Goal: Task Accomplishment & Management: Manage account settings

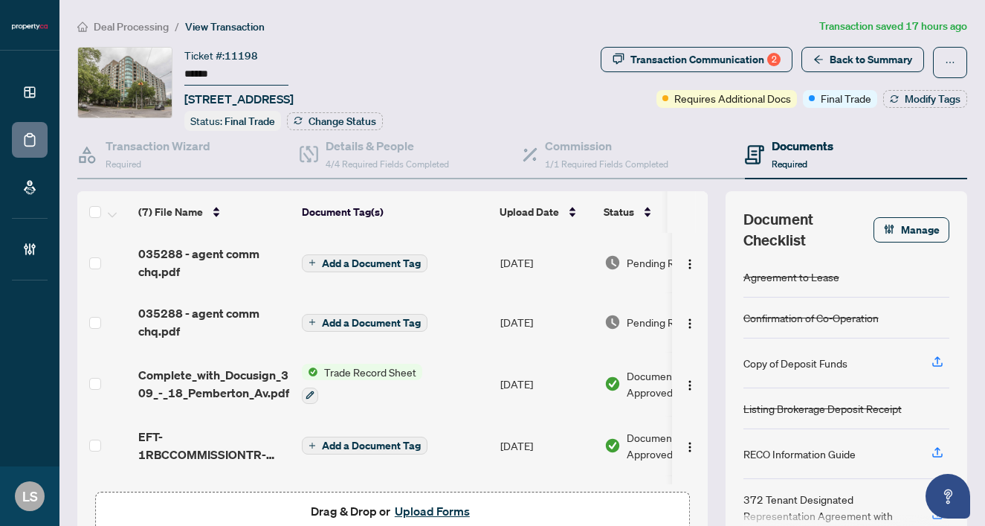
drag, startPoint x: 228, startPoint y: 76, endPoint x: 192, endPoint y: 75, distance: 35.7
click at [192, 75] on input "******" at bounding box center [236, 75] width 104 height 22
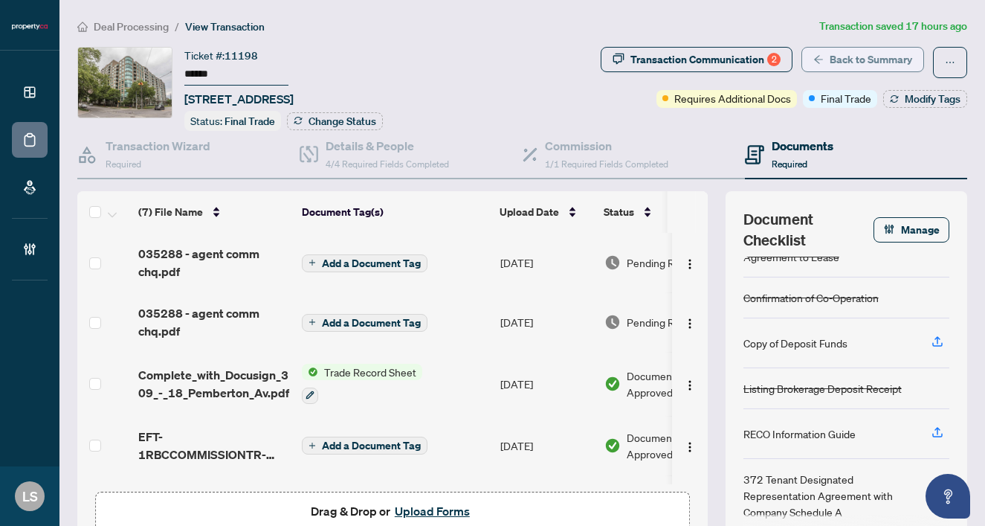
click at [858, 65] on span "Back to Summary" at bounding box center [871, 60] width 83 height 24
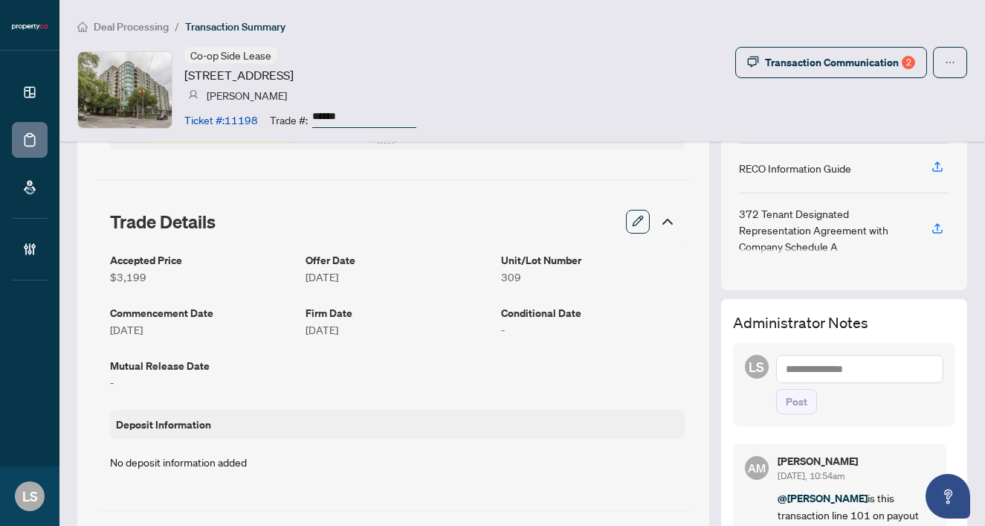
scroll to position [247, 0]
drag, startPoint x: 367, startPoint y: 115, endPoint x: 301, endPoint y: 115, distance: 65.5
click at [301, 115] on div "Trade #: ******" at bounding box center [343, 119] width 147 height 26
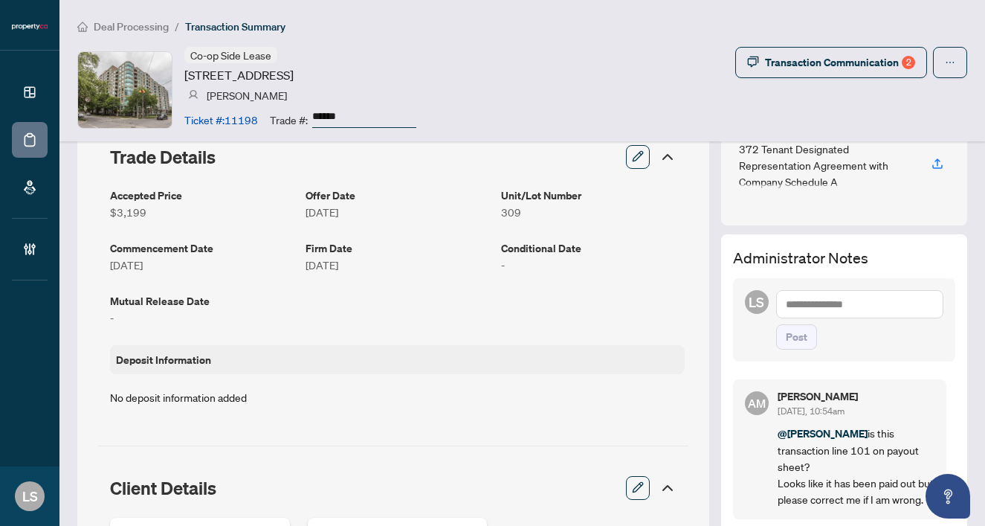
scroll to position [312, 0]
click at [789, 300] on textarea at bounding box center [859, 304] width 167 height 28
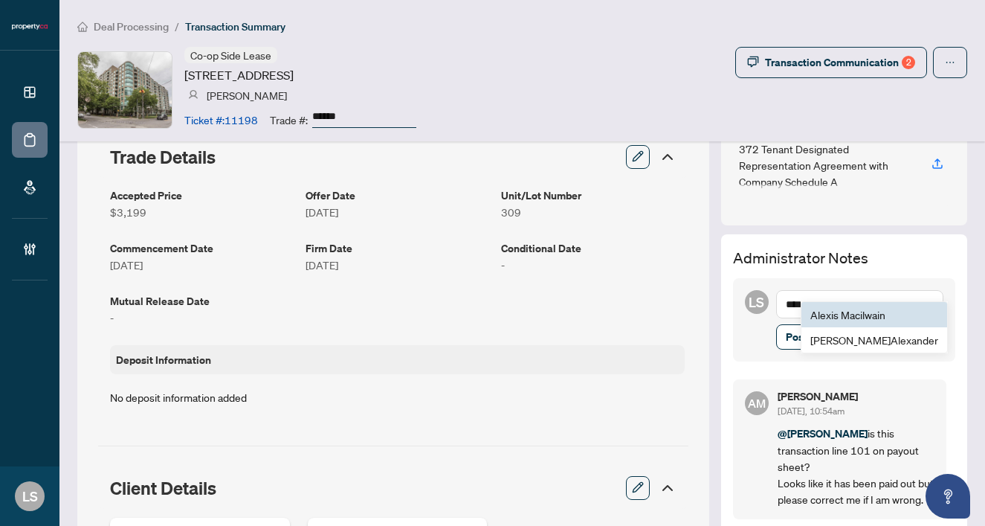
click at [837, 315] on span "Ale xis Macilwain" at bounding box center [848, 314] width 75 height 13
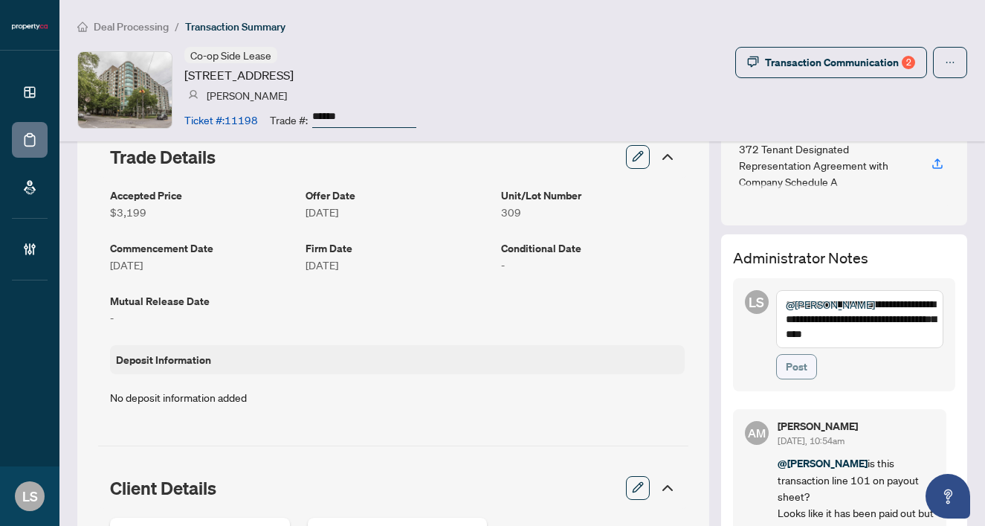
type textarea "**********"
click at [805, 367] on span "Post" at bounding box center [797, 367] width 22 height 24
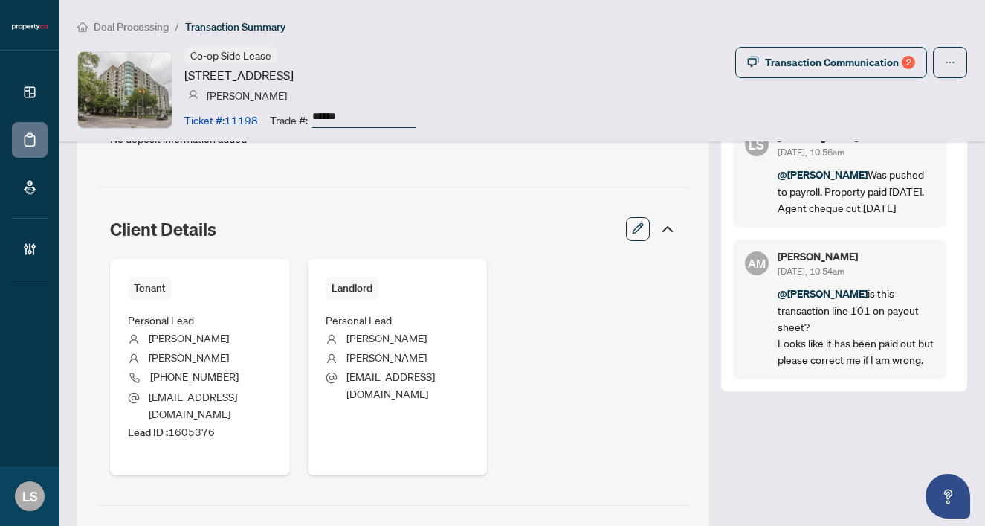
scroll to position [573, 0]
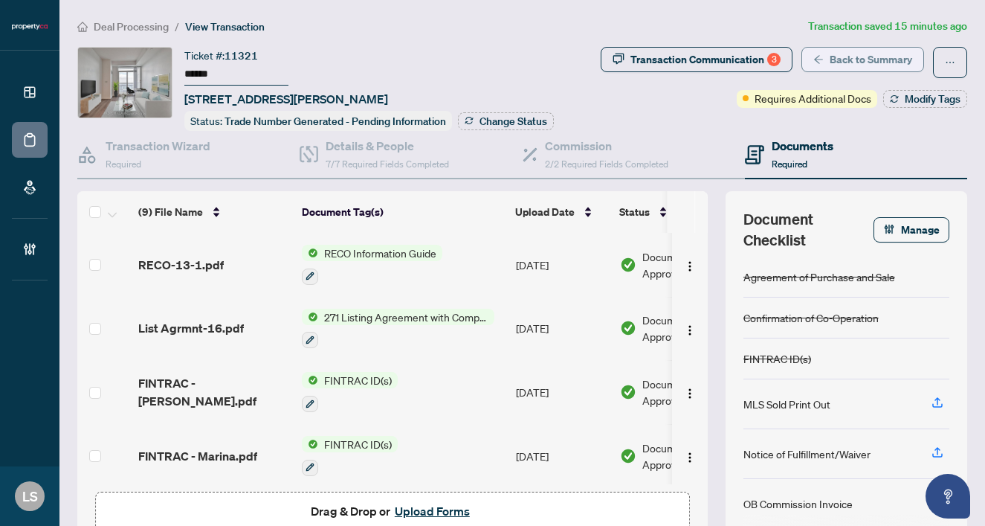
click at [845, 54] on span "Back to Summary" at bounding box center [871, 60] width 83 height 24
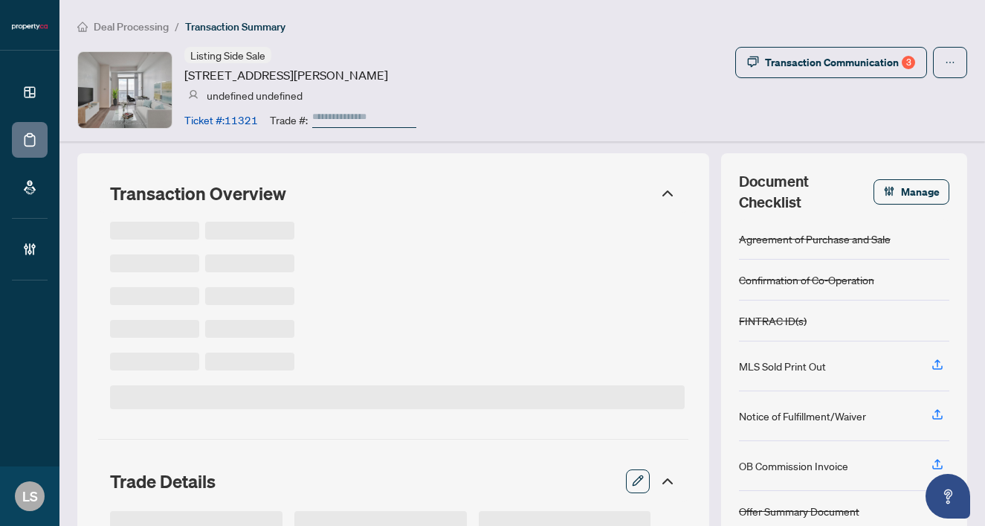
type input "******"
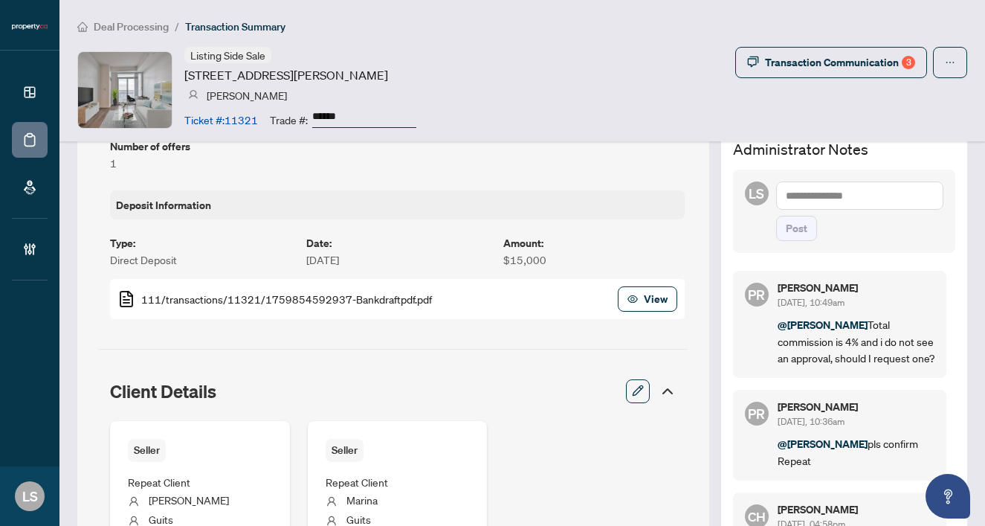
scroll to position [490, 0]
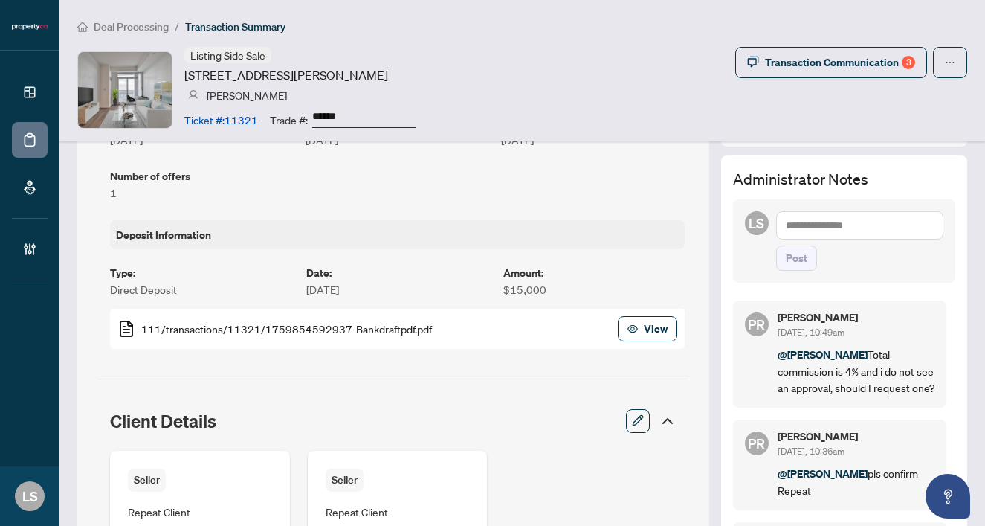
click at [805, 221] on textarea at bounding box center [859, 225] width 167 height 28
click at [844, 231] on span "Pu vitha Ramachandran" at bounding box center [854, 235] width 93 height 13
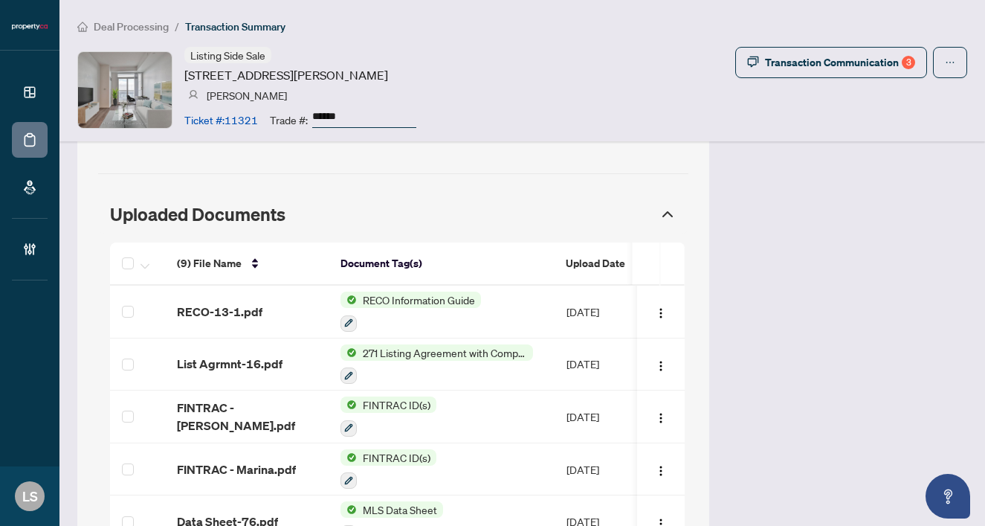
scroll to position [1476, 0]
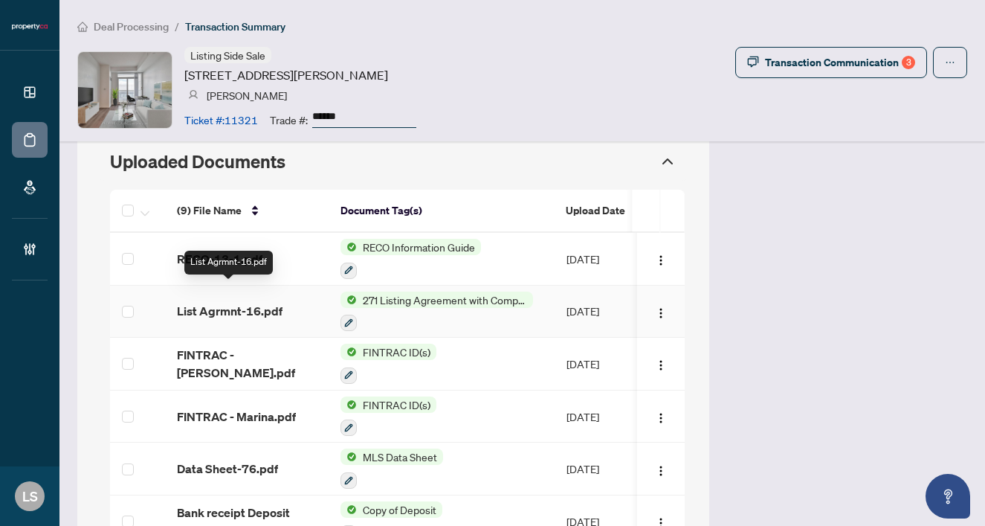
click at [224, 302] on span "List Agrmnt-16.pdf" at bounding box center [230, 311] width 106 height 18
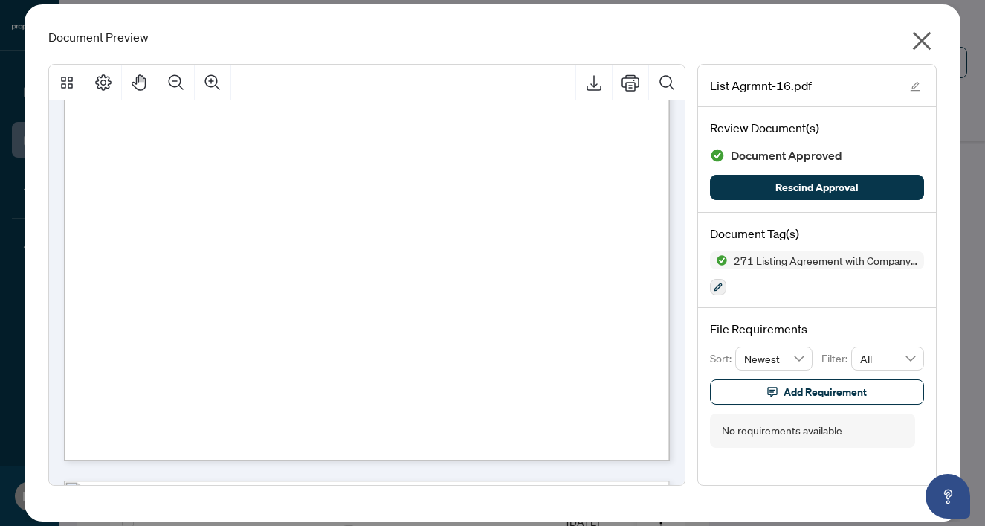
scroll to position [438, 0]
click at [920, 47] on icon "close" at bounding box center [922, 41] width 24 height 24
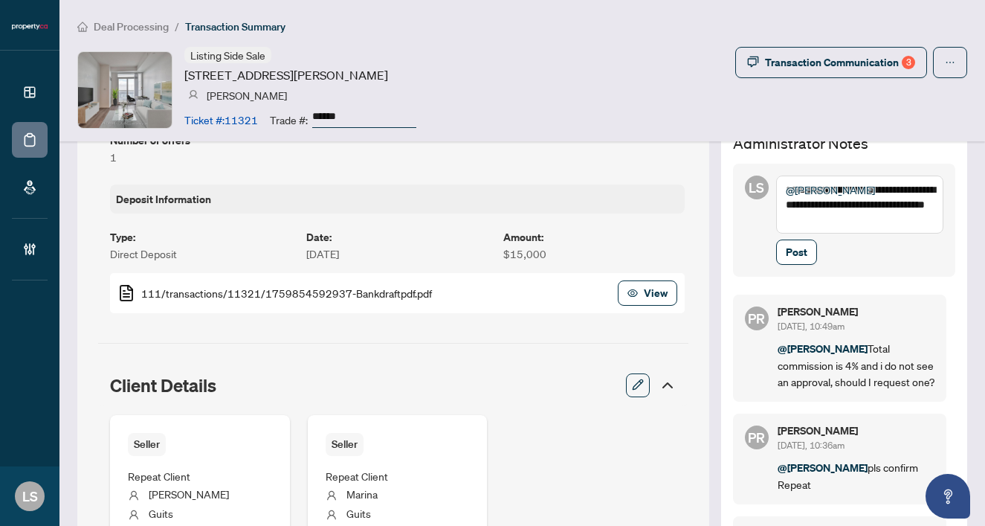
scroll to position [517, 0]
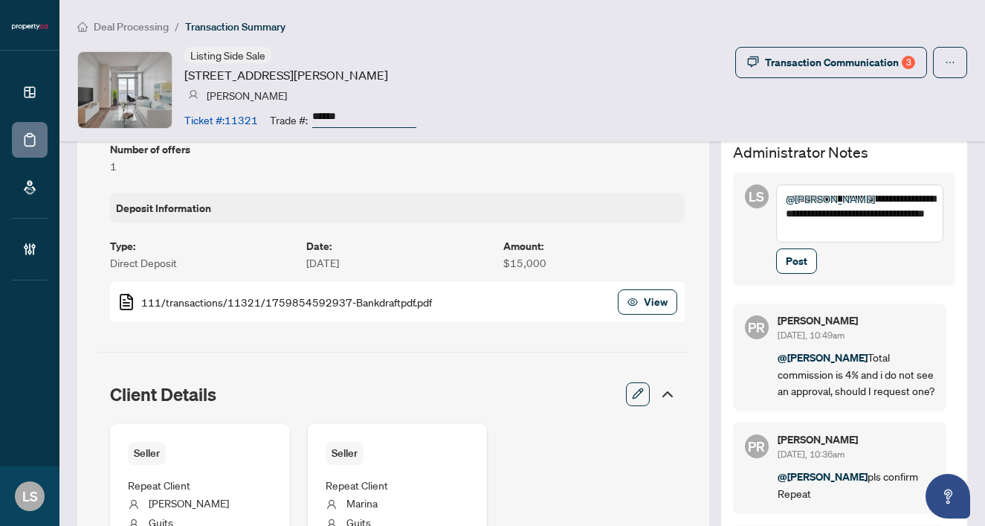
click at [925, 228] on textarea "**********" at bounding box center [859, 213] width 167 height 58
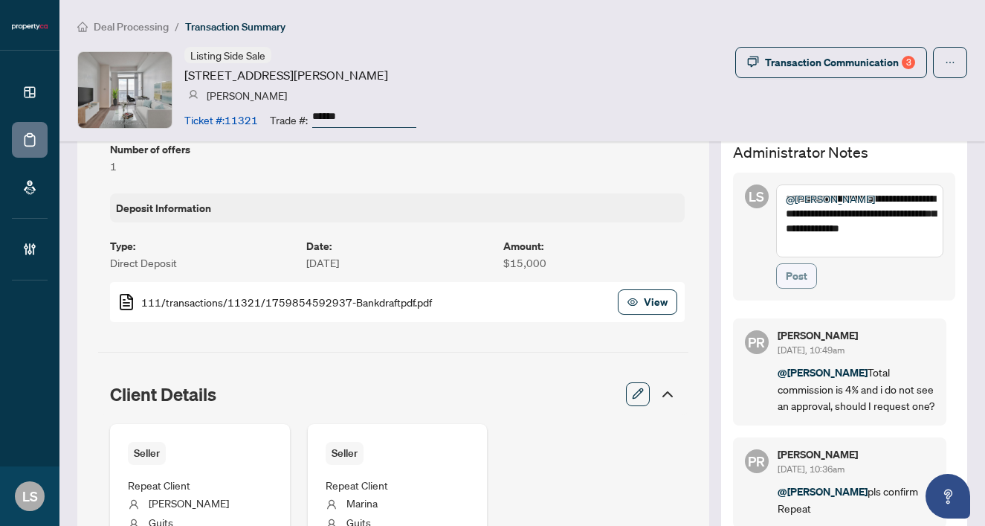
type textarea "**********"
click at [797, 274] on span "Post" at bounding box center [797, 276] width 22 height 24
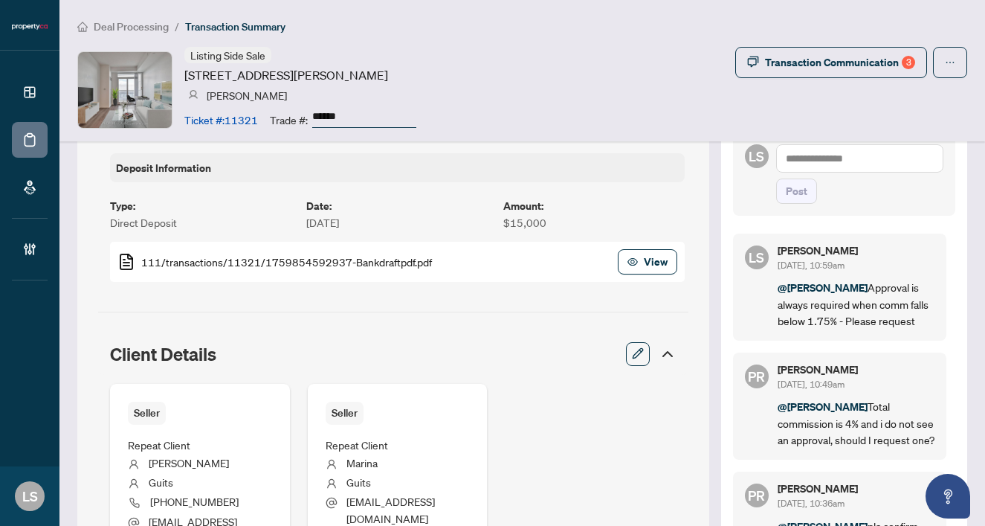
scroll to position [534, 0]
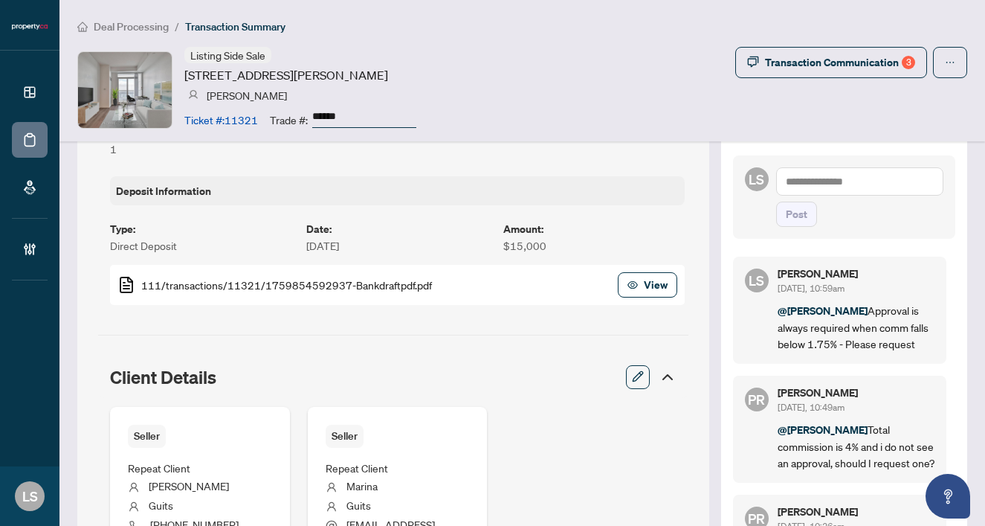
click at [817, 197] on div "Post" at bounding box center [859, 197] width 167 height 60
click at [808, 183] on textarea at bounding box center [859, 181] width 167 height 28
click at [821, 194] on span "Pu vitha Ramachandran" at bounding box center [854, 191] width 93 height 13
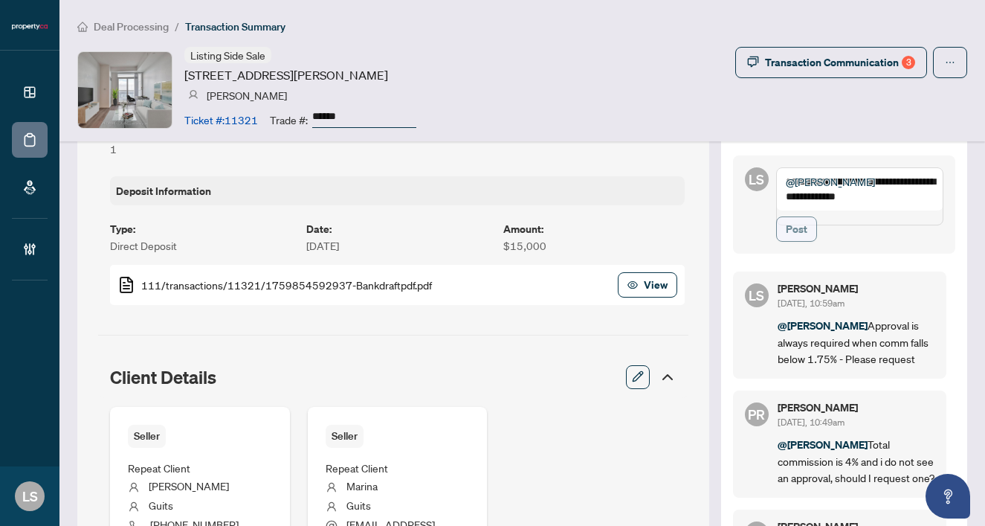
type textarea "**********"
click at [786, 241] on span "Post" at bounding box center [797, 229] width 22 height 24
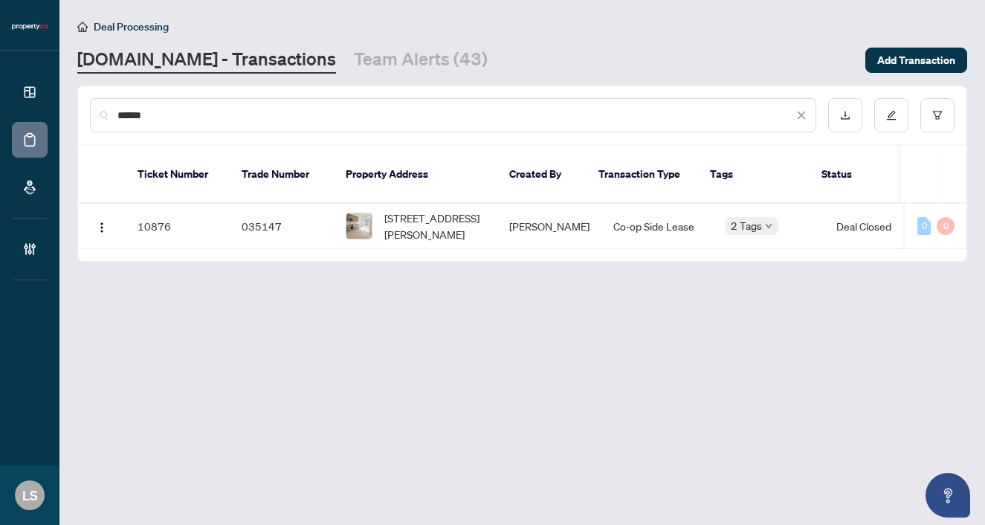
click at [167, 113] on input "******" at bounding box center [456, 115] width 676 height 16
paste input "text"
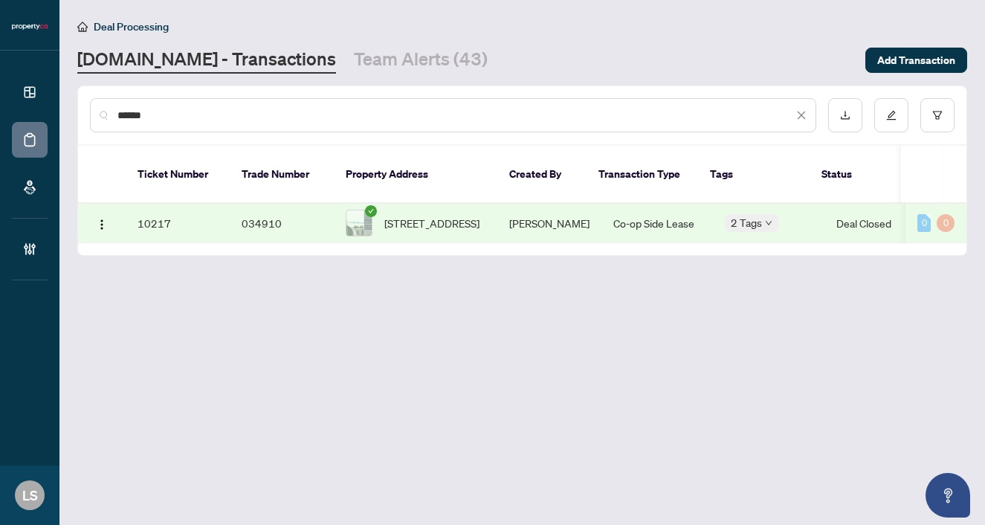
click at [413, 215] on span "915-19 Grand Trunk Cres, Toronto, Ontario M5J 3A3, Canada" at bounding box center [432, 223] width 95 height 16
click at [148, 117] on input "******" at bounding box center [456, 115] width 676 height 16
paste input "text"
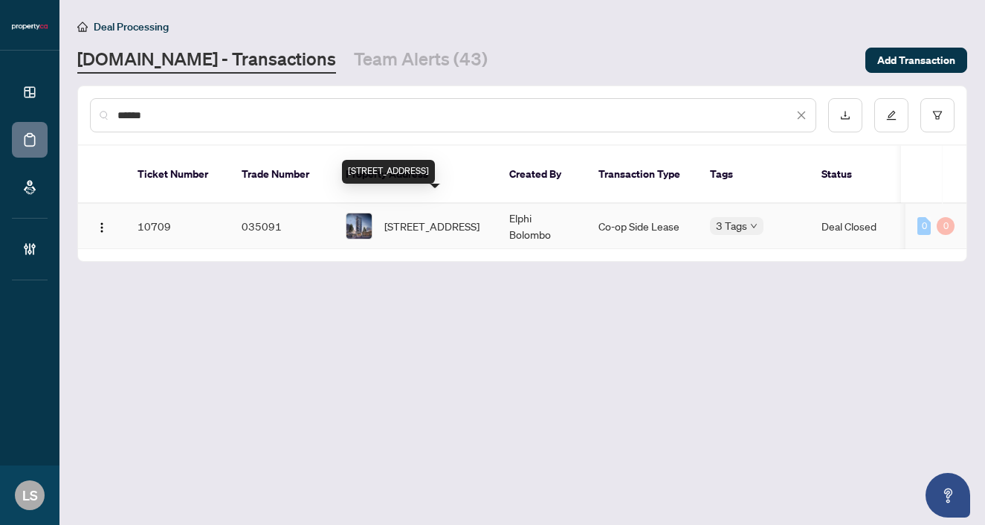
click at [448, 218] on span "2404-50 O'neill Rd, Toronto, Ontario M3C 0R2, Canada" at bounding box center [432, 226] width 95 height 16
click at [165, 123] on div "******" at bounding box center [453, 115] width 727 height 34
click at [153, 115] on input "******" at bounding box center [456, 115] width 676 height 16
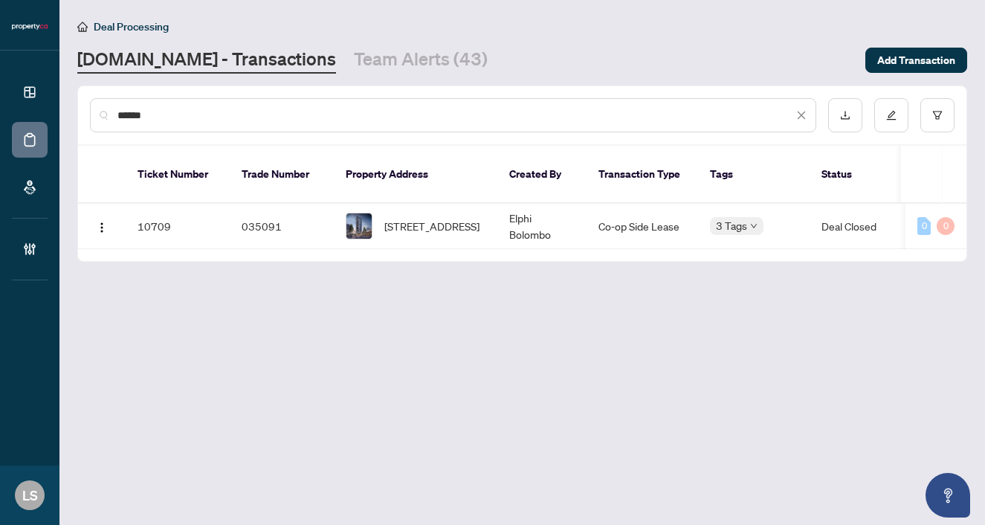
paste input "text"
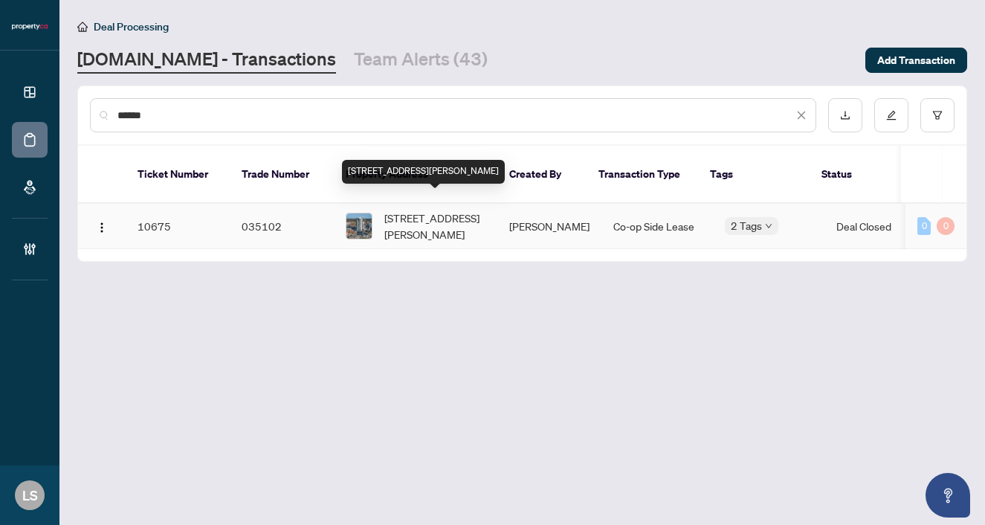
click at [442, 210] on span "2702-60 Frederick St, Kitchener, Ontario N2H 0C7, Canada" at bounding box center [435, 226] width 101 height 33
click at [208, 121] on input "******" at bounding box center [456, 115] width 676 height 16
paste input "text"
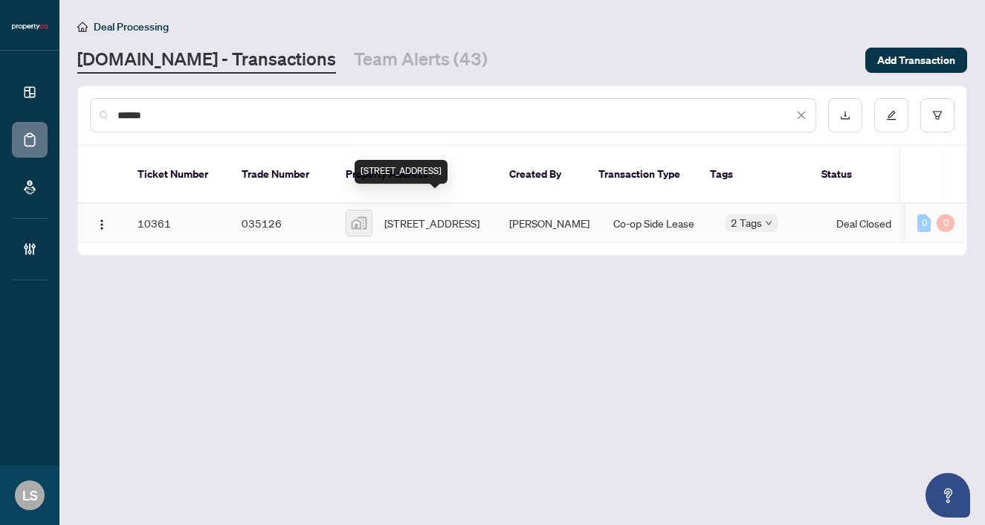
click at [426, 219] on span "30 Tretti Way, North York, ON, Canada" at bounding box center [432, 223] width 95 height 16
click at [141, 117] on input "******" at bounding box center [456, 115] width 676 height 16
paste input "text"
click at [422, 215] on span "2701-11 Charlotte Street, Toronto, ON, Canada" at bounding box center [432, 223] width 95 height 16
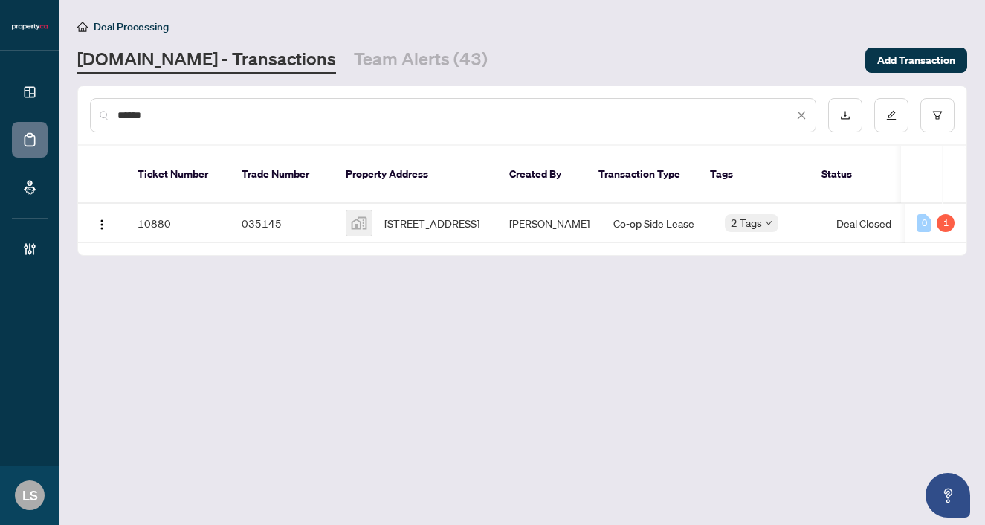
click at [250, 120] on input "******" at bounding box center [456, 115] width 676 height 16
paste input "text"
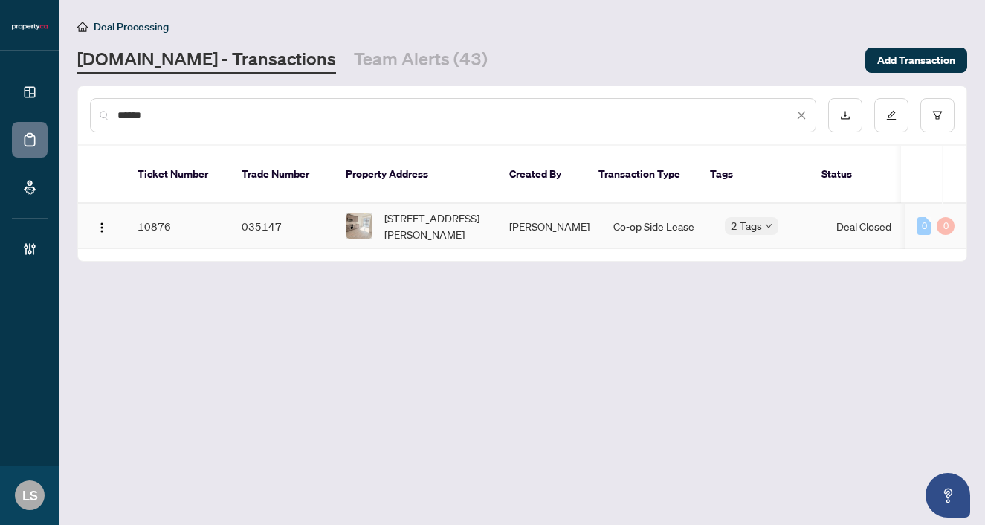
click at [448, 210] on span "1027-15 Richardson St, Toronto, Ontario M5A 0Y5, Canada" at bounding box center [435, 226] width 101 height 33
click at [187, 126] on div "******" at bounding box center [453, 115] width 727 height 34
click at [167, 116] on input "******" at bounding box center [456, 115] width 676 height 16
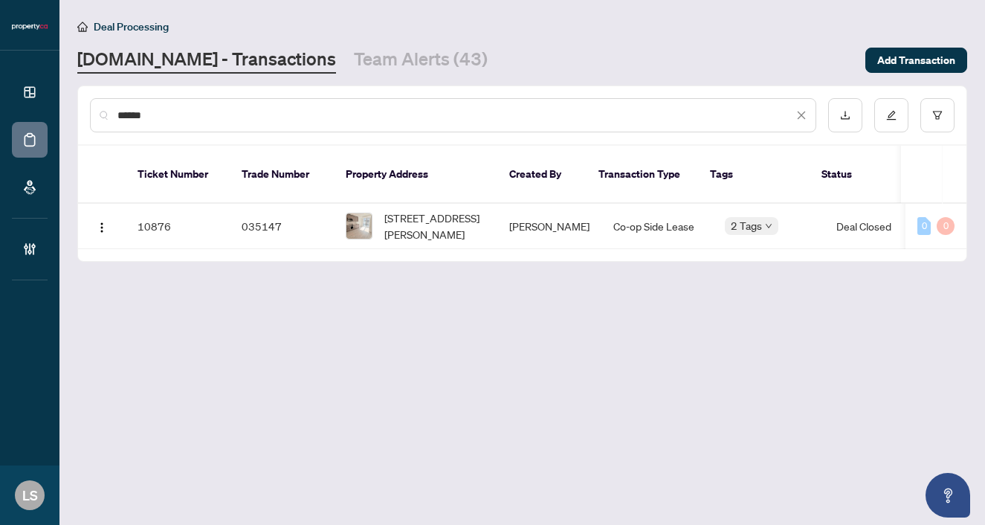
paste input "text"
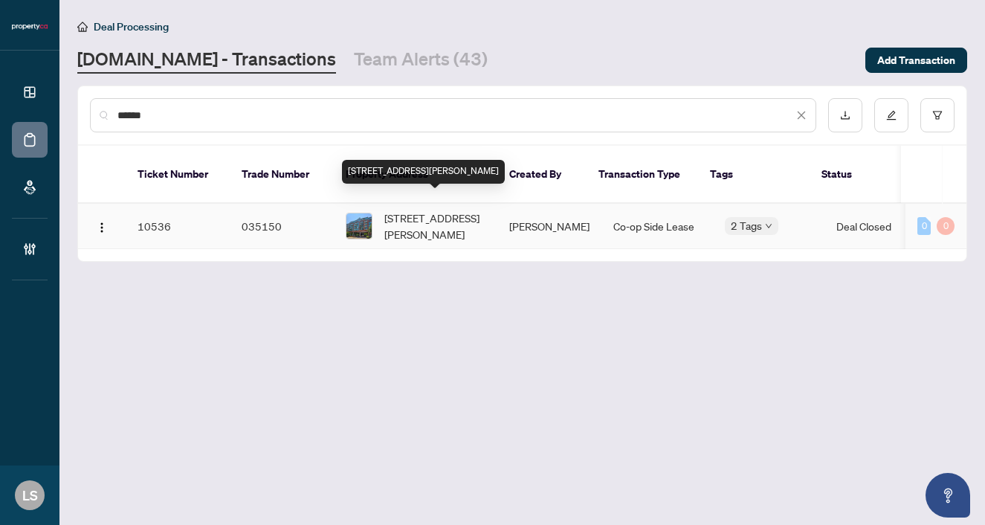
click at [439, 210] on span "S805-112 George St, Toronto, Ontario M5A 2M5, Canada" at bounding box center [435, 226] width 101 height 33
click at [183, 118] on input "******" at bounding box center [456, 115] width 676 height 16
paste input "text"
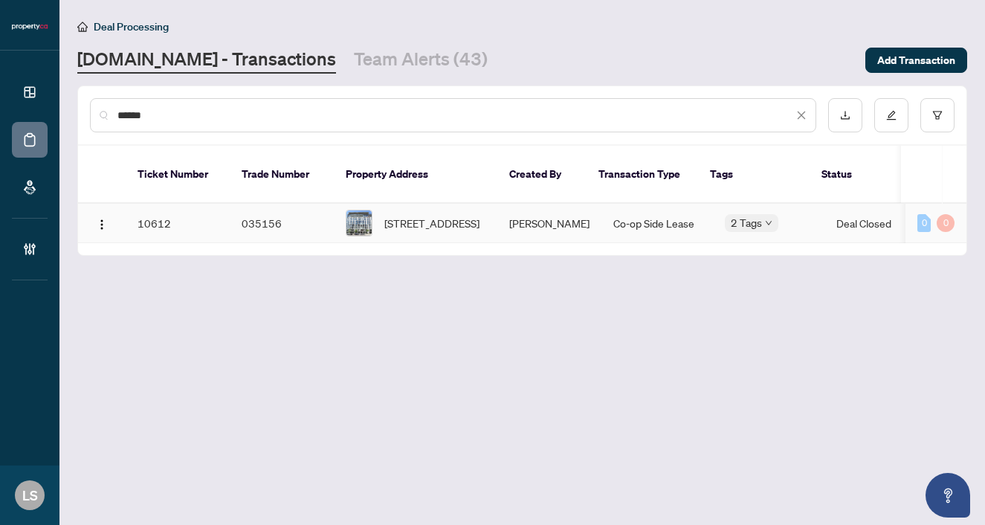
click at [428, 215] on span "1004-32 Camden St, Toronto, Ontario M5V 2M9, Canada" at bounding box center [432, 223] width 95 height 16
click at [205, 120] on input "******" at bounding box center [456, 115] width 676 height 16
paste input "text"
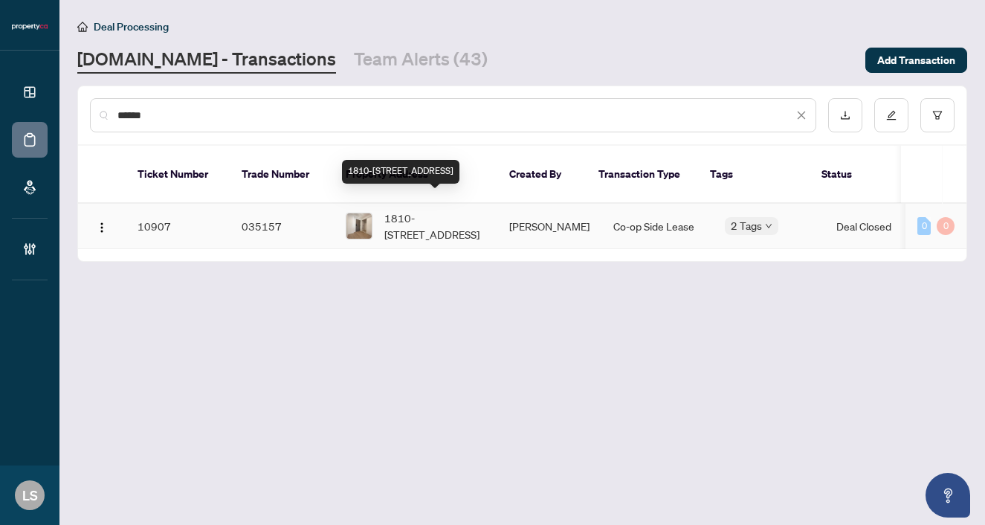
click at [462, 211] on span "1810-4015 The Exchange, Mississauga, Ontario L5B 0N9, Canada" at bounding box center [435, 226] width 101 height 33
click at [143, 117] on input "******" at bounding box center [456, 115] width 676 height 16
paste input "text"
click at [460, 218] on span "2709-126 Simcoe St, Toronto, Ontario M5H 4E6, Canada" at bounding box center [432, 226] width 95 height 16
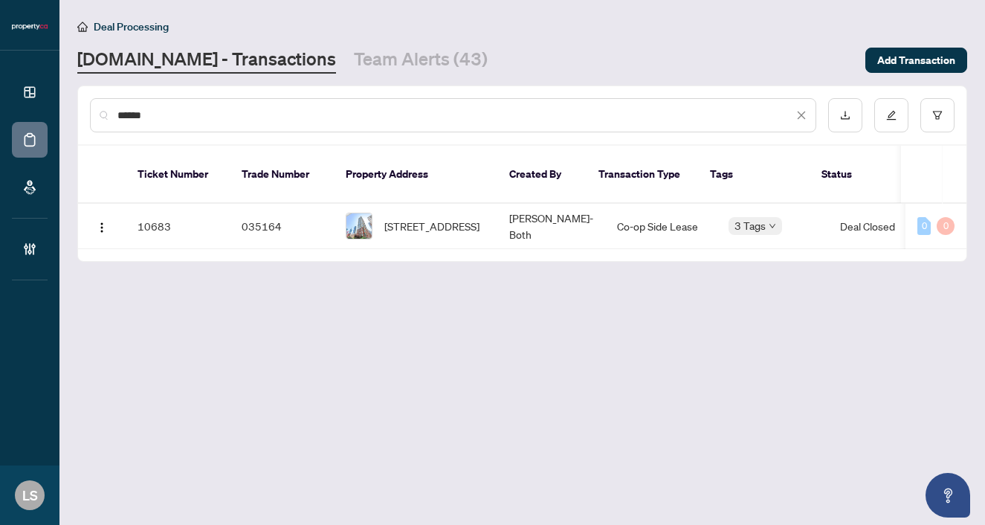
click at [135, 111] on input "******" at bounding box center [456, 115] width 676 height 16
paste input "text"
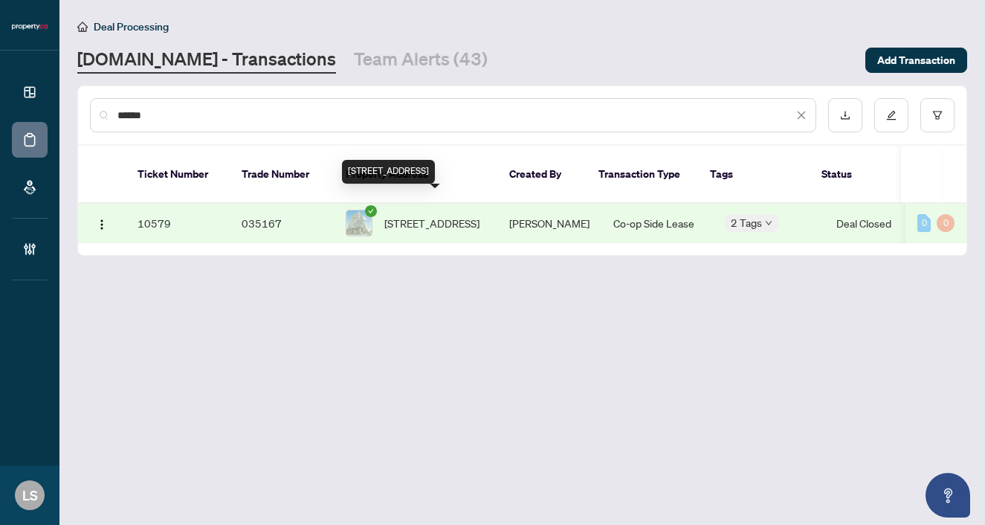
click at [428, 215] on span "801-2 Augusta Ave, Toronto, Ontario M5V 0T3, Canada" at bounding box center [432, 223] width 95 height 16
click at [172, 122] on input "******" at bounding box center [456, 115] width 676 height 16
paste input "text"
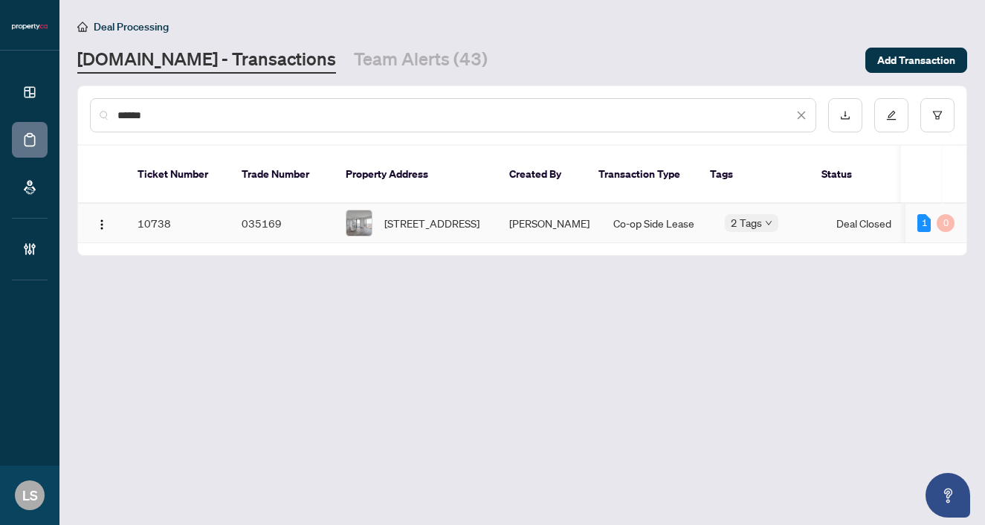
click at [455, 215] on span "3307-8 Cumberland St, Toronto, Ontario M4W 0B6, Canada" at bounding box center [432, 223] width 95 height 16
click at [176, 121] on input "******" at bounding box center [456, 115] width 676 height 16
paste input "text"
click at [419, 215] on span "806-161 Roehampton Ave, Toronto, Ontario M4P 1P9, Canada" at bounding box center [432, 223] width 95 height 16
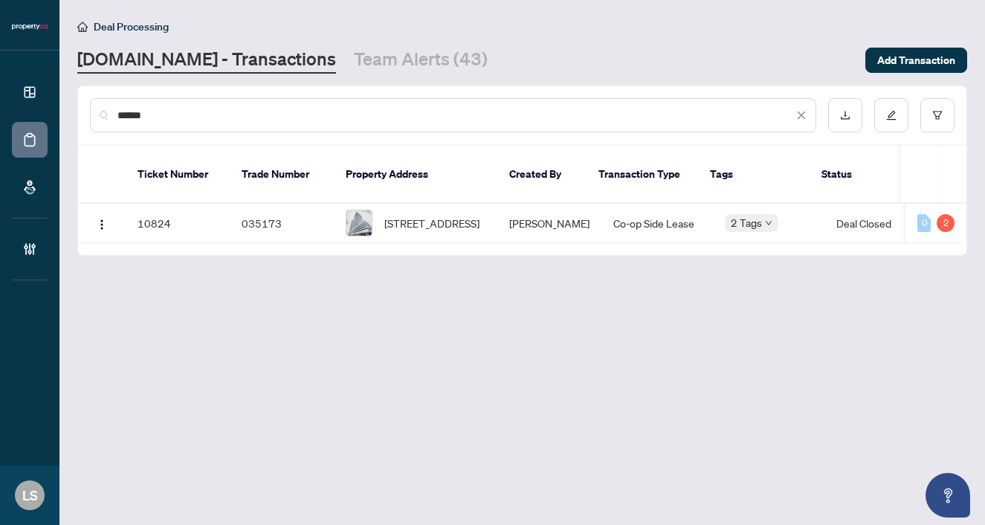
click at [174, 109] on input "******" at bounding box center [456, 115] width 676 height 16
paste input "text"
click at [434, 215] on span "9A-15 Carere Cres, Guelph, Ontario N1E 0K4, Canada" at bounding box center [432, 223] width 95 height 16
click at [135, 119] on input "******" at bounding box center [456, 115] width 676 height 16
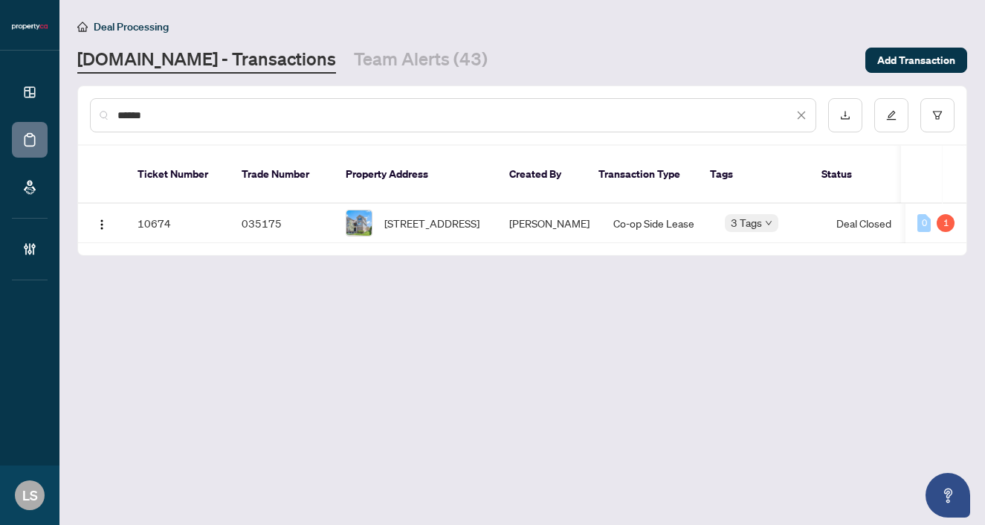
click at [135, 119] on input "******" at bounding box center [456, 115] width 676 height 16
paste input "text"
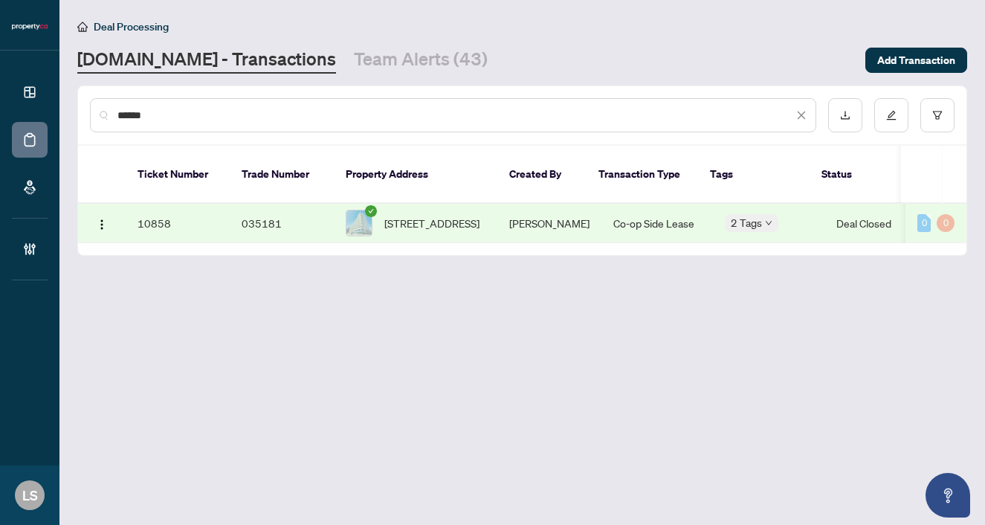
click at [417, 215] on span "618-118 Merchants Wharf Way, Toronto, Ontario M5A 0L3, Canada" at bounding box center [432, 223] width 95 height 16
click at [164, 118] on input "******" at bounding box center [456, 115] width 676 height 16
paste input "text"
click at [404, 215] on span "1014-21 grand magazine St, Toronto, Ontario M5V 1B5, Canada" at bounding box center [432, 223] width 95 height 16
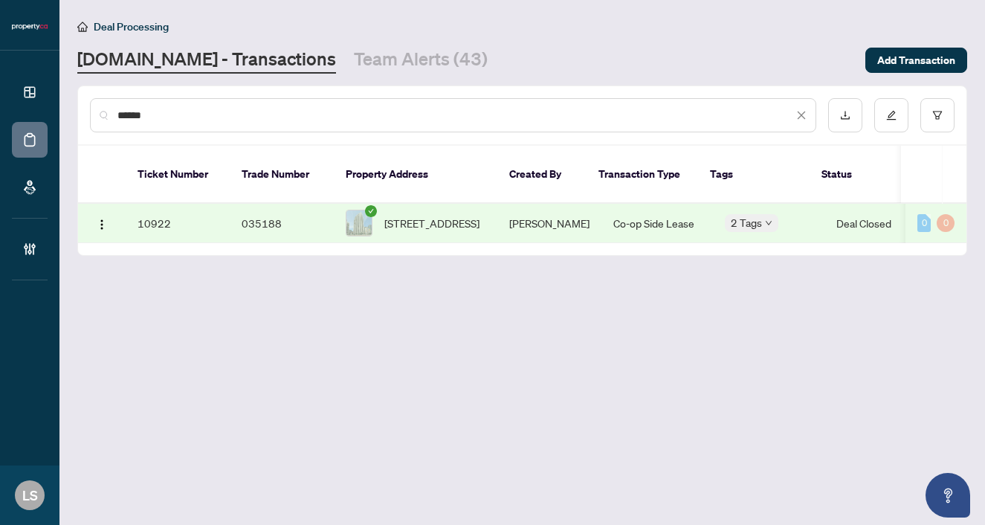
click at [160, 112] on input "******" at bounding box center [456, 115] width 676 height 16
paste input "text"
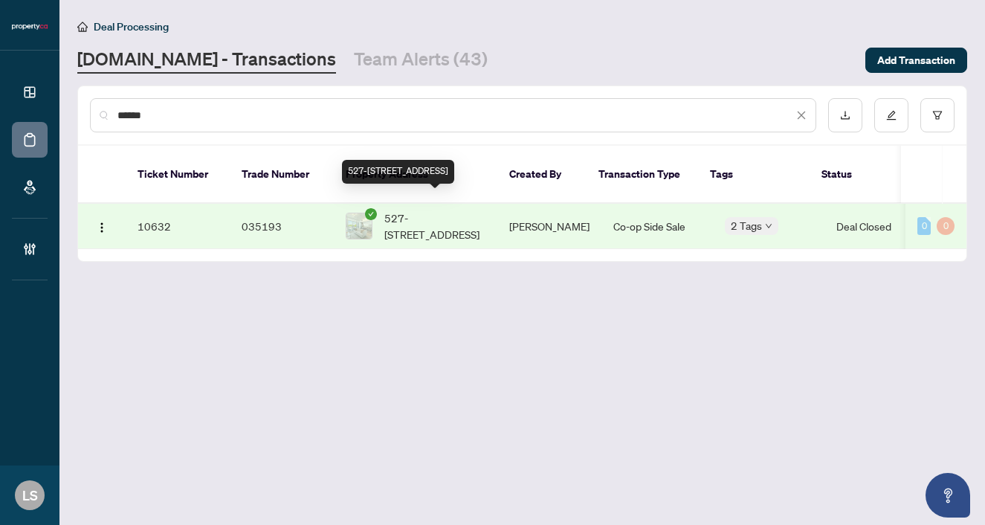
click at [416, 210] on span "527-1190 Dundas St, Toronto, Ontario M4M 0C5, Canada" at bounding box center [435, 226] width 101 height 33
click at [178, 118] on input "******" at bounding box center [456, 115] width 676 height 16
paste input "text"
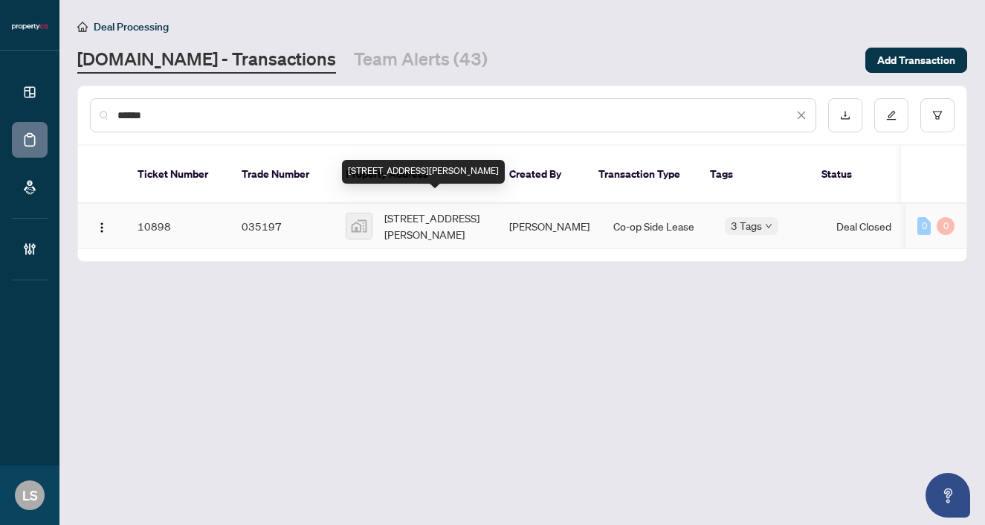
click at [456, 213] on span "35 Bales Ave #1805, North York, Toronto, ON, Canada" at bounding box center [435, 226] width 101 height 33
click at [151, 118] on input "******" at bounding box center [456, 115] width 676 height 16
paste input "text"
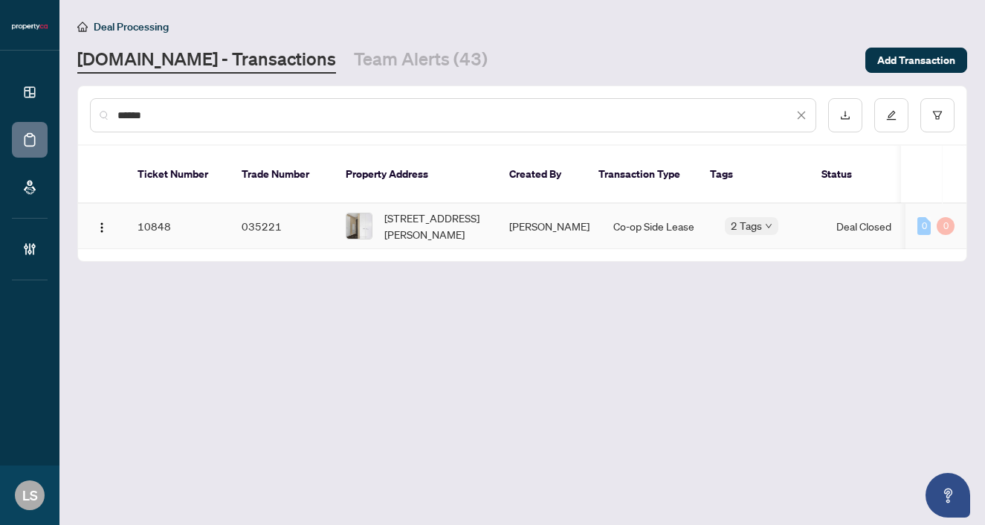
click at [425, 212] on span "3202-101 Charles St, Toronto, Ontario M4Y 0A9, Canada" at bounding box center [435, 226] width 101 height 33
click at [176, 114] on input "******" at bounding box center [456, 115] width 676 height 16
paste input "text"
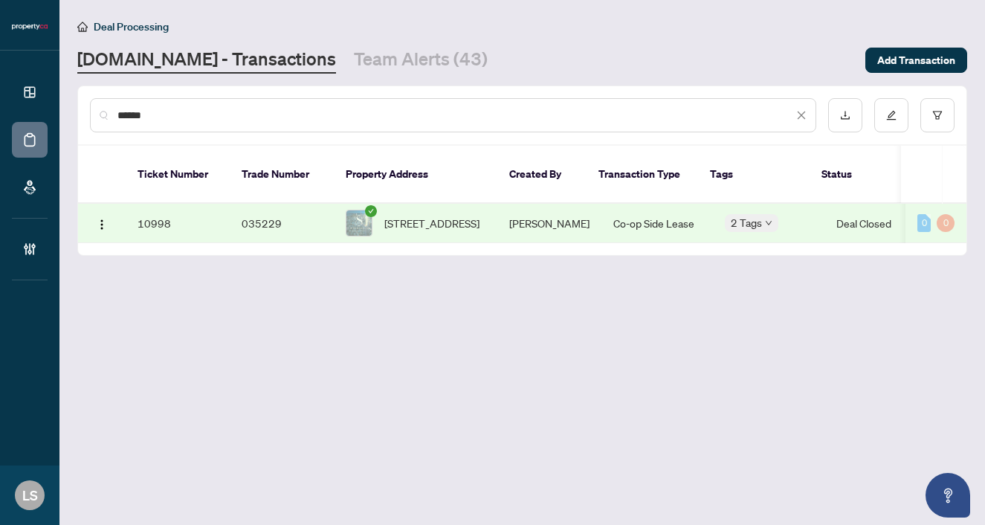
click at [440, 215] on span "5902-8 Wellesley St, Toronto, Ontario M4Y 0J5, Canada" at bounding box center [432, 223] width 95 height 16
click at [200, 121] on input "******" at bounding box center [456, 115] width 676 height 16
paste input "text"
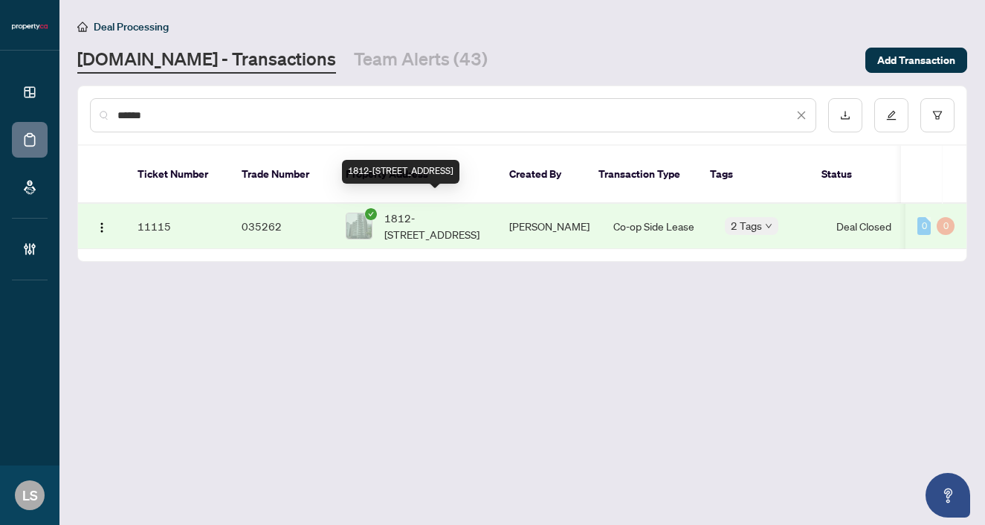
click at [420, 213] on span "1812-352 Front St, Toronto, Ontario M5V 0K3, Canada" at bounding box center [435, 226] width 101 height 33
click at [141, 127] on div "******" at bounding box center [453, 115] width 727 height 34
click at [152, 120] on input "******" at bounding box center [456, 115] width 676 height 16
paste input "text"
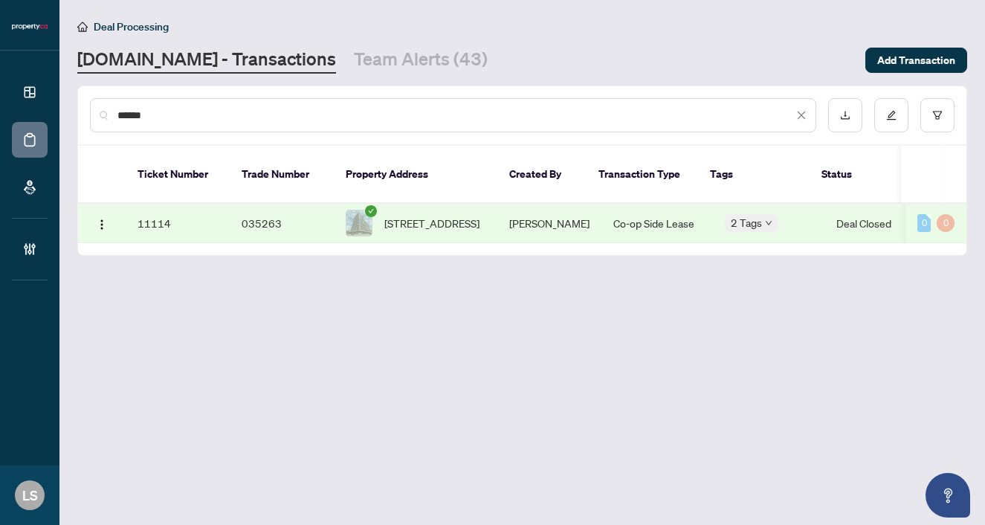
click at [449, 215] on span "427-285 Dufferin St, Toronto, Ontario M6K 1E6, Canada" at bounding box center [432, 223] width 95 height 16
click at [218, 112] on input "******" at bounding box center [456, 115] width 676 height 16
paste input "text"
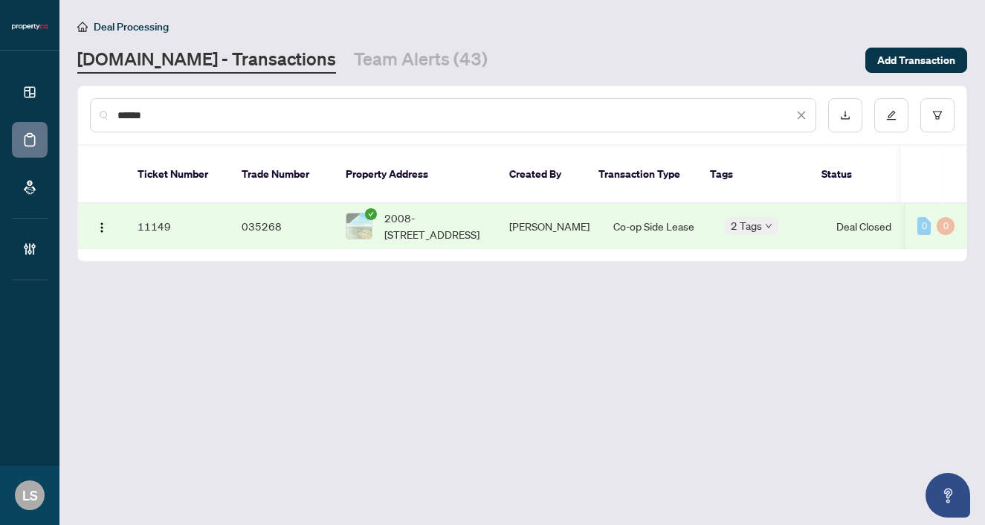
click at [427, 210] on span "2008-251 Manitoba St, Toronto, Ontario M8Y 0C7, Canada" at bounding box center [435, 226] width 101 height 33
click at [135, 115] on input "******" at bounding box center [456, 115] width 676 height 16
paste input "text"
click at [465, 218] on span "451-139 Merton St, Toronto, Ontario M4S 3G7, Canada" at bounding box center [432, 226] width 95 height 16
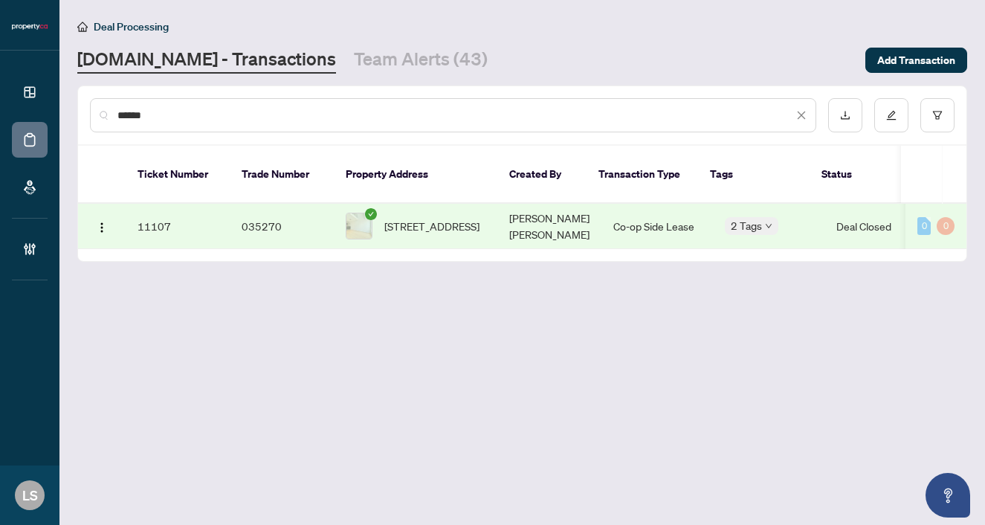
click at [186, 115] on input "******" at bounding box center [456, 115] width 676 height 16
paste input "text"
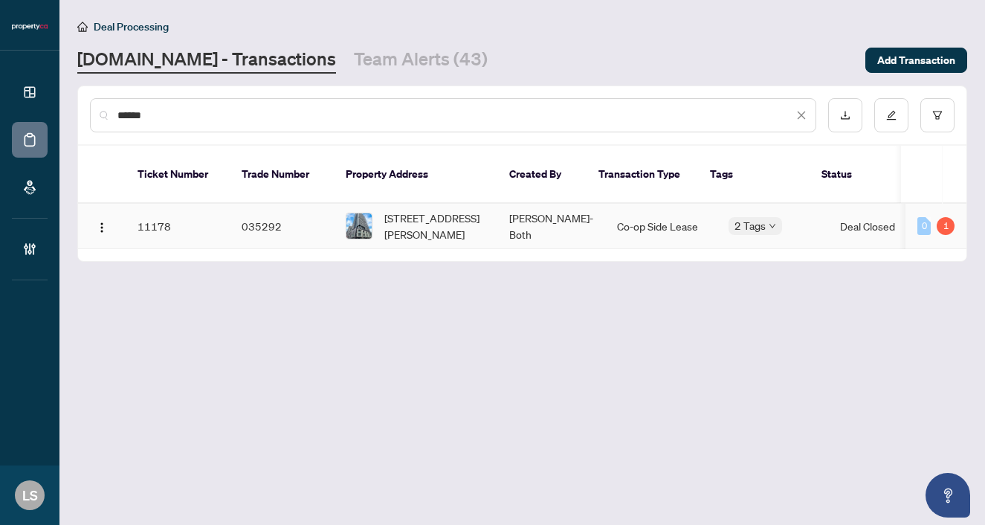
click at [414, 218] on span "901-E-34 Tubman Ave, Toronto, Ontario M5A 0M5, Canada" at bounding box center [435, 226] width 101 height 33
click at [145, 124] on div "******" at bounding box center [453, 115] width 727 height 34
click at [143, 118] on input "******" at bounding box center [456, 115] width 676 height 16
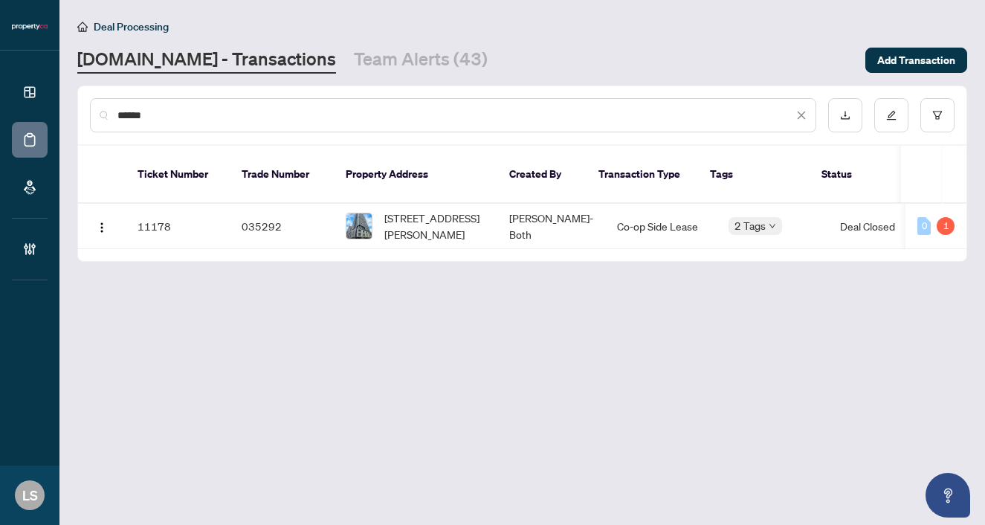
paste input "text"
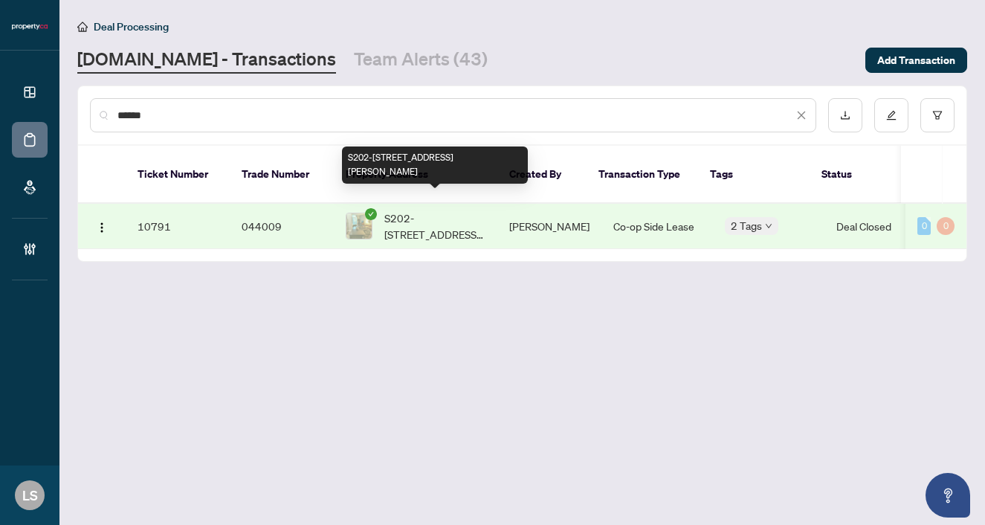
click at [467, 213] on span "S202-112 George St, Toronto, Ontario M5A 2M5, Canada" at bounding box center [435, 226] width 101 height 33
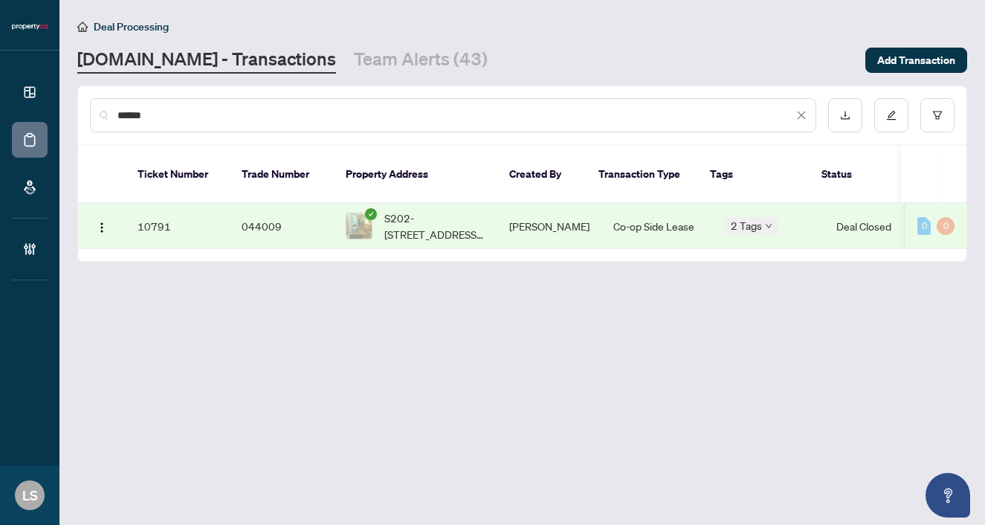
click at [172, 125] on div "******" at bounding box center [453, 115] width 727 height 34
click at [167, 118] on input "******" at bounding box center [456, 115] width 676 height 16
paste input "text"
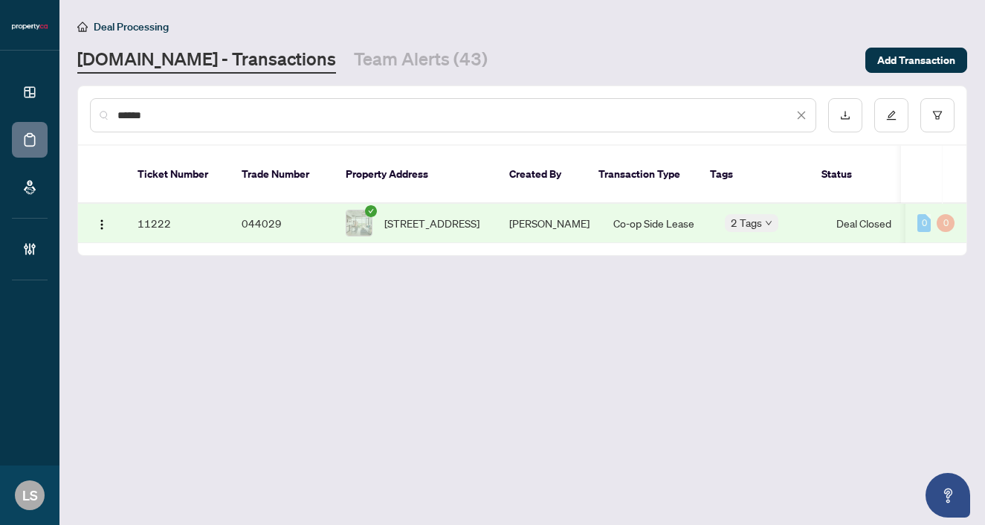
click at [432, 215] on span "708-111 Bathurst St, Toronto, Ontario M5V 2R1, Canada" at bounding box center [432, 223] width 95 height 16
click at [193, 116] on input "******" at bounding box center [456, 115] width 676 height 16
paste input "text"
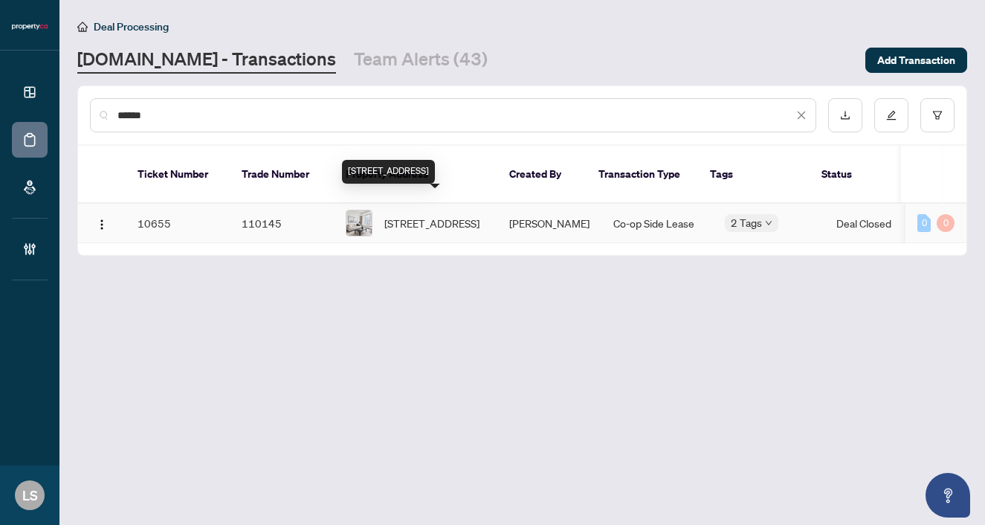
click at [432, 215] on span "4405-11 Yorkville Ave, Toronto, Ontario M4W 1L2, Canada" at bounding box center [432, 223] width 95 height 16
click at [195, 120] on input "******" at bounding box center [456, 115] width 676 height 16
paste input "text"
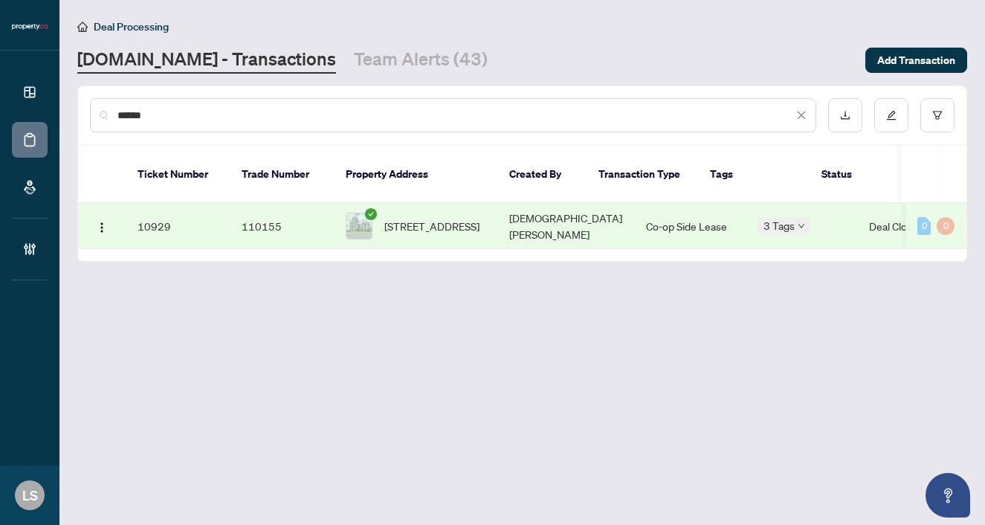
click at [405, 218] on span "1106-58 Marine Parade Dr, Toronto, Ontario M8V 4G1, Canada" at bounding box center [432, 226] width 95 height 16
click at [160, 118] on input "******" at bounding box center [456, 115] width 676 height 16
paste input "text"
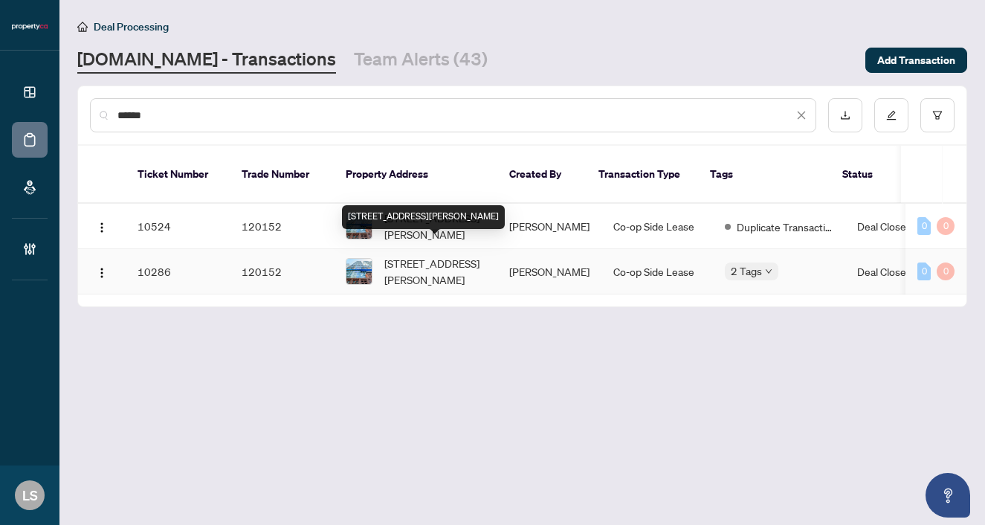
click at [415, 255] on span "3906-15 Mercer St, Toronto, Ontario M5V 0T8, Canada" at bounding box center [435, 271] width 101 height 33
click at [211, 106] on div "******" at bounding box center [453, 115] width 727 height 34
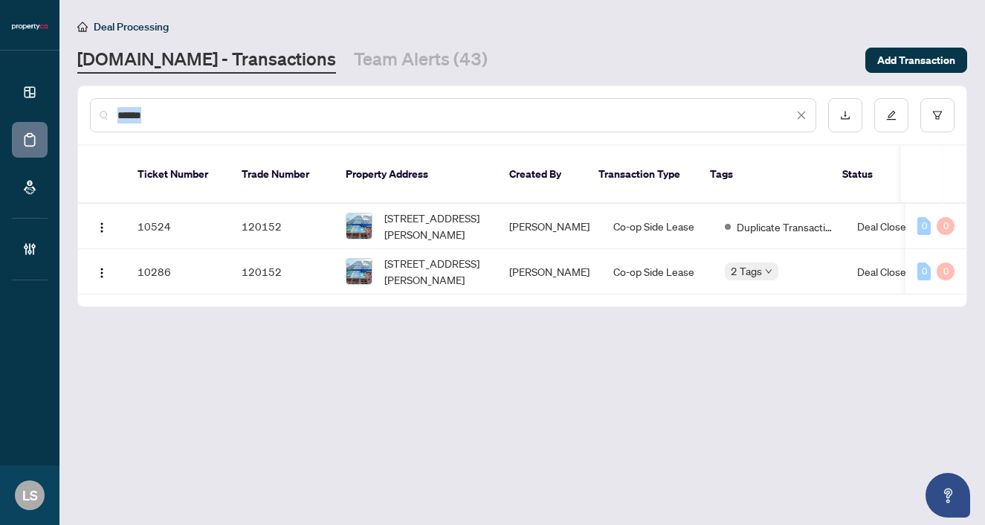
click at [211, 106] on div "******" at bounding box center [453, 115] width 727 height 34
click at [155, 114] on input "******" at bounding box center [456, 115] width 676 height 16
paste input "text"
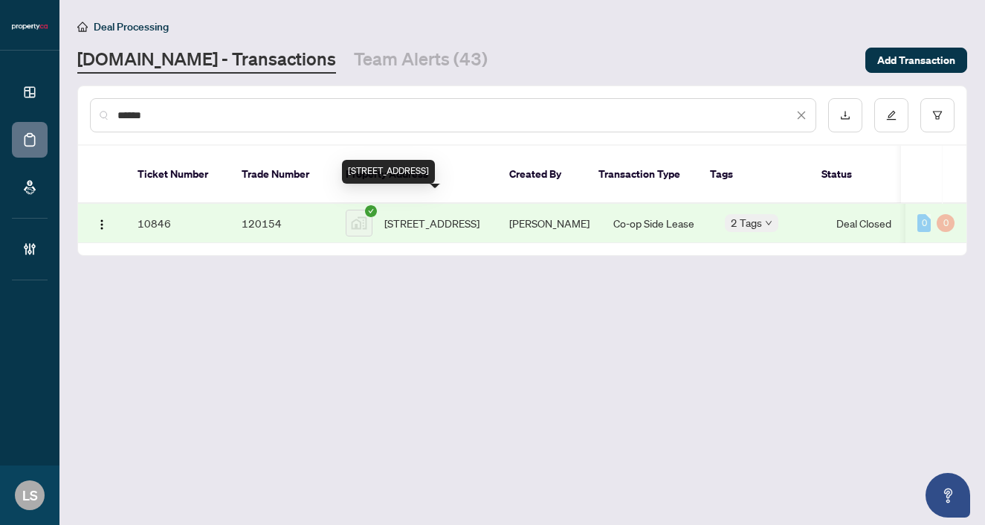
click at [448, 215] on span "1802-51 East Liberty Street, Toronto, ON, Canada" at bounding box center [432, 223] width 95 height 16
click at [180, 118] on input "******" at bounding box center [456, 115] width 676 height 16
paste input "text"
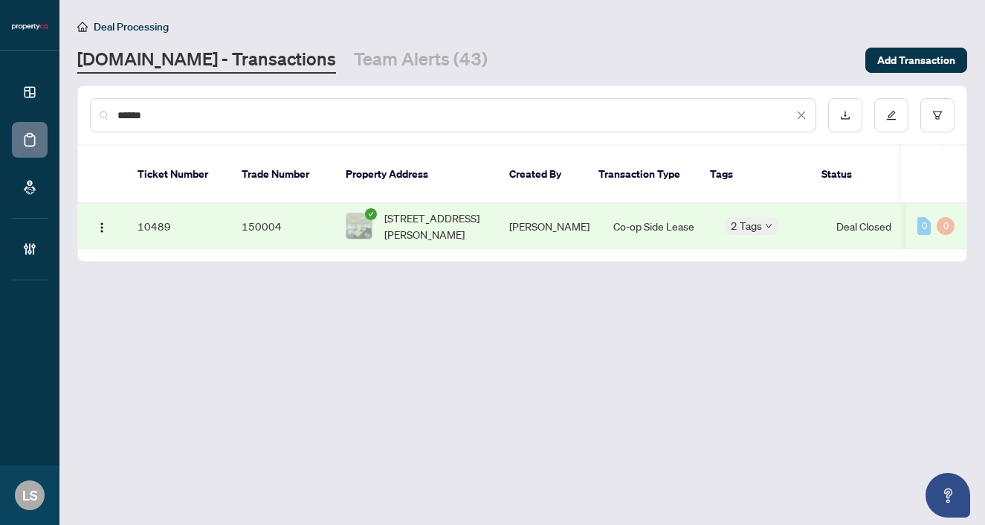
click at [397, 226] on td "6 Mace Ave, Richmond Hill, Ontario L4E 1K8, Canada" at bounding box center [416, 226] width 164 height 45
click at [167, 126] on div "******" at bounding box center [453, 115] width 727 height 34
click at [164, 125] on div "******" at bounding box center [453, 115] width 727 height 34
click at [155, 116] on input "******" at bounding box center [456, 115] width 676 height 16
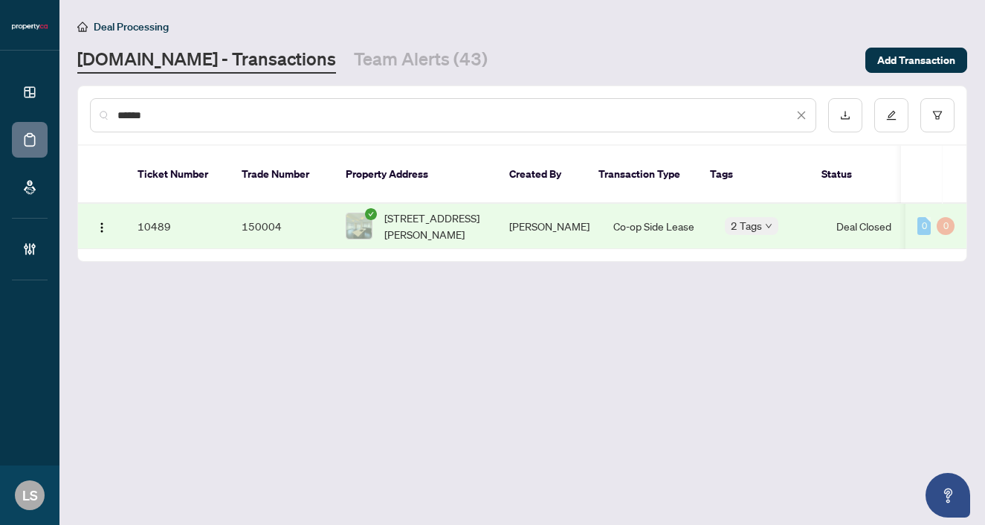
click at [155, 116] on input "******" at bounding box center [456, 115] width 676 height 16
paste input "text"
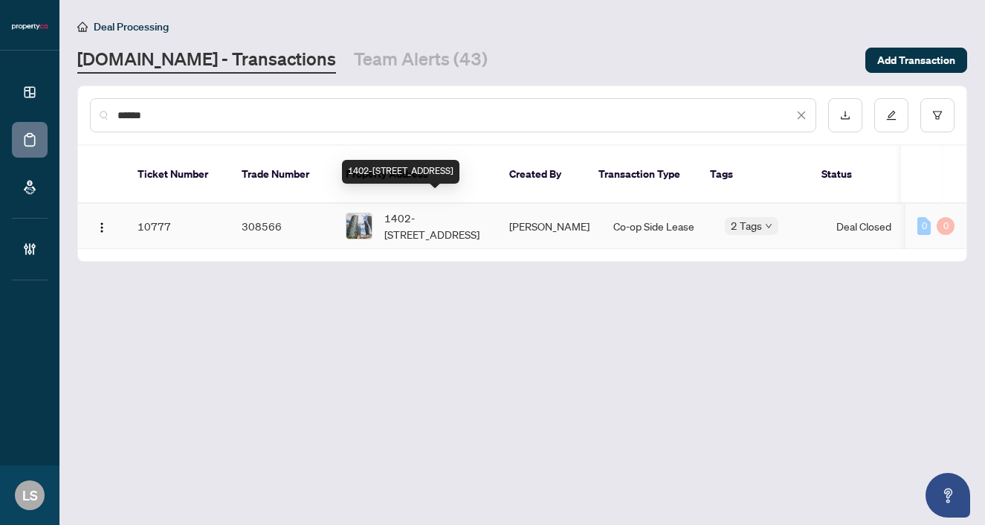
click at [446, 216] on span "1402-70 Absolute Ave, Mississauga, Ontario L4Z 0A4, Canada" at bounding box center [435, 226] width 101 height 33
click at [172, 125] on div "******" at bounding box center [453, 115] width 727 height 34
click at [157, 115] on input "******" at bounding box center [456, 115] width 676 height 16
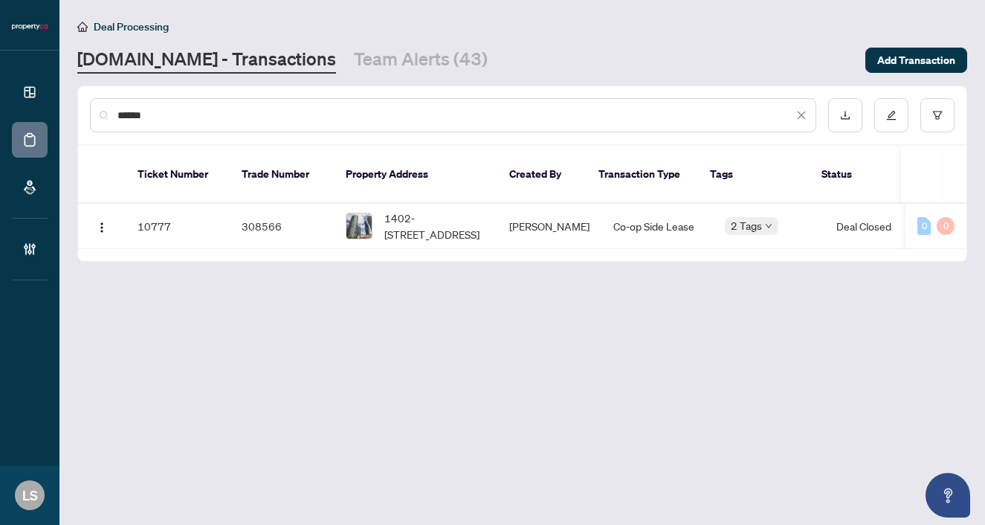
paste input "text"
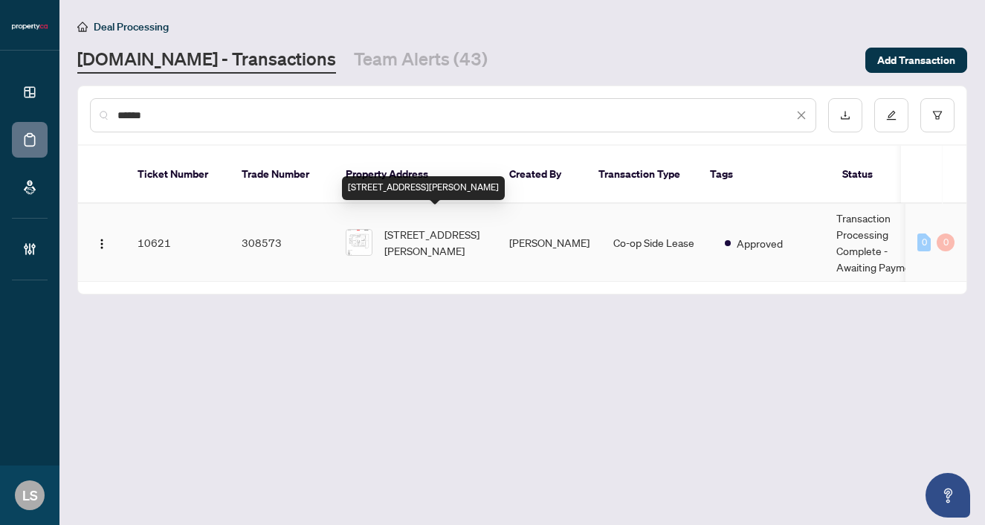
click at [399, 237] on span "3309-28 Interchange Way, Vaughan, Ontario L4K 0P8, Canada" at bounding box center [435, 242] width 101 height 33
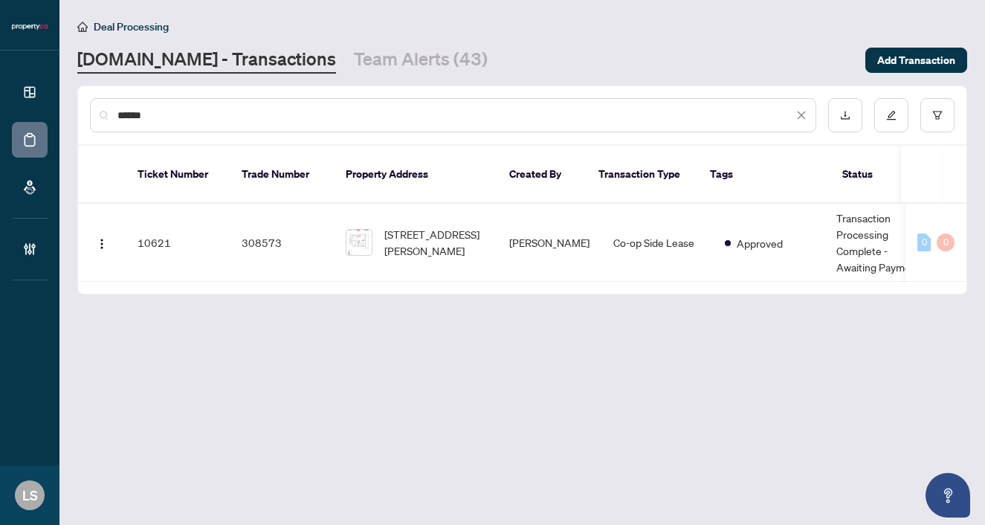
click at [245, 109] on input "******" at bounding box center [456, 115] width 676 height 16
paste input "text"
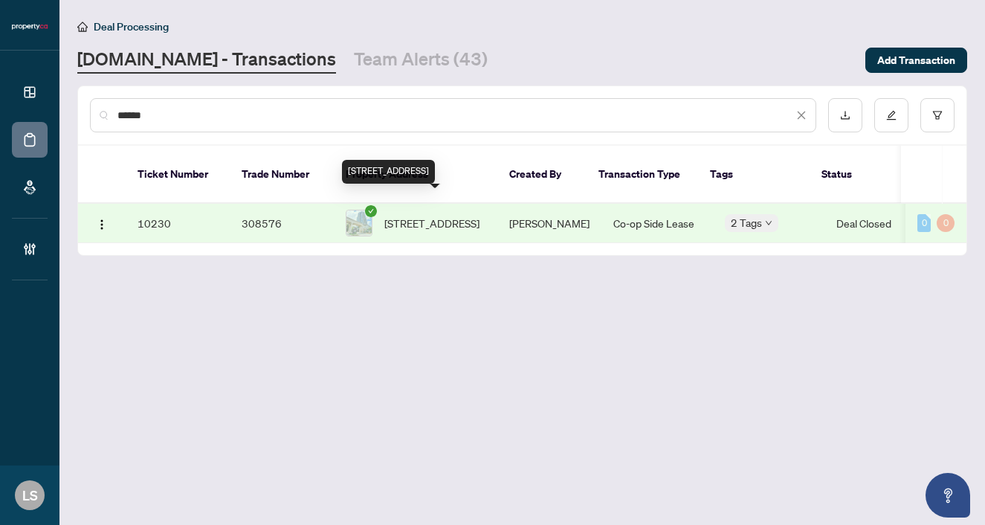
click at [424, 215] on span "2207-1 Rean Dr, Toronto, Ontario M2K 3C1, Canada" at bounding box center [432, 223] width 95 height 16
click at [291, 119] on input "******" at bounding box center [456, 115] width 676 height 16
paste input "text"
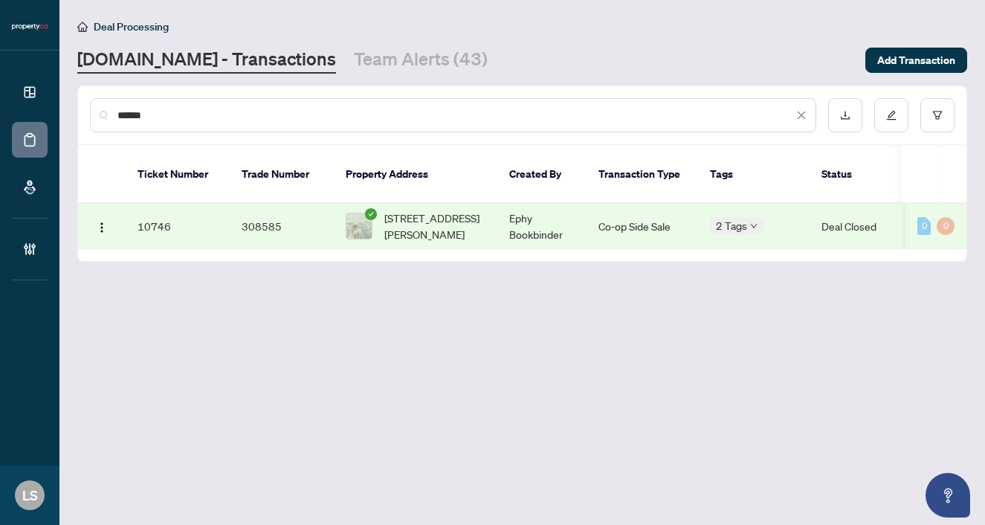
click at [434, 210] on span "210-88 Scott St, Toronto, Ontario M5E 0A9, Canada" at bounding box center [435, 226] width 101 height 33
click at [184, 109] on input "******" at bounding box center [456, 115] width 676 height 16
paste input "text"
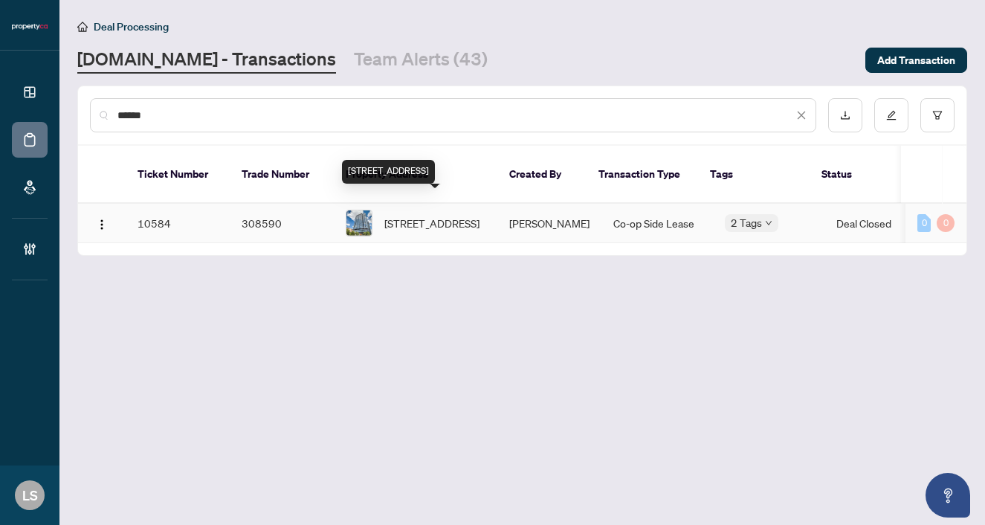
click at [437, 218] on span "1522-19 Western Battery Rd, Toronto, Ontario M6K 3S4, Canada" at bounding box center [432, 223] width 95 height 16
click at [174, 123] on div "******" at bounding box center [453, 115] width 727 height 34
click at [161, 115] on input "******" at bounding box center [456, 115] width 676 height 16
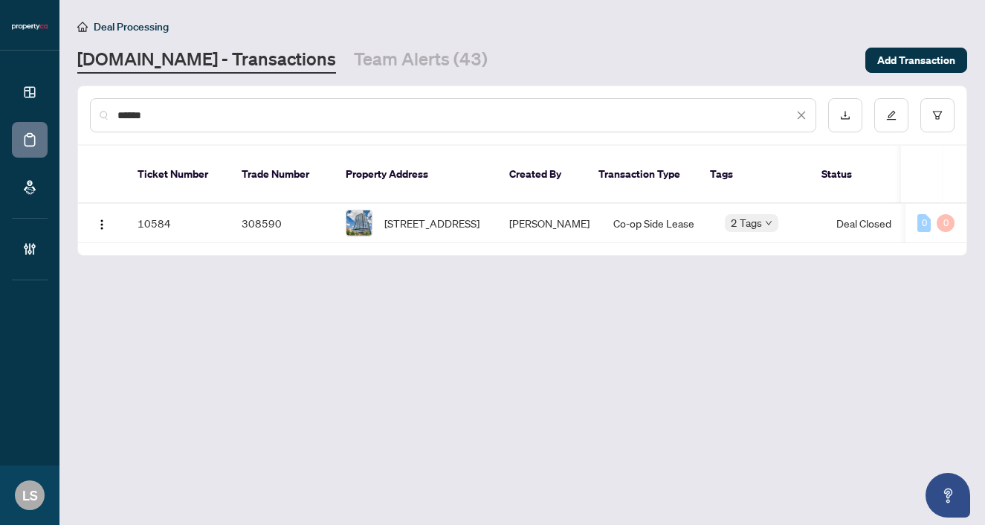
paste input "text"
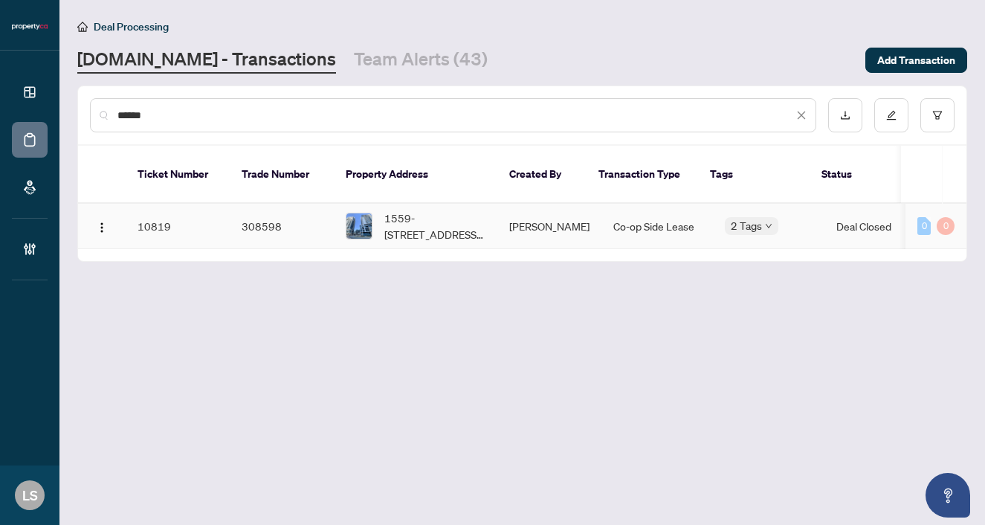
click at [434, 210] on span "1559-60 Ann O'reilly Rd, Toronto, Ontario M2J 0C9, Canada" at bounding box center [435, 226] width 101 height 33
click at [143, 122] on input "******" at bounding box center [456, 115] width 676 height 16
paste input "text"
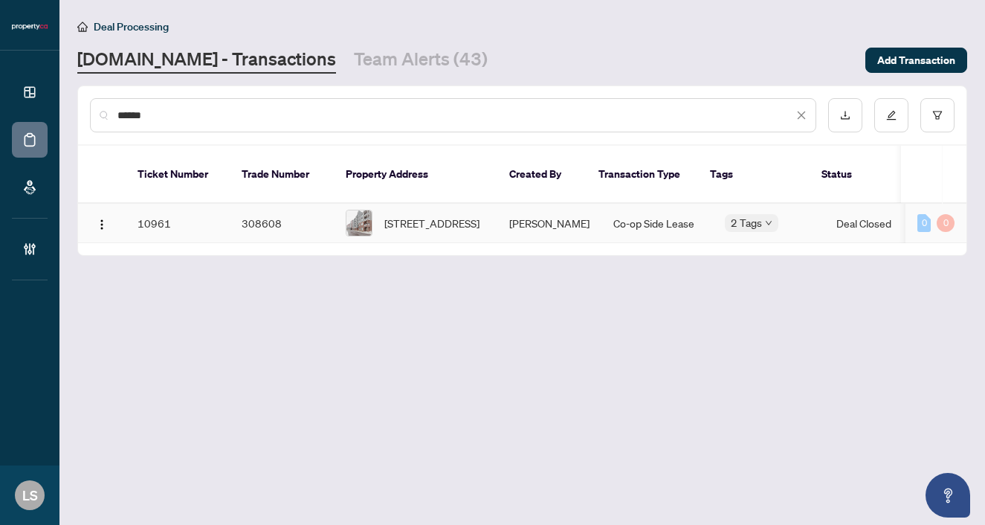
click at [393, 215] on span "310-3265 Carding Mill Tr, Oakville, Ontario L6M 0W6, Canada" at bounding box center [432, 223] width 95 height 16
click at [176, 132] on div "******" at bounding box center [522, 115] width 889 height 58
click at [164, 120] on input "******" at bounding box center [456, 115] width 676 height 16
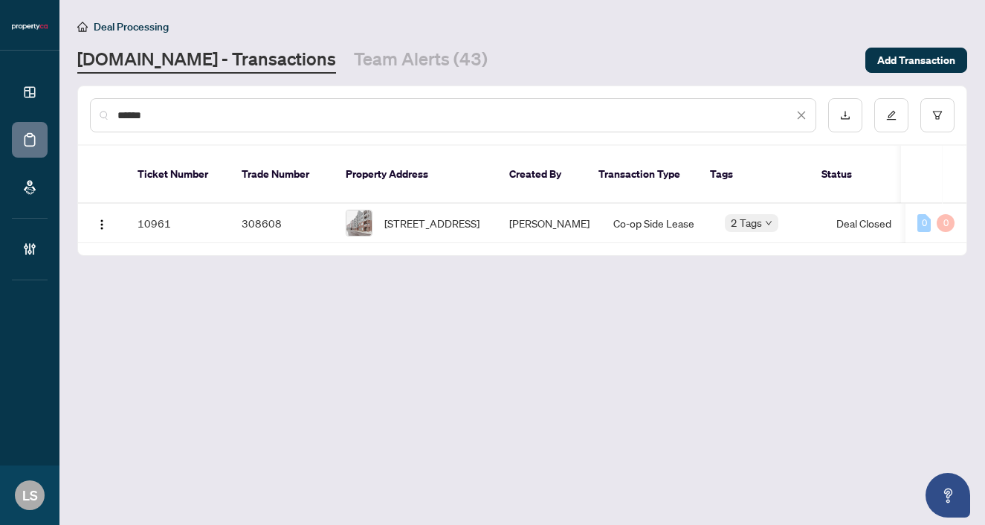
paste input "text"
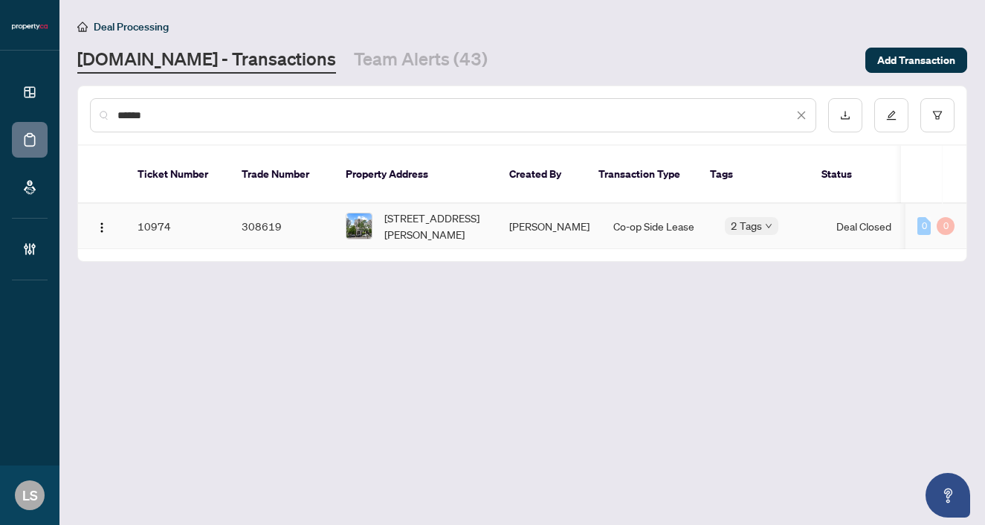
click at [420, 210] on span "825-100 Harrison Garden Blvd, Toronto, Ontario M2N 0C2, Canada" at bounding box center [435, 226] width 101 height 33
click at [152, 119] on input "******" at bounding box center [456, 115] width 676 height 16
paste input "text"
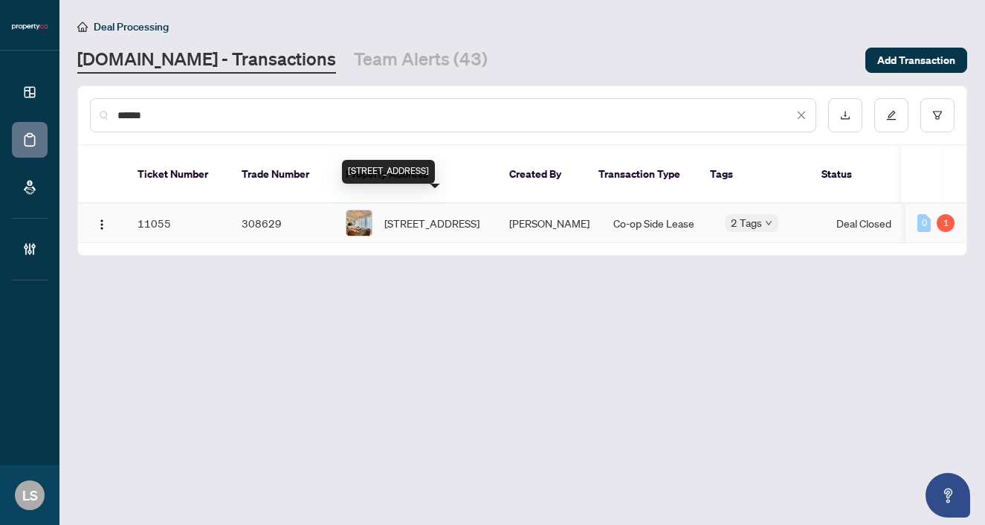
click at [426, 215] on span "606-36 Charlotte St, Toronto, Ontario M5V 3P7, Canada" at bounding box center [432, 223] width 95 height 16
click at [194, 112] on input "******" at bounding box center [456, 115] width 676 height 16
paste input "text"
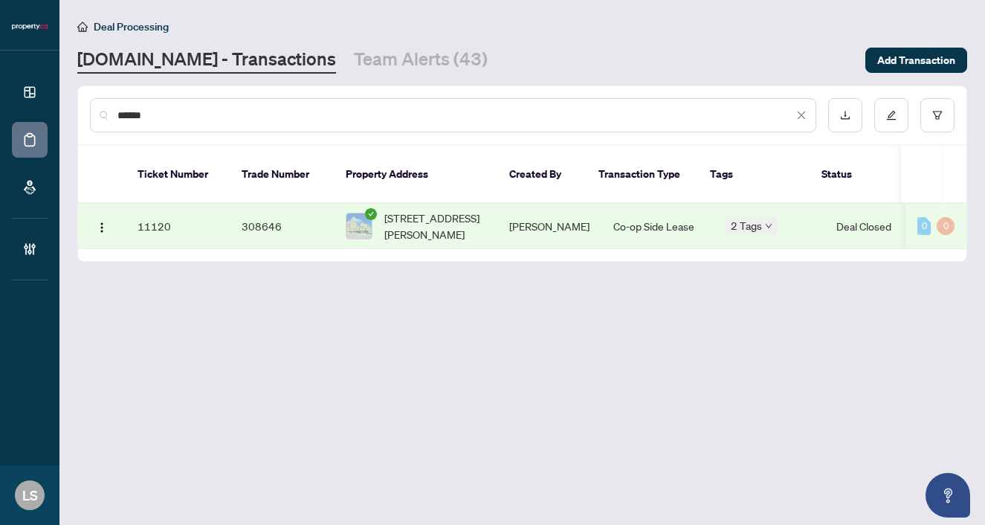
click at [422, 210] on span "622-326 Major Mackenzie Dr, Richmond Hill, Ontario L4C 8T4, Canada" at bounding box center [435, 226] width 101 height 33
click at [169, 118] on input "******" at bounding box center [456, 115] width 676 height 16
paste input "text"
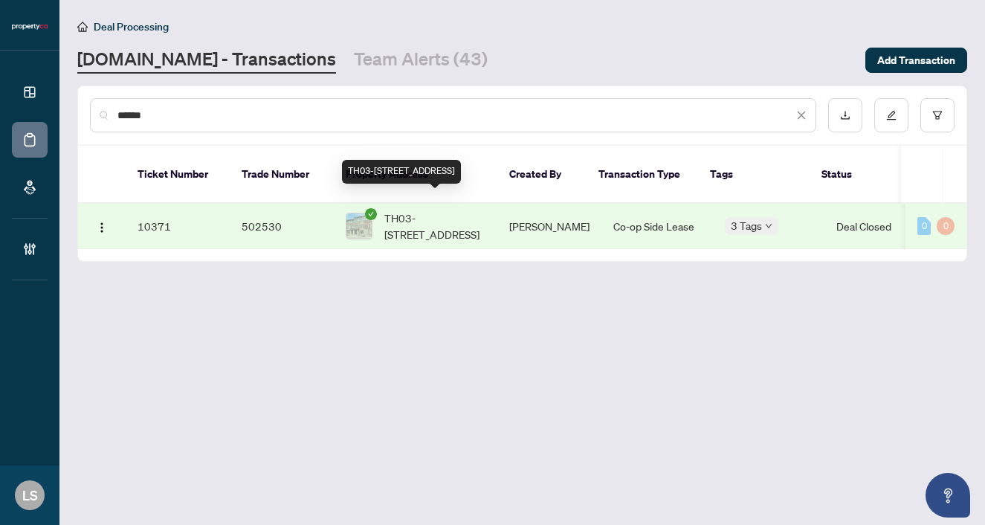
click at [408, 210] on span "TH03-1072 Wheat Boom Dr, Oakville, Ontario L6H 7H5, Canada" at bounding box center [435, 226] width 101 height 33
click at [176, 113] on input "******" at bounding box center [456, 115] width 676 height 16
paste input "text"
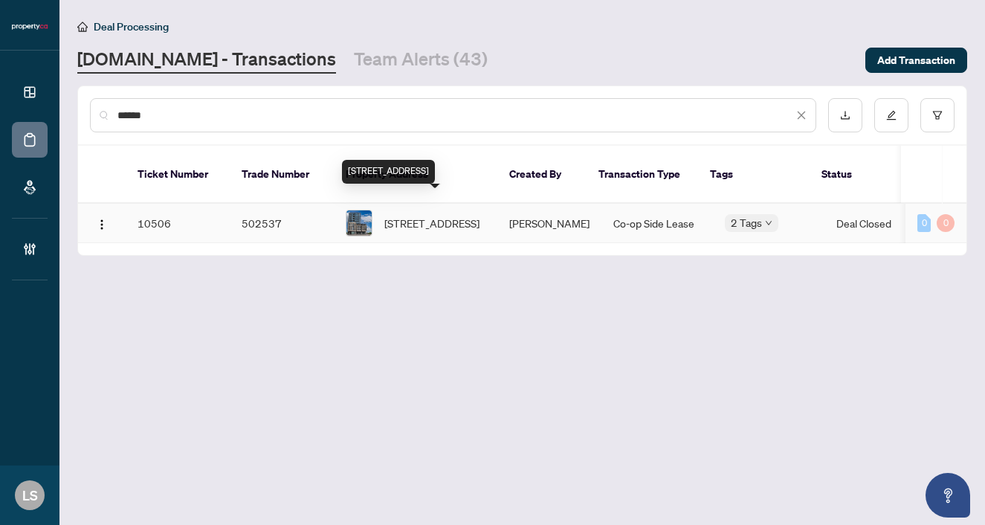
click at [424, 217] on span "1016-86 Dundas St, Mississauga, Ontario L5A 1W4, Canada" at bounding box center [432, 223] width 95 height 16
click at [158, 118] on input "******" at bounding box center [456, 115] width 676 height 16
paste input "text"
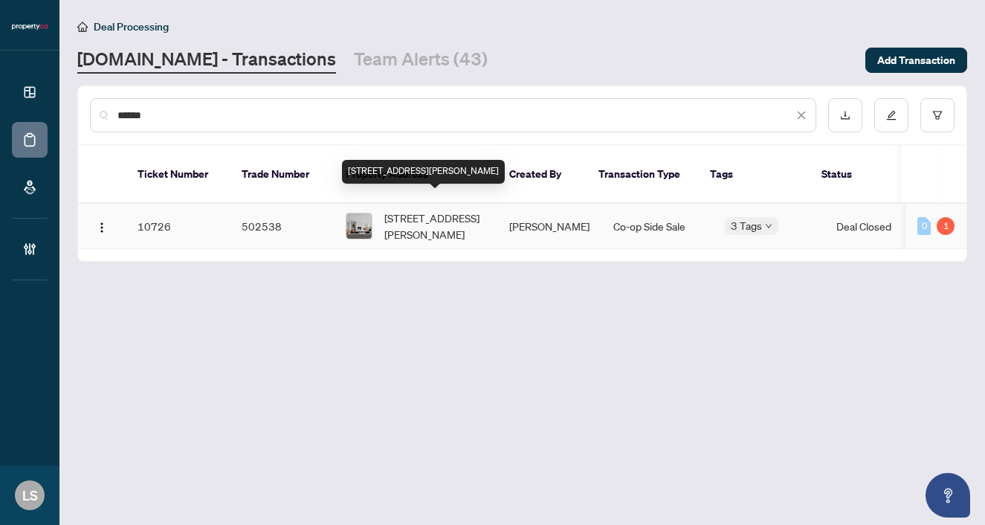
click at [441, 210] on span "1502-71 Charles St, Toronto, Ontario M4Y 2T3, Canada" at bounding box center [435, 226] width 101 height 33
click at [161, 115] on input "******" at bounding box center [456, 115] width 676 height 16
paste input "text"
click at [451, 213] on span "1301-3079 Trafalgar Rd, Oakville, Ontario L6H 8C5, Canada" at bounding box center [435, 226] width 101 height 33
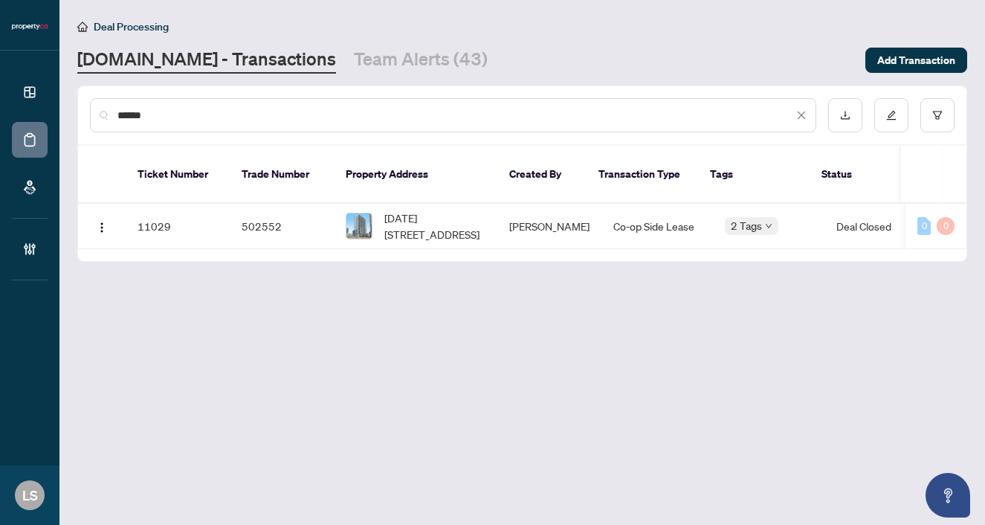
click at [155, 121] on input "******" at bounding box center [456, 115] width 676 height 16
paste input "text"
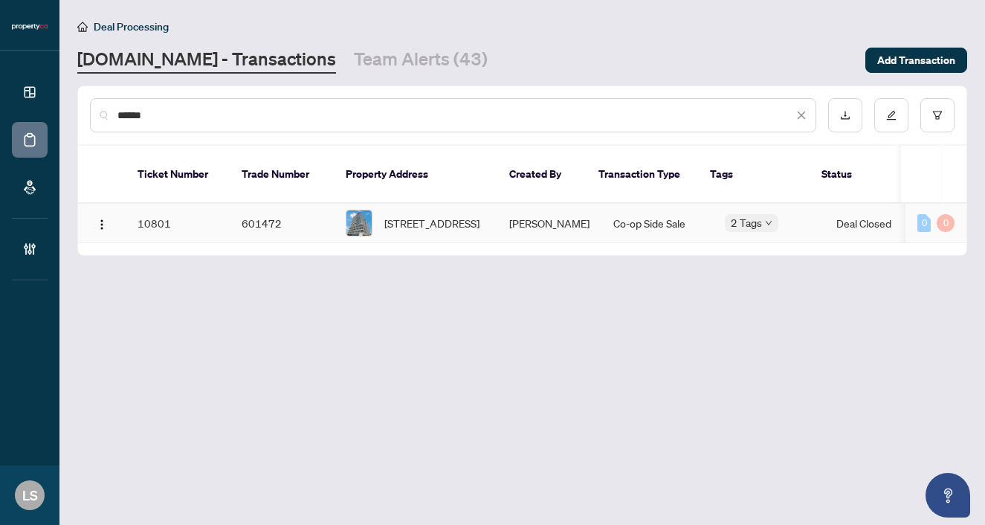
click at [440, 215] on span "603-180 Fairview Mall Dr, Toronto, Ontario M2J 0G4, Canada" at bounding box center [432, 223] width 95 height 16
click at [147, 126] on div "******" at bounding box center [453, 115] width 727 height 34
click at [146, 117] on input "******" at bounding box center [456, 115] width 676 height 16
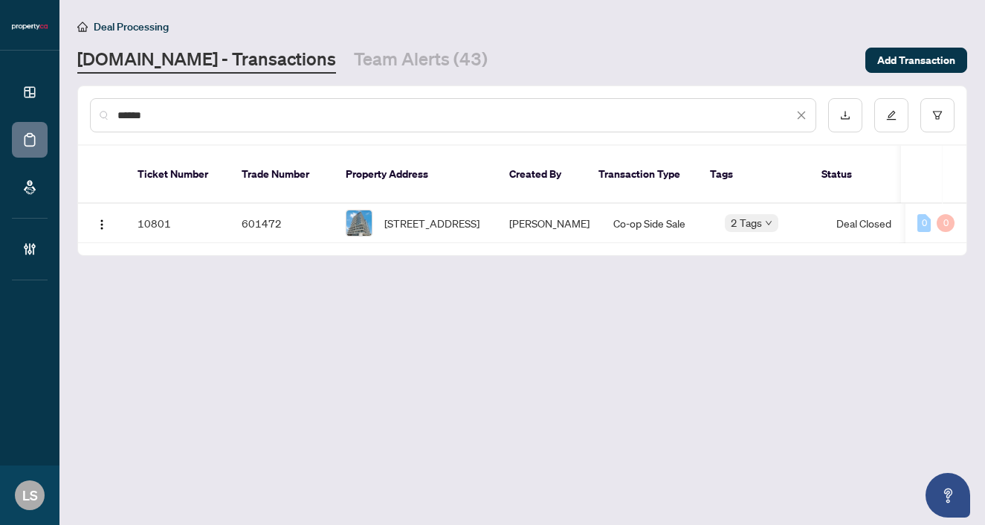
paste input "text"
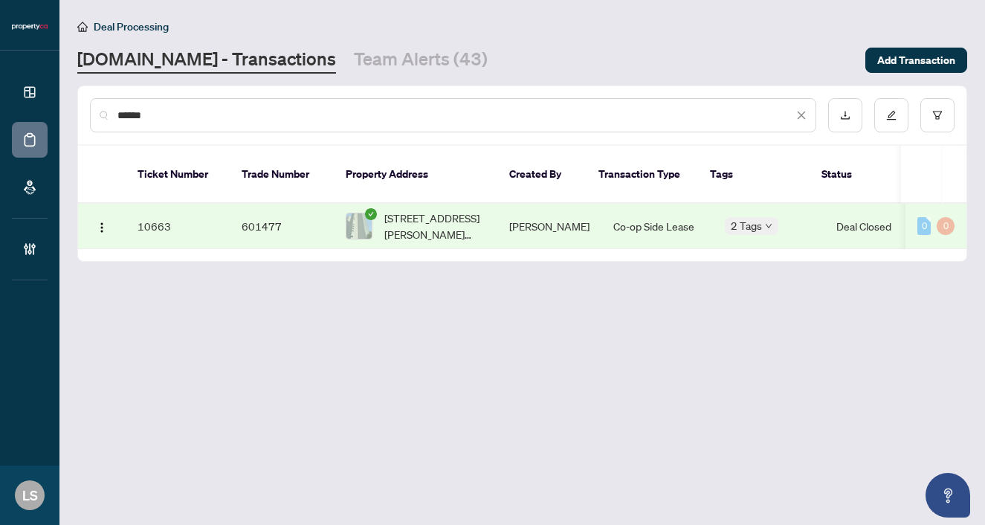
click at [431, 204] on td "1001-4091 Sheppard Ave. East Ave, Toronto, Ontario M1S 3H2, Canada" at bounding box center [416, 226] width 164 height 45
click at [161, 117] on input "******" at bounding box center [456, 115] width 676 height 16
paste input "text"
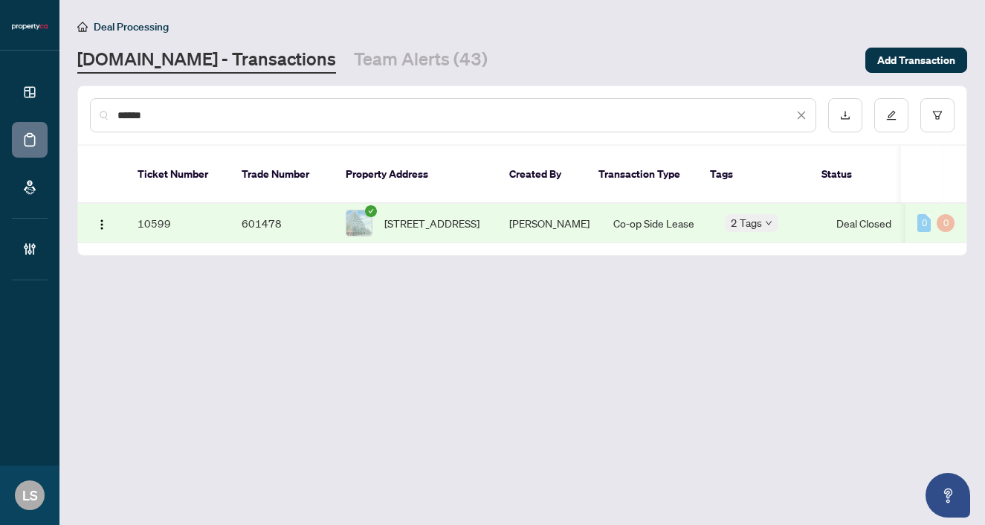
click at [436, 215] on span "1325-629 King St, Toronto, Ontario M5V 0G9, Canada" at bounding box center [432, 223] width 95 height 16
click at [164, 122] on input "******" at bounding box center [456, 115] width 676 height 16
paste input "text"
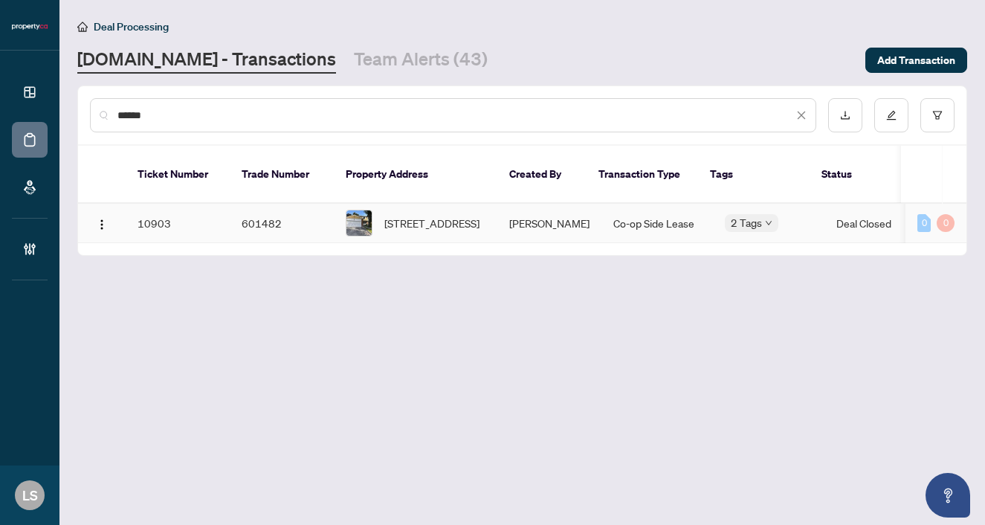
click at [426, 217] on span "69 Longbow Sq, Toronto, Ontario M1W 2W6, Canada" at bounding box center [432, 223] width 95 height 16
click at [169, 115] on input "******" at bounding box center [456, 115] width 676 height 16
paste input "text"
click at [404, 219] on span "127-11 Maryport Ave, Toronto, Ontario M3M 0E2, Canada" at bounding box center [432, 223] width 95 height 16
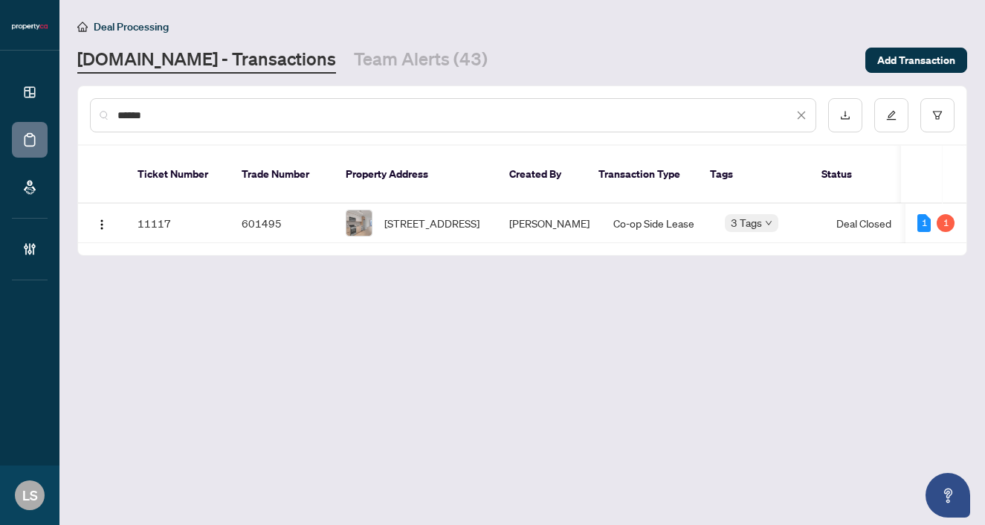
click at [187, 115] on input "******" at bounding box center [456, 115] width 676 height 16
paste input "text"
click at [412, 215] on span "414-899 Queen St, Toronto, Ontario M4M 0C8, Canada" at bounding box center [432, 223] width 95 height 16
click at [190, 112] on input "******" at bounding box center [456, 115] width 676 height 16
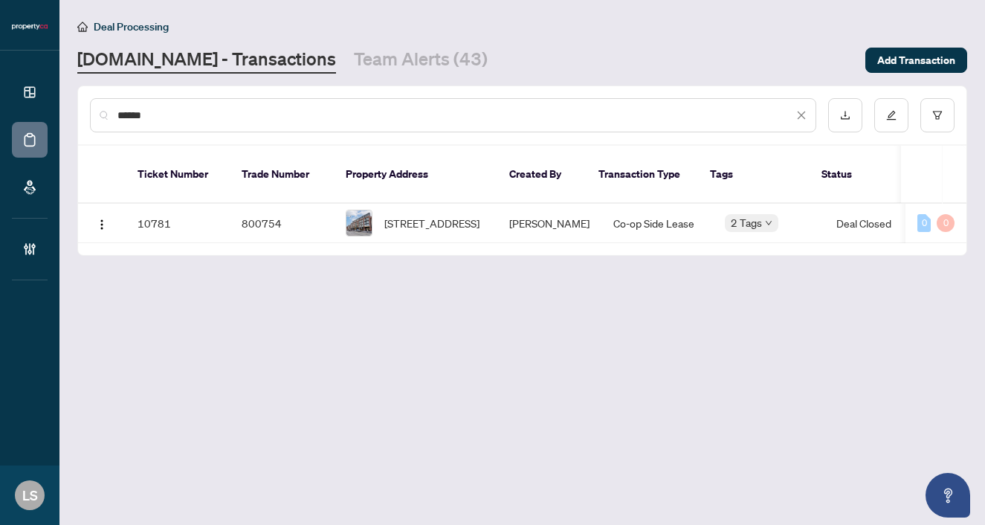
click at [190, 112] on input "******" at bounding box center [456, 115] width 676 height 16
paste input "text"
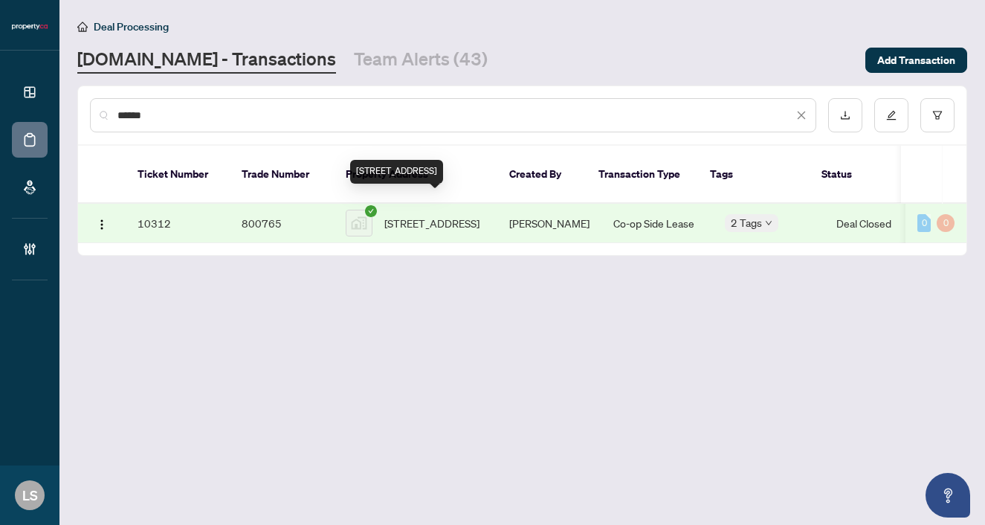
click at [425, 219] on span "115 Blue Jays Way, Toronto, ON, Canada" at bounding box center [432, 223] width 95 height 16
click at [180, 118] on input "******" at bounding box center [456, 115] width 676 height 16
paste input "text"
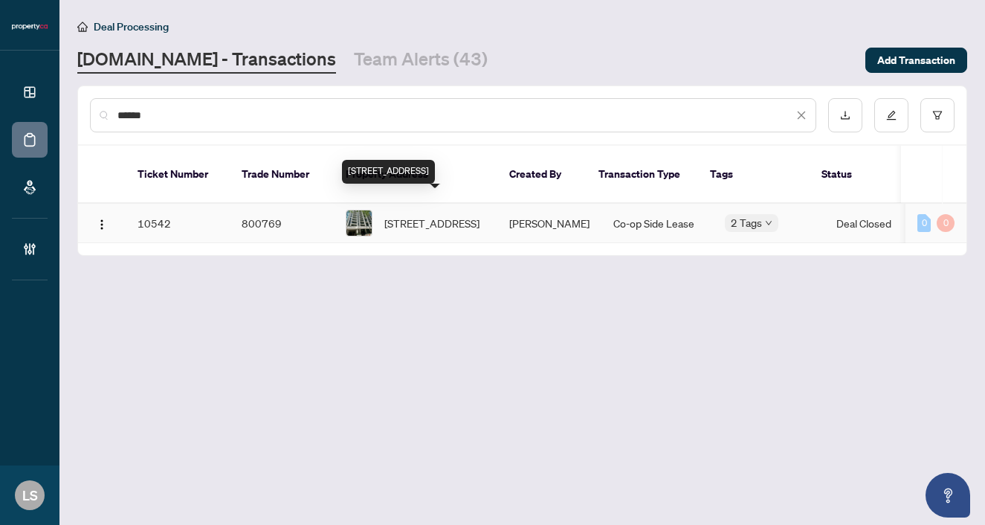
click at [405, 215] on span "405-30 Hayden St, Toronto, Ontario M4Y 3B8, Canada" at bounding box center [432, 223] width 95 height 16
click at [182, 106] on div "******" at bounding box center [453, 115] width 727 height 34
click at [171, 115] on input "******" at bounding box center [456, 115] width 676 height 16
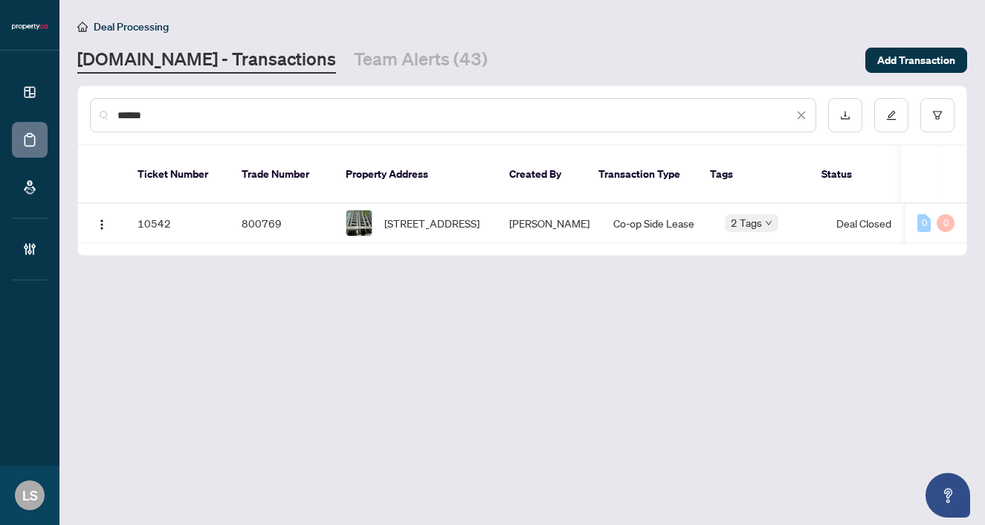
paste input "text"
click at [437, 215] on span "2403-15 Queens Quay, Toronto, Ontario M5E 0A4, Canada" at bounding box center [432, 223] width 95 height 16
click at [147, 123] on div "******" at bounding box center [453, 115] width 727 height 34
click at [146, 115] on input "******" at bounding box center [456, 115] width 676 height 16
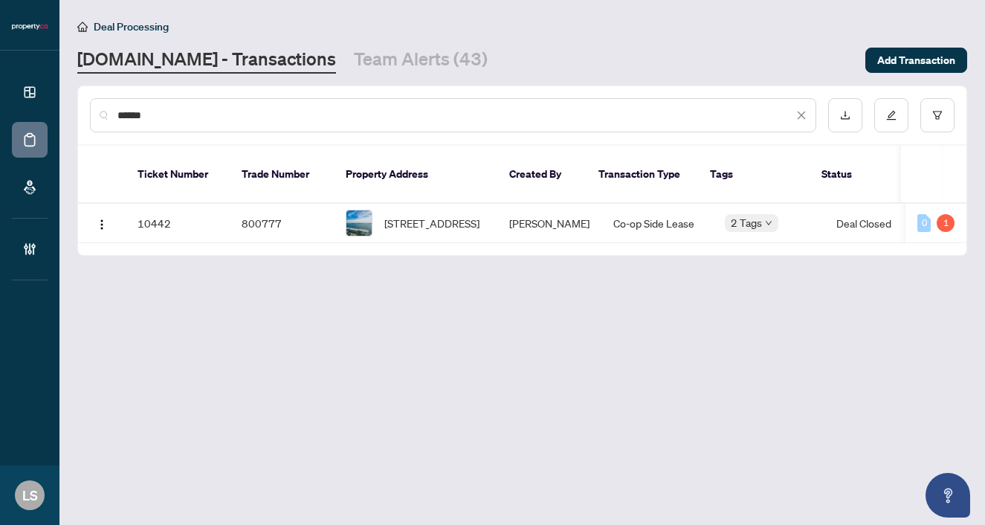
click at [146, 115] on input "******" at bounding box center [456, 115] width 676 height 16
paste input "text"
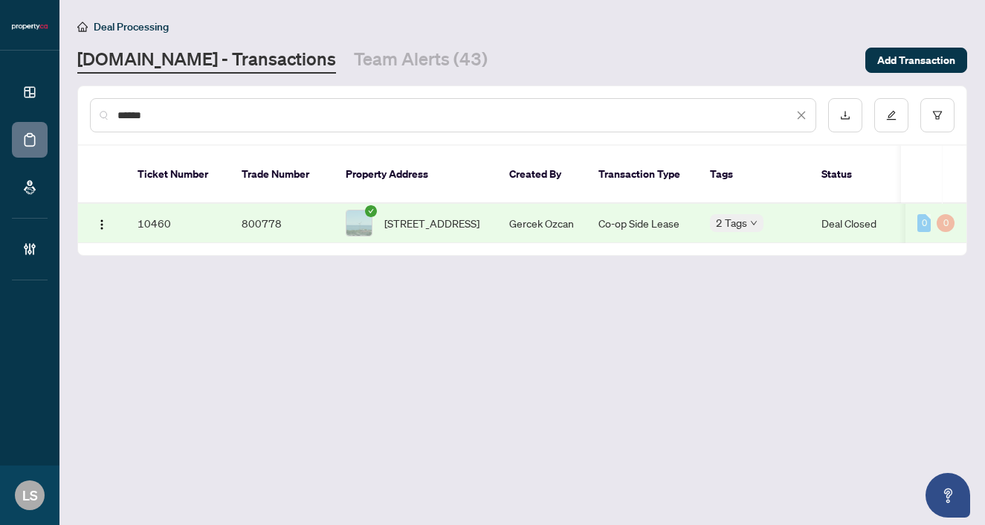
click at [415, 215] on span "1315-285 Dufferin St, Toronto, Ontario M6K 1Z7, Canada" at bounding box center [432, 223] width 95 height 16
click at [179, 129] on div "******" at bounding box center [453, 115] width 727 height 34
click at [160, 116] on input "******" at bounding box center [456, 115] width 676 height 16
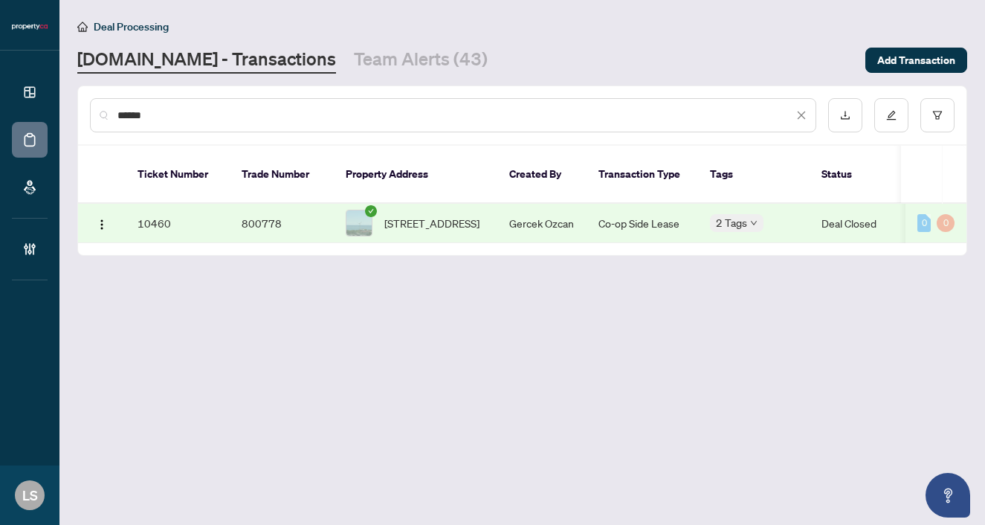
paste input "text"
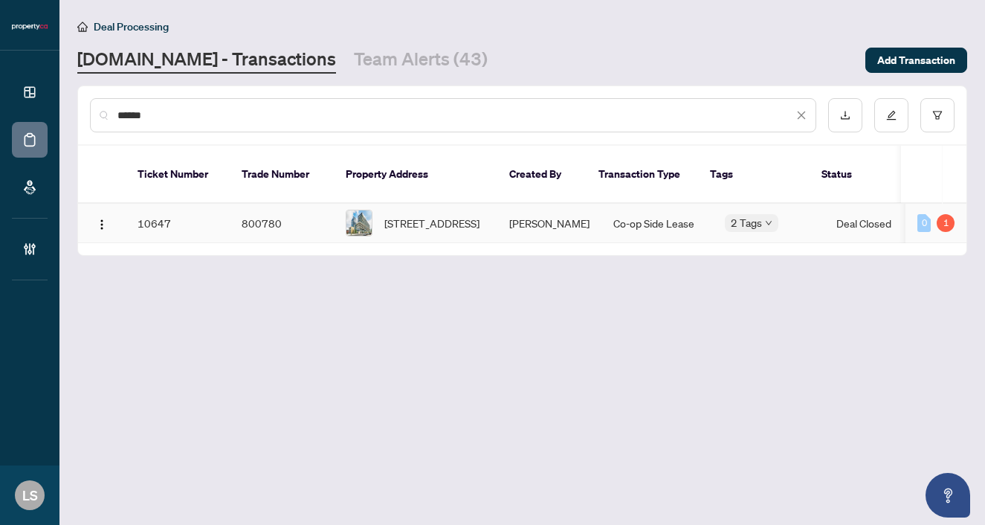
click at [440, 215] on span "1718 W-36 Lisgar St, Toronto, Ontario M6J 3G2, Canada" at bounding box center [432, 223] width 95 height 16
click at [166, 117] on input "******" at bounding box center [456, 115] width 676 height 16
paste input "text"
click at [406, 222] on span "902-19 Bathurst St, Toronto, Ontario M5V 0P8, Canada" at bounding box center [432, 223] width 95 height 16
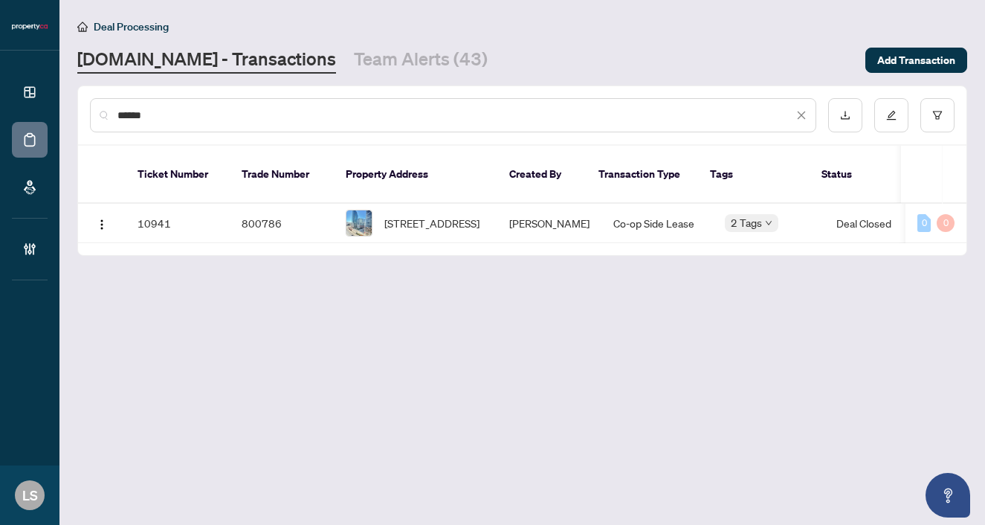
click at [195, 104] on div "******" at bounding box center [453, 115] width 727 height 34
click at [166, 108] on input "******" at bounding box center [456, 115] width 676 height 16
paste input "text"
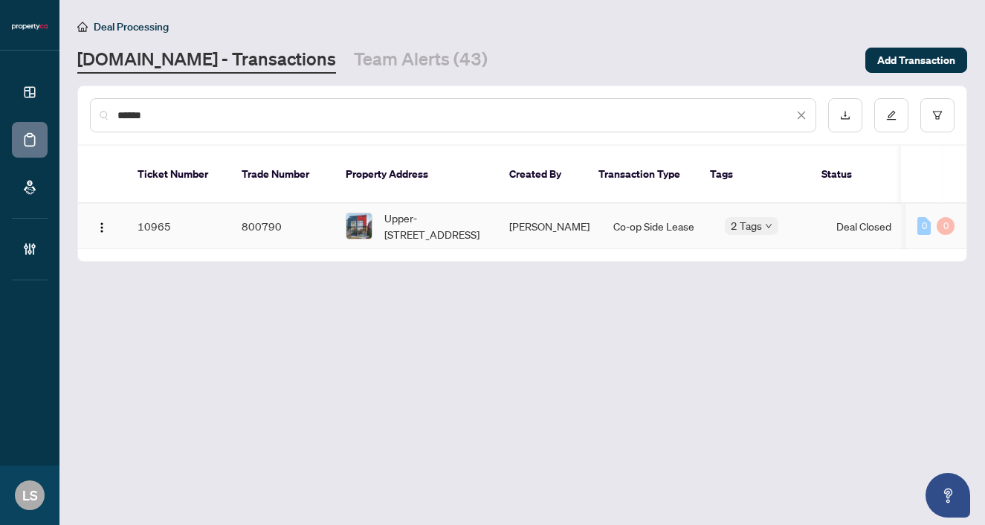
click at [418, 212] on span "Upper-211 Chatham Ave, Toronto, Ontario M4J 1K8, Canada" at bounding box center [435, 226] width 101 height 33
click at [149, 120] on input "******" at bounding box center [456, 115] width 676 height 16
paste input "text"
click at [434, 210] on span "2102-15 Mercer St, Toronto, Ontario M5V 0T8, Canada" at bounding box center [435, 226] width 101 height 33
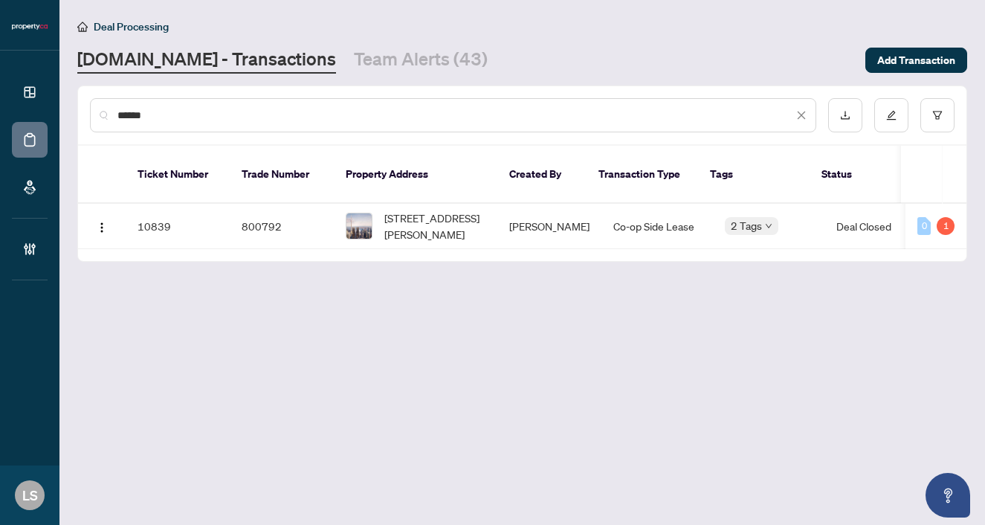
click at [160, 113] on input "******" at bounding box center [456, 115] width 676 height 16
paste input "text"
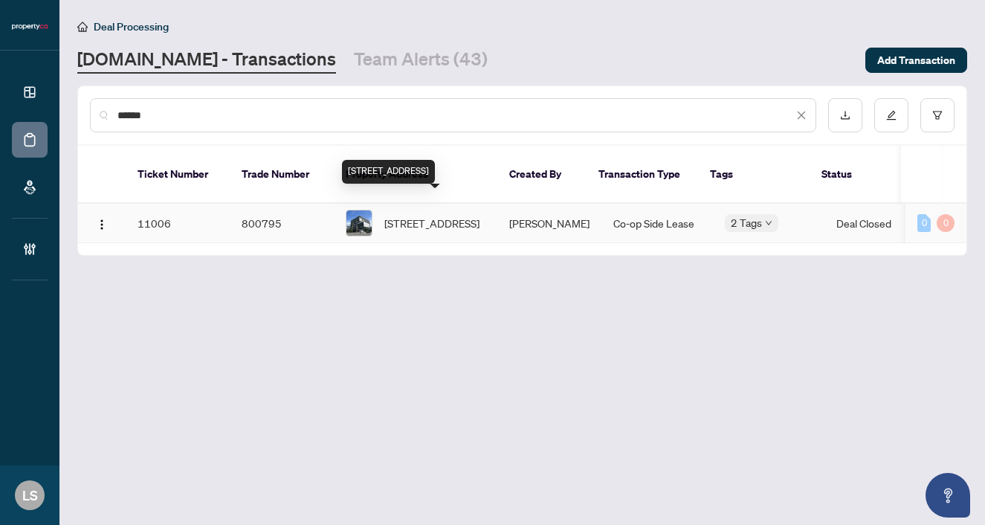
click at [425, 215] on span "614-160 Flemington Rd, Toronto, Ontario M6A 1N6, Canada" at bounding box center [432, 223] width 95 height 16
click at [164, 112] on input "******" at bounding box center [456, 115] width 676 height 16
paste input "text"
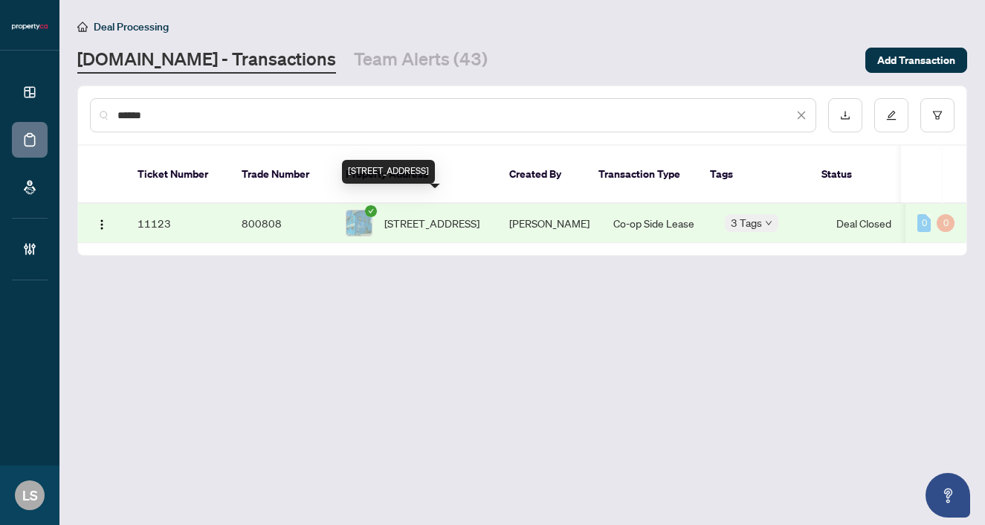
click at [442, 215] on span "3-1594 Dupont St, Toronto, Ontario M6P 3S7, Canada" at bounding box center [432, 223] width 95 height 16
click at [186, 116] on input "******" at bounding box center [456, 115] width 676 height 16
paste input "text"
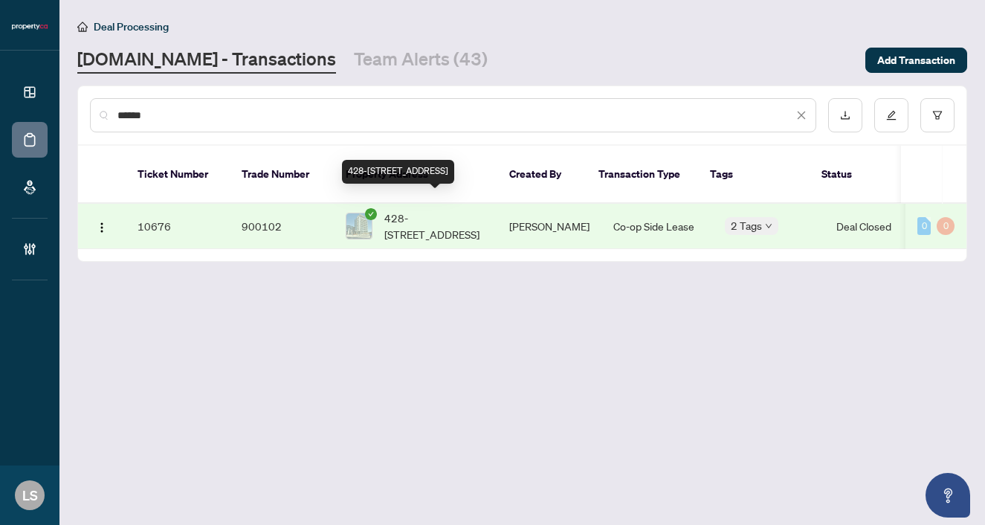
click at [411, 219] on span "428-52 Forest Manor Rd, Toronto, Ontario M2J 1M6, Canada" at bounding box center [435, 226] width 101 height 33
click at [147, 117] on input "******" at bounding box center [456, 115] width 676 height 16
paste input "text"
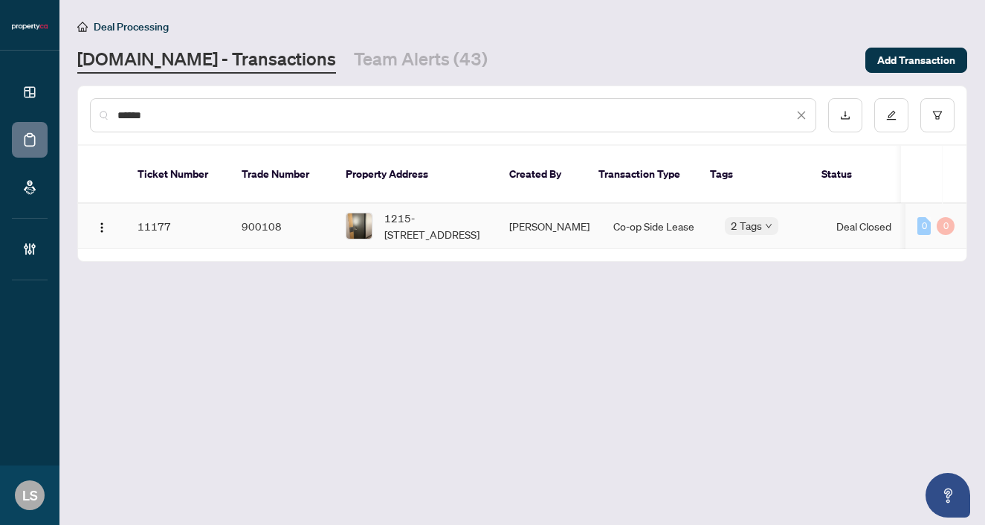
click at [415, 210] on span "1215-1030 King St, Toronto, Ontario M6K 0B4, Canada" at bounding box center [435, 226] width 101 height 33
click at [228, 115] on input "******" at bounding box center [456, 115] width 676 height 16
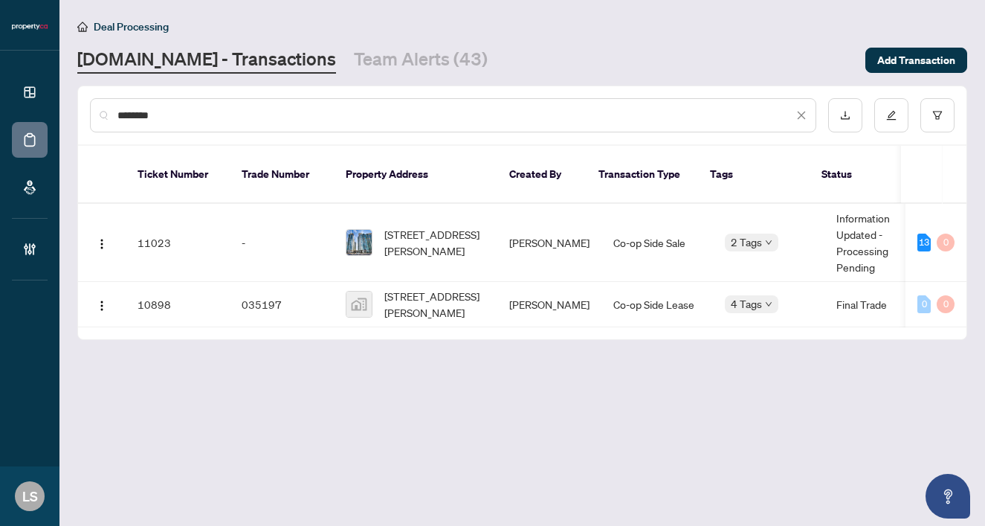
click at [224, 116] on input "********" at bounding box center [456, 115] width 676 height 16
paste input "*"
click at [224, 116] on input "*********" at bounding box center [456, 115] width 676 height 16
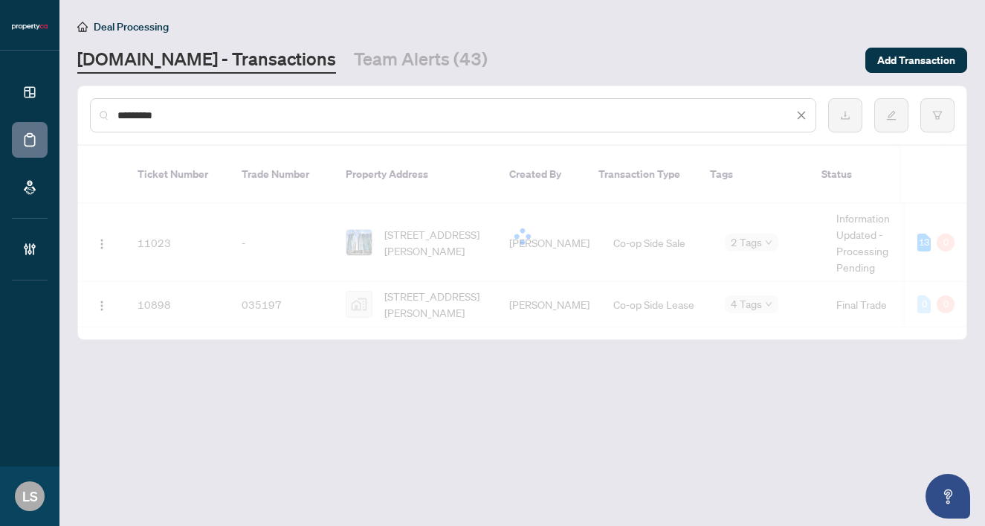
click at [224, 116] on input "*********" at bounding box center [456, 115] width 676 height 16
paste input "text"
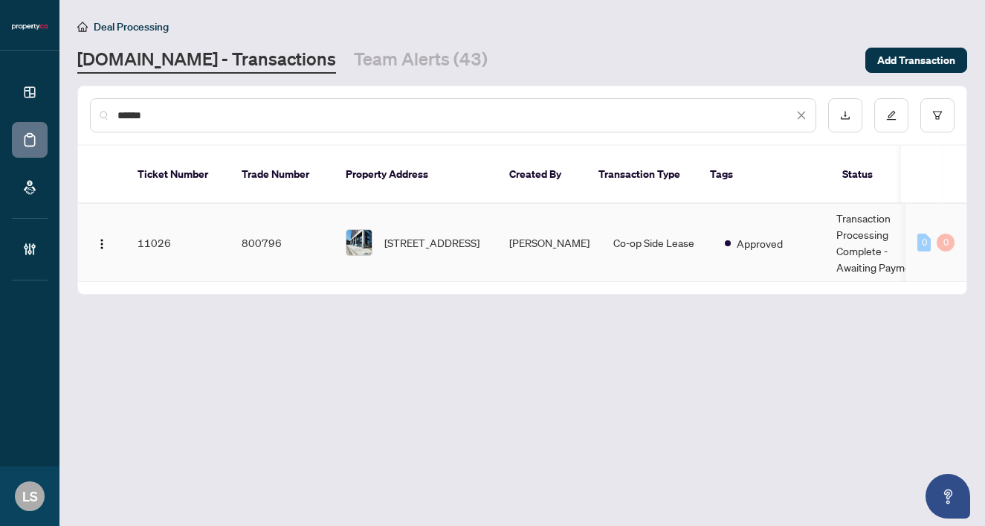
click at [411, 234] on span "413-181 Sterling Rd, Toronto, Ontario M6R 2B2, Canada" at bounding box center [432, 242] width 95 height 16
click at [185, 125] on div "******" at bounding box center [453, 115] width 727 height 34
click at [161, 120] on input "******" at bounding box center [456, 115] width 676 height 16
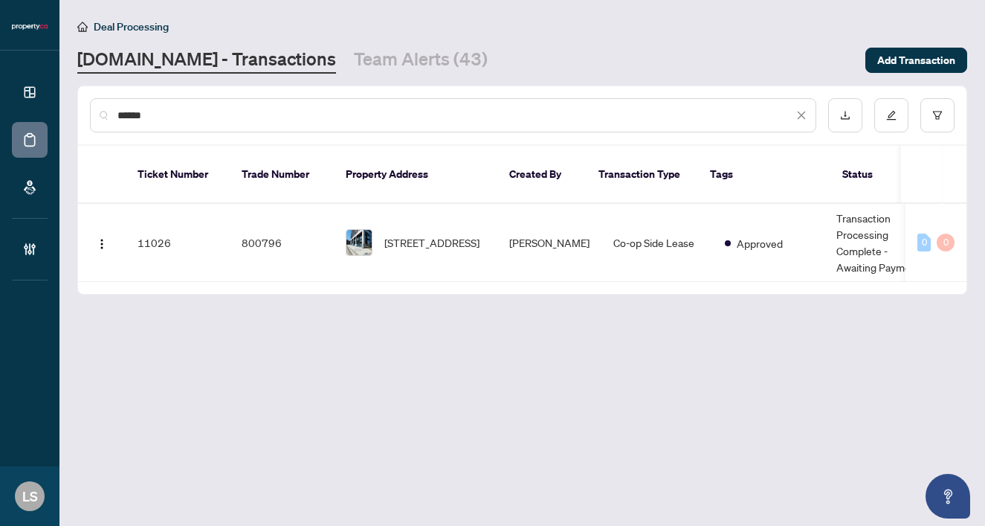
paste input "text"
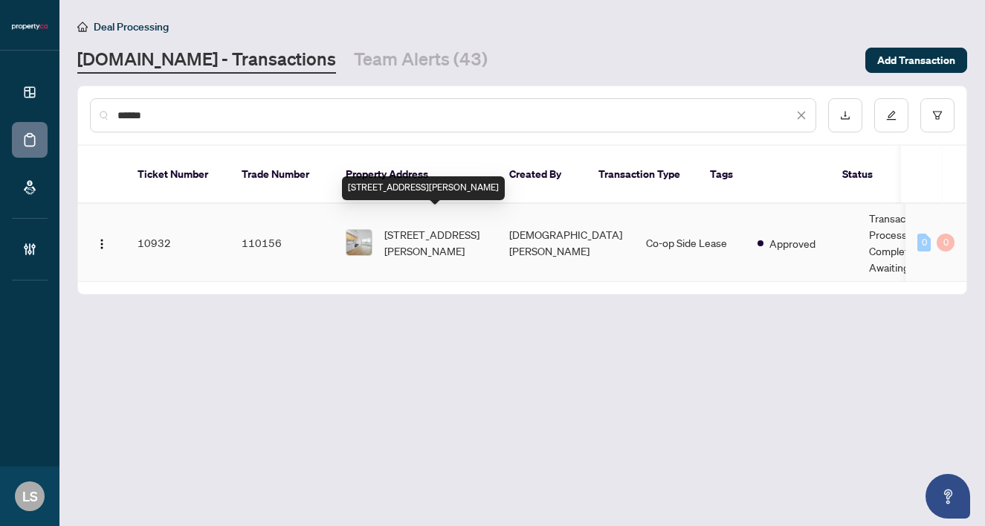
click at [429, 236] on span "329-1100 Sheppard Ave, Toronto, Ontario M3J 0H1, Canada" at bounding box center [435, 242] width 101 height 33
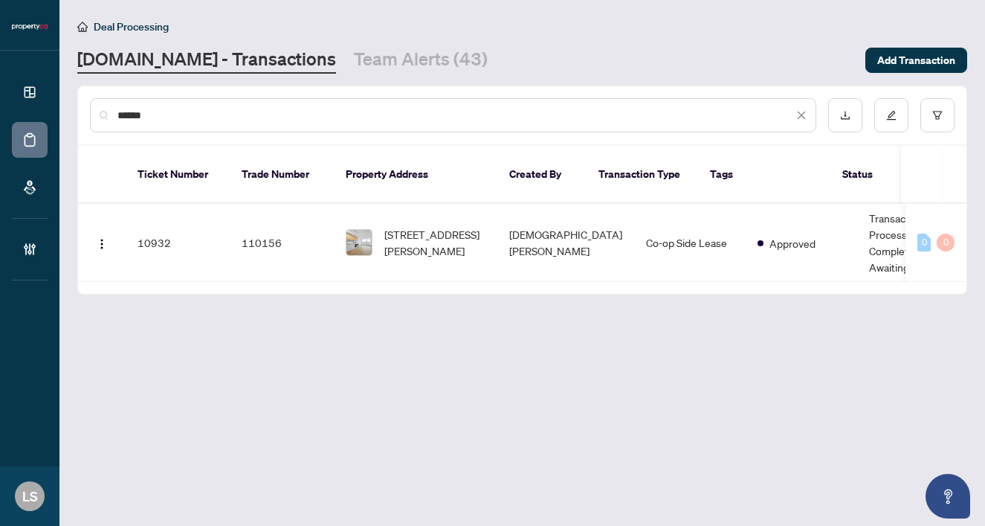
click at [165, 109] on input "******" at bounding box center [456, 115] width 676 height 16
paste input "text"
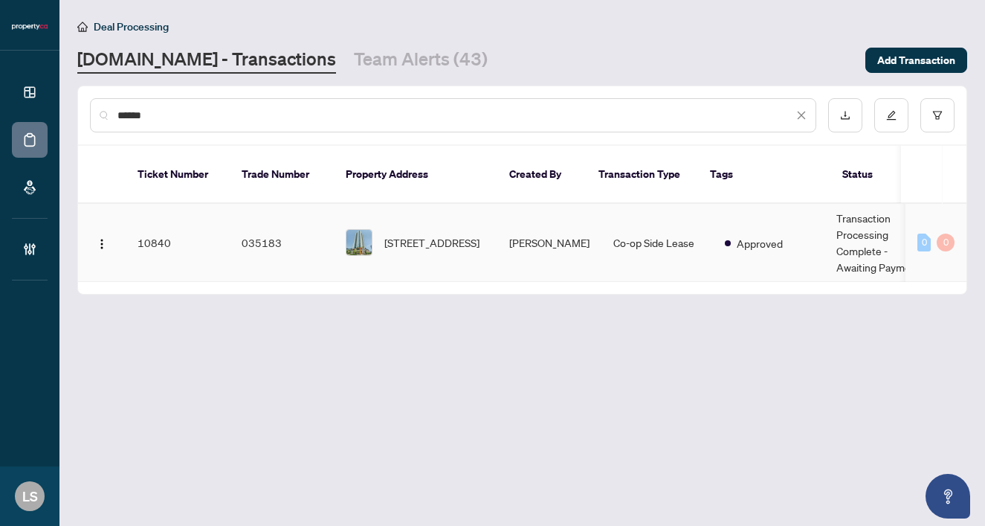
click at [436, 234] on span "1705-55 regent park Blvd, Toronto, Ontario M5A 0C2, Canada" at bounding box center [432, 242] width 95 height 16
click at [196, 117] on input "******" at bounding box center [456, 115] width 676 height 16
paste input "text"
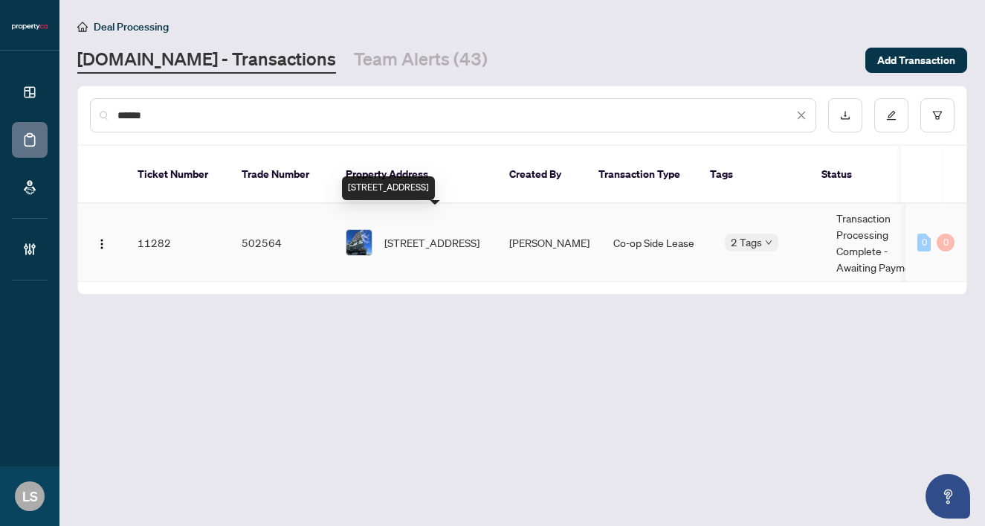
click at [428, 234] on span "2109-297 Oak Walk Dr, Oakville, Ontario L6H 3R6, Canada" at bounding box center [432, 242] width 95 height 16
click at [184, 114] on input "******" at bounding box center [456, 115] width 676 height 16
paste input "text"
click at [405, 234] on span "2112-500 Sherbourne St, Toronto, Ontario M4X 1L1, Canada" at bounding box center [432, 242] width 95 height 16
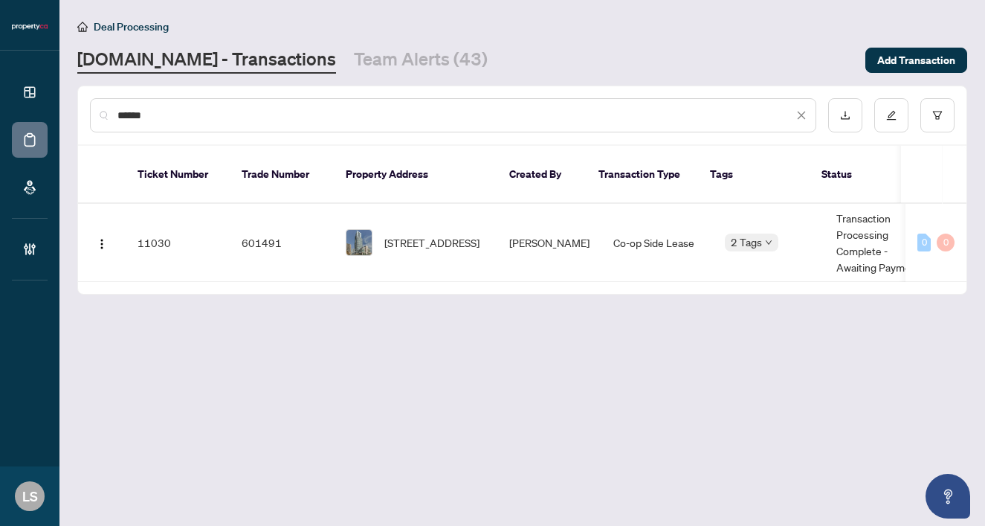
click at [149, 115] on input "******" at bounding box center [456, 115] width 676 height 16
paste input "text"
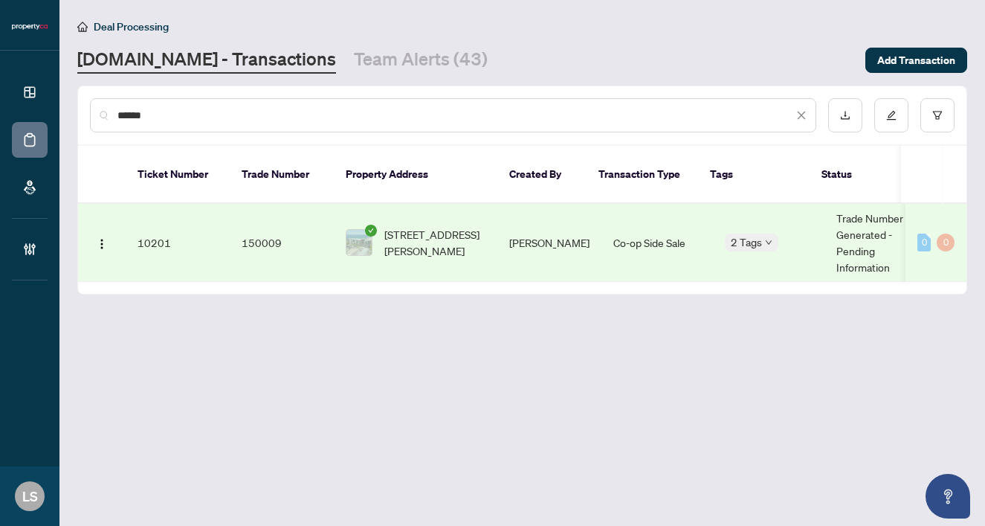
click at [434, 232] on span "239-101 Shoreview Pl, Hamilton, Ontario L8E 0K2, Canada" at bounding box center [435, 242] width 101 height 33
click at [193, 112] on input "******" at bounding box center [456, 115] width 676 height 16
paste input "text"
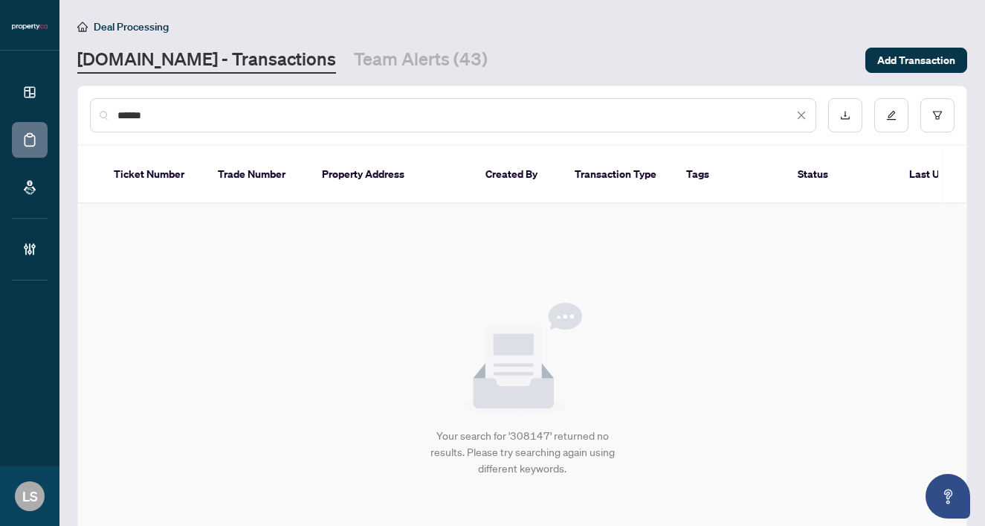
click at [170, 125] on div "******" at bounding box center [453, 115] width 727 height 34
click at [152, 115] on input "******" at bounding box center [456, 115] width 676 height 16
paste input "text"
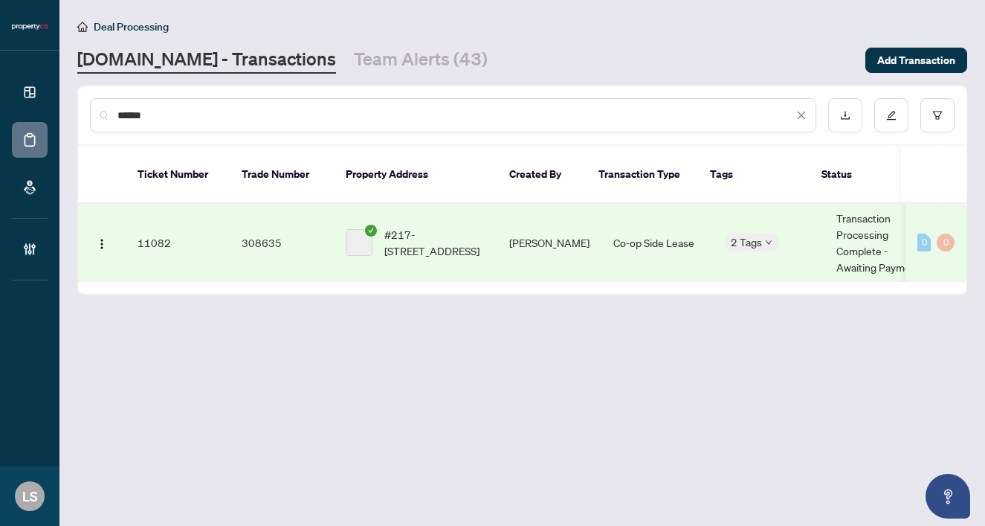
click at [411, 226] on span "#217-8200 Birchmount Rd, Markham, Ontario L3R 9W1, Canada" at bounding box center [435, 242] width 101 height 33
click at [251, 114] on input "******" at bounding box center [456, 115] width 676 height 16
paste input "text"
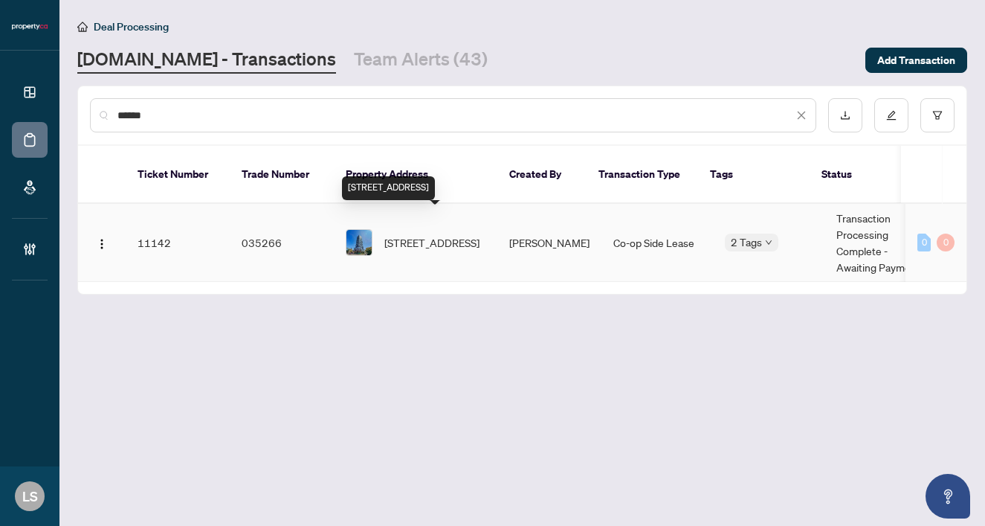
click at [426, 234] on span "703-203 College St, Toronto, Ontario M5T 1P9, Canada" at bounding box center [432, 242] width 95 height 16
click at [132, 117] on input "******" at bounding box center [456, 115] width 676 height 16
paste input "text"
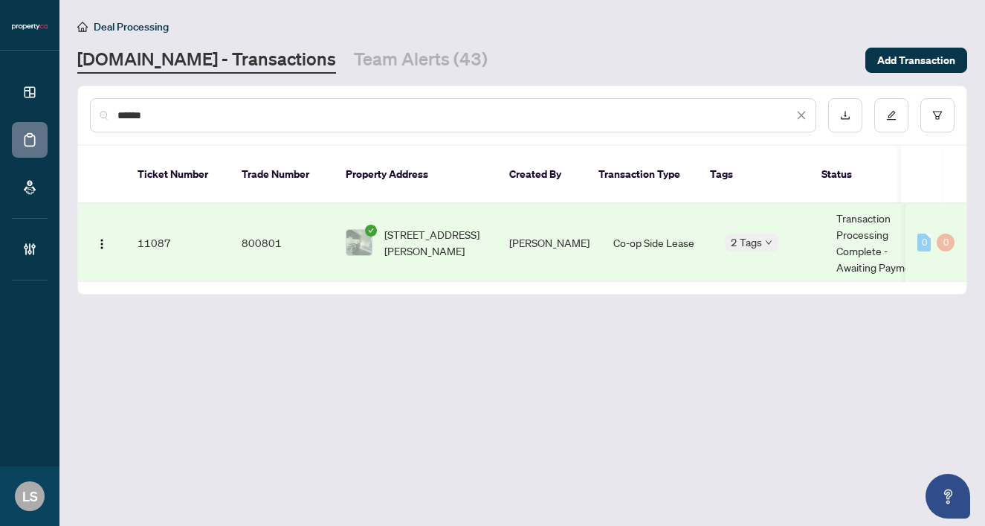
click at [428, 226] on span "3702-55 Mercer St, Toronto, Ontario M5V 0W4, Canada" at bounding box center [435, 242] width 101 height 33
click at [170, 111] on input "******" at bounding box center [456, 115] width 676 height 16
paste input "text"
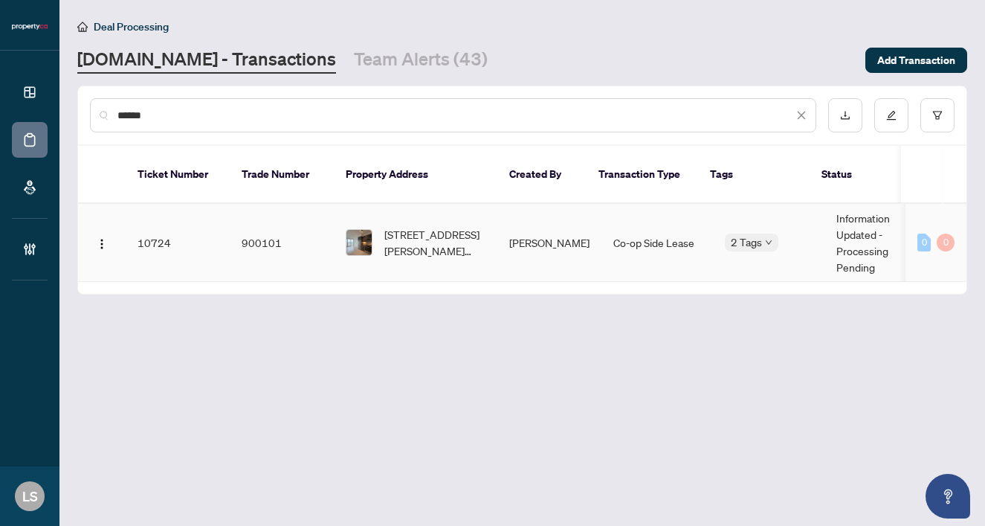
click at [421, 226] on span "2817-7895 Jane St, Vaughan, Ontario L4K 0K2, Canada" at bounding box center [435, 242] width 101 height 33
click at [228, 113] on input "******" at bounding box center [456, 115] width 676 height 16
paste input "text"
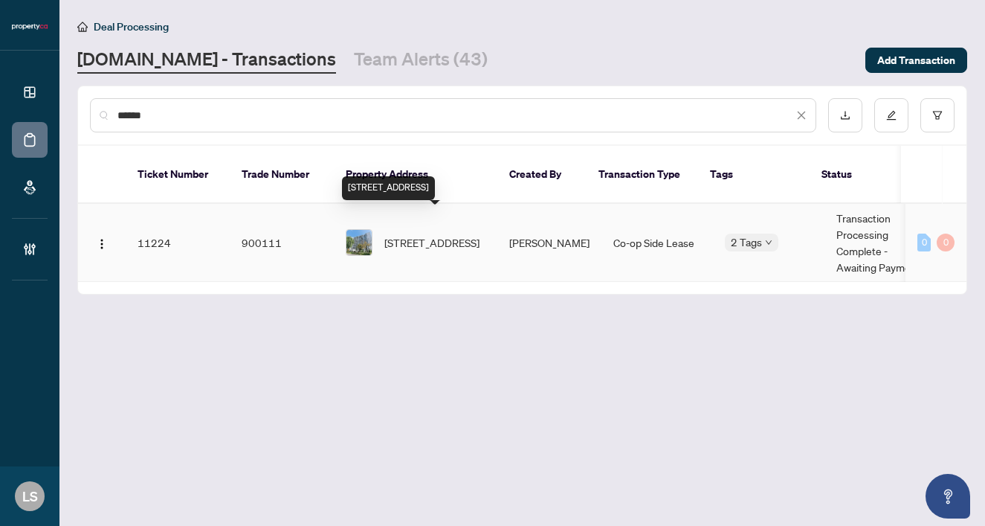
click at [451, 234] on span "1508-65 Southport St, Toronto, Ontario M6S 3N6, Canada" at bounding box center [432, 242] width 95 height 16
click at [249, 112] on input "******" at bounding box center [456, 115] width 676 height 16
paste input "text"
click at [419, 234] on span "3007-8 Charlotte St, Toronto, Ontario M5V 0K4, Canada" at bounding box center [432, 242] width 95 height 16
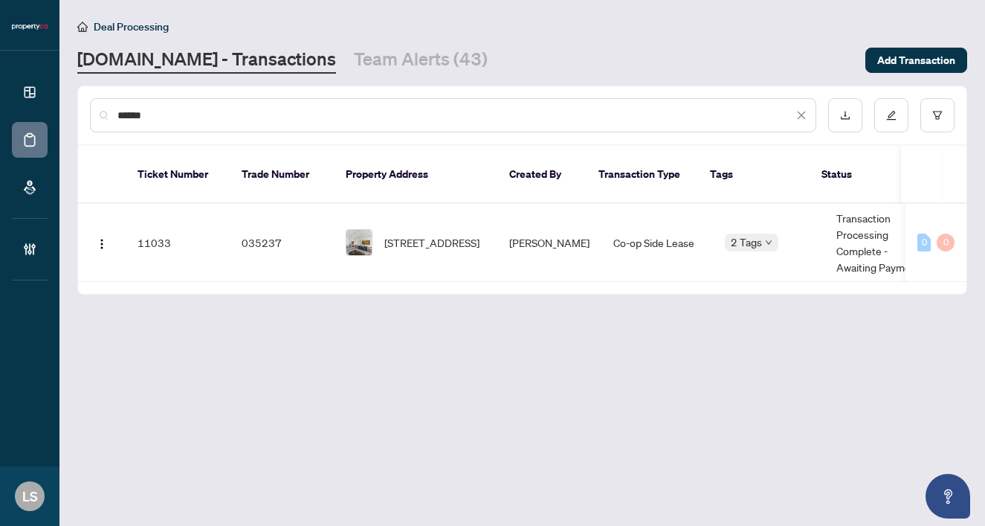
click at [156, 115] on input "******" at bounding box center [456, 115] width 676 height 16
paste input "text"
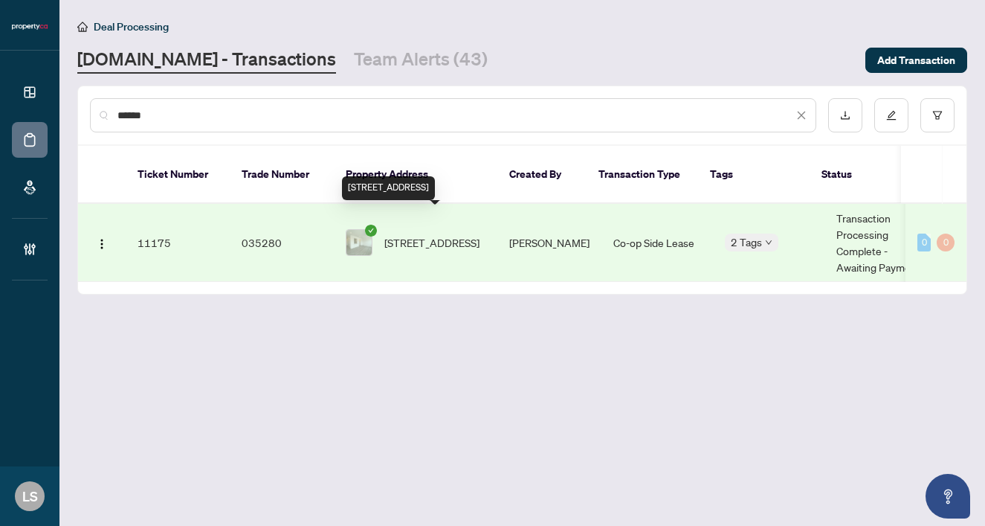
click at [430, 234] on span "11-102 Greensides Ave, Toronto, Ontario M6C 1B9, Canada" at bounding box center [432, 242] width 95 height 16
click at [149, 115] on input "******" at bounding box center [456, 115] width 676 height 16
paste input "text"
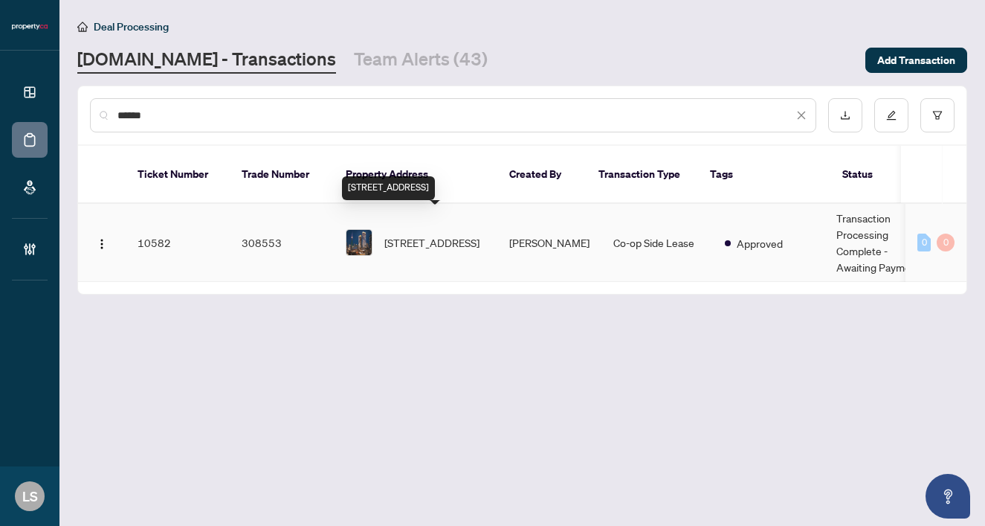
click at [451, 234] on span "925-3 Concord Cityplace Way, Toronto, Ontario M5V 0X4, Canada" at bounding box center [432, 242] width 95 height 16
click at [174, 121] on input "******" at bounding box center [456, 115] width 676 height 16
paste input "text"
click at [396, 234] on span "3709-3 Concord Cityplace Way #3709, Toronto, Ontario, Canada" at bounding box center [432, 242] width 95 height 16
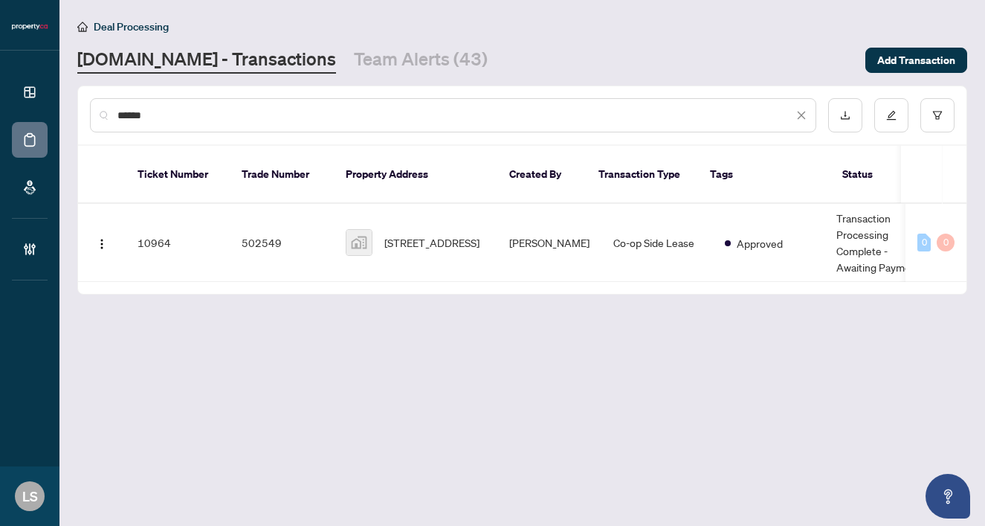
click at [283, 112] on input "******" at bounding box center [456, 115] width 676 height 16
paste input "text"
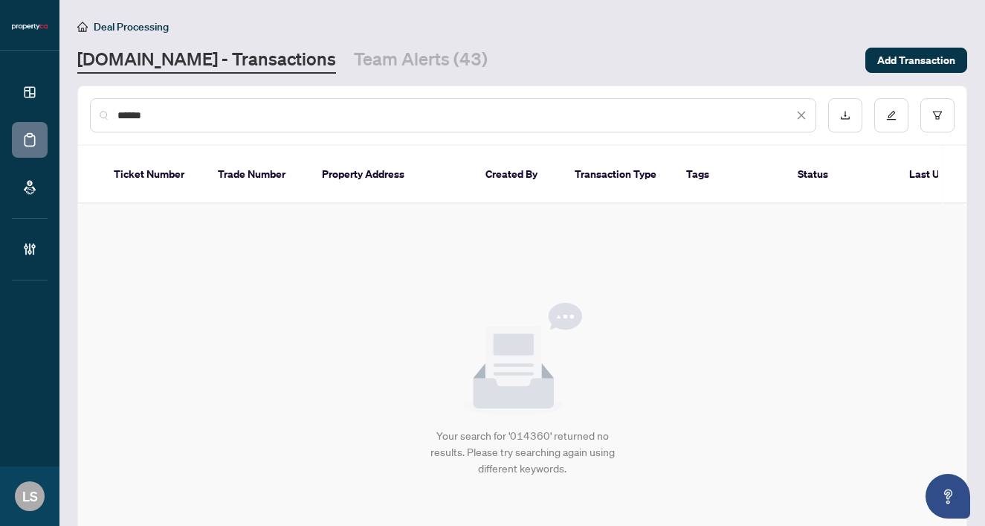
drag, startPoint x: 197, startPoint y: 109, endPoint x: 126, endPoint y: 123, distance: 72.1
click at [123, 123] on div "******" at bounding box center [453, 115] width 727 height 34
click at [147, 118] on input "**********" at bounding box center [456, 115] width 676 height 16
drag, startPoint x: 153, startPoint y: 116, endPoint x: 57, endPoint y: 122, distance: 96.1
click at [57, 122] on div "**********" at bounding box center [492, 263] width 985 height 526
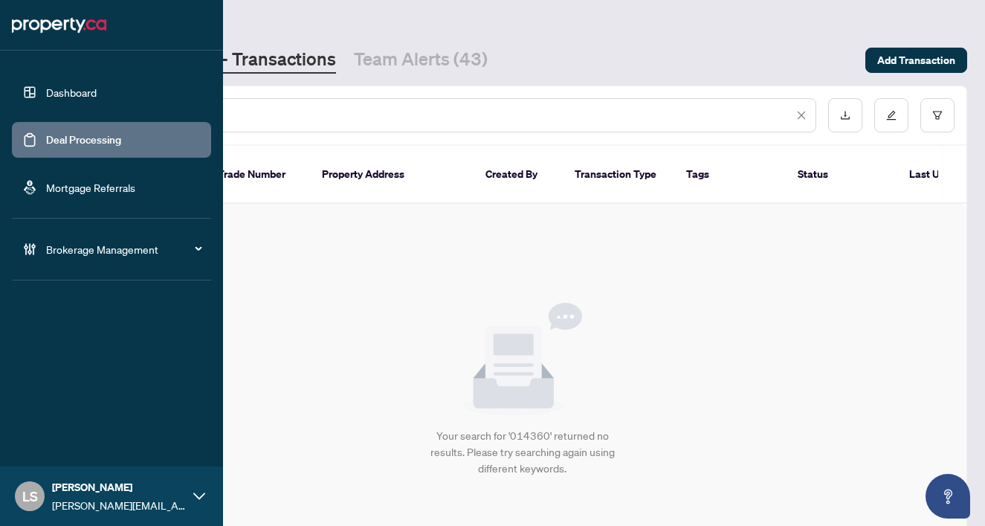
drag, startPoint x: 194, startPoint y: 118, endPoint x: 19, endPoint y: 106, distance: 175.2
click at [19, 106] on div "Dashboard Deal Processing Mortgage Referrals Brokerage Management LS Laura Spil…" at bounding box center [492, 263] width 985 height 526
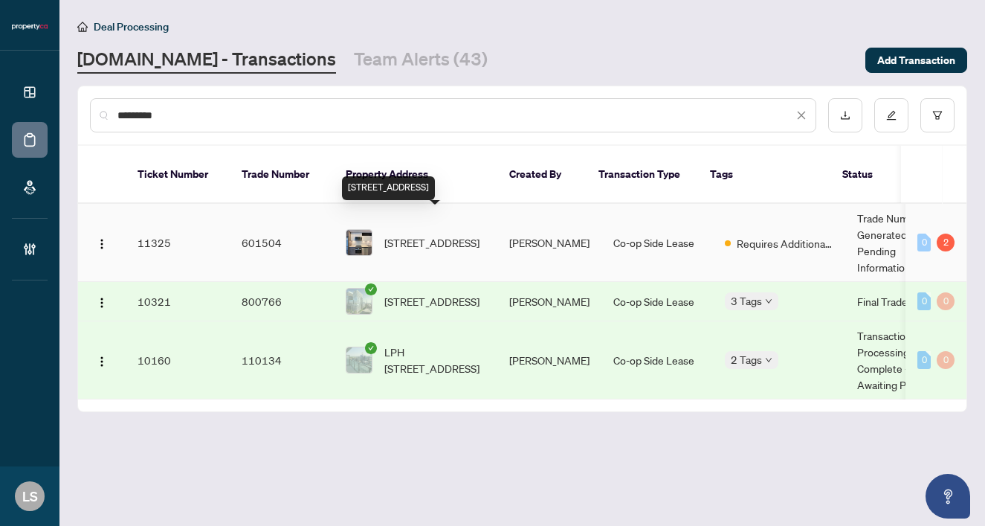
click at [425, 234] on span "771 W-135 Lower Sherbourne St, Toronto, Ontario M5A 1Y4, Canada" at bounding box center [432, 242] width 95 height 16
click at [170, 120] on input "*********" at bounding box center [456, 115] width 676 height 16
paste input "text"
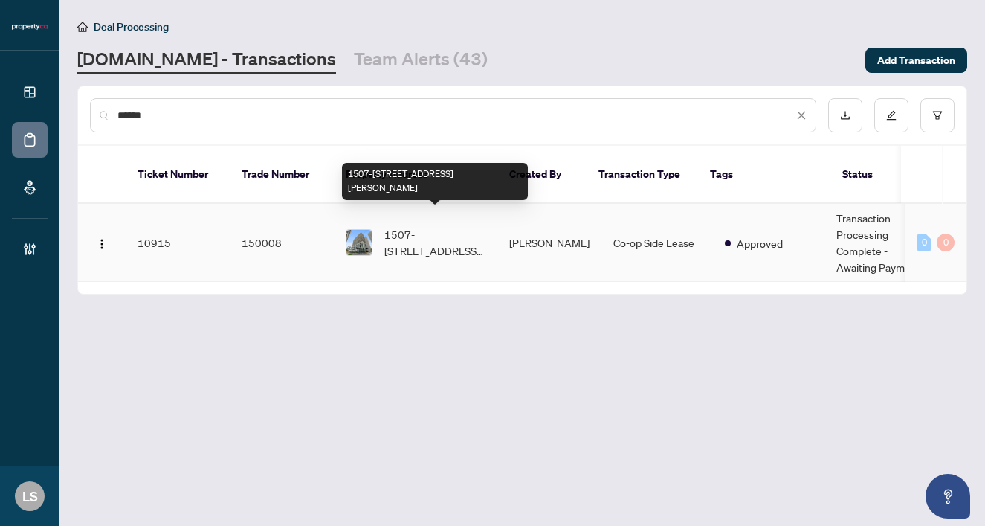
click at [416, 226] on span "1507-65 Annie Craig Dr, Toronto, Ontario M8V 0G3, Canada" at bounding box center [435, 242] width 101 height 33
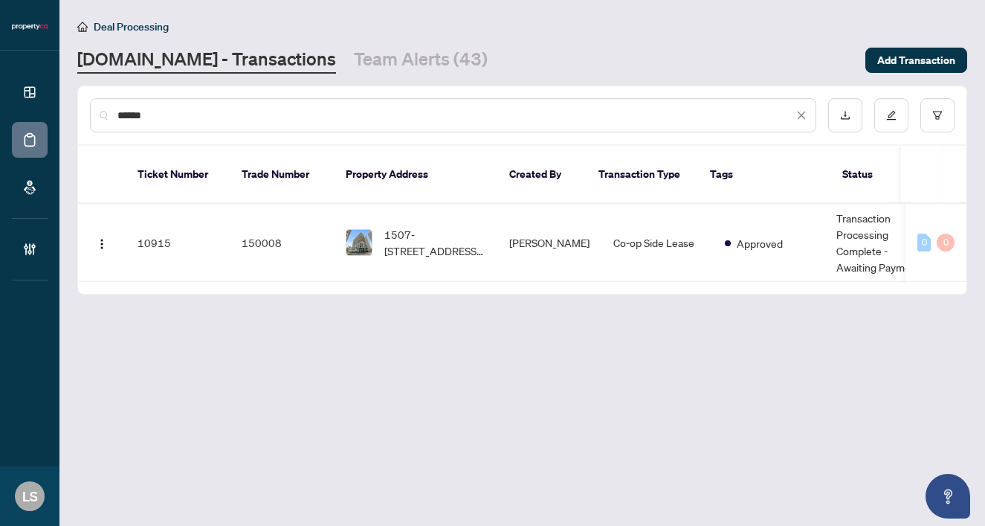
click at [158, 116] on input "******" at bounding box center [456, 115] width 676 height 16
paste input "text"
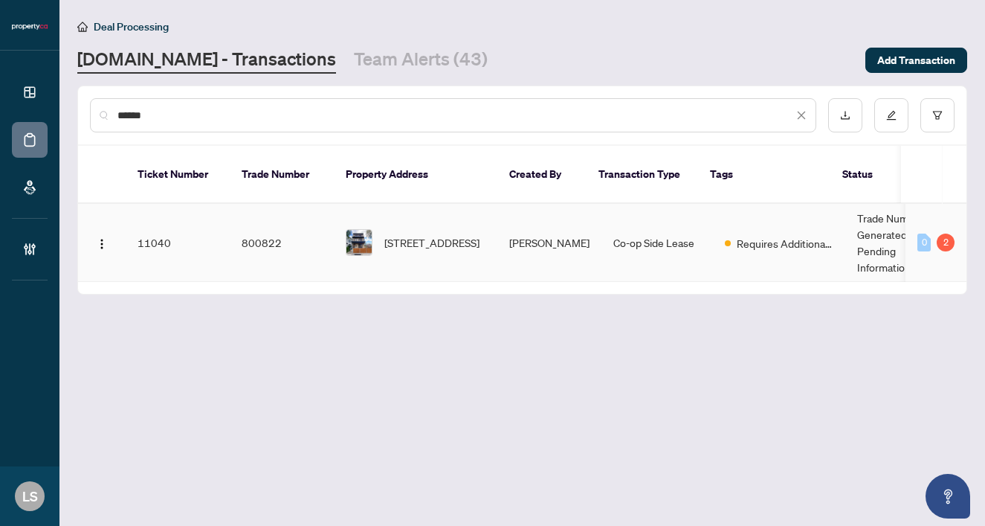
click at [400, 234] on span "A-41 Rolyat St, Toronto, Ontario M6J 1S5, Canada" at bounding box center [432, 242] width 95 height 16
click at [138, 118] on input "******" at bounding box center [456, 115] width 676 height 16
paste input "text"
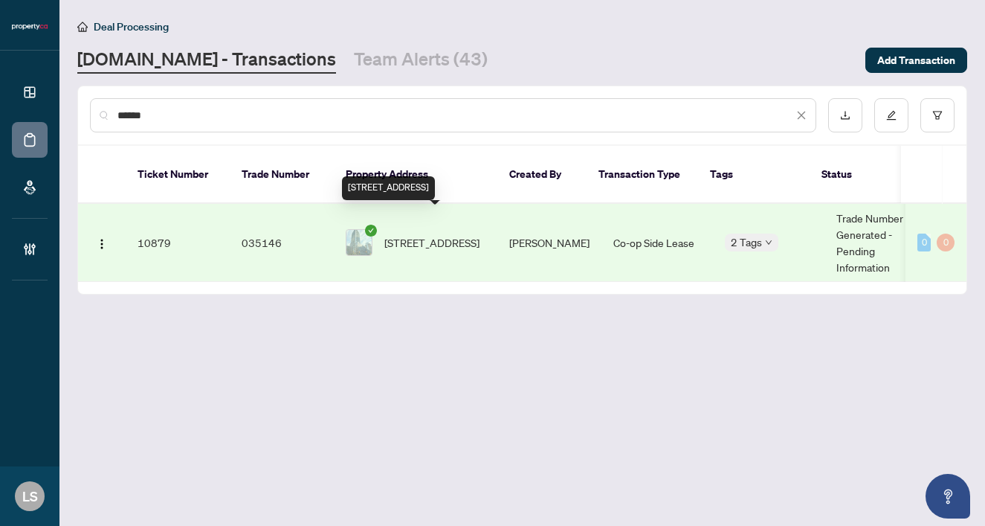
click at [430, 237] on span "2001-2A Church St, Toronto, Ontario M5E 0E1, Canada" at bounding box center [432, 242] width 95 height 16
click at [147, 118] on input "******" at bounding box center [456, 115] width 676 height 16
paste input "text"
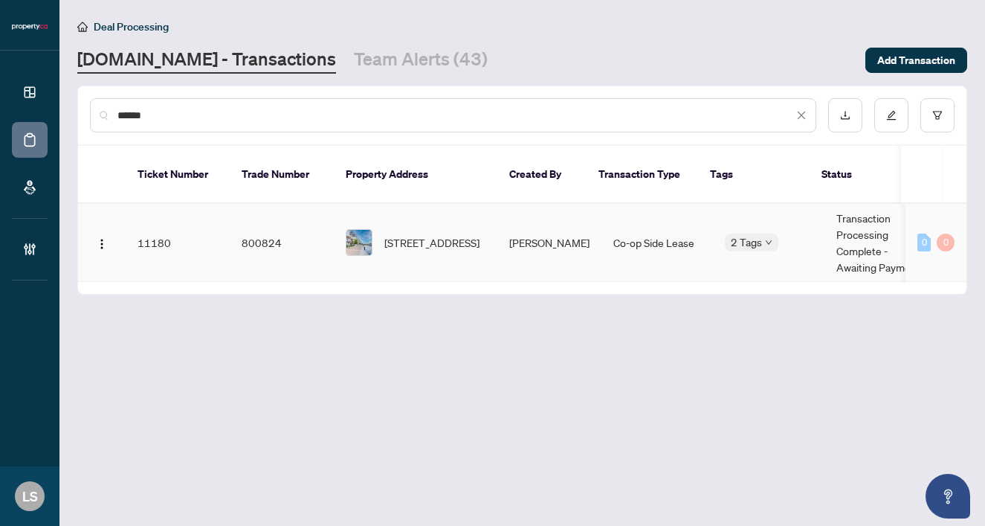
click at [441, 234] on span "661-38 Stadium Rd, Toronto, Ontario M5V 3P4, Canada" at bounding box center [432, 242] width 95 height 16
click at [173, 118] on input "******" at bounding box center [456, 115] width 676 height 16
paste input "text"
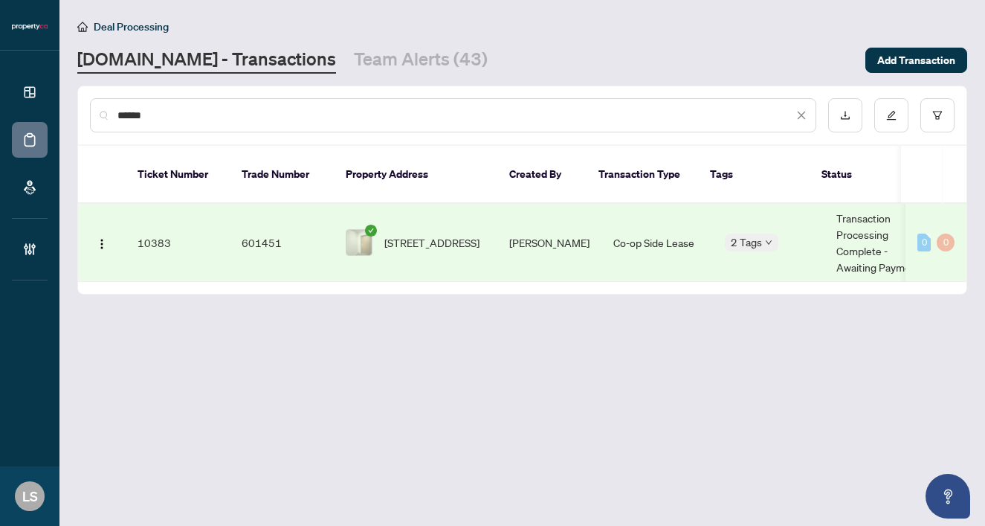
click at [407, 208] on td "1701-365 Prince of Wales Dr, Mississauga, Ontario L5B 0G6, Canada" at bounding box center [416, 243] width 164 height 78
click at [164, 117] on input "******" at bounding box center [456, 115] width 676 height 16
paste input "text"
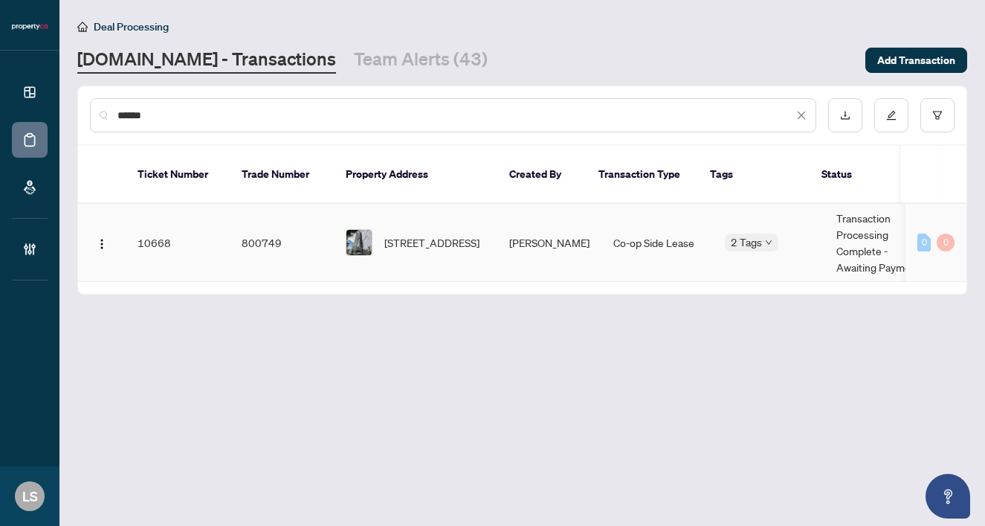
click at [417, 234] on span "205-161 Roehampton Ave, Toronto, Ontario M4P 0C8, Canada" at bounding box center [432, 242] width 95 height 16
drag, startPoint x: 167, startPoint y: 124, endPoint x: 85, endPoint y: 119, distance: 82.0
click at [85, 119] on div "******" at bounding box center [522, 115] width 889 height 58
click at [157, 119] on input "******" at bounding box center [456, 115] width 676 height 16
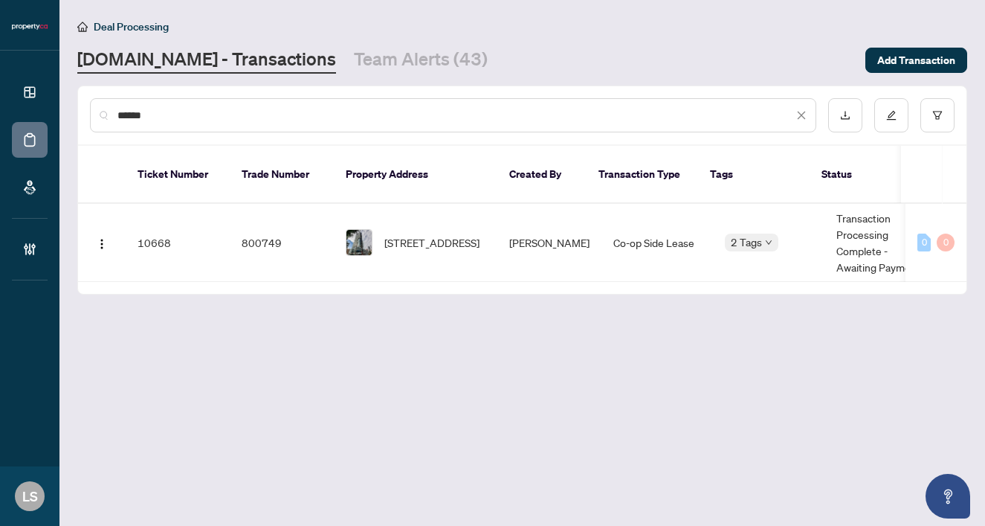
click at [157, 119] on input "******" at bounding box center [456, 115] width 676 height 16
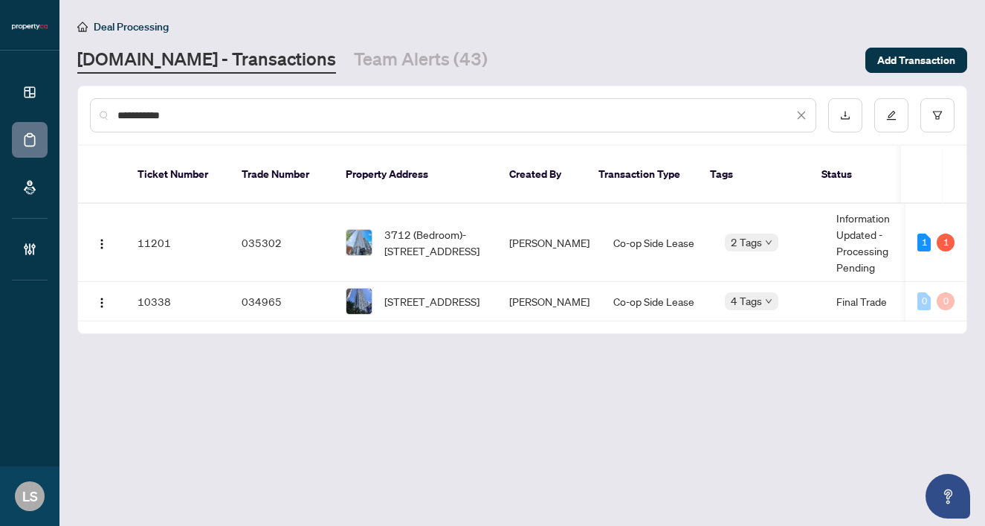
click at [138, 115] on input "**********" at bounding box center [456, 115] width 676 height 16
paste input "text"
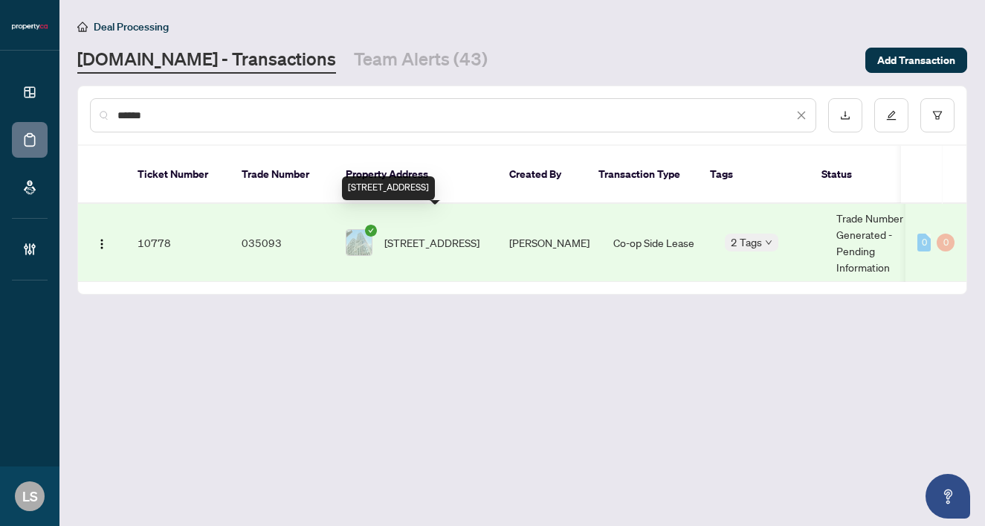
click at [439, 234] on span "2210-238 Simcoe St, Toronto, Ontario M5T 0E2, Canada" at bounding box center [432, 242] width 95 height 16
click at [139, 116] on input "******" at bounding box center [456, 115] width 676 height 16
paste input "text"
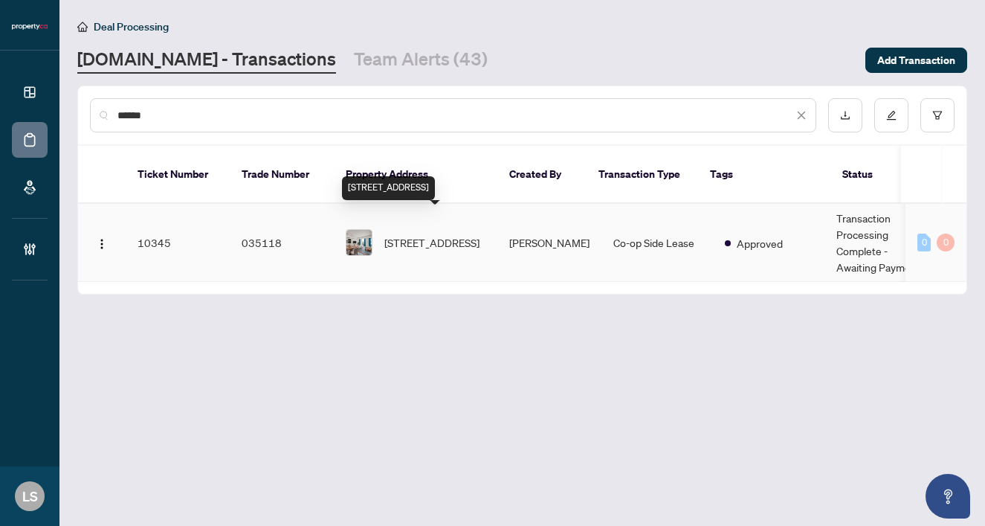
click at [444, 234] on span "410-318 Richmond St, Toronto, Ontario M5V 1X2, Canada" at bounding box center [432, 242] width 95 height 16
click at [177, 116] on input "******" at bounding box center [456, 115] width 676 height 16
paste input "text"
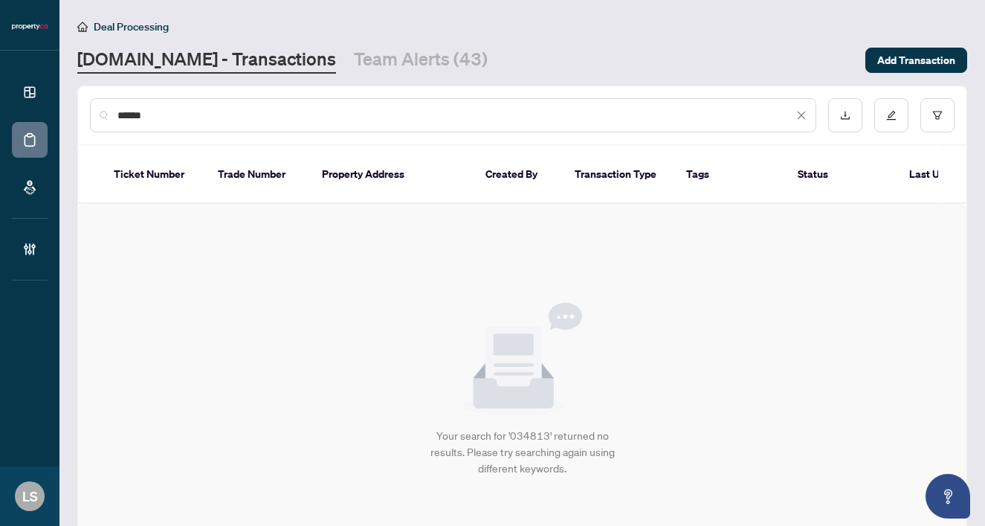
click at [120, 100] on div "******" at bounding box center [453, 115] width 727 height 34
click at [135, 106] on div "******" at bounding box center [453, 115] width 727 height 34
click at [147, 114] on input "******" at bounding box center [456, 115] width 676 height 16
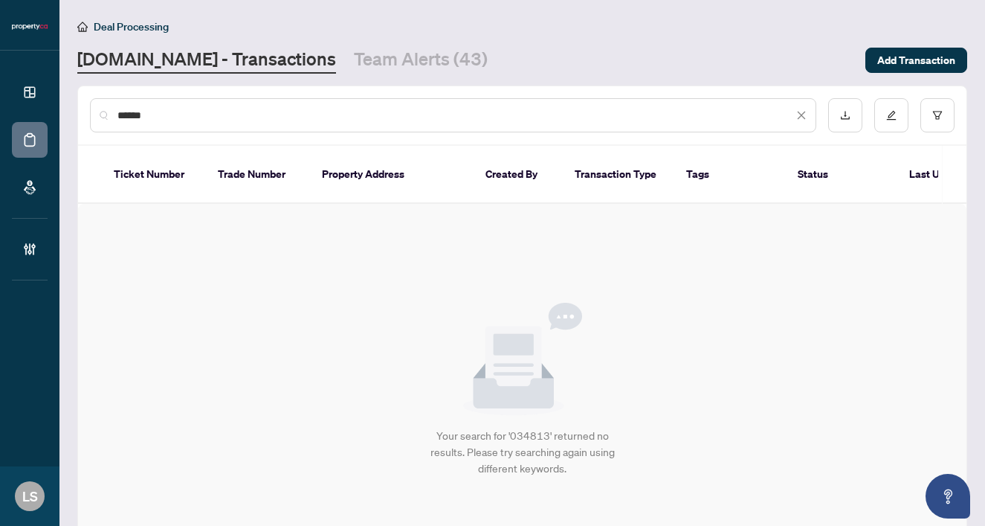
click at [147, 114] on input "******" at bounding box center [456, 115] width 676 height 16
paste input "text"
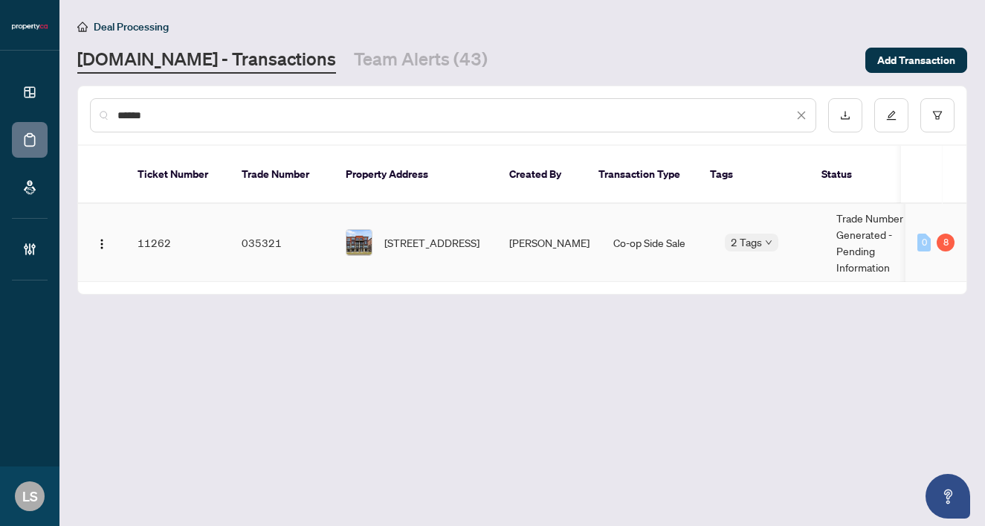
click at [460, 234] on span "460 SALEM Rd, Ajax, Ontario L1S 0G9, Canada" at bounding box center [432, 242] width 95 height 16
click at [137, 119] on input "******" at bounding box center [456, 115] width 676 height 16
paste input "text"
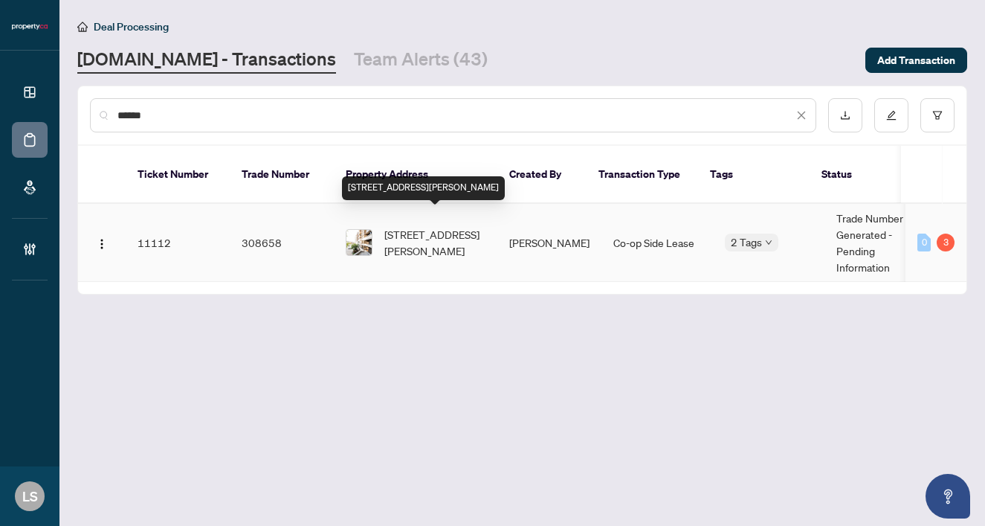
click at [425, 227] on span "327-1060 Sheppard Ave, Toronto, Ontario M3J 0G7, Canada" at bounding box center [435, 242] width 101 height 33
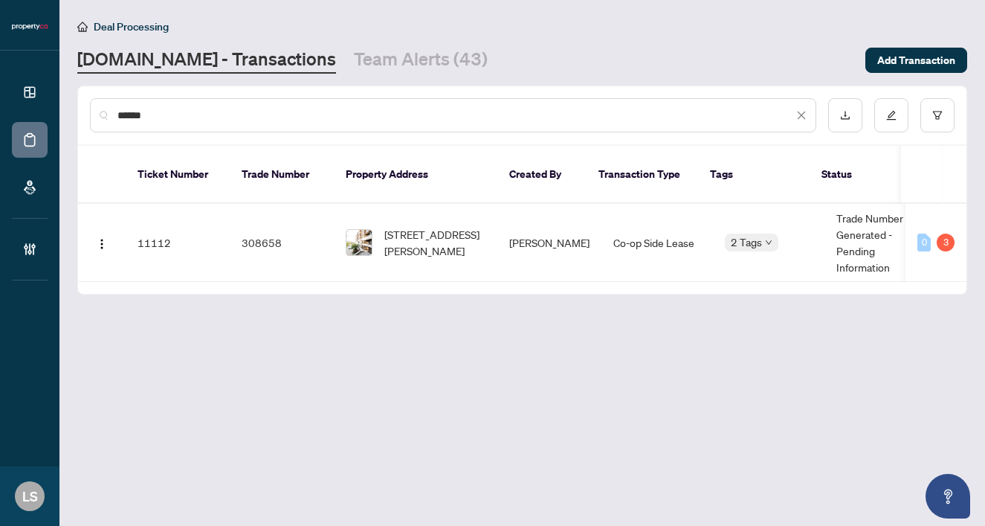
click at [155, 118] on input "******" at bounding box center [456, 115] width 676 height 16
paste input "text"
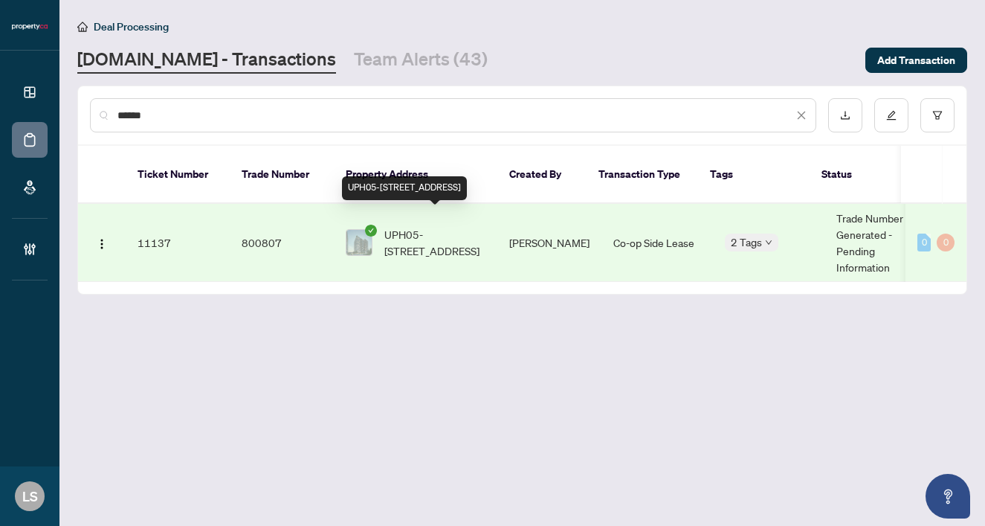
click at [451, 226] on span "UPH05-181 Sterling Rd, Toronto, Ontario M6R 2B2, Canada" at bounding box center [435, 242] width 101 height 33
click at [176, 112] on input "******" at bounding box center [456, 115] width 676 height 16
paste input "text"
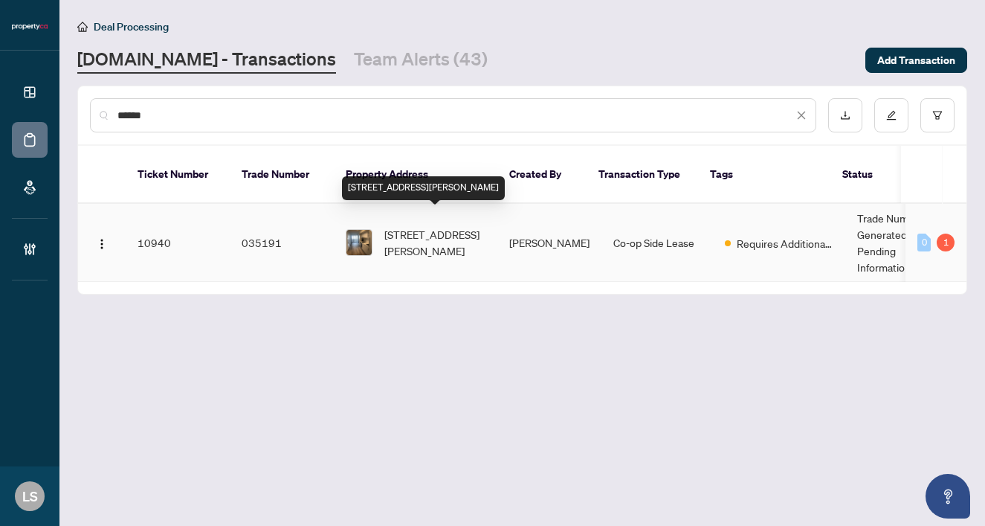
click at [440, 226] on span "2806-55 cooper St, Toronto, Ontario M5E 0G1, Canada" at bounding box center [435, 242] width 101 height 33
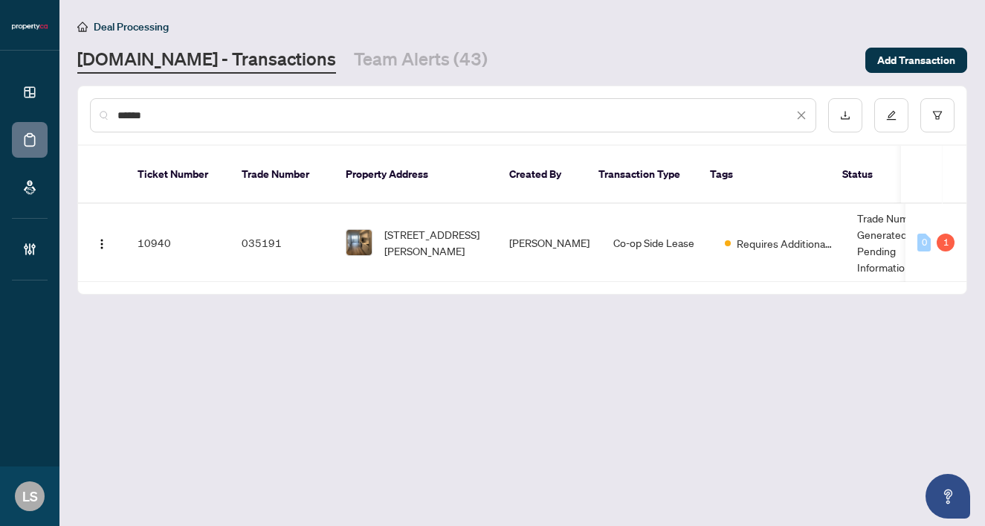
click at [158, 120] on input "******" at bounding box center [456, 115] width 676 height 16
paste input "text"
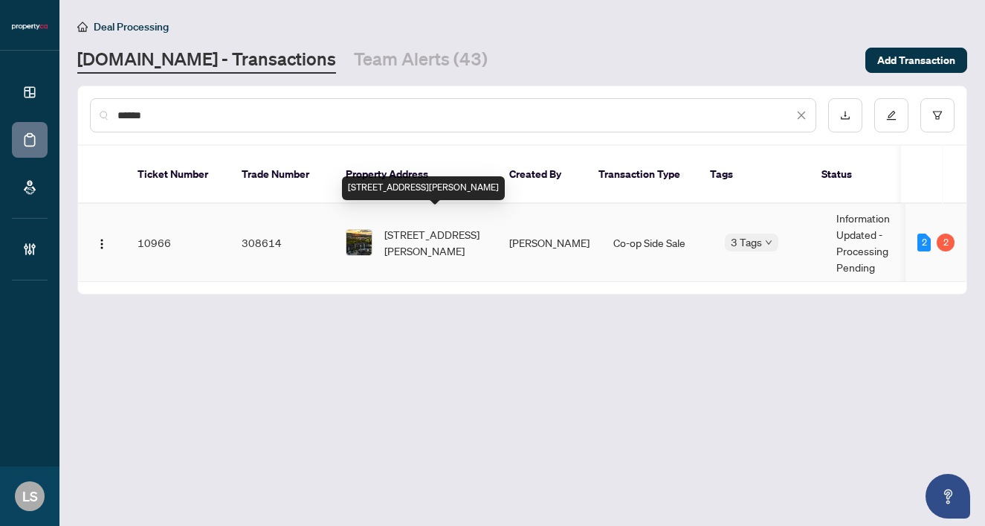
click at [429, 226] on span "404-18 Beckwith Lane, Blue Mountains, Ontario L9Y 3B6, Canada" at bounding box center [435, 242] width 101 height 33
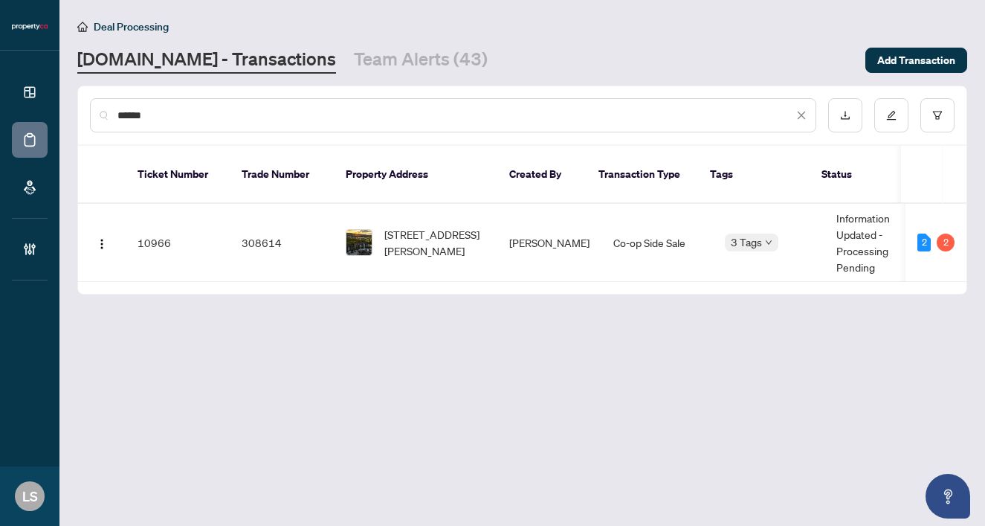
click at [167, 121] on input "******" at bounding box center [456, 115] width 676 height 16
paste input "text"
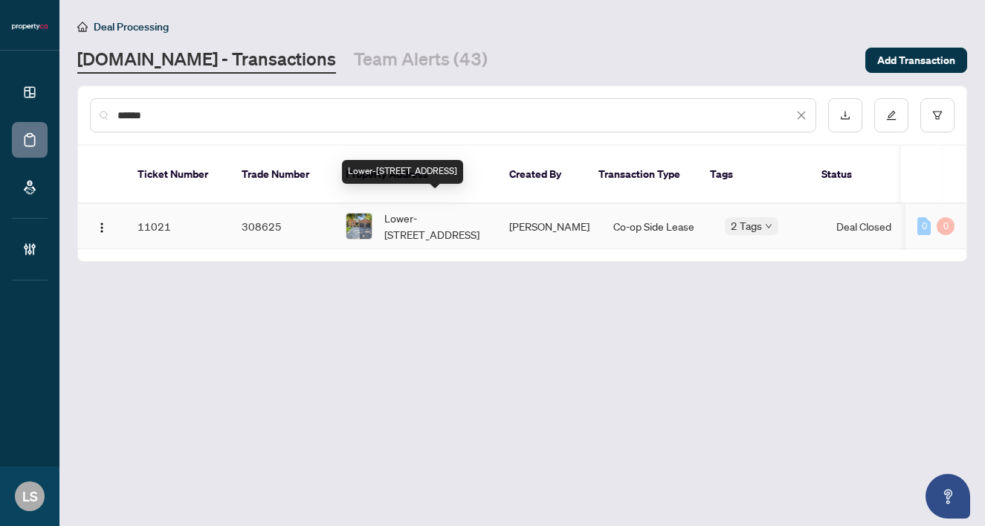
click at [404, 210] on span "Lower-10 Tribblings Cres, Aurora, Ontario L4G 4W4, Canada" at bounding box center [435, 226] width 101 height 33
click at [273, 124] on div "******" at bounding box center [453, 115] width 727 height 34
click at [236, 116] on input "******" at bounding box center [456, 115] width 676 height 16
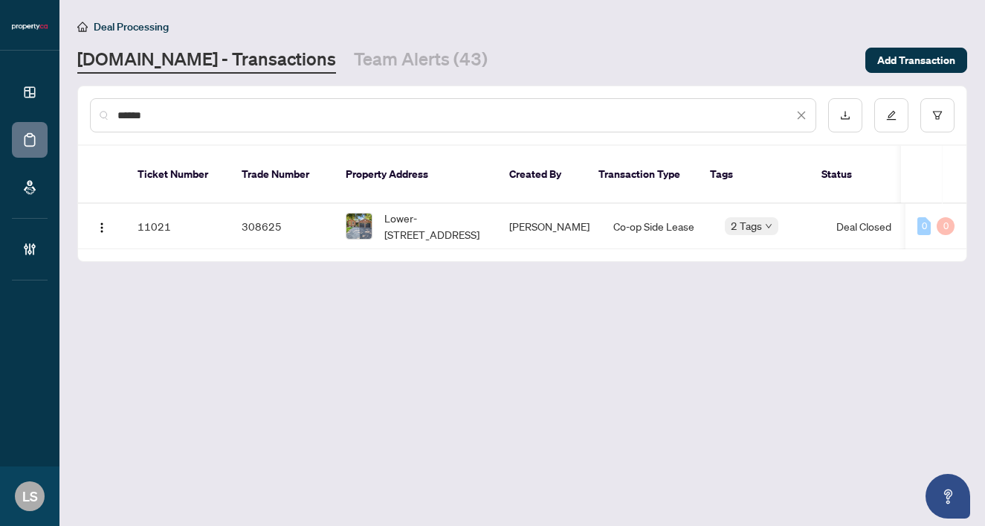
paste input "text"
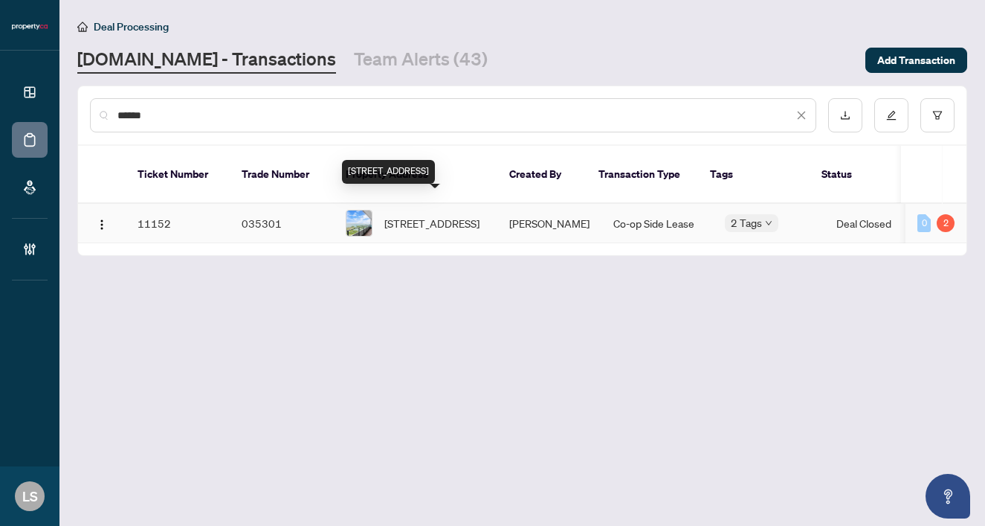
type input "******"
click at [444, 216] on span "3217-30 Shore Breeze Dr, Toronto, Ontario M8V 0J1, Canada" at bounding box center [432, 223] width 95 height 16
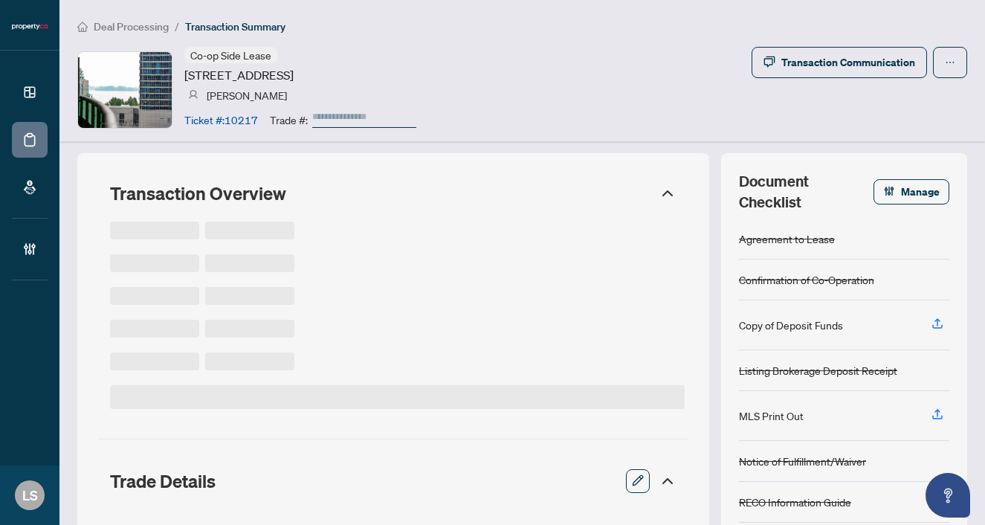
type input "******"
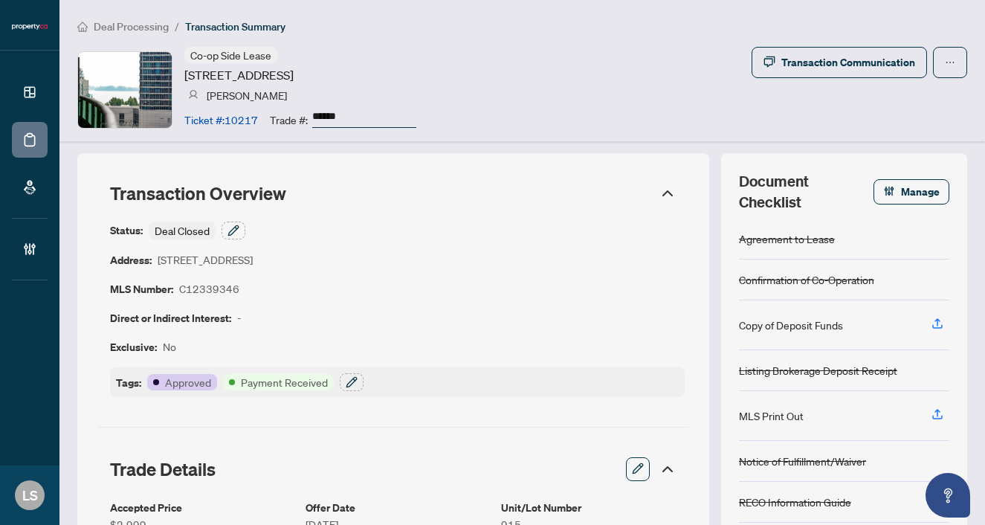
click at [234, 225] on icon "button" at bounding box center [234, 231] width 12 height 12
click at [234, 225] on div "Manage Transaction Status Please select a status from the options below to appl…" at bounding box center [492, 262] width 985 height 525
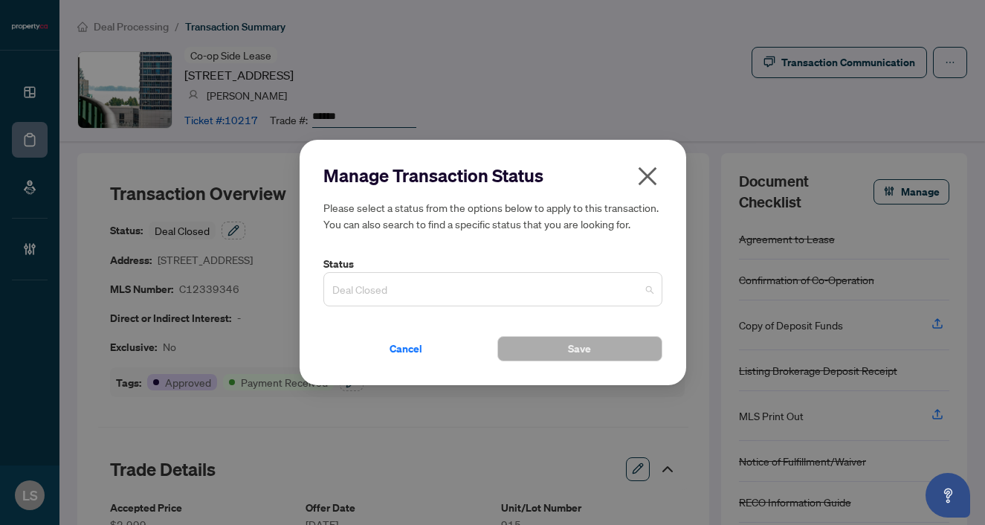
click at [387, 283] on span "Deal Closed" at bounding box center [492, 289] width 321 height 28
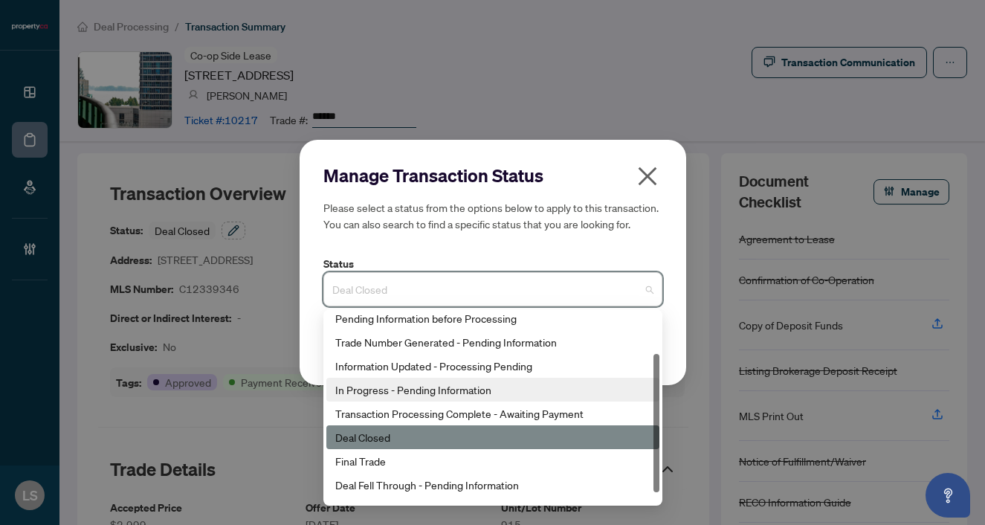
scroll to position [71, 0]
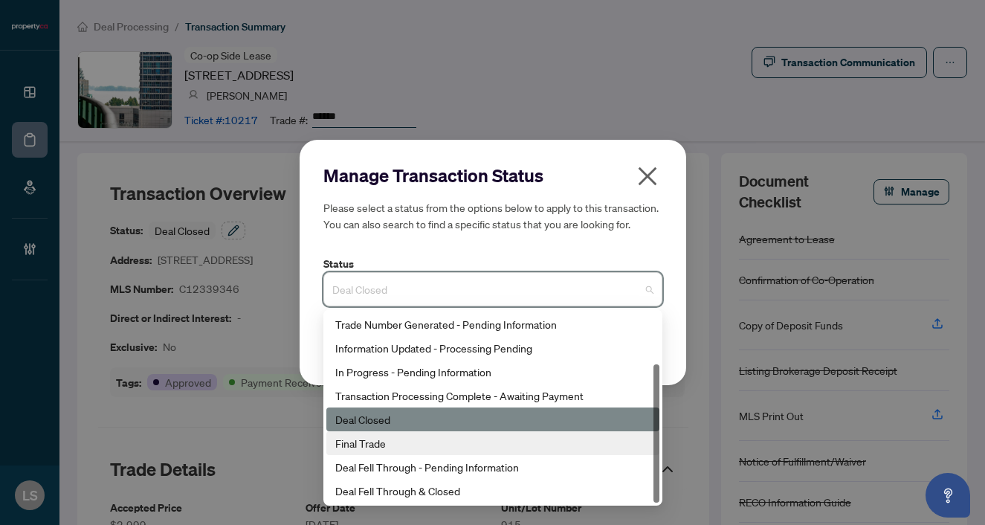
click at [375, 439] on div "Final Trade" at bounding box center [492, 443] width 315 height 16
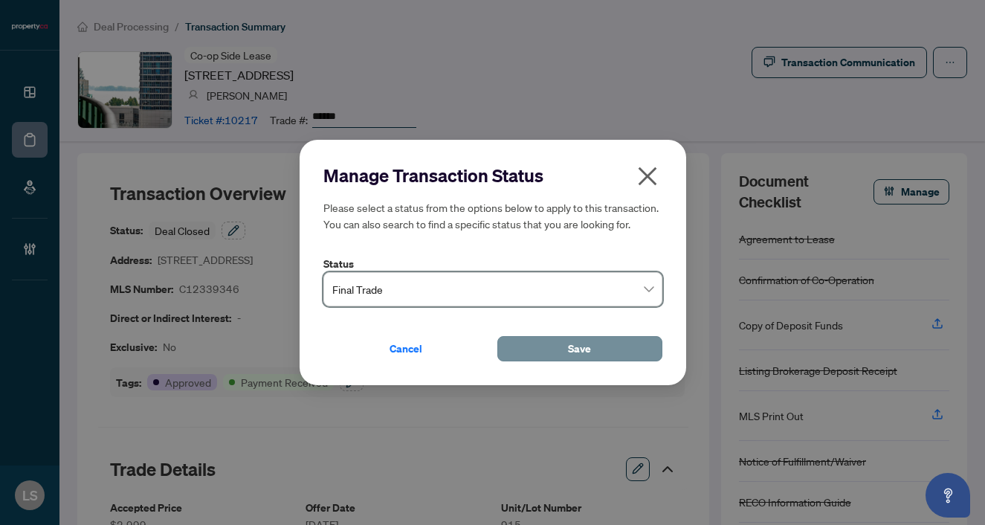
click at [545, 346] on button "Save" at bounding box center [580, 348] width 165 height 25
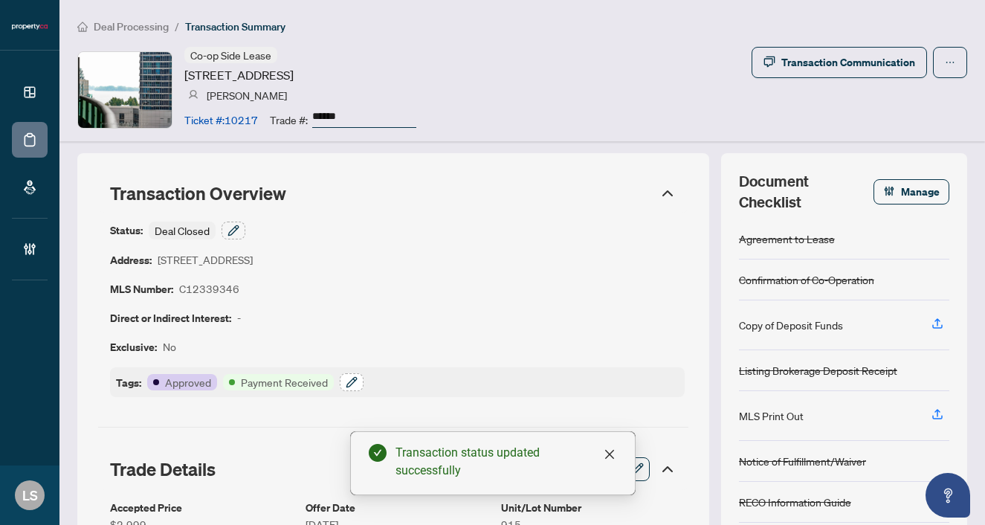
click at [351, 378] on icon "button" at bounding box center [352, 382] width 12 height 12
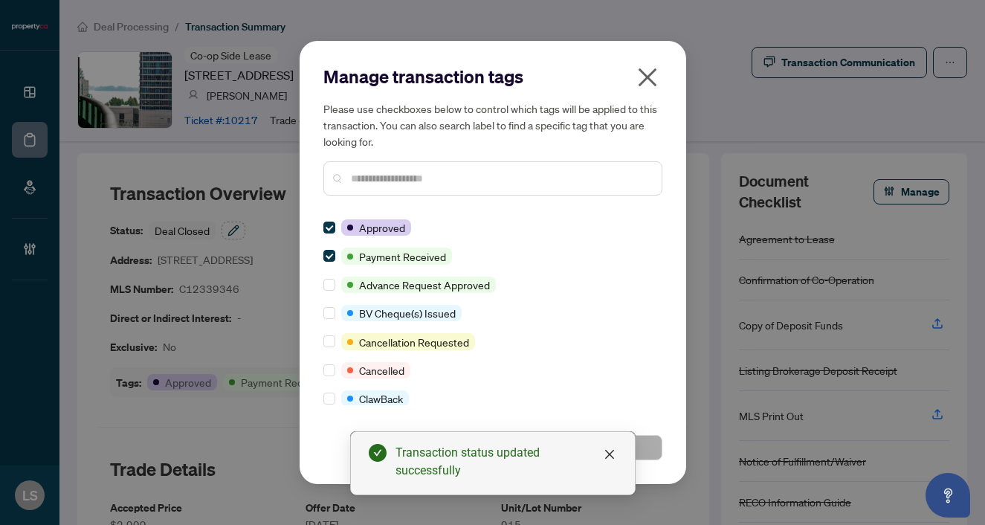
click at [350, 185] on div at bounding box center [493, 178] width 339 height 34
click at [358, 184] on input "text" at bounding box center [500, 178] width 299 height 16
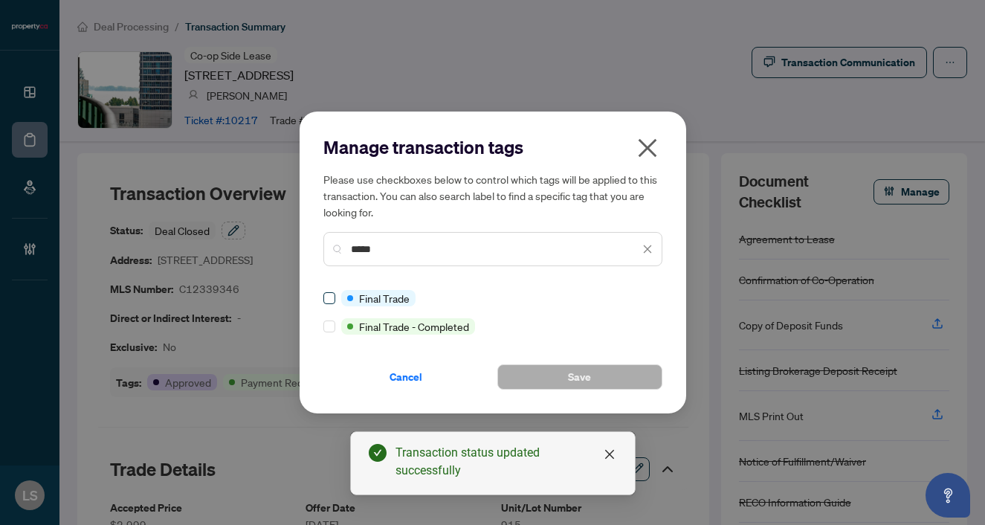
type input "*****"
click at [327, 292] on label at bounding box center [330, 298] width 12 height 16
click at [576, 380] on span "Save" at bounding box center [579, 377] width 23 height 24
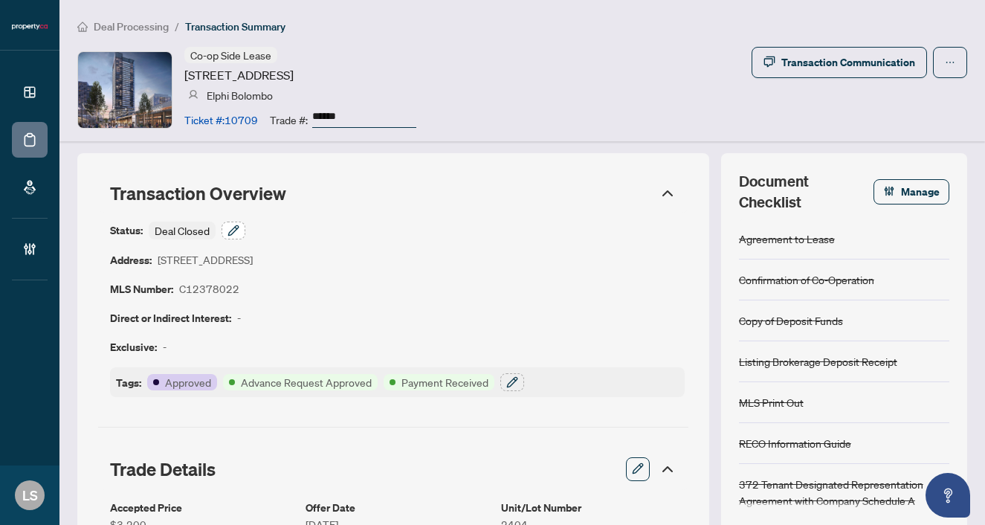
click at [228, 228] on icon "button" at bounding box center [234, 231] width 12 height 12
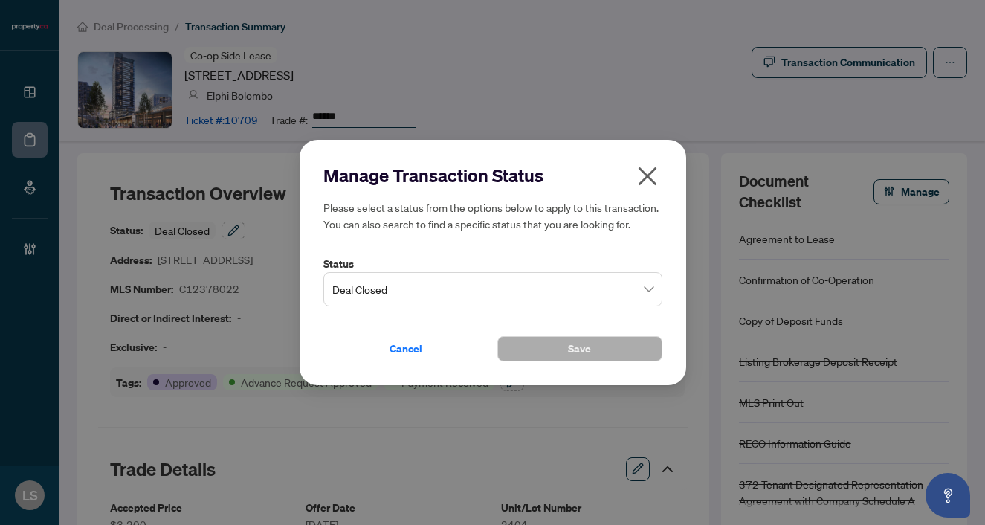
click at [393, 292] on span "Deal Closed" at bounding box center [492, 289] width 321 height 28
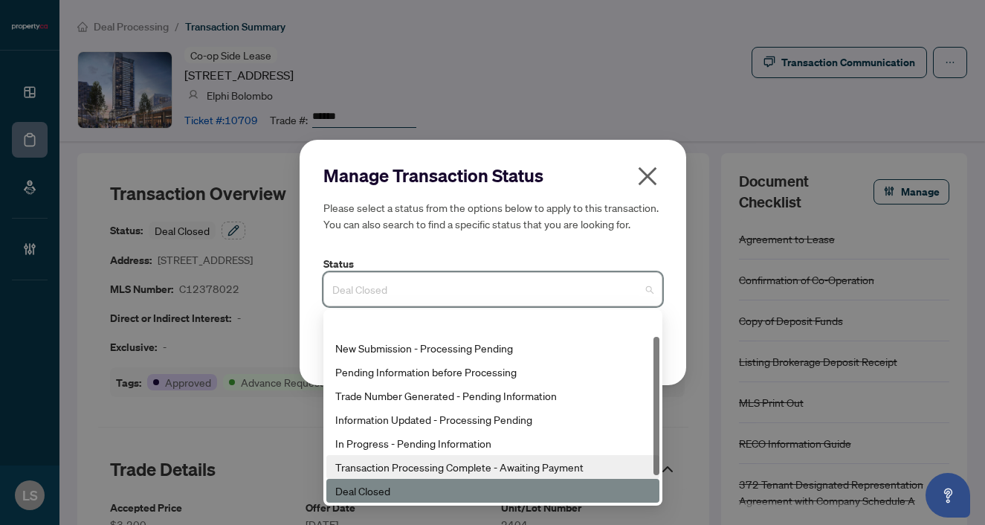
scroll to position [71, 0]
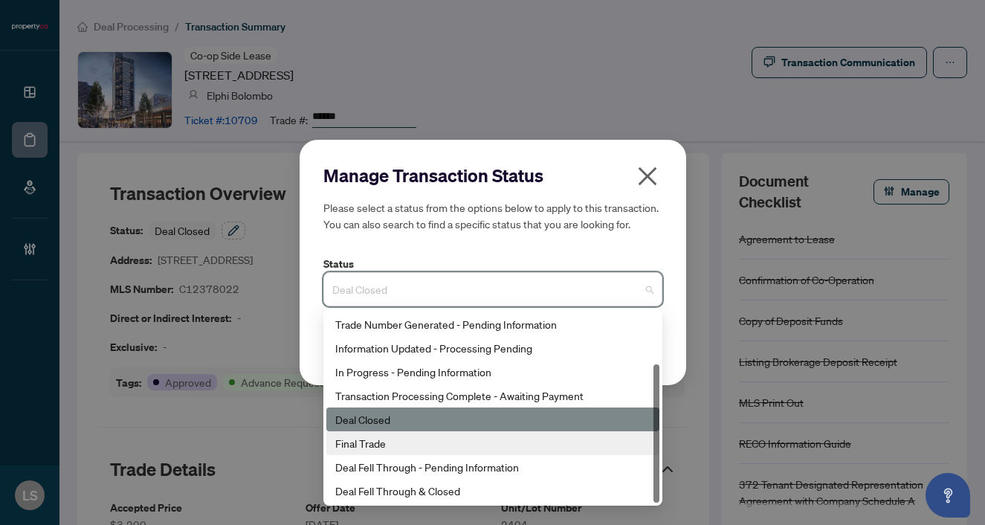
click at [373, 448] on div "Final Trade" at bounding box center [492, 443] width 315 height 16
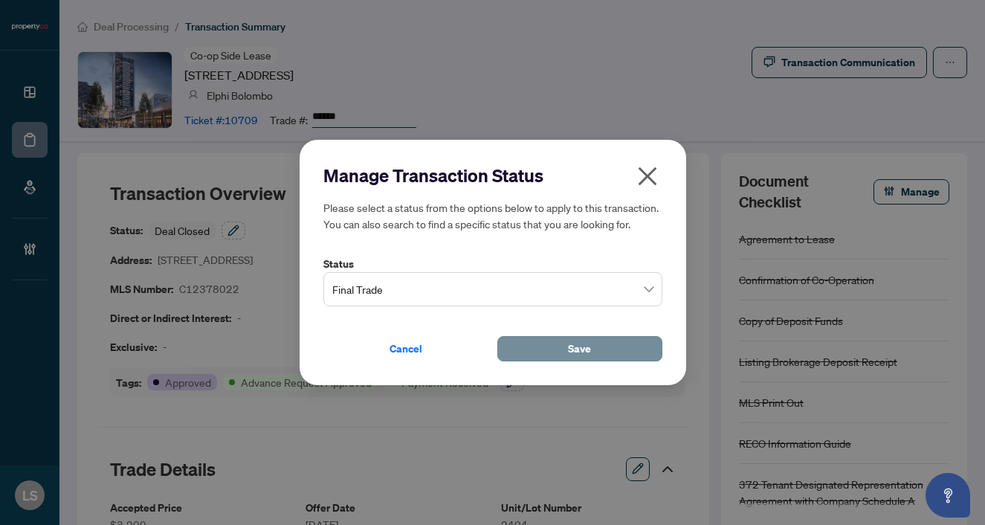
click at [548, 341] on button "Save" at bounding box center [580, 348] width 165 height 25
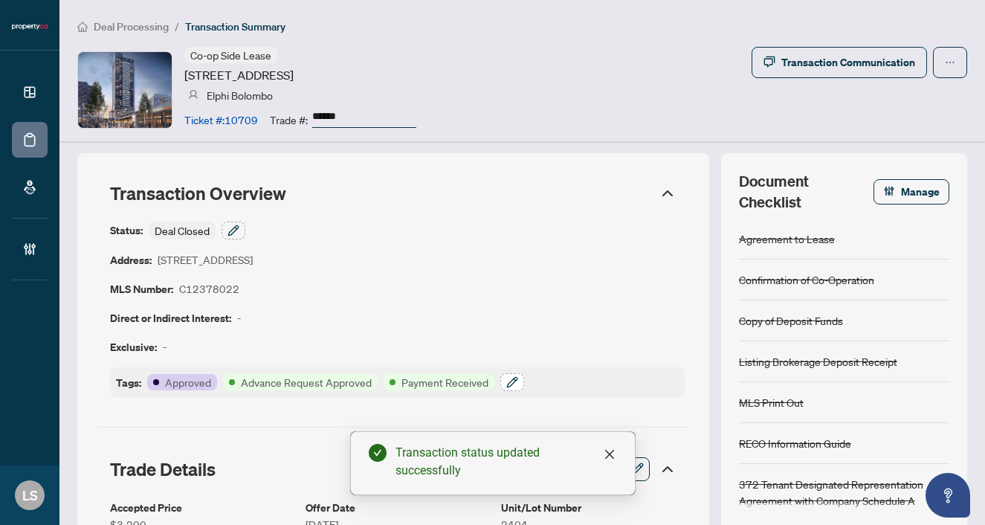
click at [510, 380] on icon "button" at bounding box center [512, 382] width 12 height 12
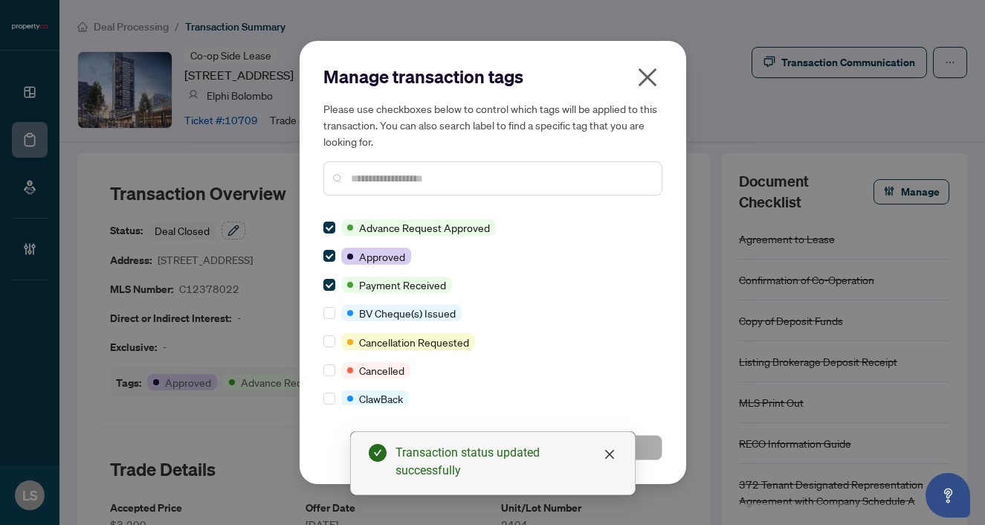
click at [352, 179] on input "text" at bounding box center [500, 178] width 299 height 16
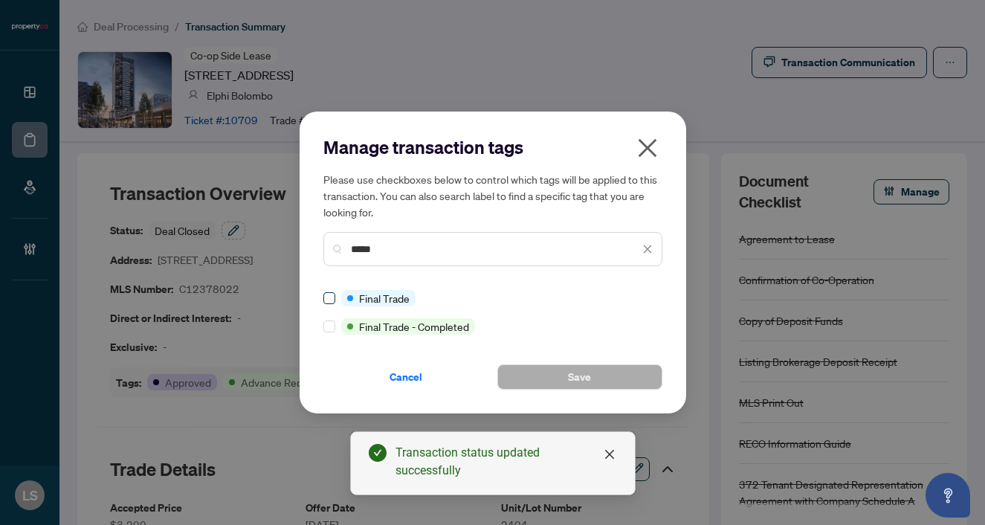
type input "*****"
click at [597, 376] on button "Save" at bounding box center [580, 376] width 165 height 25
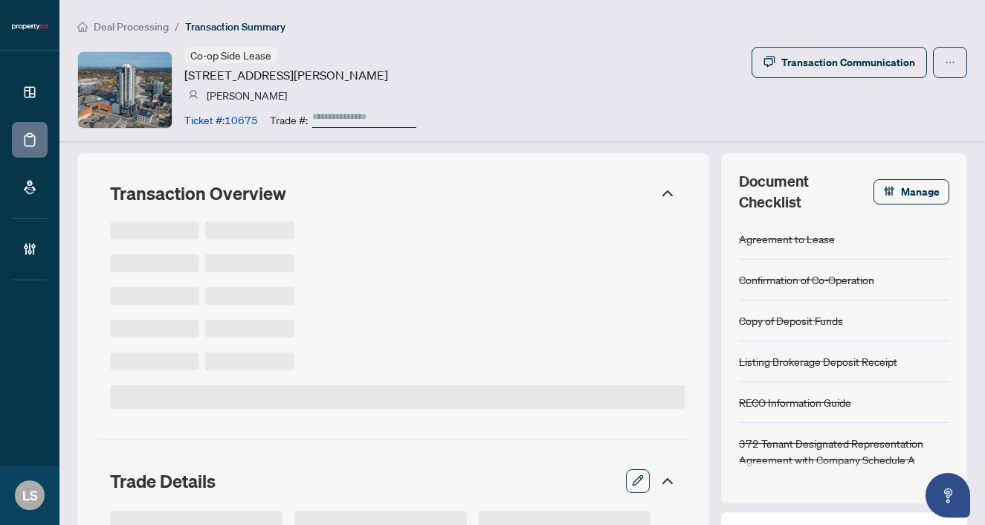
type input "******"
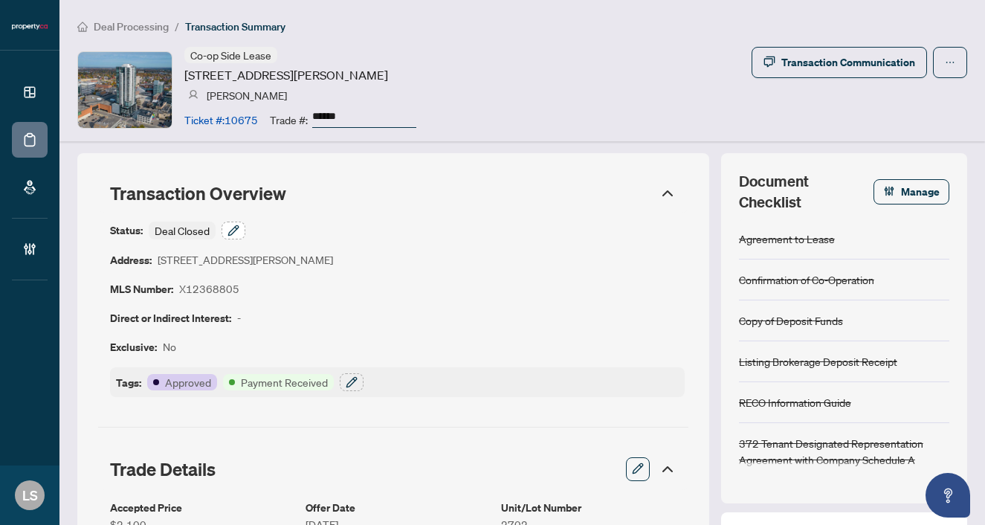
click at [245, 228] on div "Status: Deal Closed Address: 60 Frederick St, Kitchener, Ontario N2H 0C7, Canad…" at bounding box center [397, 310] width 575 height 176
click at [234, 228] on icon "button" at bounding box center [233, 230] width 10 height 10
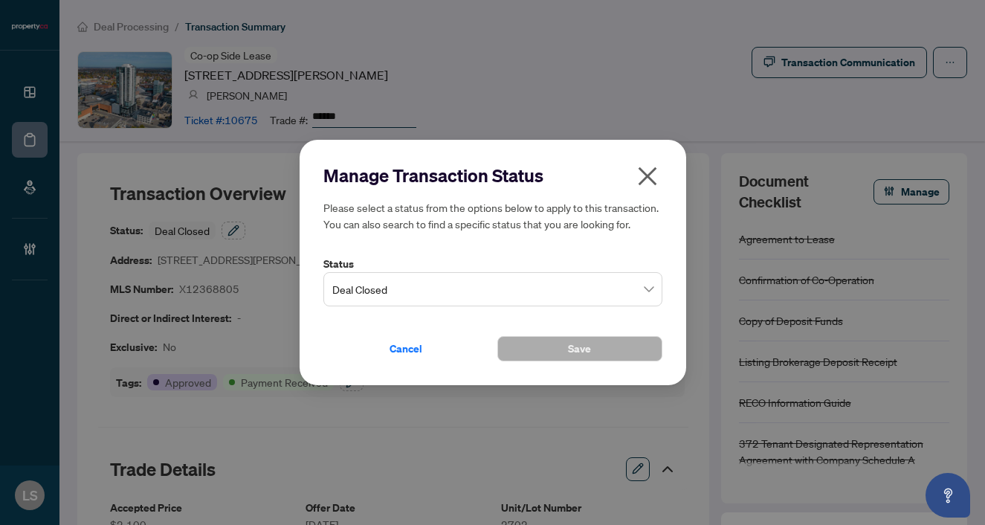
click at [383, 289] on span "Deal Closed" at bounding box center [492, 289] width 321 height 28
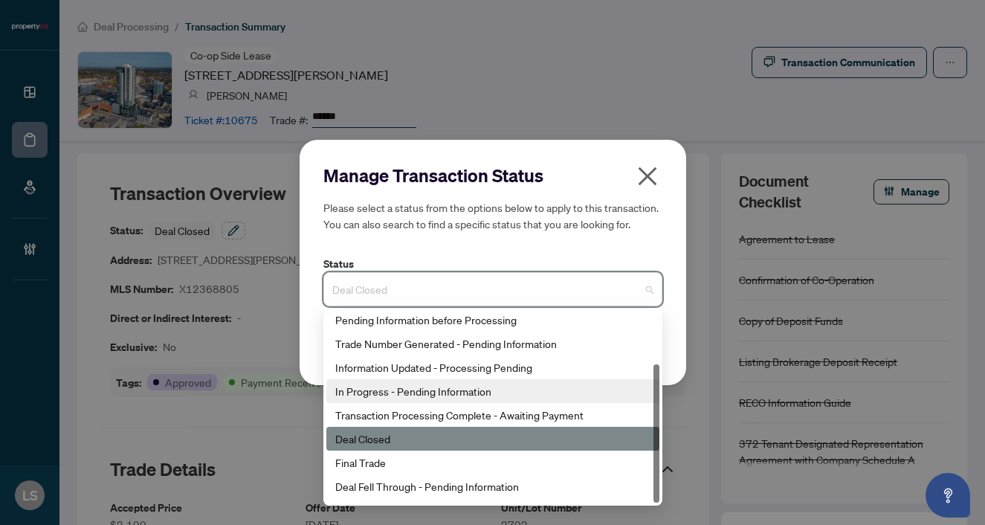
scroll to position [71, 0]
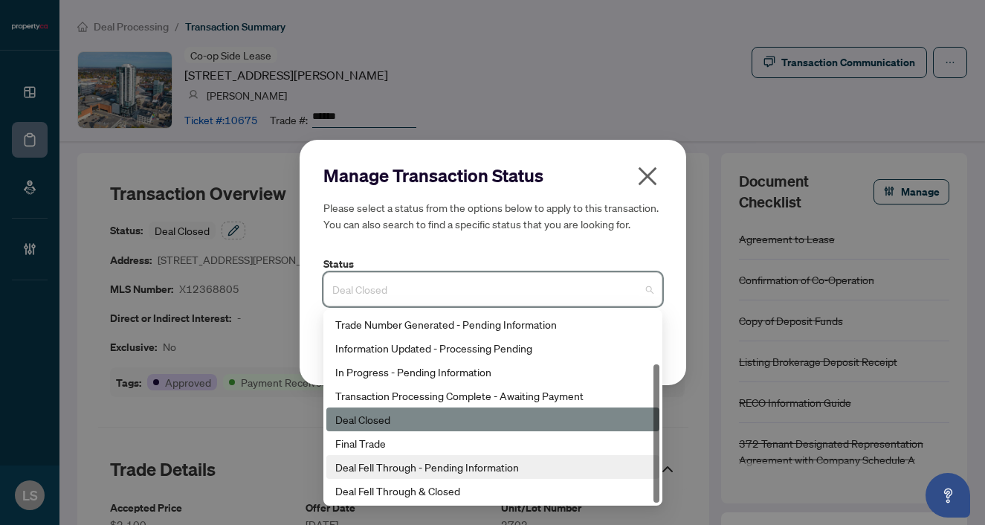
click at [370, 447] on div "Final Trade" at bounding box center [492, 443] width 315 height 16
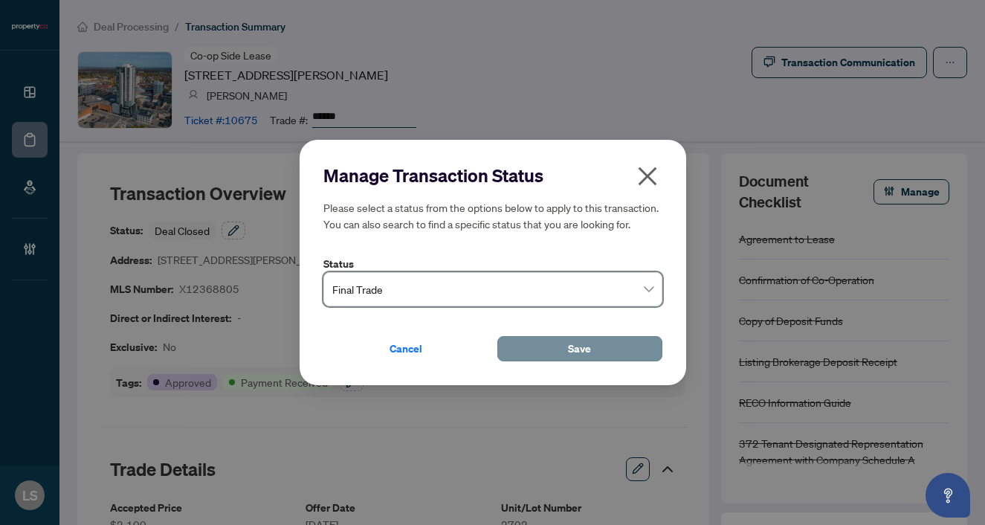
click at [580, 341] on span "Save" at bounding box center [579, 349] width 23 height 24
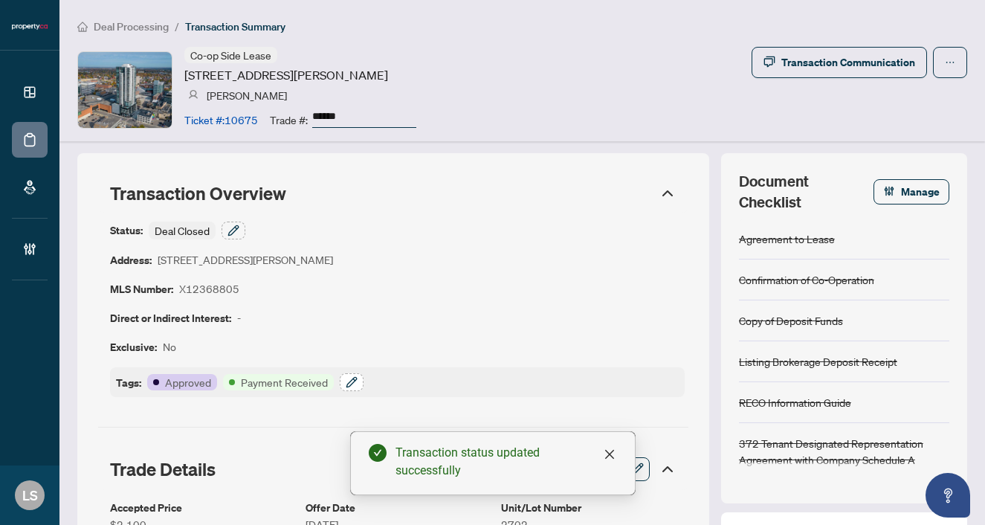
click at [358, 382] on button "button" at bounding box center [352, 382] width 24 height 18
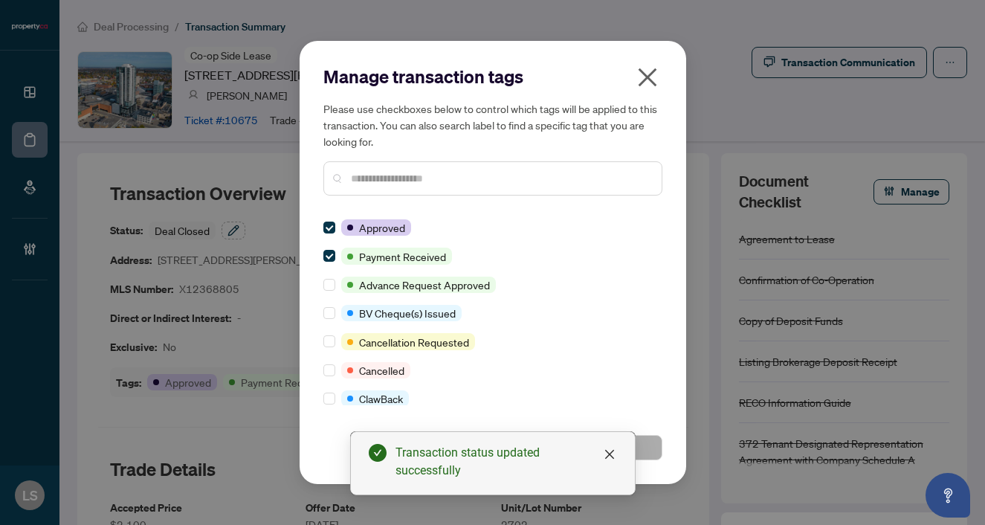
click at [361, 181] on input "text" at bounding box center [500, 178] width 299 height 16
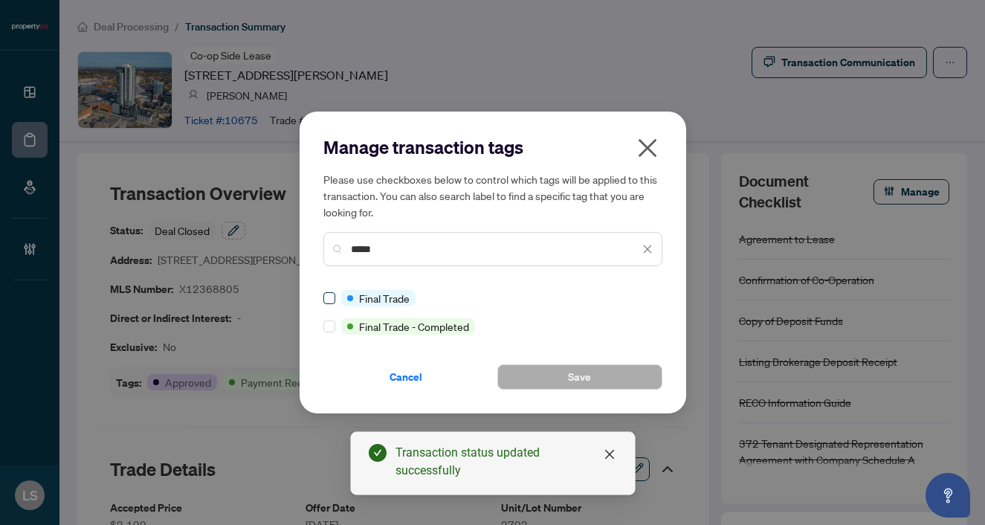
type input "*****"
click at [533, 369] on button "Save" at bounding box center [580, 376] width 165 height 25
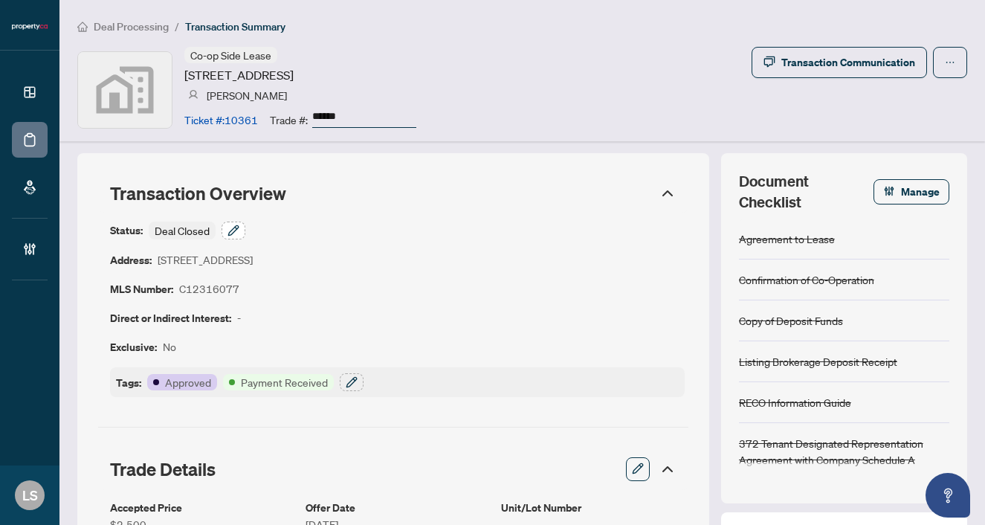
click at [237, 225] on icon "button" at bounding box center [234, 231] width 12 height 12
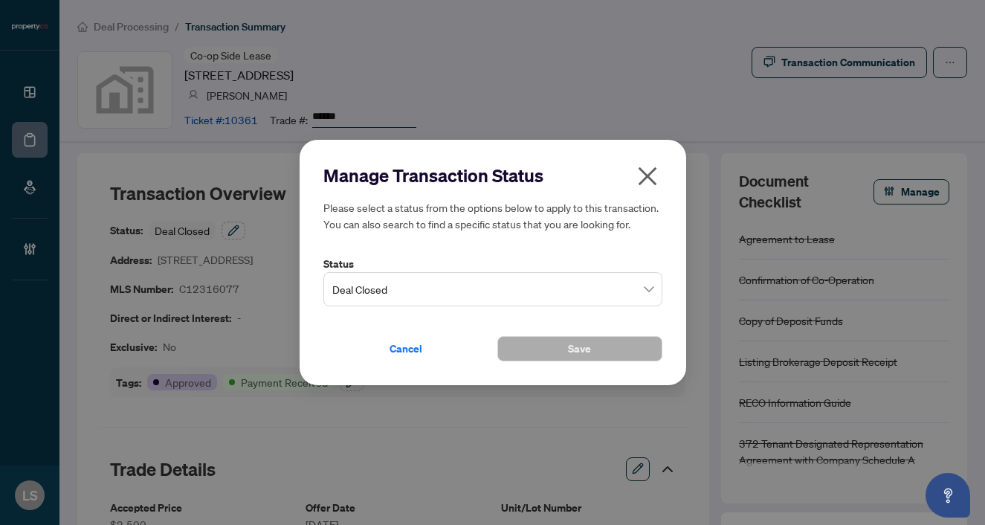
click at [391, 280] on span "Deal Closed" at bounding box center [492, 289] width 321 height 28
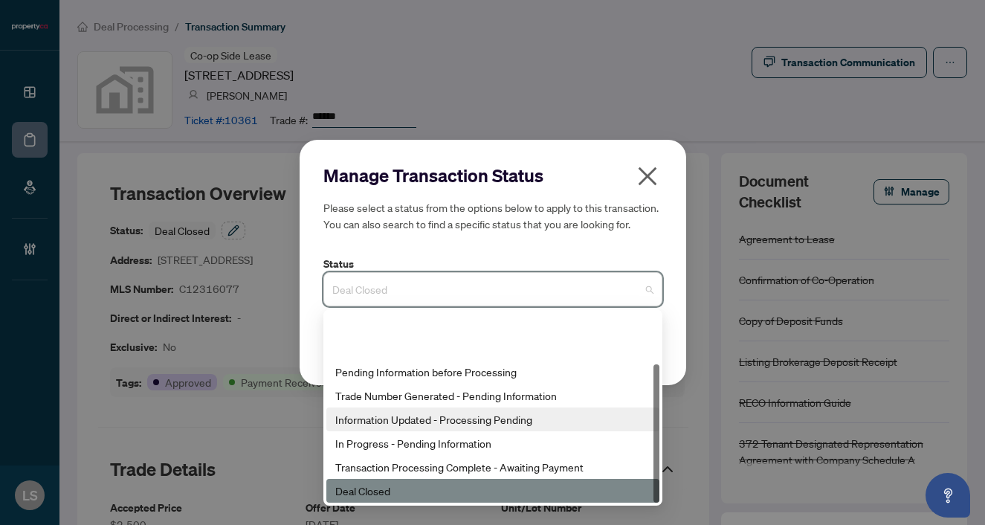
scroll to position [71, 0]
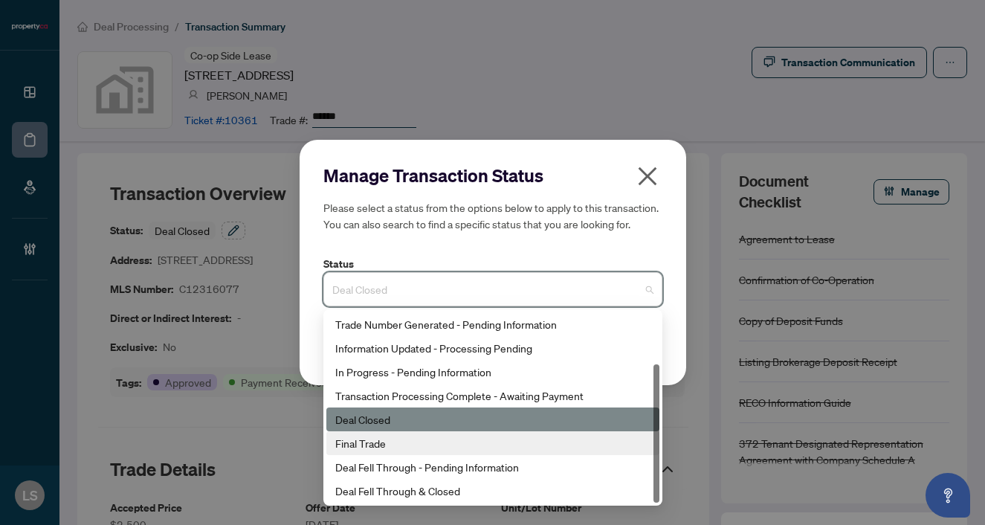
click at [387, 443] on div "Final Trade" at bounding box center [492, 443] width 315 height 16
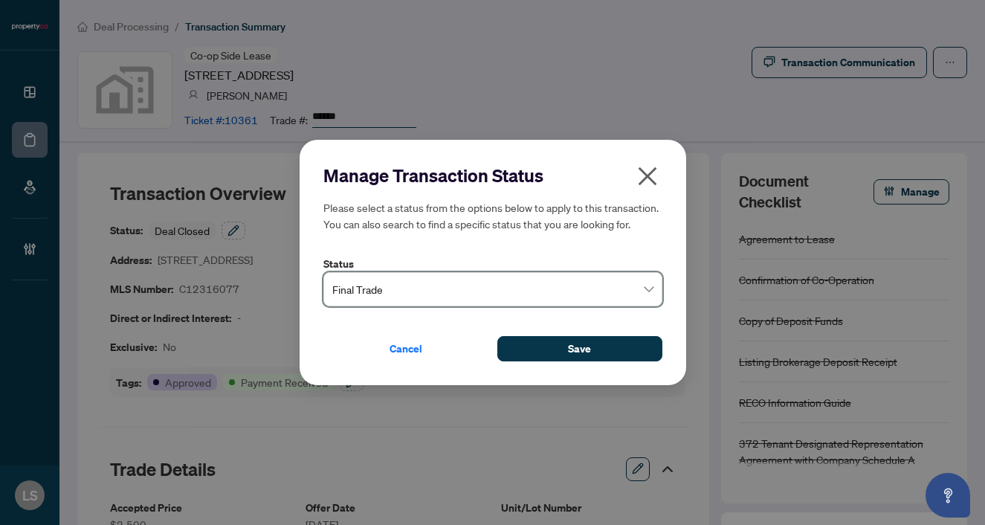
click at [548, 364] on div "Manage Transaction Status Please select a status from the options below to appl…" at bounding box center [493, 262] width 387 height 245
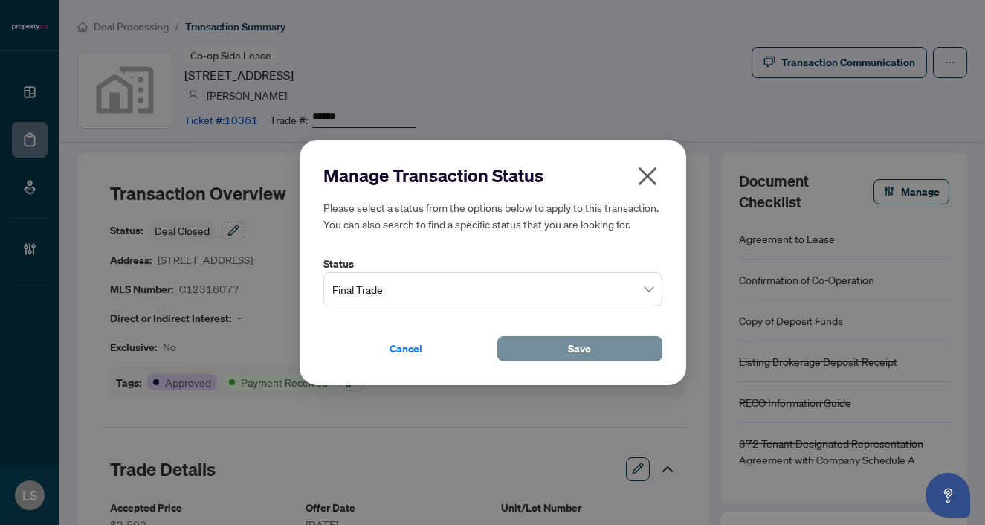
click at [539, 353] on button "Save" at bounding box center [580, 348] width 165 height 25
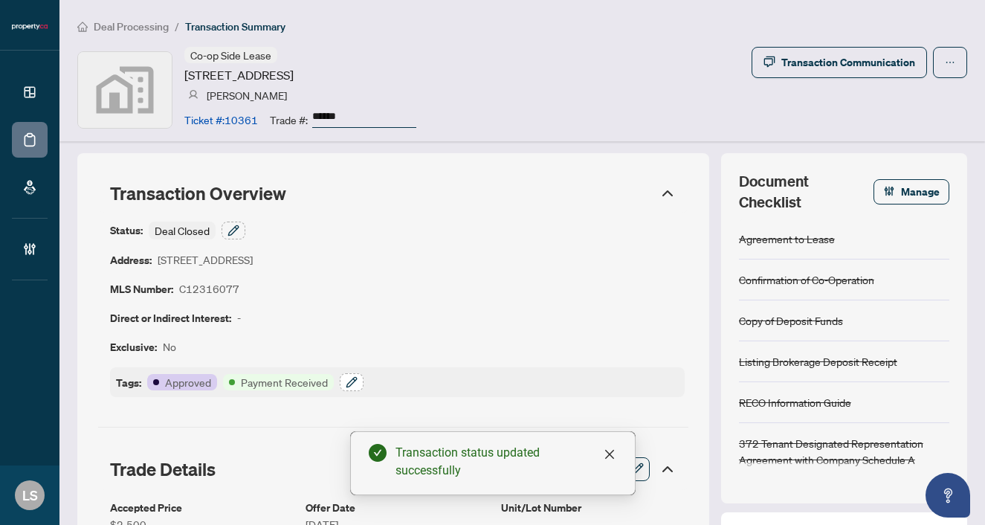
click at [354, 385] on icon "button" at bounding box center [352, 382] width 12 height 12
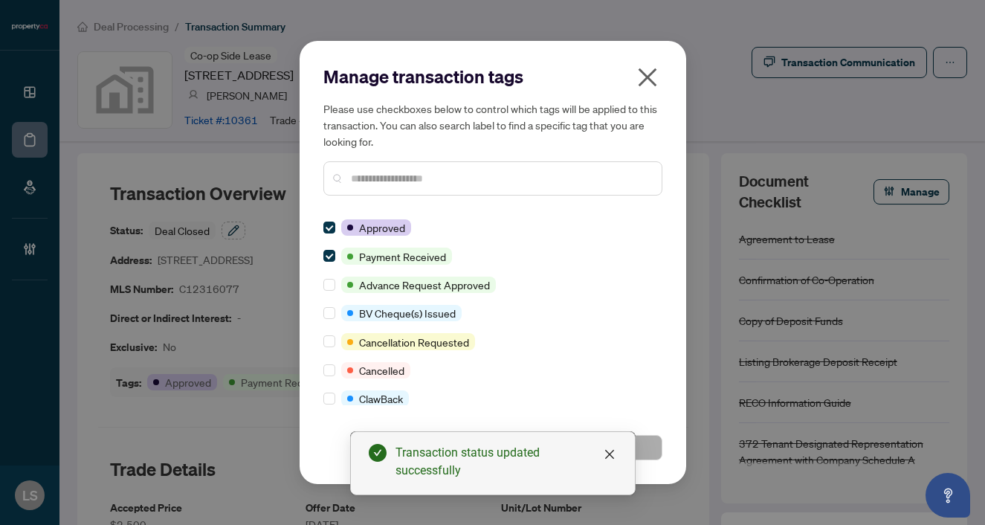
click at [365, 181] on input "text" at bounding box center [500, 178] width 299 height 16
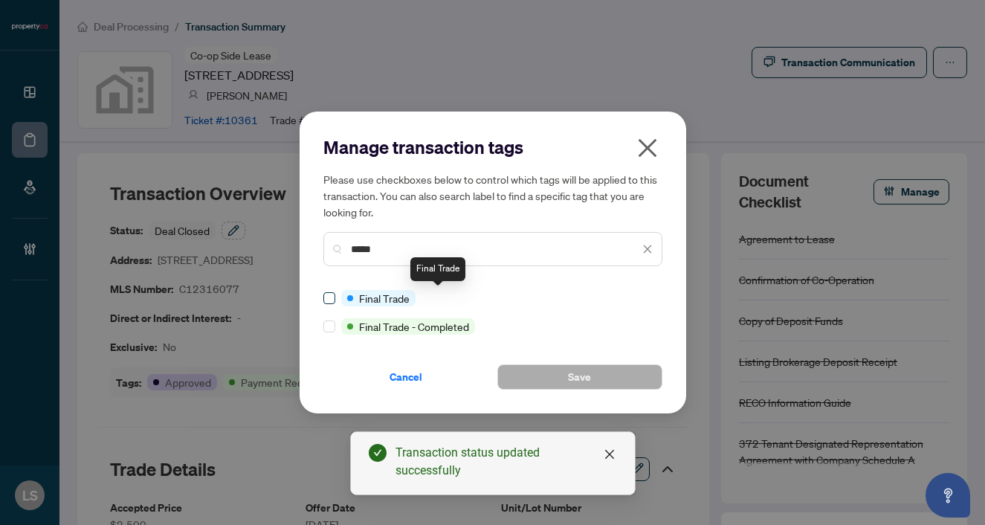
type input "*****"
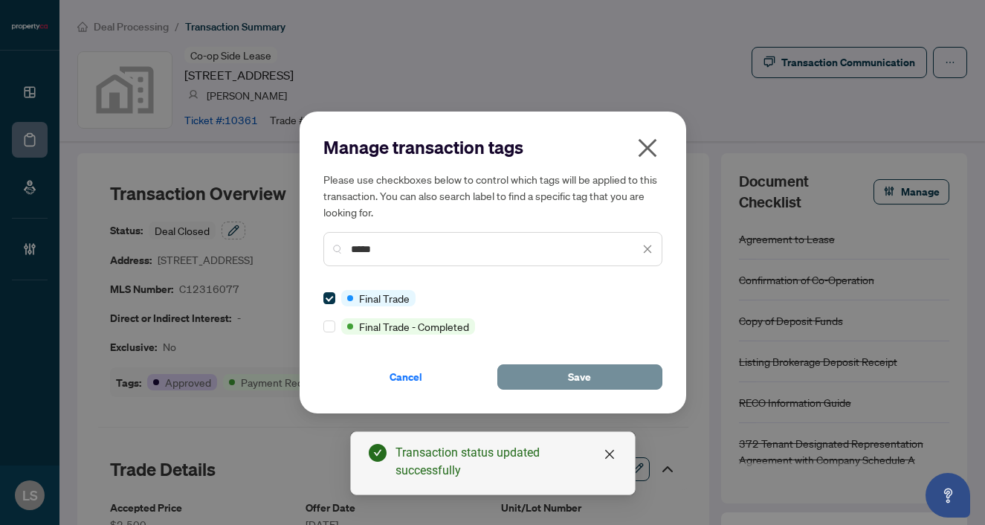
click at [569, 373] on span "Save" at bounding box center [579, 377] width 23 height 24
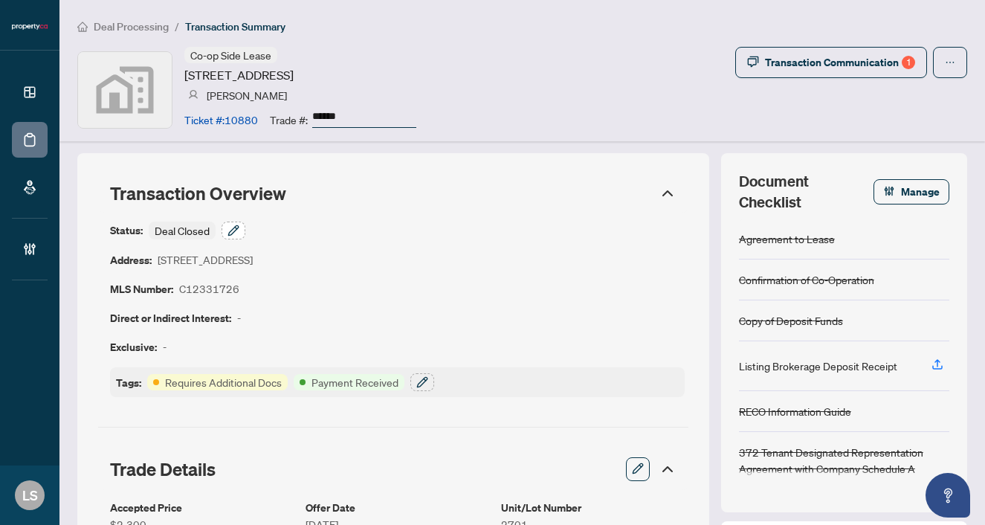
click at [228, 229] on icon "button" at bounding box center [234, 231] width 12 height 12
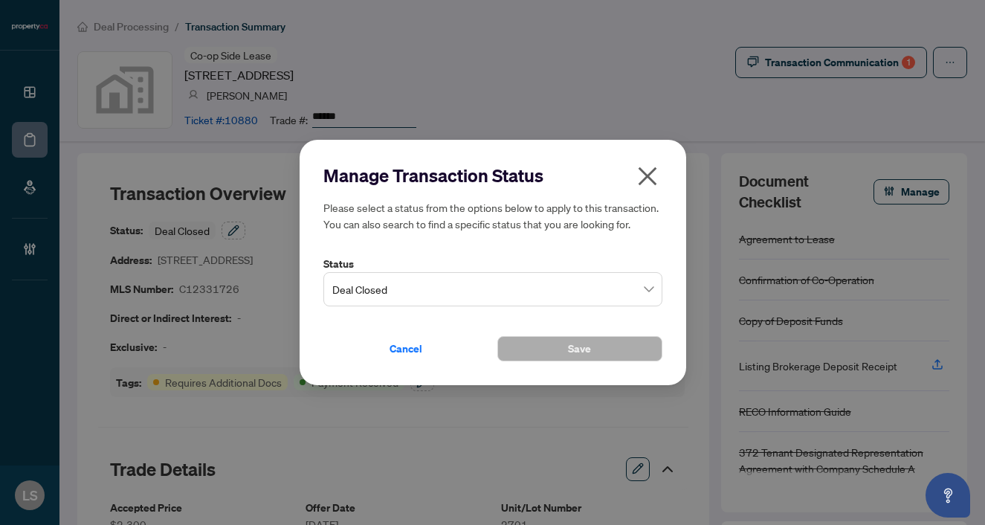
click at [376, 283] on span "Deal Closed" at bounding box center [492, 289] width 321 height 28
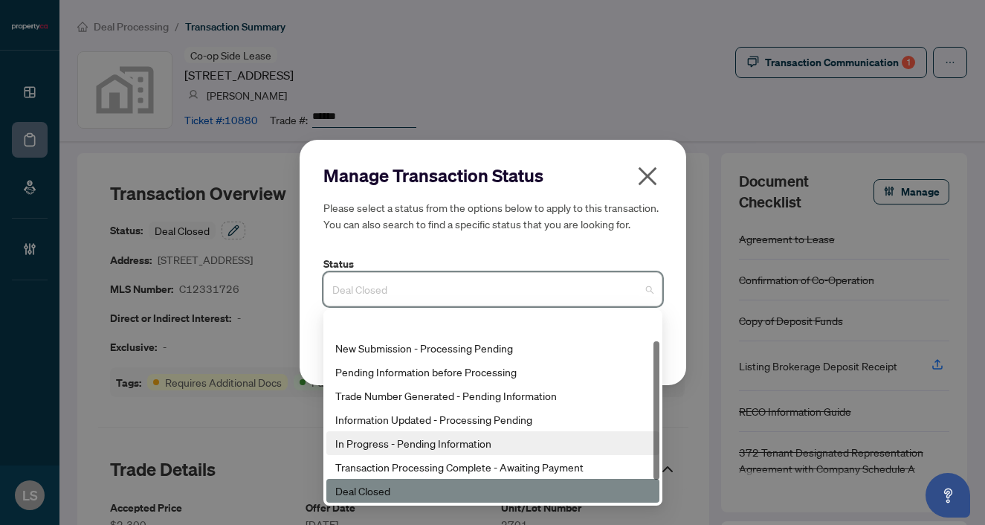
scroll to position [71, 0]
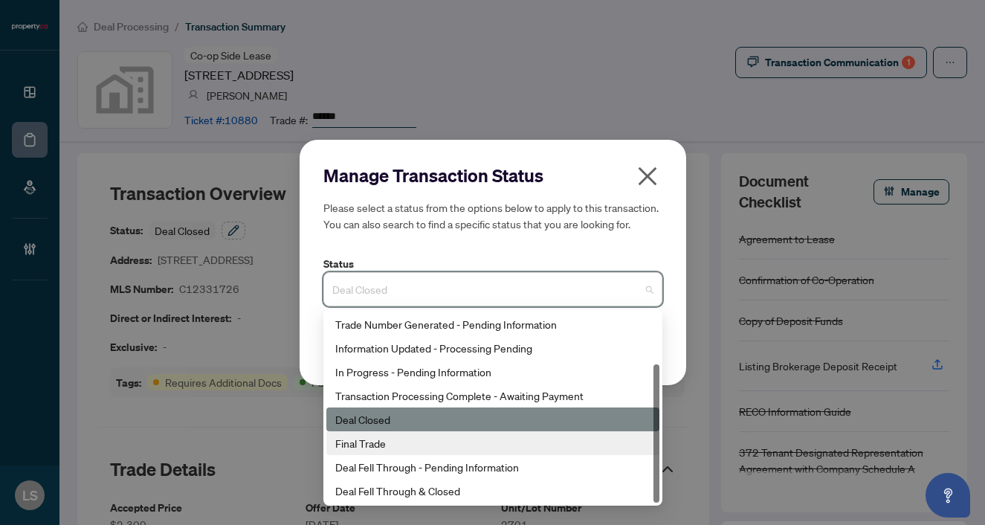
click at [374, 439] on div "Final Trade" at bounding box center [492, 443] width 315 height 16
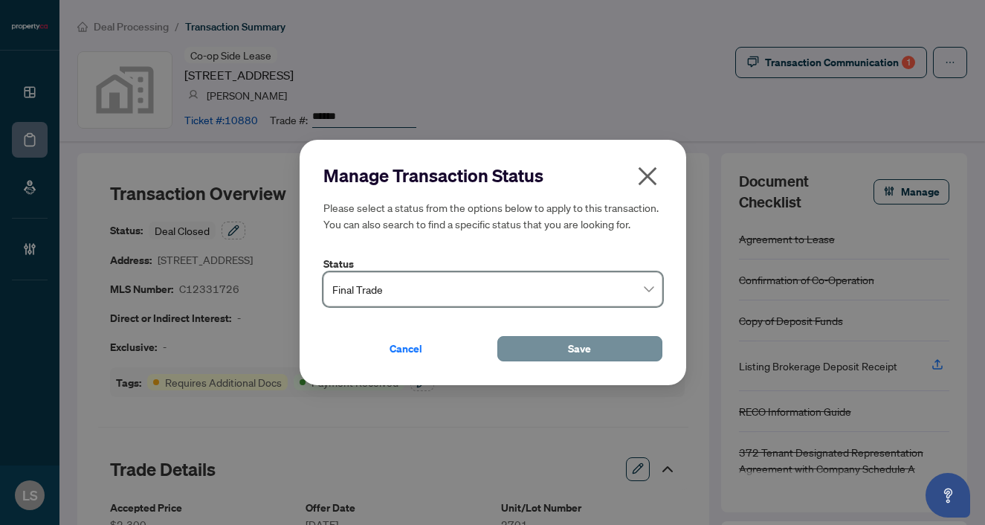
click at [524, 354] on button "Save" at bounding box center [580, 348] width 165 height 25
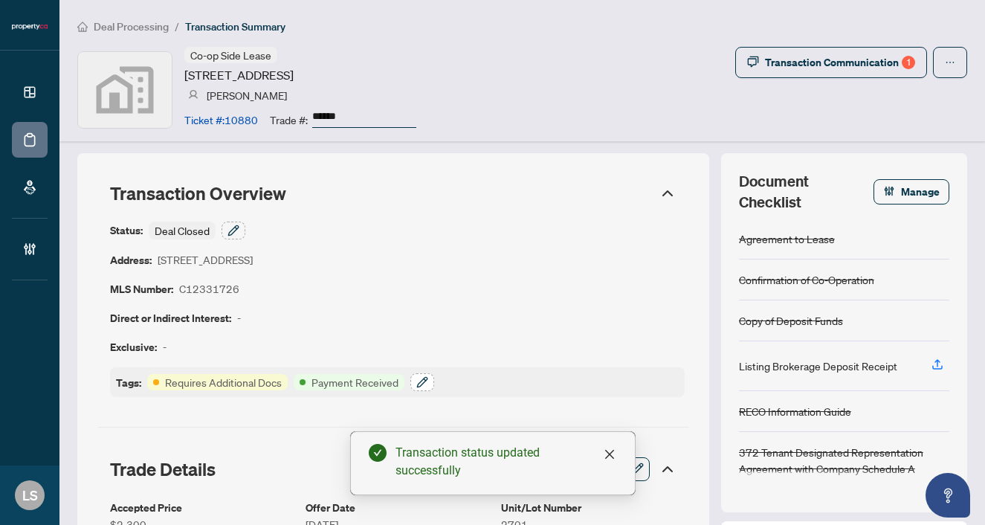
click at [419, 378] on icon "button" at bounding box center [423, 382] width 12 height 12
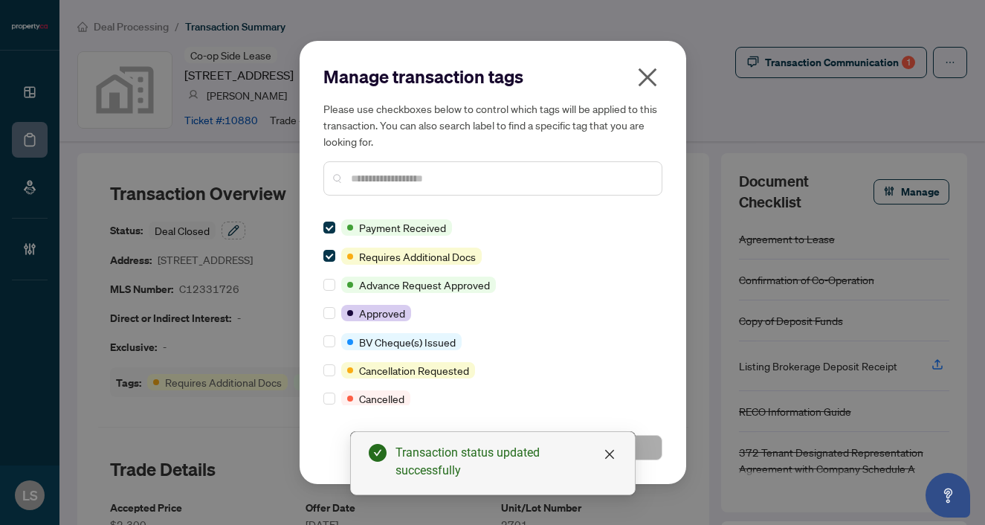
click at [373, 182] on input "text" at bounding box center [500, 178] width 299 height 16
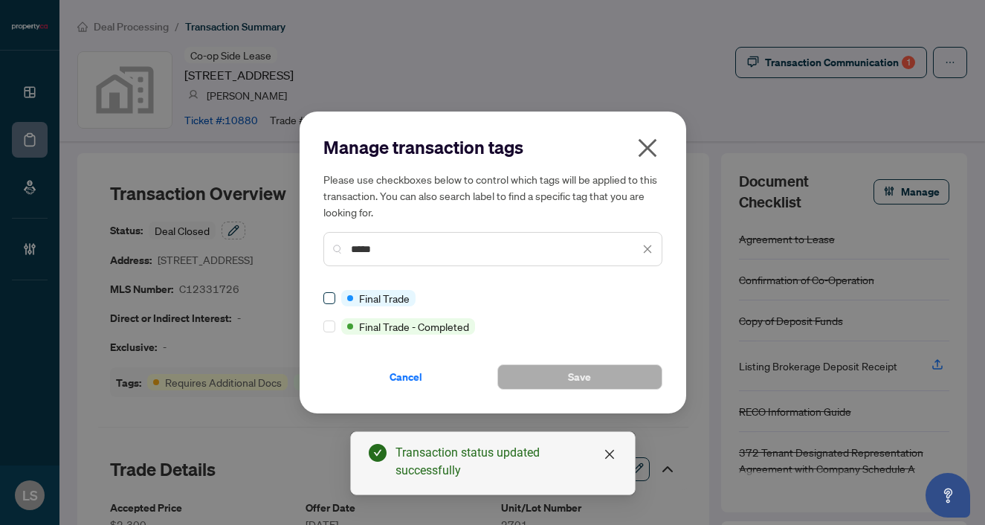
type input "*****"
click at [581, 379] on span "Save" at bounding box center [579, 377] width 23 height 24
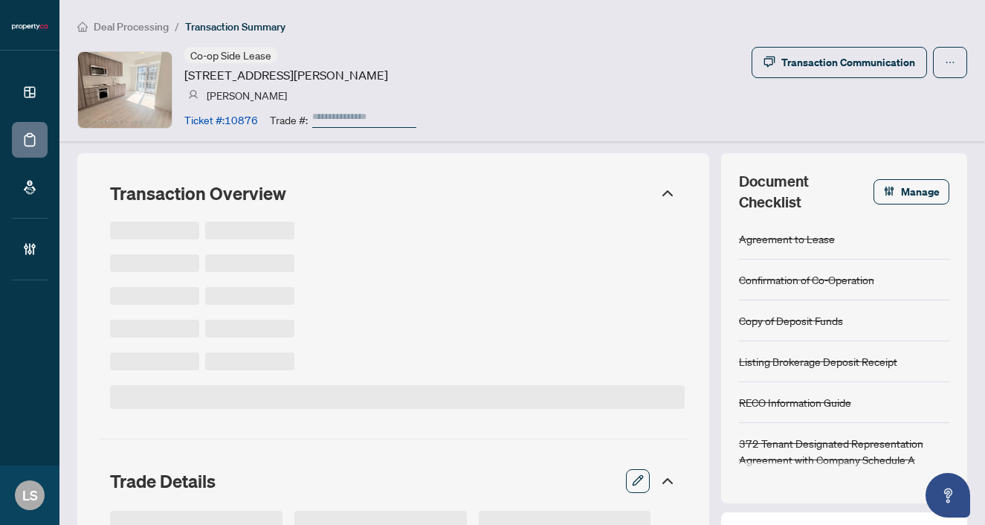
type input "******"
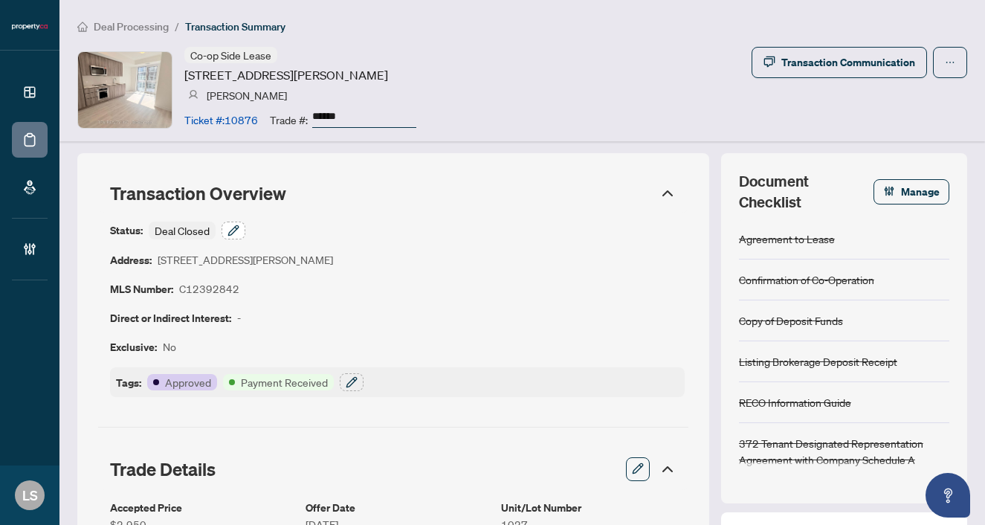
click at [237, 231] on icon "button" at bounding box center [234, 231] width 12 height 12
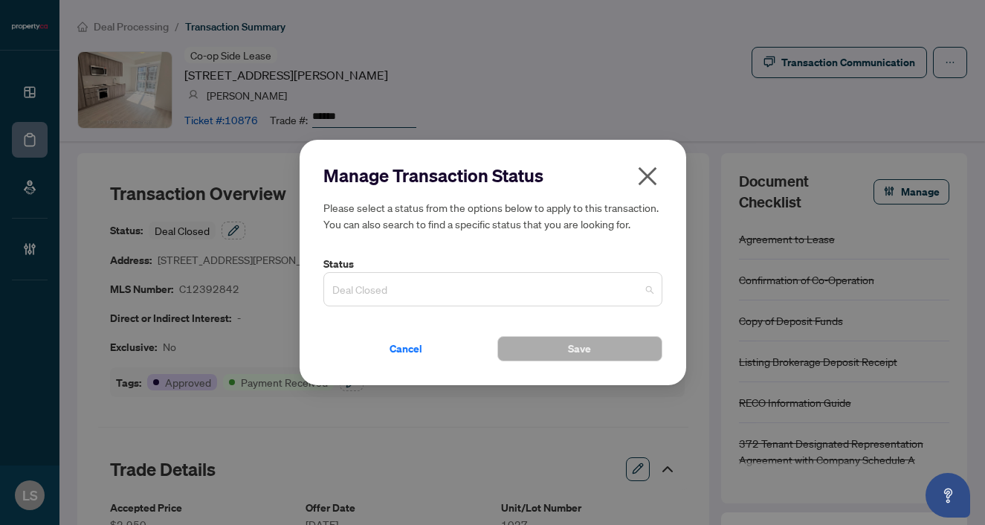
click at [376, 283] on span "Deal Closed" at bounding box center [492, 289] width 321 height 28
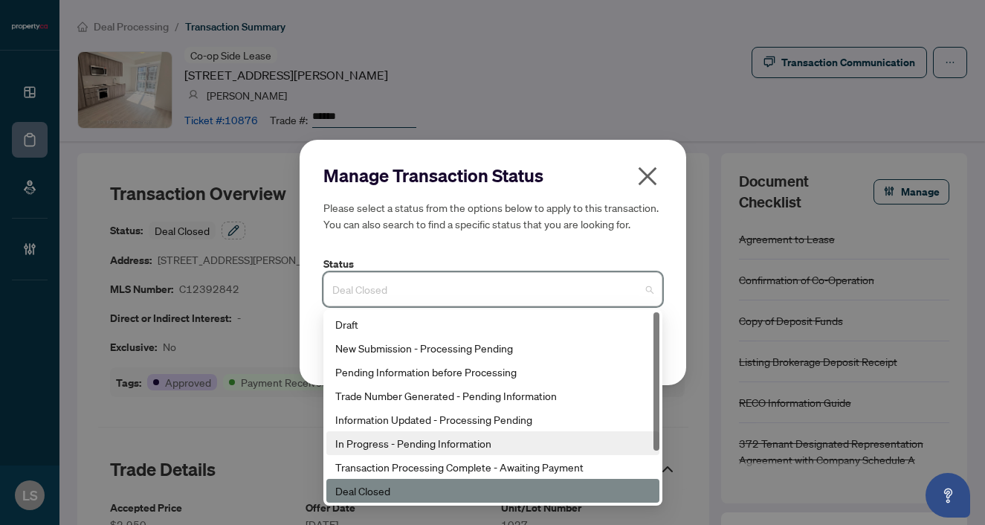
scroll to position [71, 0]
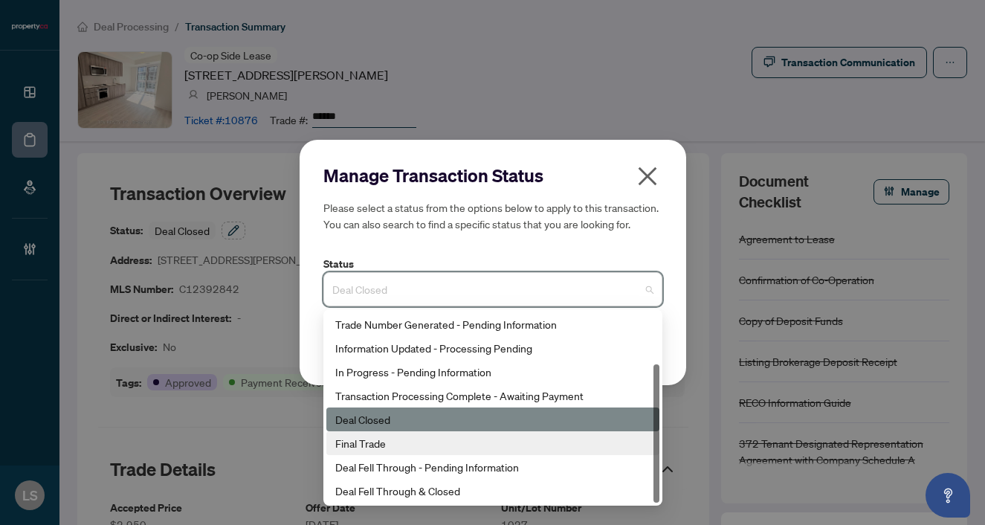
click at [392, 434] on div "Final Trade" at bounding box center [493, 443] width 333 height 24
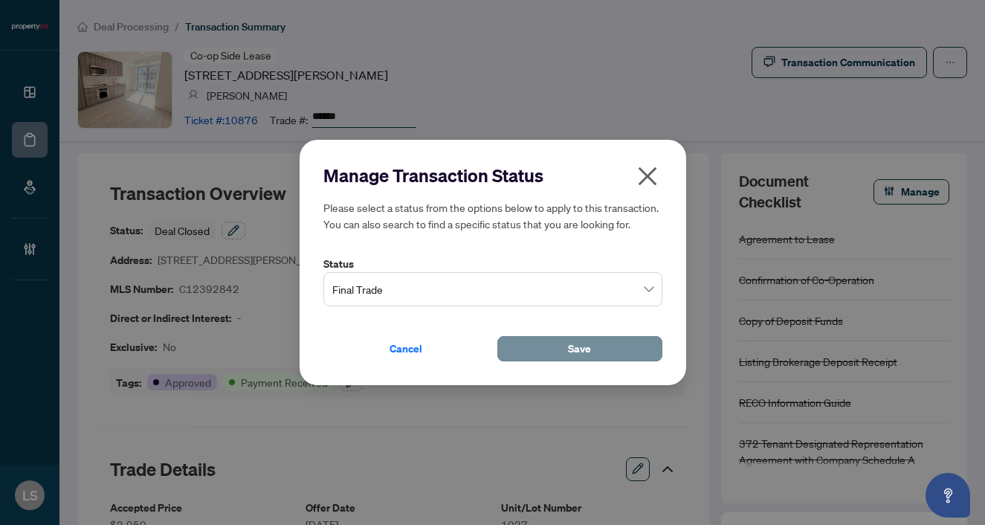
click at [587, 359] on span "Save" at bounding box center [579, 349] width 23 height 24
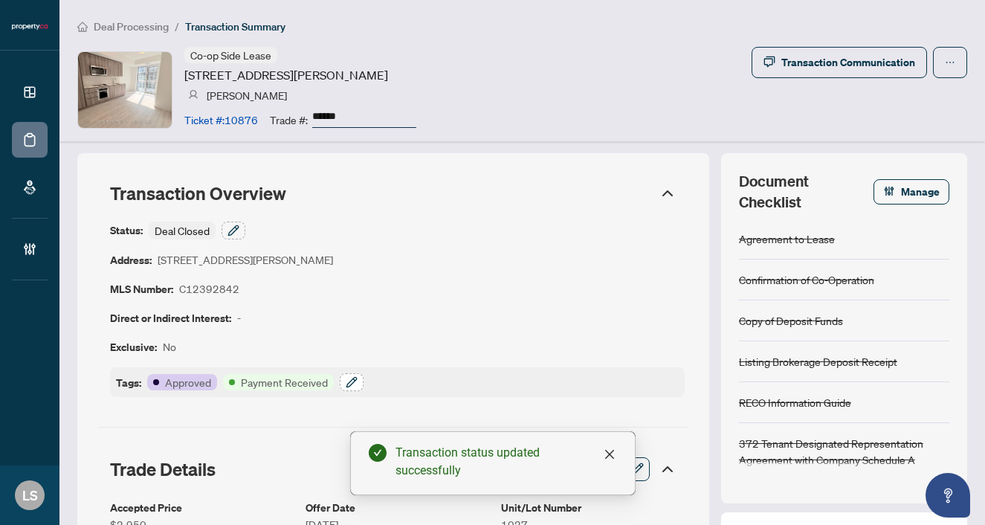
click at [344, 384] on button "button" at bounding box center [352, 382] width 24 height 18
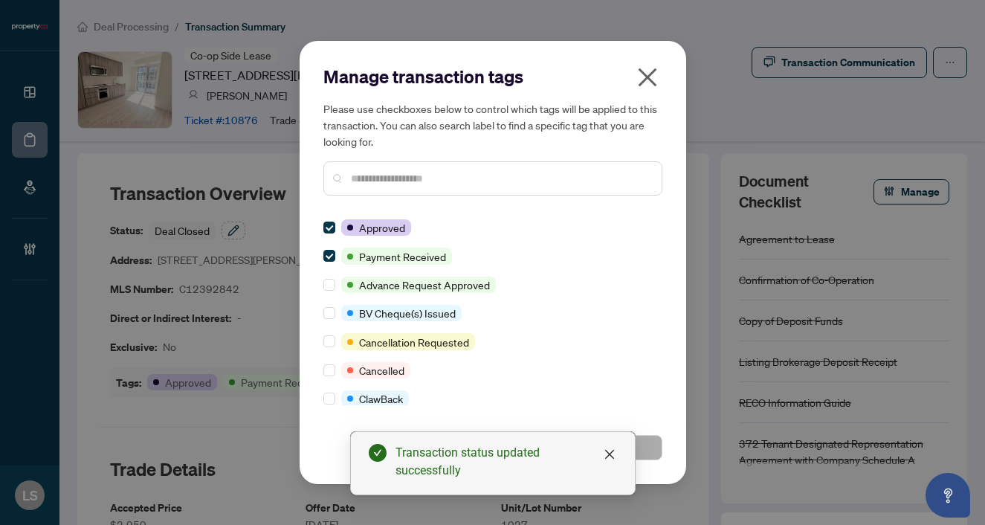
click at [377, 178] on input "text" at bounding box center [500, 178] width 299 height 16
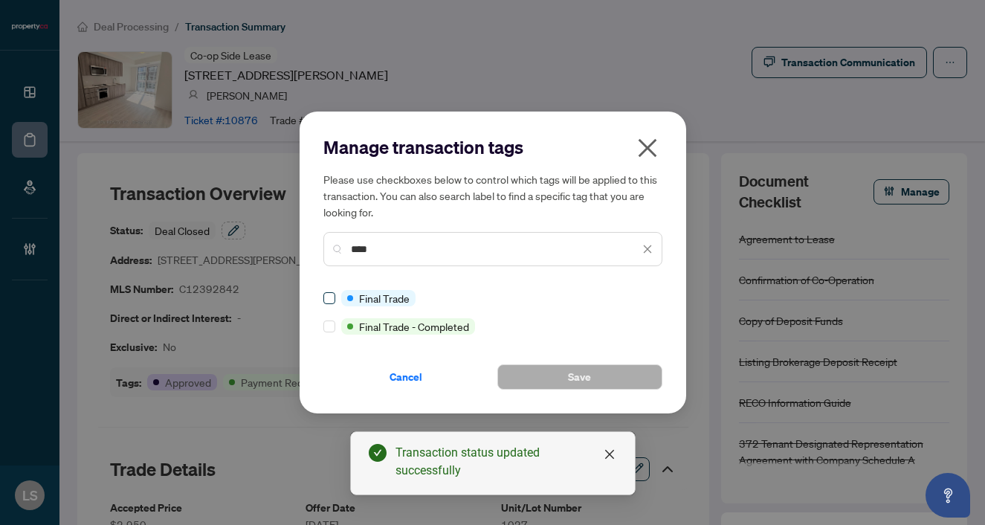
type input "****"
click at [555, 364] on div "Cancel Save" at bounding box center [493, 368] width 339 height 43
click at [556, 373] on button "Save" at bounding box center [580, 376] width 165 height 25
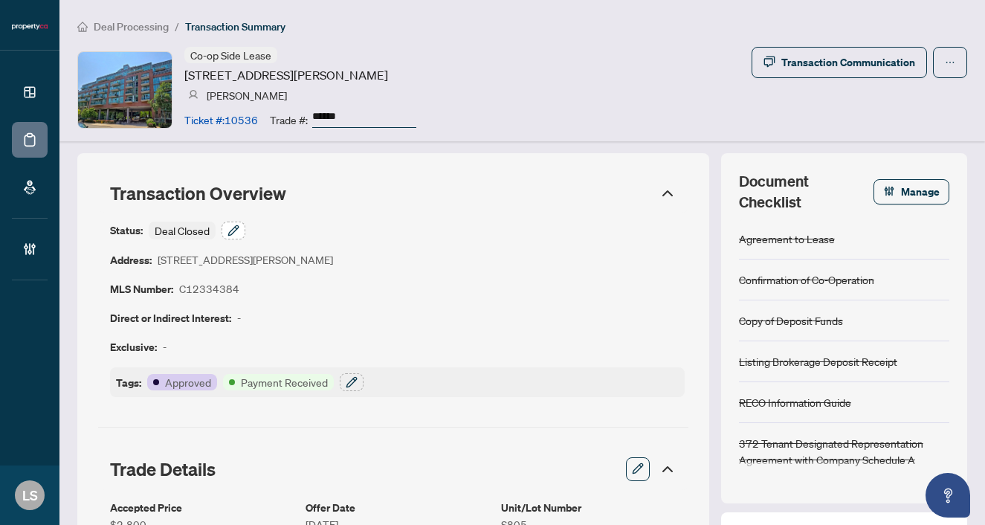
click at [225, 228] on button "button" at bounding box center [234, 231] width 24 height 18
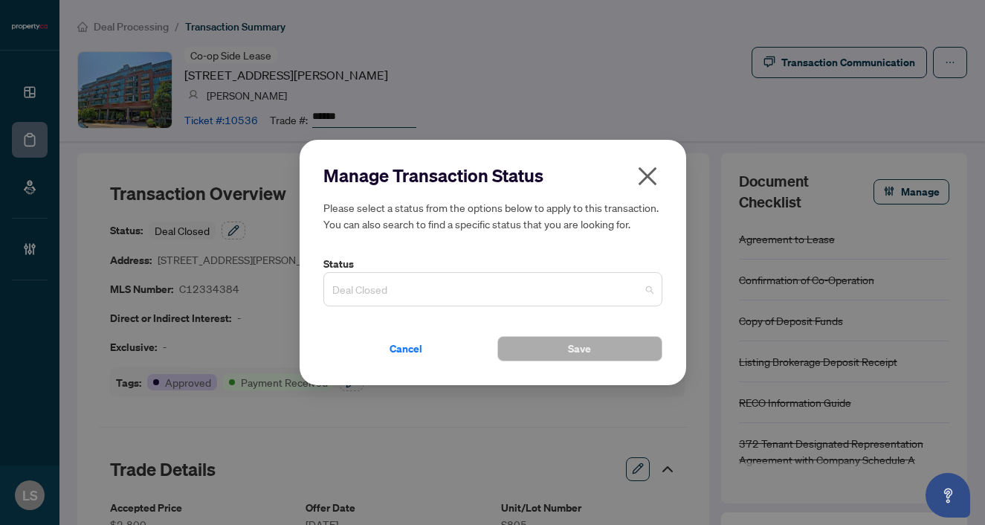
click at [366, 285] on span "Deal Closed" at bounding box center [492, 289] width 321 height 28
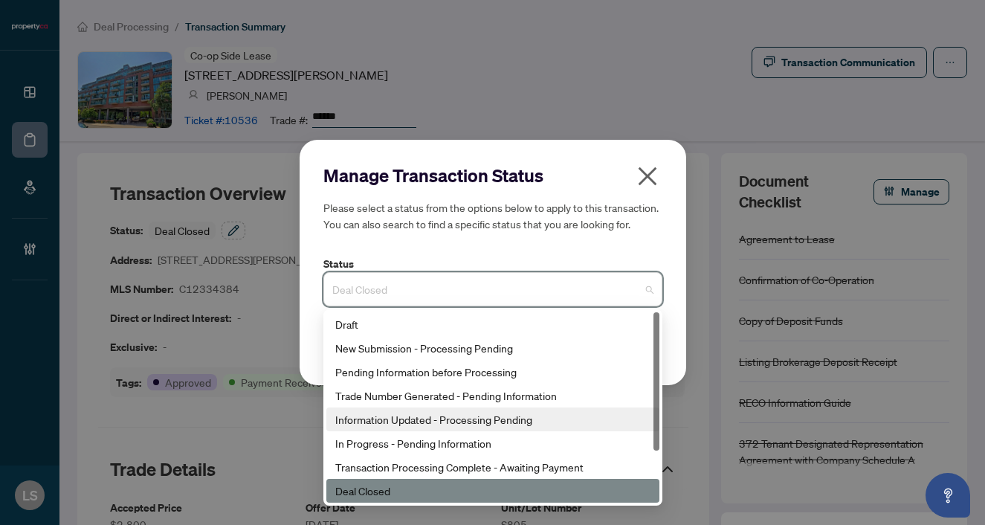
scroll to position [71, 0]
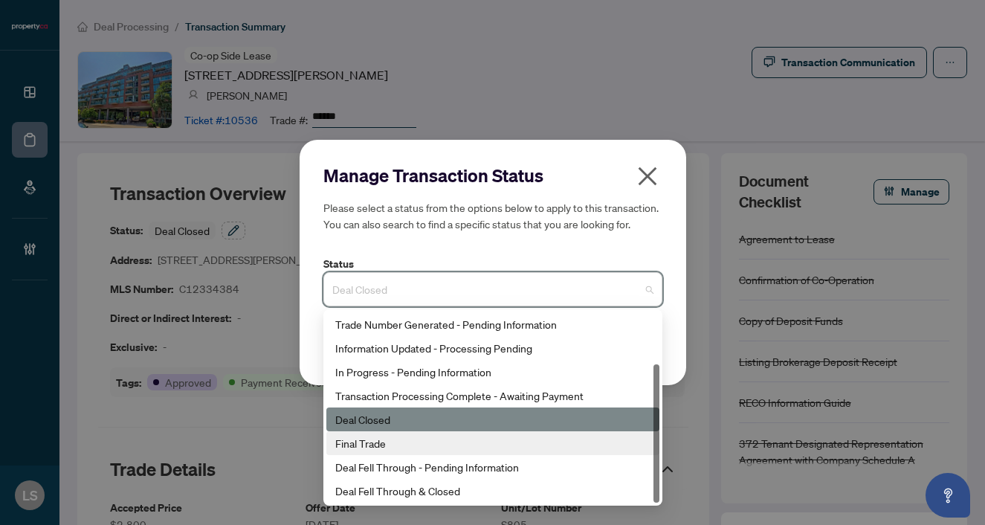
click at [385, 451] on div "Final Trade" at bounding box center [493, 443] width 333 height 24
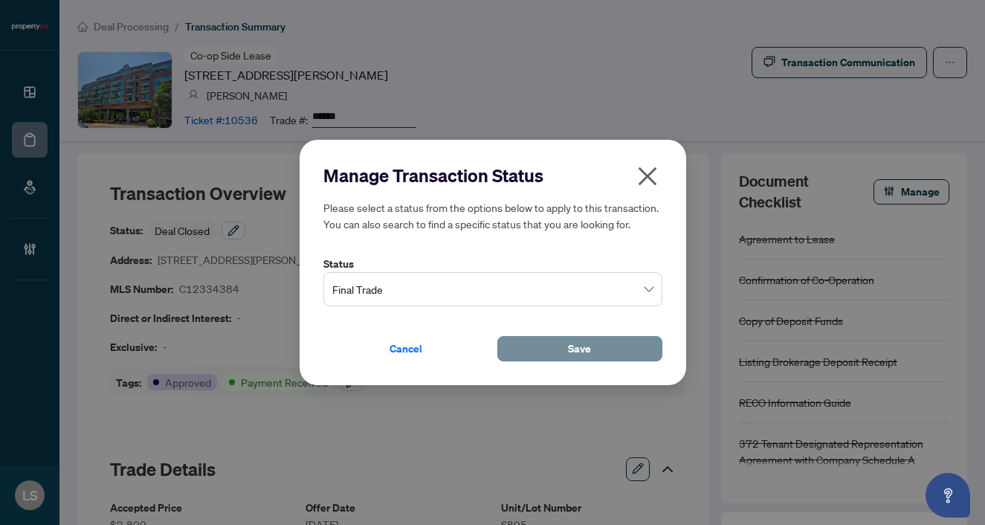
click at [538, 353] on button "Save" at bounding box center [580, 348] width 165 height 25
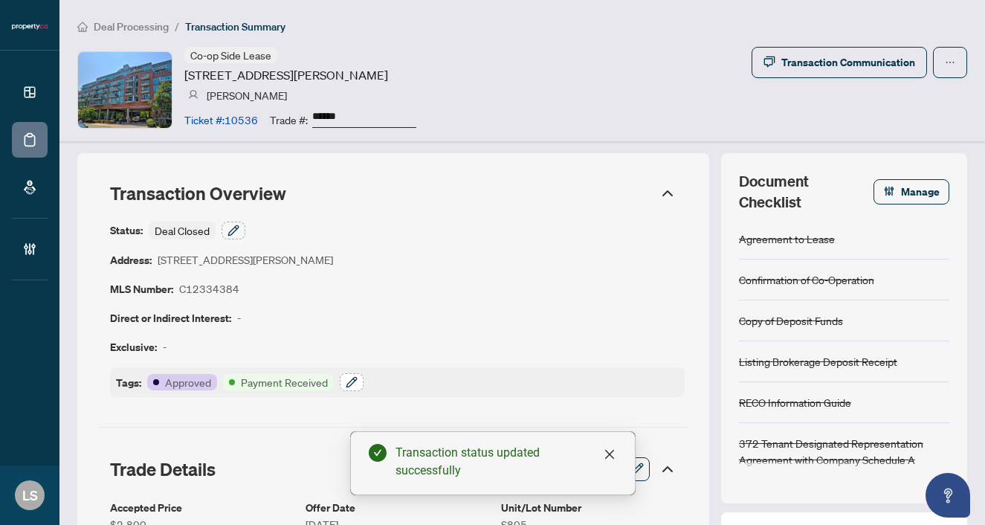
click at [353, 379] on icon "button" at bounding box center [352, 382] width 12 height 12
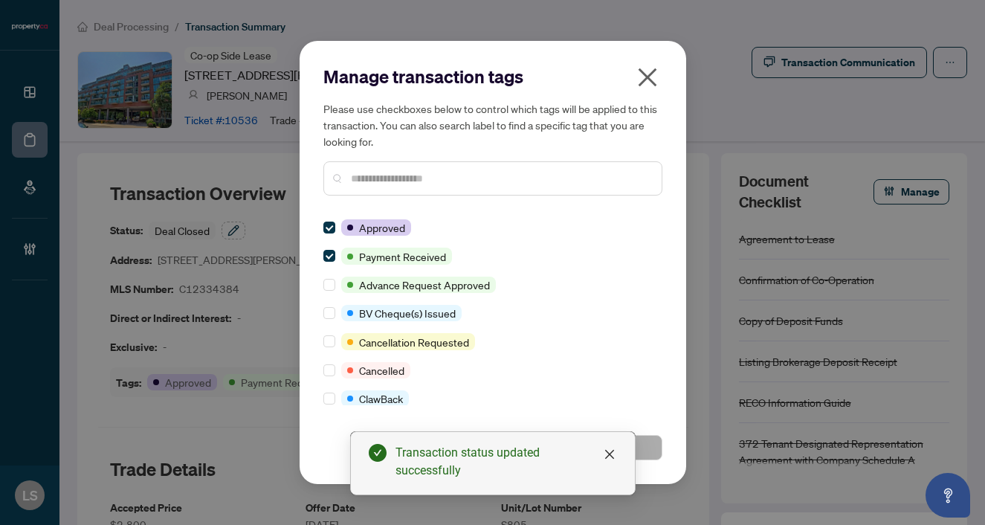
click at [365, 183] on input "text" at bounding box center [500, 178] width 299 height 16
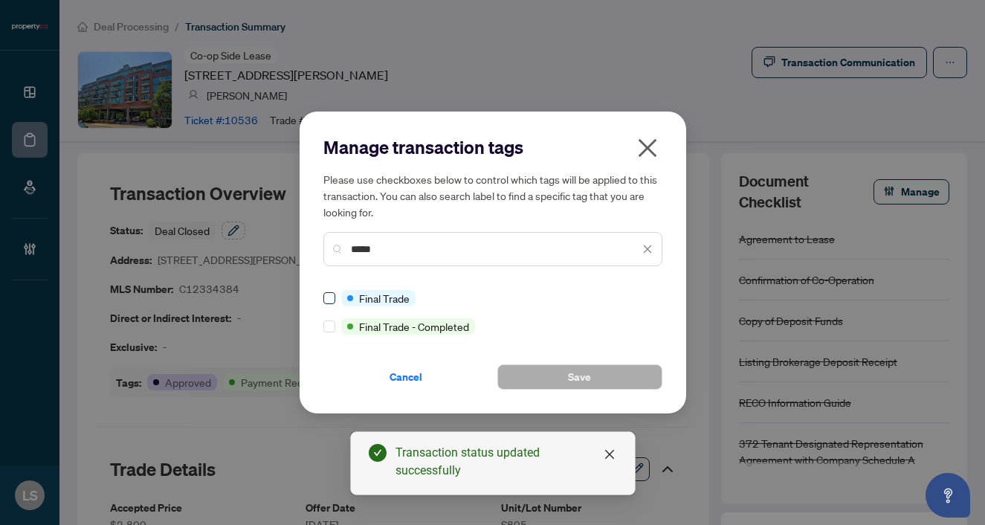
type input "*****"
click at [535, 376] on button "Save" at bounding box center [580, 376] width 165 height 25
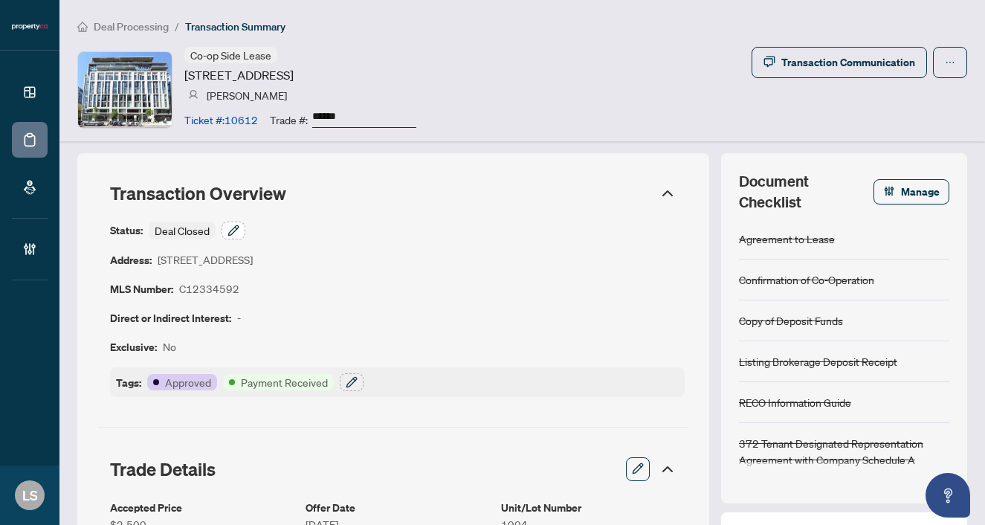
click at [237, 230] on icon "button" at bounding box center [233, 230] width 10 height 10
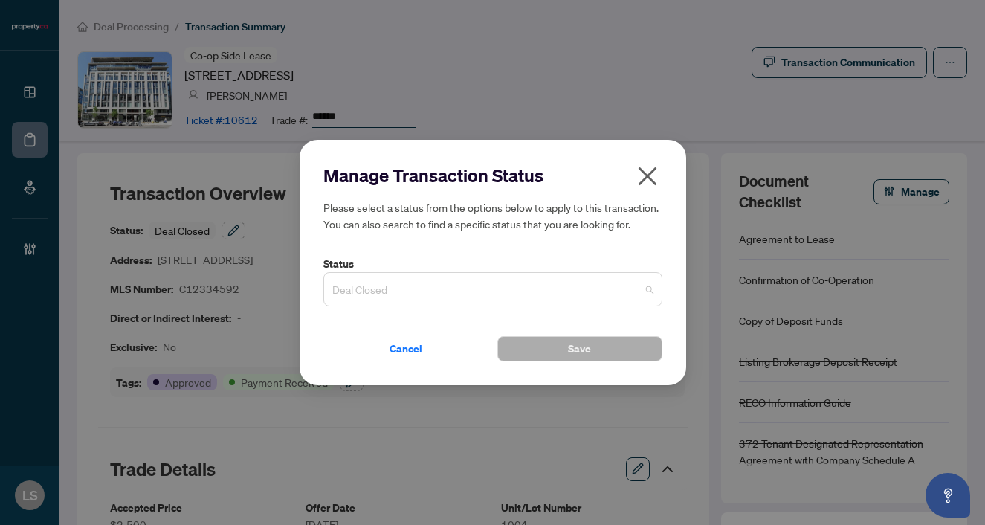
click at [405, 282] on span "Deal Closed" at bounding box center [492, 289] width 321 height 28
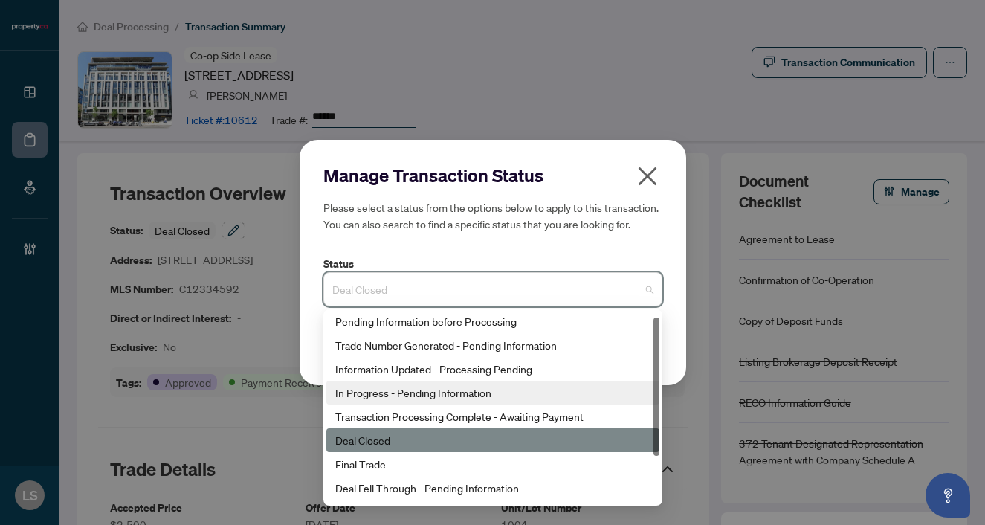
scroll to position [61, 0]
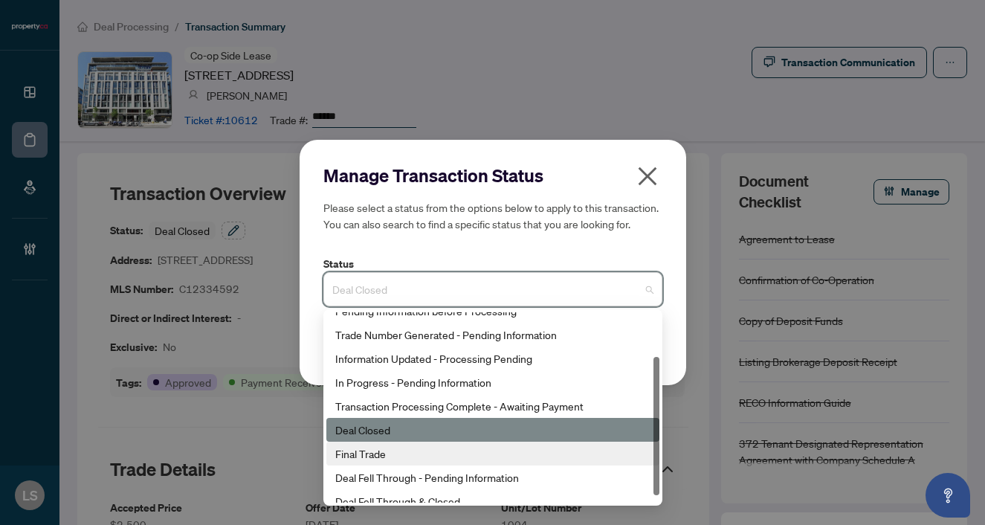
click at [400, 456] on div "Final Trade" at bounding box center [492, 454] width 315 height 16
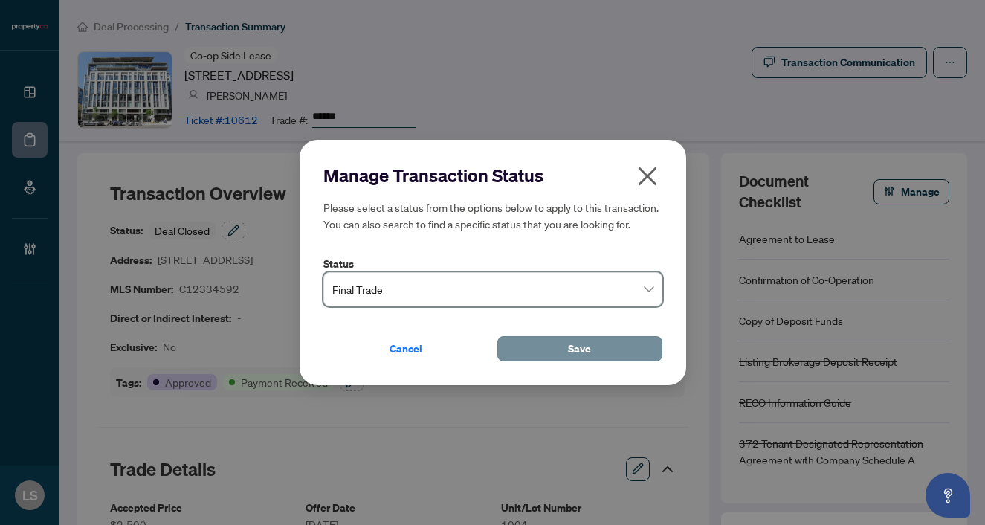
click at [591, 339] on button "Save" at bounding box center [580, 348] width 165 height 25
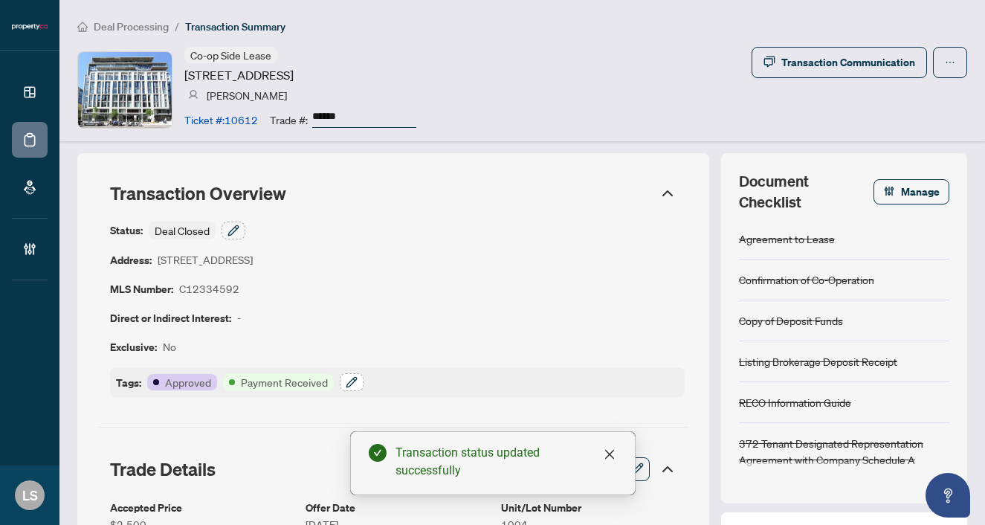
click at [347, 385] on icon "button" at bounding box center [352, 382] width 12 height 12
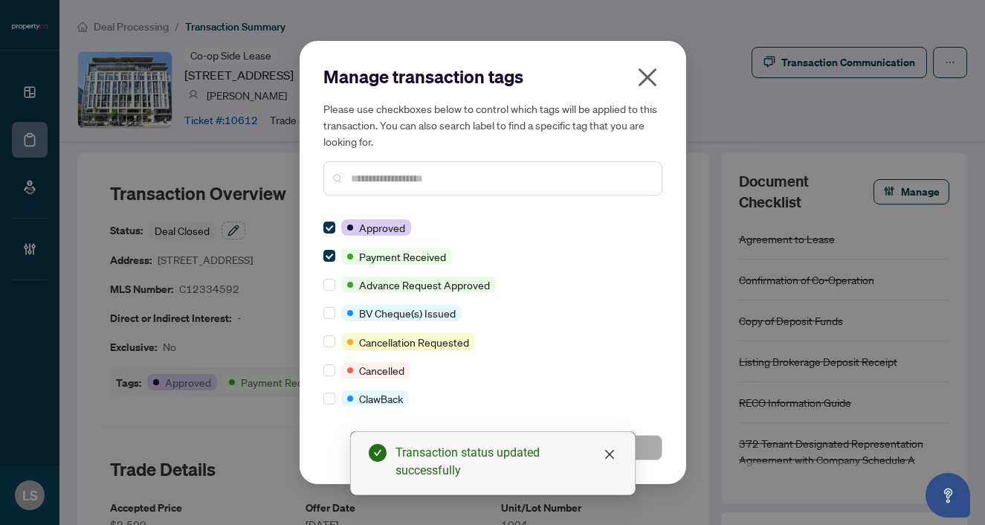
click at [363, 202] on div "Manage transaction tags Please use checkboxes below to control which tags will …" at bounding box center [493, 136] width 339 height 143
click at [362, 182] on input "text" at bounding box center [500, 178] width 299 height 16
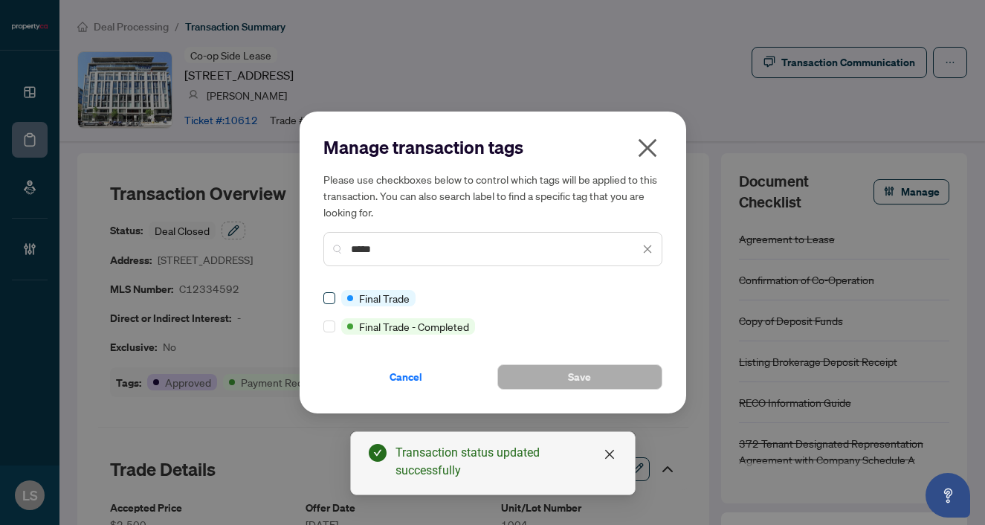
type input "*****"
click at [597, 370] on button "Save" at bounding box center [580, 376] width 165 height 25
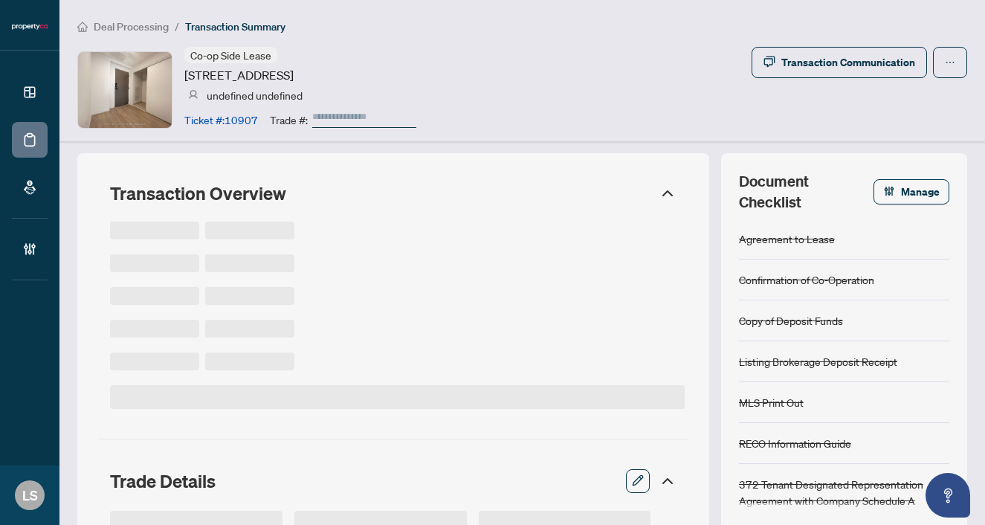
type input "******"
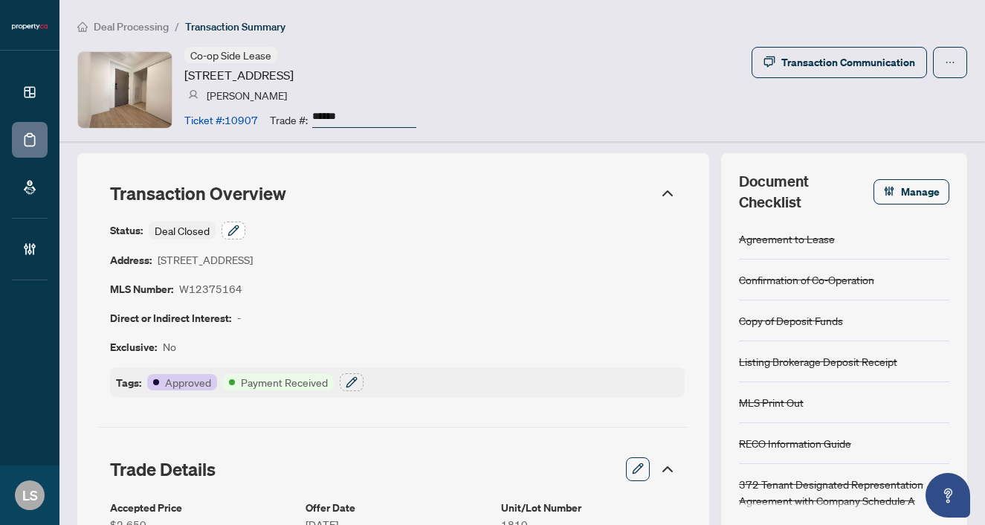
click at [236, 228] on icon "button" at bounding box center [234, 231] width 12 height 12
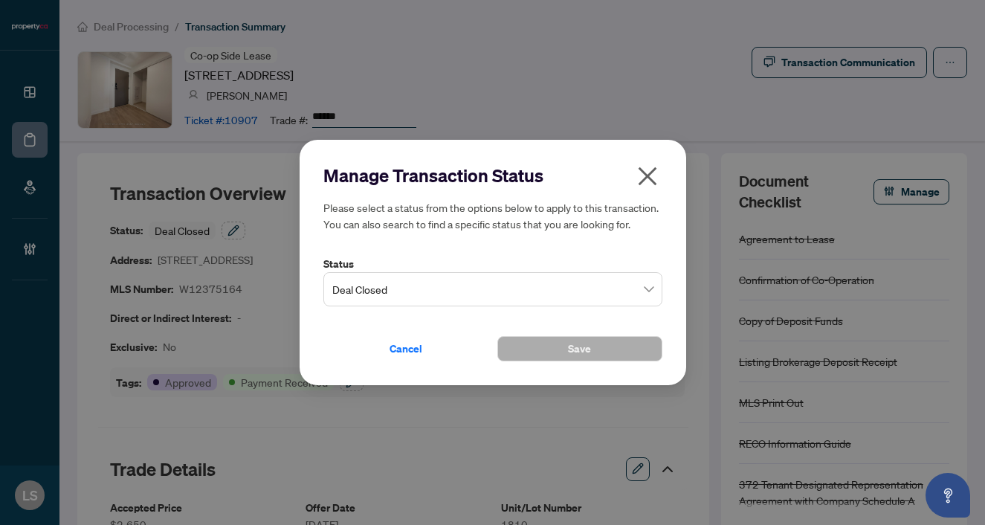
click at [365, 283] on span "Deal Closed" at bounding box center [492, 289] width 321 height 28
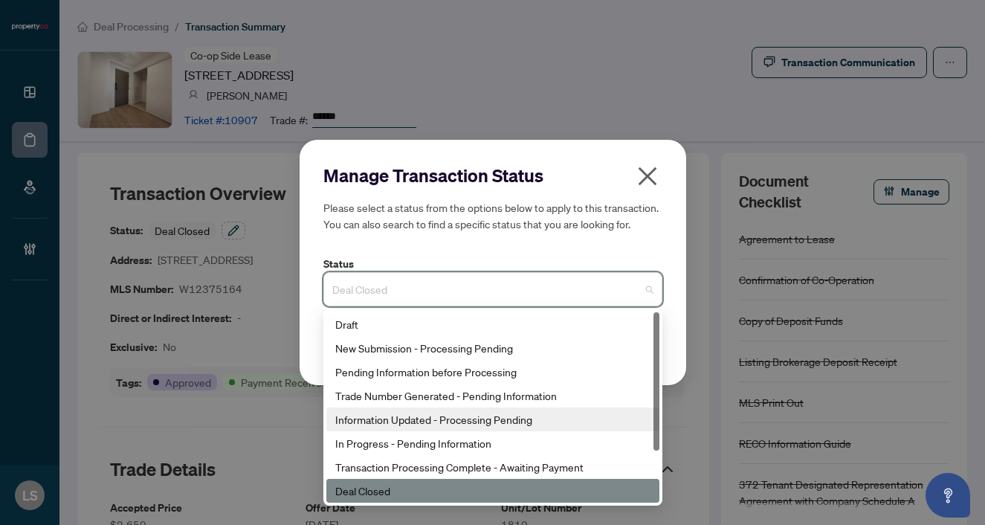
scroll to position [71, 0]
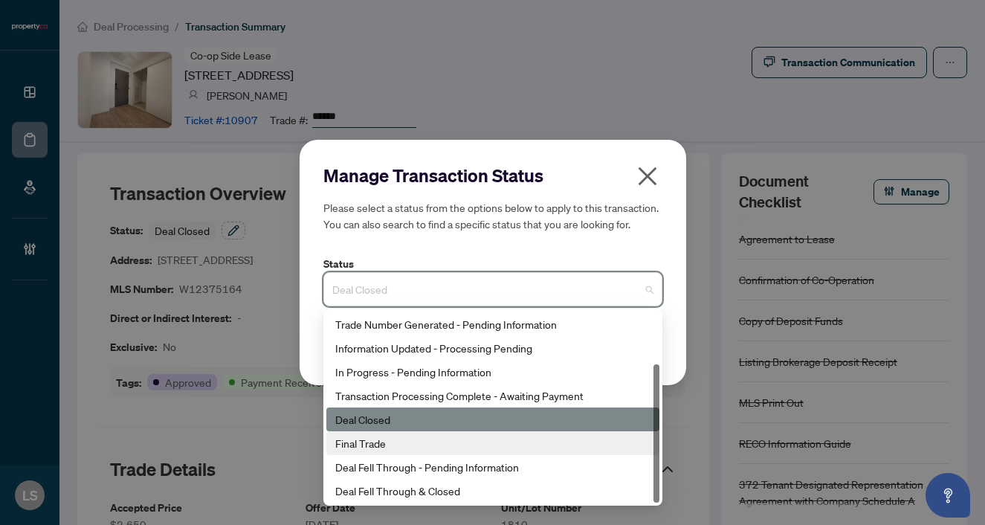
click at [357, 449] on div "Final Trade" at bounding box center [492, 443] width 315 height 16
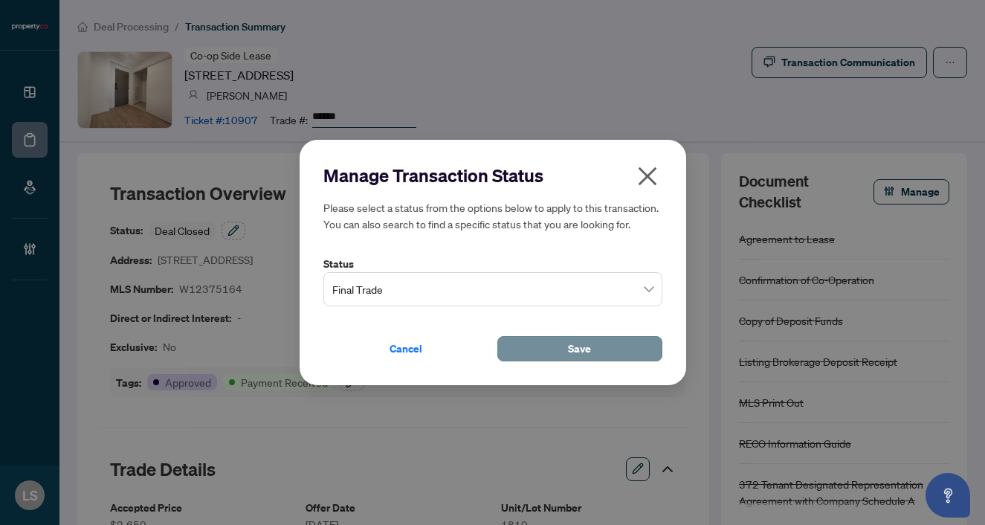
click at [529, 356] on button "Save" at bounding box center [580, 348] width 165 height 25
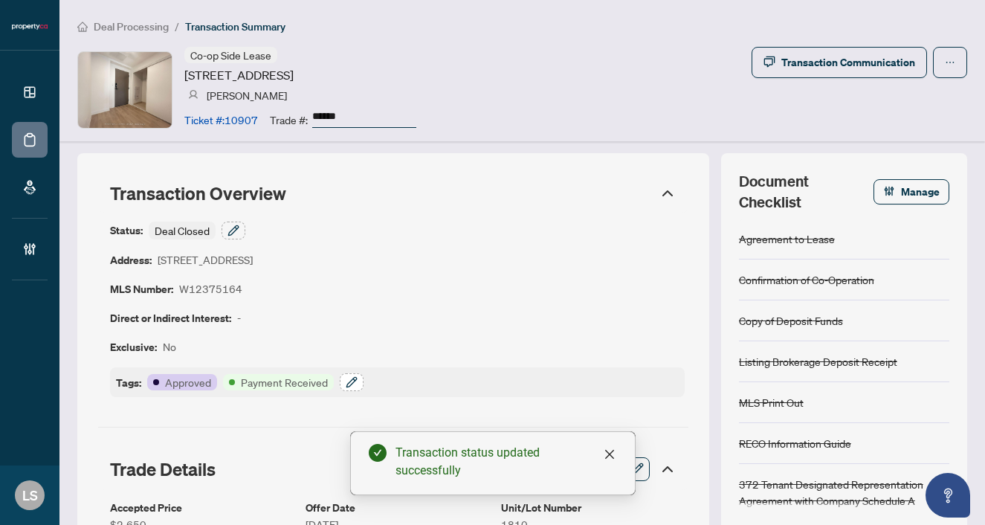
click at [353, 380] on icon "button" at bounding box center [352, 382] width 12 height 12
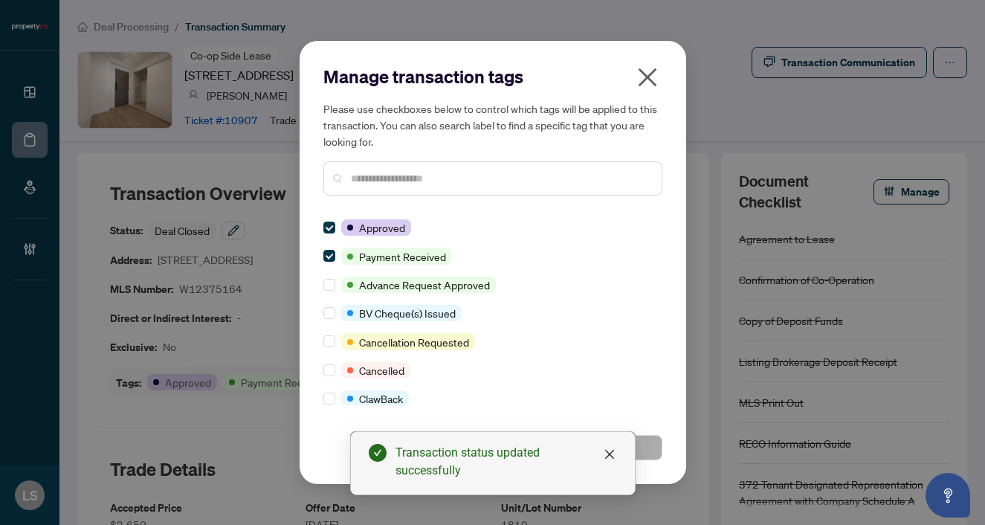
click at [376, 174] on input "text" at bounding box center [500, 178] width 299 height 16
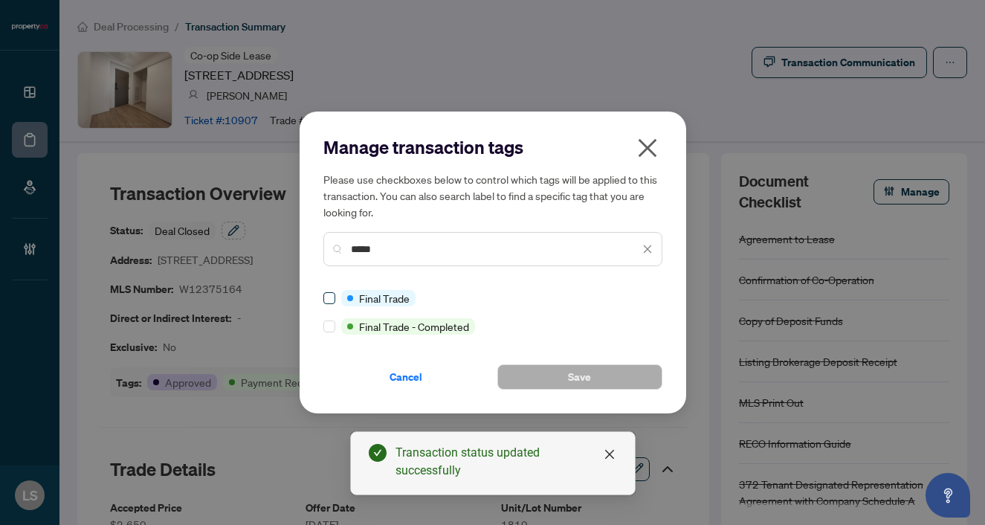
type input "*****"
click at [587, 373] on span "Save" at bounding box center [579, 377] width 23 height 24
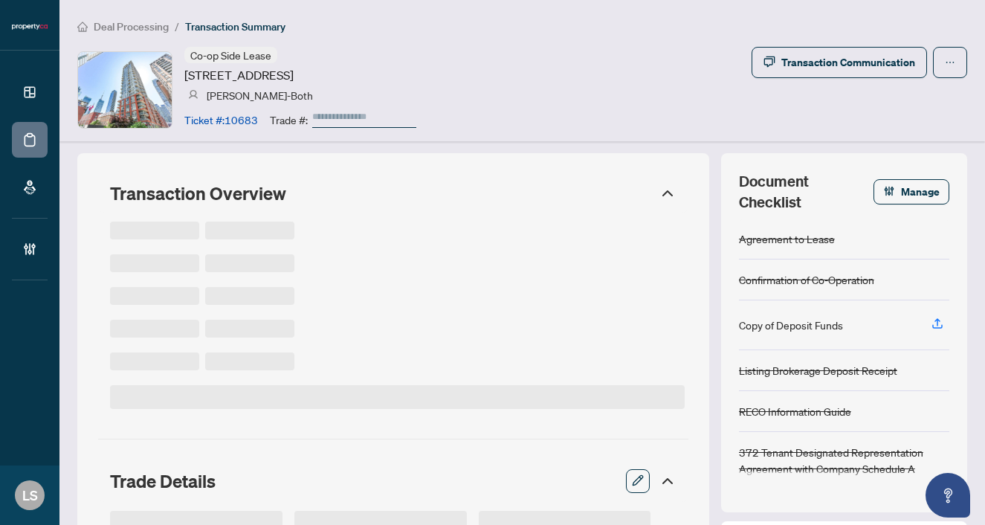
type input "******"
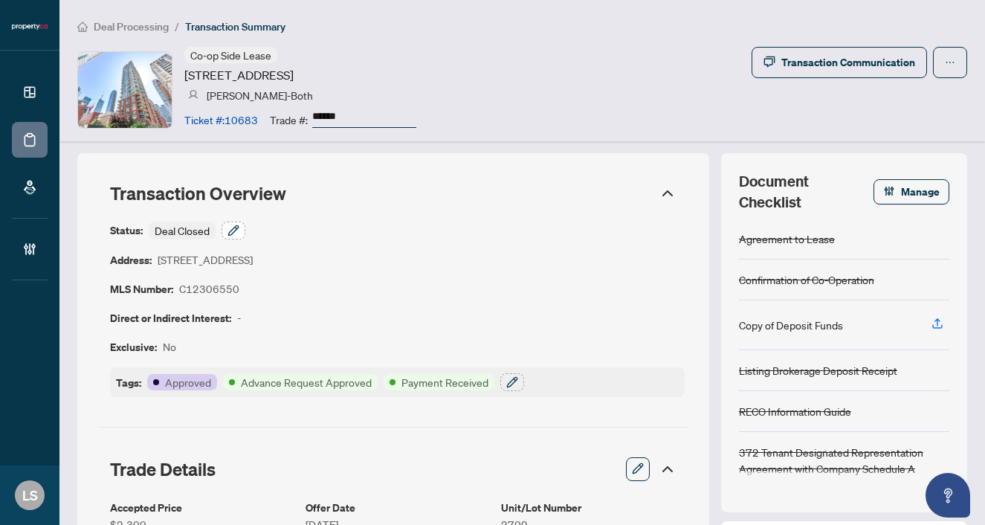
click at [238, 234] on icon "button" at bounding box center [234, 231] width 12 height 12
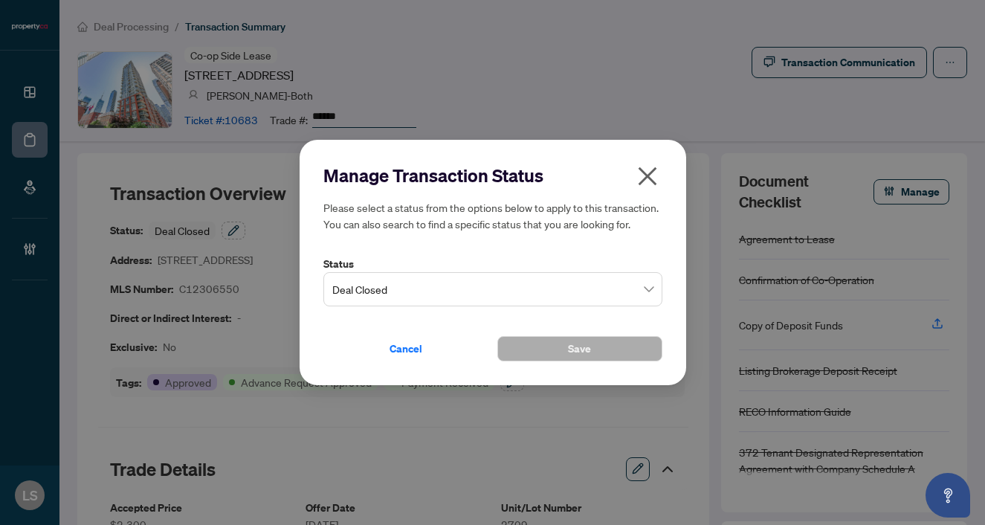
click at [425, 305] on input "search" at bounding box center [486, 291] width 308 height 33
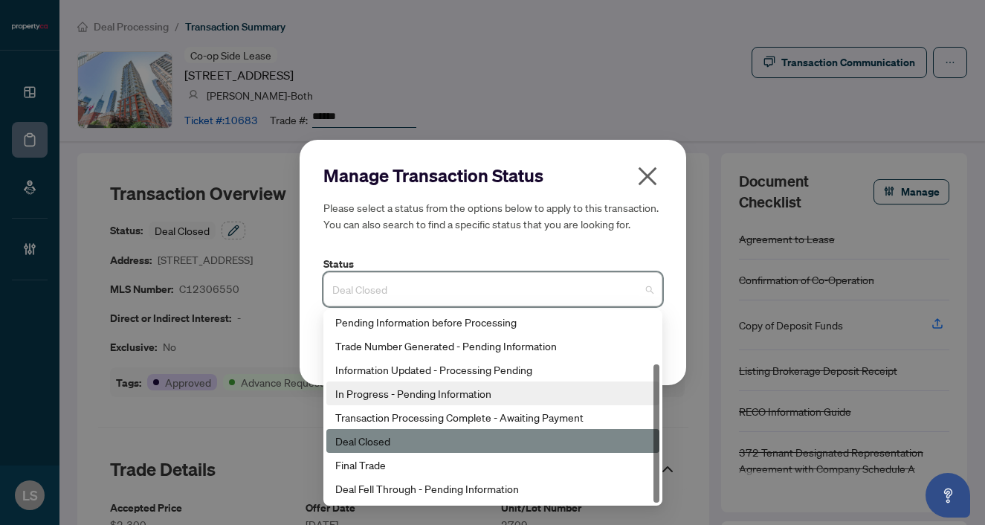
scroll to position [71, 0]
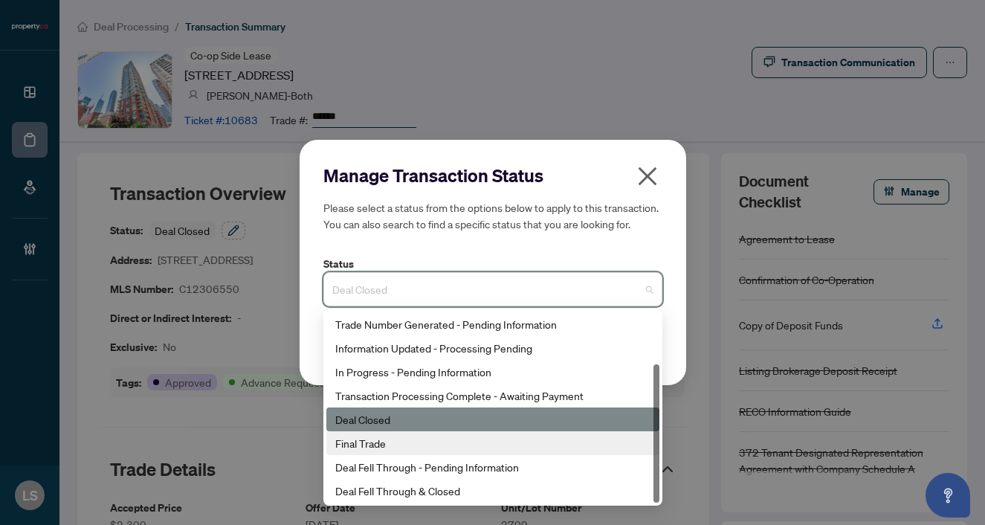
click at [404, 439] on div "Final Trade" at bounding box center [492, 443] width 315 height 16
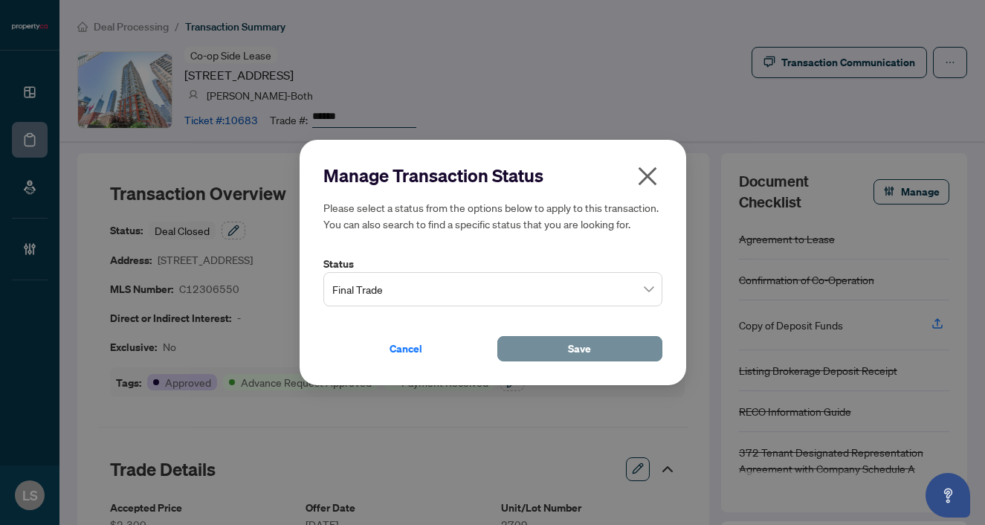
click at [542, 349] on button "Save" at bounding box center [580, 348] width 165 height 25
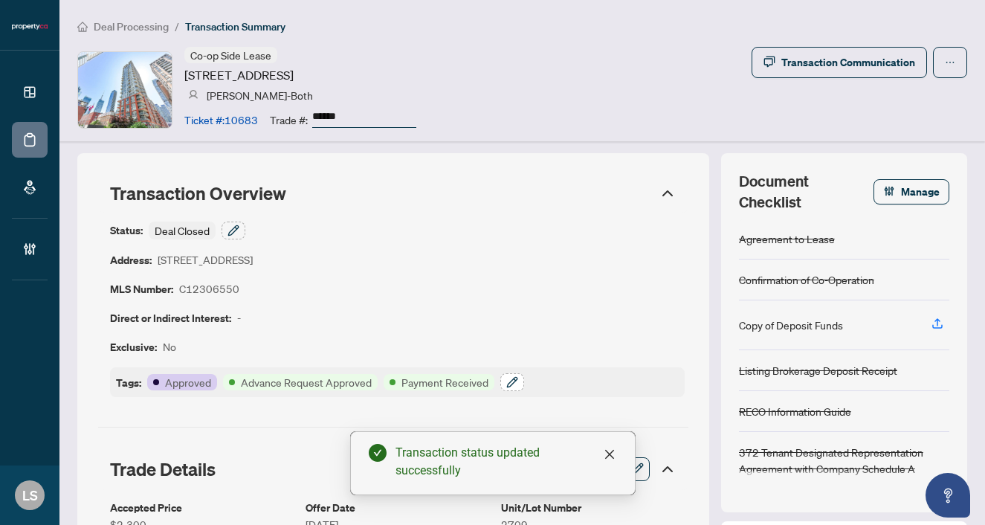
click at [512, 379] on icon "button" at bounding box center [512, 382] width 12 height 12
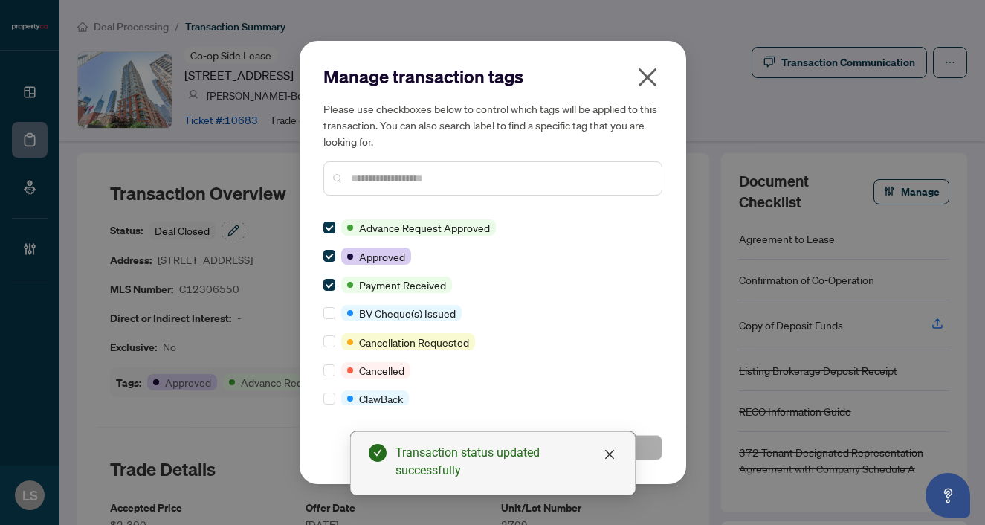
click at [356, 179] on input "text" at bounding box center [500, 178] width 299 height 16
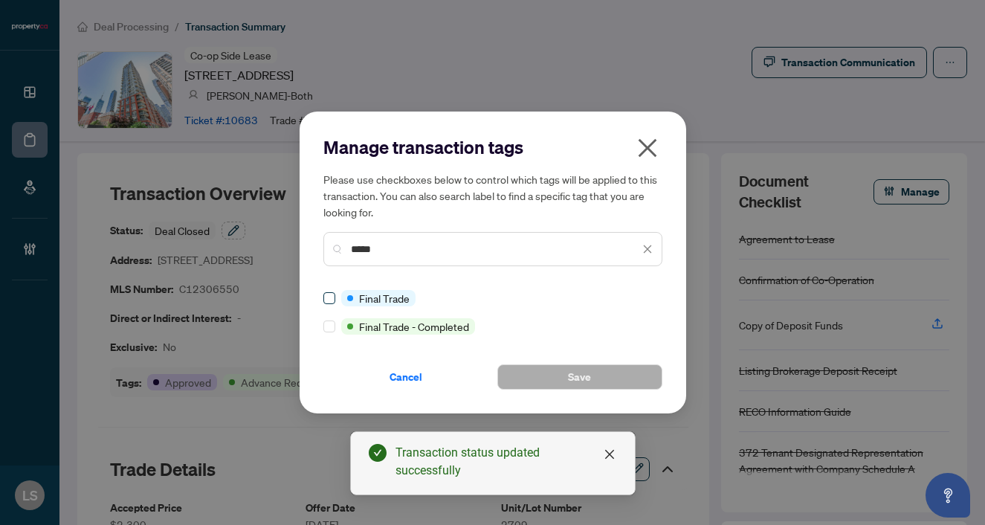
type input "*****"
click at [553, 380] on button "Save" at bounding box center [580, 376] width 165 height 25
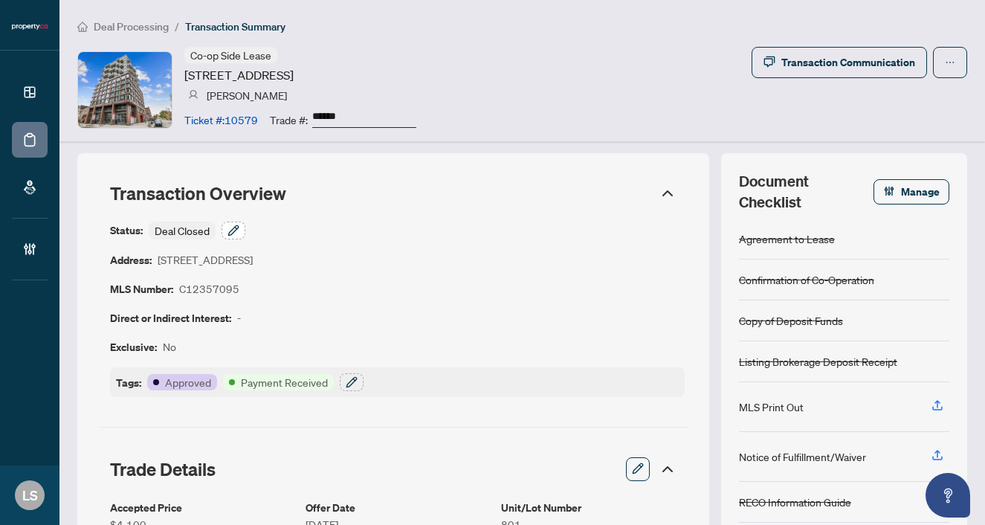
click at [231, 229] on icon "button" at bounding box center [234, 231] width 12 height 12
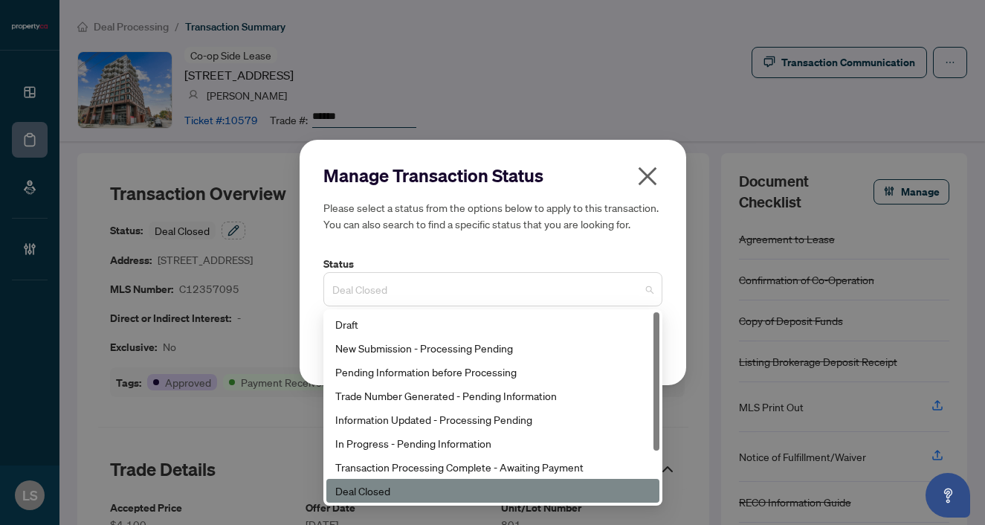
click at [374, 280] on span "Deal Closed" at bounding box center [492, 289] width 321 height 28
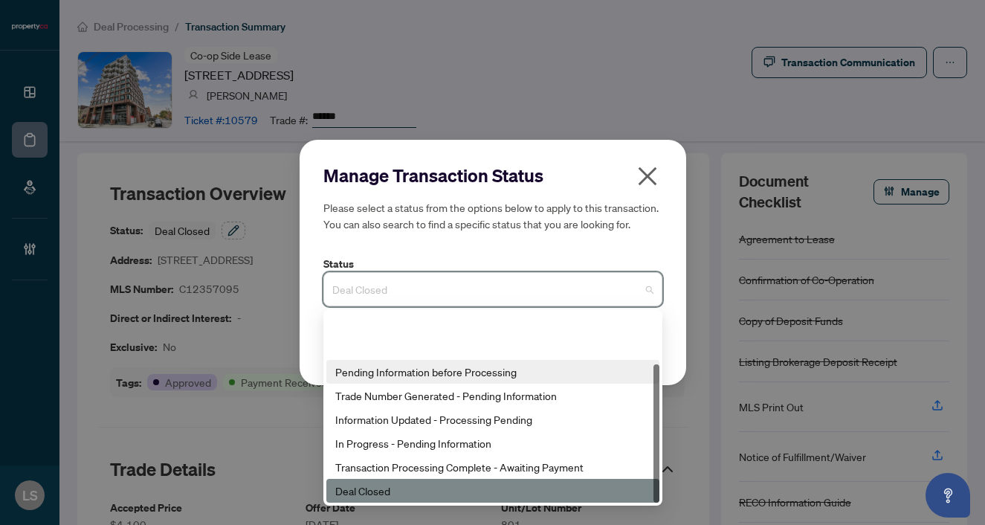
scroll to position [71, 0]
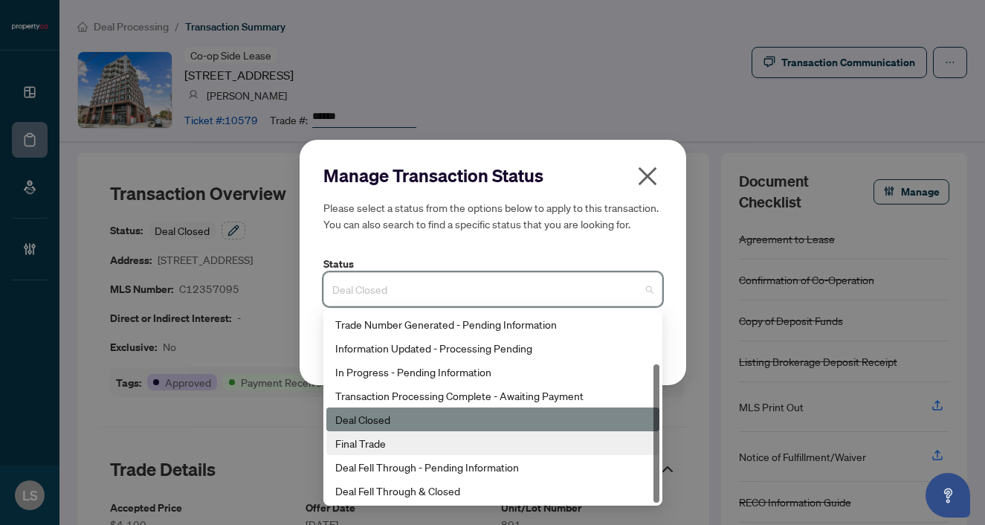
click at [389, 452] on div "Final Trade" at bounding box center [493, 443] width 333 height 24
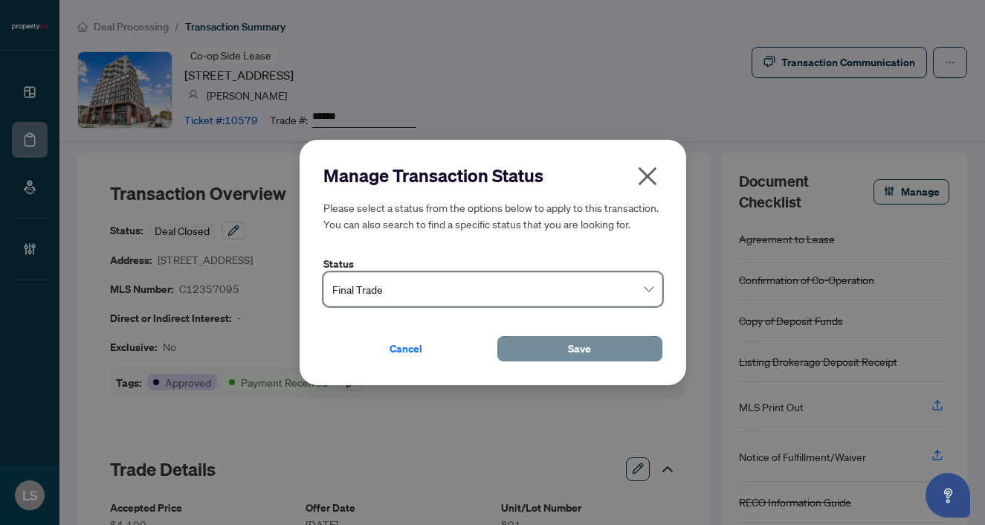
click at [541, 357] on button "Save" at bounding box center [580, 348] width 165 height 25
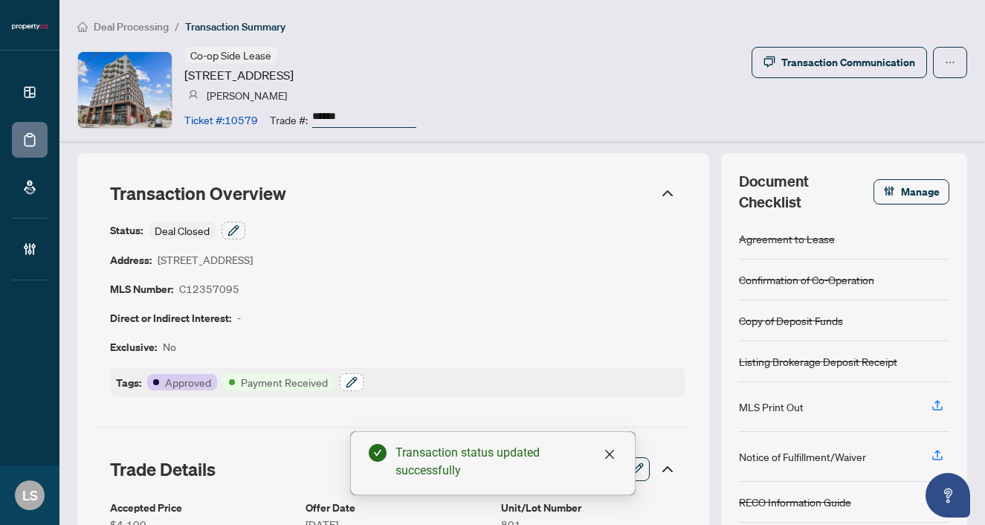
click at [353, 382] on icon "button" at bounding box center [352, 382] width 12 height 12
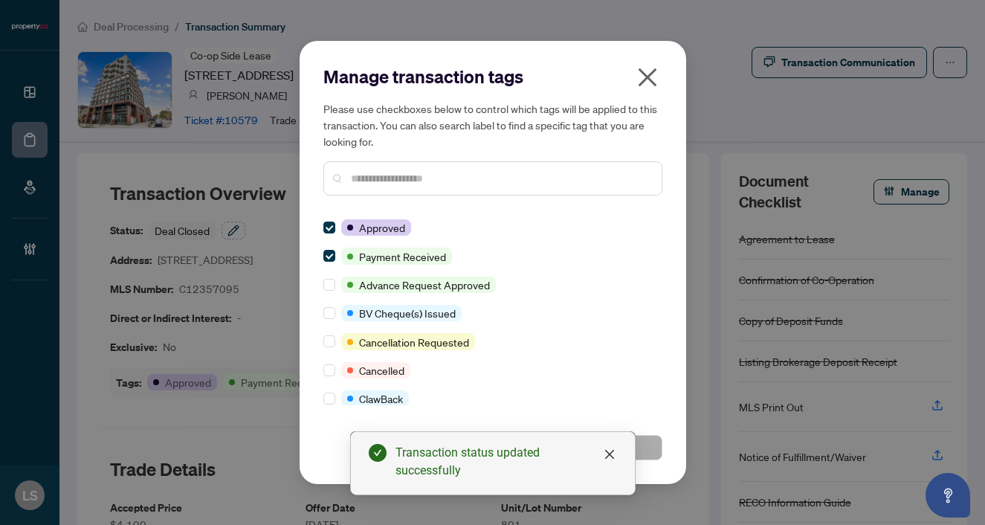
click at [356, 184] on input "text" at bounding box center [500, 178] width 299 height 16
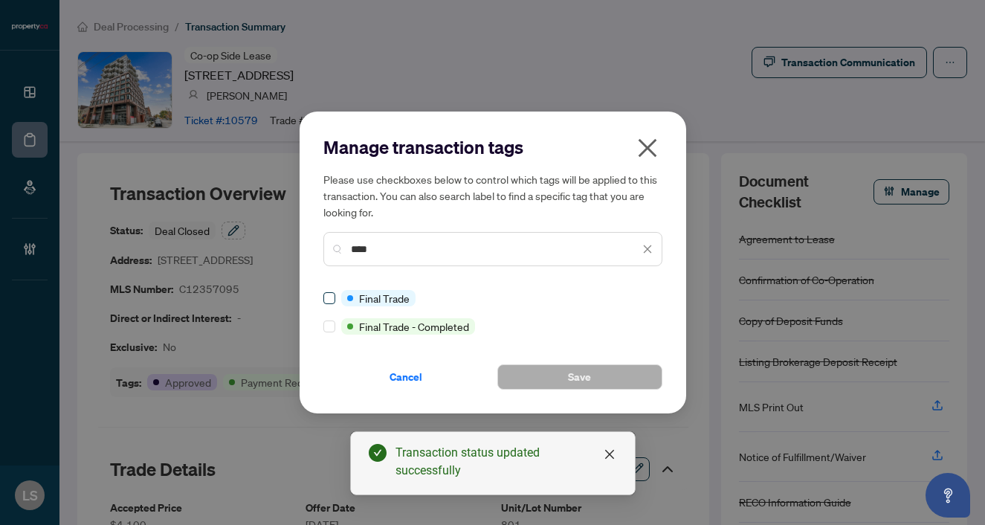
type input "****"
click at [547, 367] on button "Save" at bounding box center [580, 376] width 165 height 25
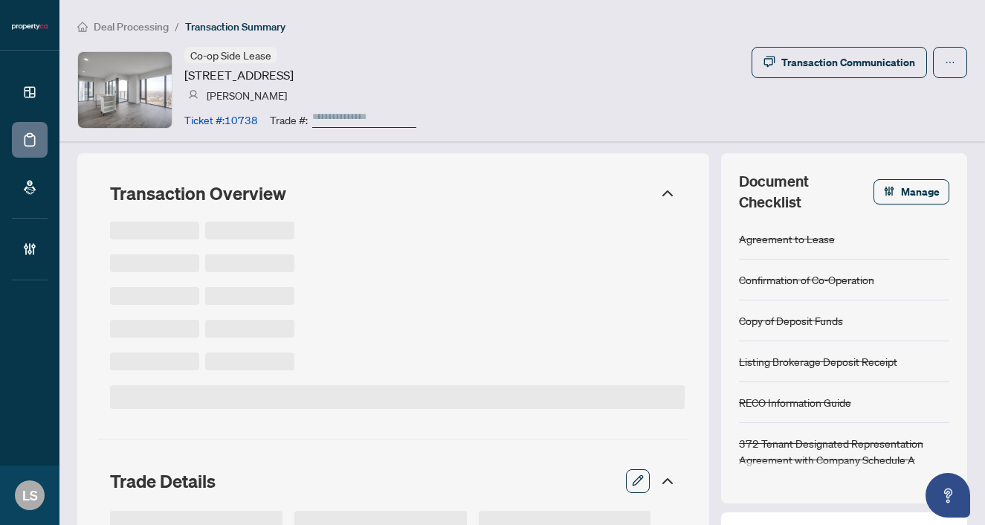
type input "******"
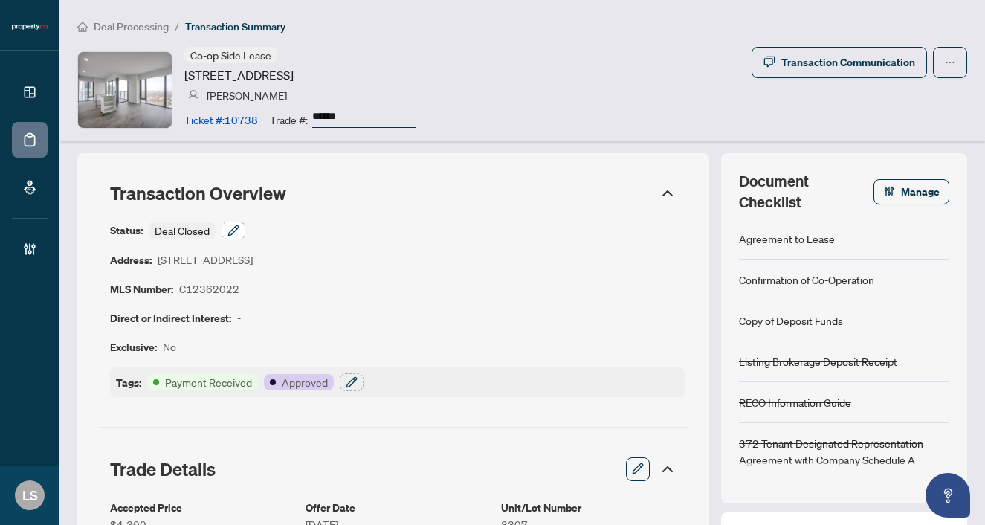
click at [228, 232] on icon "button" at bounding box center [234, 231] width 12 height 12
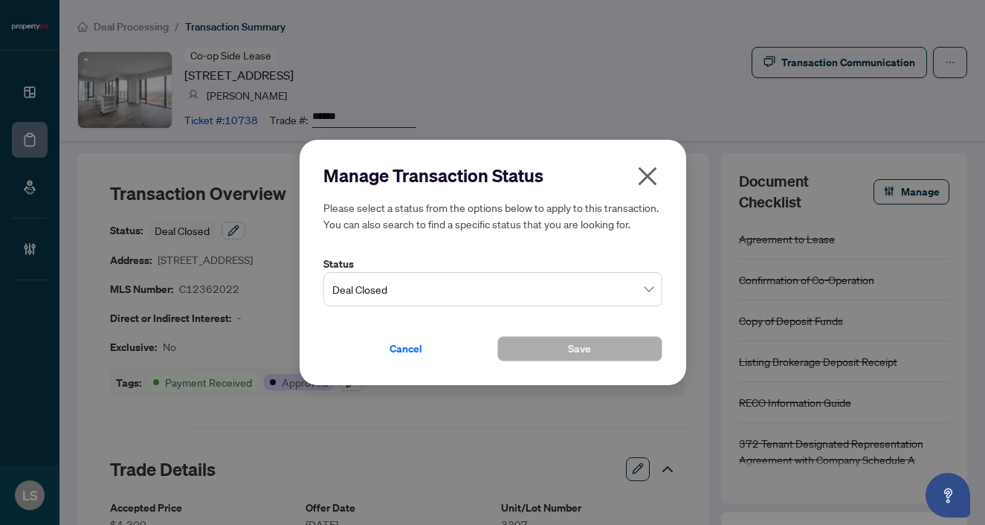
click at [378, 292] on span "Deal Closed" at bounding box center [492, 289] width 321 height 28
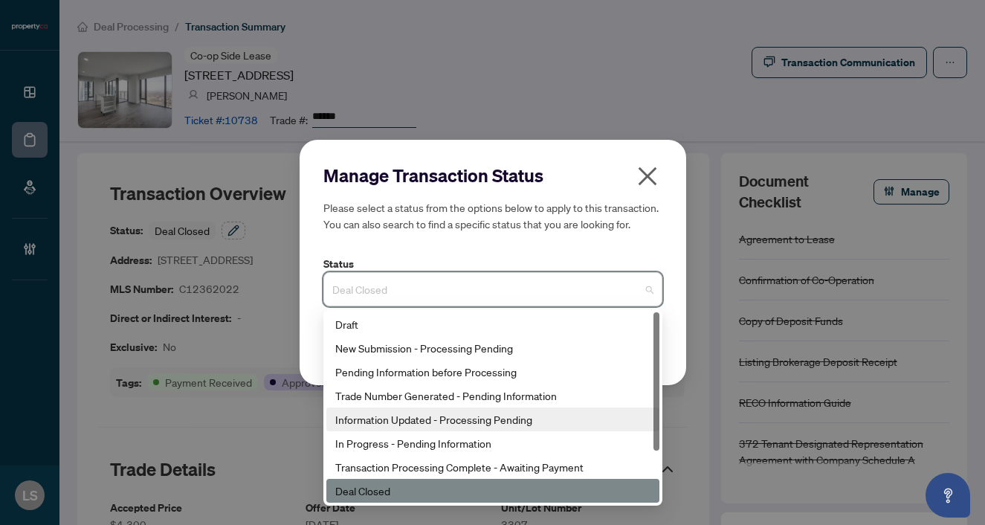
scroll to position [71, 0]
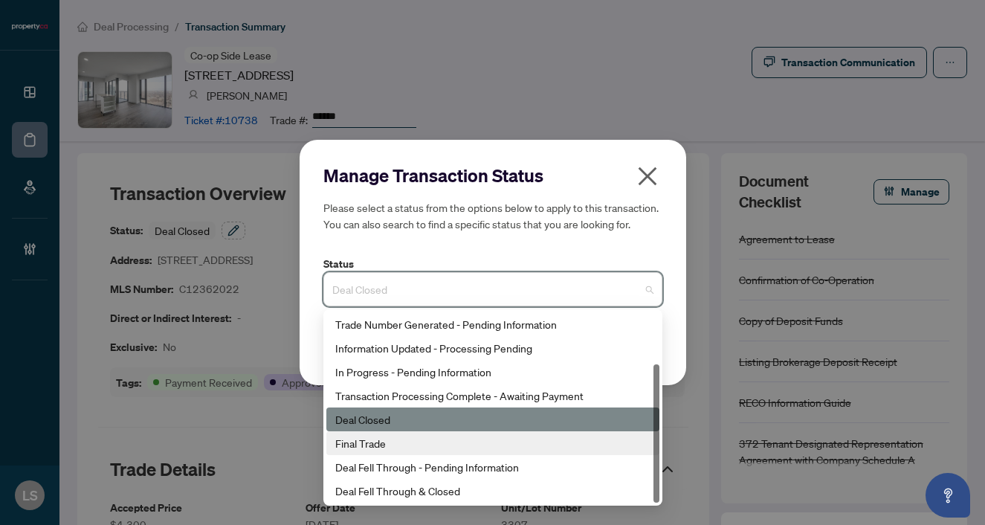
click at [381, 441] on div "Final Trade" at bounding box center [492, 443] width 315 height 16
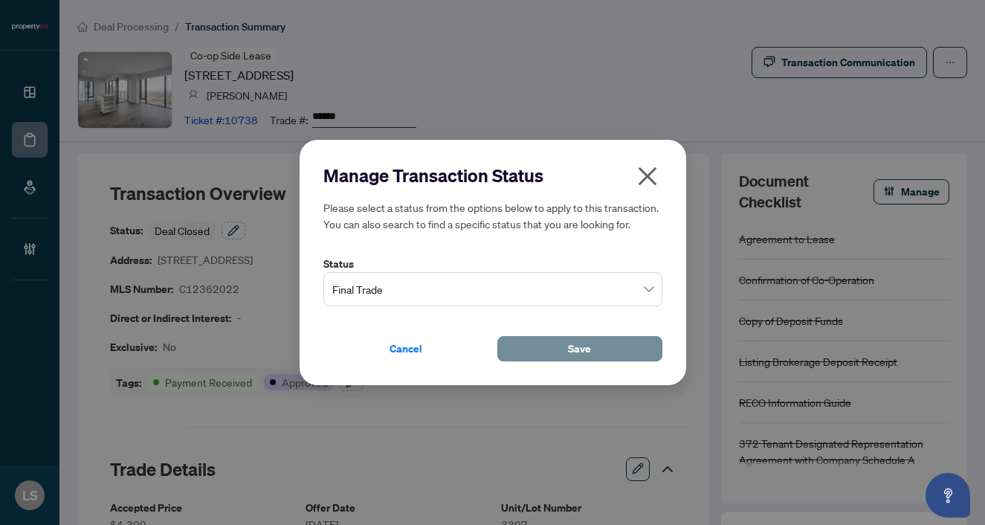
click at [572, 353] on span "Save" at bounding box center [579, 349] width 23 height 24
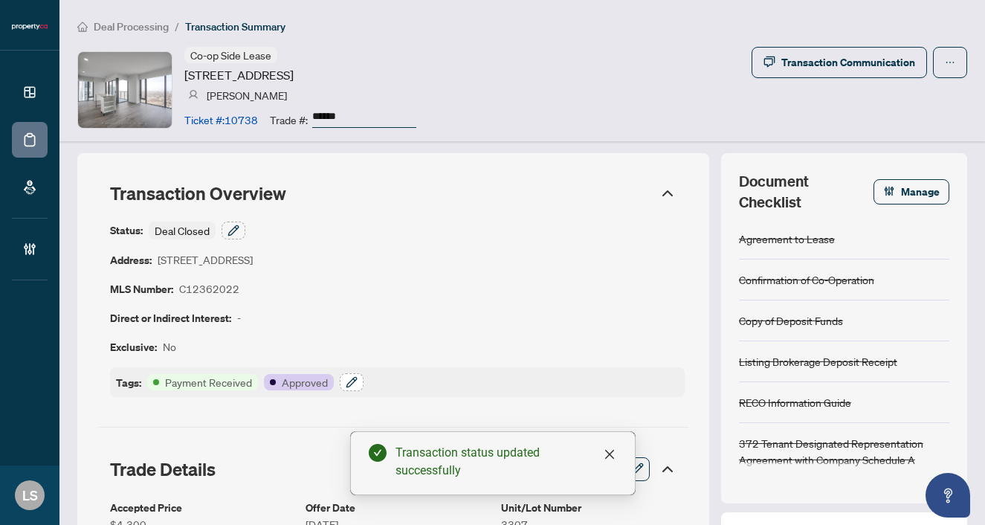
click at [350, 378] on icon "button" at bounding box center [352, 382] width 12 height 12
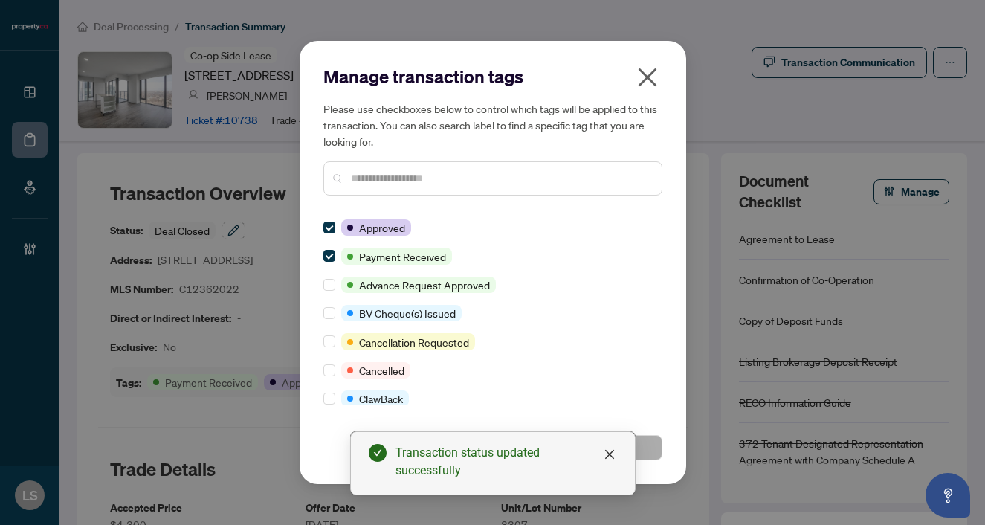
click at [385, 184] on input "text" at bounding box center [500, 178] width 299 height 16
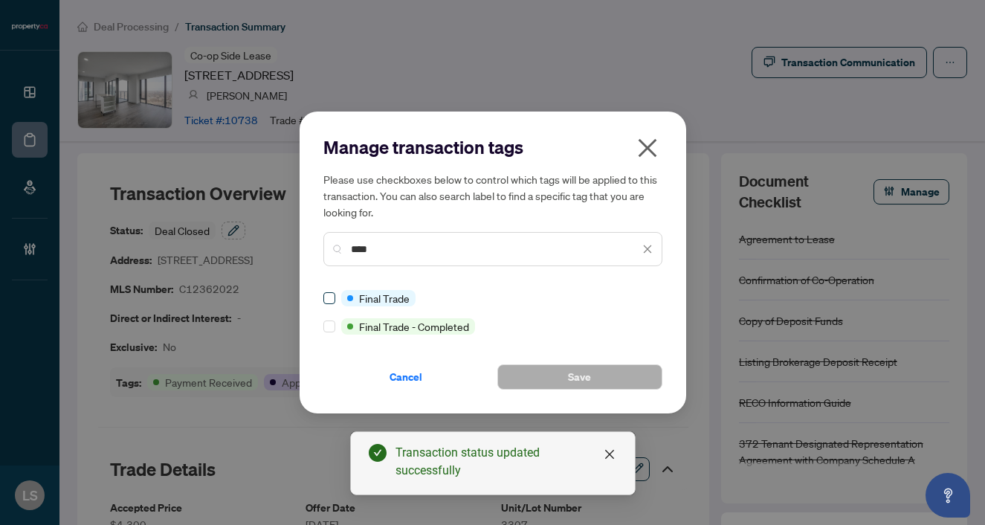
type input "****"
click at [518, 376] on button "Save" at bounding box center [580, 376] width 165 height 25
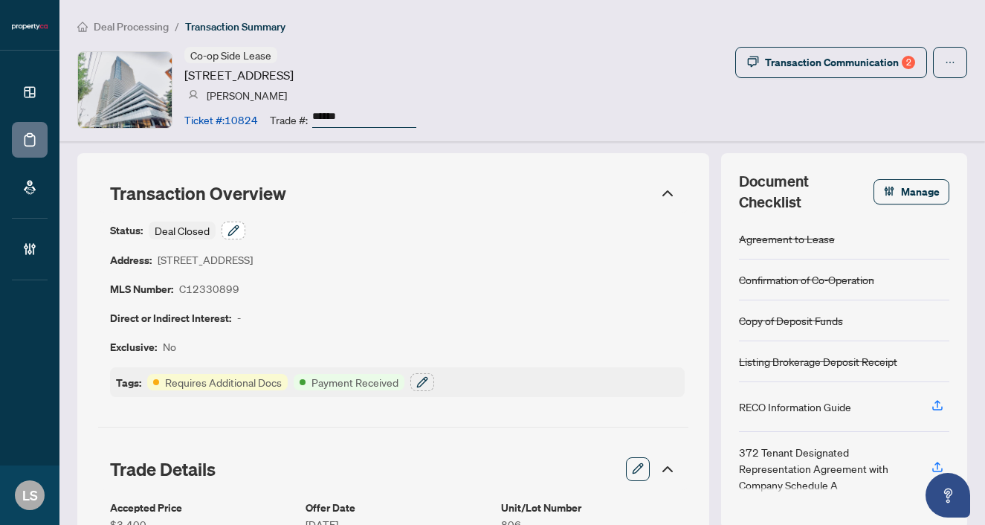
click at [241, 226] on button "button" at bounding box center [234, 231] width 24 height 18
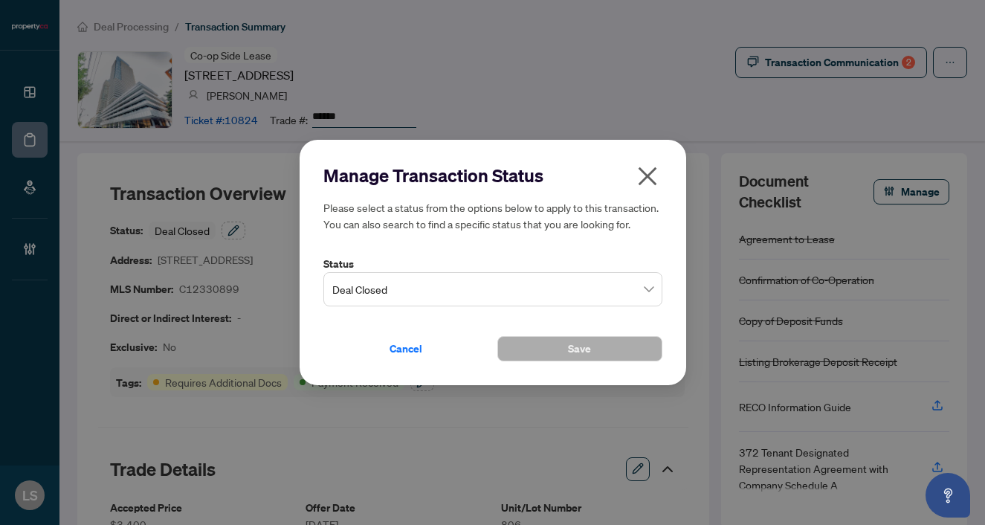
click at [506, 282] on span "Deal Closed" at bounding box center [492, 289] width 321 height 28
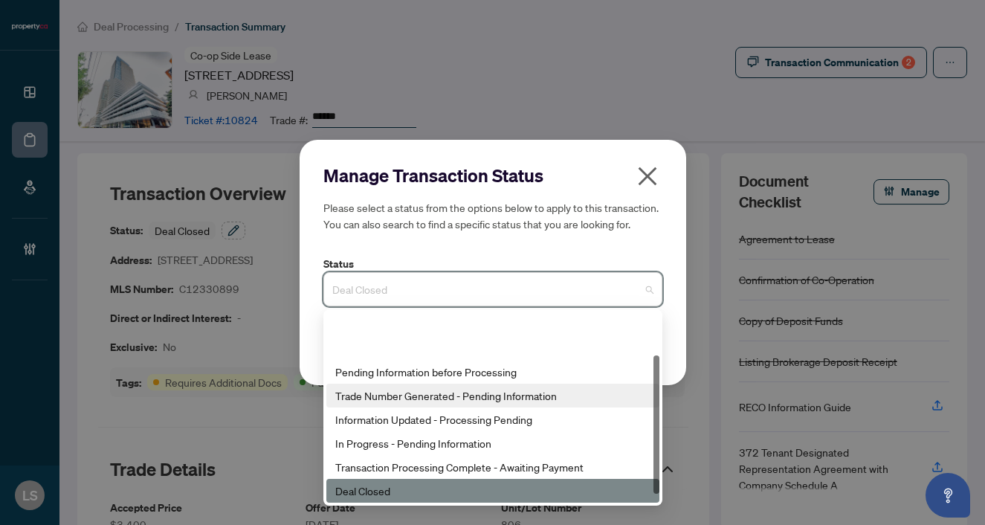
scroll to position [71, 0]
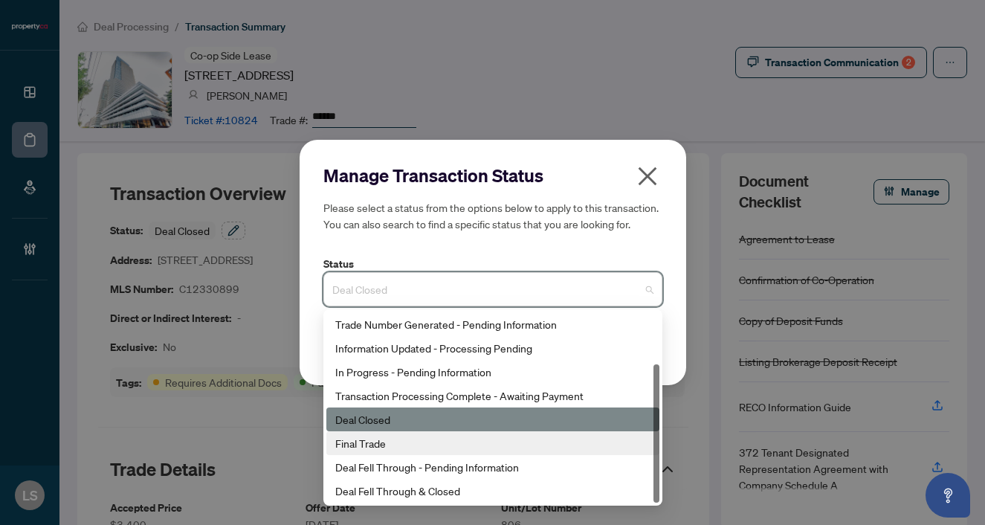
click at [409, 451] on div "Final Trade" at bounding box center [493, 443] width 333 height 24
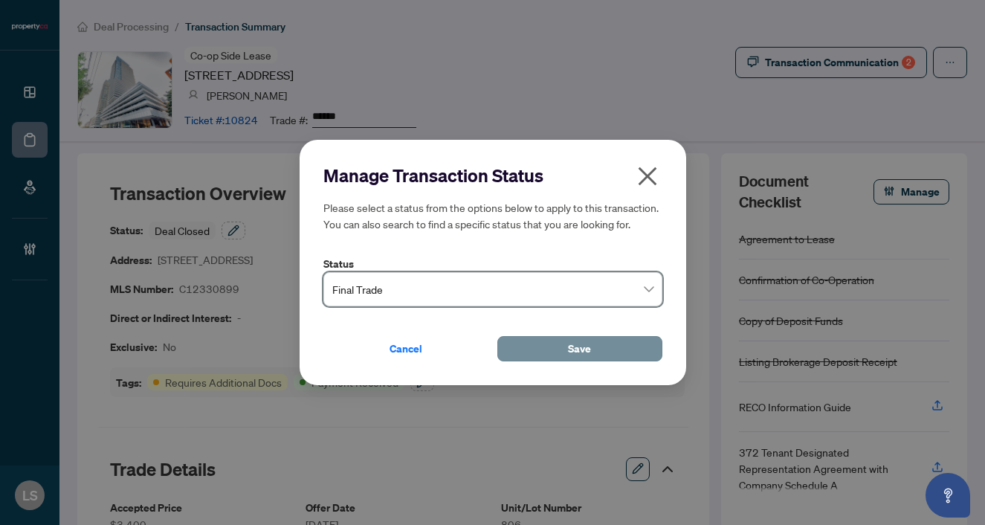
click at [582, 341] on span "Save" at bounding box center [579, 349] width 23 height 24
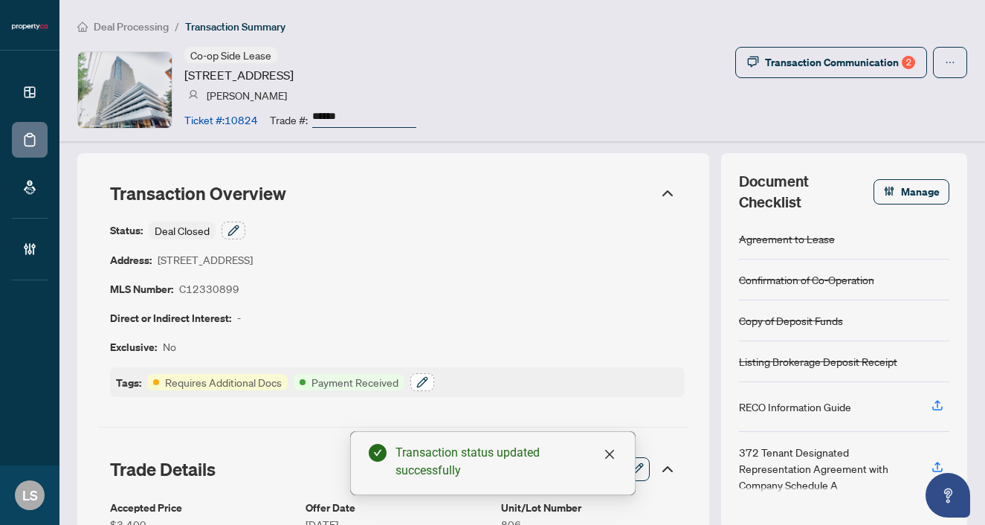
click at [428, 385] on button "button" at bounding box center [423, 382] width 24 height 18
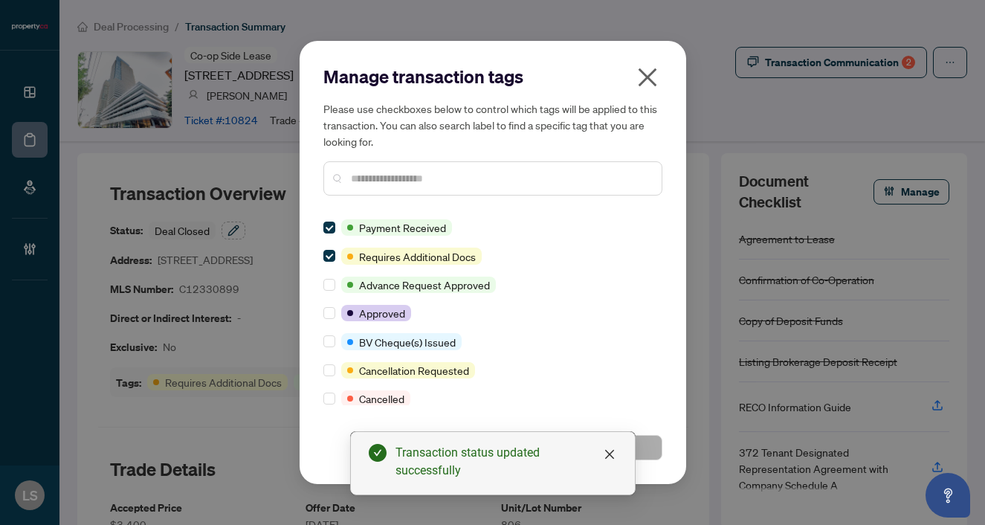
click at [388, 184] on input "text" at bounding box center [500, 178] width 299 height 16
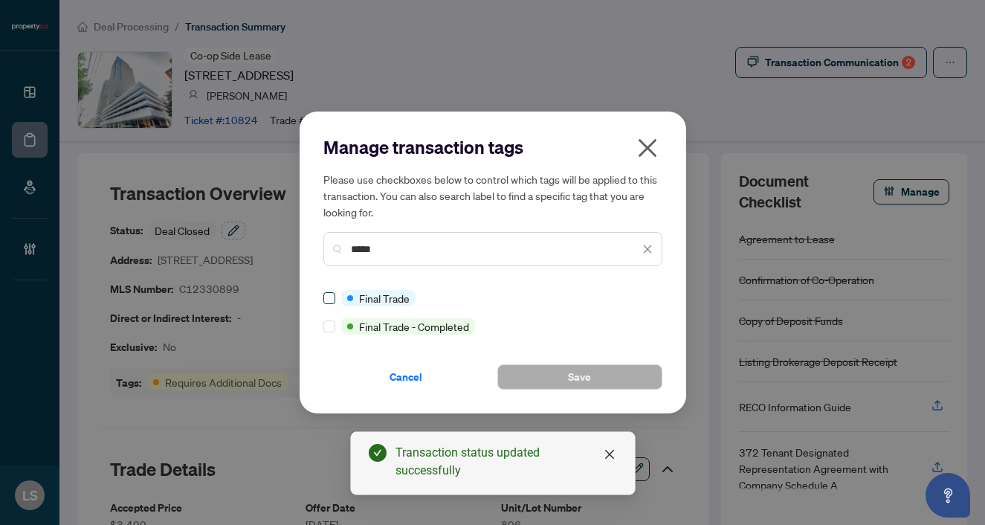
type input "*****"
click at [546, 384] on button "Save" at bounding box center [580, 376] width 165 height 25
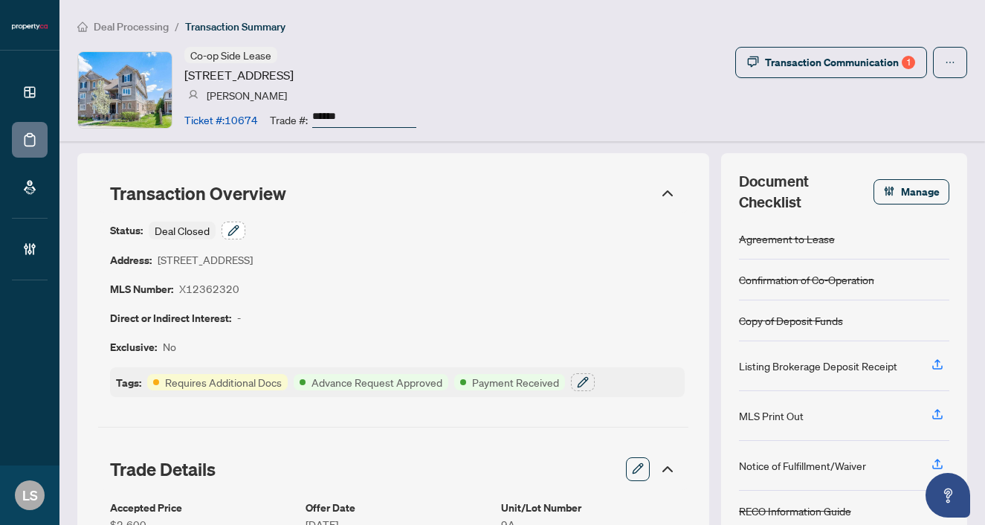
click at [234, 233] on icon "button" at bounding box center [233, 230] width 10 height 10
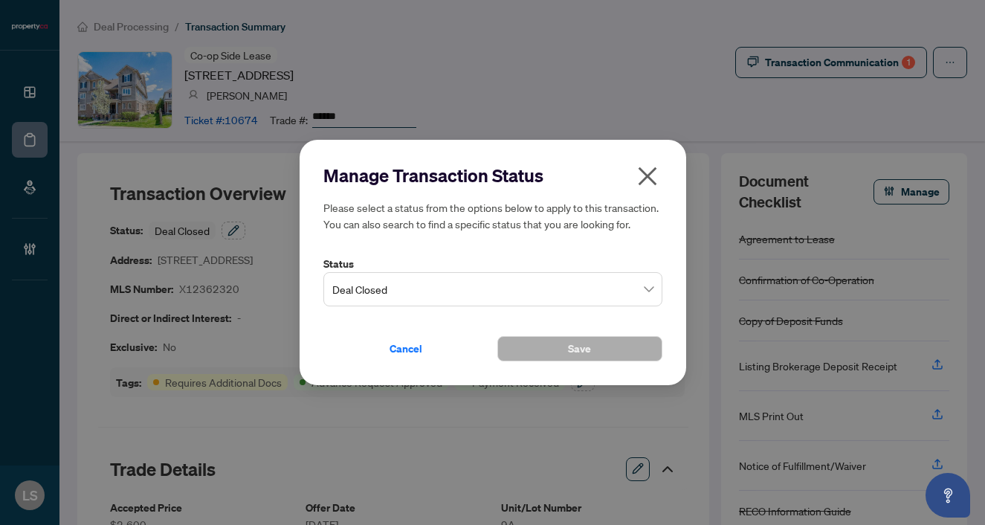
click at [395, 293] on span "Deal Closed" at bounding box center [492, 289] width 321 height 28
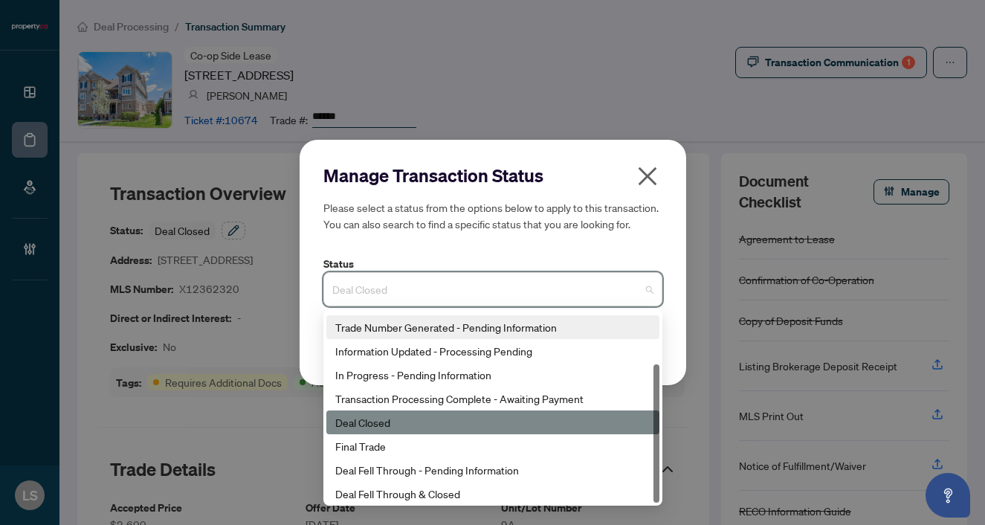
scroll to position [71, 0]
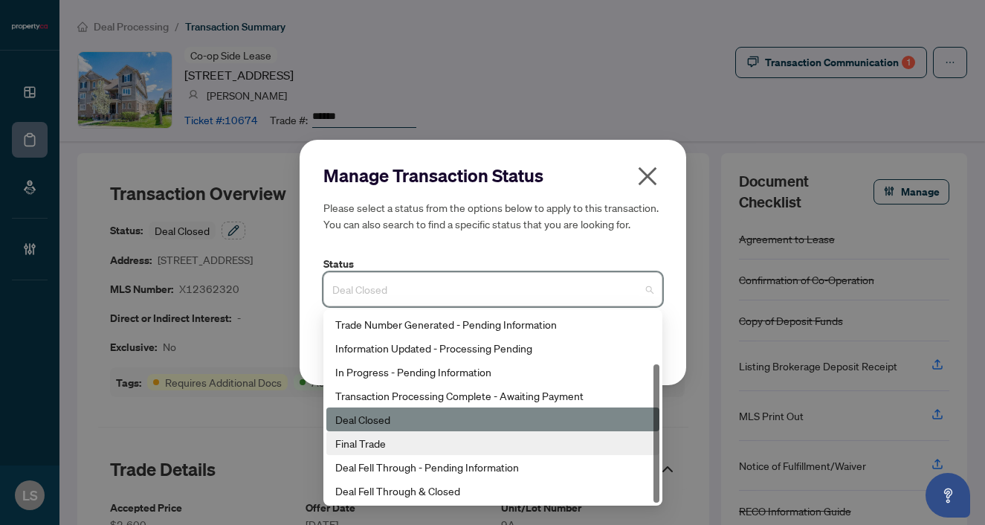
click at [389, 438] on div "Final Trade" at bounding box center [492, 443] width 315 height 16
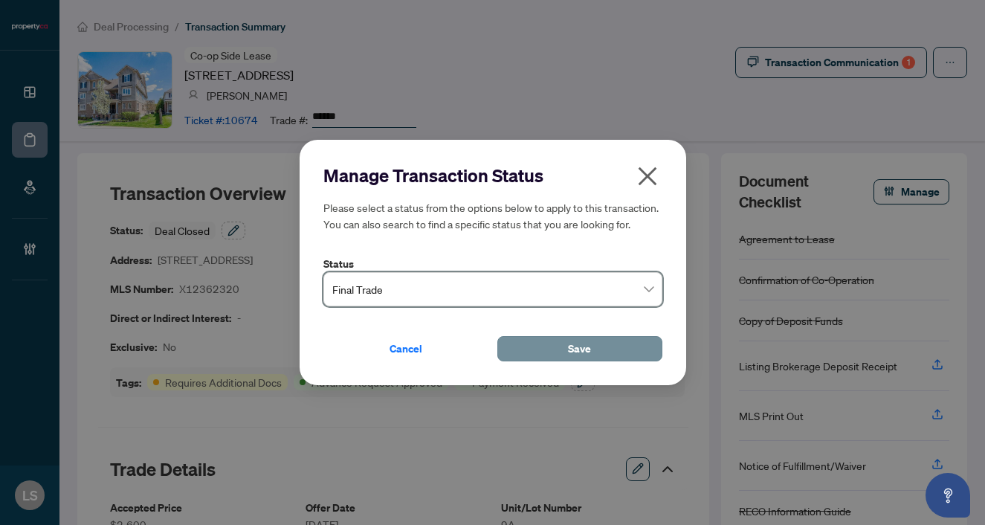
click at [537, 358] on button "Save" at bounding box center [580, 348] width 165 height 25
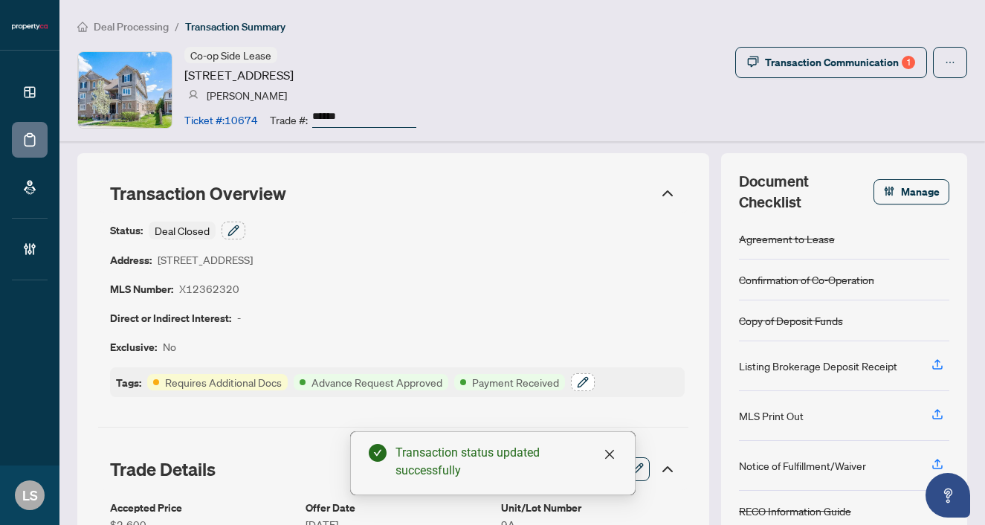
click at [586, 377] on icon "button" at bounding box center [583, 382] width 12 height 12
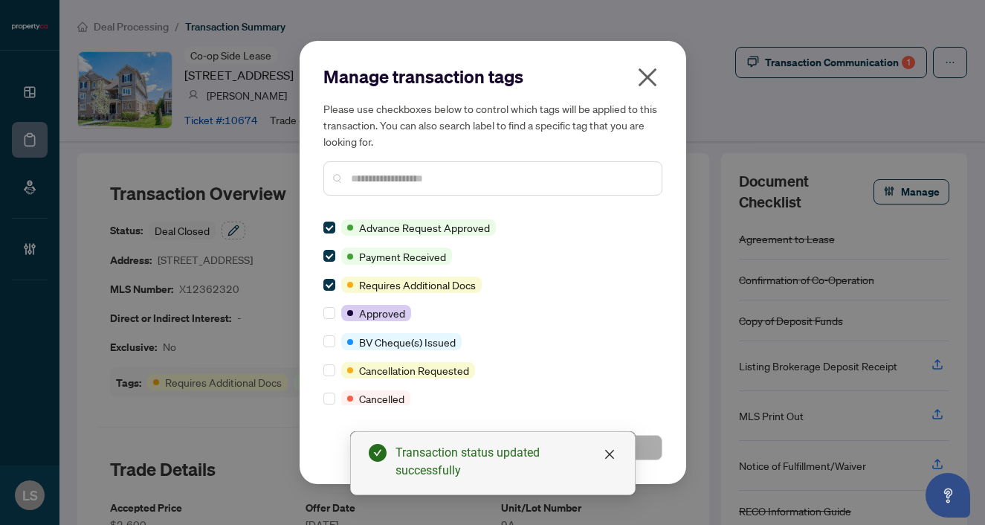
click at [383, 175] on input "text" at bounding box center [500, 178] width 299 height 16
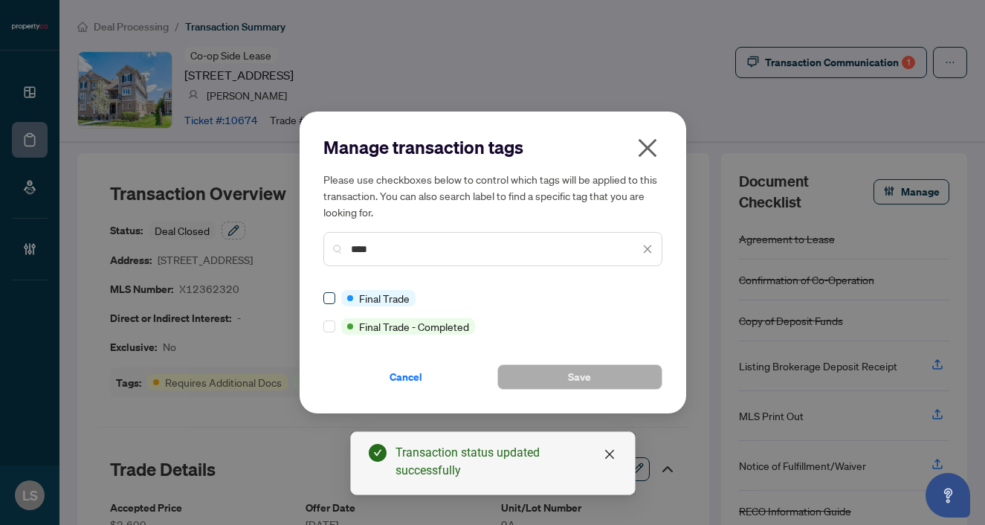
type input "****"
click at [553, 386] on button "Save" at bounding box center [580, 376] width 165 height 25
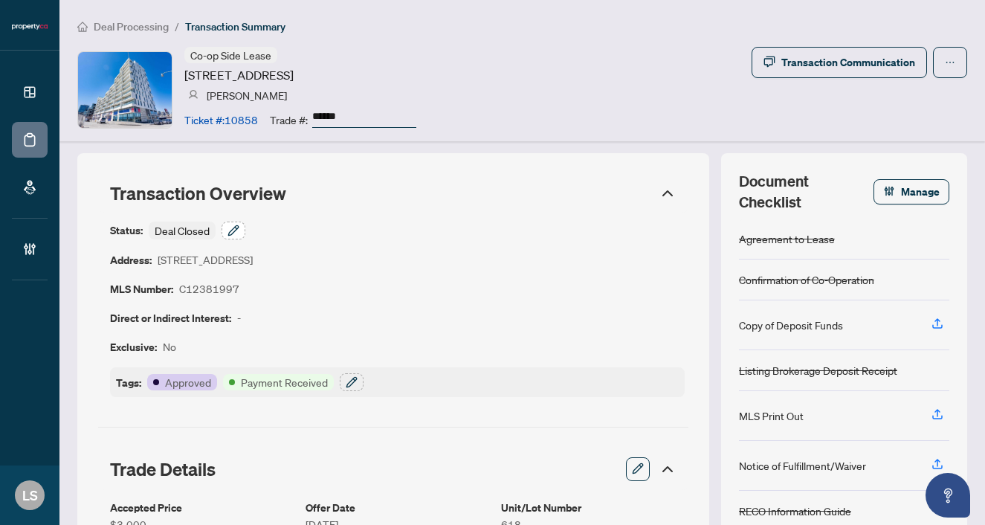
click at [240, 231] on button "button" at bounding box center [234, 231] width 24 height 18
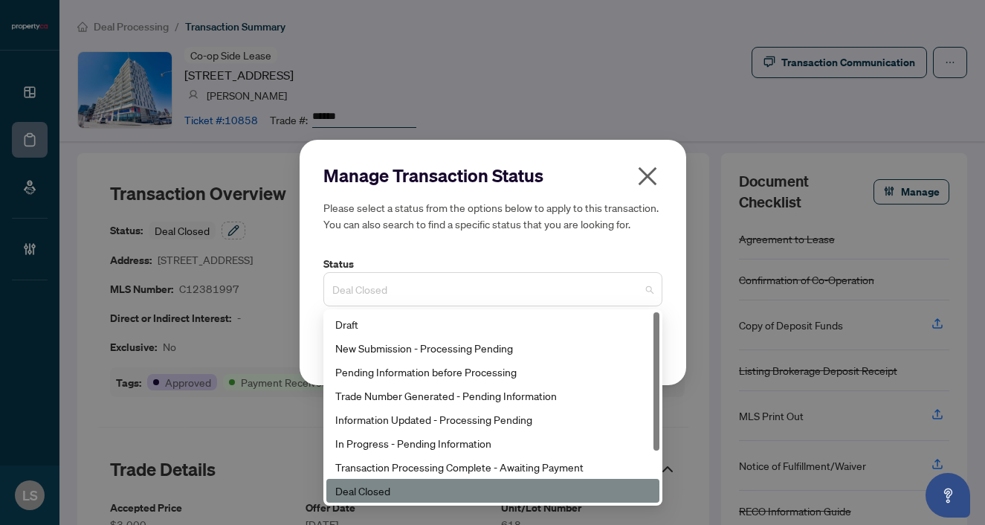
click at [394, 284] on span "Deal Closed" at bounding box center [492, 289] width 321 height 28
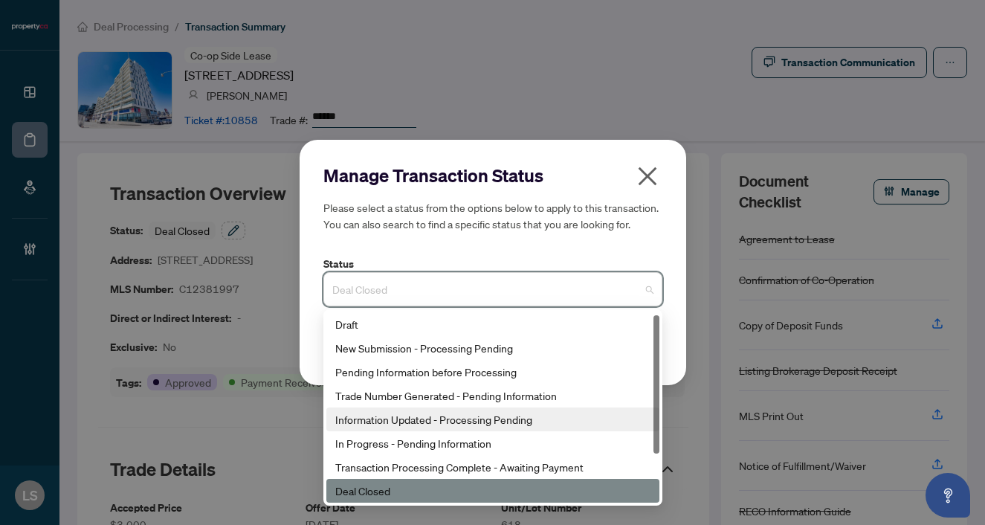
scroll to position [71, 0]
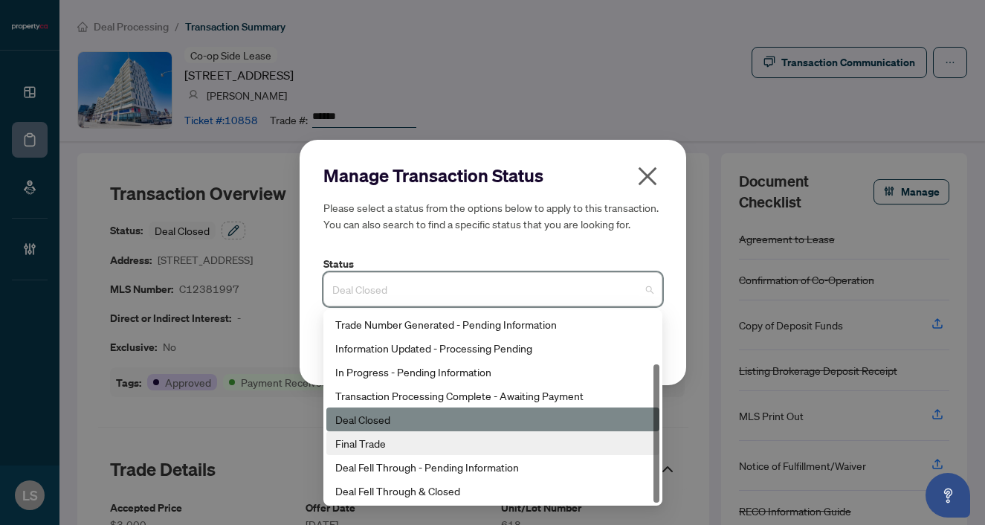
click at [387, 445] on div "Final Trade" at bounding box center [492, 443] width 315 height 16
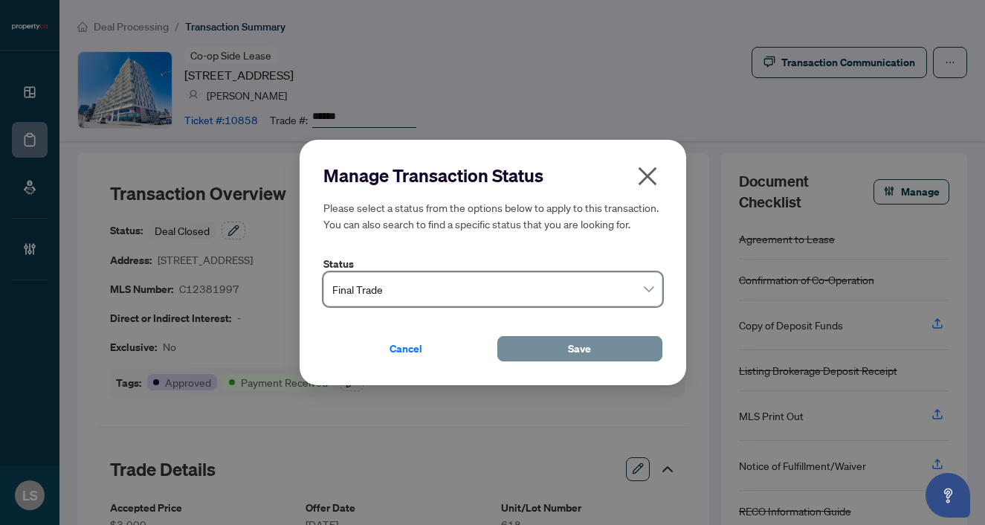
click at [567, 341] on button "Save" at bounding box center [580, 348] width 165 height 25
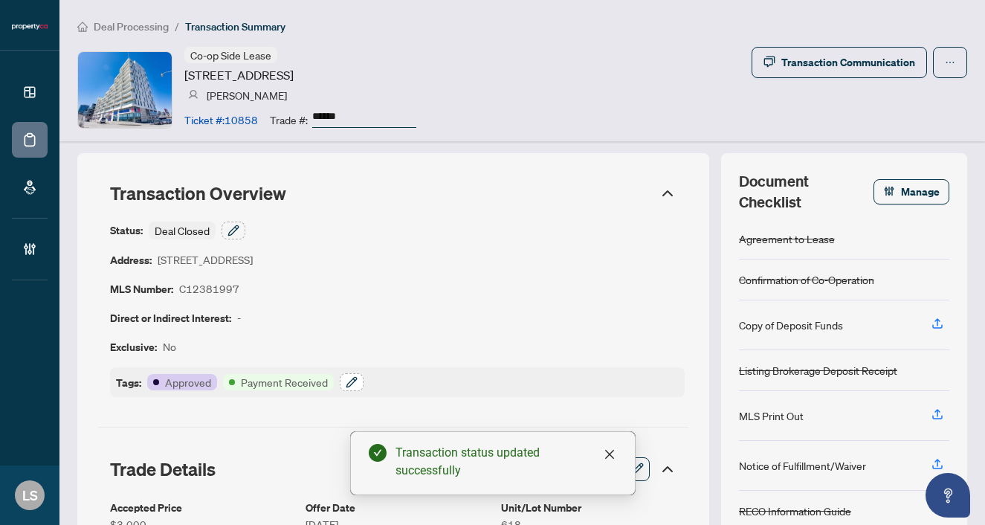
click at [348, 374] on button "button" at bounding box center [352, 382] width 24 height 18
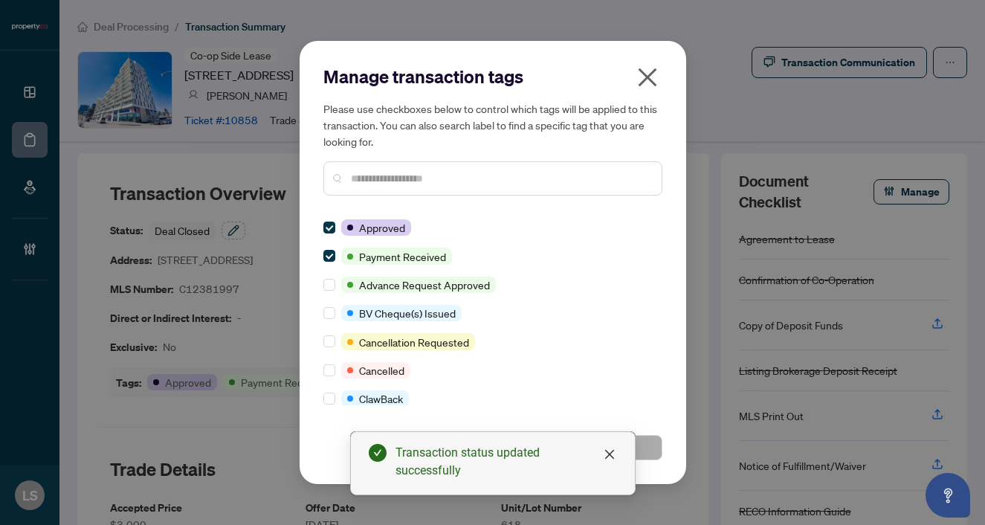
click at [393, 174] on input "text" at bounding box center [500, 178] width 299 height 16
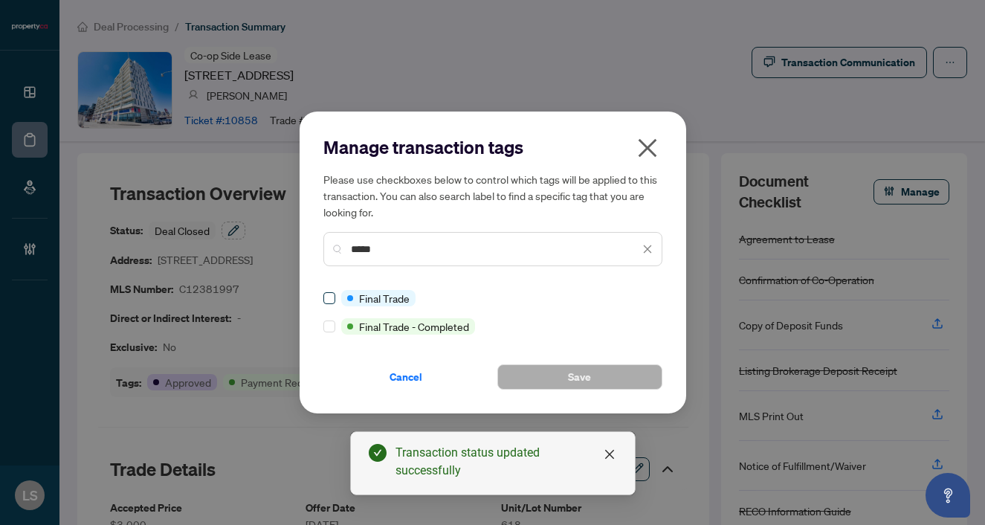
type input "*****"
click at [566, 373] on button "Save" at bounding box center [580, 376] width 165 height 25
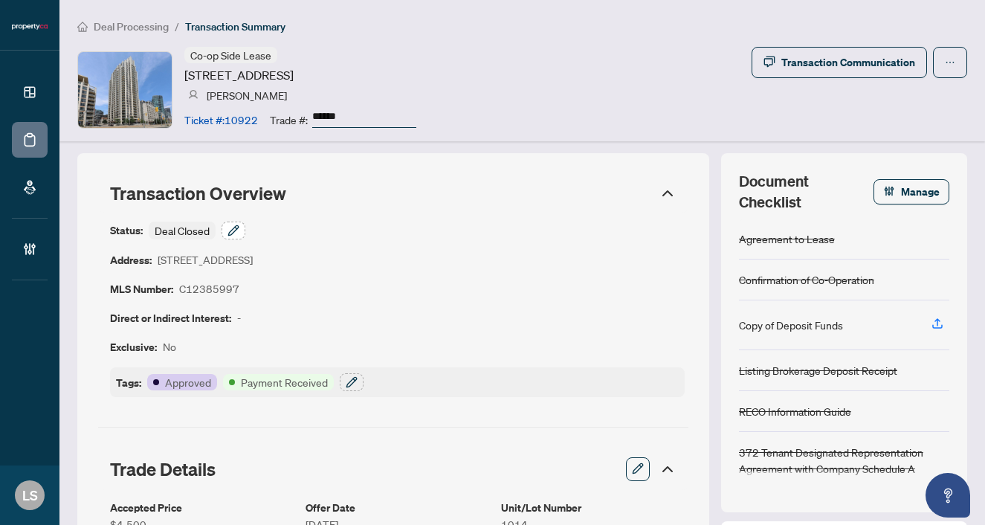
click at [227, 234] on button "button" at bounding box center [234, 231] width 24 height 18
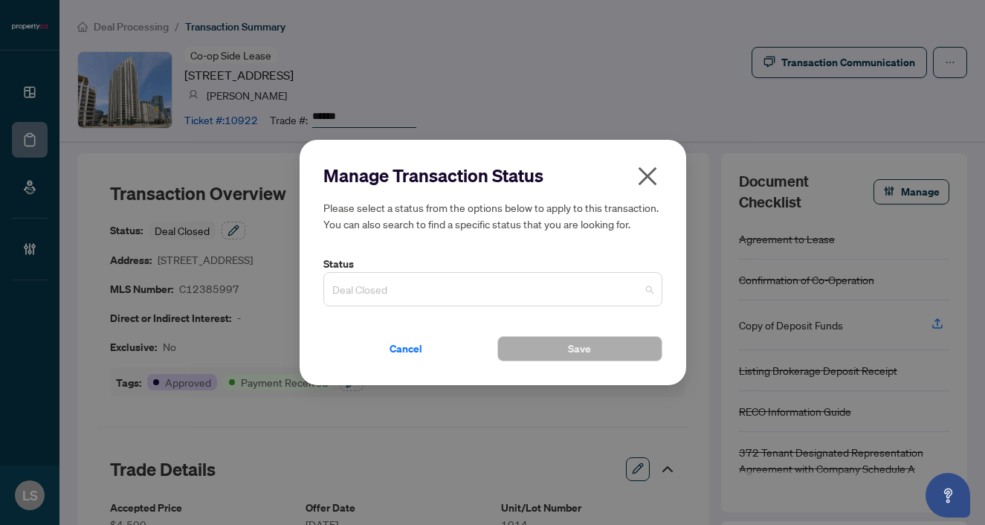
click at [371, 295] on span "Deal Closed" at bounding box center [492, 289] width 321 height 28
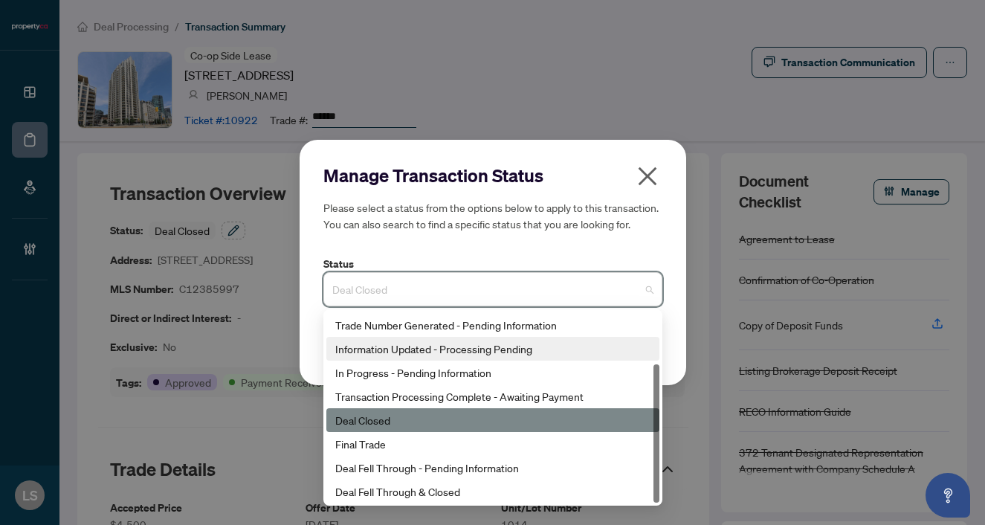
scroll to position [71, 0]
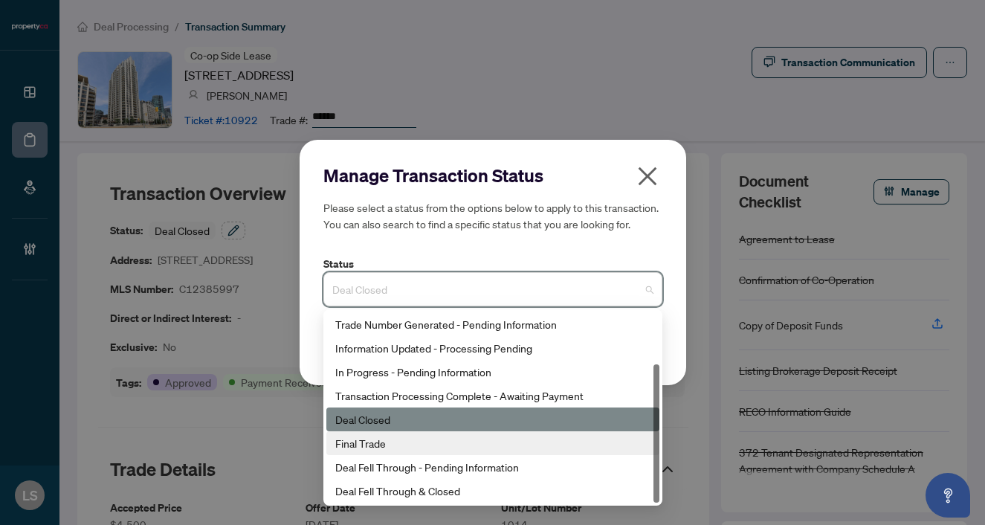
click at [380, 452] on div "Final Trade" at bounding box center [493, 443] width 333 height 24
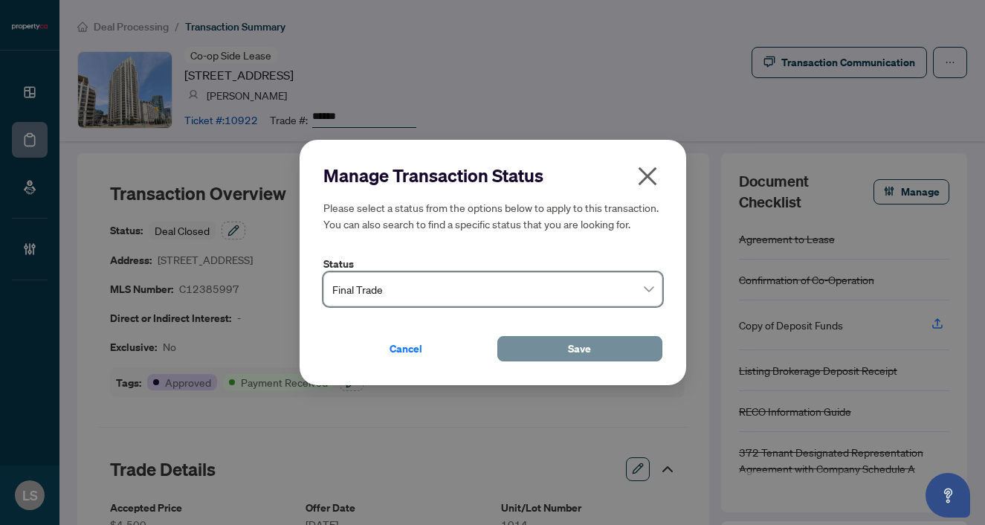
click at [585, 355] on span "Save" at bounding box center [579, 349] width 23 height 24
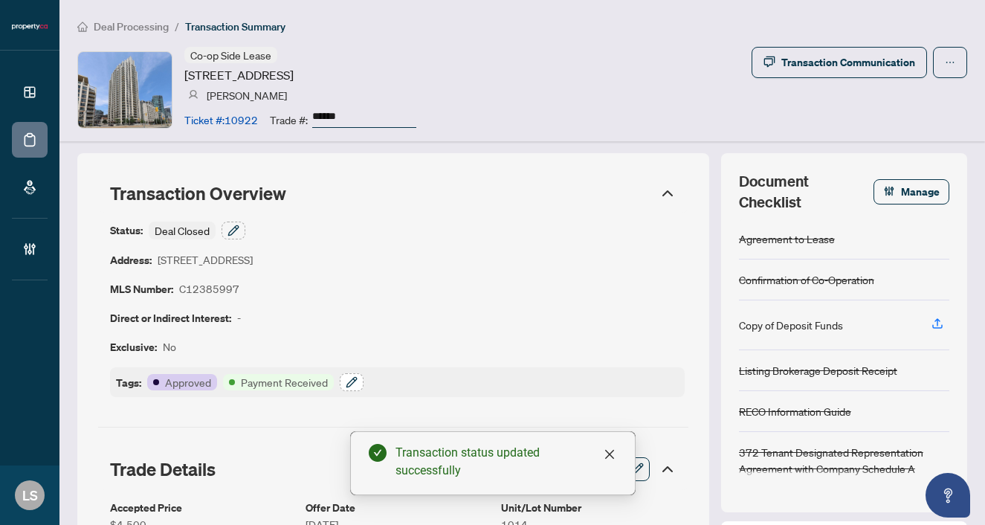
click at [347, 383] on icon "button" at bounding box center [352, 382] width 10 height 10
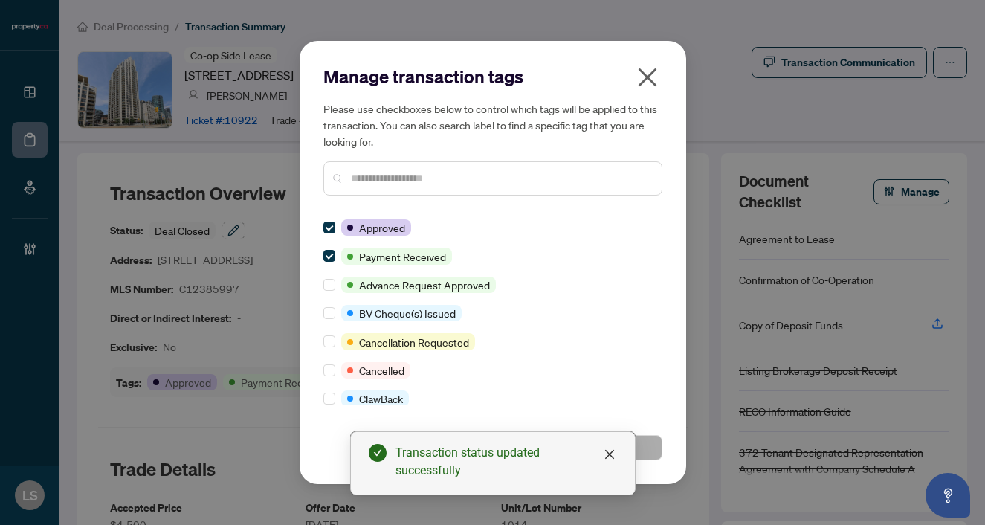
click at [364, 181] on input "text" at bounding box center [500, 178] width 299 height 16
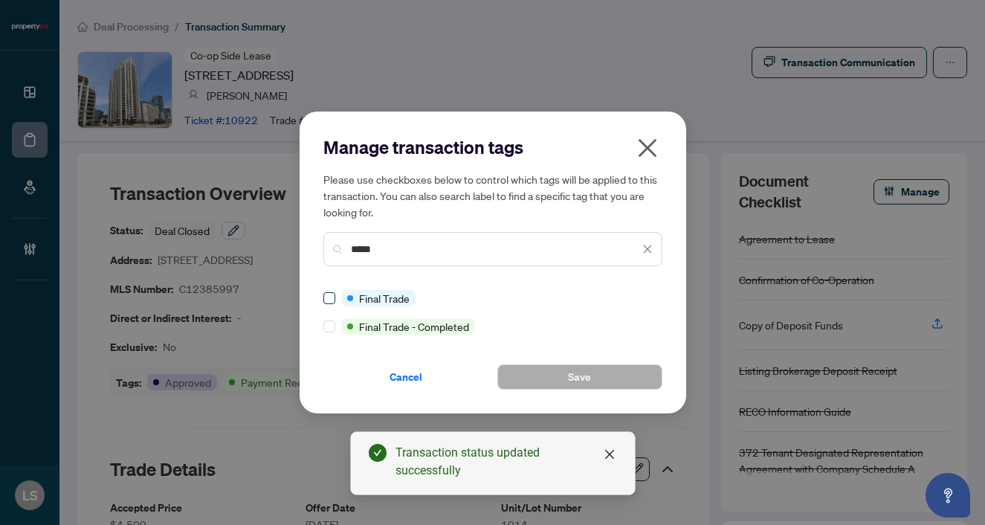
type input "*****"
click at [332, 304] on label at bounding box center [330, 298] width 12 height 16
click at [571, 376] on span "Save" at bounding box center [579, 377] width 23 height 24
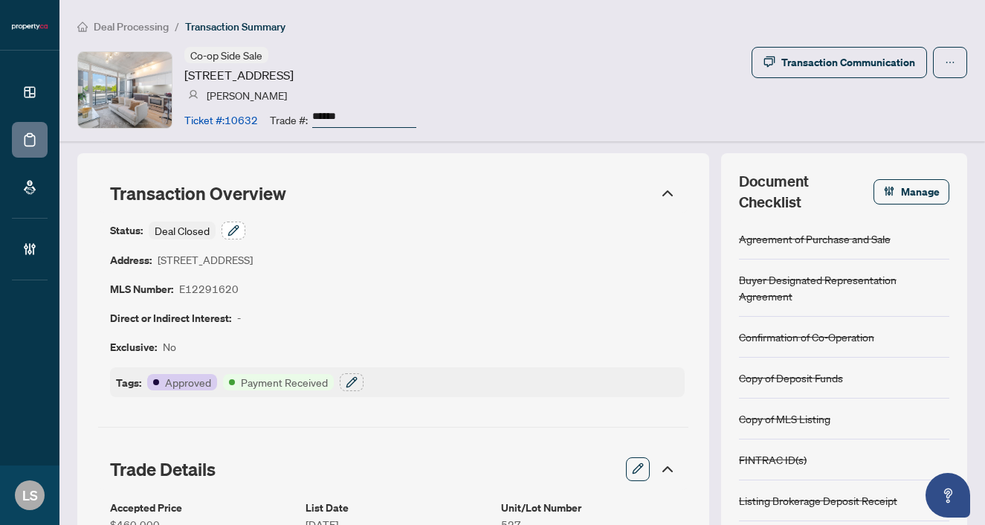
click at [242, 228] on button "button" at bounding box center [234, 231] width 24 height 18
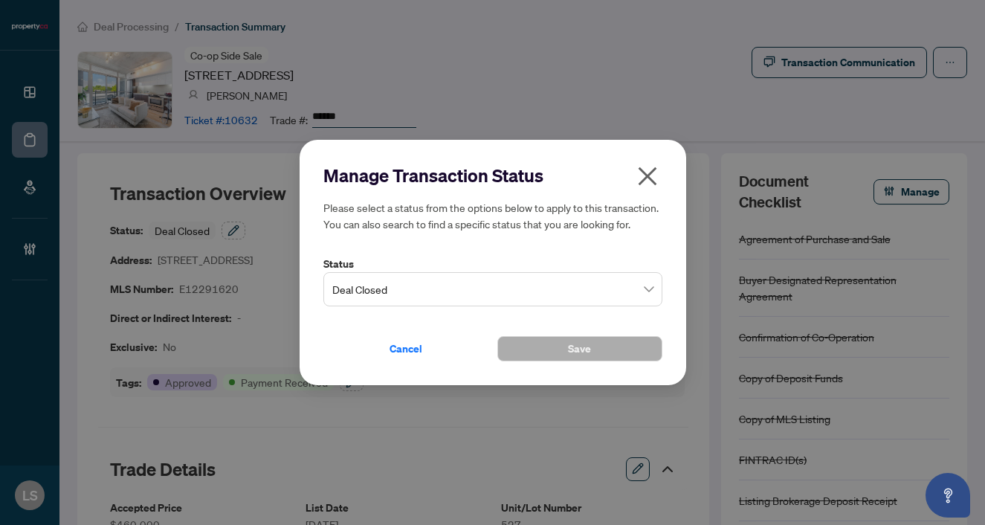
click at [441, 292] on span "Deal Closed" at bounding box center [492, 289] width 321 height 28
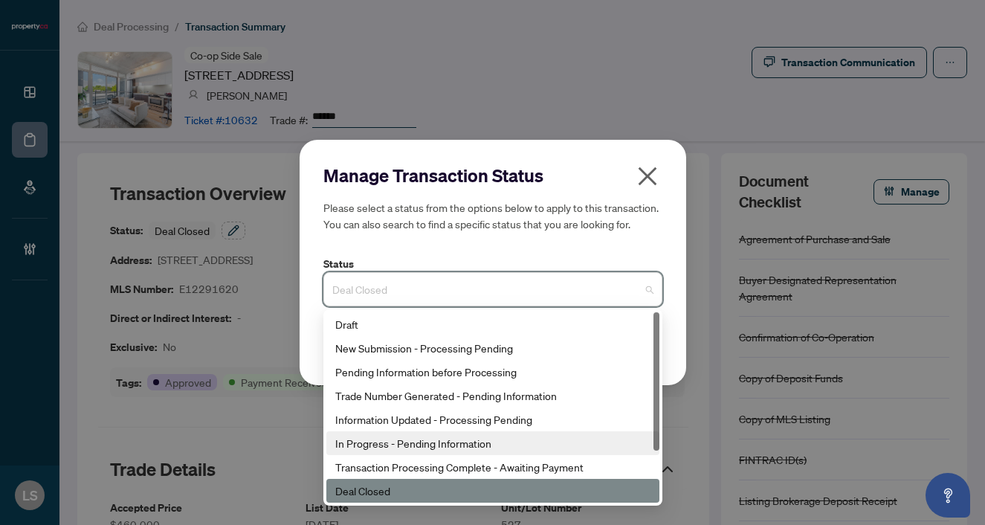
scroll to position [59, 0]
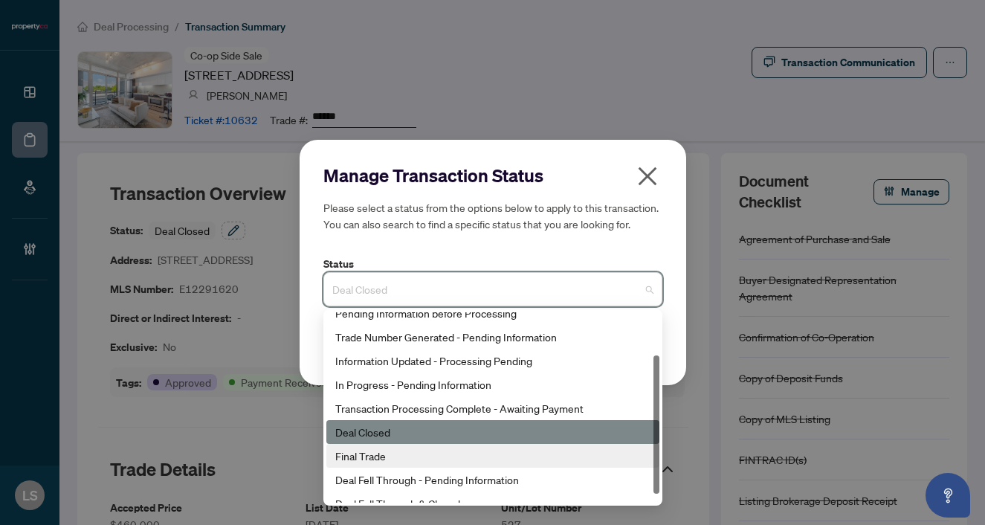
click at [396, 449] on div "Final Trade" at bounding box center [492, 456] width 315 height 16
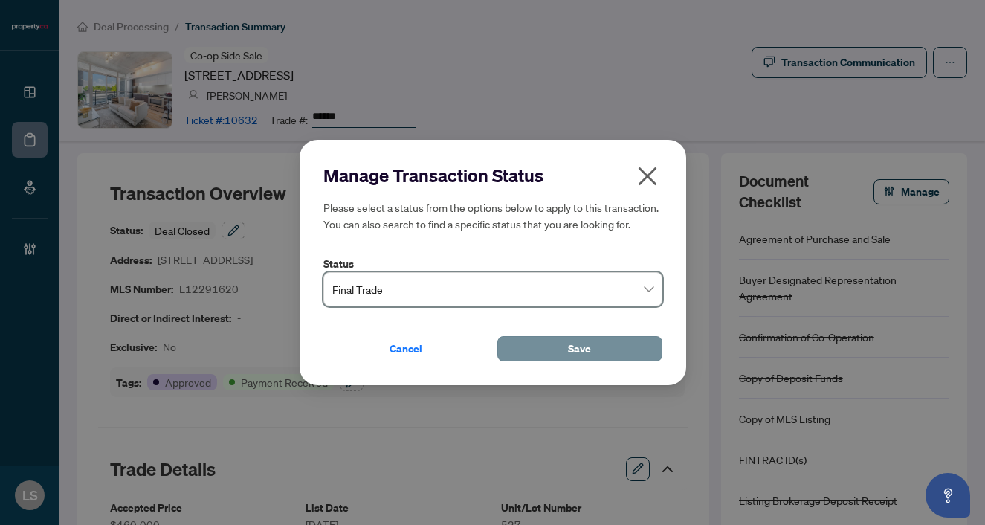
click at [586, 336] on button "Save" at bounding box center [580, 348] width 165 height 25
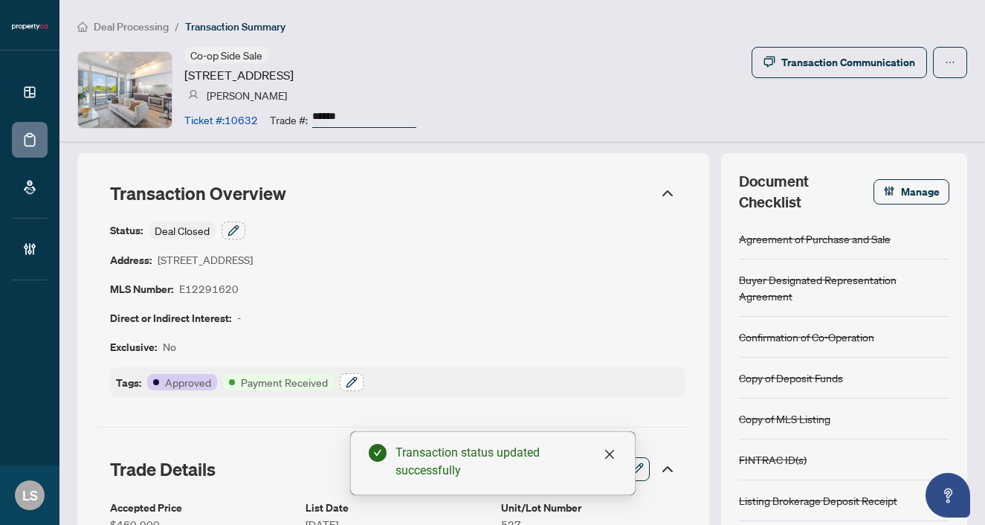
click at [346, 384] on icon "button" at bounding box center [352, 382] width 12 height 12
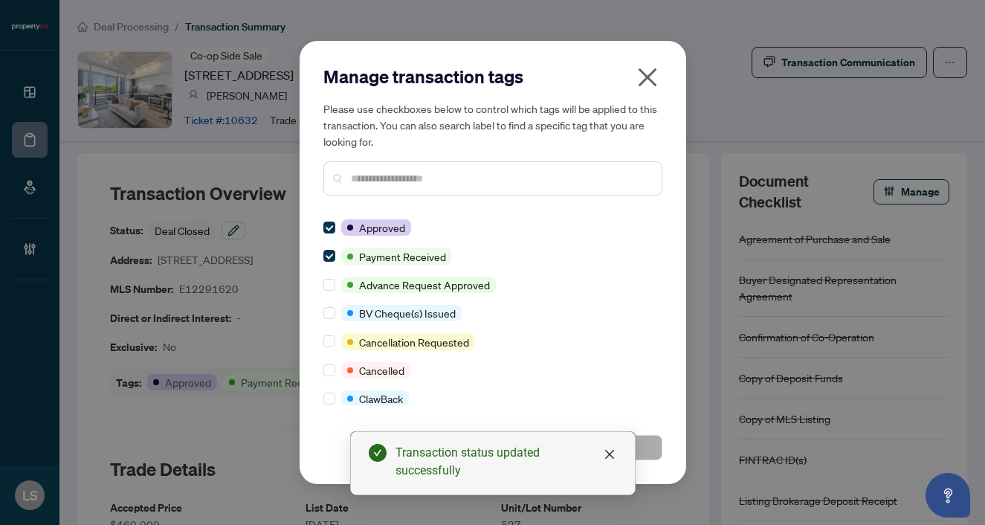
click at [369, 183] on input "text" at bounding box center [500, 178] width 299 height 16
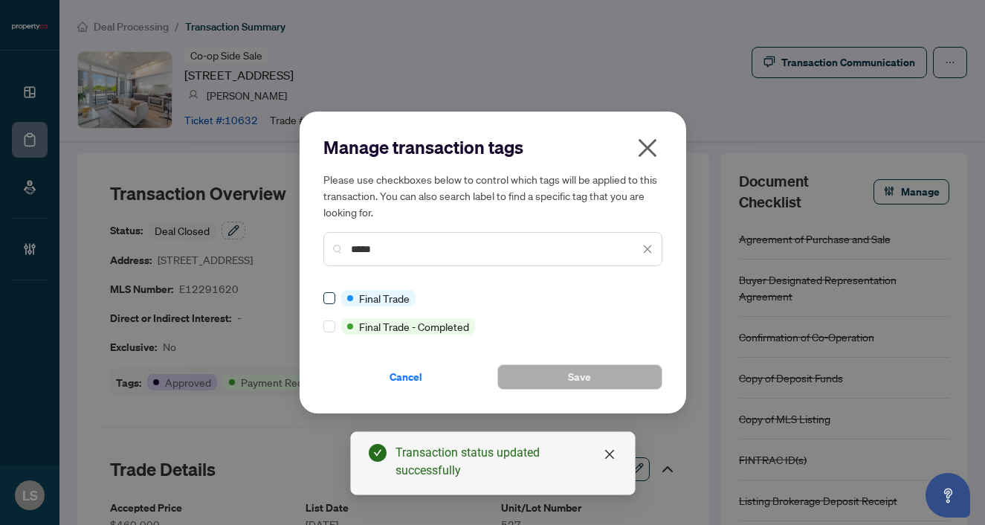
type input "*****"
click at [565, 373] on button "Save" at bounding box center [580, 376] width 165 height 25
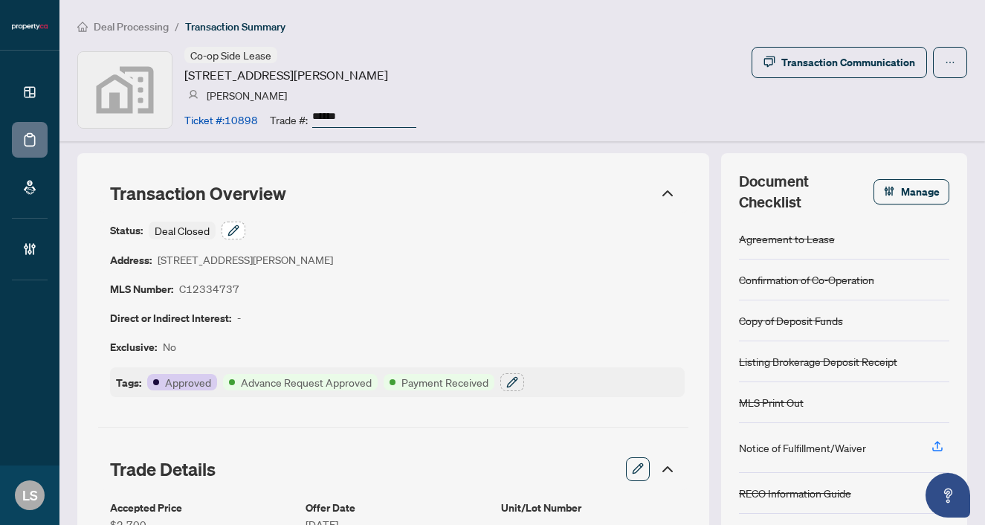
click at [242, 234] on button "button" at bounding box center [234, 231] width 24 height 18
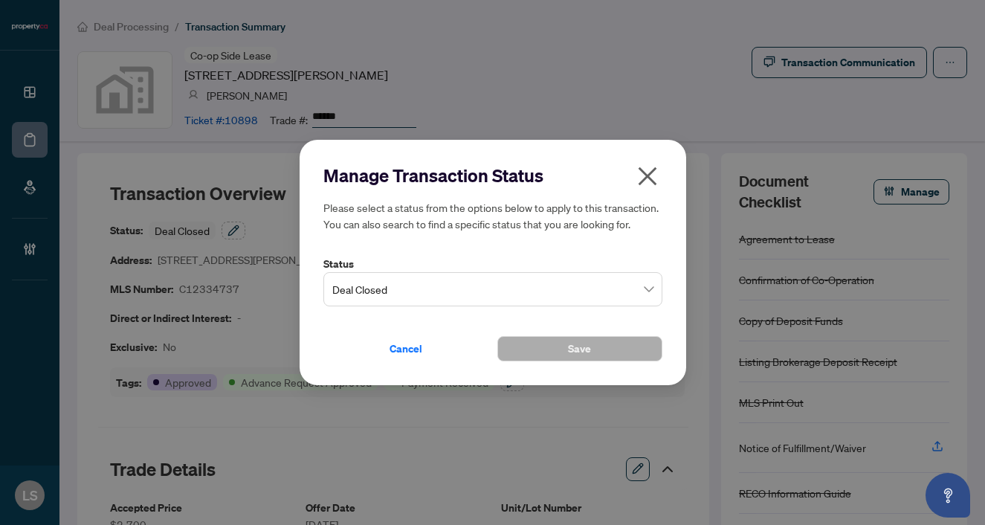
click at [368, 281] on span "Deal Closed" at bounding box center [492, 289] width 321 height 28
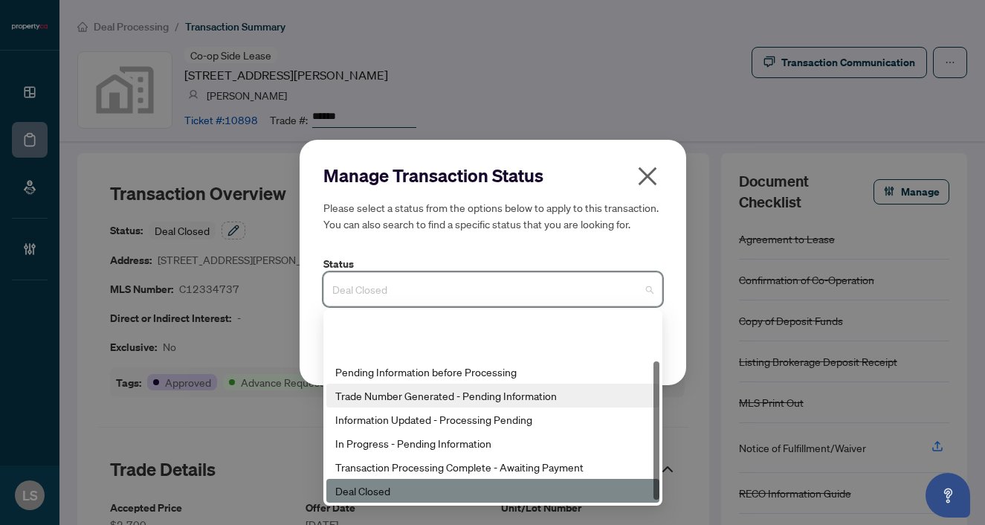
scroll to position [71, 0]
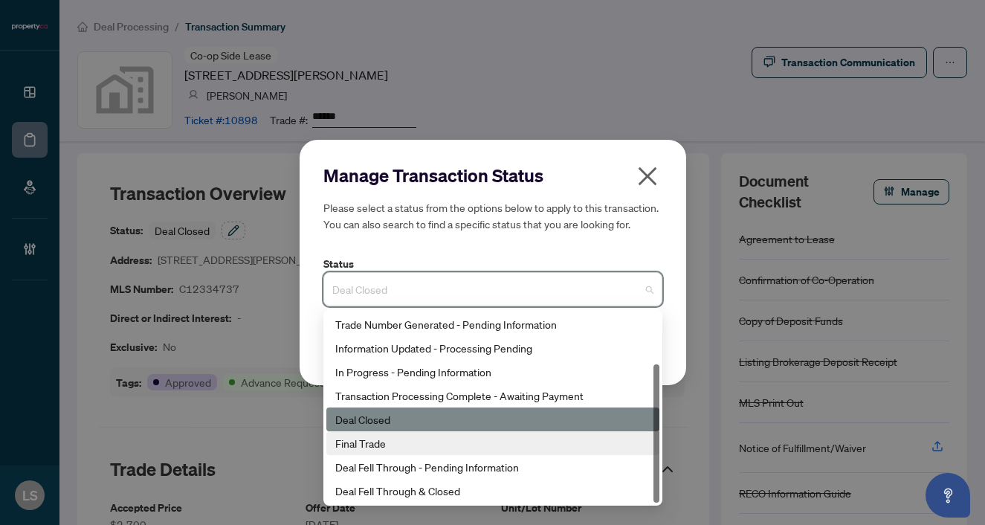
click at [373, 443] on div "Final Trade" at bounding box center [492, 443] width 315 height 16
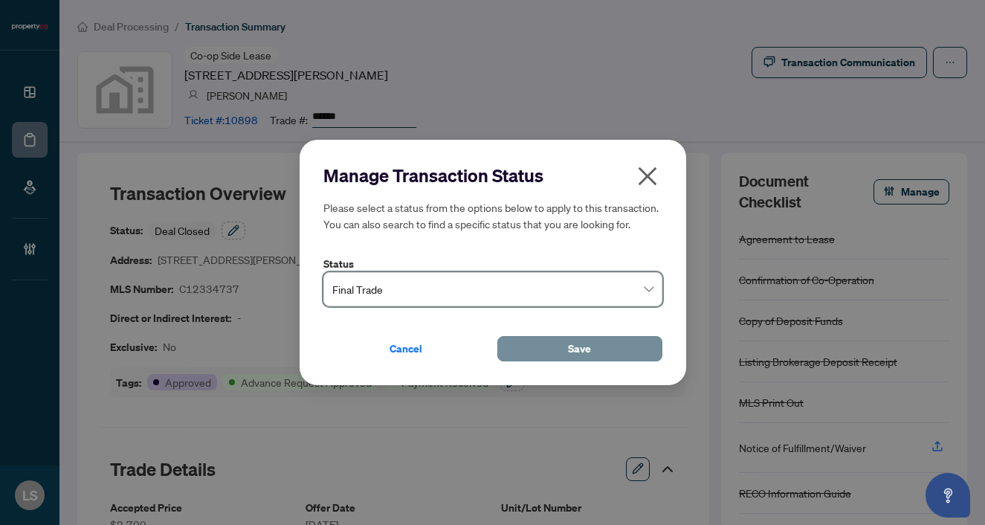
click at [594, 344] on button "Save" at bounding box center [580, 348] width 165 height 25
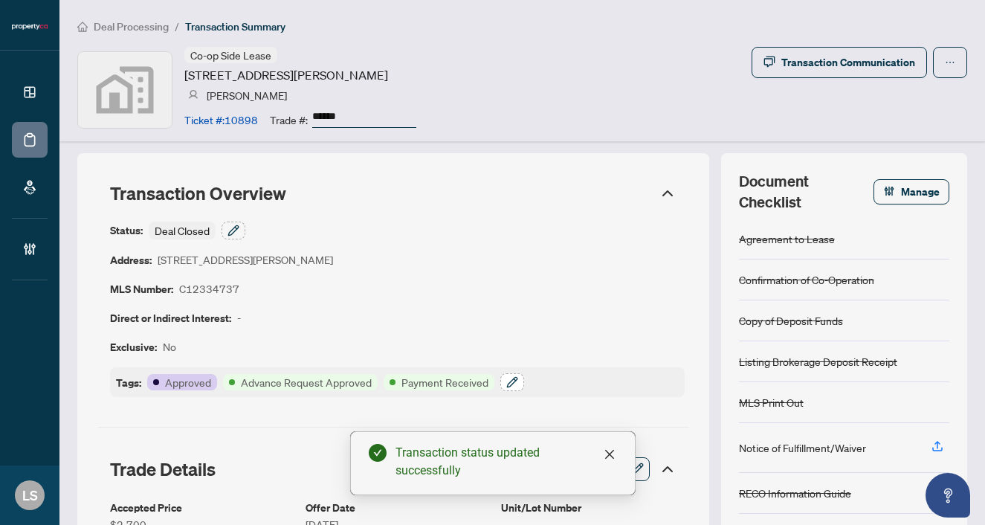
click at [509, 379] on icon "button" at bounding box center [512, 382] width 12 height 12
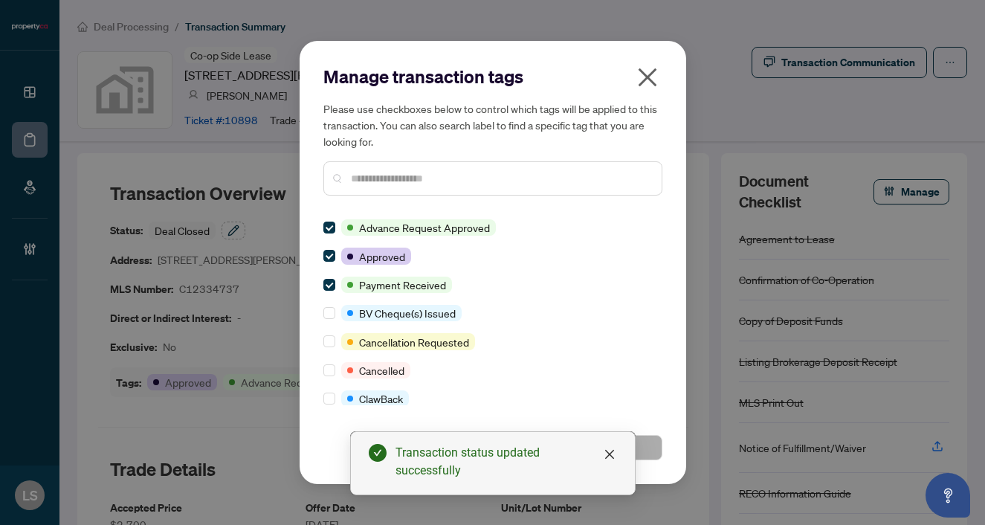
click at [368, 181] on input "text" at bounding box center [500, 178] width 299 height 16
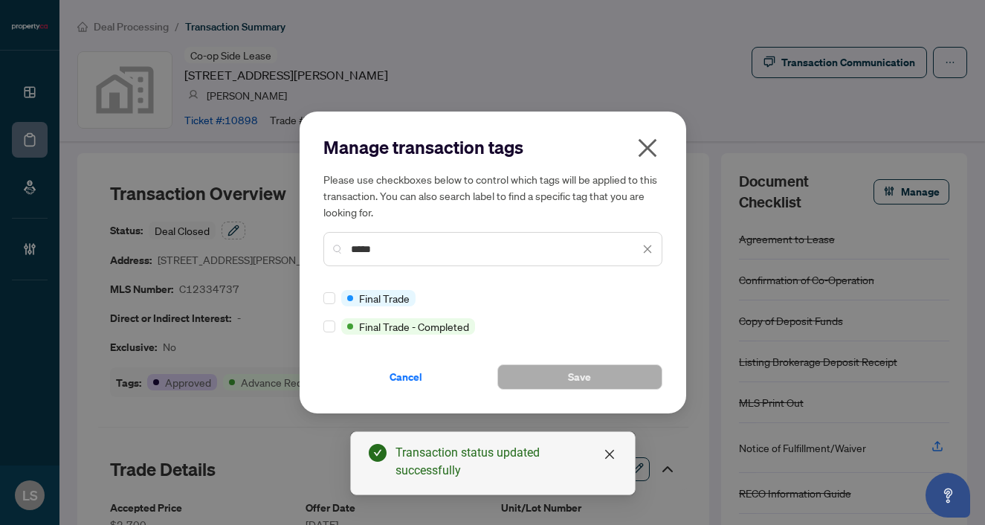
type input "*****"
click at [322, 303] on div "Manage transaction tags Please use checkboxes below to control which tags will …" at bounding box center [493, 263] width 387 height 303
click at [582, 375] on span "Save" at bounding box center [579, 377] width 23 height 24
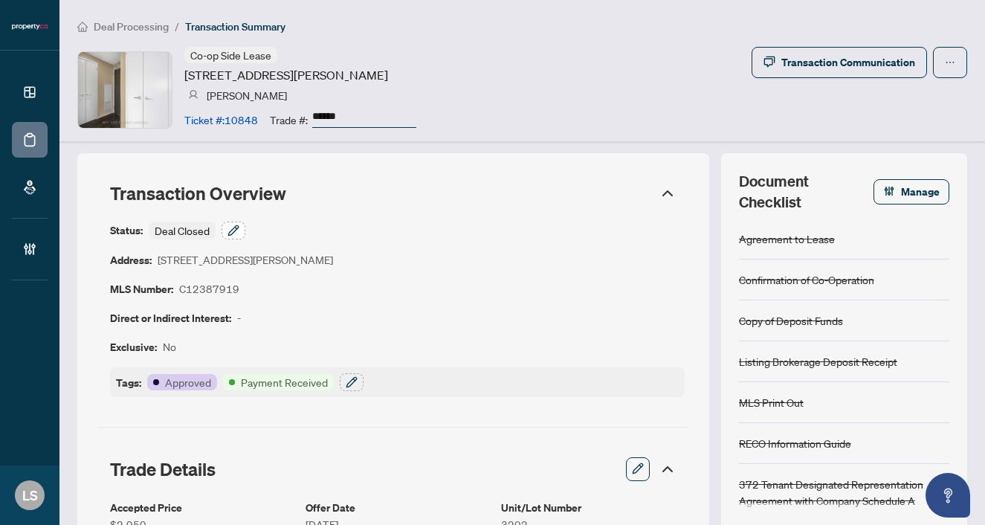
click at [230, 233] on icon "button" at bounding box center [233, 230] width 10 height 10
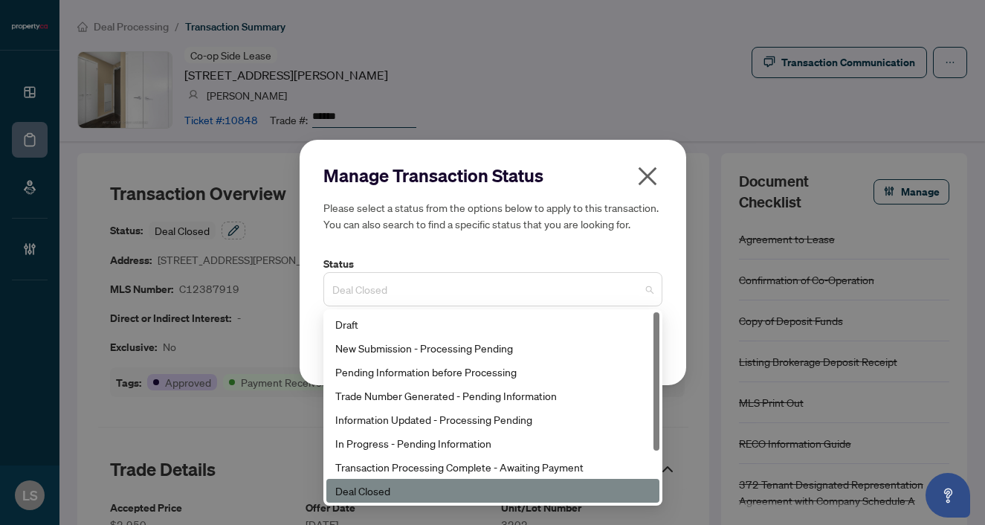
click at [387, 292] on span "Deal Closed" at bounding box center [492, 289] width 321 height 28
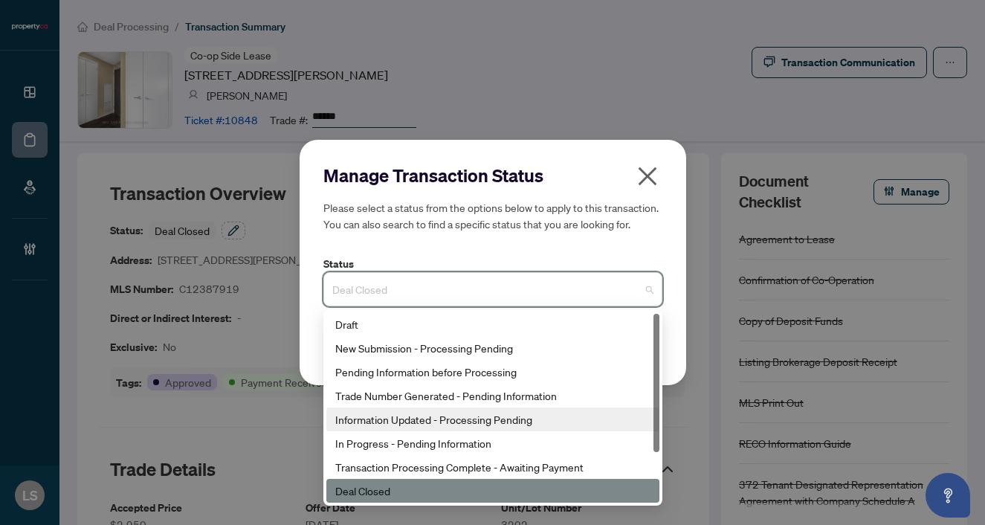
scroll to position [71, 0]
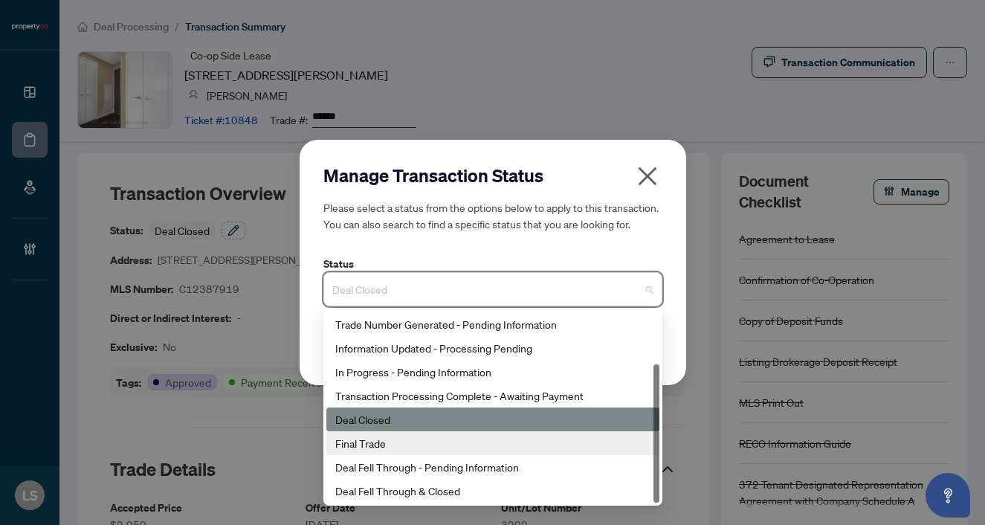
click at [370, 453] on div "Final Trade" at bounding box center [493, 443] width 333 height 24
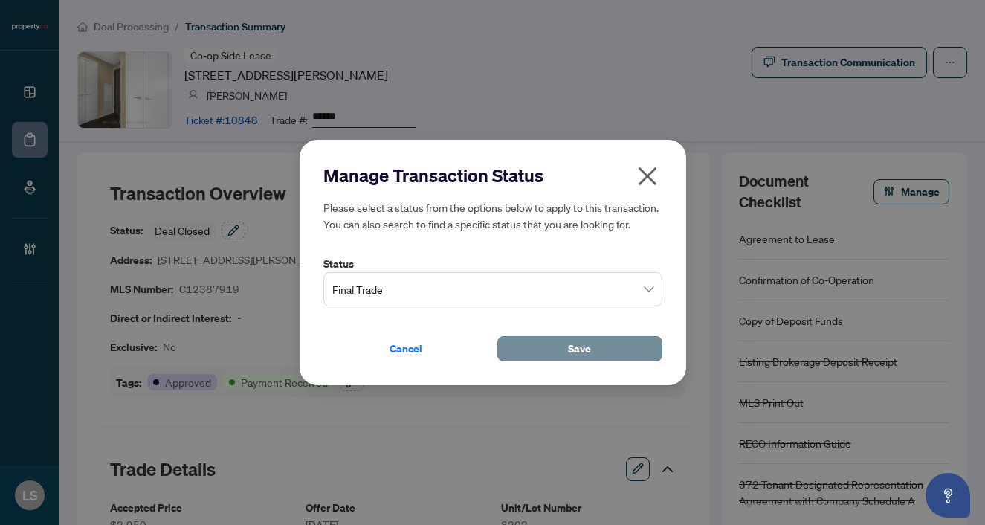
click at [559, 345] on button "Save" at bounding box center [580, 348] width 165 height 25
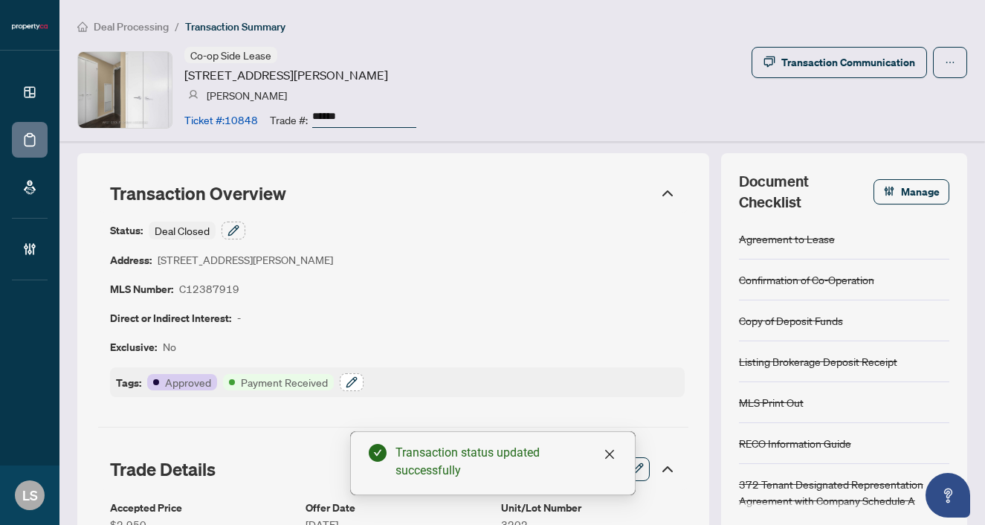
click at [353, 382] on icon "button" at bounding box center [352, 382] width 10 height 10
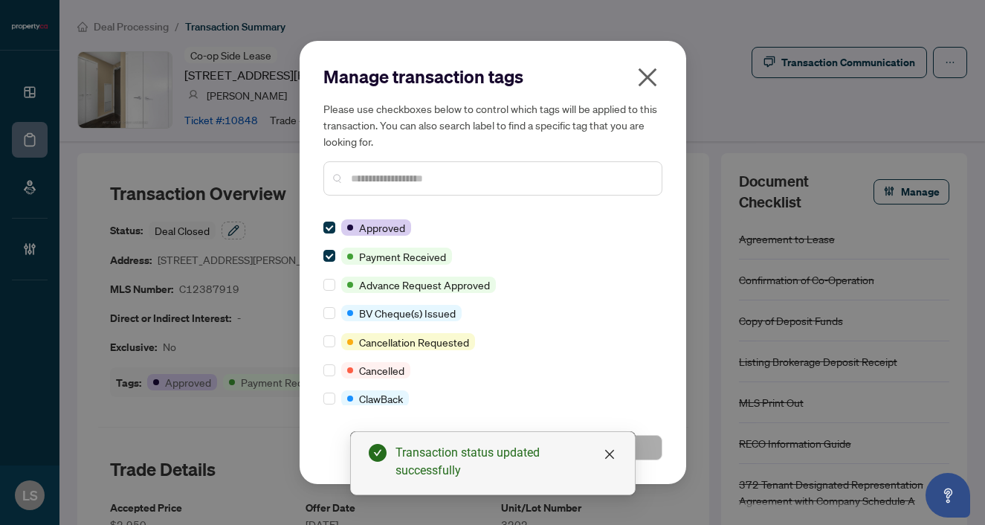
click at [370, 183] on input "text" at bounding box center [500, 178] width 299 height 16
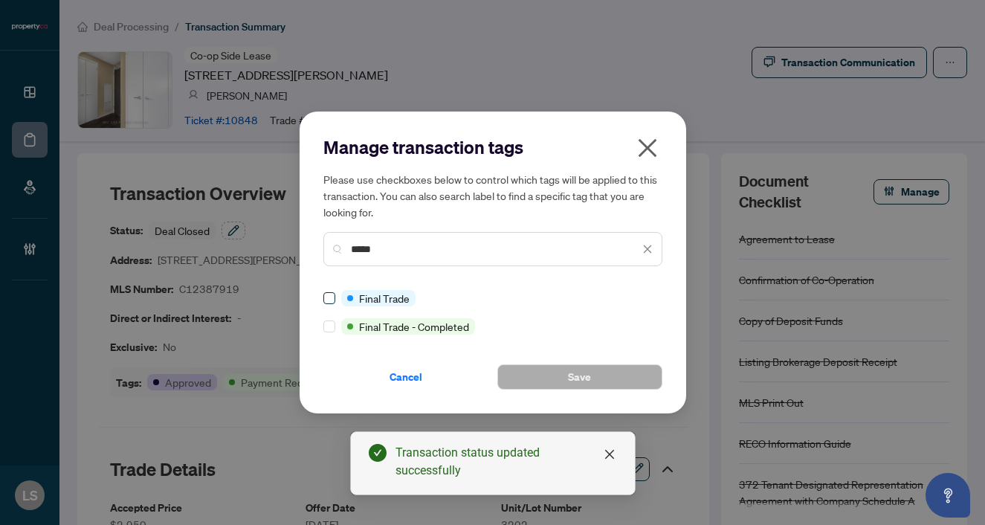
type input "*****"
click at [333, 295] on span at bounding box center [330, 298] width 12 height 12
click at [533, 379] on button "Save" at bounding box center [580, 376] width 165 height 25
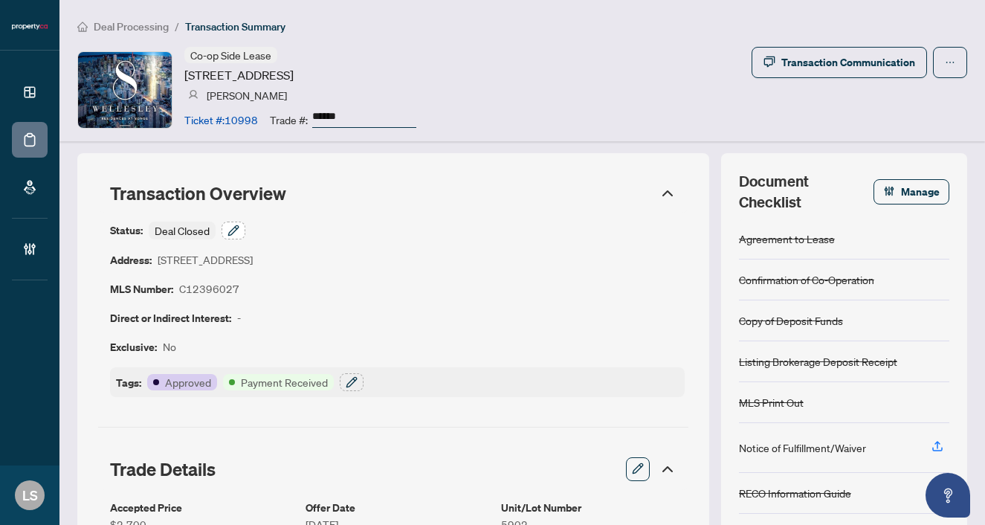
click at [231, 228] on icon "button" at bounding box center [234, 231] width 12 height 12
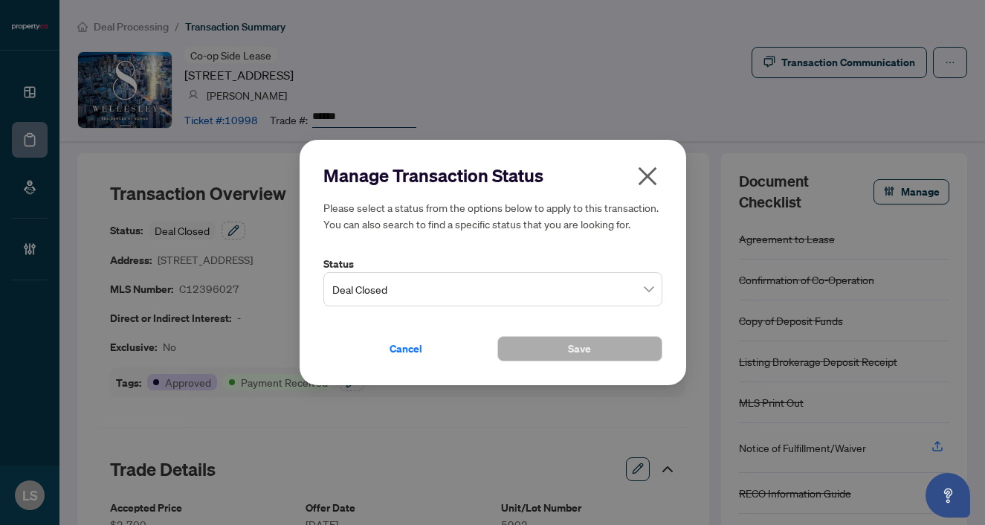
click at [437, 285] on span "Deal Closed" at bounding box center [492, 289] width 321 height 28
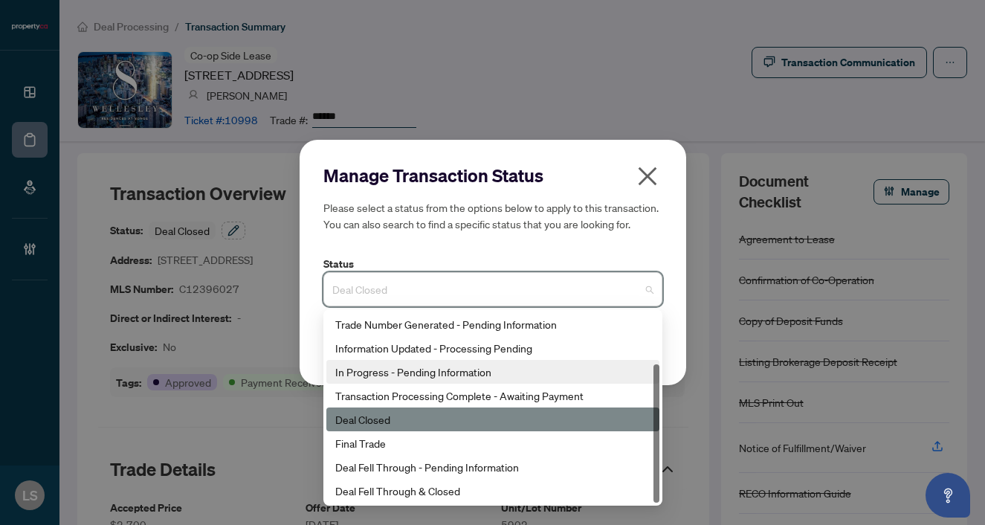
scroll to position [71, 0]
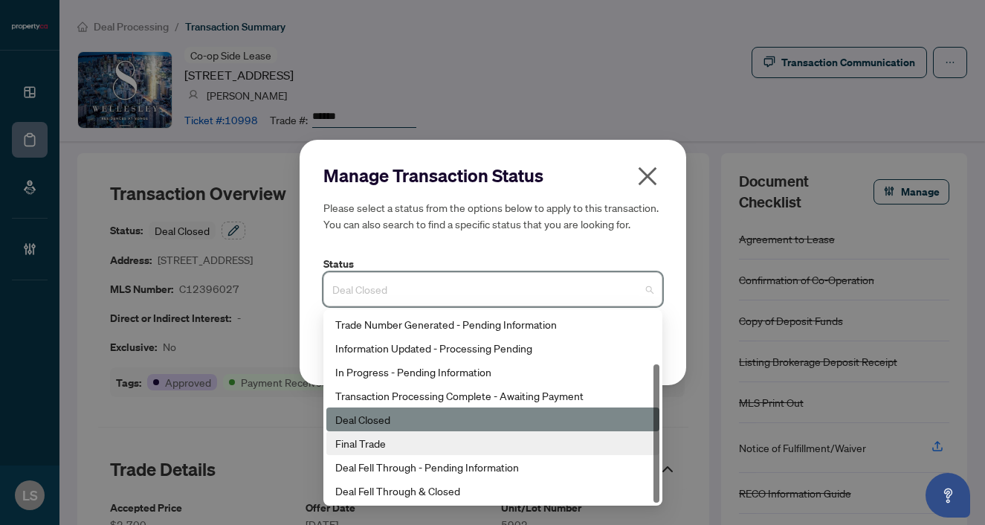
click at [388, 443] on div "Final Trade" at bounding box center [492, 443] width 315 height 16
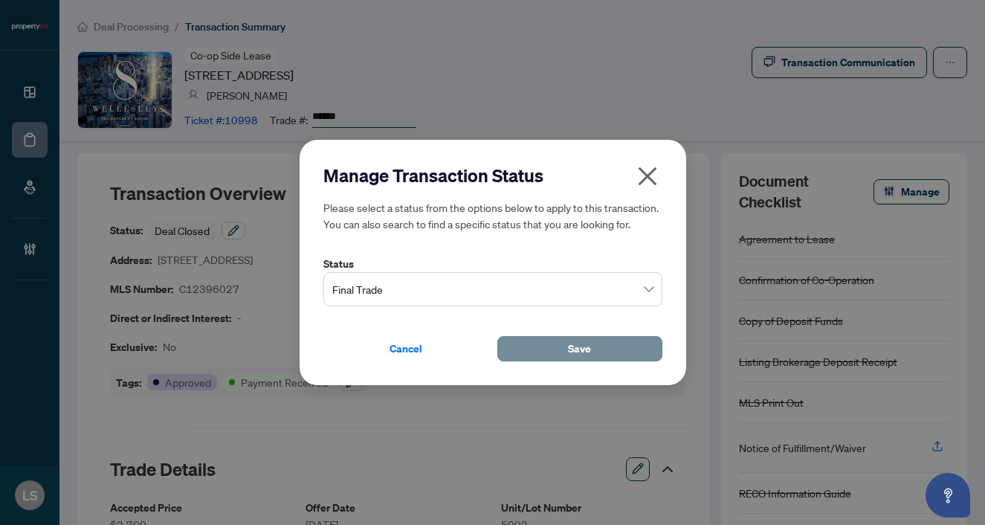
click at [562, 340] on button "Save" at bounding box center [580, 348] width 165 height 25
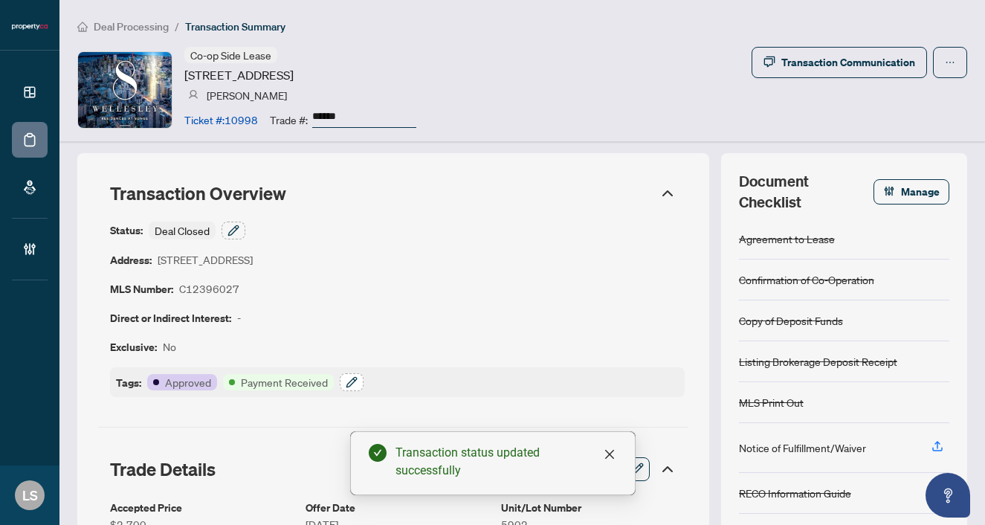
click at [350, 381] on icon "button" at bounding box center [352, 382] width 12 height 12
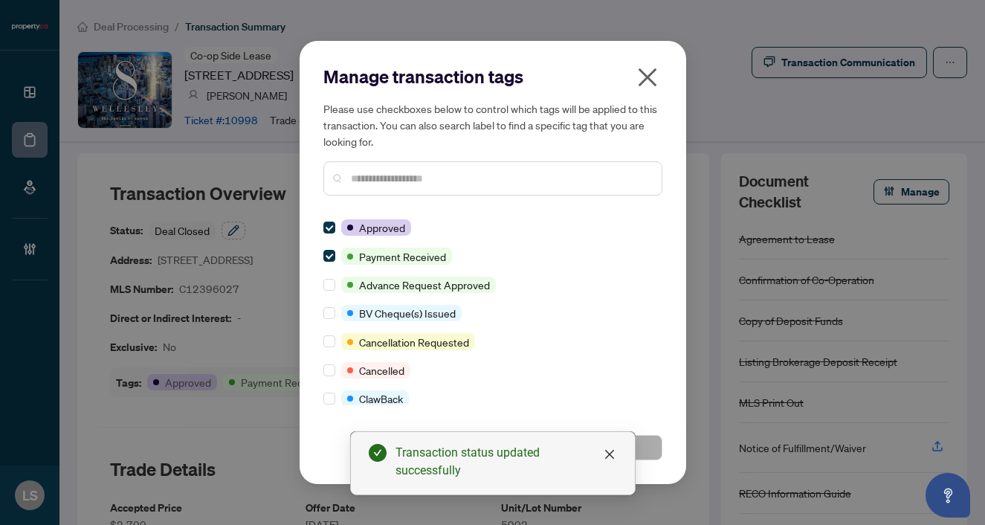
click at [384, 179] on input "text" at bounding box center [500, 178] width 299 height 16
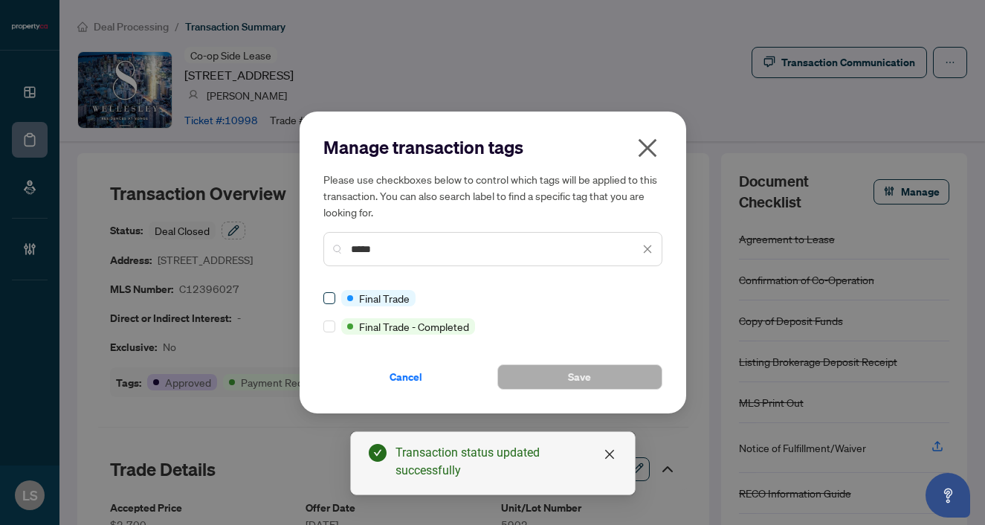
type input "*****"
click at [330, 301] on span at bounding box center [330, 298] width 12 height 12
click at [569, 379] on span "Save" at bounding box center [579, 377] width 23 height 24
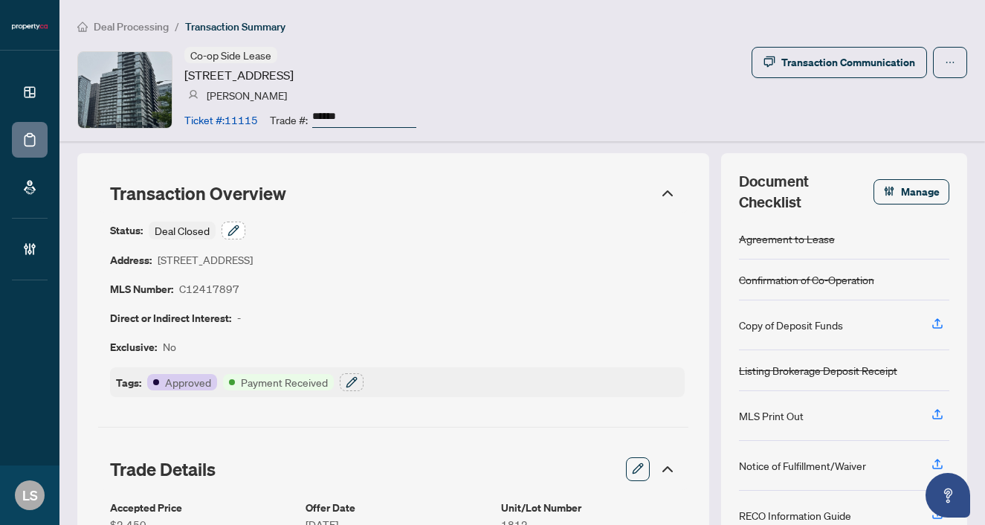
click at [227, 228] on button "button" at bounding box center [234, 231] width 24 height 18
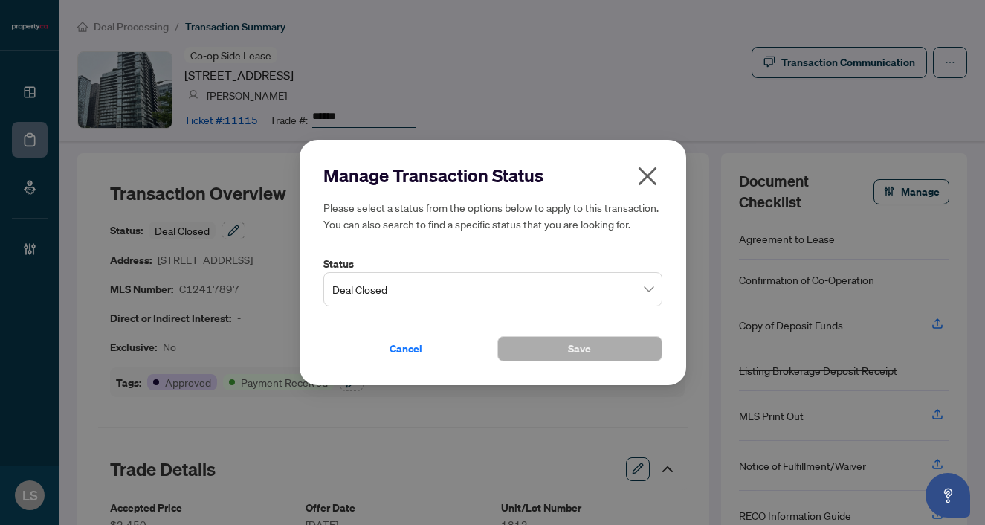
click at [364, 299] on span "Deal Closed" at bounding box center [492, 289] width 321 height 28
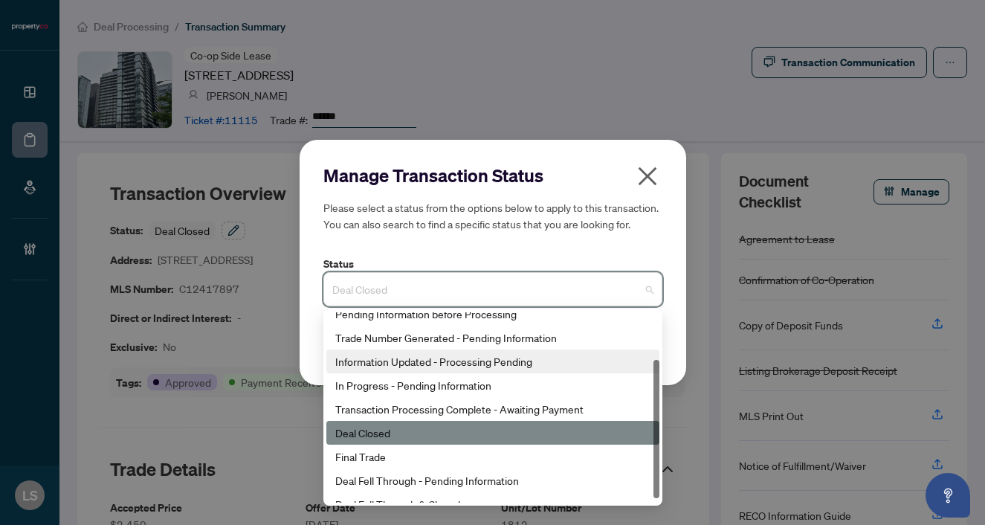
scroll to position [71, 0]
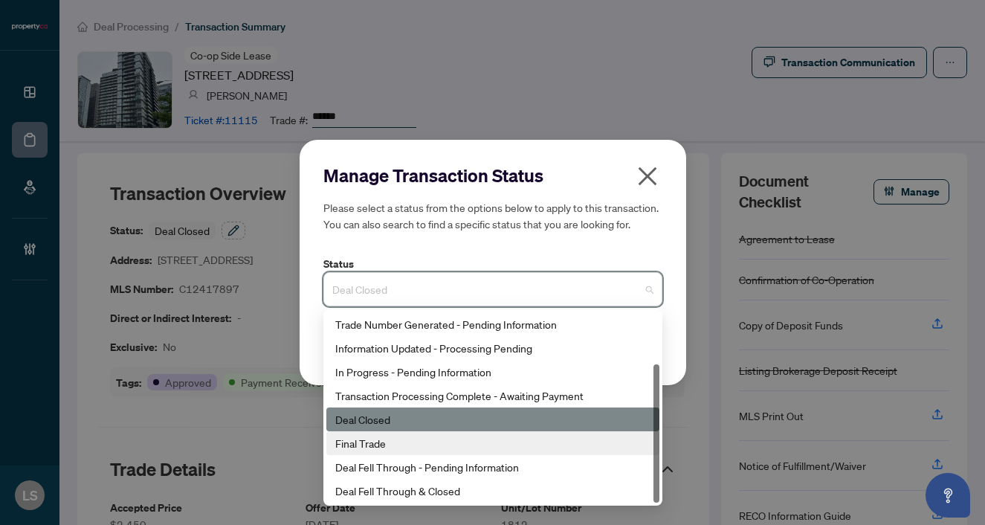
click at [385, 444] on div "Final Trade" at bounding box center [492, 443] width 315 height 16
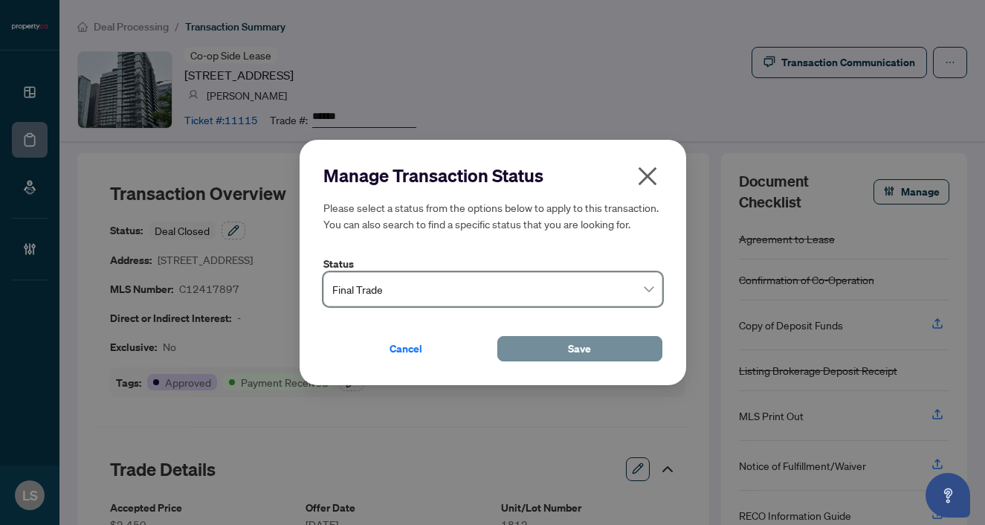
click at [529, 351] on button "Save" at bounding box center [580, 348] width 165 height 25
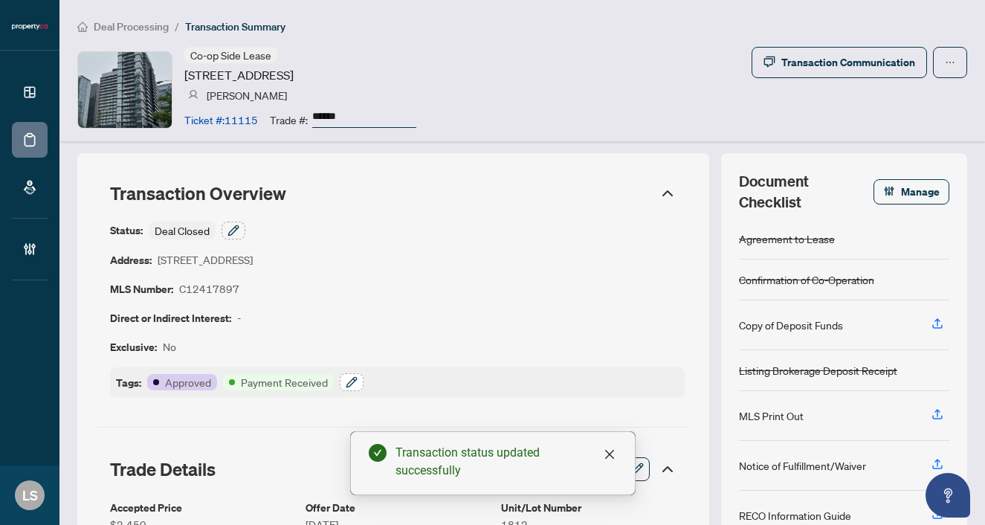
click at [347, 373] on button "button" at bounding box center [352, 382] width 24 height 18
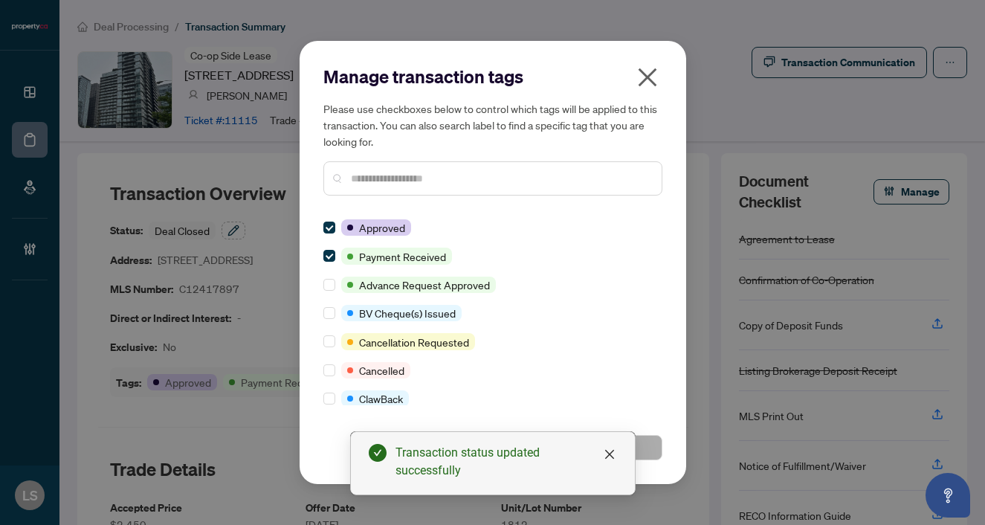
click at [363, 186] on input "text" at bounding box center [500, 178] width 299 height 16
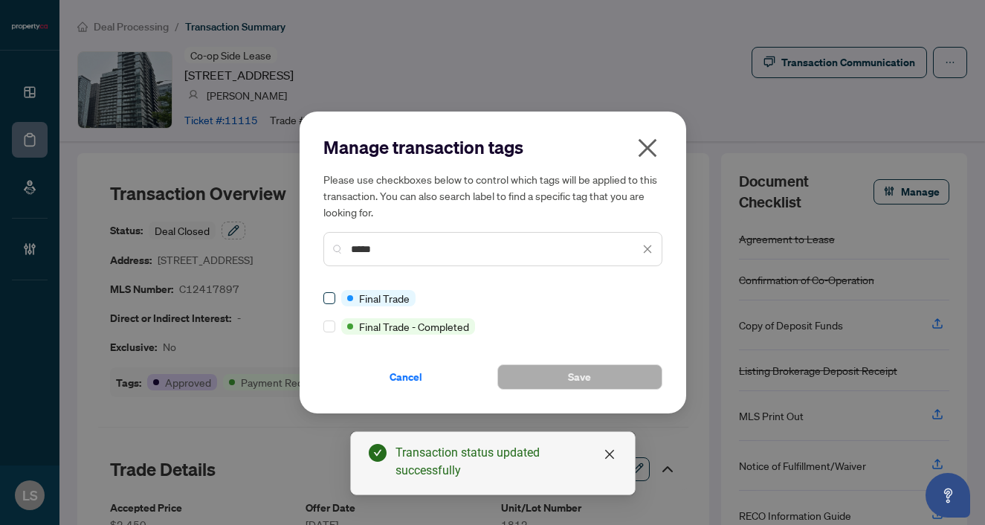
type input "*****"
click at [542, 373] on button "Save" at bounding box center [580, 376] width 165 height 25
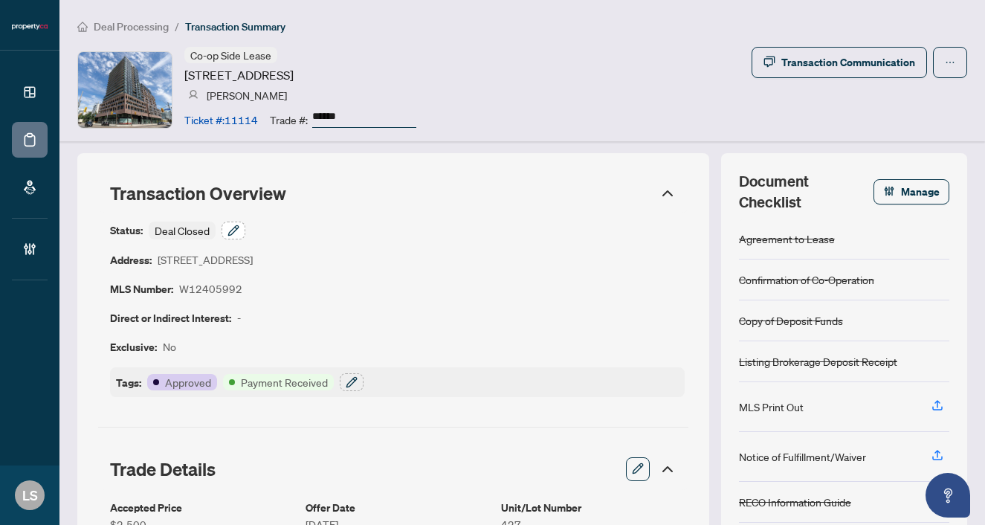
click at [235, 225] on icon "button" at bounding box center [234, 231] width 12 height 12
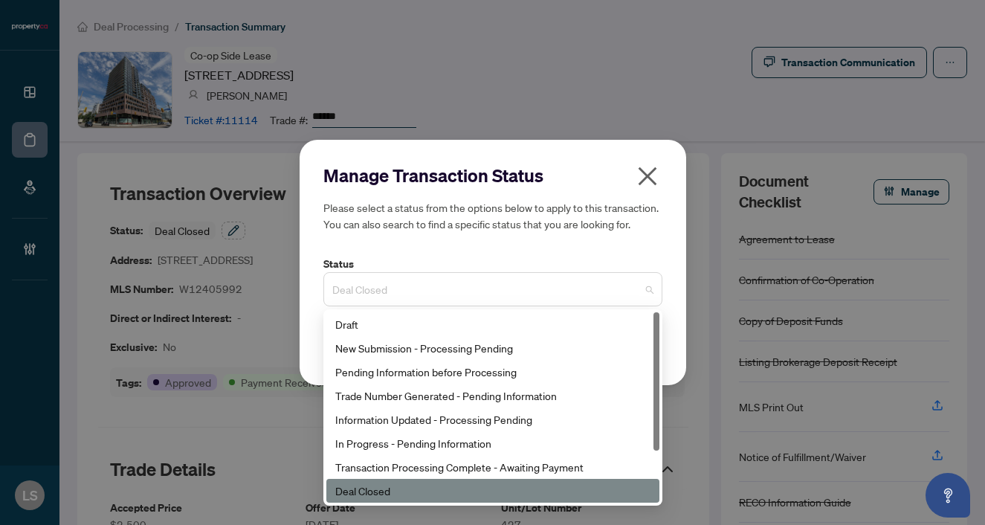
click at [375, 293] on span "Deal Closed" at bounding box center [492, 289] width 321 height 28
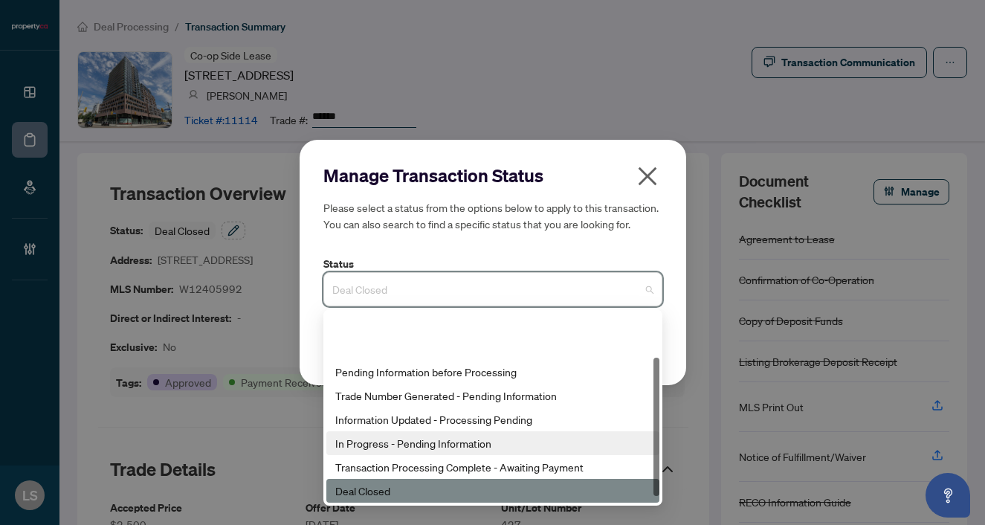
scroll to position [71, 0]
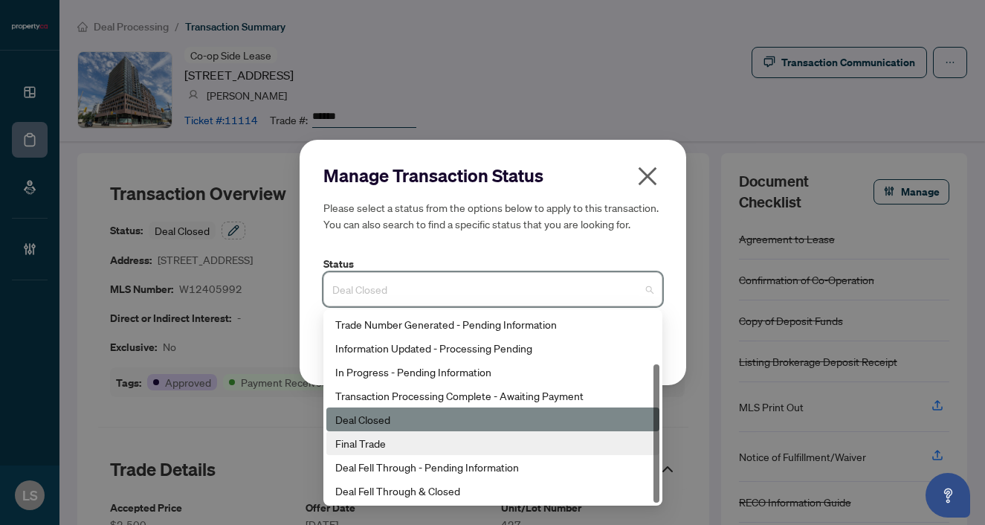
click at [390, 440] on div "Final Trade" at bounding box center [492, 443] width 315 height 16
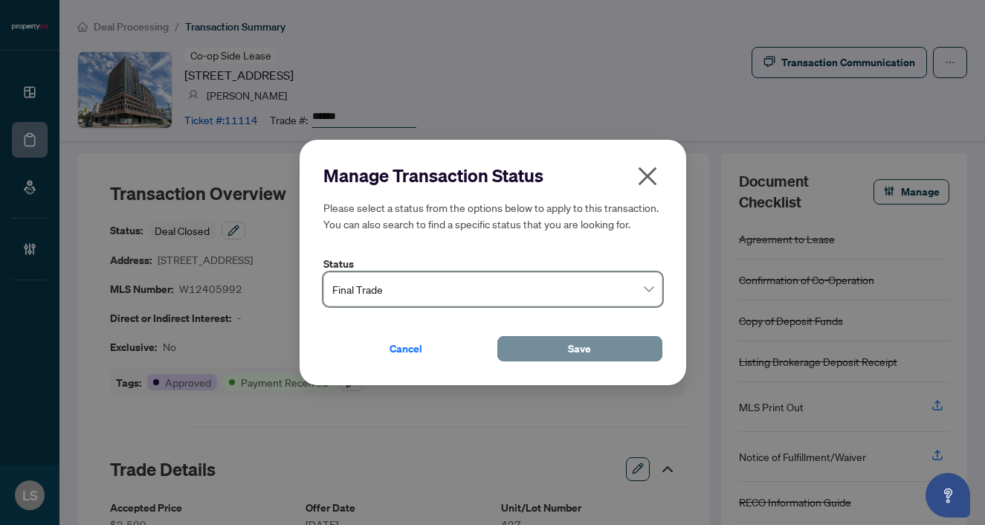
click at [582, 342] on span "Save" at bounding box center [579, 349] width 23 height 24
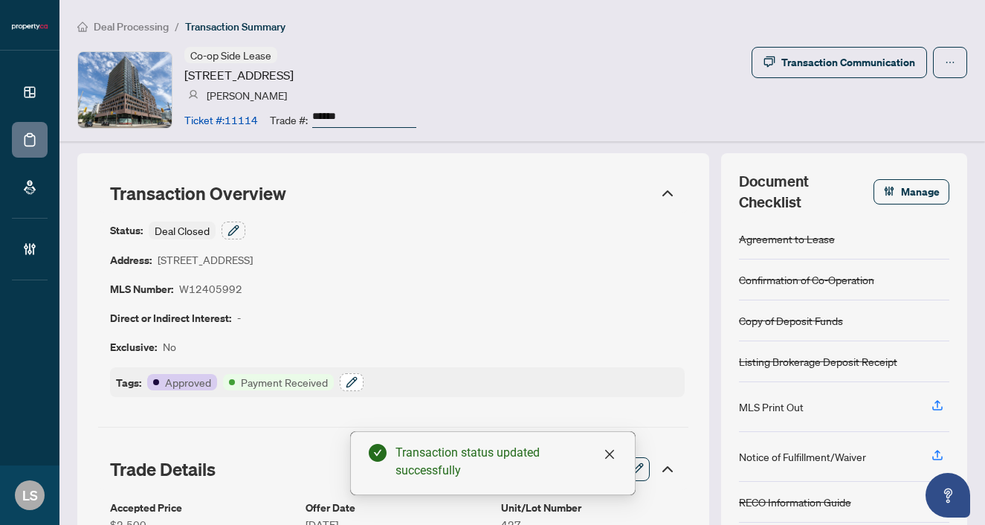
click at [358, 382] on button "button" at bounding box center [352, 382] width 24 height 18
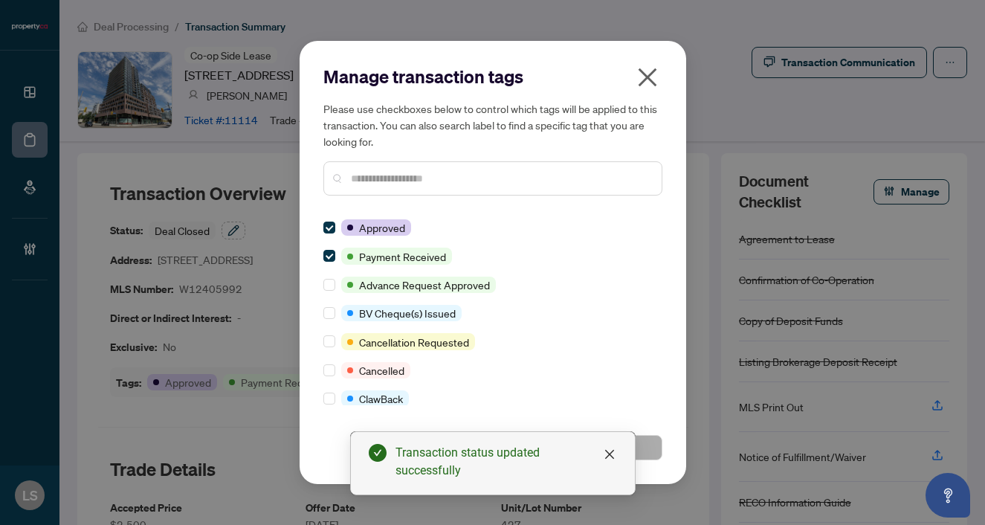
click at [364, 178] on input "text" at bounding box center [500, 178] width 299 height 16
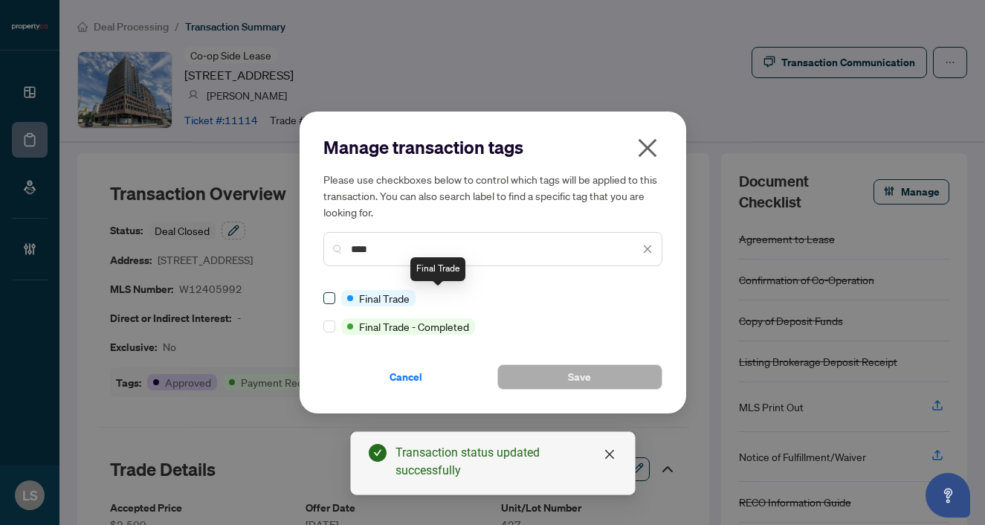
type input "****"
click at [334, 298] on span at bounding box center [330, 298] width 12 height 12
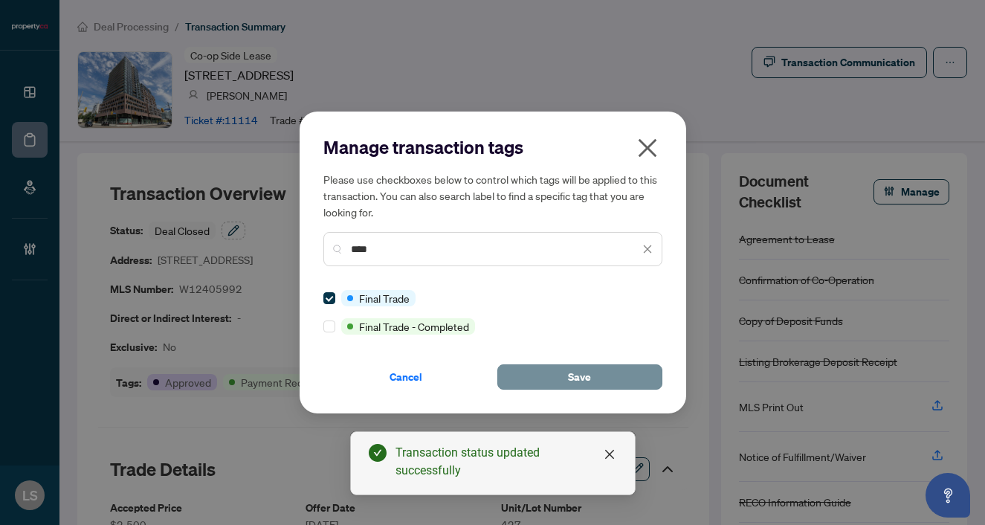
click at [536, 370] on button "Save" at bounding box center [580, 376] width 165 height 25
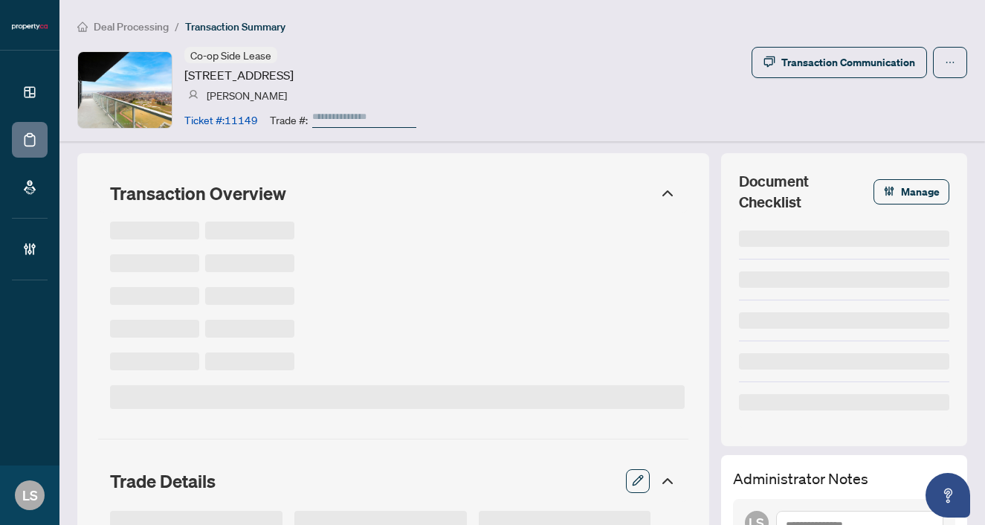
type input "******"
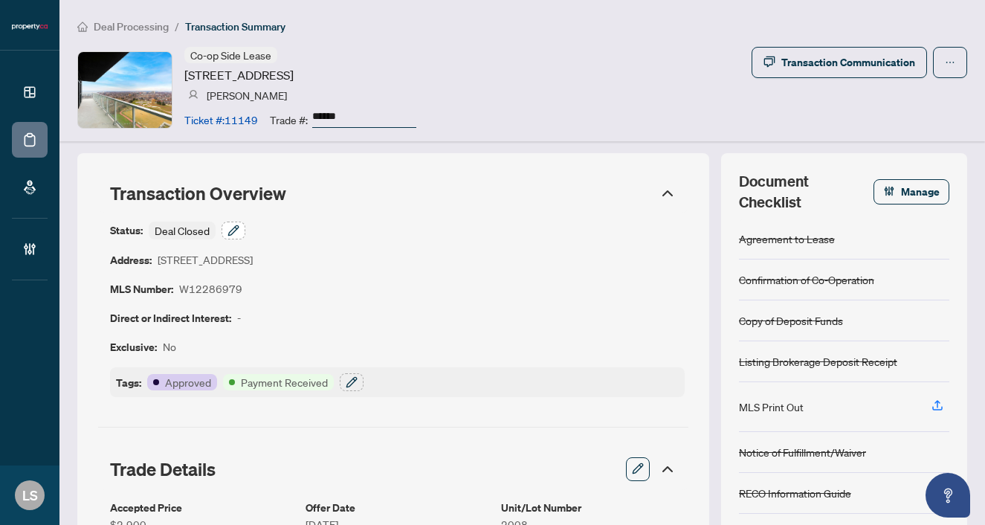
click at [240, 228] on button "button" at bounding box center [234, 231] width 24 height 18
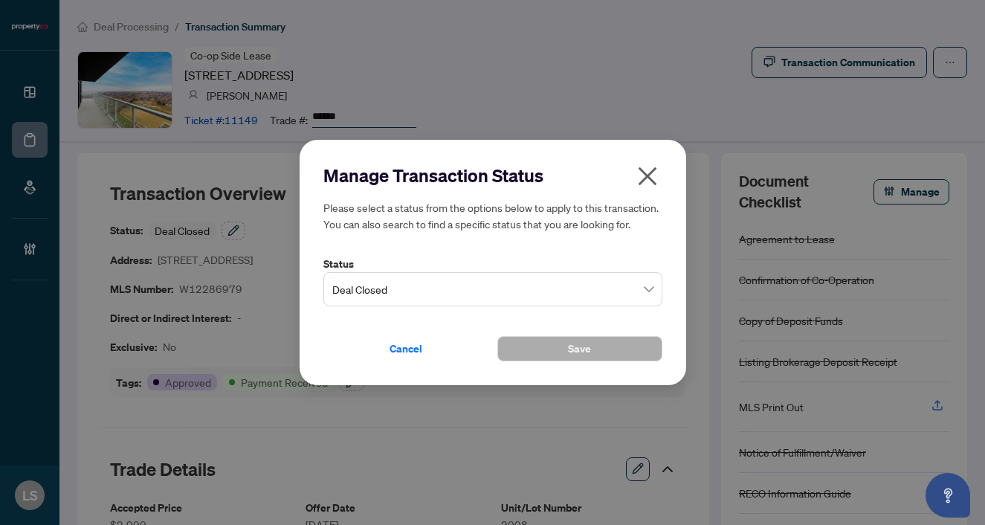
click at [417, 284] on span "Deal Closed" at bounding box center [492, 289] width 321 height 28
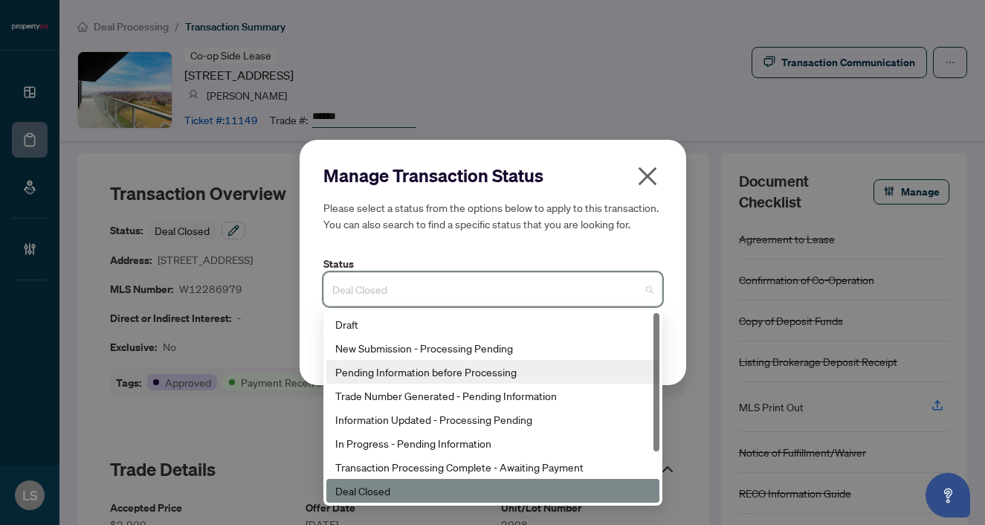
scroll to position [71, 0]
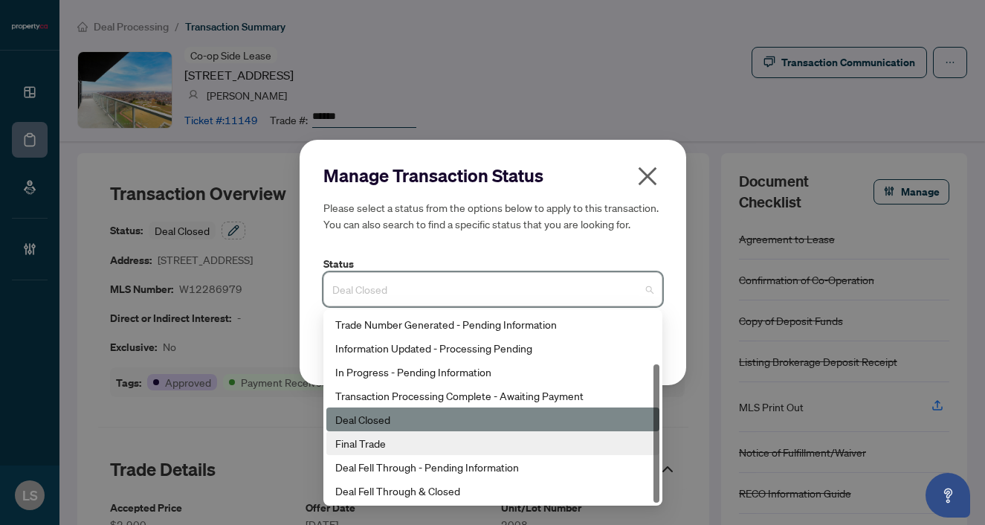
click at [396, 437] on div "Final Trade" at bounding box center [492, 443] width 315 height 16
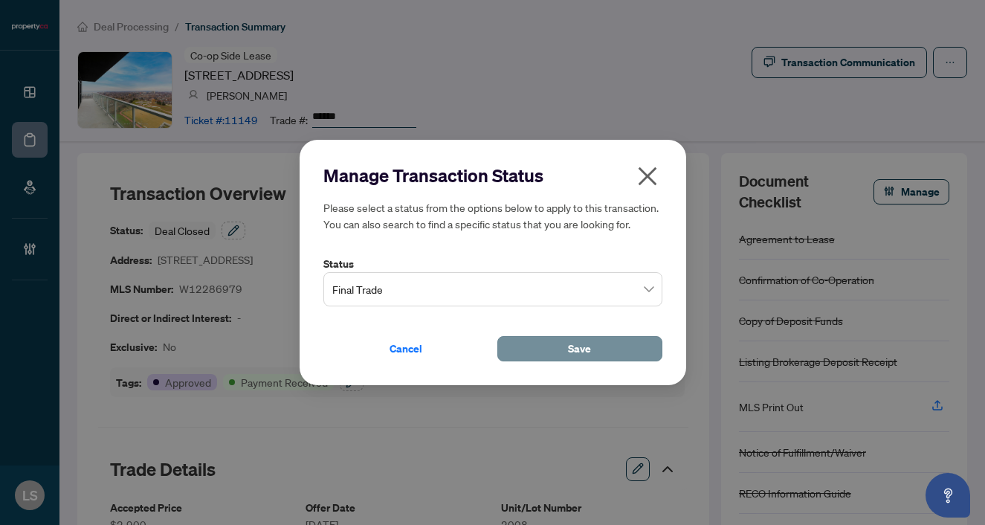
click at [538, 344] on button "Save" at bounding box center [580, 348] width 165 height 25
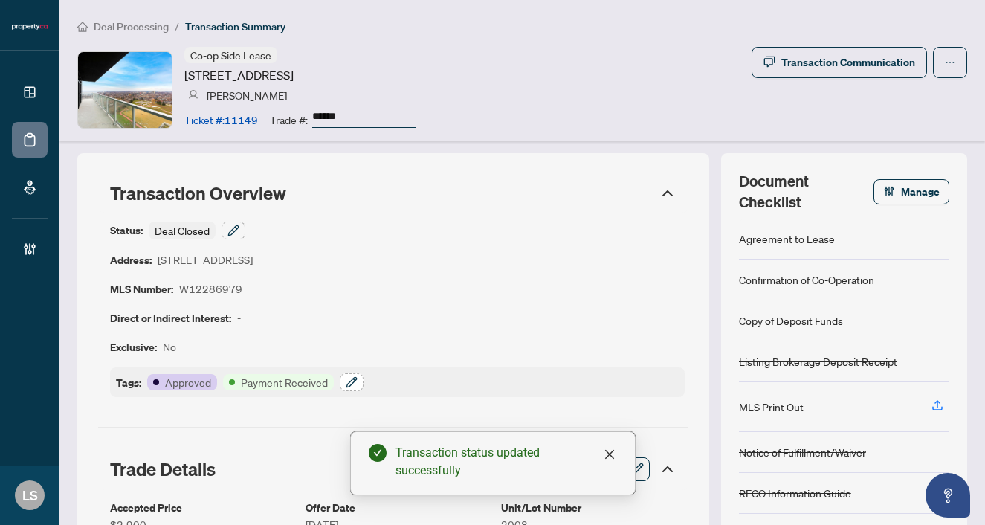
click at [353, 381] on icon "button" at bounding box center [352, 382] width 10 height 10
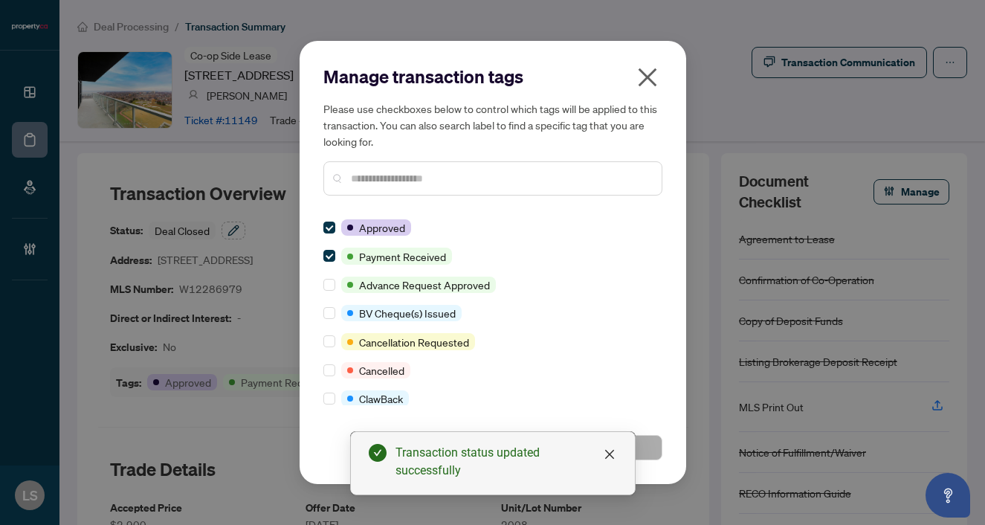
click at [363, 180] on input "text" at bounding box center [500, 178] width 299 height 16
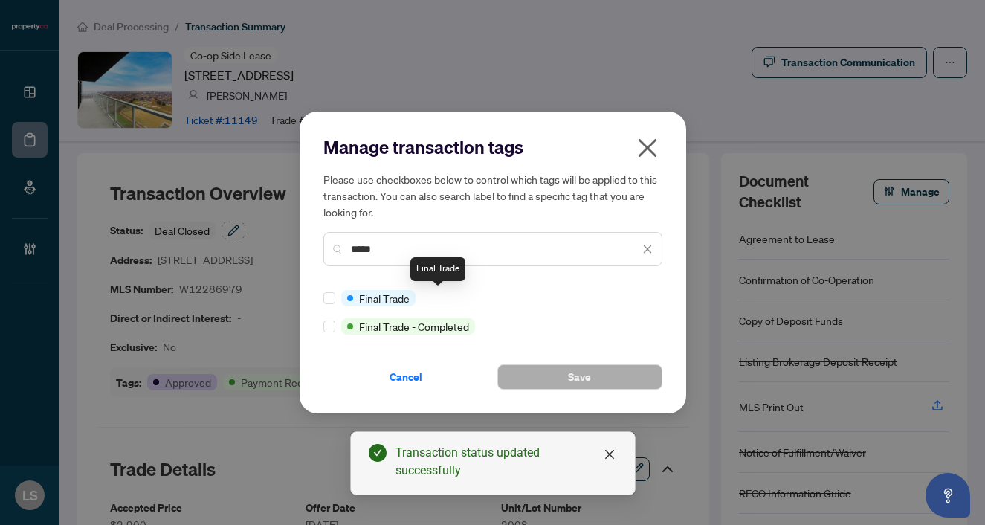
type input "*****"
click at [340, 298] on div at bounding box center [333, 298] width 18 height 16
click at [332, 298] on span at bounding box center [330, 298] width 12 height 12
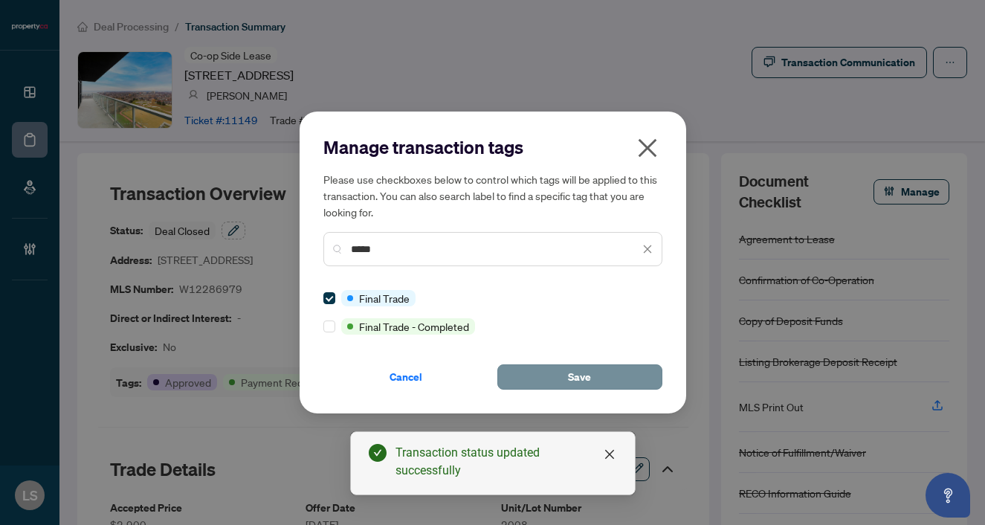
click at [540, 373] on button "Save" at bounding box center [580, 376] width 165 height 25
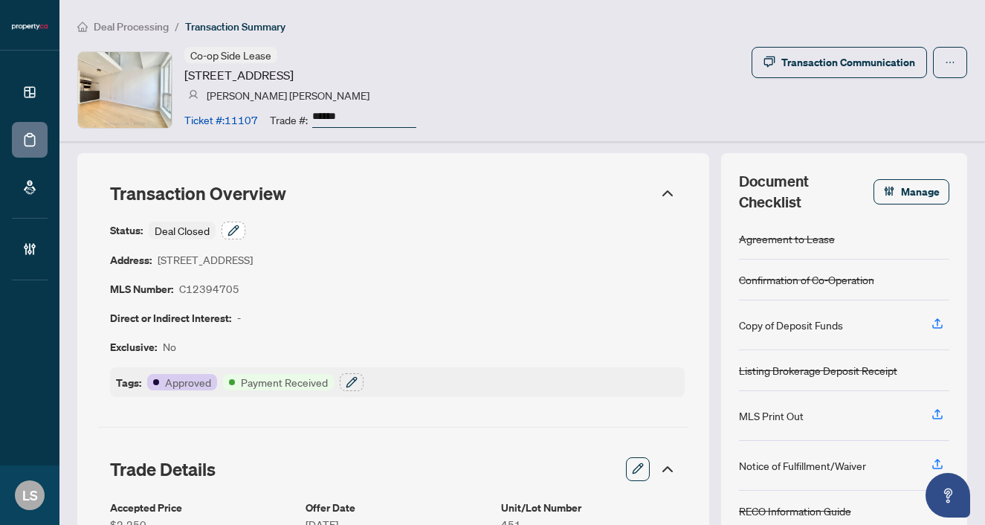
click at [228, 231] on icon "button" at bounding box center [234, 231] width 12 height 12
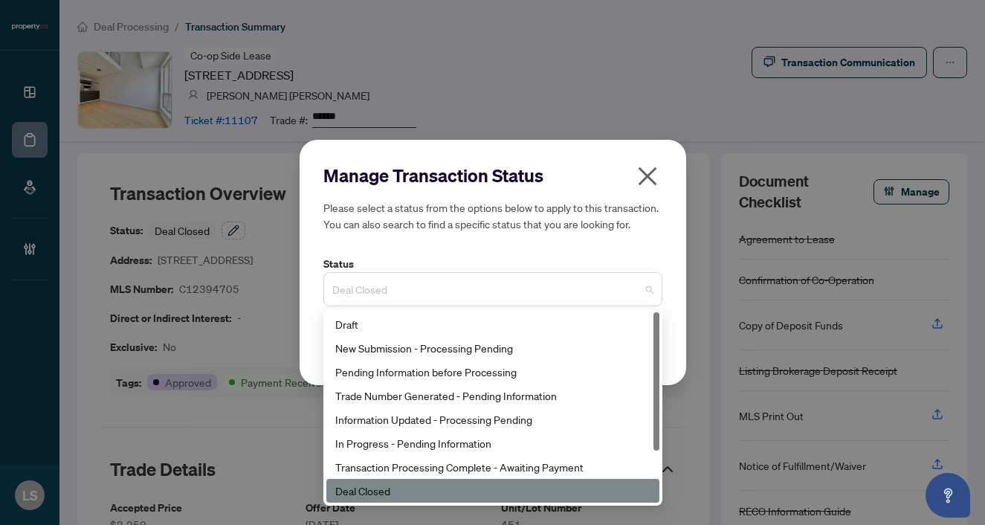
click at [398, 296] on span "Deal Closed" at bounding box center [492, 289] width 321 height 28
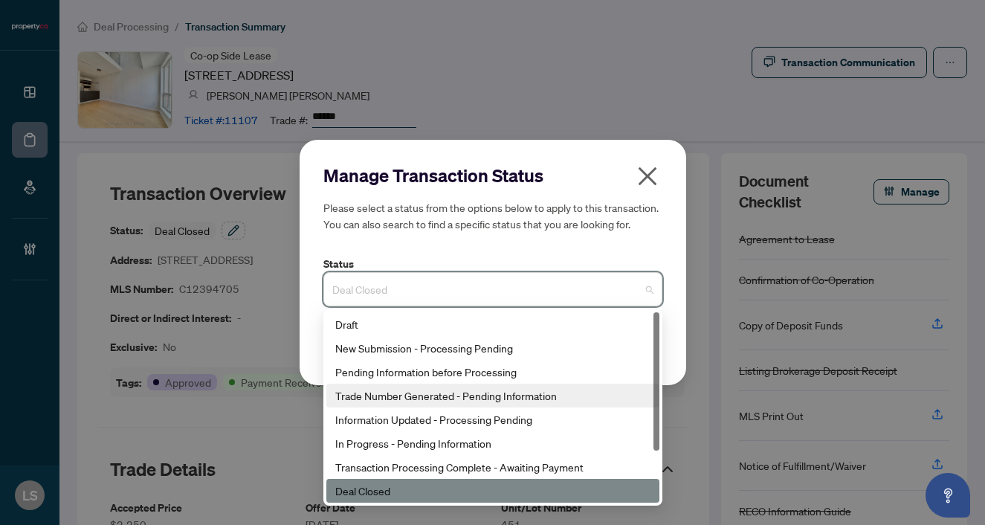
scroll to position [25, 0]
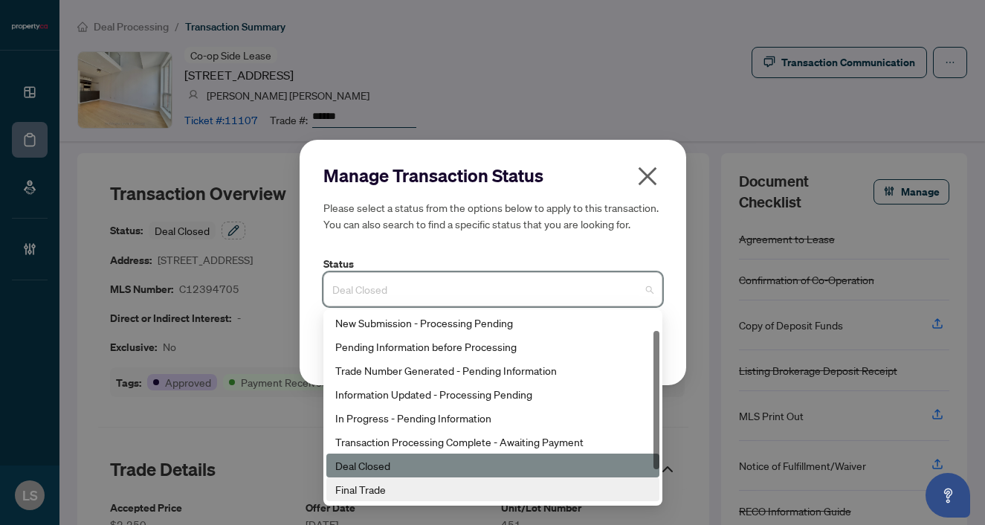
click at [382, 484] on div "Final Trade" at bounding box center [492, 489] width 315 height 16
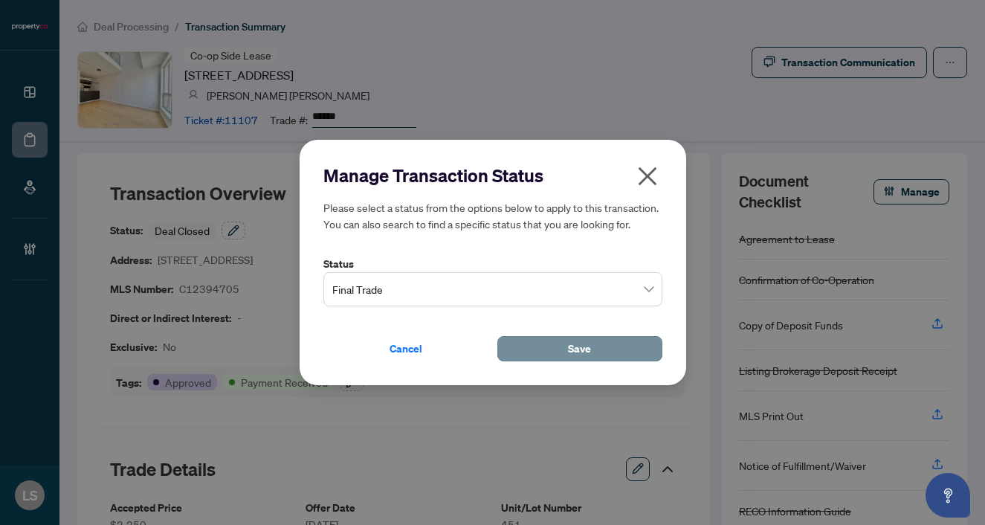
click at [544, 353] on button "Save" at bounding box center [580, 348] width 165 height 25
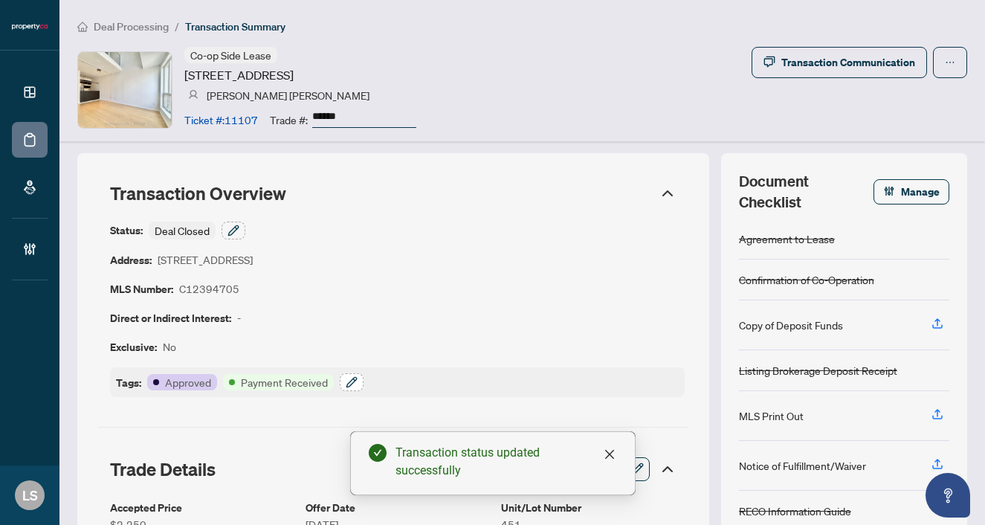
click at [356, 382] on icon "button" at bounding box center [352, 382] width 12 height 12
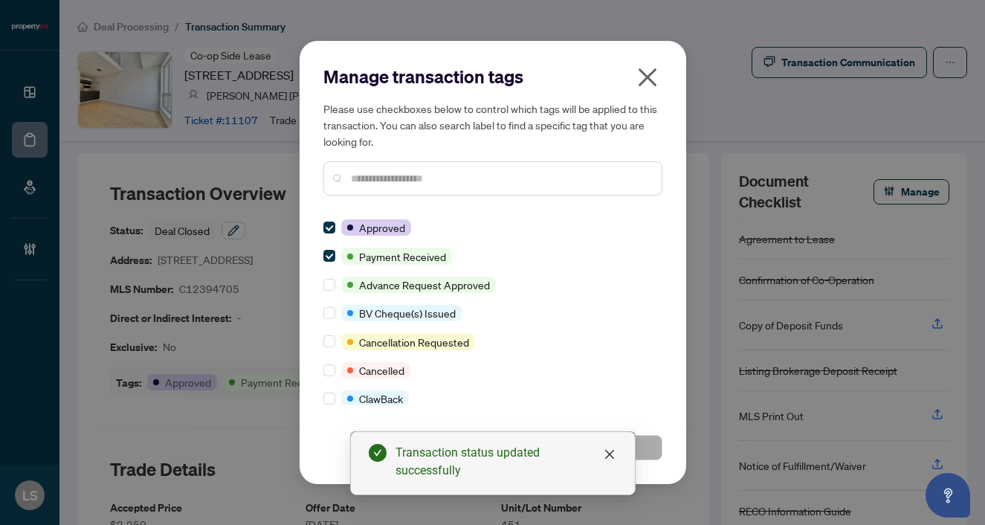
click at [374, 203] on div "Manage transaction tags Please use checkboxes below to control which tags will …" at bounding box center [493, 136] width 339 height 143
click at [354, 171] on input "text" at bounding box center [500, 178] width 299 height 16
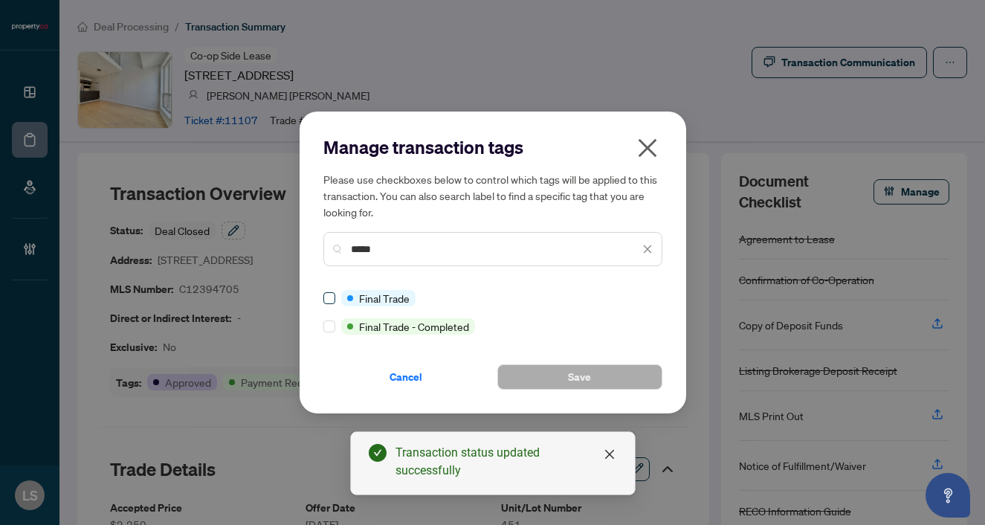
type input "*****"
click at [566, 373] on button "Save" at bounding box center [580, 376] width 165 height 25
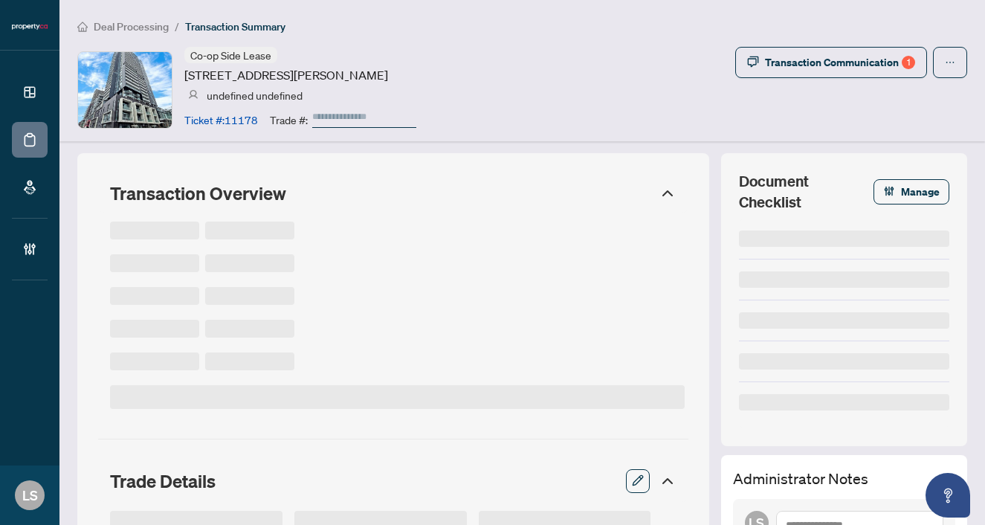
type input "******"
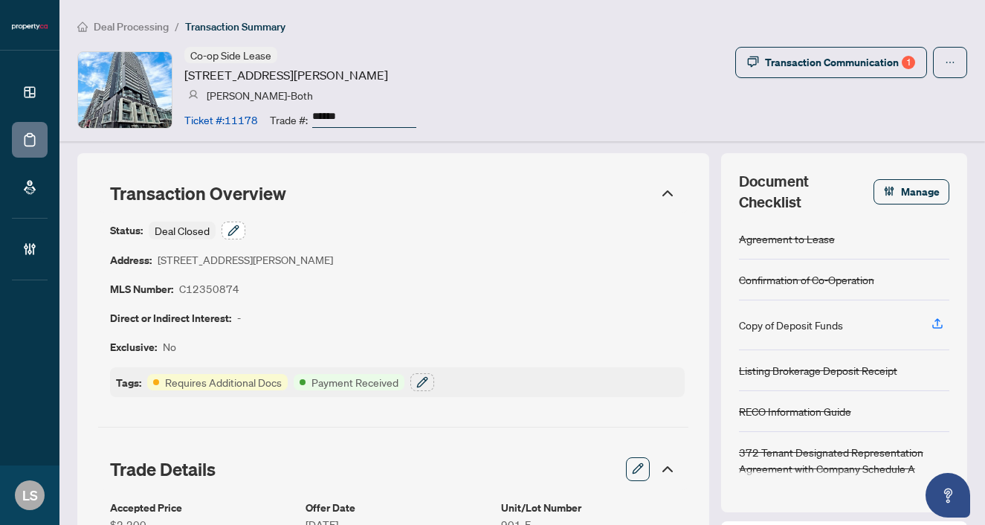
click at [236, 231] on icon "button" at bounding box center [234, 231] width 12 height 12
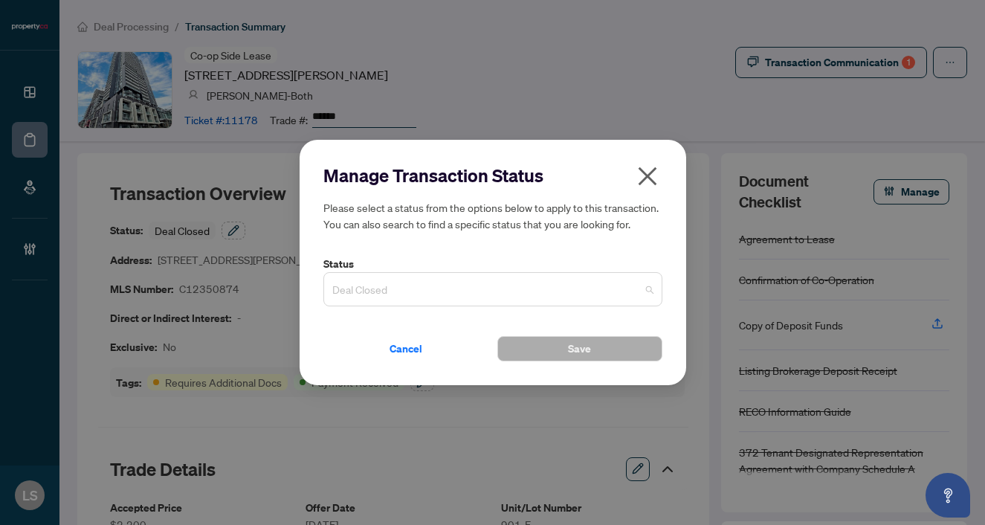
click at [394, 283] on span "Deal Closed" at bounding box center [492, 289] width 321 height 28
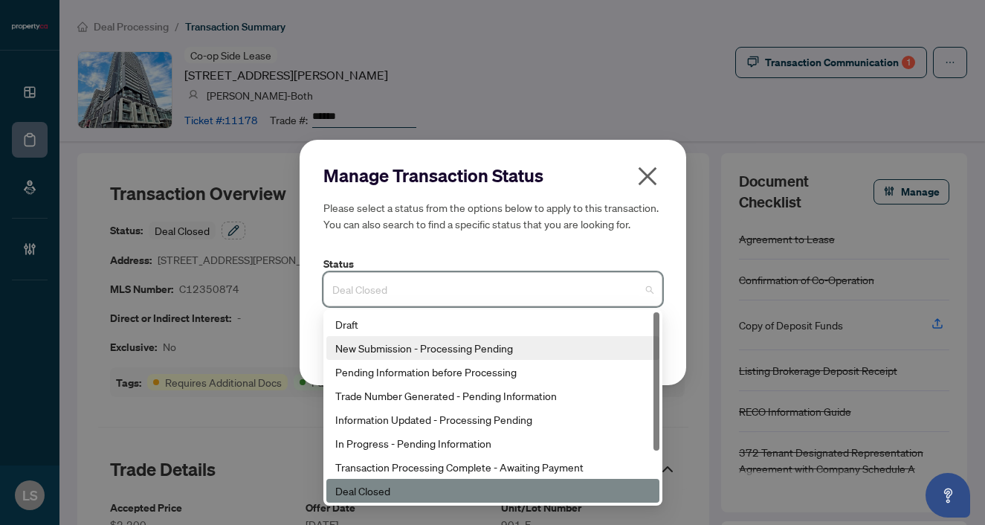
scroll to position [71, 0]
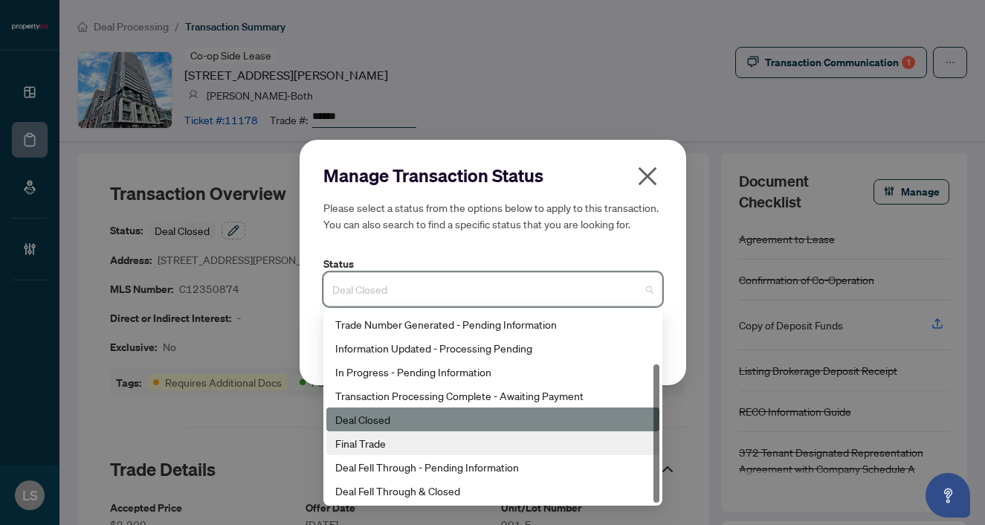
click at [400, 440] on div "Final Trade" at bounding box center [492, 443] width 315 height 16
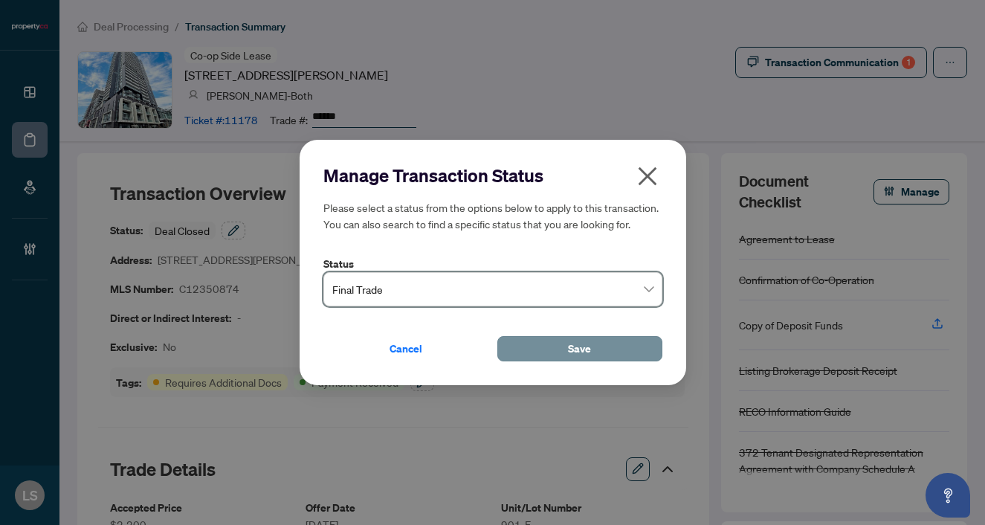
click at [570, 350] on span "Save" at bounding box center [579, 349] width 23 height 24
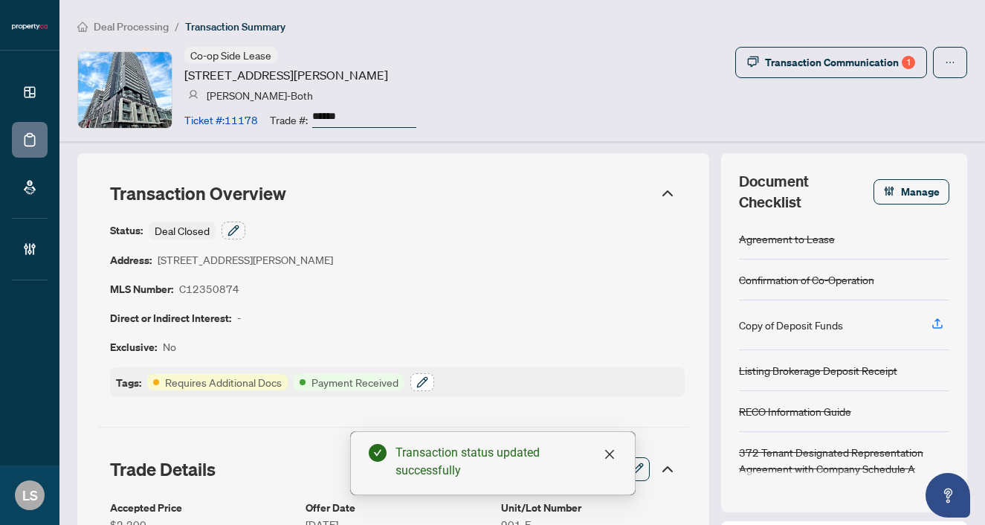
click at [419, 380] on icon "button" at bounding box center [423, 382] width 12 height 12
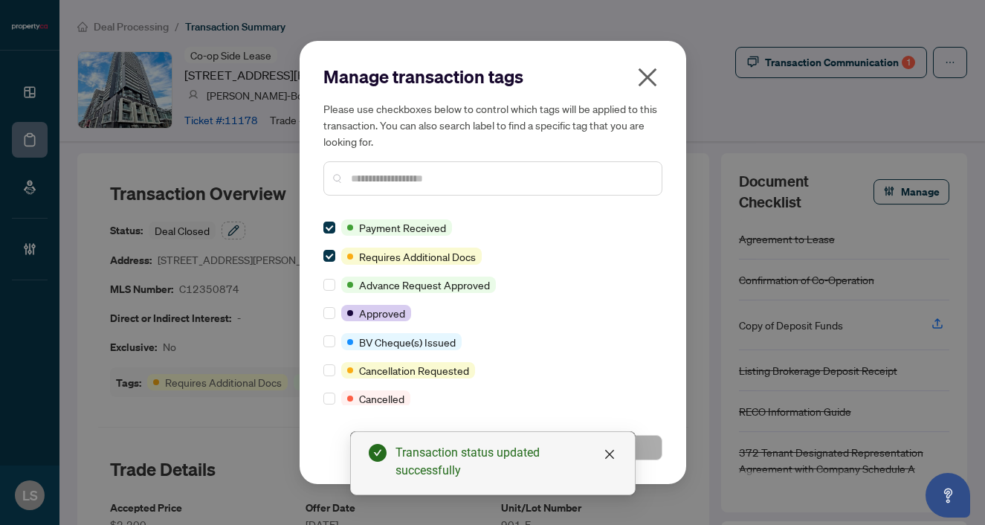
click at [365, 176] on input "text" at bounding box center [500, 178] width 299 height 16
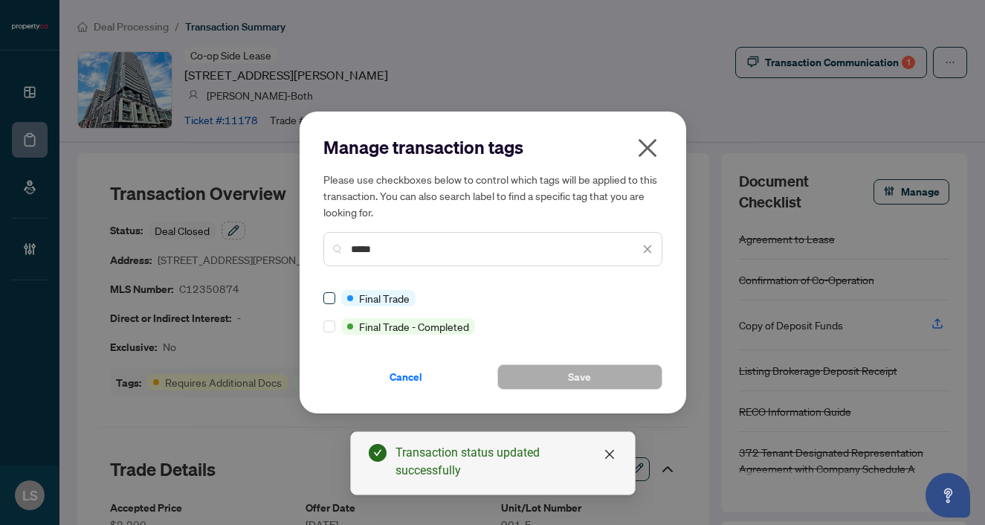
type input "*****"
click at [567, 373] on button "Save" at bounding box center [580, 376] width 165 height 25
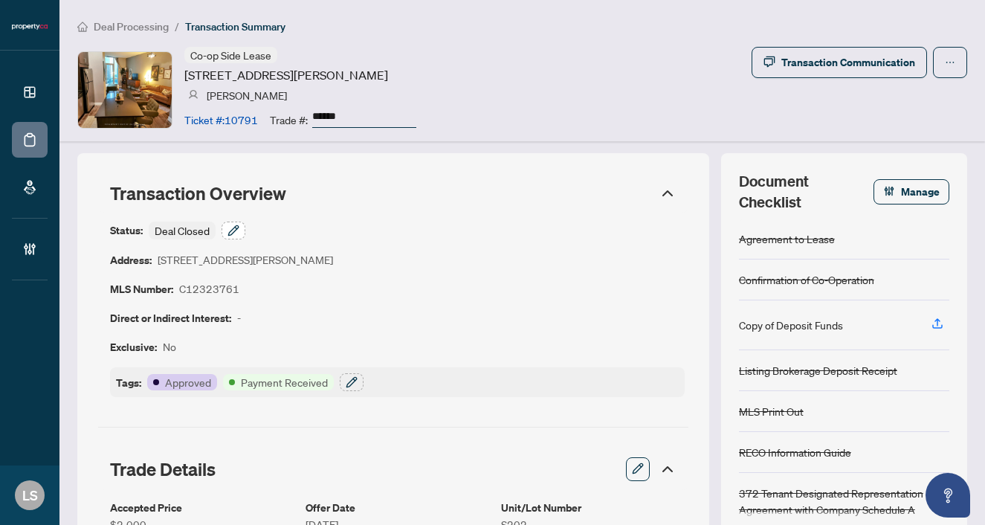
click at [233, 229] on icon "button" at bounding box center [234, 231] width 12 height 12
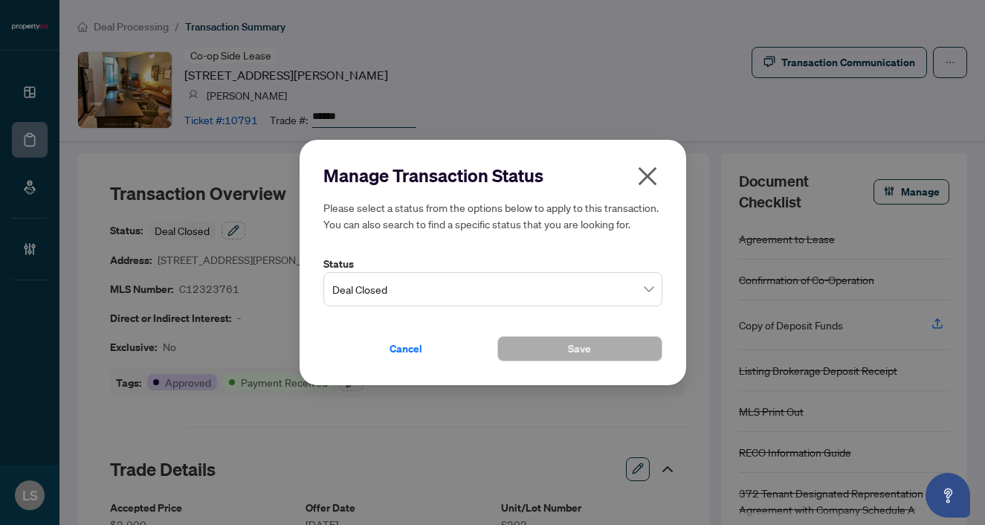
click at [397, 285] on span "Deal Closed" at bounding box center [492, 289] width 321 height 28
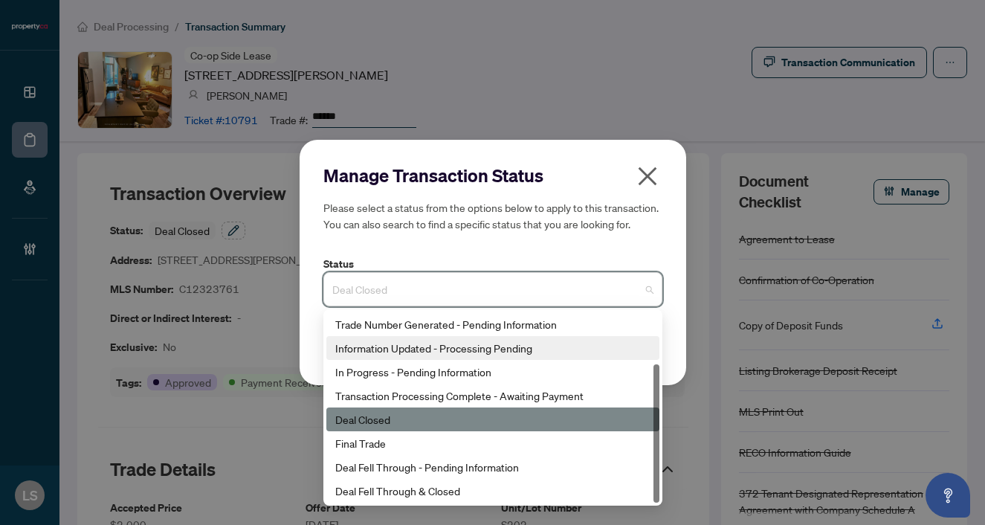
scroll to position [71, 0]
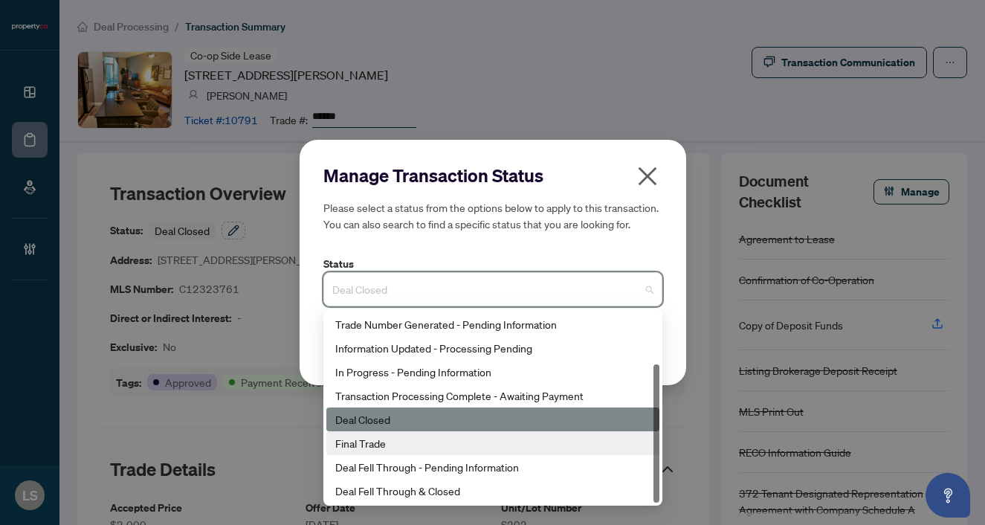
click at [382, 448] on div "Final Trade" at bounding box center [492, 443] width 315 height 16
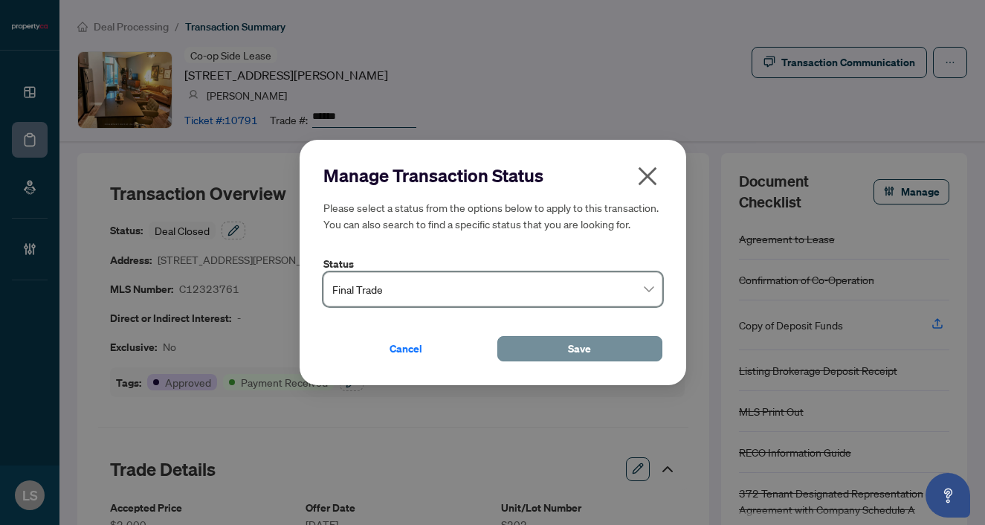
click at [552, 353] on button "Save" at bounding box center [580, 348] width 165 height 25
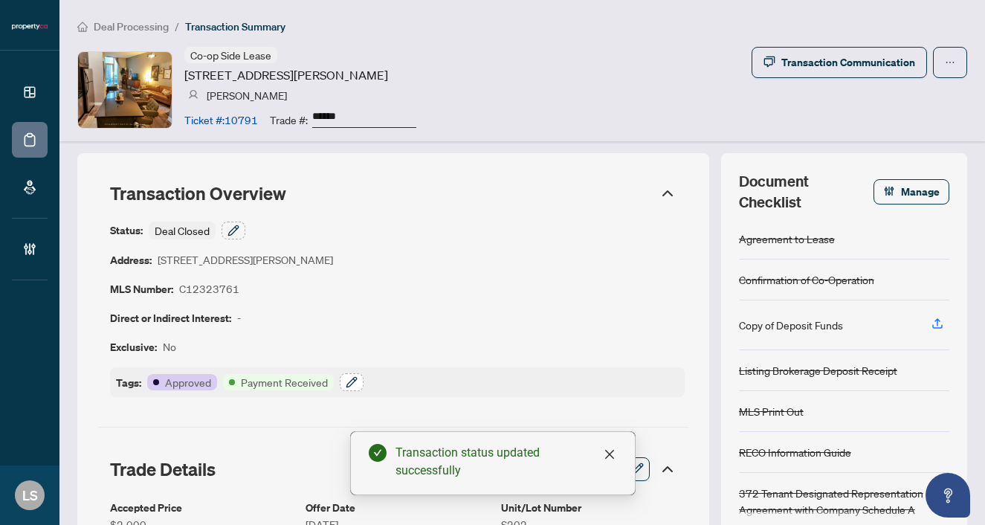
click at [352, 382] on icon "button" at bounding box center [352, 382] width 10 height 10
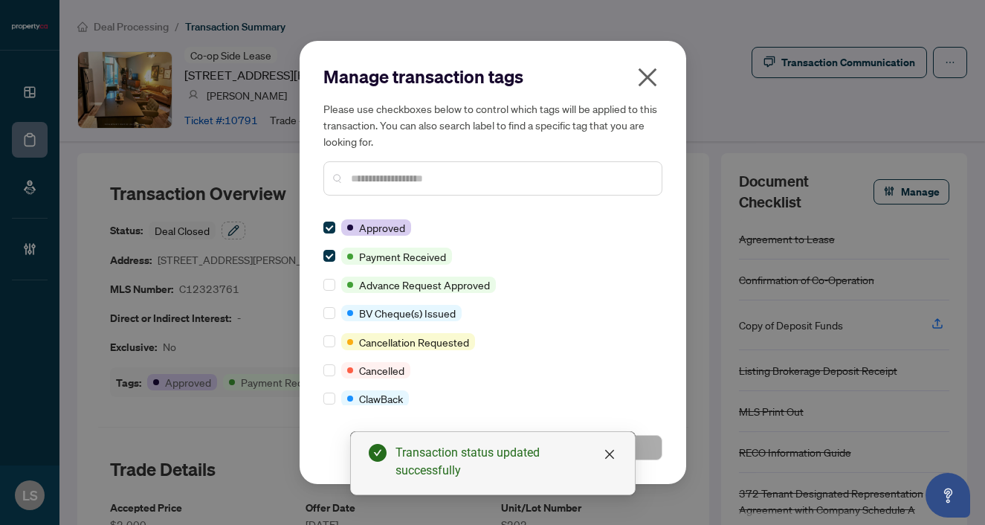
click at [371, 206] on div "Manage transaction tags Please use checkboxes below to control which tags will …" at bounding box center [493, 136] width 339 height 143
click at [370, 183] on input "text" at bounding box center [500, 178] width 299 height 16
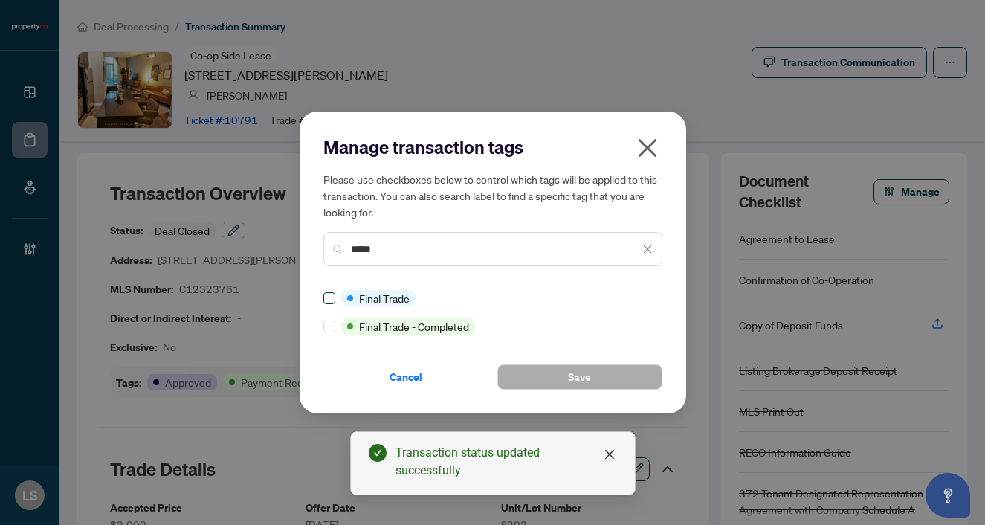
type input "*****"
click at [329, 305] on label at bounding box center [330, 298] width 12 height 16
click at [568, 389] on span "Save" at bounding box center [579, 377] width 23 height 24
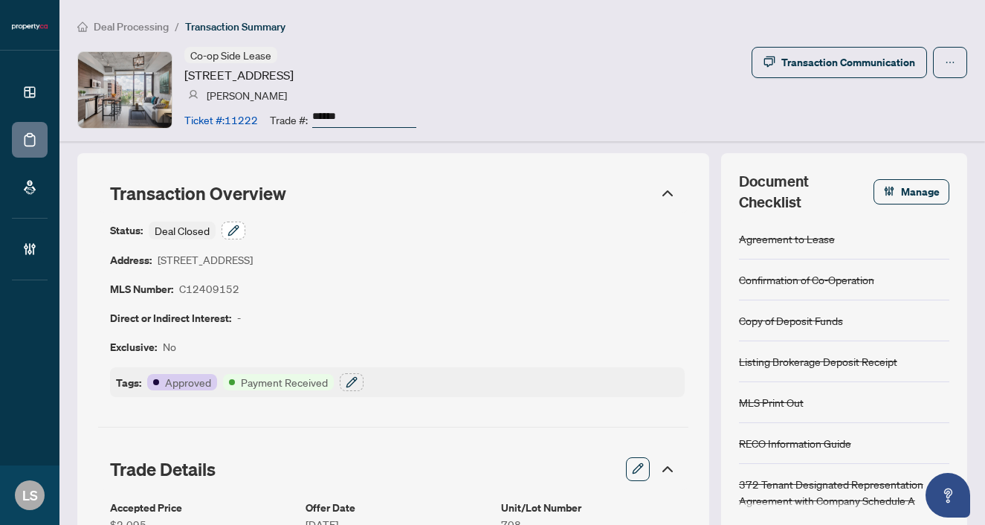
click at [237, 222] on button "button" at bounding box center [234, 231] width 24 height 18
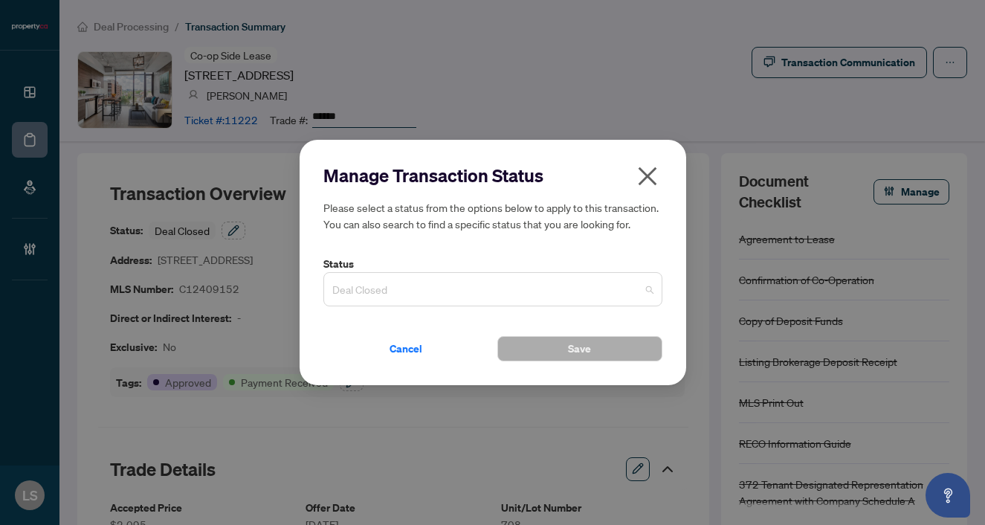
click at [364, 293] on span "Deal Closed" at bounding box center [492, 289] width 321 height 28
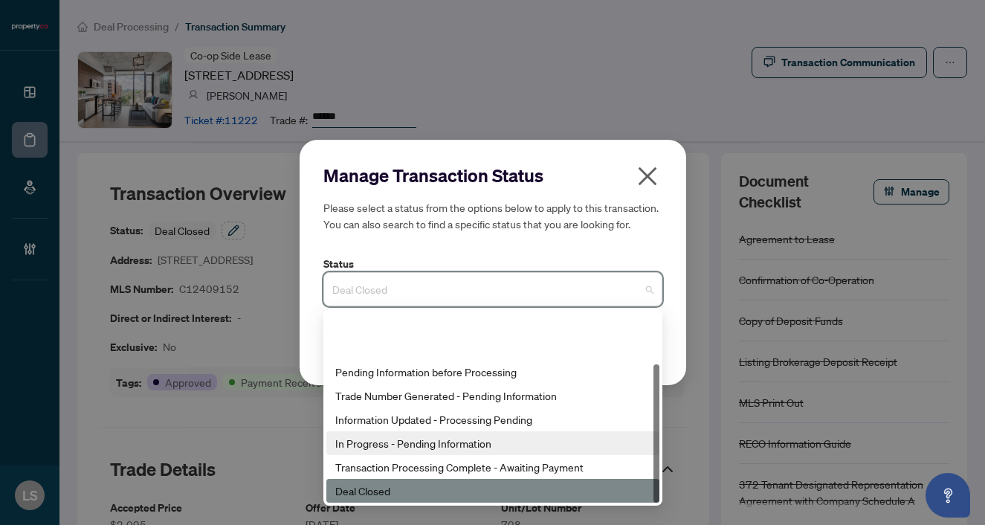
scroll to position [71, 0]
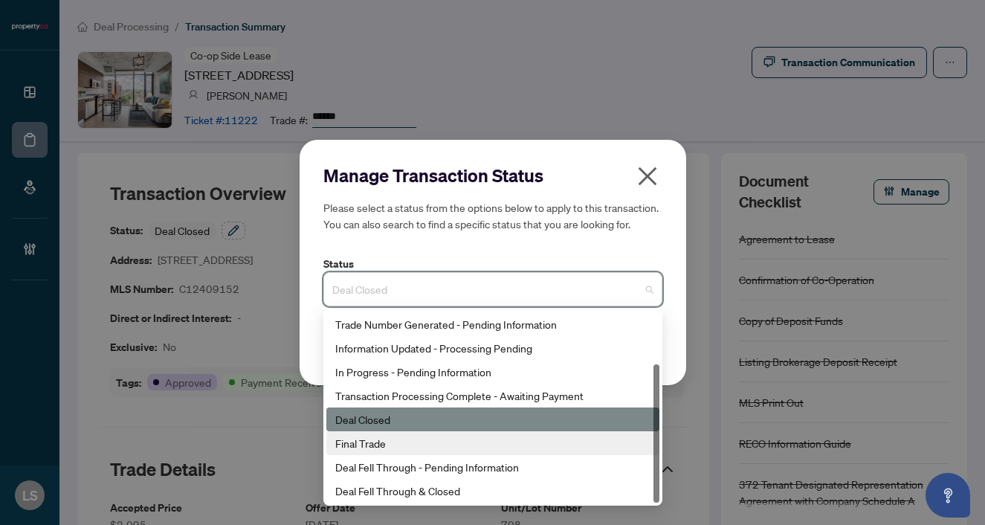
click at [373, 446] on div "Final Trade" at bounding box center [492, 443] width 315 height 16
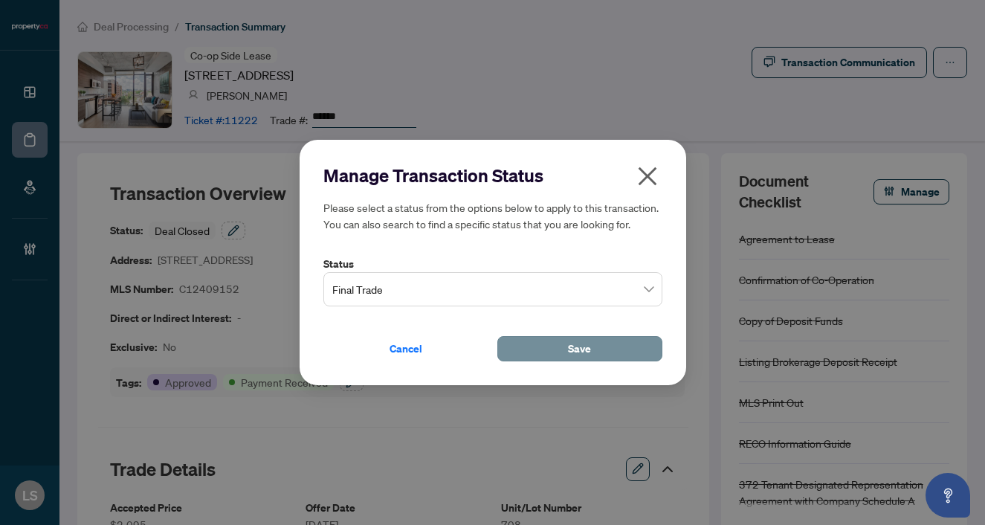
click at [532, 353] on button "Save" at bounding box center [580, 348] width 165 height 25
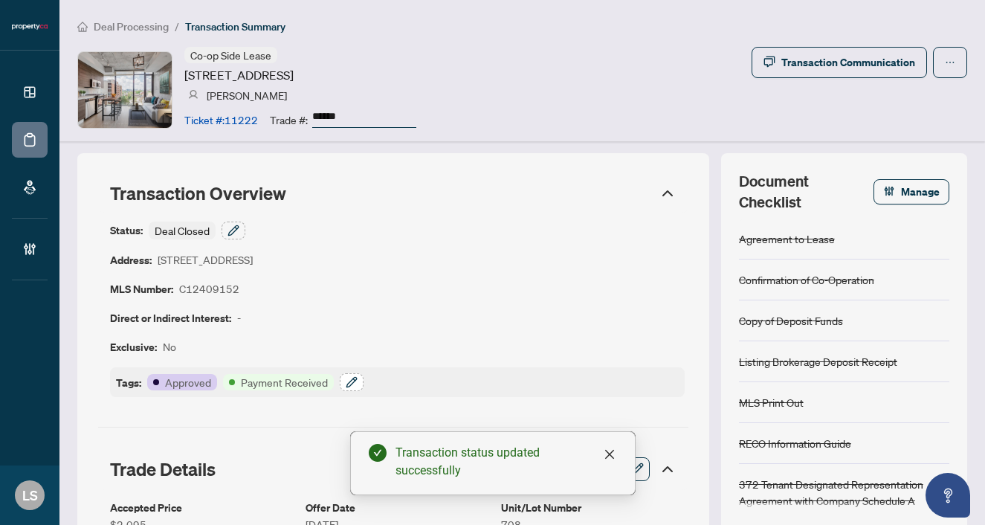
click at [353, 382] on icon "button" at bounding box center [352, 382] width 12 height 12
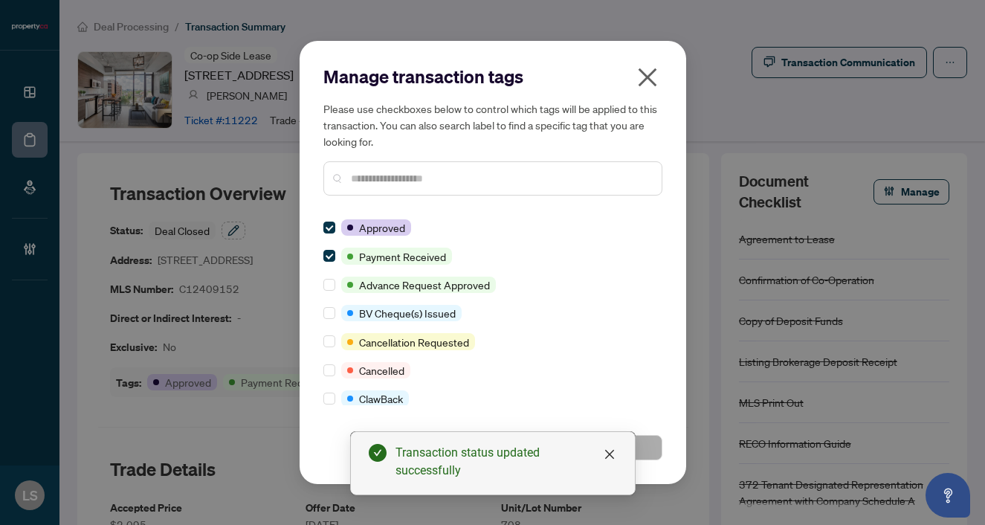
click at [362, 178] on input "text" at bounding box center [500, 178] width 299 height 16
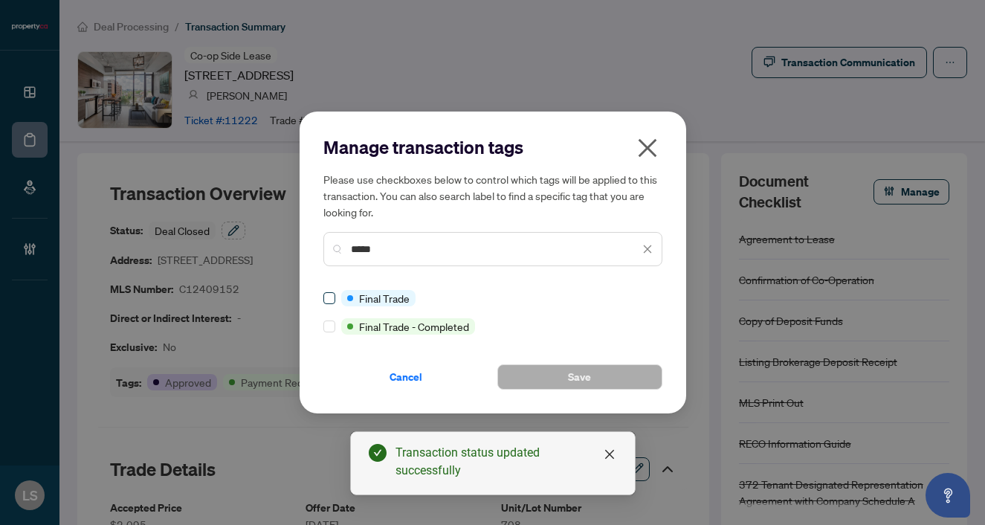
type input "*****"
click at [558, 382] on button "Save" at bounding box center [580, 376] width 165 height 25
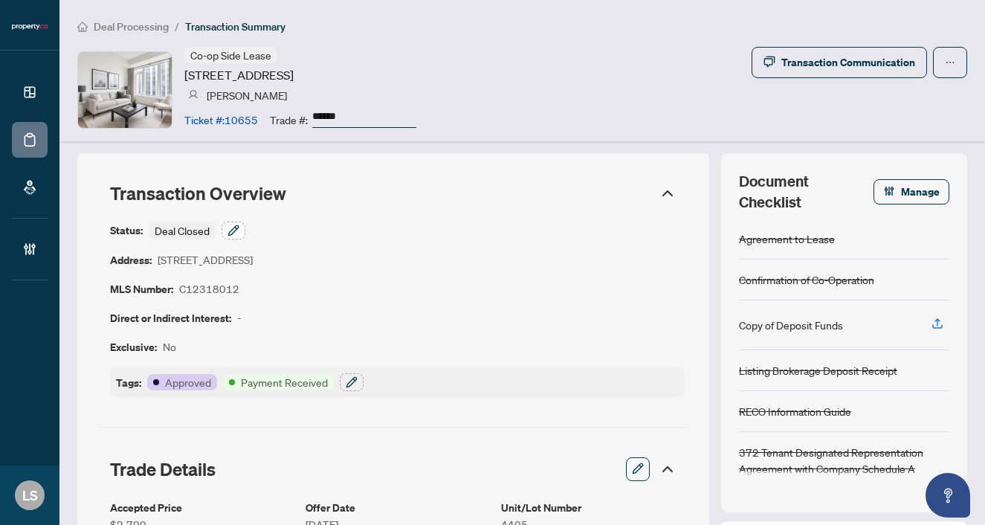
click at [235, 232] on icon "button" at bounding box center [234, 231] width 12 height 12
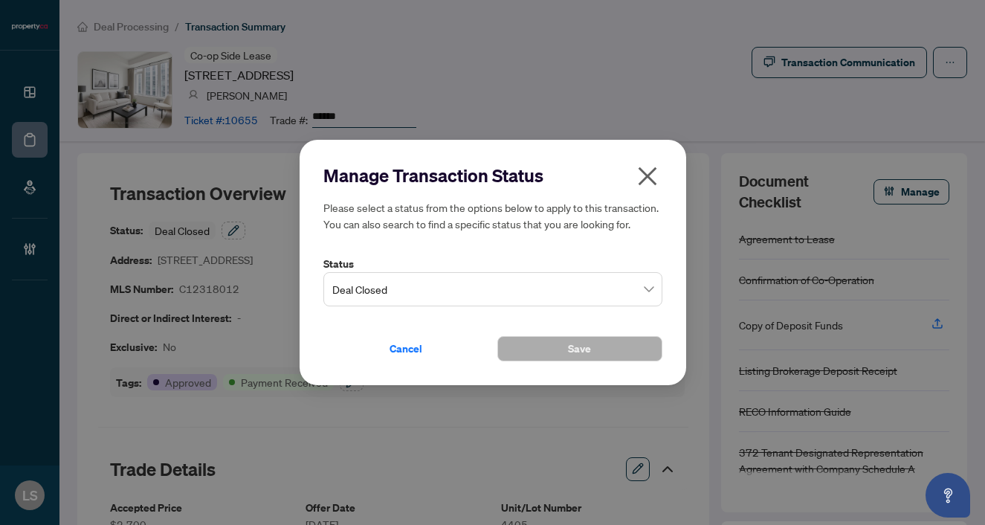
click at [393, 293] on span "Deal Closed" at bounding box center [492, 289] width 321 height 28
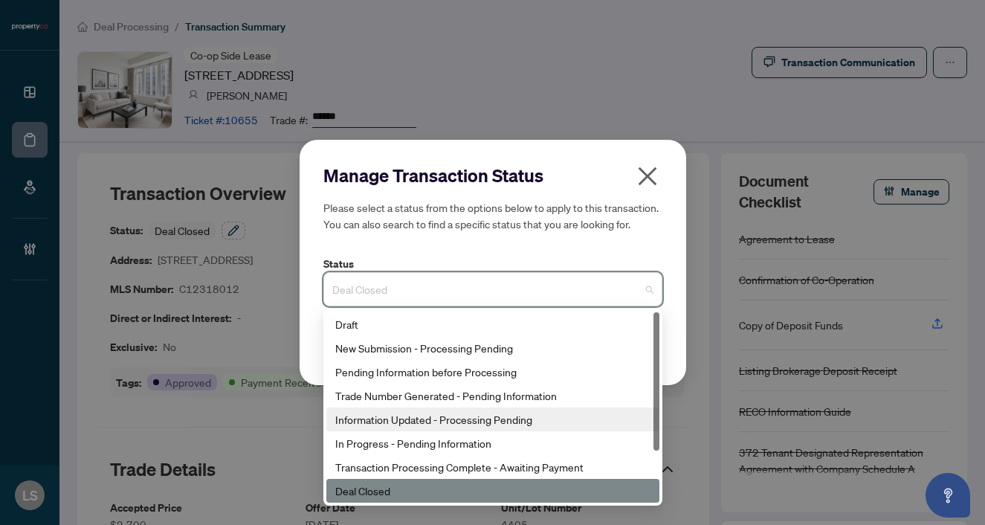
scroll to position [71, 0]
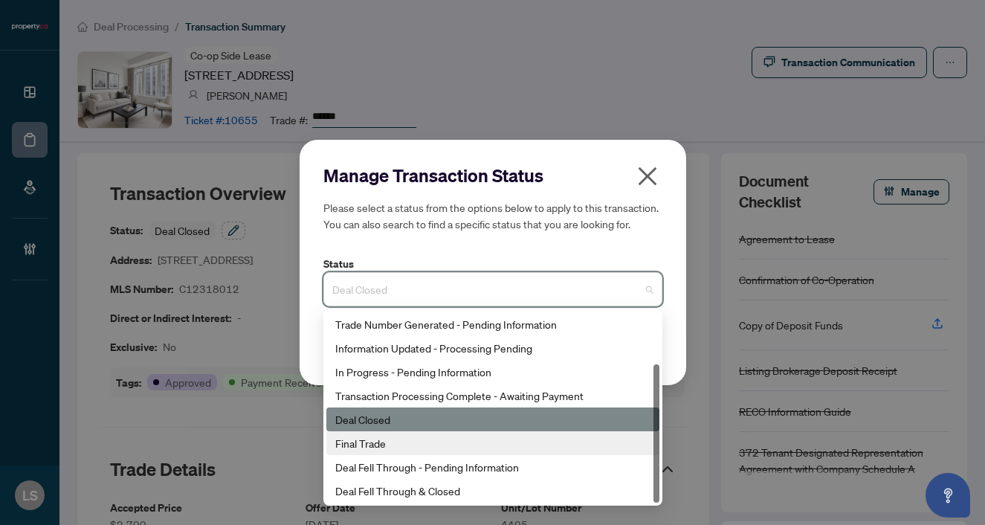
click at [404, 438] on div "Final Trade" at bounding box center [492, 443] width 315 height 16
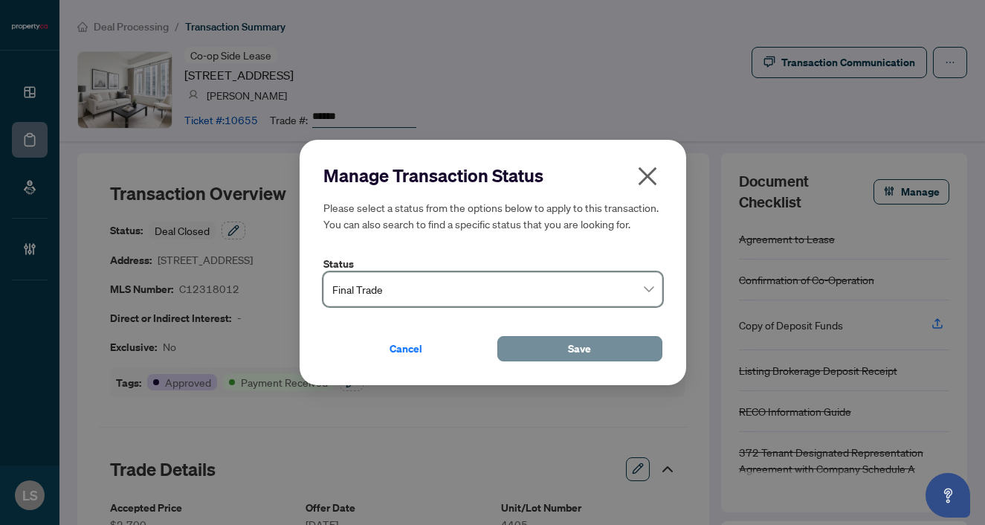
click at [579, 346] on span "Save" at bounding box center [579, 349] width 23 height 24
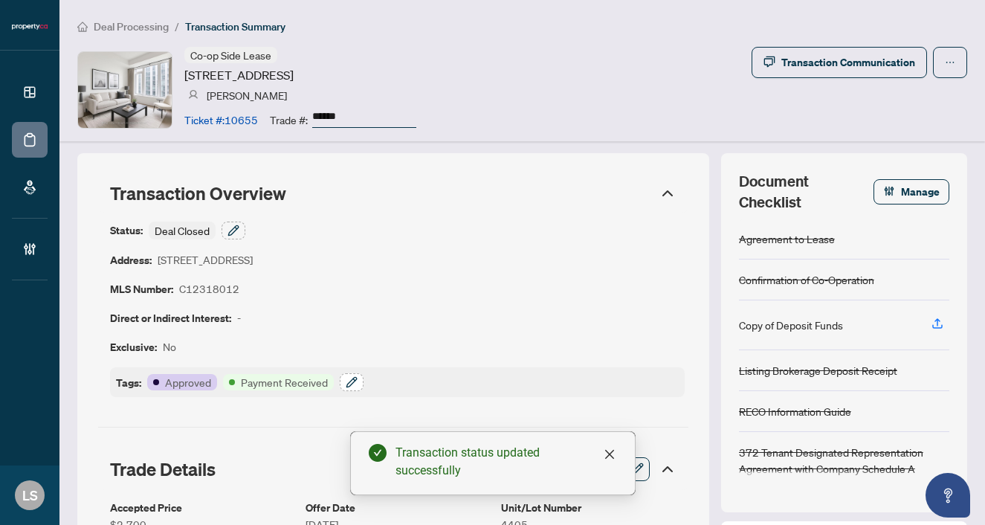
click at [342, 379] on button "button" at bounding box center [352, 382] width 24 height 18
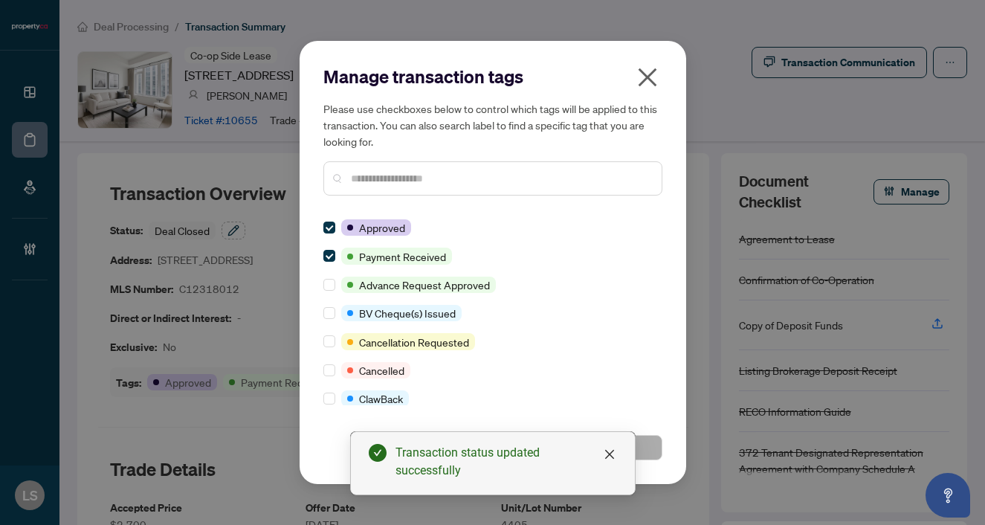
click at [367, 181] on input "text" at bounding box center [500, 178] width 299 height 16
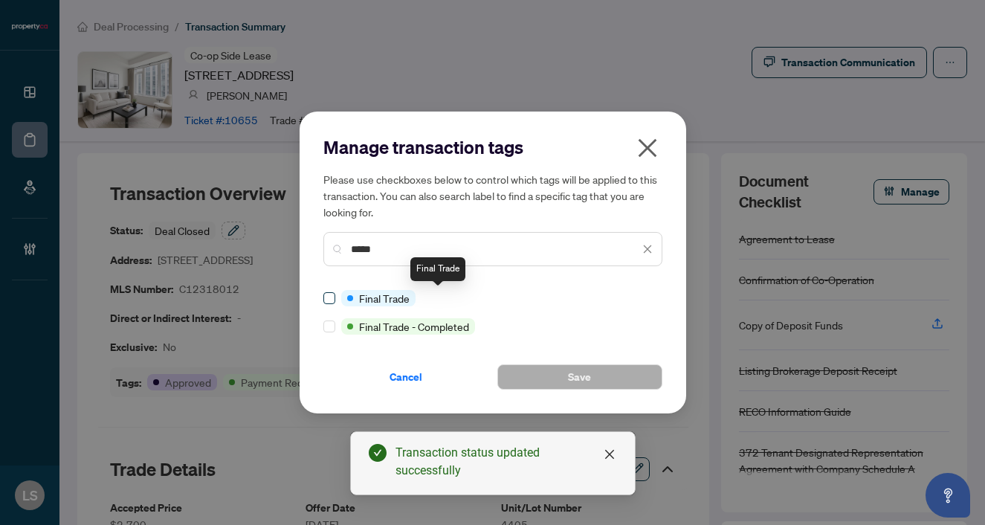
type input "*****"
click at [327, 291] on label at bounding box center [330, 298] width 12 height 16
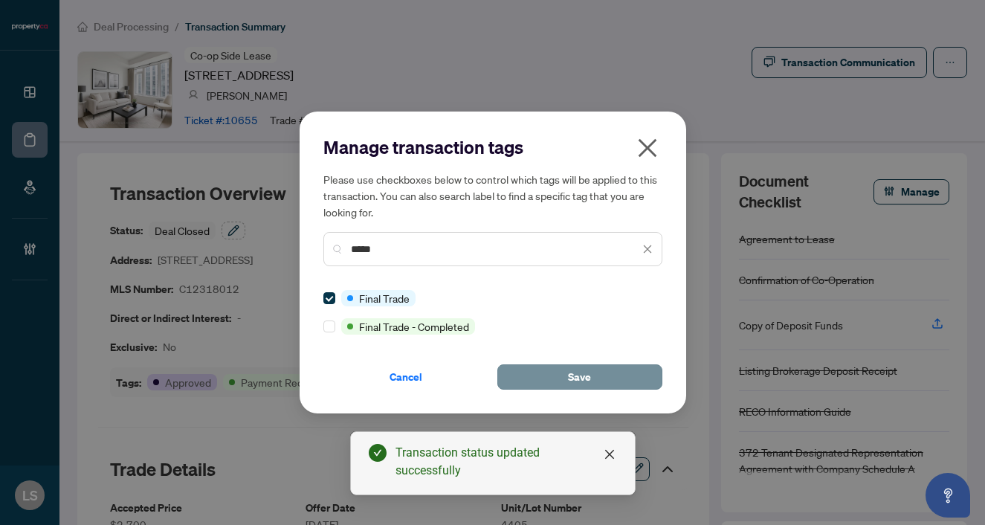
click at [567, 370] on button "Save" at bounding box center [580, 376] width 165 height 25
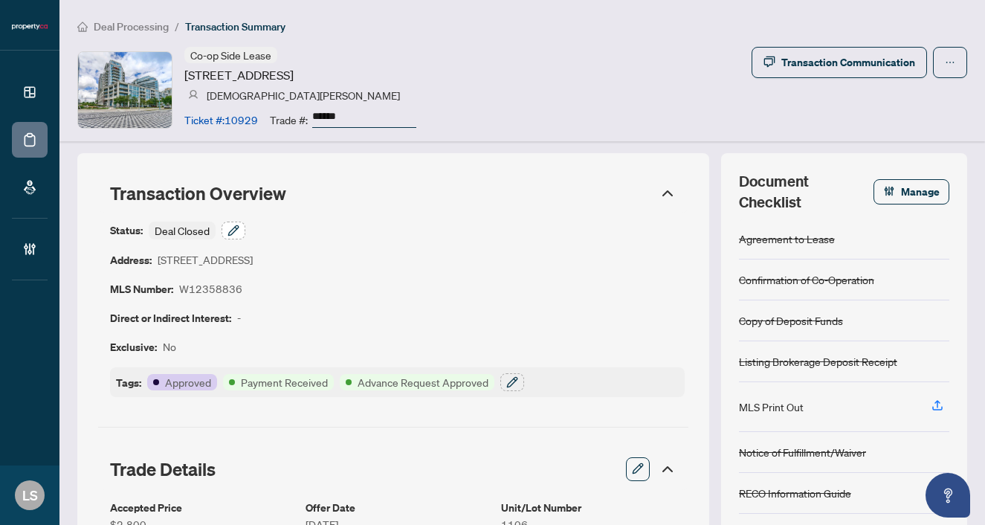
click at [234, 225] on icon "button" at bounding box center [234, 231] width 12 height 12
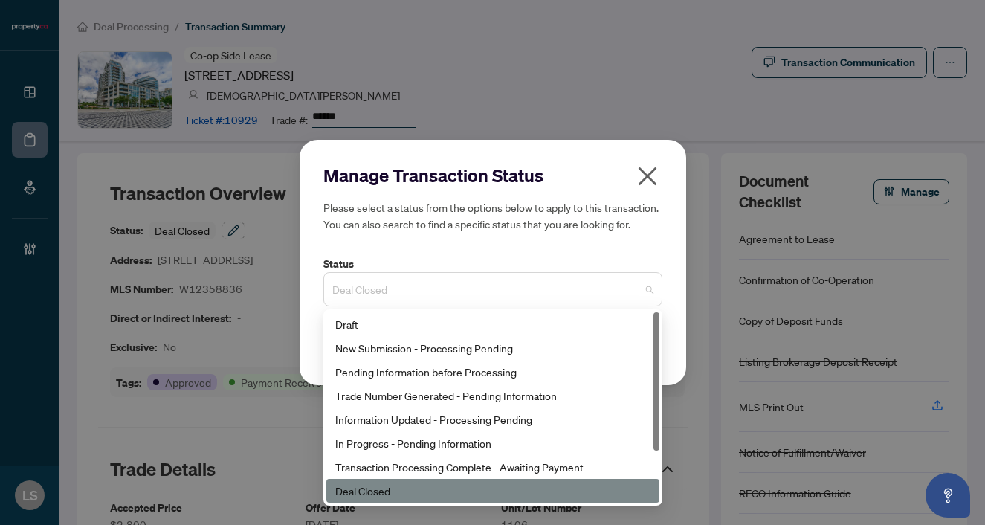
click at [391, 297] on span "Deal Closed" at bounding box center [492, 289] width 321 height 28
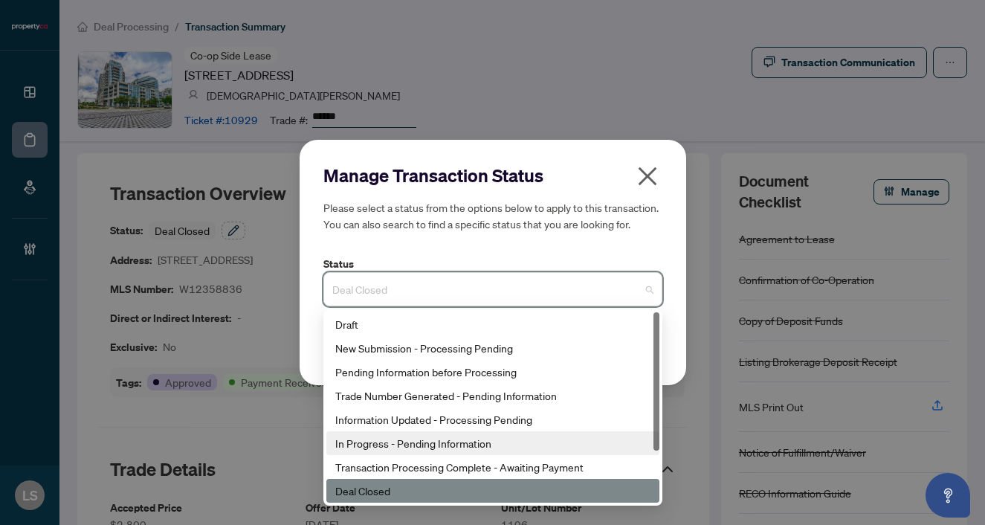
scroll to position [71, 0]
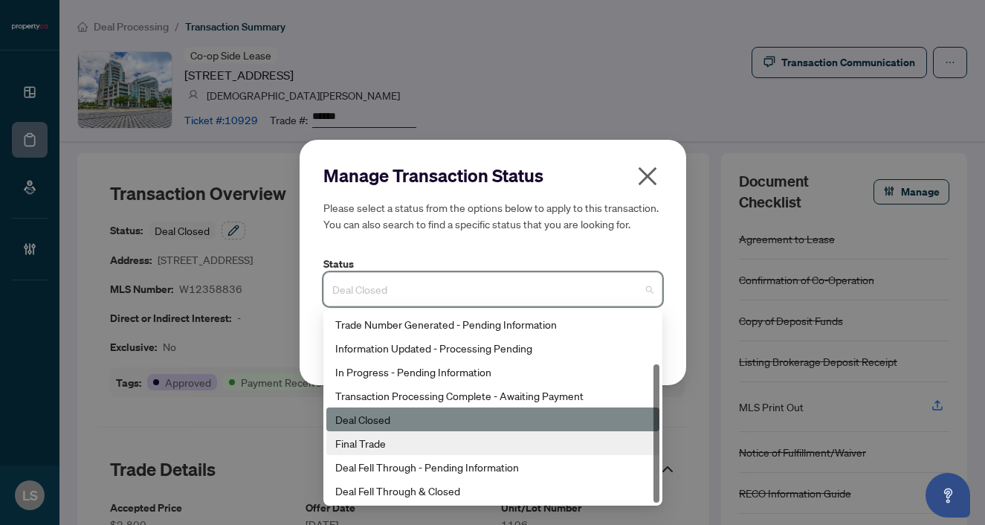
click at [369, 448] on div "Final Trade" at bounding box center [492, 443] width 315 height 16
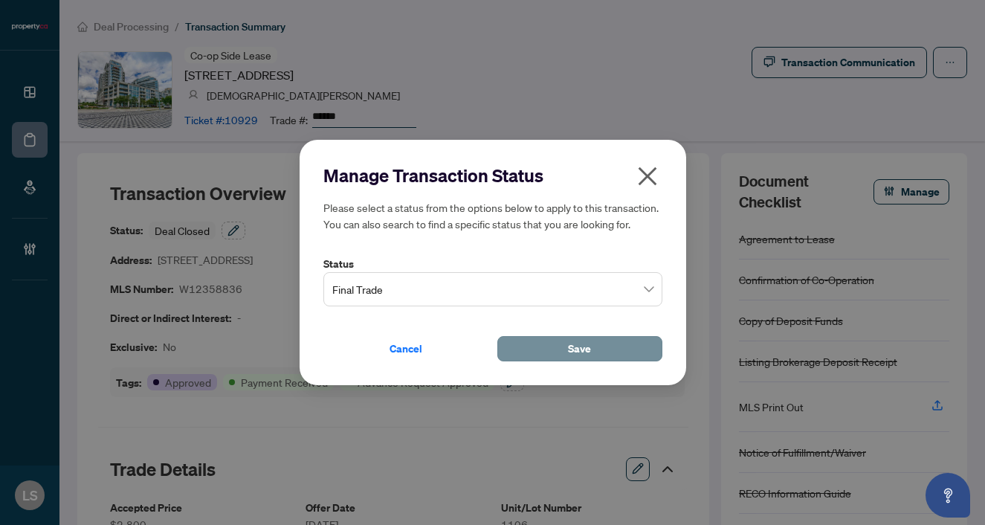
click at [541, 343] on button "Save" at bounding box center [580, 348] width 165 height 25
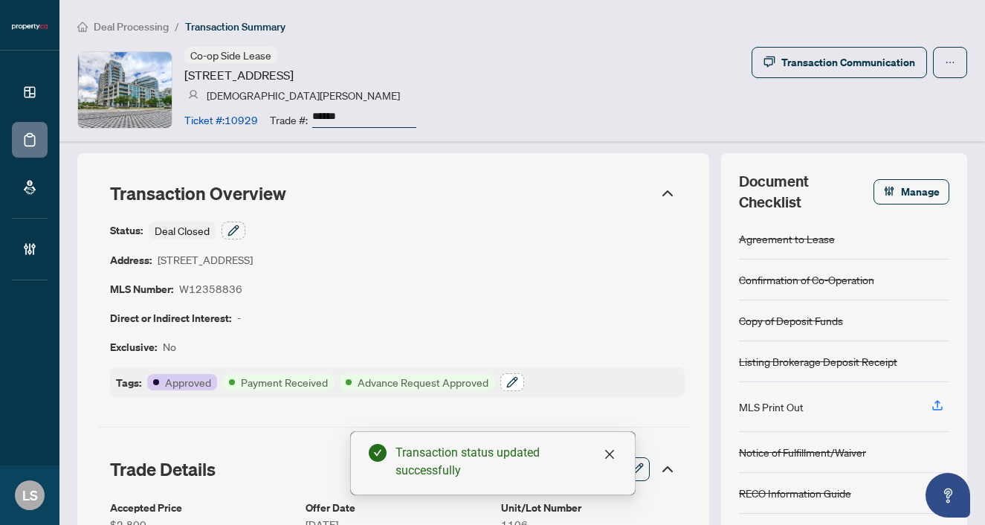
click at [509, 384] on icon "button" at bounding box center [512, 382] width 10 height 10
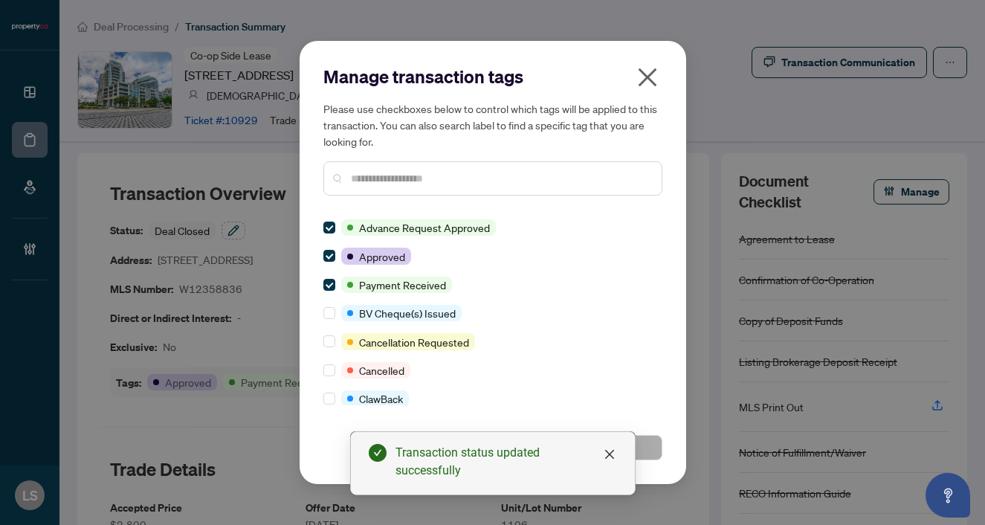
click at [365, 179] on input "text" at bounding box center [500, 178] width 299 height 16
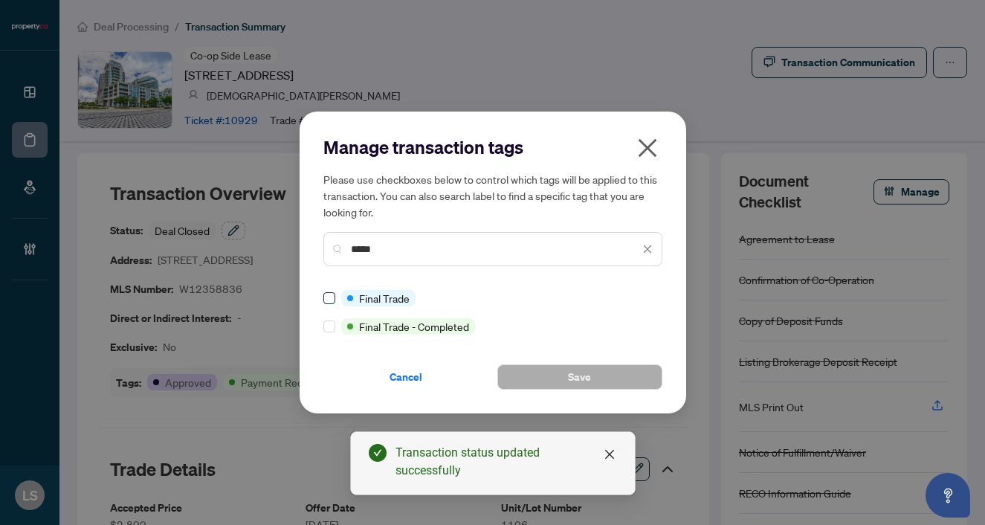
type input "*****"
click at [533, 374] on button "Save" at bounding box center [580, 376] width 165 height 25
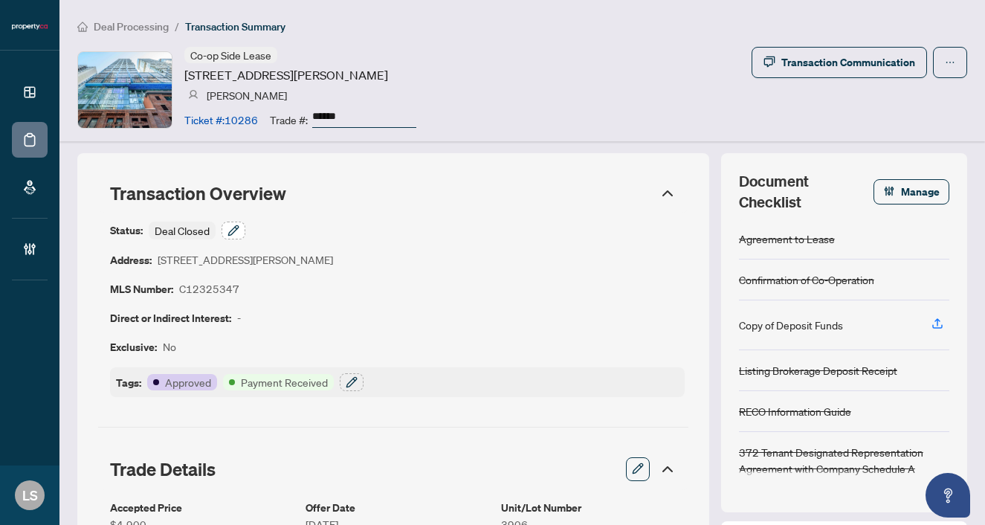
click at [227, 231] on button "button" at bounding box center [234, 231] width 24 height 18
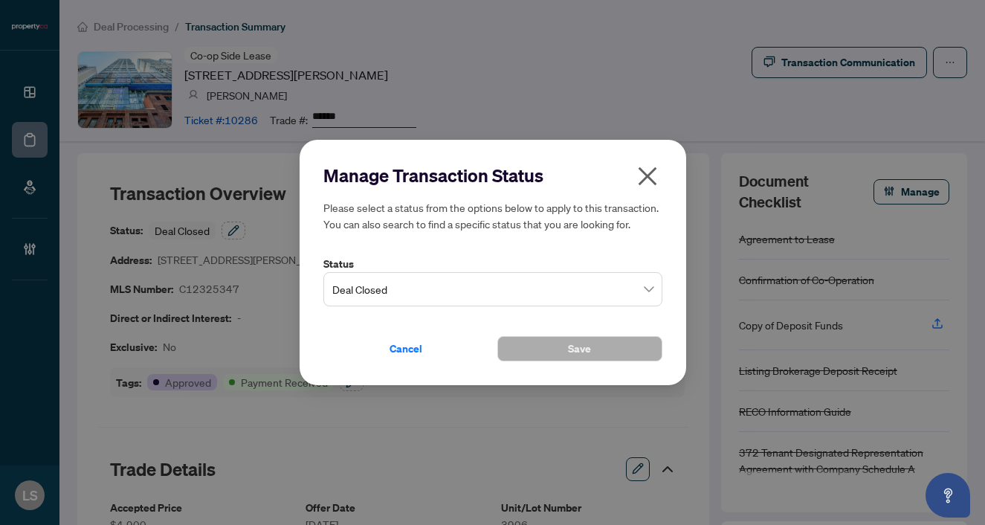
click at [385, 289] on span "Deal Closed" at bounding box center [492, 289] width 321 height 28
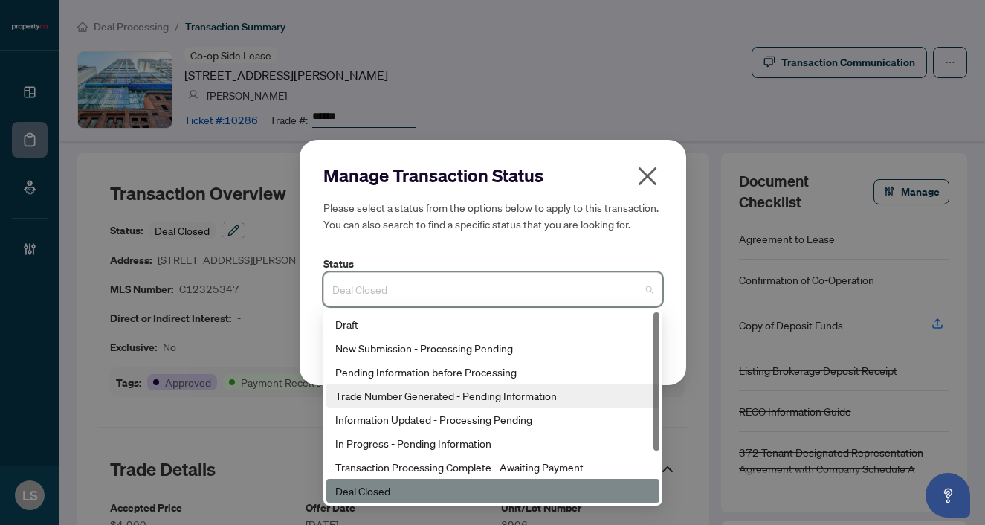
scroll to position [71, 0]
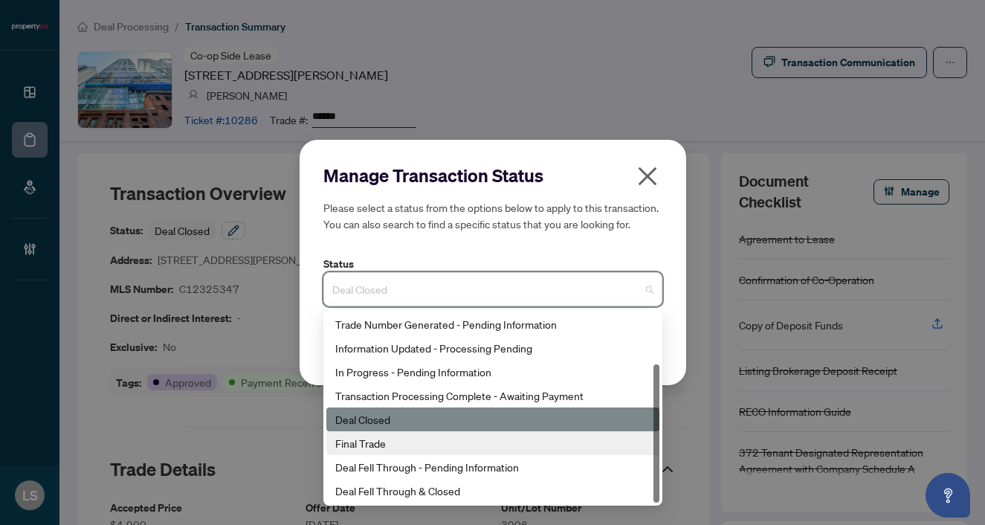
click at [391, 435] on div "Final Trade" at bounding box center [492, 443] width 315 height 16
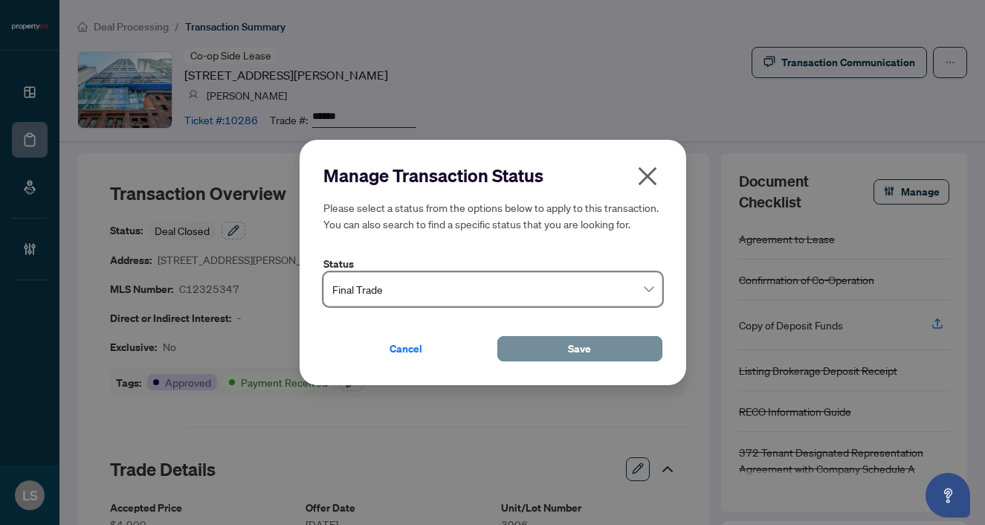
click at [602, 355] on button "Save" at bounding box center [580, 348] width 165 height 25
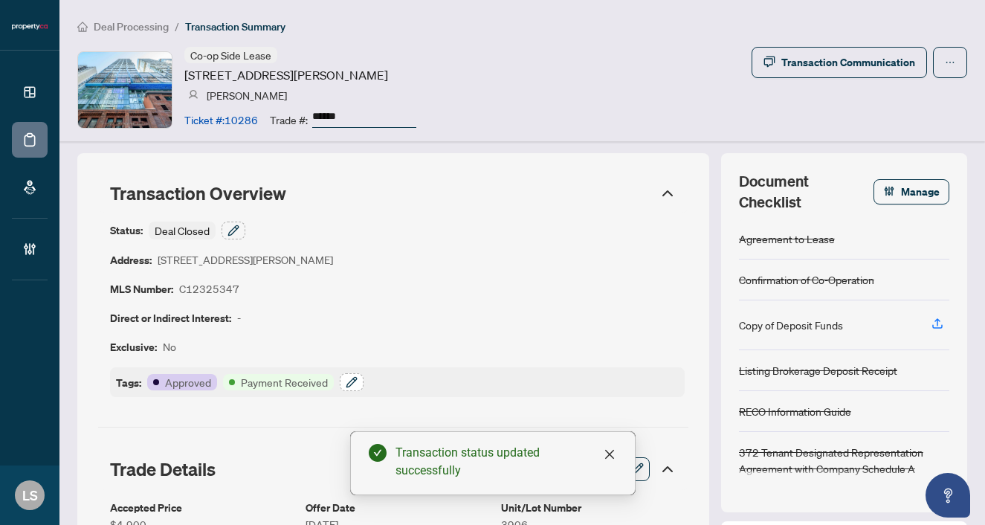
click at [353, 383] on icon "button" at bounding box center [352, 382] width 12 height 12
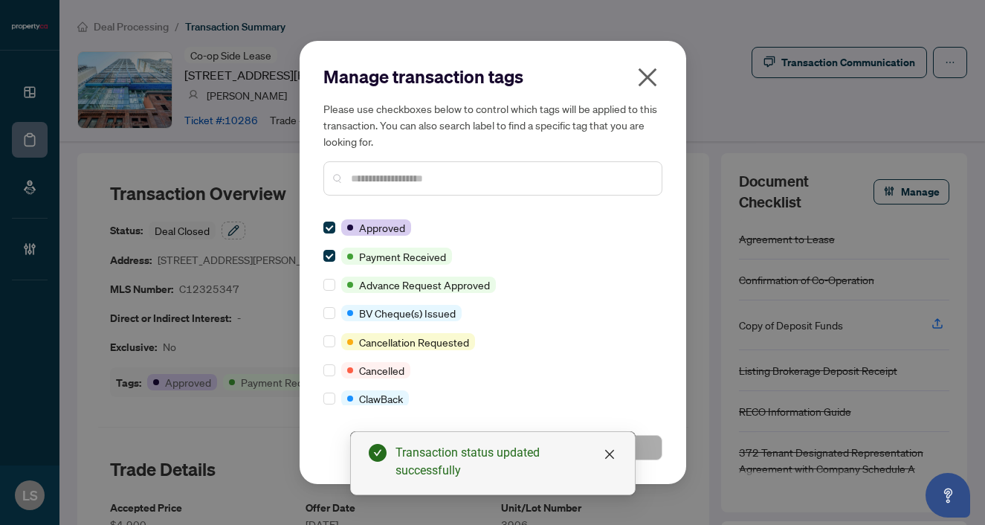
click at [417, 180] on input "text" at bounding box center [500, 178] width 299 height 16
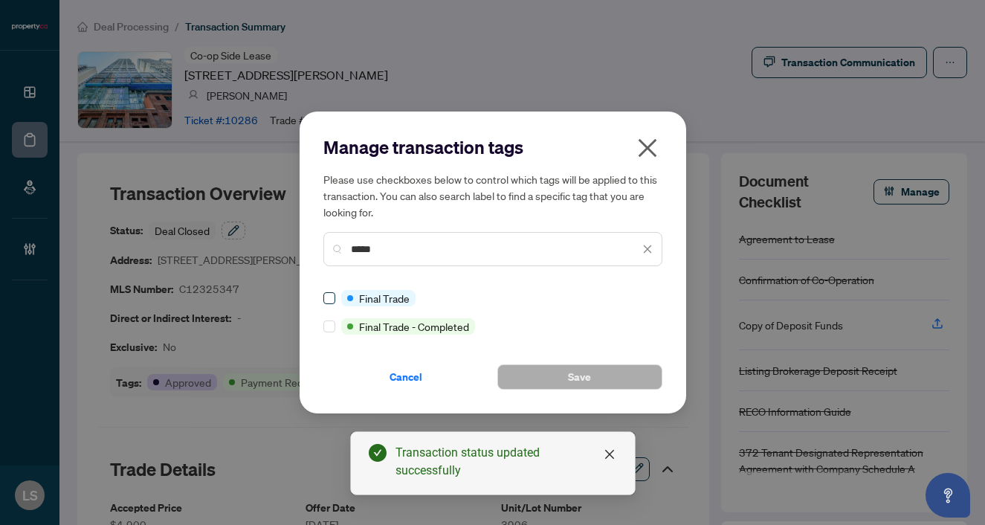
type input "*****"
click at [538, 365] on button "Save" at bounding box center [580, 376] width 165 height 25
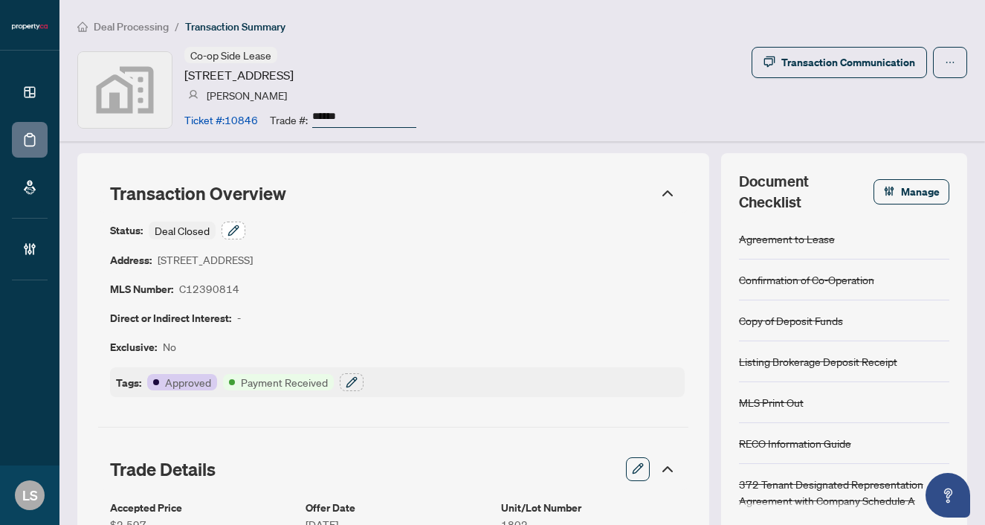
click at [242, 222] on button "button" at bounding box center [234, 231] width 24 height 18
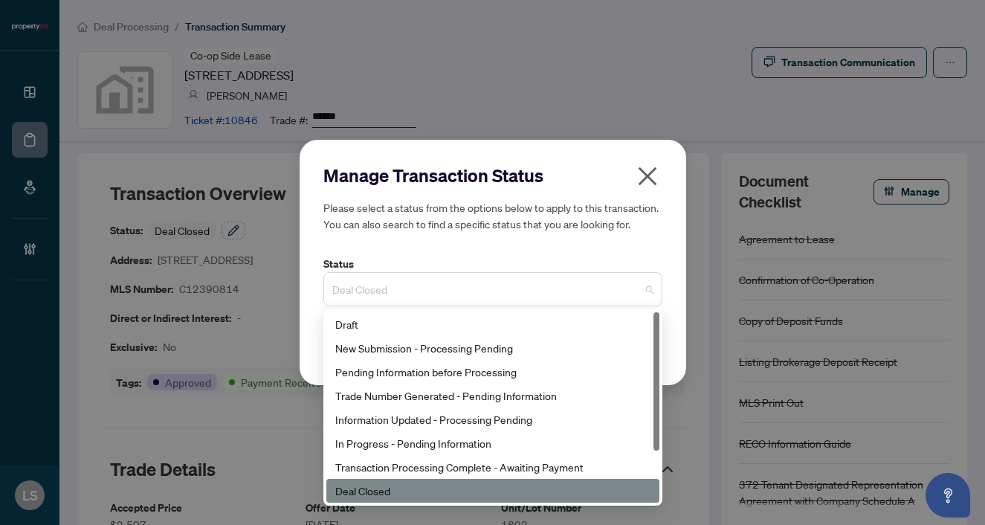
click at [415, 285] on span "Deal Closed" at bounding box center [492, 289] width 321 height 28
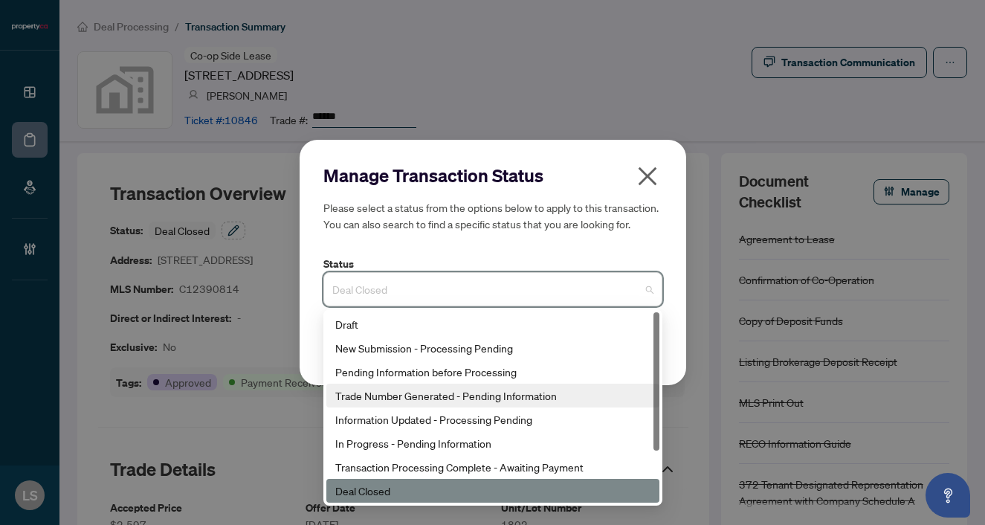
scroll to position [71, 0]
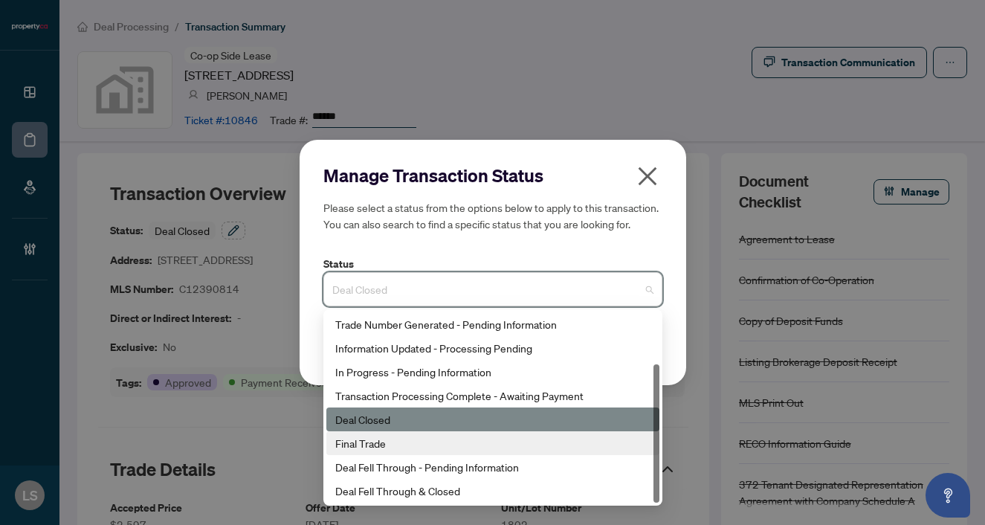
click at [403, 444] on div "Final Trade" at bounding box center [492, 443] width 315 height 16
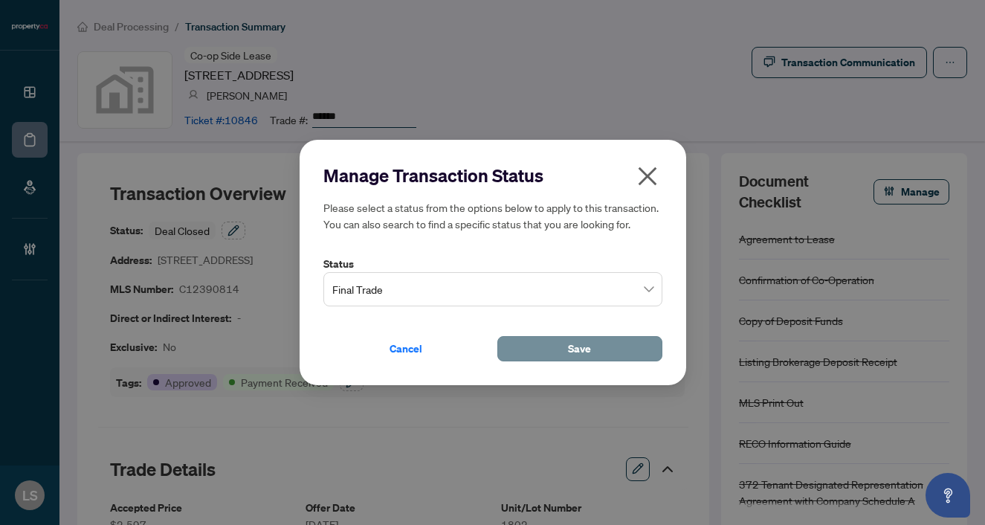
click at [542, 351] on button "Save" at bounding box center [580, 348] width 165 height 25
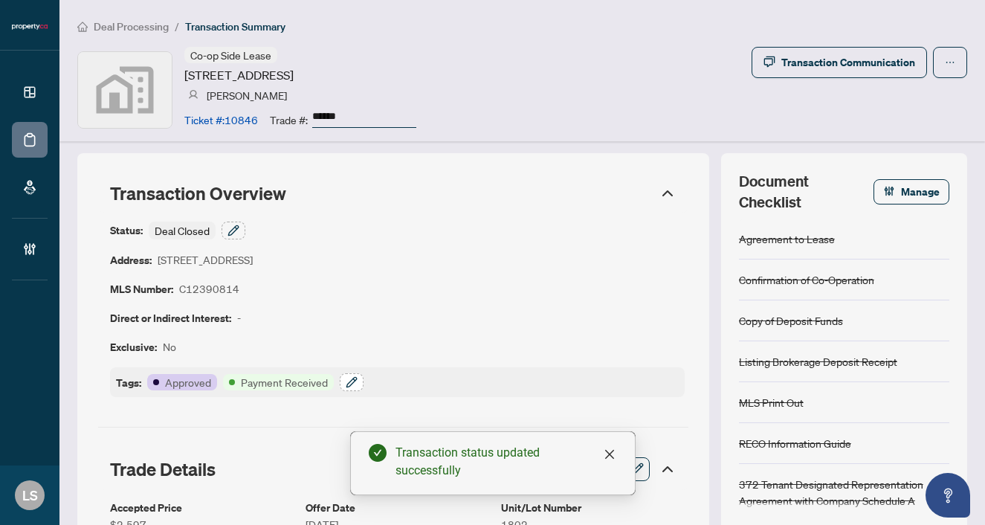
click at [355, 379] on icon "button" at bounding box center [352, 382] width 12 height 12
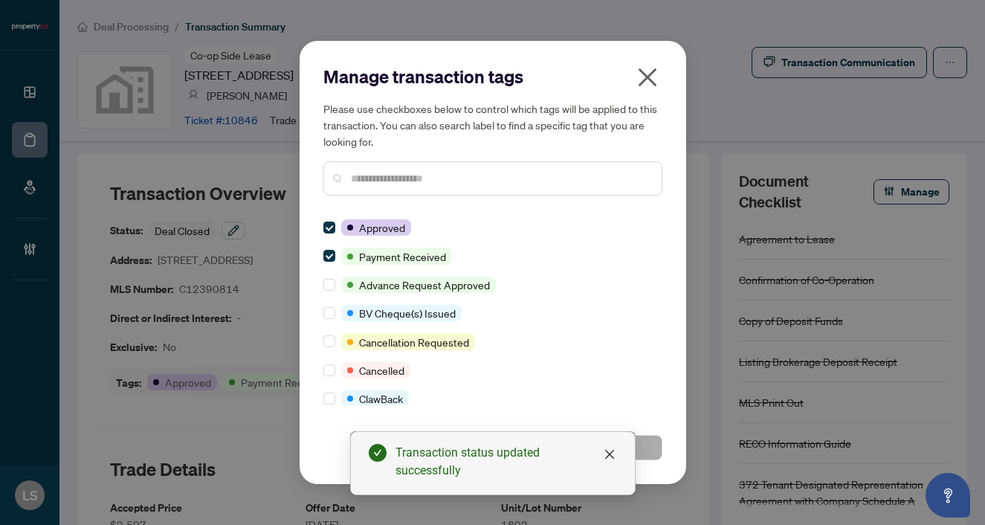
click at [367, 182] on input "text" at bounding box center [500, 178] width 299 height 16
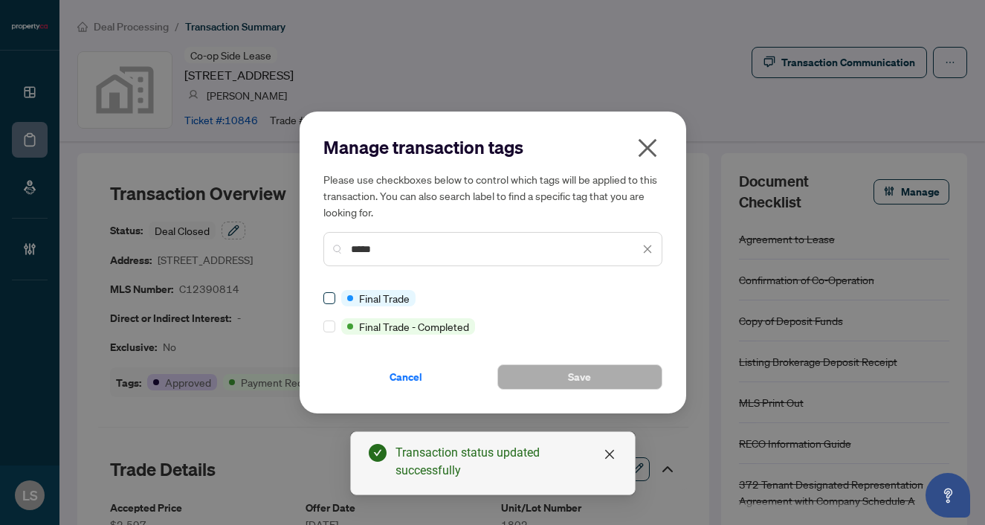
type input "*****"
click at [334, 296] on span at bounding box center [330, 298] width 12 height 12
click at [568, 377] on span "Save" at bounding box center [579, 377] width 23 height 24
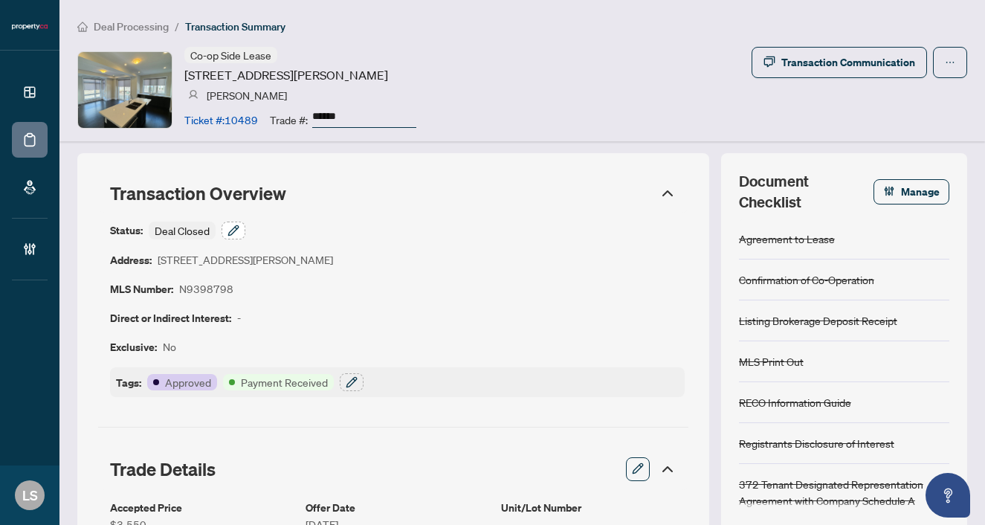
click at [228, 229] on icon "button" at bounding box center [234, 231] width 12 height 12
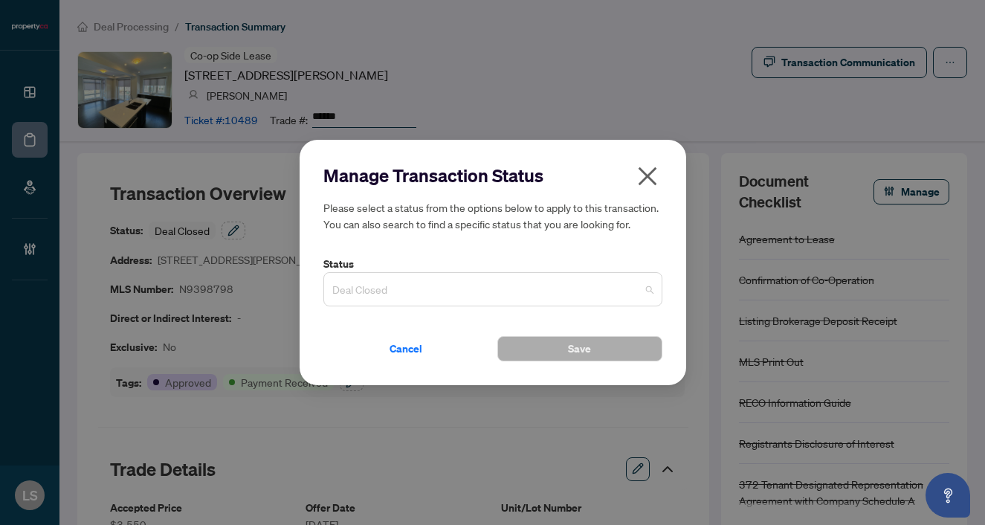
click at [460, 293] on span "Deal Closed" at bounding box center [492, 289] width 321 height 28
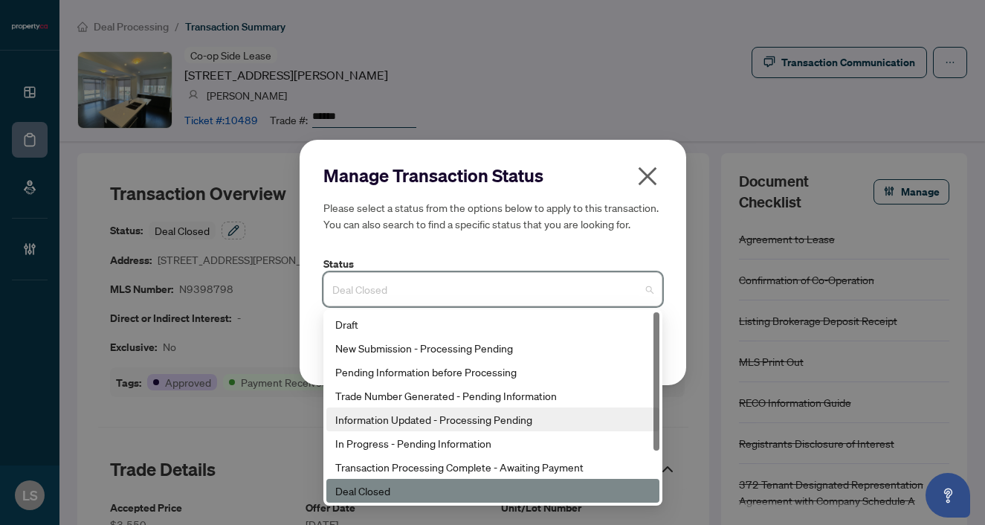
scroll to position [71, 0]
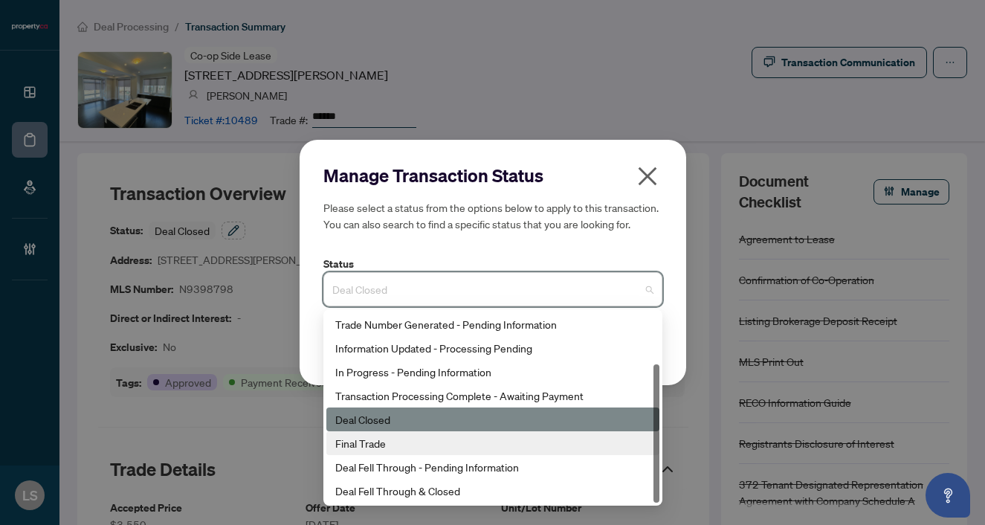
click at [396, 448] on div "Final Trade" at bounding box center [492, 443] width 315 height 16
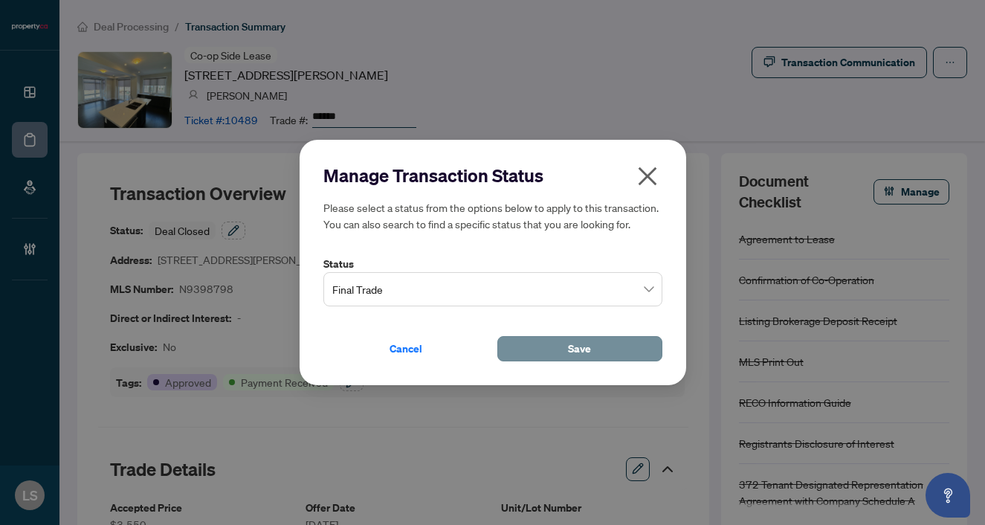
click at [582, 352] on span "Save" at bounding box center [579, 349] width 23 height 24
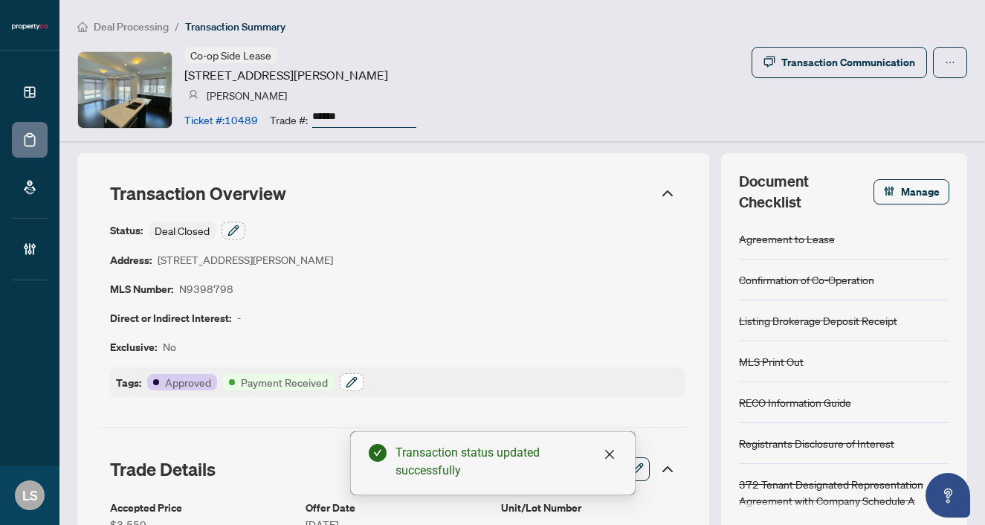
click at [351, 381] on icon "button" at bounding box center [352, 382] width 12 height 12
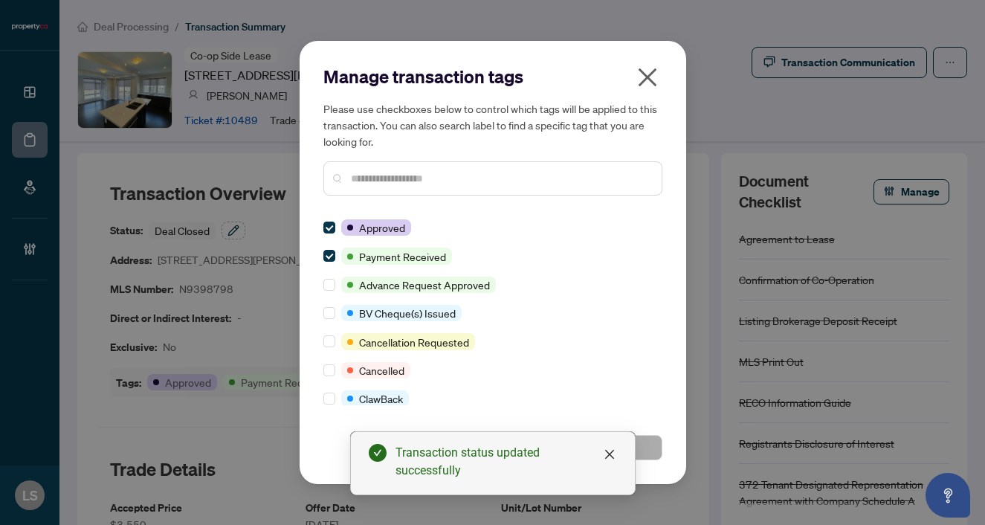
click at [367, 182] on input "text" at bounding box center [500, 178] width 299 height 16
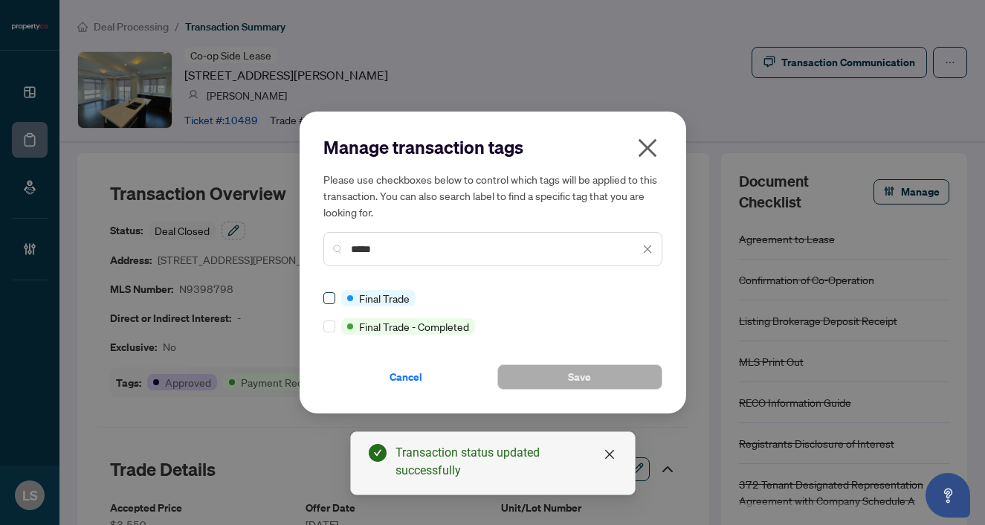
type input "*****"
click at [602, 378] on button "Save" at bounding box center [580, 376] width 165 height 25
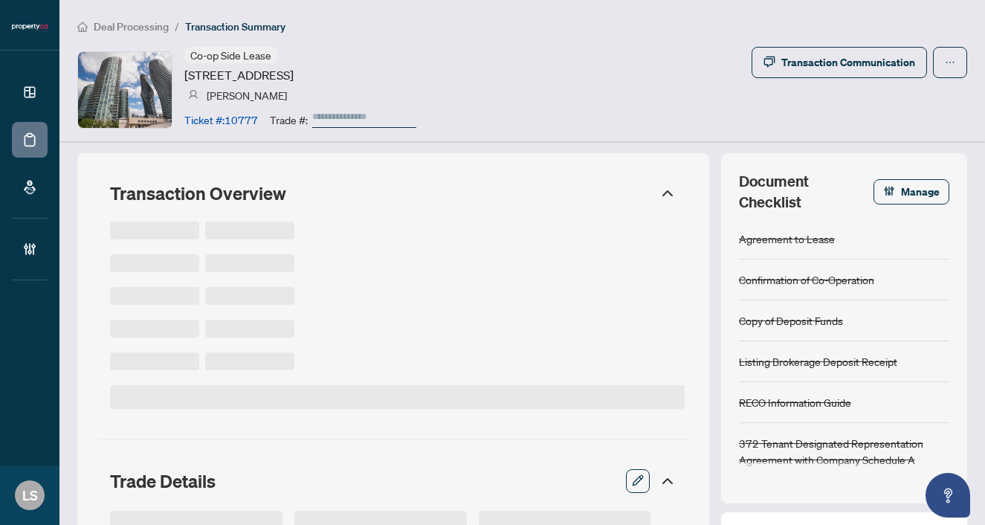
type input "******"
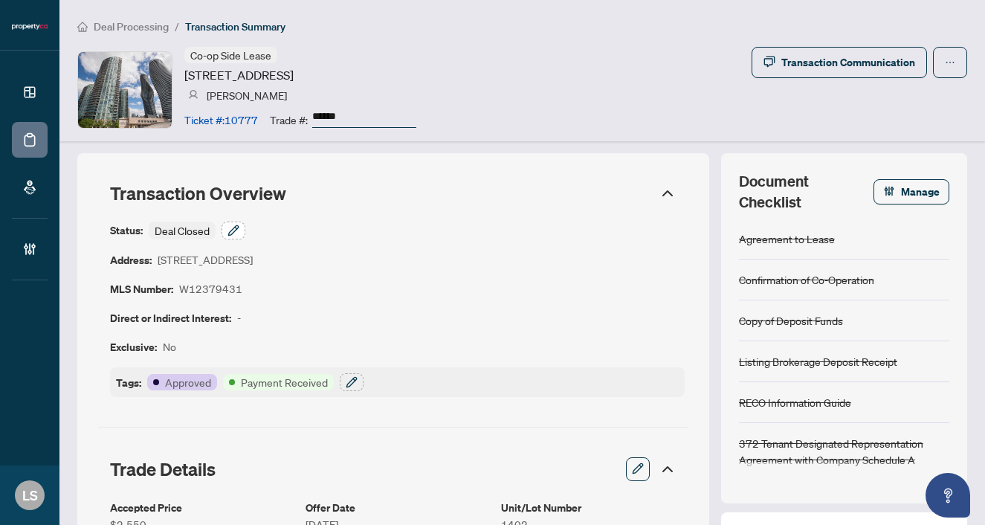
click at [238, 227] on icon "button" at bounding box center [234, 231] width 12 height 12
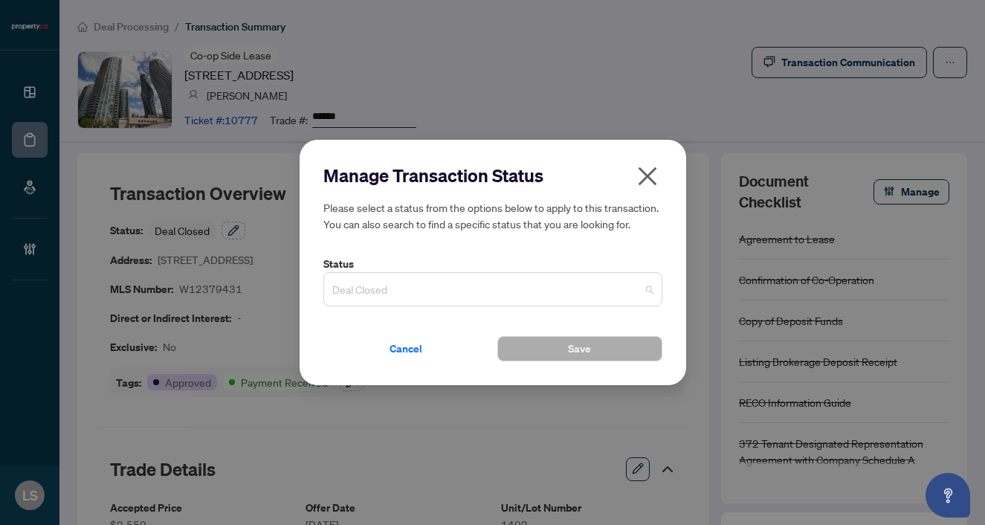
click at [366, 295] on span "Deal Closed" at bounding box center [492, 289] width 321 height 28
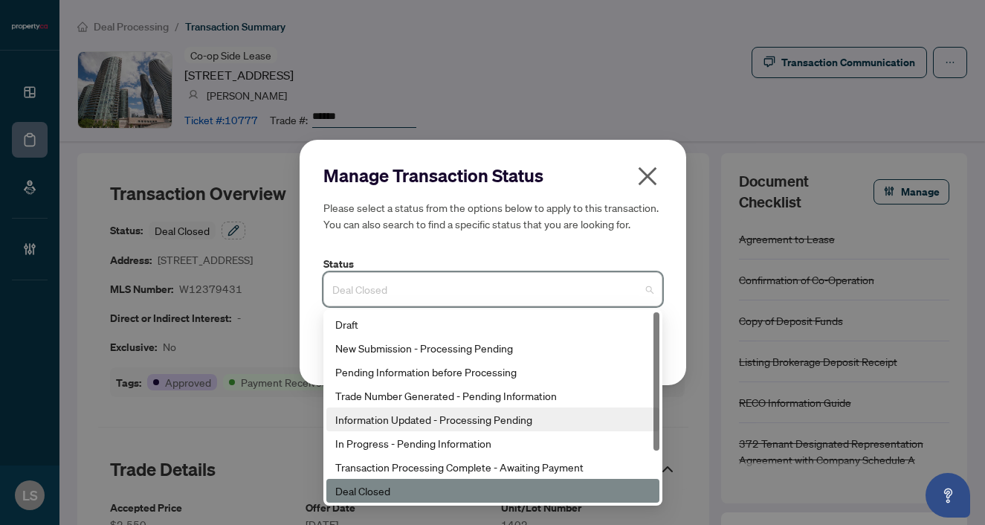
scroll to position [63, 0]
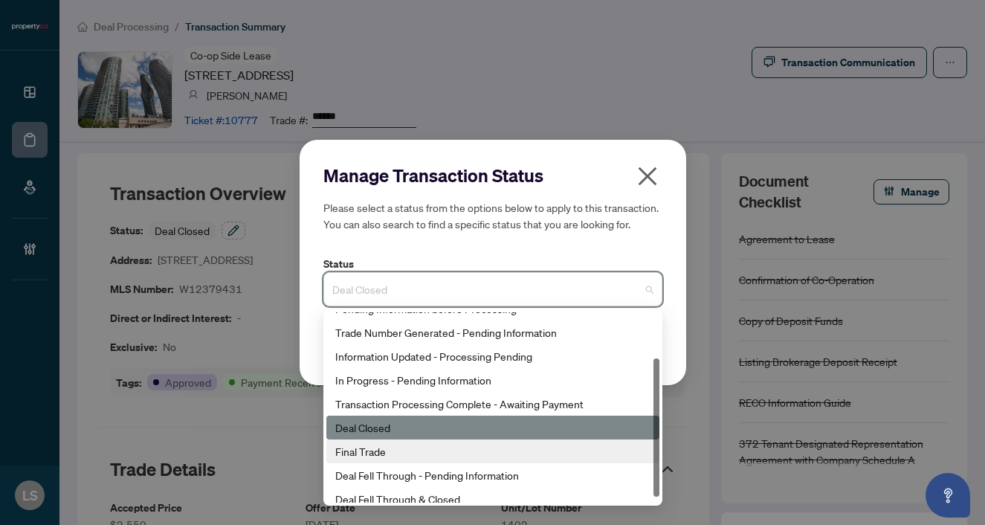
click at [390, 450] on div "Final Trade" at bounding box center [492, 451] width 315 height 16
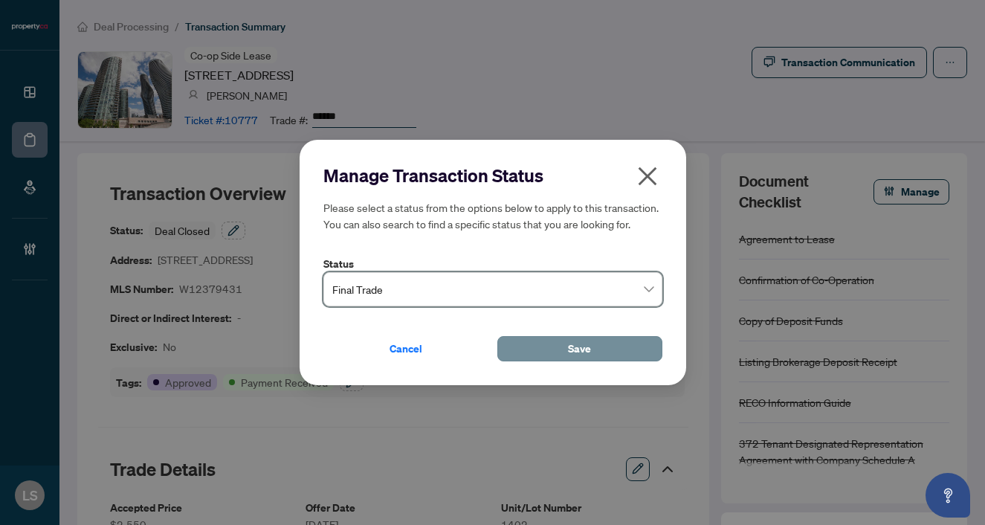
click at [597, 353] on button "Save" at bounding box center [580, 348] width 165 height 25
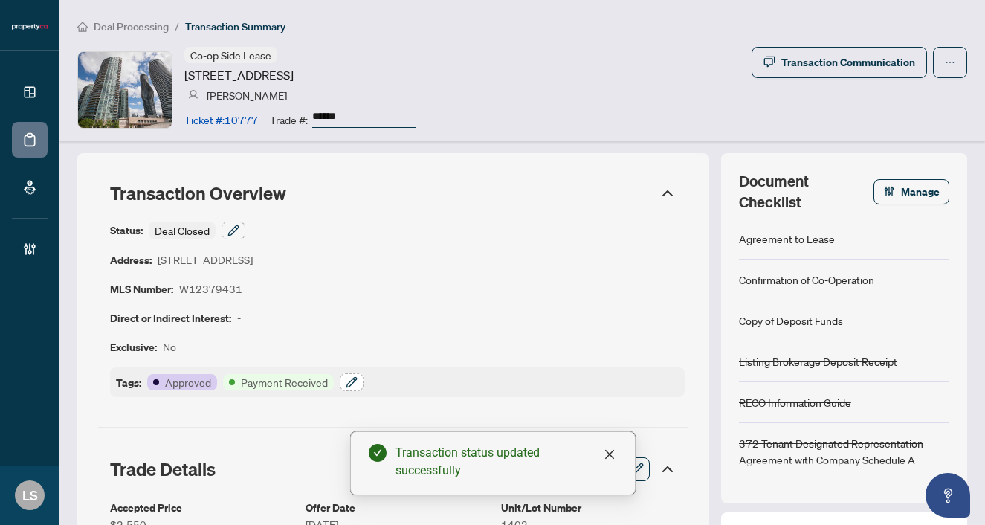
click at [349, 383] on icon "button" at bounding box center [352, 382] width 12 height 12
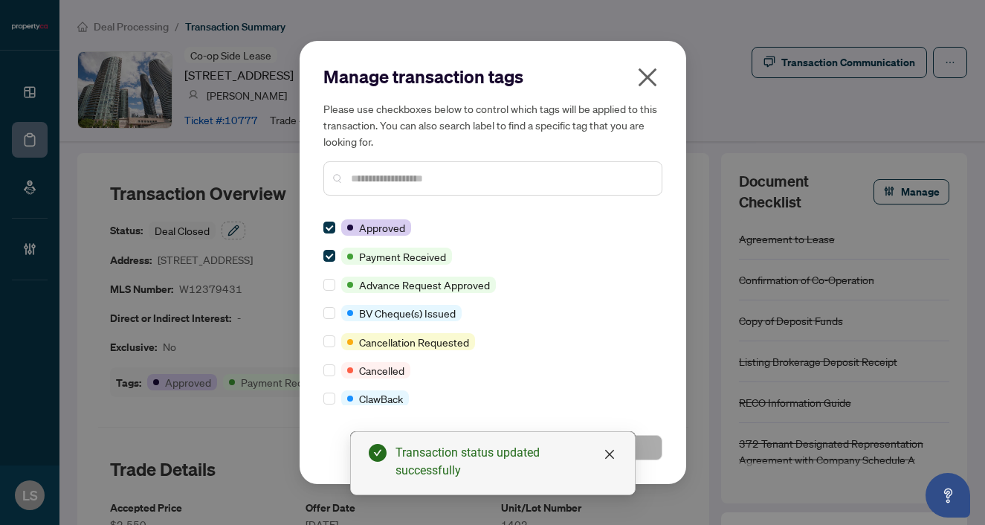
click at [405, 178] on input "text" at bounding box center [500, 178] width 299 height 16
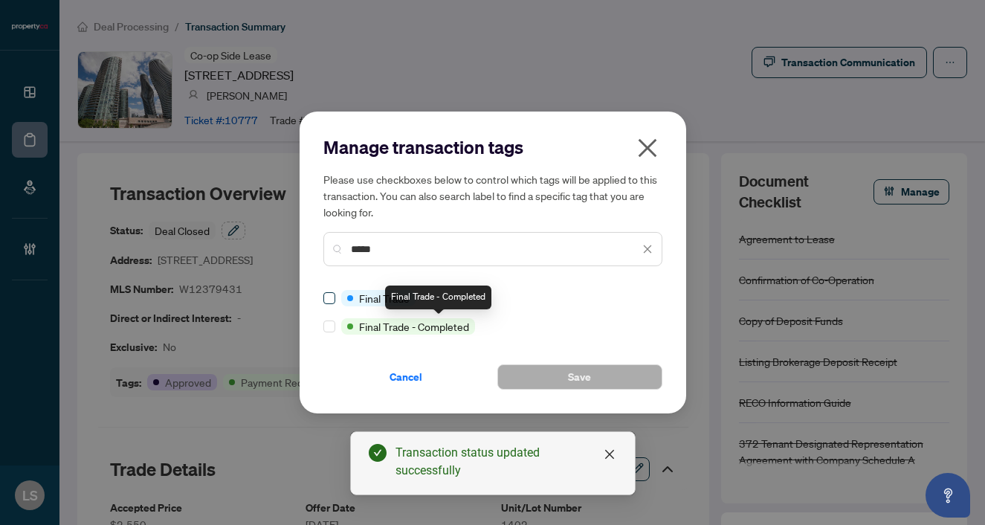
type input "*****"
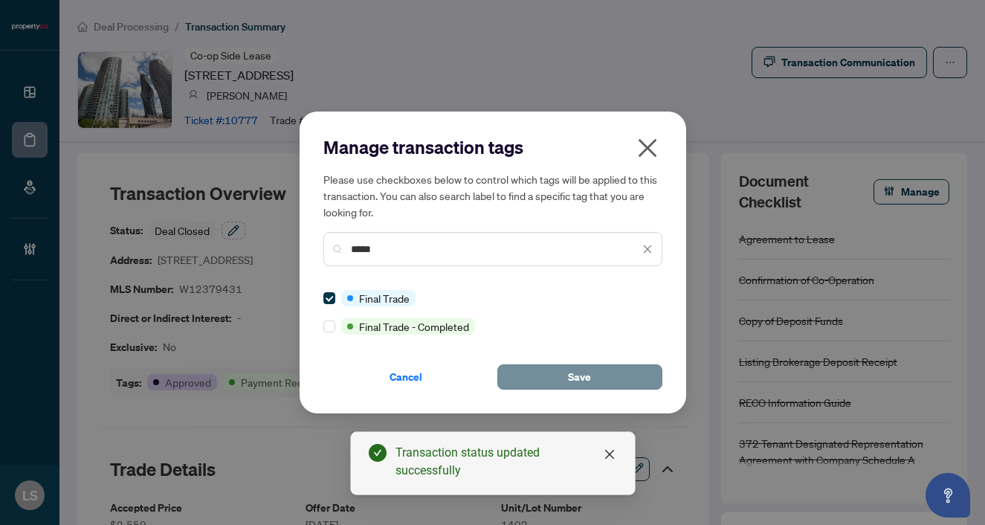
click at [540, 367] on button "Save" at bounding box center [580, 376] width 165 height 25
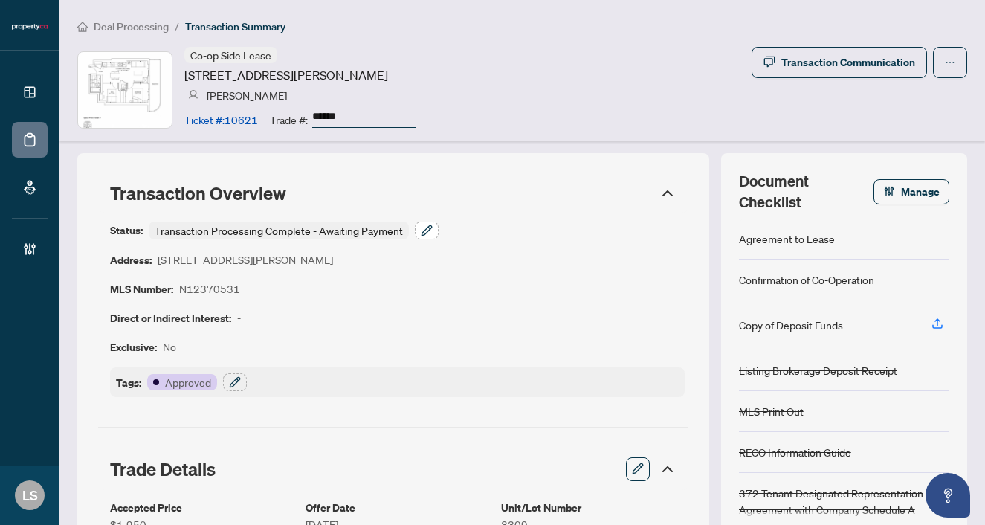
click at [433, 231] on button "button" at bounding box center [427, 231] width 24 height 18
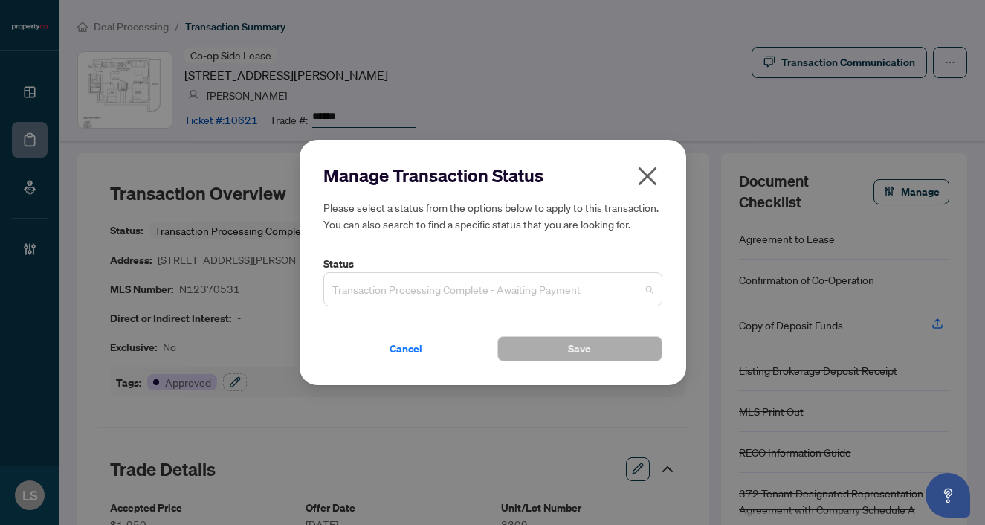
click at [436, 290] on span "Transaction Processing Complete - Awaiting Payment" at bounding box center [492, 289] width 321 height 28
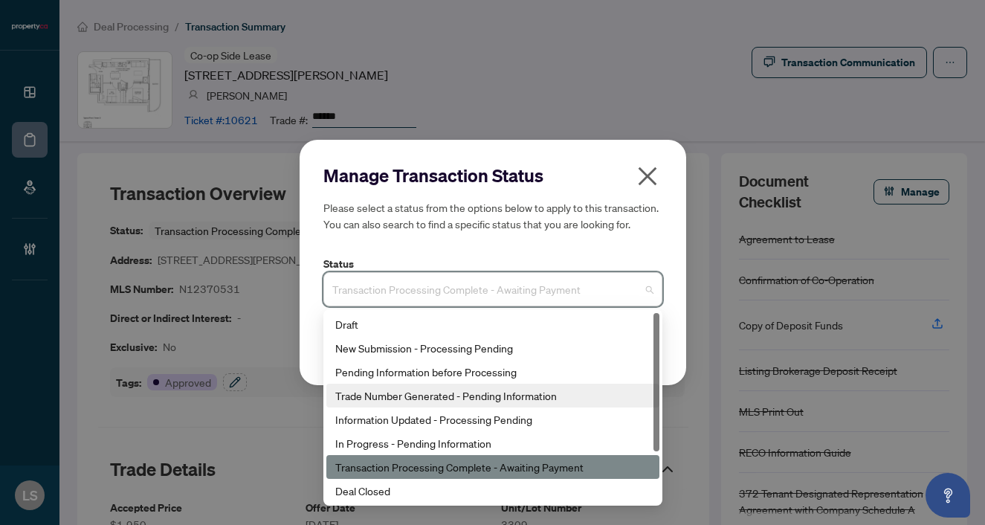
scroll to position [71, 0]
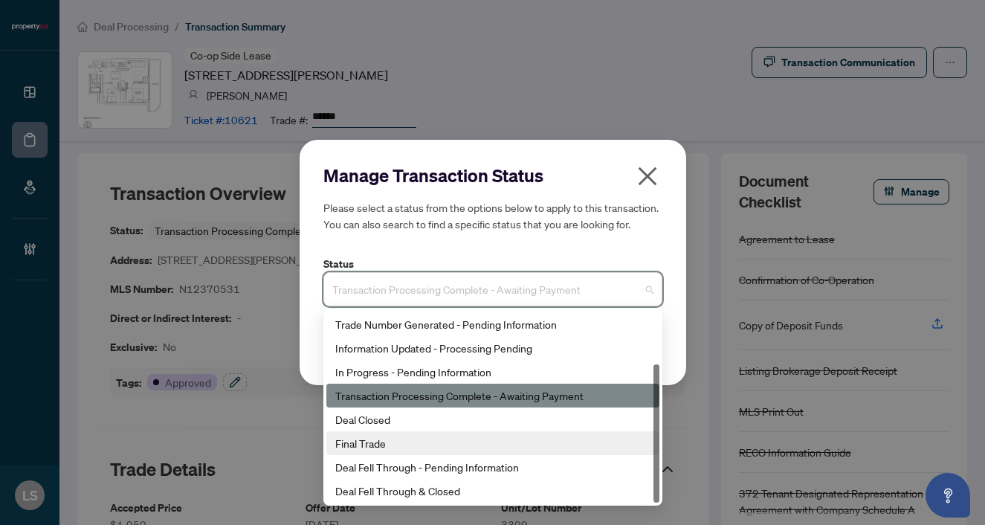
click at [387, 439] on div "Final Trade" at bounding box center [492, 443] width 315 height 16
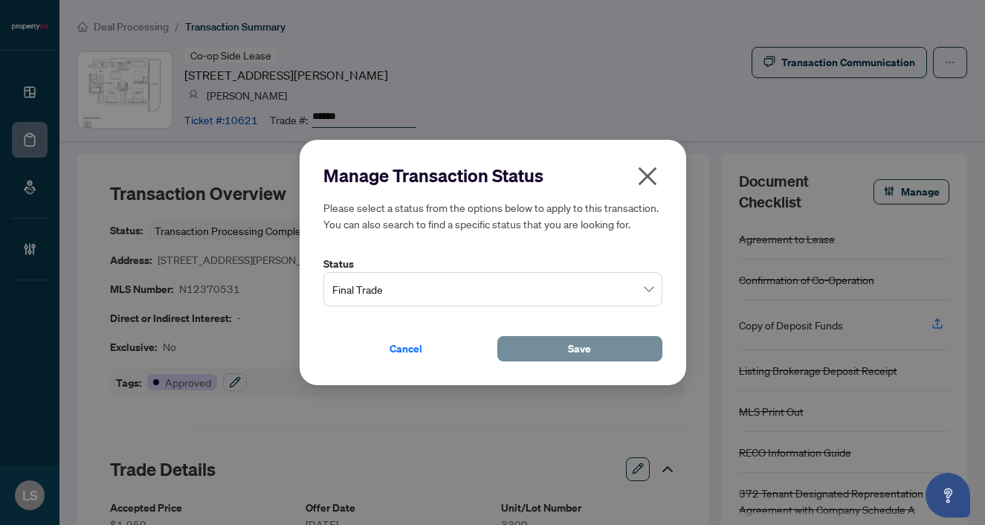
click at [567, 356] on button "Save" at bounding box center [580, 348] width 165 height 25
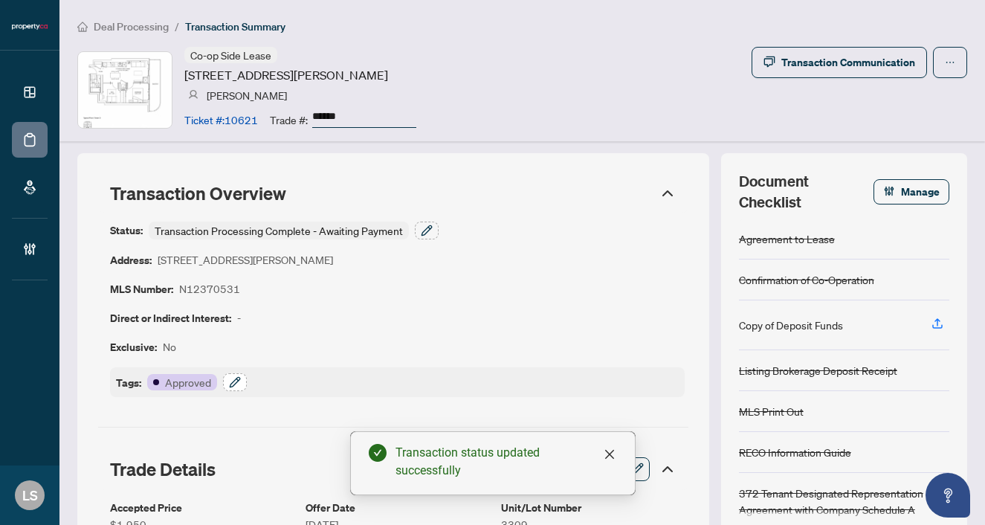
click at [231, 380] on icon "button" at bounding box center [235, 382] width 12 height 12
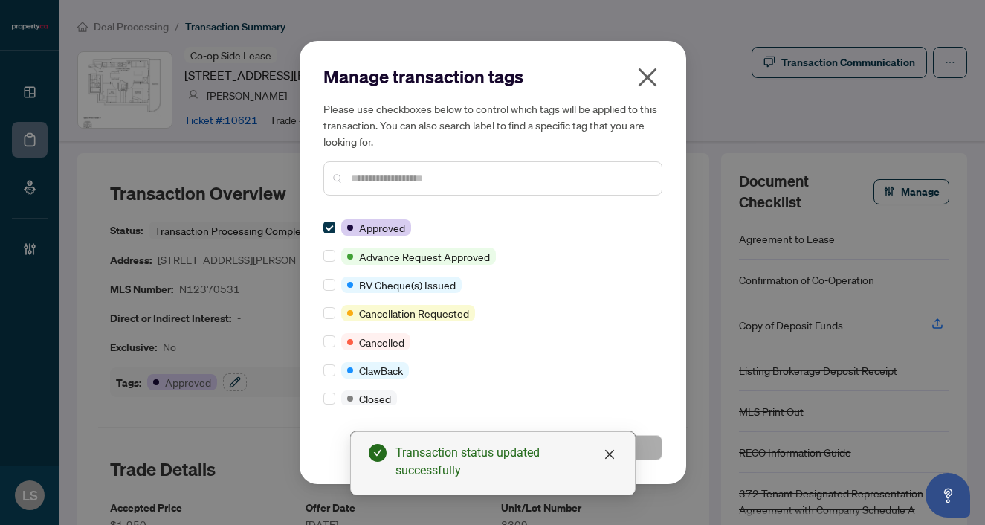
click at [366, 179] on input "text" at bounding box center [500, 178] width 299 height 16
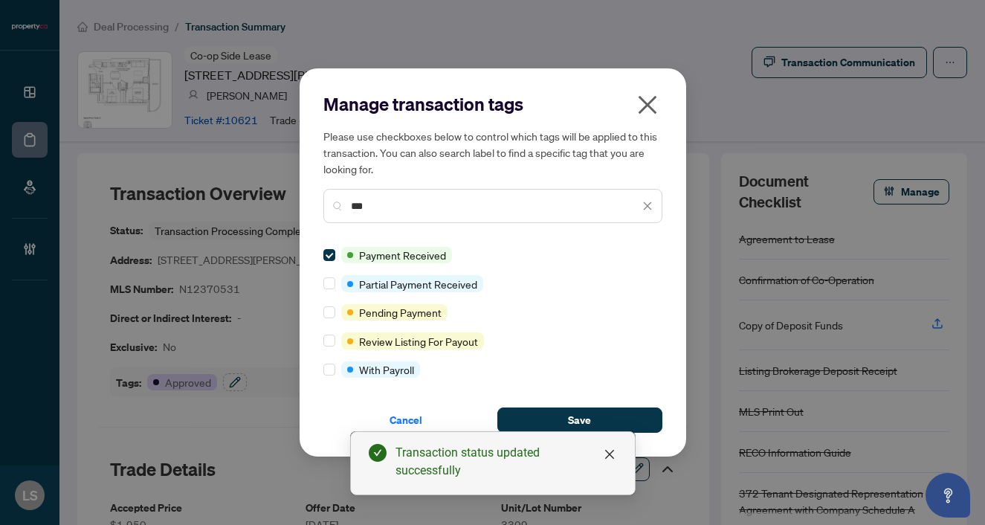
click at [376, 196] on div "***" at bounding box center [493, 206] width 339 height 34
click at [373, 206] on input "***" at bounding box center [495, 206] width 289 height 16
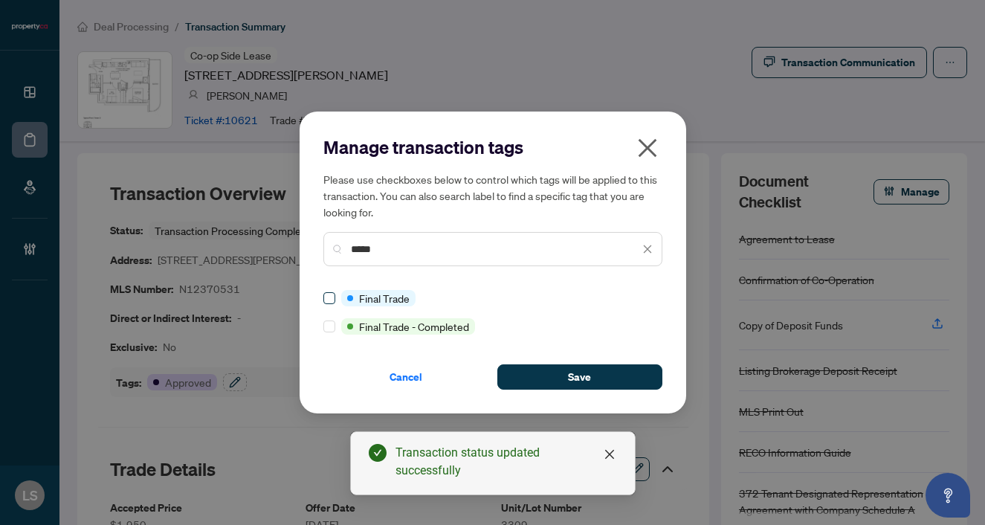
type input "*****"
click at [327, 302] on span at bounding box center [330, 298] width 12 height 12
click at [538, 382] on button "Save" at bounding box center [580, 376] width 165 height 25
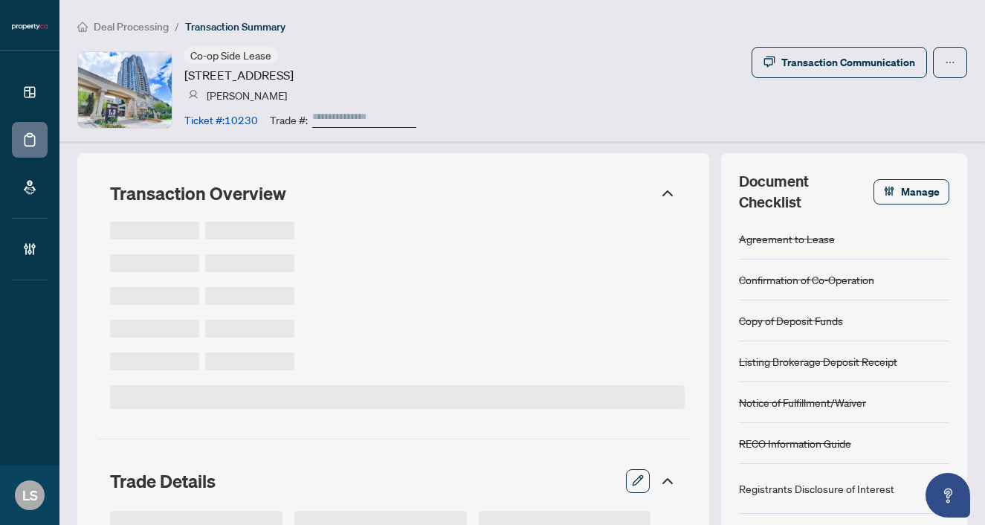
type input "******"
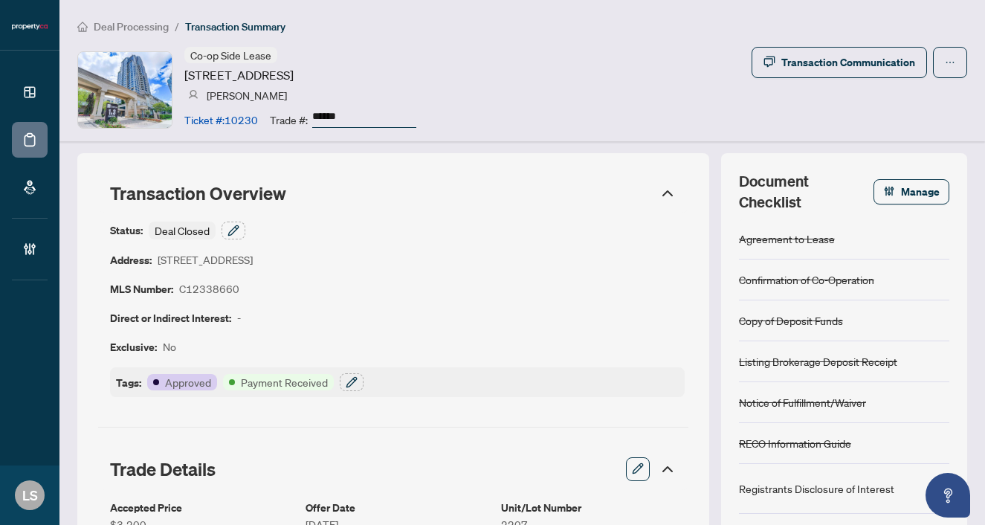
click at [223, 238] on div "Status: Deal Closed" at bounding box center [177, 231] width 135 height 18
click at [226, 231] on button "button" at bounding box center [234, 231] width 24 height 18
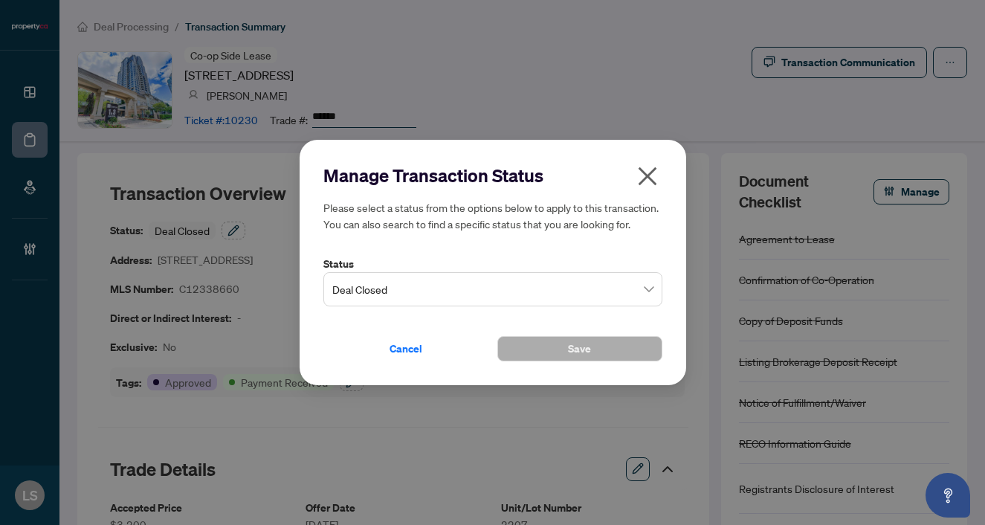
click at [402, 281] on span "Deal Closed" at bounding box center [492, 289] width 321 height 28
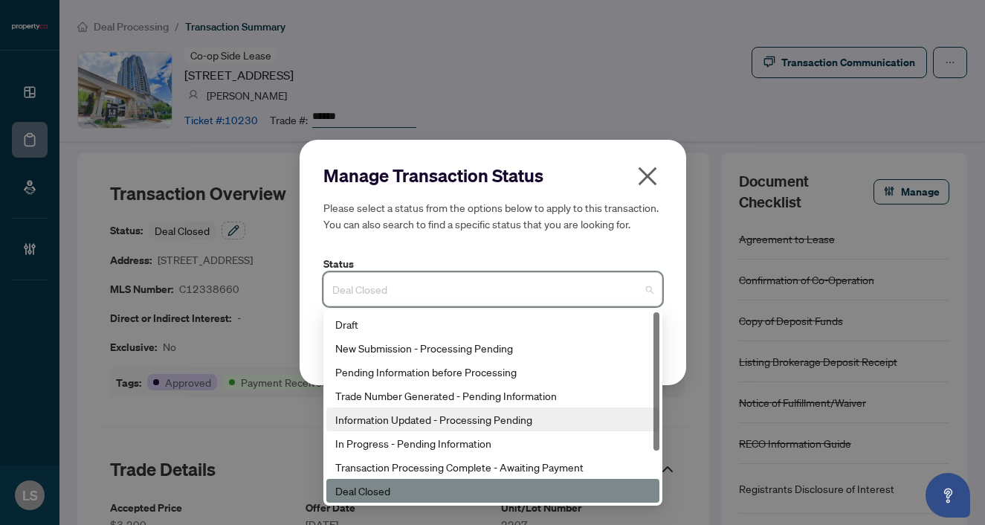
scroll to position [71, 0]
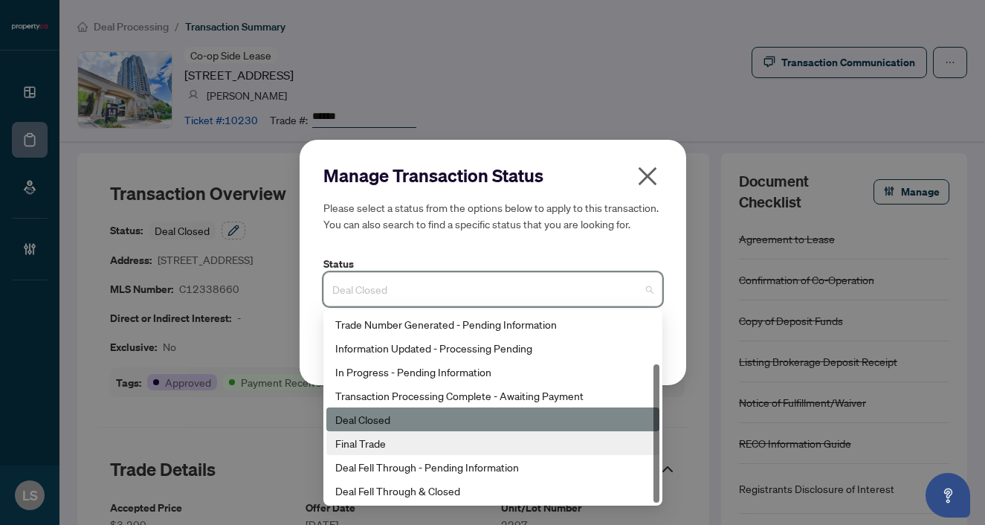
click at [385, 449] on div "Final Trade" at bounding box center [492, 443] width 315 height 16
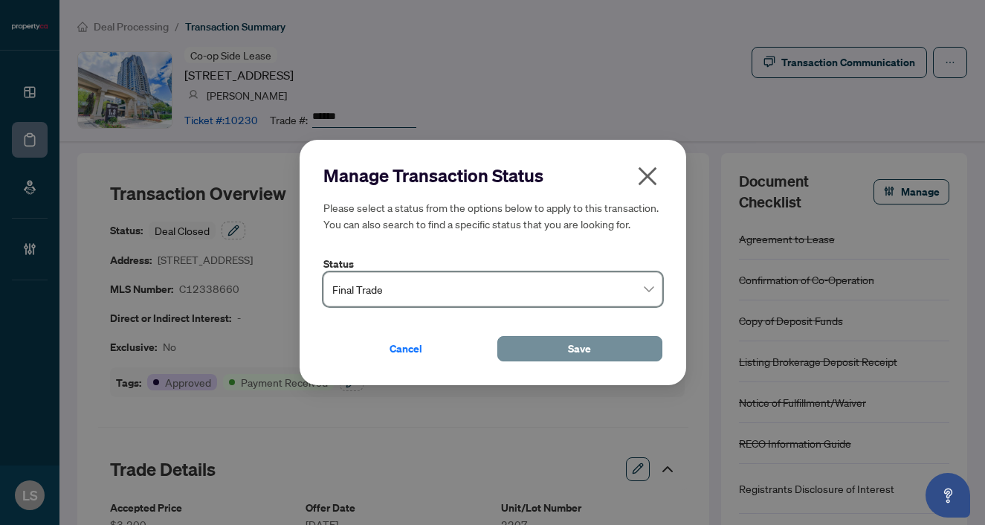
click at [582, 351] on span "Save" at bounding box center [579, 349] width 23 height 24
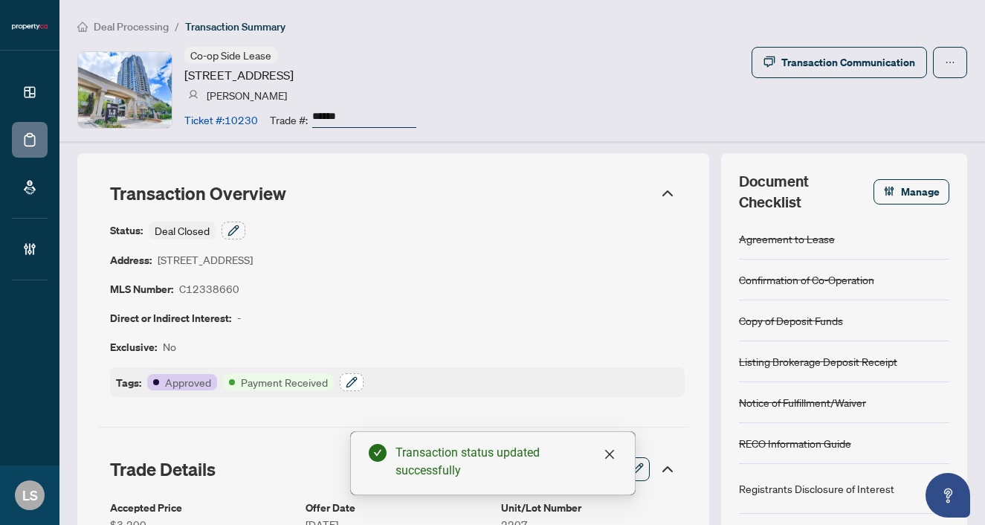
click at [348, 384] on icon "button" at bounding box center [352, 382] width 12 height 12
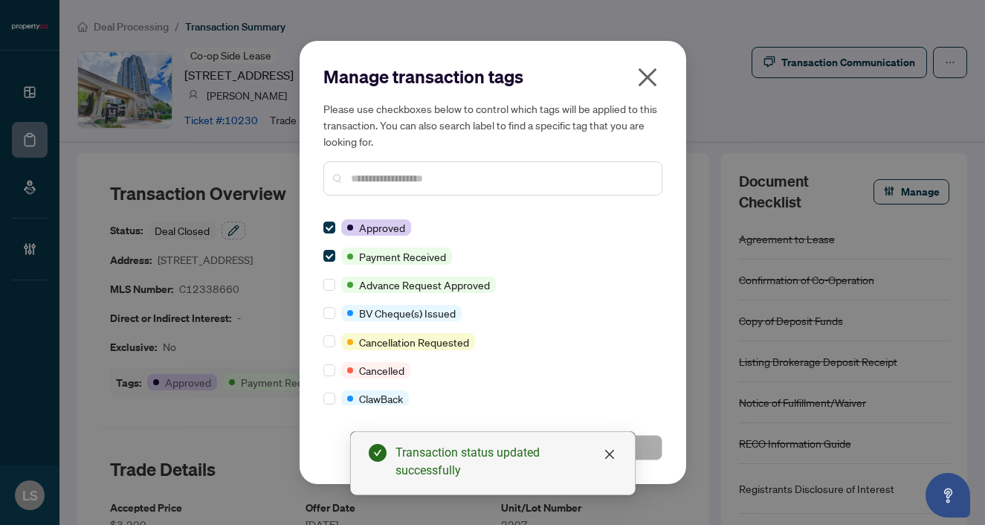
click at [400, 181] on input "text" at bounding box center [500, 178] width 299 height 16
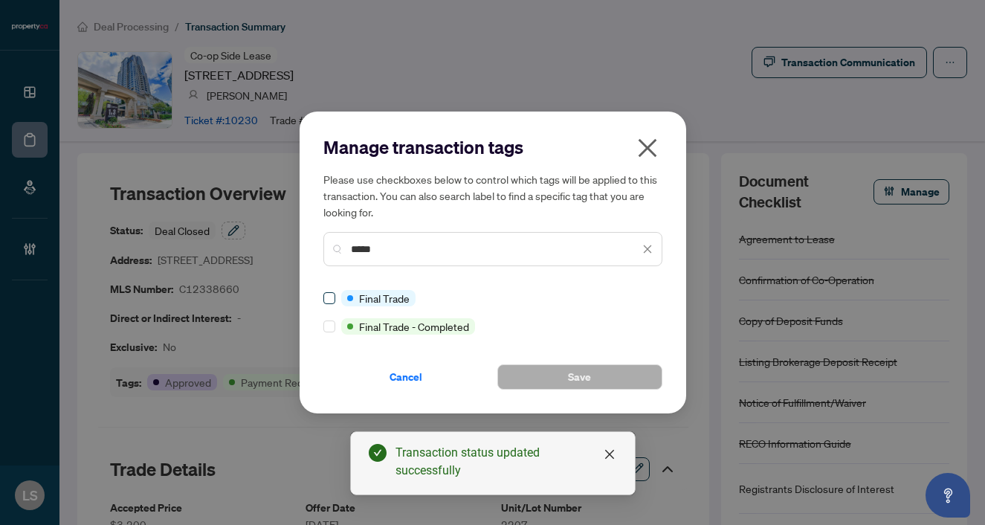
type input "*****"
click at [558, 373] on button "Save" at bounding box center [580, 376] width 165 height 25
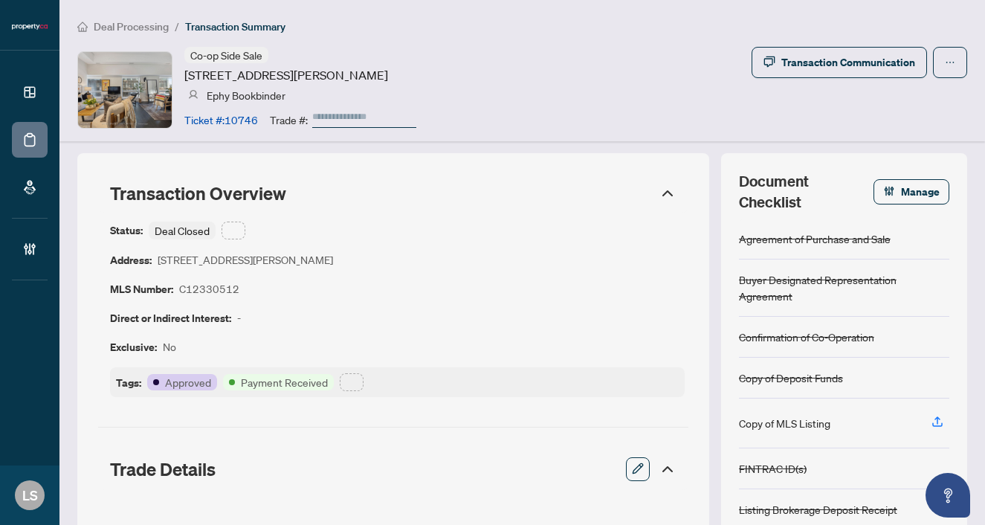
type input "******"
click at [234, 228] on icon "button" at bounding box center [233, 230] width 10 height 10
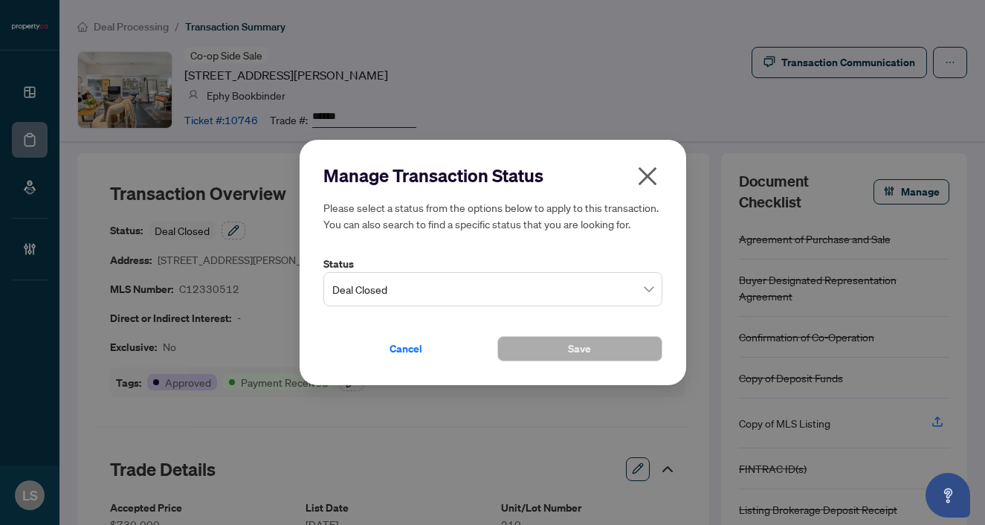
click at [393, 283] on span "Deal Closed" at bounding box center [492, 289] width 321 height 28
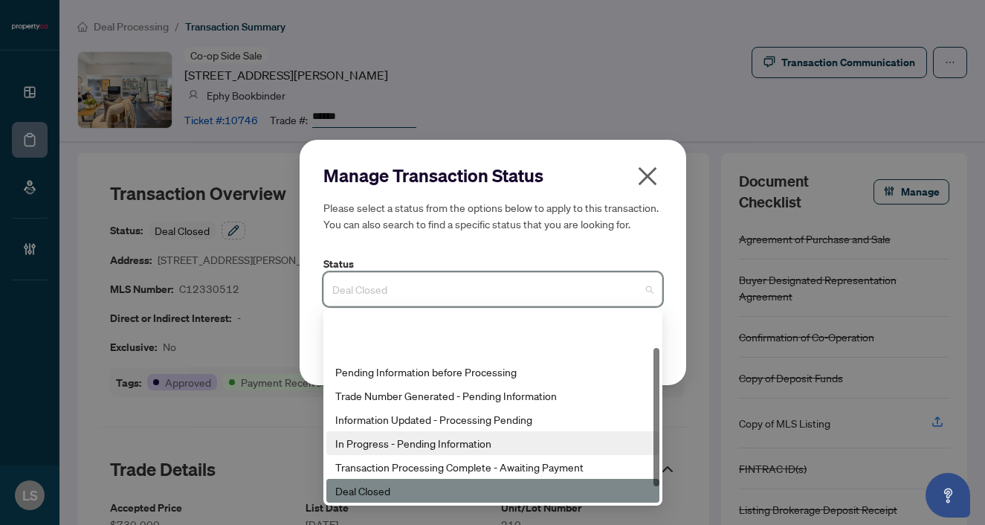
scroll to position [51, 0]
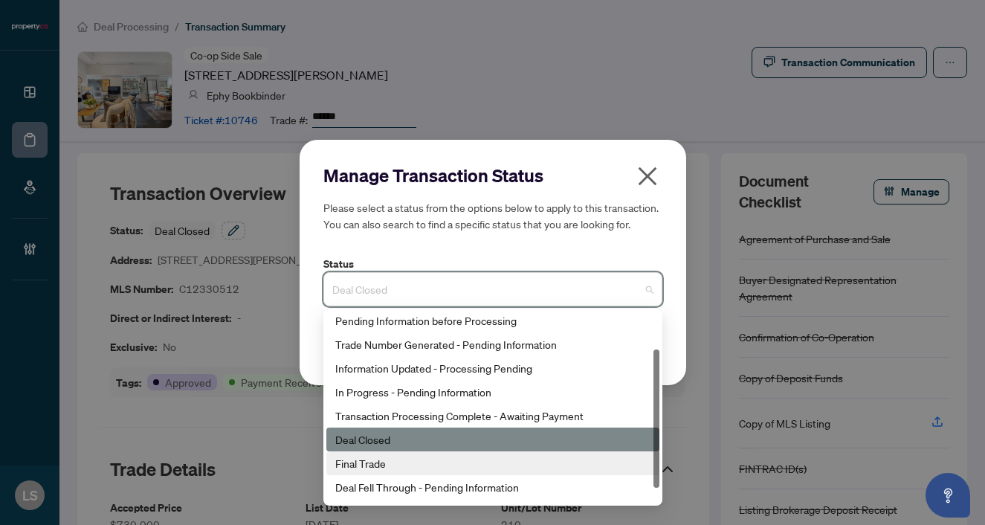
click at [392, 464] on div "Final Trade" at bounding box center [492, 463] width 315 height 16
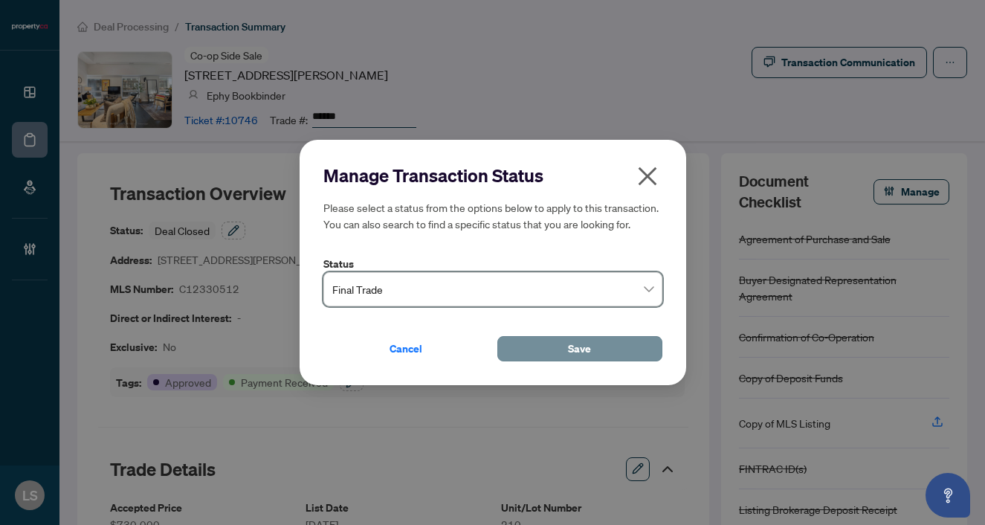
click at [619, 339] on button "Save" at bounding box center [580, 348] width 165 height 25
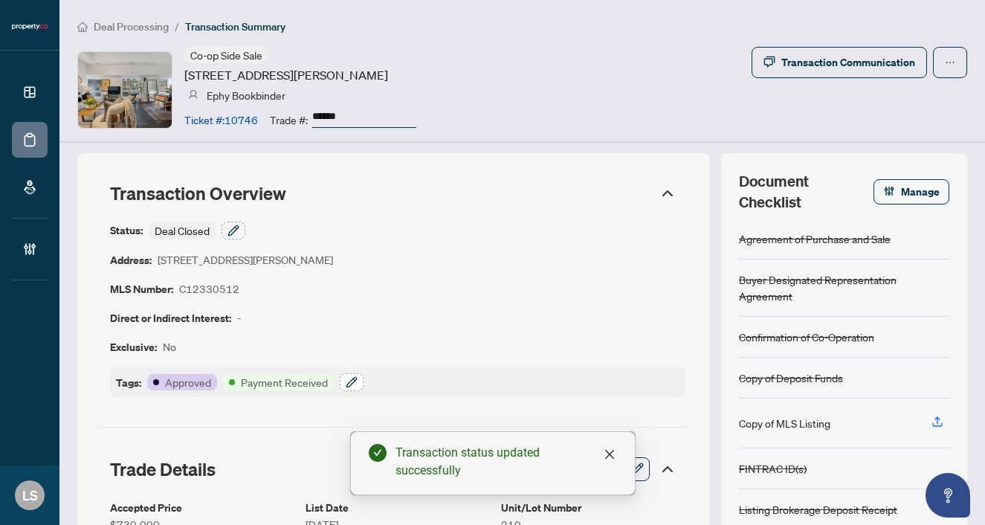
click at [354, 378] on icon "button" at bounding box center [352, 382] width 12 height 12
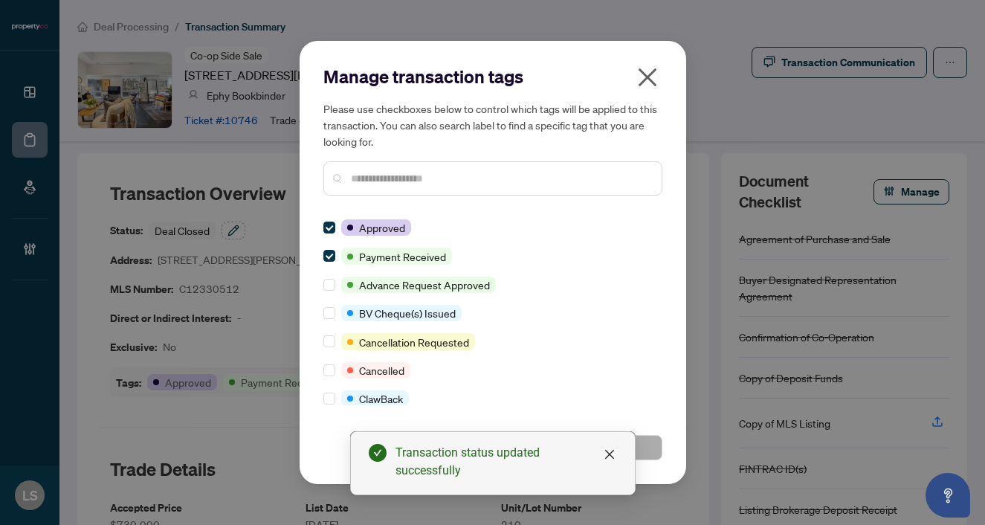
click at [379, 182] on input "text" at bounding box center [500, 178] width 299 height 16
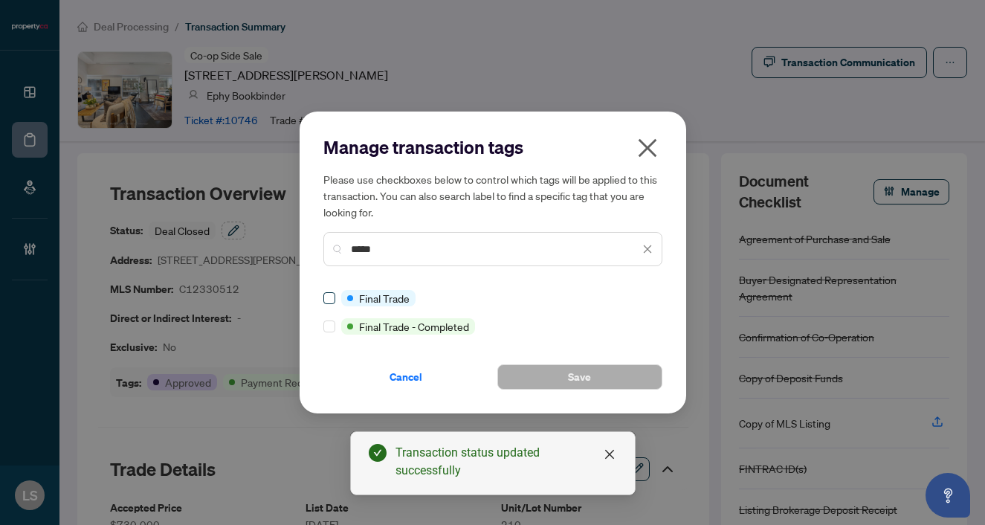
type input "*****"
click at [335, 298] on span at bounding box center [330, 298] width 12 height 12
click at [559, 376] on button "Save" at bounding box center [580, 376] width 165 height 25
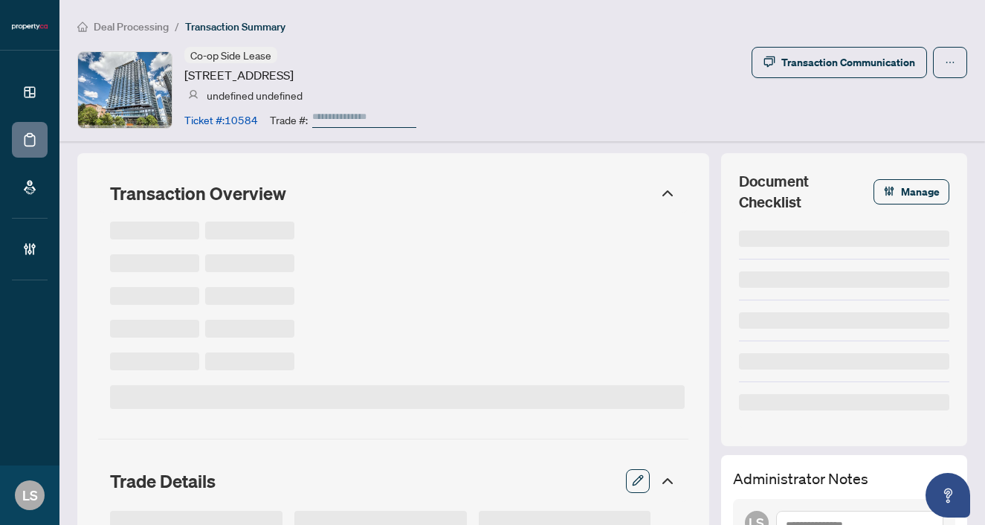
type input "******"
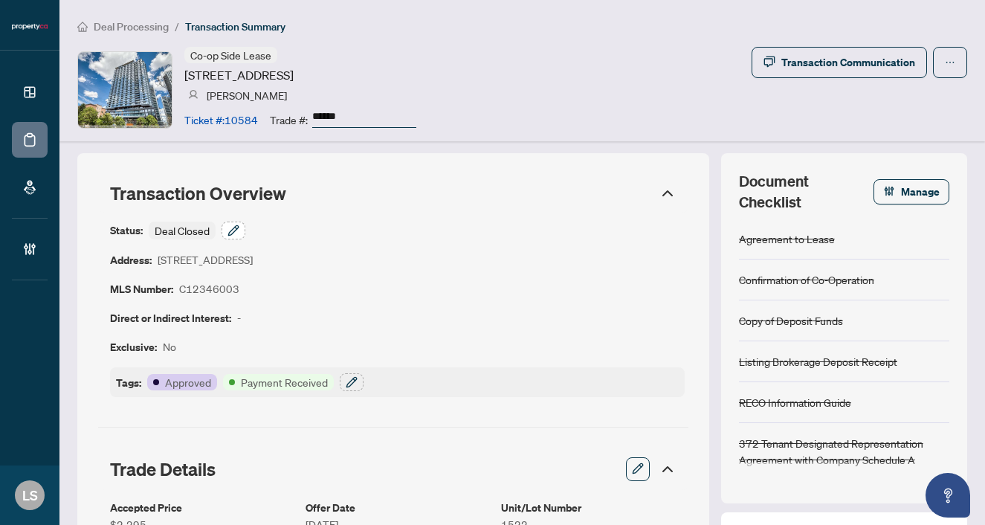
click at [237, 225] on icon "button" at bounding box center [234, 231] width 12 height 12
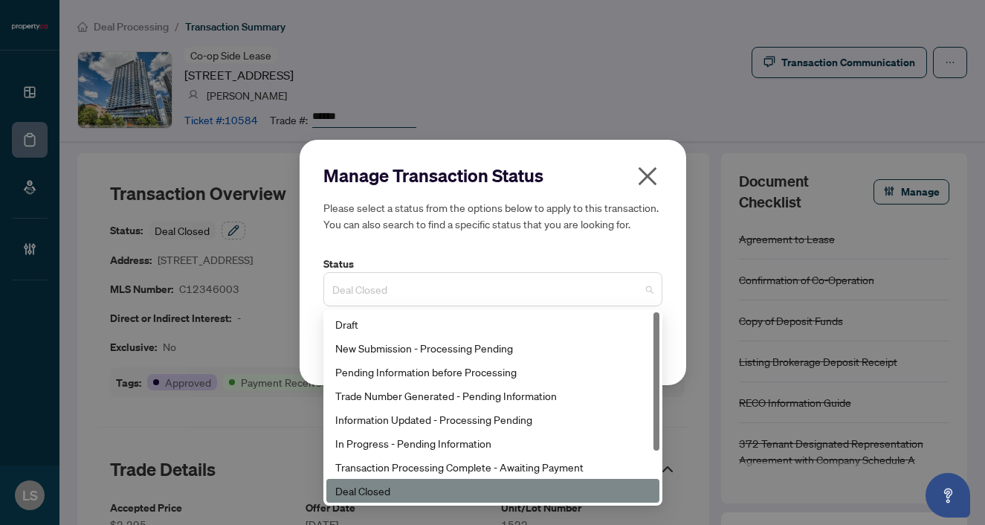
click at [457, 284] on span "Deal Closed" at bounding box center [492, 289] width 321 height 28
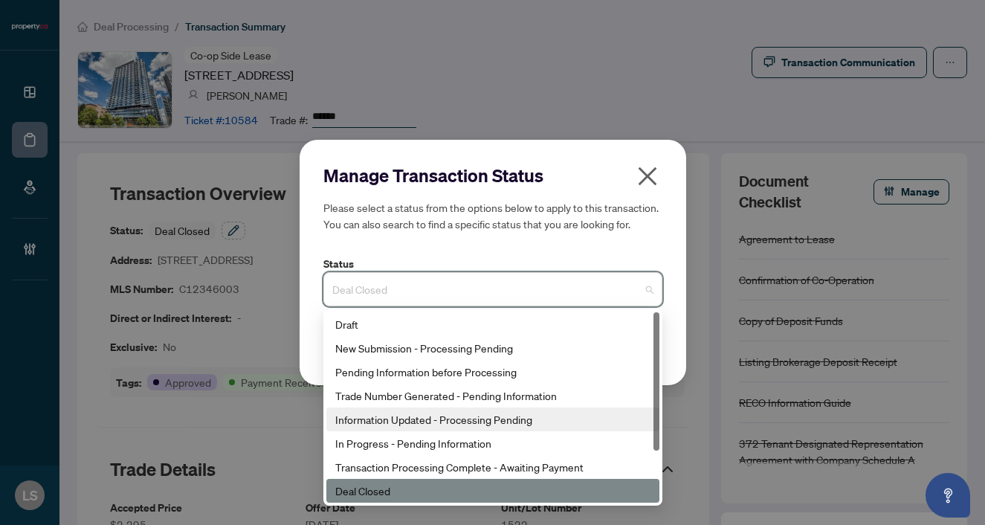
scroll to position [71, 0]
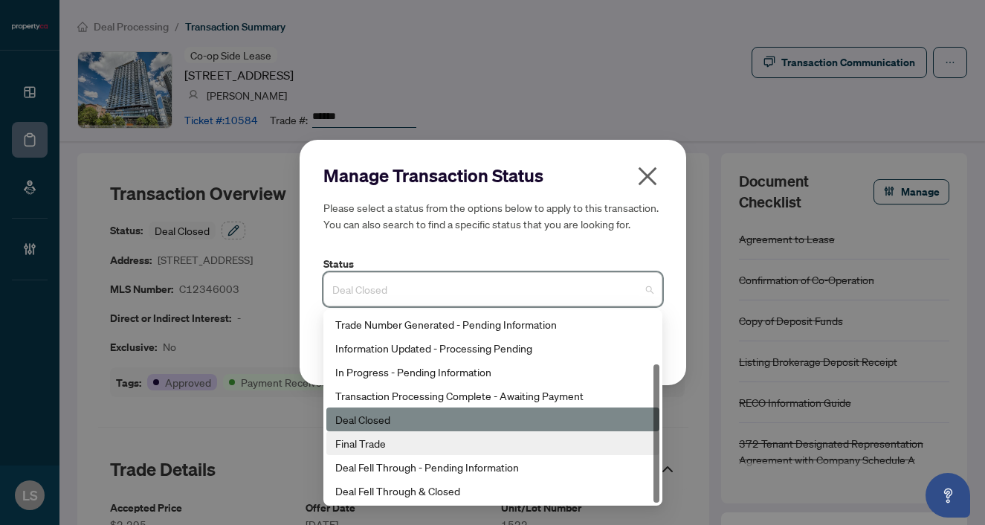
click at [399, 447] on div "Final Trade" at bounding box center [492, 443] width 315 height 16
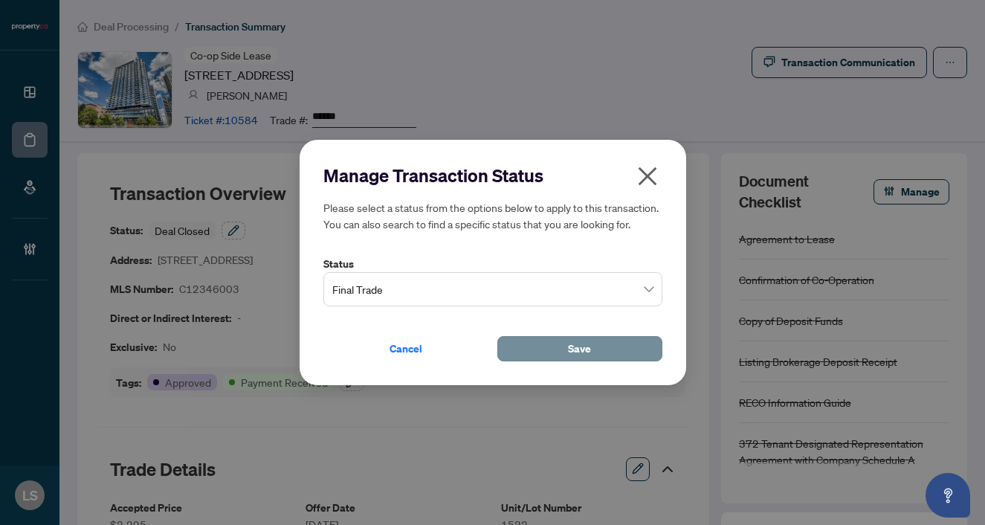
click at [565, 355] on button "Save" at bounding box center [580, 348] width 165 height 25
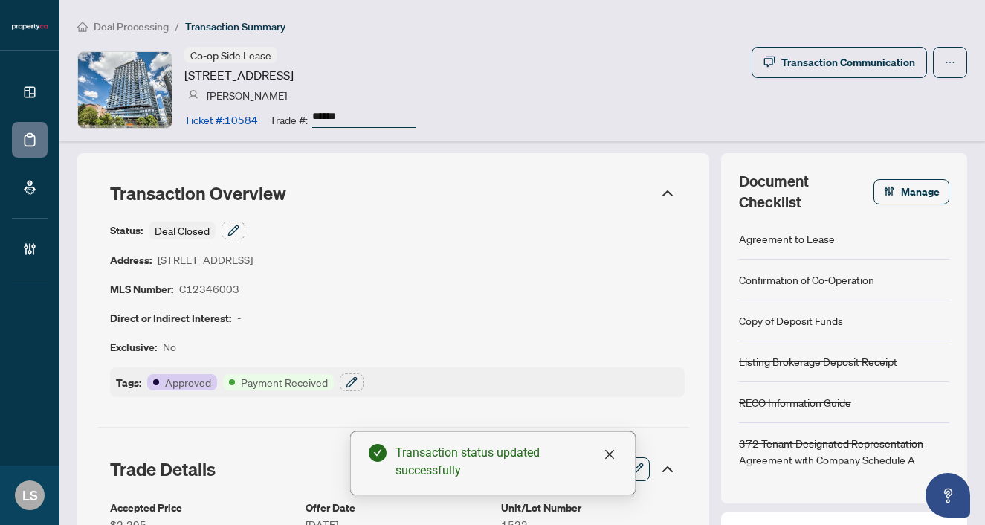
click at [337, 390] on div "Tags: Approved Payment Received" at bounding box center [397, 382] width 575 height 30
click at [348, 384] on icon "button" at bounding box center [352, 382] width 12 height 12
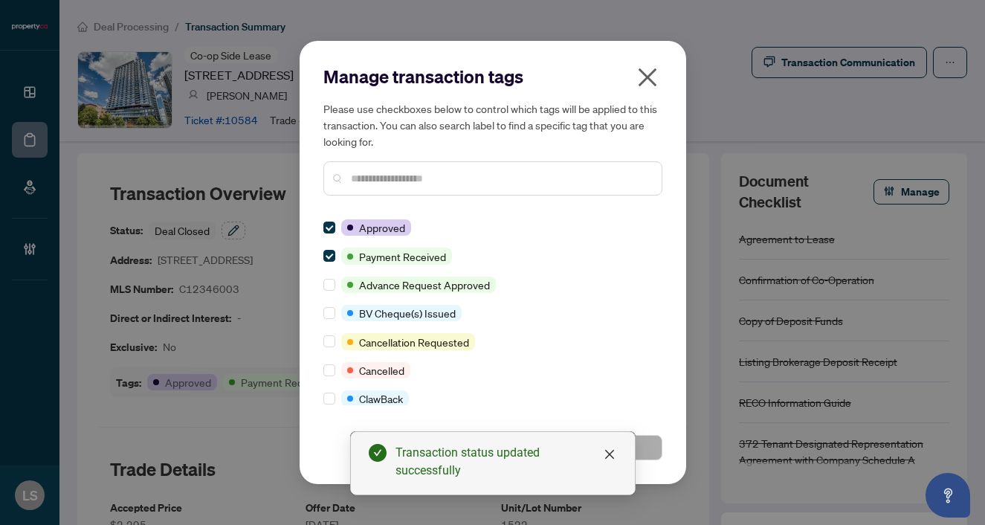
click at [377, 205] on div "Manage transaction tags Please use checkboxes below to control which tags will …" at bounding box center [493, 136] width 339 height 143
click at [375, 181] on input "text" at bounding box center [500, 178] width 299 height 16
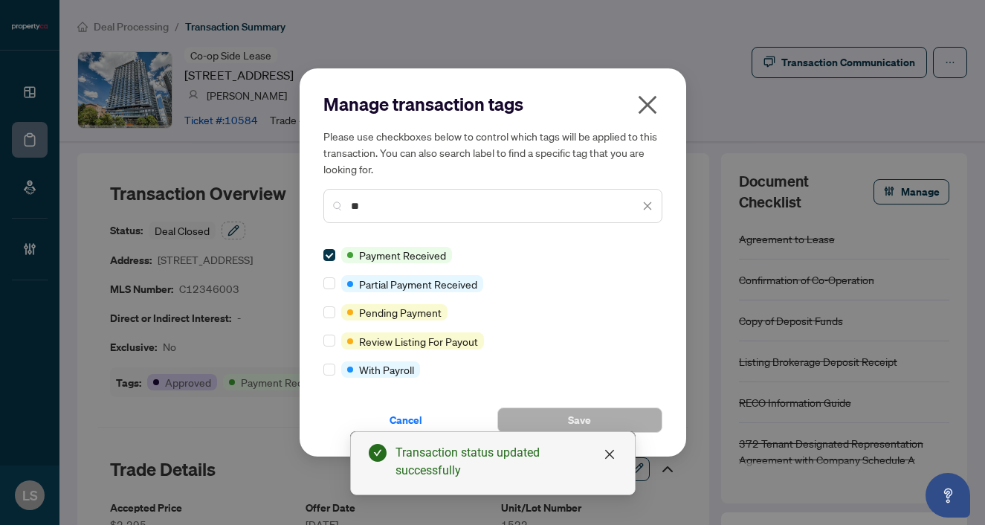
type input "*"
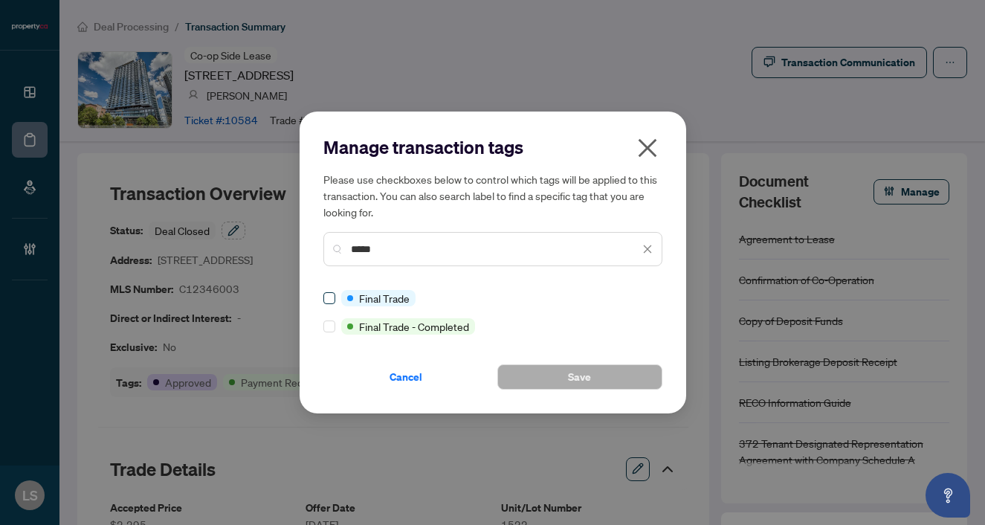
type input "*****"
click at [576, 379] on span "Save" at bounding box center [579, 377] width 23 height 24
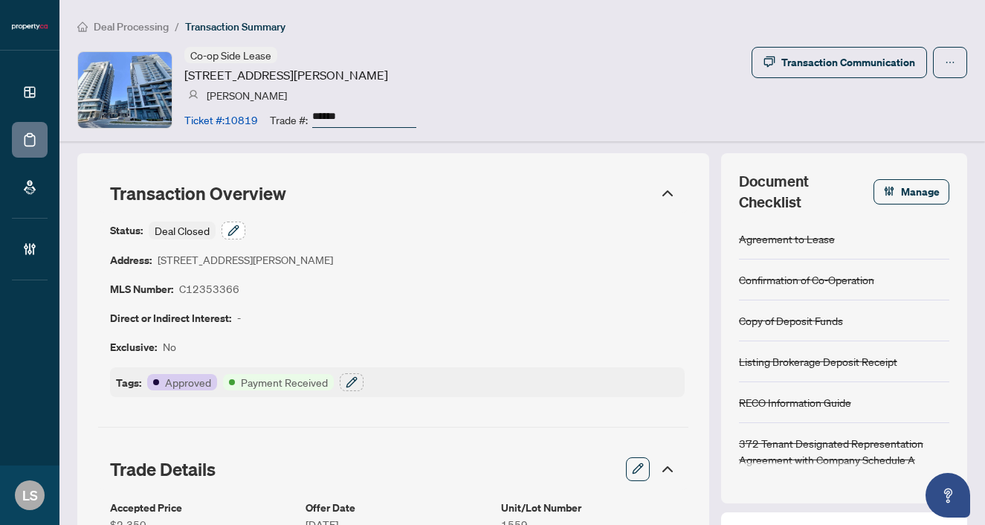
click at [223, 235] on button "button" at bounding box center [234, 231] width 24 height 18
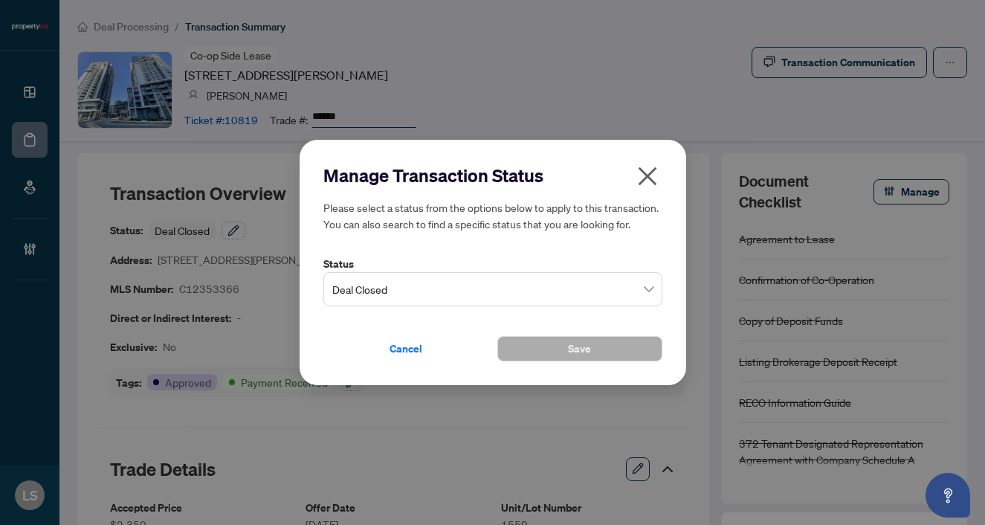
click at [364, 295] on span "Deal Closed" at bounding box center [492, 289] width 321 height 28
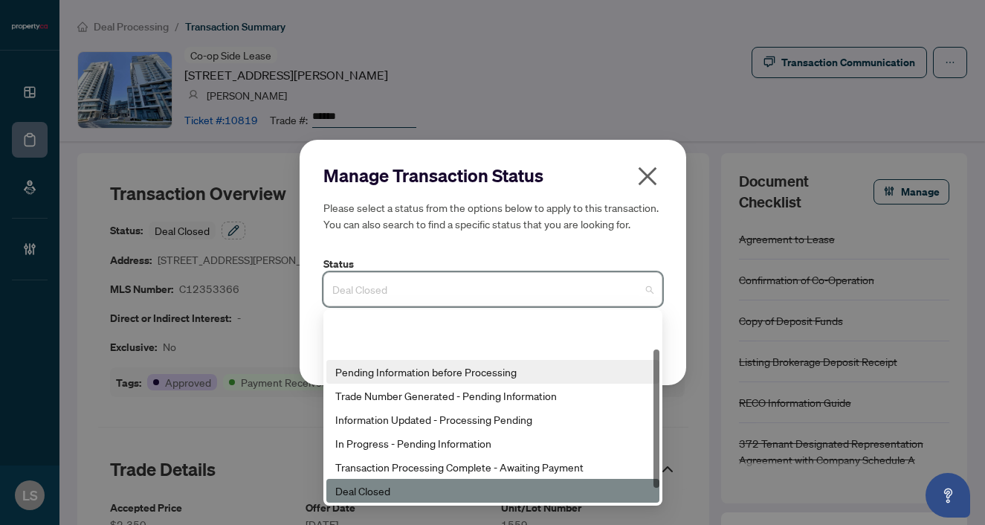
scroll to position [71, 0]
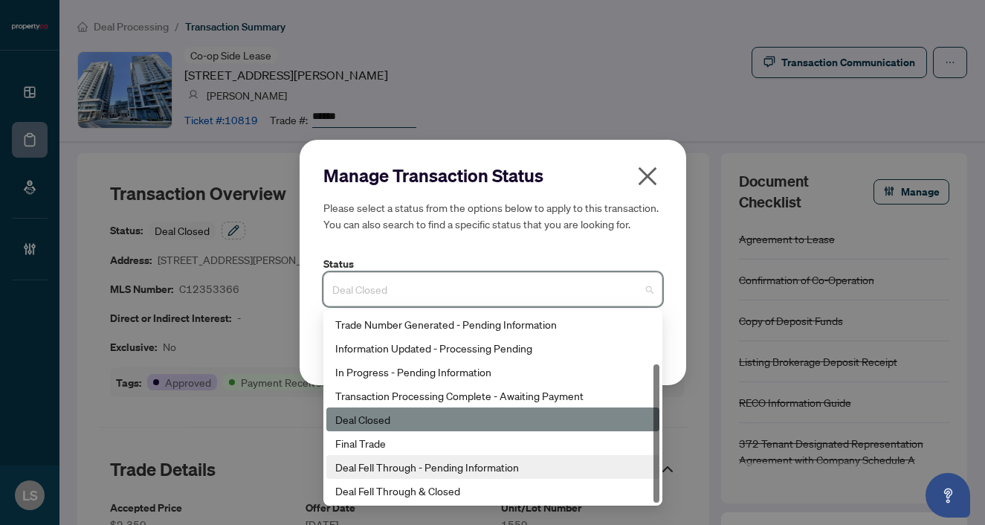
click at [384, 455] on div "Deal Fell Through - Pending Information" at bounding box center [493, 467] width 333 height 24
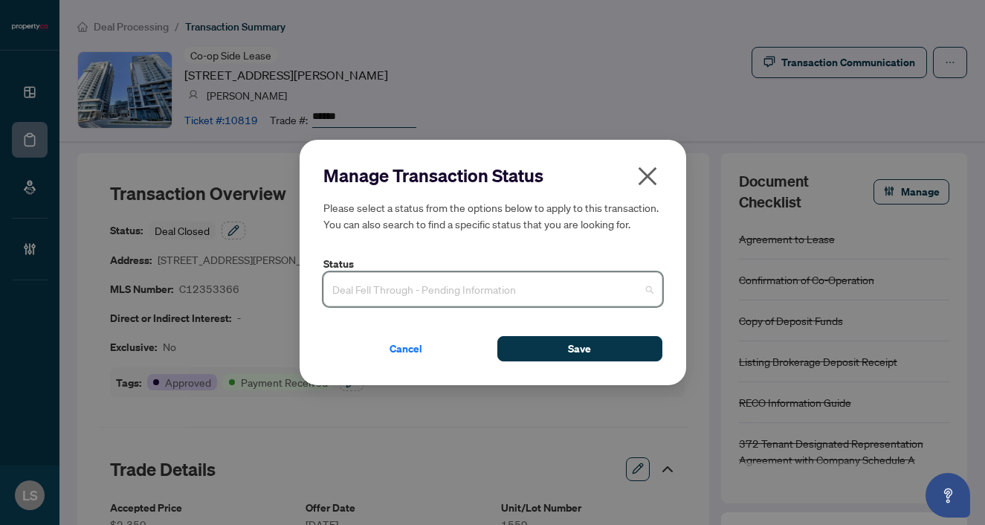
click at [431, 292] on span "Deal Fell Through - Pending Information" at bounding box center [492, 289] width 321 height 28
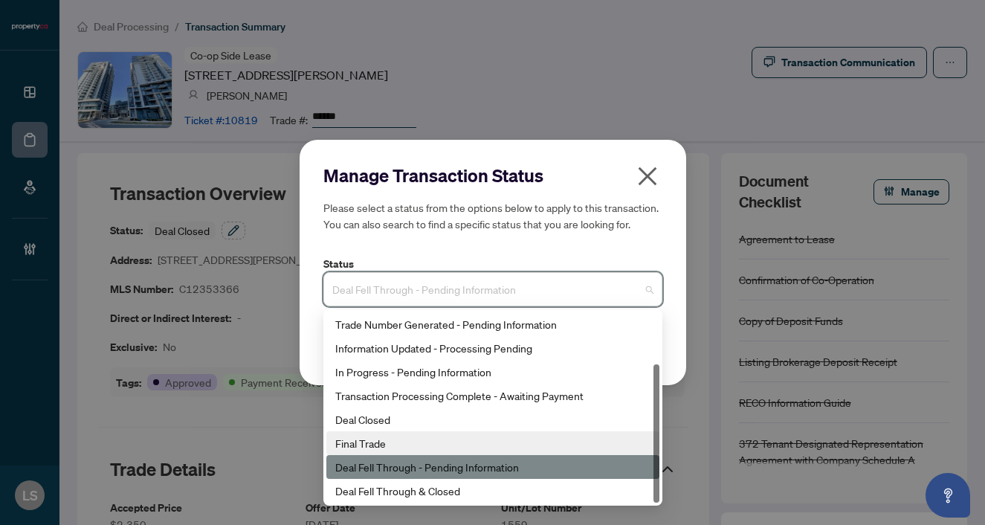
click at [410, 436] on div "Final Trade" at bounding box center [492, 443] width 315 height 16
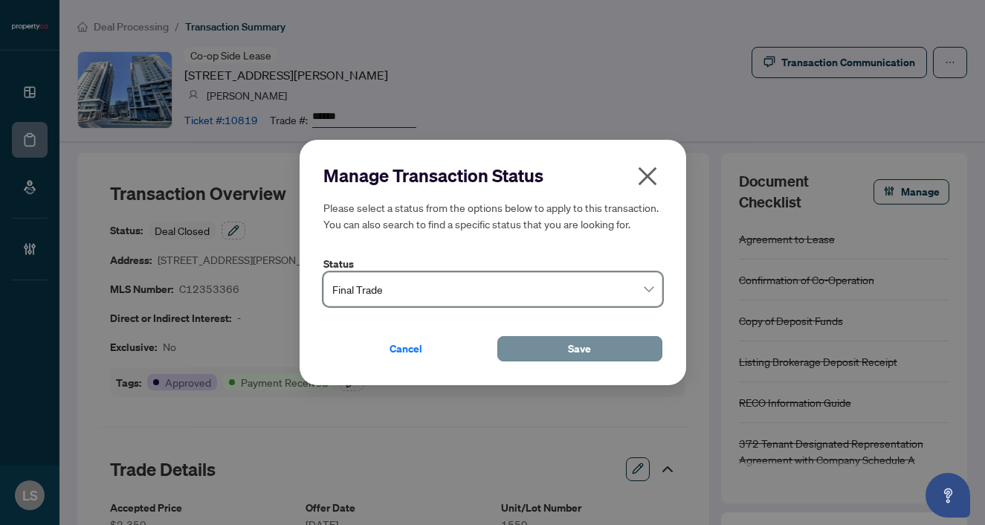
click at [547, 355] on button "Save" at bounding box center [580, 348] width 165 height 25
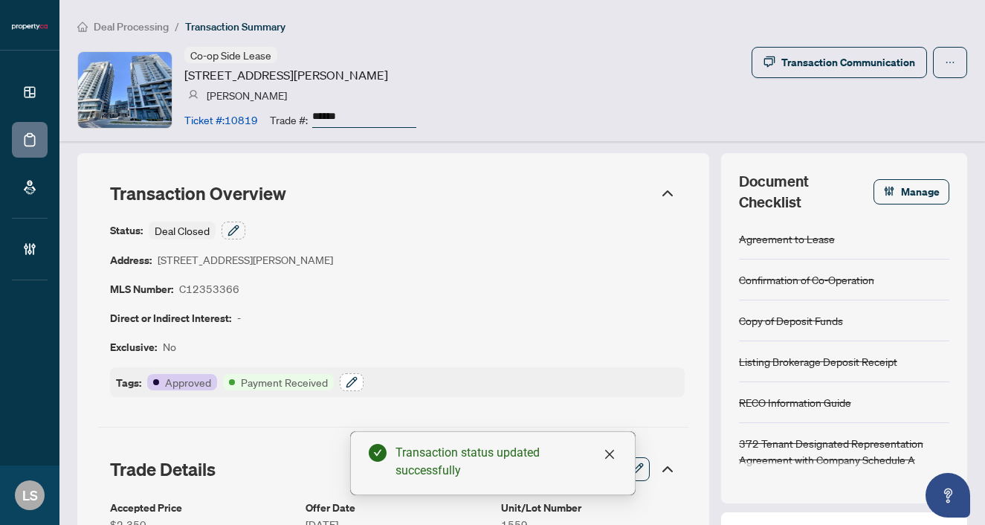
click at [347, 383] on icon "button" at bounding box center [352, 382] width 12 height 12
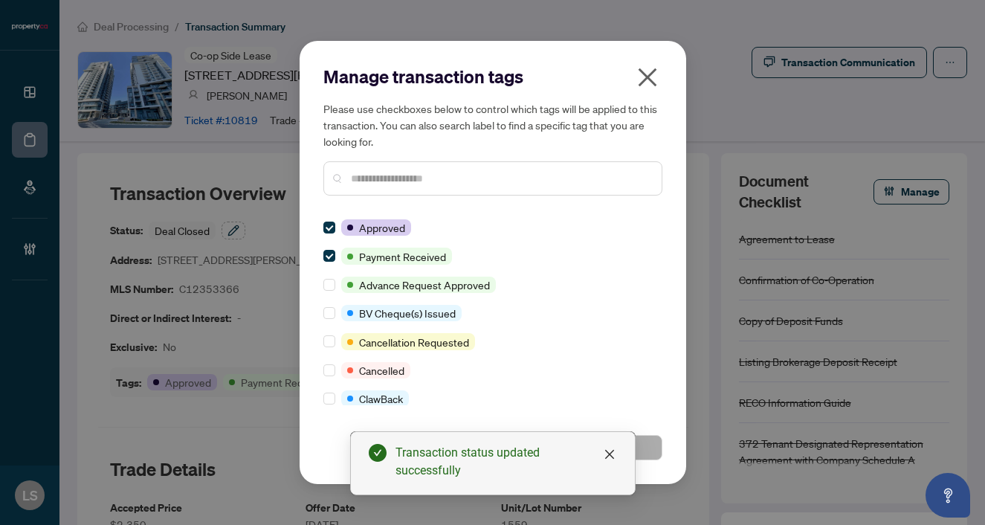
click at [412, 179] on input "text" at bounding box center [500, 178] width 299 height 16
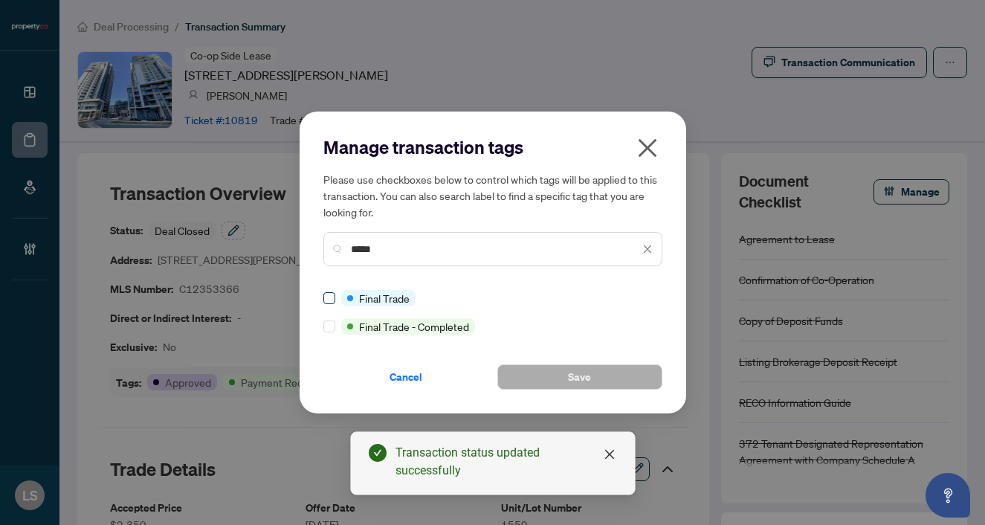
type input "*****"
click at [523, 384] on button "Save" at bounding box center [580, 376] width 165 height 25
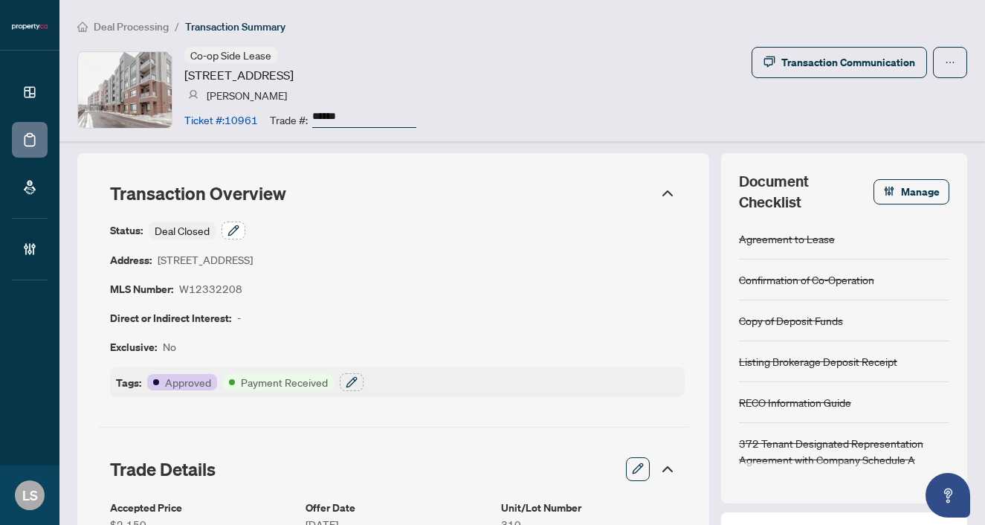
click at [241, 229] on button "button" at bounding box center [234, 231] width 24 height 18
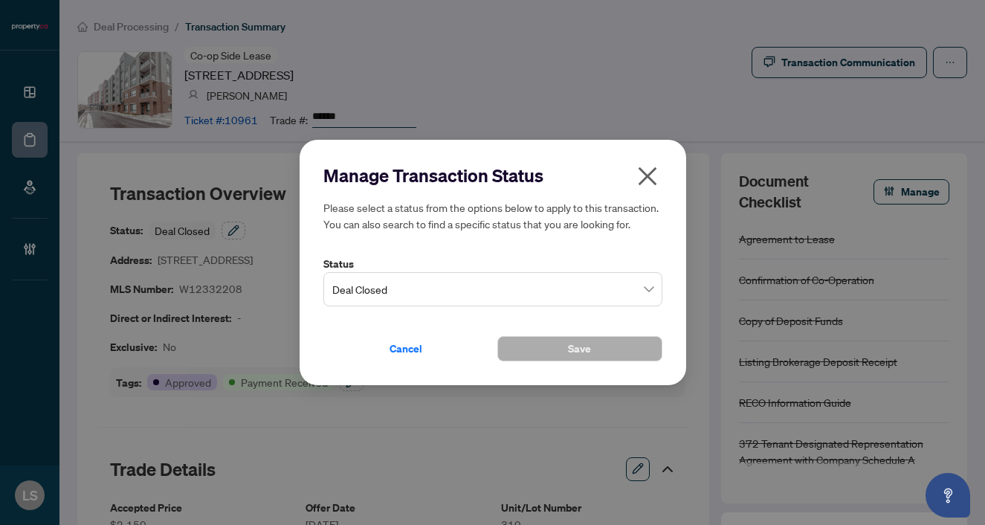
click at [382, 287] on span "Deal Closed" at bounding box center [492, 289] width 321 height 28
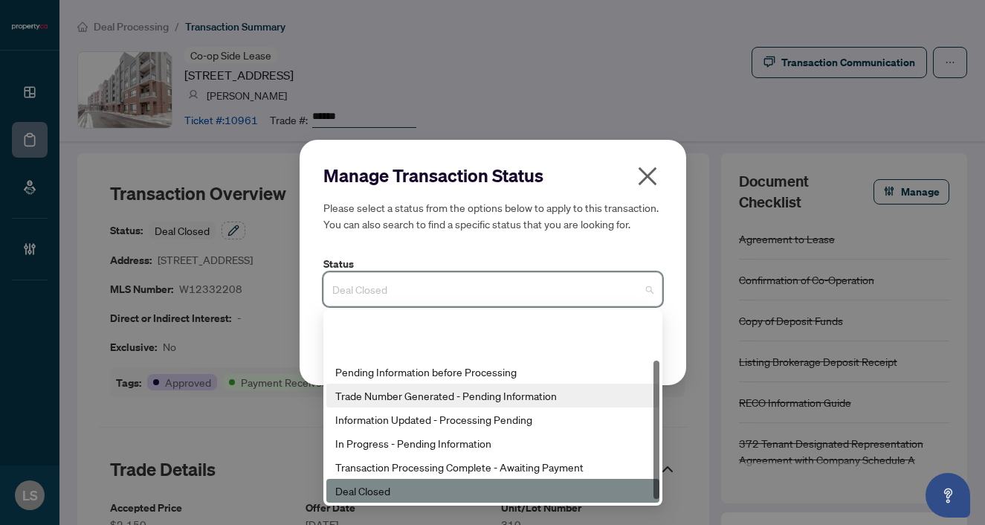
scroll to position [71, 0]
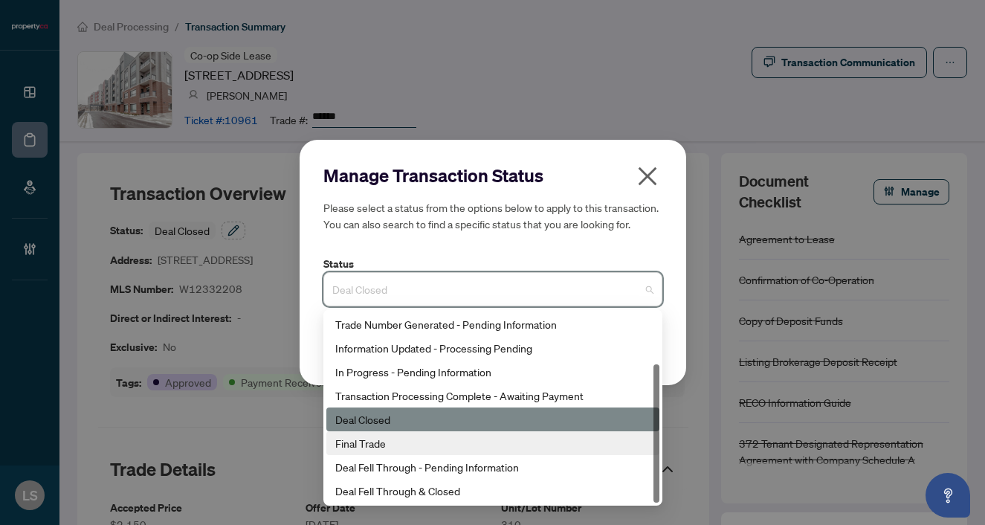
click at [385, 437] on div "Final Trade" at bounding box center [492, 443] width 315 height 16
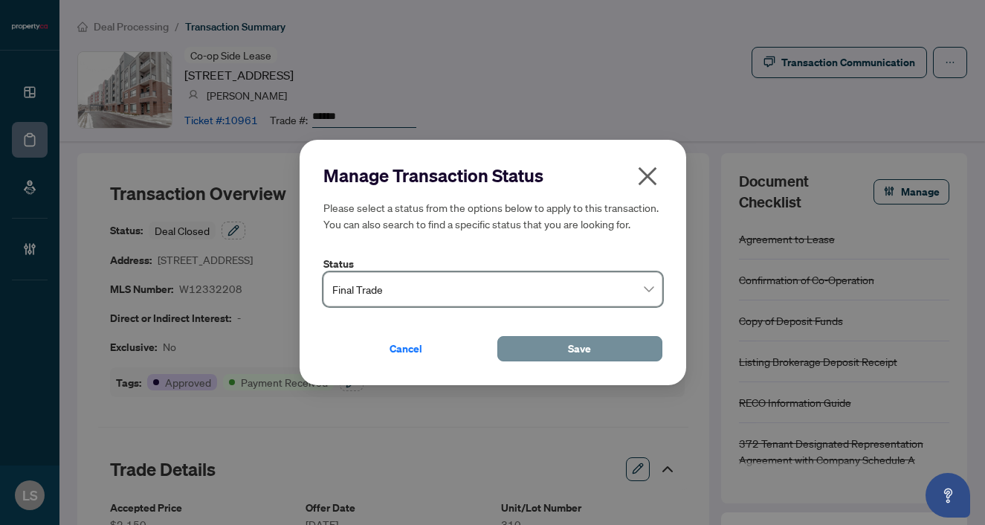
click at [614, 341] on button "Save" at bounding box center [580, 348] width 165 height 25
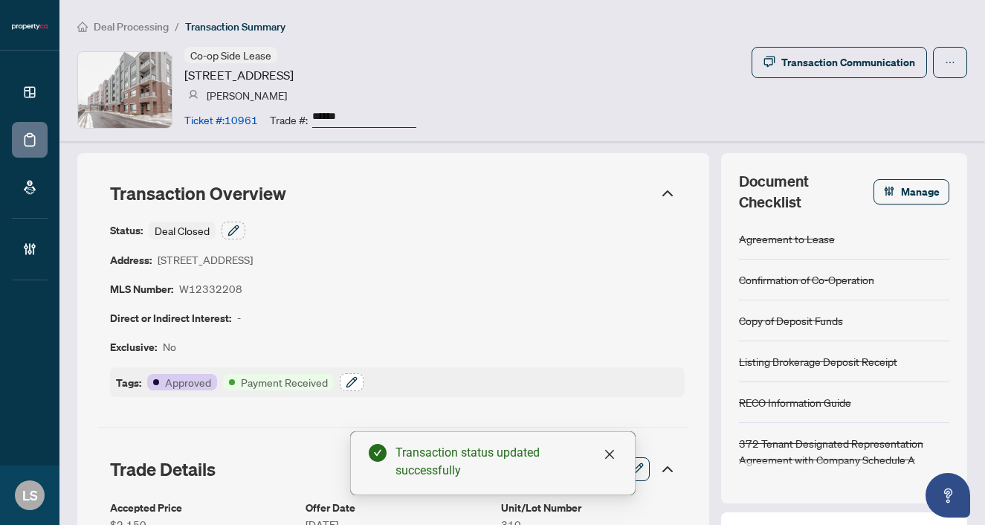
click at [357, 382] on button "button" at bounding box center [352, 382] width 24 height 18
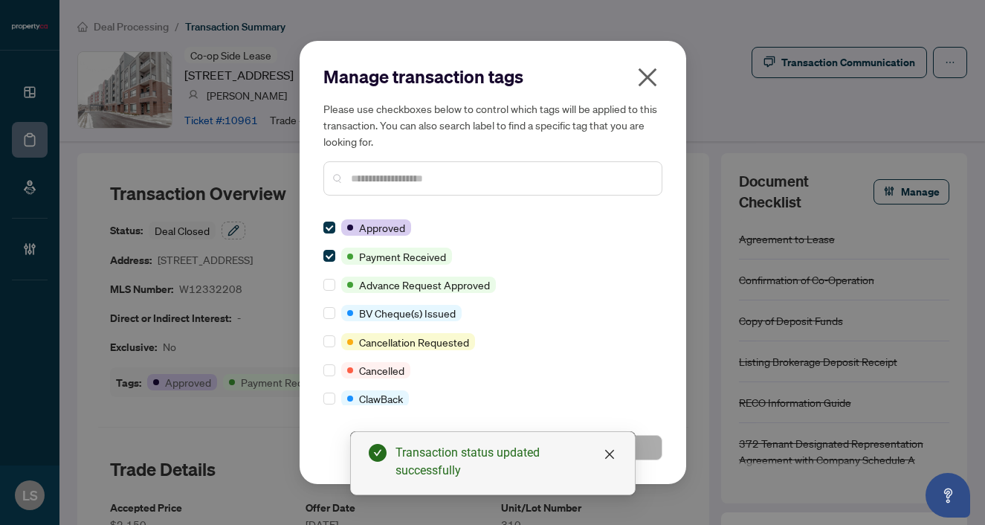
click at [396, 204] on div "Manage transaction tags Please use checkboxes below to control which tags will …" at bounding box center [493, 136] width 339 height 143
click at [382, 178] on input "text" at bounding box center [500, 178] width 299 height 16
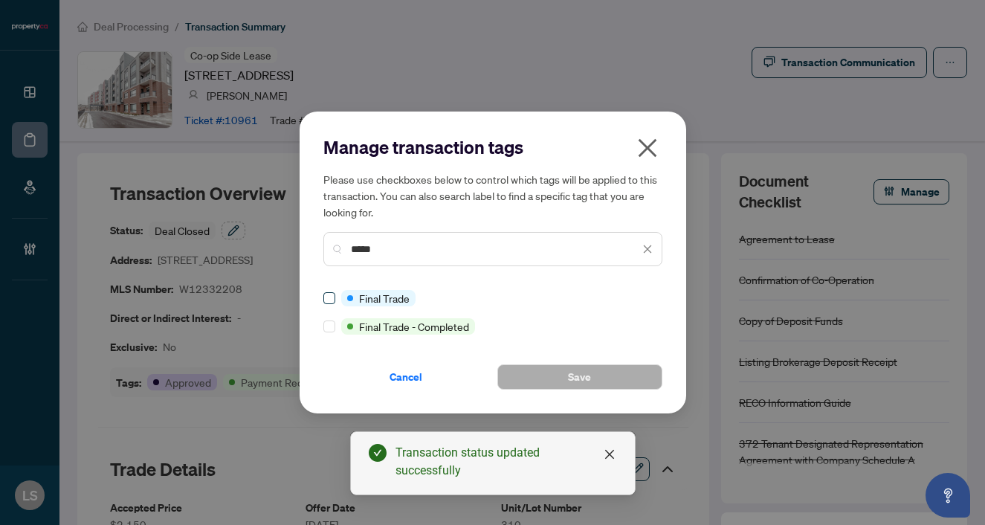
type input "*****"
click at [325, 303] on span at bounding box center [330, 298] width 12 height 12
click at [547, 376] on button "Save" at bounding box center [580, 376] width 165 height 25
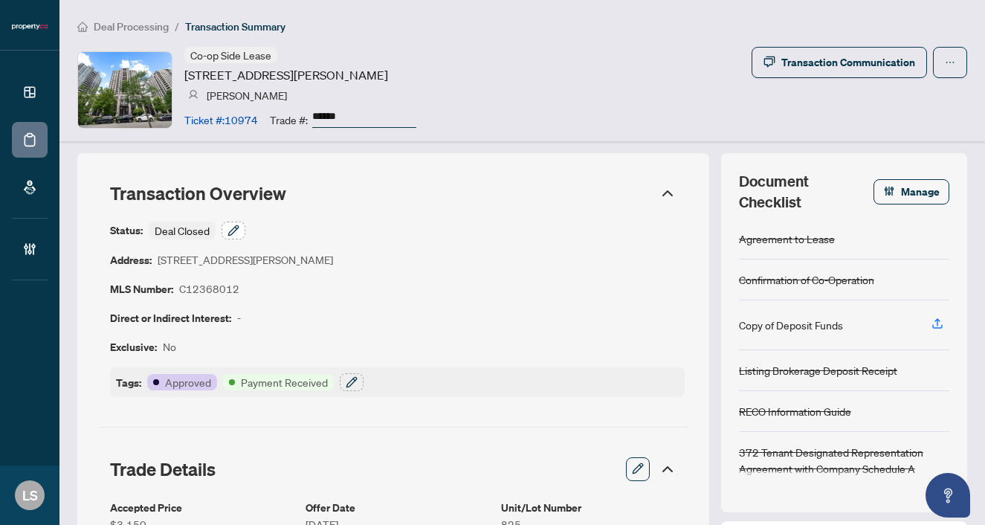
click at [229, 233] on icon "button" at bounding box center [233, 230] width 10 height 10
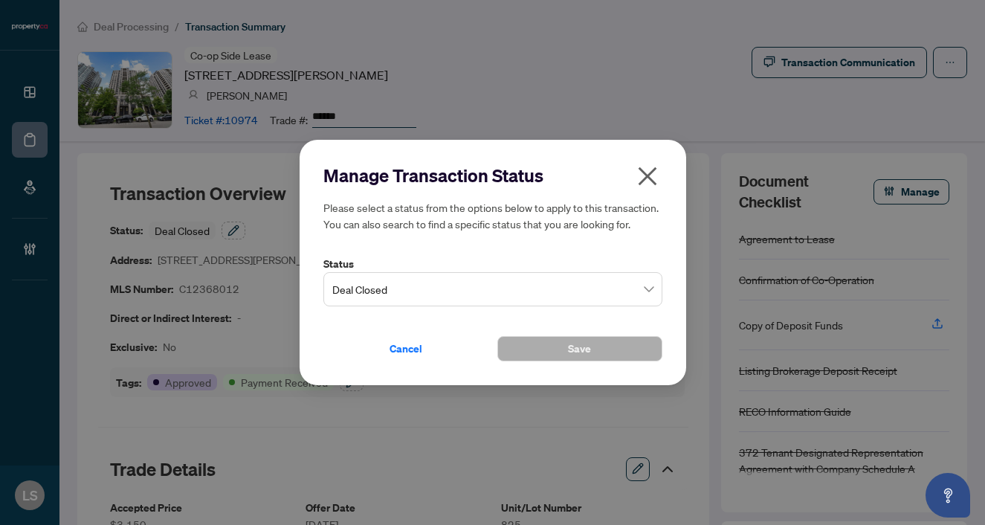
click at [419, 288] on span "Deal Closed" at bounding box center [492, 289] width 321 height 28
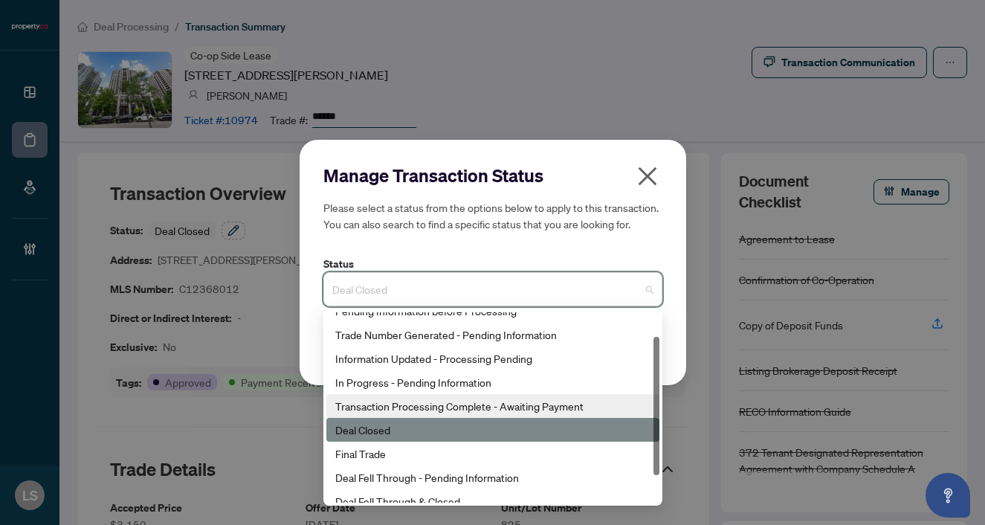
scroll to position [68, 0]
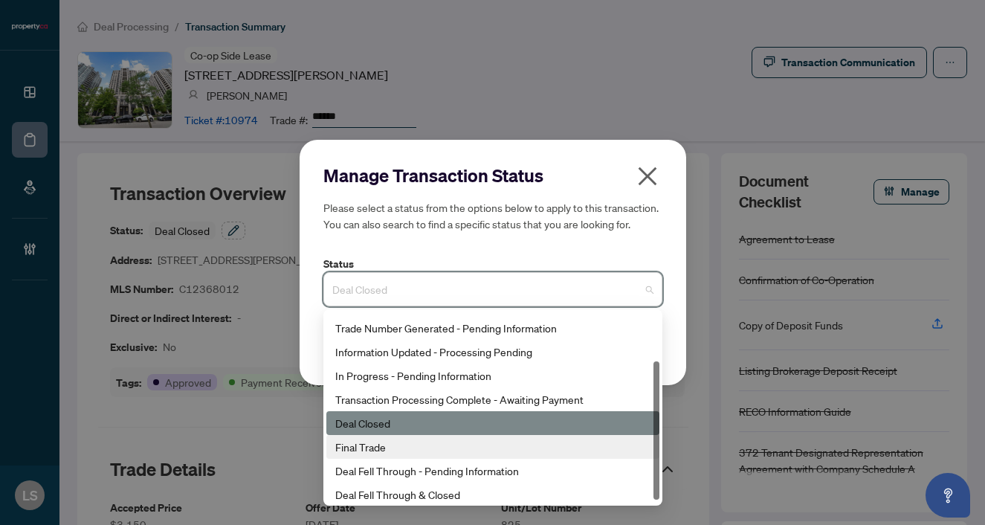
click at [350, 450] on div "Final Trade" at bounding box center [492, 447] width 315 height 16
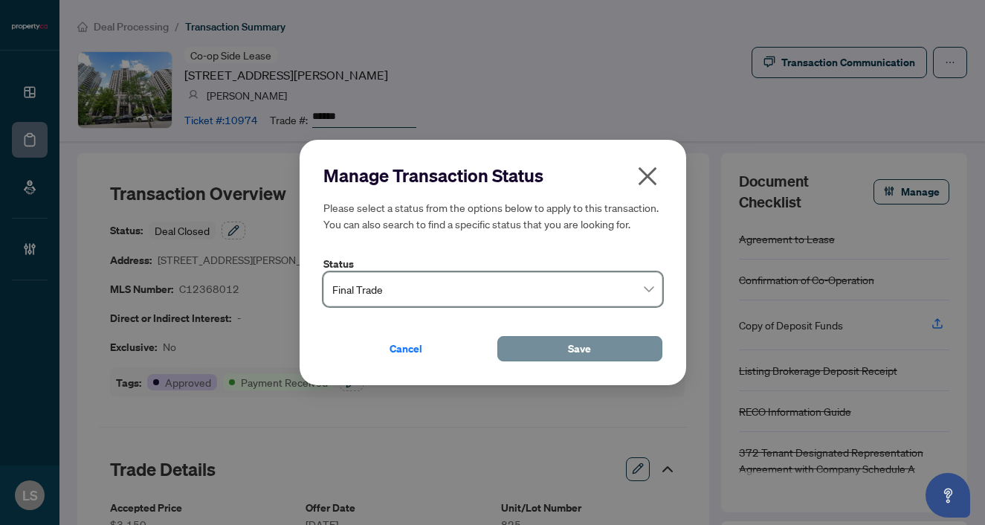
click at [509, 354] on button "Save" at bounding box center [580, 348] width 165 height 25
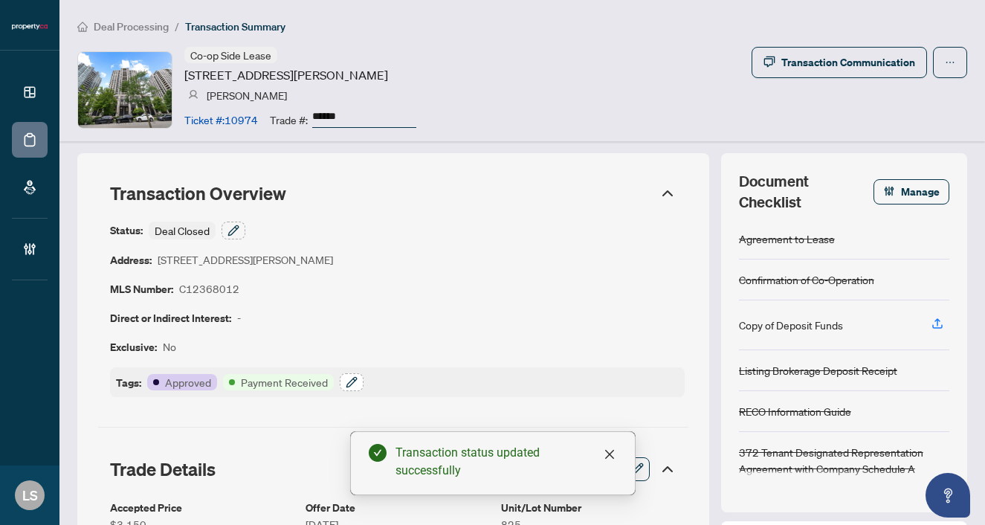
click at [352, 376] on icon "button" at bounding box center [352, 382] width 12 height 12
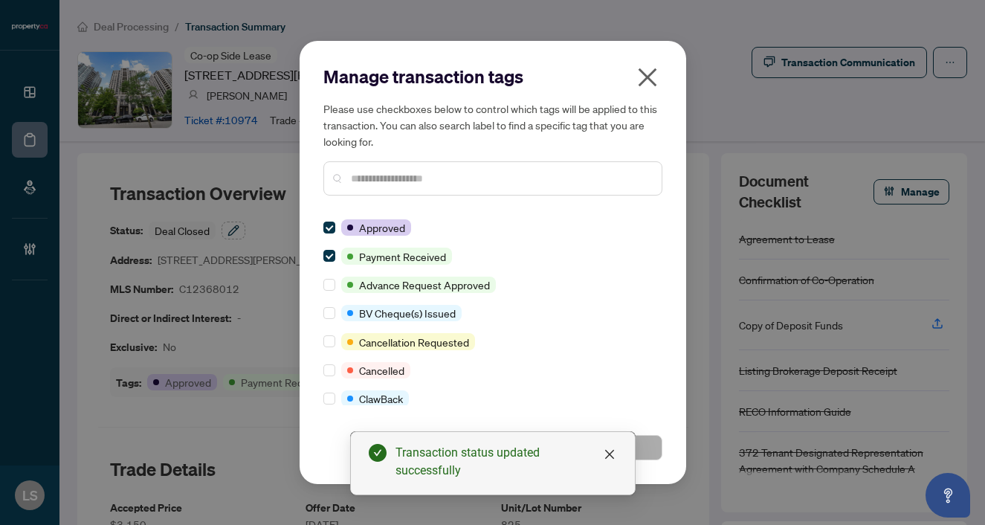
click at [360, 184] on input "text" at bounding box center [500, 178] width 299 height 16
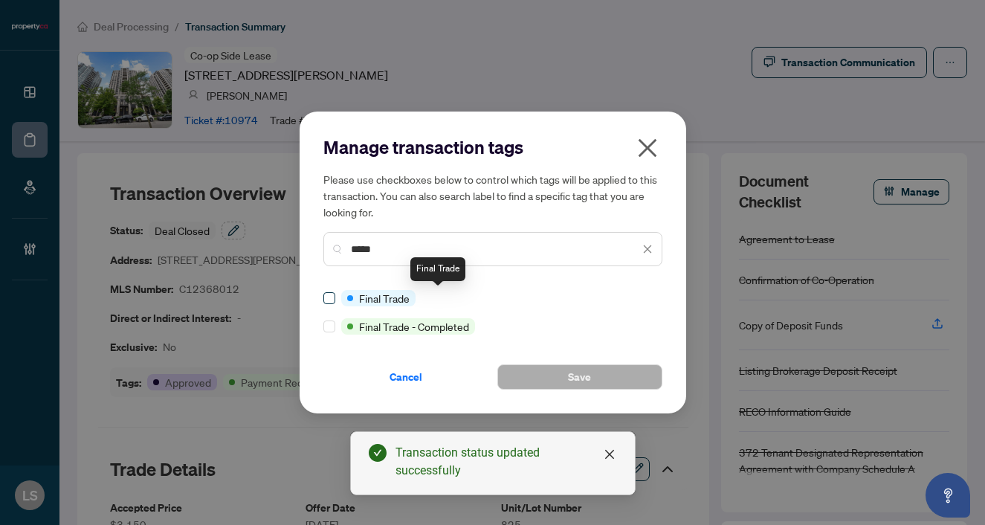
type input "*****"
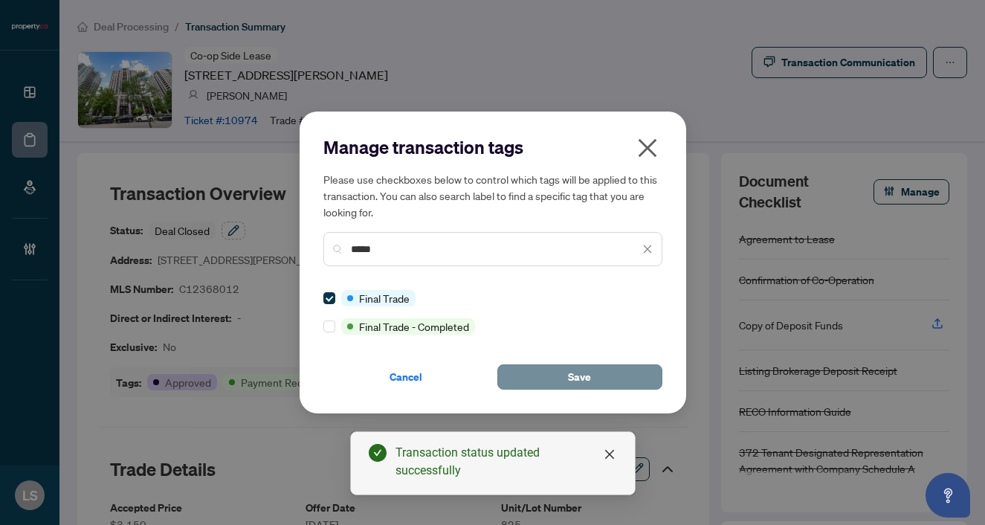
click at [608, 372] on button "Save" at bounding box center [580, 376] width 165 height 25
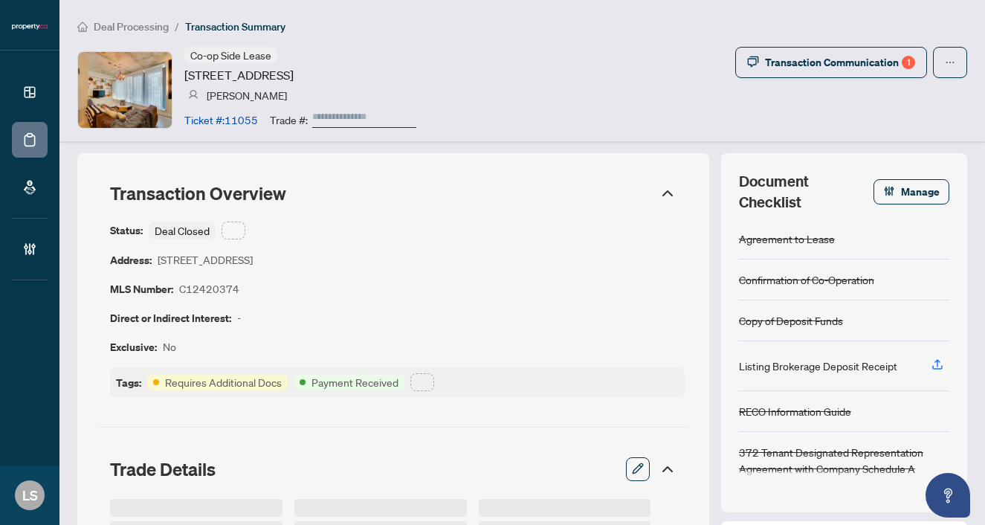
type input "******"
click at [235, 225] on icon "button" at bounding box center [234, 231] width 12 height 12
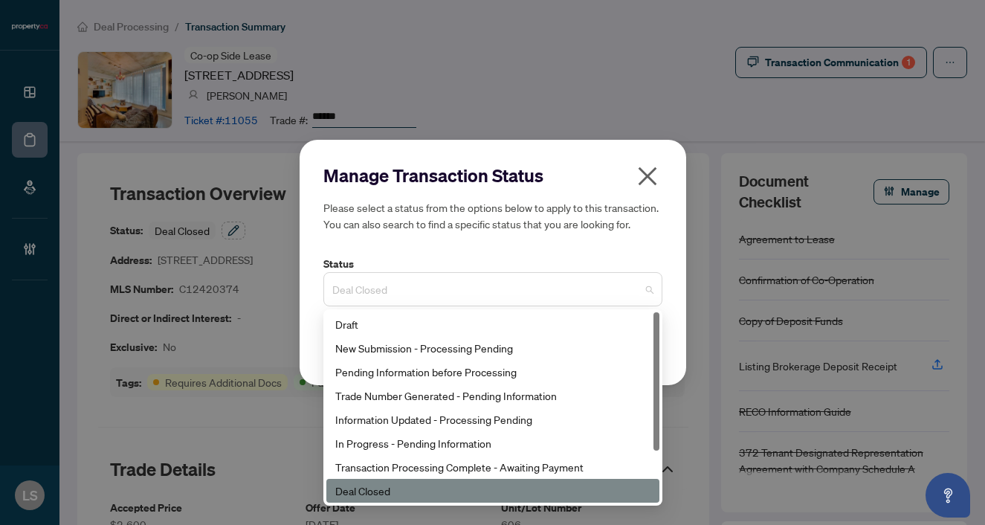
click at [367, 289] on span "Deal Closed" at bounding box center [492, 289] width 321 height 28
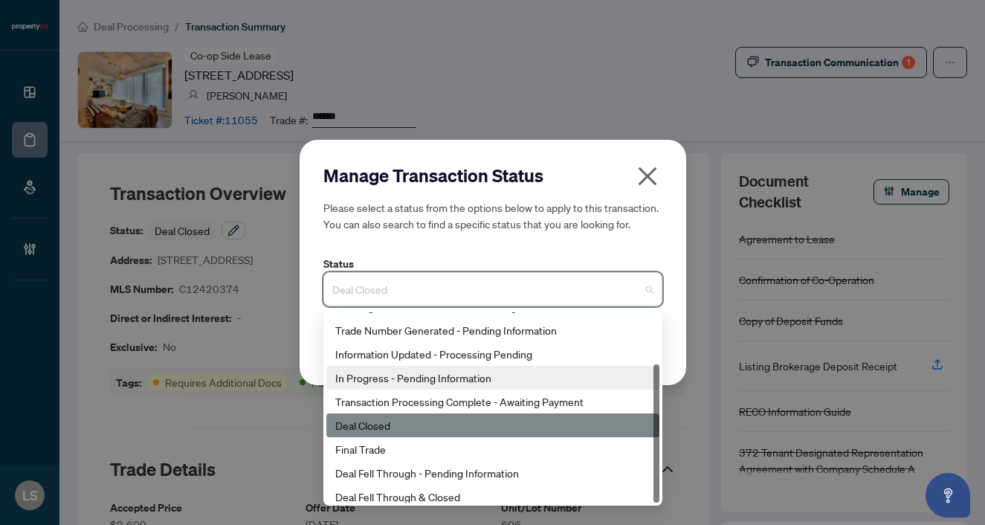
scroll to position [71, 0]
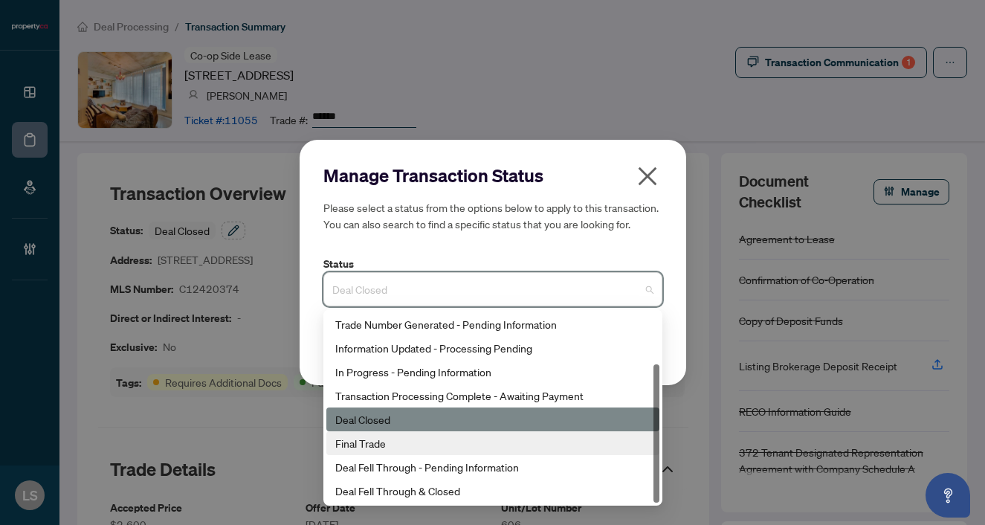
click at [367, 451] on div "Final Trade" at bounding box center [493, 443] width 333 height 24
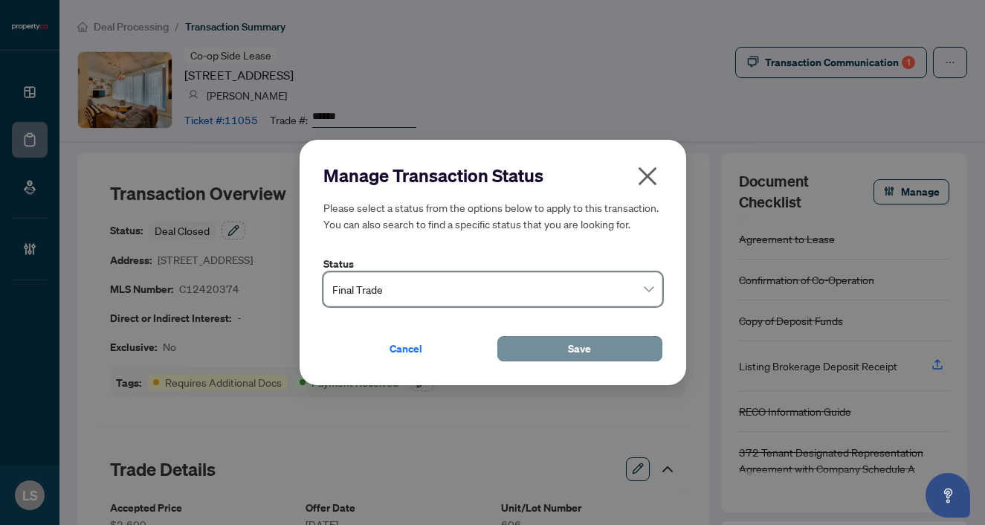
click at [556, 353] on button "Save" at bounding box center [580, 348] width 165 height 25
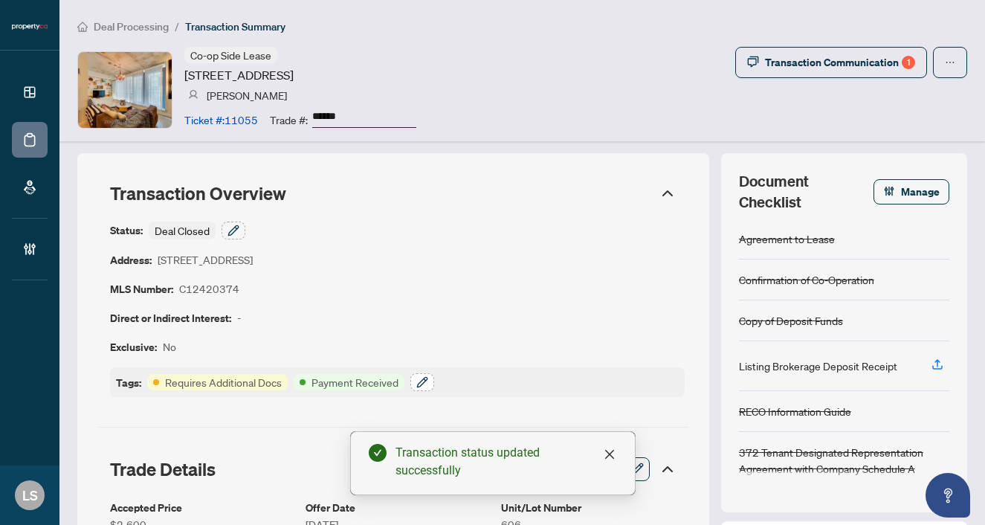
click at [424, 381] on icon "button" at bounding box center [422, 382] width 10 height 10
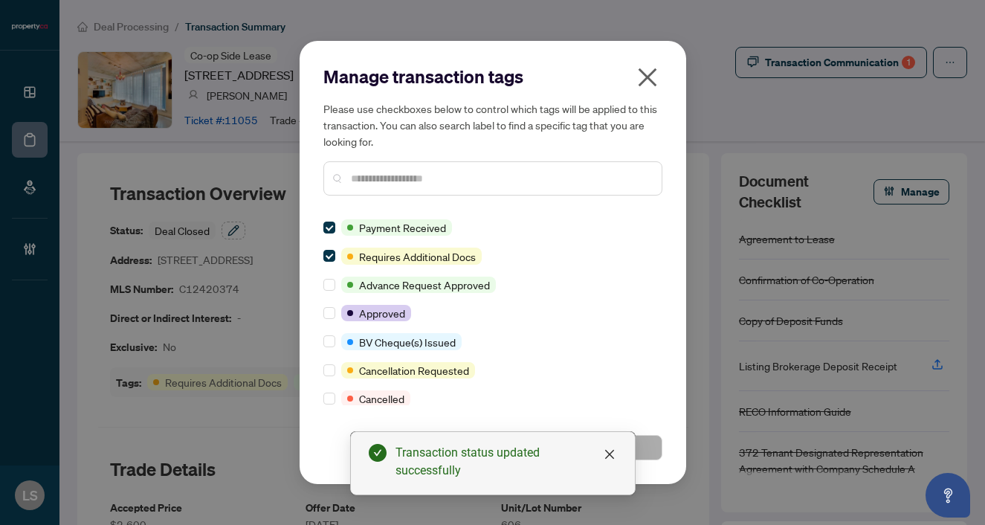
click at [363, 205] on div "Manage transaction tags Please use checkboxes below to control which tags will …" at bounding box center [493, 136] width 339 height 143
click at [361, 181] on input "text" at bounding box center [500, 178] width 299 height 16
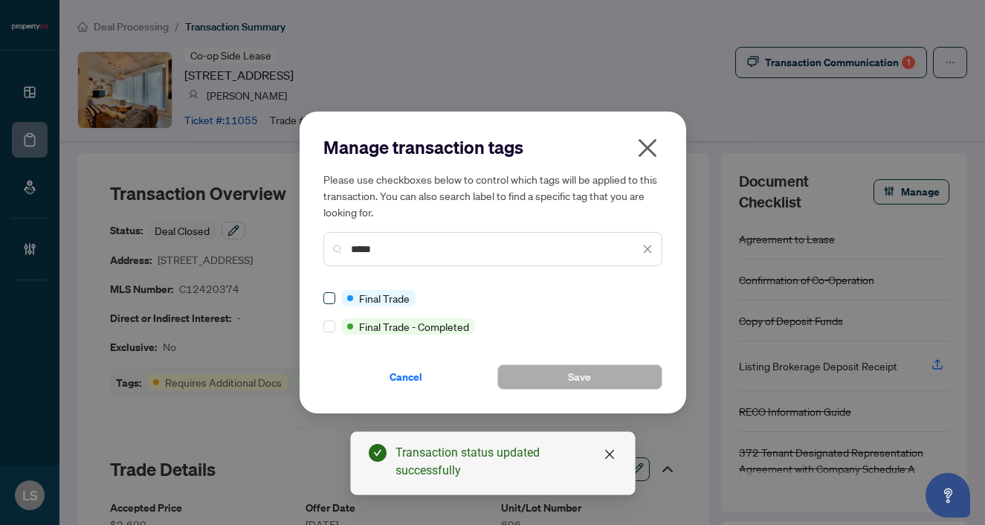
type input "*****"
click at [546, 376] on button "Save" at bounding box center [580, 376] width 165 height 25
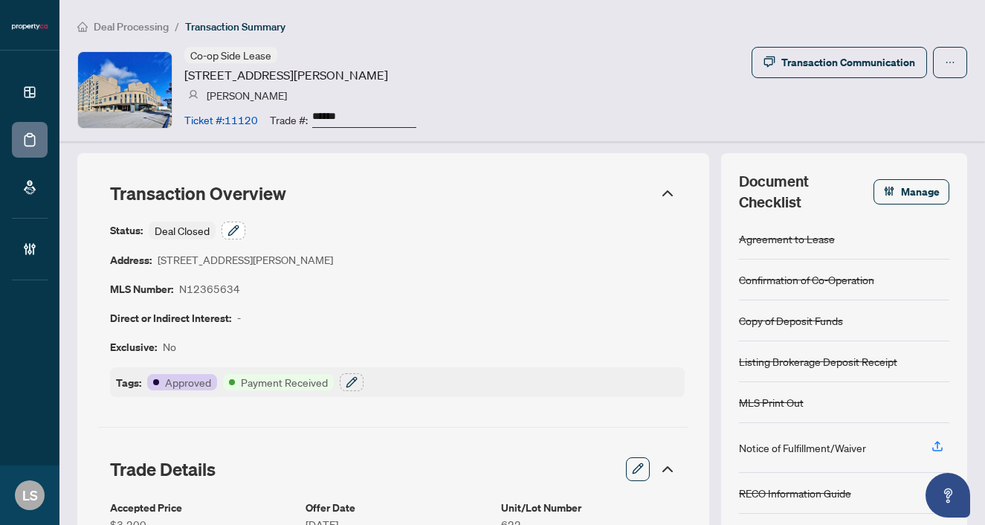
click at [234, 228] on icon "button" at bounding box center [234, 231] width 12 height 12
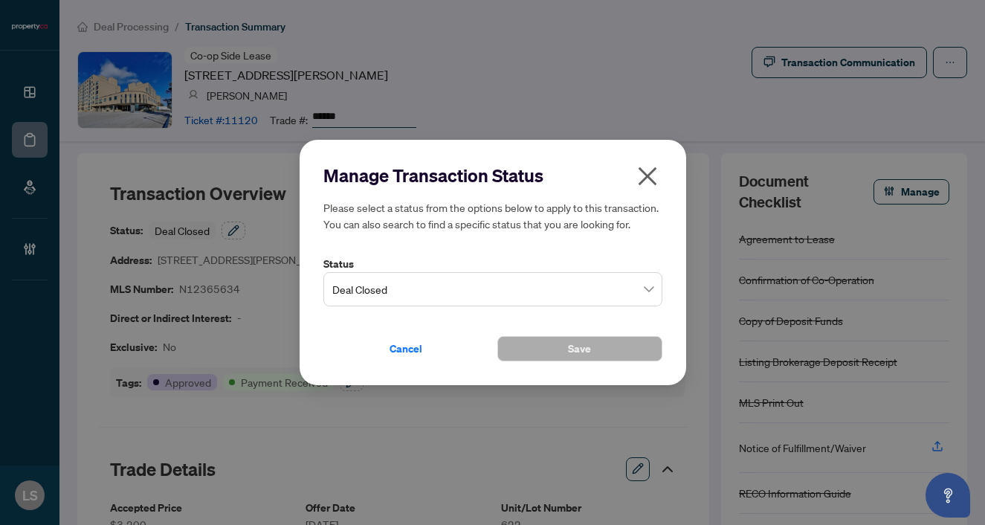
click at [378, 286] on span "Deal Closed" at bounding box center [492, 289] width 321 height 28
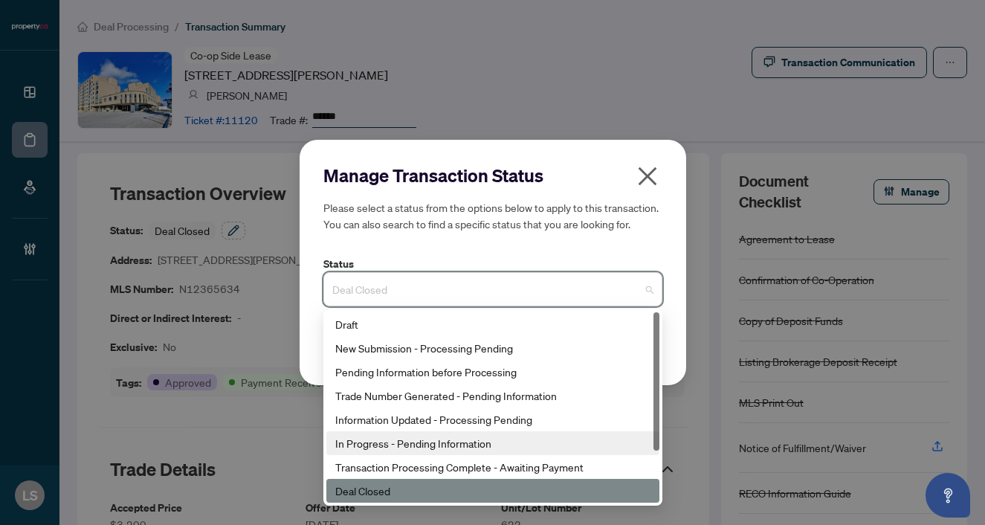
scroll to position [71, 0]
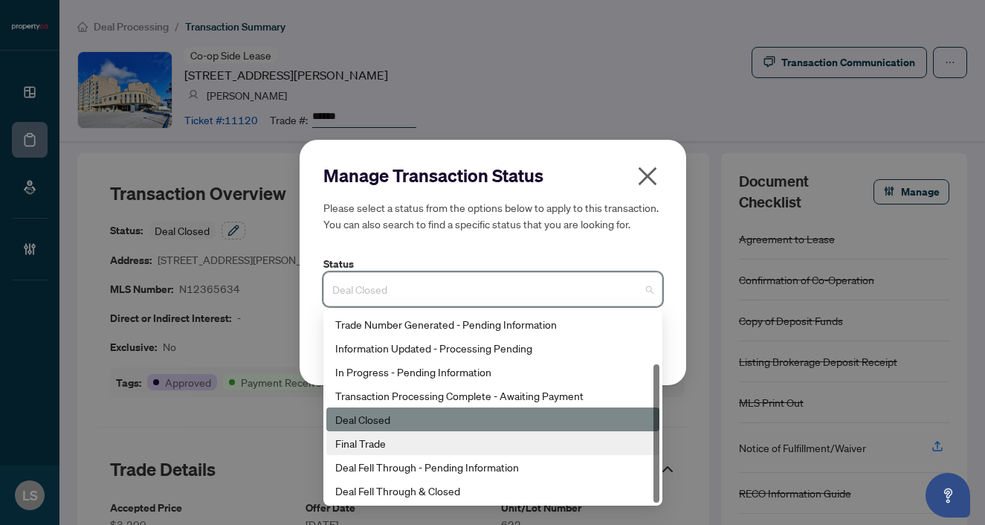
click at [379, 445] on div "Final Trade" at bounding box center [492, 443] width 315 height 16
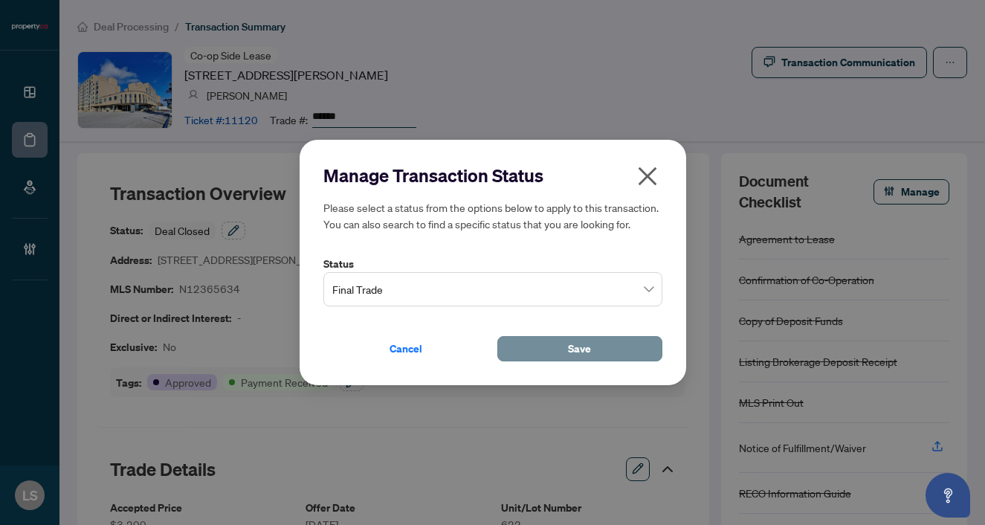
click at [563, 351] on button "Save" at bounding box center [580, 348] width 165 height 25
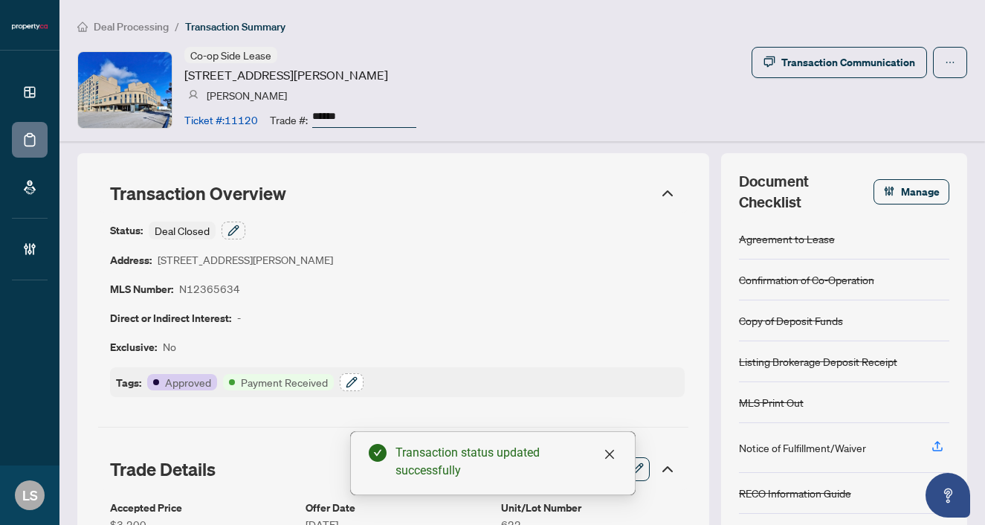
click at [348, 379] on icon "button" at bounding box center [352, 382] width 12 height 12
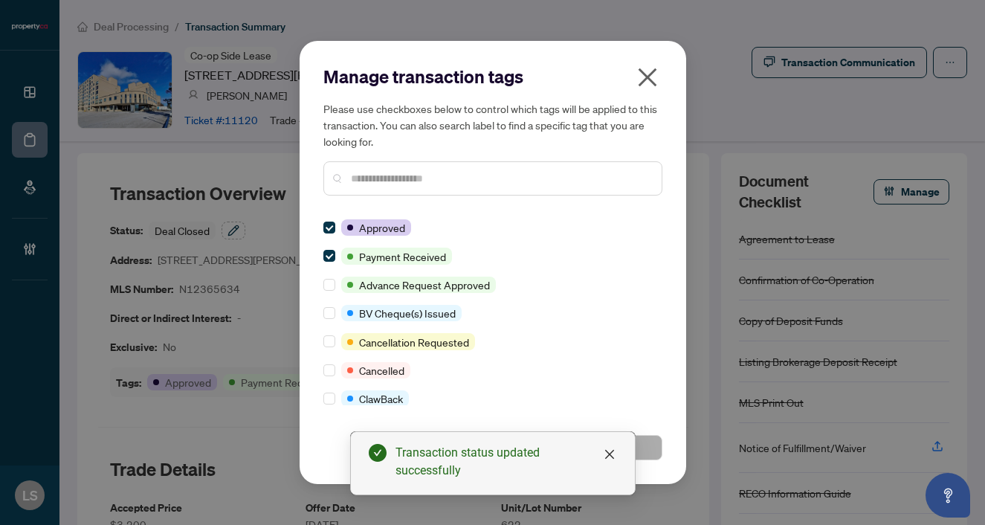
click at [362, 176] on input "text" at bounding box center [500, 178] width 299 height 16
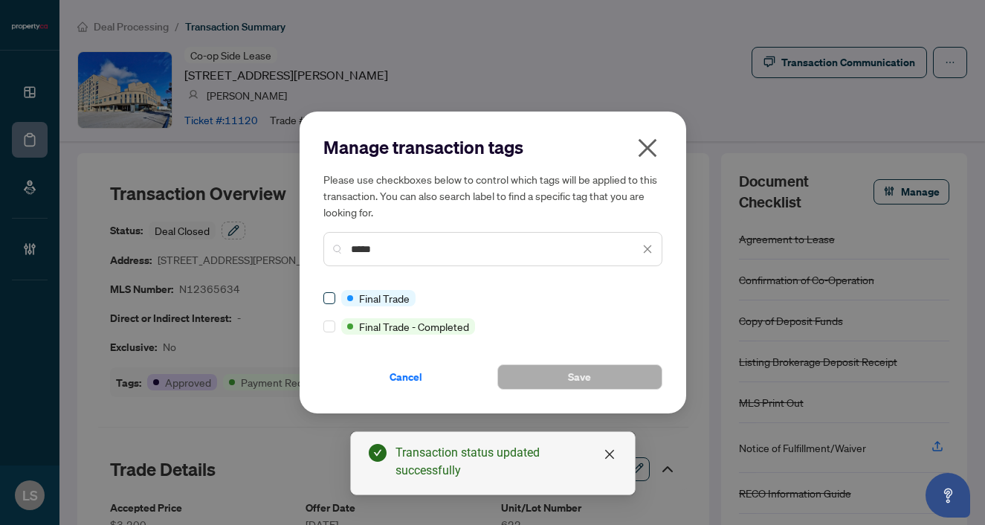
type input "*****"
click at [335, 297] on span at bounding box center [330, 298] width 12 height 12
click at [577, 373] on span "Save" at bounding box center [579, 377] width 23 height 24
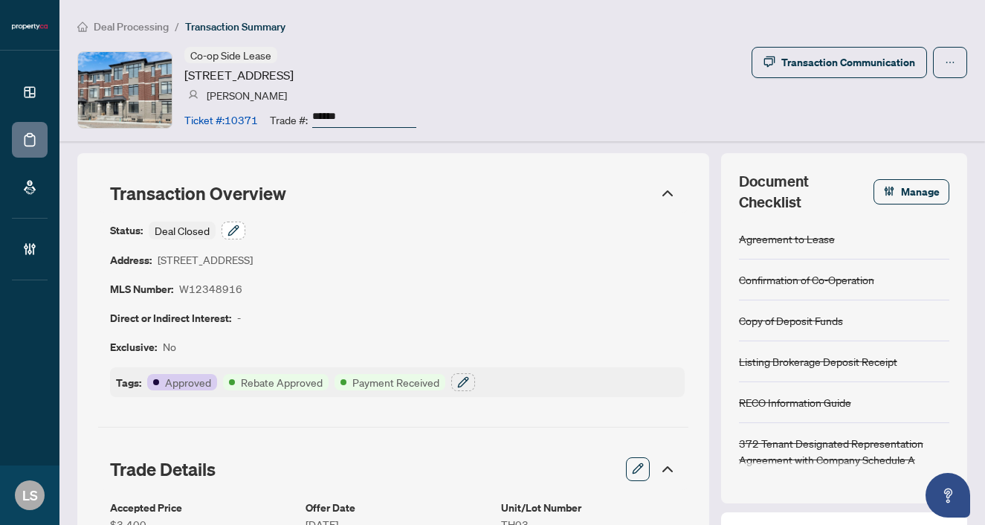
click at [225, 233] on button "button" at bounding box center [234, 231] width 24 height 18
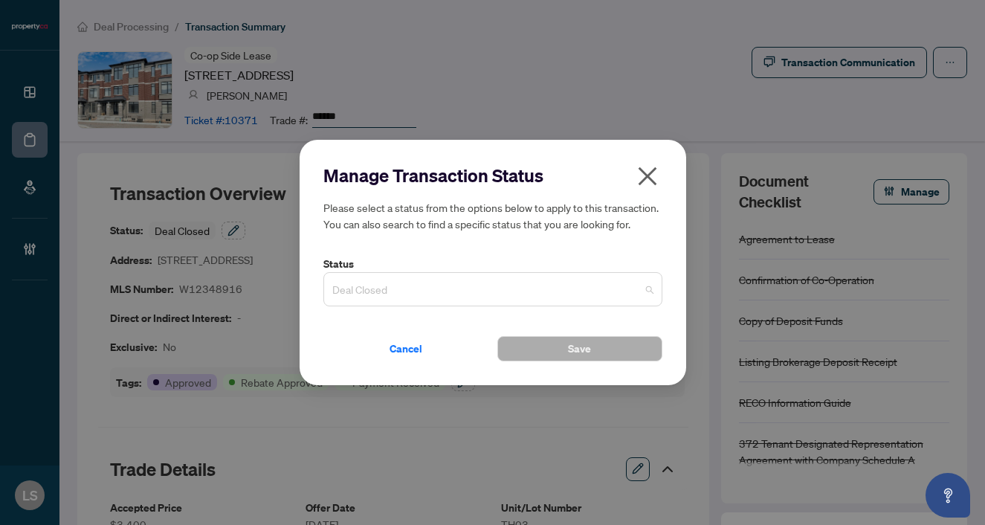
click at [379, 283] on span "Deal Closed" at bounding box center [492, 289] width 321 height 28
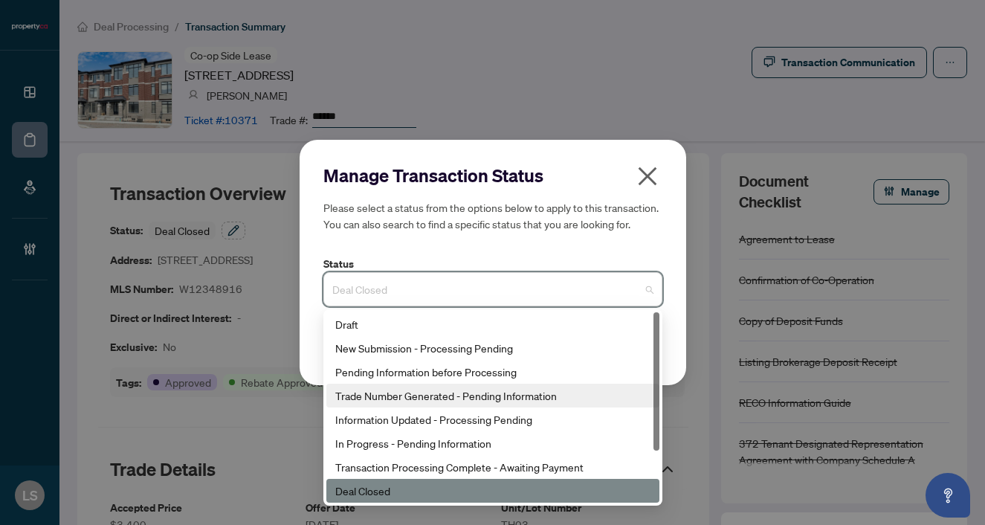
scroll to position [71, 0]
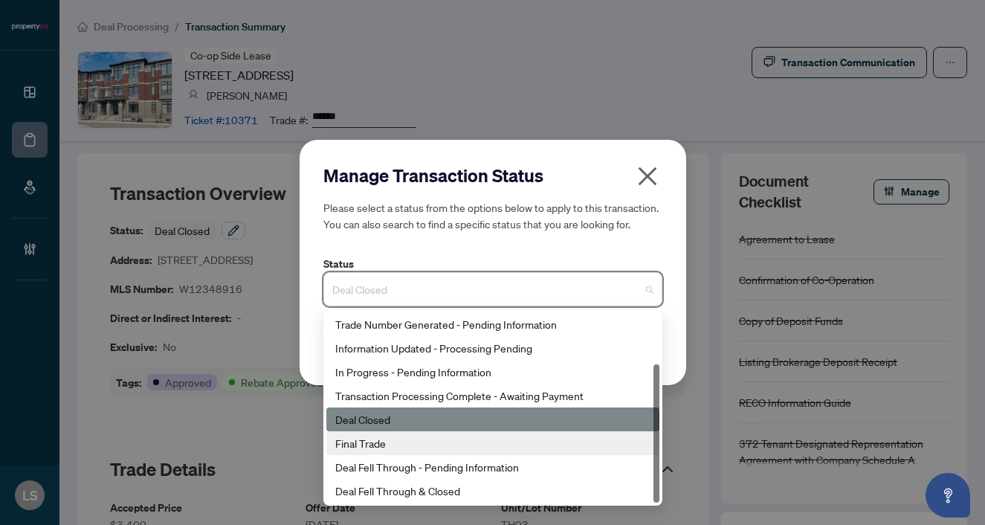
click at [389, 448] on div "Final Trade" at bounding box center [492, 443] width 315 height 16
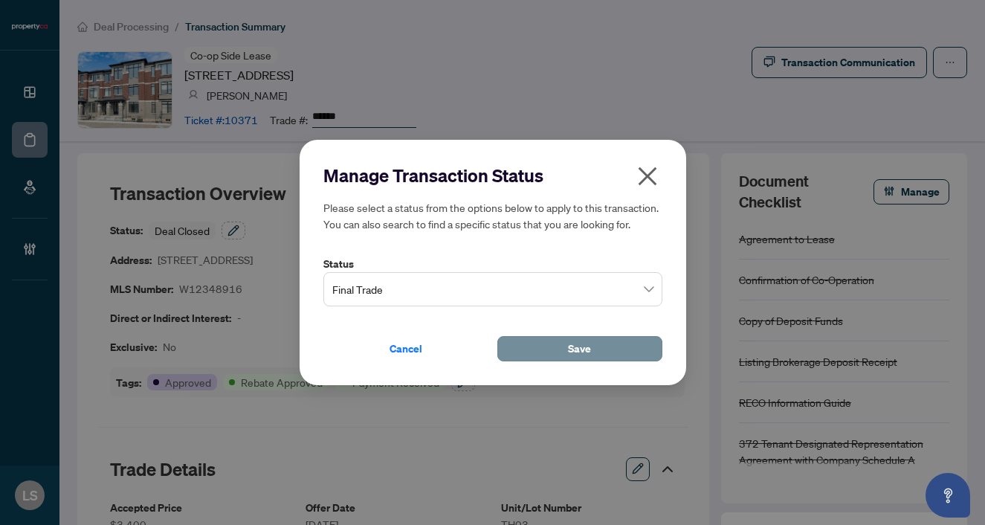
click at [596, 341] on button "Save" at bounding box center [580, 348] width 165 height 25
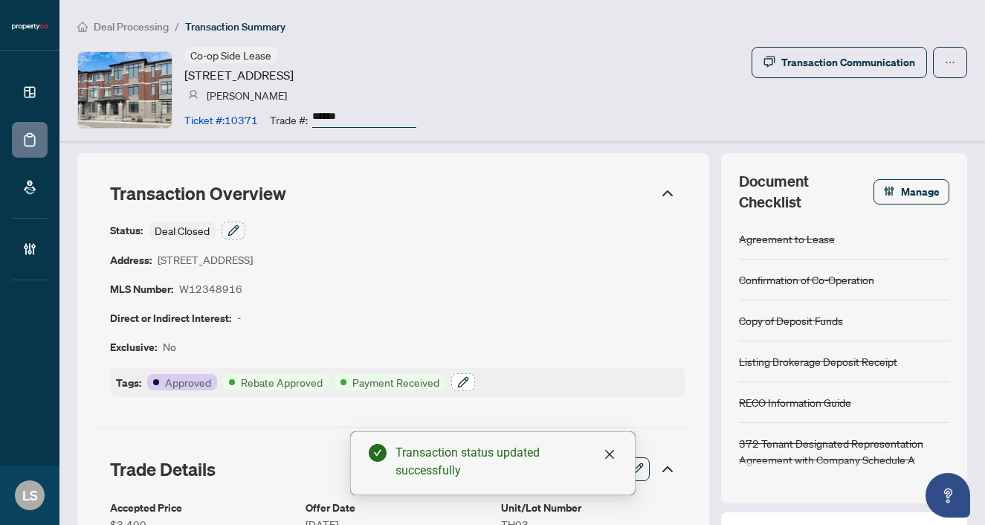
click at [471, 378] on button "button" at bounding box center [463, 382] width 24 height 18
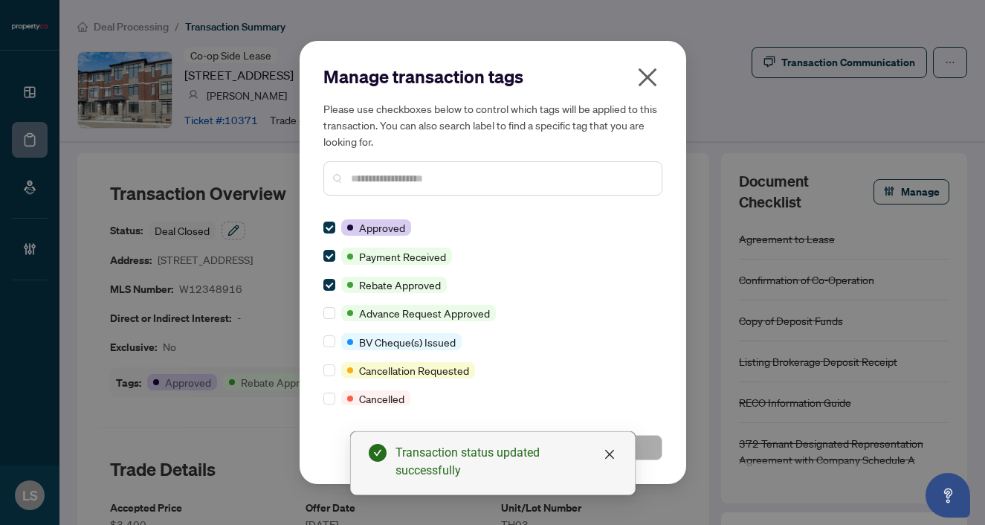
click at [378, 173] on input "text" at bounding box center [500, 178] width 299 height 16
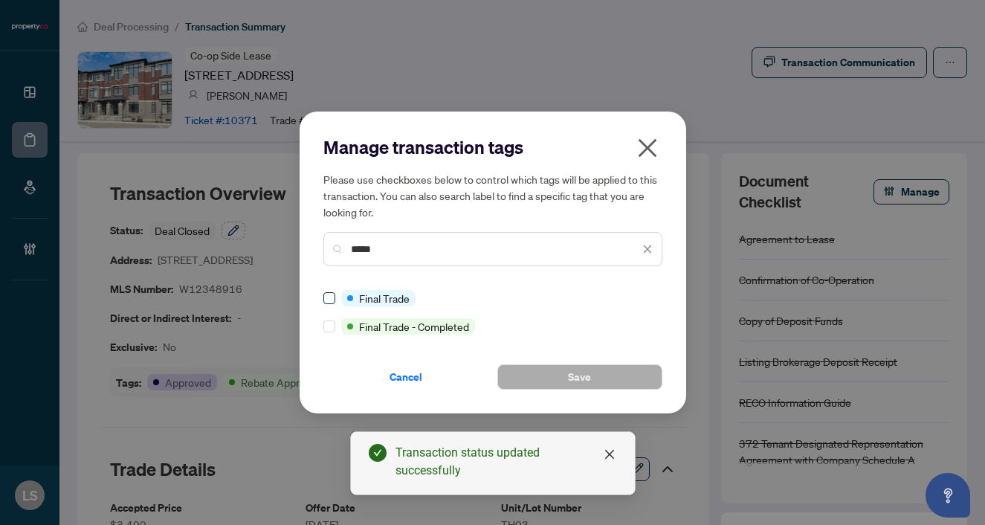
type input "*****"
click at [591, 382] on span "Save" at bounding box center [579, 377] width 23 height 24
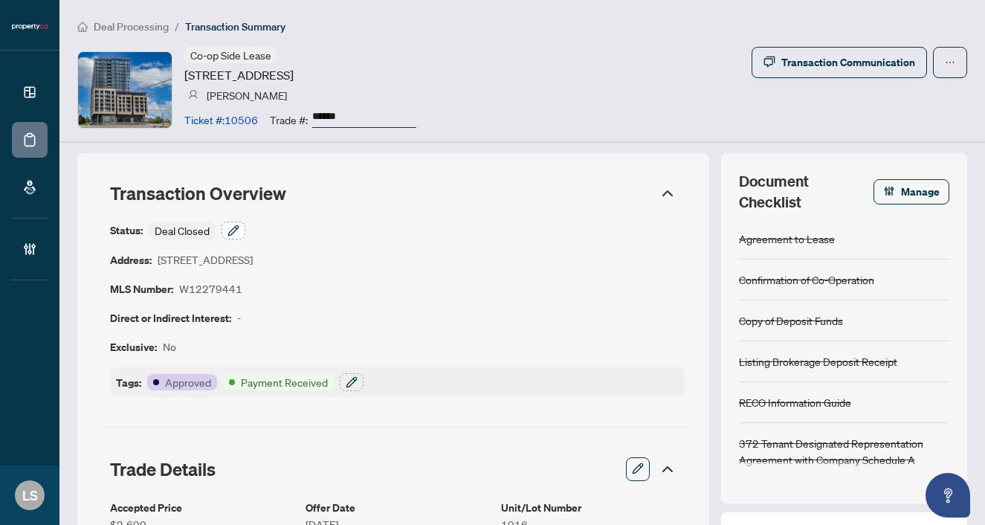
click at [236, 228] on icon "button" at bounding box center [234, 231] width 12 height 12
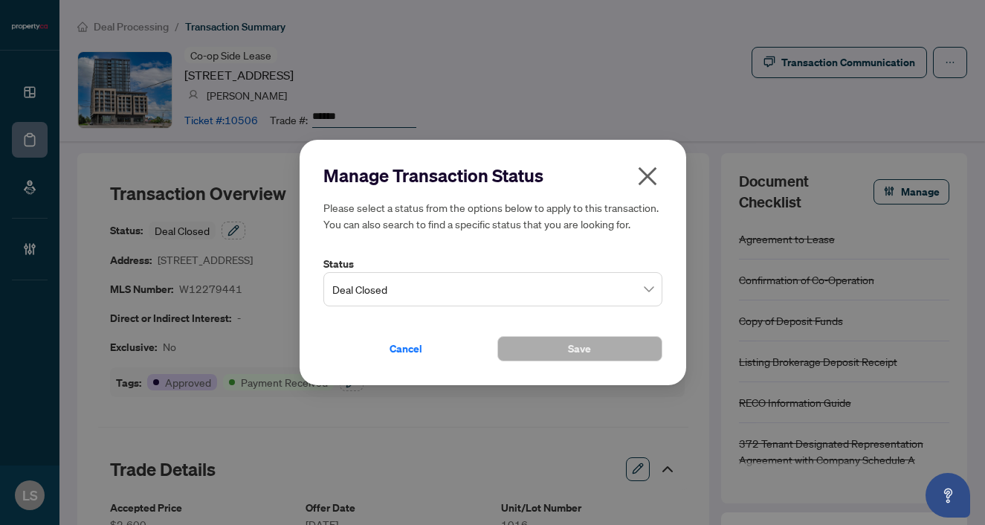
click at [383, 281] on span "Deal Closed" at bounding box center [492, 289] width 321 height 28
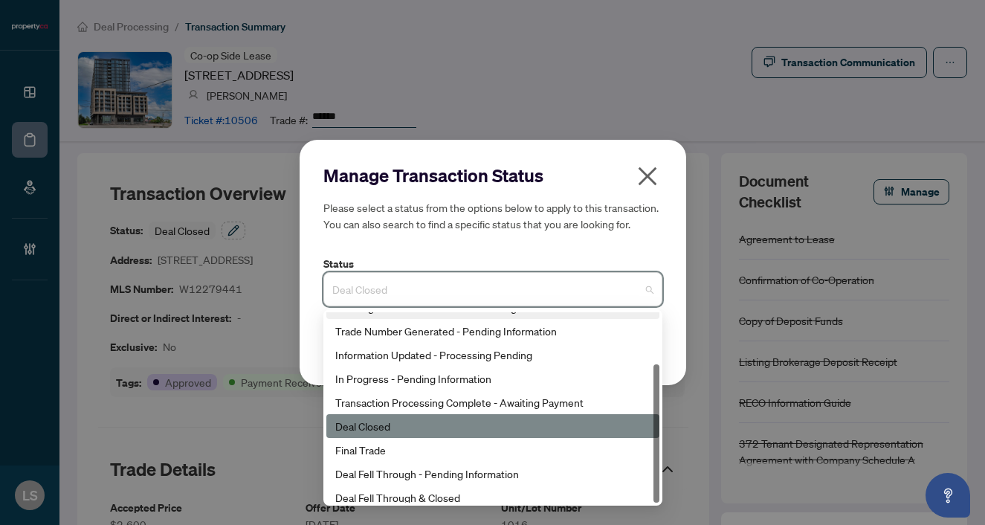
scroll to position [71, 0]
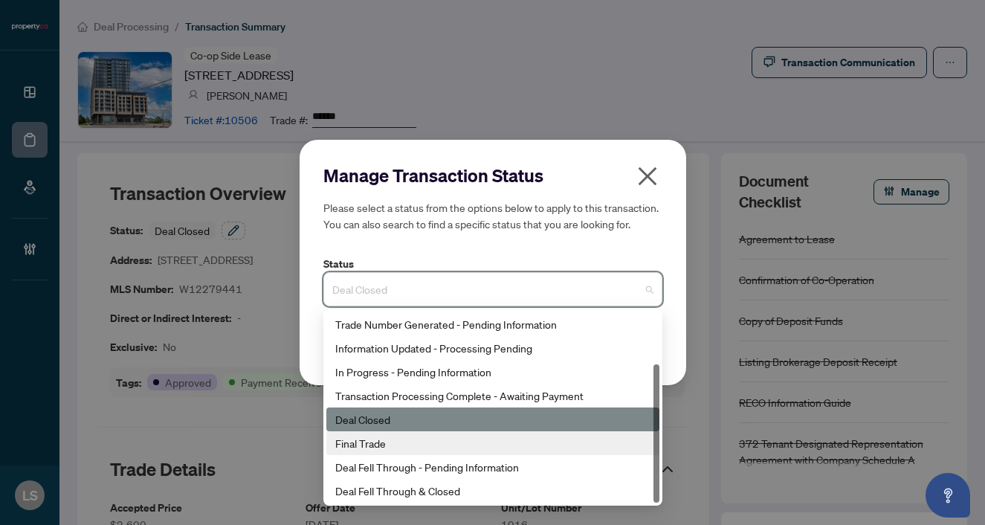
click at [399, 451] on div "Final Trade" at bounding box center [492, 443] width 315 height 16
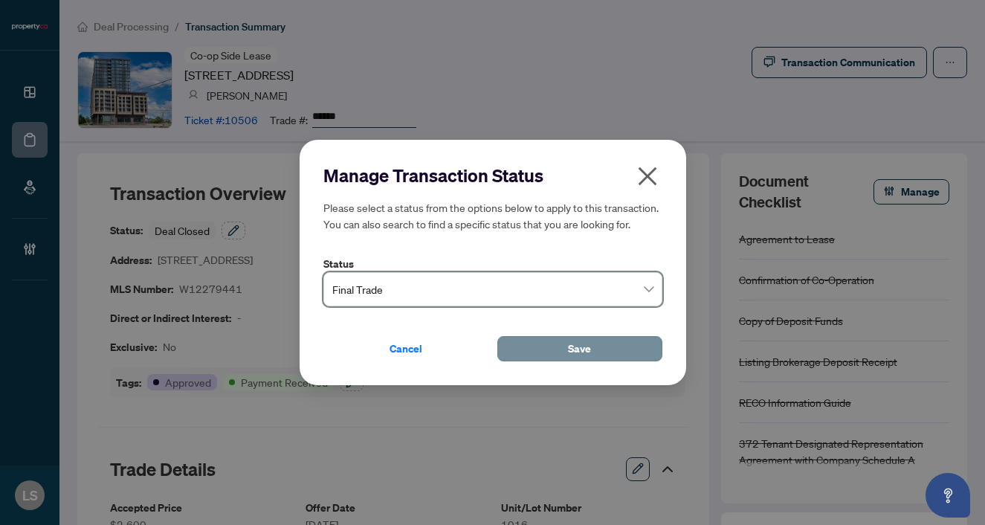
click at [556, 345] on button "Save" at bounding box center [580, 348] width 165 height 25
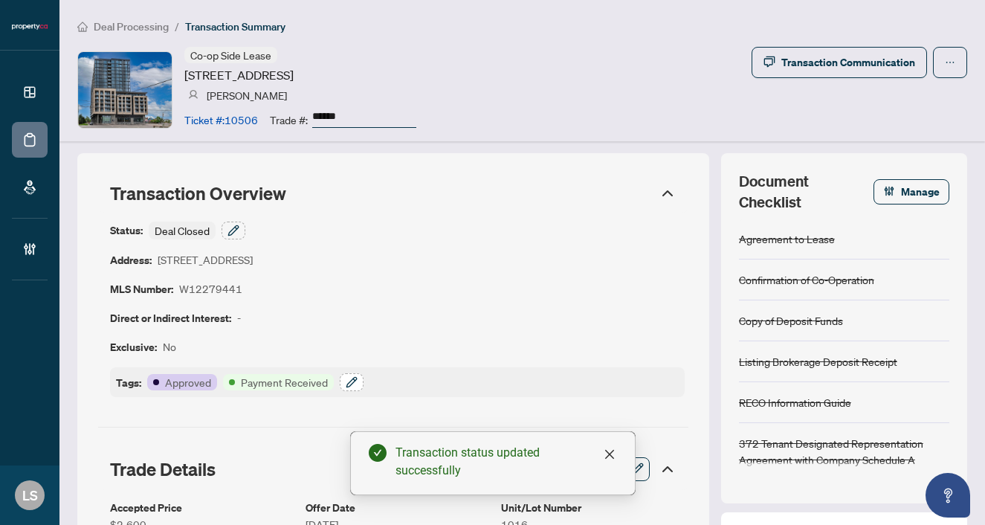
click at [358, 378] on button "button" at bounding box center [352, 382] width 24 height 18
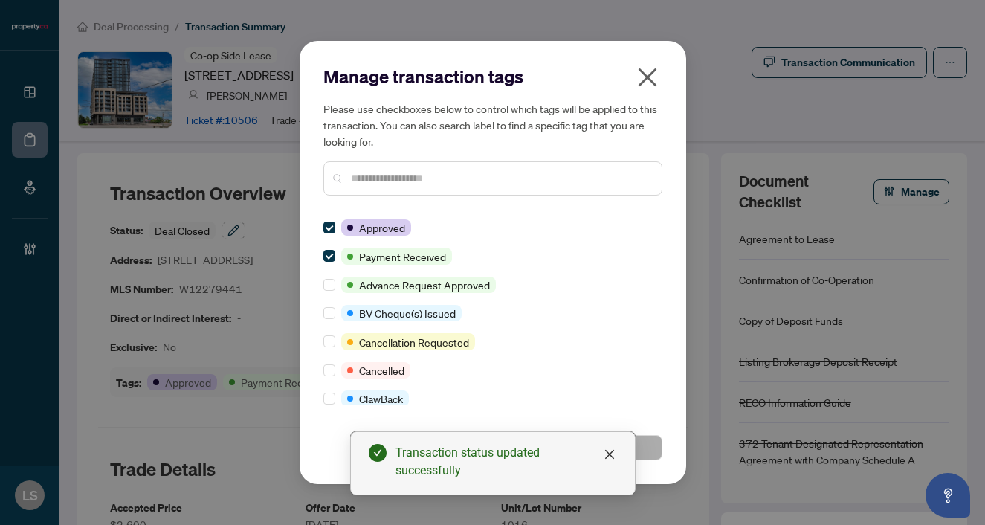
click at [359, 181] on input "text" at bounding box center [500, 178] width 299 height 16
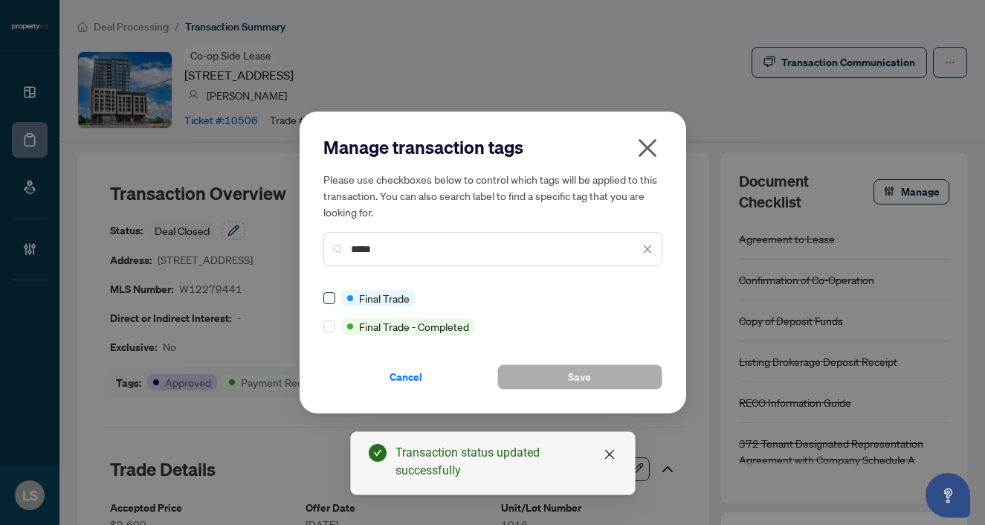
type input "*****"
click at [567, 376] on button "Save" at bounding box center [580, 376] width 165 height 25
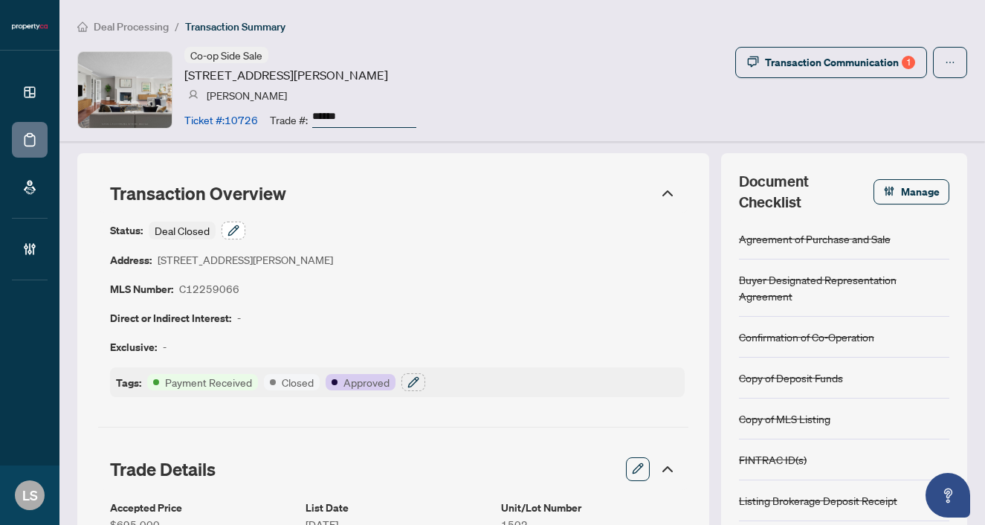
click at [228, 231] on icon "button" at bounding box center [234, 231] width 12 height 12
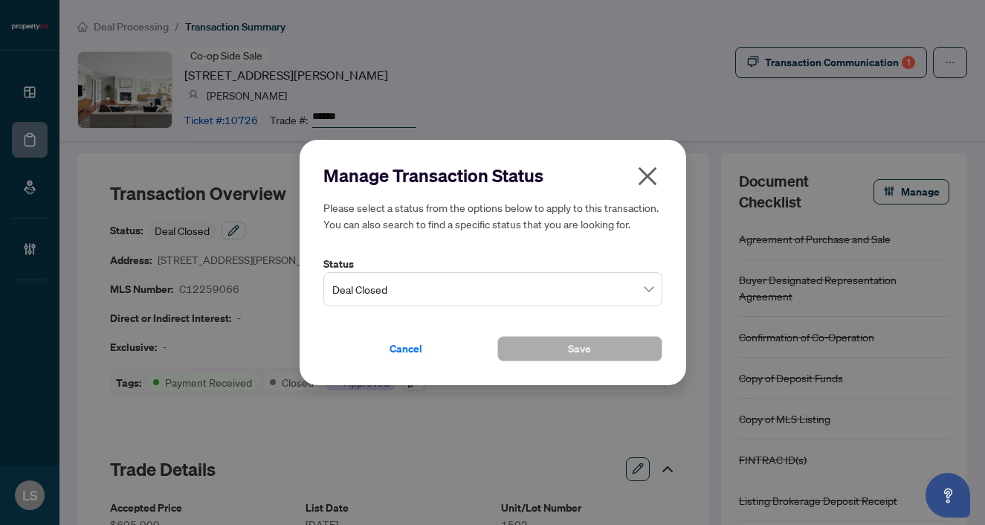
click at [405, 298] on span "Deal Closed" at bounding box center [492, 289] width 321 height 28
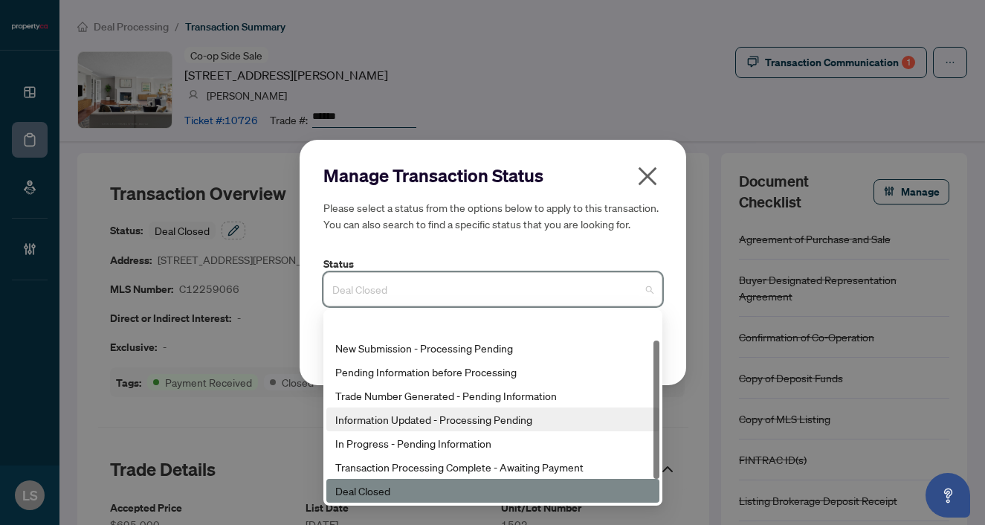
scroll to position [71, 0]
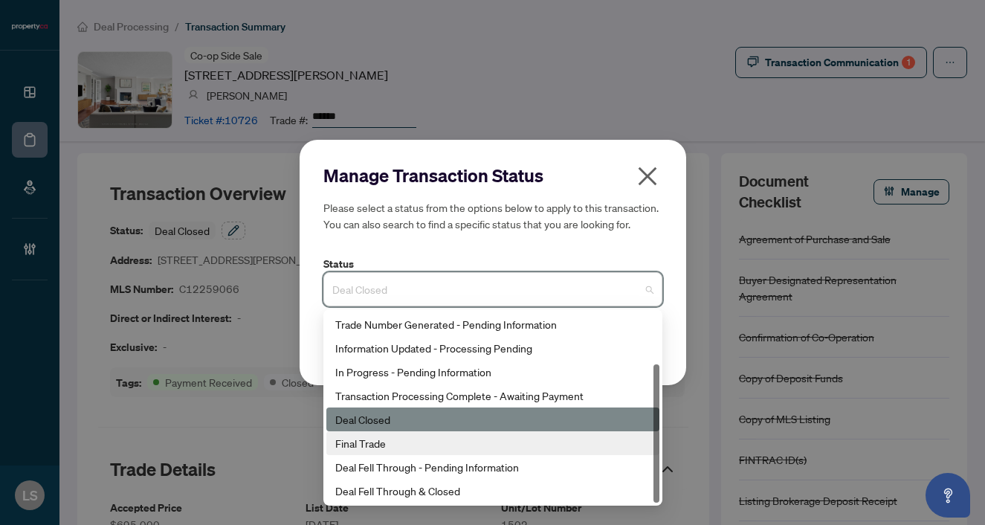
click at [383, 434] on div "Final Trade" at bounding box center [493, 443] width 333 height 24
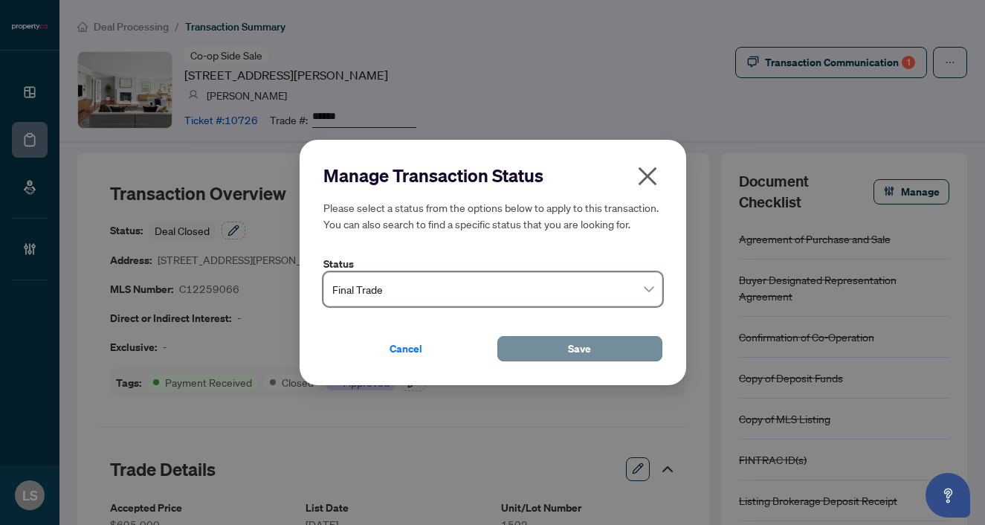
click at [574, 344] on span "Save" at bounding box center [579, 349] width 23 height 24
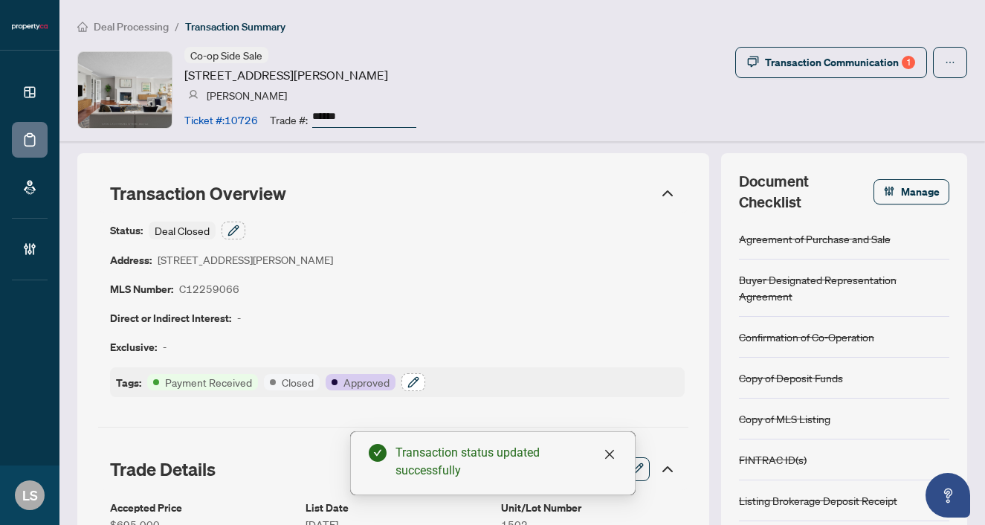
click at [409, 385] on icon "button" at bounding box center [414, 382] width 12 height 12
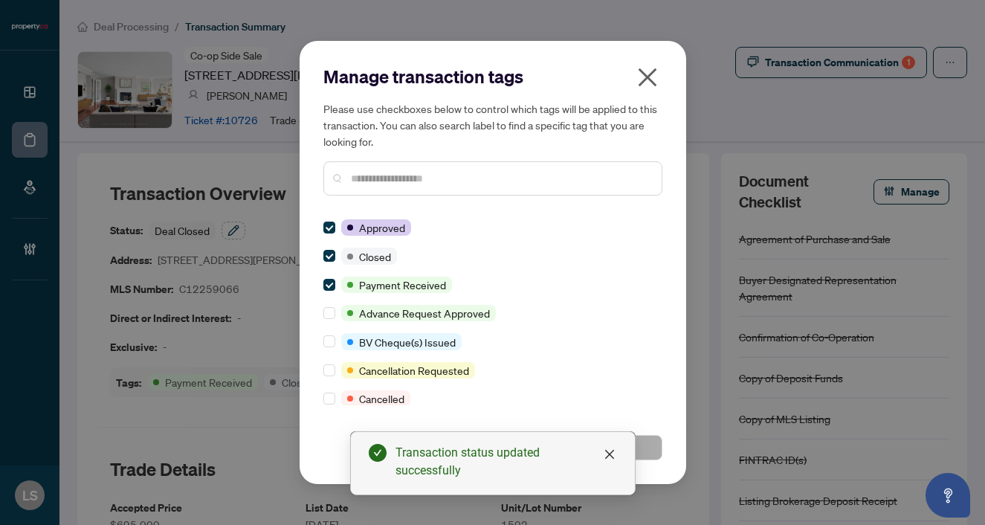
click at [358, 181] on input "text" at bounding box center [500, 178] width 299 height 16
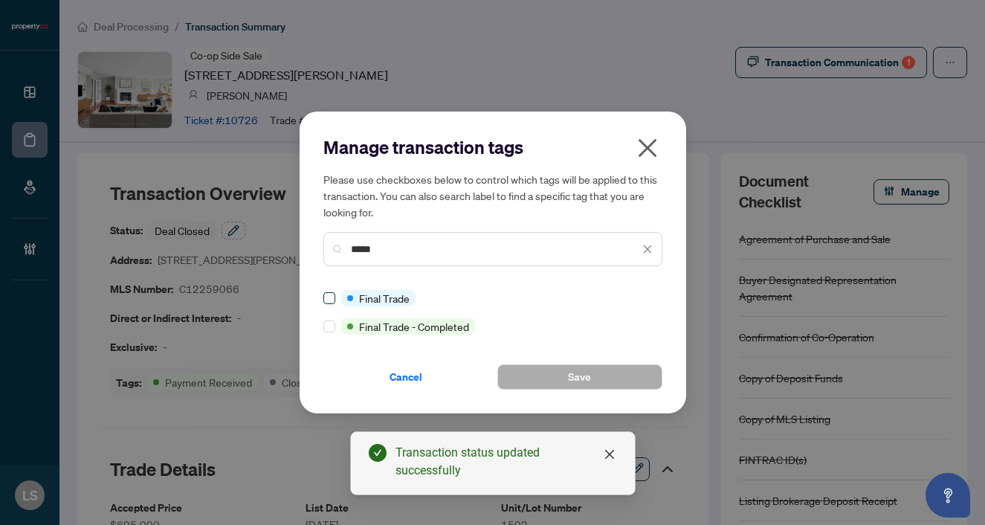
type input "*****"
click at [335, 291] on label at bounding box center [330, 298] width 12 height 16
click at [553, 375] on button "Save" at bounding box center [580, 376] width 165 height 25
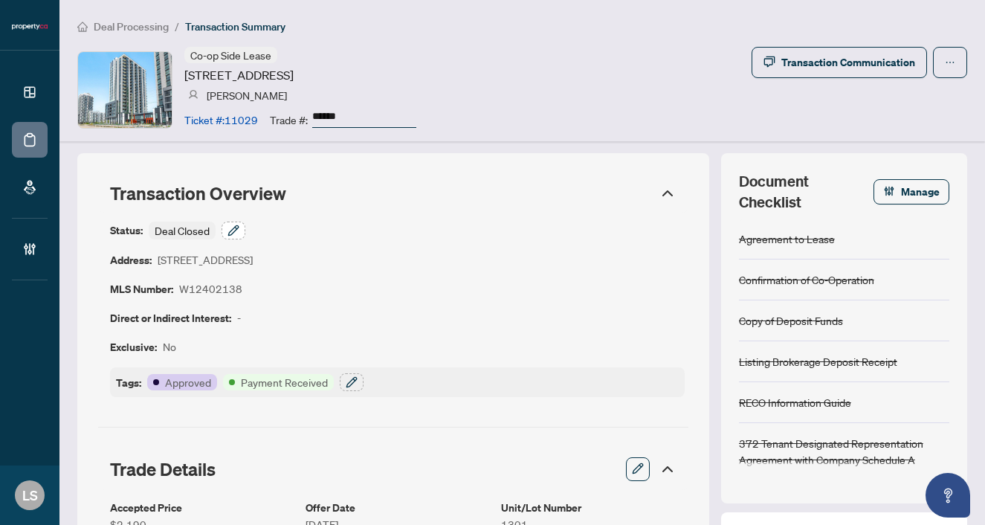
click at [240, 225] on button "button" at bounding box center [234, 231] width 24 height 18
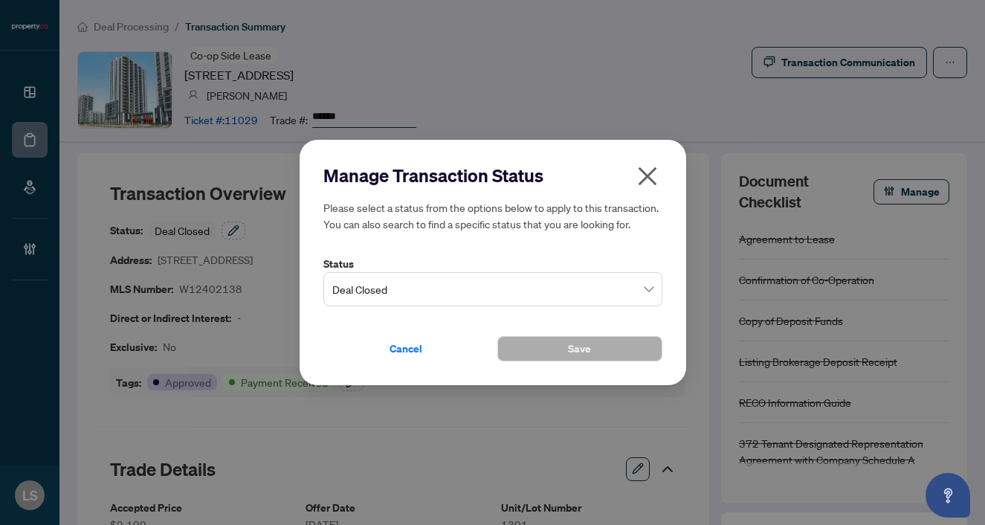
click at [360, 299] on span "Deal Closed" at bounding box center [492, 289] width 321 height 28
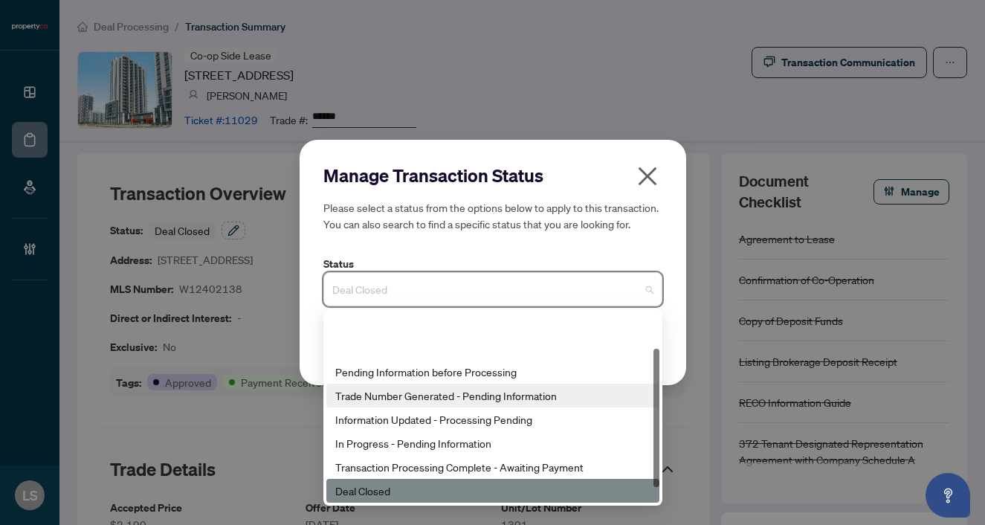
scroll to position [71, 0]
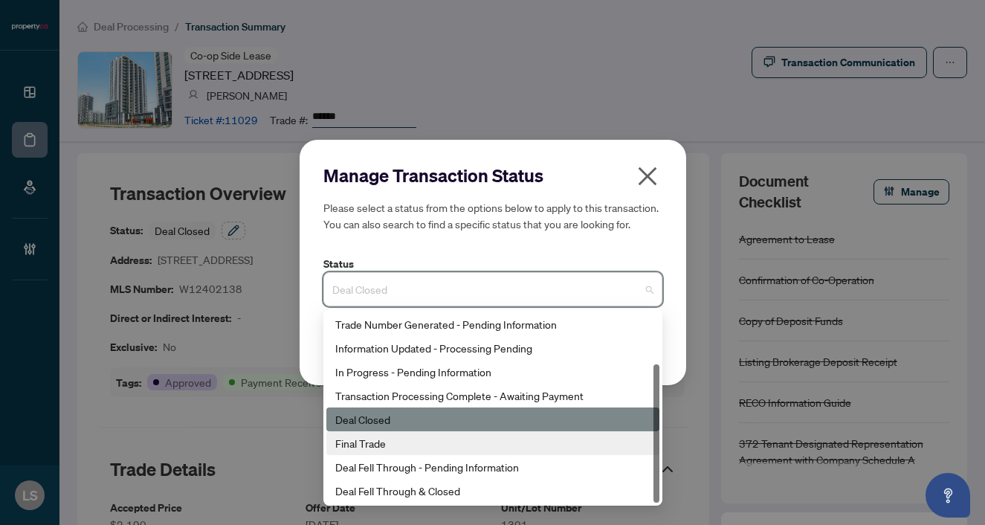
click at [383, 443] on div "Final Trade" at bounding box center [492, 443] width 315 height 16
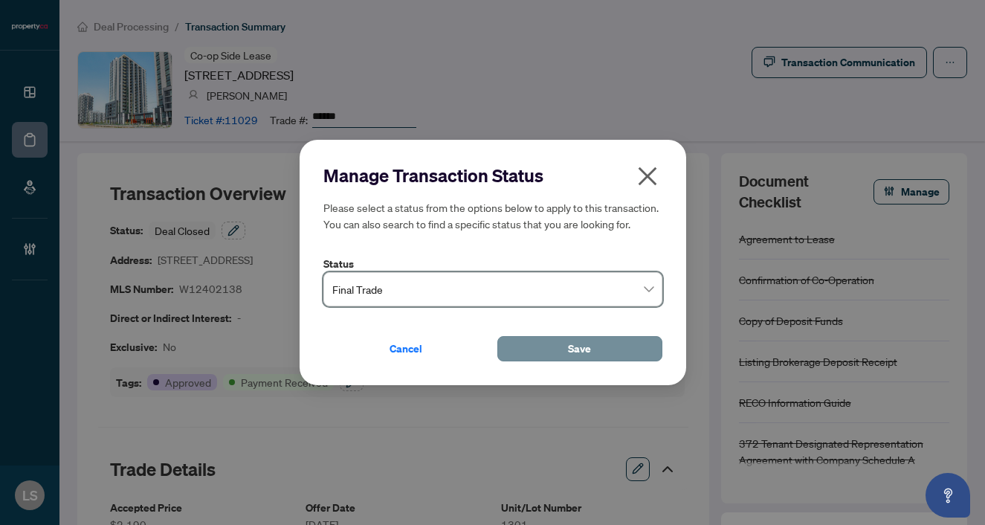
click at [562, 344] on button "Save" at bounding box center [580, 348] width 165 height 25
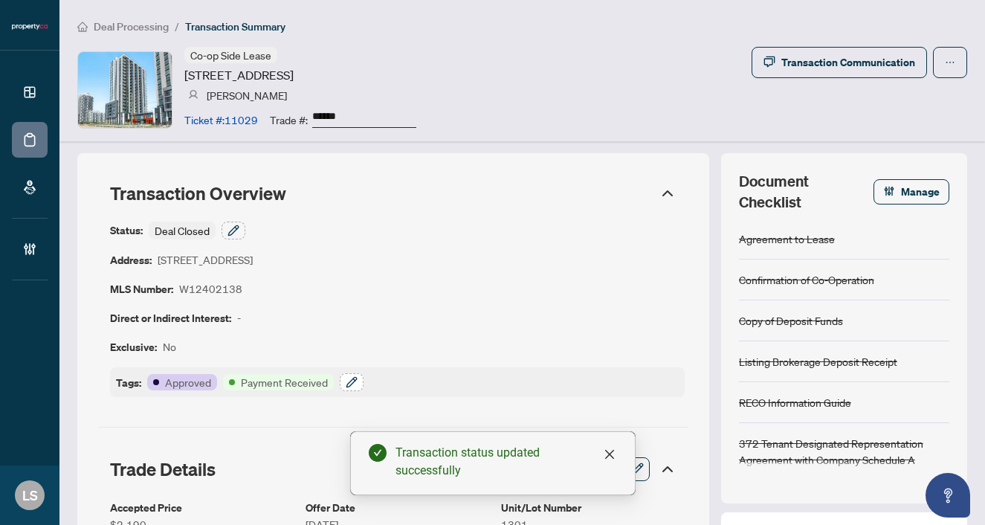
click at [351, 383] on icon "button" at bounding box center [352, 382] width 10 height 10
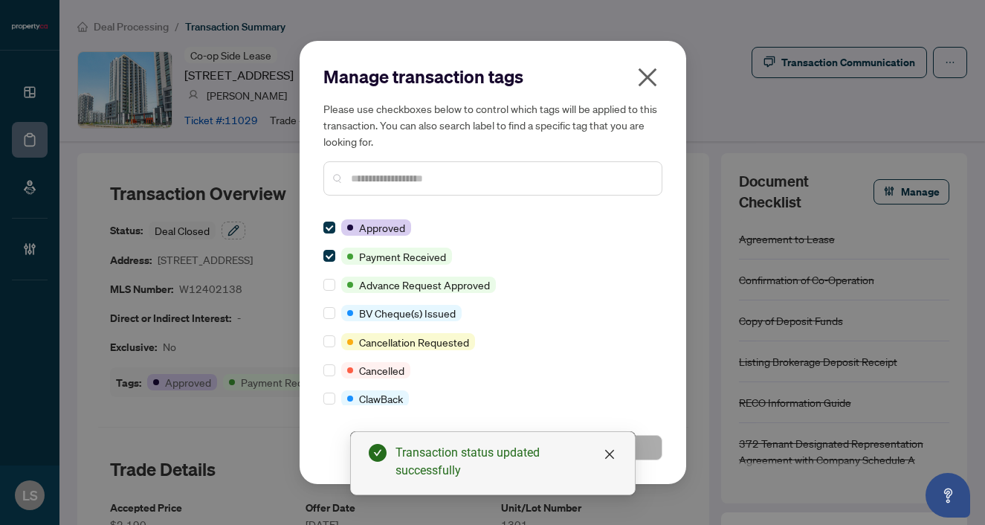
click at [392, 194] on div at bounding box center [493, 178] width 339 height 34
click at [387, 181] on input "text" at bounding box center [500, 178] width 299 height 16
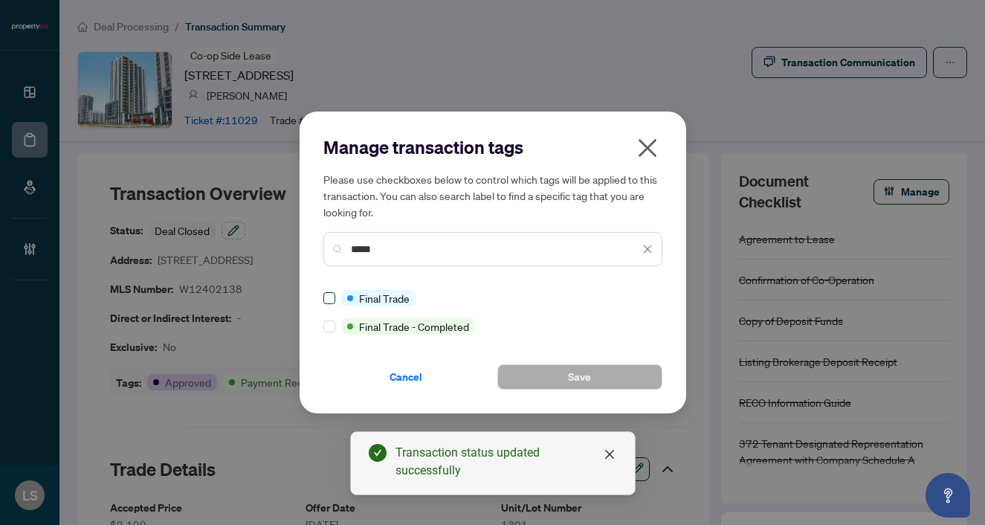
type input "*****"
click at [536, 364] on div "Cancel Save" at bounding box center [493, 368] width 339 height 43
click at [541, 374] on button "Save" at bounding box center [580, 376] width 165 height 25
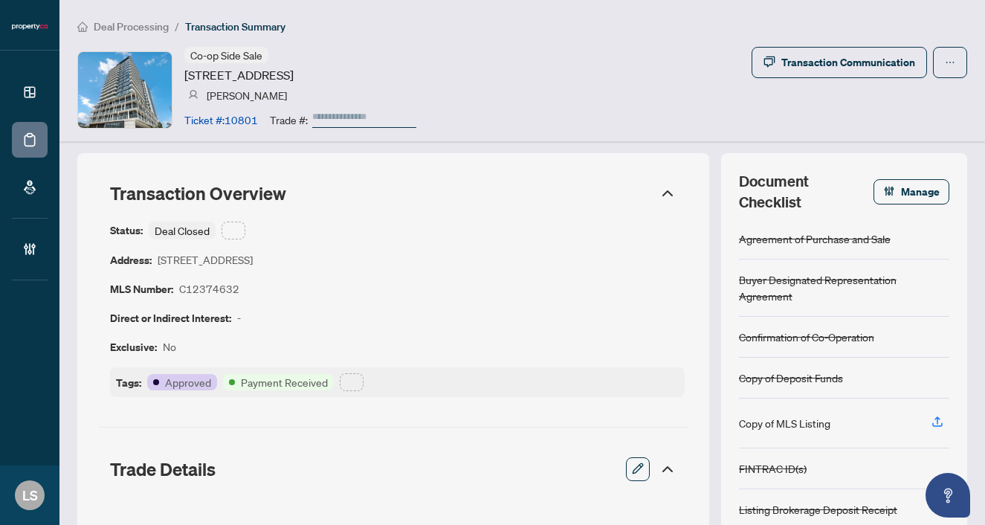
type input "******"
click at [228, 228] on icon "button" at bounding box center [234, 231] width 12 height 12
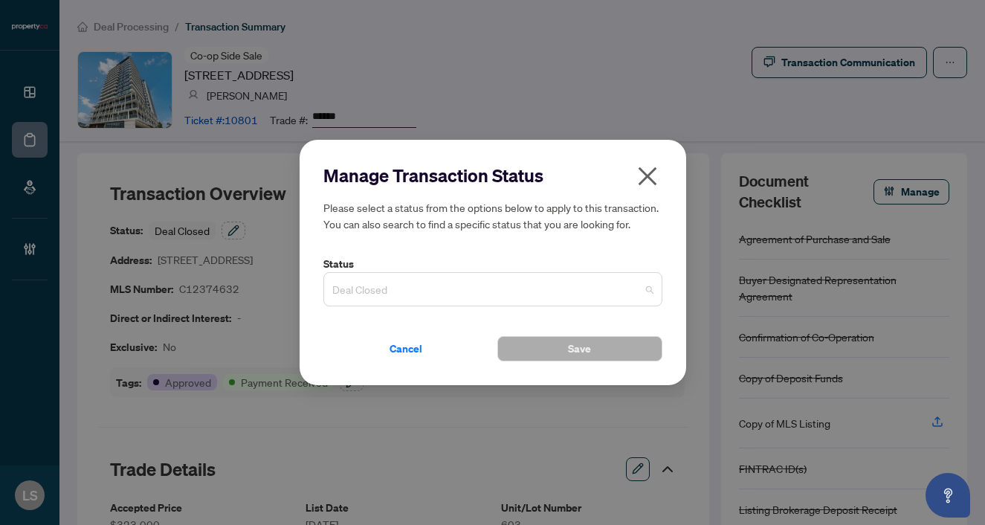
click at [376, 286] on span "Deal Closed" at bounding box center [492, 289] width 321 height 28
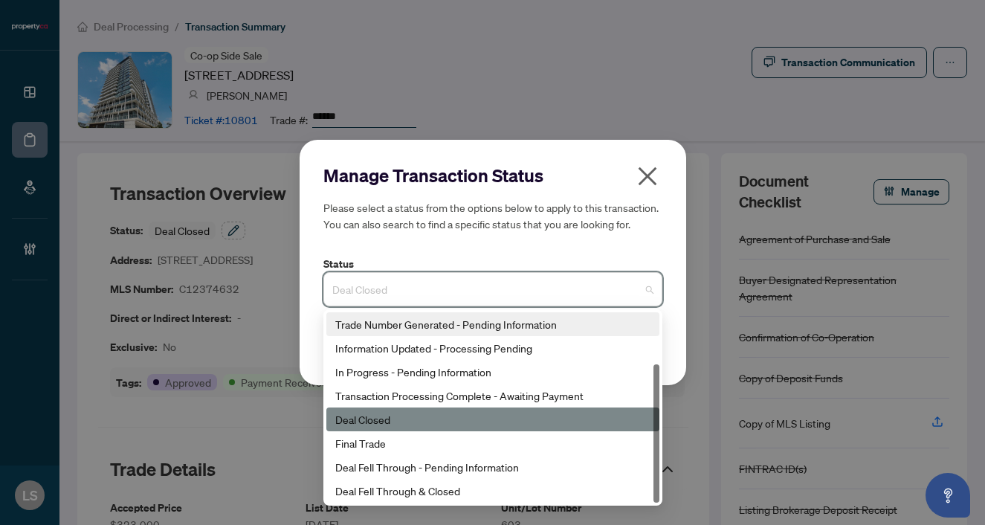
scroll to position [71, 0]
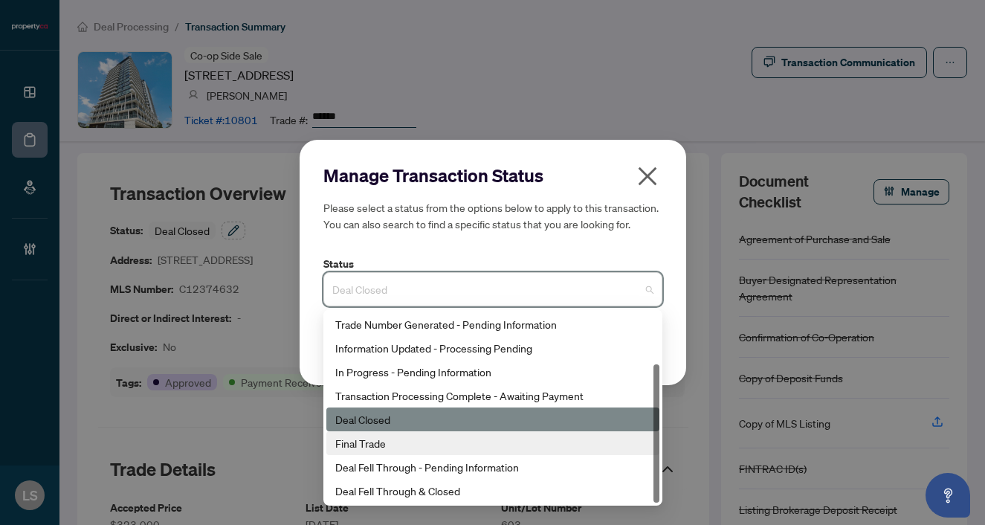
click at [385, 441] on div "Final Trade" at bounding box center [492, 443] width 315 height 16
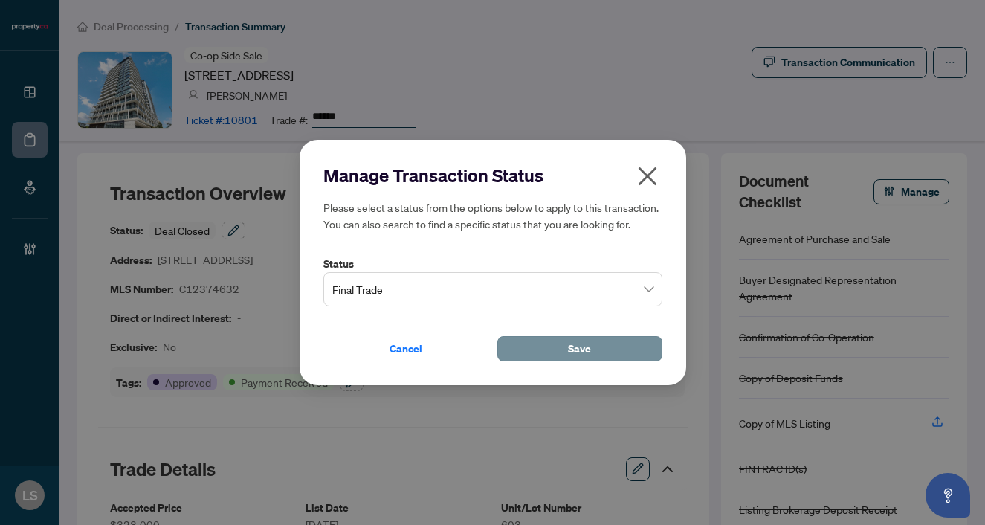
click at [576, 338] on span "Save" at bounding box center [579, 349] width 23 height 24
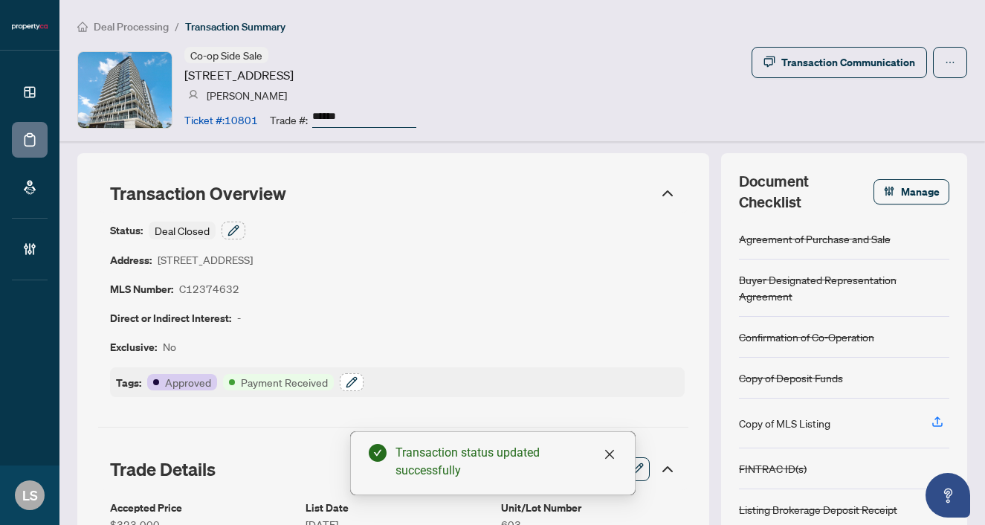
click at [354, 381] on icon "button" at bounding box center [352, 382] width 12 height 12
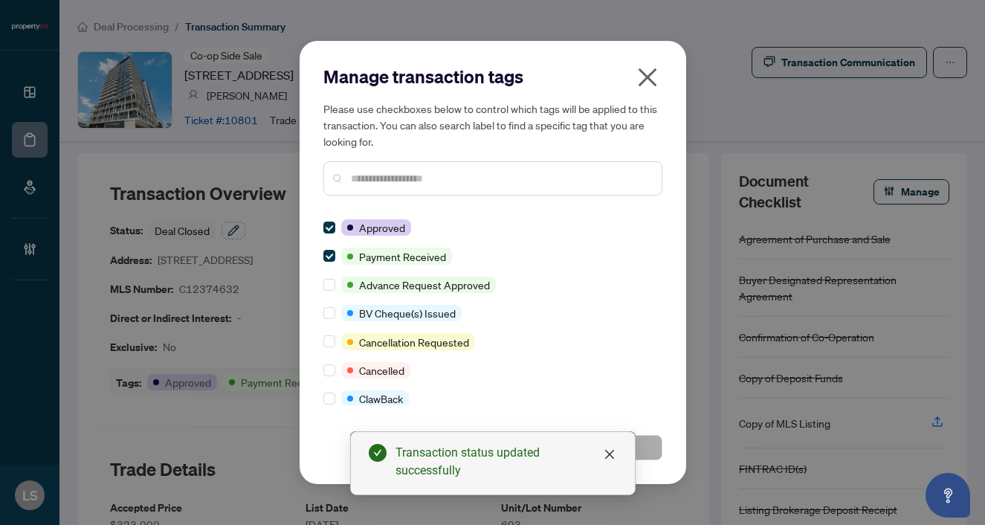
click at [367, 182] on input "text" at bounding box center [500, 178] width 299 height 16
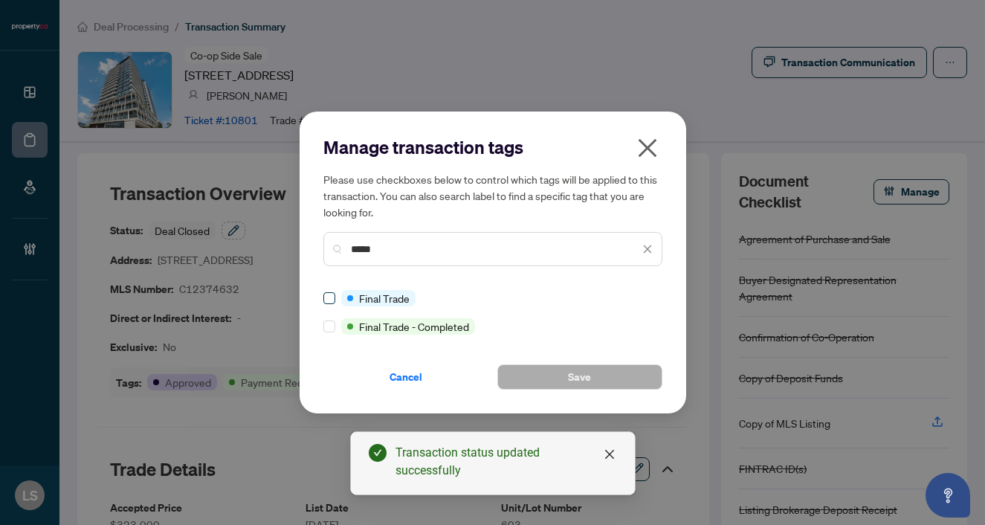
type input "*****"
click at [550, 380] on button "Save" at bounding box center [580, 376] width 165 height 25
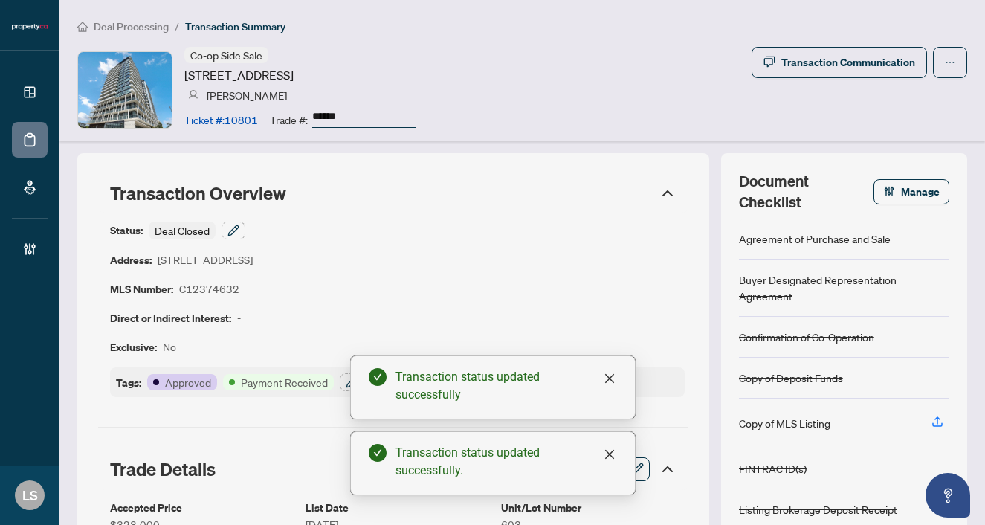
scroll to position [0, 0]
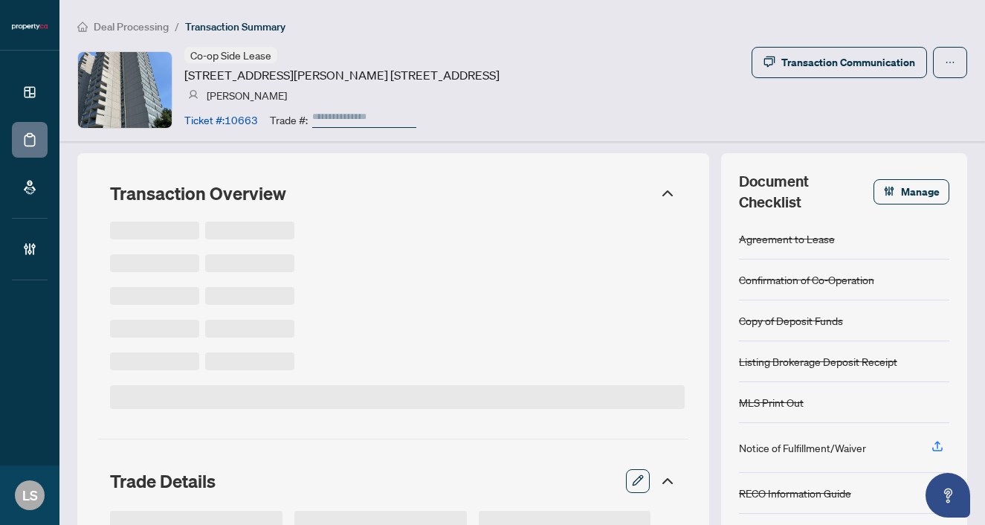
type input "******"
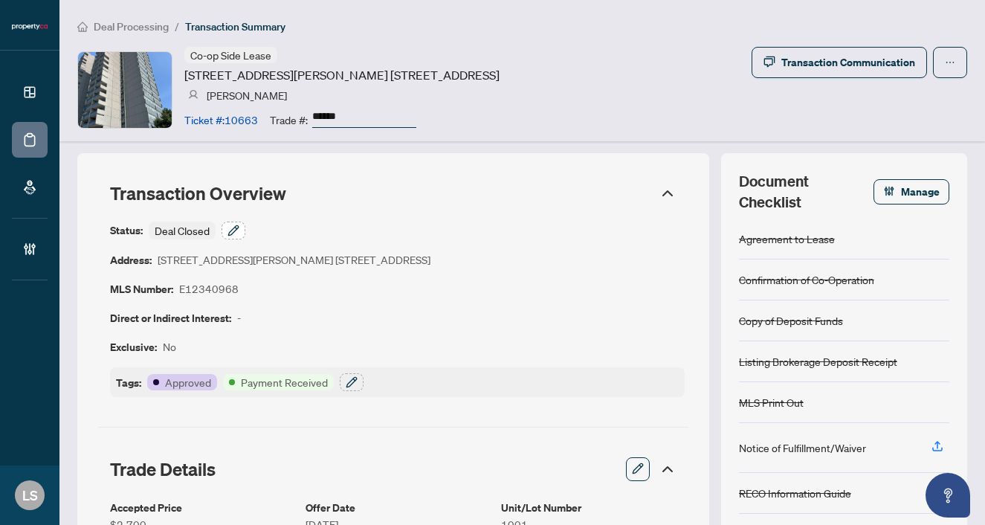
click at [231, 232] on icon "button" at bounding box center [234, 231] width 12 height 12
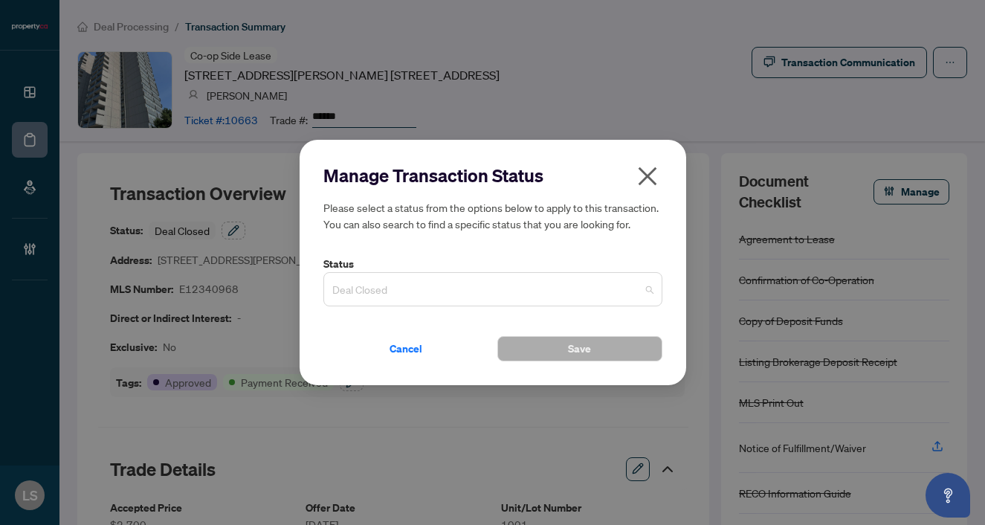
click at [367, 289] on span "Deal Closed" at bounding box center [492, 289] width 321 height 28
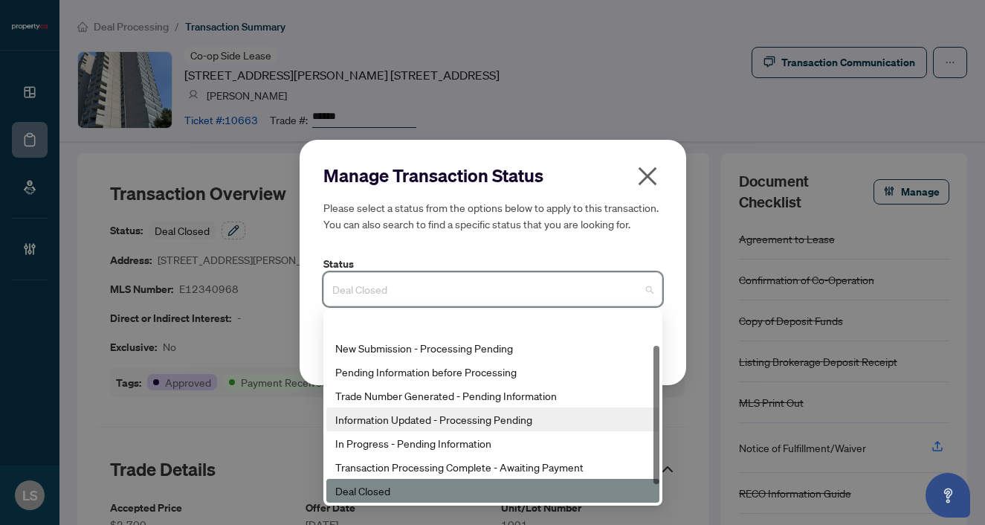
scroll to position [49, 0]
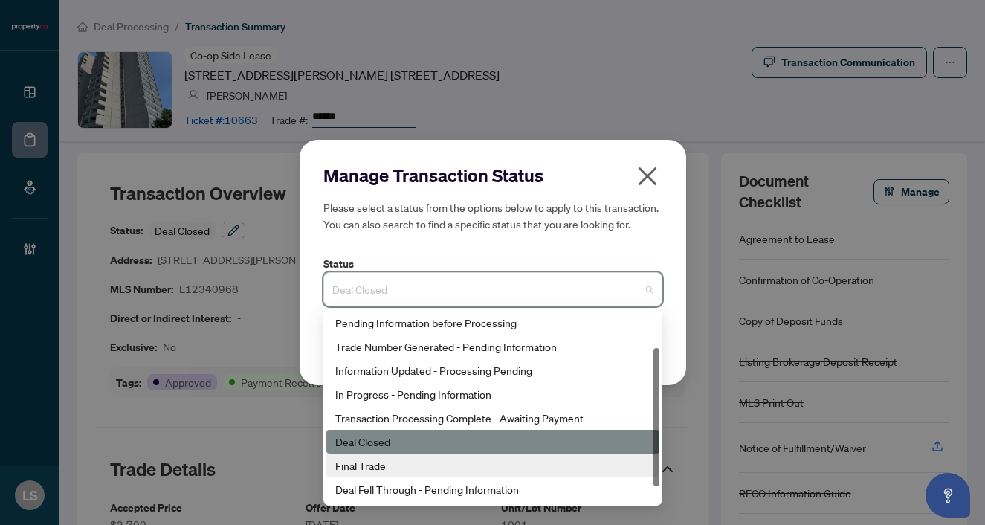
click at [390, 460] on div "Final Trade" at bounding box center [492, 465] width 315 height 16
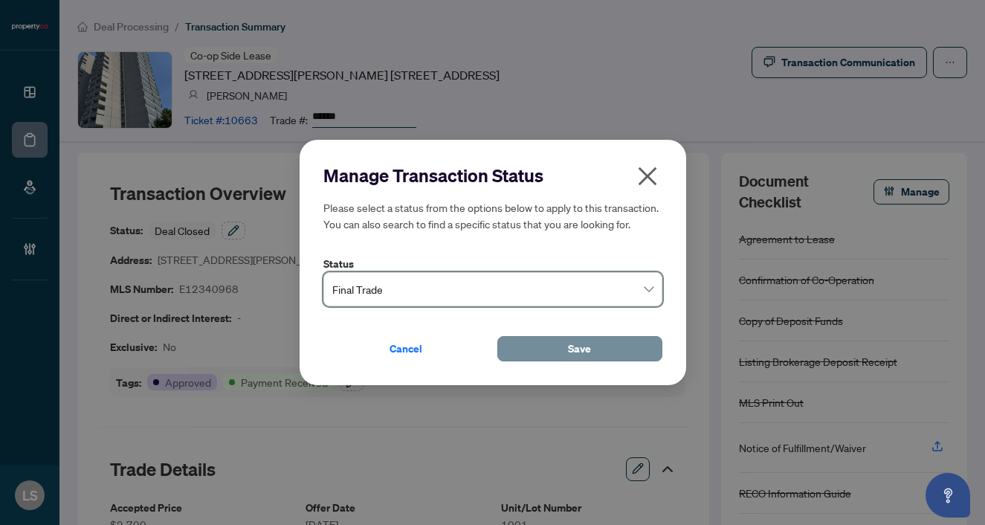
click at [554, 350] on button "Save" at bounding box center [580, 348] width 165 height 25
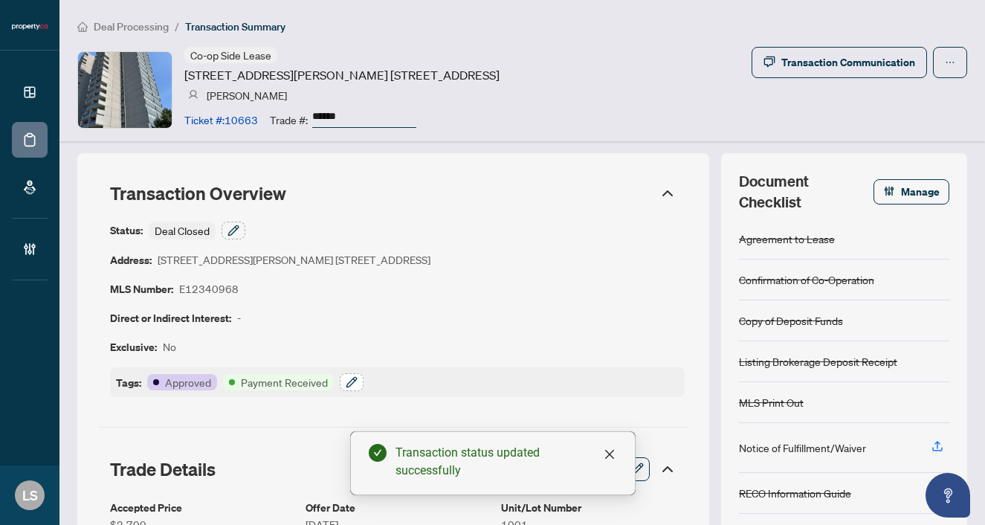
click at [355, 380] on icon "button" at bounding box center [352, 382] width 12 height 12
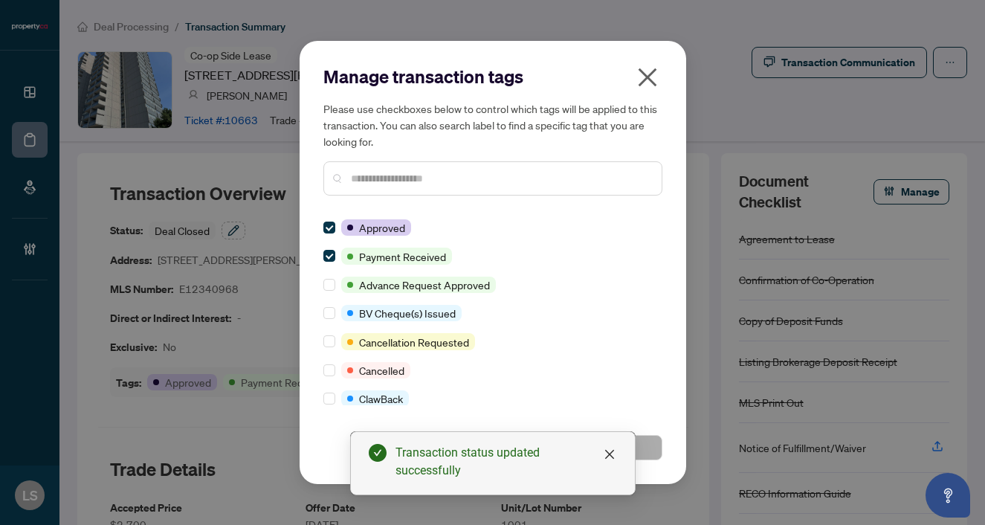
click at [380, 184] on input "text" at bounding box center [500, 178] width 299 height 16
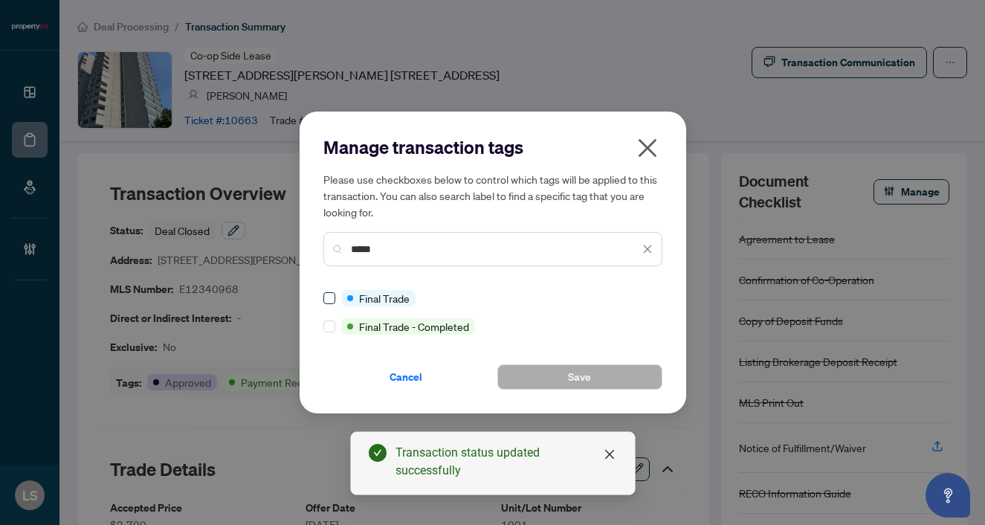
type input "*****"
click at [330, 306] on label at bounding box center [330, 298] width 12 height 16
click at [579, 384] on span "Save" at bounding box center [579, 377] width 23 height 24
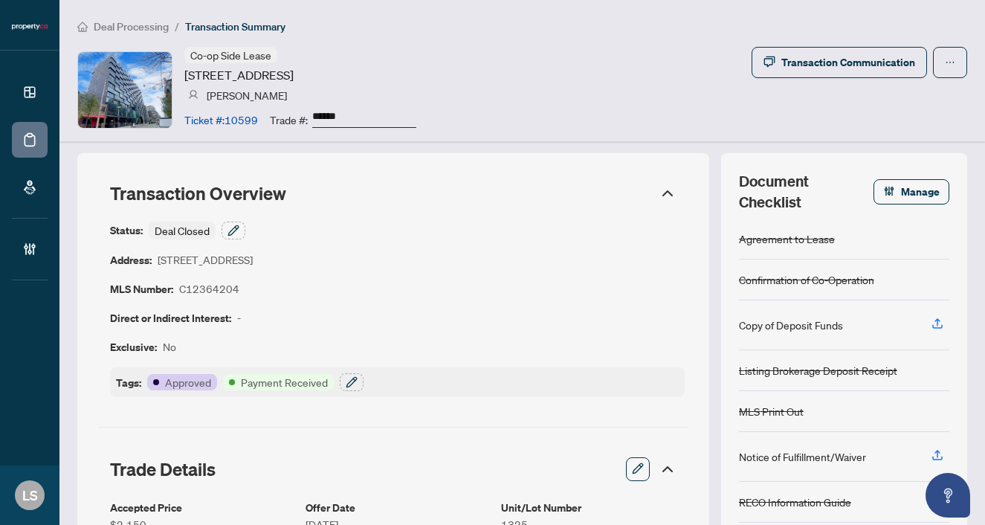
click at [239, 217] on div "Status: Deal Closed Address: 629 King St, Toronto, Ontario M5V 0G9, Canada MLS …" at bounding box center [393, 309] width 591 height 193
click at [234, 231] on icon "button" at bounding box center [234, 231] width 12 height 12
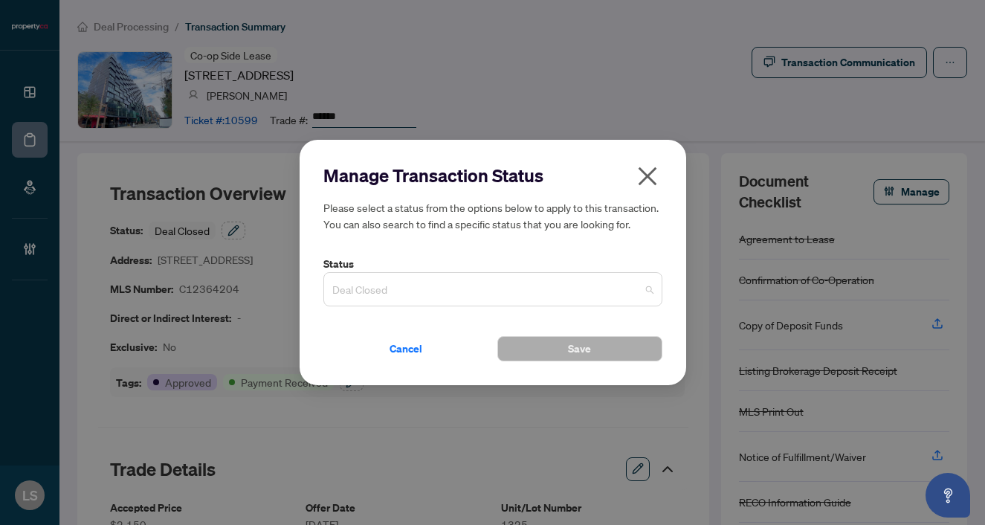
click at [413, 304] on input "search" at bounding box center [486, 291] width 308 height 33
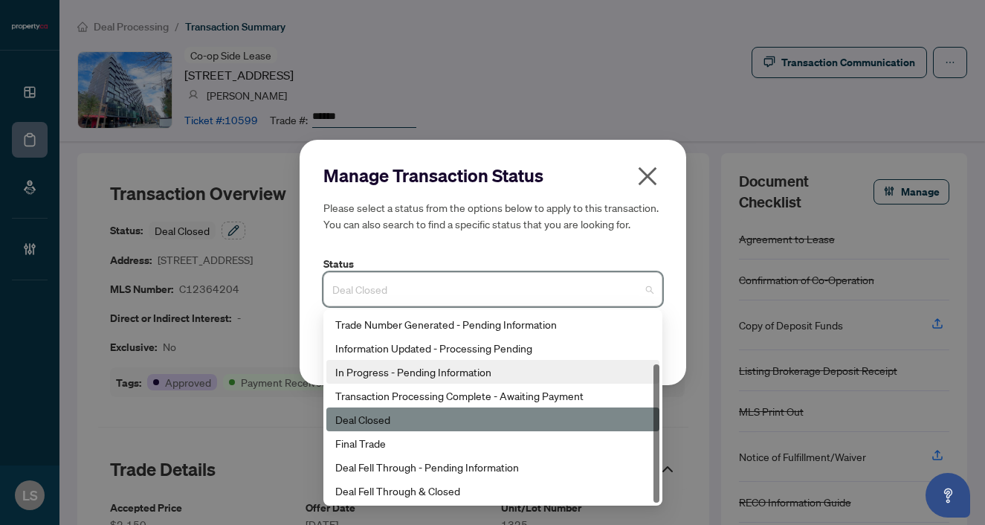
scroll to position [71, 0]
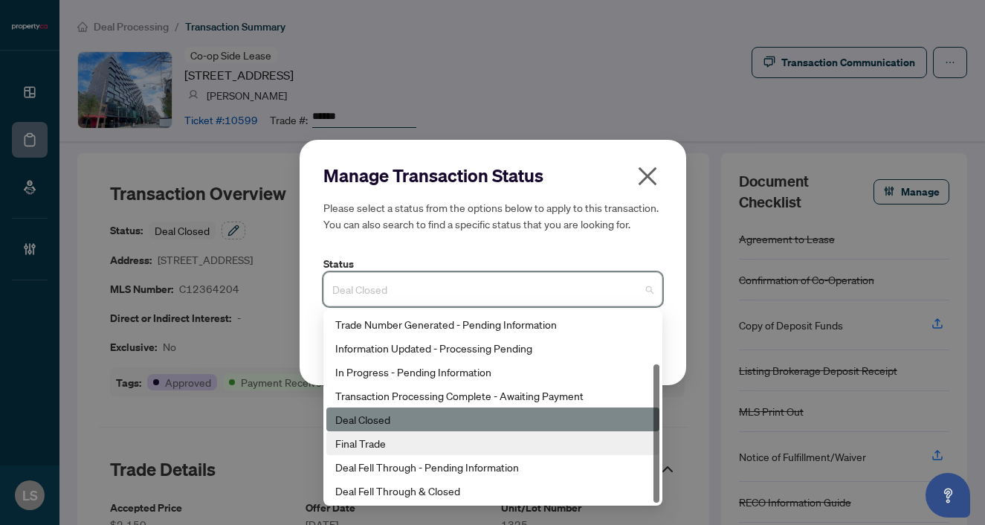
click at [417, 446] on div "Final Trade" at bounding box center [492, 443] width 315 height 16
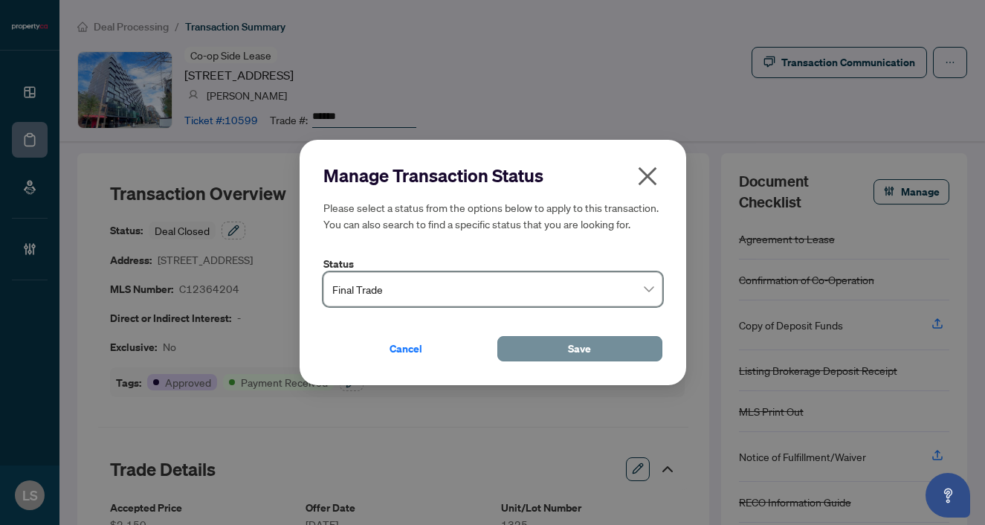
click at [540, 353] on button "Save" at bounding box center [580, 348] width 165 height 25
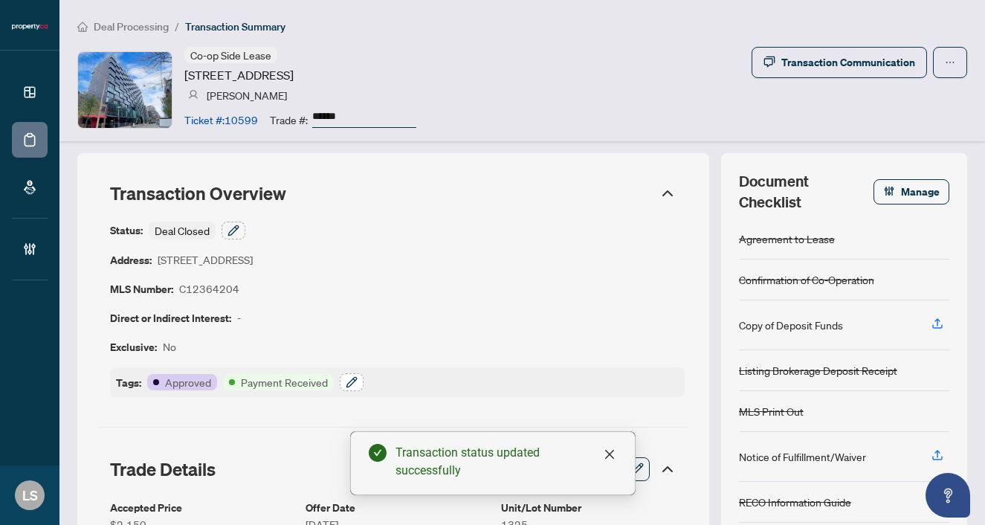
click at [358, 385] on button "button" at bounding box center [352, 382] width 24 height 18
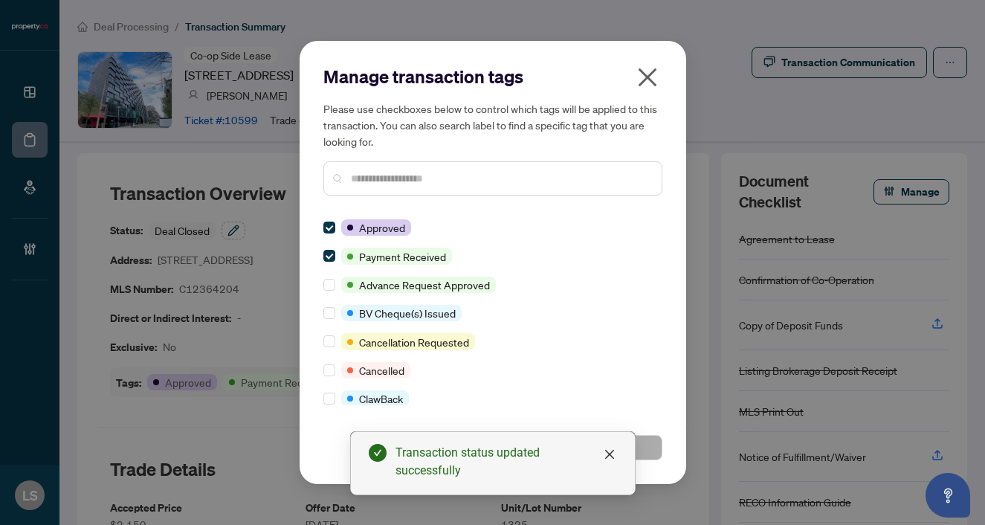
click at [387, 187] on div at bounding box center [493, 178] width 339 height 34
click at [385, 181] on input "text" at bounding box center [500, 178] width 299 height 16
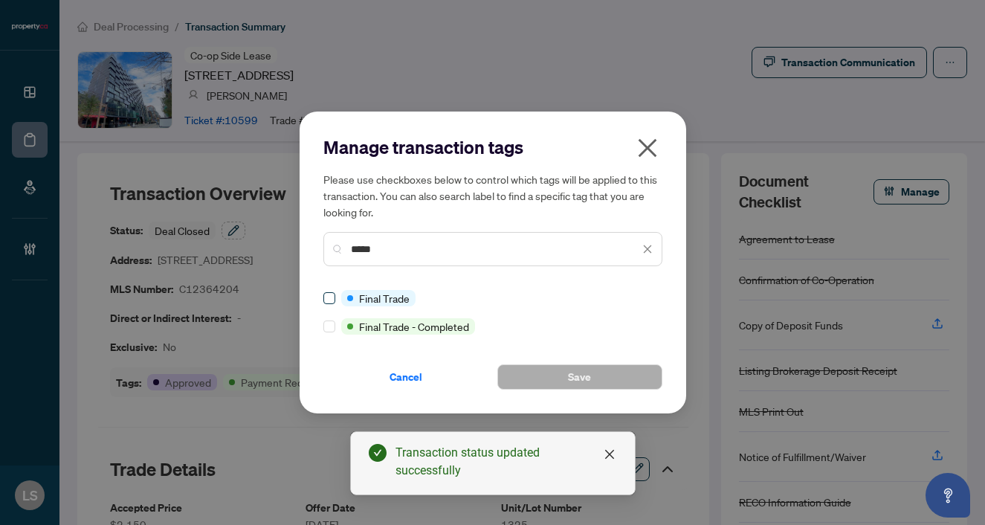
type input "*****"
click at [553, 368] on button "Save" at bounding box center [580, 376] width 165 height 25
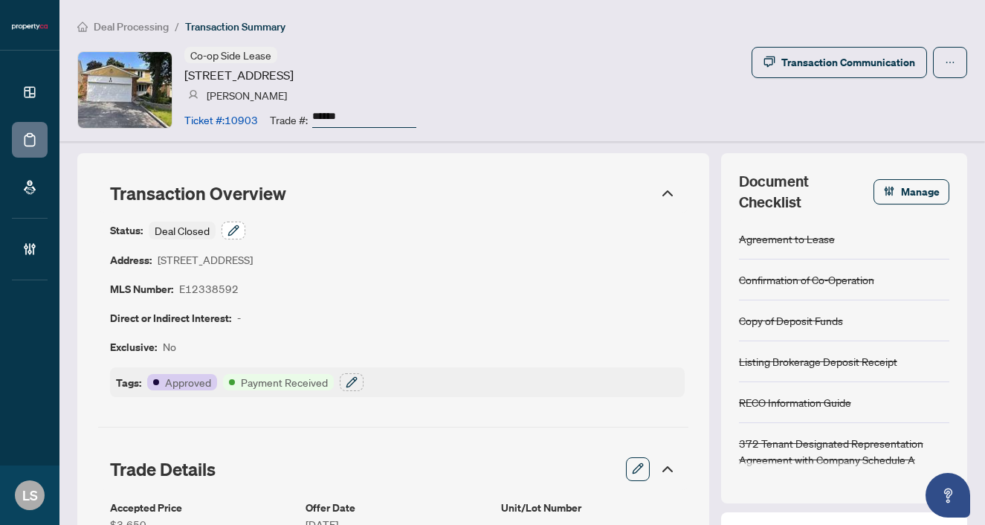
click at [231, 227] on icon "button" at bounding box center [234, 231] width 12 height 12
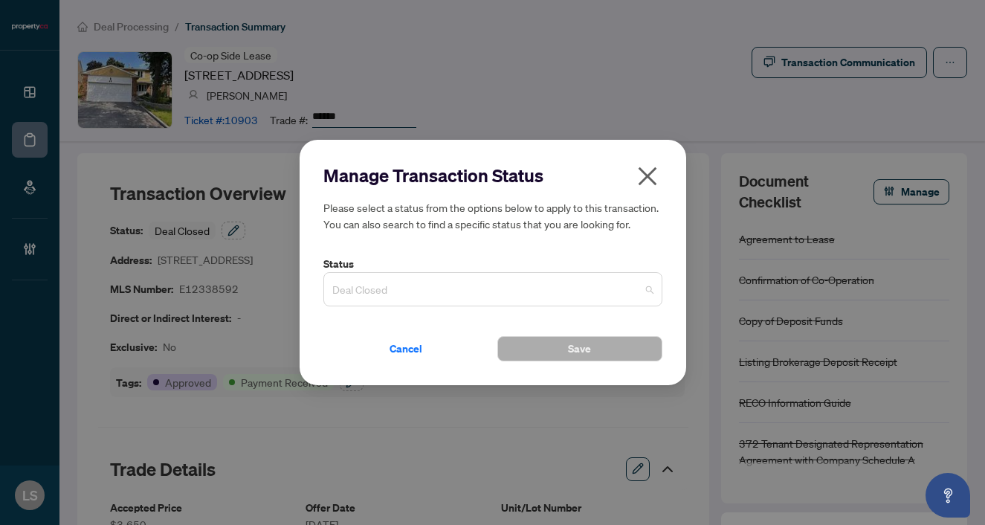
click at [388, 291] on span "Deal Closed" at bounding box center [492, 289] width 321 height 28
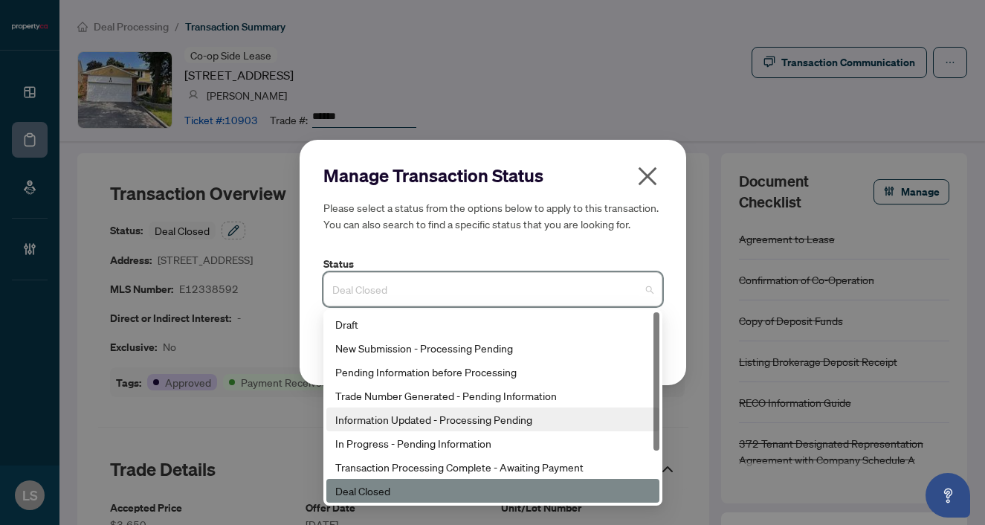
scroll to position [71, 0]
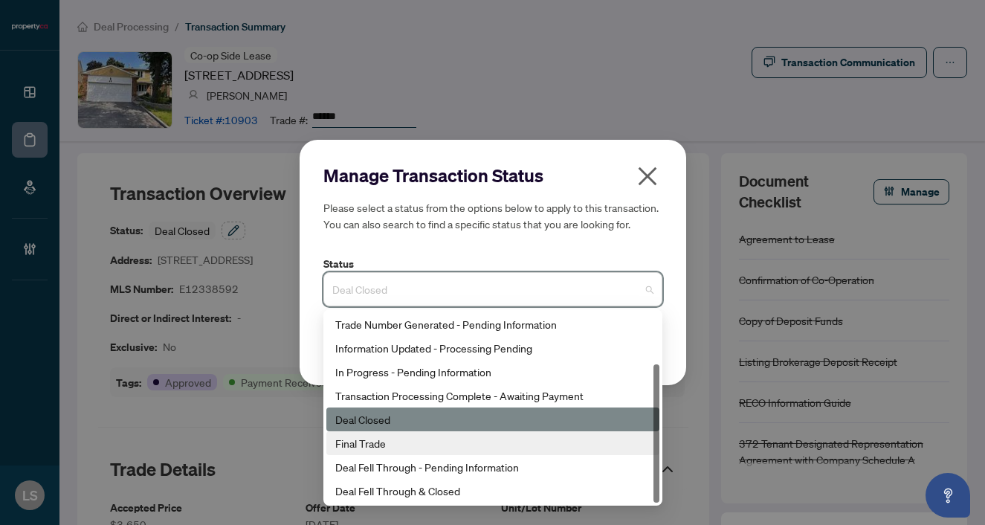
click at [376, 447] on div "Final Trade" at bounding box center [492, 443] width 315 height 16
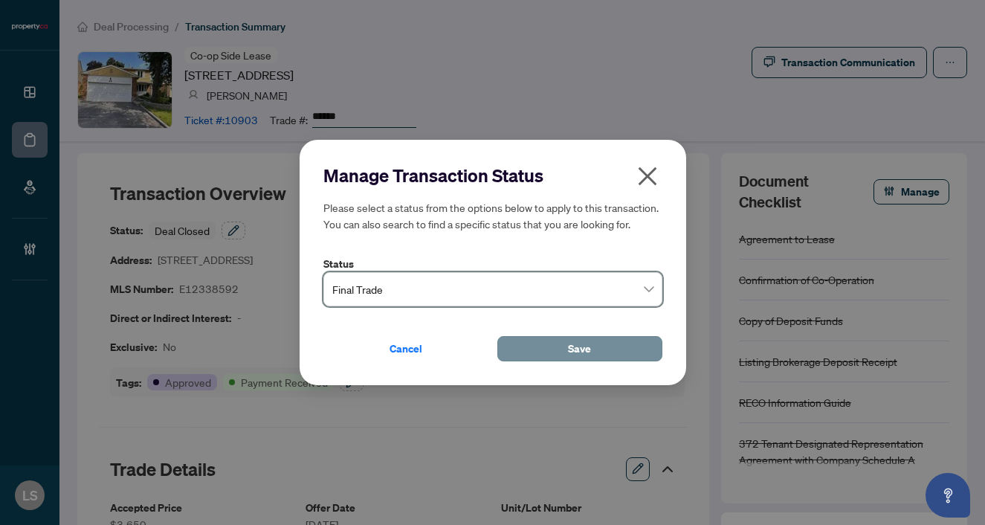
click at [530, 353] on button "Save" at bounding box center [580, 348] width 165 height 25
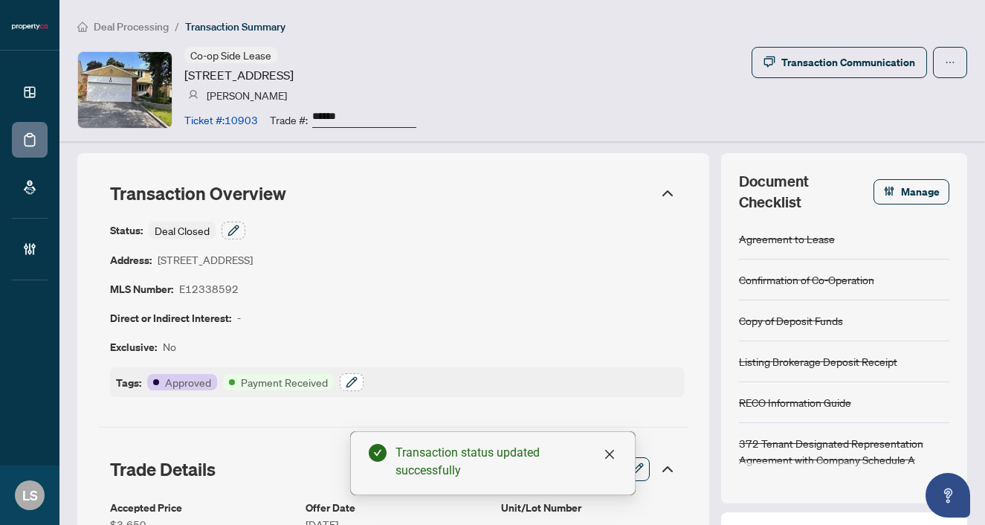
click at [347, 384] on icon "button" at bounding box center [352, 382] width 10 height 10
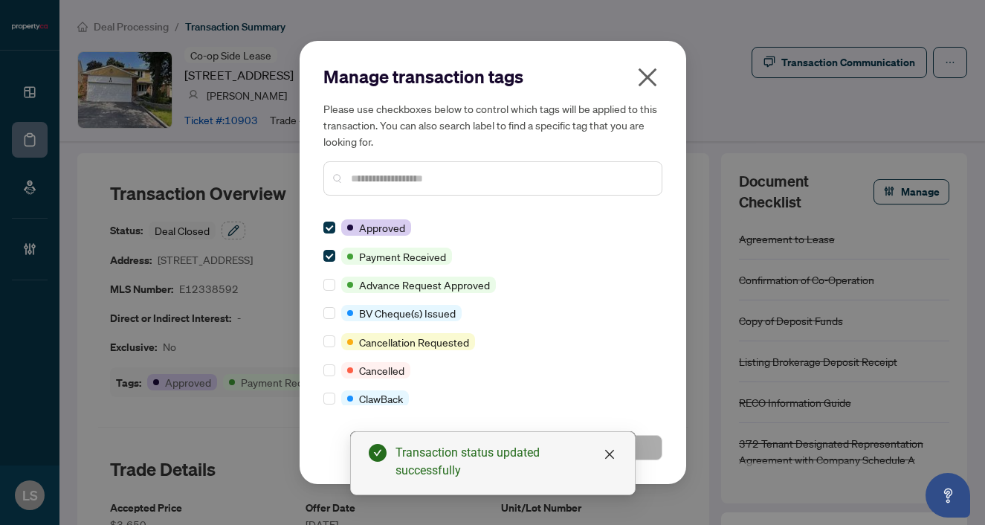
click at [365, 179] on input "text" at bounding box center [500, 178] width 299 height 16
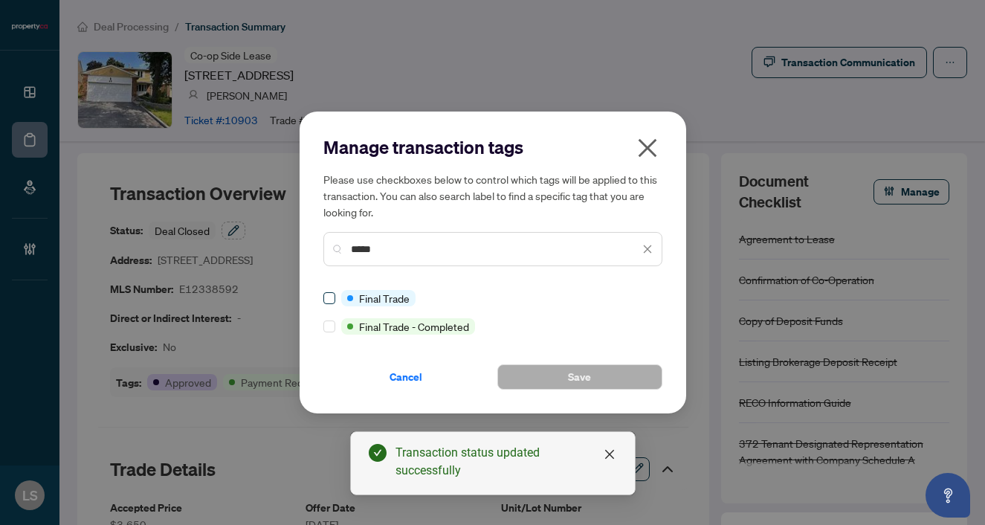
type input "*****"
click at [329, 302] on span at bounding box center [330, 298] width 12 height 12
click at [538, 382] on button "Save" at bounding box center [580, 376] width 165 height 25
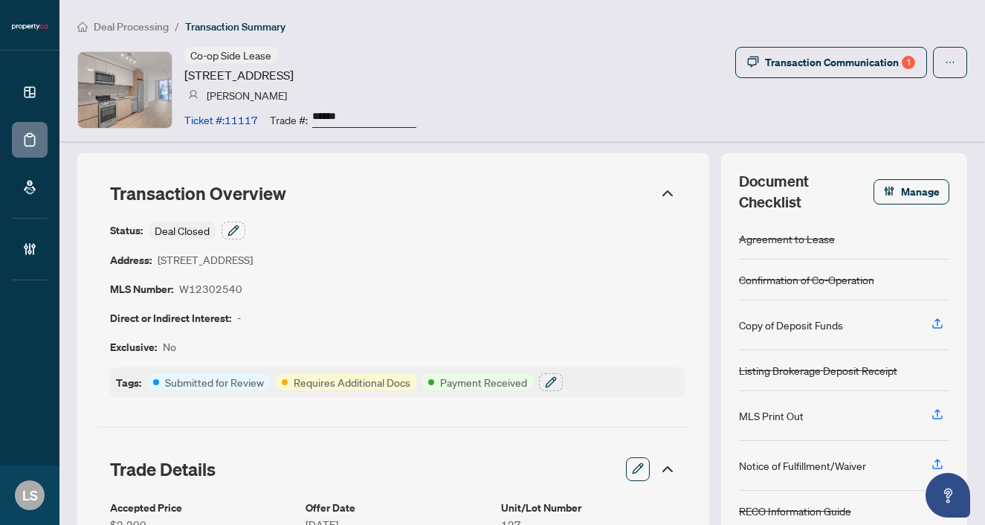
click at [245, 222] on div "Status: Deal Closed" at bounding box center [177, 231] width 135 height 18
click at [242, 225] on button "button" at bounding box center [234, 231] width 24 height 18
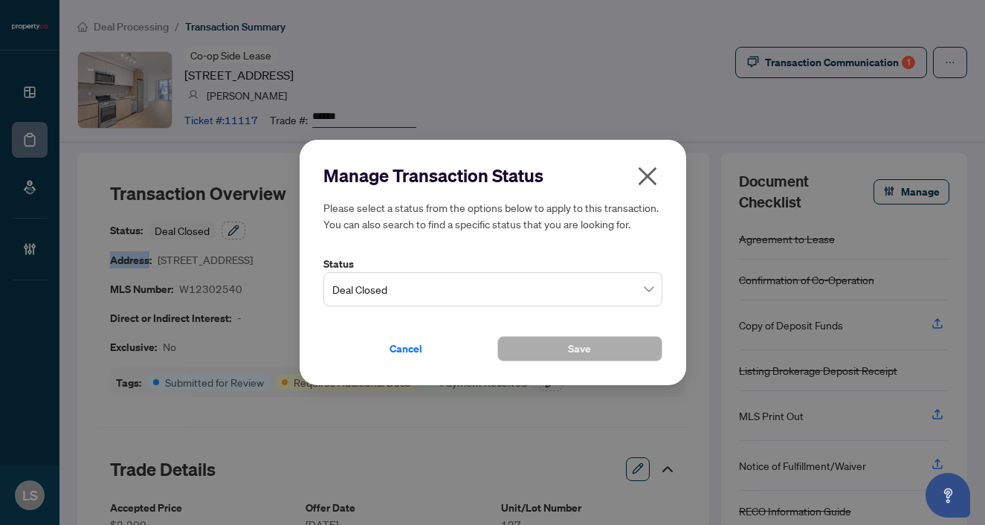
click at [428, 286] on span "Deal Closed" at bounding box center [492, 289] width 321 height 28
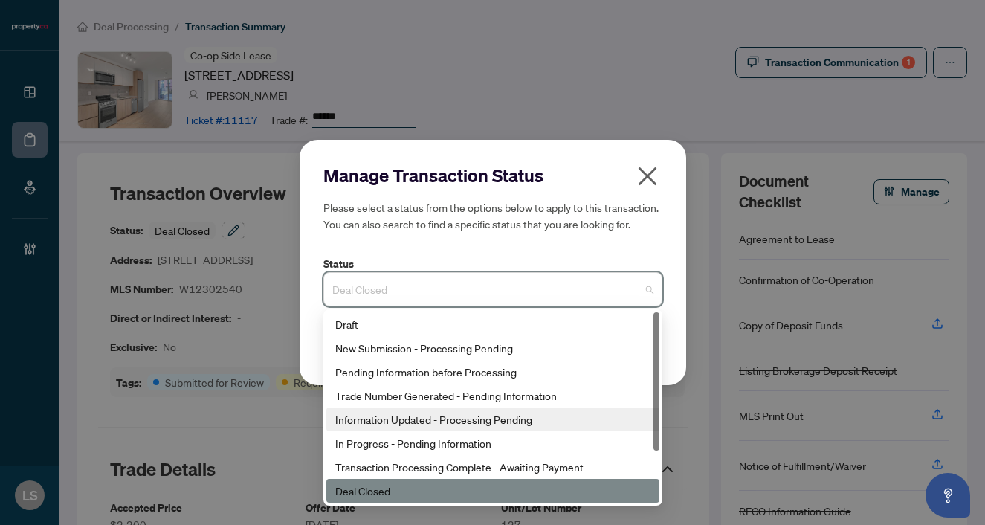
scroll to position [71, 0]
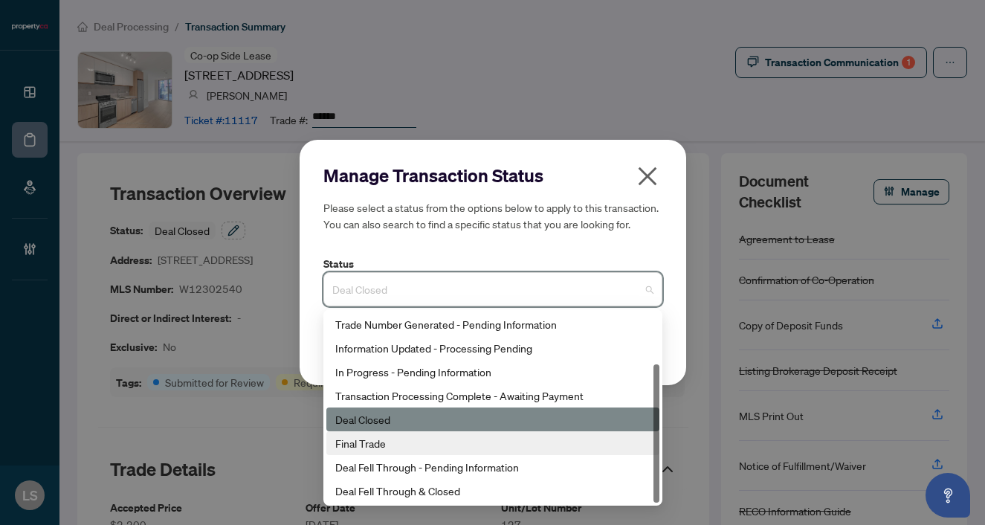
click at [387, 440] on div "Final Trade" at bounding box center [492, 443] width 315 height 16
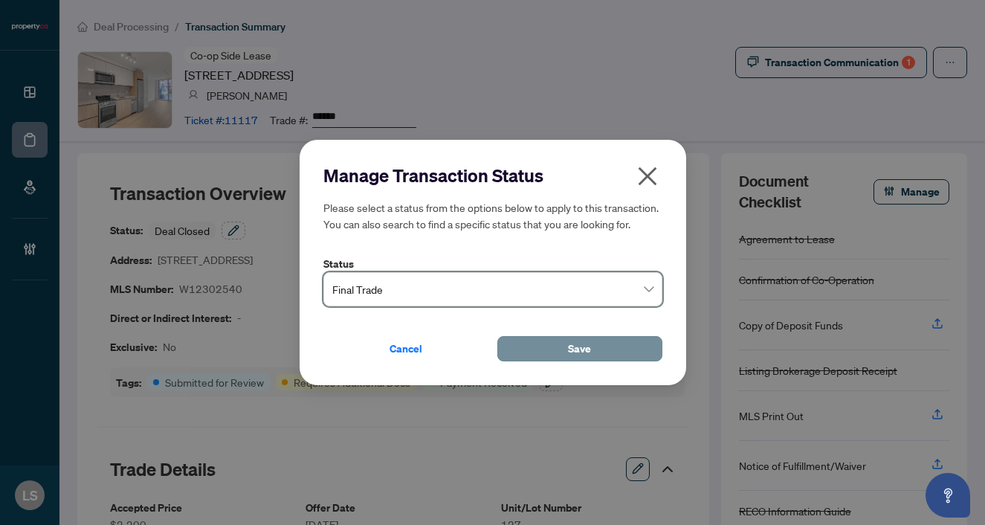
click at [542, 354] on button "Save" at bounding box center [580, 348] width 165 height 25
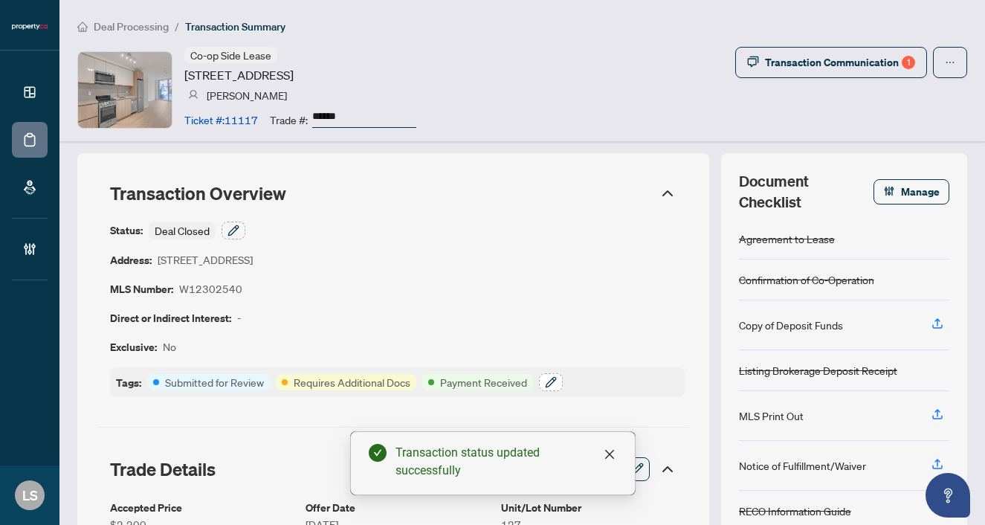
click at [554, 378] on icon "button" at bounding box center [551, 382] width 12 height 12
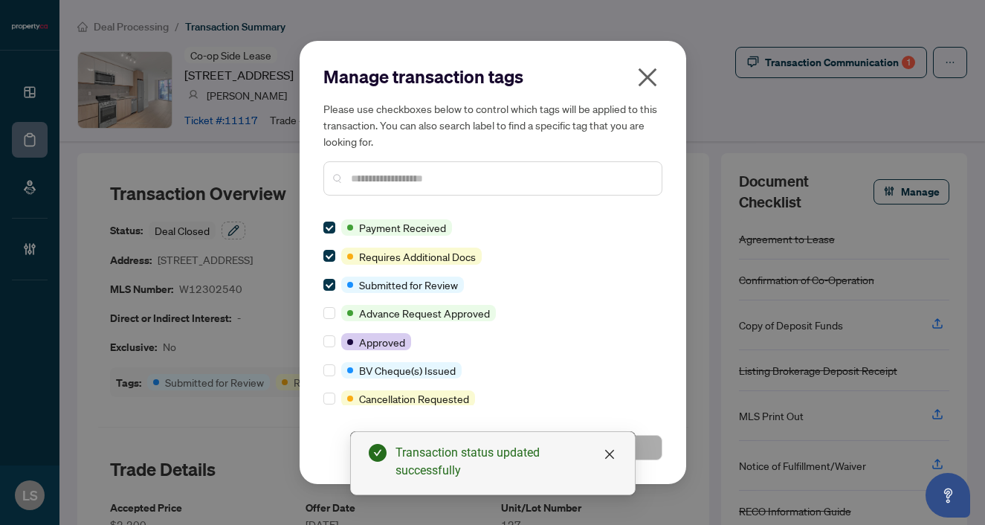
click at [386, 167] on div at bounding box center [493, 178] width 339 height 34
click at [386, 178] on input "text" at bounding box center [500, 178] width 299 height 16
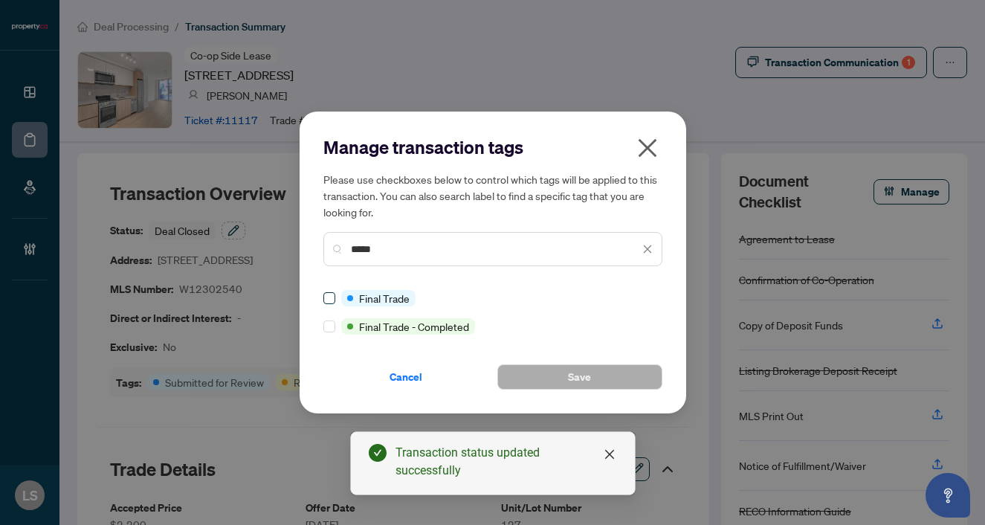
type input "*****"
click at [562, 373] on button "Save" at bounding box center [580, 376] width 165 height 25
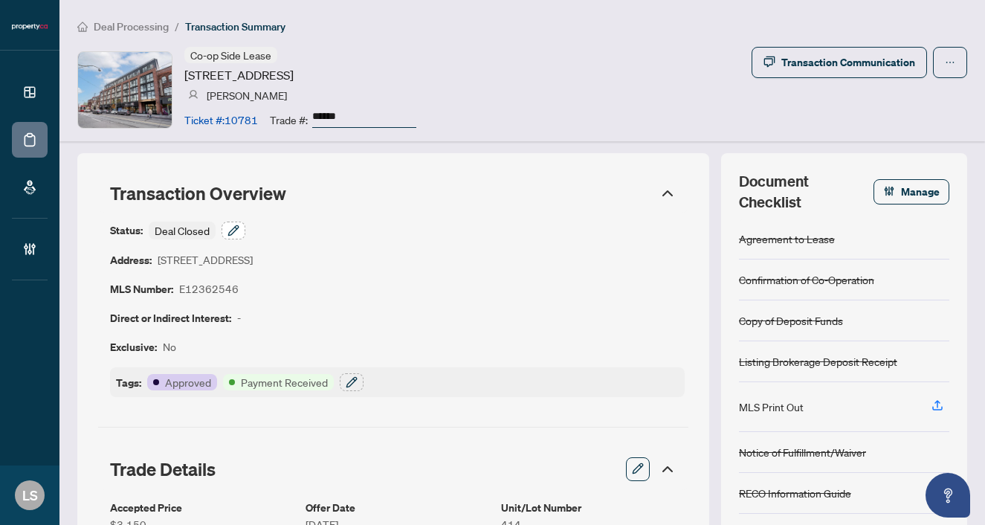
click at [234, 231] on icon "button" at bounding box center [234, 231] width 12 height 12
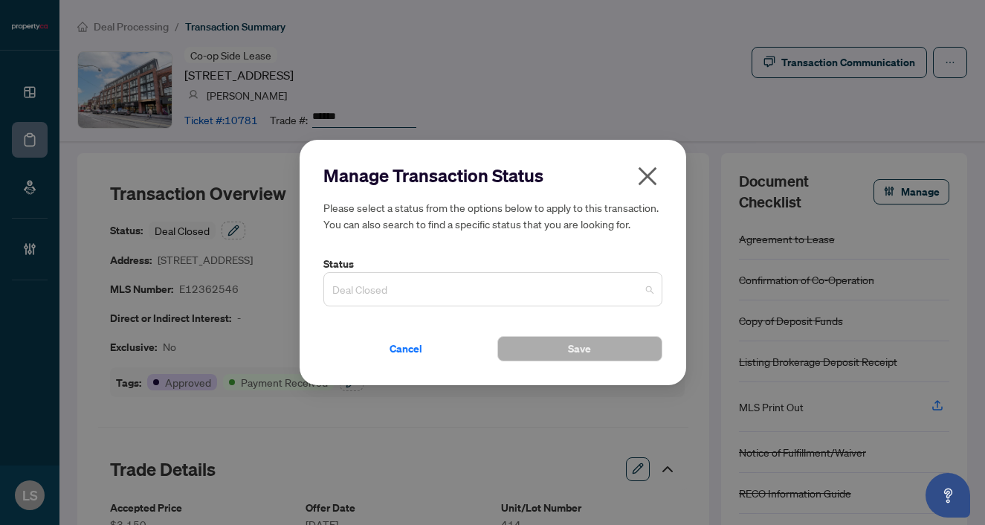
click at [391, 280] on span "Deal Closed" at bounding box center [492, 289] width 321 height 28
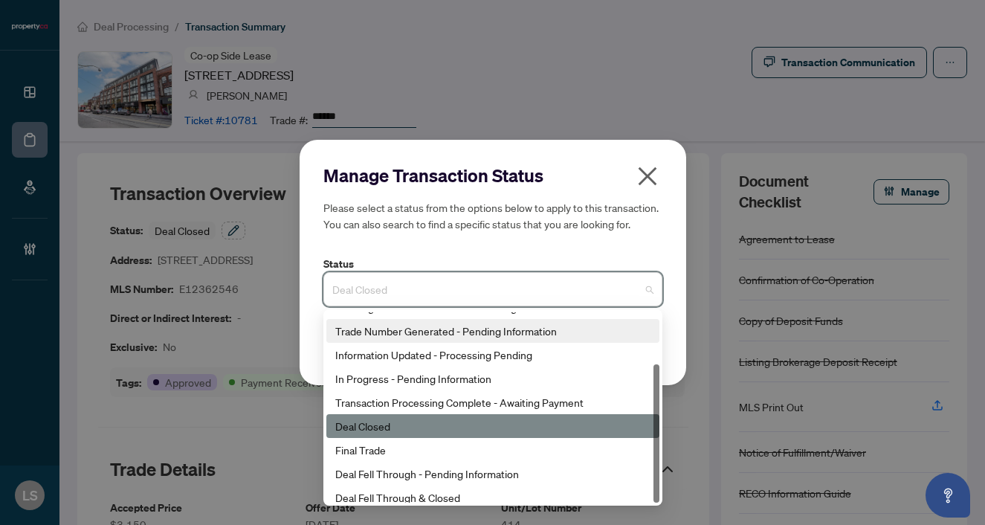
scroll to position [71, 0]
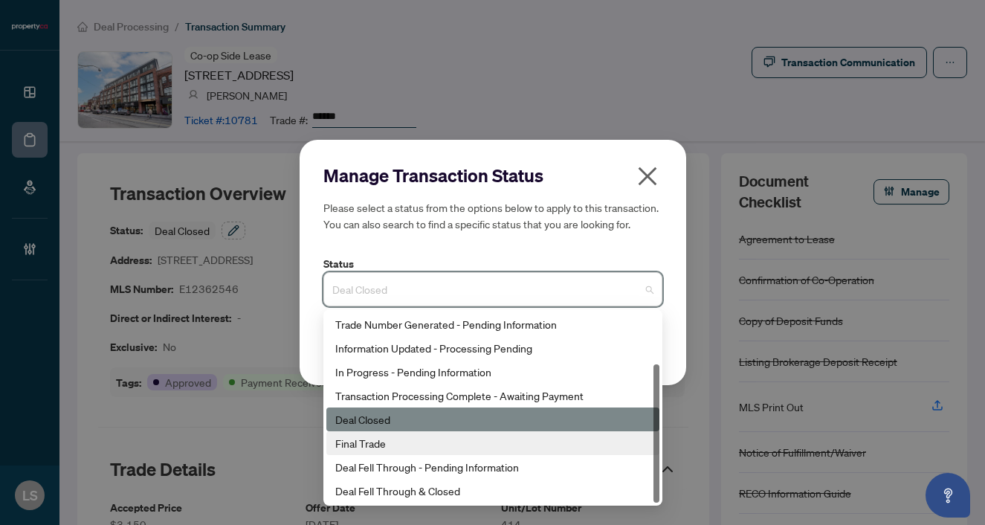
click at [371, 446] on div "Final Trade" at bounding box center [492, 443] width 315 height 16
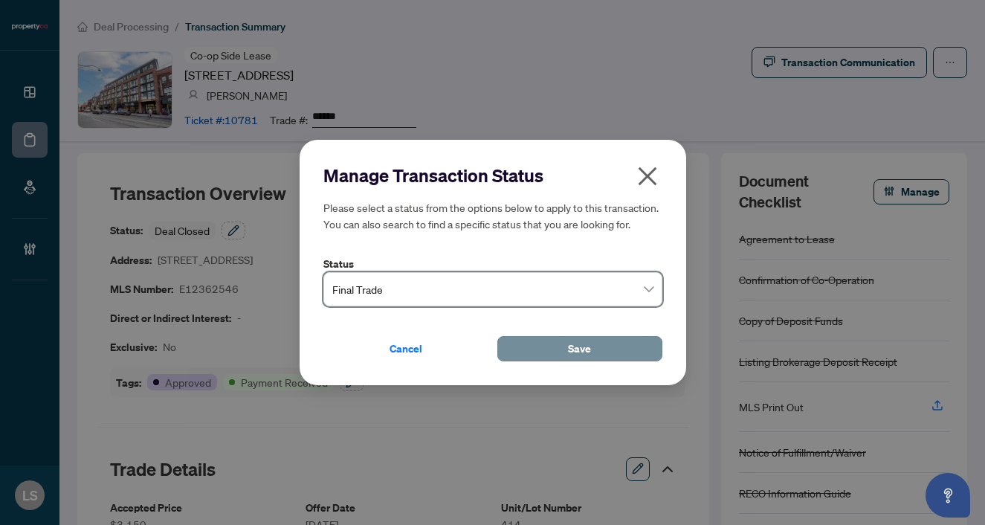
click at [534, 356] on button "Save" at bounding box center [580, 348] width 165 height 25
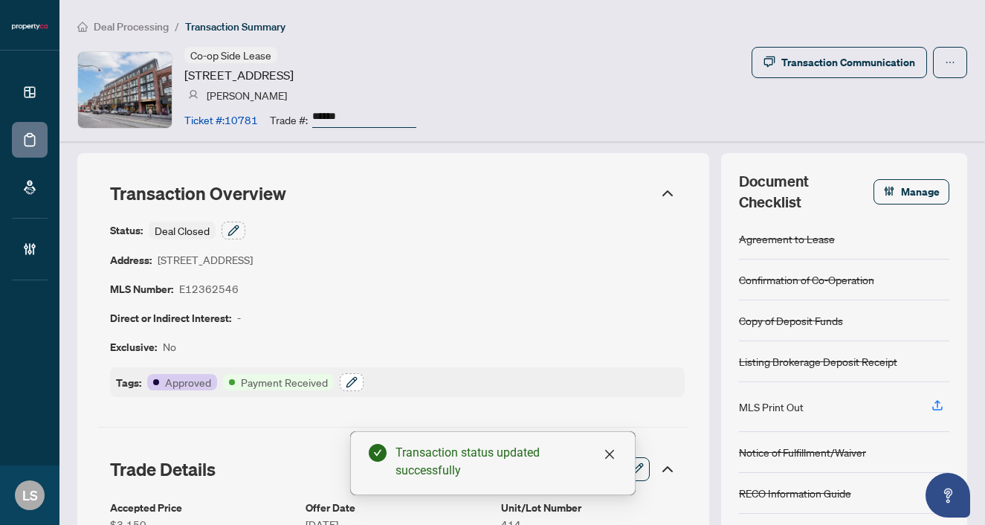
click at [357, 382] on button "button" at bounding box center [352, 382] width 24 height 18
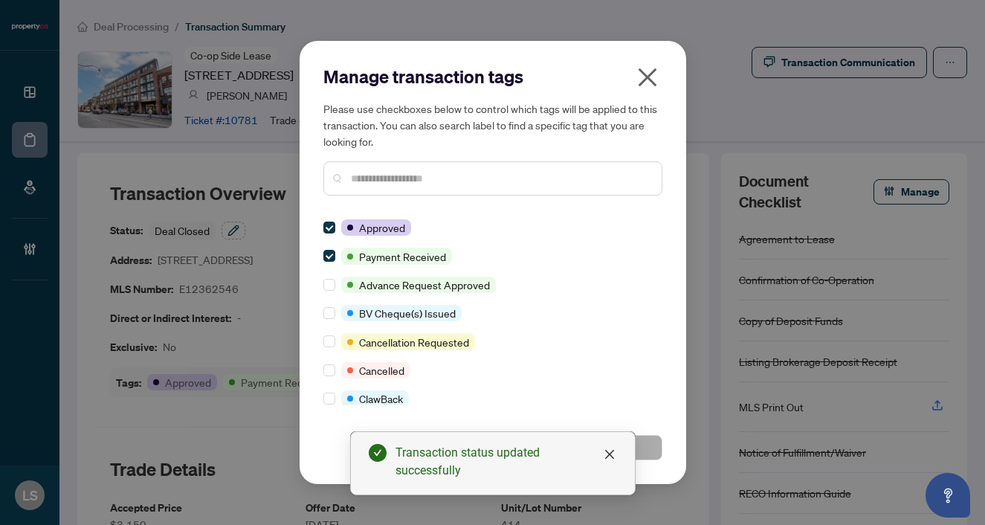
click at [382, 178] on input "text" at bounding box center [500, 178] width 299 height 16
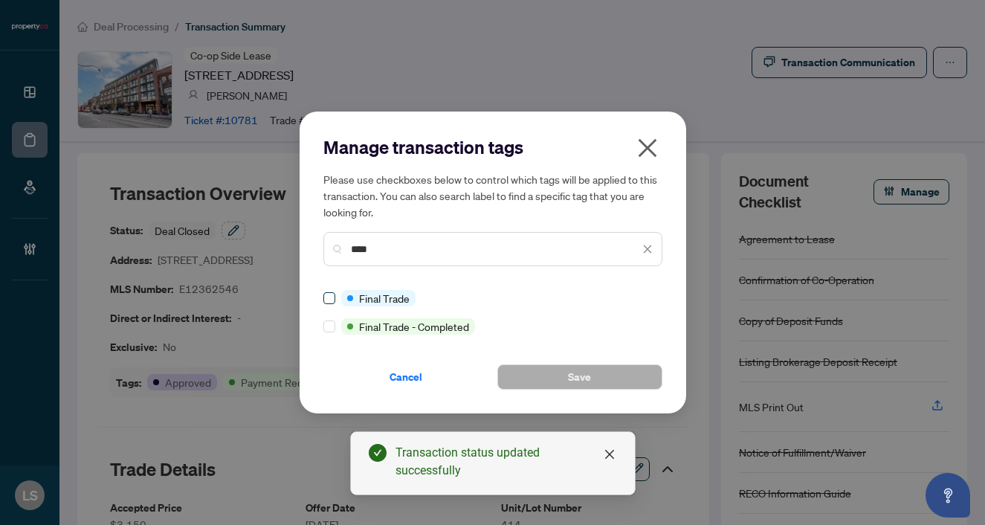
type input "****"
click at [324, 301] on span at bounding box center [330, 298] width 12 height 12
click at [533, 378] on button "Save" at bounding box center [580, 376] width 165 height 25
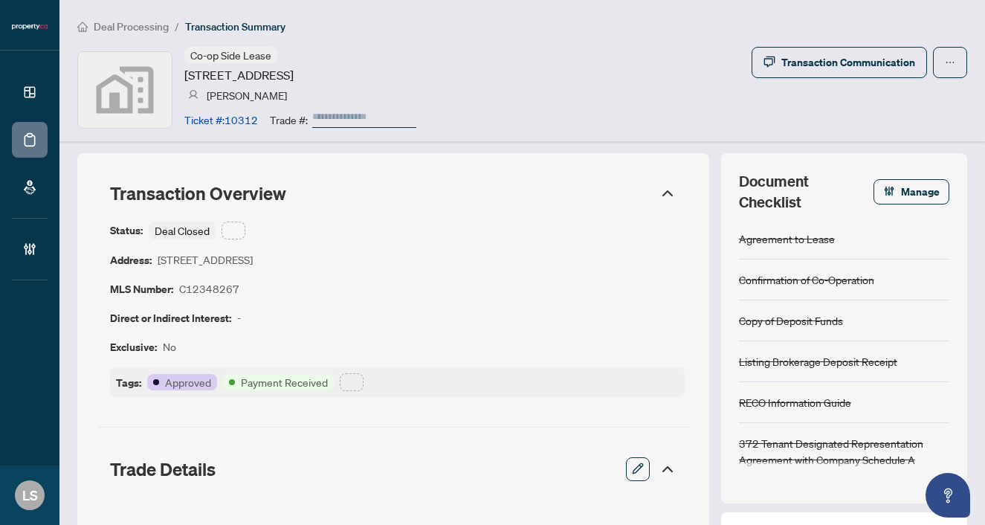
type input "******"
click at [240, 225] on button "button" at bounding box center [234, 231] width 24 height 18
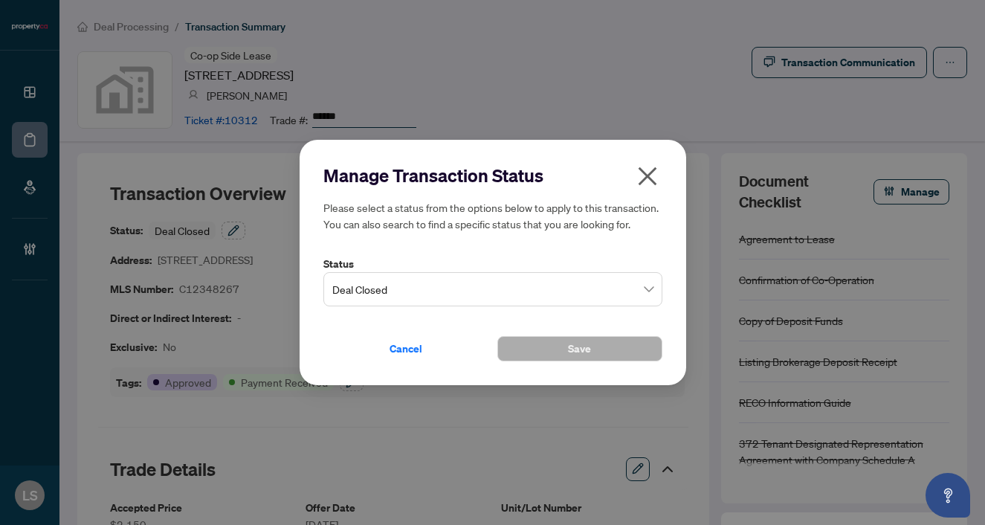
click at [388, 280] on span "Deal Closed" at bounding box center [492, 289] width 321 height 28
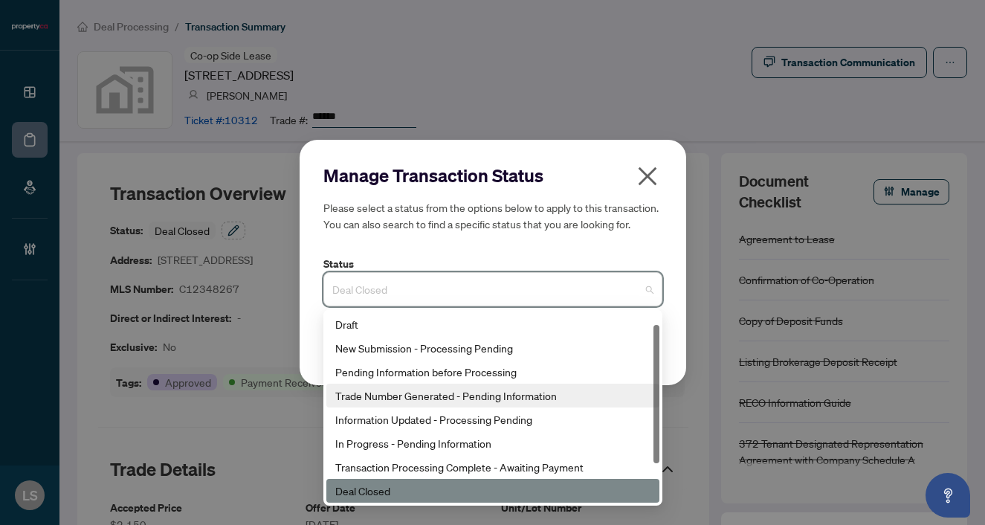
scroll to position [71, 0]
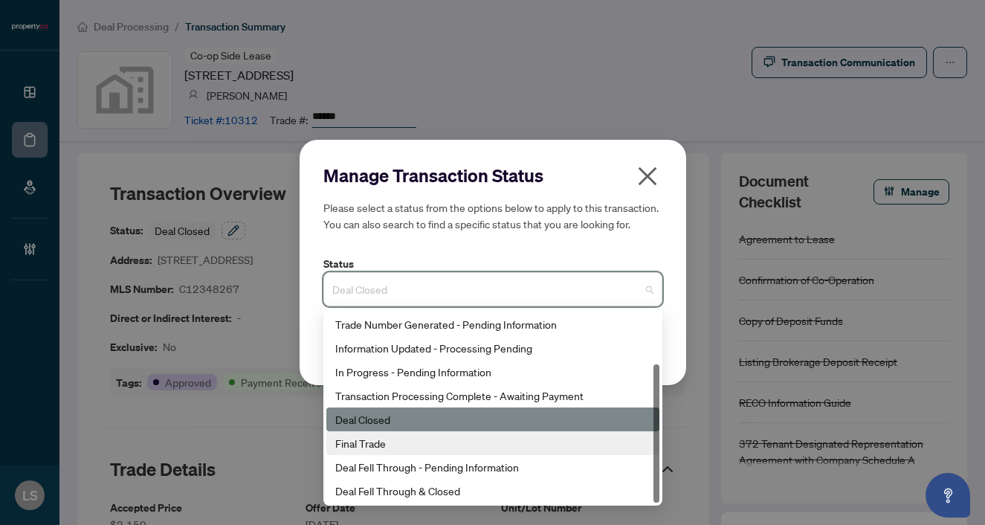
click at [391, 451] on div "Final Trade" at bounding box center [493, 443] width 333 height 24
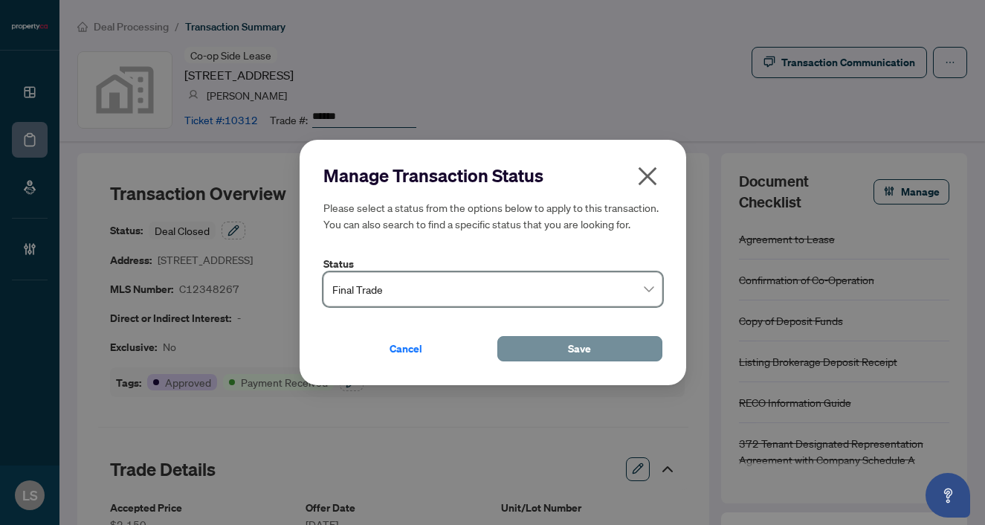
click at [537, 353] on button "Save" at bounding box center [580, 348] width 165 height 25
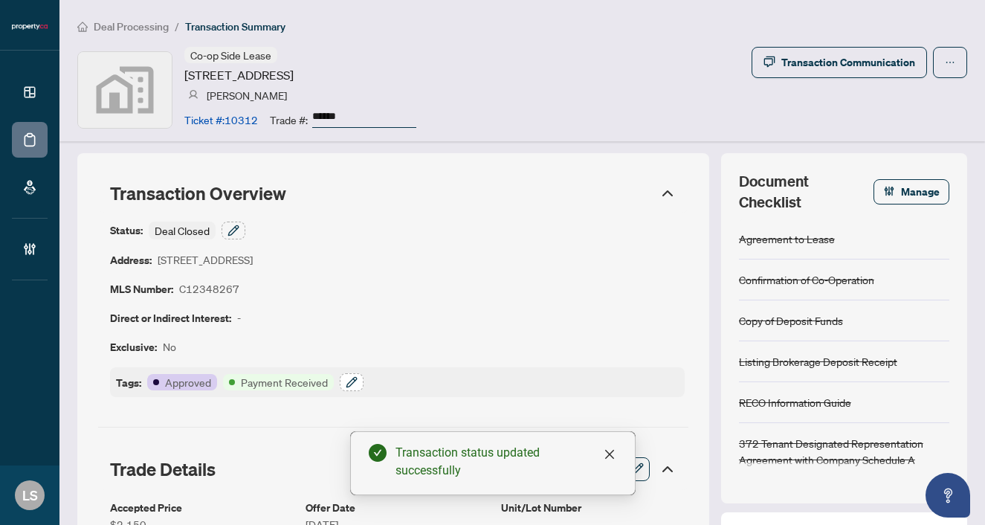
click at [352, 382] on icon "button" at bounding box center [352, 382] width 10 height 10
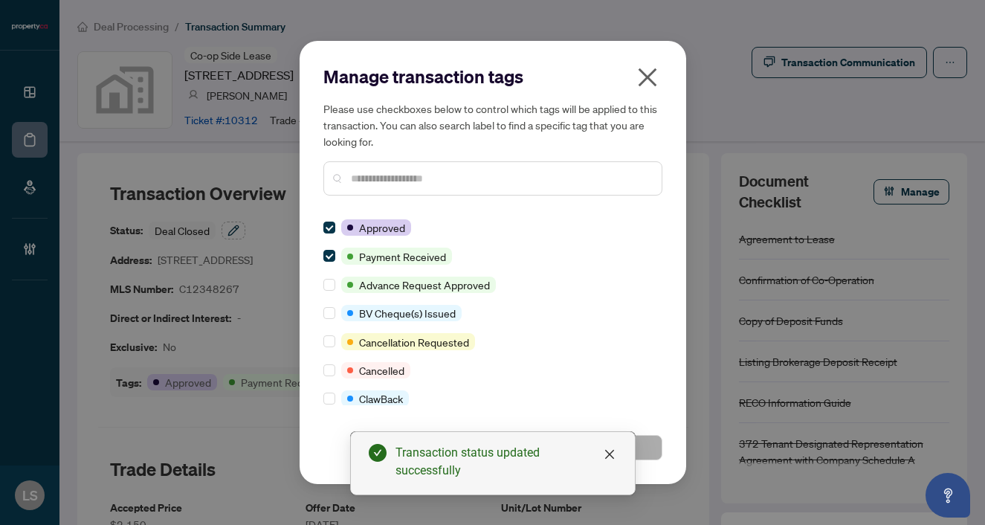
click at [359, 187] on div at bounding box center [493, 178] width 339 height 34
click at [387, 181] on input "text" at bounding box center [500, 178] width 299 height 16
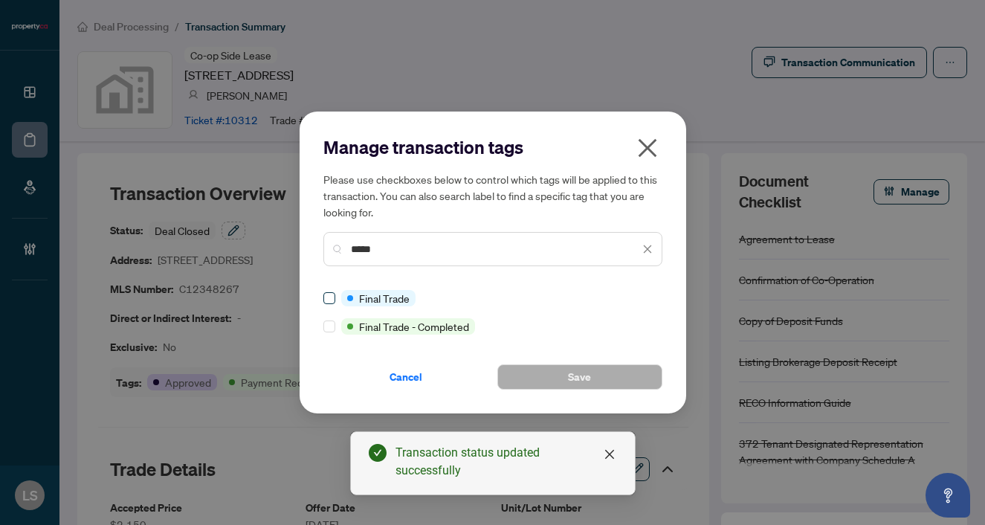
type input "*****"
click at [332, 295] on span at bounding box center [330, 298] width 12 height 12
click at [520, 373] on button "Save" at bounding box center [580, 376] width 165 height 25
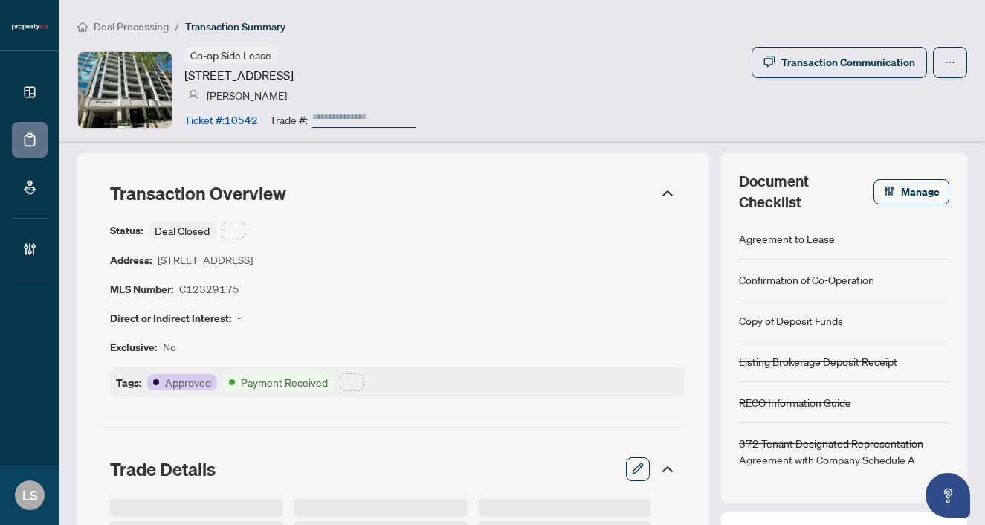
type input "******"
click at [238, 225] on icon "button" at bounding box center [233, 230] width 10 height 10
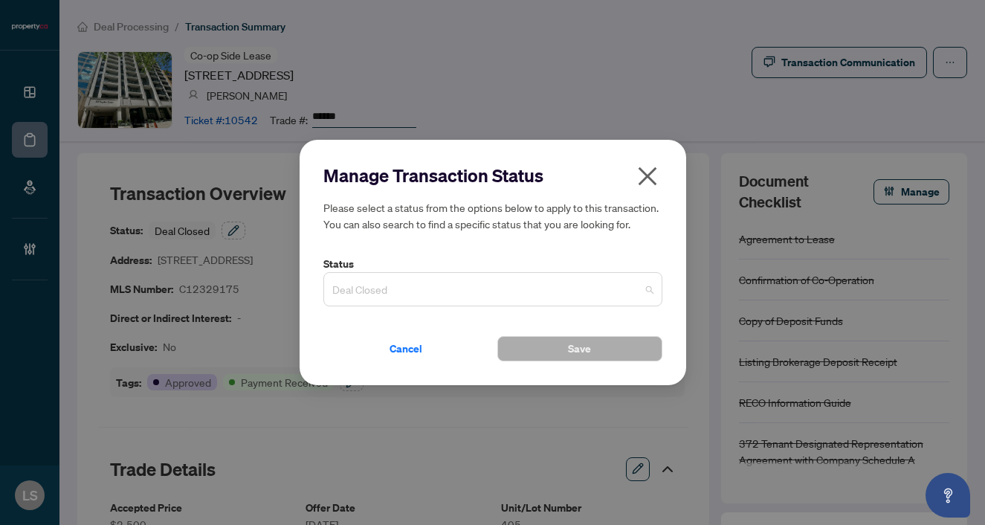
click at [376, 292] on span "Deal Closed" at bounding box center [492, 289] width 321 height 28
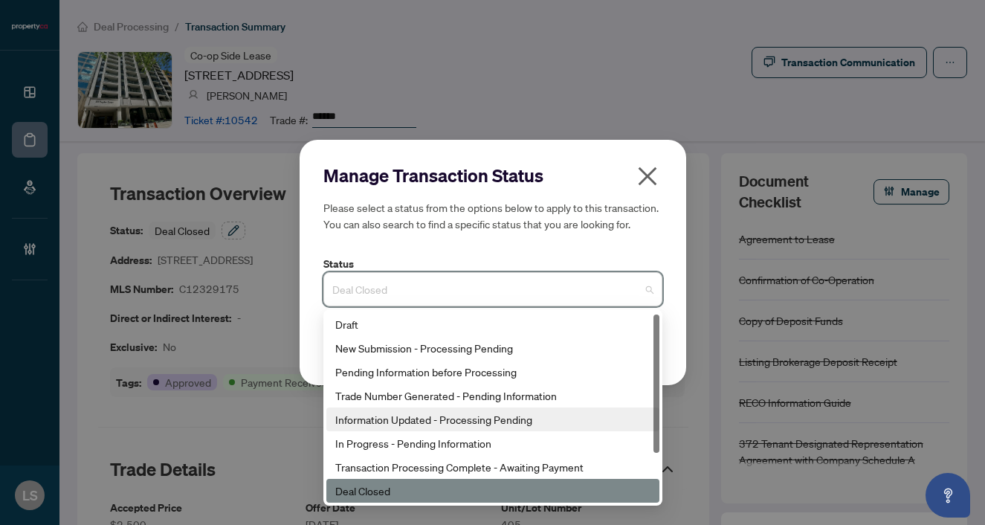
scroll to position [71, 0]
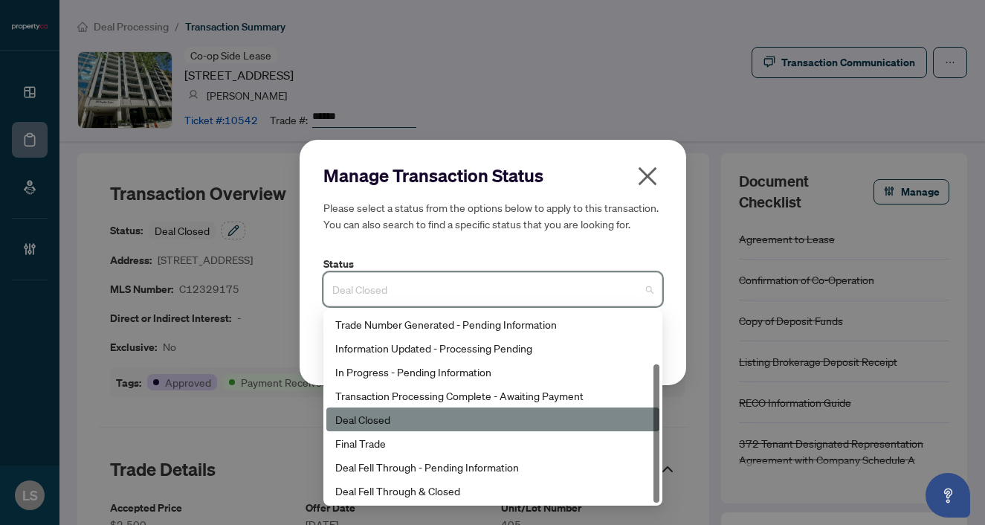
click at [361, 444] on div "Final Trade" at bounding box center [492, 443] width 315 height 16
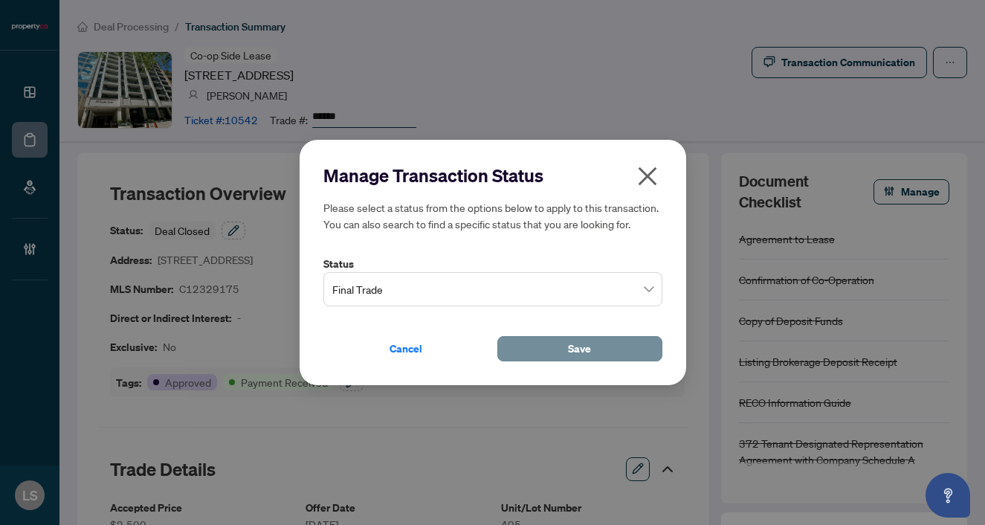
click at [530, 351] on button "Save" at bounding box center [580, 348] width 165 height 25
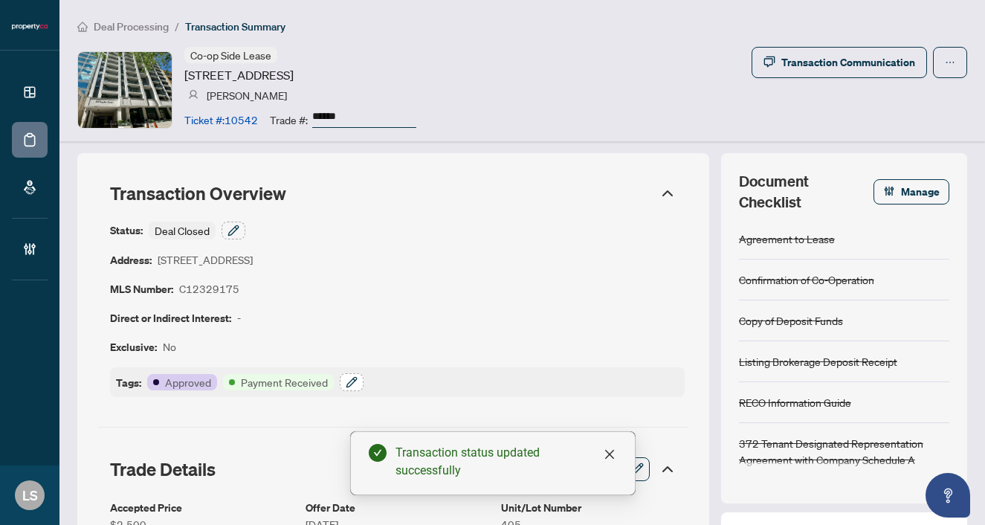
click at [356, 379] on icon "button" at bounding box center [352, 382] width 12 height 12
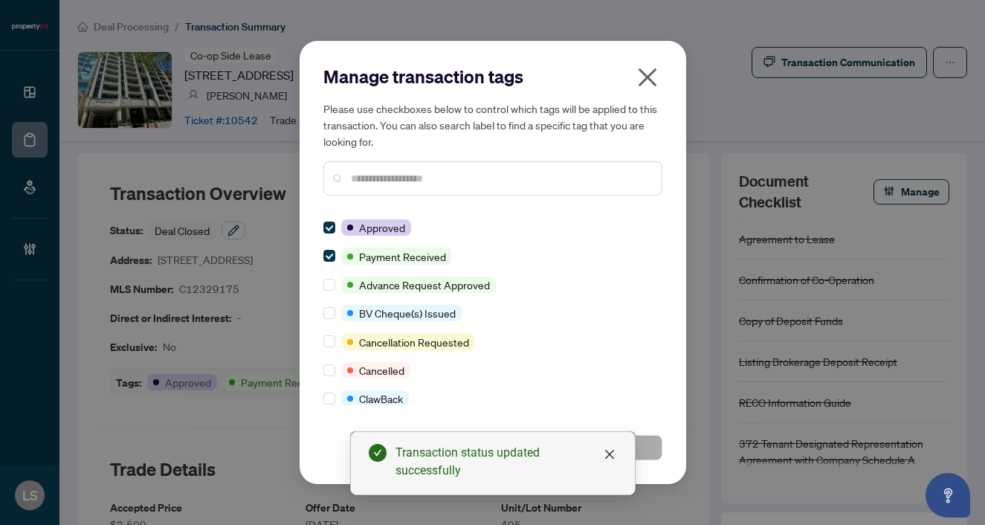
click at [408, 176] on input "text" at bounding box center [500, 178] width 299 height 16
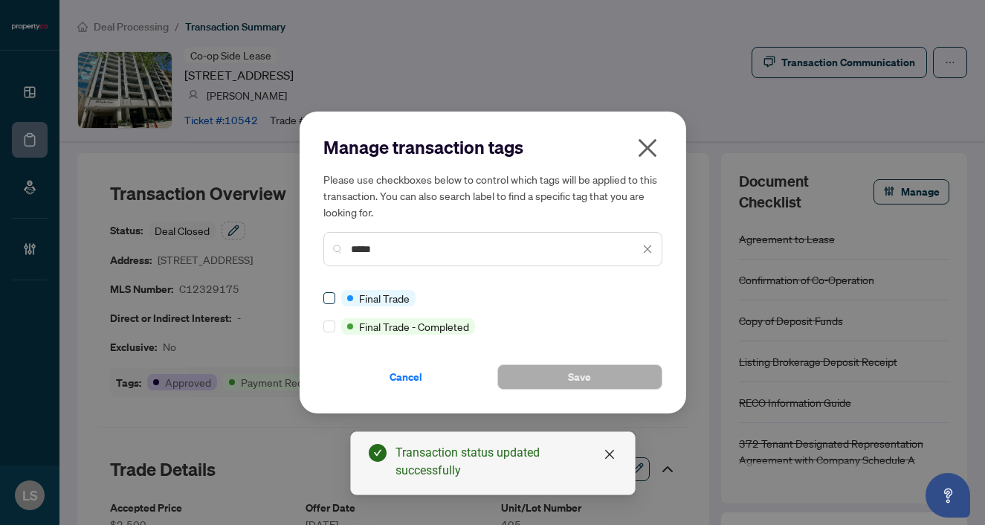
type input "*****"
click at [538, 377] on button "Save" at bounding box center [580, 376] width 165 height 25
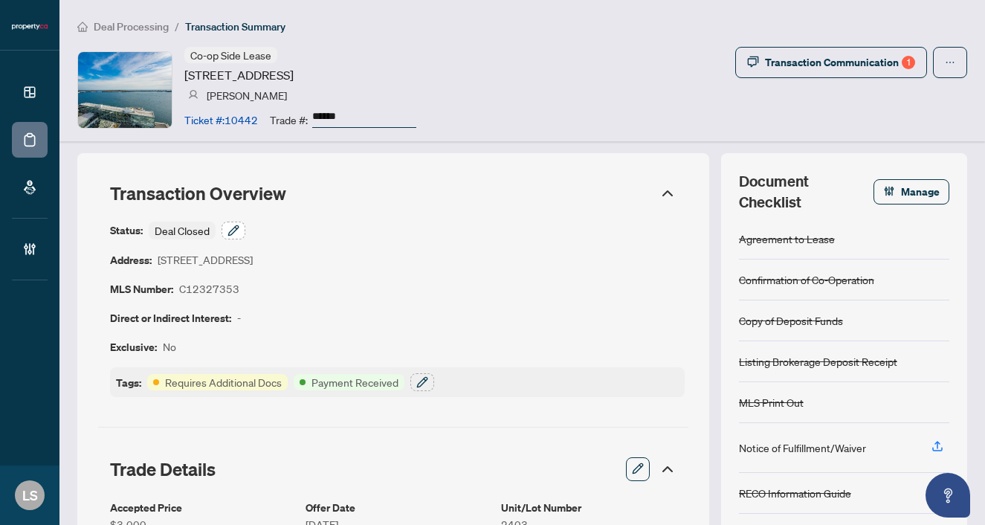
click at [224, 237] on button "button" at bounding box center [234, 231] width 24 height 18
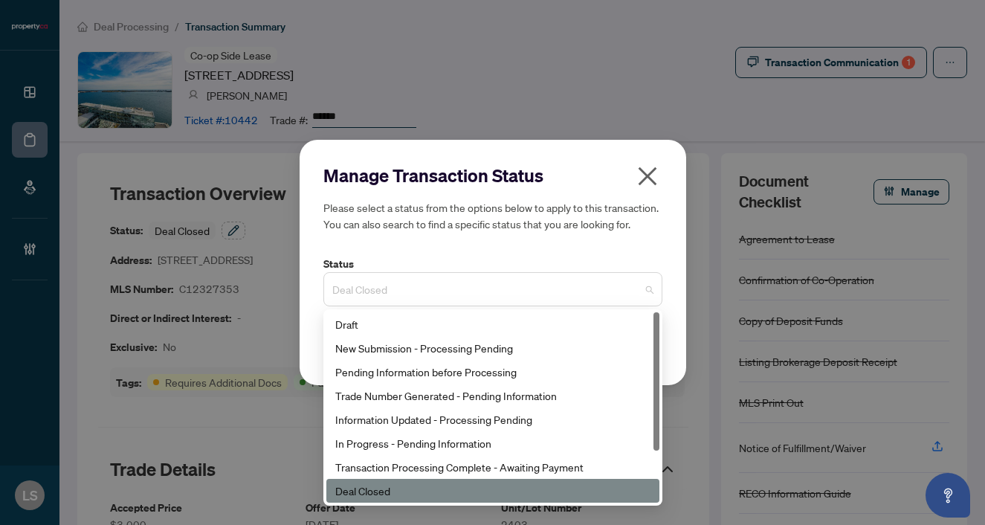
click at [371, 295] on span "Deal Closed" at bounding box center [492, 289] width 321 height 28
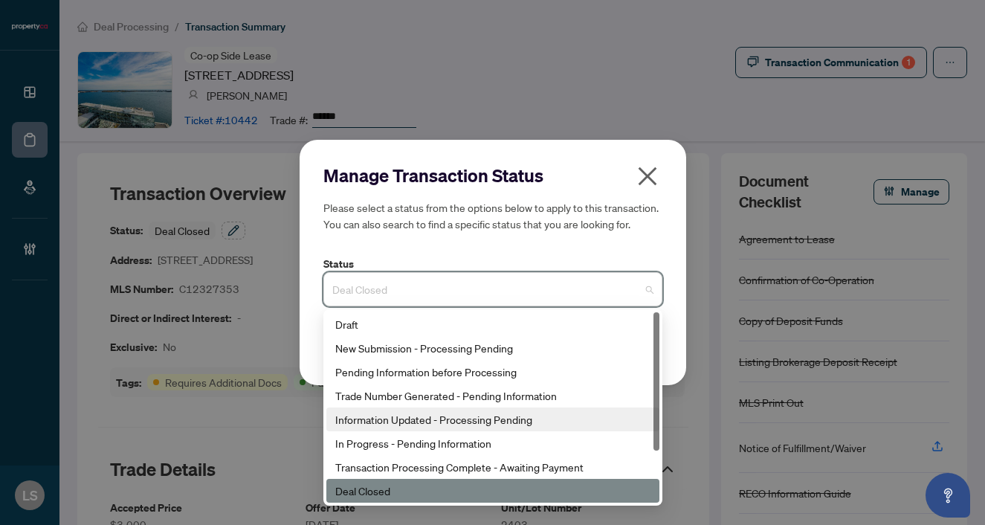
scroll to position [71, 0]
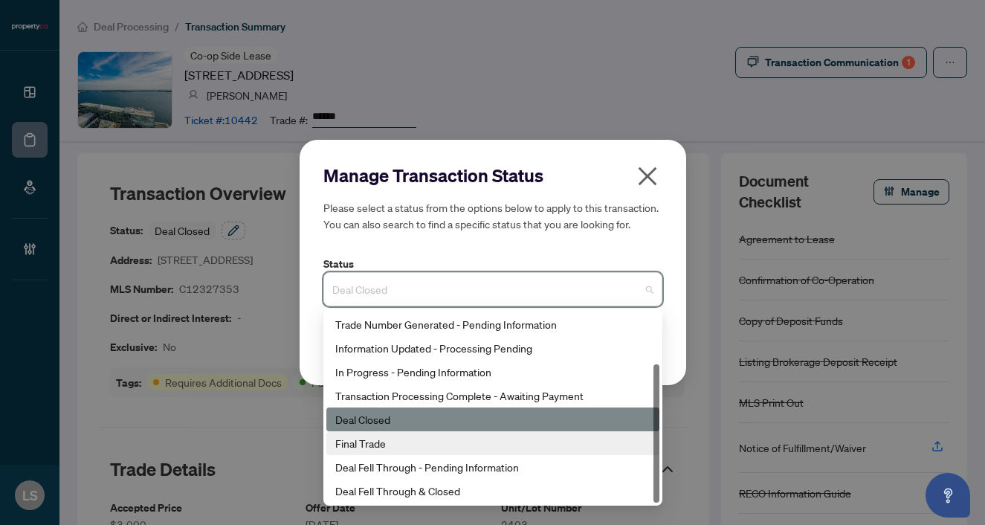
click at [382, 444] on div "Final Trade" at bounding box center [492, 443] width 315 height 16
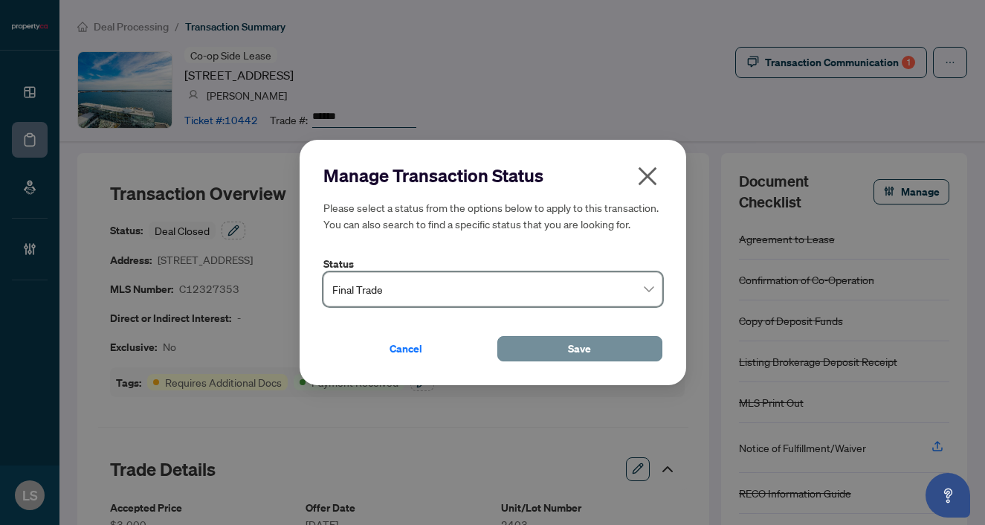
click at [562, 352] on button "Save" at bounding box center [580, 348] width 165 height 25
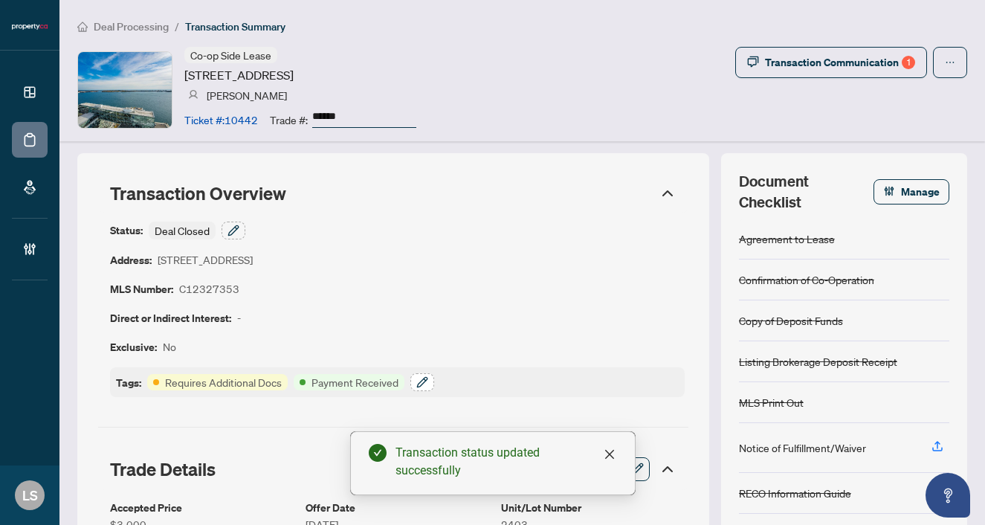
click at [425, 381] on icon "button" at bounding box center [423, 382] width 12 height 12
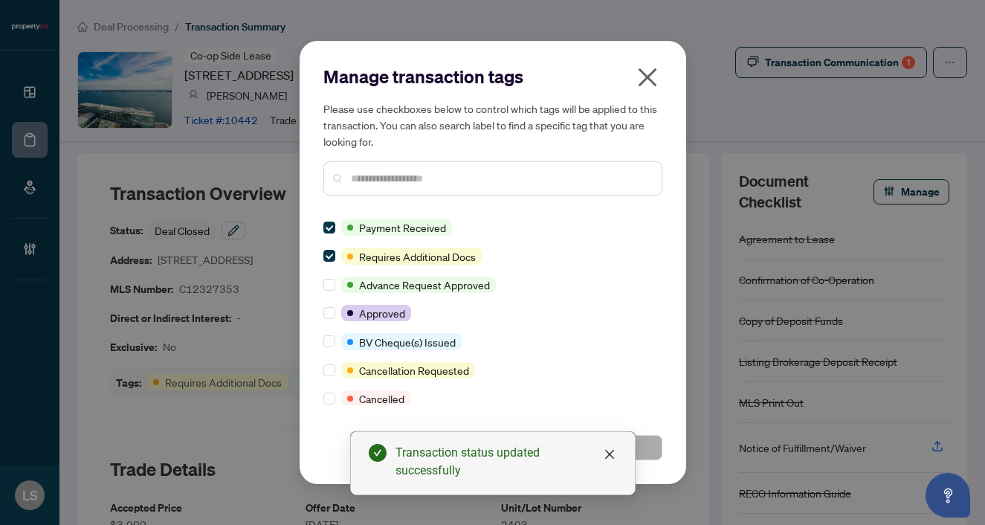
click at [385, 187] on div at bounding box center [493, 178] width 339 height 34
click at [385, 186] on input "text" at bounding box center [500, 178] width 299 height 16
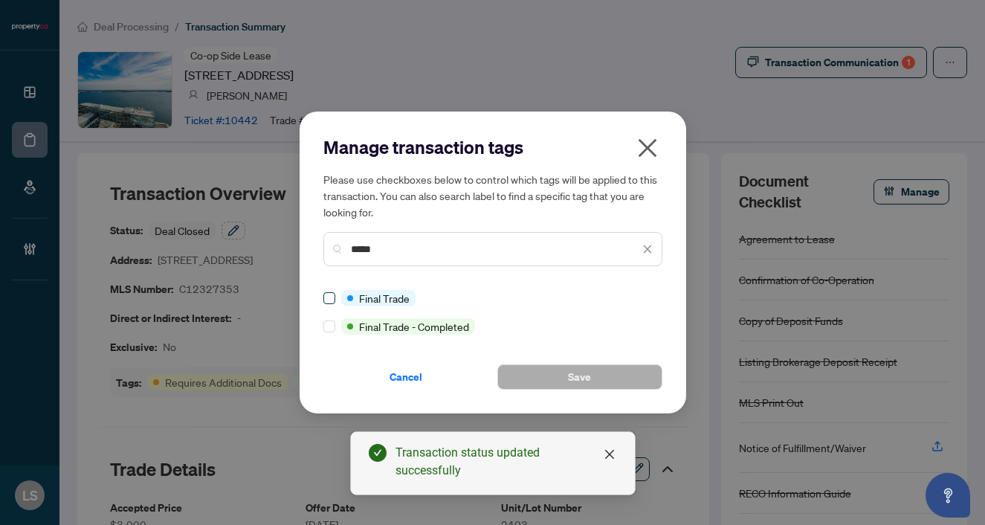
type input "*****"
click at [327, 302] on span at bounding box center [330, 298] width 12 height 12
click at [600, 381] on button "Save" at bounding box center [580, 376] width 165 height 25
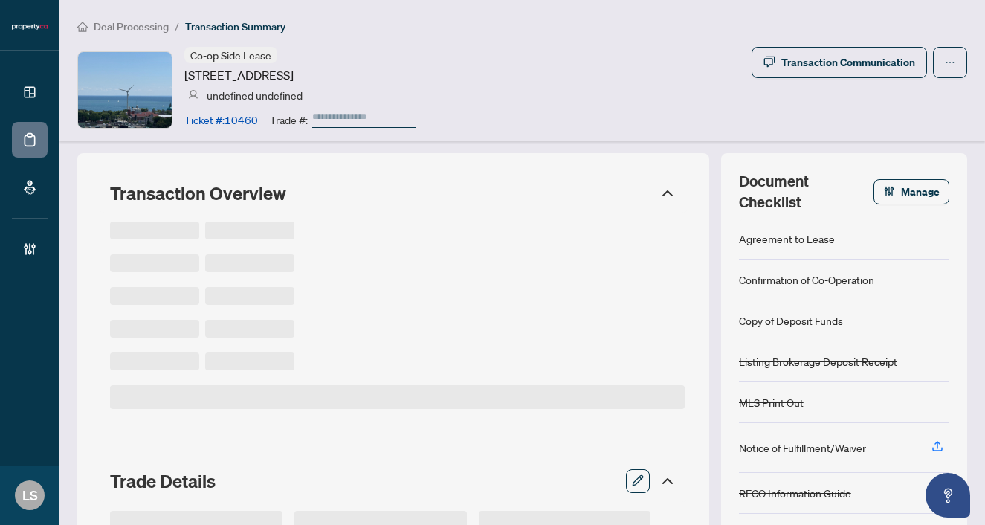
type input "******"
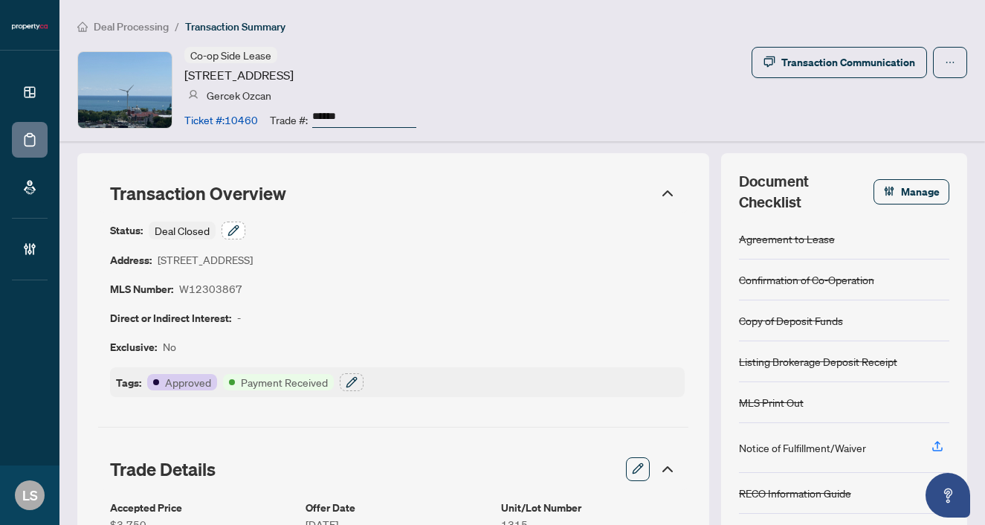
click at [225, 237] on button "button" at bounding box center [234, 231] width 24 height 18
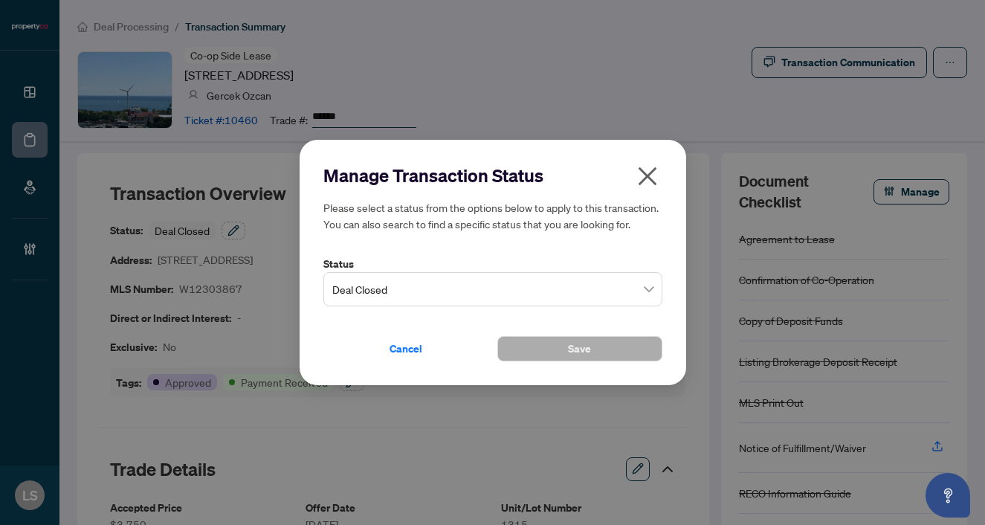
click at [380, 294] on span "Deal Closed" at bounding box center [492, 289] width 321 height 28
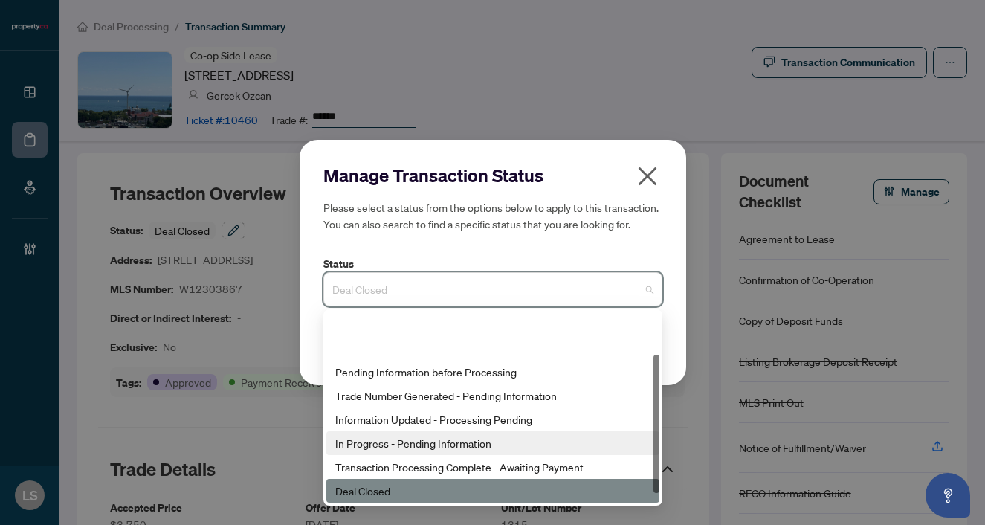
scroll to position [71, 0]
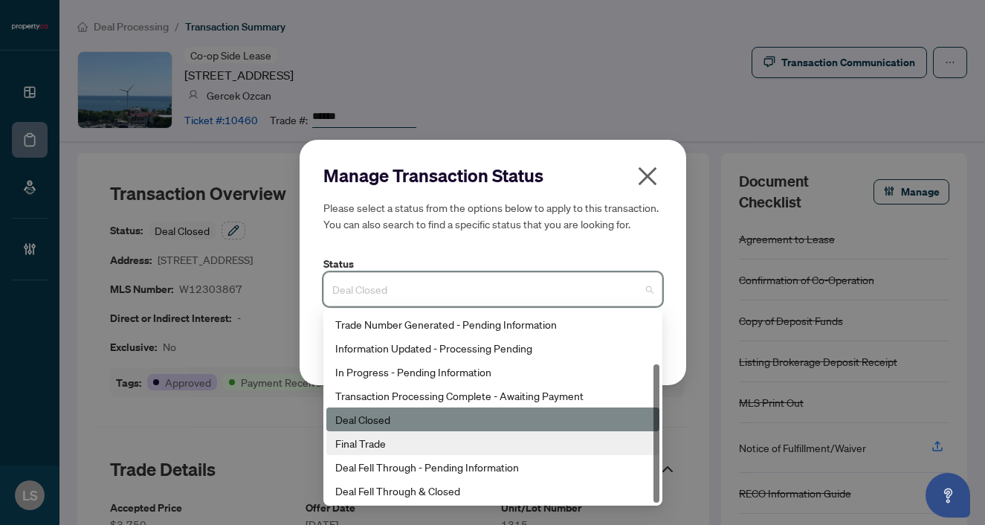
click at [396, 437] on div "Final Trade" at bounding box center [492, 443] width 315 height 16
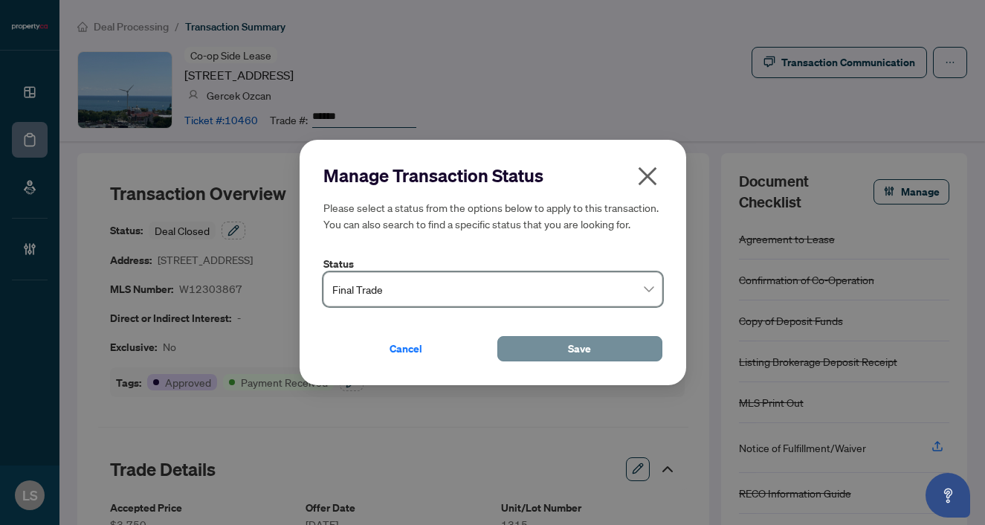
click at [570, 354] on span "Save" at bounding box center [579, 349] width 23 height 24
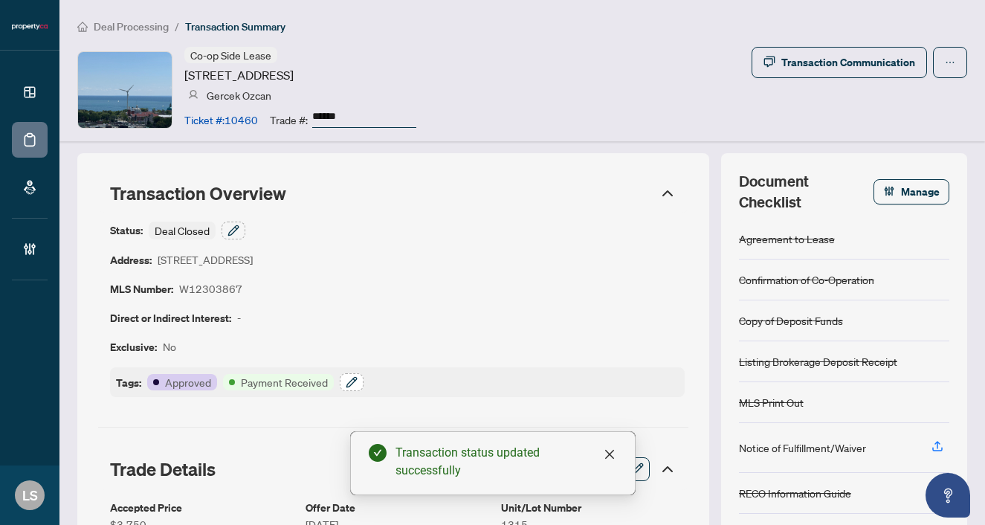
click at [354, 379] on icon "button" at bounding box center [352, 382] width 12 height 12
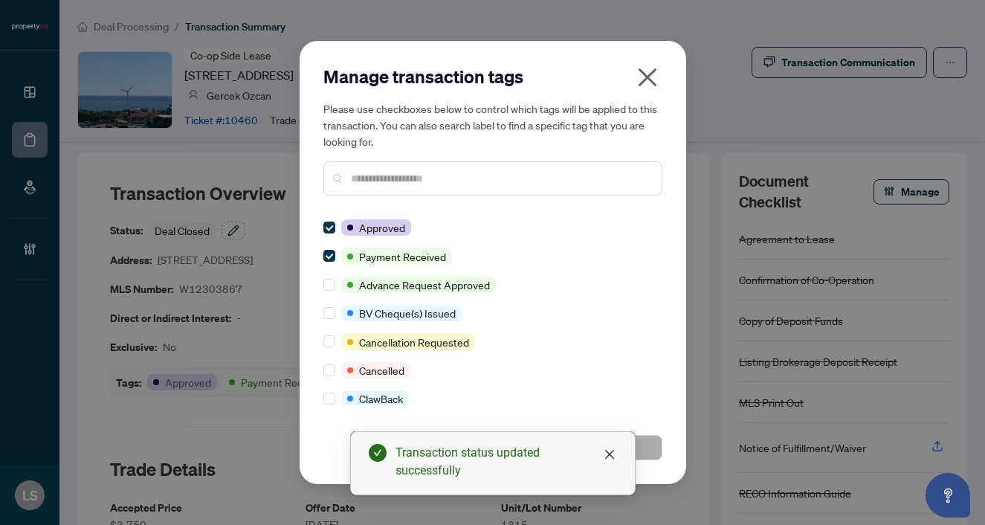
click at [358, 177] on input "text" at bounding box center [500, 178] width 299 height 16
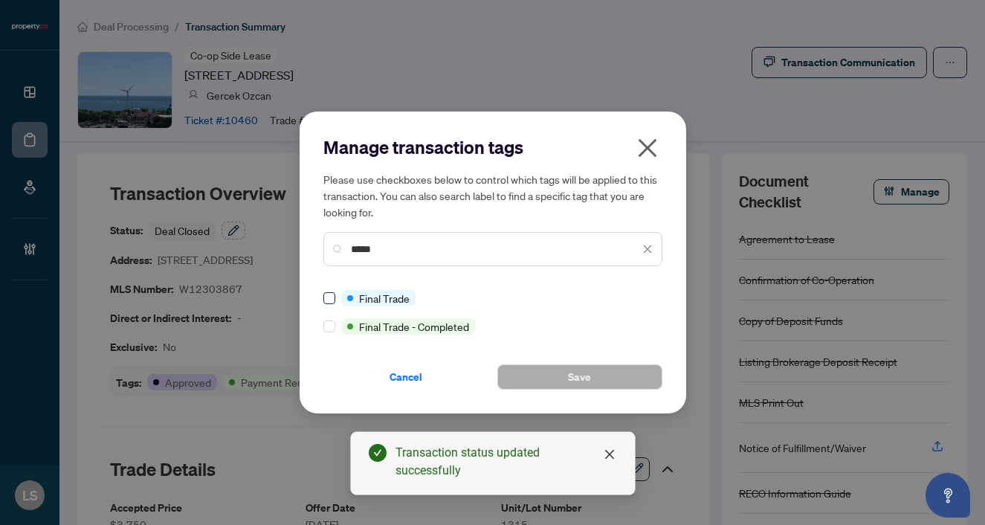
type input "*****"
click at [331, 304] on label at bounding box center [330, 298] width 12 height 16
click at [588, 390] on div "Manage transaction tags Please use checkboxes below to control which tags will …" at bounding box center [493, 263] width 387 height 303
click at [583, 379] on span "Save" at bounding box center [579, 377] width 23 height 24
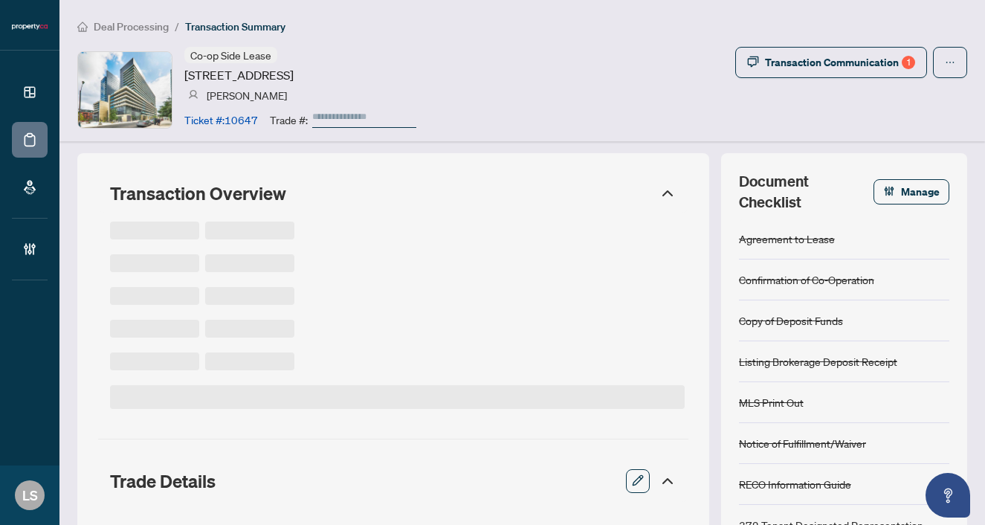
type input "******"
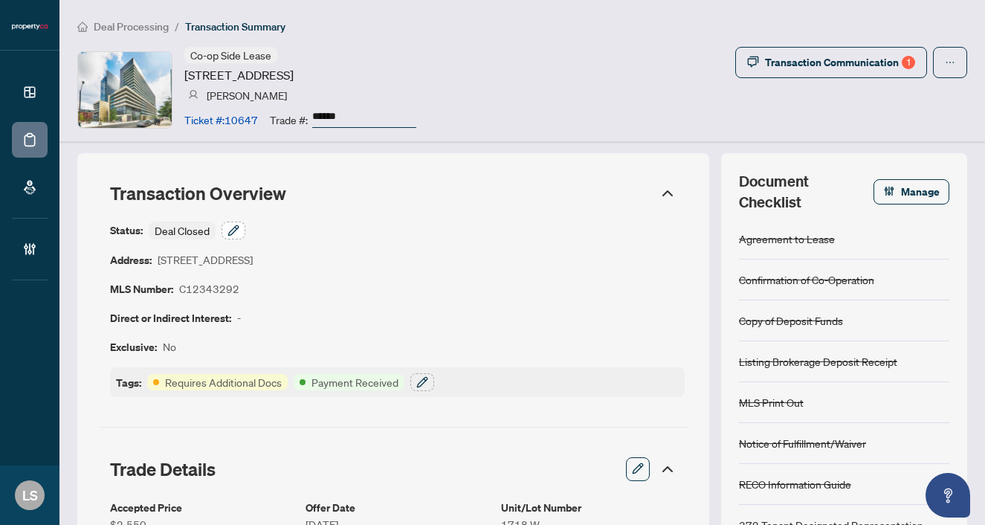
click at [234, 230] on icon "button" at bounding box center [234, 231] width 12 height 12
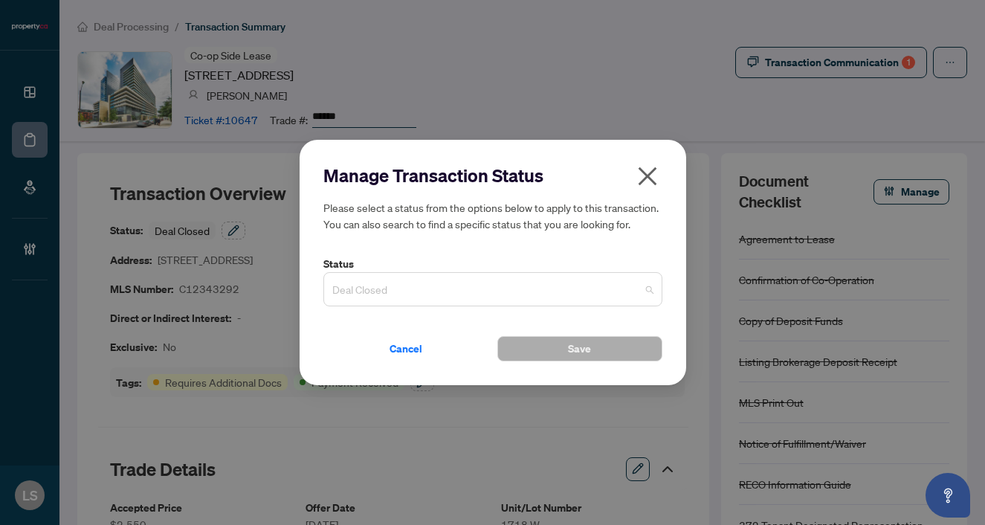
click at [389, 285] on span "Deal Closed" at bounding box center [492, 289] width 321 height 28
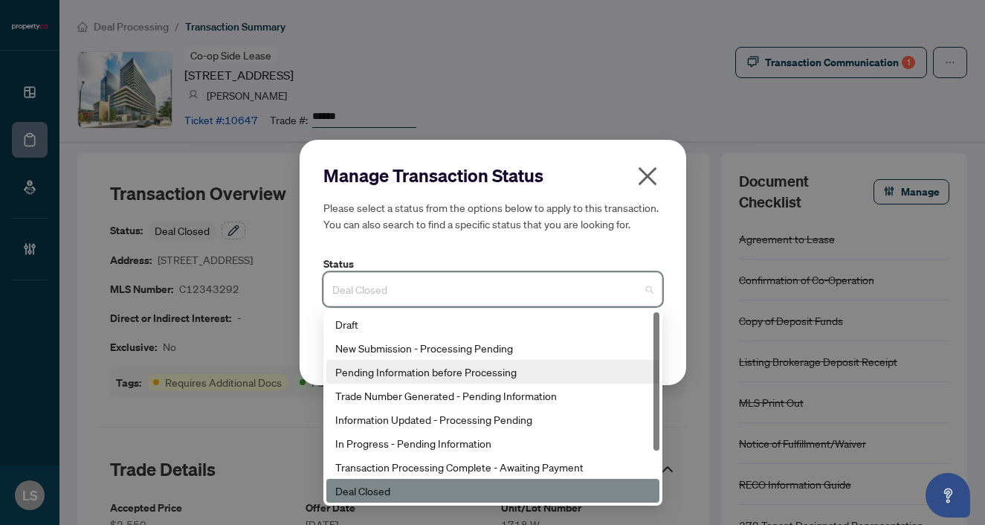
scroll to position [71, 0]
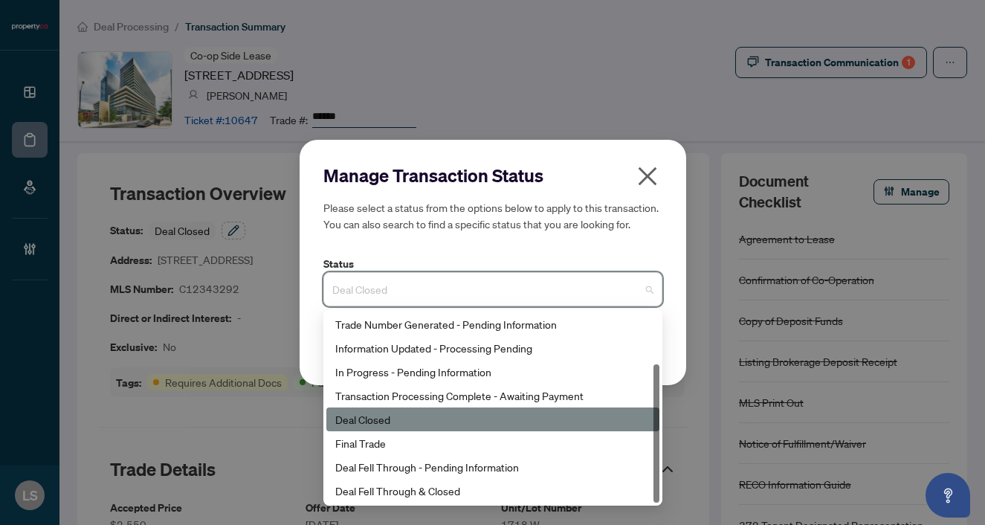
click at [387, 443] on div "Final Trade" at bounding box center [492, 443] width 315 height 16
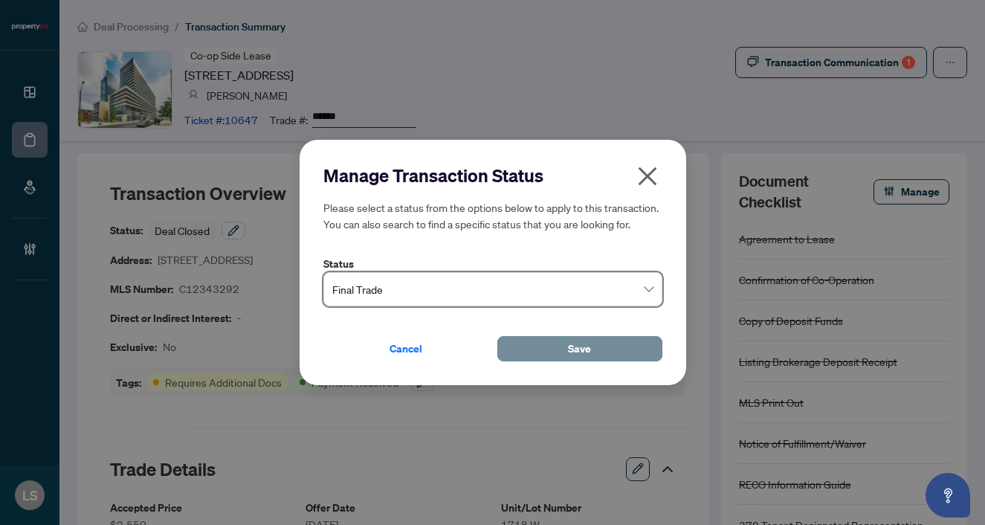
click at [547, 350] on button "Save" at bounding box center [580, 348] width 165 height 25
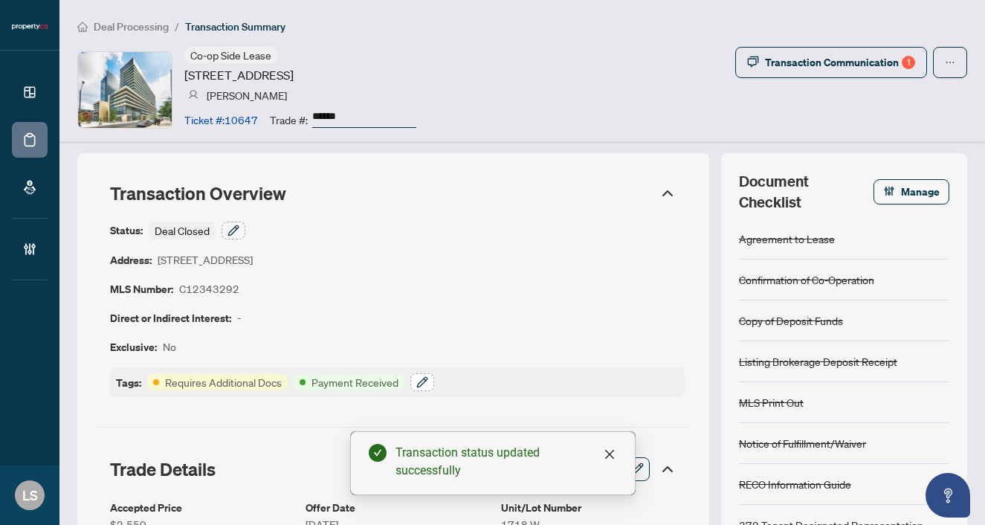
click at [422, 381] on icon "button" at bounding box center [423, 382] width 12 height 12
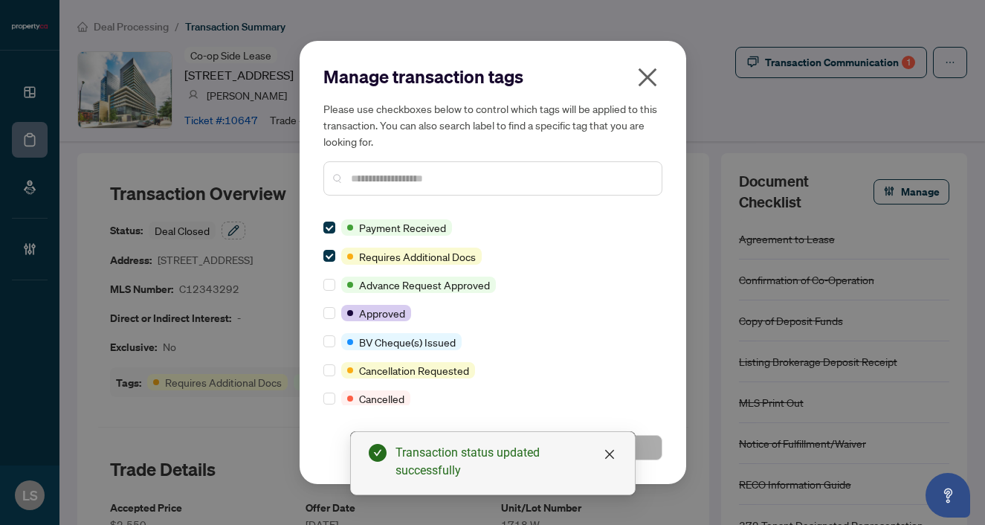
click at [358, 176] on input "text" at bounding box center [500, 178] width 299 height 16
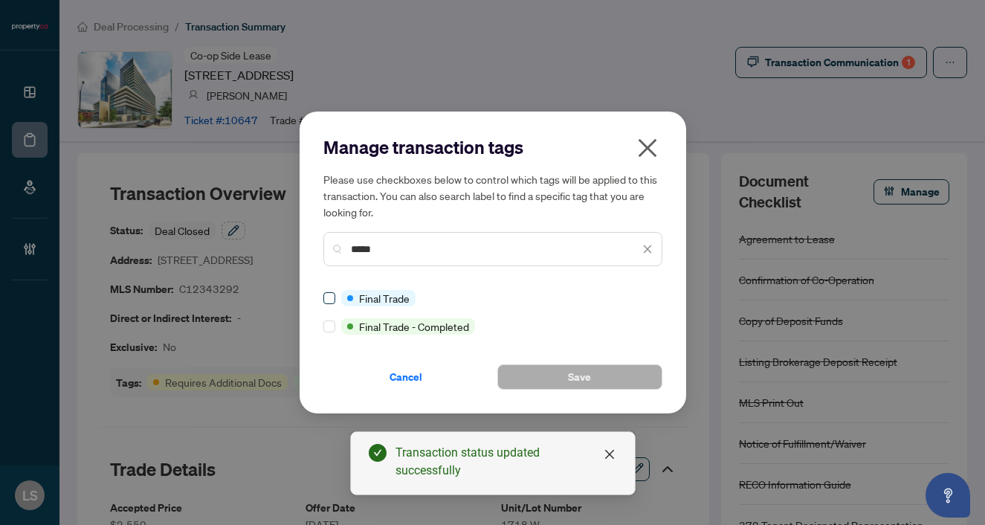
type input "*****"
click at [543, 361] on div "Cancel Save" at bounding box center [493, 368] width 339 height 43
click at [545, 372] on button "Save" at bounding box center [580, 376] width 165 height 25
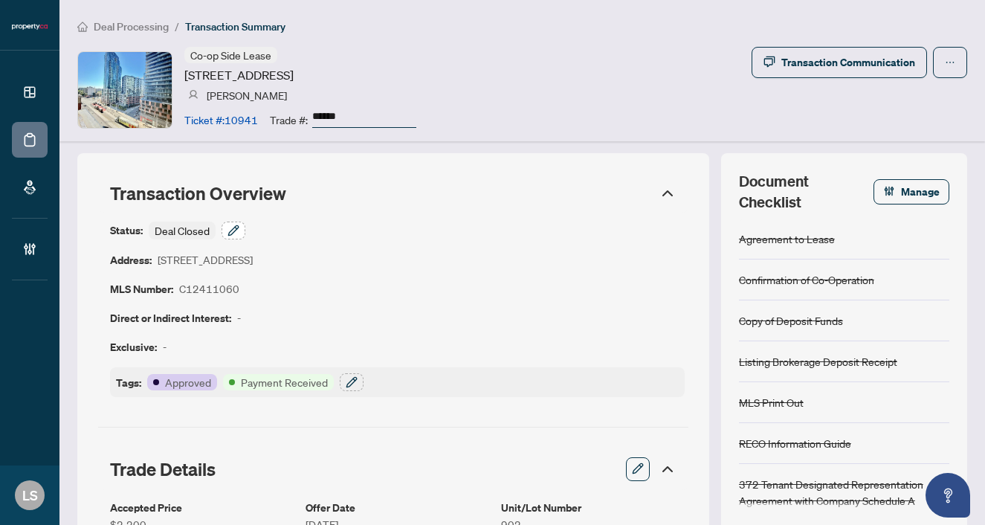
click at [231, 231] on icon "button" at bounding box center [233, 230] width 10 height 10
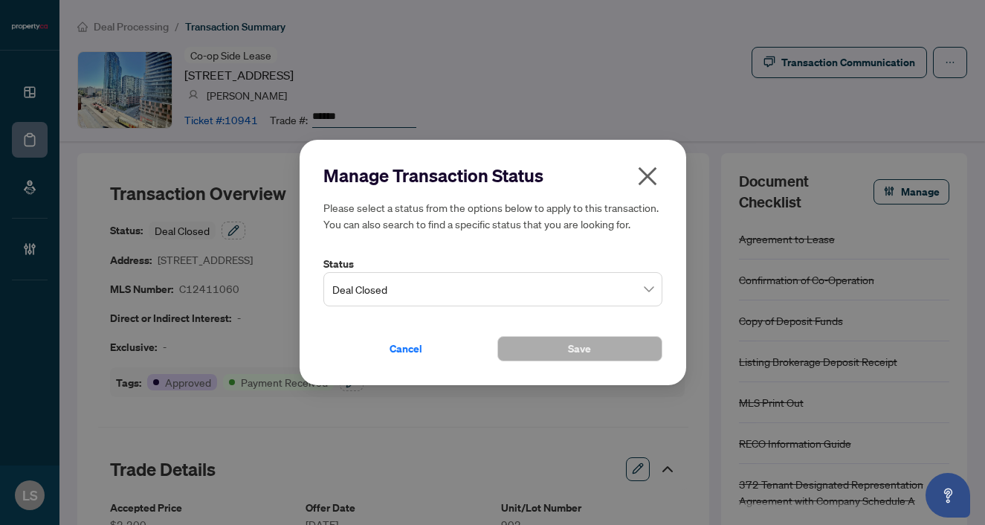
click at [346, 295] on span "Deal Closed" at bounding box center [492, 289] width 321 height 28
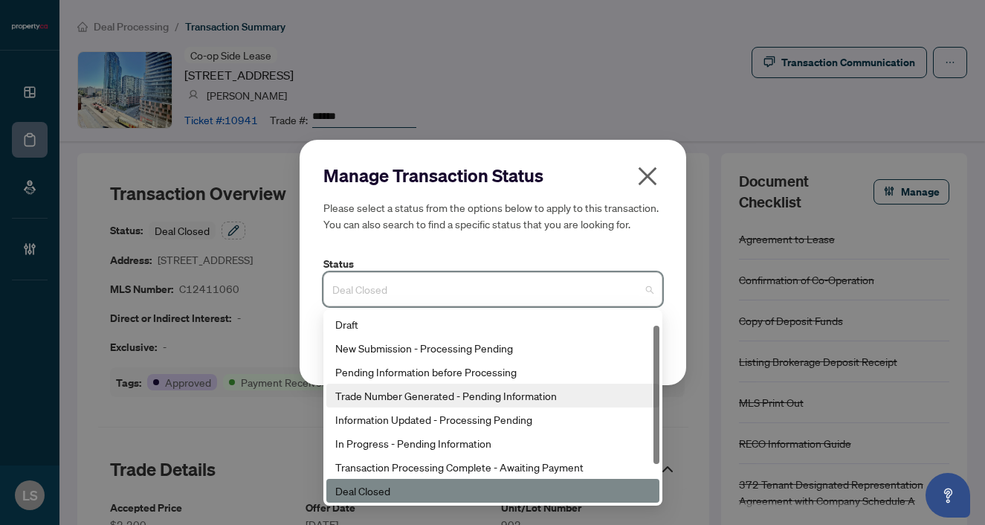
scroll to position [71, 0]
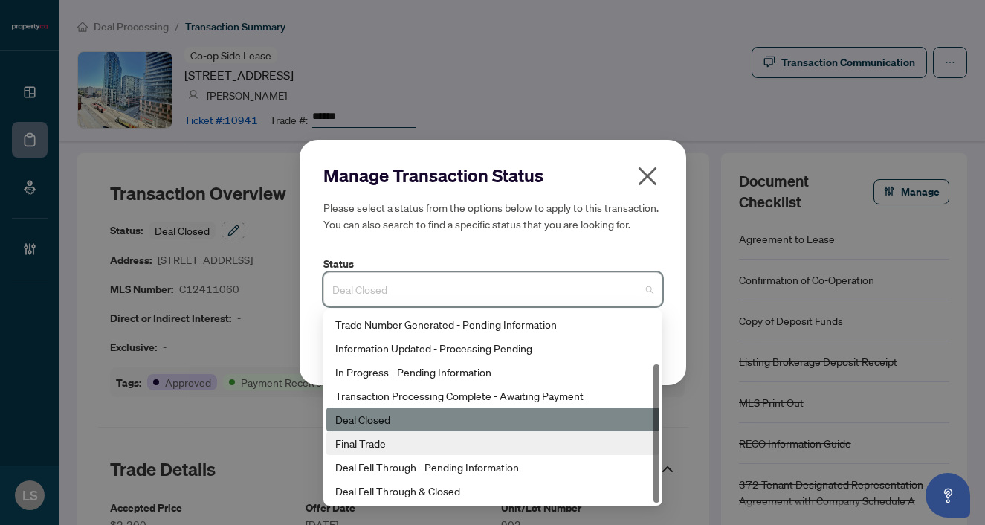
click at [376, 441] on div "Final Trade" at bounding box center [492, 443] width 315 height 16
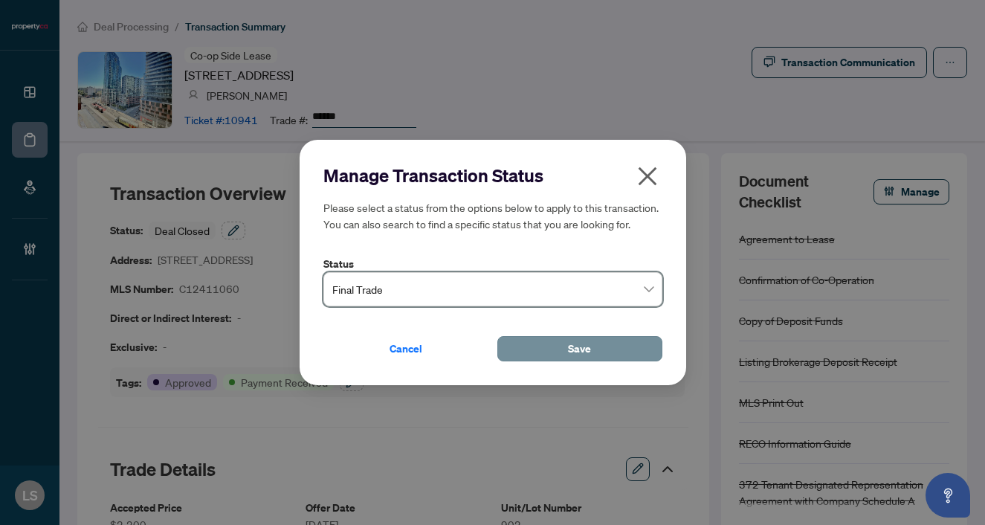
click at [573, 353] on span "Save" at bounding box center [579, 349] width 23 height 24
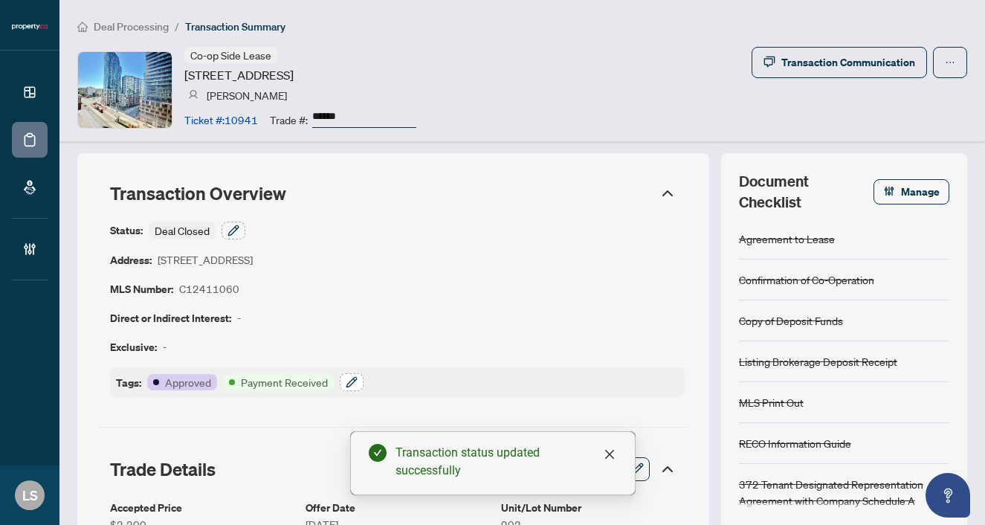
click at [350, 376] on icon "button" at bounding box center [352, 382] width 12 height 12
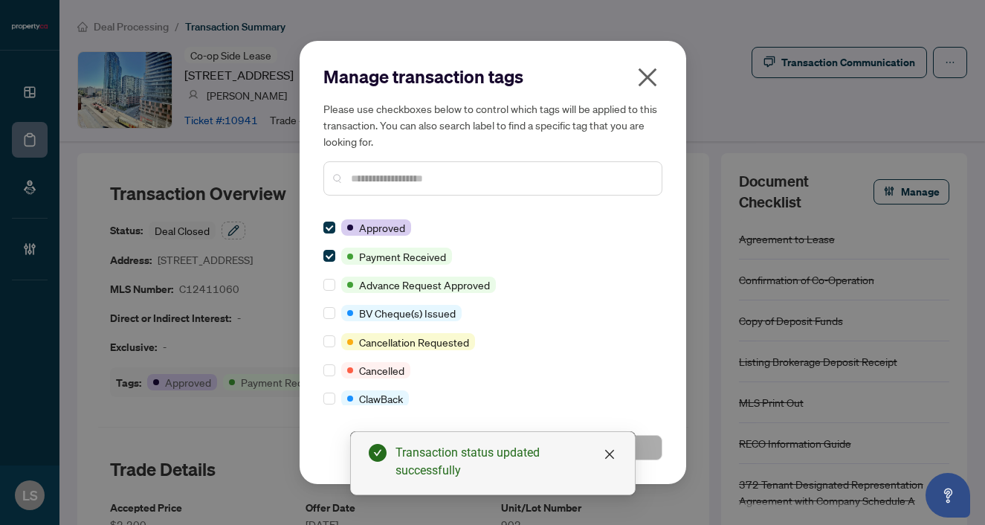
click at [381, 175] on input "text" at bounding box center [500, 178] width 299 height 16
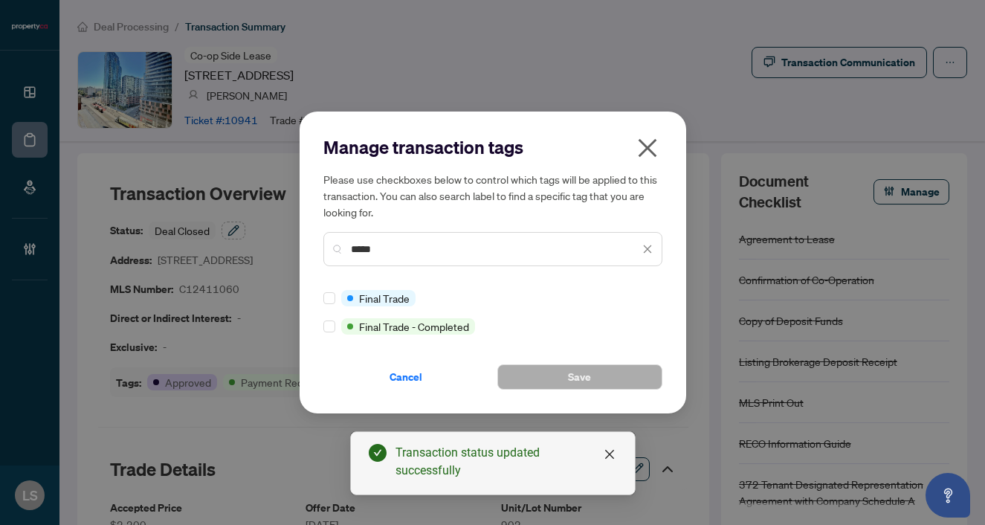
type input "*****"
click at [335, 298] on div at bounding box center [333, 298] width 18 height 16
click at [583, 368] on span "Save" at bounding box center [579, 377] width 23 height 24
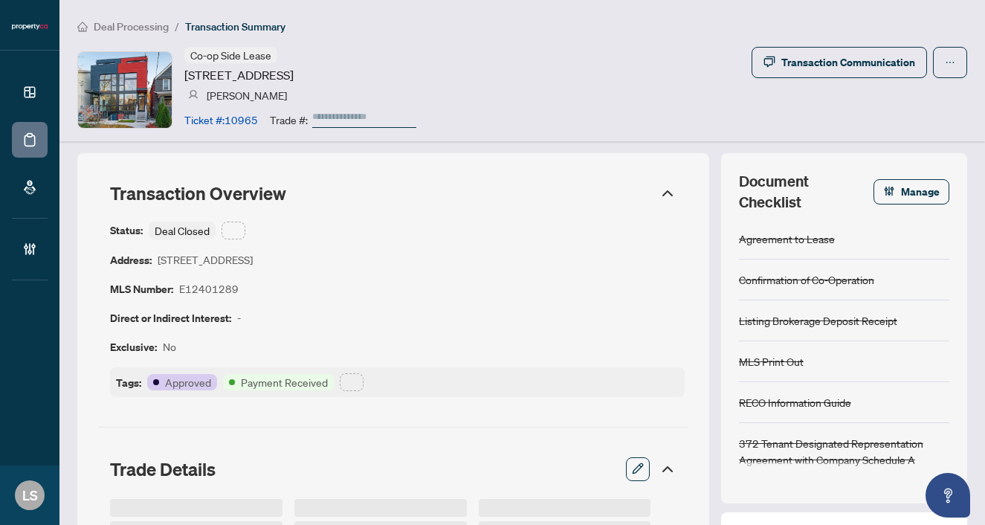
type input "******"
click at [229, 231] on icon "button" at bounding box center [234, 231] width 12 height 12
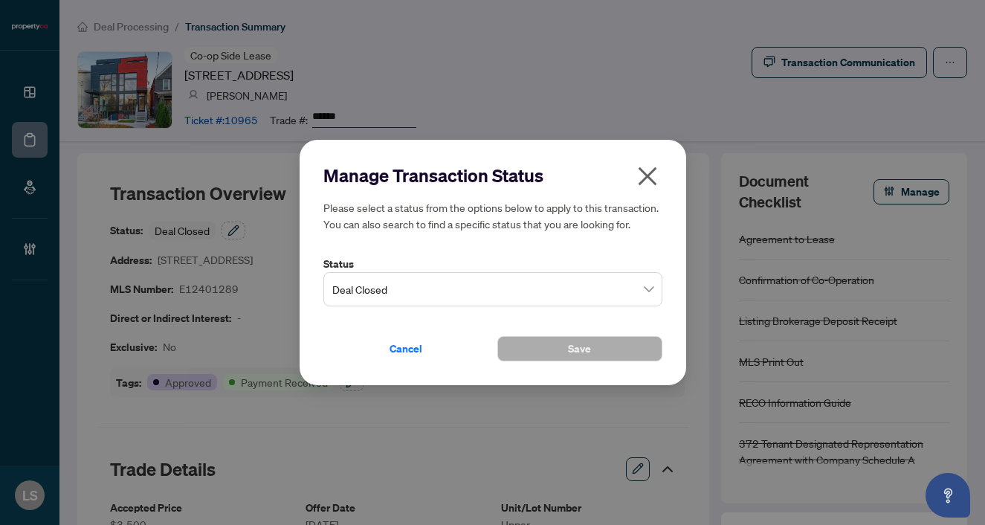
click at [440, 284] on span "Deal Closed" at bounding box center [492, 289] width 321 height 28
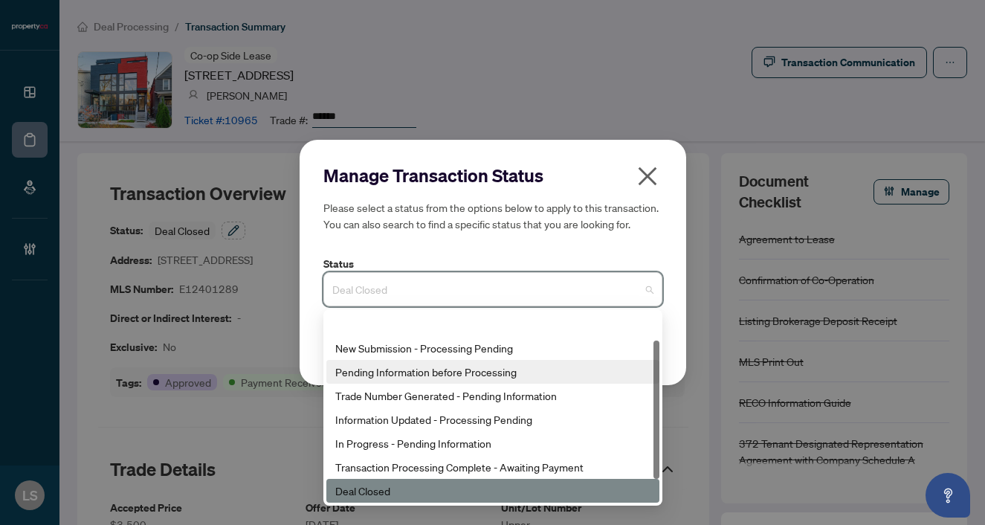
scroll to position [71, 0]
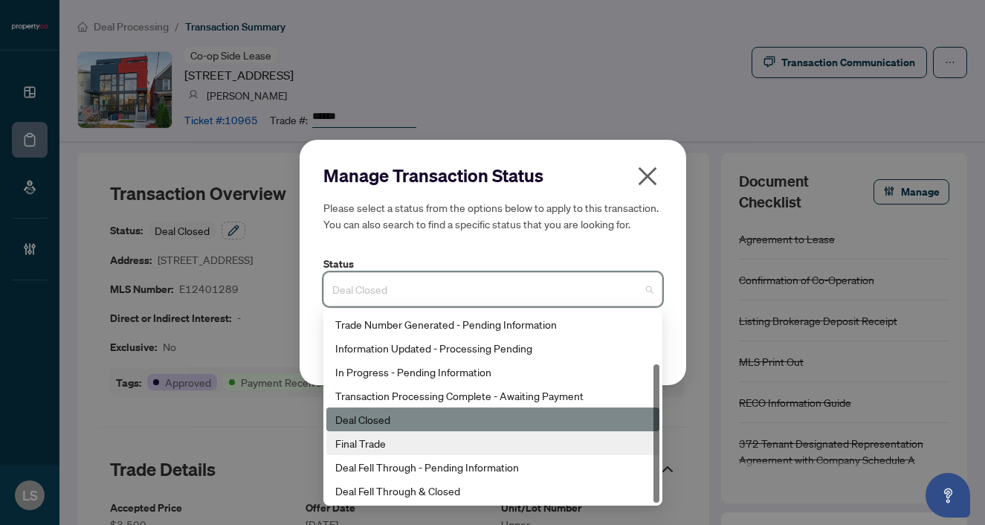
click at [420, 435] on div "Final Trade" at bounding box center [492, 443] width 315 height 16
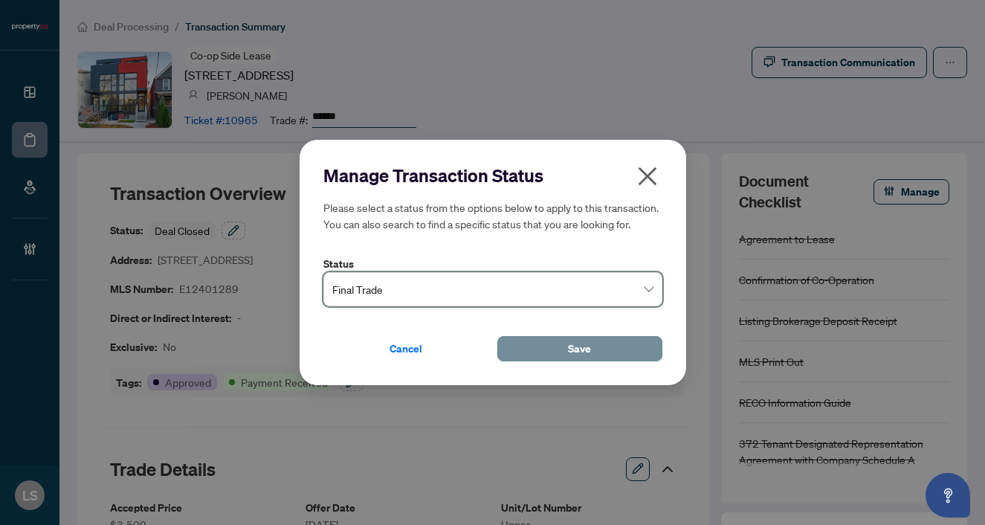
click at [582, 347] on span "Save" at bounding box center [579, 349] width 23 height 24
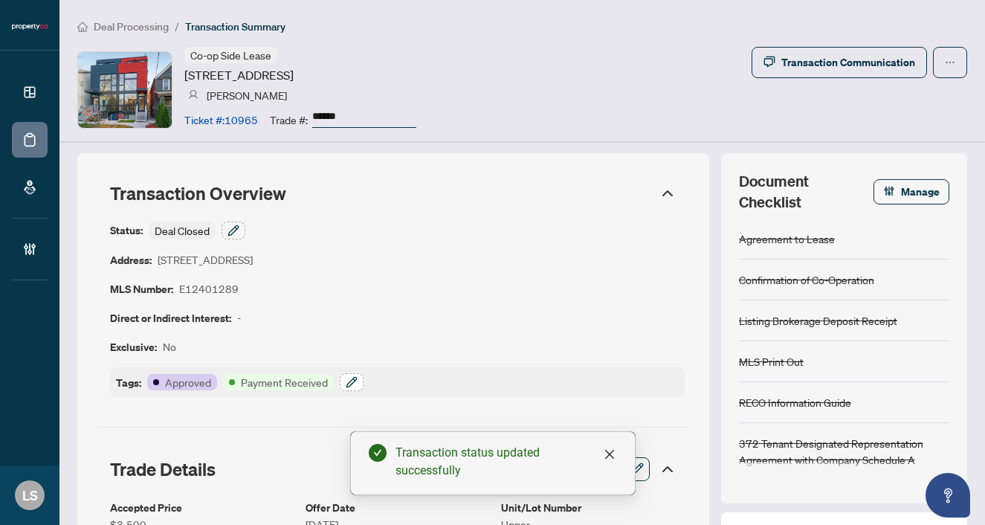
click at [352, 377] on icon "button" at bounding box center [352, 382] width 12 height 12
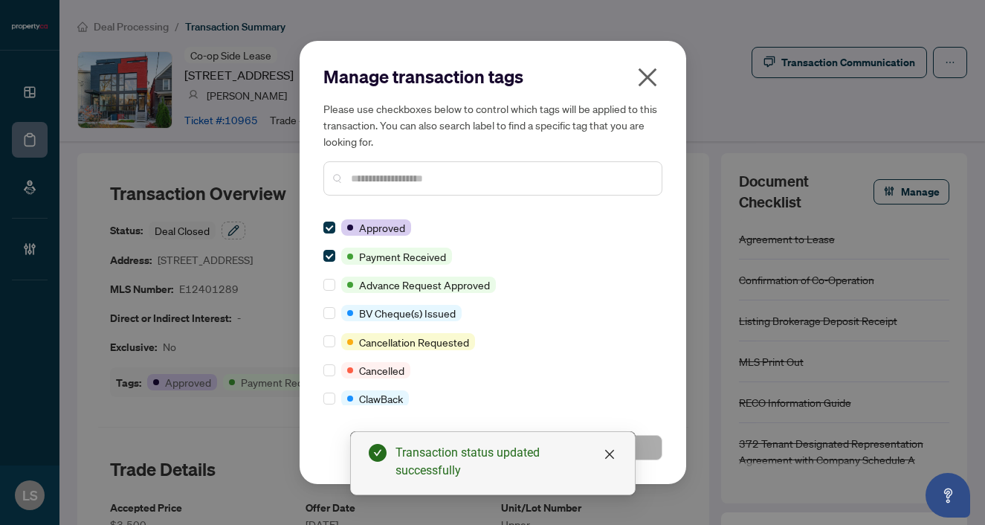
click at [414, 184] on input "text" at bounding box center [500, 178] width 299 height 16
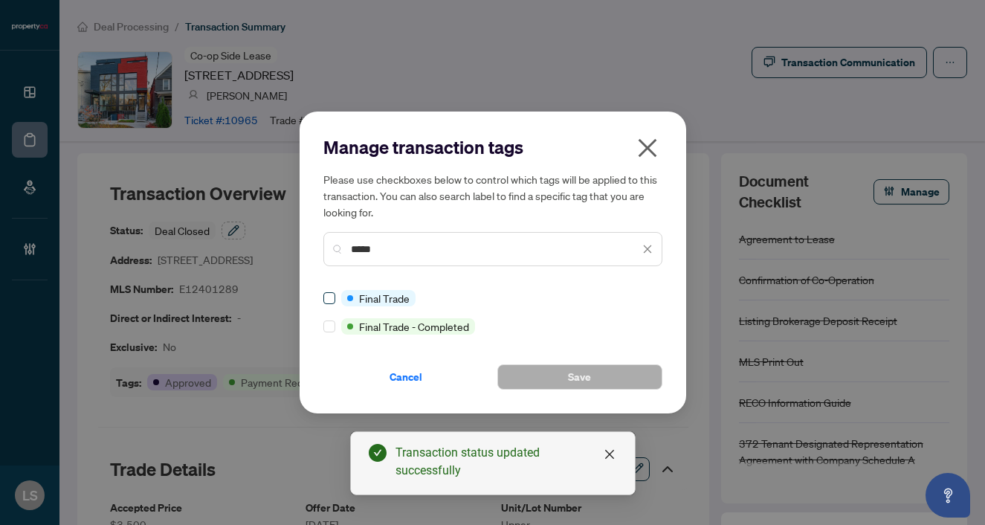
type input "*****"
click at [329, 303] on span at bounding box center [330, 298] width 12 height 12
click at [541, 366] on button "Save" at bounding box center [580, 376] width 165 height 25
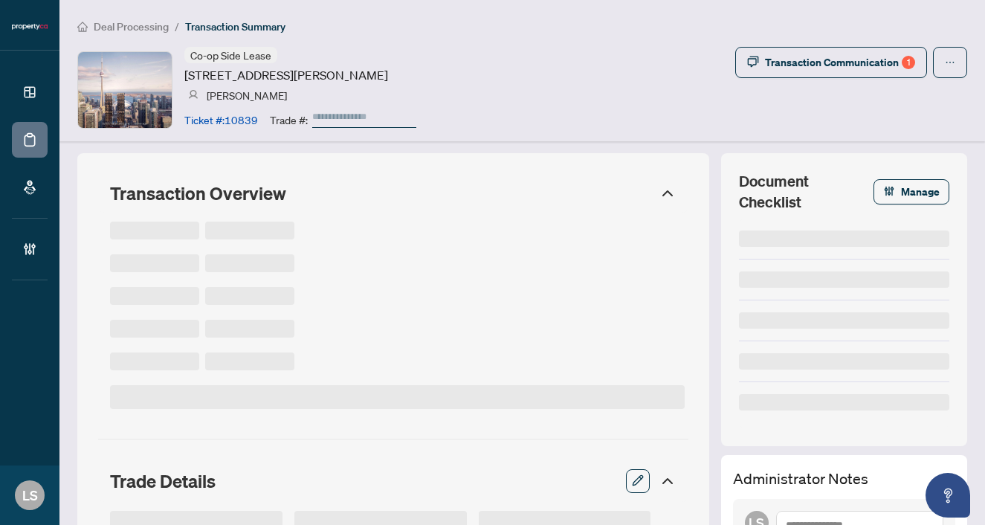
type input "******"
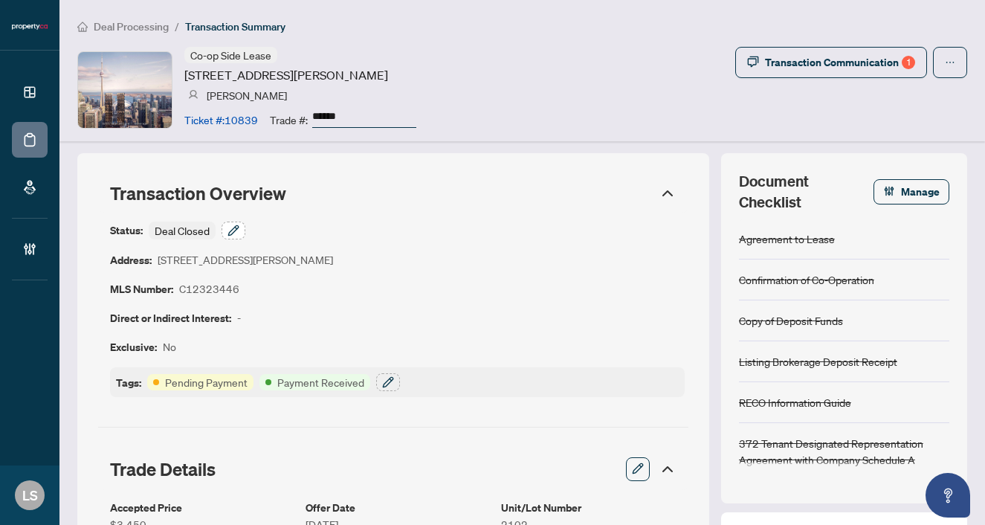
click at [232, 228] on icon "button" at bounding box center [234, 231] width 12 height 12
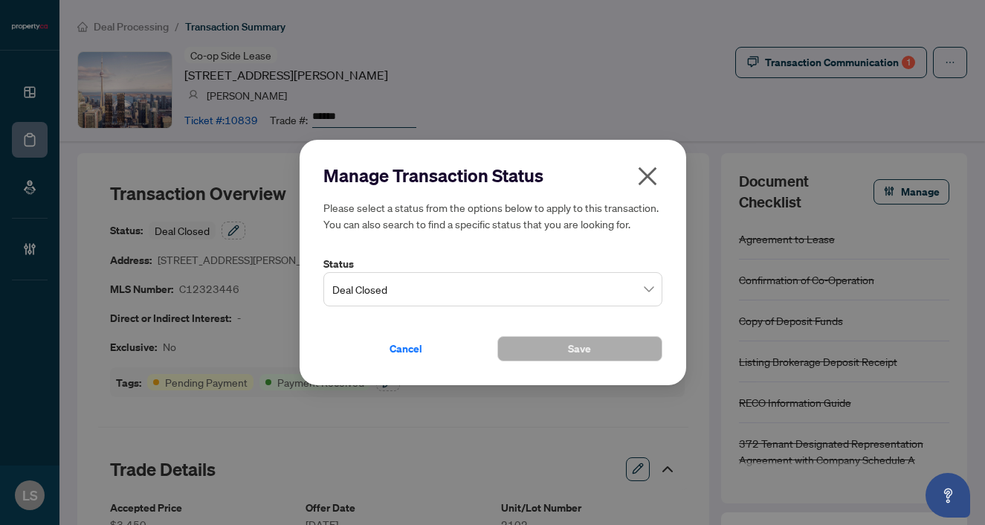
click at [347, 283] on span "Deal Closed" at bounding box center [492, 289] width 321 height 28
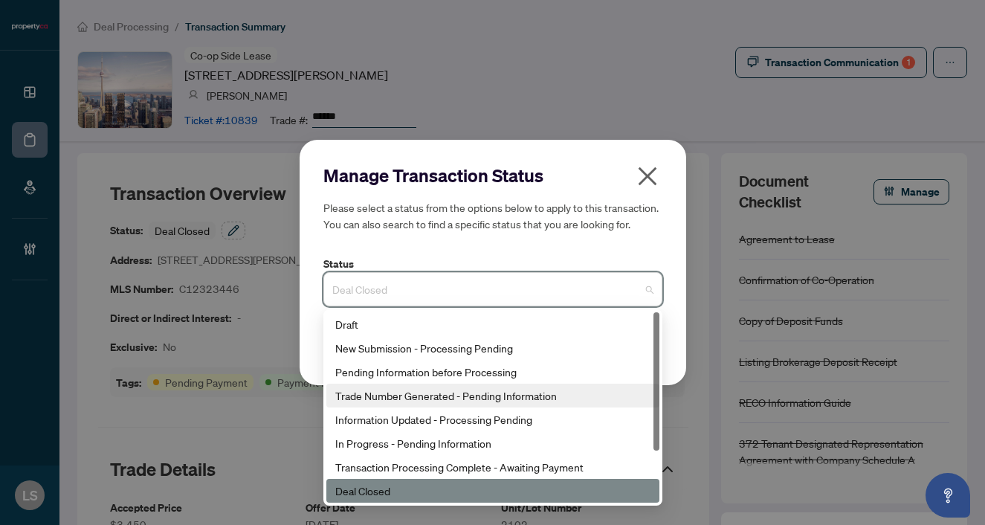
scroll to position [57, 0]
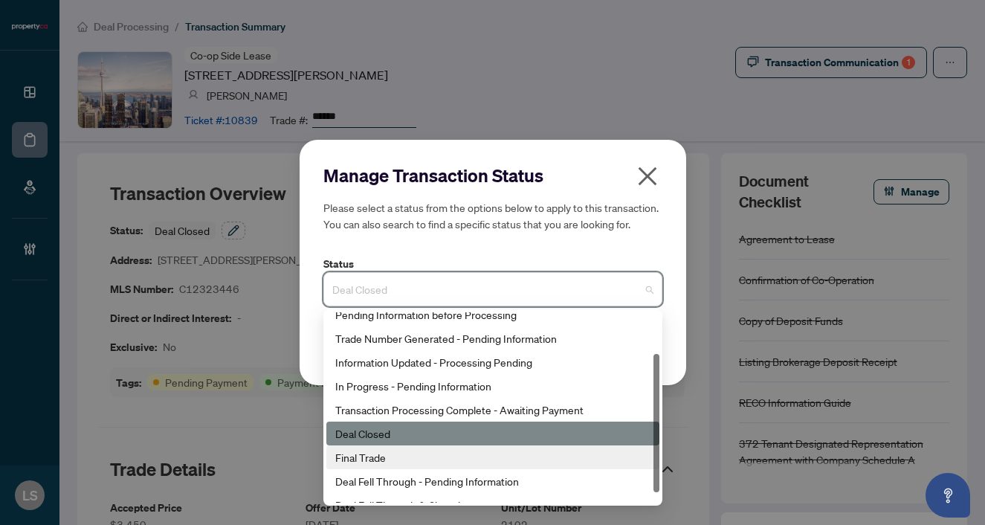
click at [389, 457] on div "Final Trade" at bounding box center [492, 457] width 315 height 16
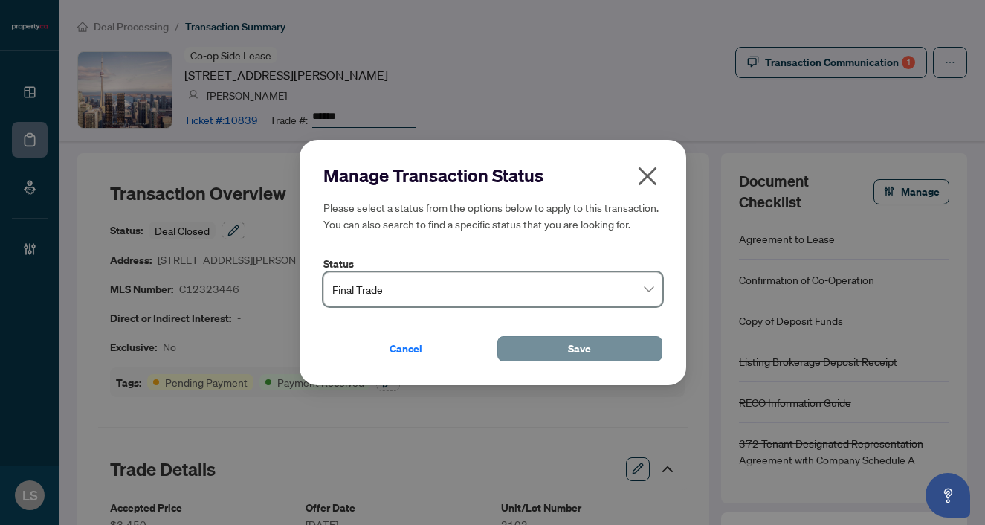
click at [576, 344] on span "Save" at bounding box center [579, 349] width 23 height 24
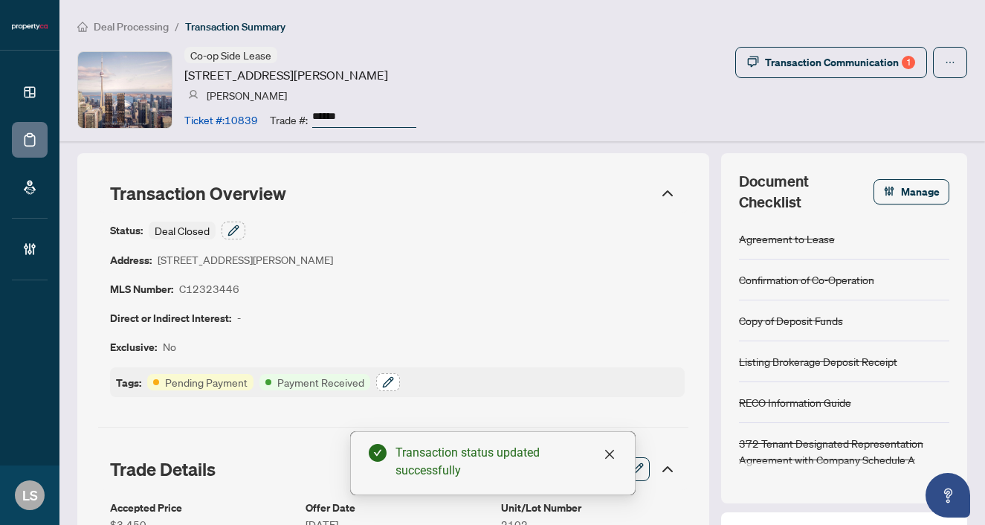
click at [390, 379] on icon "button" at bounding box center [391, 380] width 2 height 2
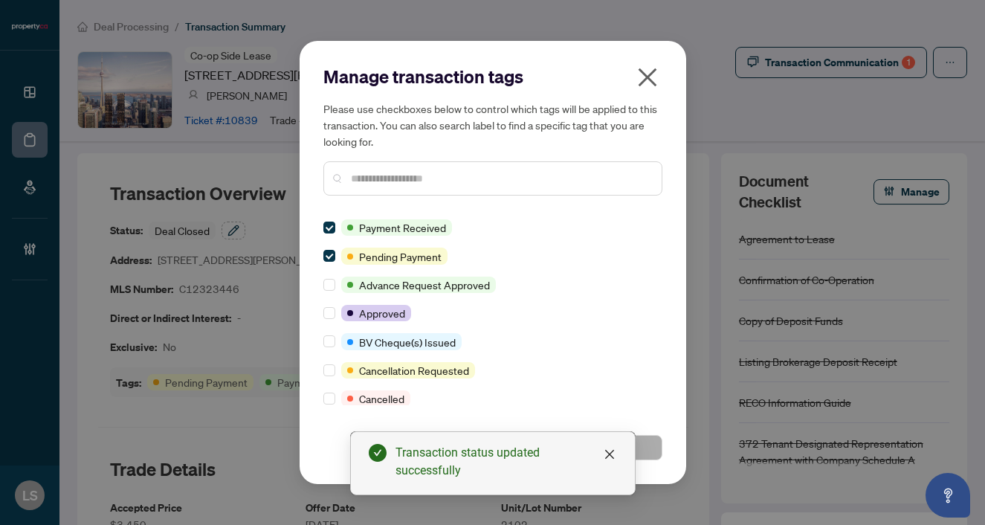
click at [362, 180] on input "text" at bounding box center [500, 178] width 299 height 16
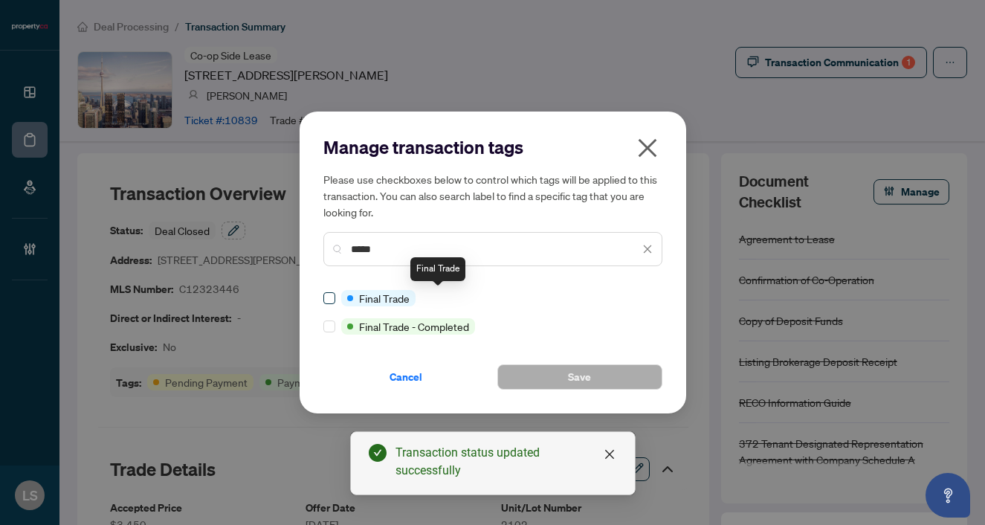
type input "*****"
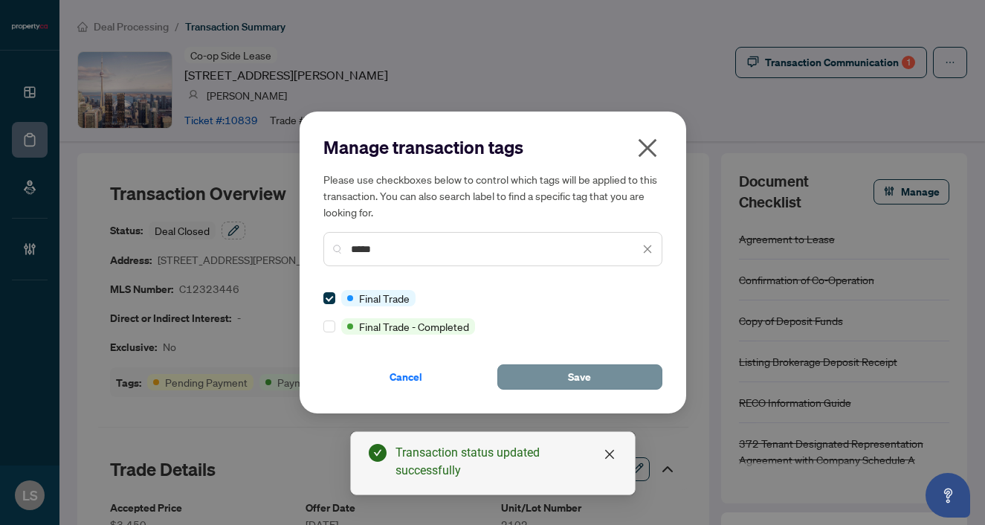
click at [569, 379] on span "Save" at bounding box center [579, 377] width 23 height 24
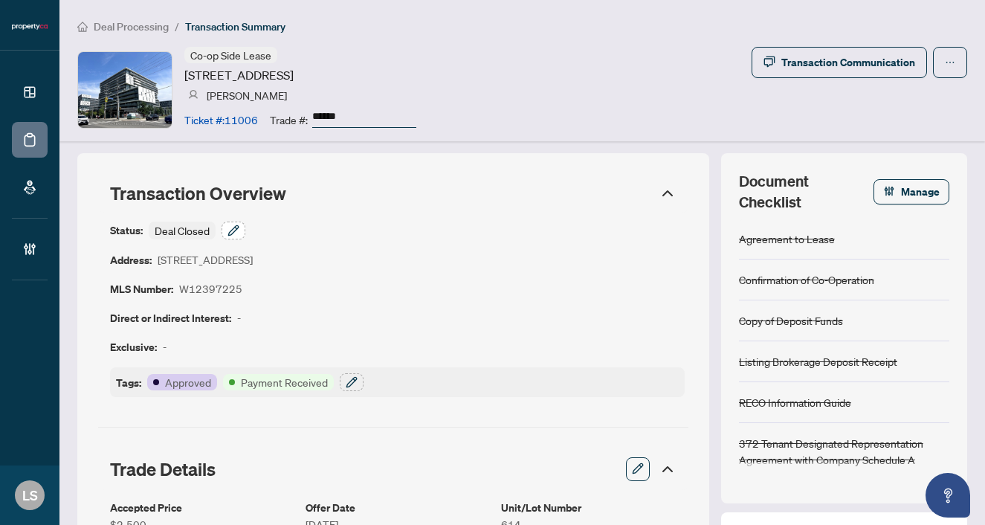
click at [227, 233] on button "button" at bounding box center [234, 231] width 24 height 18
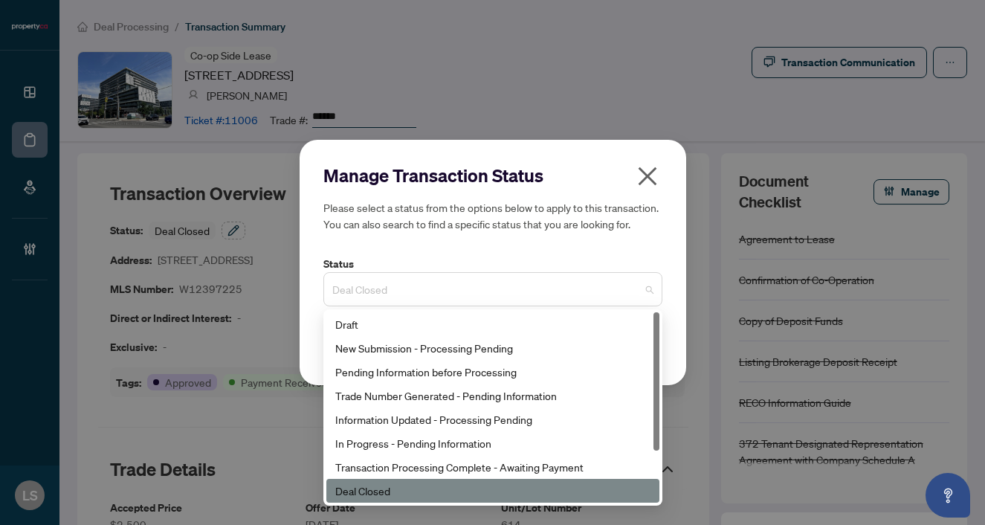
click at [361, 297] on span "Deal Closed" at bounding box center [492, 289] width 321 height 28
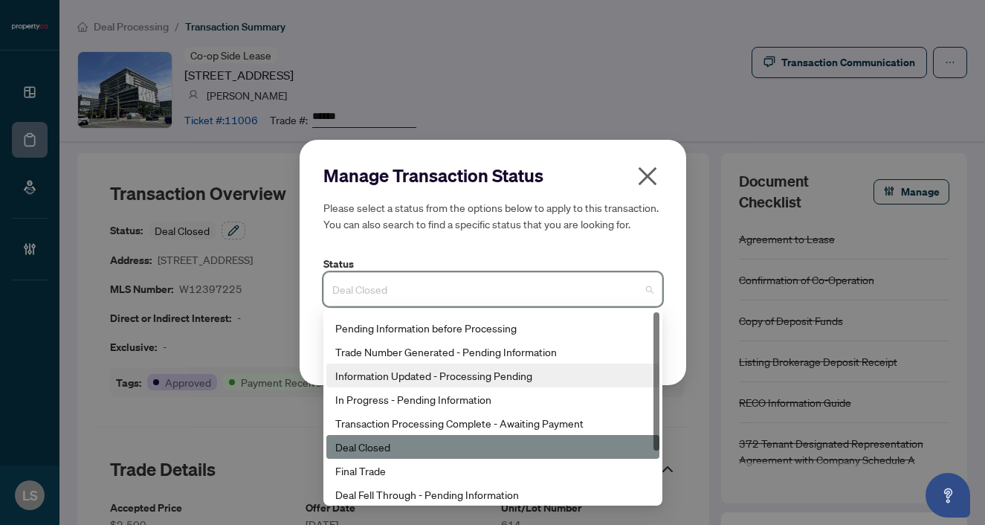
scroll to position [71, 0]
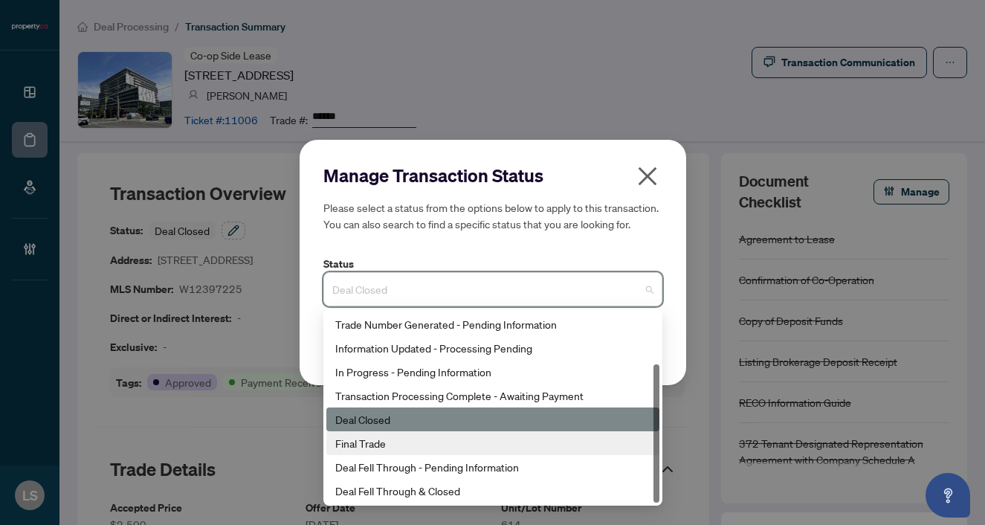
click at [387, 448] on div "Final Trade" at bounding box center [492, 443] width 315 height 16
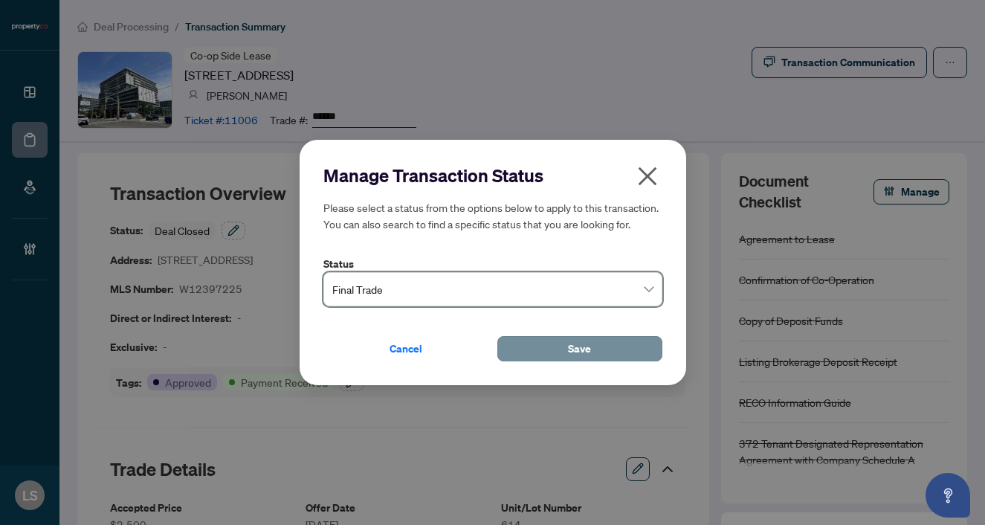
click at [579, 344] on span "Save" at bounding box center [579, 349] width 23 height 24
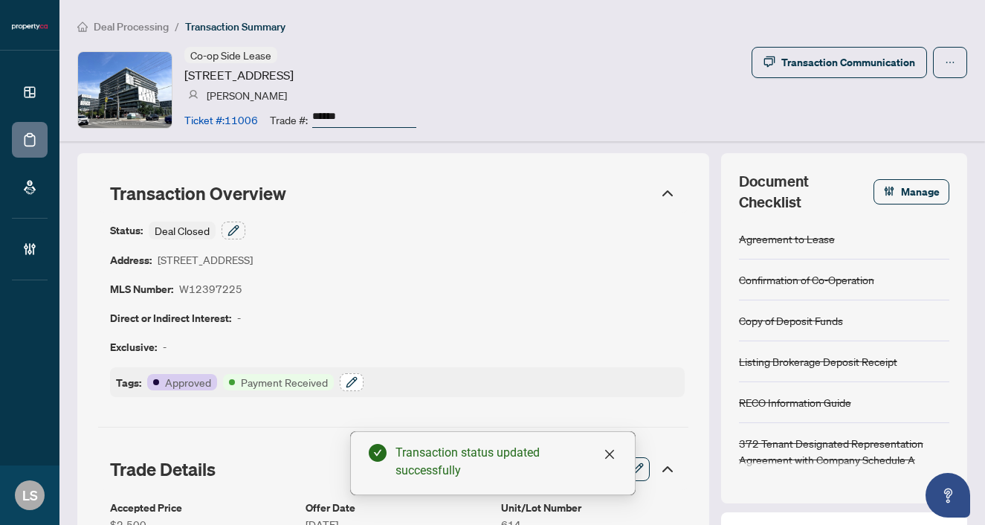
click at [355, 376] on icon "button" at bounding box center [352, 382] width 12 height 12
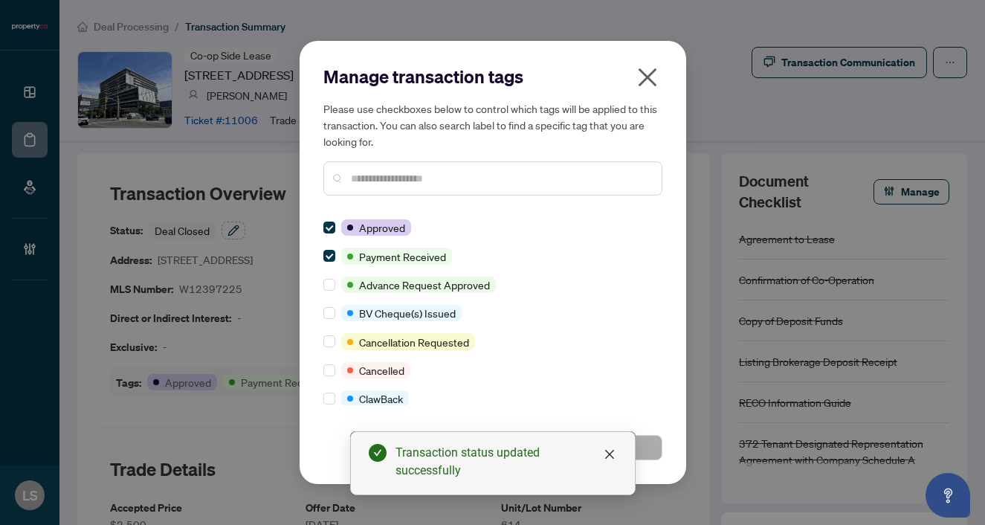
click at [379, 184] on input "text" at bounding box center [500, 178] width 299 height 16
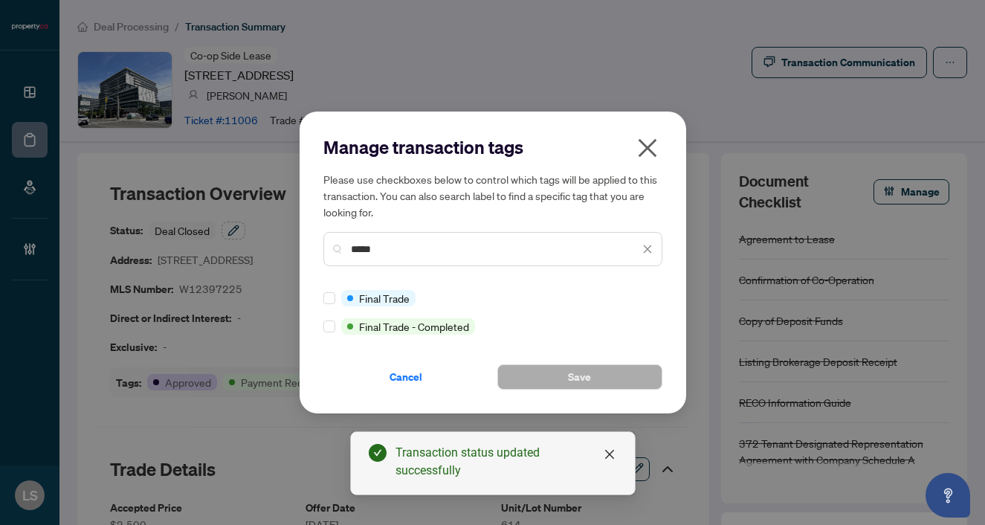
type input "*****"
click at [552, 369] on button "Save" at bounding box center [580, 376] width 165 height 25
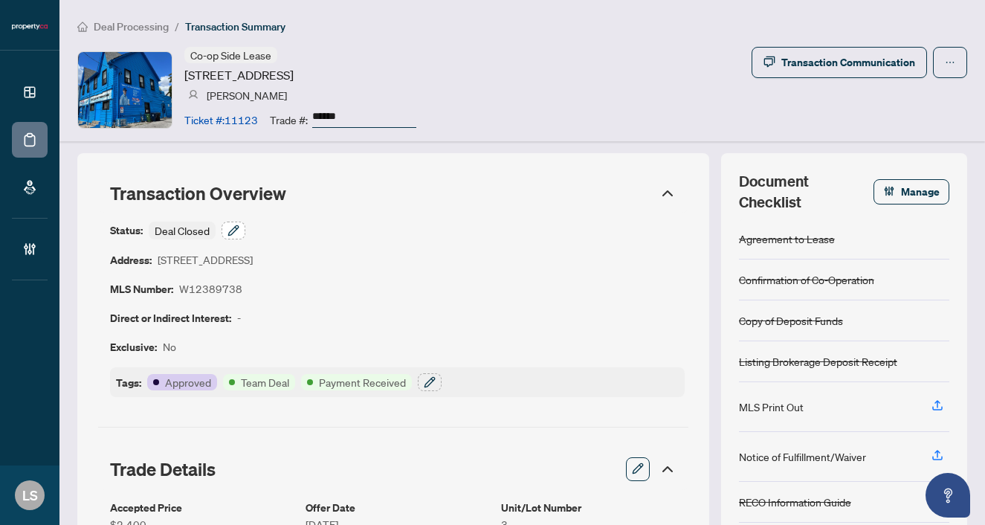
click at [225, 234] on button "button" at bounding box center [234, 231] width 24 height 18
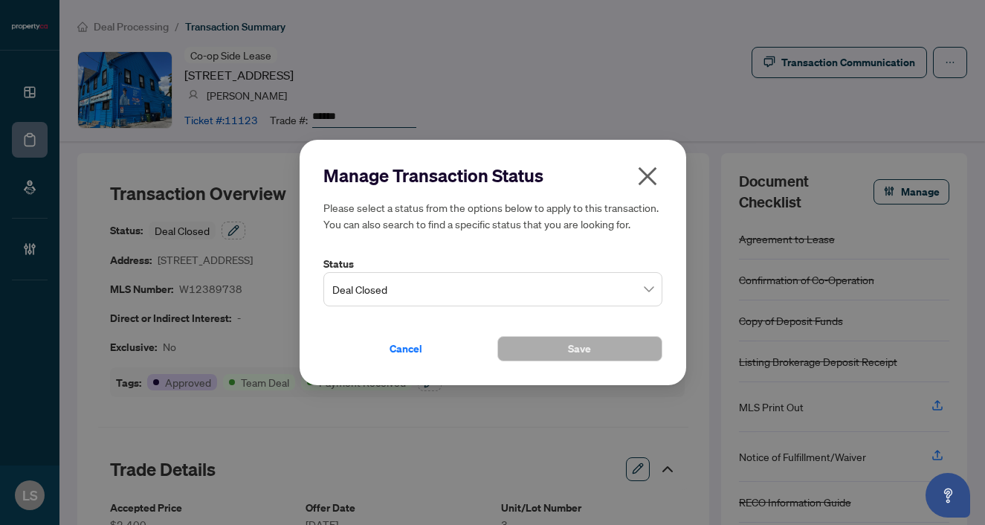
click at [486, 284] on span "Deal Closed" at bounding box center [492, 289] width 321 height 28
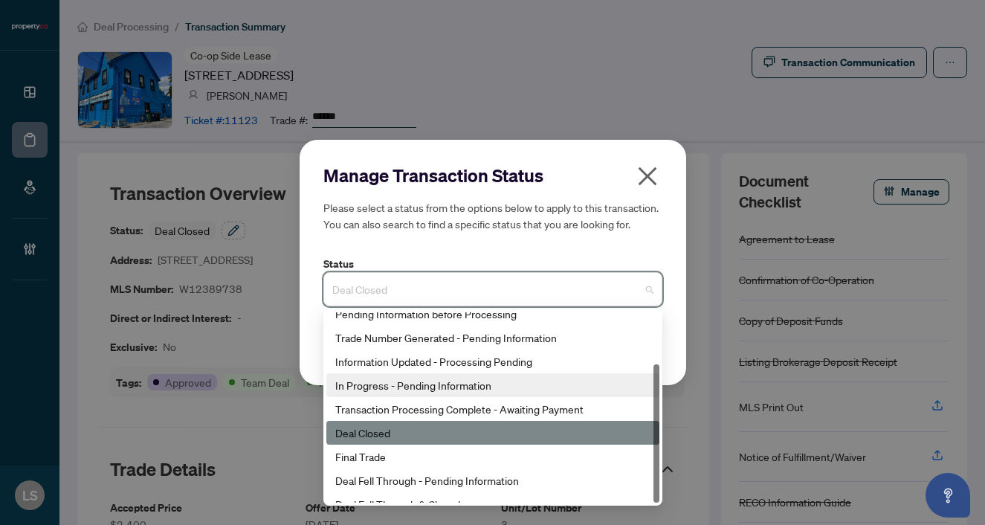
scroll to position [71, 0]
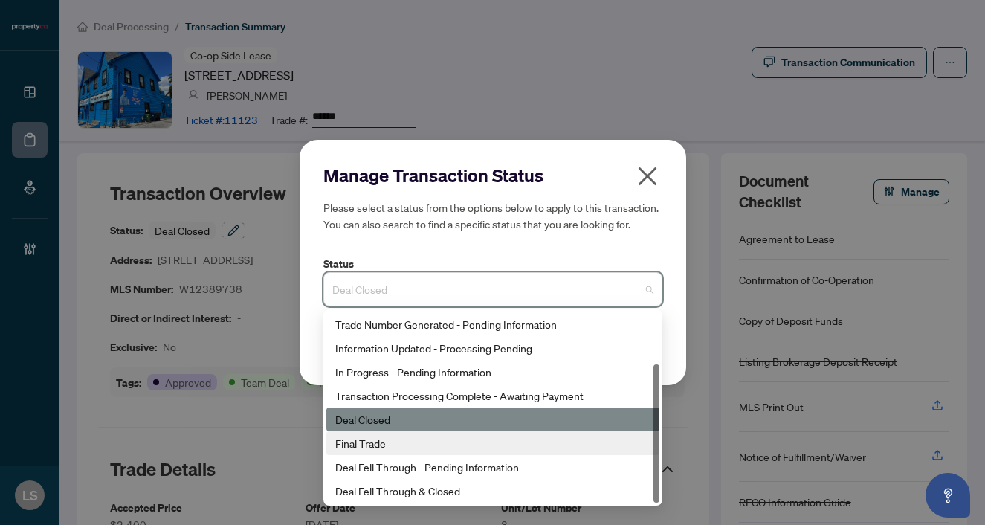
click at [372, 448] on div "Final Trade" at bounding box center [492, 443] width 315 height 16
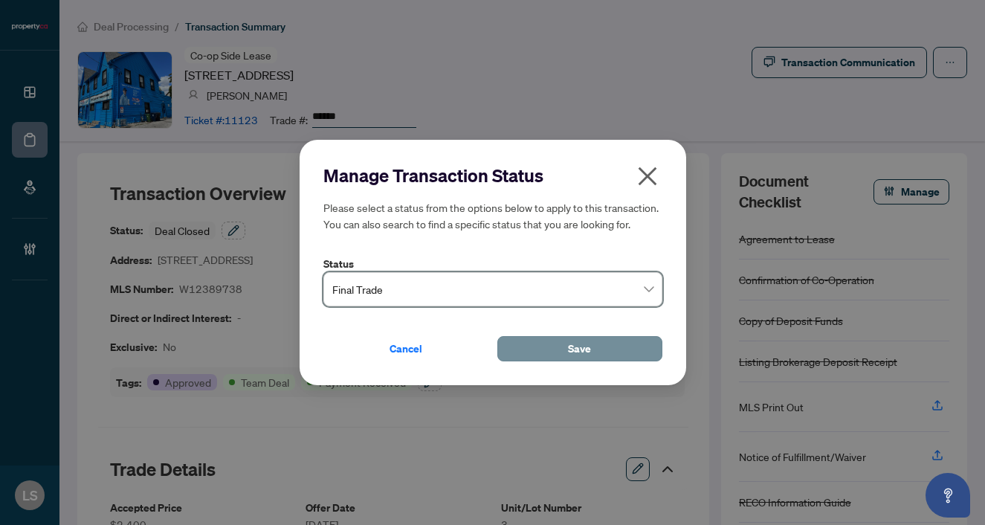
click at [533, 350] on button "Save" at bounding box center [580, 348] width 165 height 25
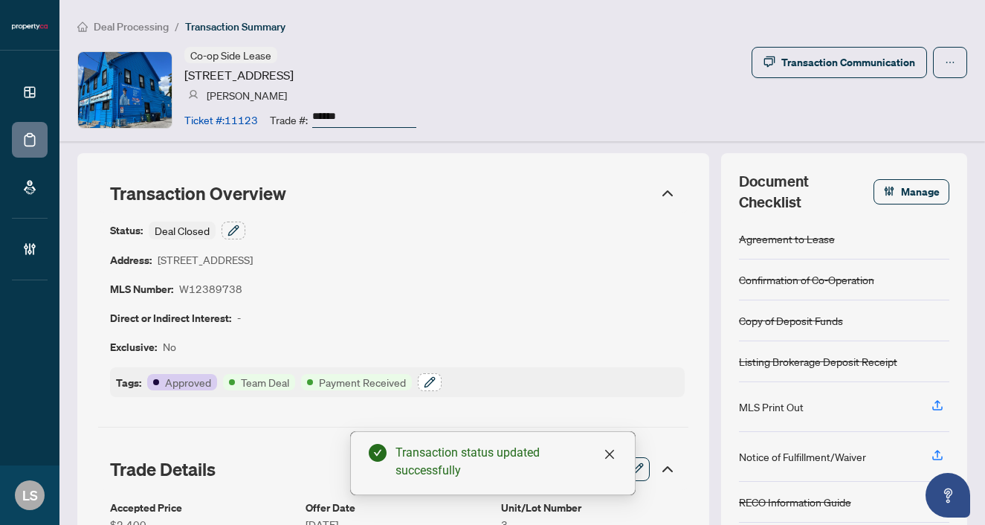
click at [431, 376] on icon "button" at bounding box center [430, 382] width 12 height 12
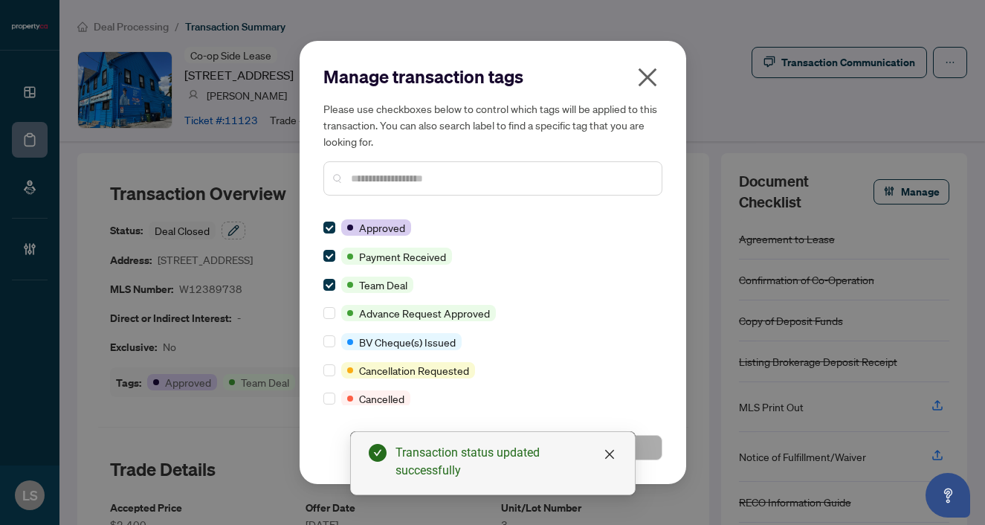
click at [428, 184] on input "text" at bounding box center [500, 178] width 299 height 16
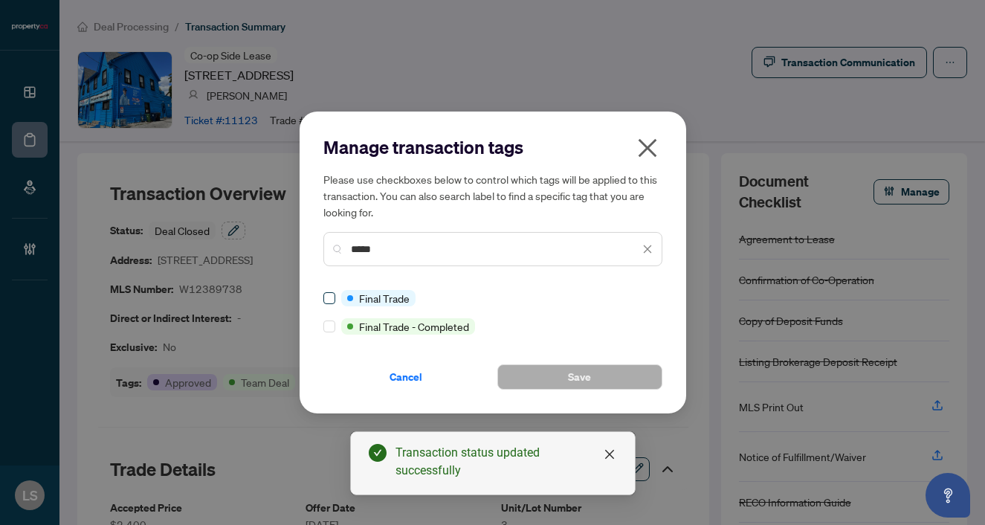
type input "*****"
click at [602, 376] on button "Save" at bounding box center [580, 376] width 165 height 25
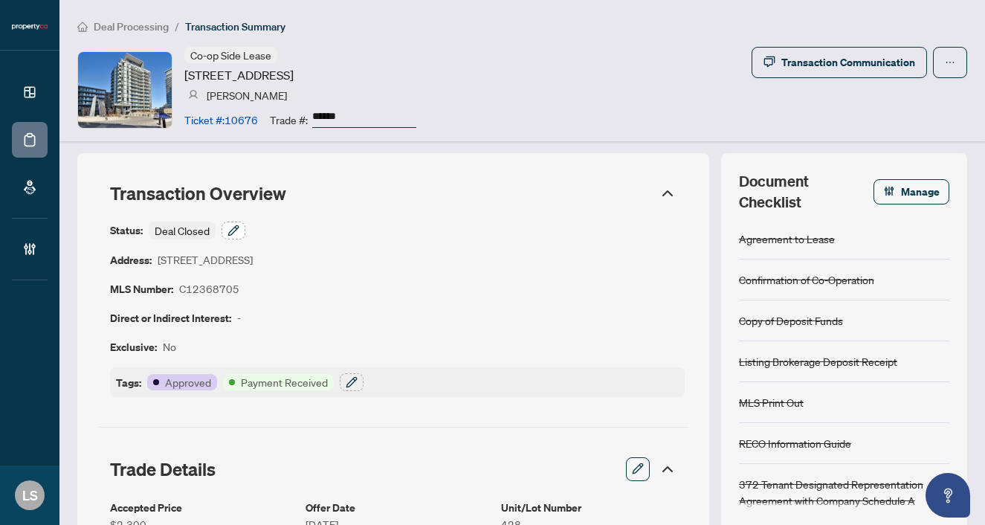
click at [239, 227] on icon "button" at bounding box center [234, 231] width 12 height 12
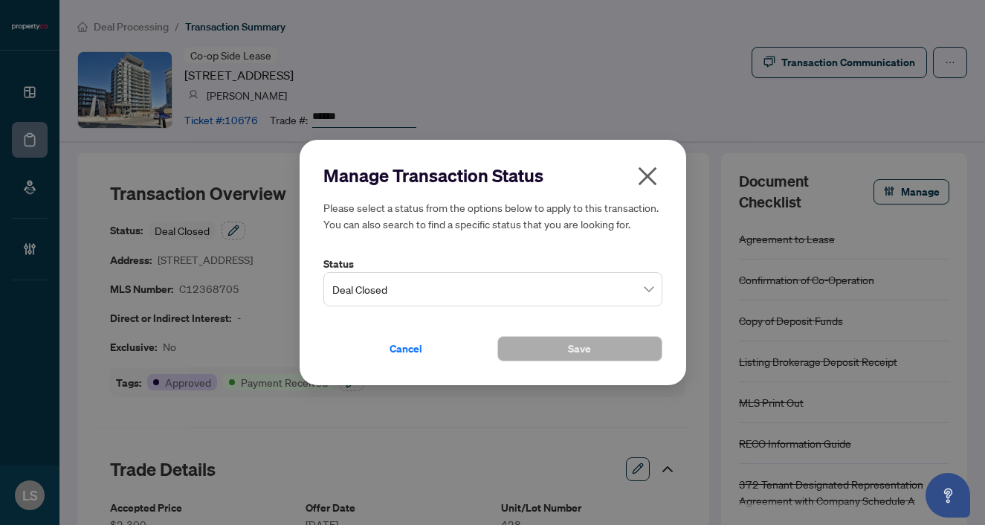
click at [379, 288] on span "Deal Closed" at bounding box center [492, 289] width 321 height 28
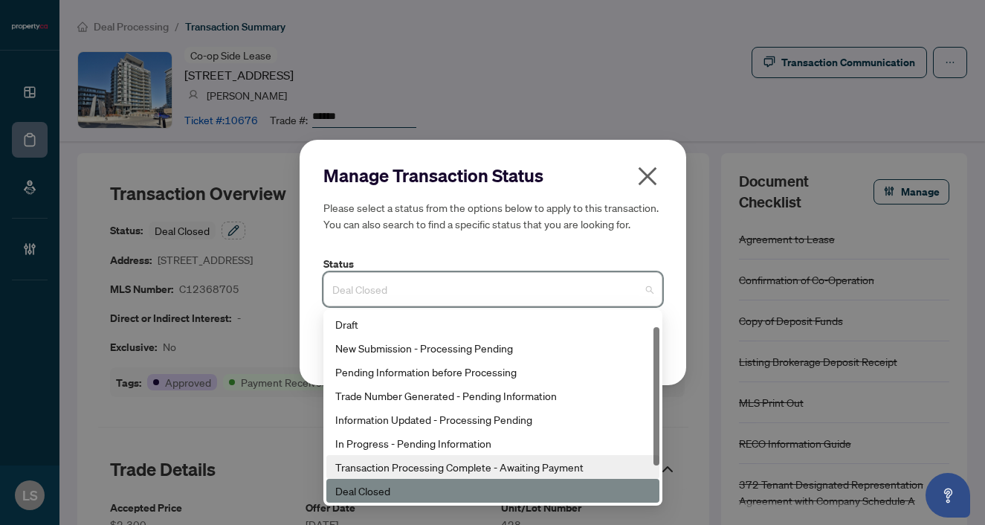
scroll to position [71, 0]
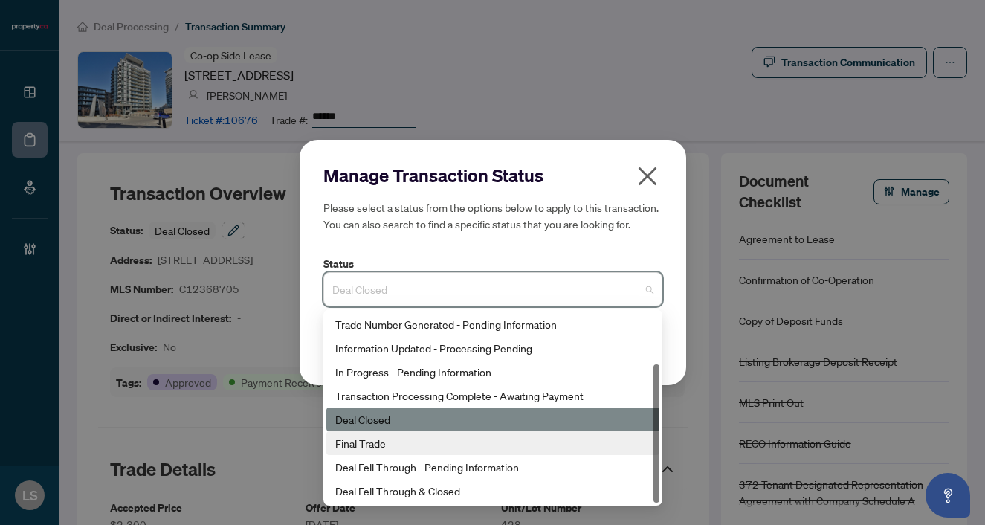
click at [370, 446] on div "Final Trade" at bounding box center [492, 443] width 315 height 16
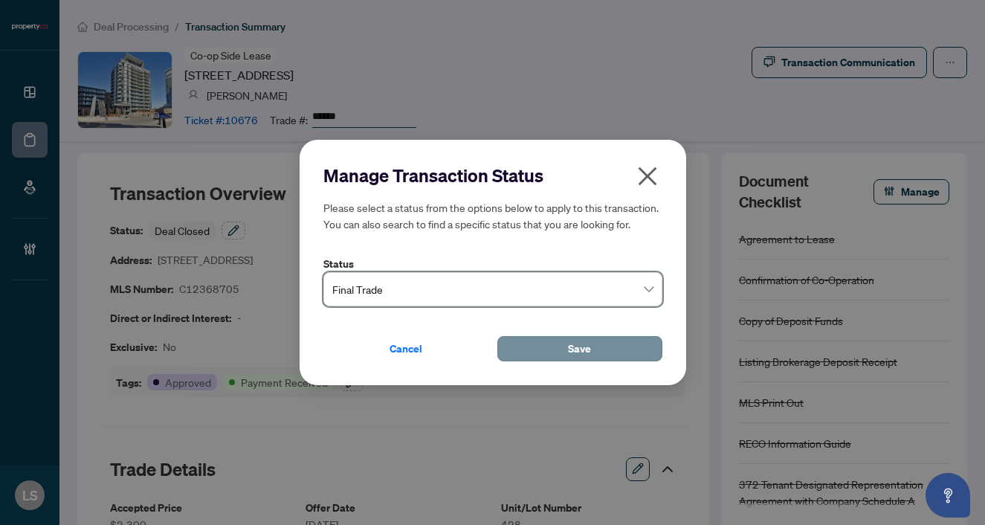
click at [577, 349] on span "Save" at bounding box center [579, 349] width 23 height 24
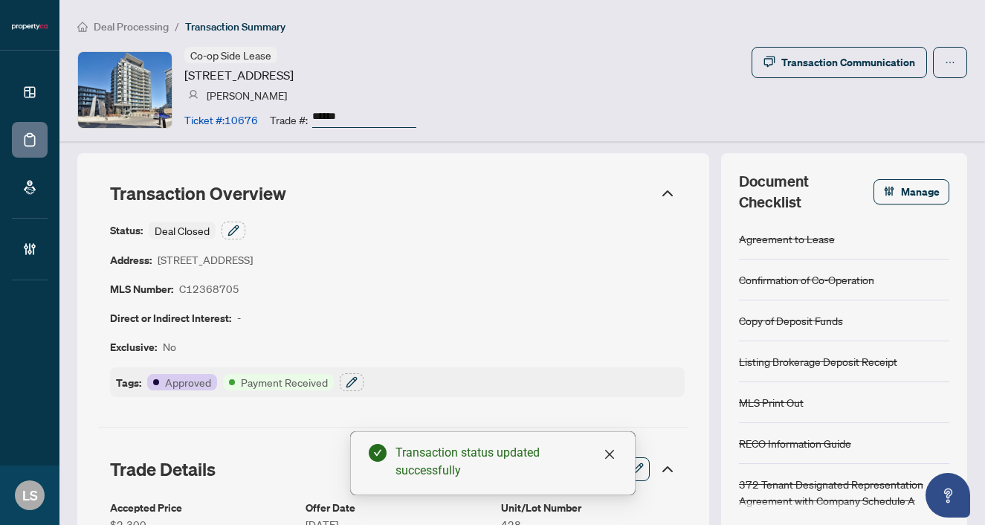
click at [341, 371] on div "Tags: Approved Payment Received" at bounding box center [397, 382] width 575 height 30
click at [350, 382] on icon "button" at bounding box center [352, 382] width 12 height 12
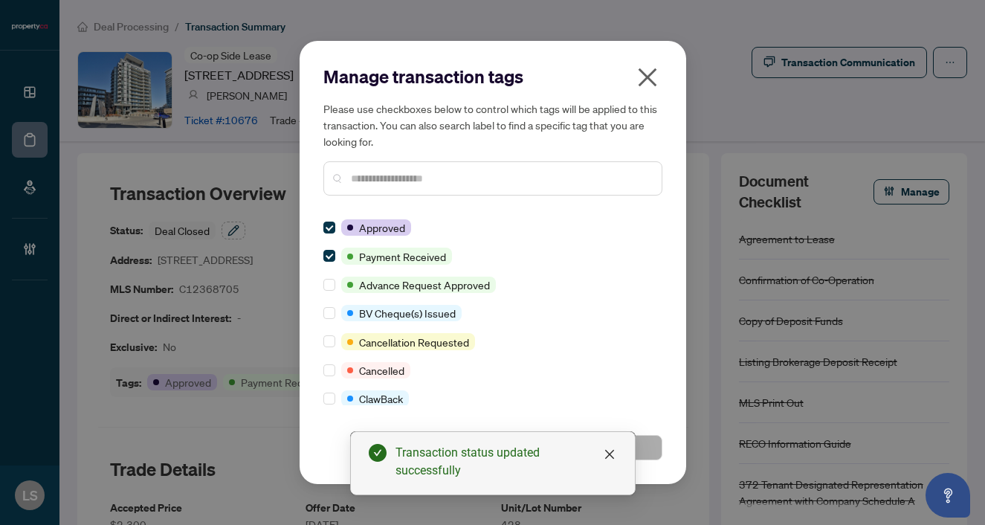
click at [370, 179] on input "text" at bounding box center [500, 178] width 299 height 16
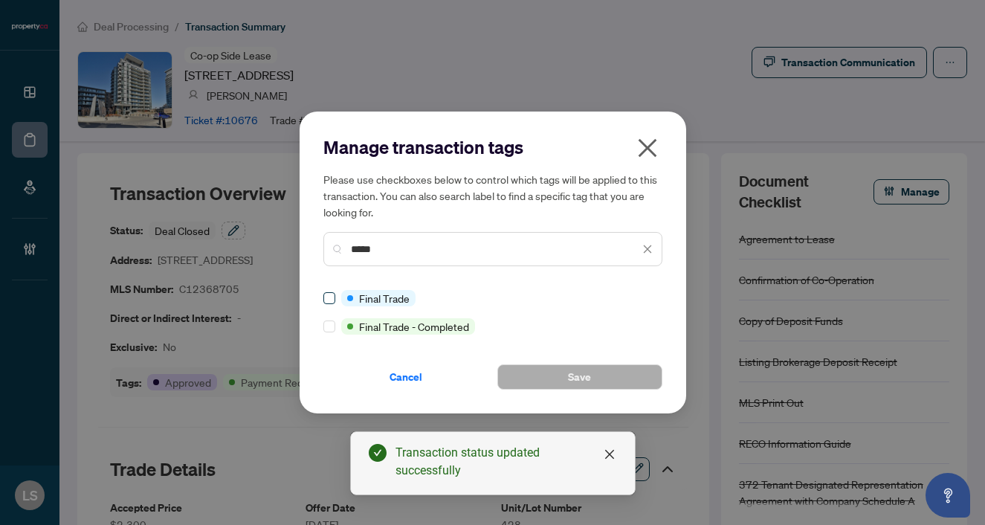
type input "*****"
click at [542, 377] on button "Save" at bounding box center [580, 376] width 165 height 25
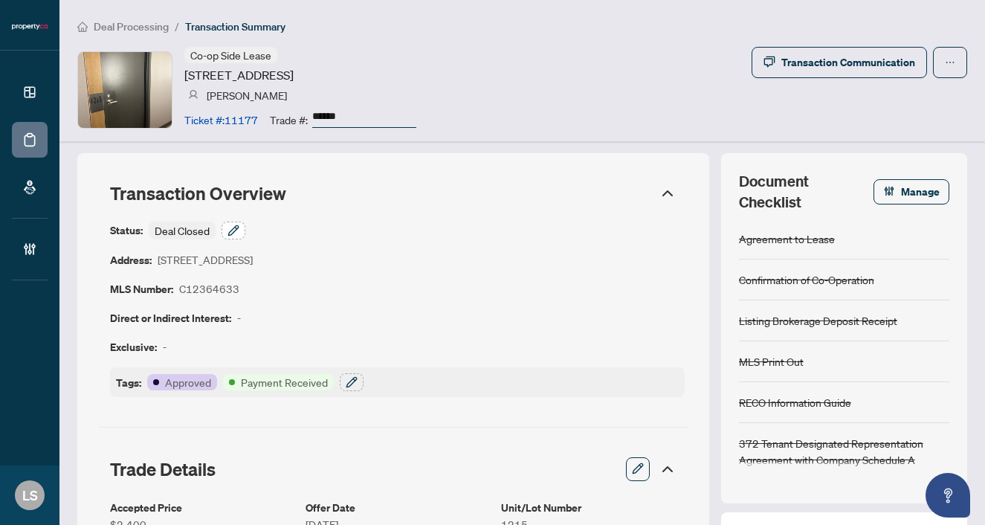
click at [235, 230] on icon "button" at bounding box center [234, 231] width 12 height 12
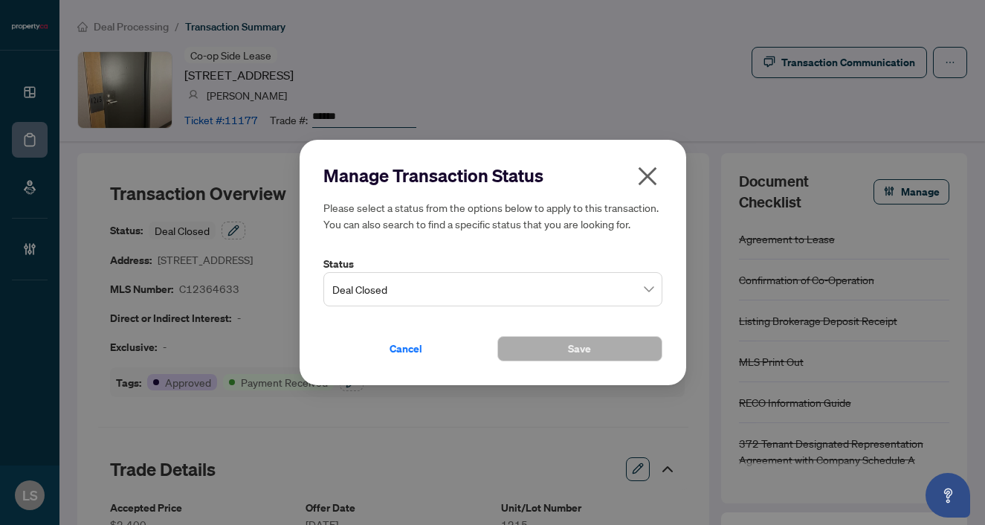
click at [370, 289] on span "Deal Closed" at bounding box center [492, 289] width 321 height 28
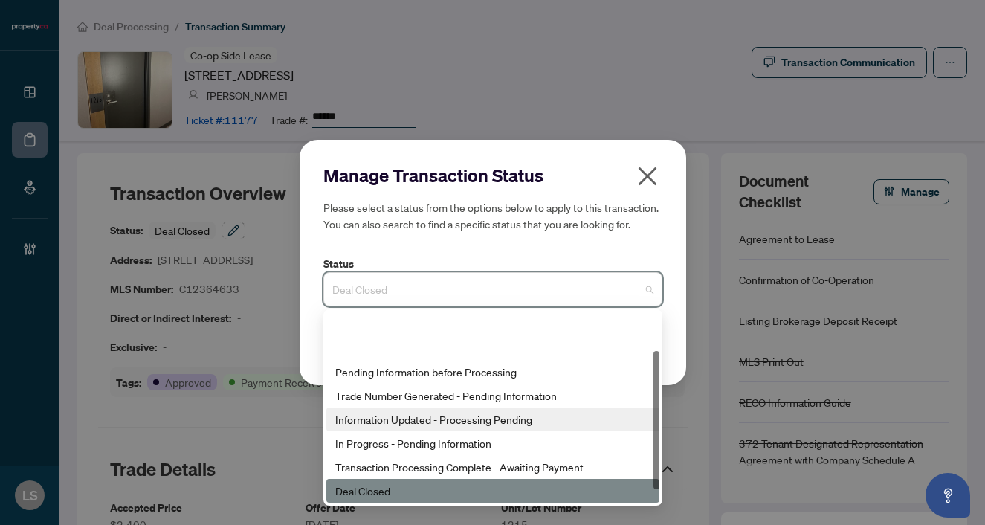
scroll to position [71, 0]
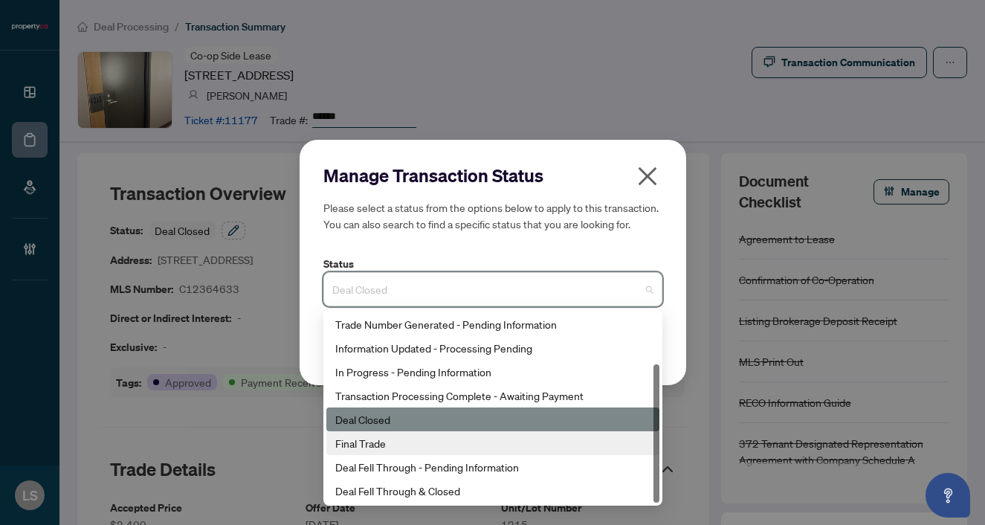
click at [382, 445] on div "Final Trade" at bounding box center [492, 443] width 315 height 16
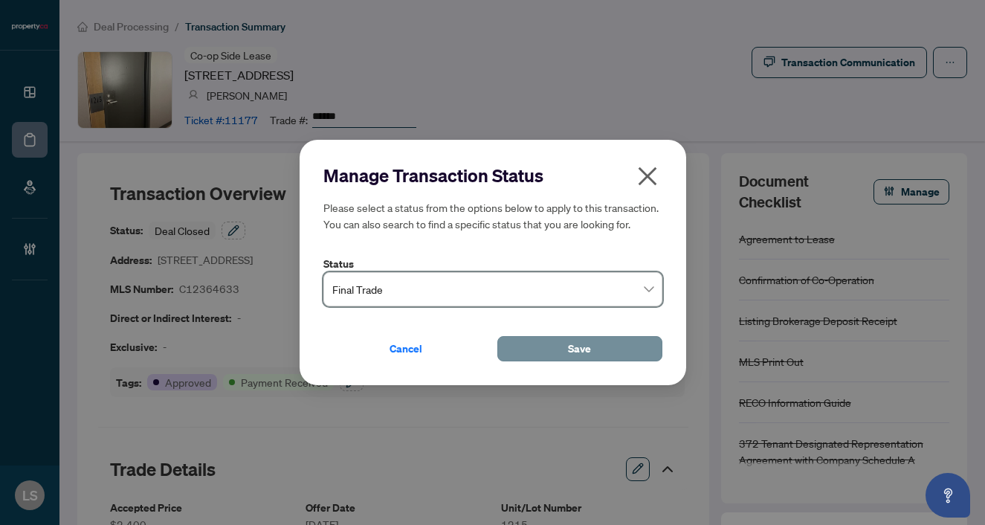
click at [559, 350] on button "Save" at bounding box center [580, 348] width 165 height 25
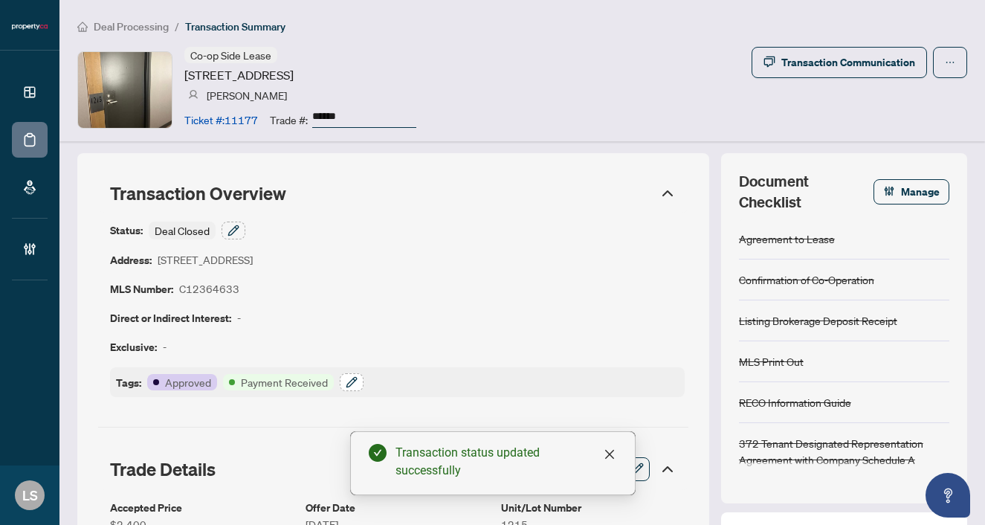
click at [344, 383] on button "button" at bounding box center [352, 382] width 24 height 18
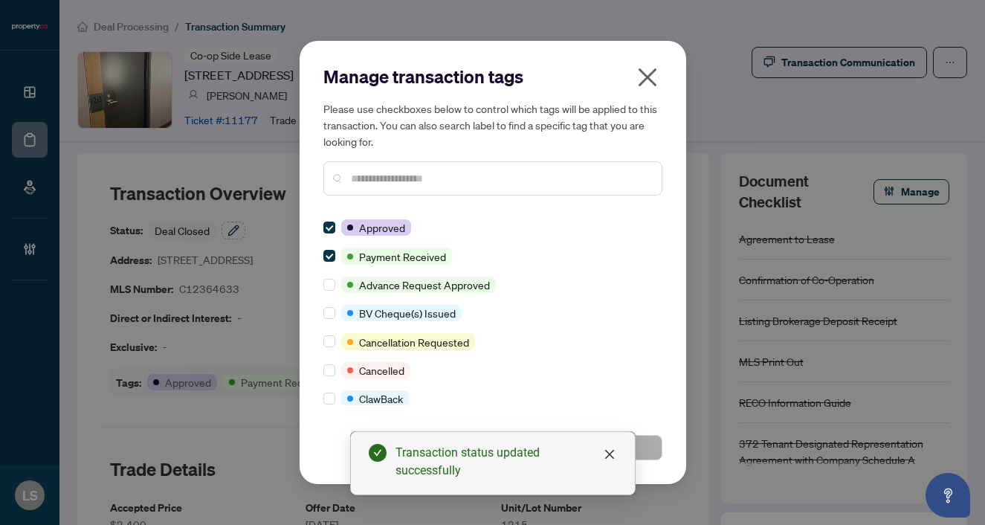
click at [371, 177] on input "text" at bounding box center [500, 178] width 299 height 16
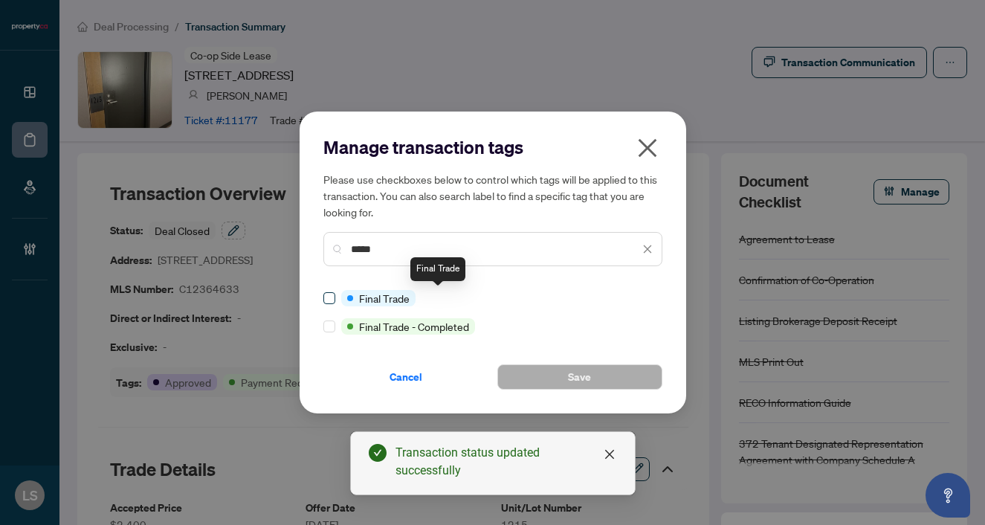
type input "*****"
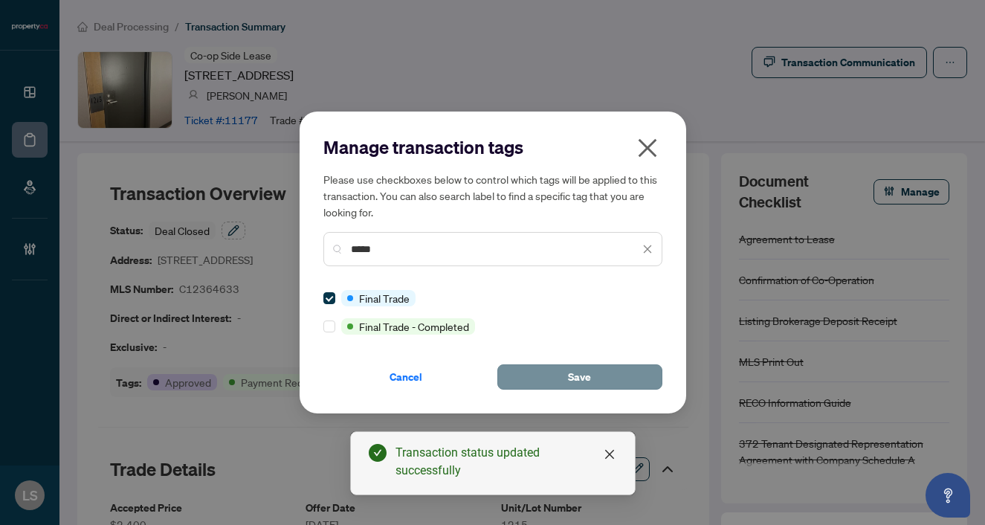
click at [573, 373] on span "Save" at bounding box center [579, 377] width 23 height 24
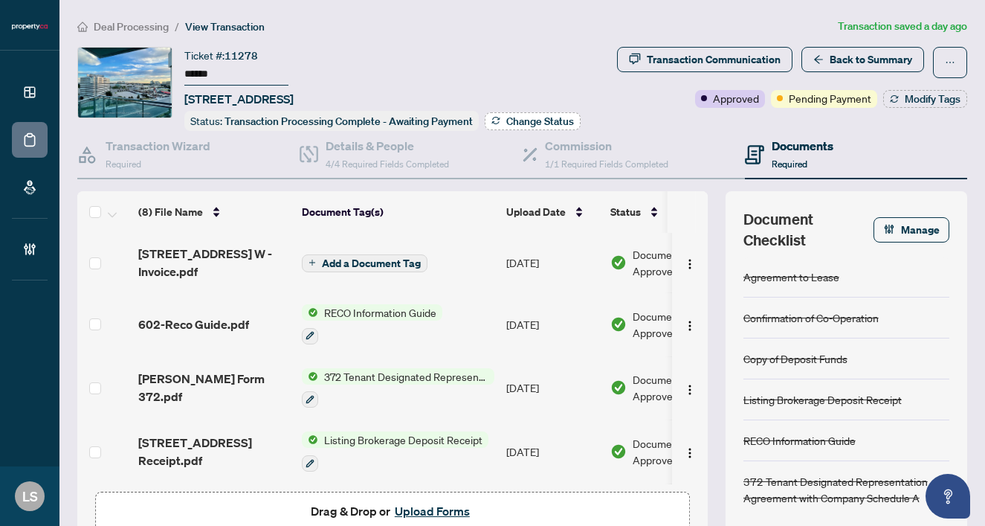
click at [506, 126] on span "Change Status" at bounding box center [540, 121] width 68 height 10
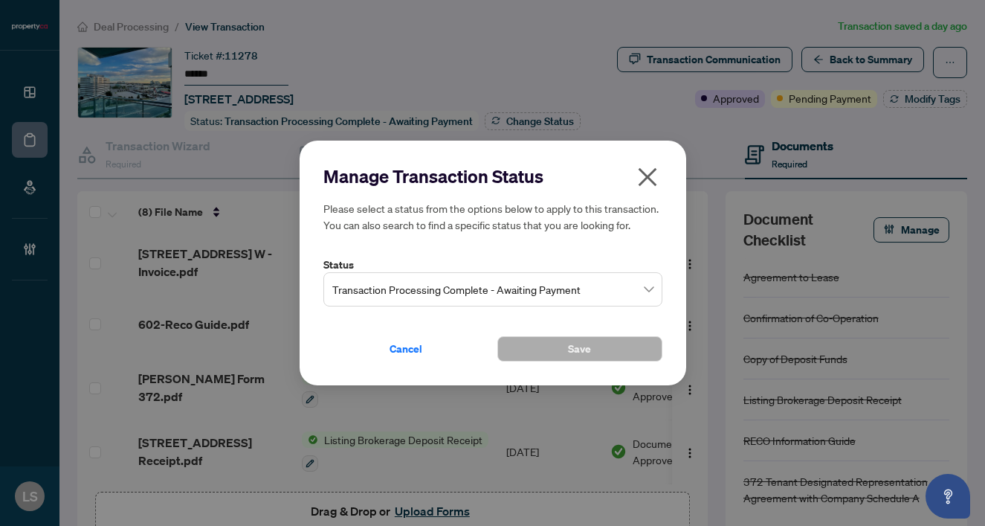
click at [464, 283] on span "Transaction Processing Complete - Awaiting Payment" at bounding box center [492, 289] width 321 height 28
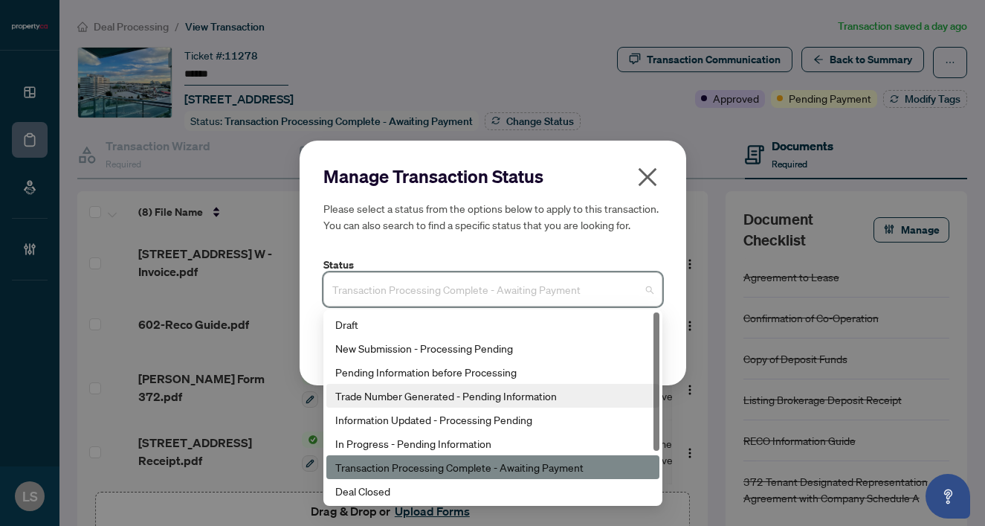
scroll to position [71, 0]
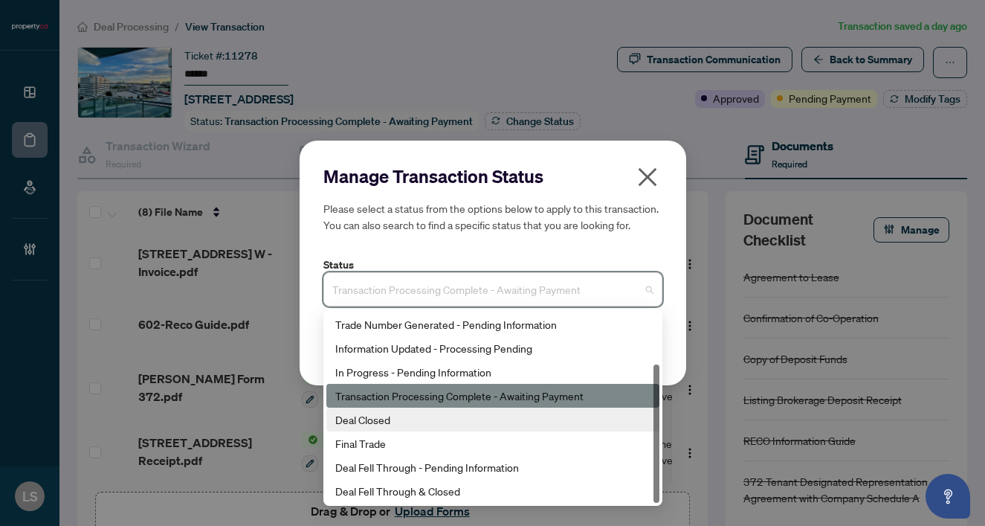
click at [385, 420] on div "Deal Closed" at bounding box center [492, 419] width 315 height 16
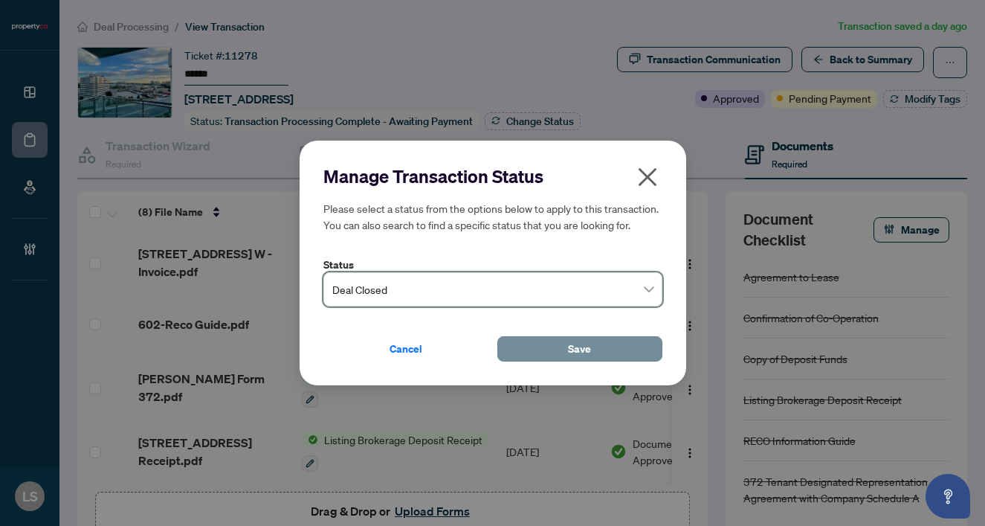
click at [575, 344] on span "Save" at bounding box center [579, 349] width 23 height 24
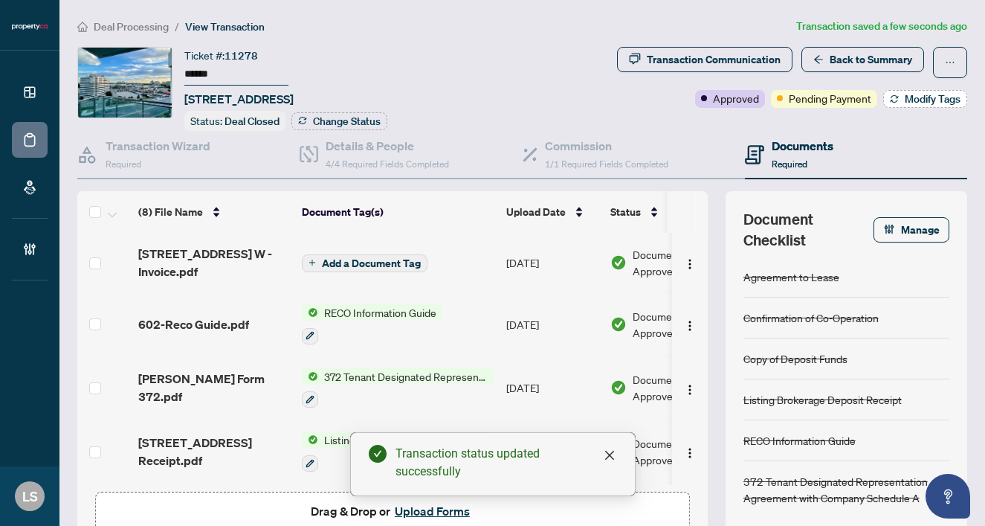
click at [915, 104] on span "Modify Tags" at bounding box center [933, 99] width 56 height 10
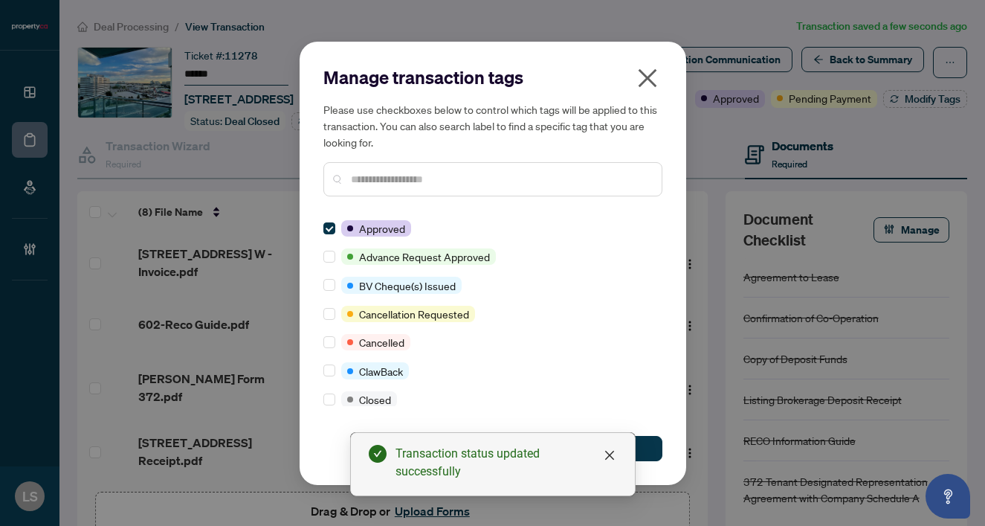
click at [379, 181] on input "text" at bounding box center [500, 179] width 299 height 16
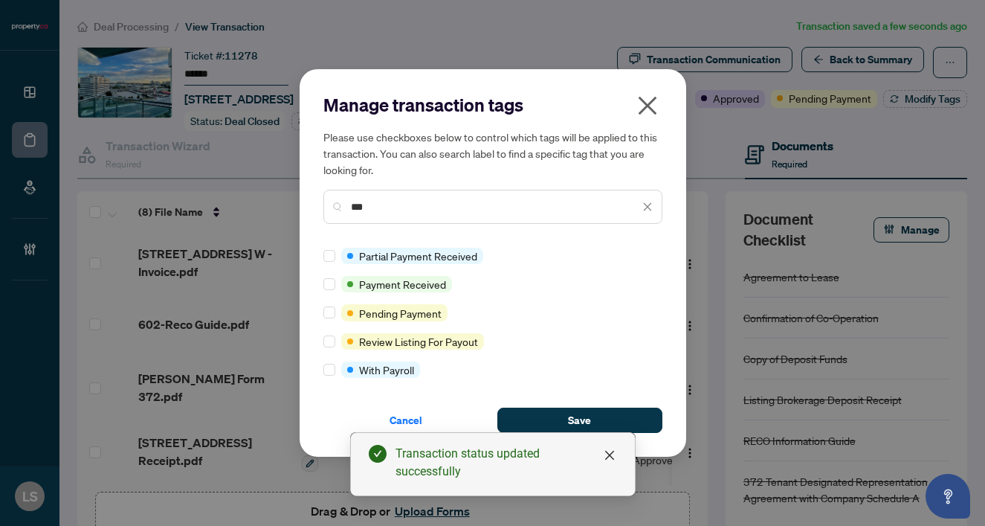
type input "***"
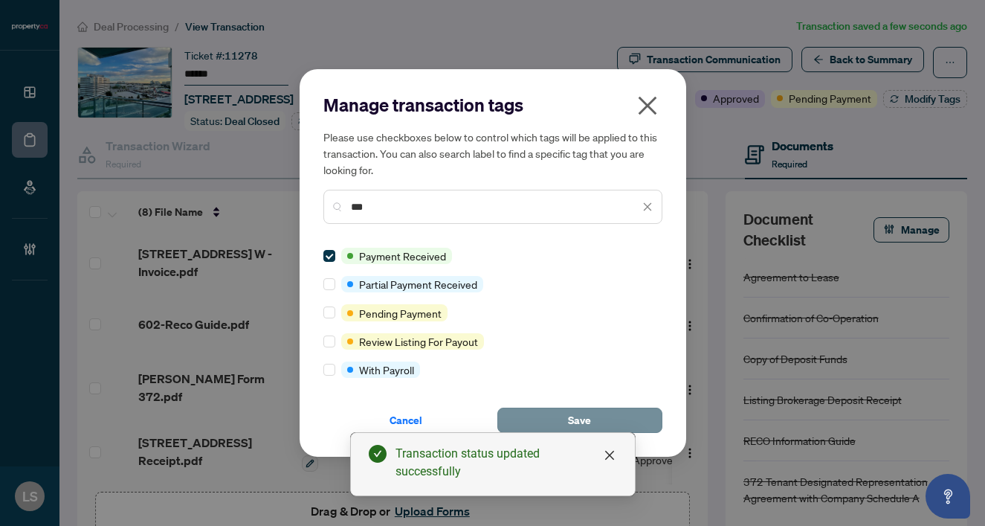
click at [576, 417] on span "Save" at bounding box center [579, 420] width 23 height 24
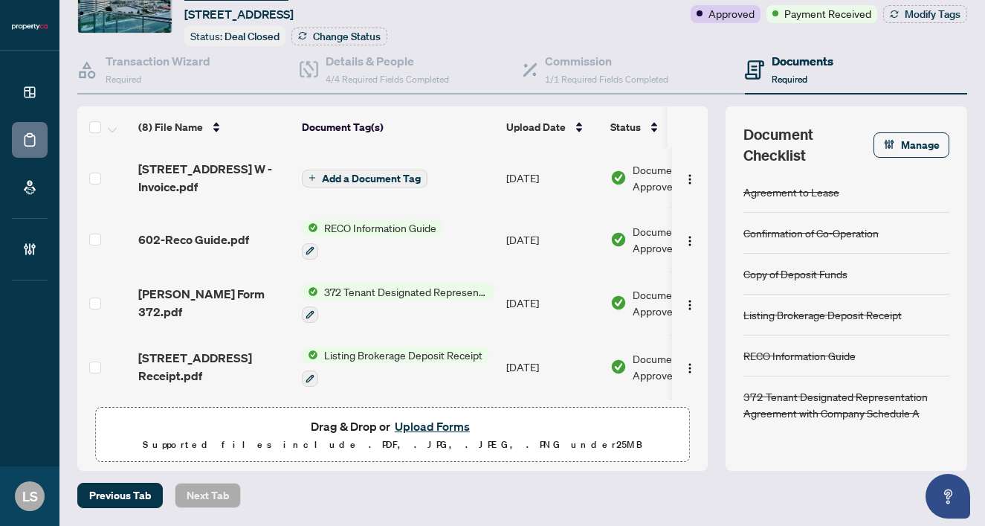
scroll to position [100, 0]
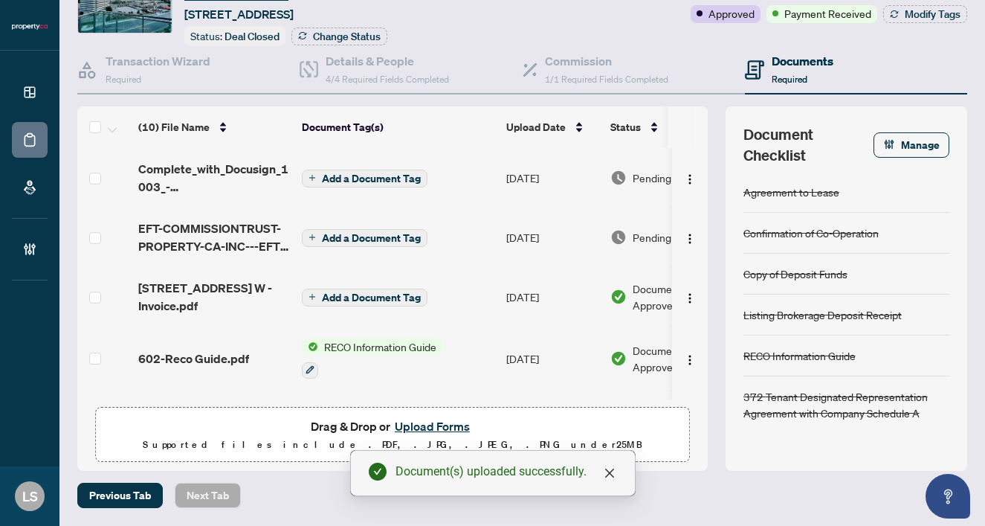
click at [208, 233] on span "EFT-COMMISSIONTRUST-PROPERTY-CA-INC---EFT 22.PDF" at bounding box center [214, 237] width 152 height 36
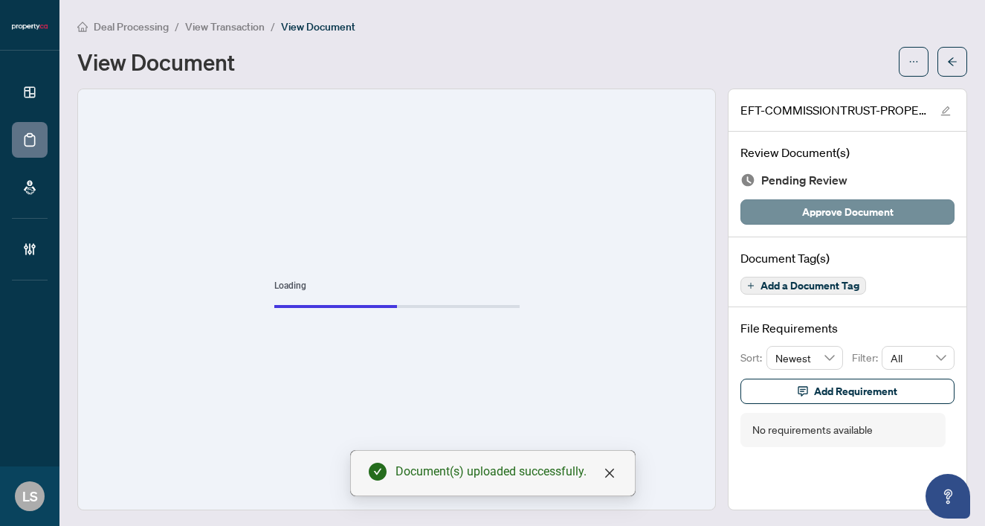
click at [823, 208] on span "Approve Document" at bounding box center [848, 212] width 91 height 24
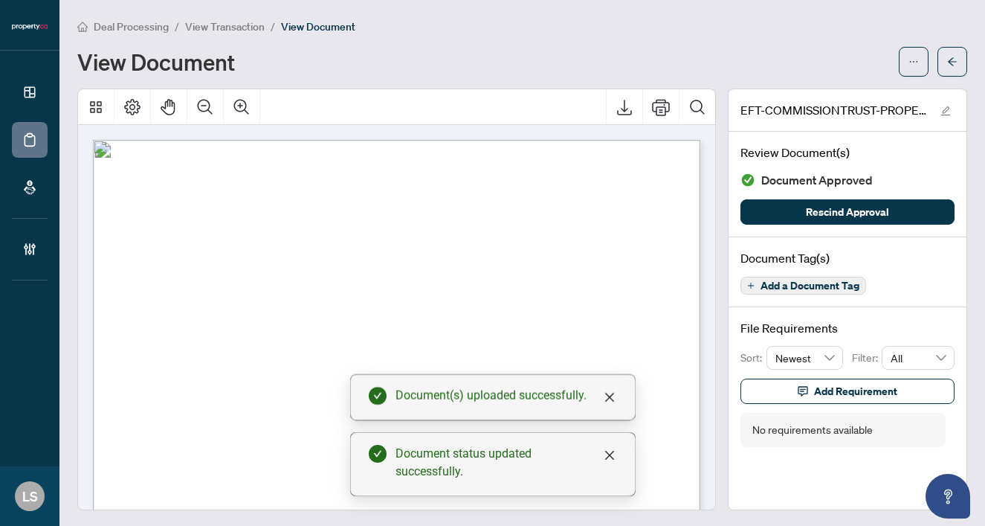
click at [235, 23] on span "View Transaction" at bounding box center [225, 26] width 80 height 13
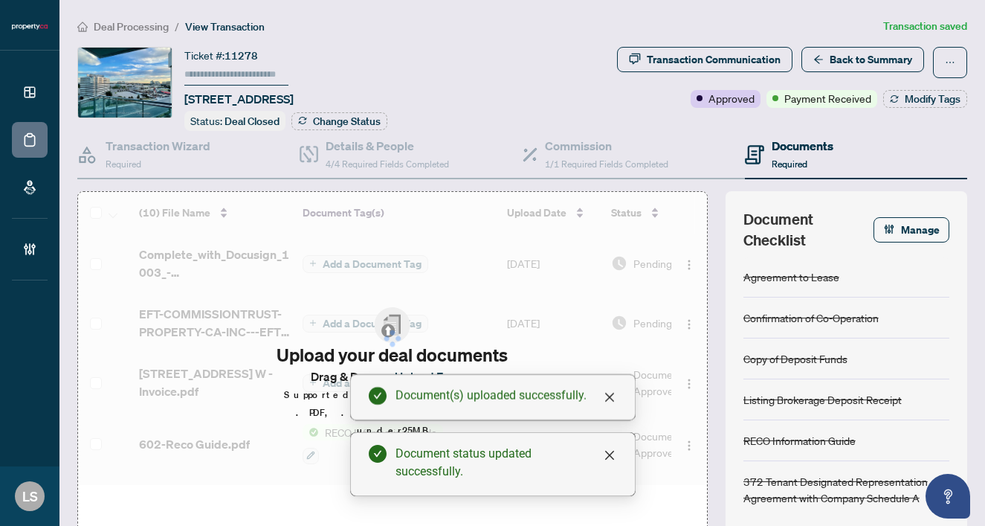
type input "******"
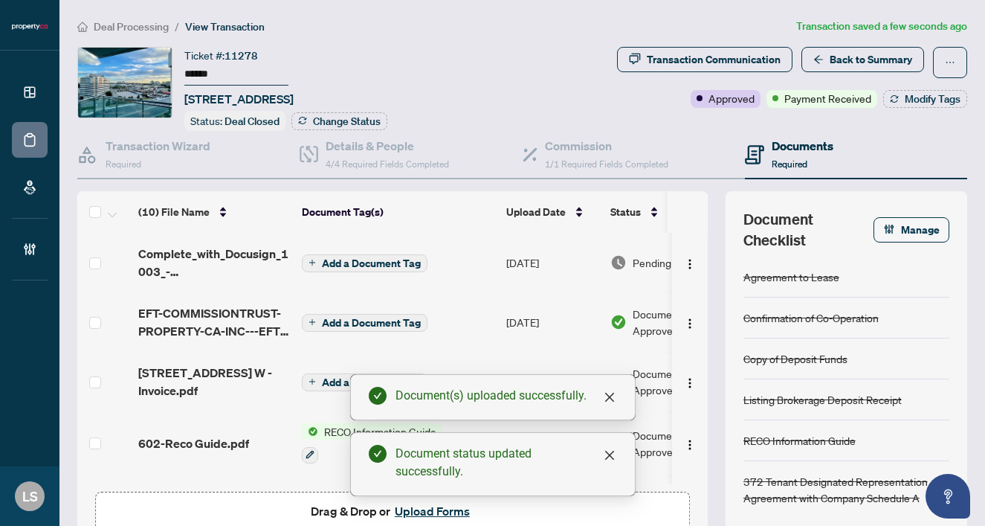
click at [381, 268] on span "Add a Document Tag" at bounding box center [371, 263] width 99 height 10
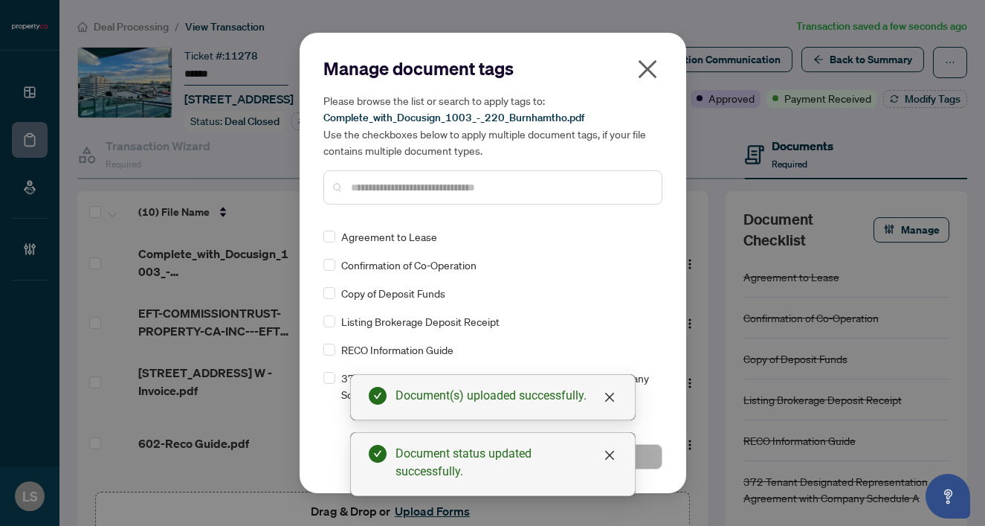
click at [373, 185] on input "text" at bounding box center [500, 187] width 299 height 16
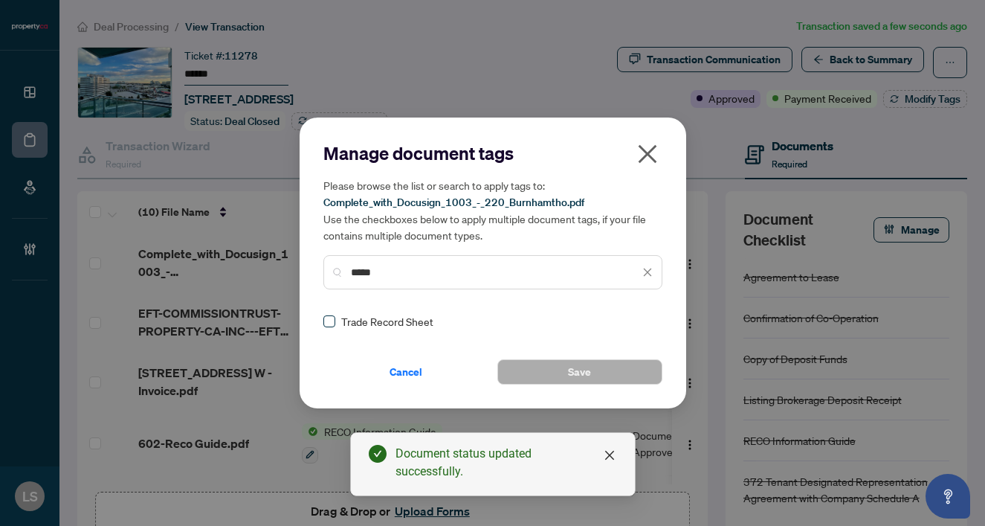
type input "*****"
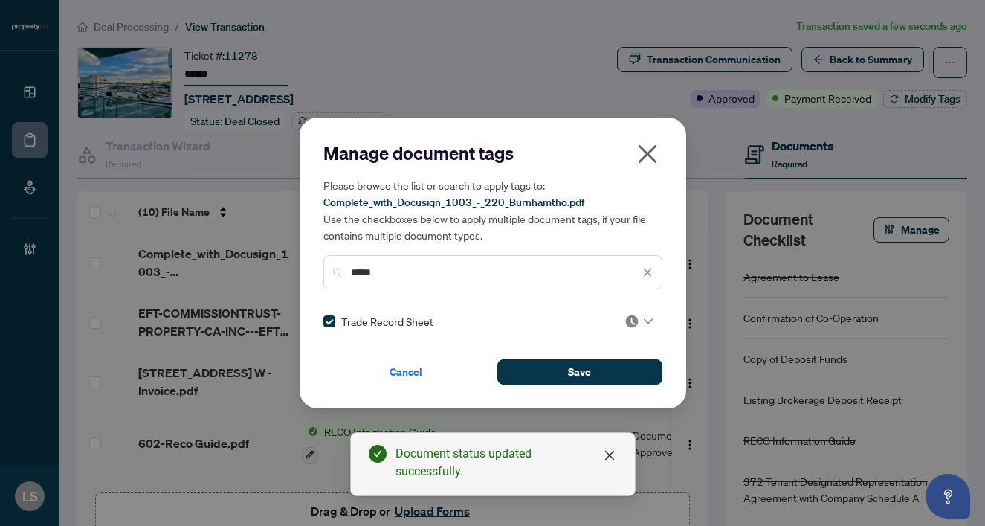
click at [644, 319] on icon at bounding box center [648, 321] width 9 height 6
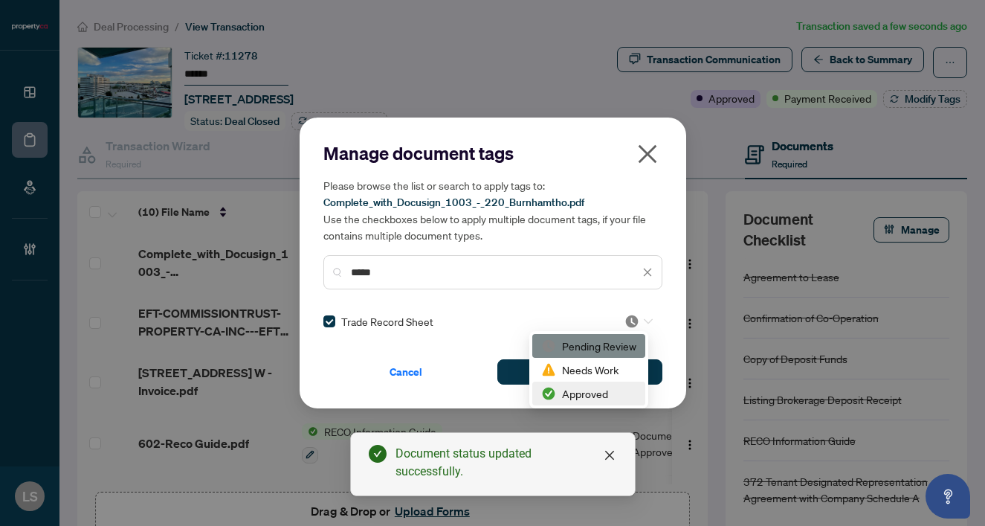
click at [587, 396] on div "Approved" at bounding box center [588, 393] width 95 height 16
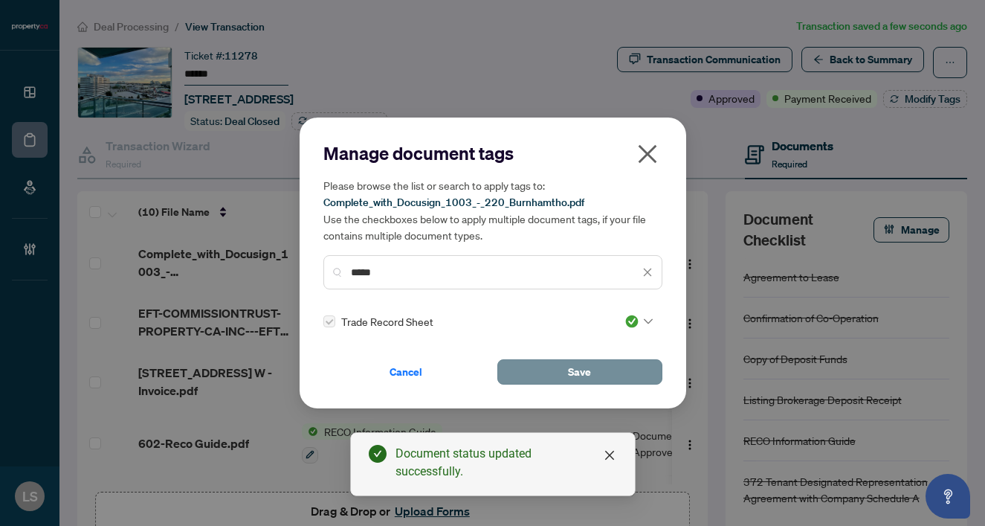
click at [547, 365] on button "Save" at bounding box center [580, 371] width 165 height 25
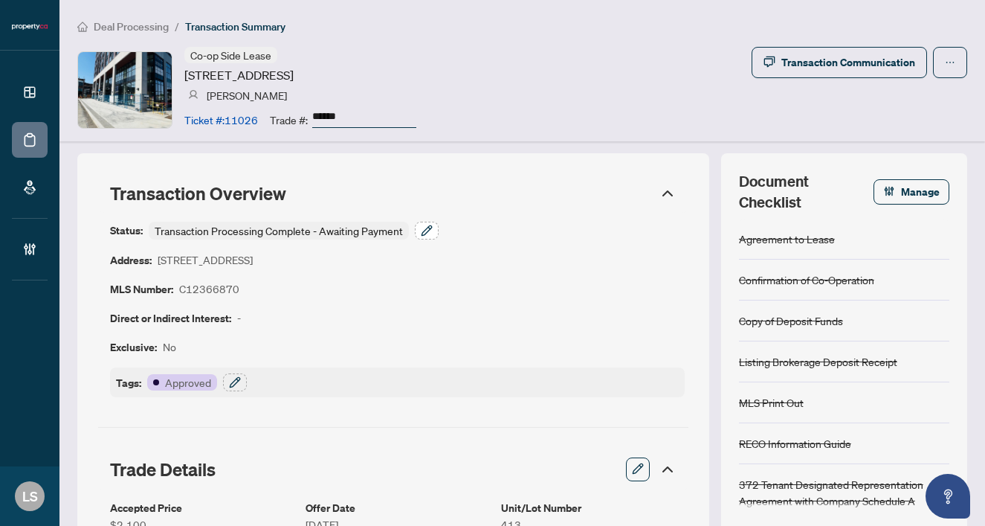
click at [421, 233] on icon "button" at bounding box center [427, 231] width 12 height 12
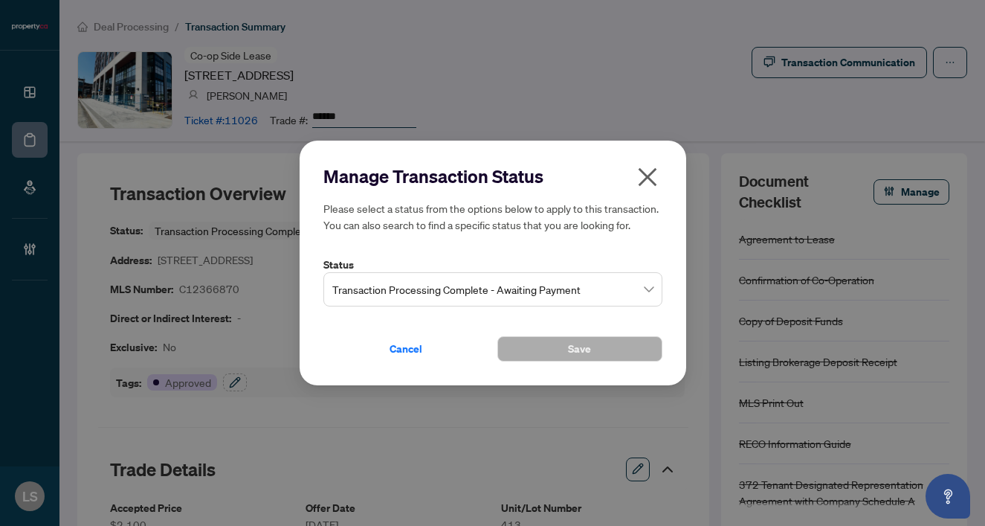
click at [386, 297] on span "Transaction Processing Complete - Awaiting Payment" at bounding box center [492, 289] width 321 height 28
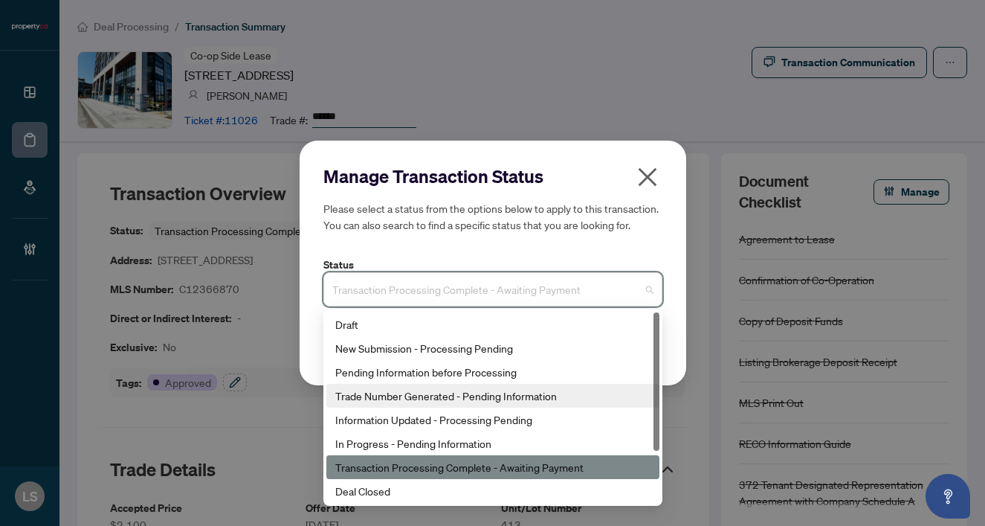
scroll to position [66, 0]
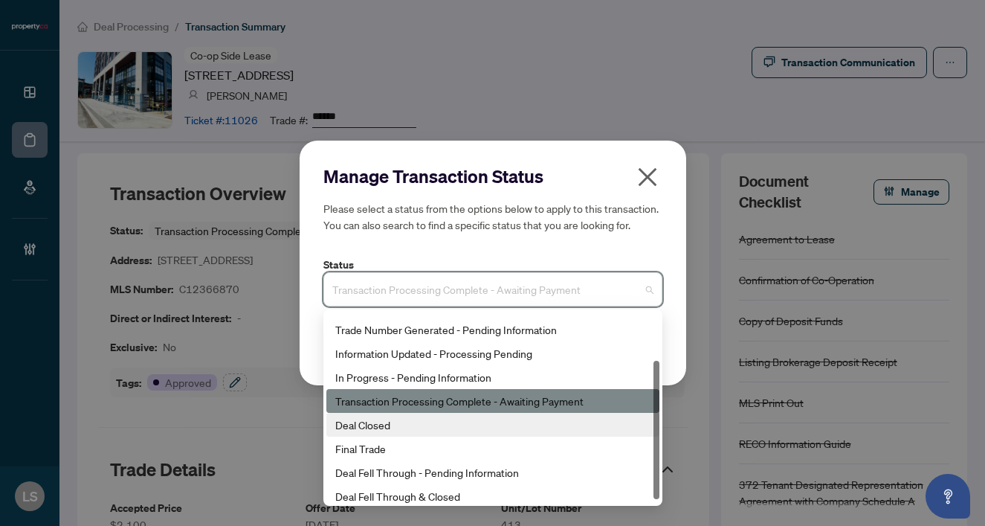
click at [350, 428] on div "Deal Closed" at bounding box center [492, 425] width 315 height 16
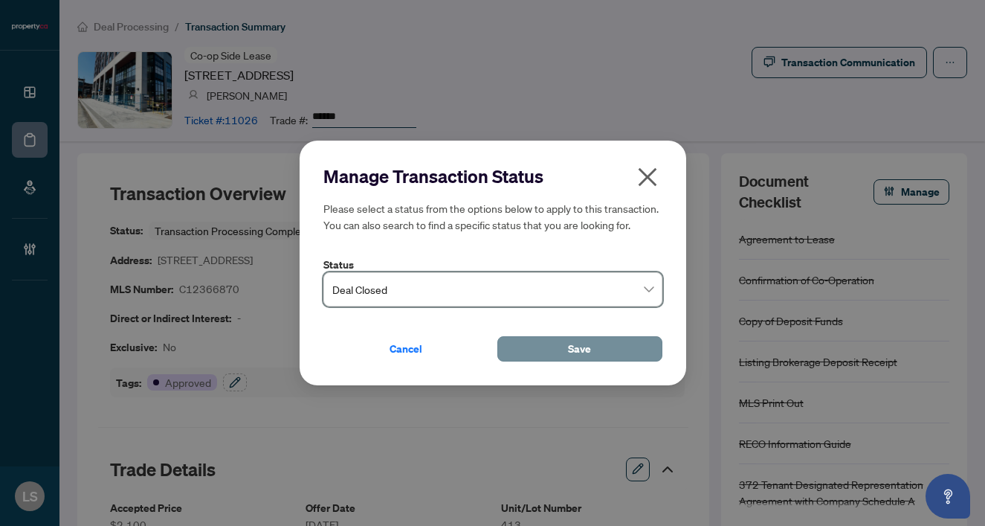
click at [535, 344] on button "Save" at bounding box center [580, 348] width 165 height 25
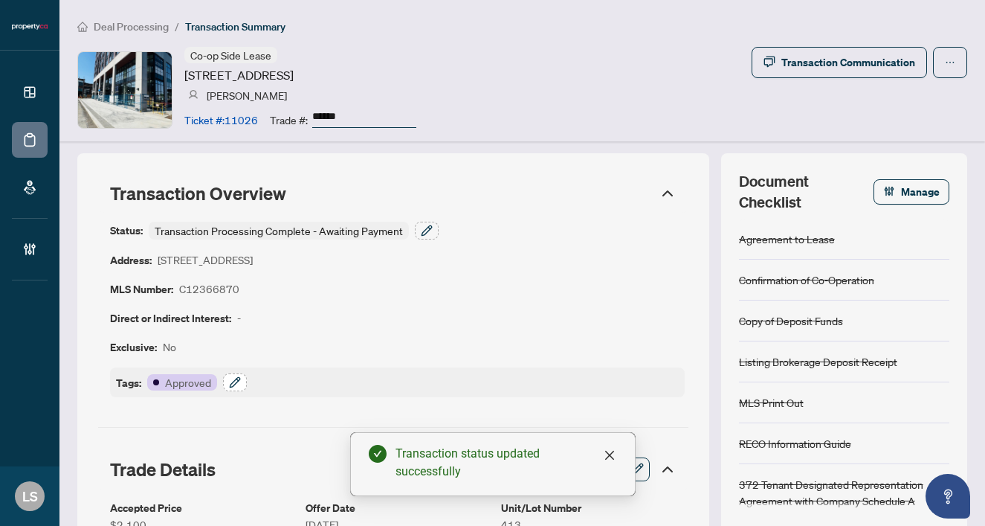
click at [228, 383] on button "button" at bounding box center [235, 382] width 24 height 18
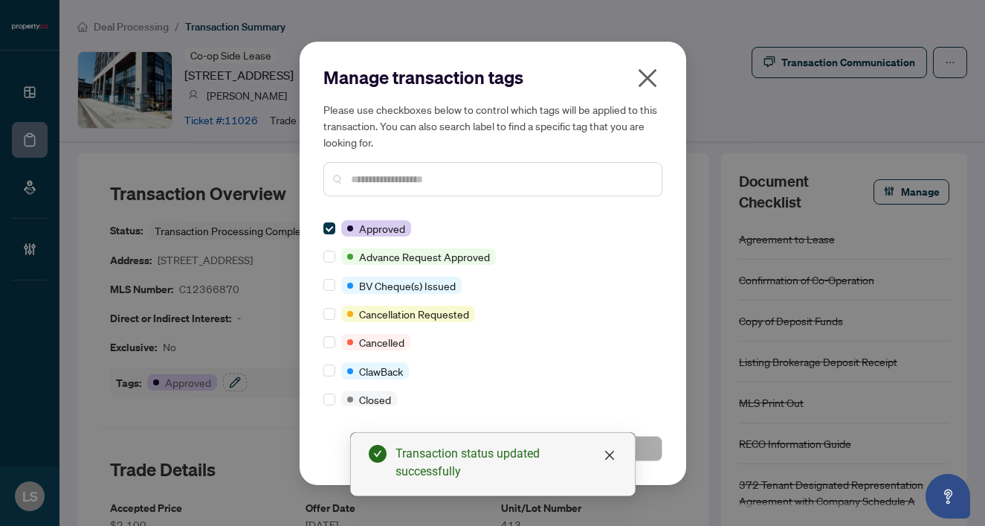
click at [392, 181] on input "text" at bounding box center [500, 179] width 299 height 16
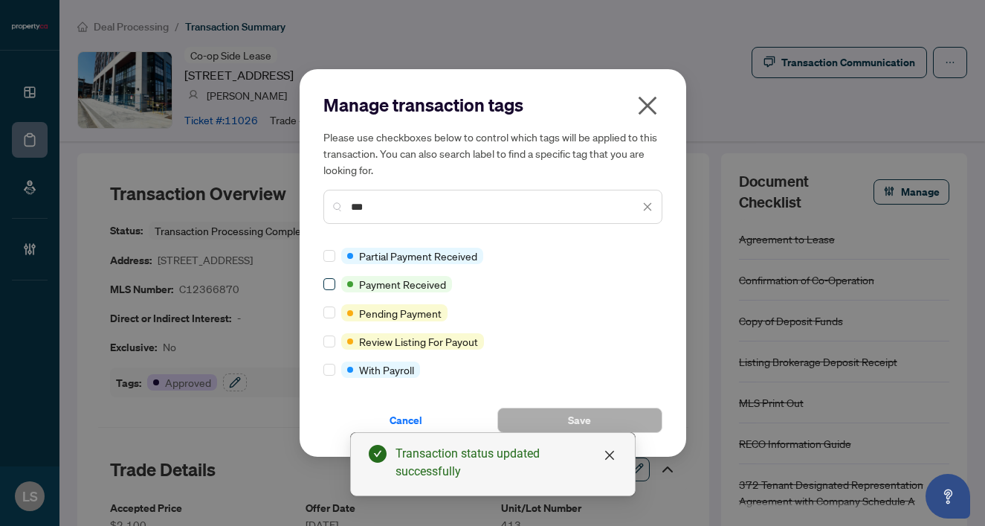
type input "***"
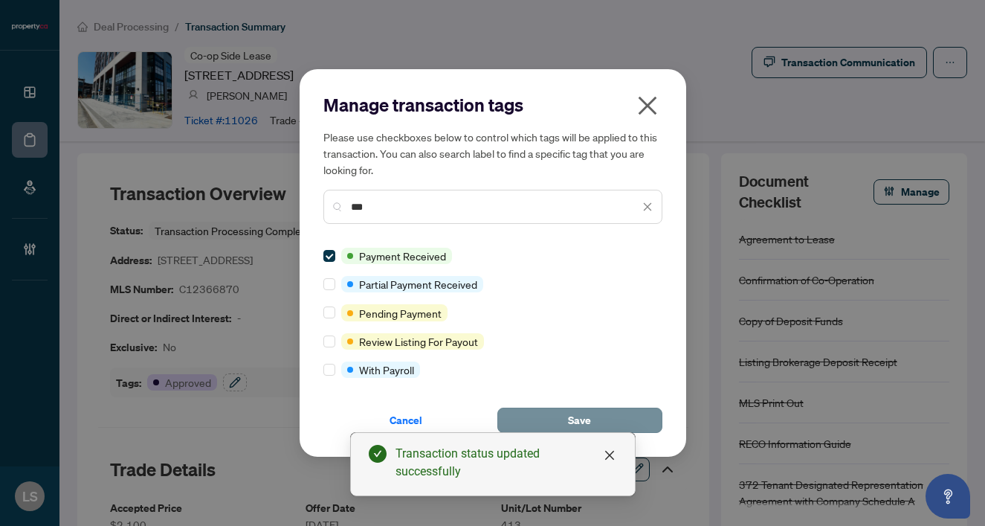
click at [514, 418] on button "Save" at bounding box center [580, 420] width 165 height 25
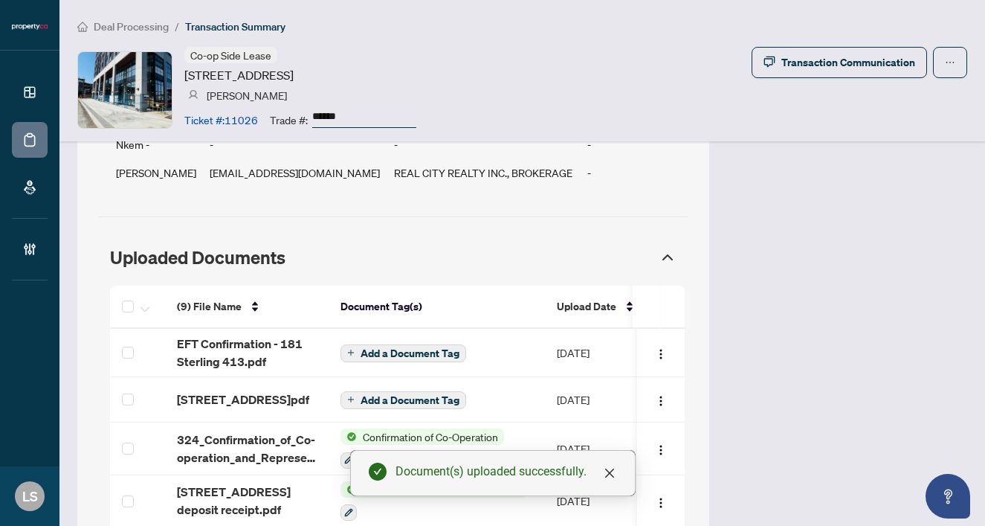
scroll to position [1275, 0]
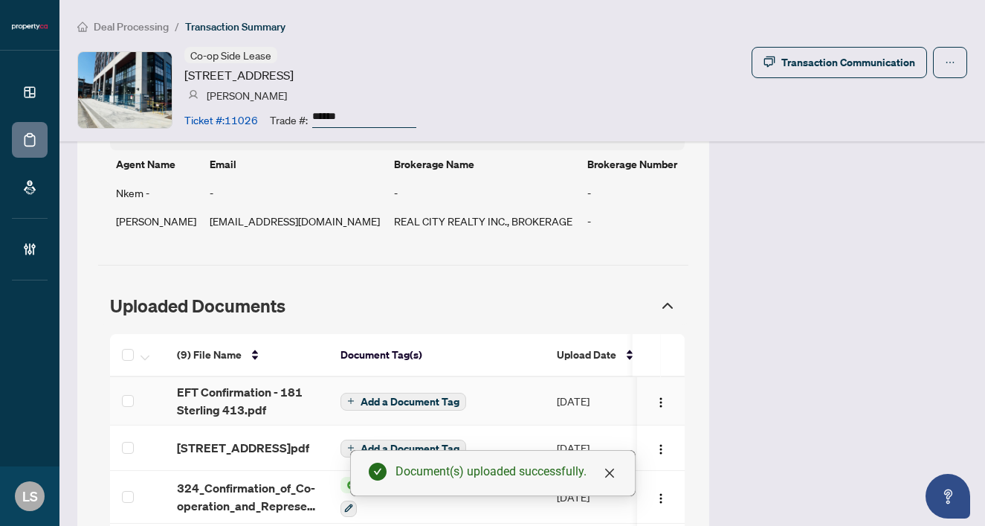
click at [247, 383] on span "EFT Confirmation - 181 Sterling 413.pdf" at bounding box center [247, 401] width 140 height 36
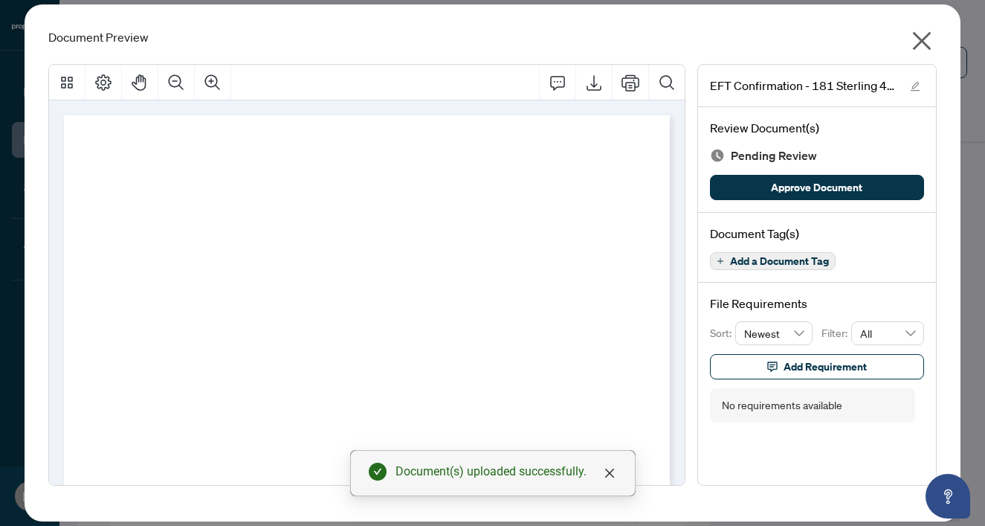
drag, startPoint x: 774, startPoint y: 193, endPoint x: 909, endPoint y: 67, distance: 184.7
click at [774, 192] on span "Approve Document" at bounding box center [816, 188] width 91 height 24
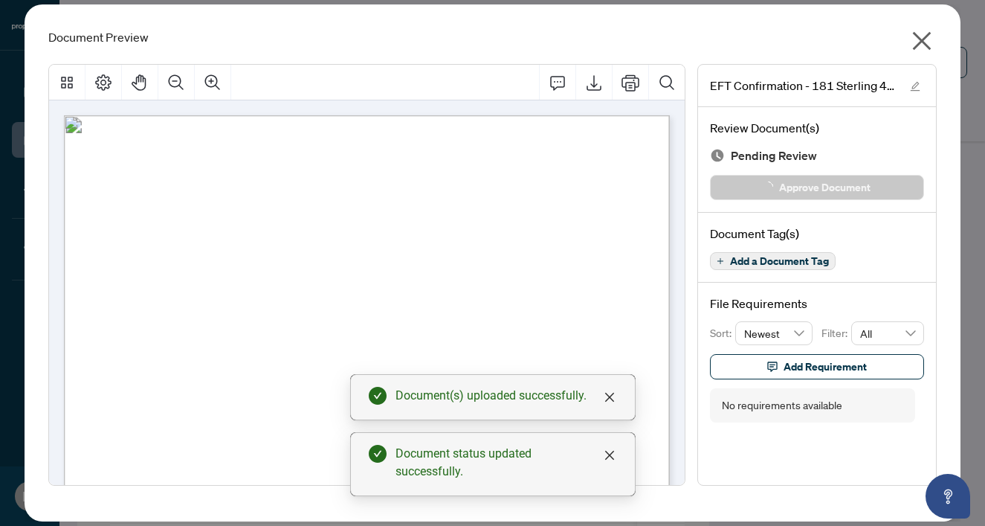
click at [922, 41] on icon "close" at bounding box center [922, 41] width 19 height 19
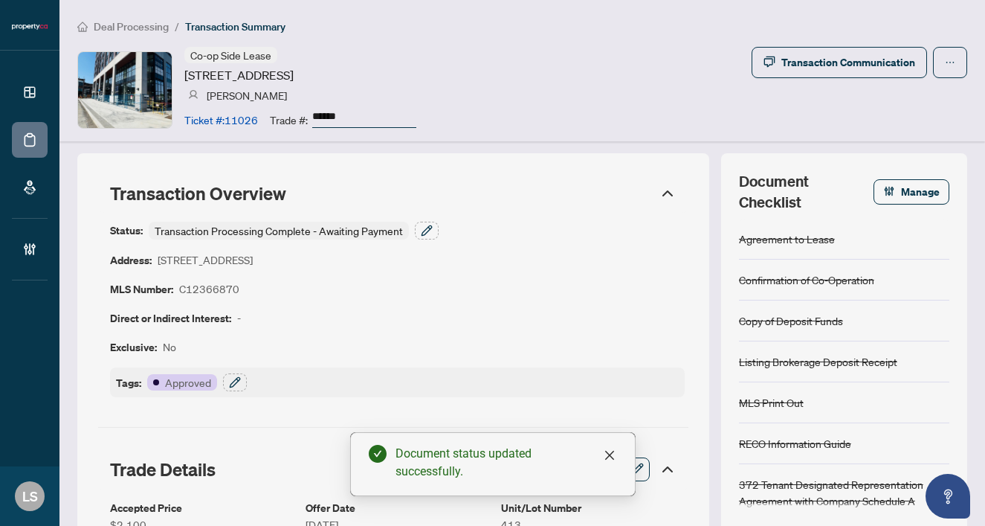
scroll to position [0, 0]
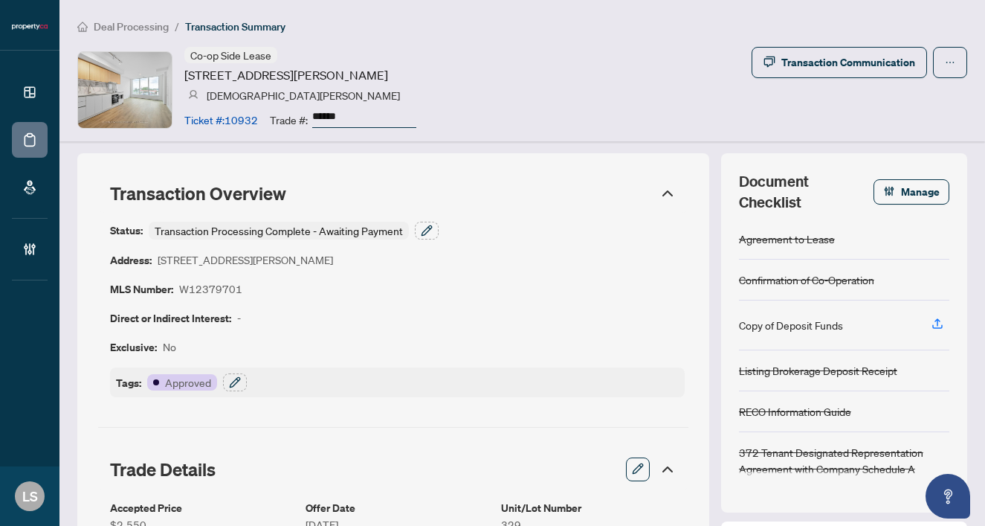
click at [446, 229] on div "Status: Transaction Processing Complete - Awaiting Payment Address: 1100 Sheppa…" at bounding box center [397, 310] width 575 height 176
click at [431, 229] on icon "button" at bounding box center [427, 231] width 12 height 12
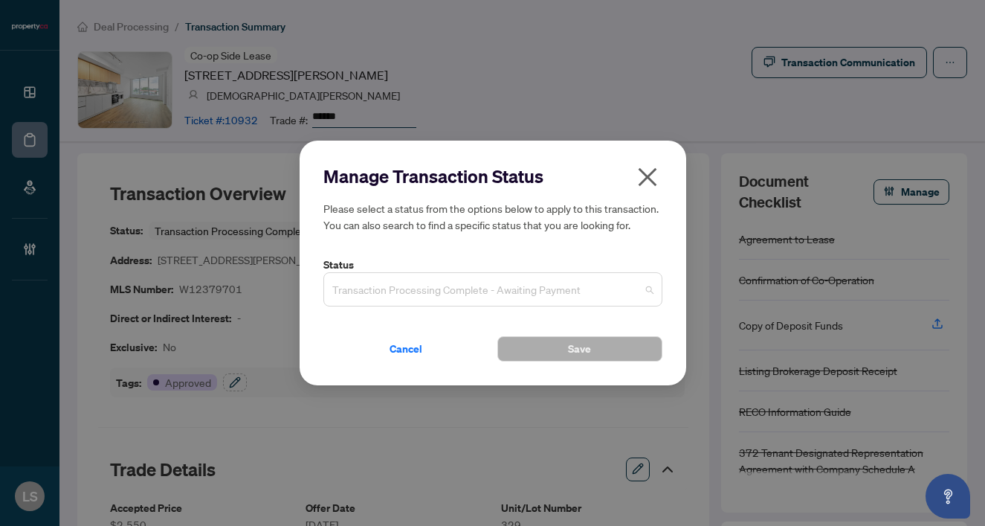
click at [374, 295] on span "Transaction Processing Complete - Awaiting Payment" at bounding box center [492, 289] width 321 height 28
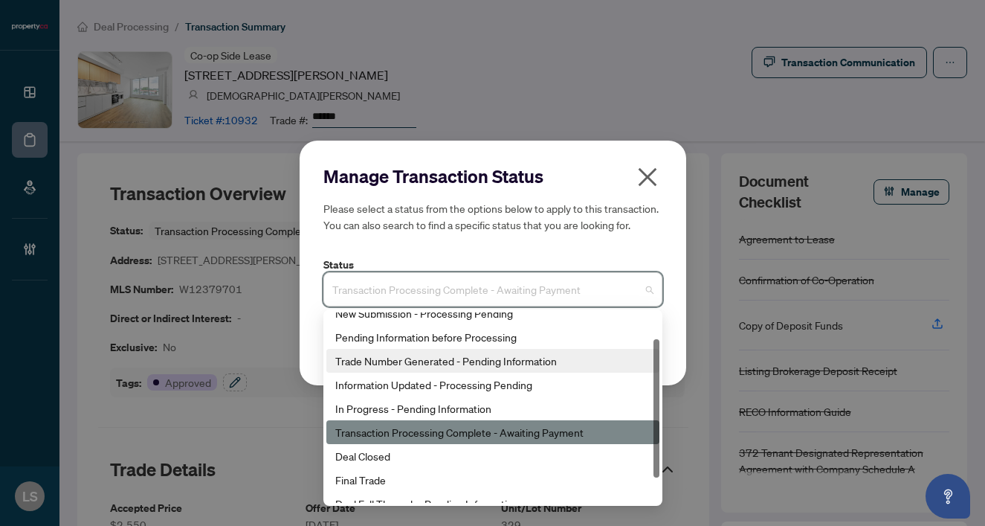
scroll to position [36, 0]
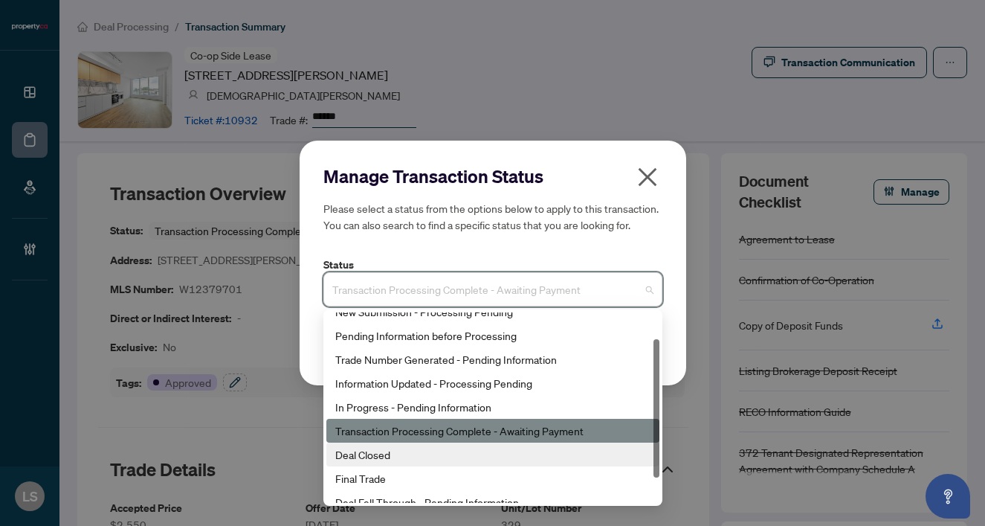
click at [383, 451] on div "Deal Closed" at bounding box center [492, 454] width 315 height 16
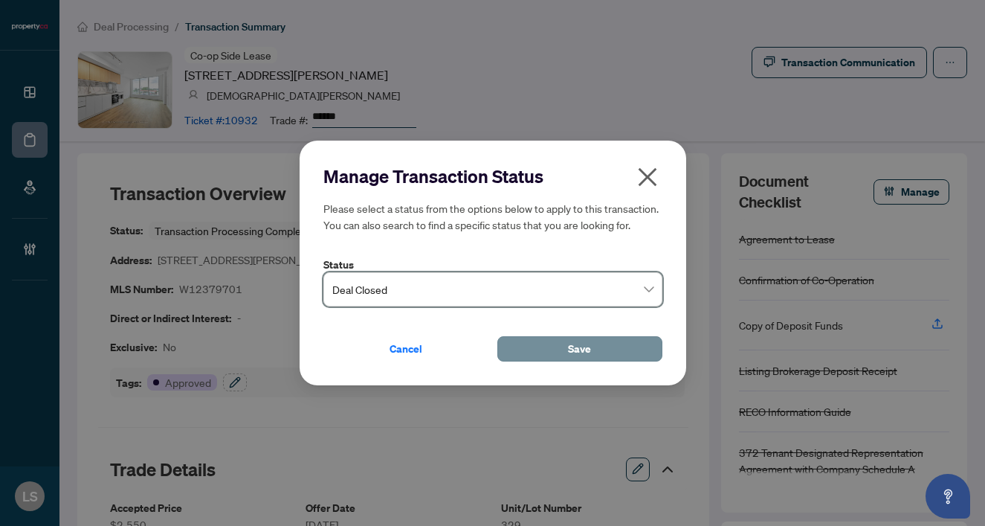
click at [567, 344] on button "Save" at bounding box center [580, 348] width 165 height 25
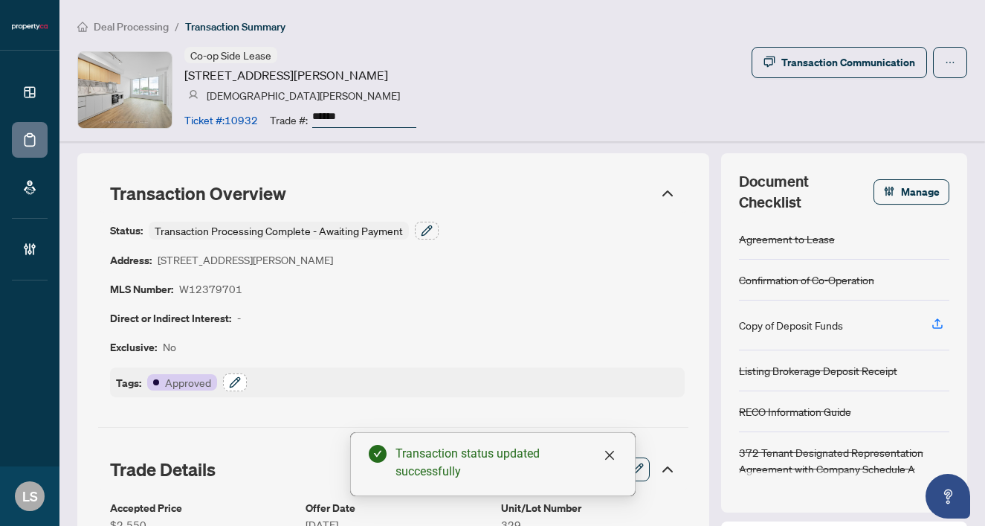
click at [234, 385] on icon "button" at bounding box center [235, 382] width 12 height 12
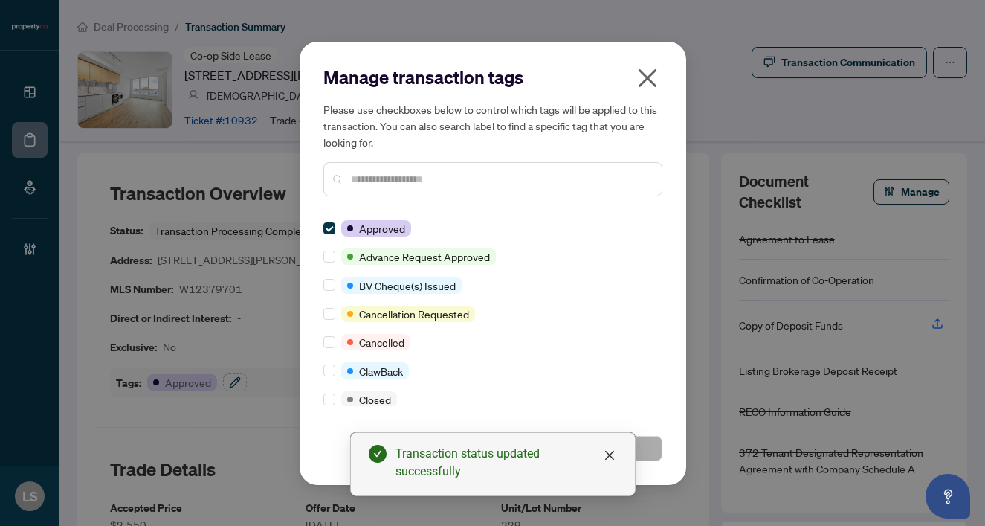
click at [380, 181] on input "text" at bounding box center [500, 179] width 299 height 16
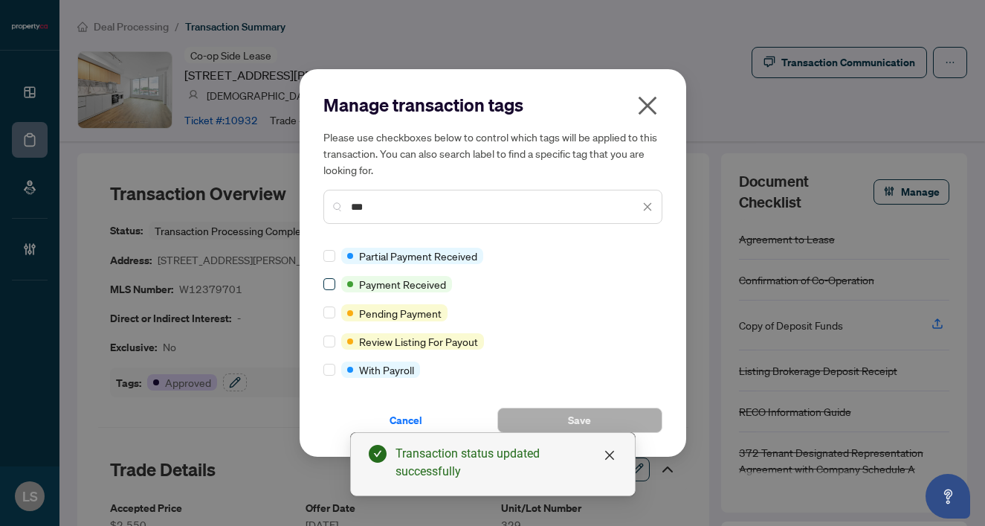
type input "***"
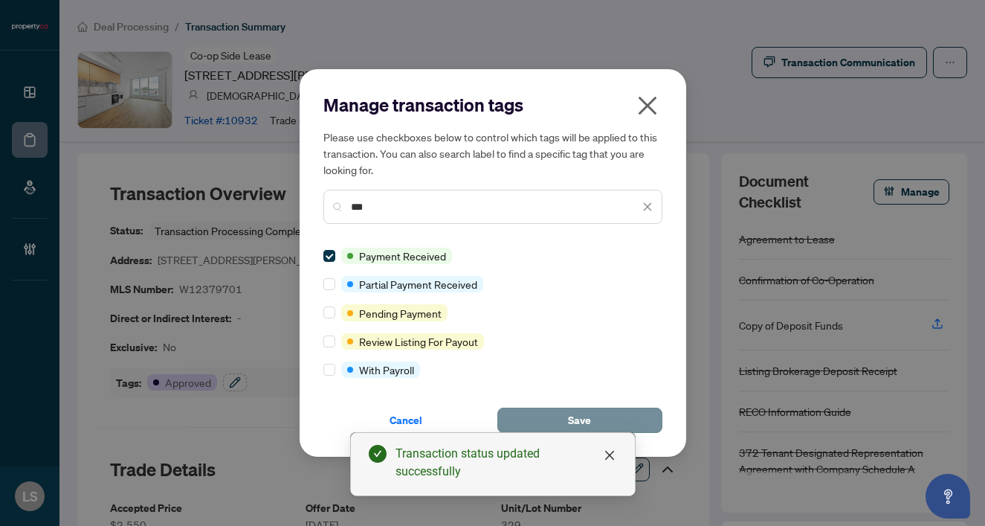
click at [535, 410] on button "Save" at bounding box center [580, 420] width 165 height 25
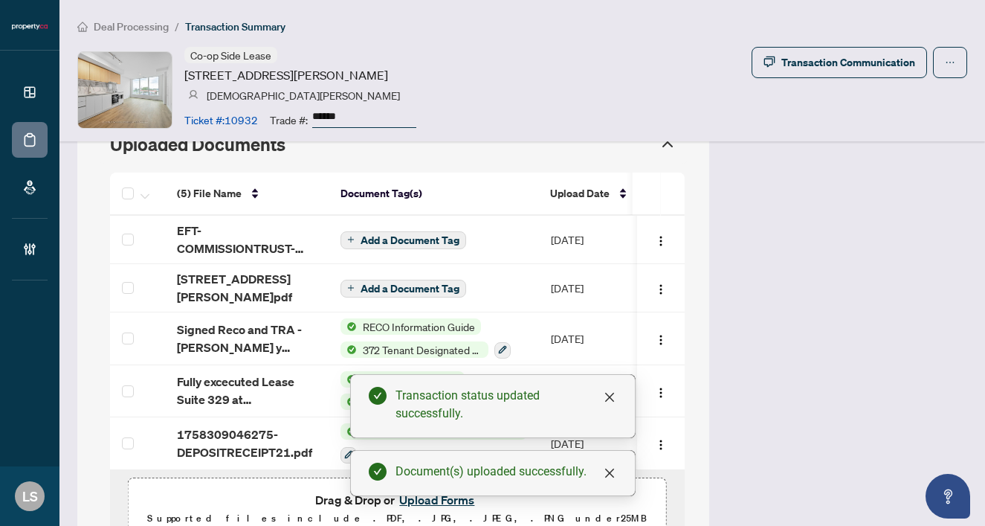
scroll to position [1395, 0]
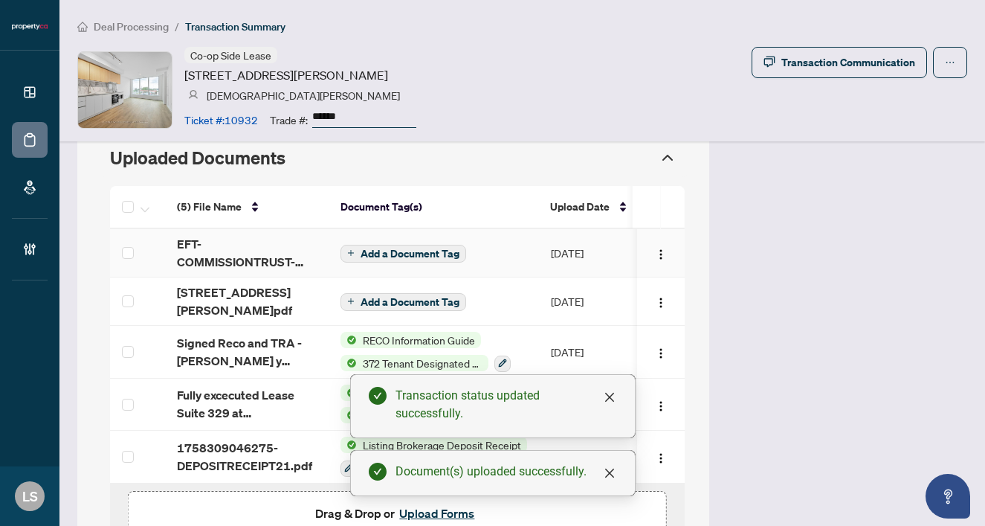
click at [218, 245] on span "EFT-COMMISSIONTRUST-PROPERTYCA-REALTY-INC_2 17.PDF" at bounding box center [247, 253] width 140 height 36
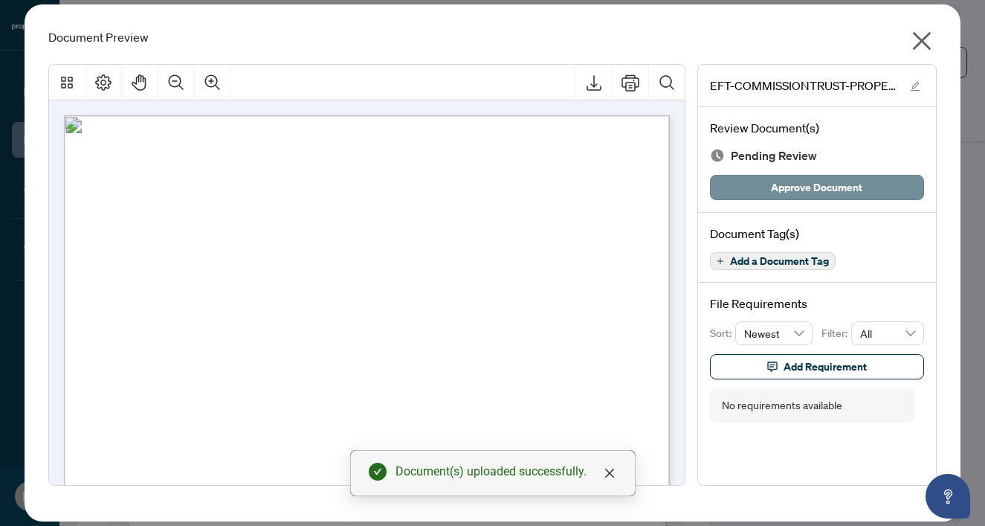
click at [842, 185] on span "Approve Document" at bounding box center [816, 188] width 91 height 24
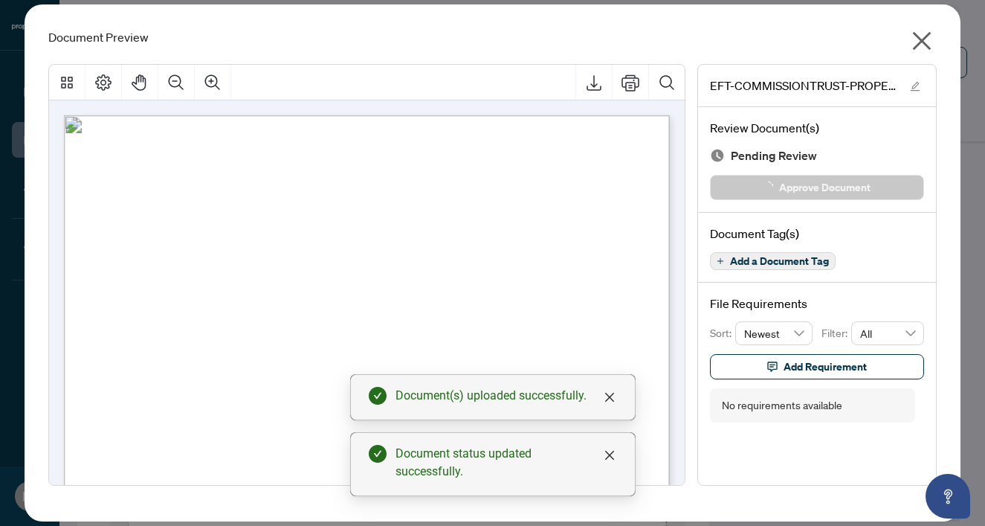
click at [924, 36] on icon "close" at bounding box center [922, 41] width 24 height 24
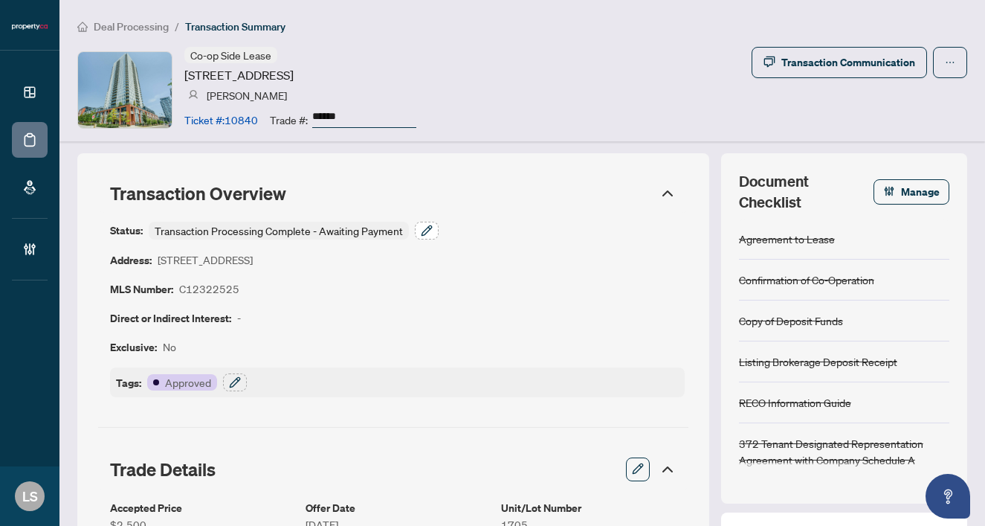
click at [426, 234] on icon "button" at bounding box center [427, 231] width 12 height 12
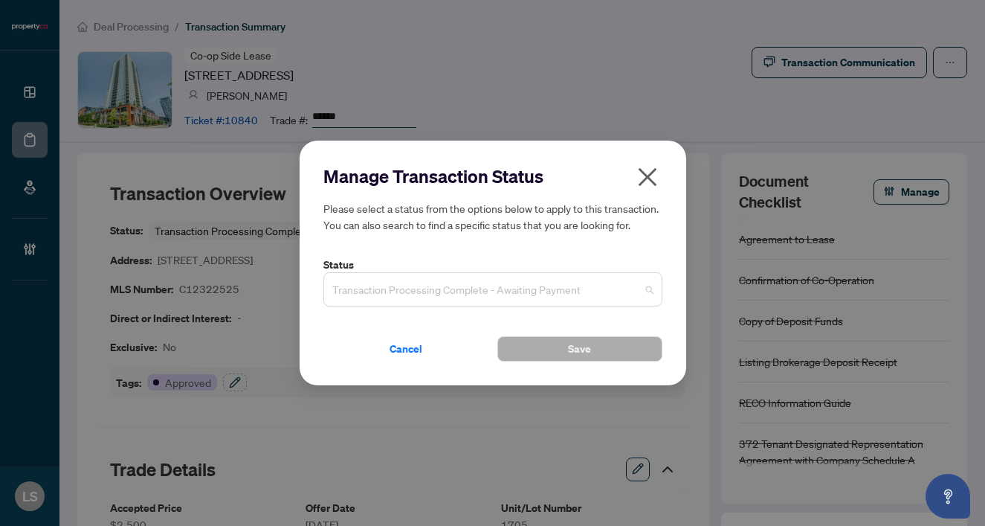
click at [446, 283] on span "Transaction Processing Complete - Awaiting Payment" at bounding box center [492, 289] width 321 height 28
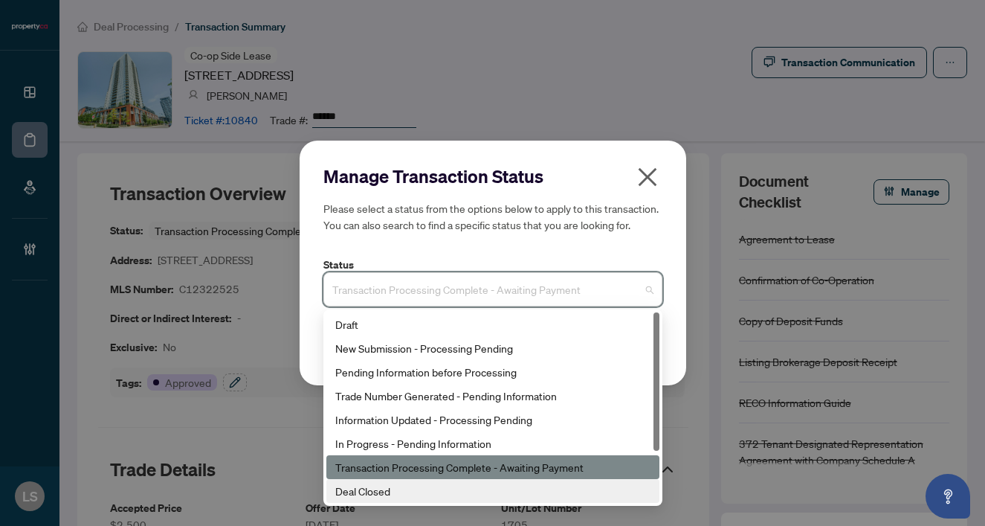
click at [410, 489] on div "Deal Closed" at bounding box center [492, 491] width 315 height 16
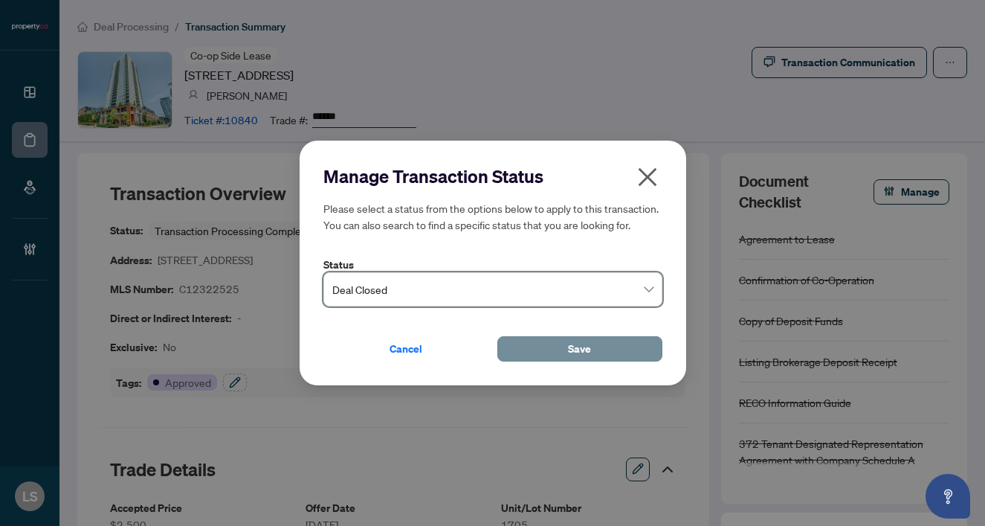
click at [512, 351] on button "Save" at bounding box center [580, 348] width 165 height 25
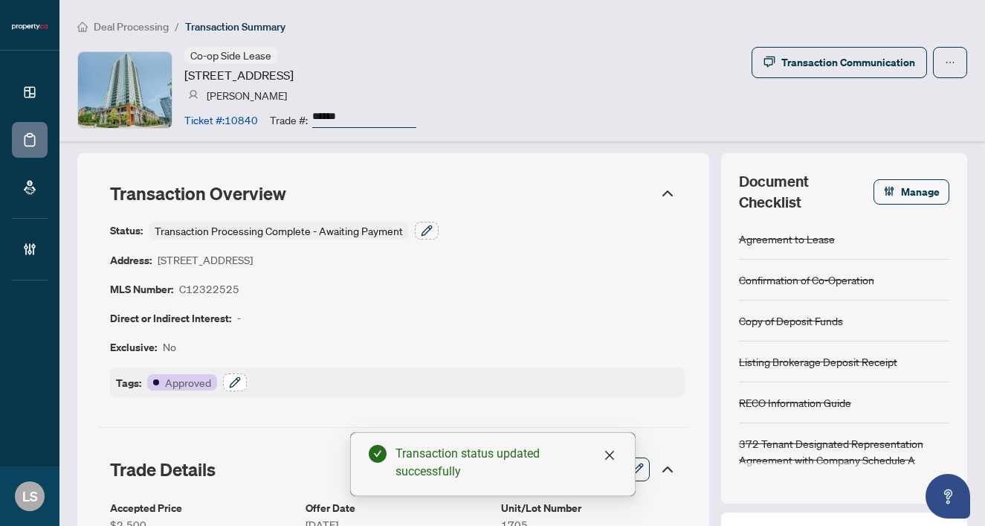
click at [232, 379] on icon "button" at bounding box center [235, 382] width 12 height 12
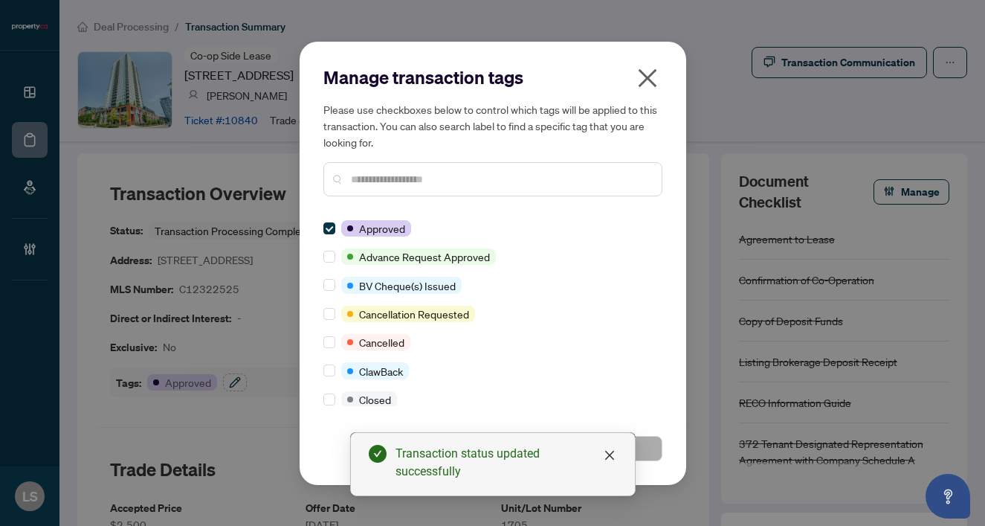
click at [381, 180] on input "text" at bounding box center [500, 179] width 299 height 16
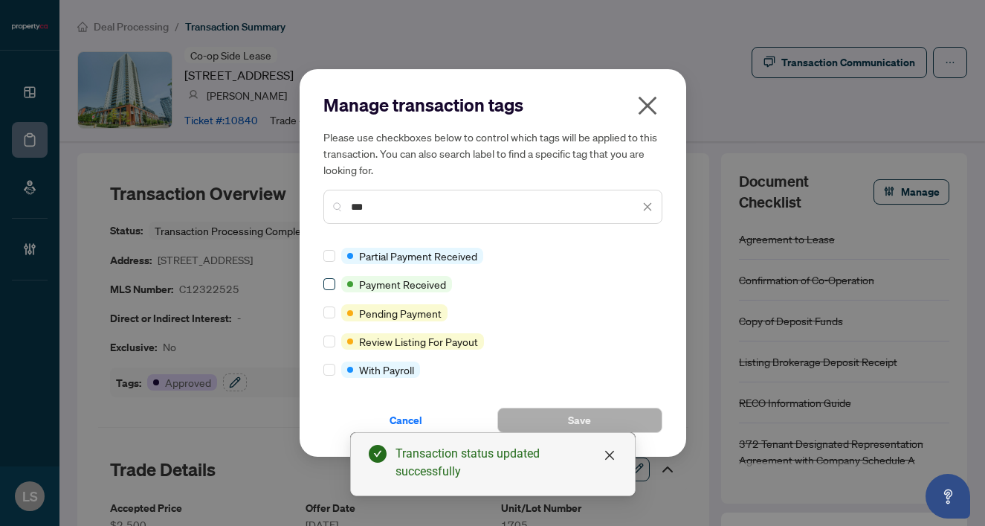
type input "***"
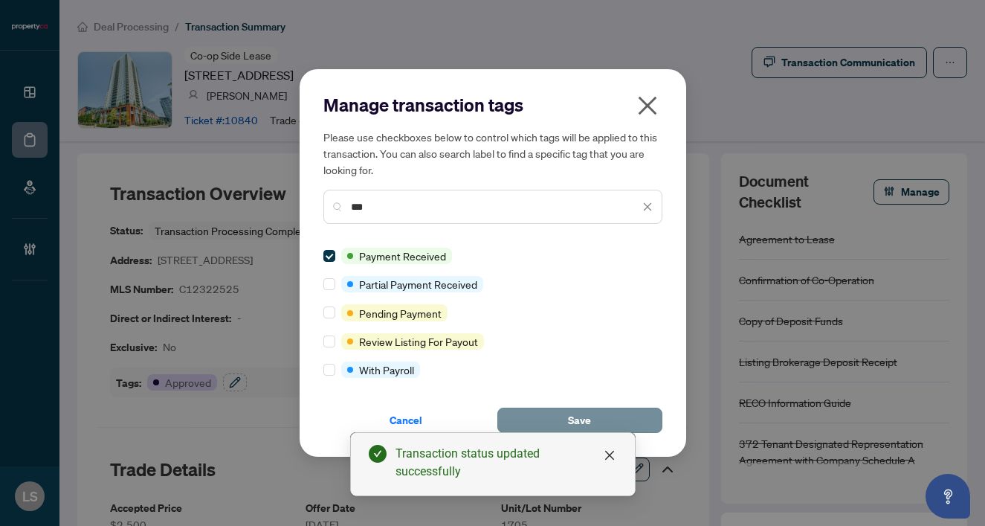
click at [536, 417] on button "Save" at bounding box center [580, 420] width 165 height 25
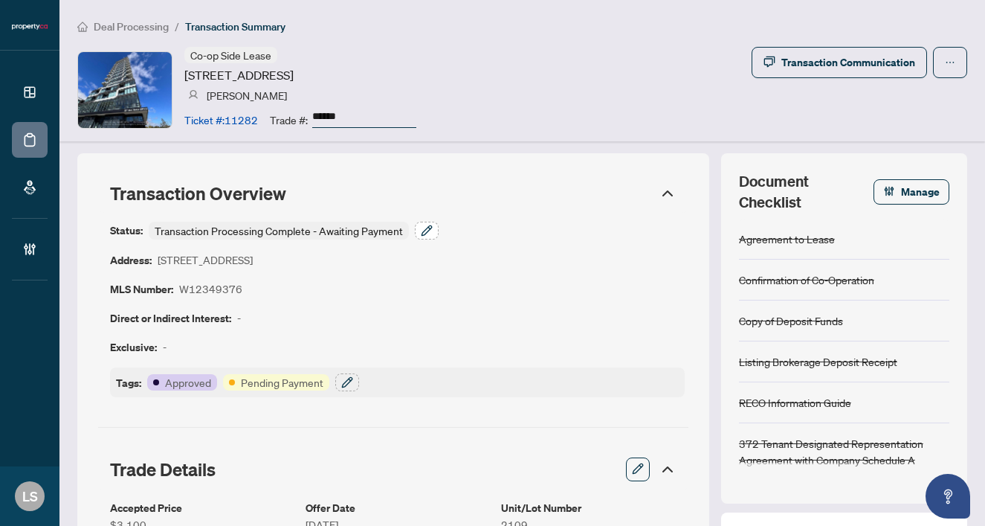
click at [425, 231] on icon "button" at bounding box center [427, 231] width 12 height 12
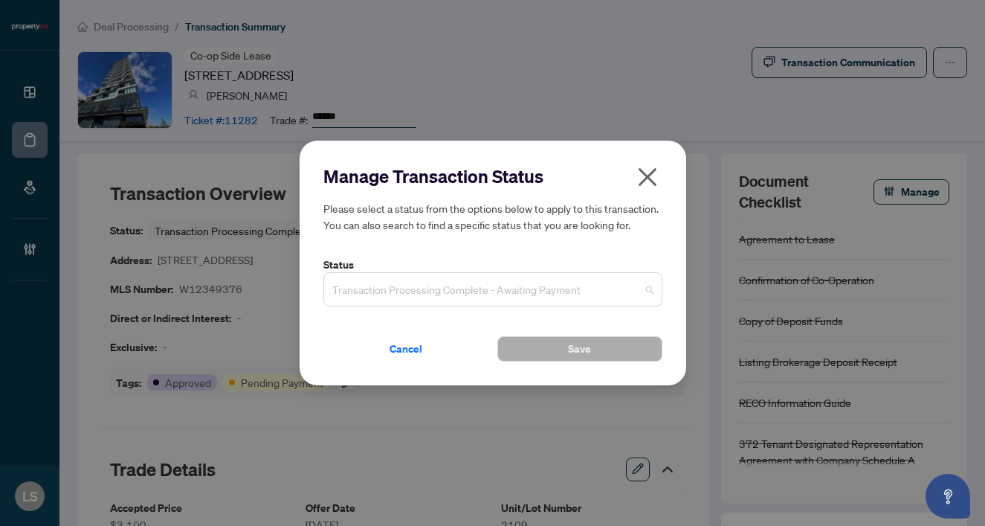
click at [390, 295] on span "Transaction Processing Complete - Awaiting Payment" at bounding box center [492, 289] width 321 height 28
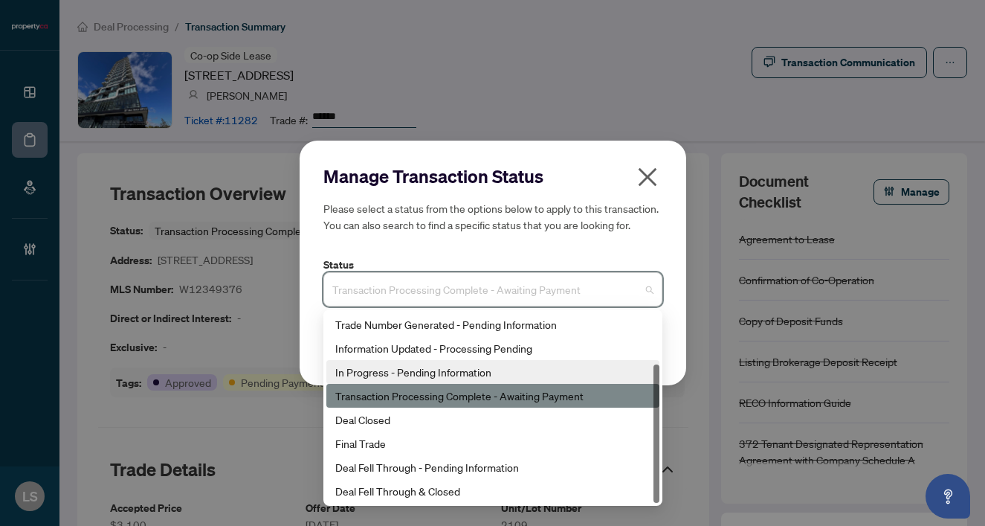
scroll to position [71, 0]
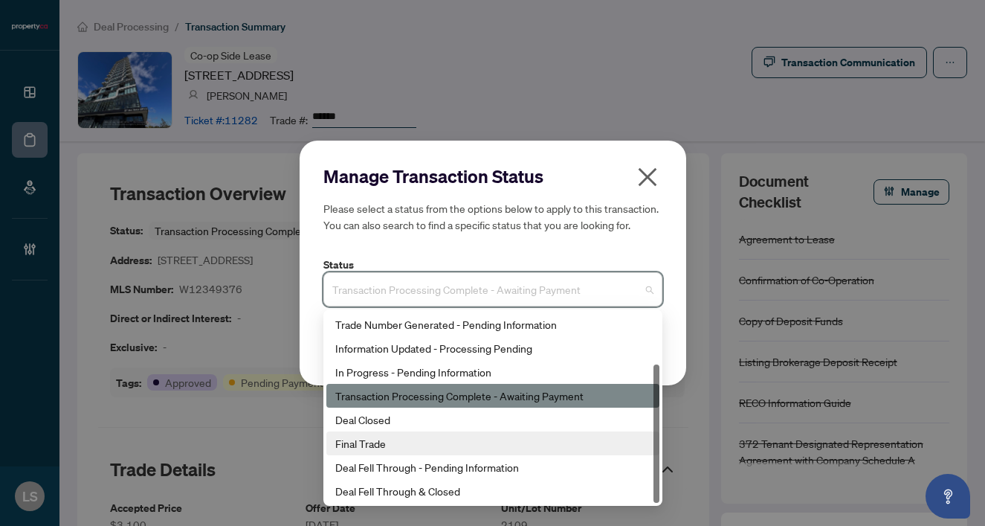
click at [369, 421] on div "Deal Closed" at bounding box center [492, 419] width 315 height 16
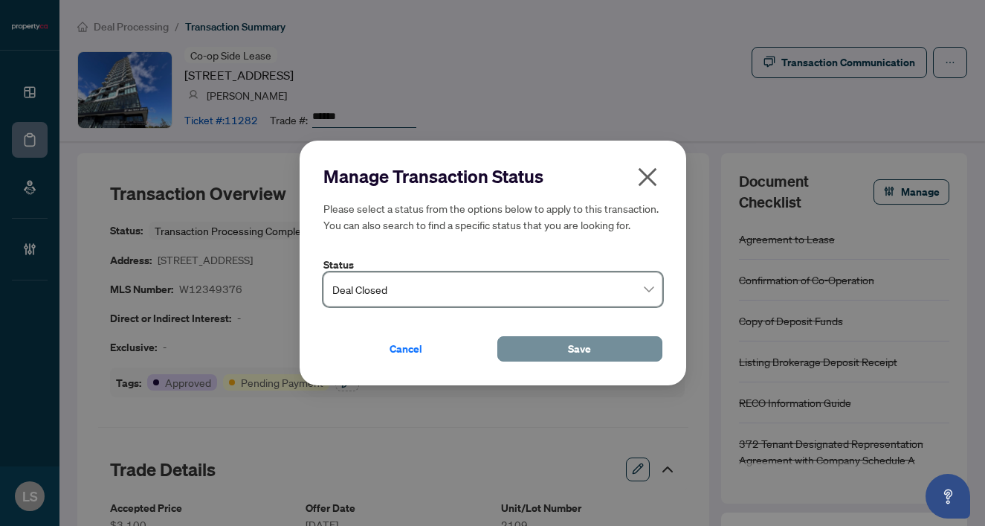
click at [559, 345] on button "Save" at bounding box center [580, 348] width 165 height 25
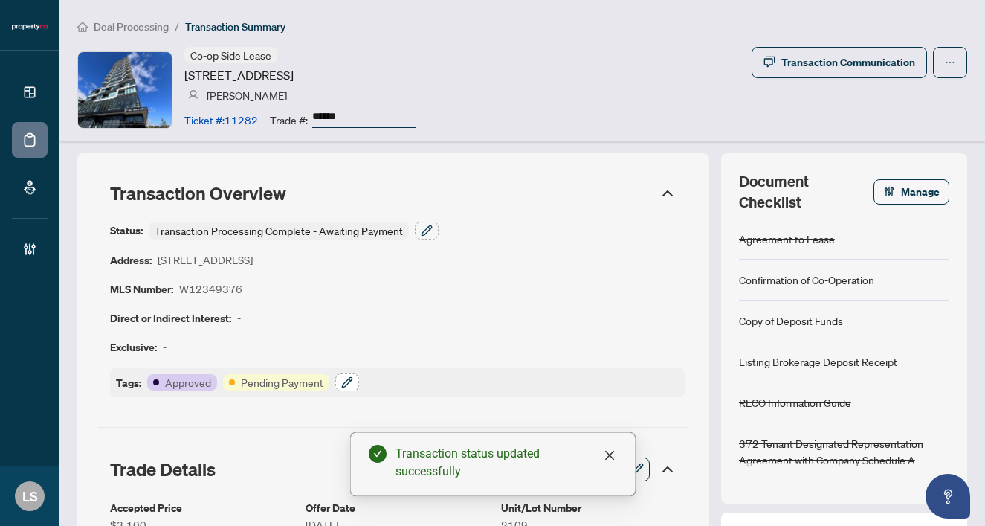
click at [350, 378] on icon "button" at bounding box center [347, 382] width 12 height 12
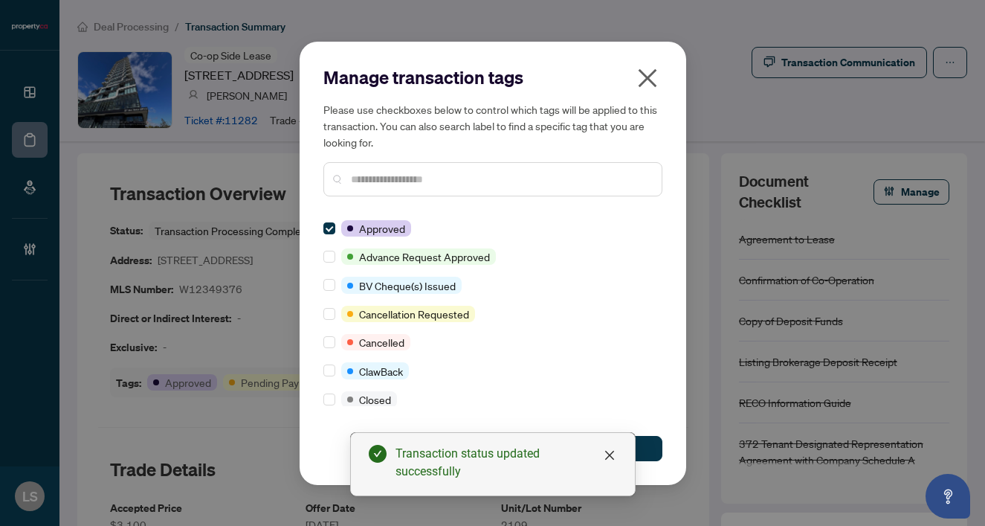
click at [370, 193] on div at bounding box center [493, 179] width 339 height 34
click at [367, 183] on input "text" at bounding box center [500, 179] width 299 height 16
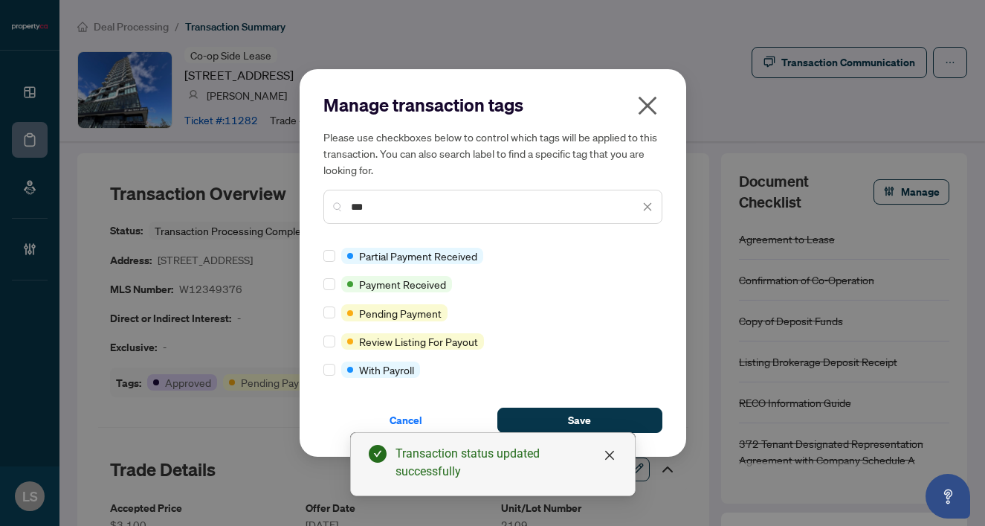
type input "***"
click at [335, 286] on div at bounding box center [333, 284] width 18 height 16
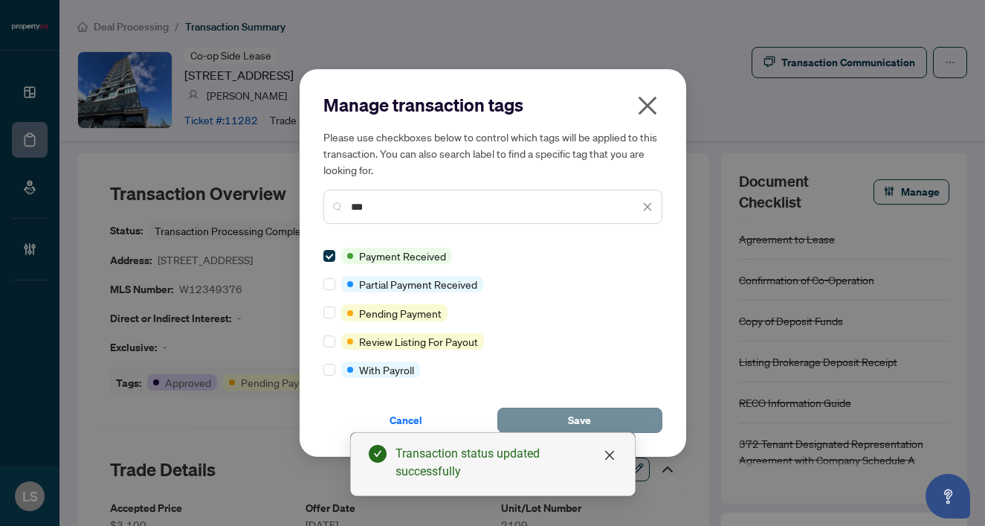
click at [588, 414] on span "Save" at bounding box center [579, 420] width 23 height 24
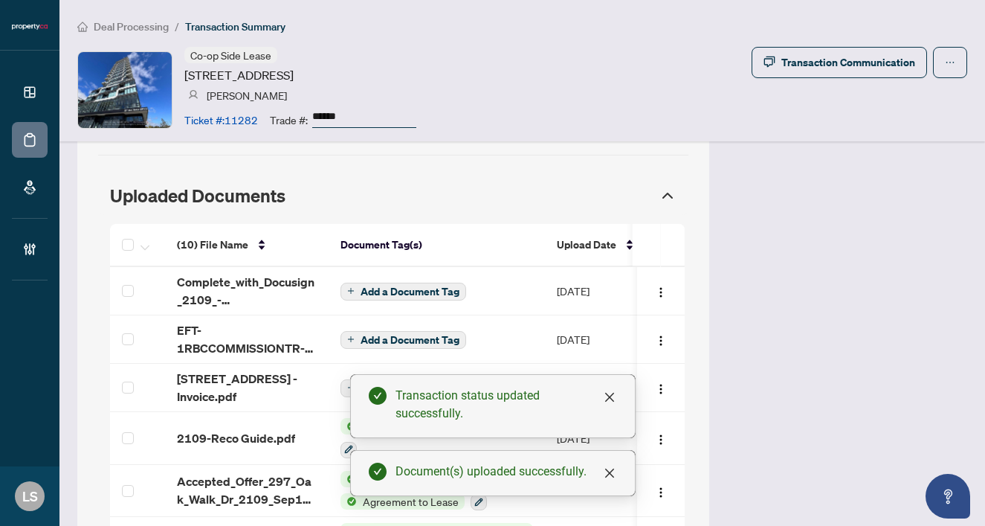
scroll to position [1356, 0]
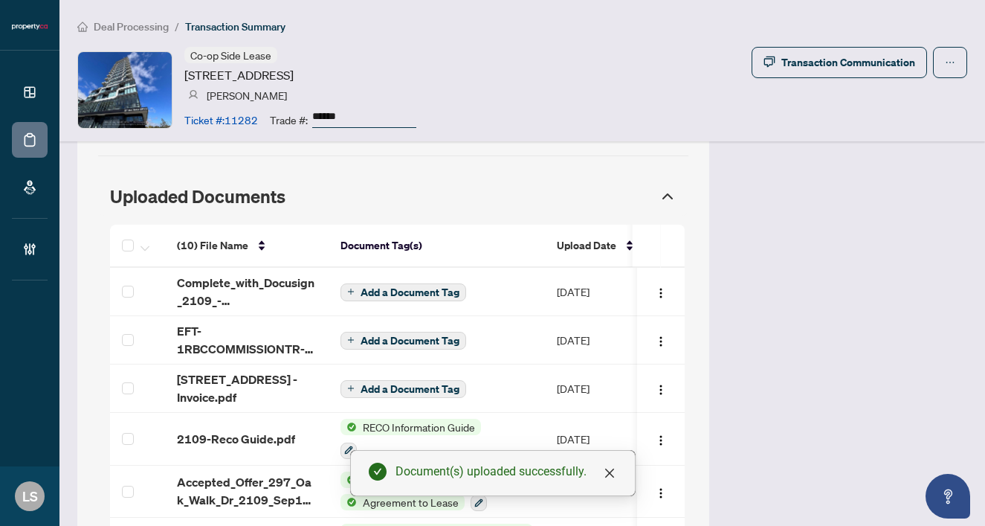
click at [235, 330] on span "EFT-1RBCCOMMISSIONTR-PROPERTYCA-INC---EFT_4 19.PDF" at bounding box center [247, 340] width 140 height 36
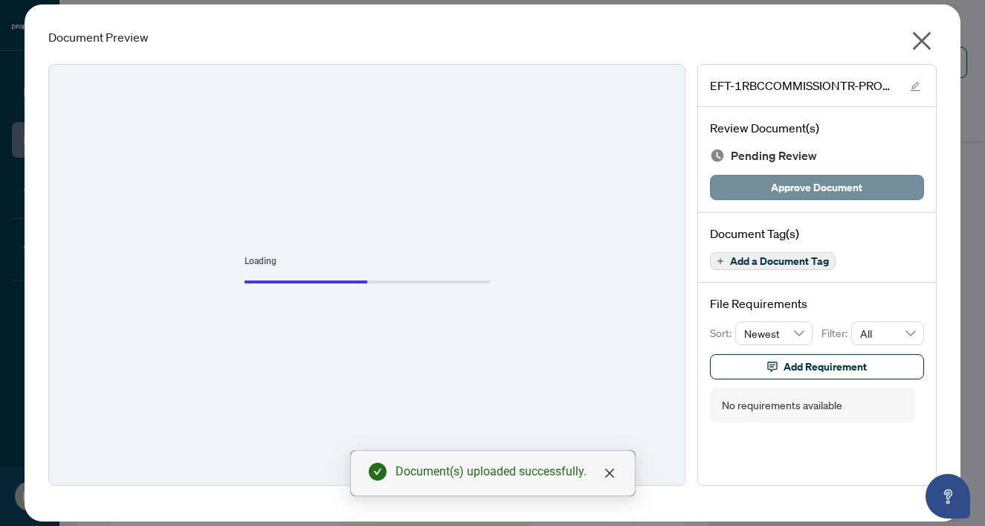
click at [799, 190] on span "Approve Document" at bounding box center [816, 188] width 91 height 24
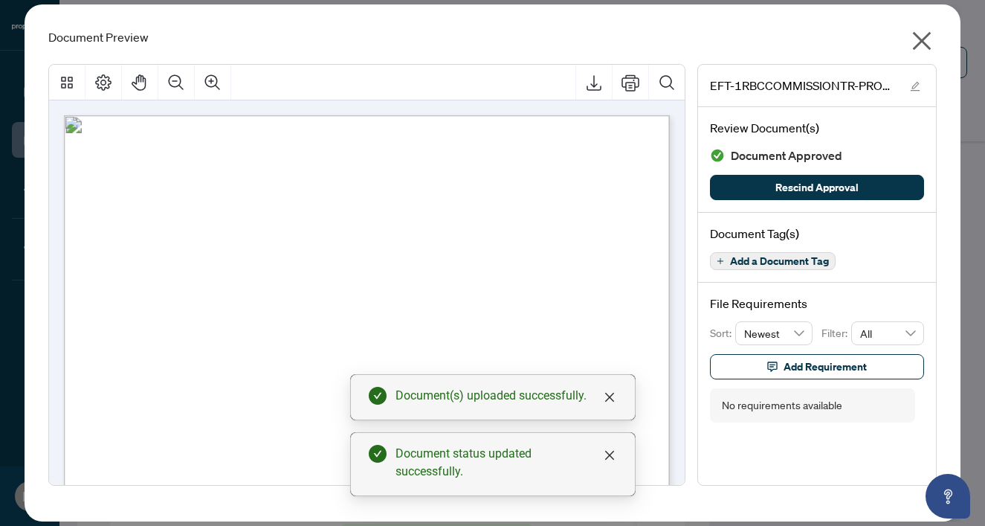
click at [920, 40] on icon "close" at bounding box center [922, 41] width 19 height 19
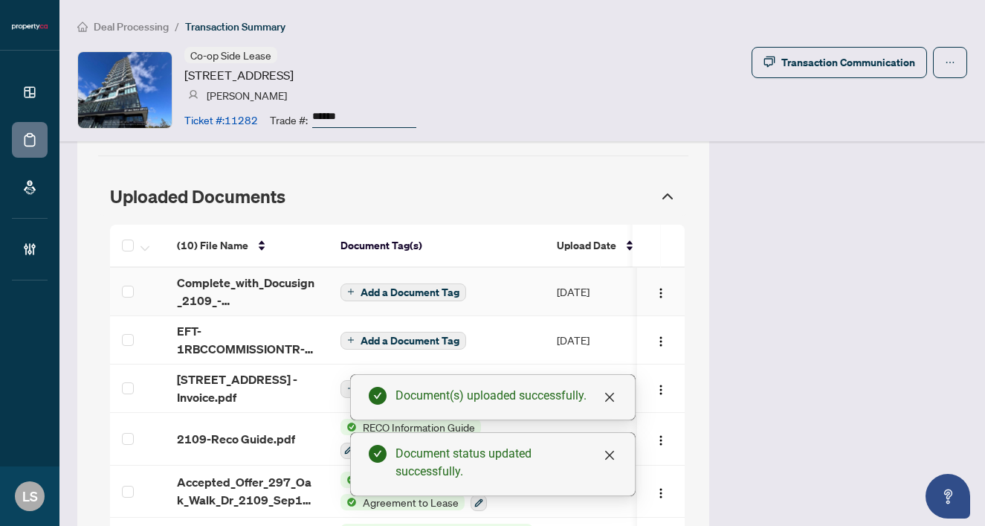
click at [390, 287] on span "Add a Document Tag" at bounding box center [410, 292] width 99 height 10
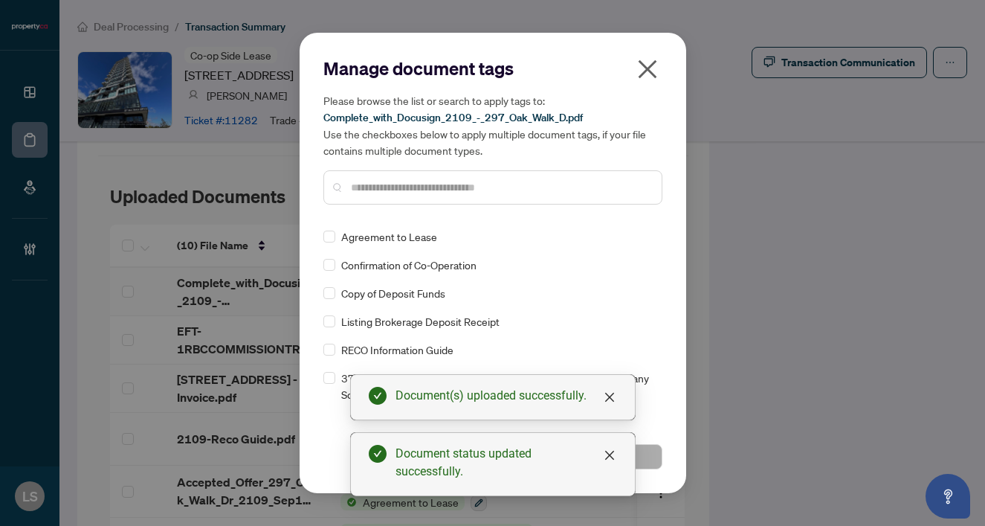
click at [407, 190] on input "text" at bounding box center [500, 187] width 299 height 16
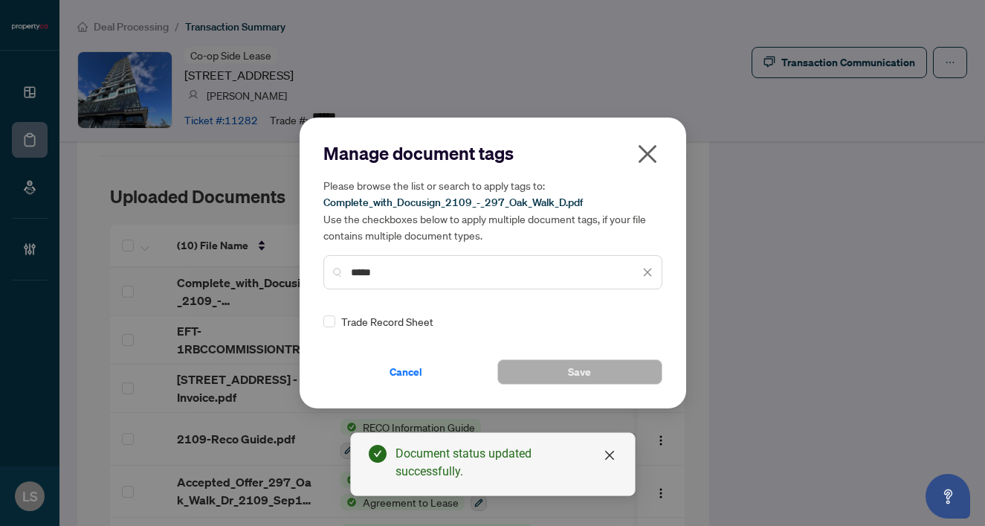
type input "*****"
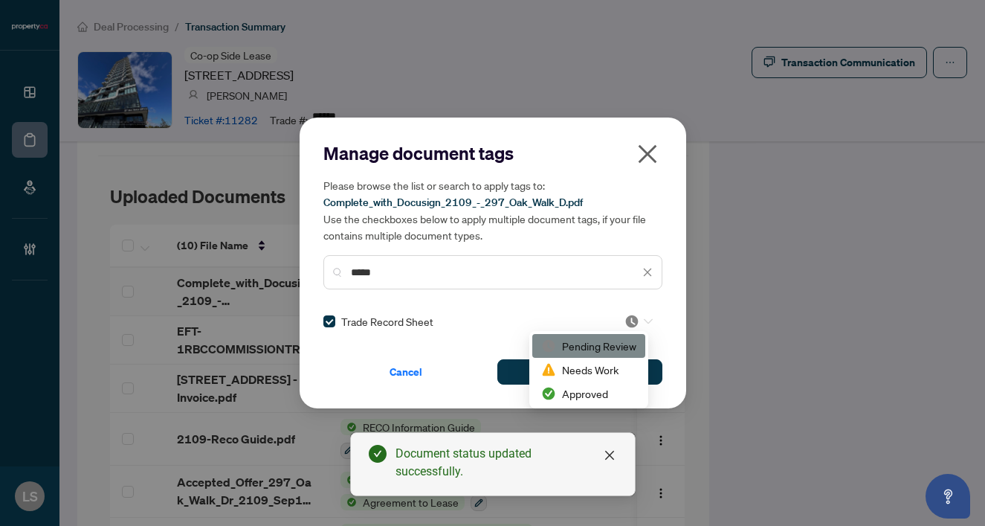
click at [633, 320] on img at bounding box center [632, 321] width 15 height 15
click at [583, 404] on div "Approved" at bounding box center [589, 394] width 113 height 24
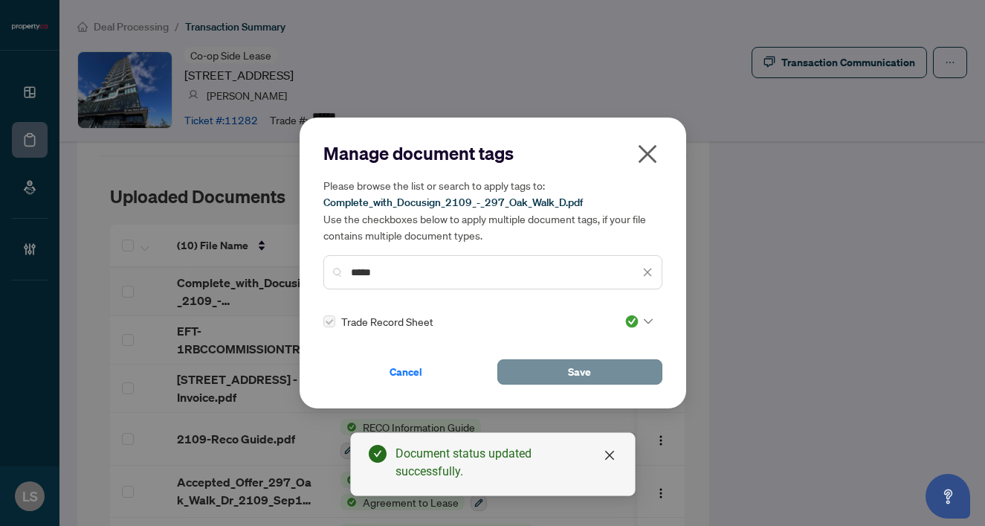
click at [563, 373] on button "Save" at bounding box center [580, 371] width 165 height 25
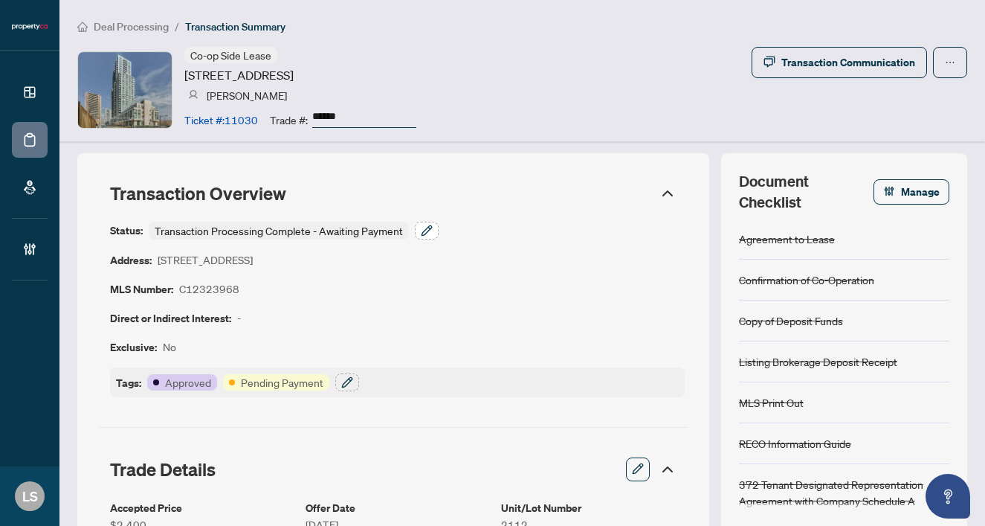
click at [433, 231] on button "button" at bounding box center [427, 231] width 24 height 18
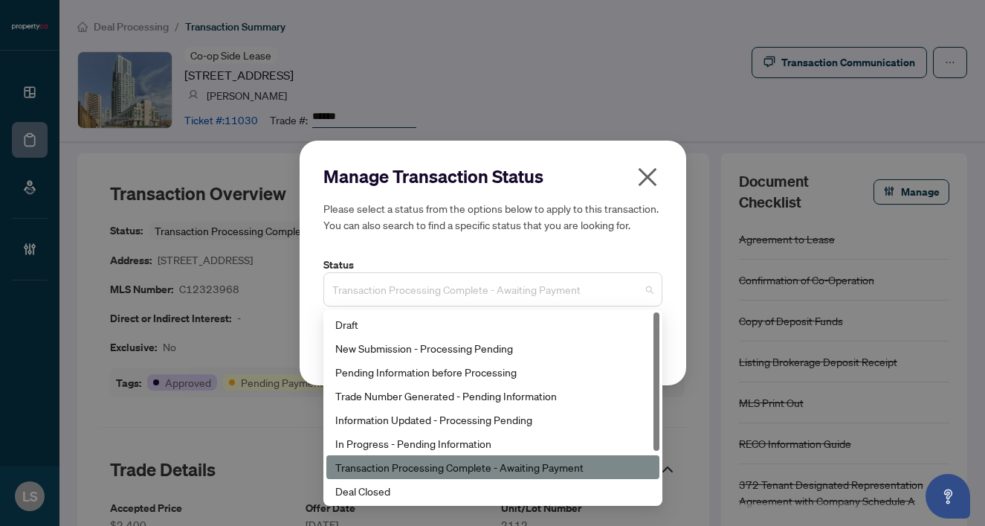
click at [415, 292] on span "Transaction Processing Complete - Awaiting Payment" at bounding box center [492, 289] width 321 height 28
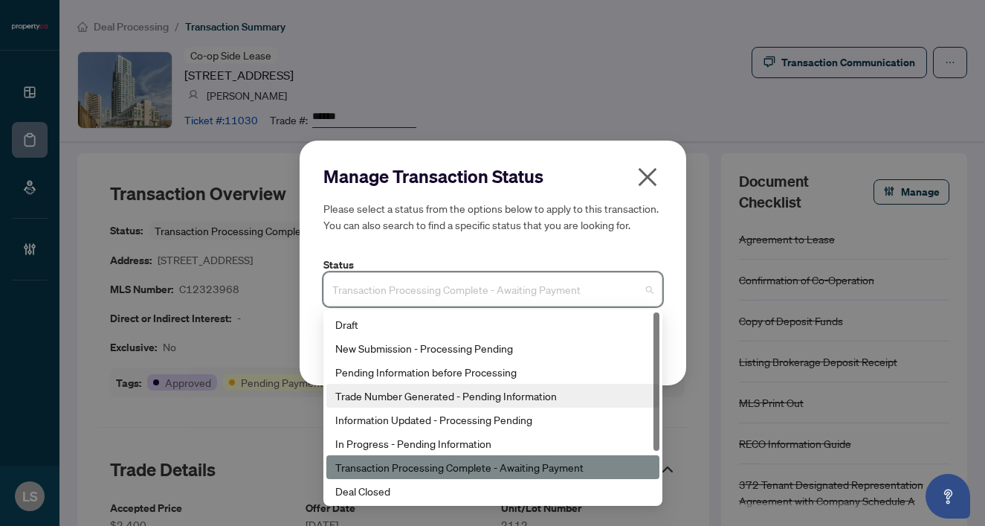
scroll to position [71, 0]
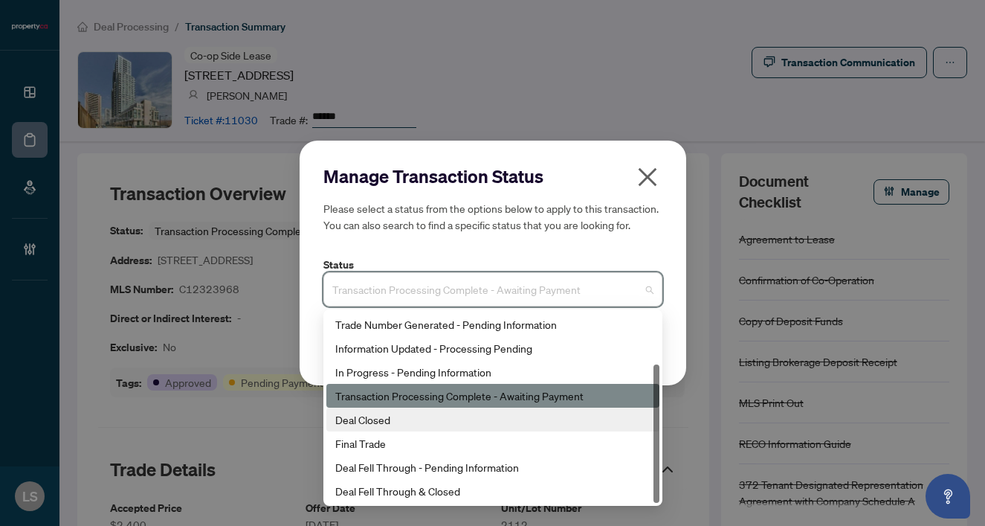
click at [398, 414] on div "Deal Closed" at bounding box center [492, 419] width 315 height 16
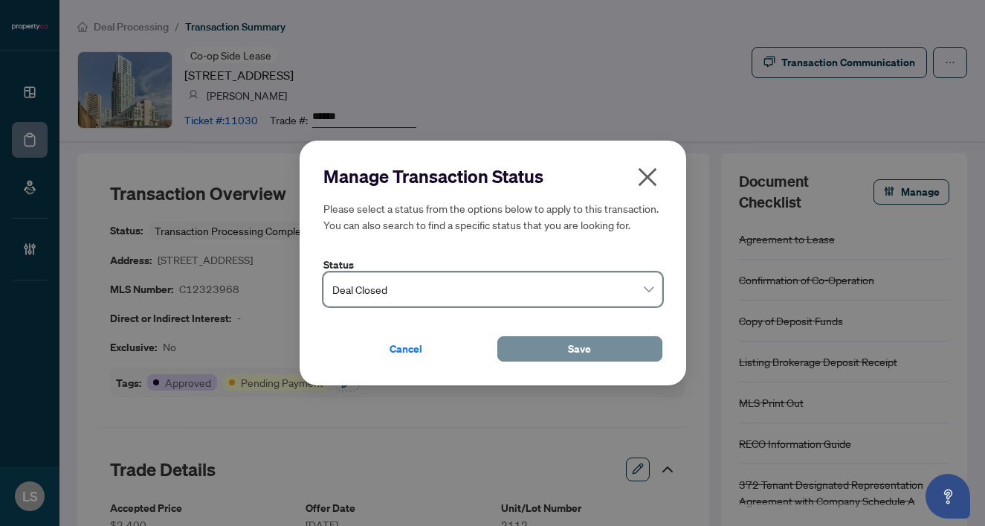
click at [583, 346] on span "Save" at bounding box center [579, 349] width 23 height 24
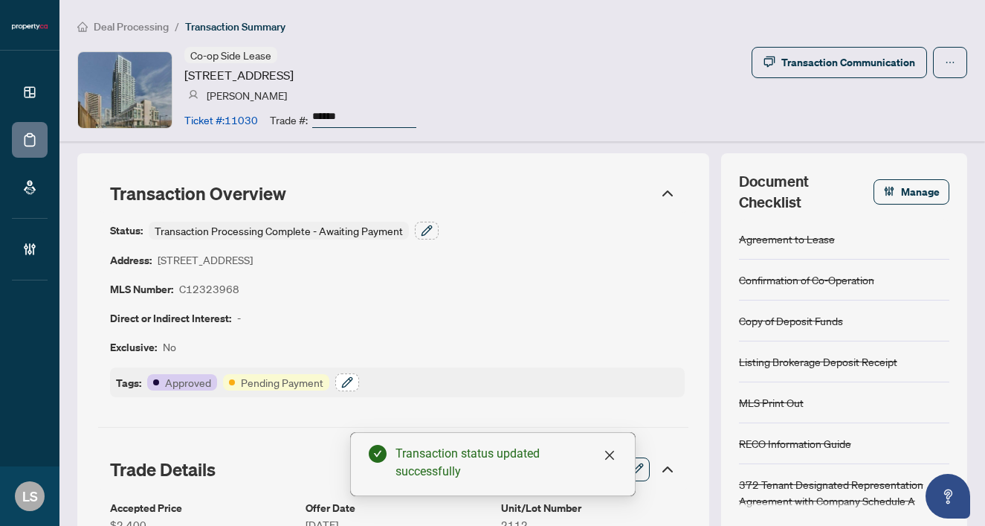
click at [343, 384] on icon "button" at bounding box center [347, 382] width 12 height 12
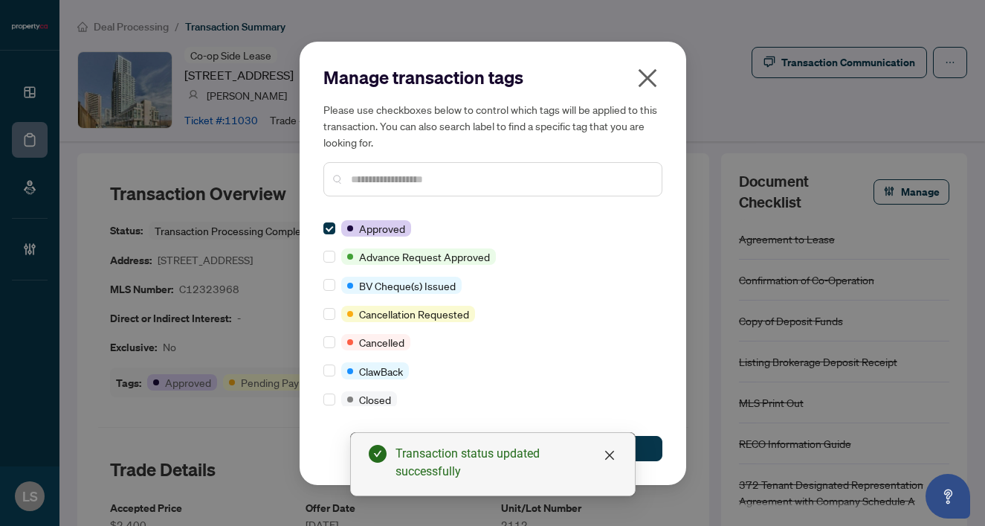
click at [363, 184] on input "text" at bounding box center [500, 179] width 299 height 16
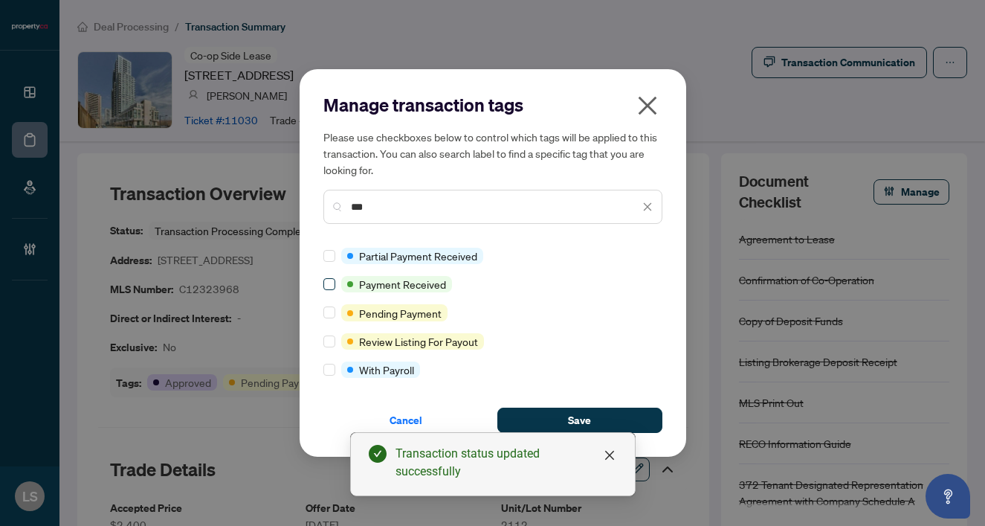
type input "***"
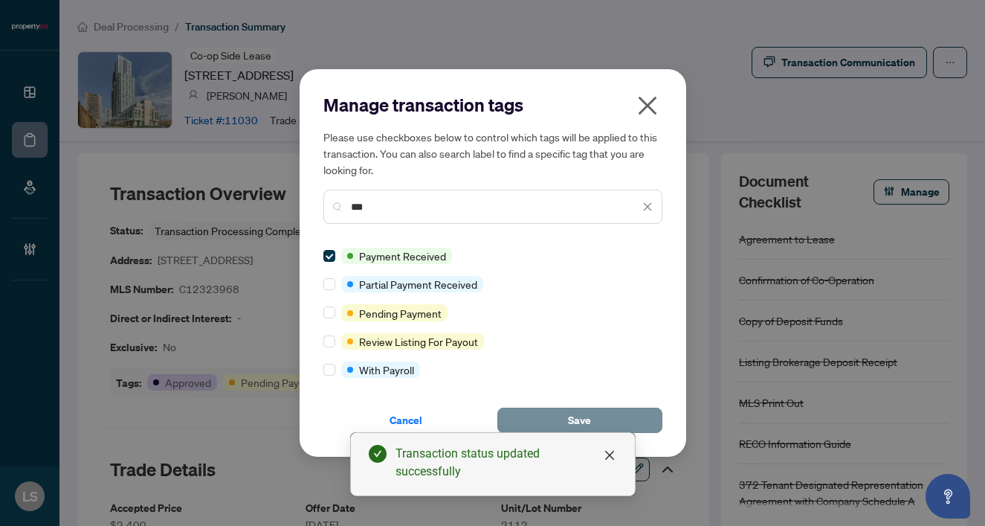
click at [547, 417] on button "Save" at bounding box center [580, 420] width 165 height 25
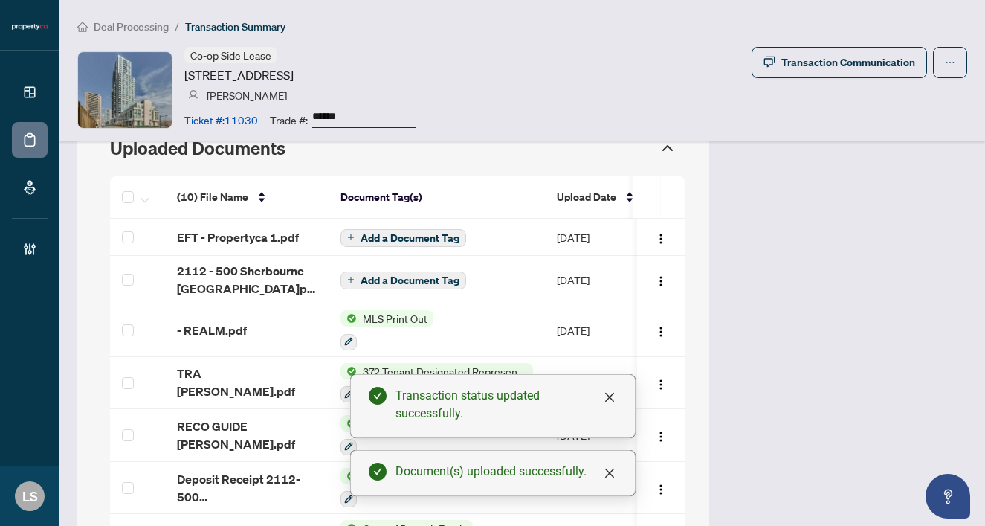
scroll to position [1391, 0]
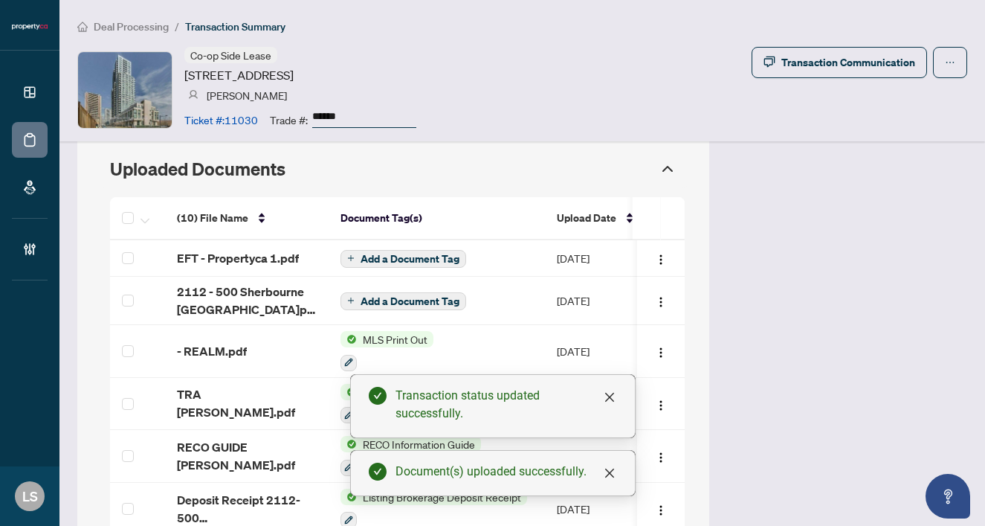
click at [211, 249] on span "EFT - Propertyca 1.pdf" at bounding box center [238, 258] width 122 height 18
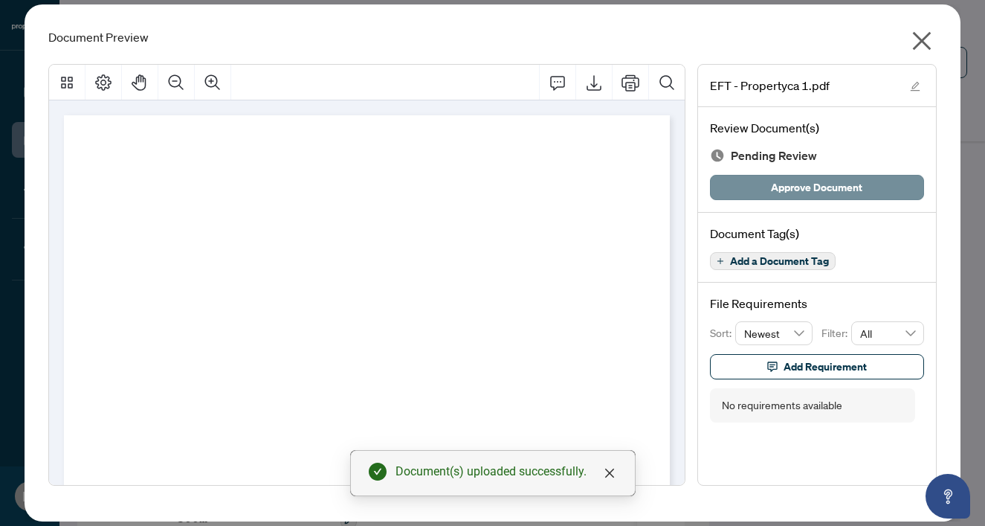
click at [785, 183] on span "Approve Document" at bounding box center [816, 188] width 91 height 24
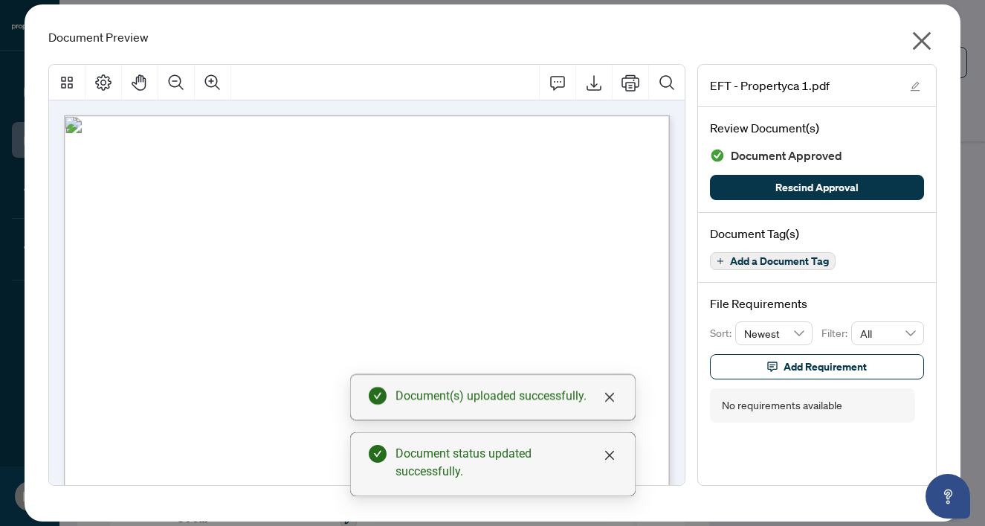
click at [921, 38] on icon "close" at bounding box center [922, 41] width 24 height 24
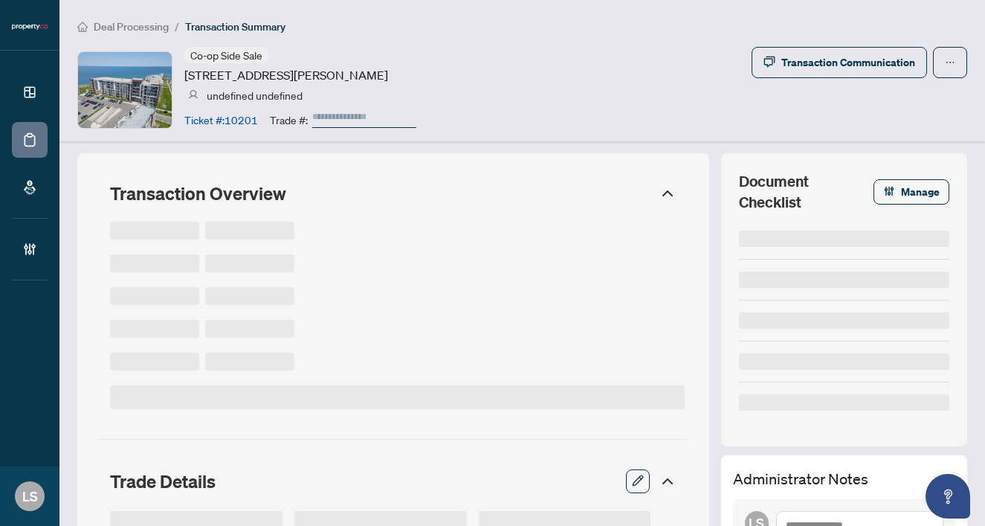
type input "******"
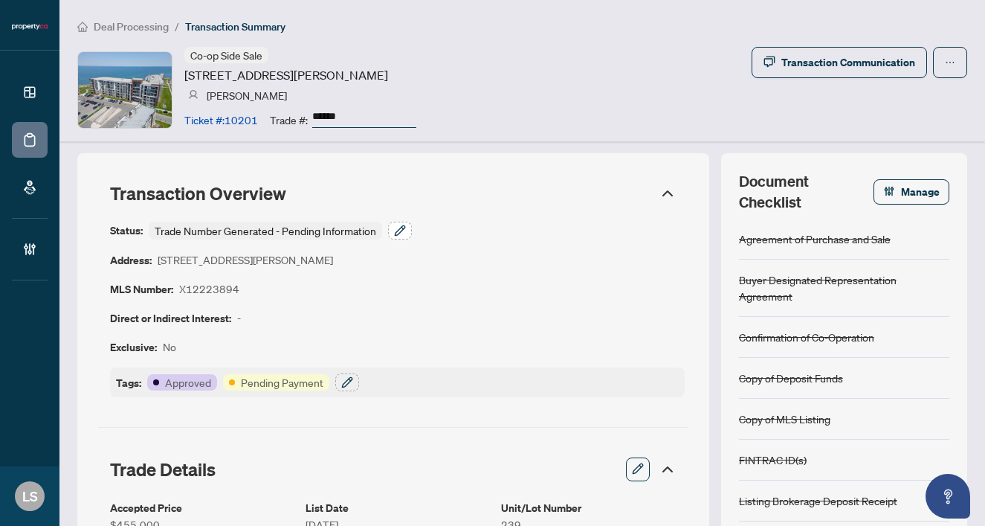
click at [398, 228] on icon "button" at bounding box center [400, 231] width 12 height 12
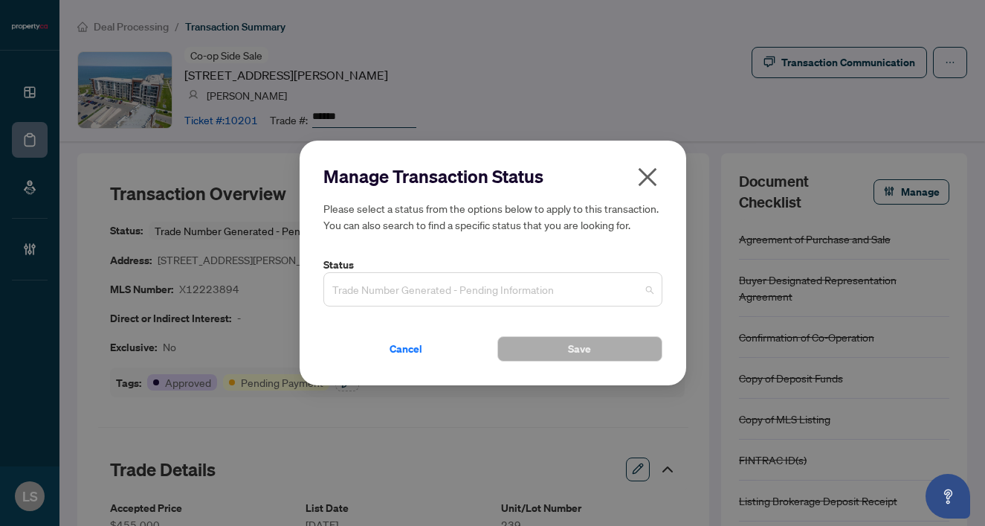
click at [367, 294] on span "Trade Number Generated - Pending Information" at bounding box center [492, 289] width 321 height 28
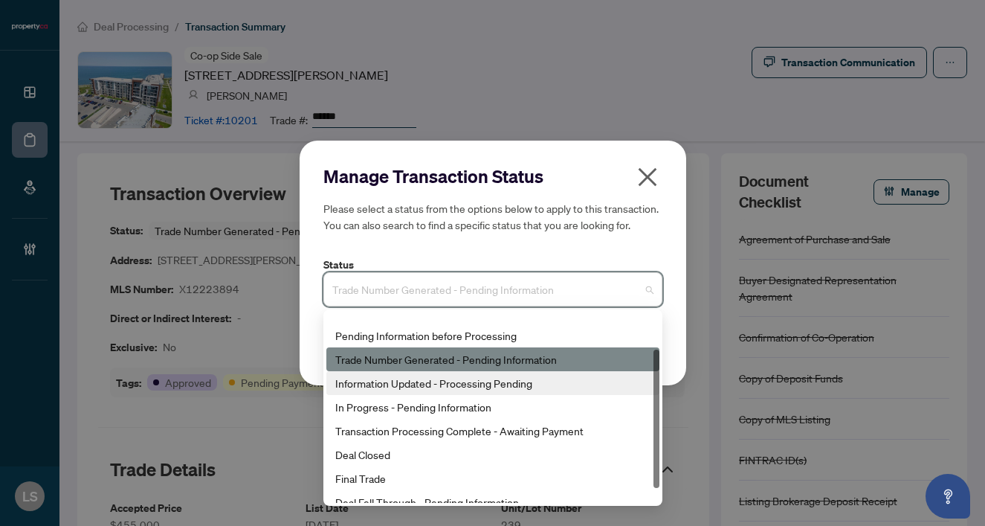
scroll to position [51, 0]
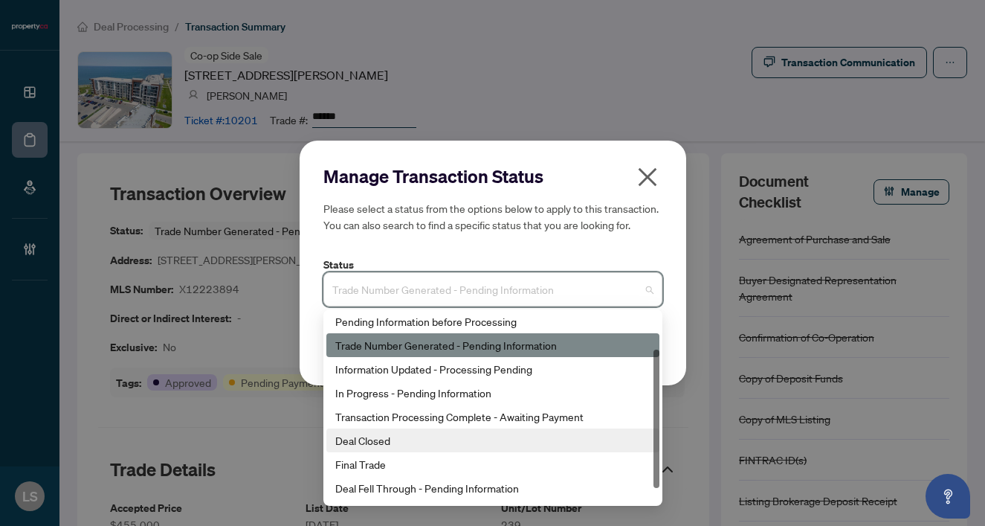
click at [375, 448] on div "Deal Closed" at bounding box center [493, 440] width 333 height 24
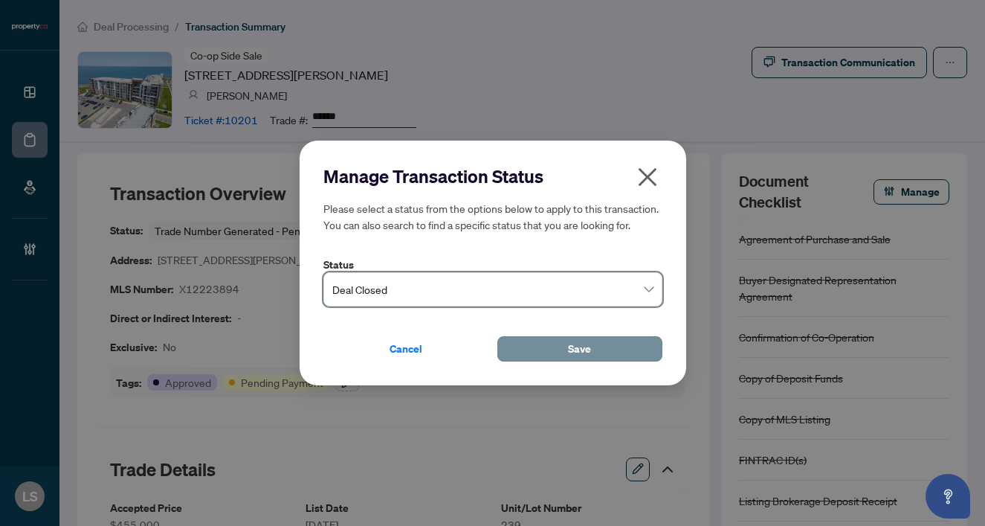
click at [541, 344] on button "Save" at bounding box center [580, 348] width 165 height 25
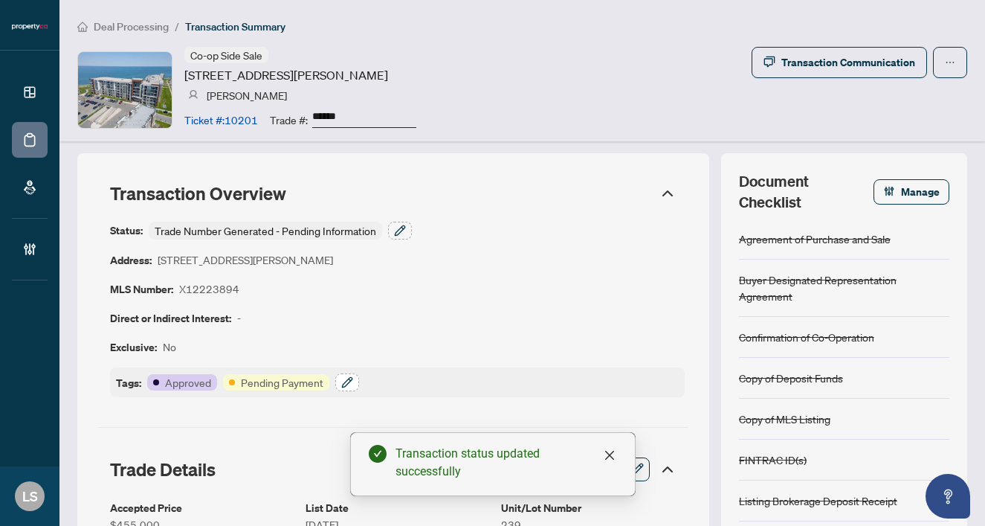
click at [348, 381] on icon "button" at bounding box center [347, 382] width 10 height 10
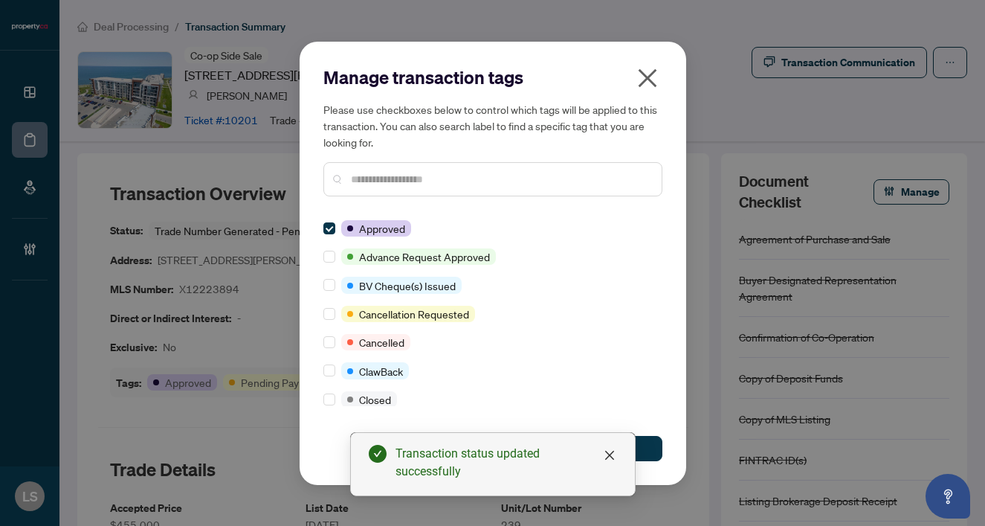
click at [374, 181] on input "text" at bounding box center [500, 179] width 299 height 16
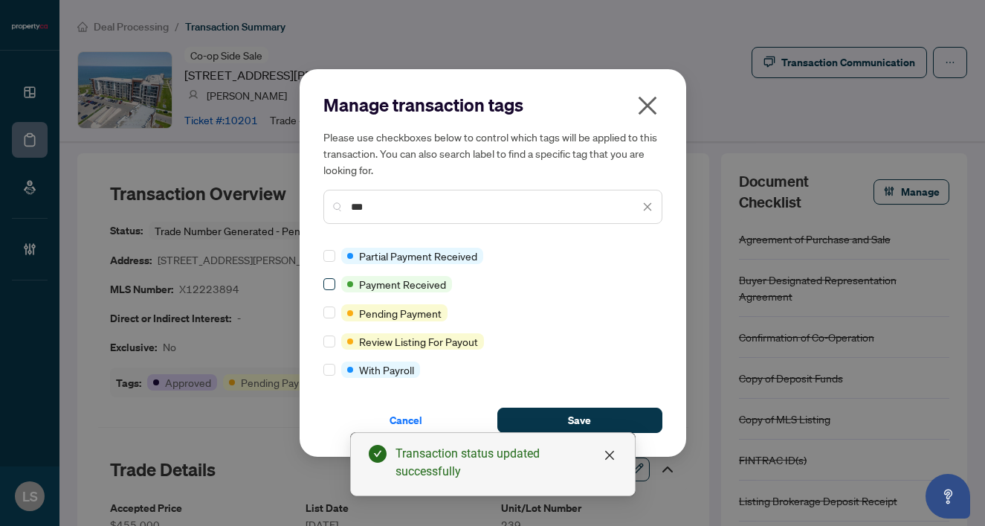
type input "***"
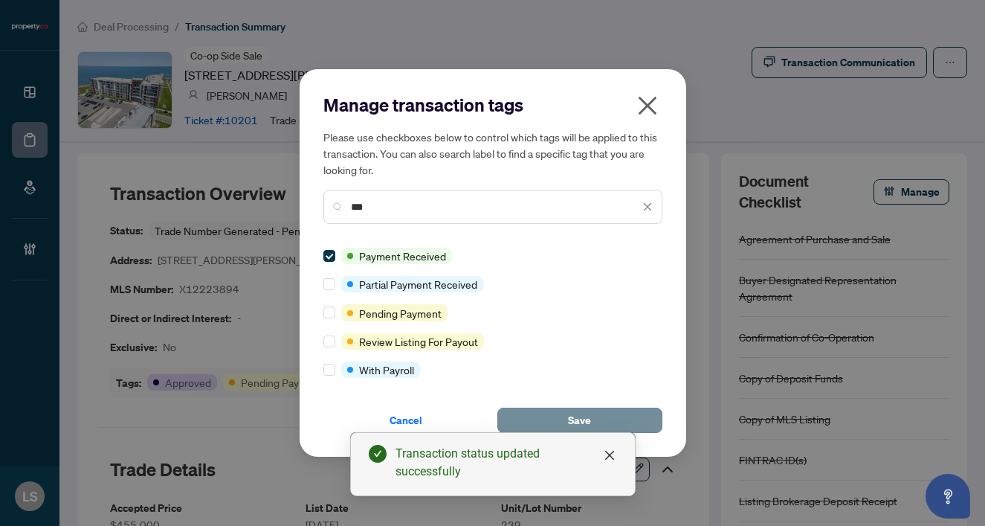
click at [575, 417] on span "Save" at bounding box center [579, 420] width 23 height 24
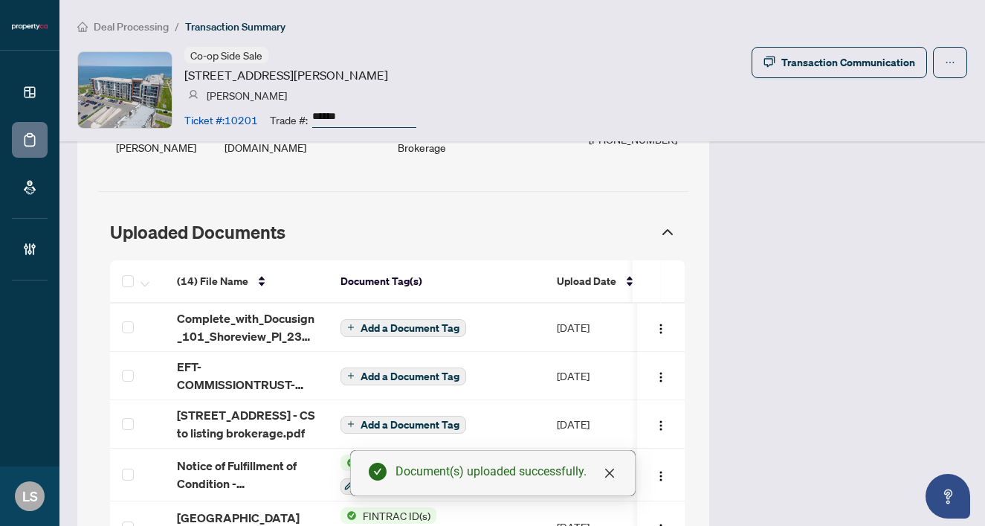
scroll to position [1362, 0]
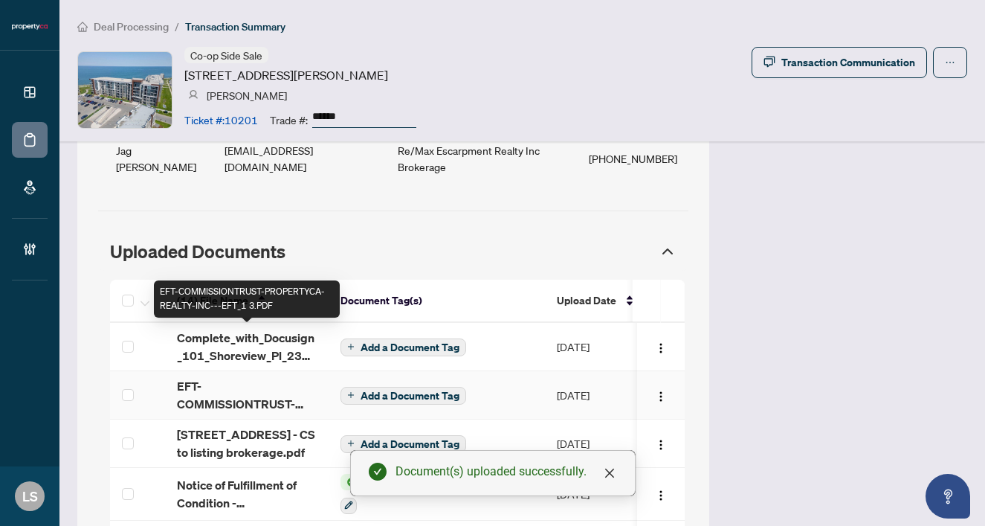
click at [201, 377] on span "EFT-COMMISSIONTRUST-PROPERTYCA-REALTY-INC---EFT_1 3.PDF" at bounding box center [247, 395] width 140 height 36
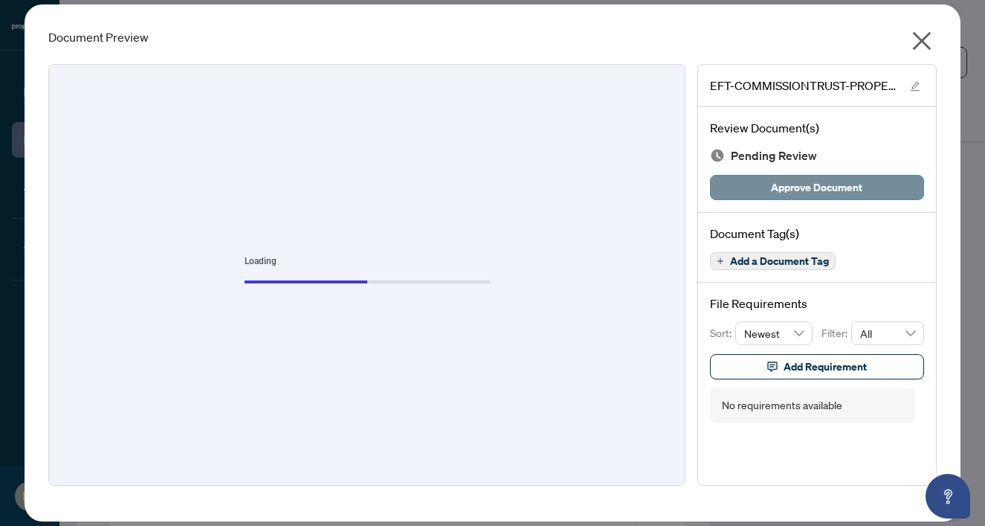
click at [811, 183] on span "Approve Document" at bounding box center [816, 188] width 91 height 24
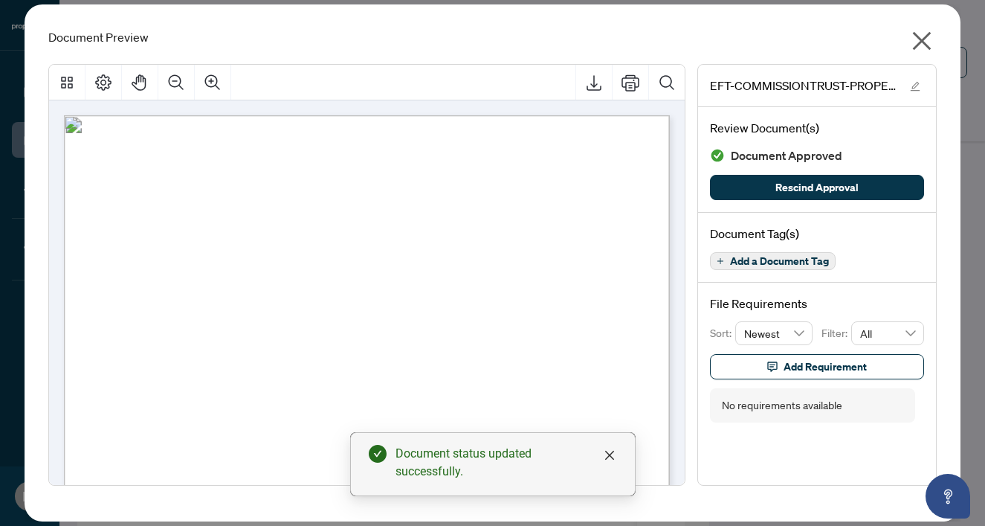
click at [925, 41] on icon "close" at bounding box center [922, 41] width 24 height 24
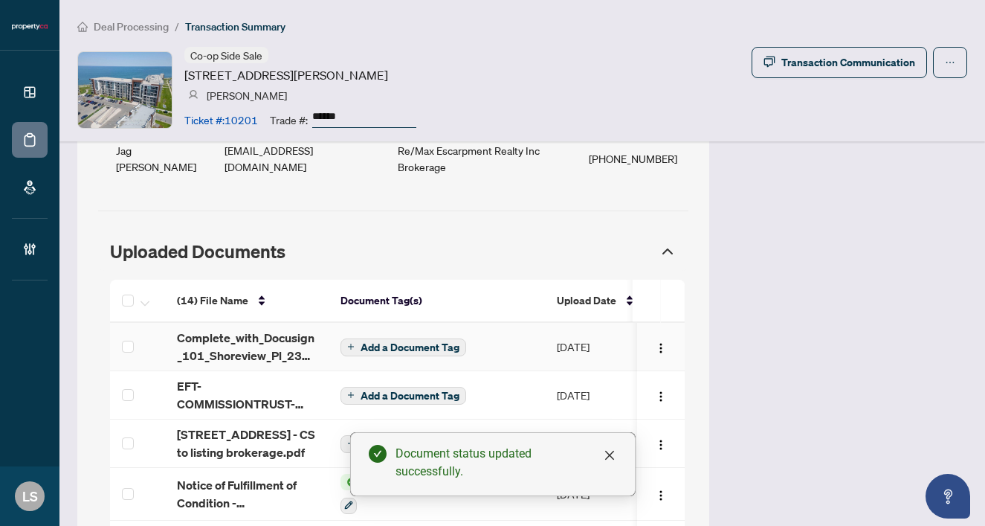
click at [392, 342] on span "Add a Document Tag" at bounding box center [410, 347] width 99 height 10
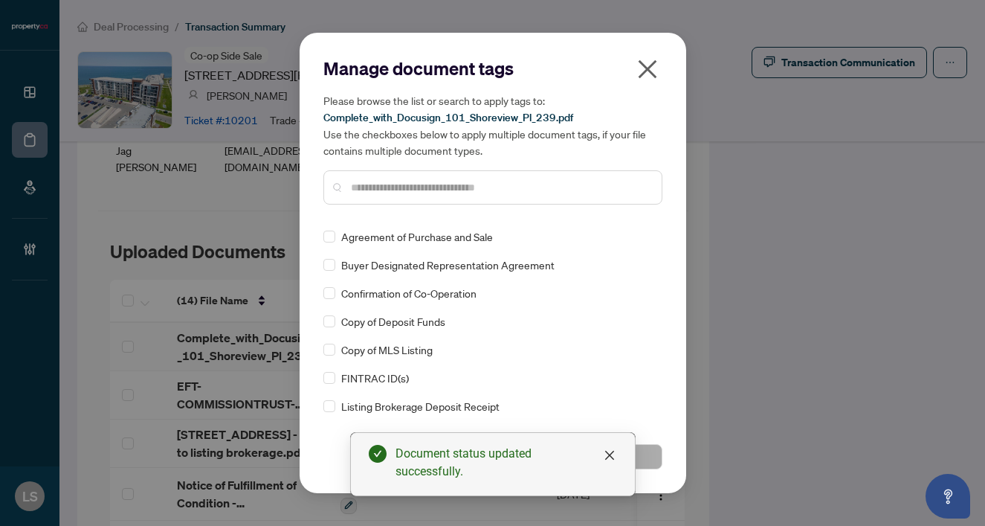
click at [371, 187] on input "text" at bounding box center [500, 187] width 299 height 16
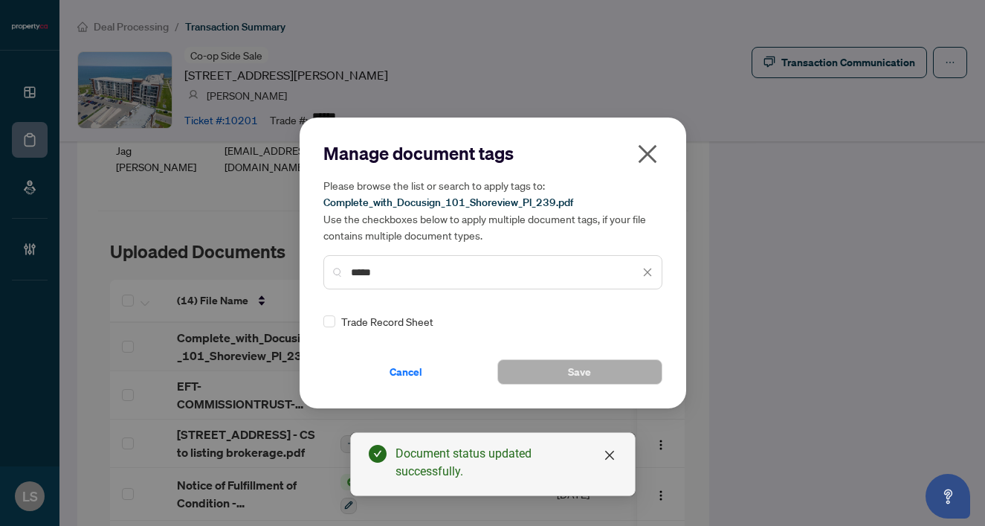
type input "*****"
click at [335, 317] on div "Trade Record Sheet" at bounding box center [489, 321] width 330 height 16
click at [321, 315] on div "Manage document tags Please browse the list or search to apply tags to: Complet…" at bounding box center [493, 263] width 387 height 291
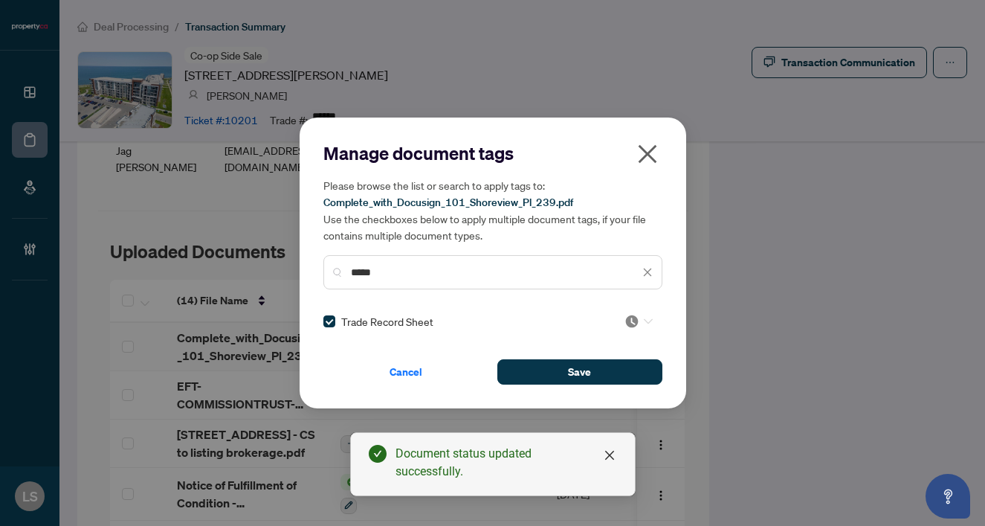
click at [628, 322] on img at bounding box center [632, 321] width 15 height 15
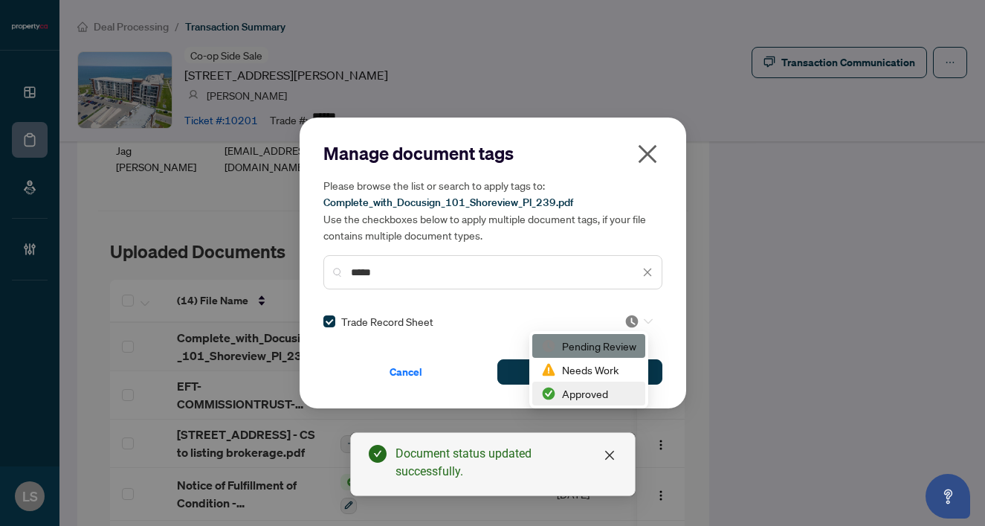
click at [583, 387] on div "Approved" at bounding box center [588, 393] width 95 height 16
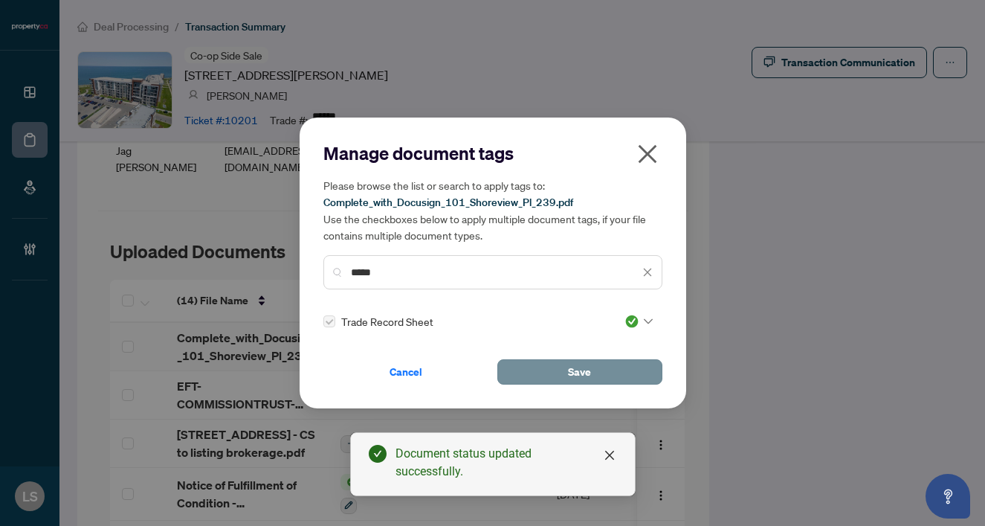
click at [561, 364] on button "Save" at bounding box center [580, 371] width 165 height 25
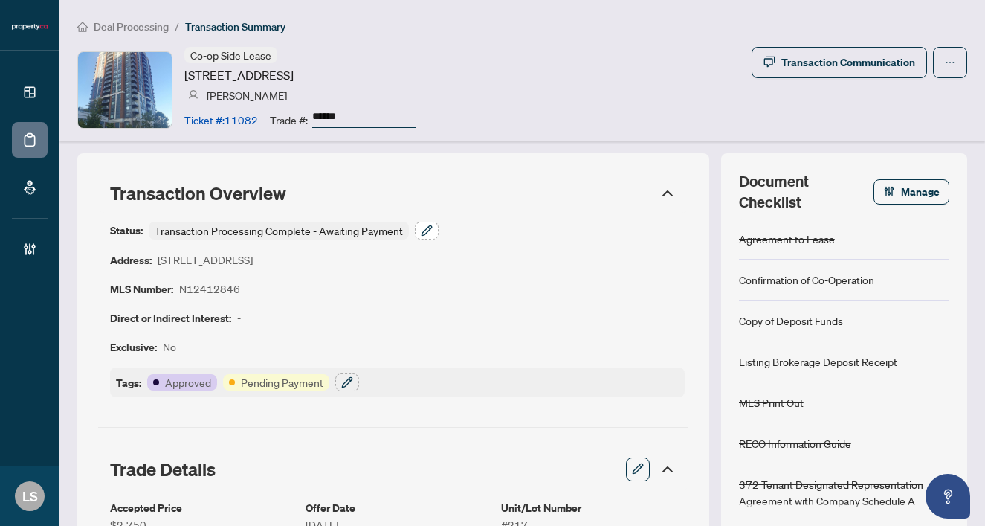
click at [425, 234] on icon "button" at bounding box center [427, 230] width 10 height 10
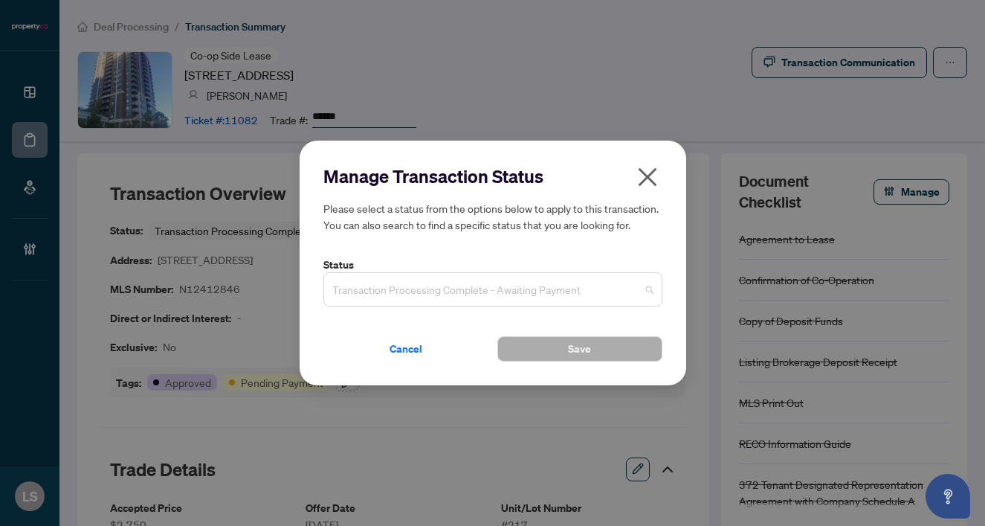
click at [353, 295] on span "Transaction Processing Complete - Awaiting Payment" at bounding box center [492, 289] width 321 height 28
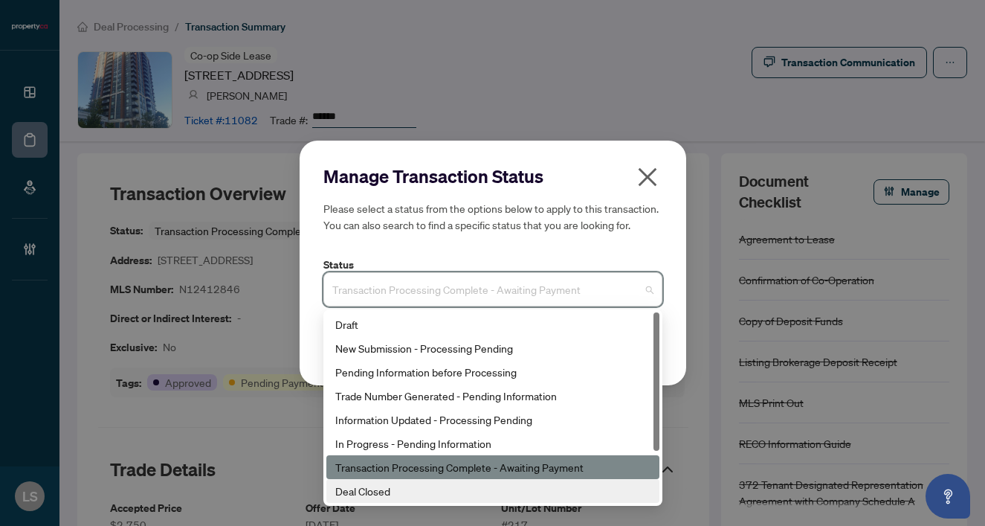
click at [379, 491] on div "Deal Closed" at bounding box center [492, 491] width 315 height 16
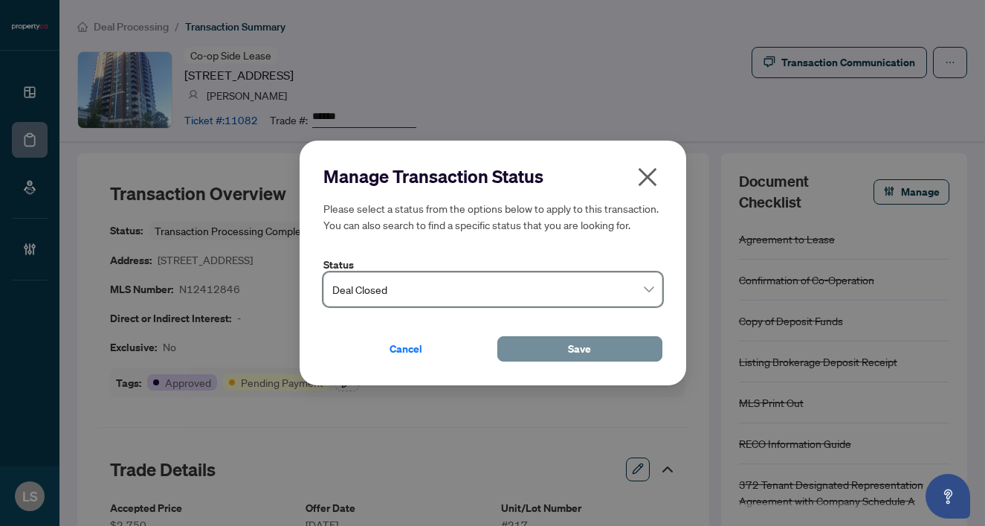
click at [554, 347] on button "Save" at bounding box center [580, 348] width 165 height 25
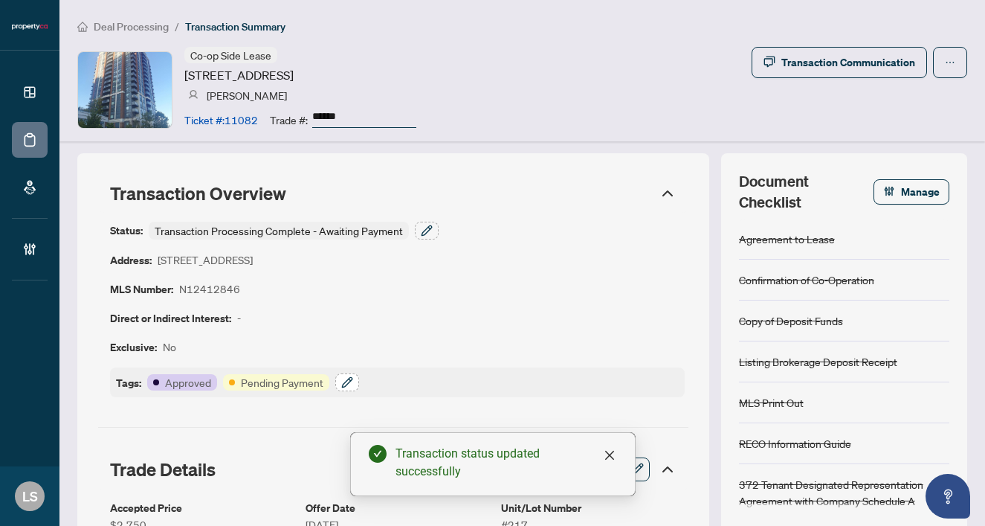
click at [343, 382] on icon "button" at bounding box center [347, 382] width 12 height 12
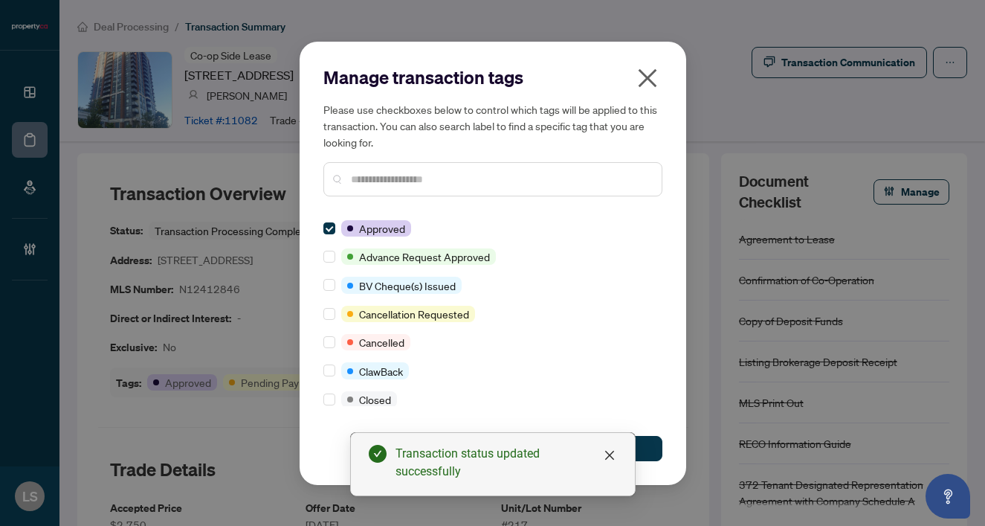
click at [398, 178] on input "text" at bounding box center [500, 179] width 299 height 16
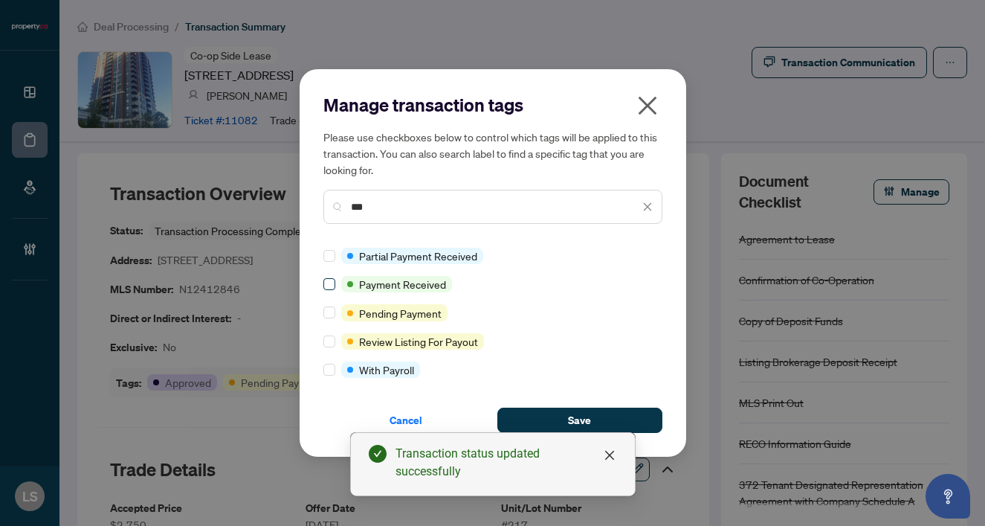
type input "***"
click at [333, 280] on span at bounding box center [330, 284] width 12 height 12
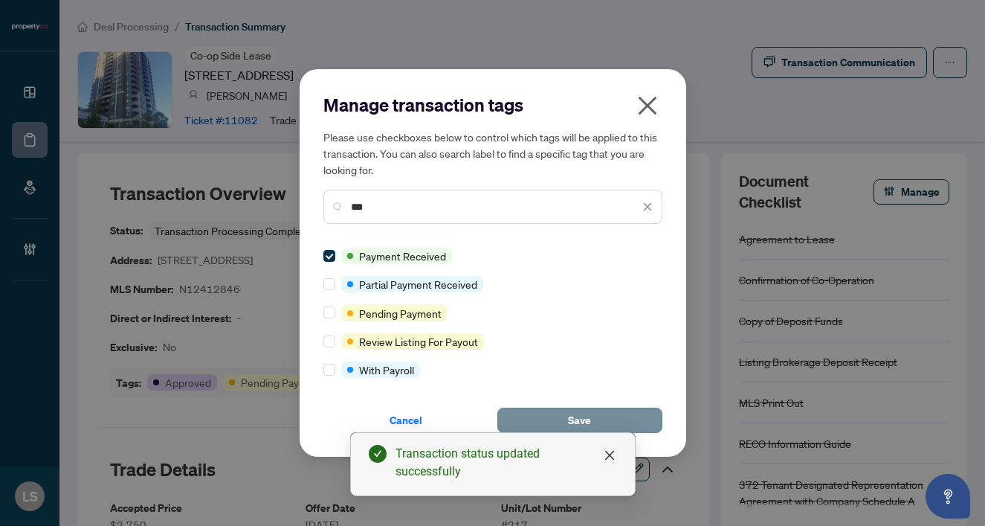
click at [567, 415] on button "Save" at bounding box center [580, 420] width 165 height 25
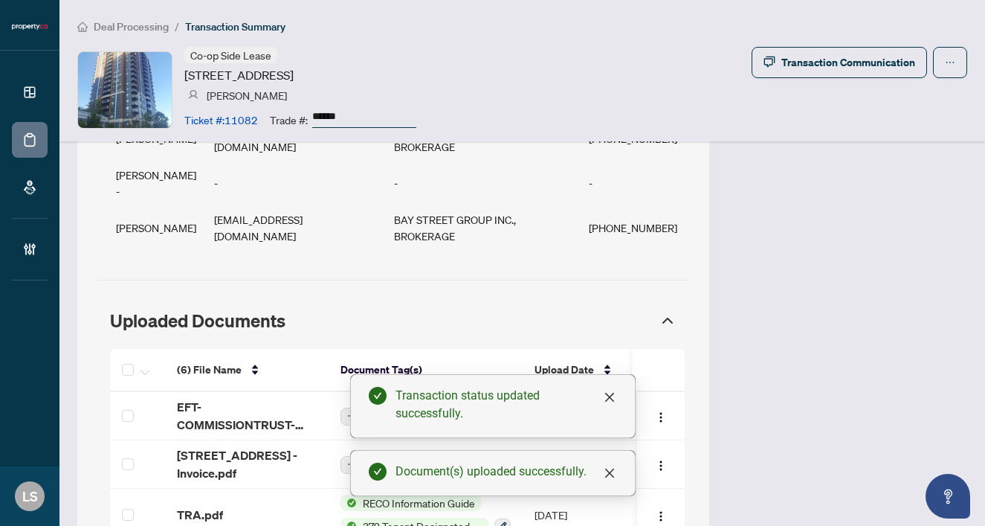
scroll to position [1499, 0]
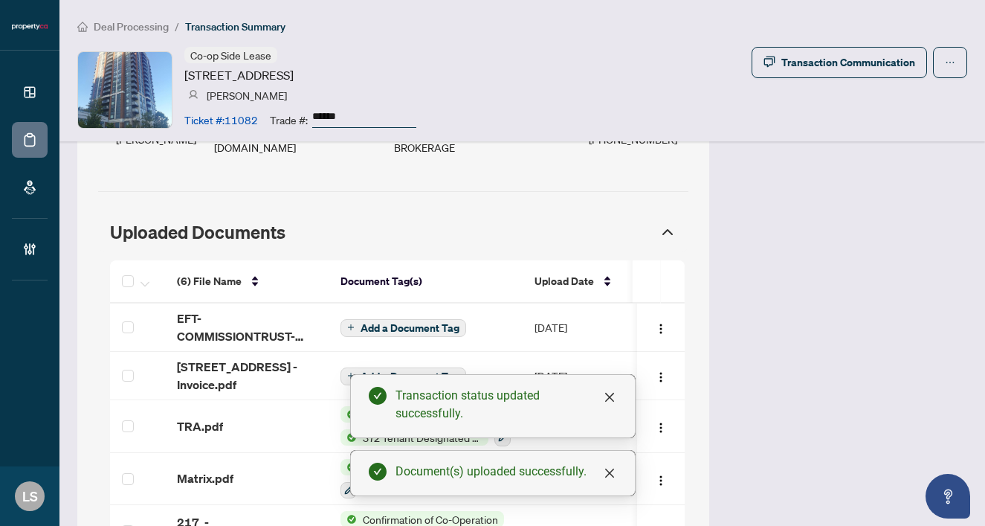
click at [201, 309] on span "EFT-COMMISSIONTRUST-PROPERTYCA-INC 134.PDF" at bounding box center [247, 327] width 140 height 36
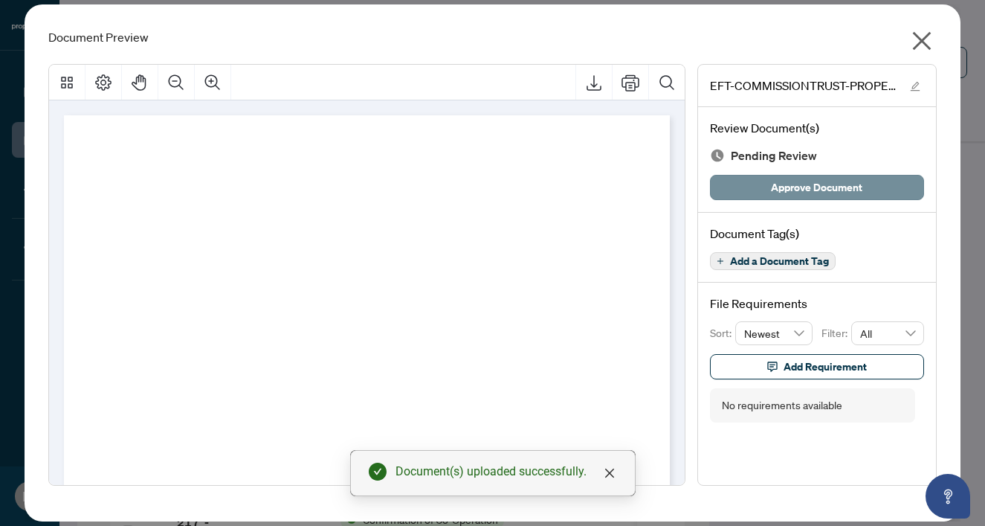
click at [785, 181] on span "Approve Document" at bounding box center [816, 188] width 91 height 24
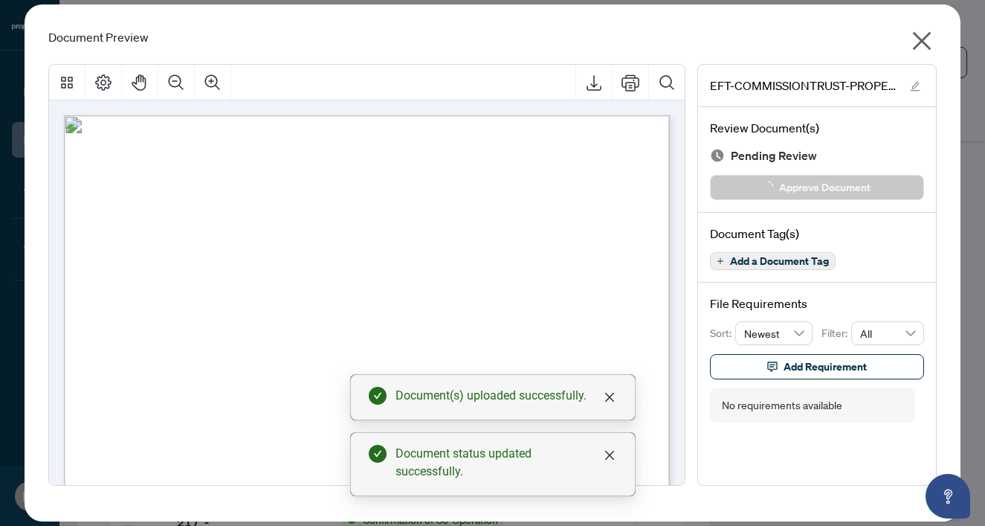
click at [922, 44] on icon "close" at bounding box center [922, 41] width 24 height 24
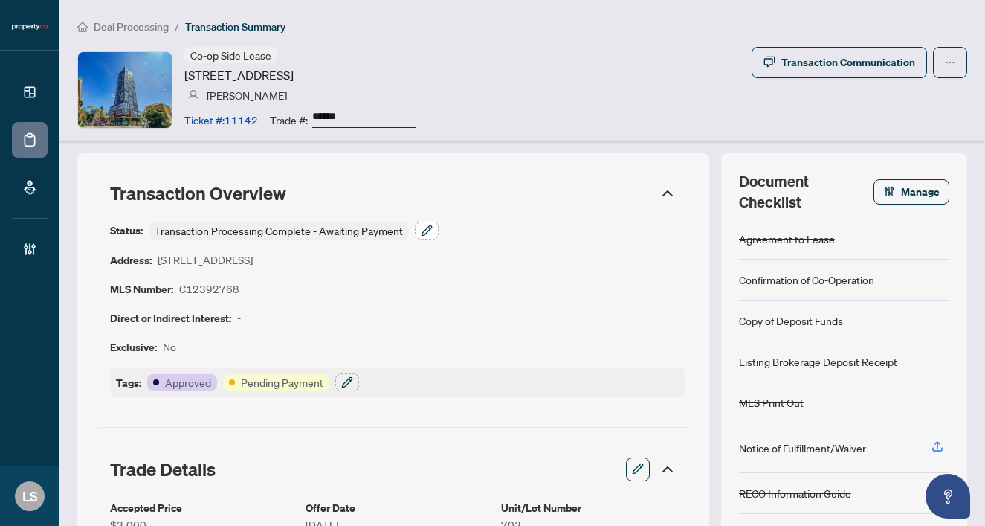
click at [424, 230] on icon "button" at bounding box center [427, 230] width 10 height 10
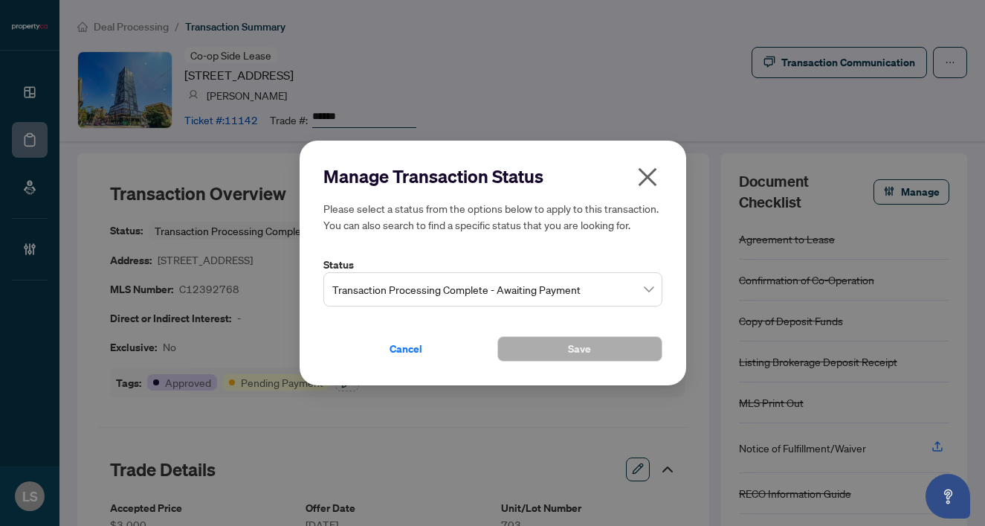
click at [368, 293] on span "Transaction Processing Complete - Awaiting Payment" at bounding box center [492, 289] width 321 height 28
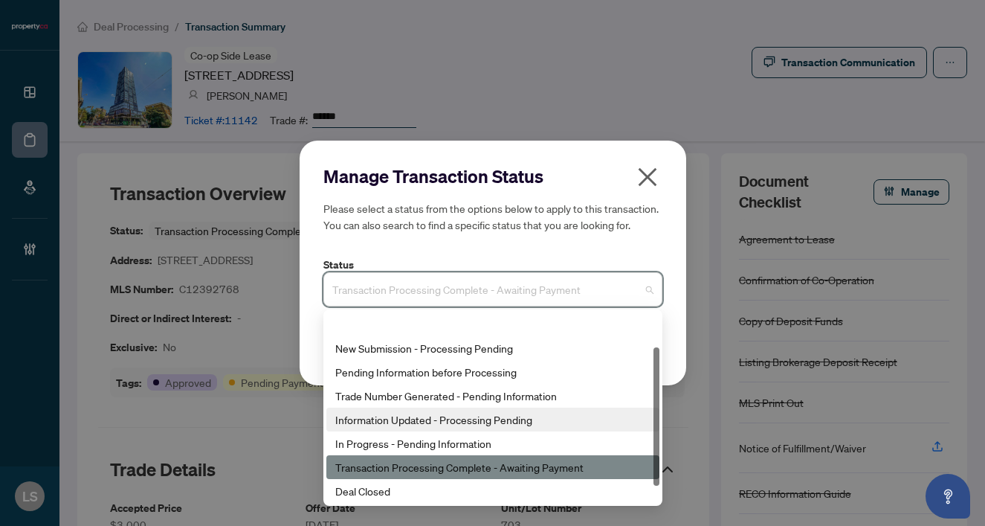
scroll to position [71, 0]
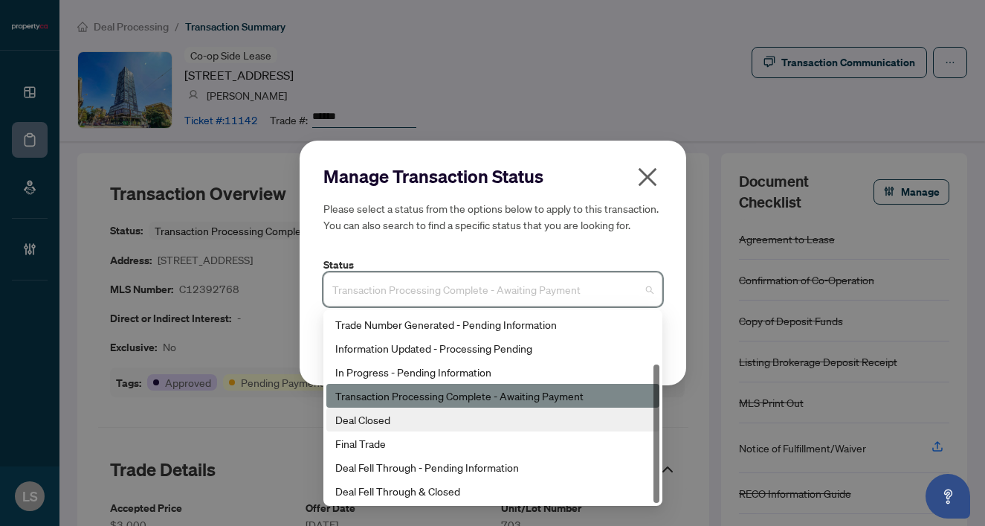
click at [385, 427] on div "Deal Closed" at bounding box center [493, 420] width 333 height 24
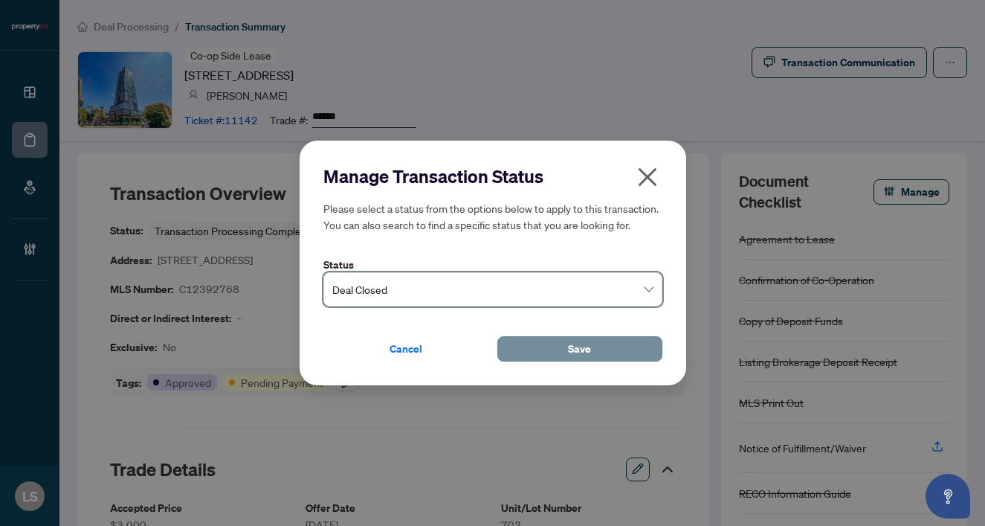
click at [547, 347] on button "Save" at bounding box center [580, 348] width 165 height 25
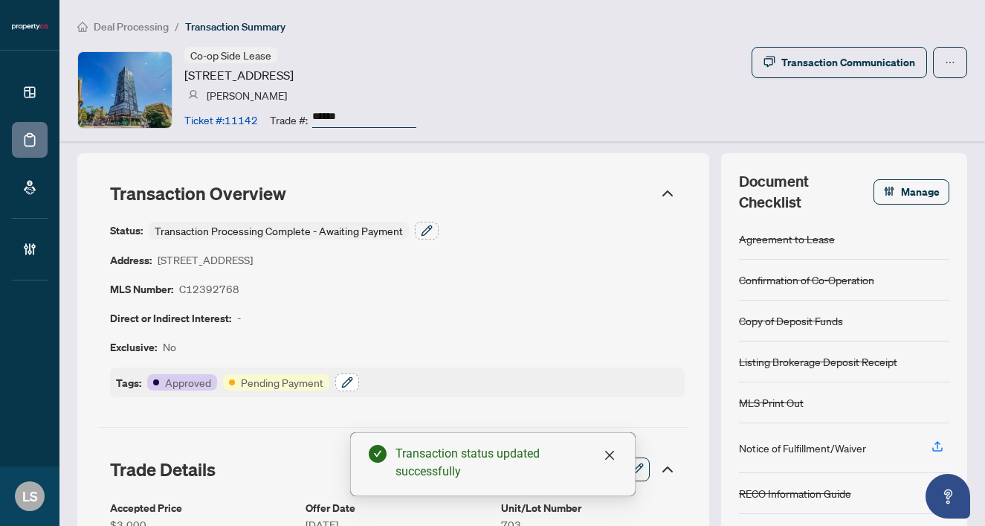
click at [344, 376] on icon "button" at bounding box center [347, 382] width 12 height 12
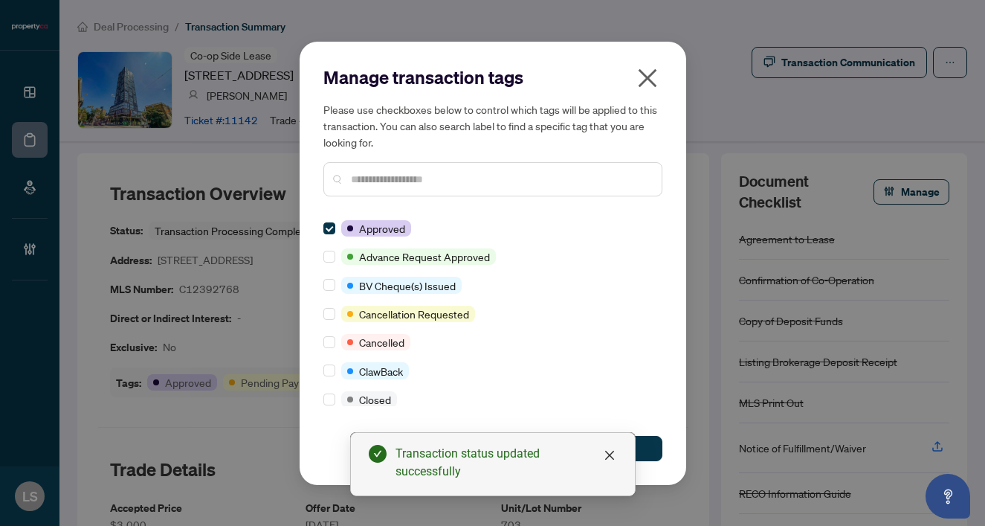
click at [414, 161] on div "Please use checkboxes below to control which tags will be applied to this trans…" at bounding box center [493, 148] width 339 height 95
click at [414, 162] on div at bounding box center [493, 179] width 339 height 34
click at [414, 181] on input "text" at bounding box center [500, 179] width 299 height 16
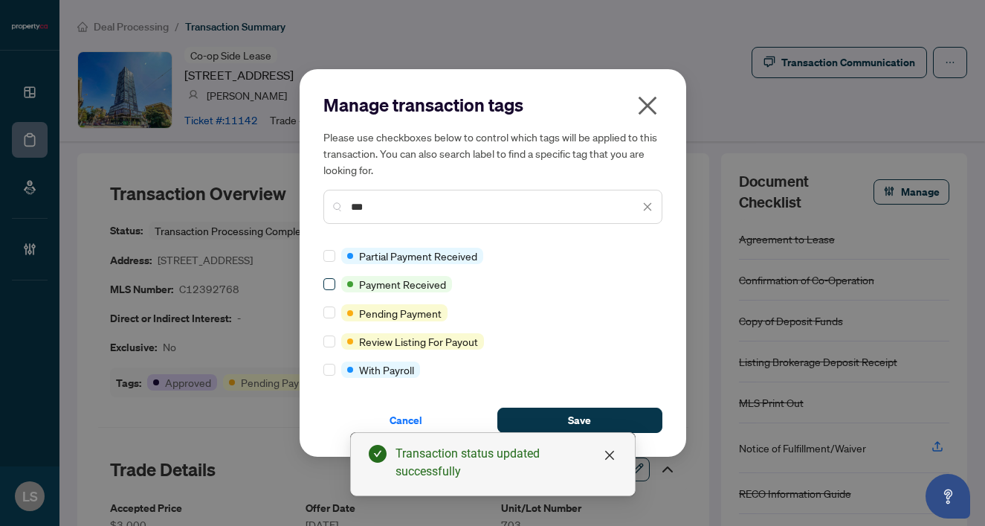
type input "***"
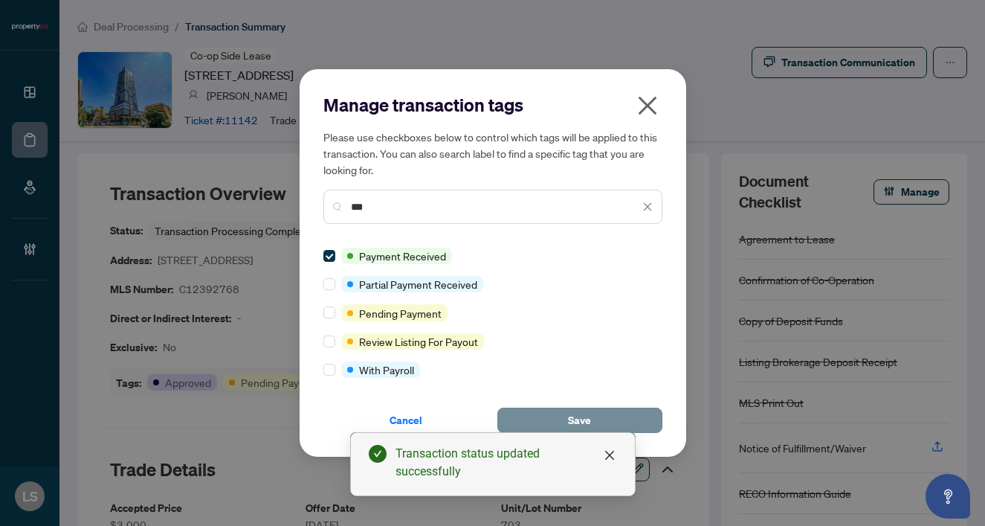
click at [562, 408] on button "Save" at bounding box center [580, 420] width 165 height 25
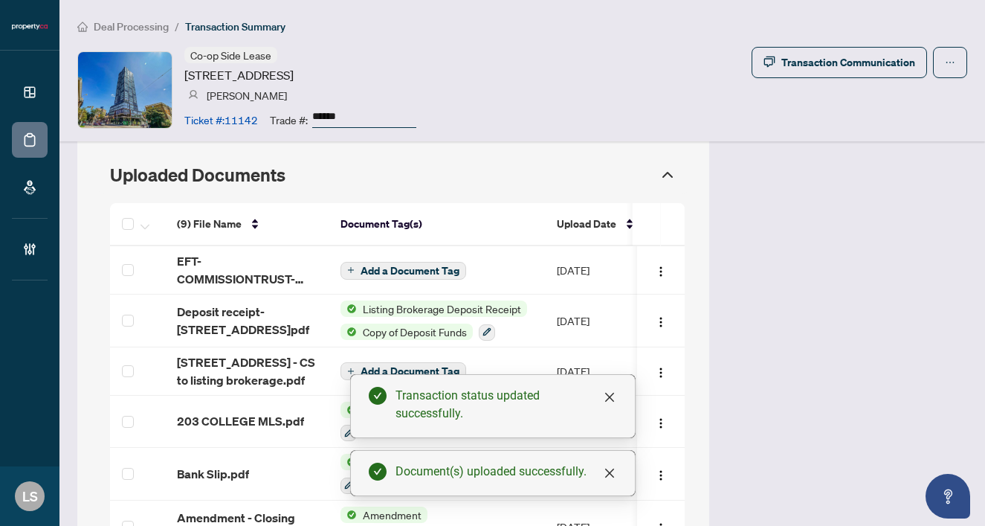
scroll to position [1264, 0]
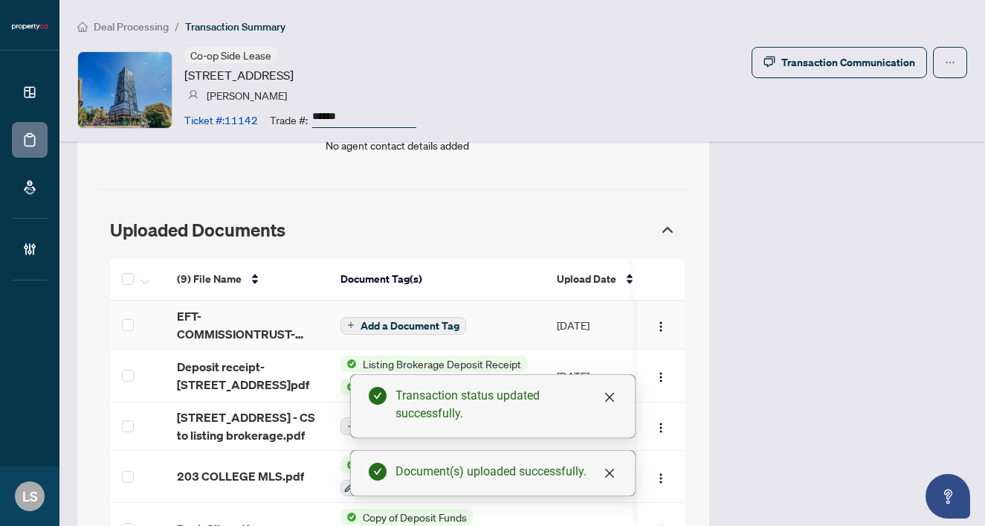
click at [216, 323] on span "EFT-COMMISSIONTRUST-PROPERTYCA-INC_4 12.PDF" at bounding box center [247, 325] width 140 height 36
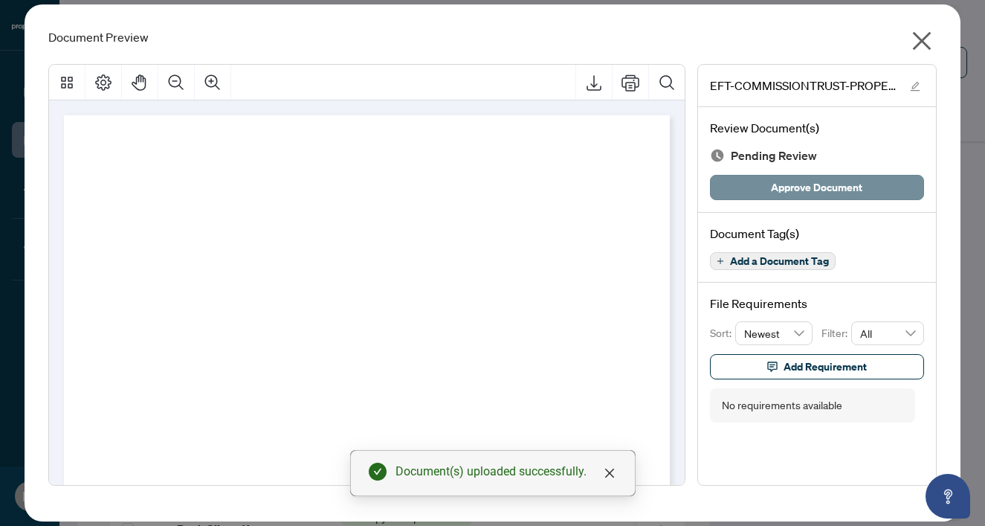
click at [791, 195] on span "Approve Document" at bounding box center [816, 188] width 91 height 24
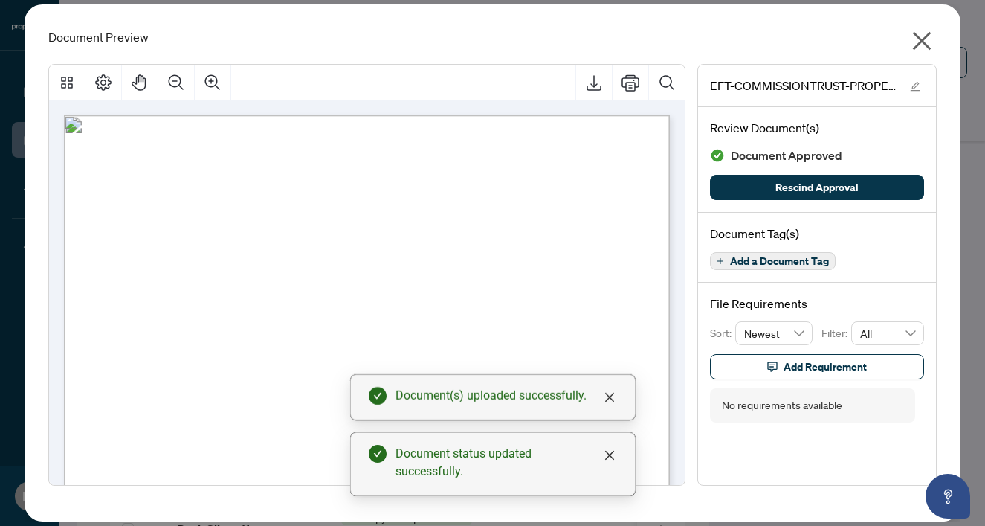
click at [927, 45] on icon "close" at bounding box center [922, 41] width 24 height 24
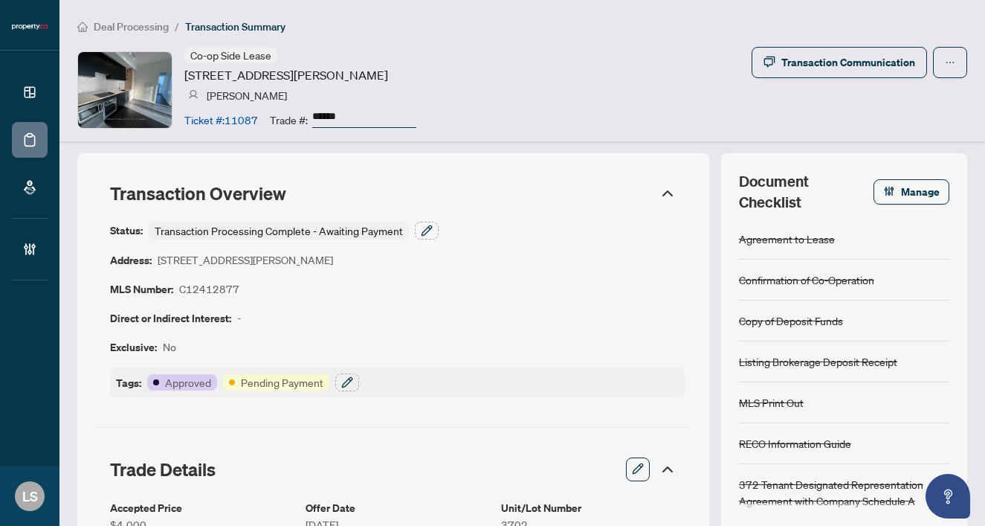
click at [439, 234] on div "Status: Transaction Processing Complete - Awaiting Payment Address: [STREET_ADD…" at bounding box center [397, 310] width 575 height 176
click at [427, 228] on icon "button" at bounding box center [427, 230] width 10 height 10
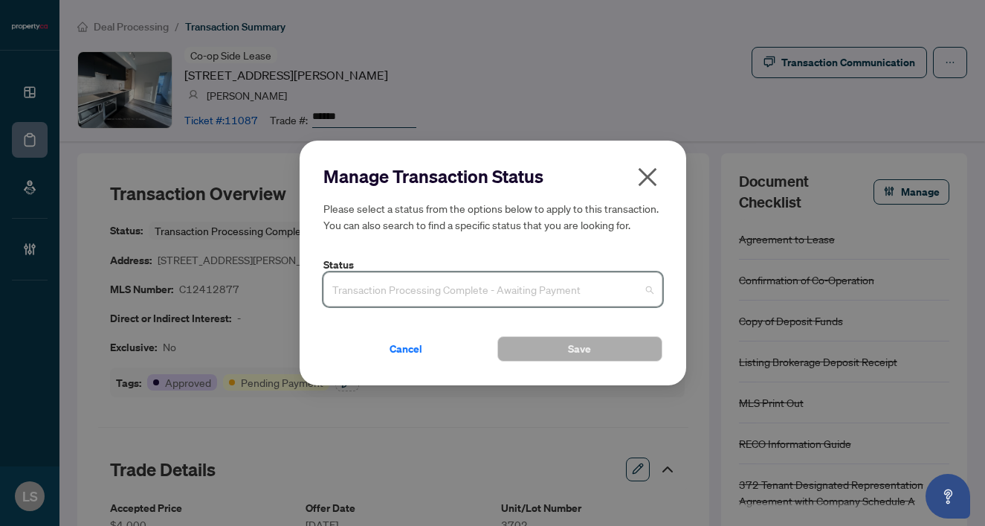
click at [332, 307] on input "search" at bounding box center [486, 291] width 308 height 33
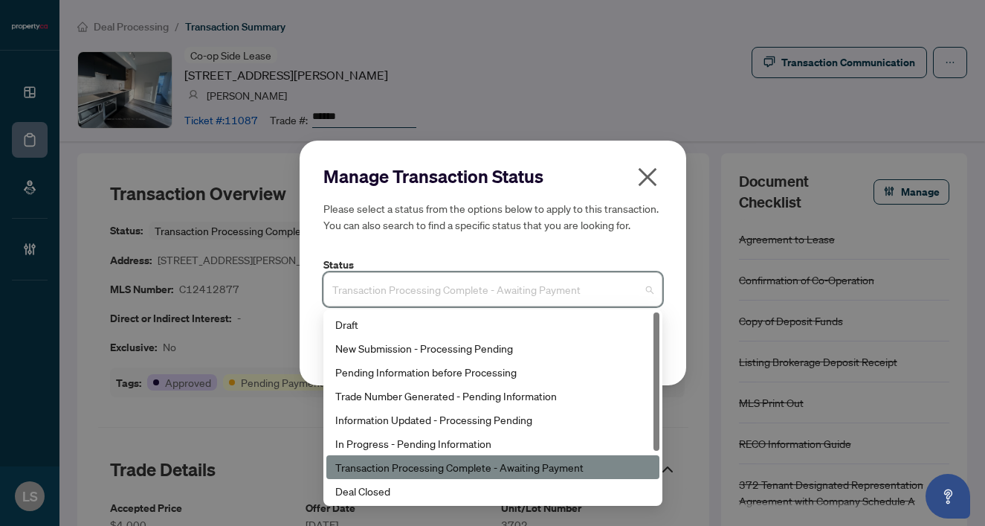
click at [340, 303] on input "search" at bounding box center [486, 291] width 308 height 33
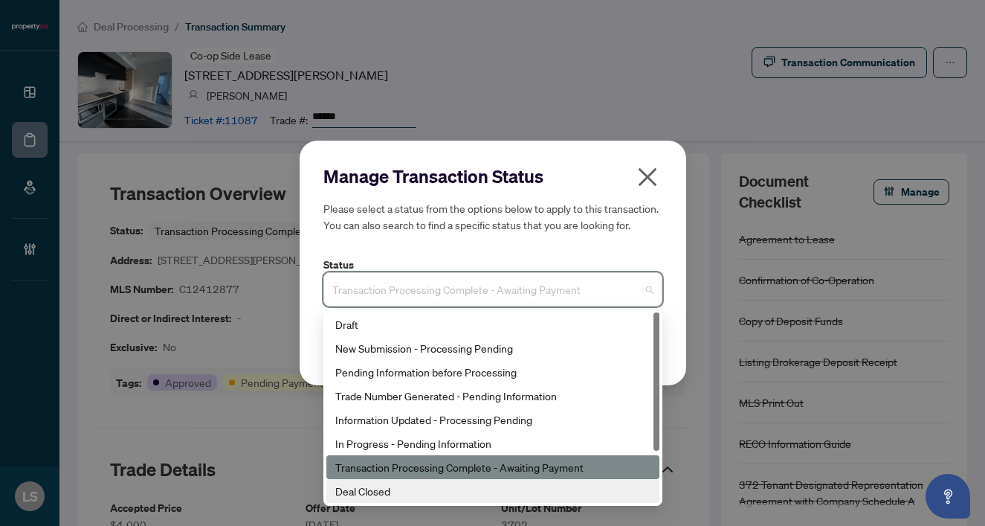
click at [367, 495] on div "Deal Closed" at bounding box center [492, 491] width 315 height 16
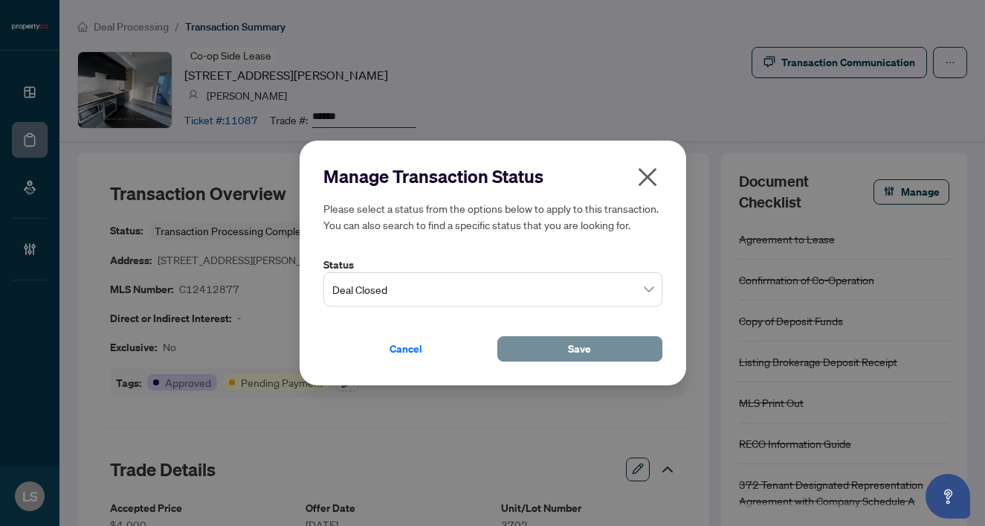
click at [574, 337] on span "Save" at bounding box center [579, 349] width 23 height 24
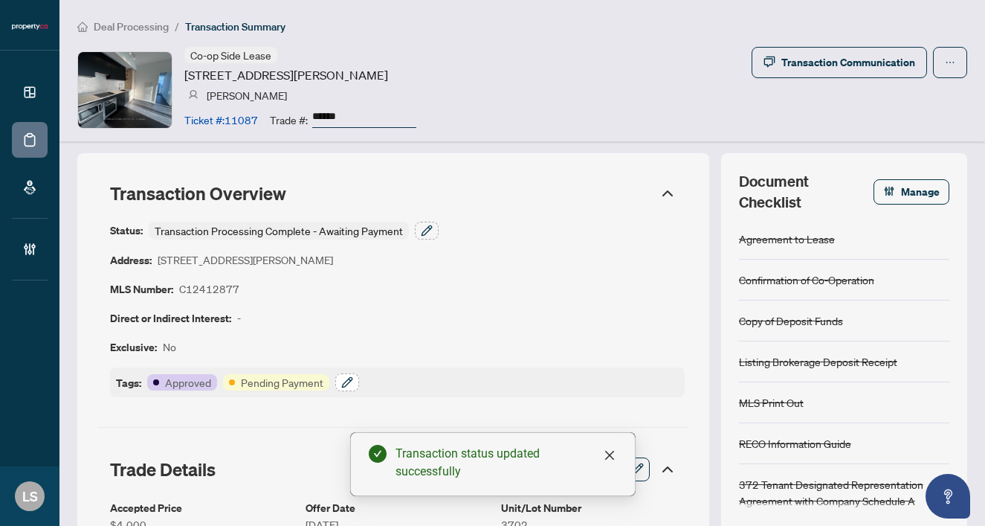
click at [350, 382] on icon "button" at bounding box center [347, 382] width 12 height 12
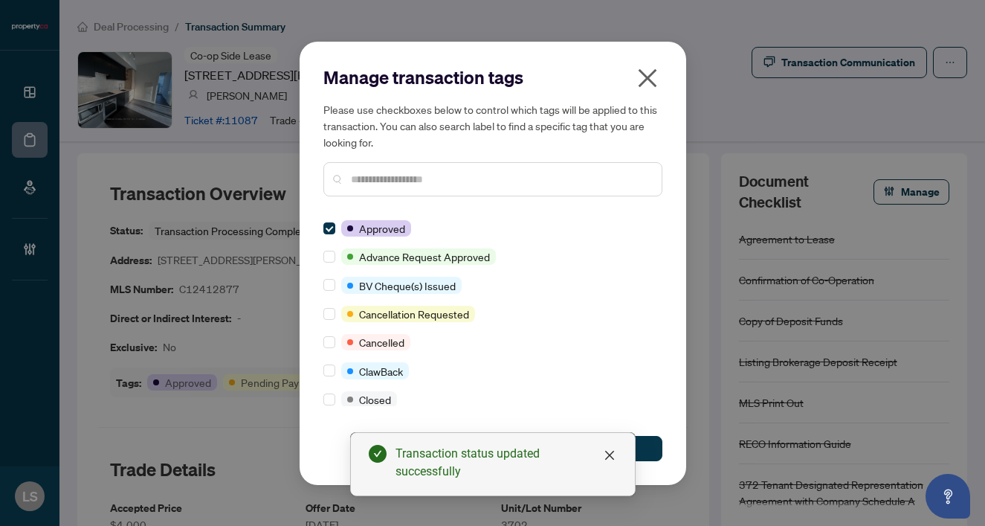
click at [367, 181] on input "text" at bounding box center [500, 179] width 299 height 16
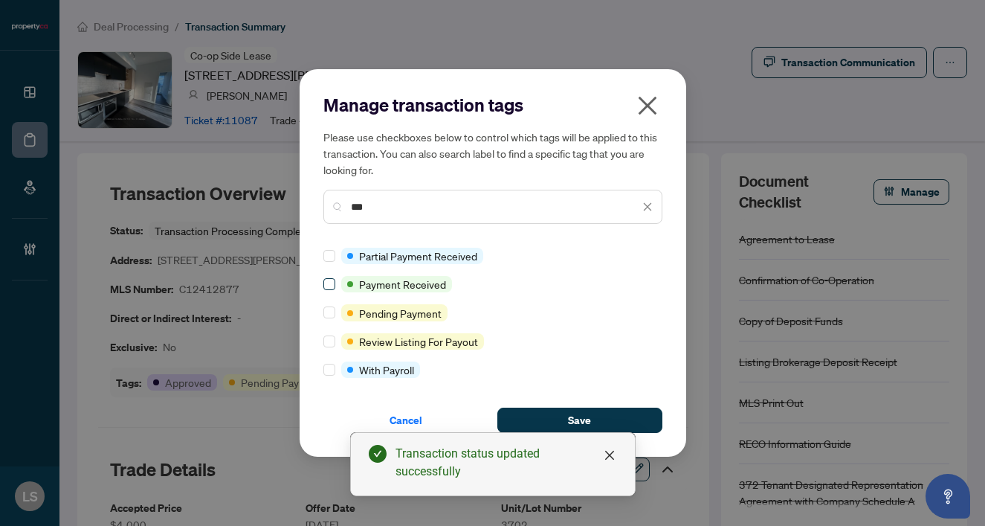
type input "***"
click at [334, 279] on span at bounding box center [330, 284] width 12 height 12
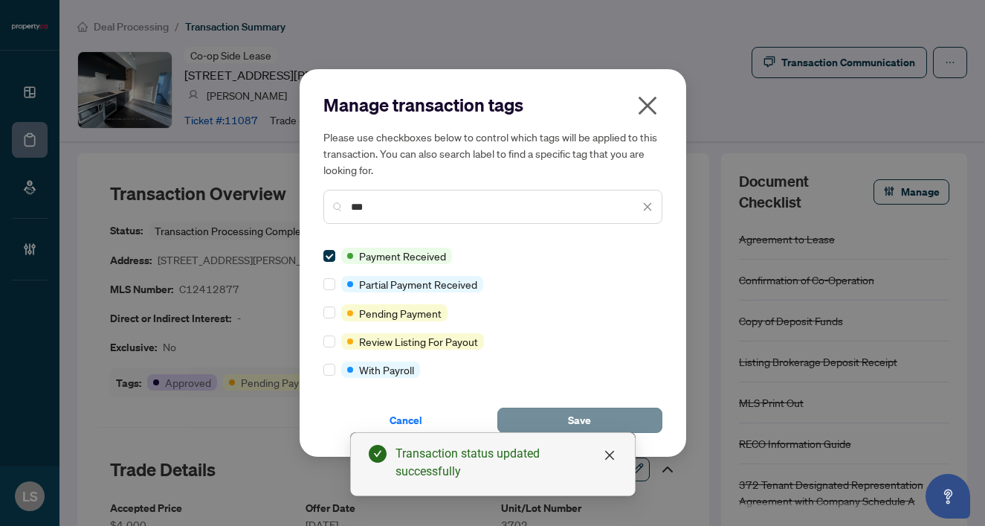
click at [556, 408] on button "Save" at bounding box center [580, 420] width 165 height 25
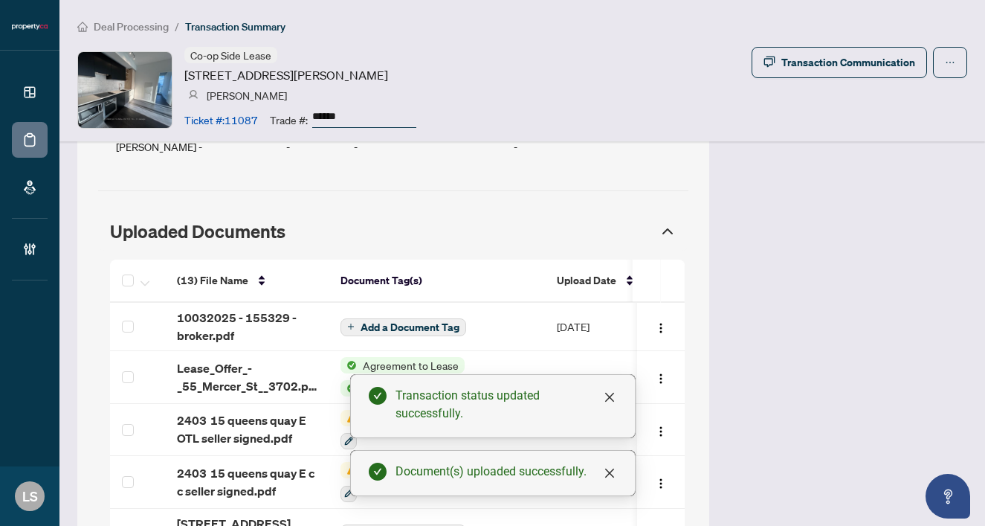
scroll to position [1294, 0]
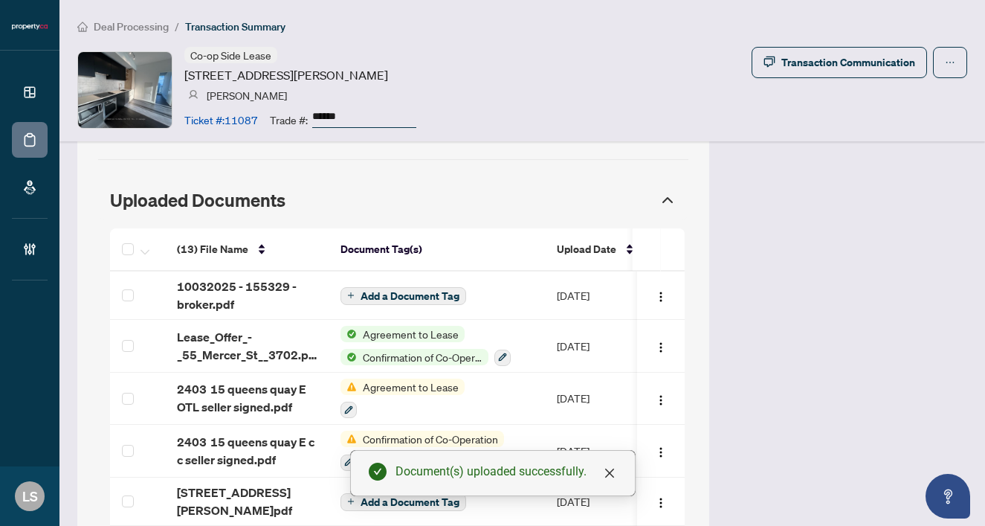
click at [204, 286] on span "10032025 - 155329 - broker.pdf" at bounding box center [247, 295] width 140 height 36
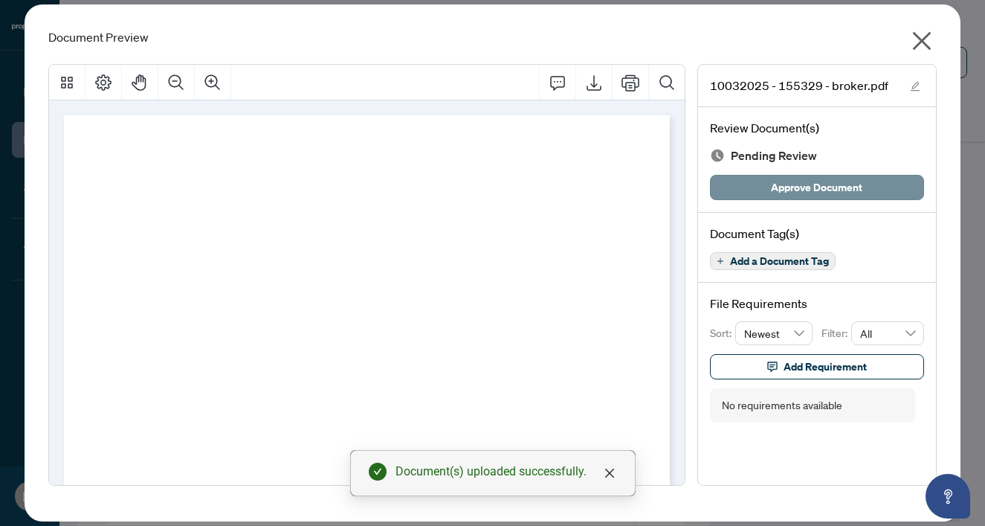
click at [782, 196] on span "Approve Document" at bounding box center [816, 188] width 91 height 24
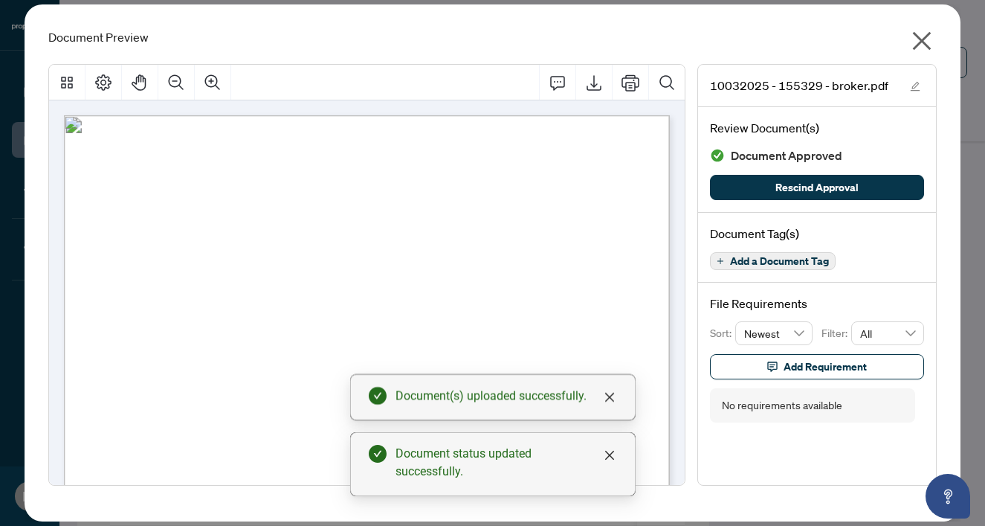
click at [924, 38] on icon "close" at bounding box center [922, 41] width 19 height 19
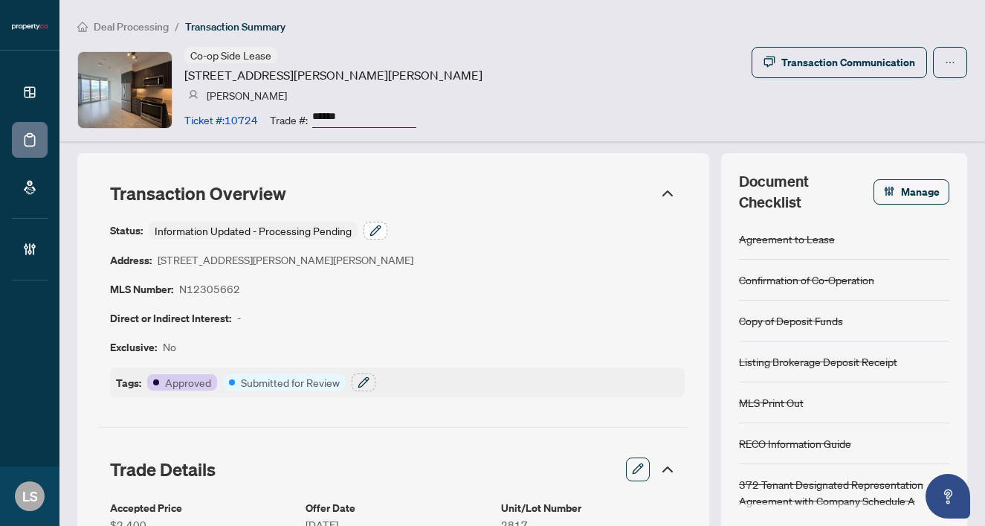
click at [375, 231] on icon "button" at bounding box center [376, 231] width 12 height 12
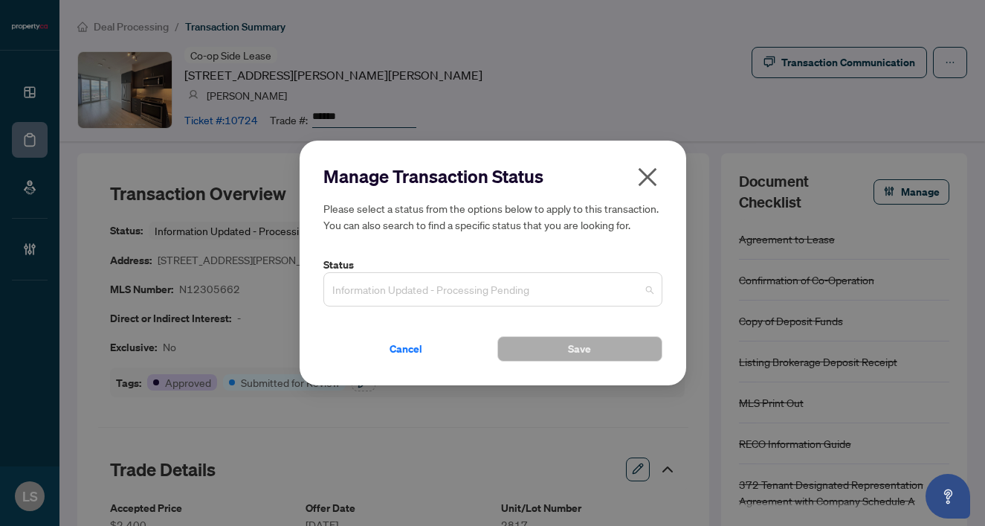
click at [376, 292] on span "Information Updated - Processing Pending" at bounding box center [492, 289] width 321 height 28
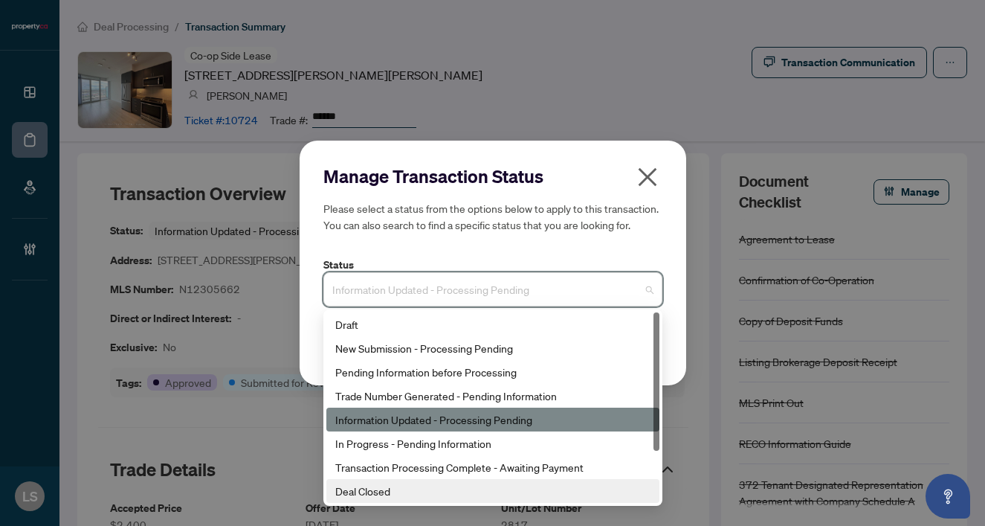
click at [382, 489] on div "Deal Closed" at bounding box center [492, 491] width 315 height 16
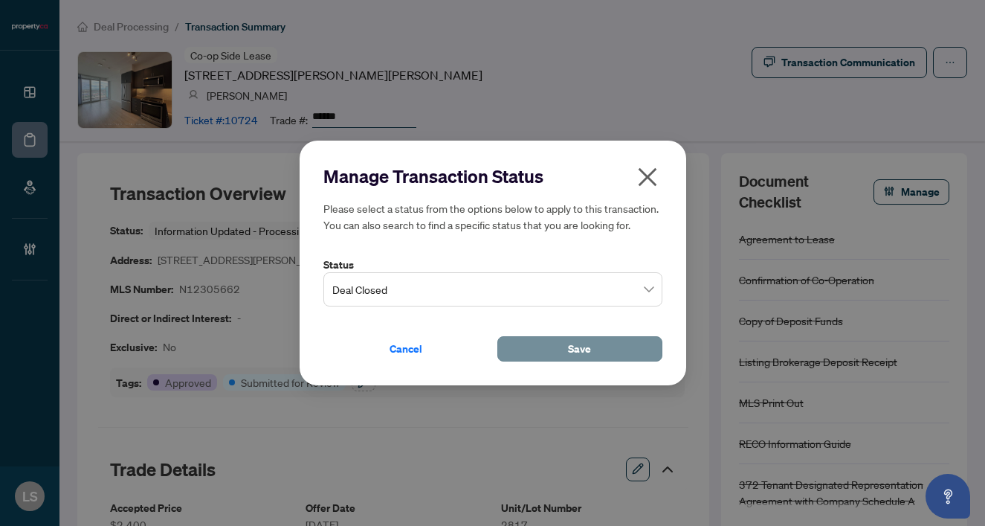
click at [573, 345] on span "Save" at bounding box center [579, 349] width 23 height 24
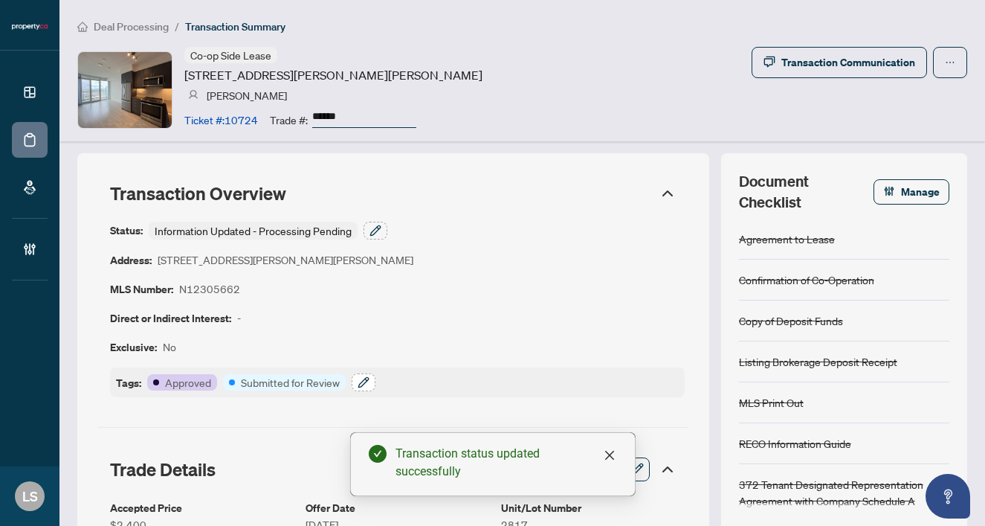
click at [362, 382] on icon "button" at bounding box center [364, 382] width 12 height 12
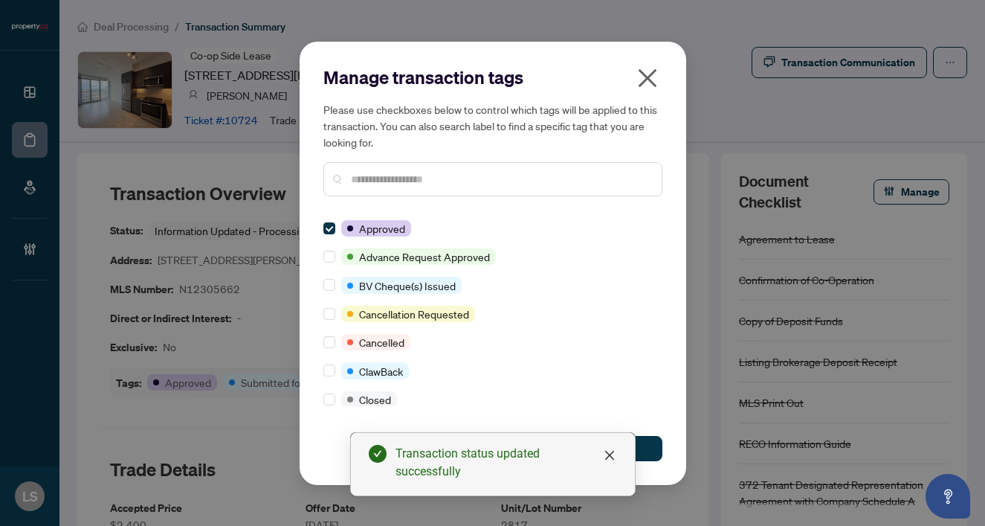
click at [373, 182] on input "text" at bounding box center [500, 179] width 299 height 16
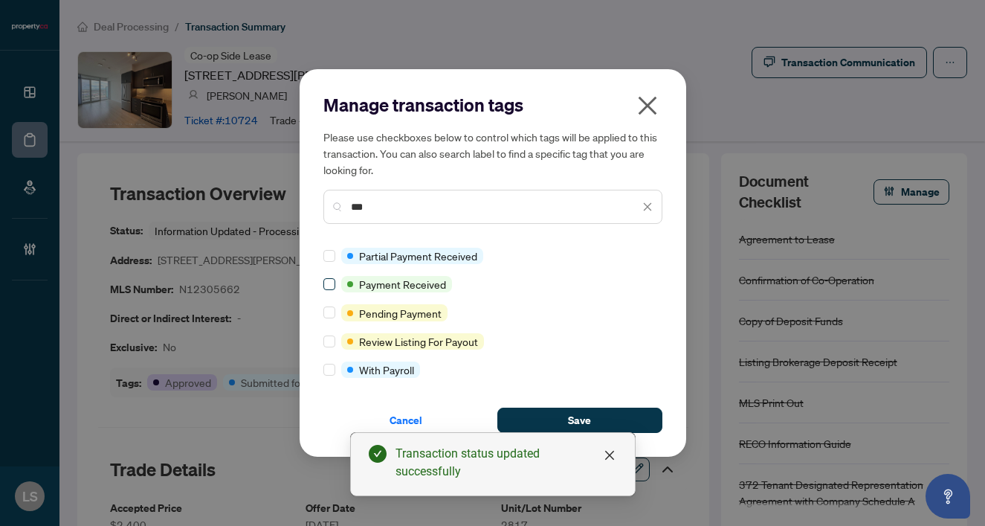
type input "***"
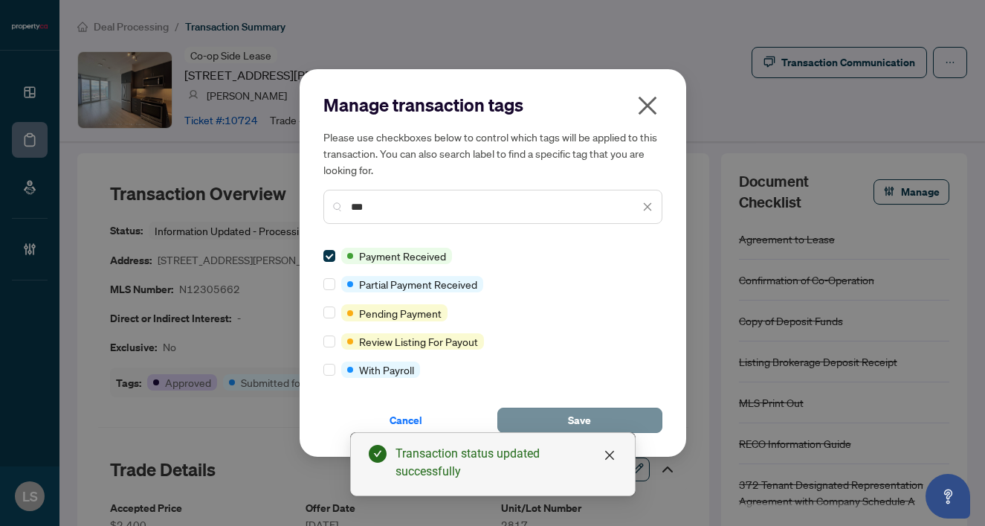
click at [590, 419] on span "Save" at bounding box center [579, 420] width 23 height 24
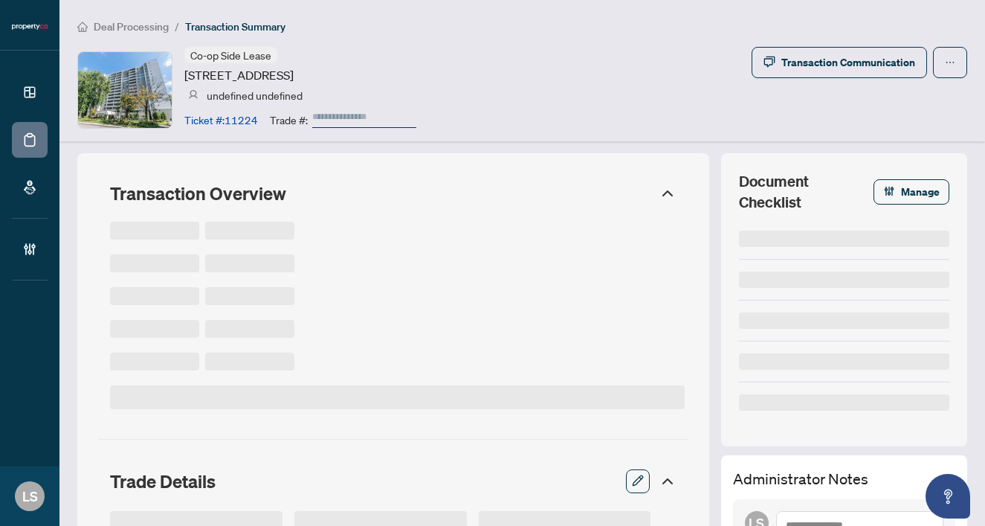
type input "******"
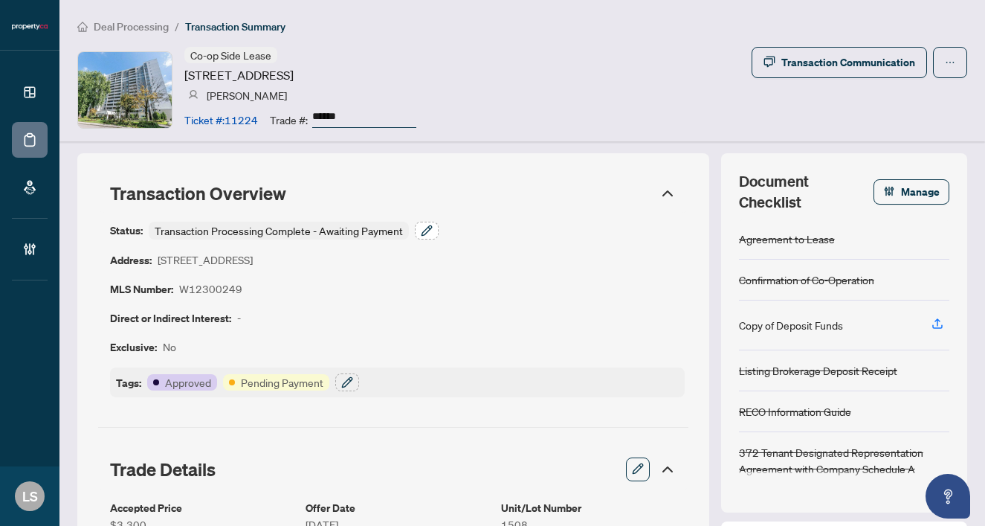
click at [424, 228] on icon "button" at bounding box center [427, 231] width 12 height 12
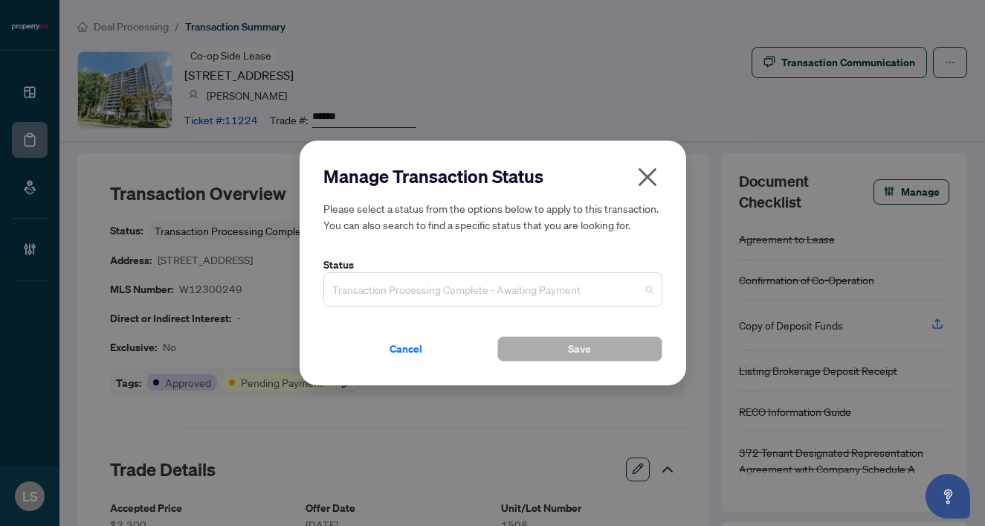
click at [359, 293] on span "Transaction Processing Complete - Awaiting Payment" at bounding box center [492, 289] width 321 height 28
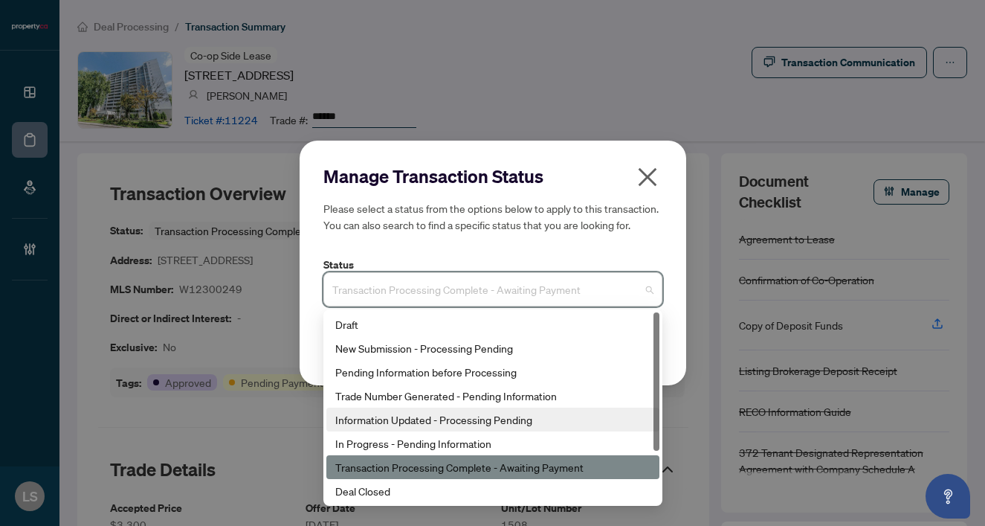
scroll to position [71, 0]
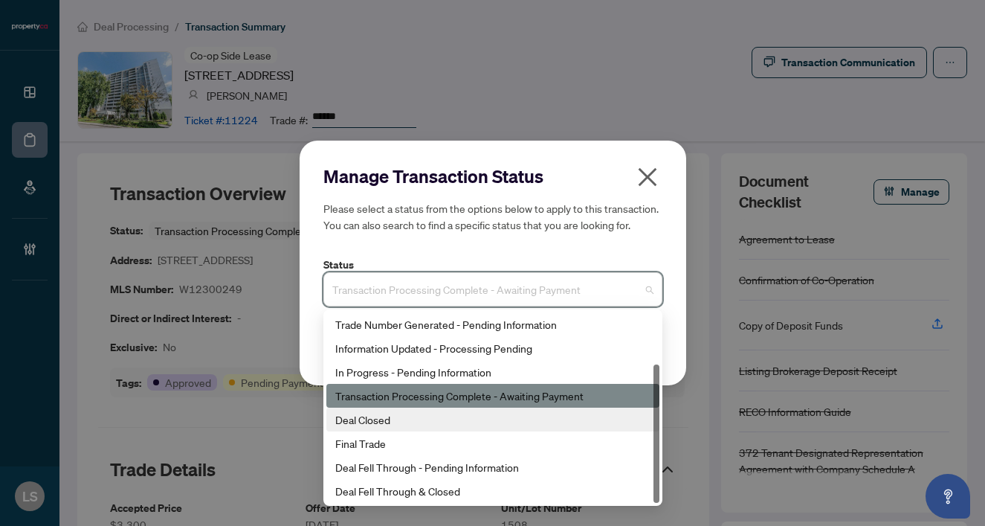
click at [368, 422] on div "Deal Closed" at bounding box center [492, 419] width 315 height 16
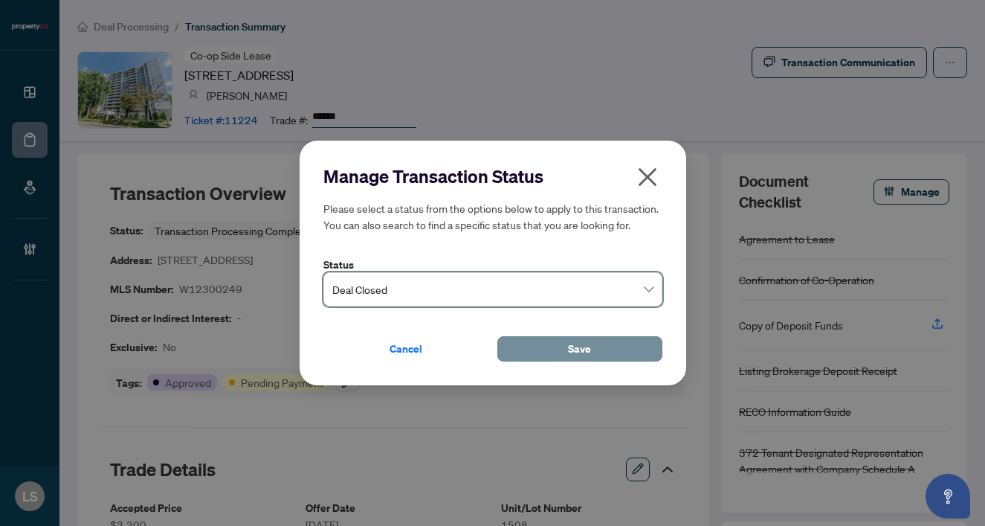
click at [576, 350] on span "Save" at bounding box center [579, 349] width 23 height 24
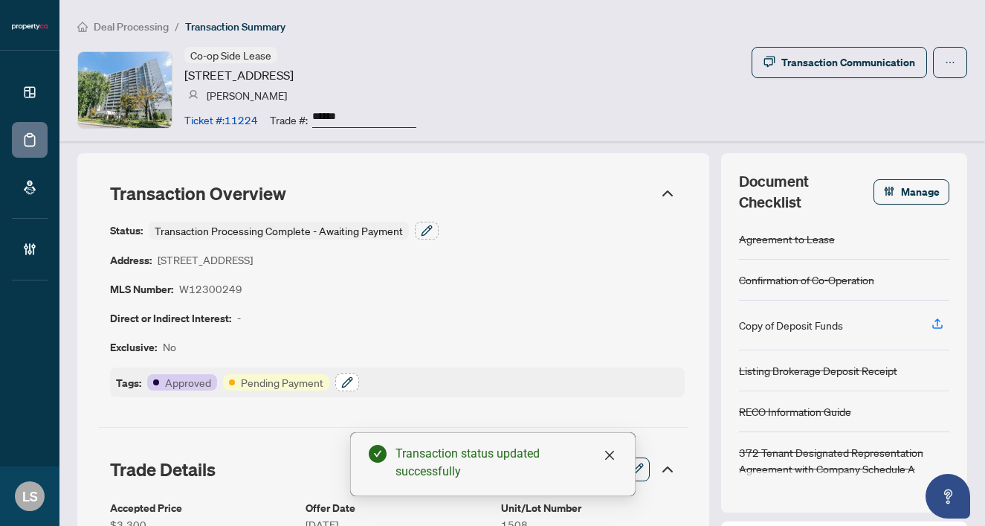
click at [339, 378] on button "button" at bounding box center [347, 382] width 24 height 18
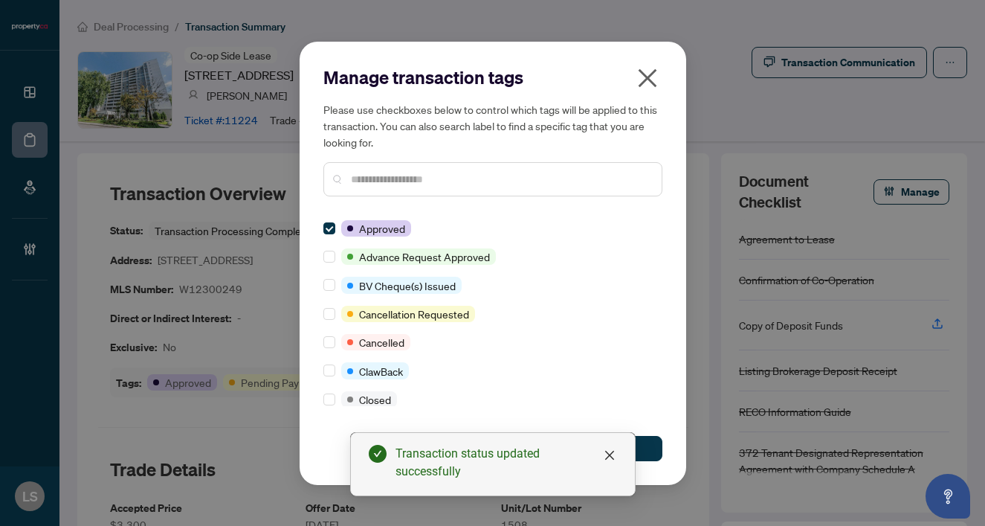
click at [413, 181] on input "text" at bounding box center [500, 179] width 299 height 16
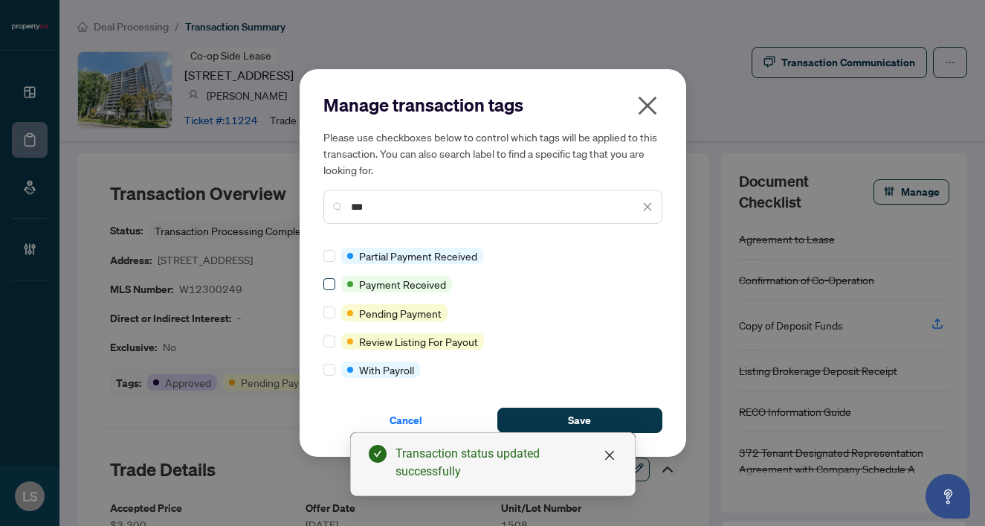
type input "***"
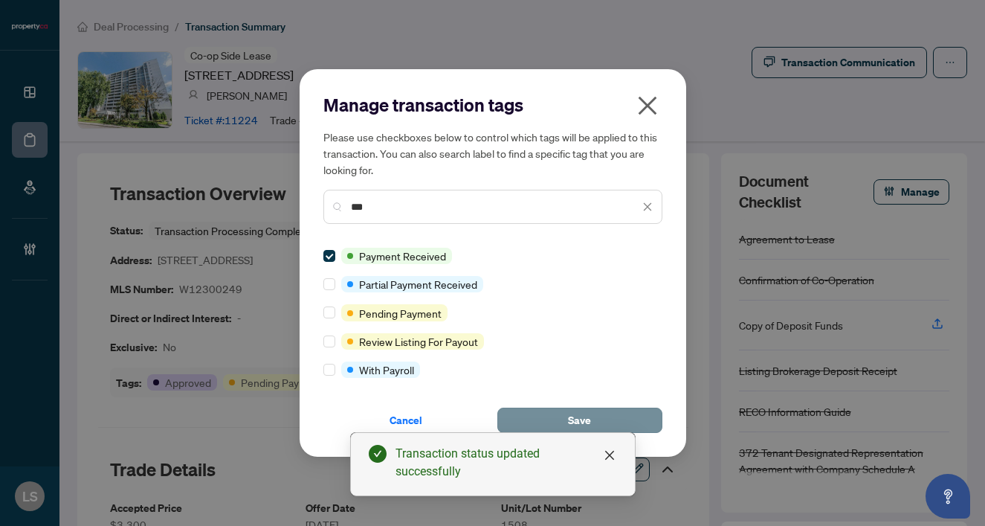
click at [610, 414] on button "Save" at bounding box center [580, 420] width 165 height 25
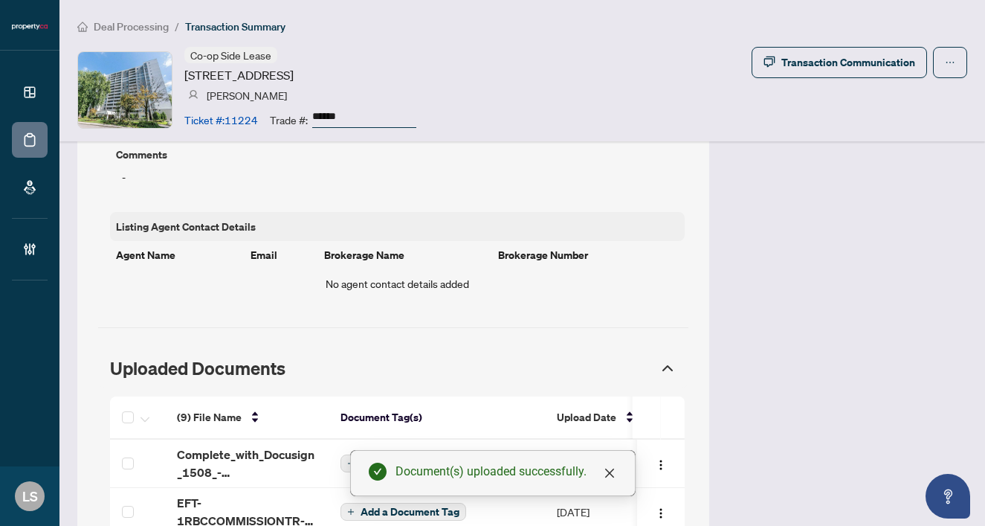
scroll to position [1255, 0]
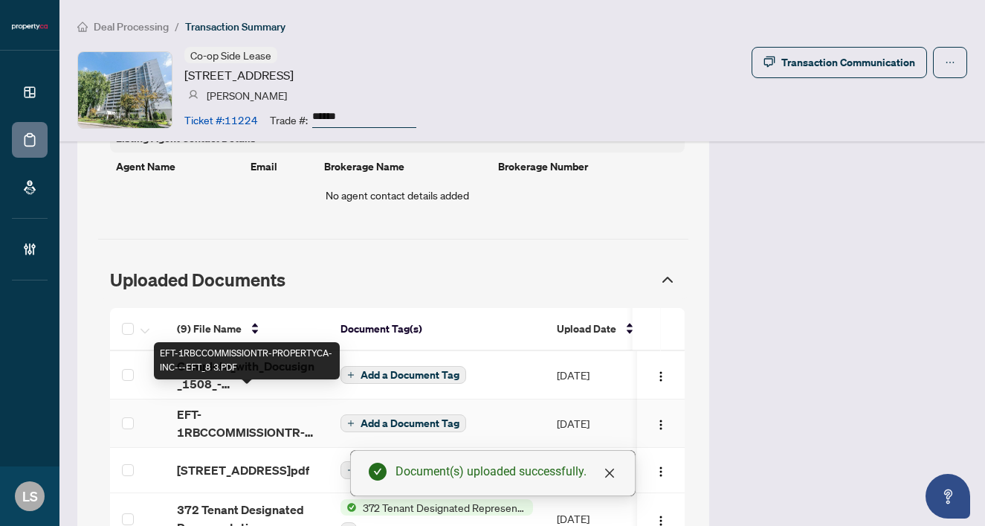
click at [180, 405] on span "EFT-1RBCCOMMISSIONTR-PROPERTYCA-INC---EFT_8 3.PDF" at bounding box center [247, 423] width 140 height 36
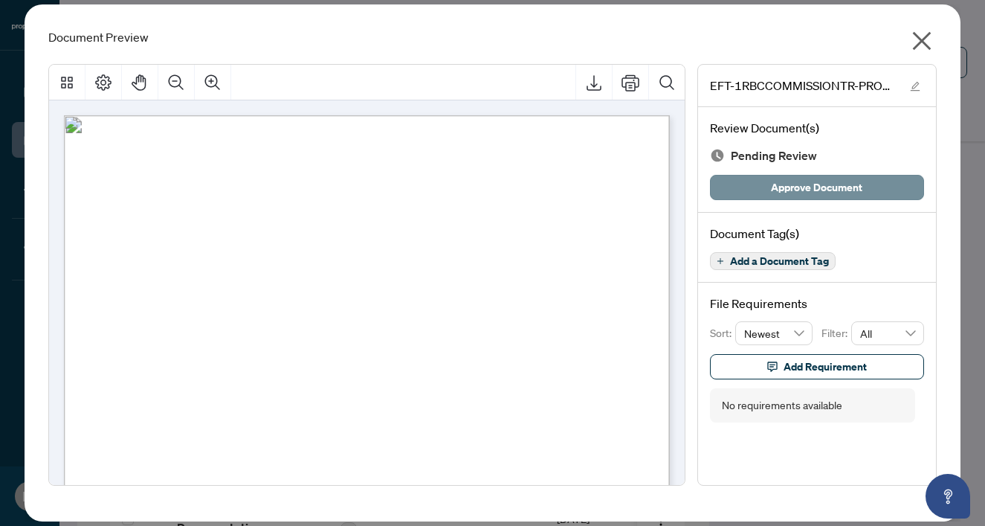
click at [811, 190] on span "Approve Document" at bounding box center [816, 188] width 91 height 24
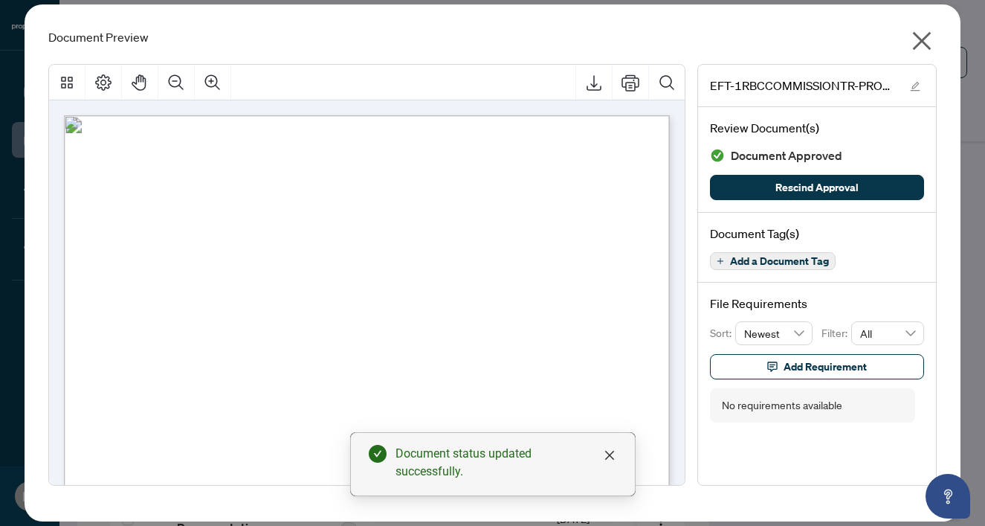
click at [919, 45] on icon "close" at bounding box center [922, 41] width 19 height 19
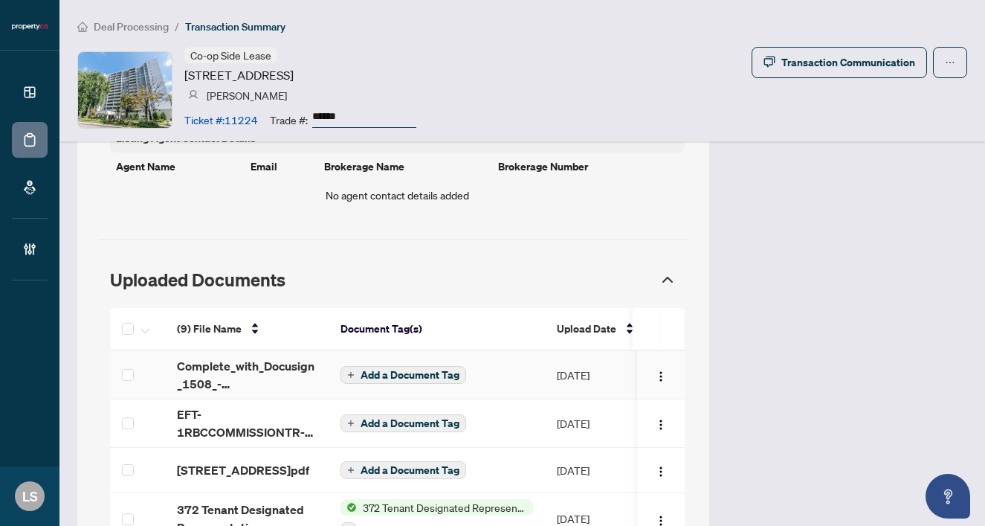
click at [405, 370] on span "Add a Document Tag" at bounding box center [410, 375] width 99 height 10
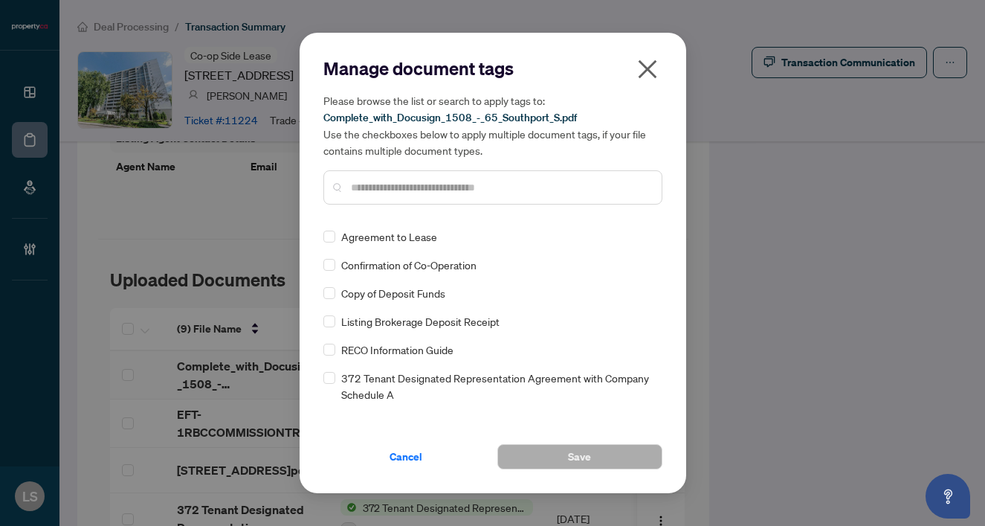
click at [397, 191] on input "text" at bounding box center [500, 187] width 299 height 16
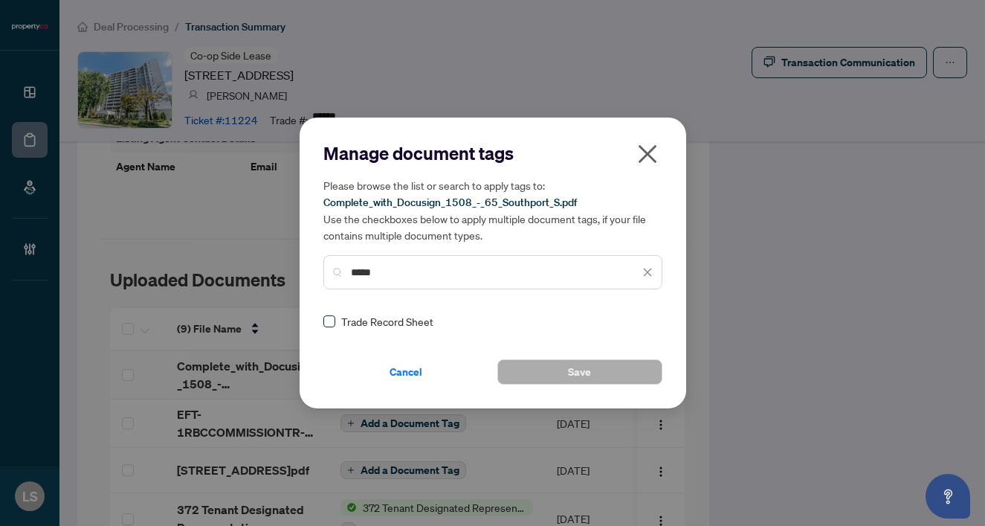
type input "*****"
click at [333, 321] on span at bounding box center [330, 321] width 12 height 12
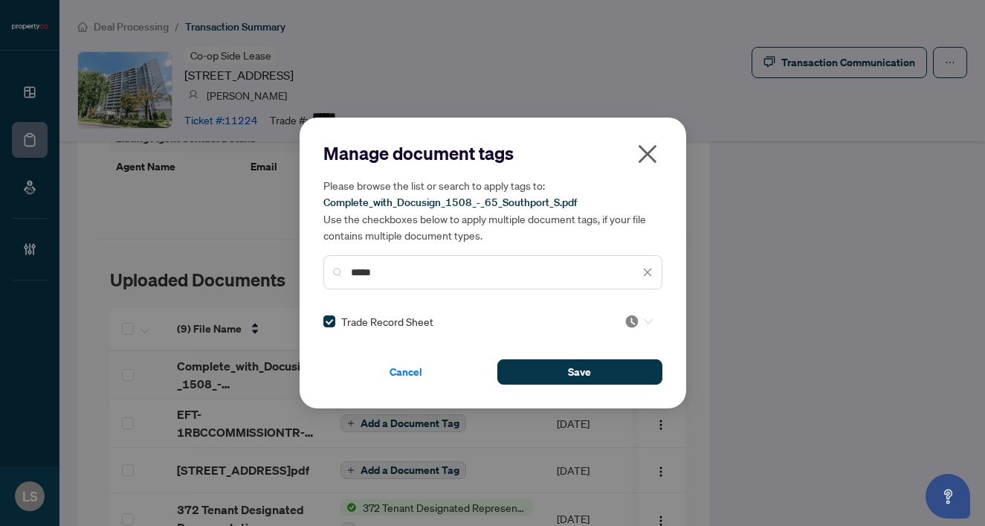
click at [633, 321] on img at bounding box center [632, 321] width 15 height 15
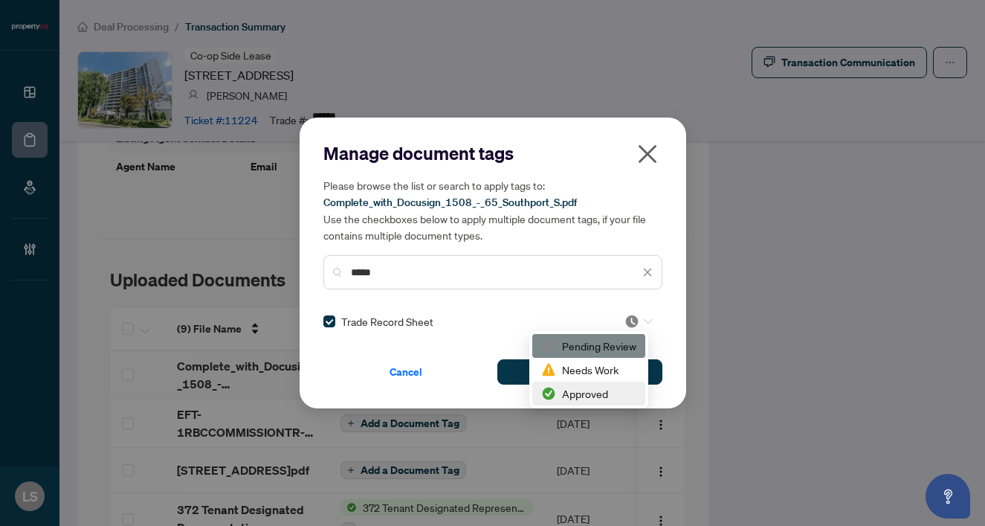
click at [579, 390] on div "Approved" at bounding box center [588, 393] width 95 height 16
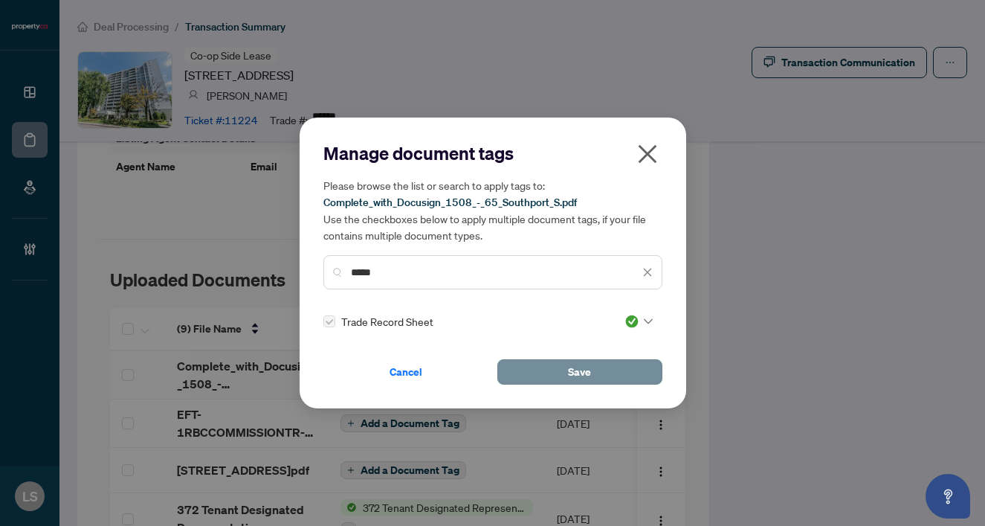
click at [550, 373] on button "Save" at bounding box center [580, 371] width 165 height 25
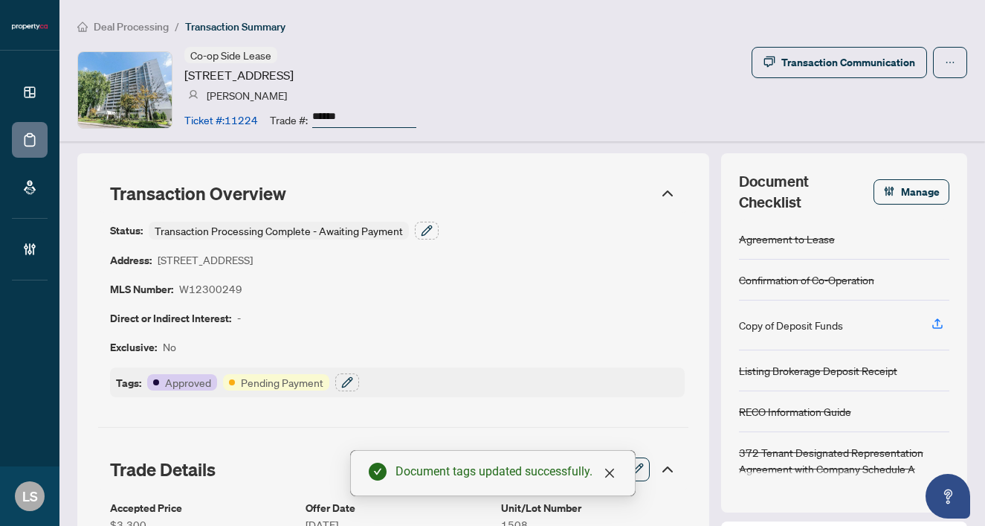
scroll to position [0, 0]
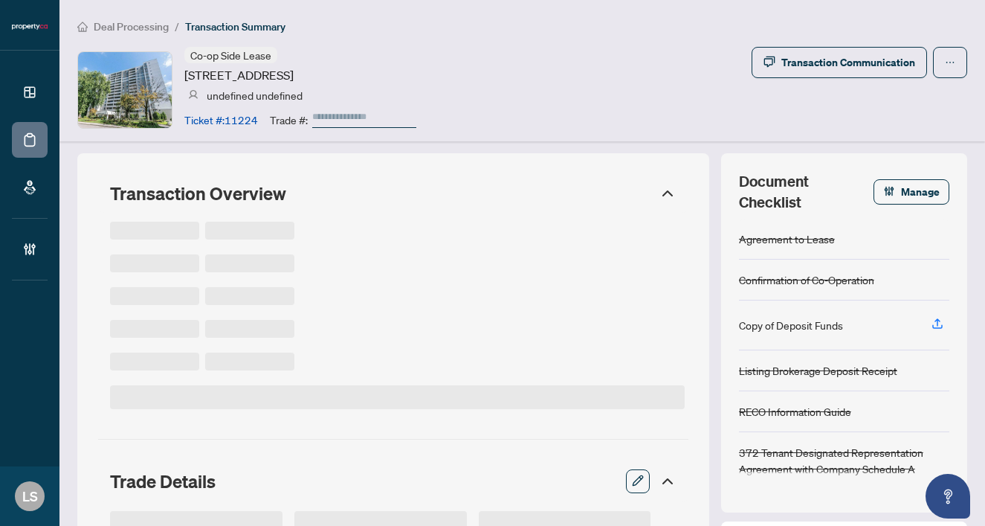
type input "******"
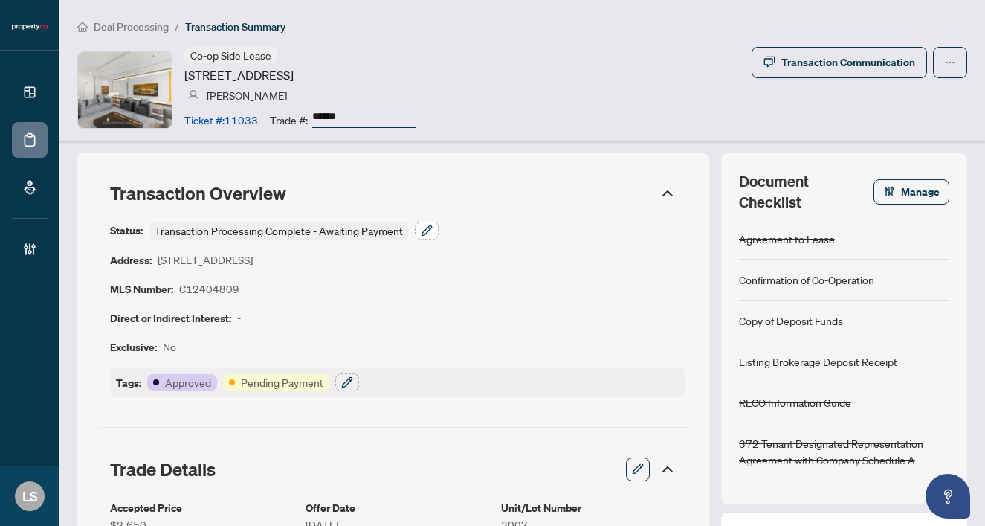
click at [417, 234] on button "button" at bounding box center [427, 231] width 24 height 18
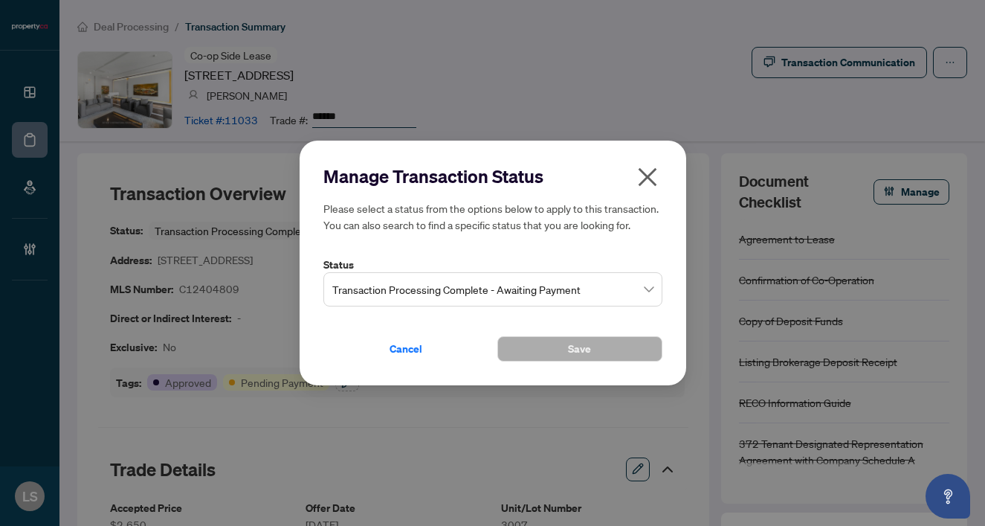
click at [403, 291] on span "Transaction Processing Complete - Awaiting Payment" at bounding box center [492, 289] width 321 height 28
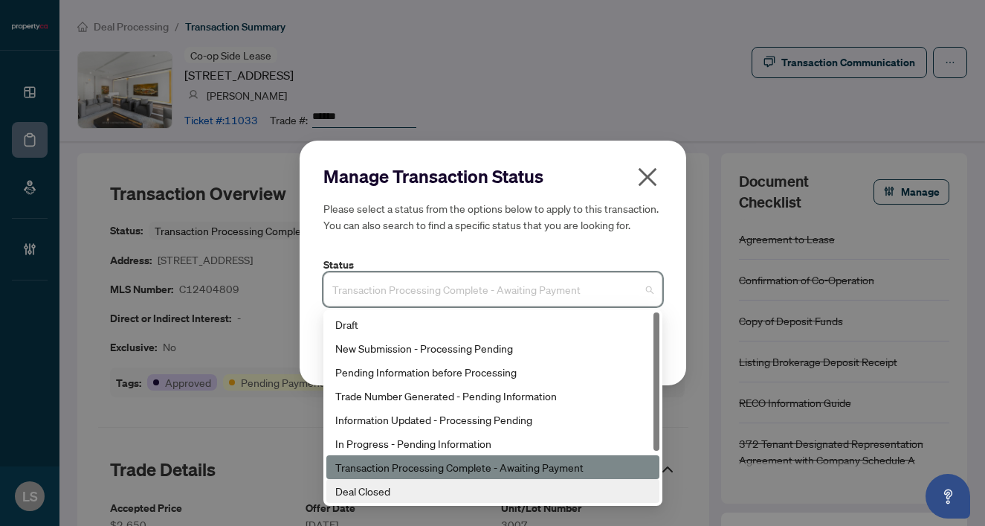
click at [384, 486] on div "Deal Closed" at bounding box center [492, 491] width 315 height 16
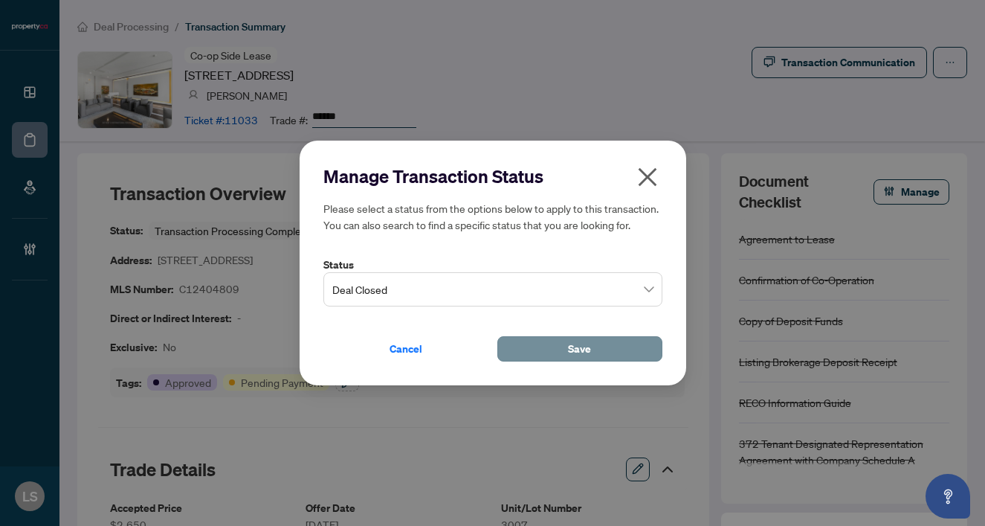
click at [589, 345] on span "Save" at bounding box center [579, 349] width 23 height 24
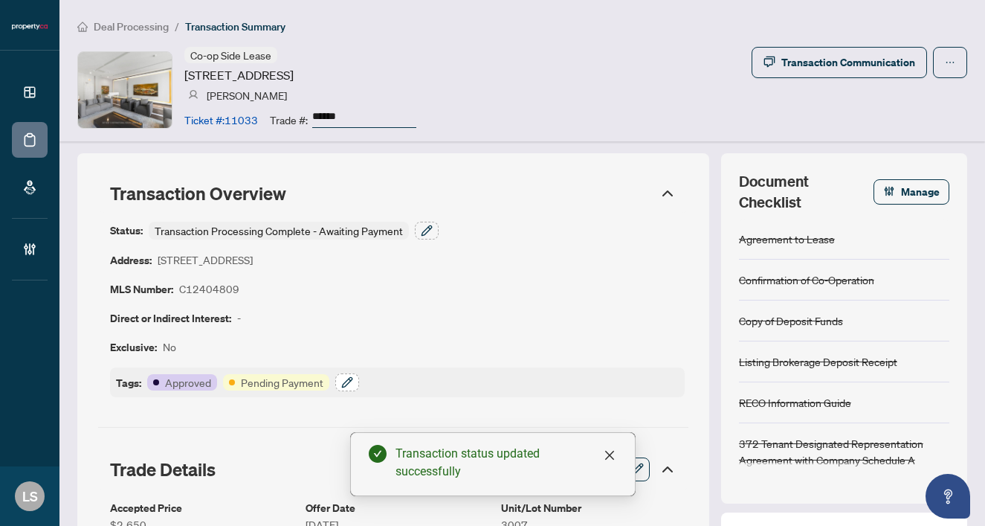
click at [352, 377] on icon "button" at bounding box center [347, 382] width 12 height 12
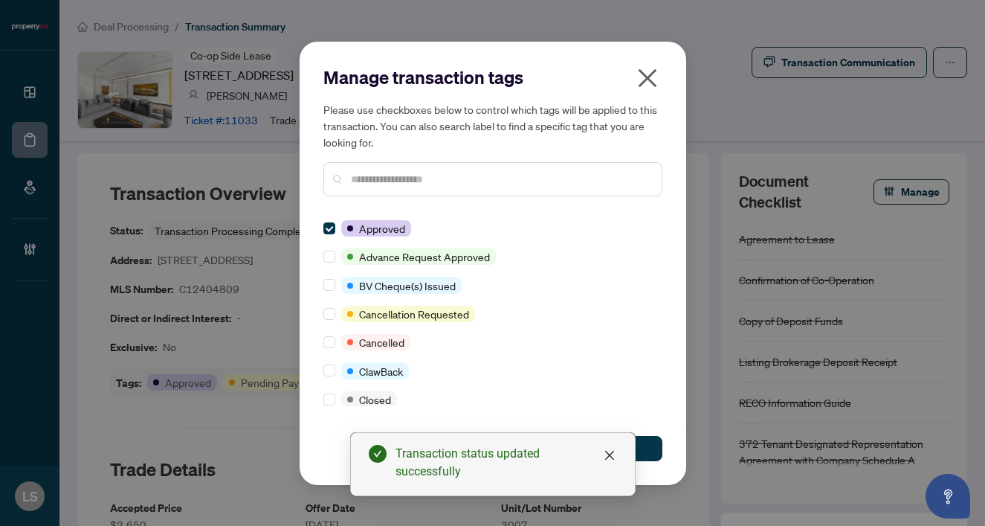
click at [390, 178] on input "text" at bounding box center [500, 179] width 299 height 16
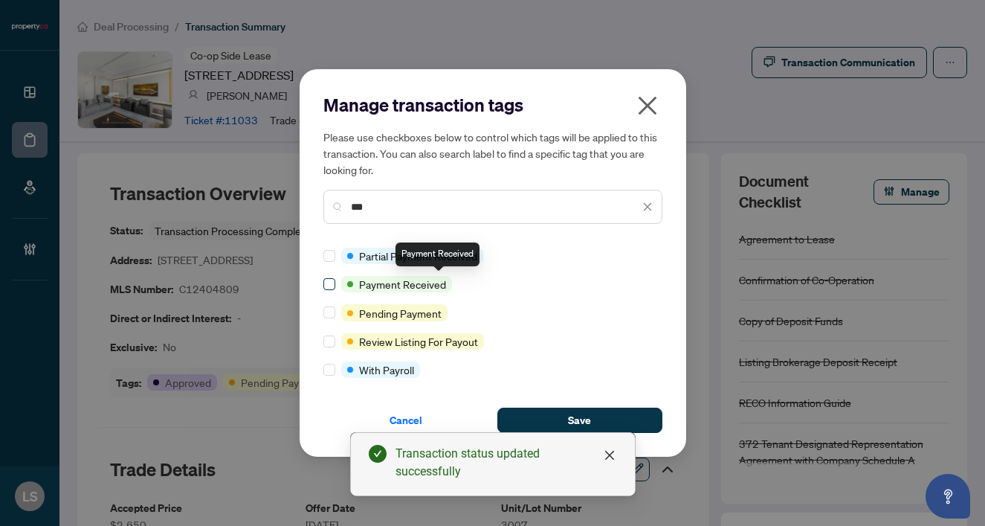
type input "***"
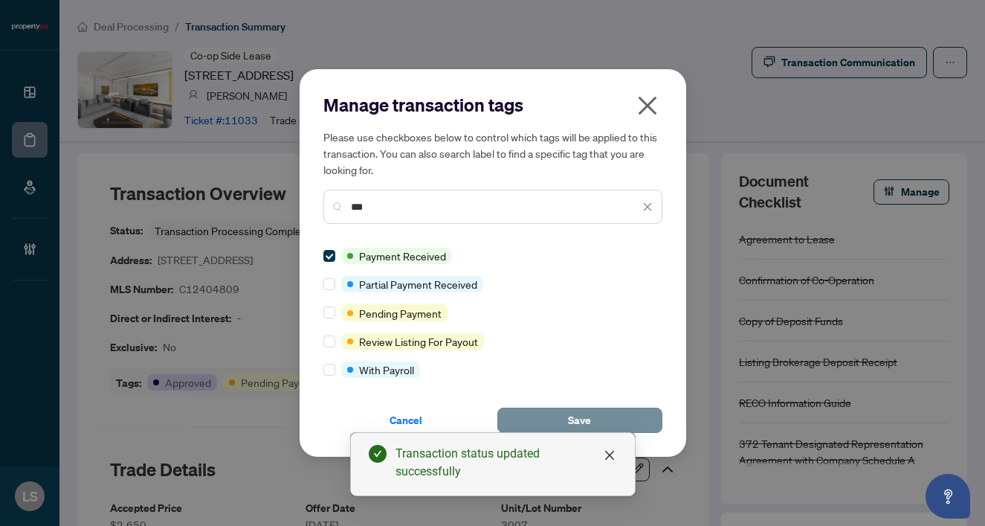
click at [562, 421] on button "Save" at bounding box center [580, 420] width 165 height 25
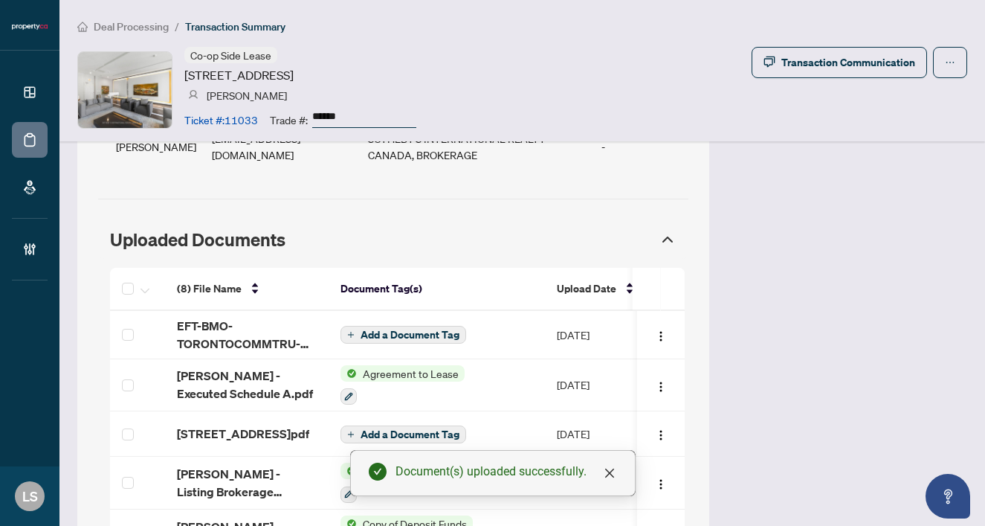
scroll to position [1377, 0]
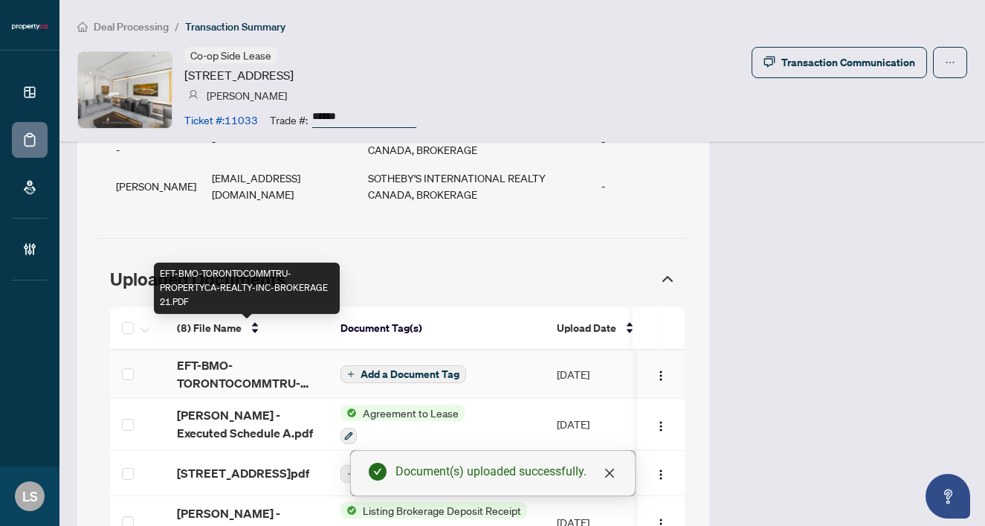
click at [201, 356] on span "EFT-BMO-TORONTOCOMMTRU-PROPERTYCA-REALTY-INC-BROKERAGE 21.PDF" at bounding box center [247, 374] width 140 height 36
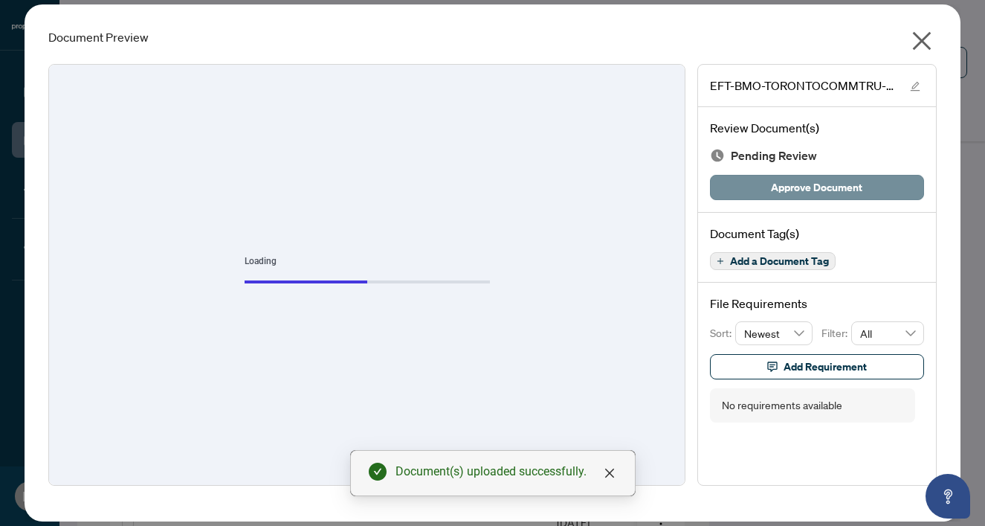
click at [814, 192] on span "Approve Document" at bounding box center [816, 188] width 91 height 24
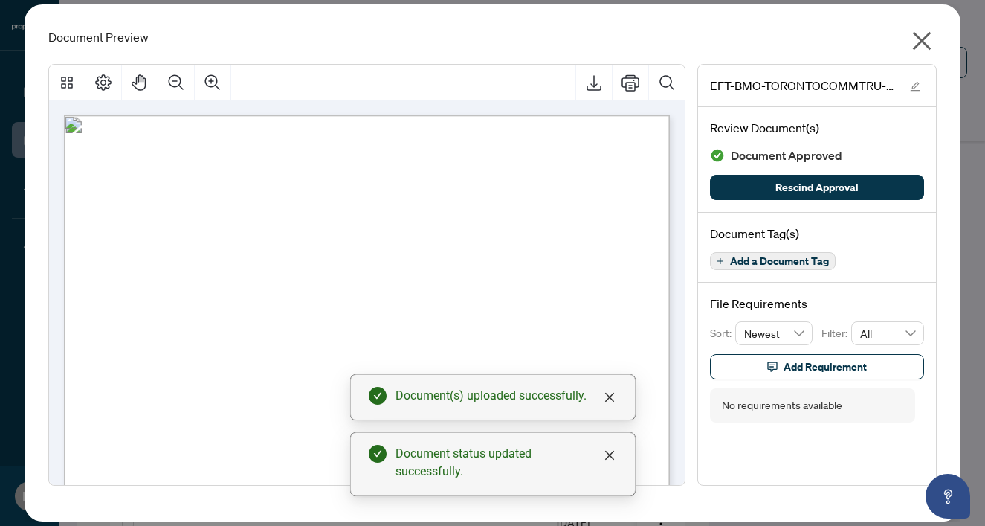
click at [925, 36] on icon "close" at bounding box center [922, 41] width 19 height 19
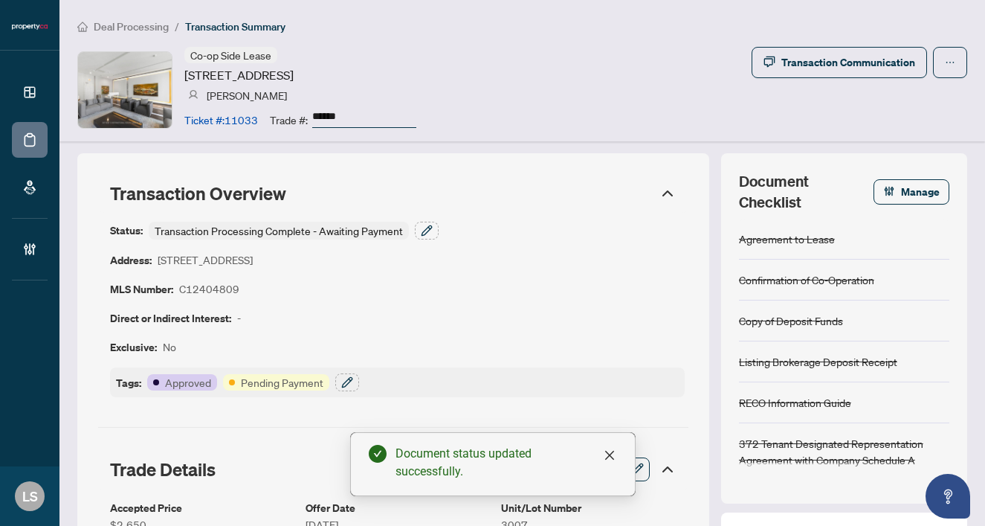
scroll to position [0, 0]
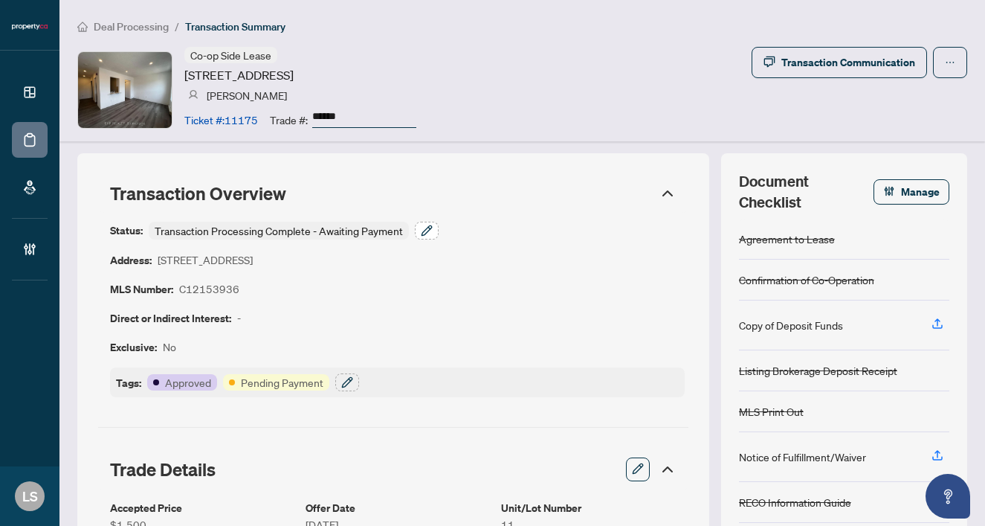
click at [428, 228] on icon "button" at bounding box center [429, 228] width 2 height 2
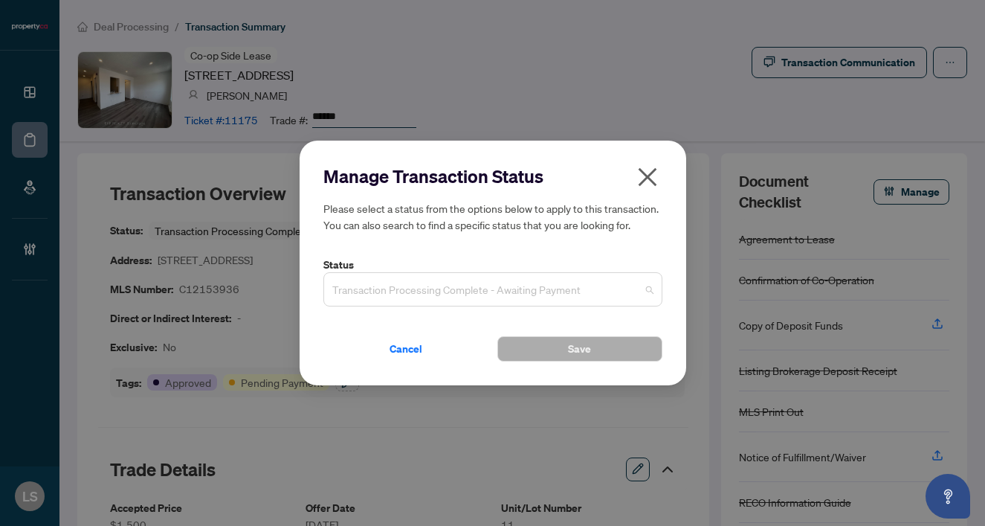
click at [394, 293] on span "Transaction Processing Complete - Awaiting Payment" at bounding box center [492, 289] width 321 height 28
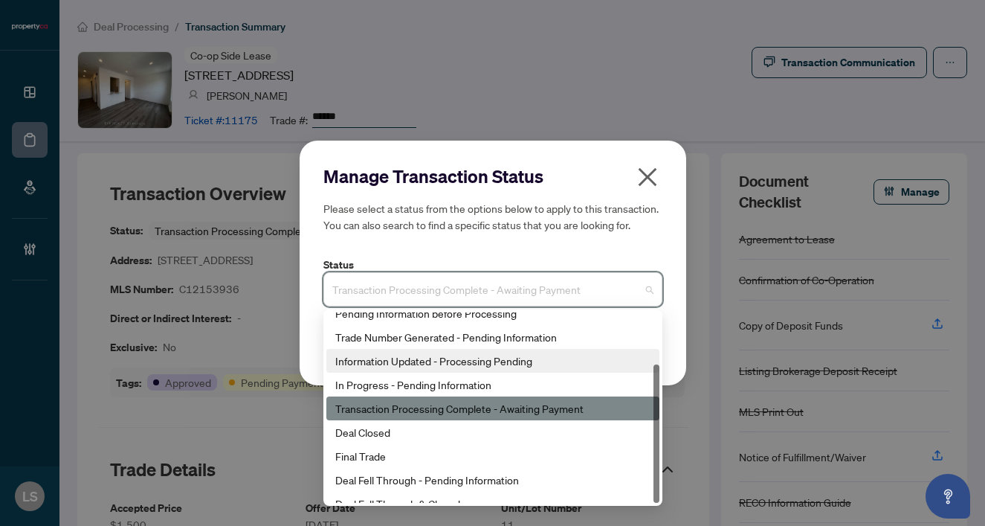
scroll to position [71, 0]
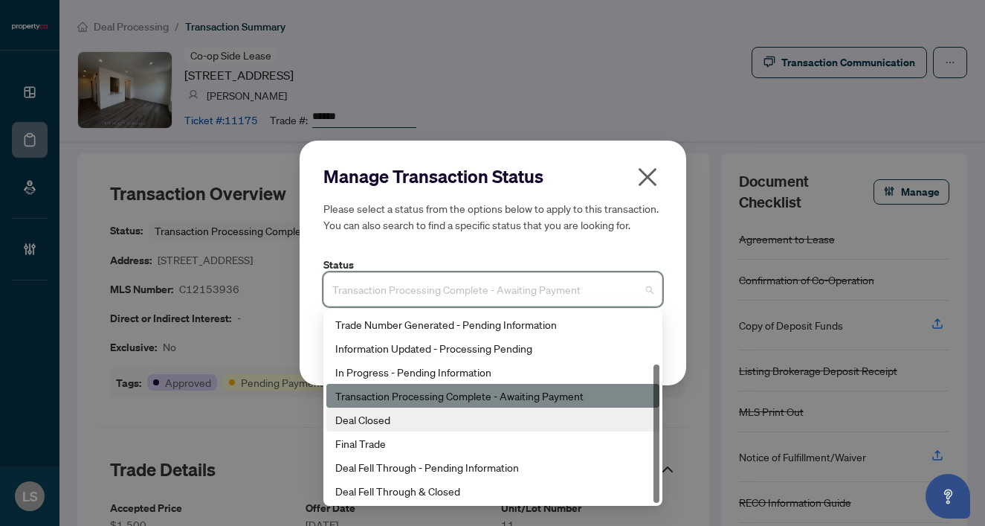
click at [353, 422] on div "Deal Closed" at bounding box center [492, 419] width 315 height 16
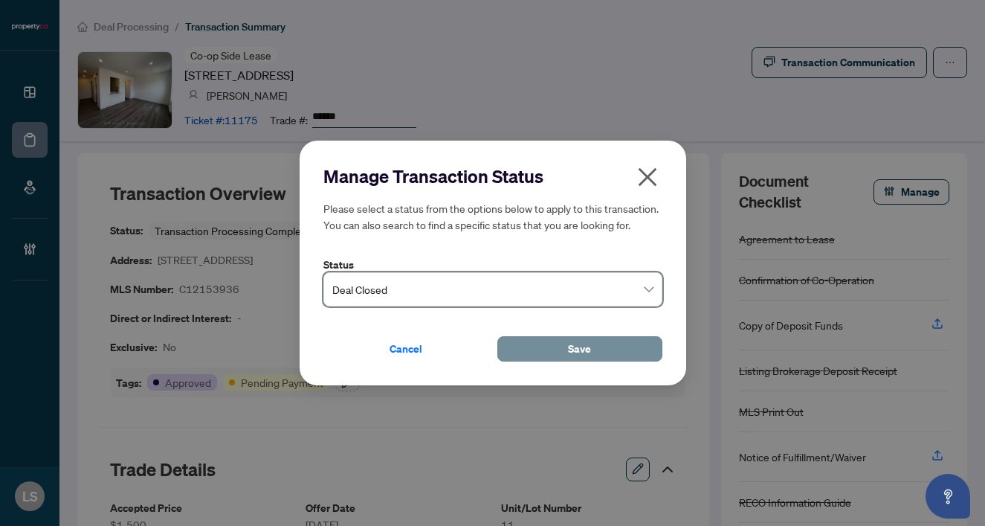
click at [530, 350] on button "Save" at bounding box center [580, 348] width 165 height 25
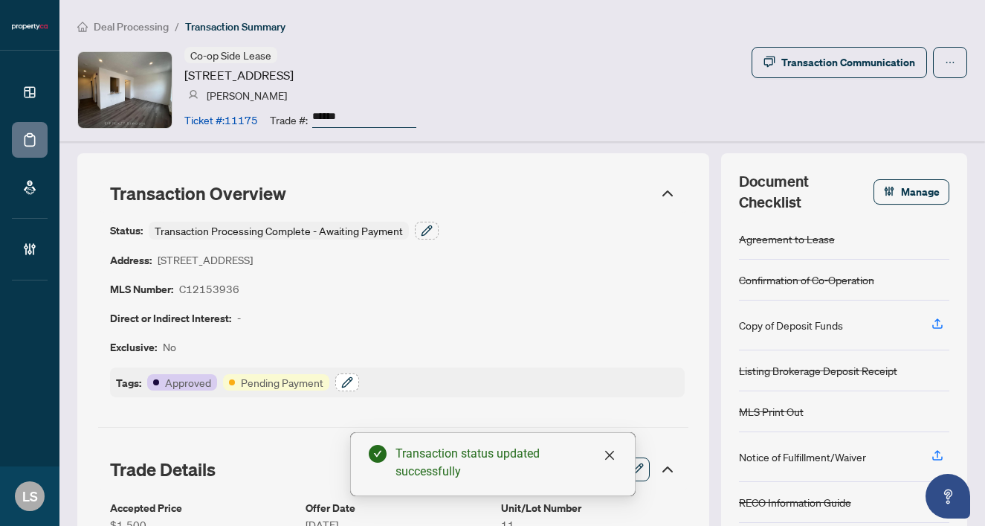
click at [353, 379] on button "button" at bounding box center [347, 382] width 24 height 18
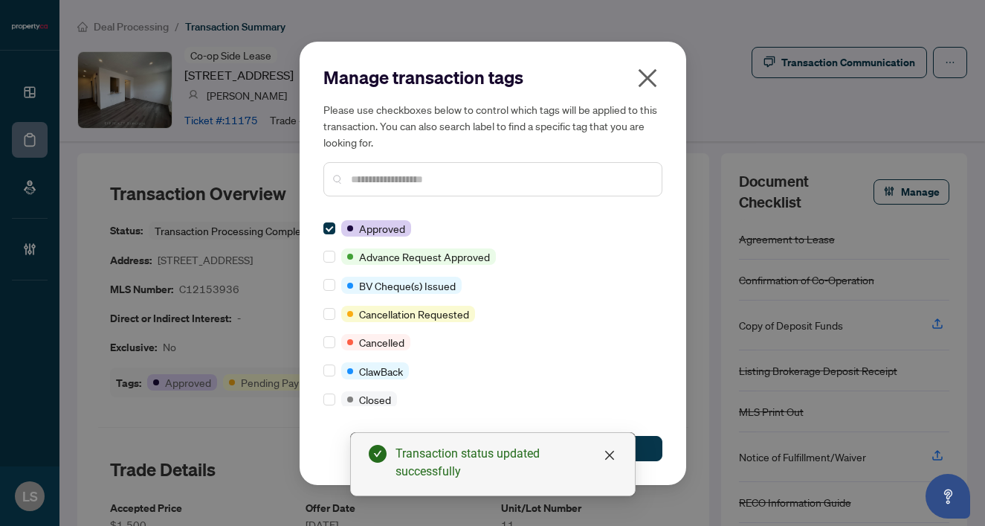
click at [373, 182] on input "text" at bounding box center [500, 179] width 299 height 16
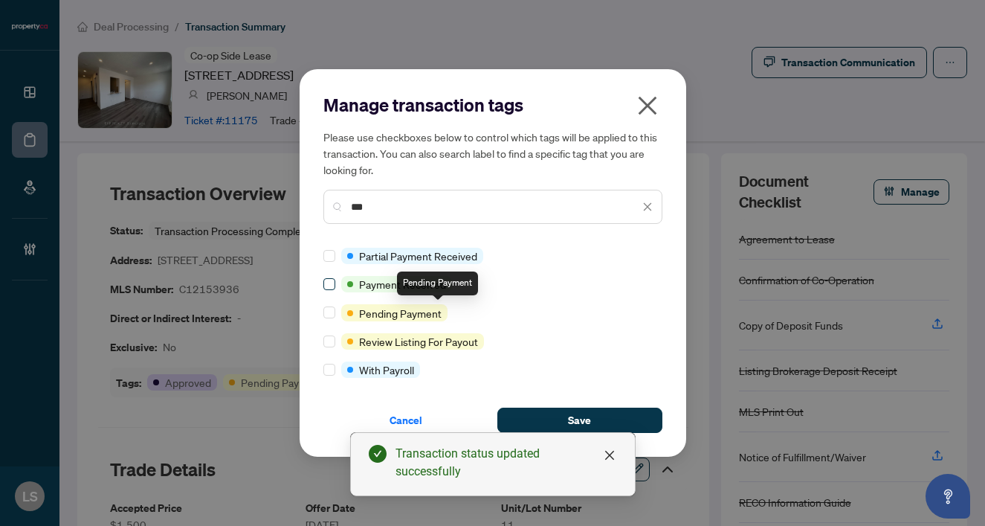
type input "***"
click at [330, 289] on span at bounding box center [330, 284] width 12 height 12
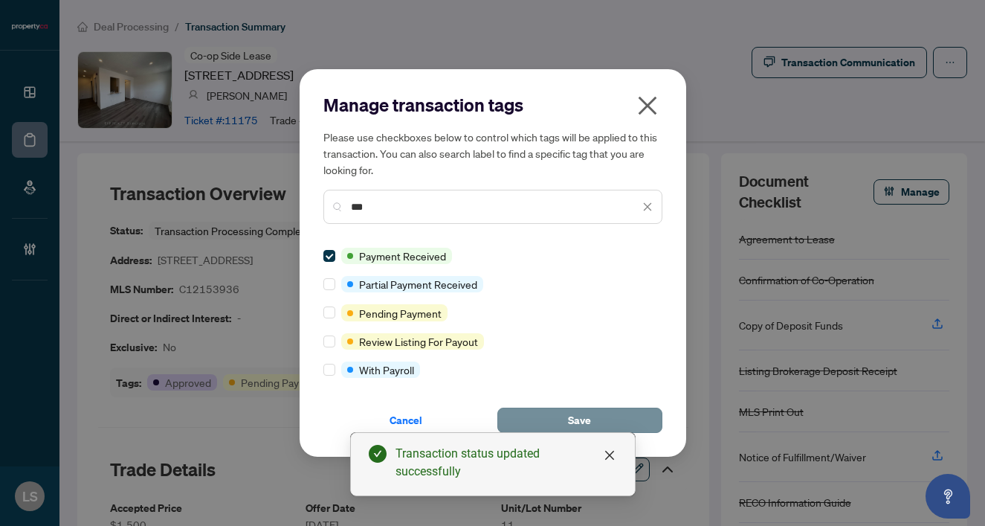
click at [562, 413] on button "Save" at bounding box center [580, 420] width 165 height 25
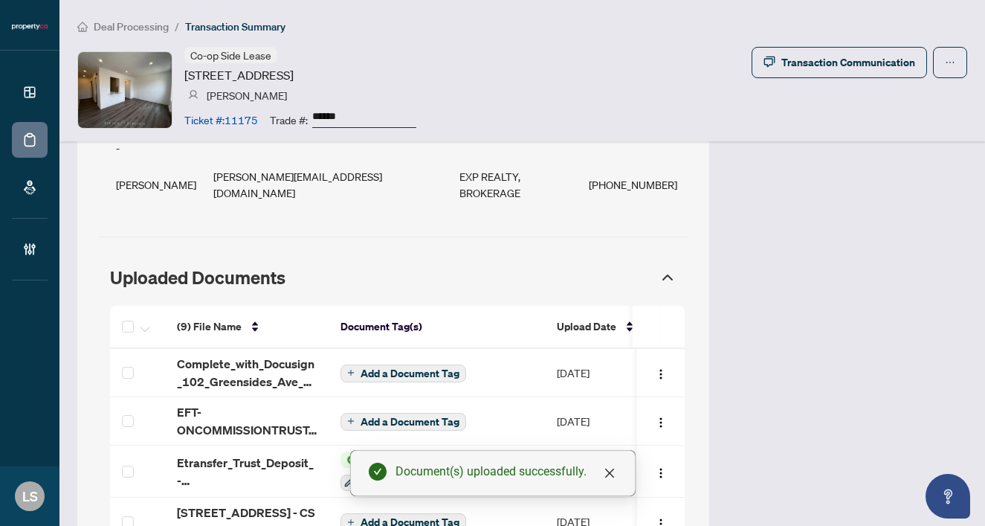
scroll to position [1313, 0]
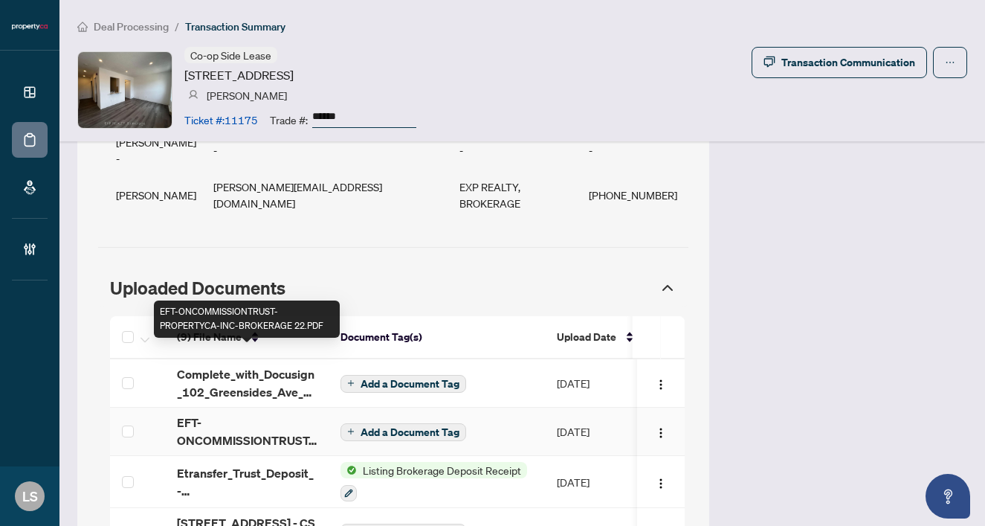
click at [192, 414] on span "EFT-ONCOMMISSIONTRUST-PROPERTYCA-INC-BROKERAGE 22.PDF" at bounding box center [247, 432] width 140 height 36
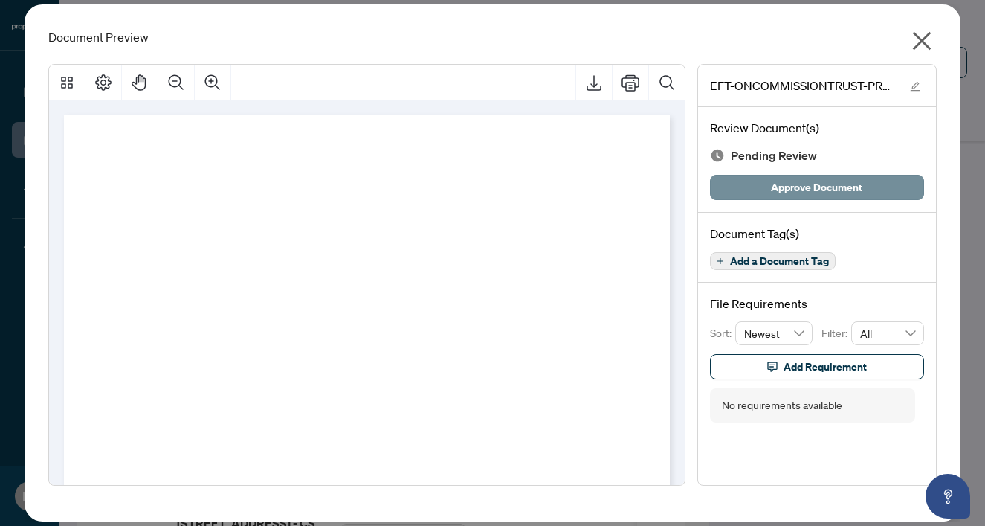
click at [811, 181] on span "Approve Document" at bounding box center [816, 188] width 91 height 24
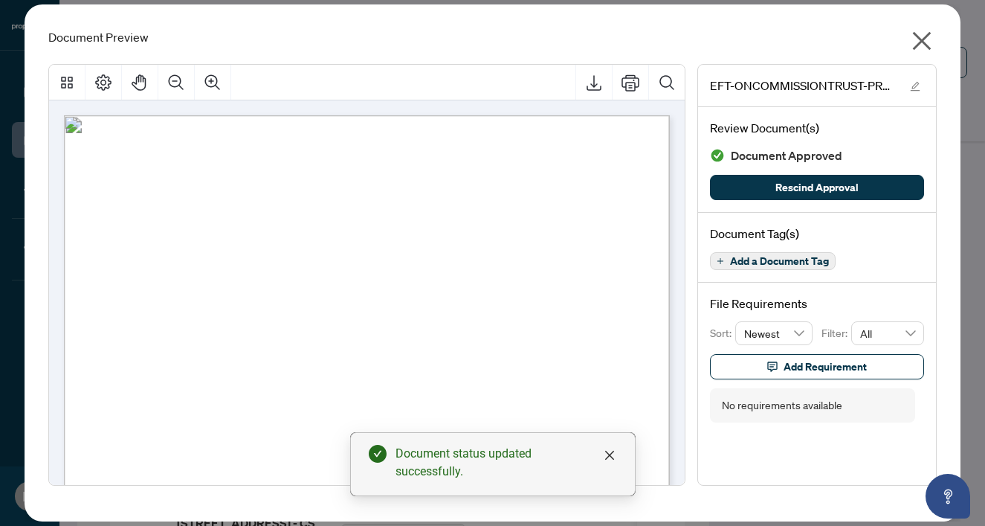
click at [925, 45] on icon "close" at bounding box center [922, 41] width 19 height 19
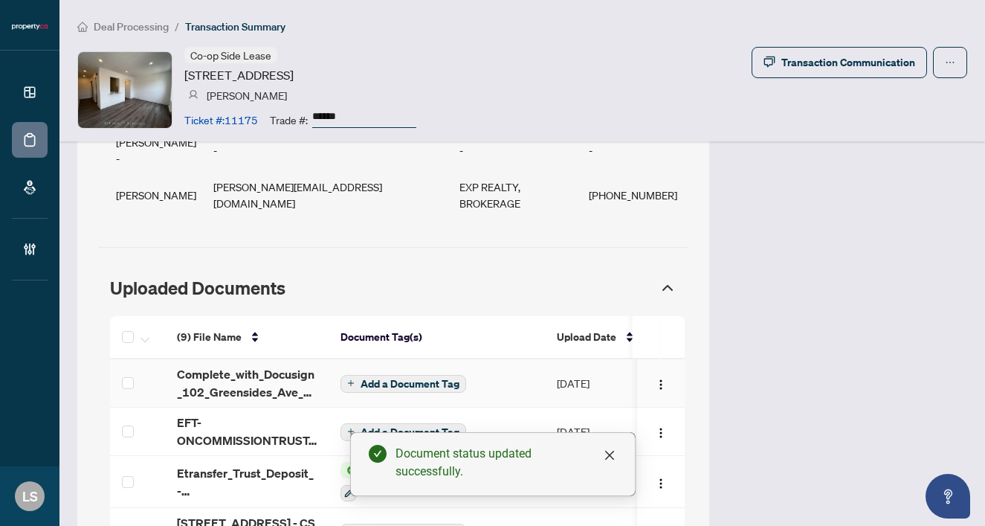
click at [367, 379] on span "Add a Document Tag" at bounding box center [410, 384] width 99 height 10
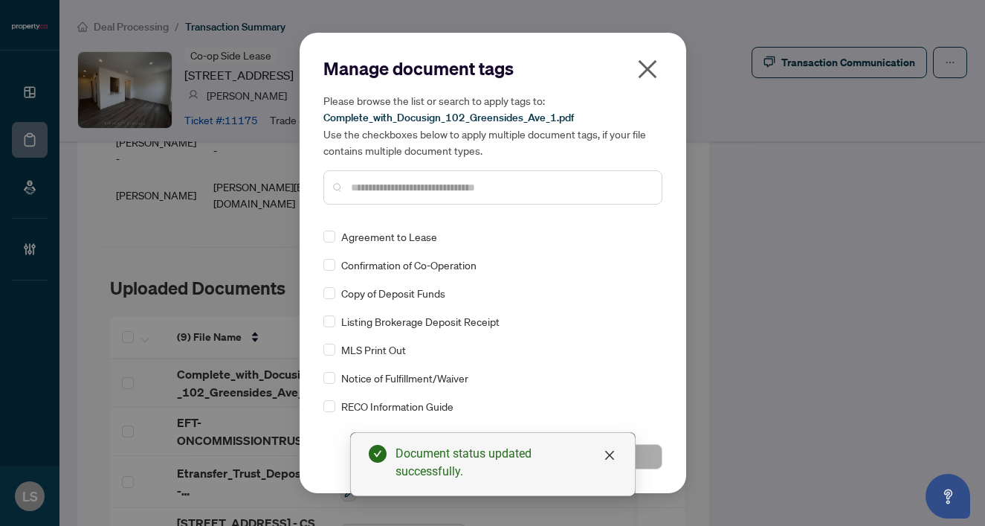
click at [357, 190] on input "text" at bounding box center [500, 187] width 299 height 16
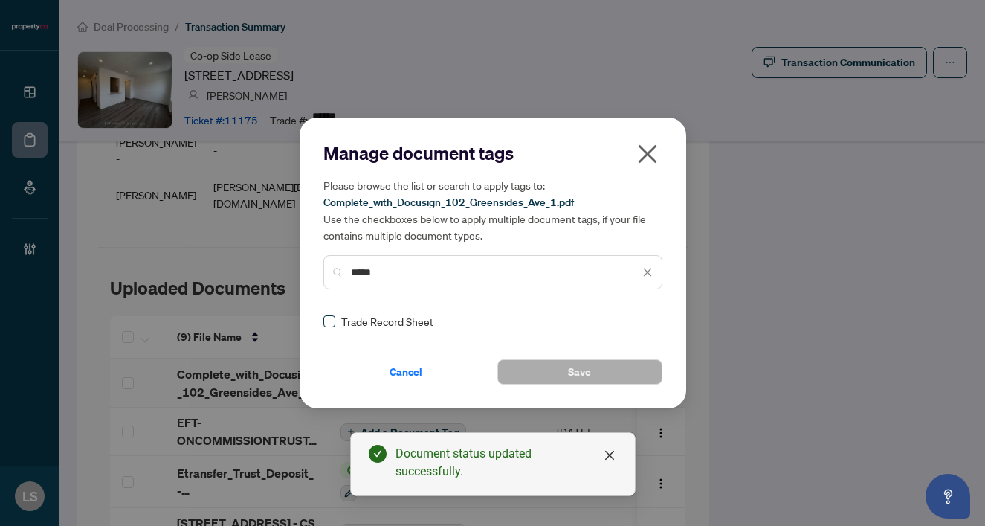
type input "*****"
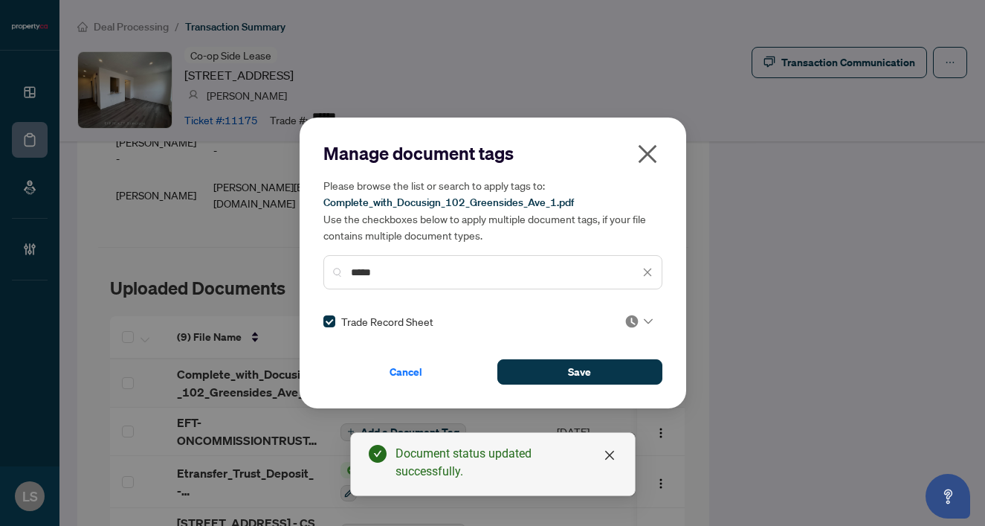
click at [625, 323] on img at bounding box center [632, 321] width 15 height 15
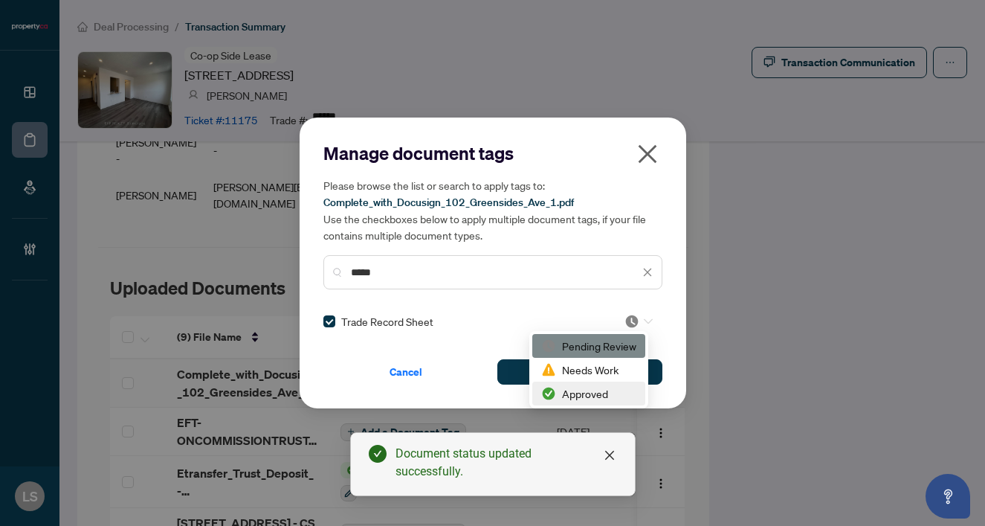
click at [586, 396] on div "Approved" at bounding box center [588, 393] width 95 height 16
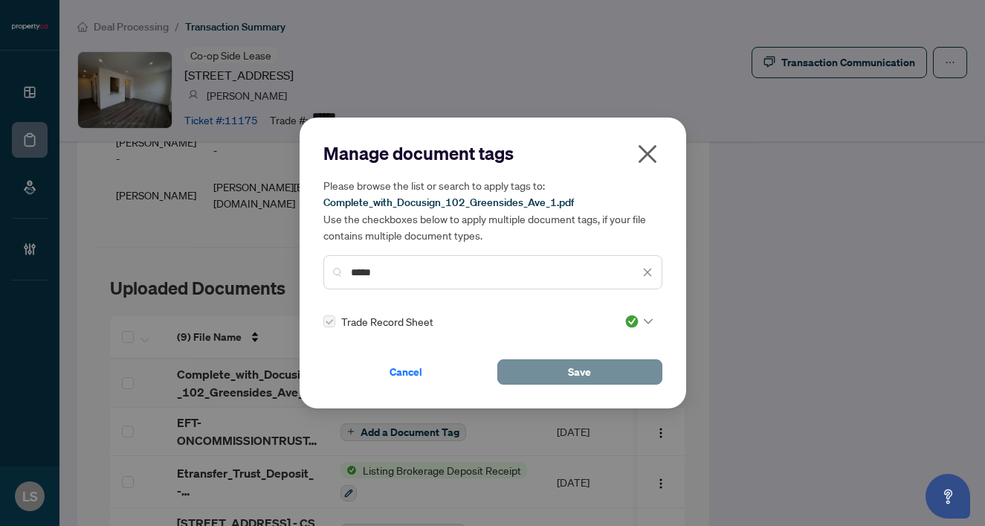
click at [582, 378] on span "Save" at bounding box center [579, 372] width 23 height 24
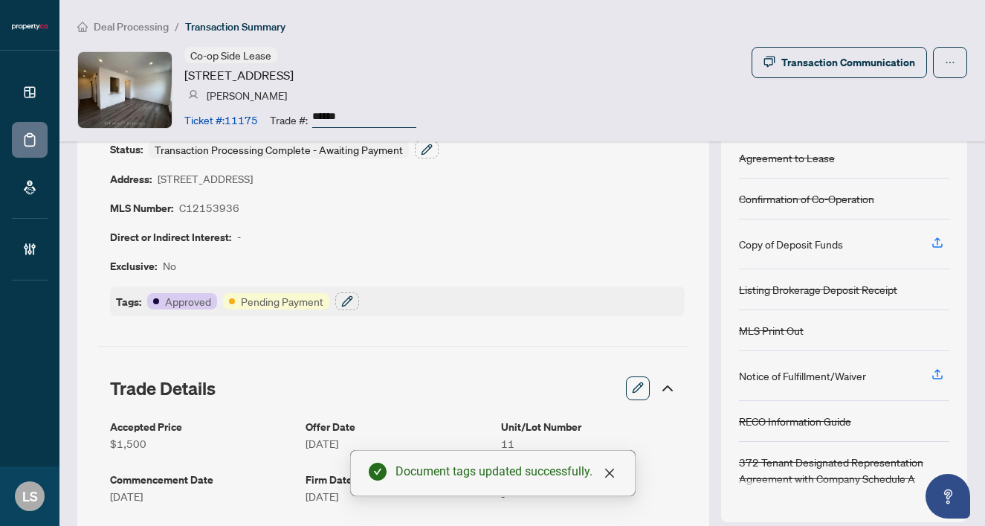
scroll to position [54, 0]
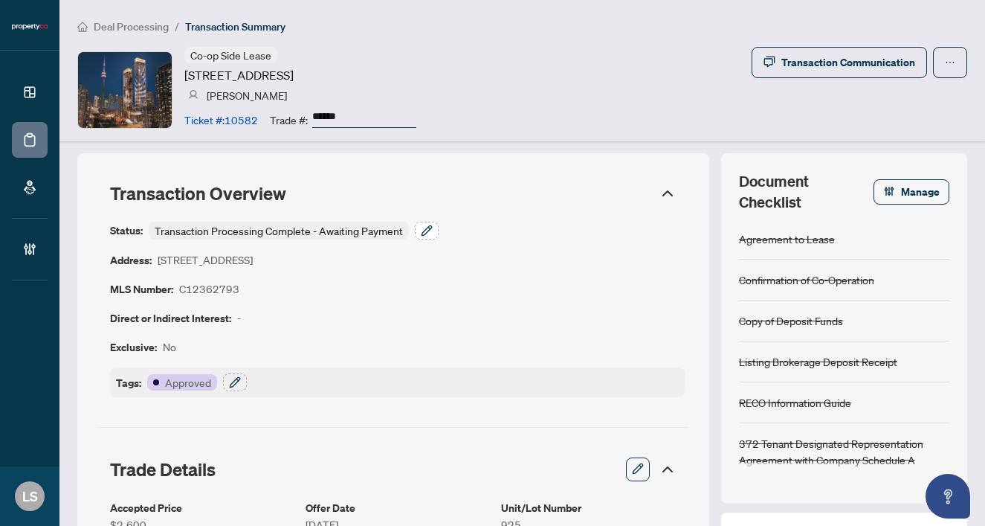
click at [421, 232] on icon "button" at bounding box center [427, 231] width 12 height 12
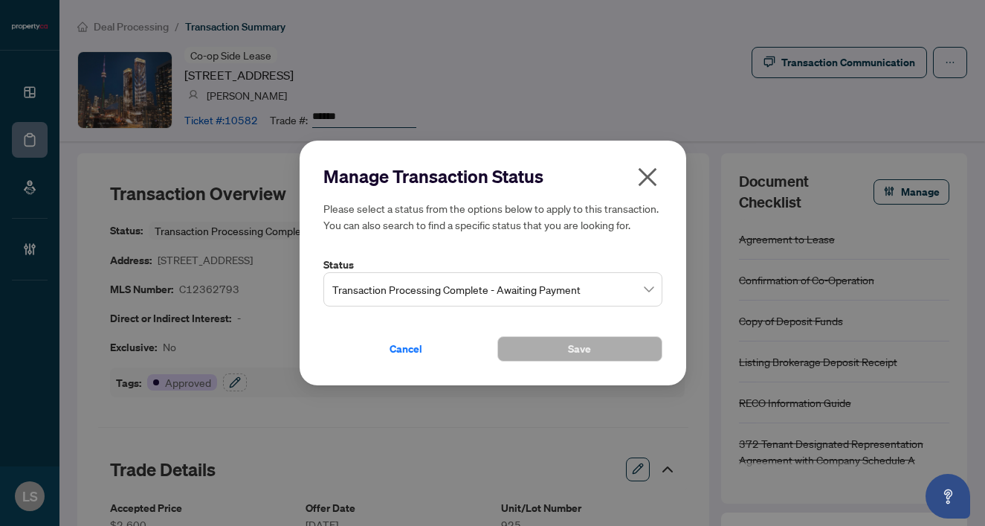
click at [652, 292] on span "Transaction Processing Complete - Awaiting Payment" at bounding box center [492, 289] width 321 height 28
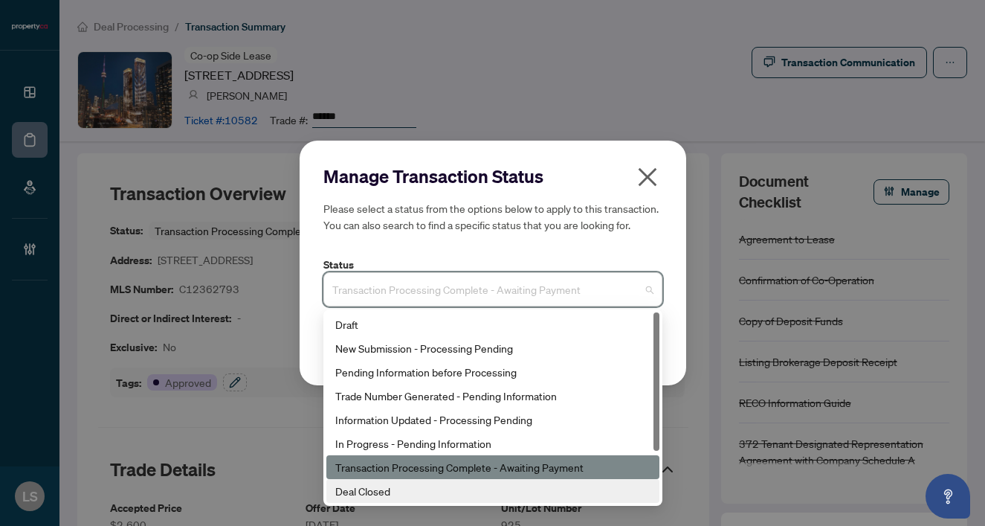
click at [402, 493] on div "Deal Closed" at bounding box center [492, 491] width 315 height 16
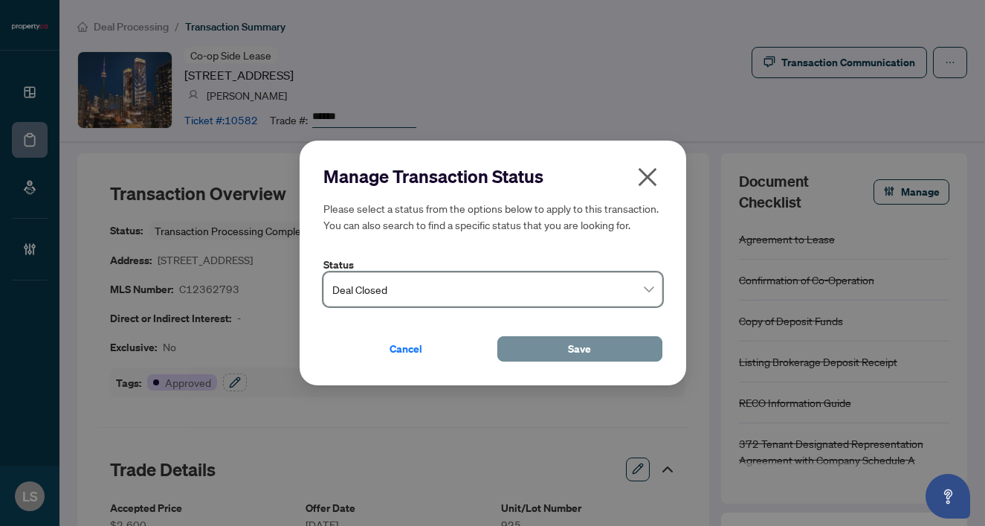
click at [573, 348] on span "Save" at bounding box center [579, 349] width 23 height 24
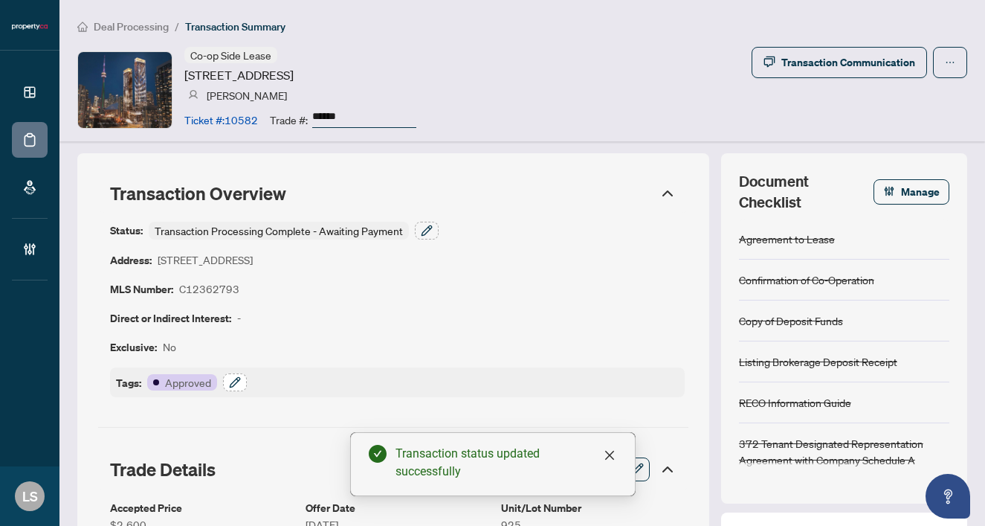
click at [237, 381] on icon "button" at bounding box center [235, 382] width 10 height 10
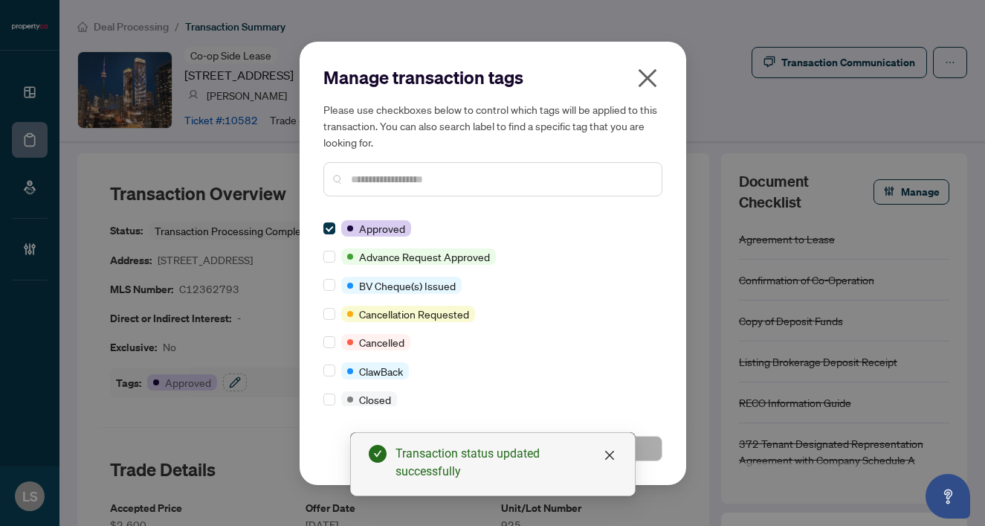
click at [393, 177] on input "text" at bounding box center [500, 179] width 299 height 16
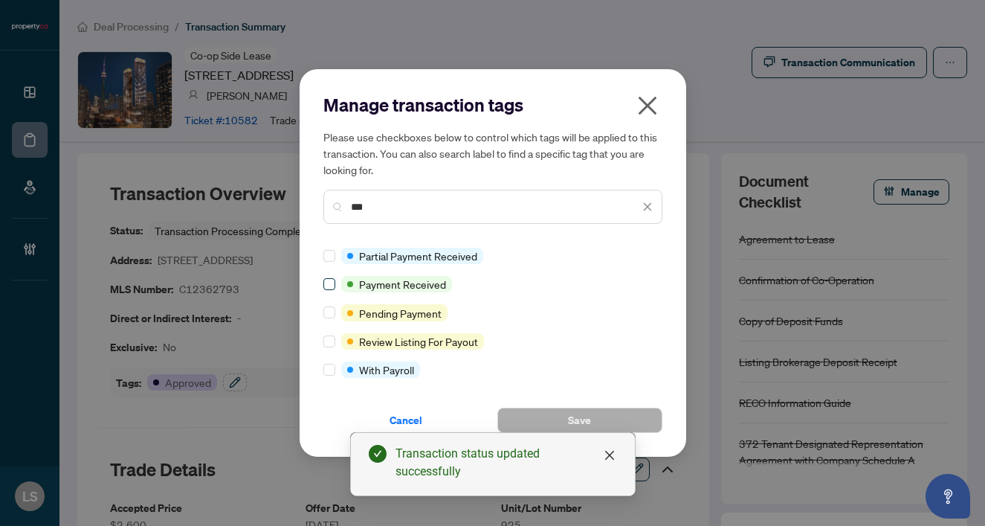
type input "***"
click at [335, 283] on span at bounding box center [330, 284] width 12 height 12
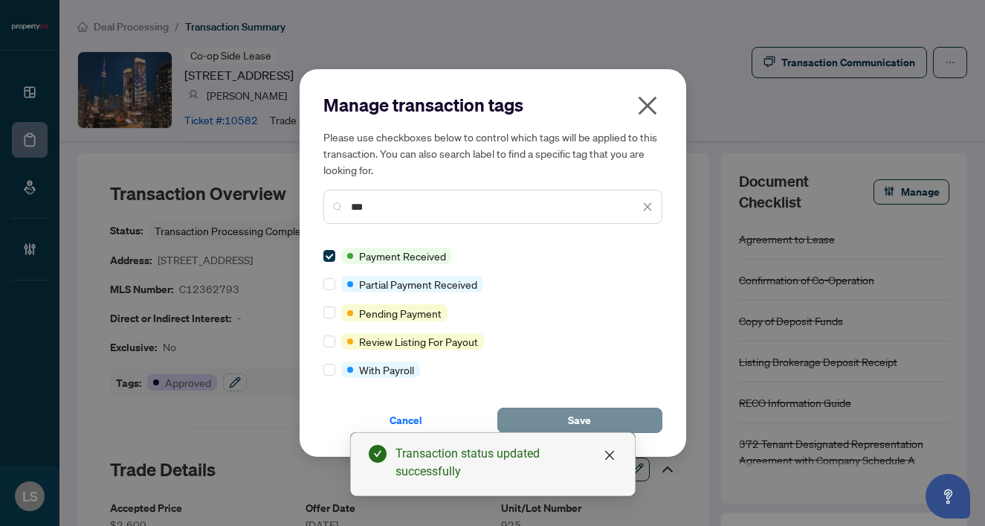
click at [573, 419] on span "Save" at bounding box center [579, 420] width 23 height 24
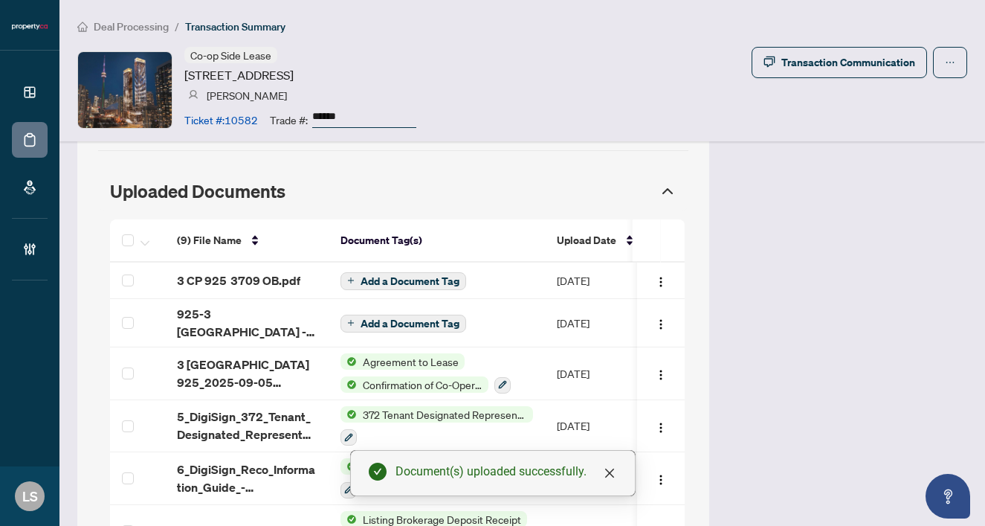
scroll to position [1353, 0]
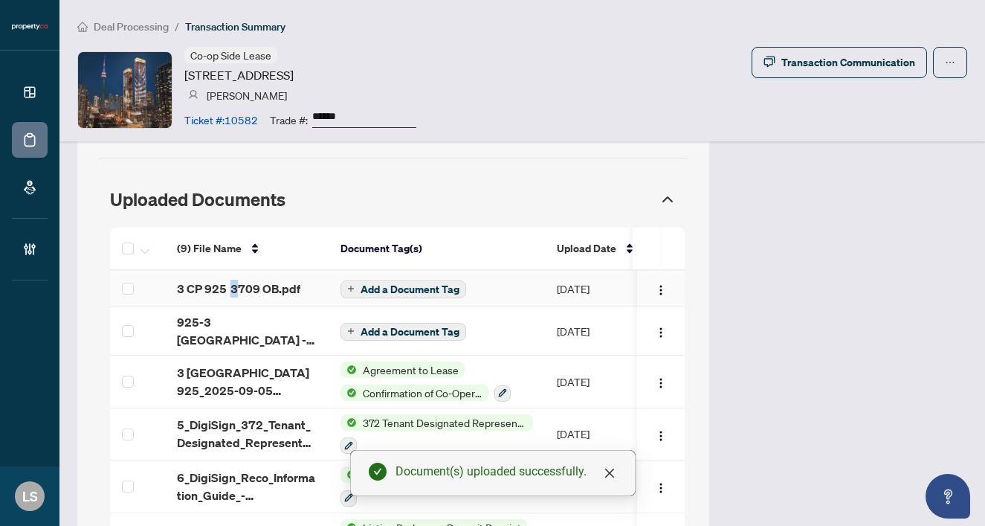
click at [232, 283] on span "3 CP 925 3709 OB.pdf" at bounding box center [238, 289] width 123 height 18
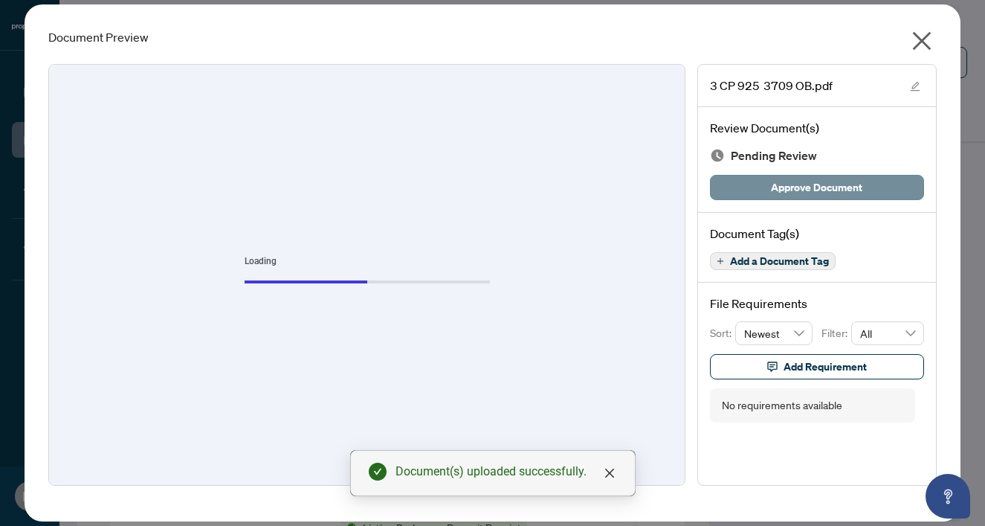
click at [799, 187] on span "Approve Document" at bounding box center [816, 188] width 91 height 24
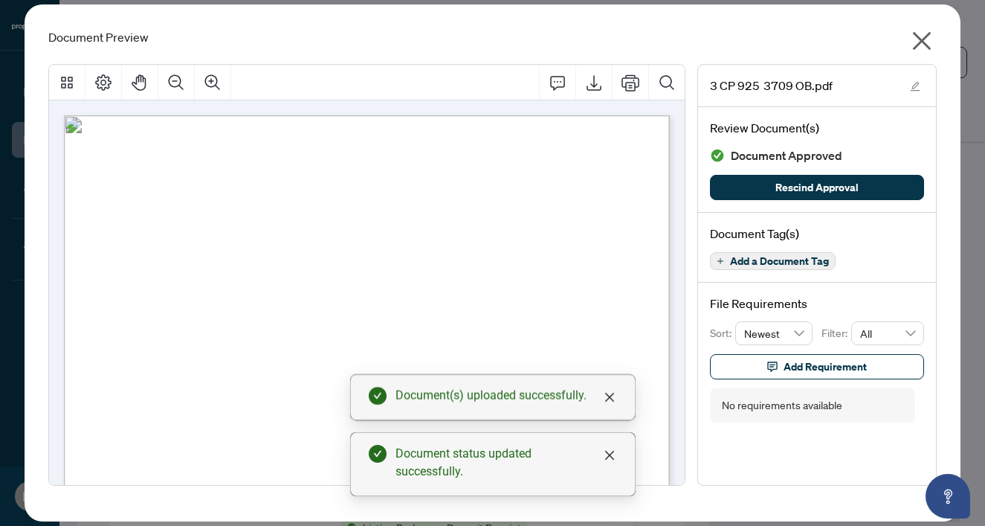
click at [926, 31] on icon "close" at bounding box center [922, 41] width 24 height 24
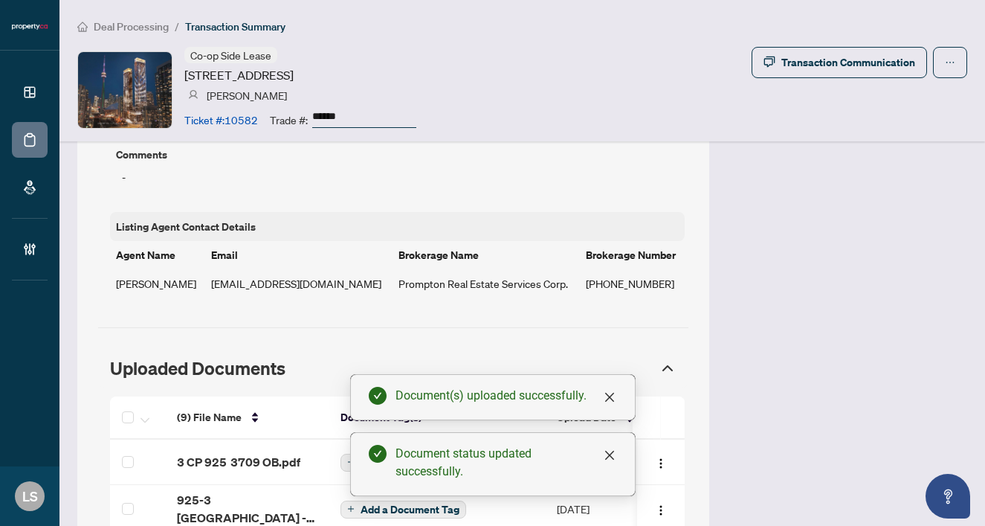
scroll to position [1152, 0]
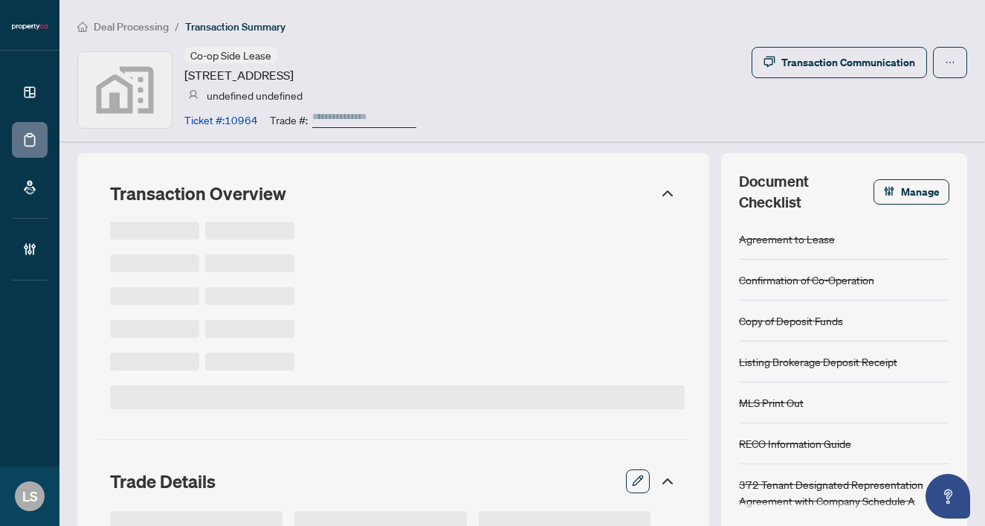
type input "******"
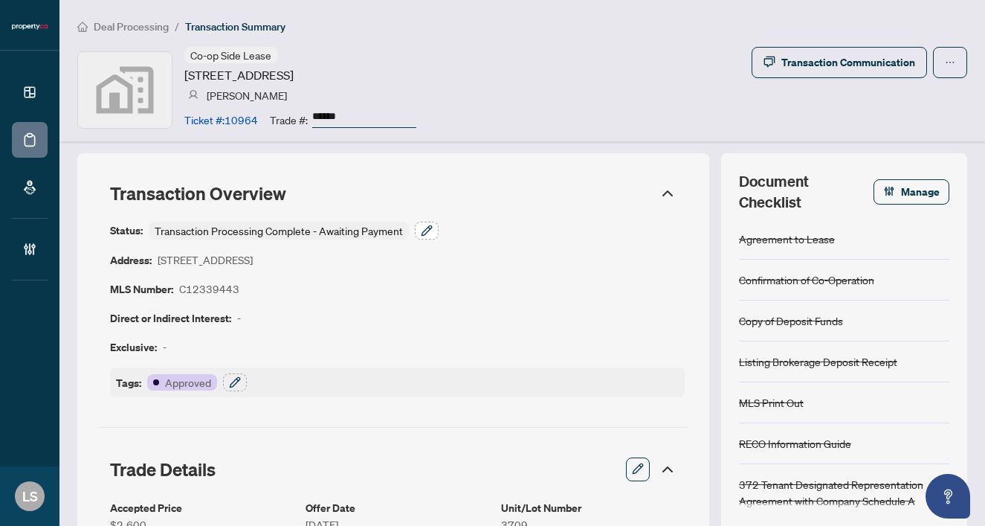
click at [421, 233] on icon "button" at bounding box center [427, 231] width 12 height 12
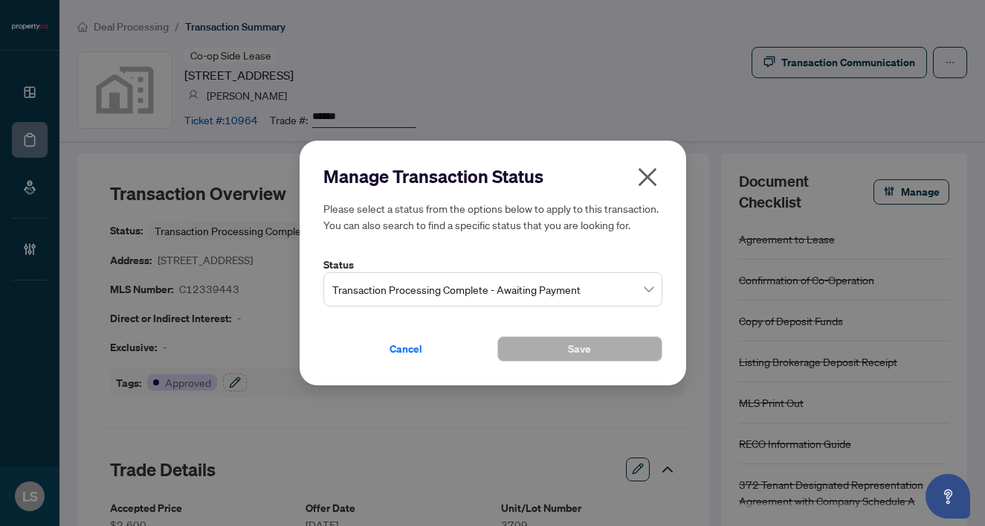
click at [463, 299] on span "Transaction Processing Complete - Awaiting Payment" at bounding box center [492, 289] width 321 height 28
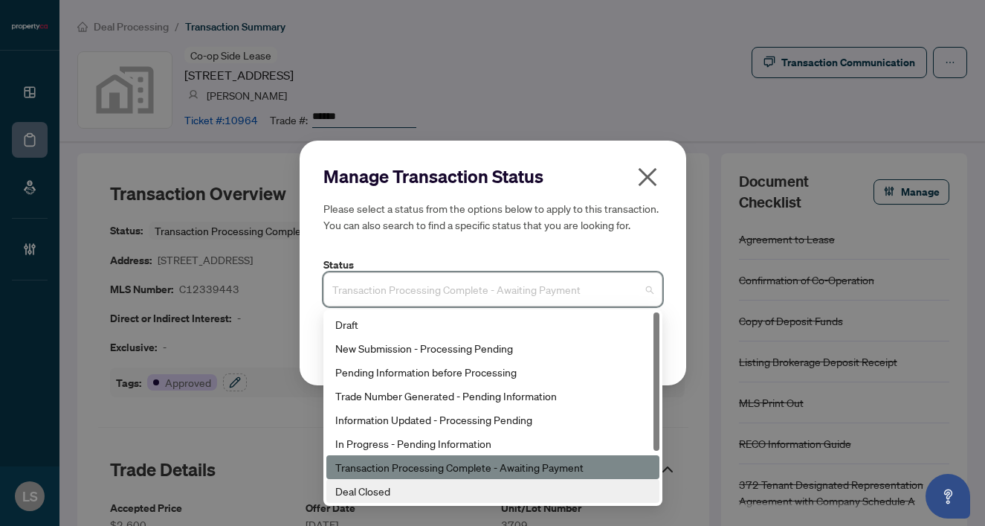
click at [391, 492] on div "Deal Closed" at bounding box center [492, 491] width 315 height 16
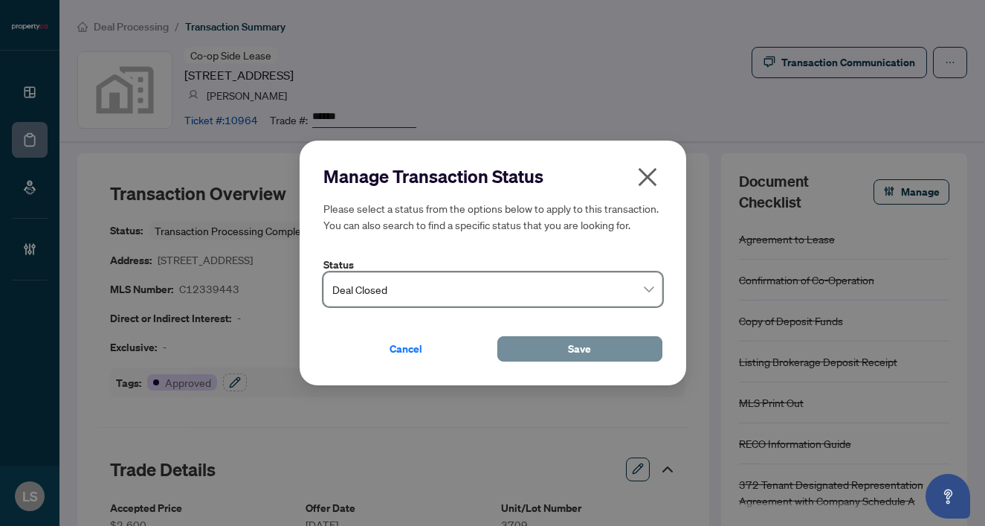
click at [562, 357] on button "Save" at bounding box center [580, 348] width 165 height 25
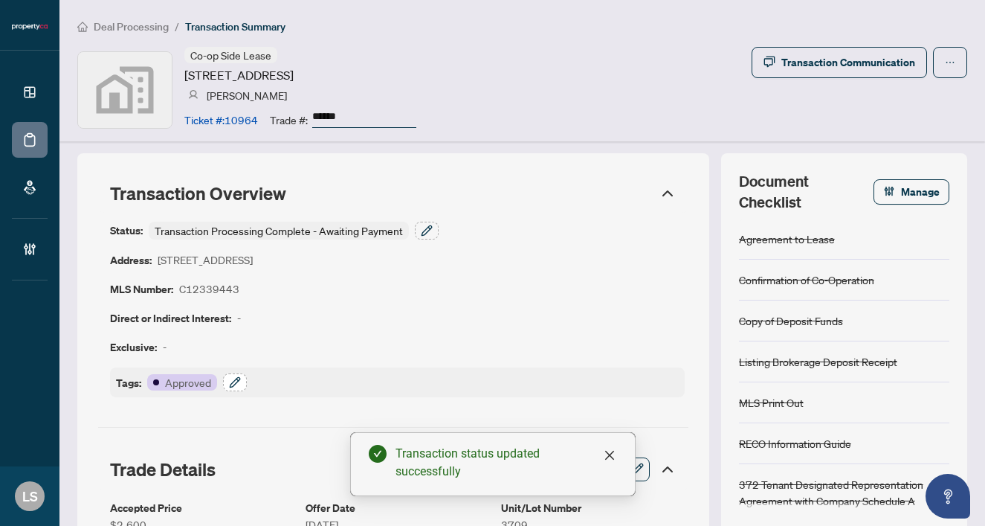
click at [231, 382] on icon "button" at bounding box center [235, 382] width 12 height 12
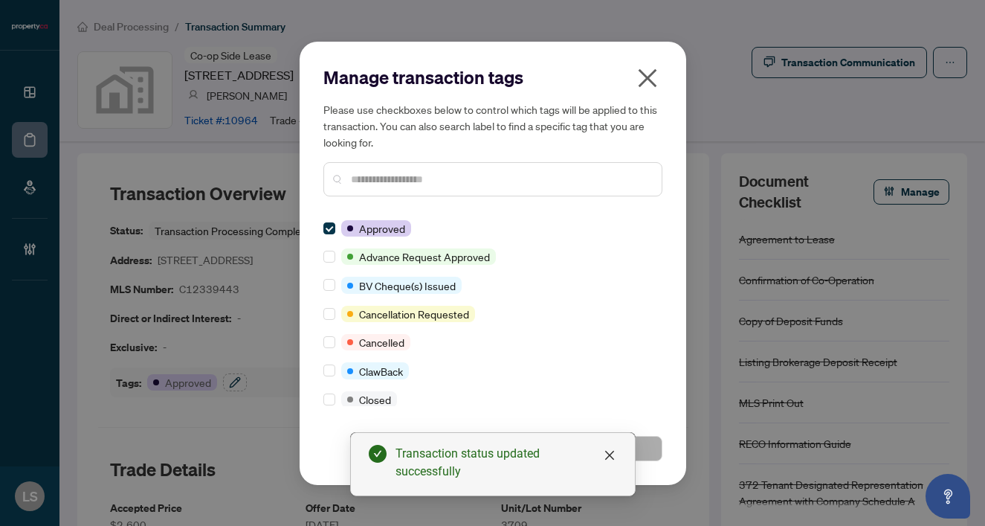
click at [371, 174] on input "text" at bounding box center [500, 179] width 299 height 16
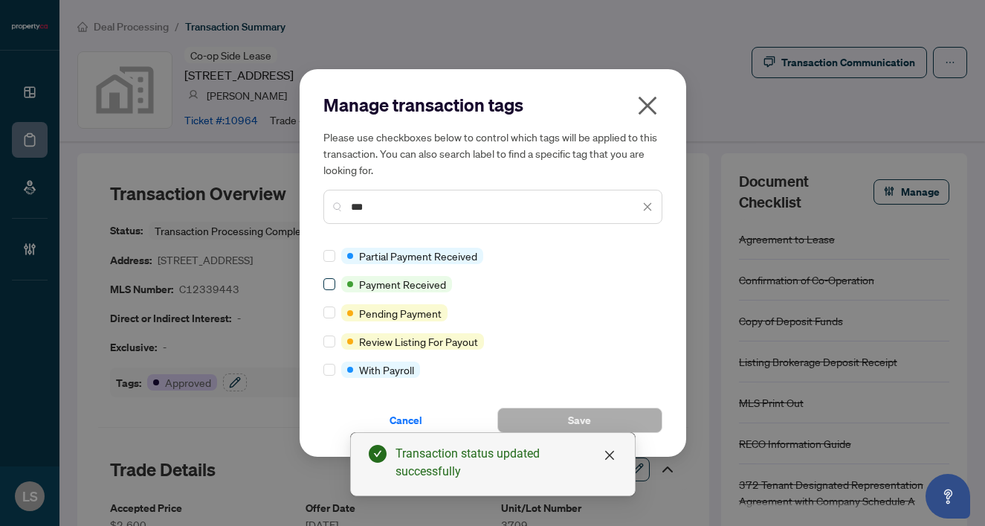
type input "***"
click at [329, 289] on span at bounding box center [330, 284] width 12 height 12
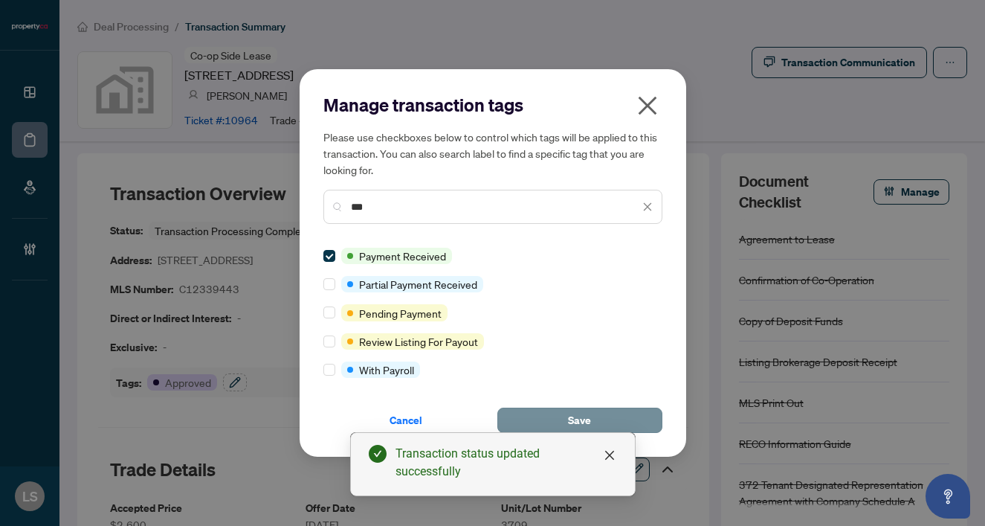
click at [611, 429] on button "Save" at bounding box center [580, 420] width 165 height 25
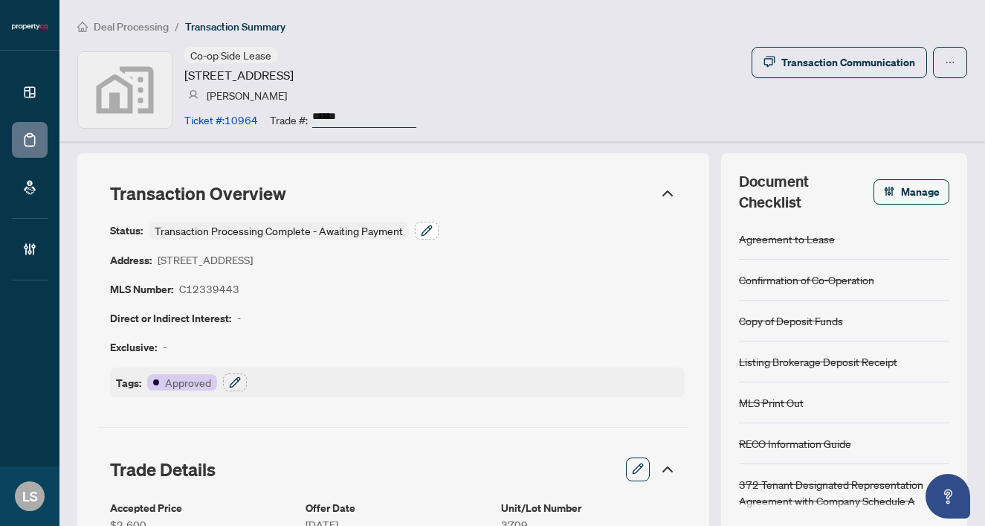
click at [425, 234] on icon "button" at bounding box center [427, 231] width 12 height 12
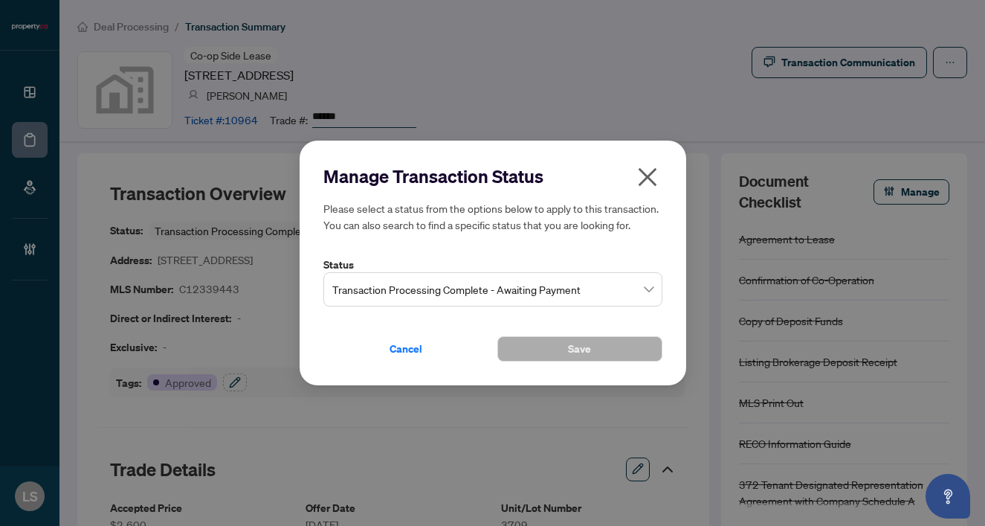
click at [448, 295] on span "Transaction Processing Complete - Awaiting Payment" at bounding box center [492, 289] width 321 height 28
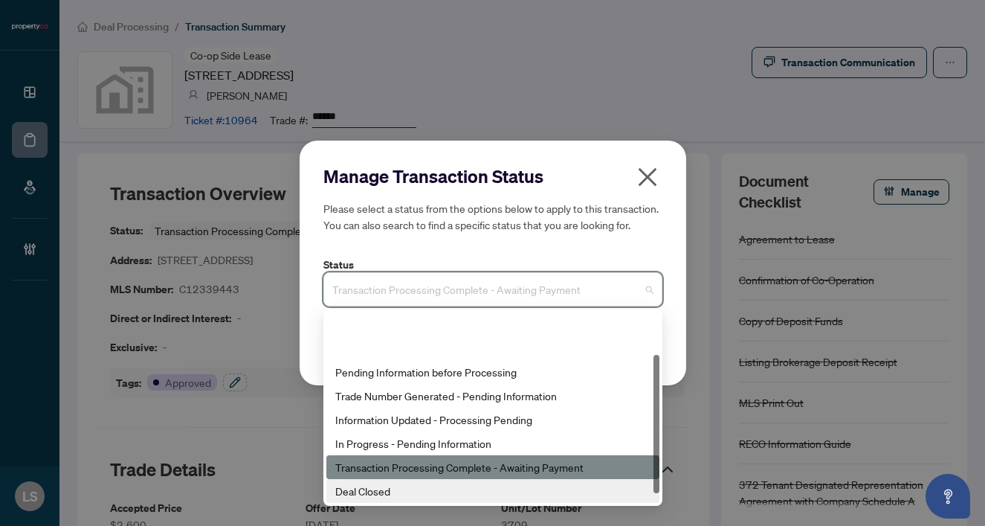
scroll to position [71, 0]
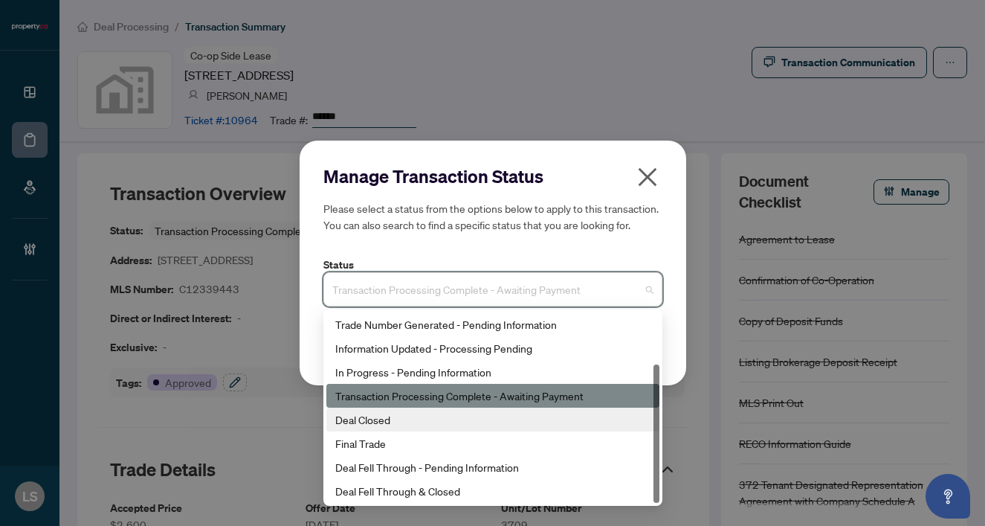
click at [353, 428] on div "Deal Closed" at bounding box center [493, 420] width 333 height 24
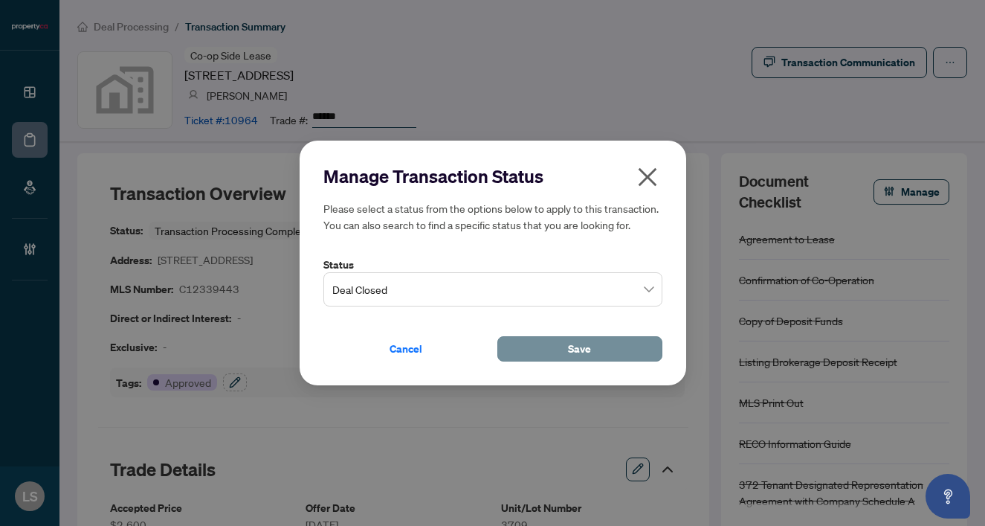
click at [559, 357] on button "Save" at bounding box center [580, 348] width 165 height 25
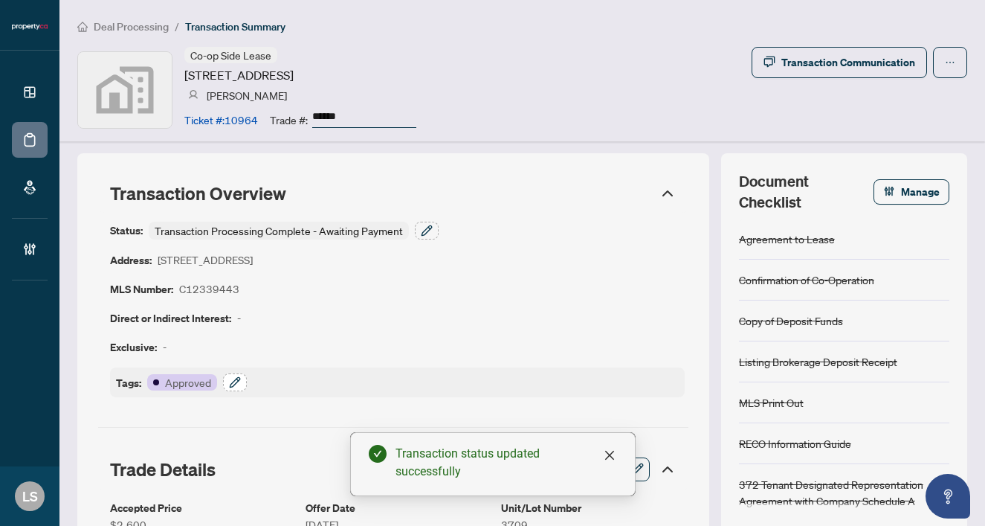
click at [238, 380] on icon "button" at bounding box center [238, 380] width 2 height 2
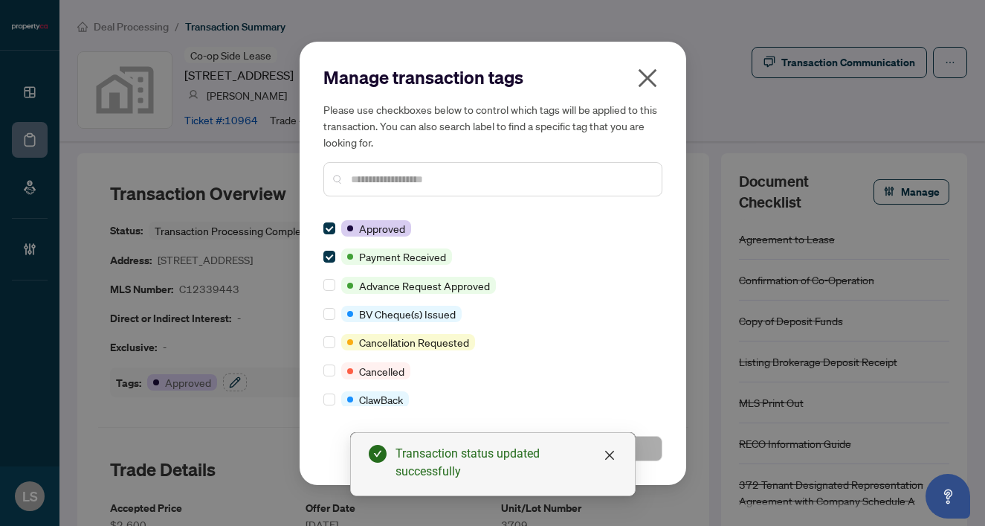
click at [644, 83] on icon "close" at bounding box center [648, 78] width 24 height 24
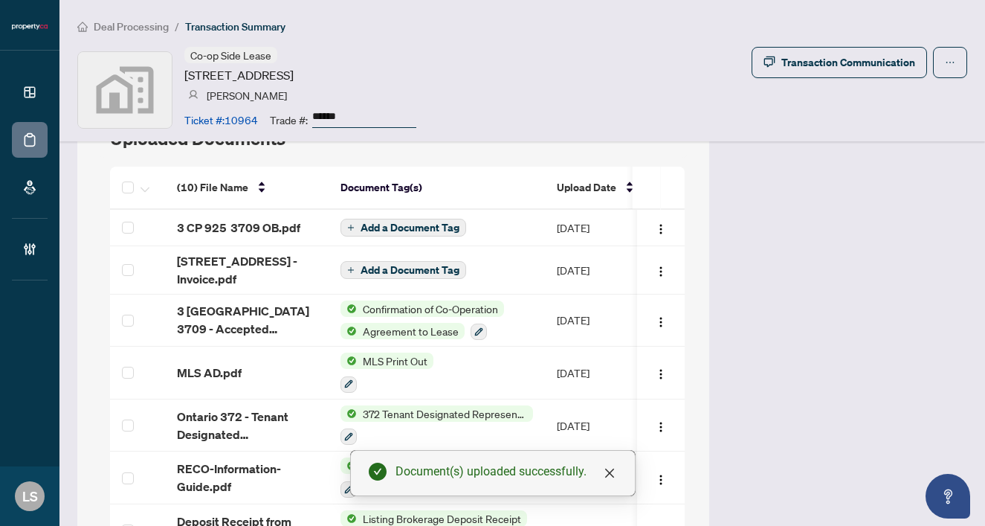
scroll to position [1424, 0]
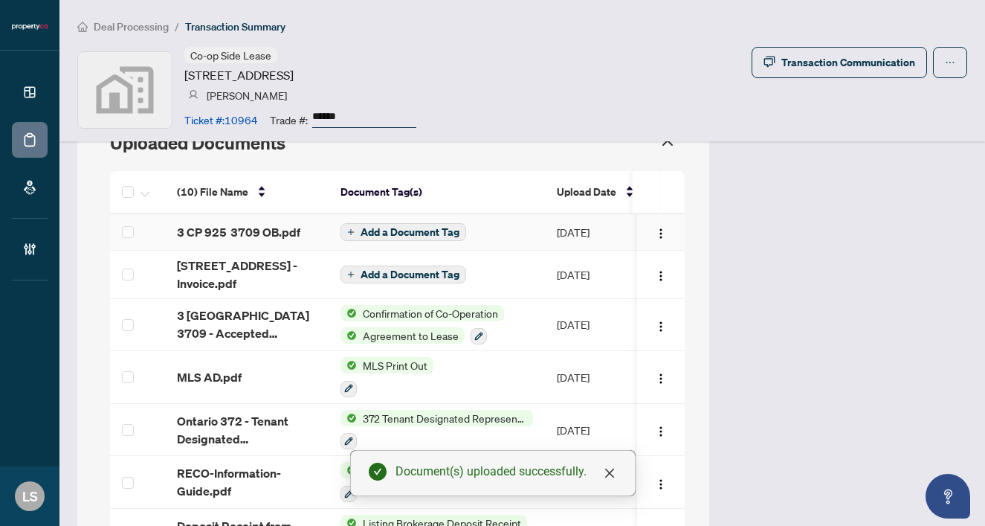
click at [263, 228] on span "3 CP 925 3709 OB.pdf" at bounding box center [238, 232] width 123 height 18
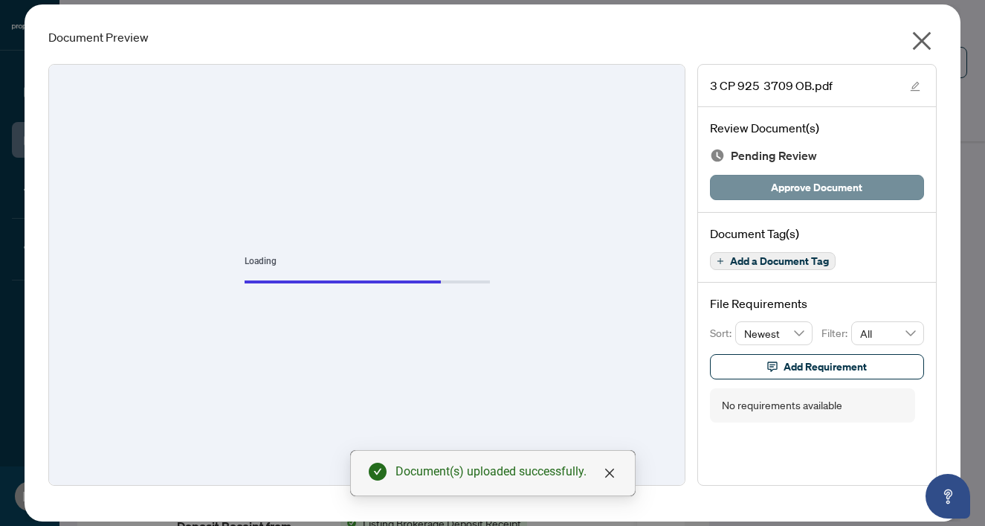
click at [808, 190] on span "Approve Document" at bounding box center [816, 188] width 91 height 24
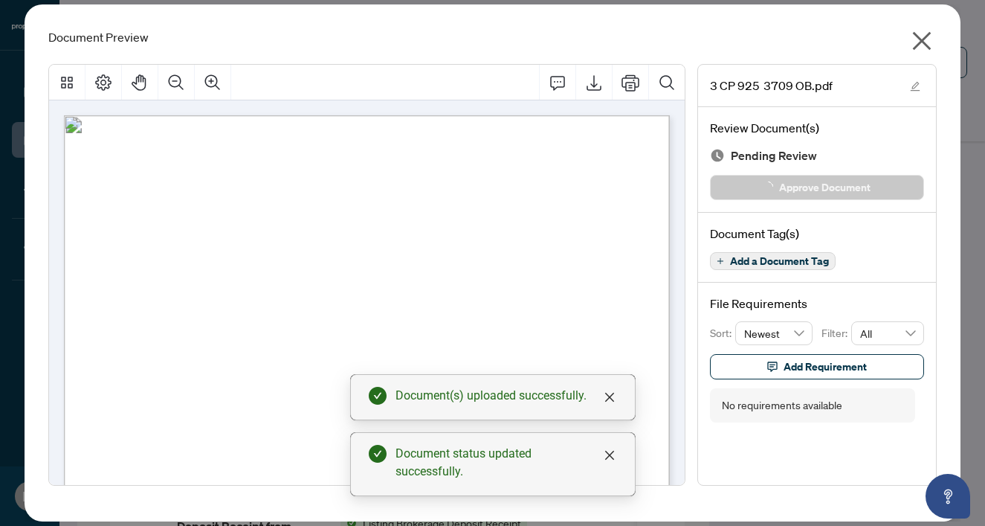
click at [924, 43] on icon "close" at bounding box center [922, 41] width 19 height 19
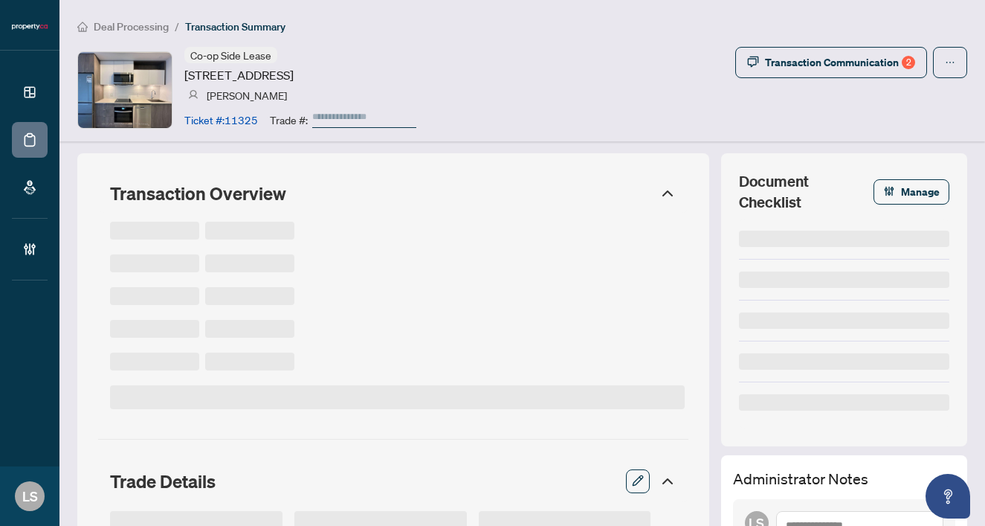
type input "******"
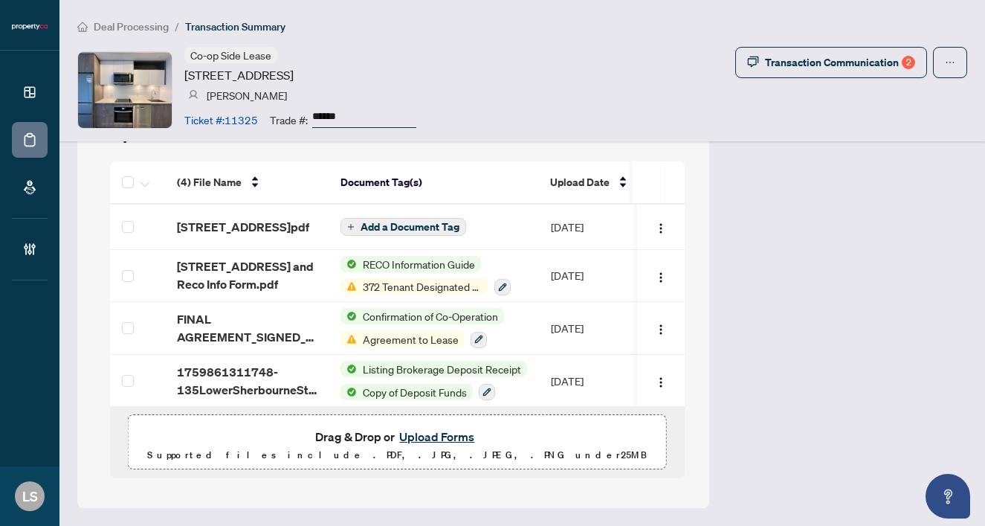
scroll to position [1406, 0]
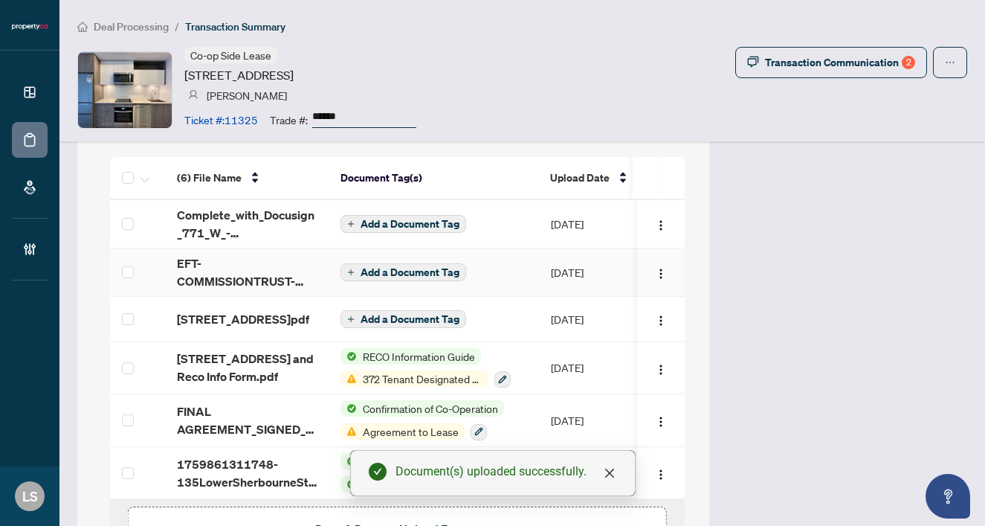
click at [195, 276] on span "EFT-COMMISSIONTRUST-PROPERTYCA-INC 285.PDF" at bounding box center [247, 272] width 140 height 36
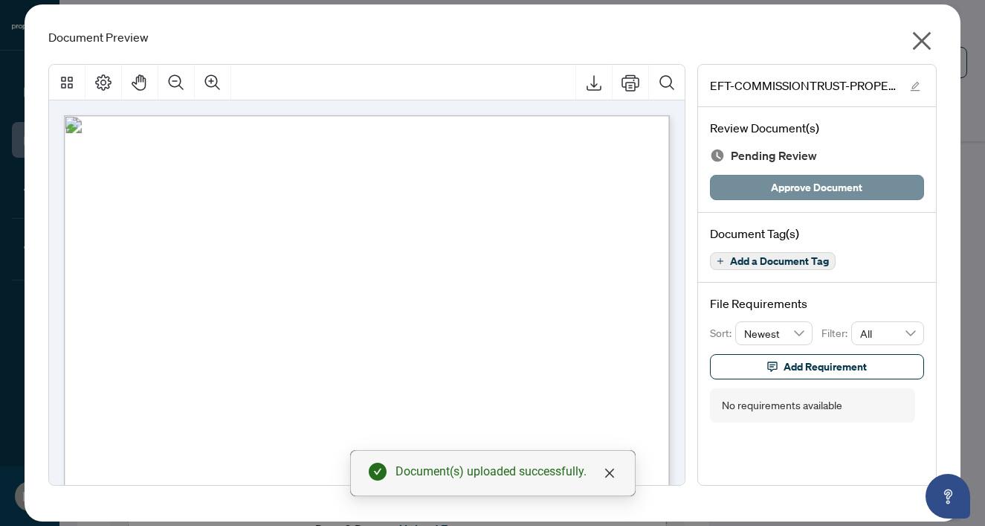
click at [843, 187] on span "Approve Document" at bounding box center [816, 188] width 91 height 24
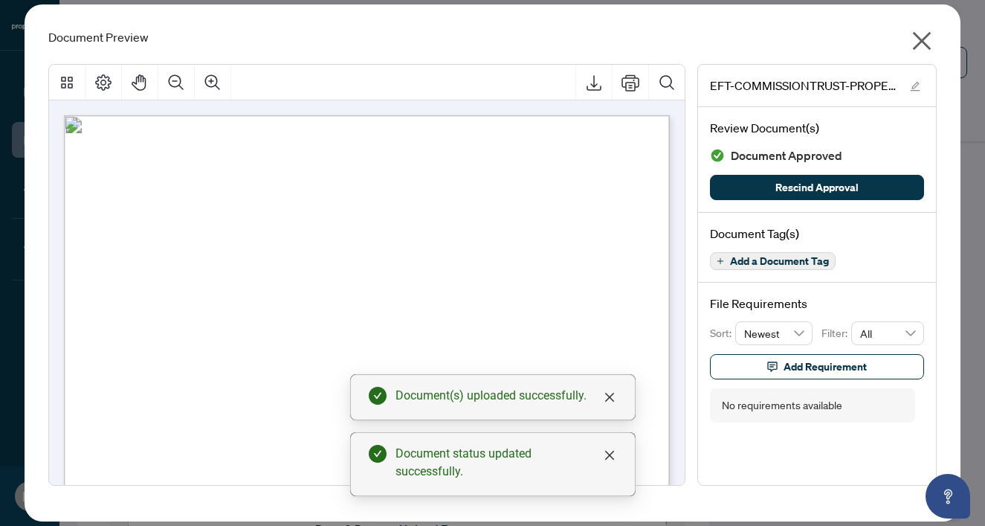
click at [924, 45] on icon "close" at bounding box center [922, 41] width 24 height 24
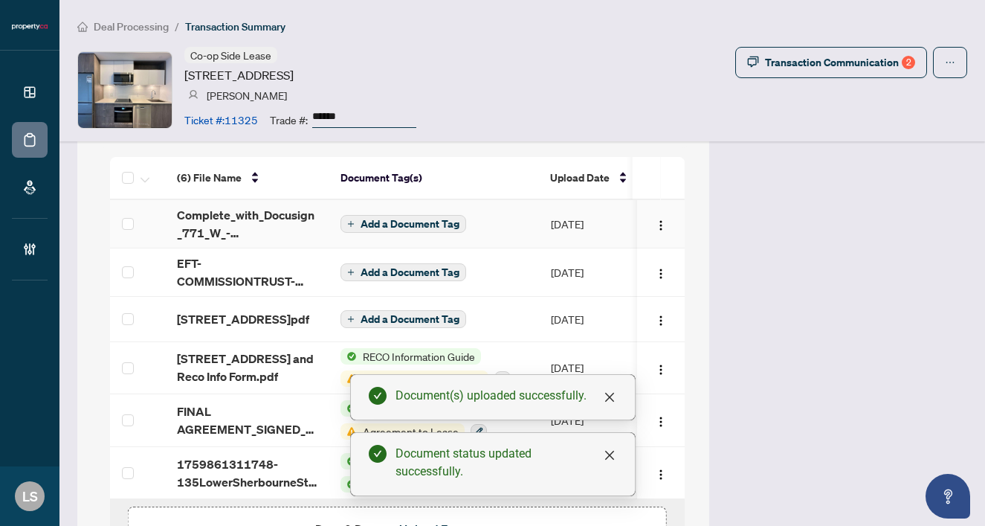
click at [360, 218] on button "Add a Document Tag" at bounding box center [404, 224] width 126 height 18
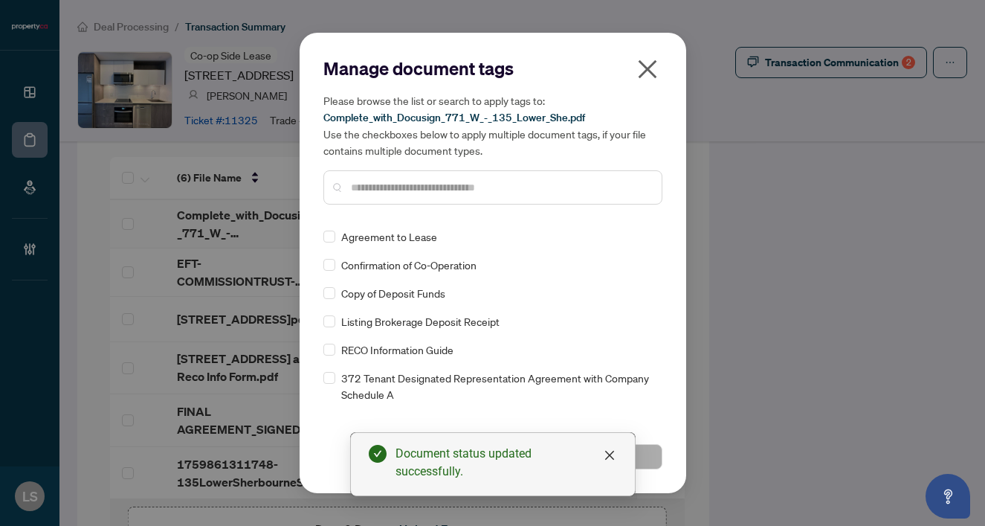
click at [384, 180] on input "text" at bounding box center [500, 187] width 299 height 16
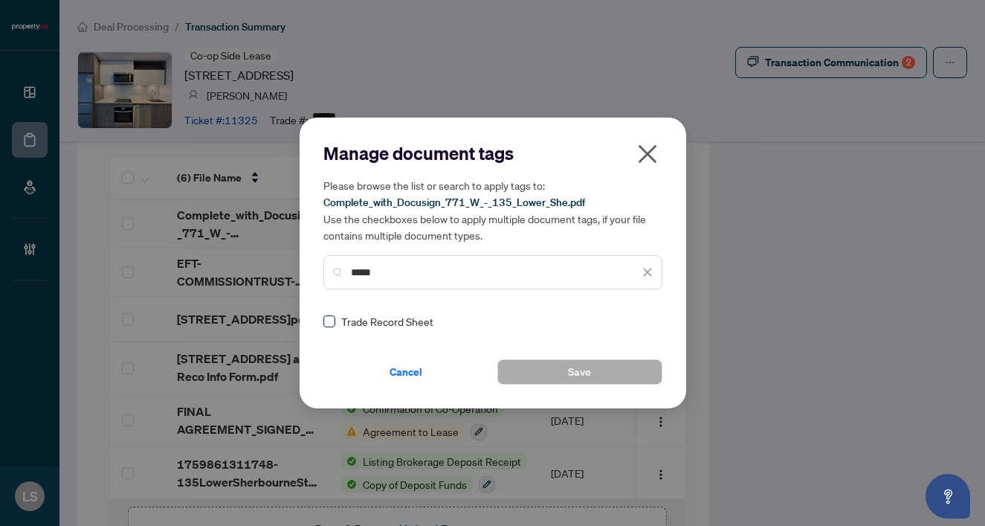
type input "*****"
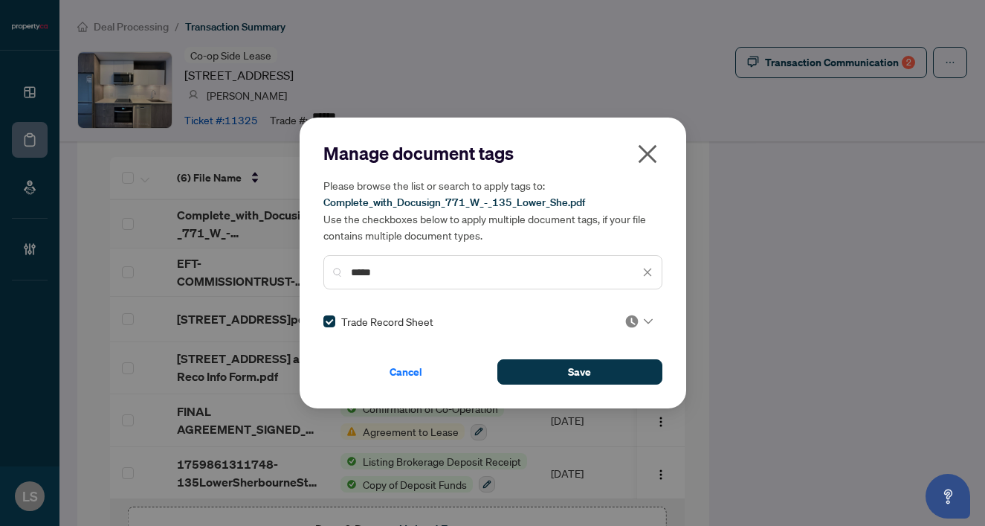
click at [625, 327] on img at bounding box center [632, 321] width 15 height 15
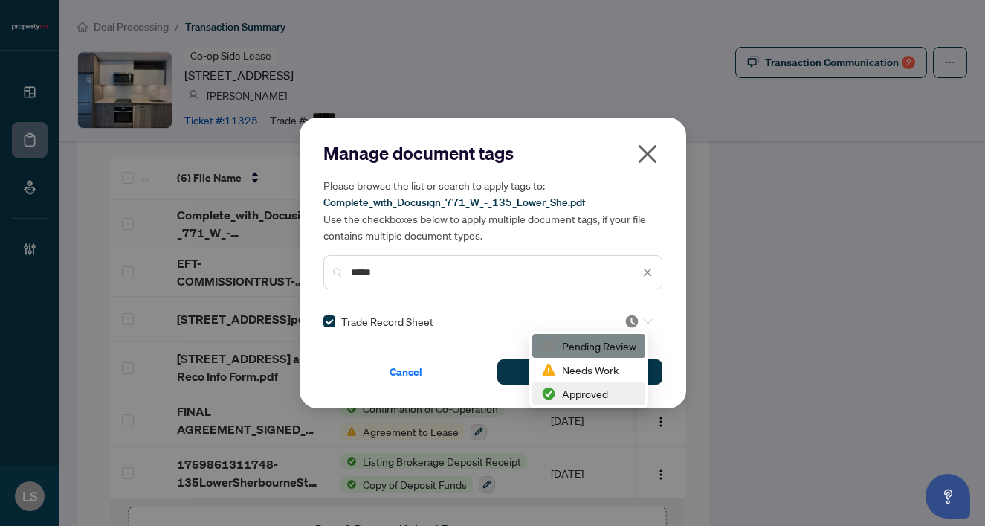
click at [593, 391] on div "Approved" at bounding box center [588, 393] width 95 height 16
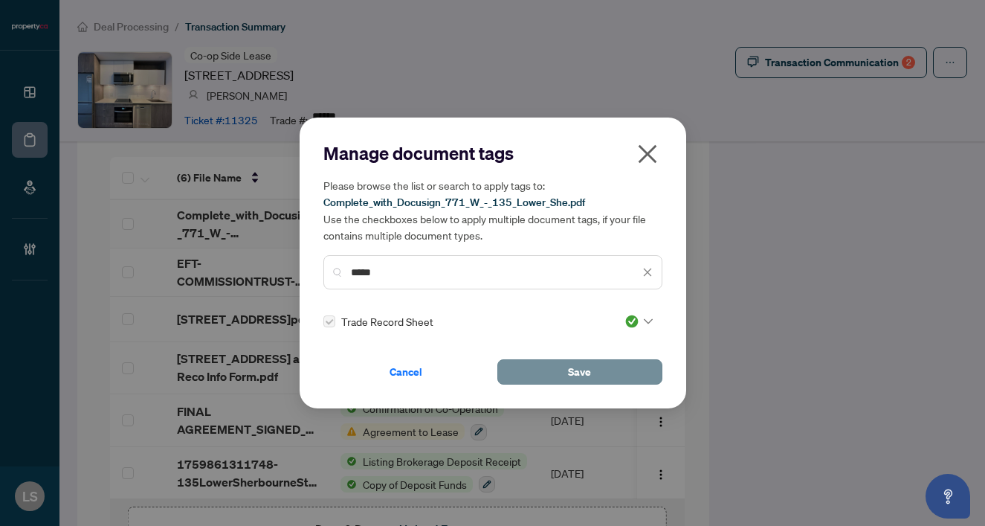
click at [553, 366] on button "Save" at bounding box center [580, 371] width 165 height 25
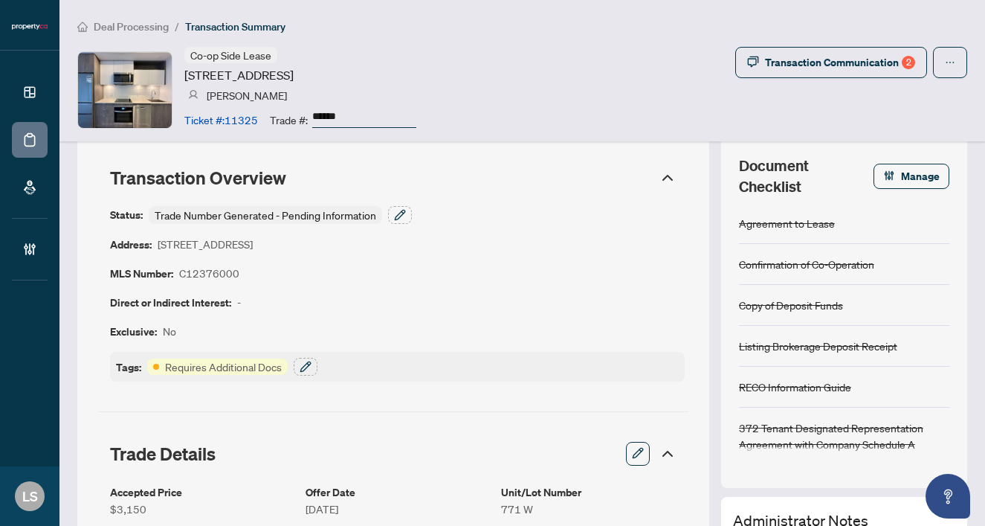
scroll to position [0, 0]
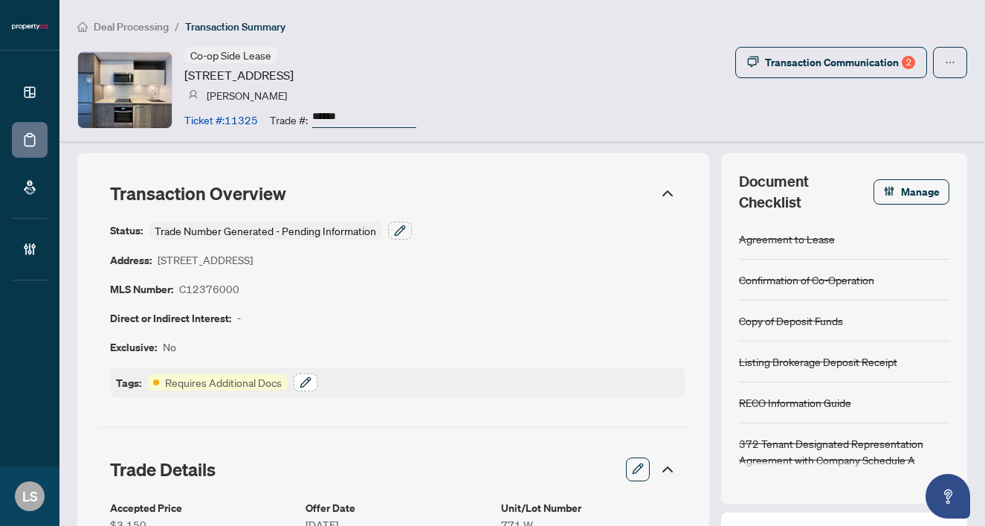
click at [307, 381] on icon "button" at bounding box center [306, 382] width 12 height 12
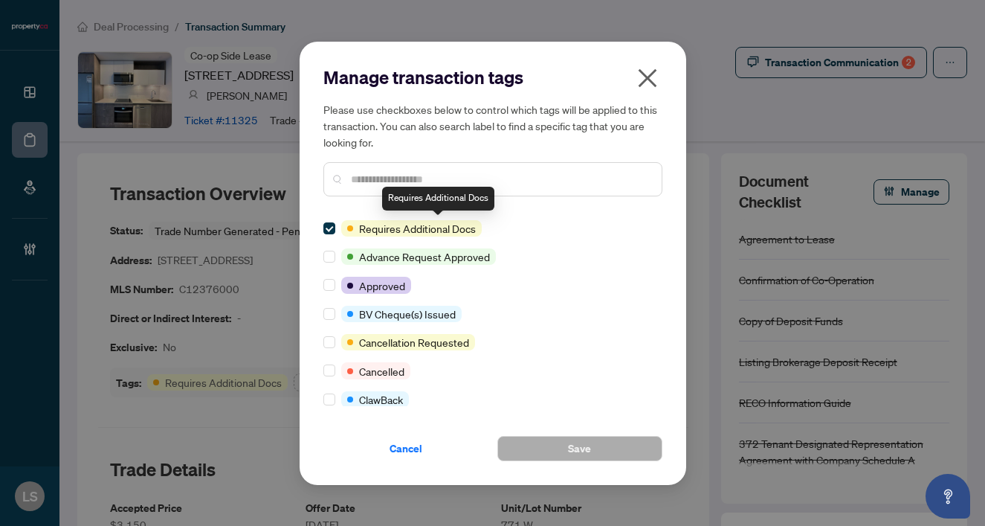
click at [379, 187] on div at bounding box center [493, 179] width 339 height 34
click at [375, 182] on input "text" at bounding box center [500, 179] width 299 height 16
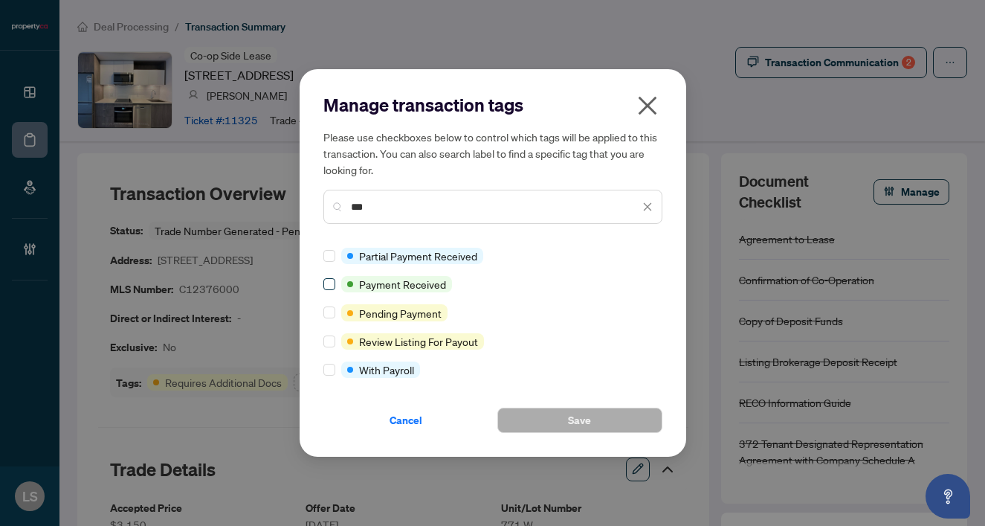
type input "***"
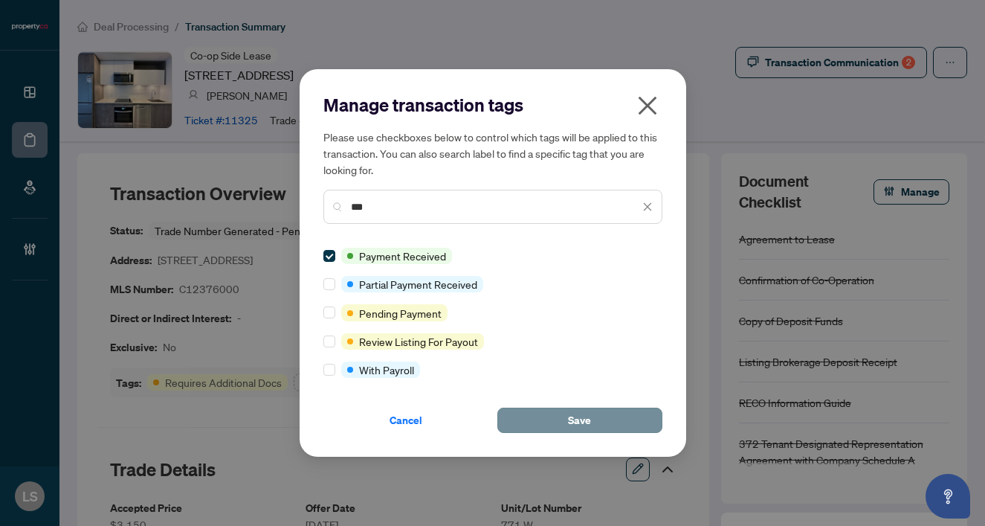
click at [570, 419] on span "Save" at bounding box center [579, 420] width 23 height 24
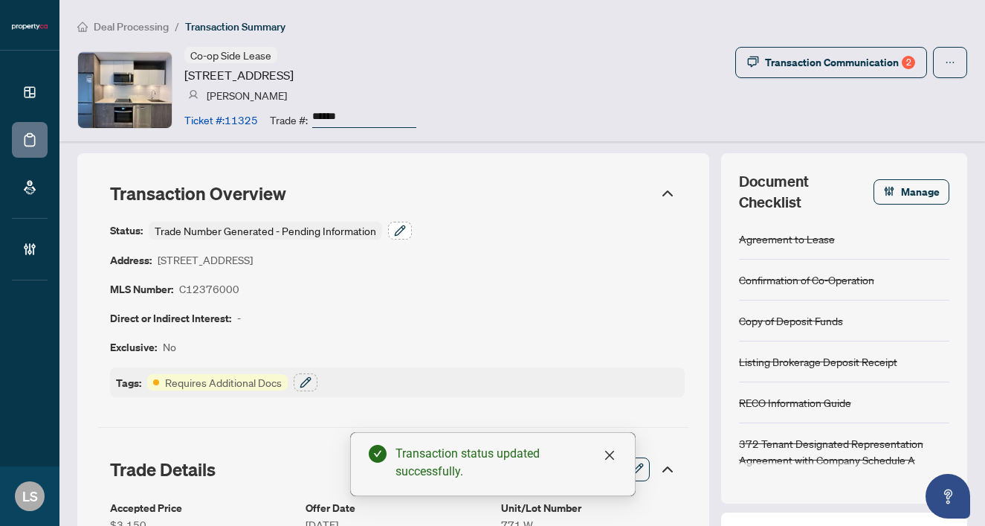
click at [398, 230] on icon "button" at bounding box center [400, 230] width 10 height 10
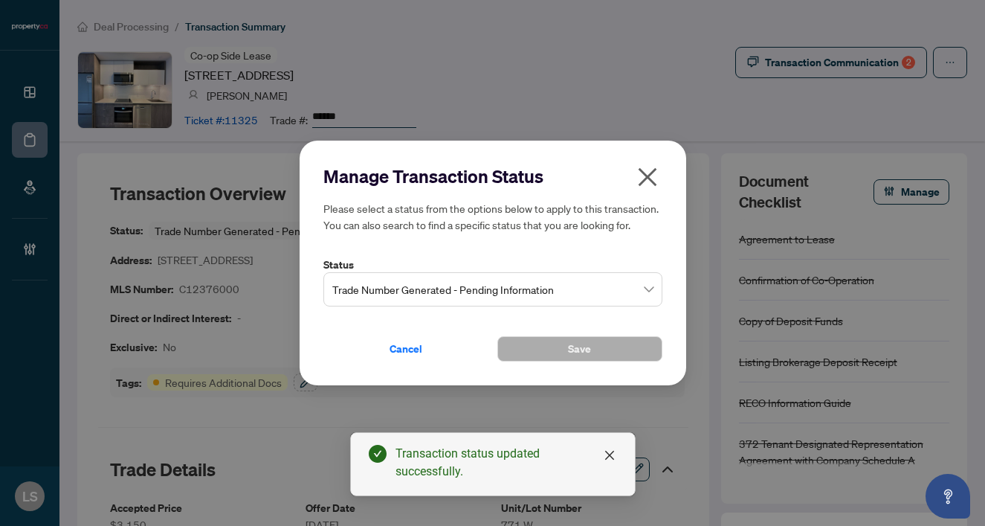
click at [364, 290] on span "Trade Number Generated - Pending Information" at bounding box center [492, 289] width 321 height 28
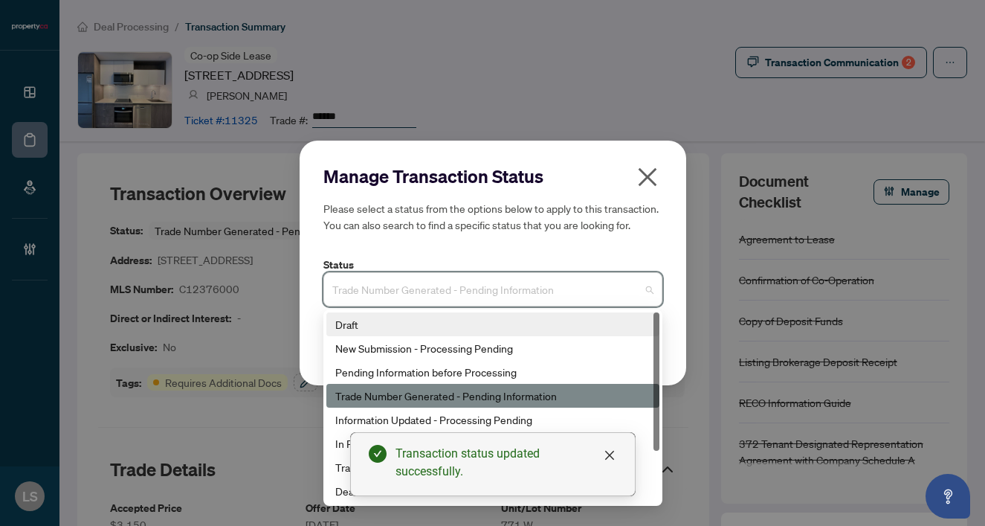
scroll to position [71, 0]
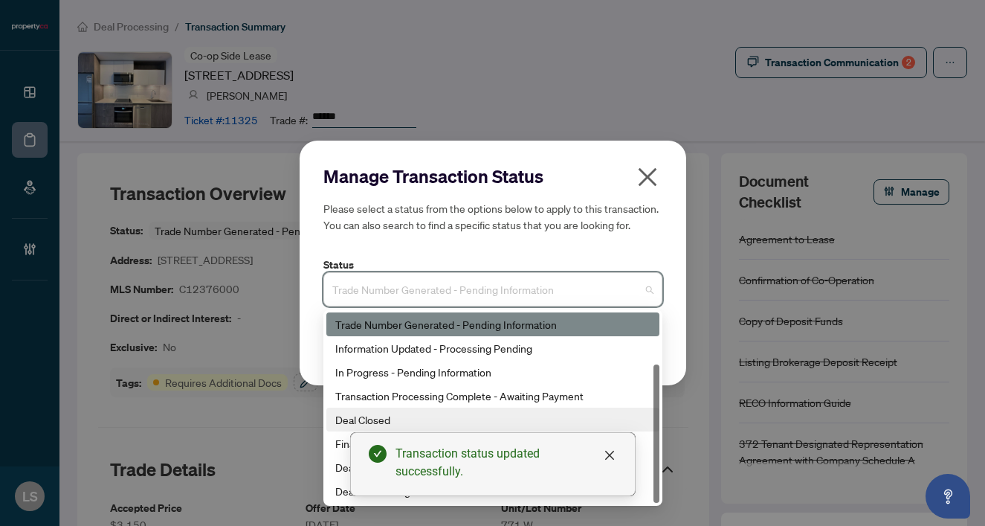
click at [400, 417] on div "Deal Closed" at bounding box center [492, 419] width 315 height 16
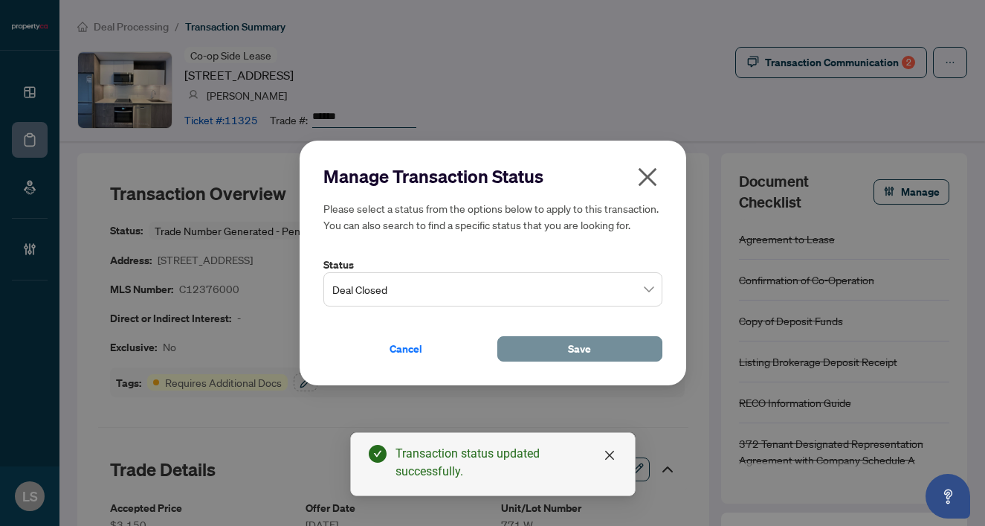
click at [597, 341] on button "Save" at bounding box center [580, 348] width 165 height 25
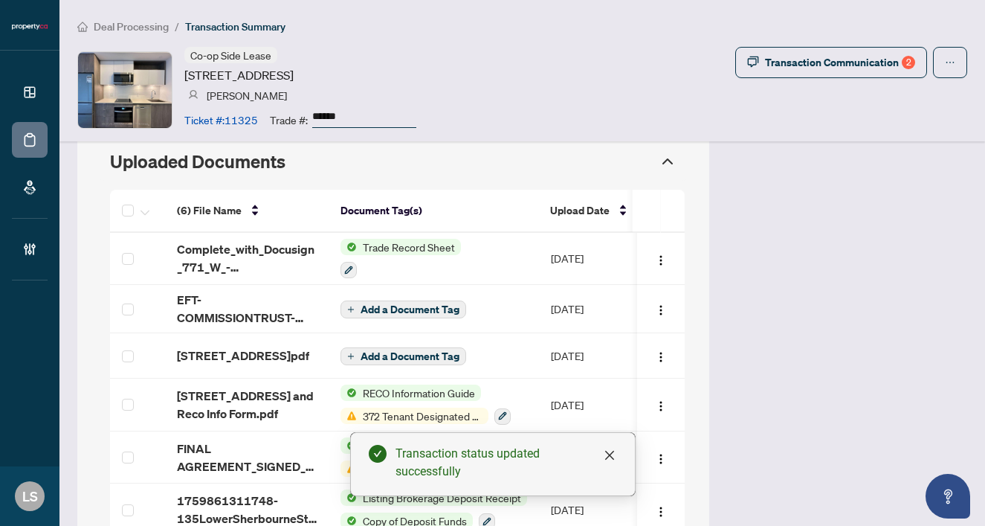
scroll to position [1380, 0]
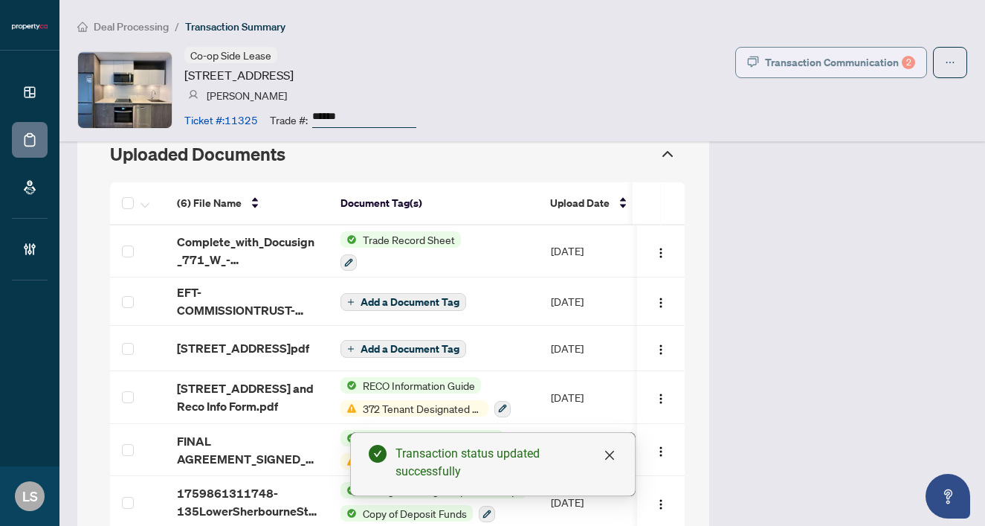
click at [850, 59] on div "Transaction Communication 2" at bounding box center [840, 63] width 150 height 24
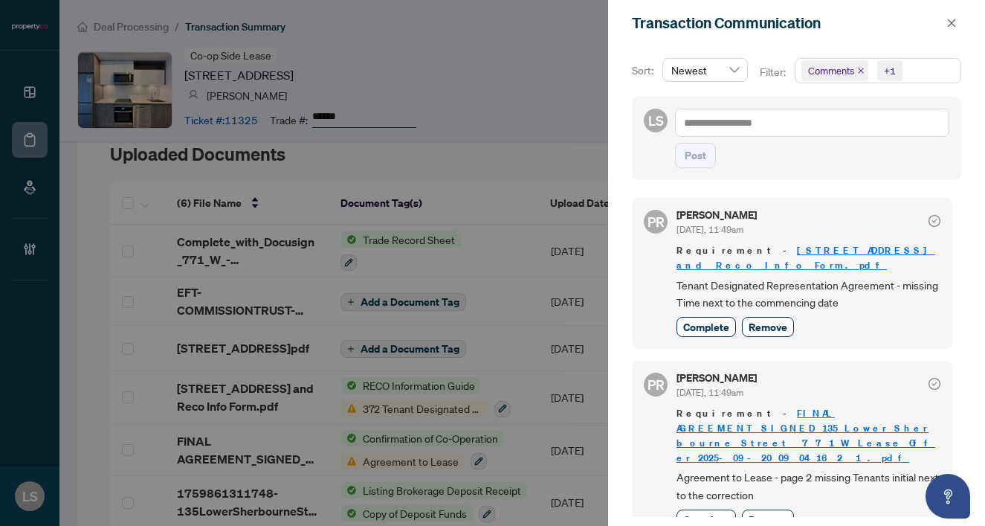
scroll to position [0, 0]
click at [949, 20] on icon "close" at bounding box center [952, 23] width 10 height 10
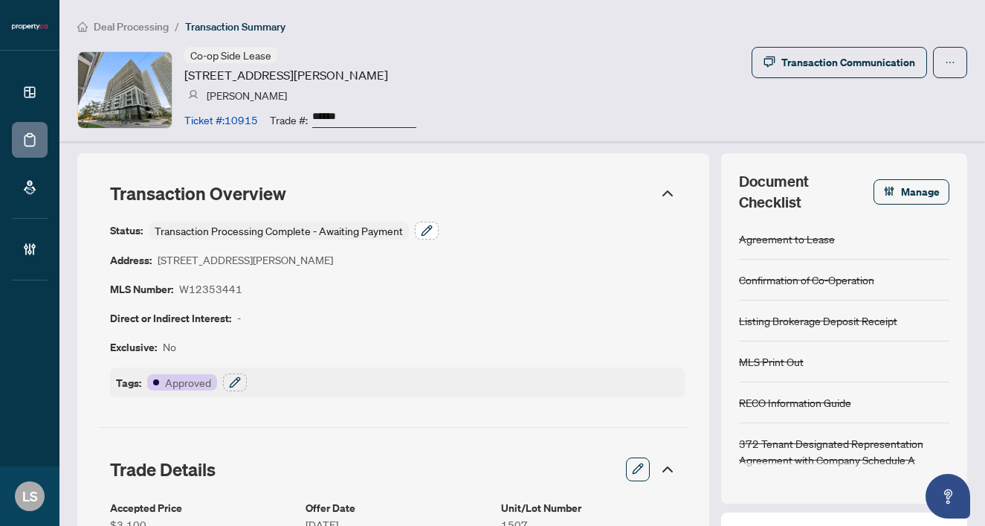
click at [428, 228] on icon "button" at bounding box center [427, 231] width 12 height 12
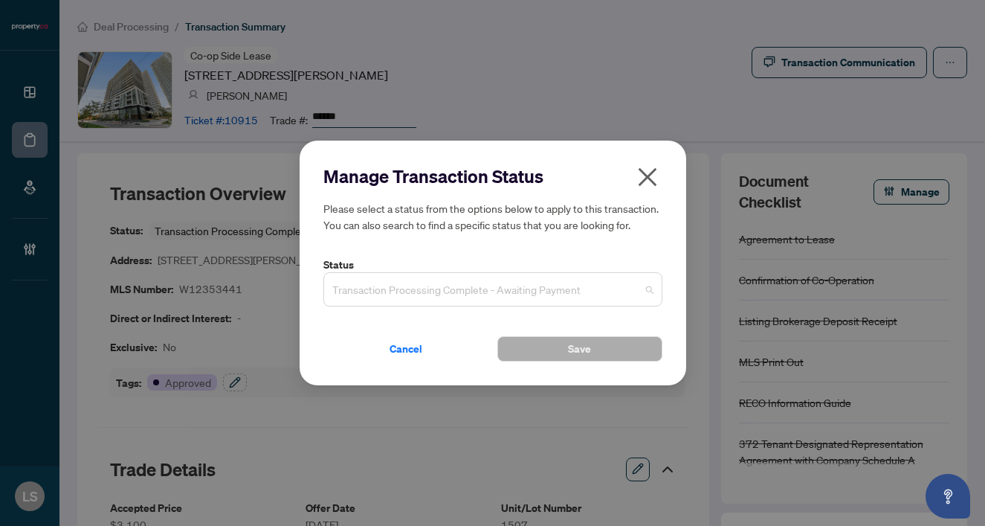
click at [353, 280] on span "Transaction Processing Complete - Awaiting Payment" at bounding box center [492, 289] width 321 height 28
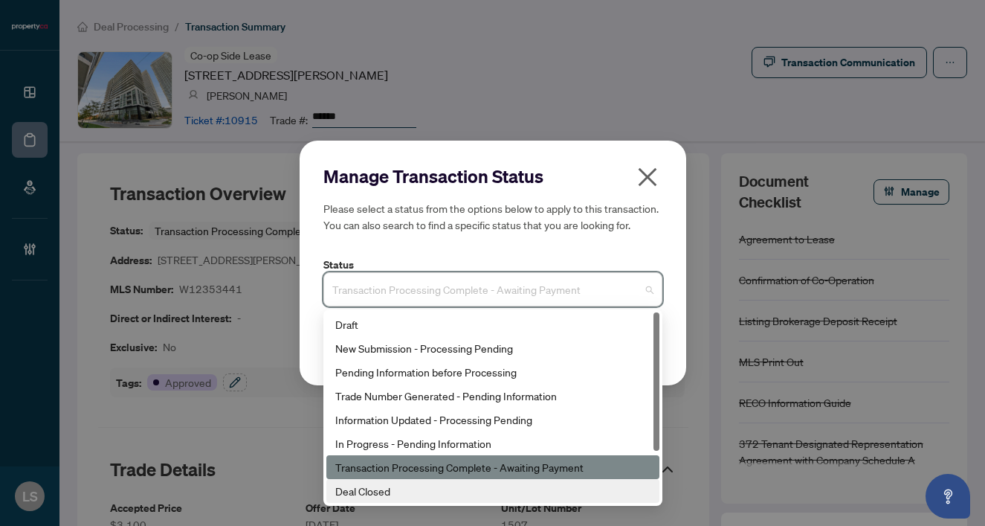
click at [385, 485] on div "Deal Closed" at bounding box center [492, 491] width 315 height 16
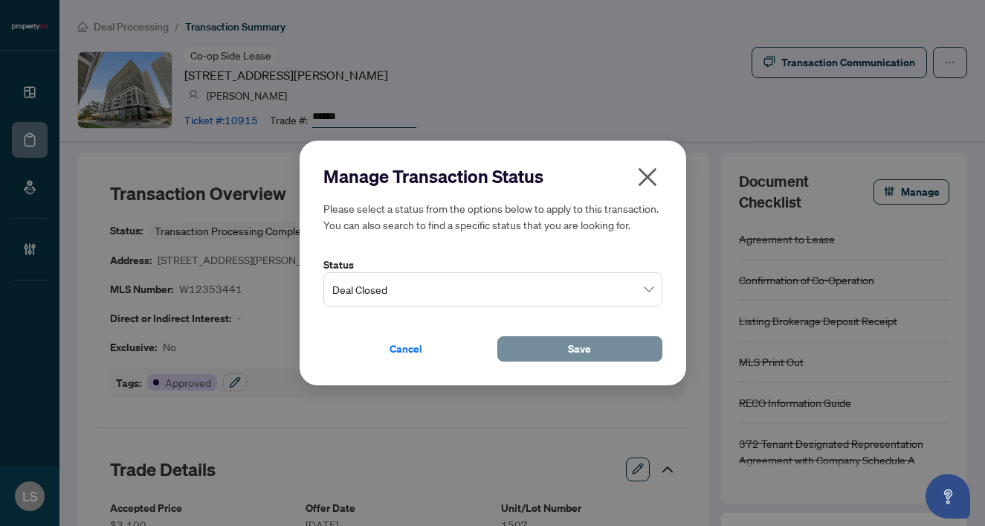
click at [570, 338] on span "Save" at bounding box center [579, 349] width 23 height 24
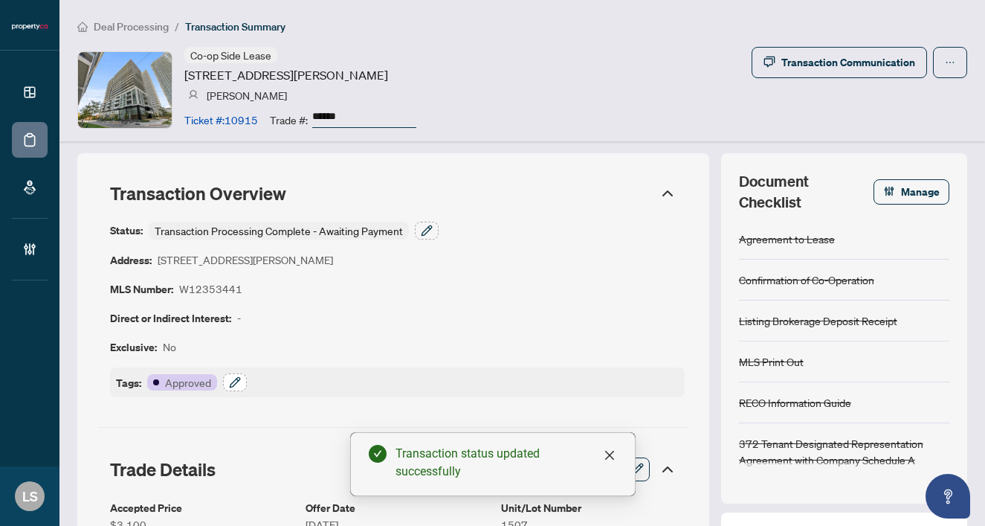
click at [234, 382] on icon "button" at bounding box center [235, 382] width 12 height 12
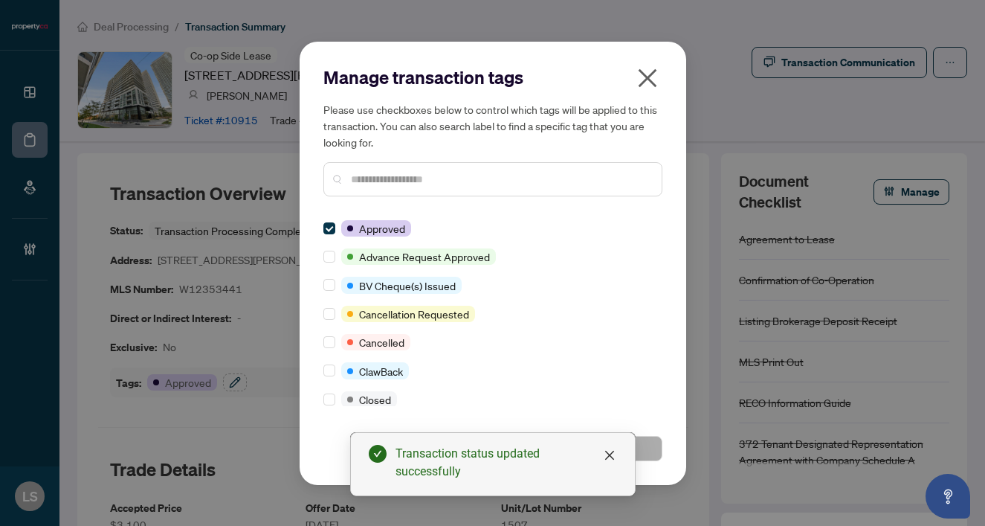
click at [374, 199] on div "Manage transaction tags Please use checkboxes below to control which tags will …" at bounding box center [493, 136] width 339 height 143
click at [370, 182] on input "text" at bounding box center [500, 179] width 299 height 16
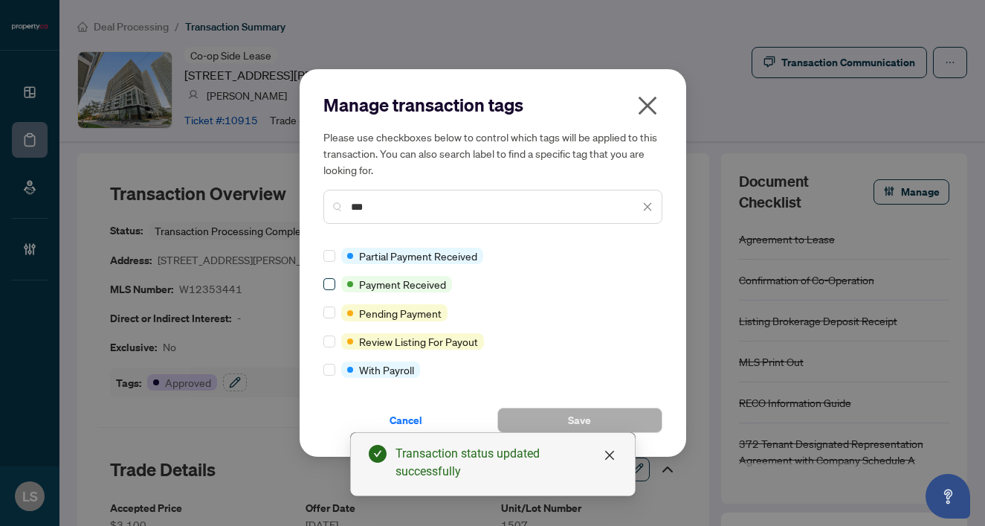
type input "***"
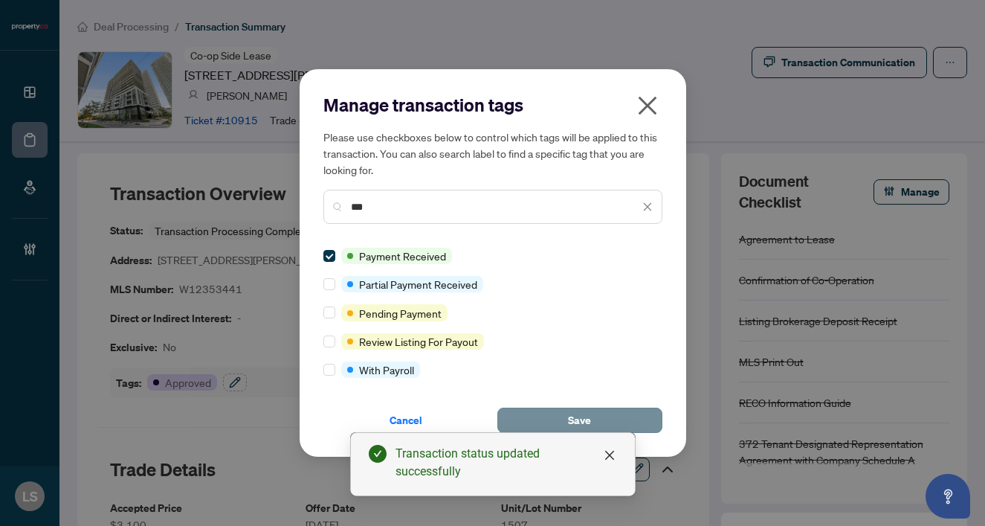
click at [571, 414] on span "Save" at bounding box center [579, 420] width 23 height 24
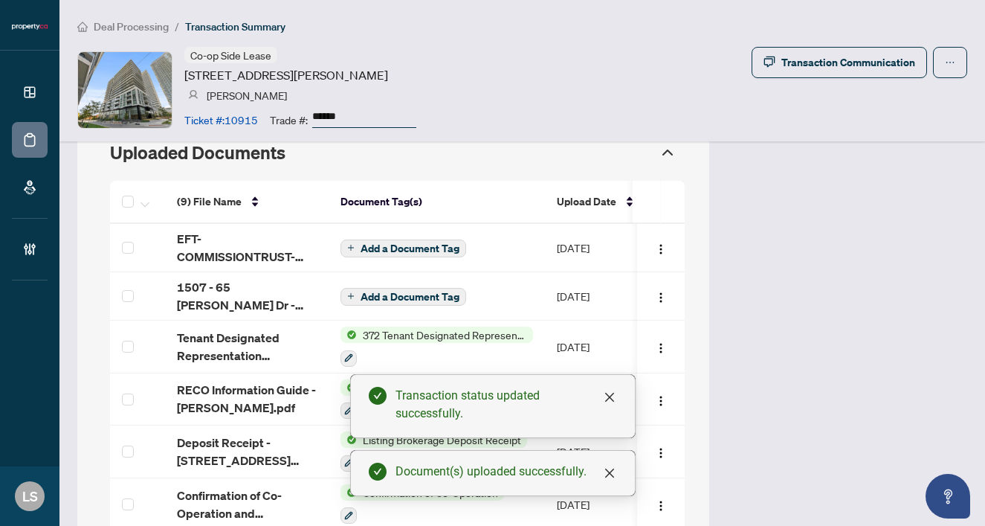
scroll to position [1355, 0]
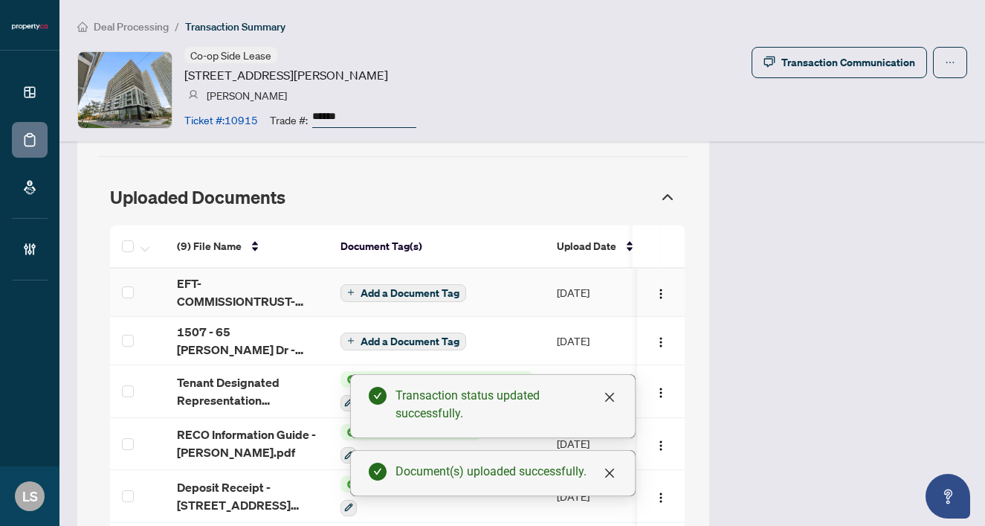
click at [199, 280] on span "EFT-COMMISSIONTRUST-PROPERTYCA-INC_3 38.PDF" at bounding box center [247, 292] width 140 height 36
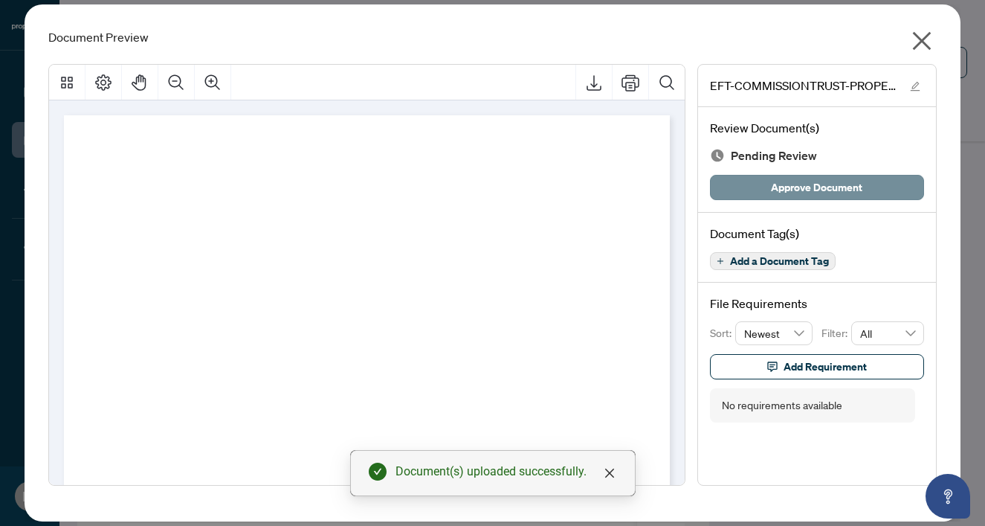
click at [779, 187] on span "Approve Document" at bounding box center [816, 188] width 91 height 24
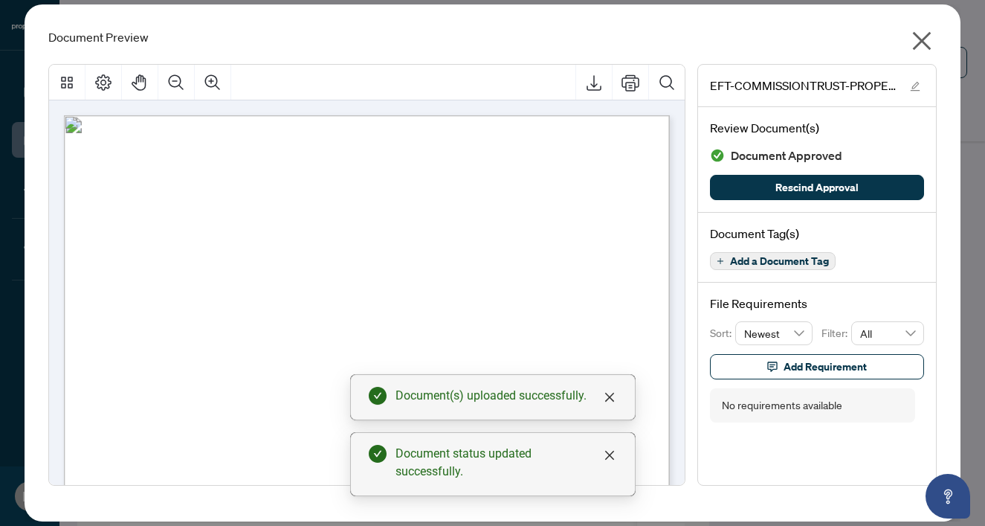
click at [924, 39] on icon "close" at bounding box center [922, 41] width 19 height 19
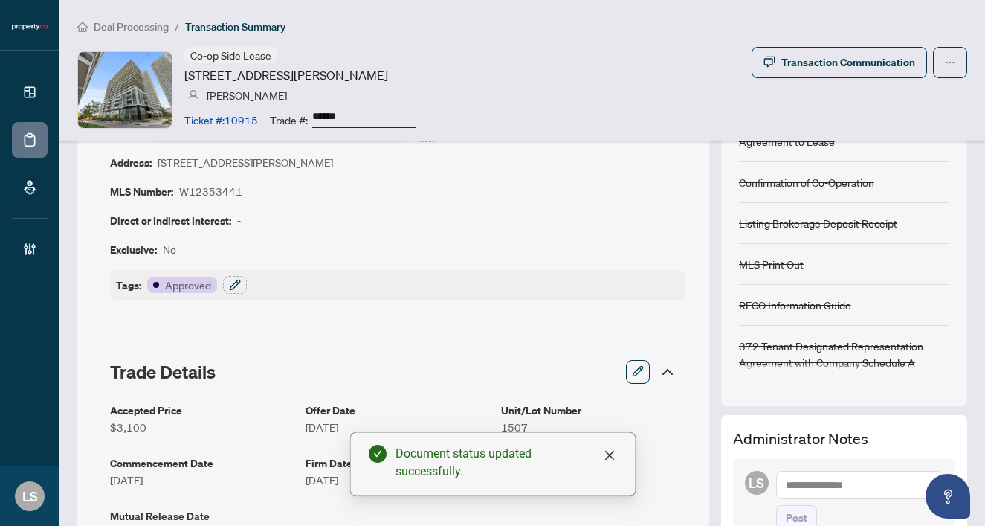
scroll to position [38, 0]
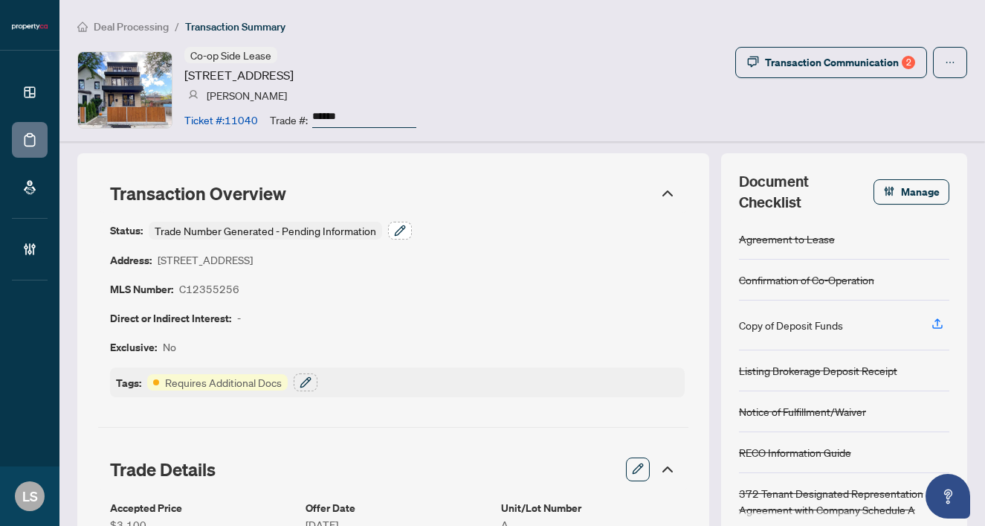
click at [398, 228] on icon "button" at bounding box center [400, 231] width 12 height 12
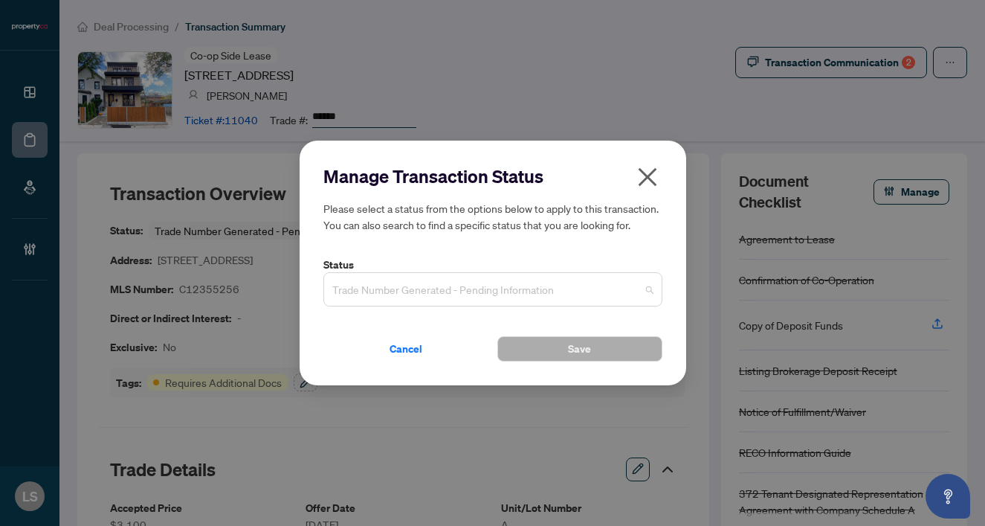
click at [382, 295] on span "Trade Number Generated - Pending Information" at bounding box center [492, 289] width 321 height 28
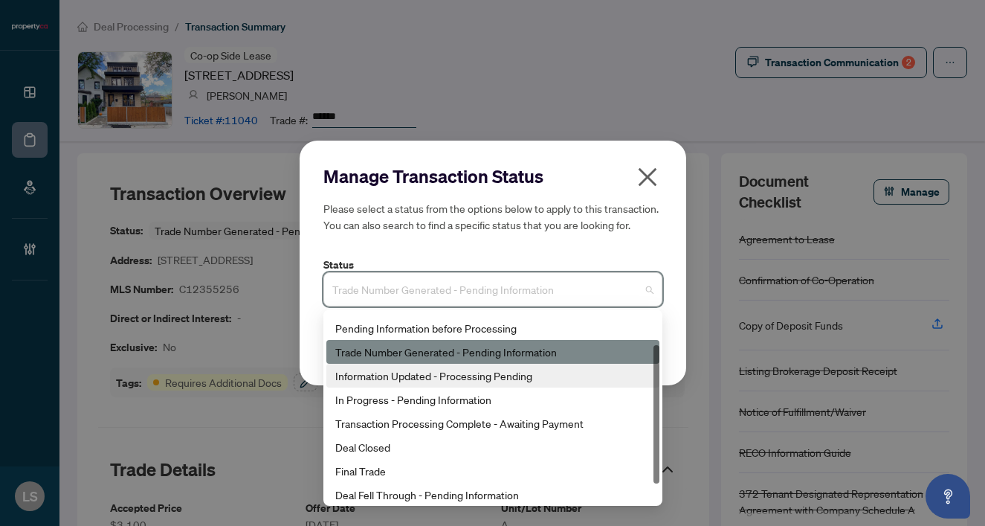
scroll to position [56, 0]
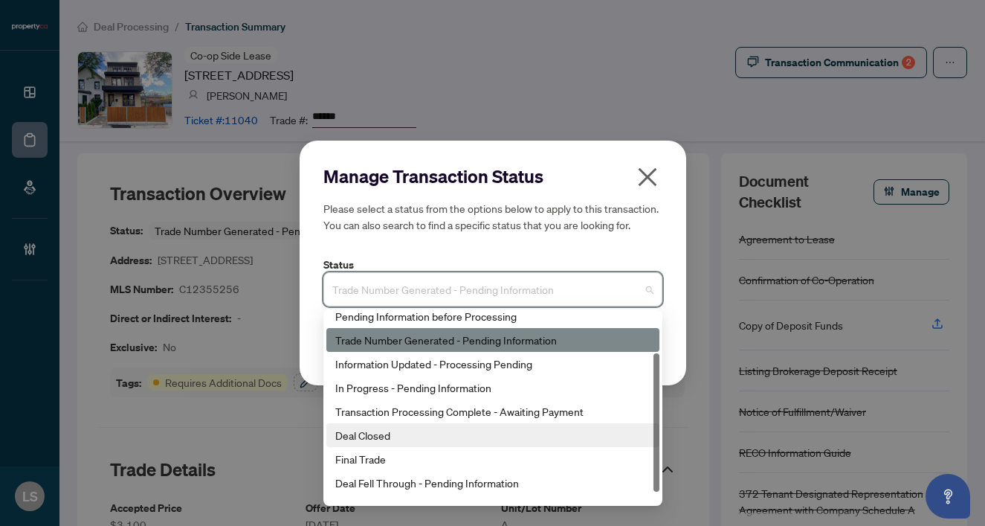
click at [388, 440] on div "Deal Closed" at bounding box center [492, 435] width 315 height 16
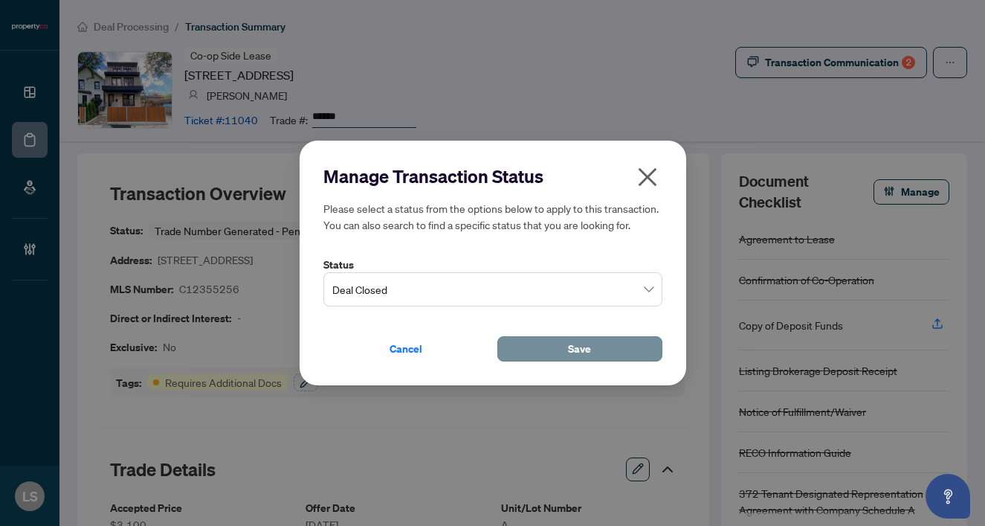
click at [556, 339] on button "Save" at bounding box center [580, 348] width 165 height 25
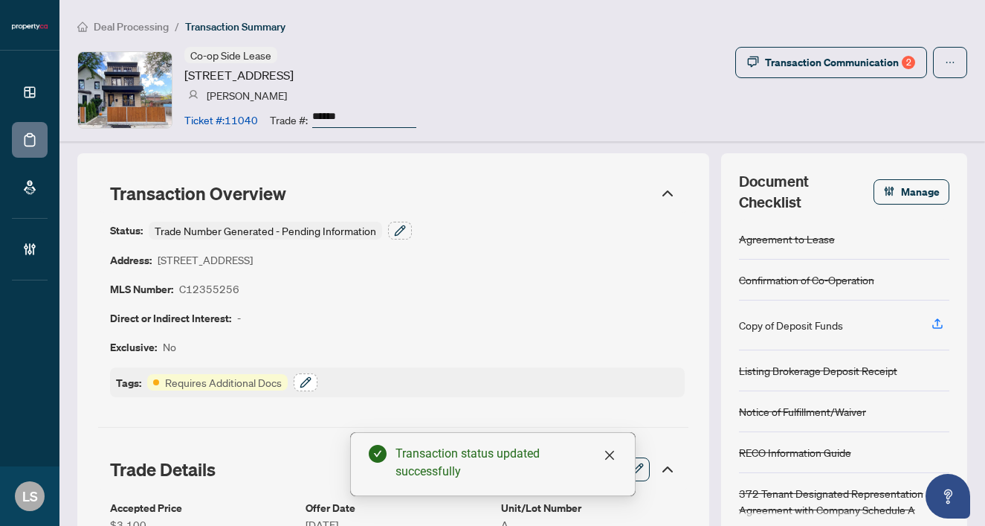
click at [306, 374] on button "button" at bounding box center [306, 382] width 24 height 18
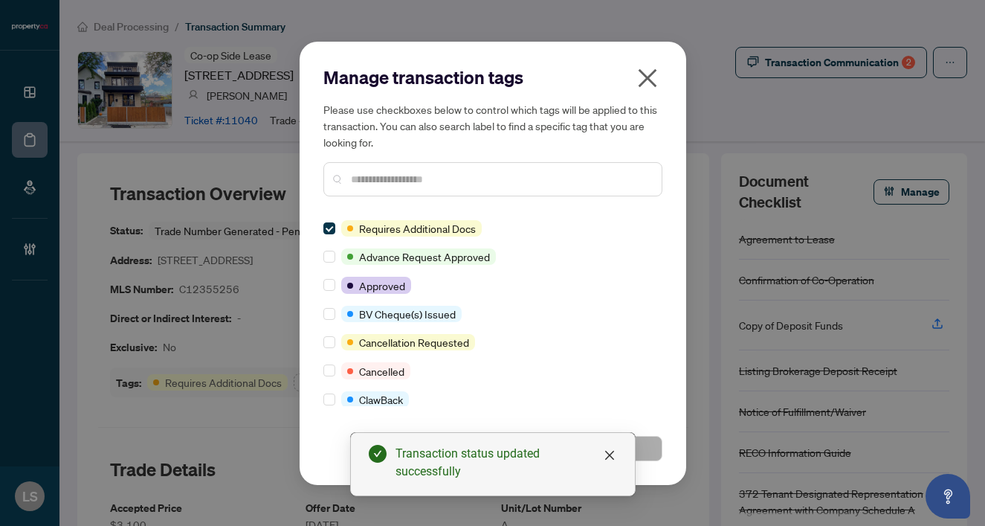
click at [440, 184] on input "text" at bounding box center [500, 179] width 299 height 16
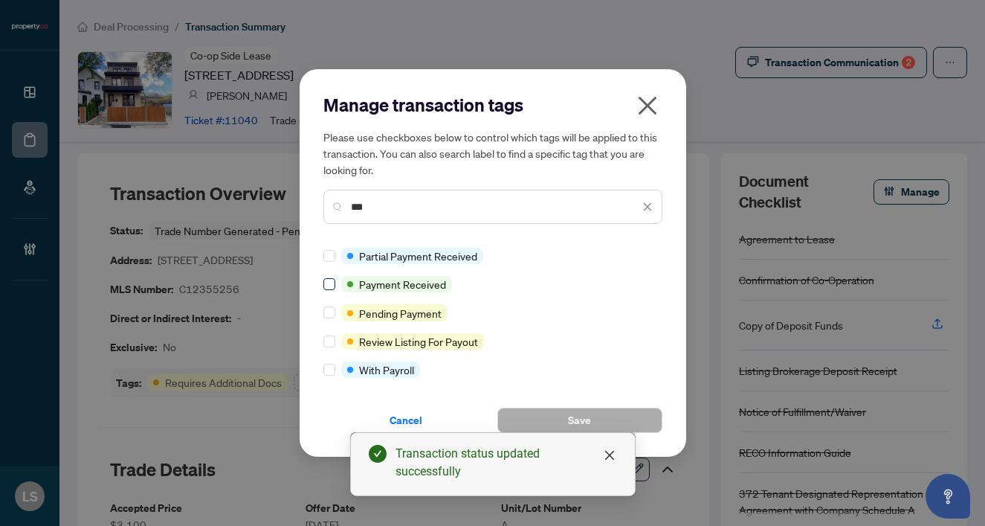
type input "***"
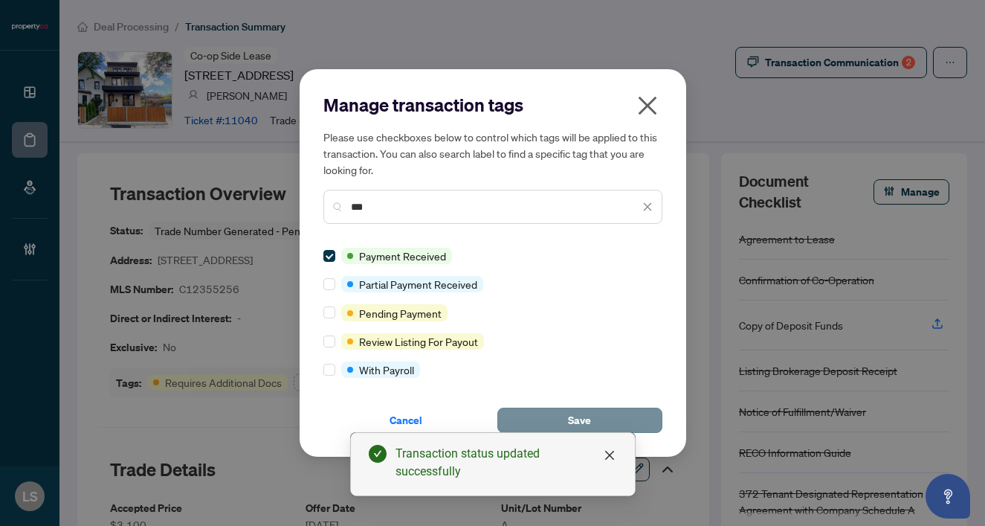
click at [557, 417] on button "Save" at bounding box center [580, 420] width 165 height 25
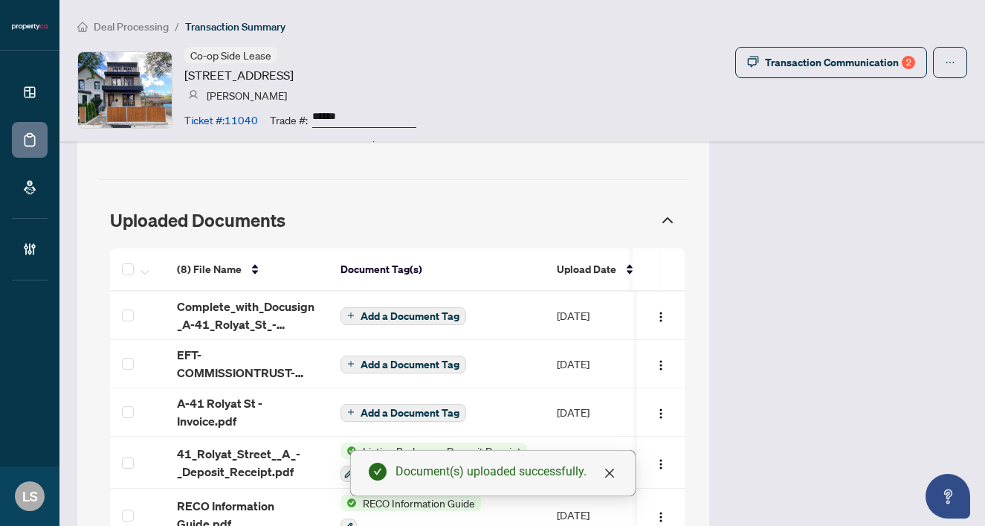
scroll to position [1218, 0]
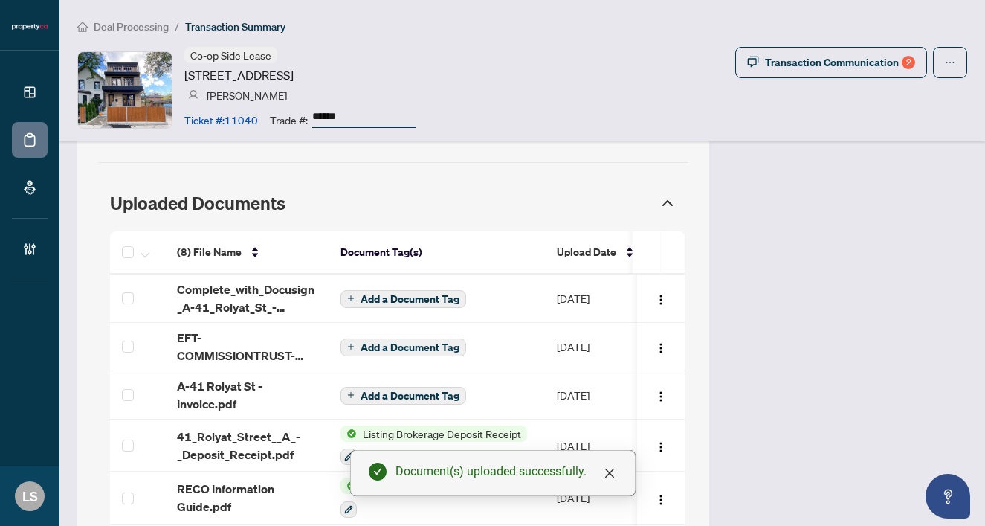
click at [196, 341] on span "EFT-COMMISSIONTRUST-PROPERTYCA-INC 286.PDF" at bounding box center [247, 347] width 140 height 36
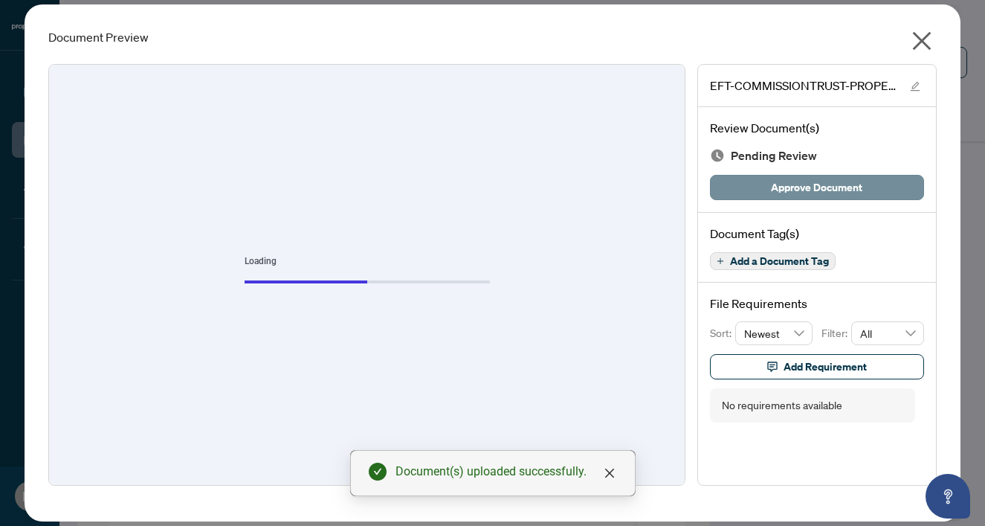
click at [813, 184] on span "Approve Document" at bounding box center [816, 188] width 91 height 24
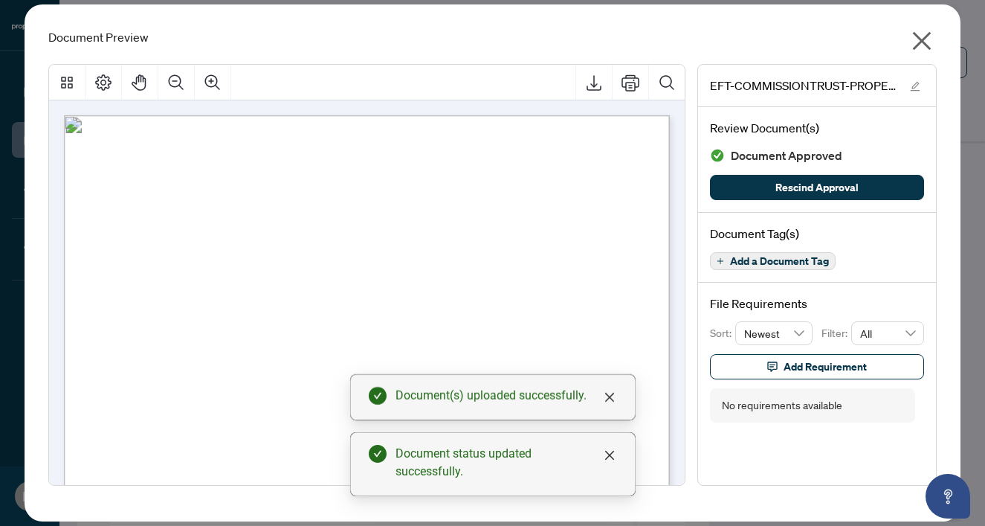
click at [922, 41] on icon "close" at bounding box center [922, 41] width 19 height 19
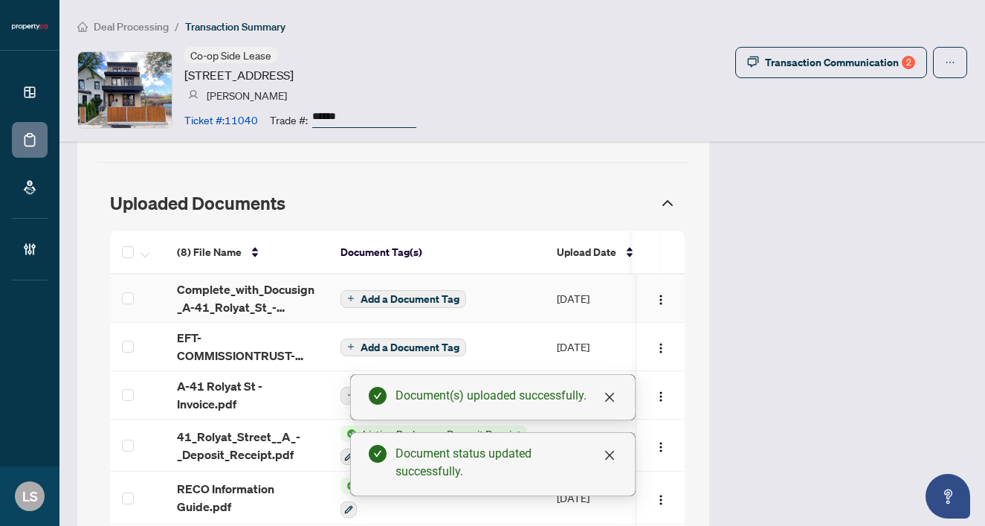
click at [406, 294] on span "Add a Document Tag" at bounding box center [410, 299] width 99 height 10
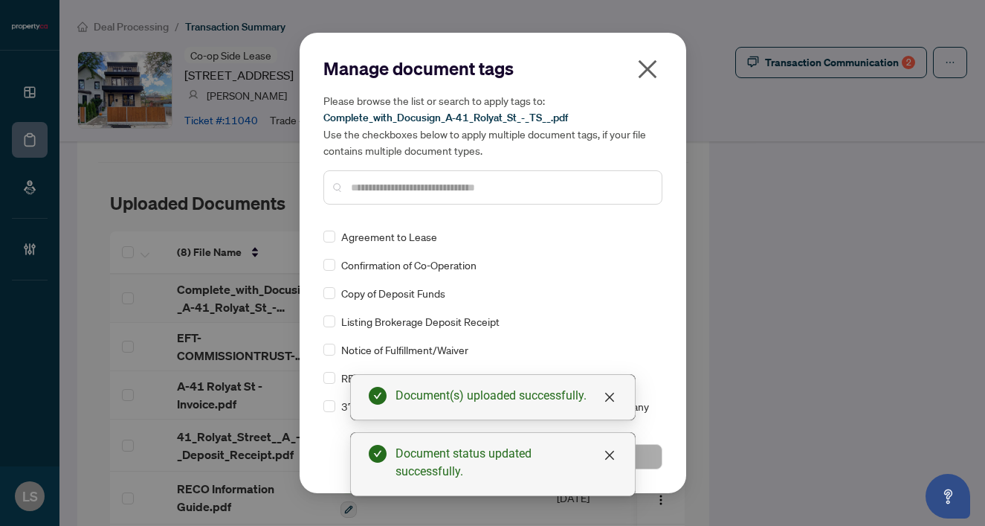
click at [375, 188] on input "text" at bounding box center [500, 187] width 299 height 16
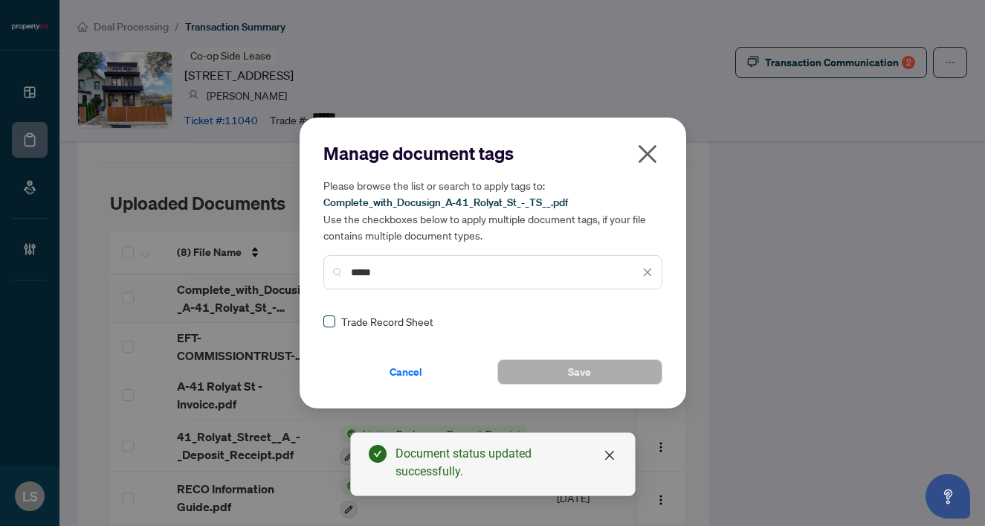
type input "*****"
click at [332, 323] on span at bounding box center [330, 321] width 12 height 12
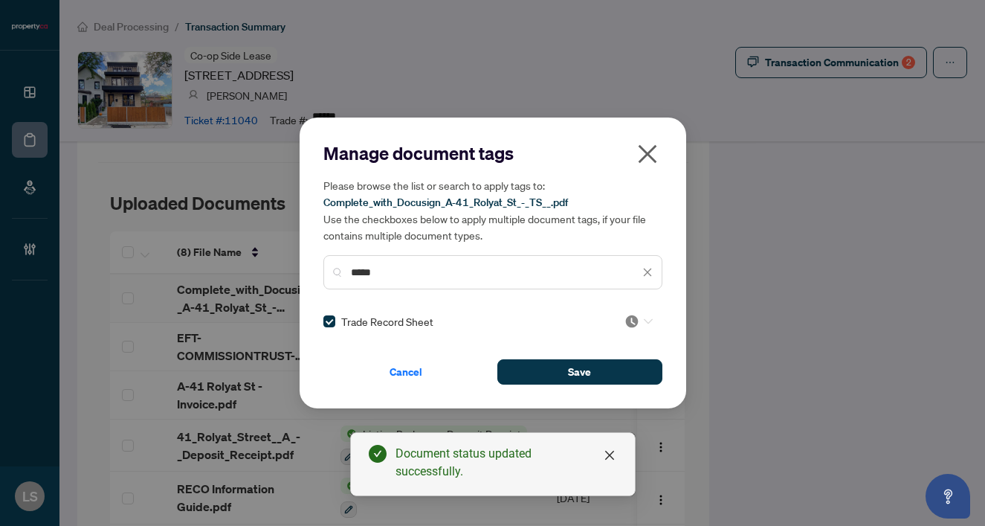
click at [632, 321] on img at bounding box center [632, 321] width 15 height 15
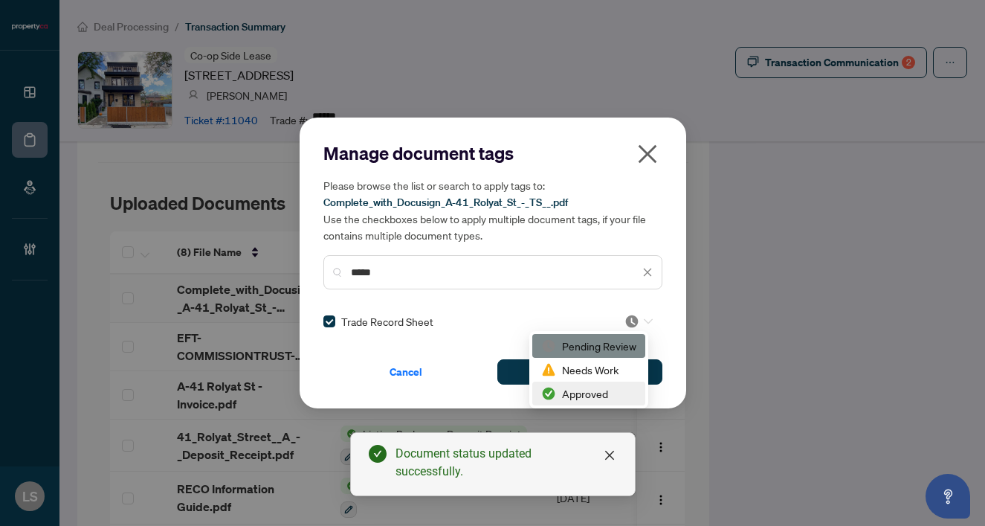
click at [599, 392] on div "Approved" at bounding box center [588, 393] width 95 height 16
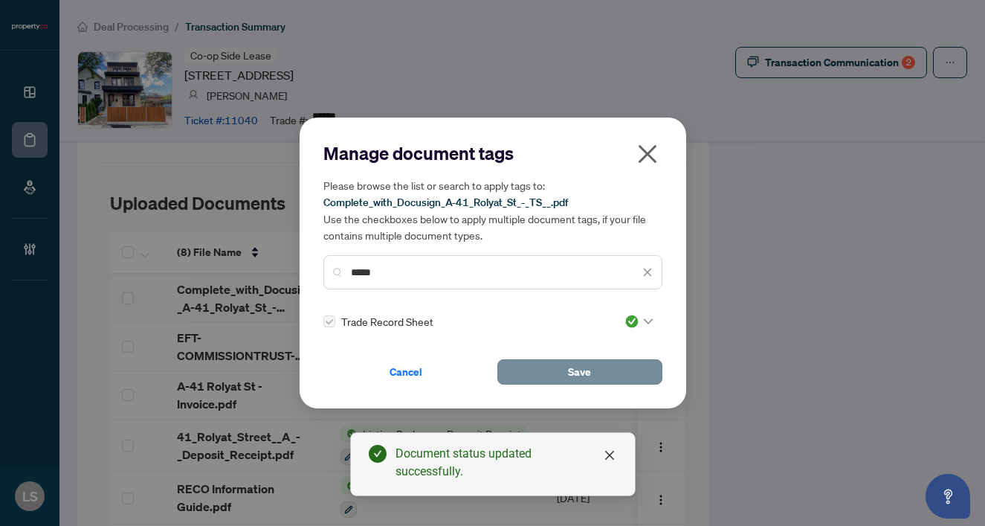
click at [574, 375] on span "Save" at bounding box center [579, 372] width 23 height 24
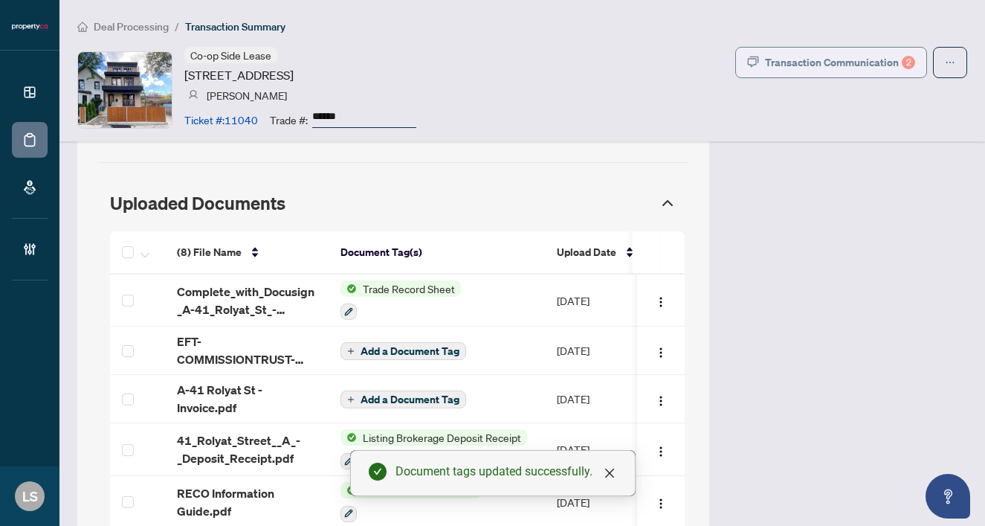
click at [844, 67] on div "Transaction Communication 2" at bounding box center [840, 63] width 150 height 24
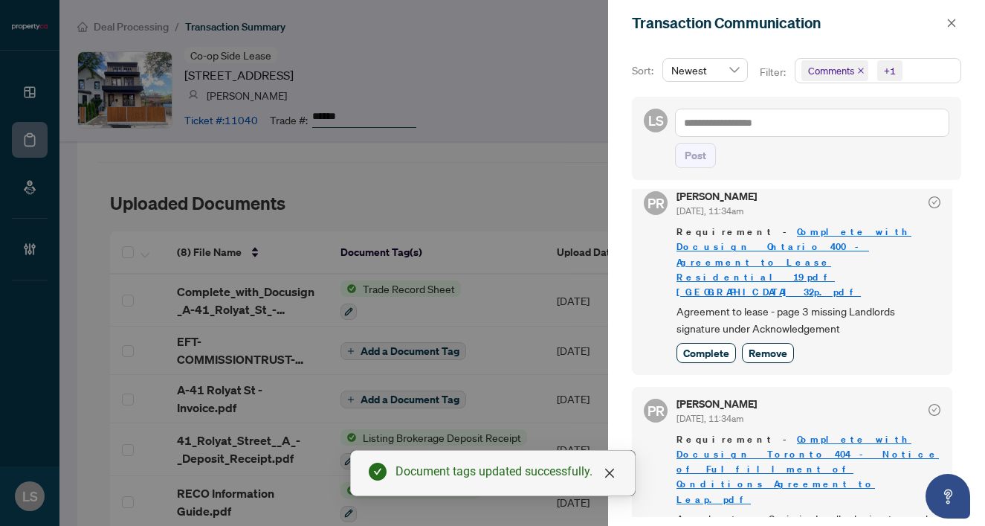
scroll to position [11, 0]
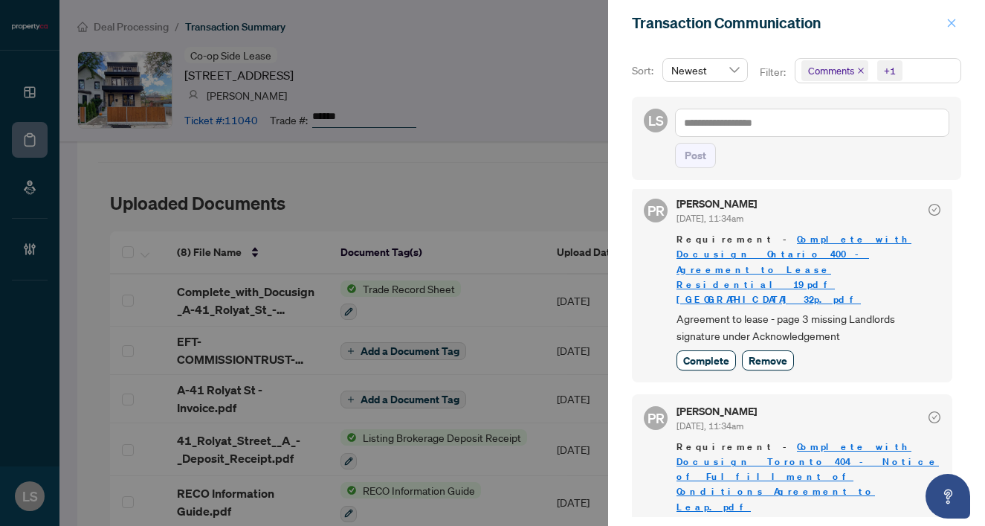
click at [949, 23] on icon "close" at bounding box center [952, 23] width 10 height 10
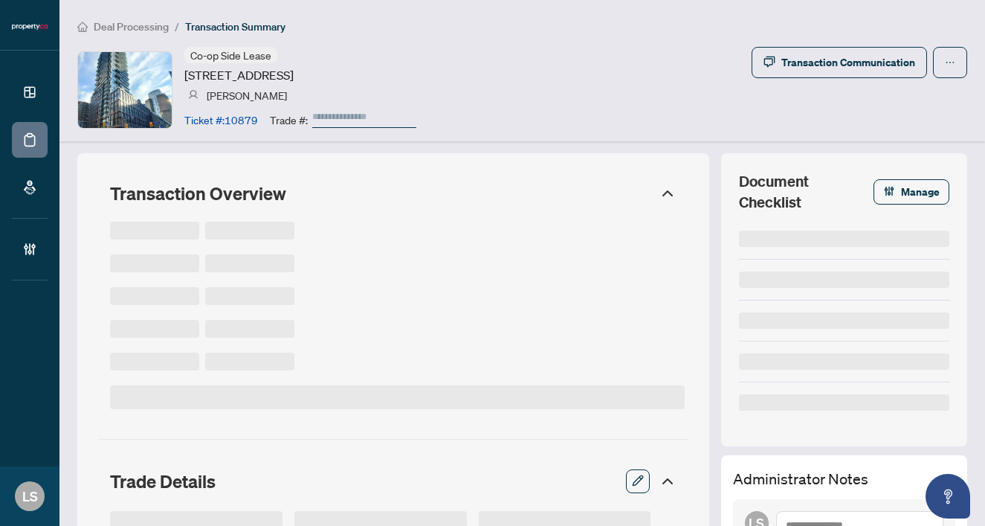
type input "******"
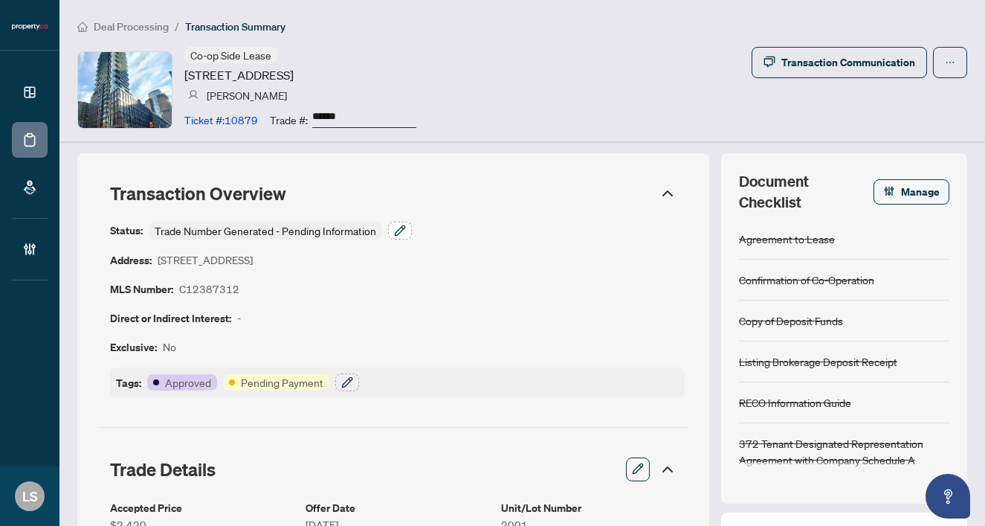
click at [408, 228] on button "button" at bounding box center [400, 231] width 24 height 18
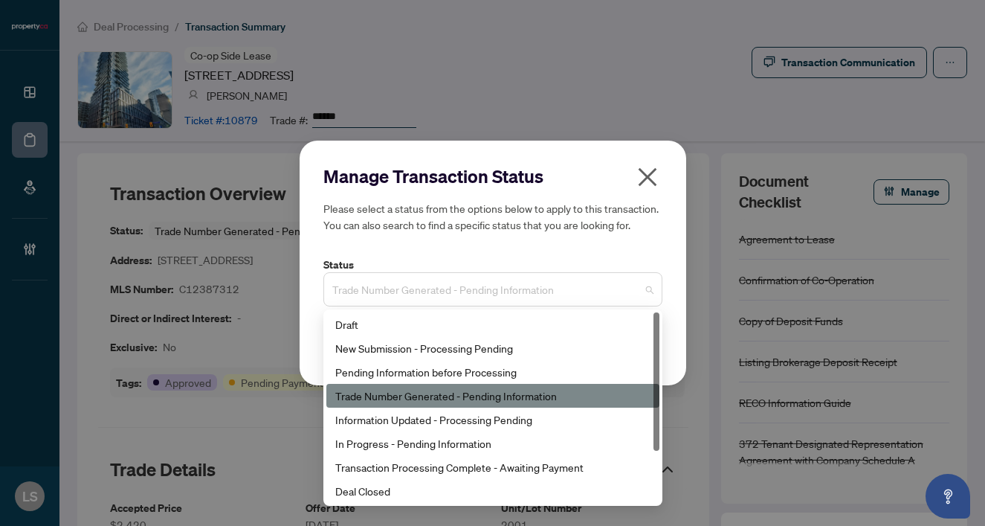
click at [405, 276] on span "Trade Number Generated - Pending Information" at bounding box center [492, 289] width 321 height 28
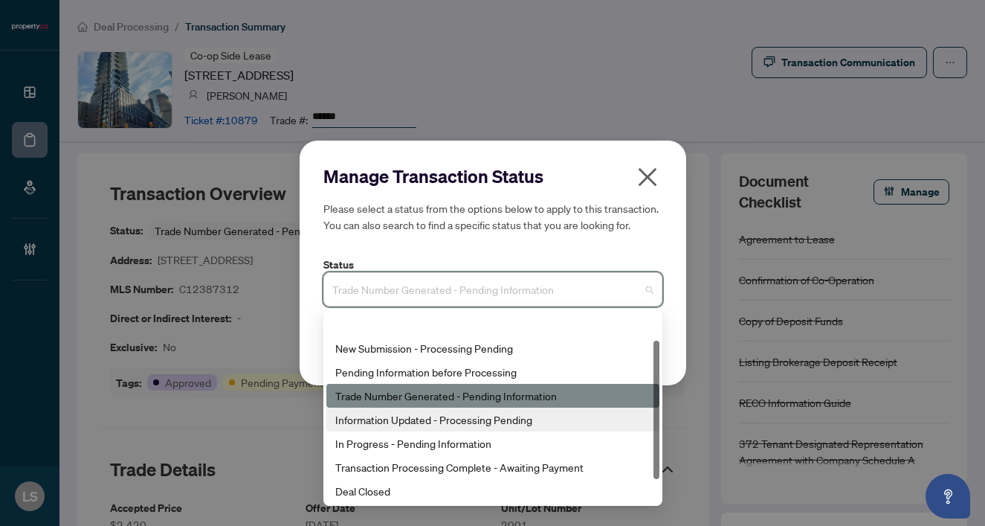
scroll to position [71, 0]
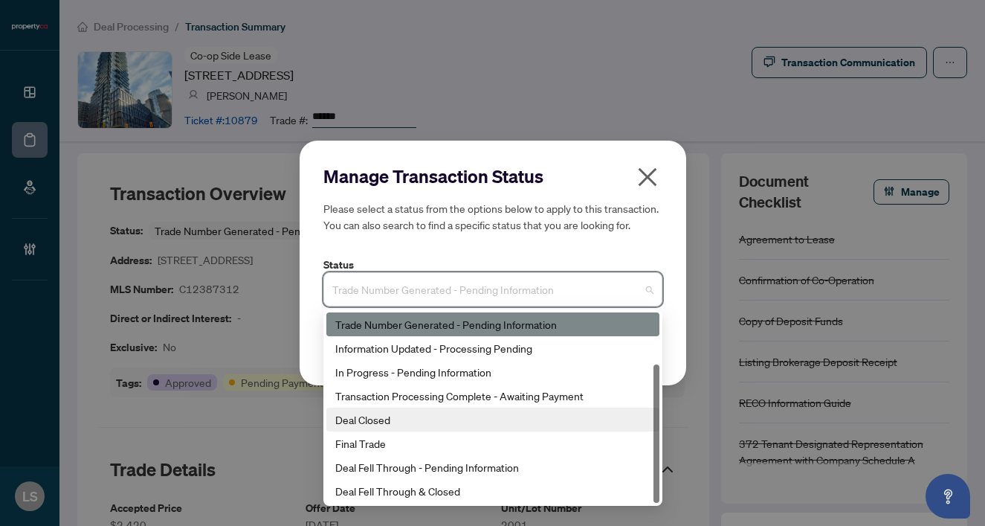
click at [352, 419] on div "Deal Closed" at bounding box center [492, 419] width 315 height 16
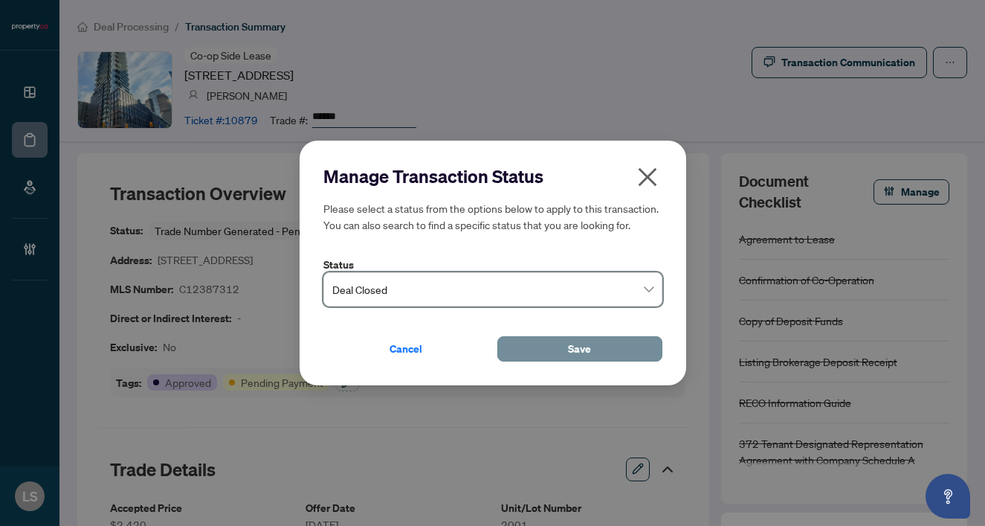
click at [551, 347] on button "Save" at bounding box center [580, 348] width 165 height 25
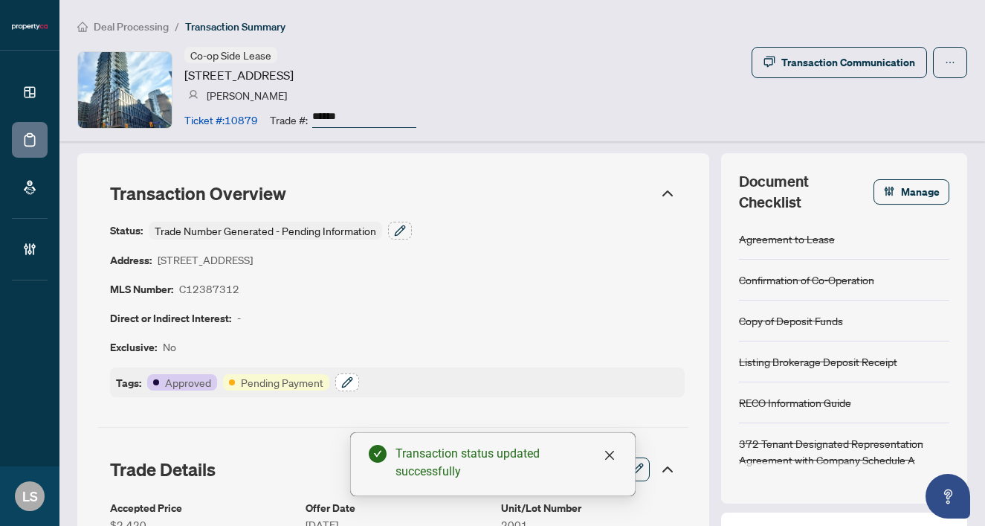
click at [343, 383] on icon "button" at bounding box center [347, 382] width 10 height 10
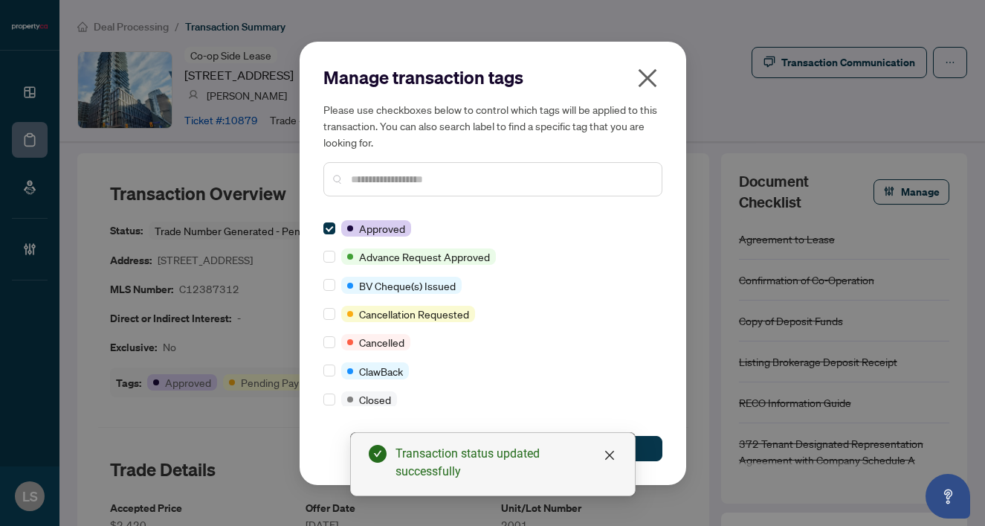
click at [377, 180] on input "text" at bounding box center [500, 179] width 299 height 16
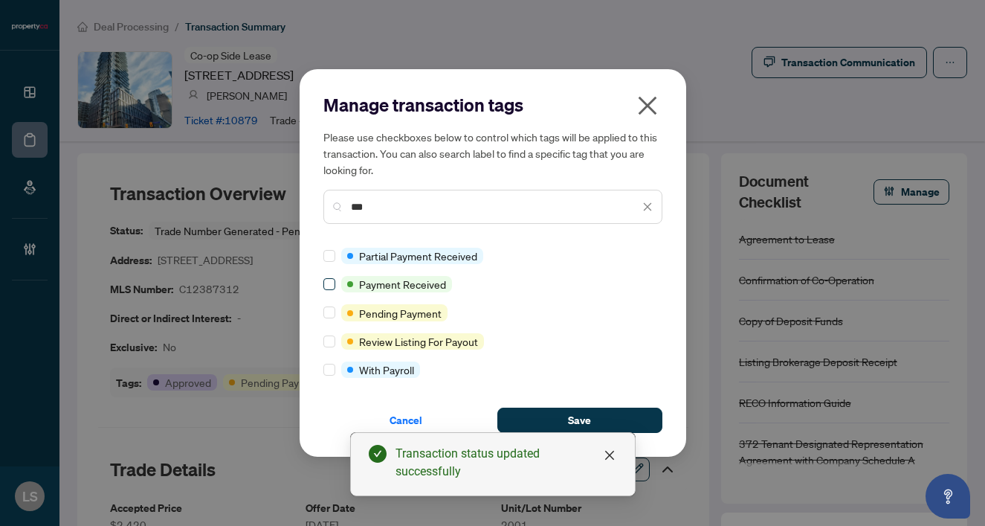
type input "***"
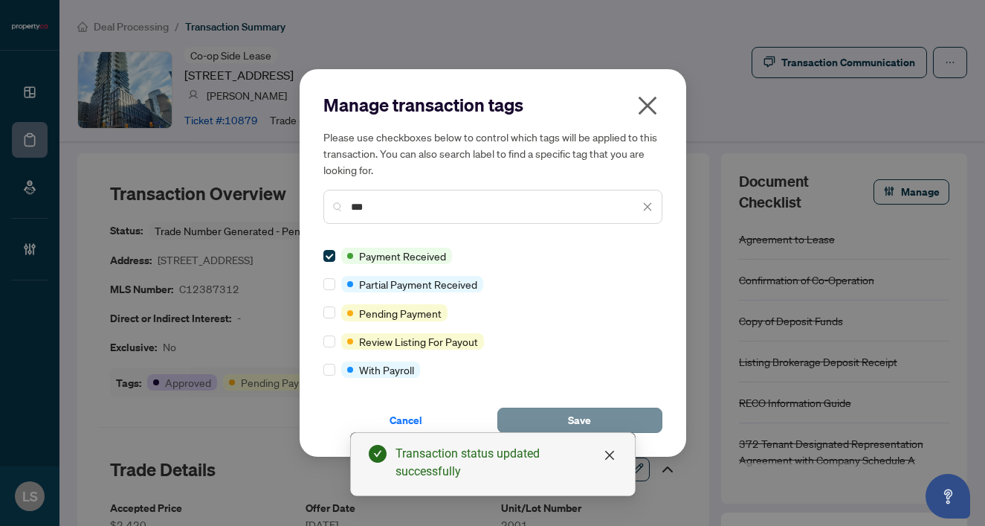
click at [623, 422] on button "Save" at bounding box center [580, 420] width 165 height 25
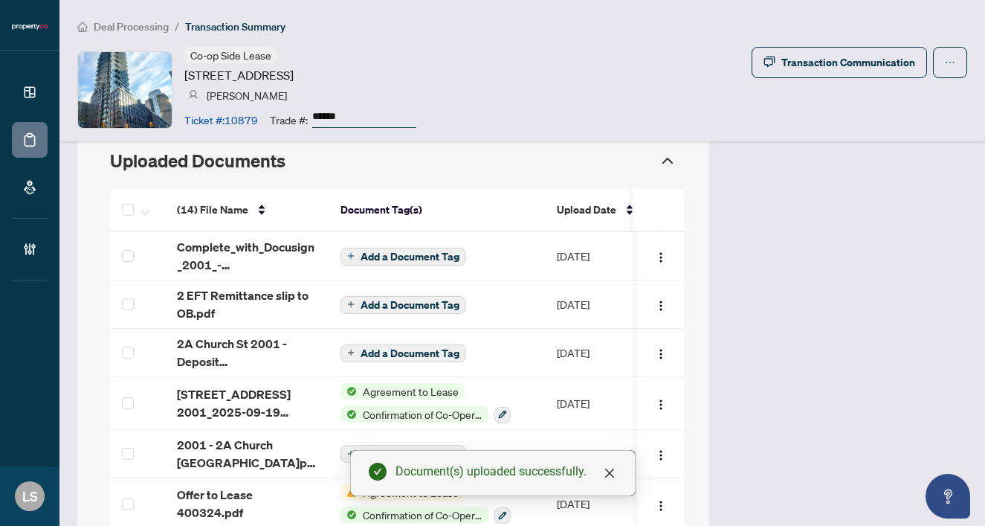
scroll to position [1411, 0]
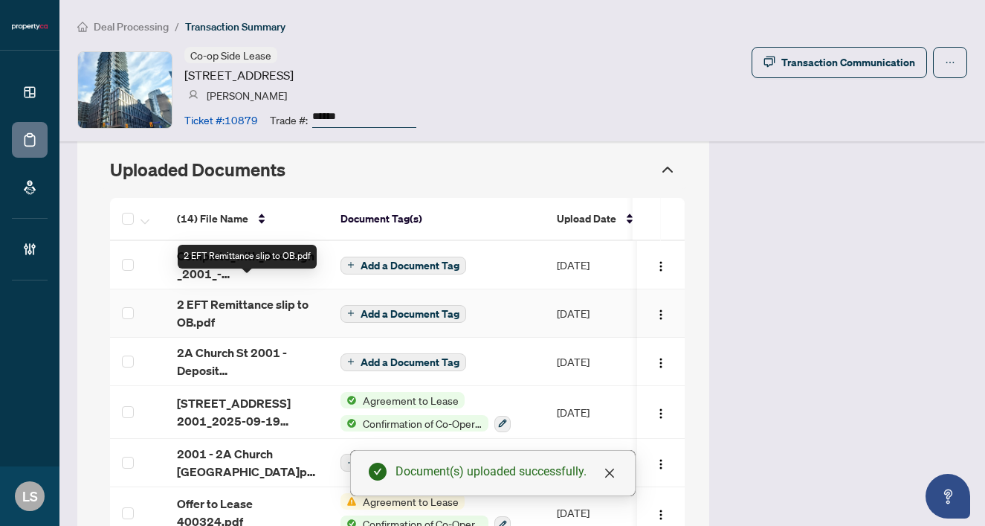
click at [193, 295] on span "2 EFT Remittance slip to OB.pdf" at bounding box center [247, 313] width 140 height 36
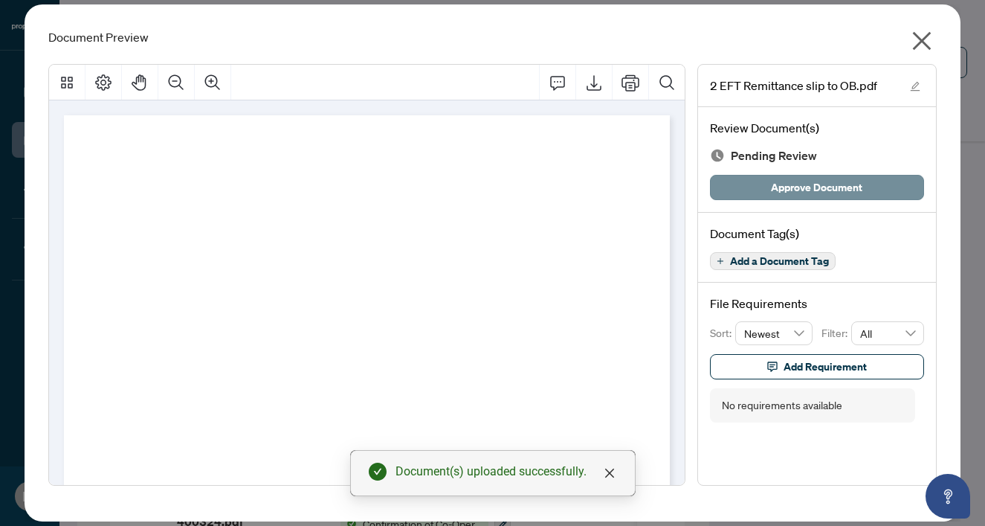
click at [775, 190] on span "Approve Document" at bounding box center [816, 188] width 91 height 24
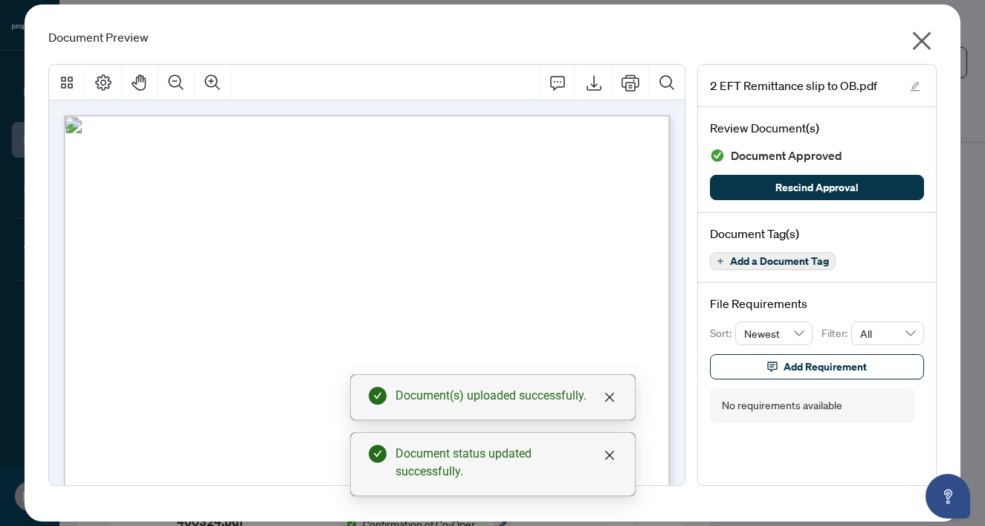
click at [916, 39] on icon "close" at bounding box center [922, 41] width 24 height 24
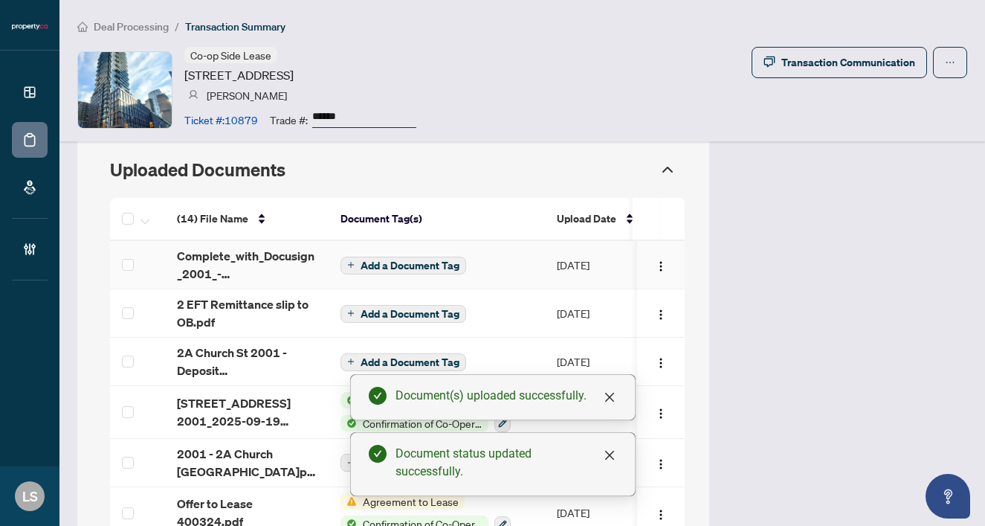
click at [390, 255] on div "Add a Document Tag" at bounding box center [404, 264] width 126 height 19
click at [390, 260] on span "Add a Document Tag" at bounding box center [410, 265] width 99 height 10
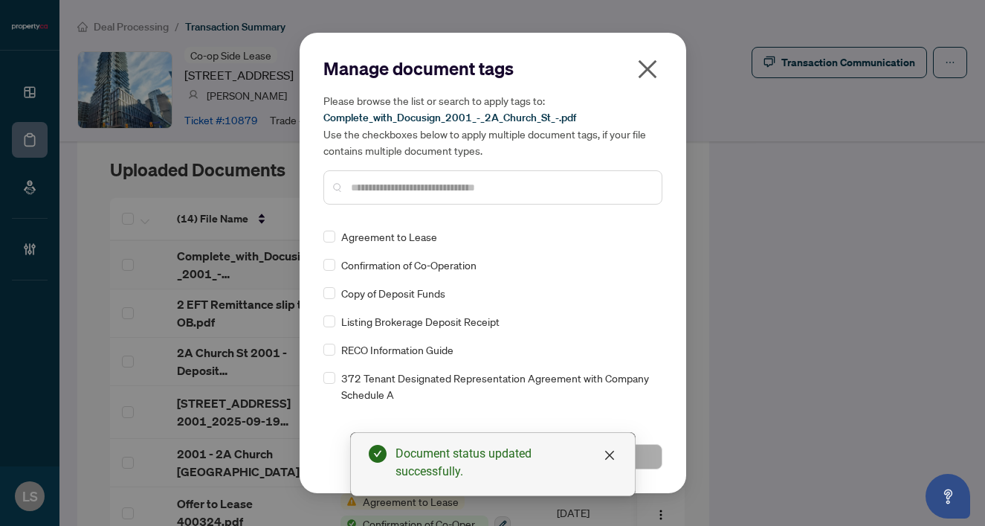
click at [385, 186] on input "text" at bounding box center [500, 187] width 299 height 16
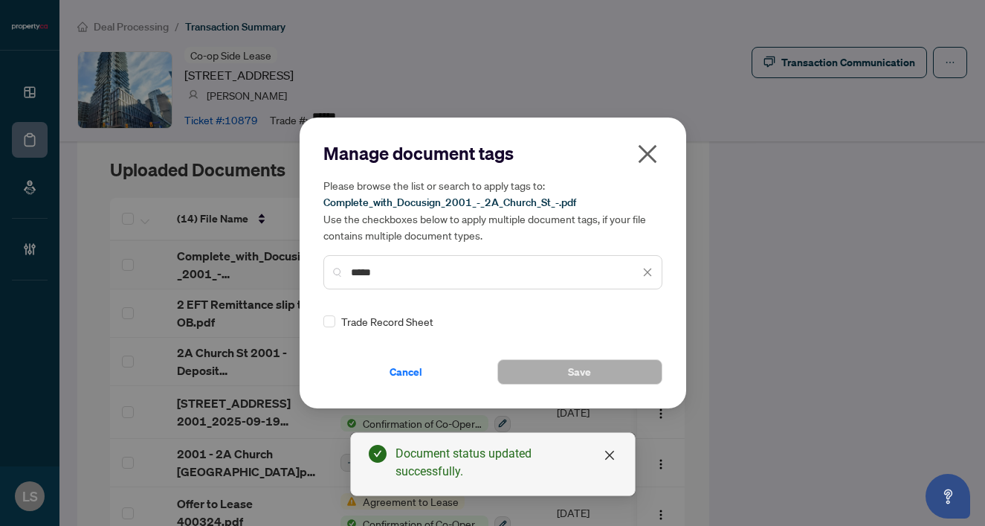
type input "*****"
click at [332, 329] on div "Manage document tags Please browse the list or search to apply tags to: Complet…" at bounding box center [493, 262] width 339 height 243
click at [328, 324] on span at bounding box center [330, 321] width 12 height 12
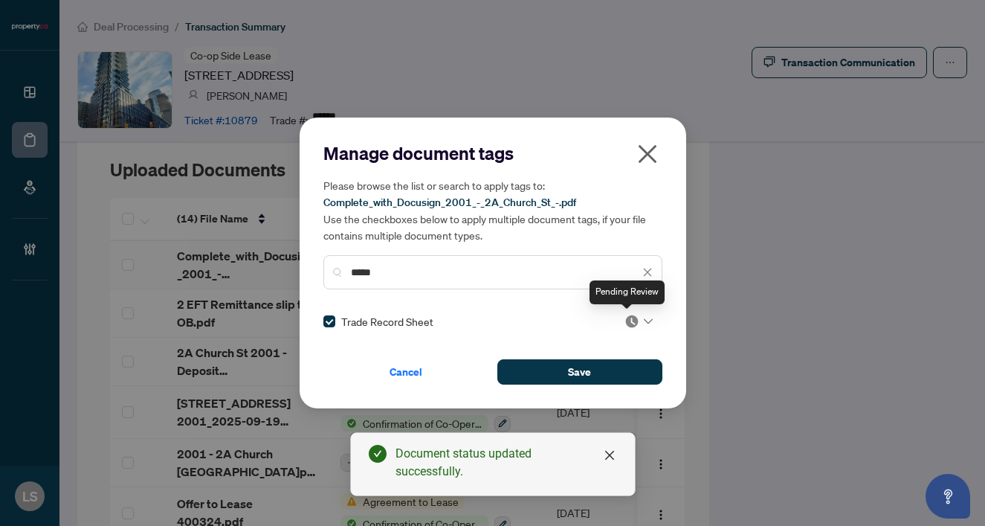
click at [646, 320] on icon at bounding box center [648, 321] width 9 height 6
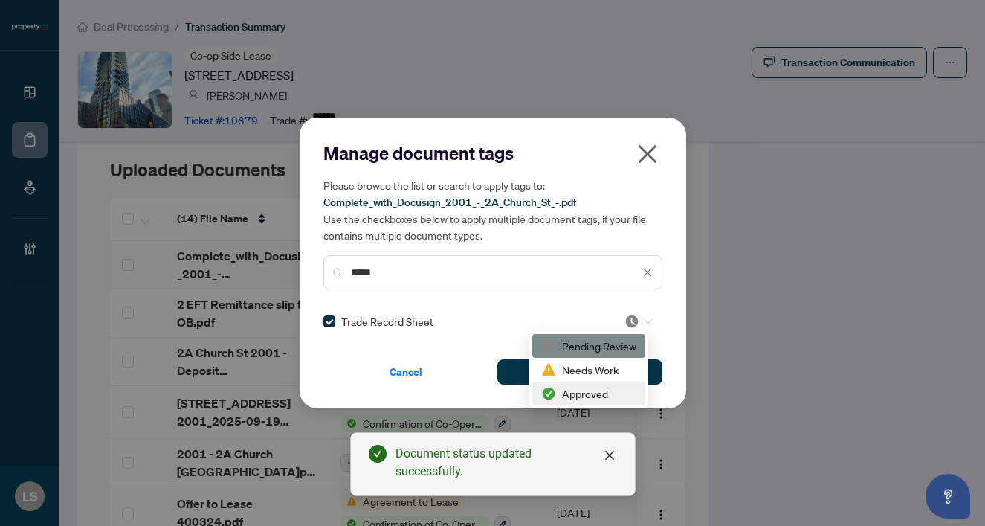
click at [596, 393] on div "Approved" at bounding box center [588, 393] width 95 height 16
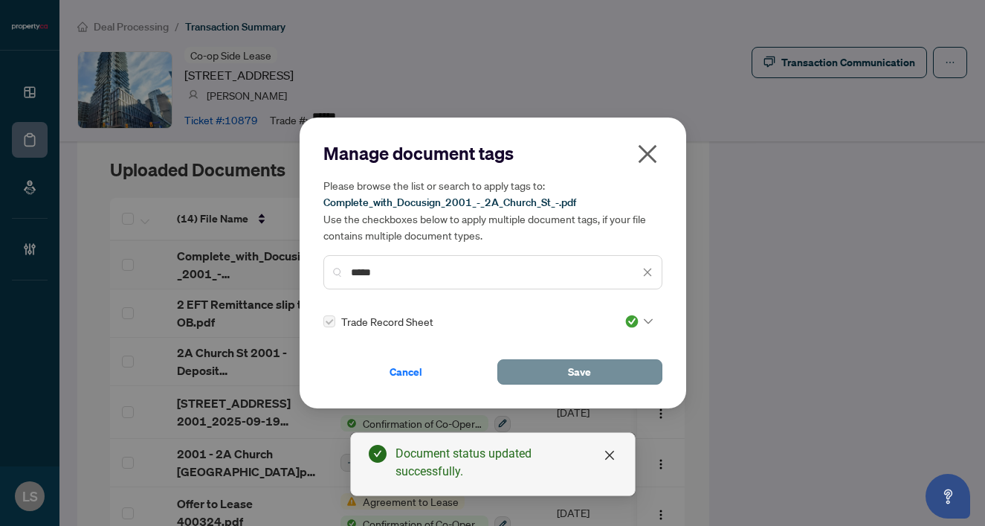
click at [572, 376] on span "Save" at bounding box center [579, 372] width 23 height 24
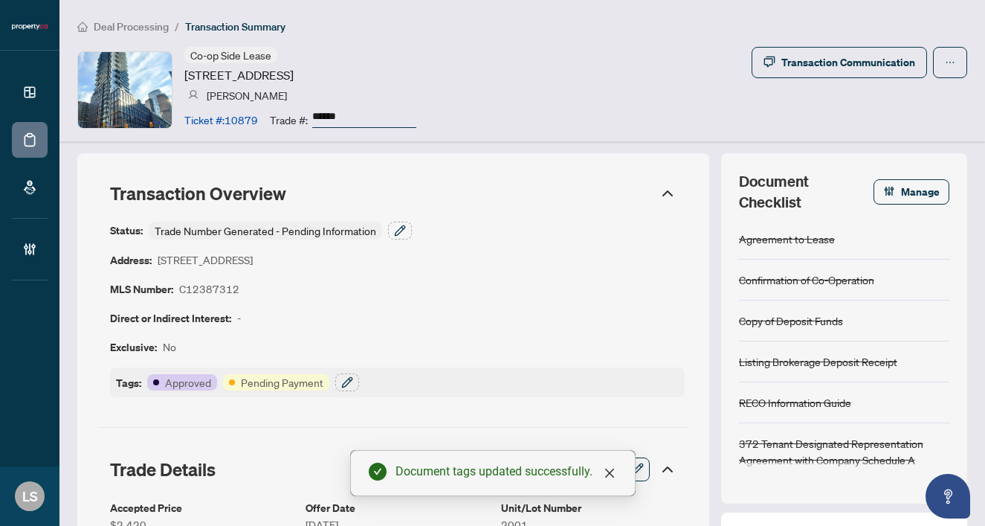
scroll to position [0, 0]
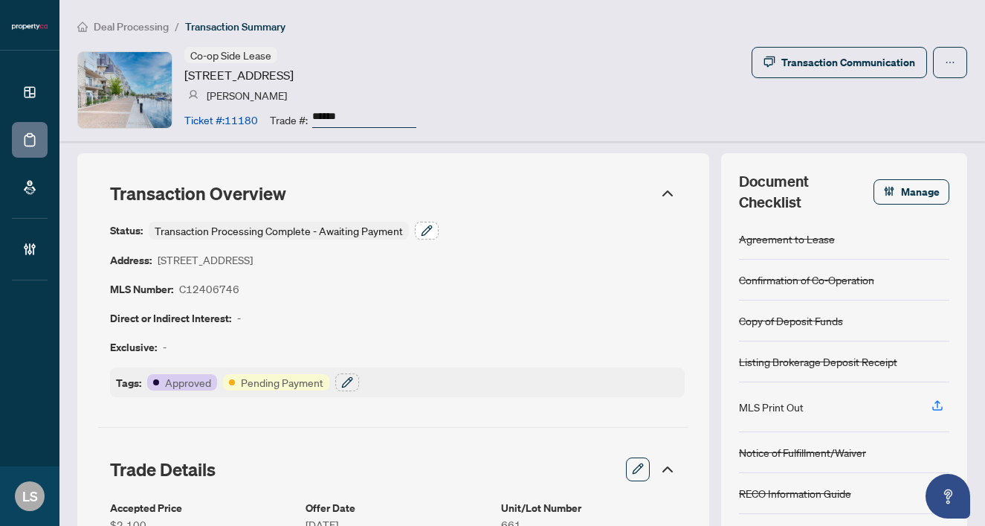
click at [431, 231] on icon "button" at bounding box center [427, 231] width 12 height 12
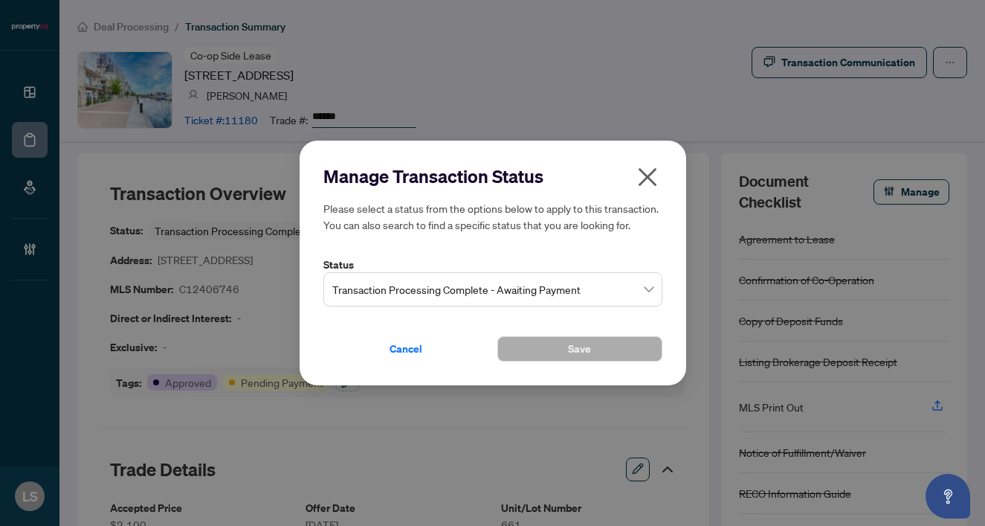
click at [420, 294] on span "Transaction Processing Complete - Awaiting Payment" at bounding box center [492, 289] width 321 height 28
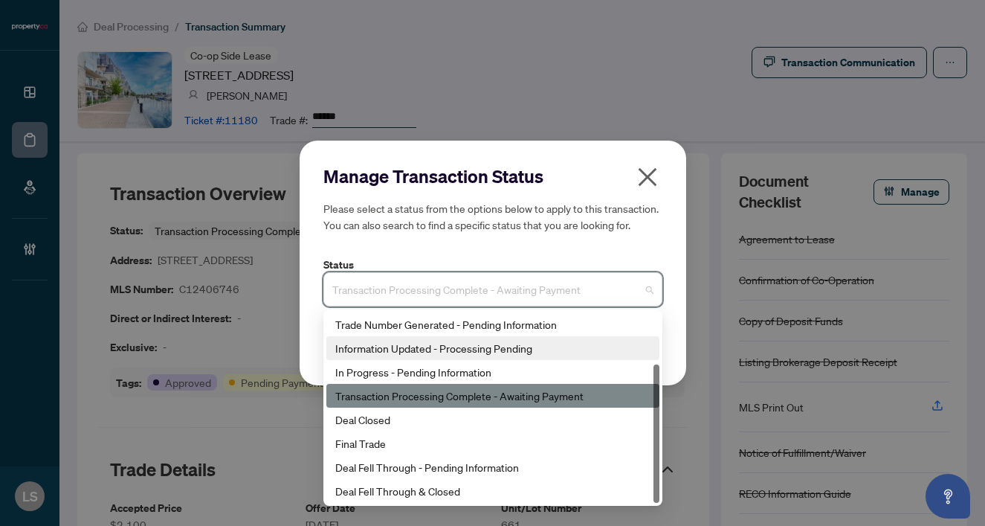
scroll to position [71, 0]
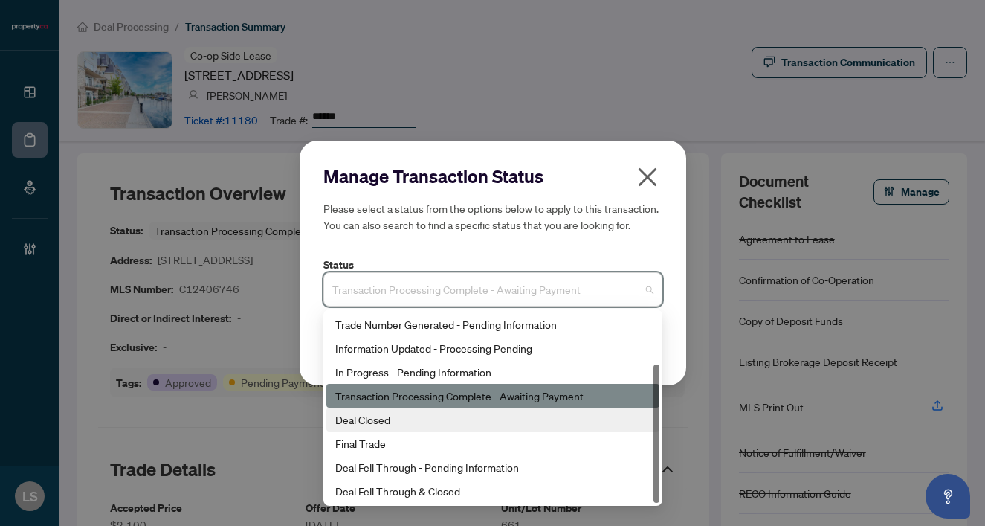
click at [390, 426] on div "Deal Closed" at bounding box center [492, 419] width 315 height 16
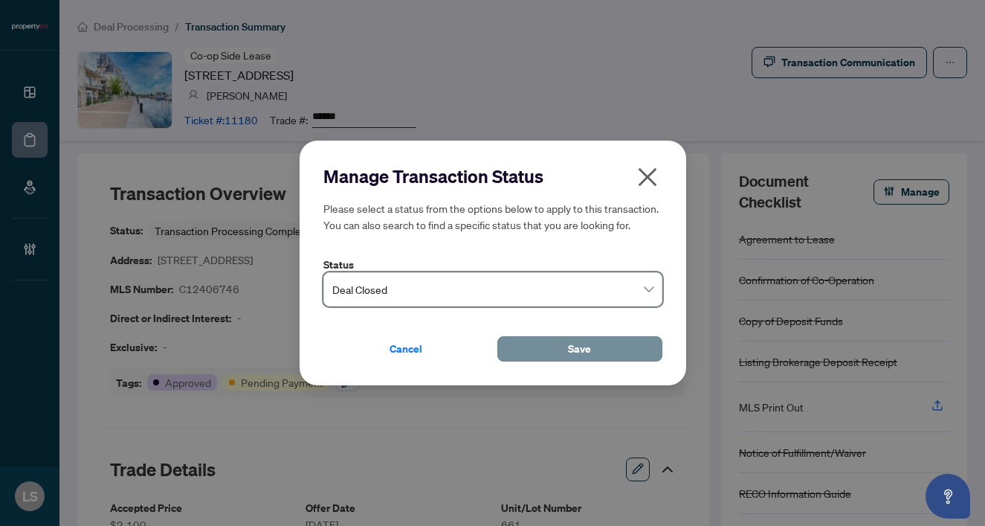
click at [530, 356] on button "Save" at bounding box center [580, 348] width 165 height 25
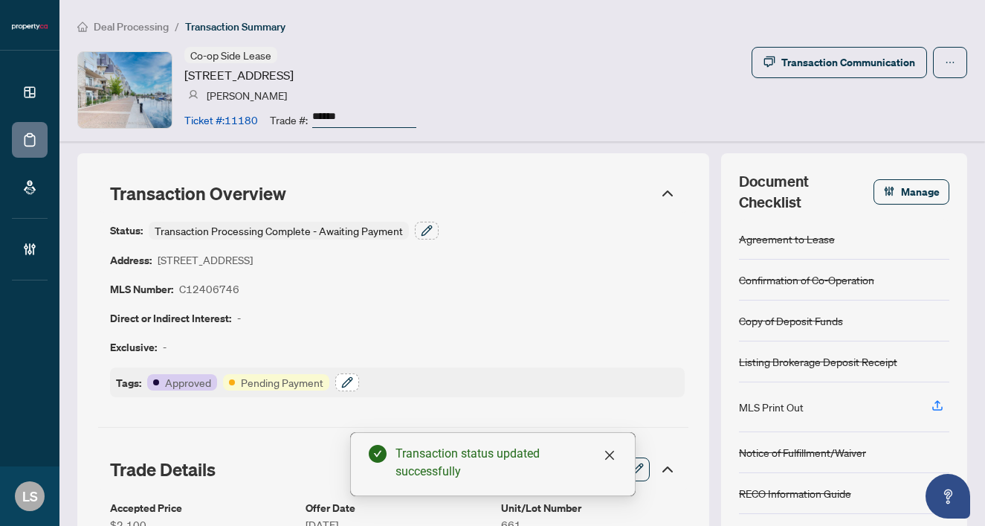
click at [347, 381] on icon "button" at bounding box center [347, 382] width 12 height 12
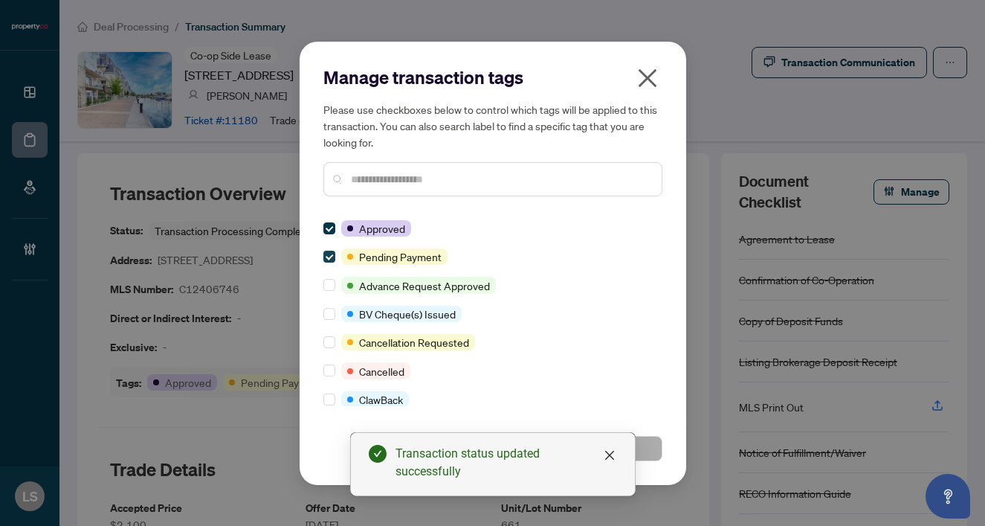
click at [329, 260] on span at bounding box center [330, 257] width 12 height 12
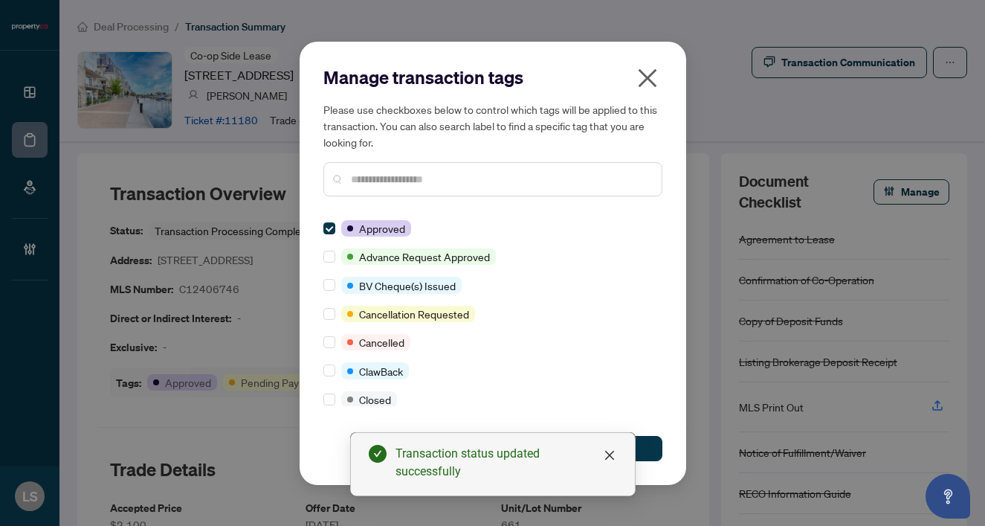
click at [373, 186] on input "text" at bounding box center [500, 179] width 299 height 16
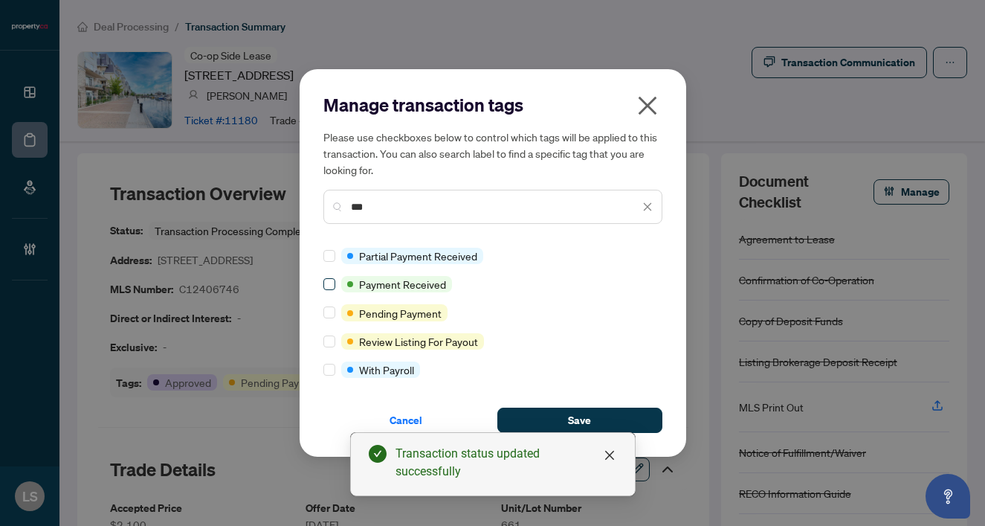
type input "***"
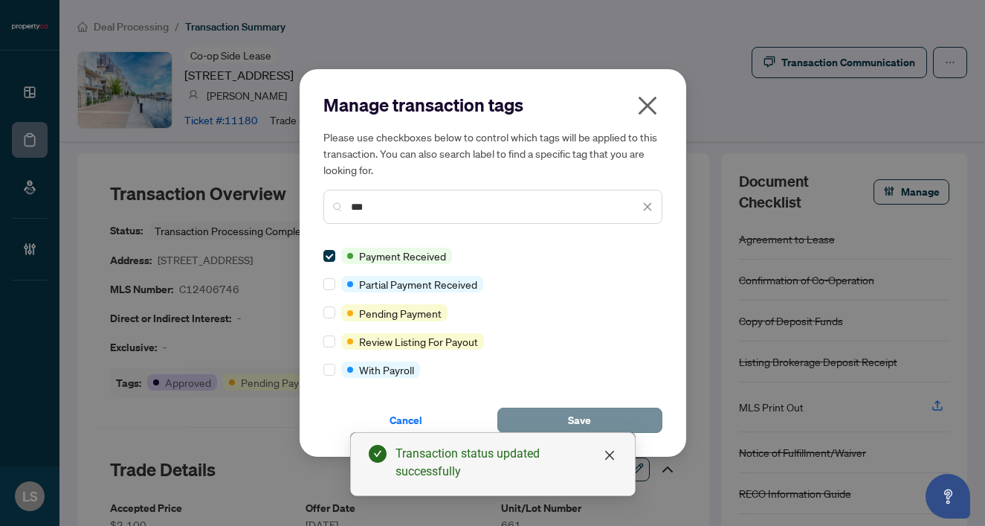
click at [591, 419] on button "Save" at bounding box center [580, 420] width 165 height 25
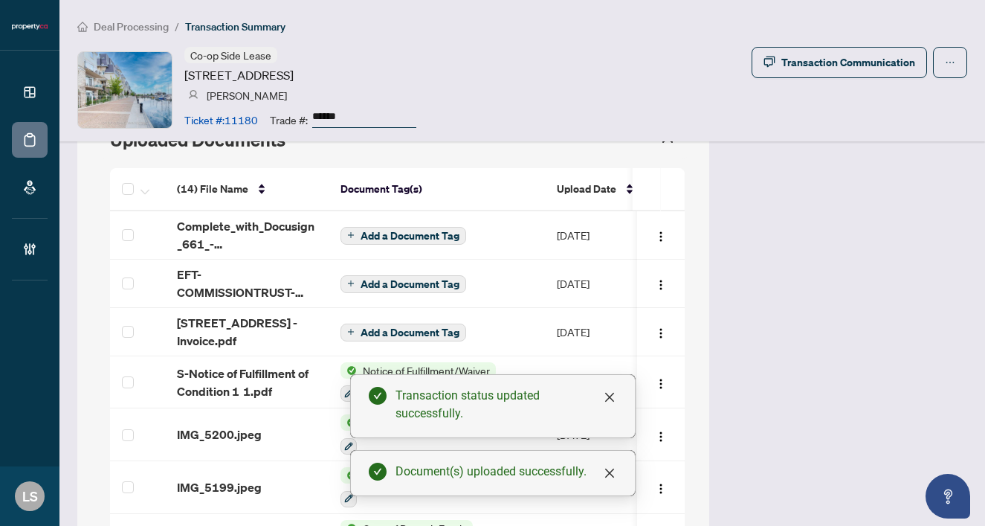
scroll to position [1273, 0]
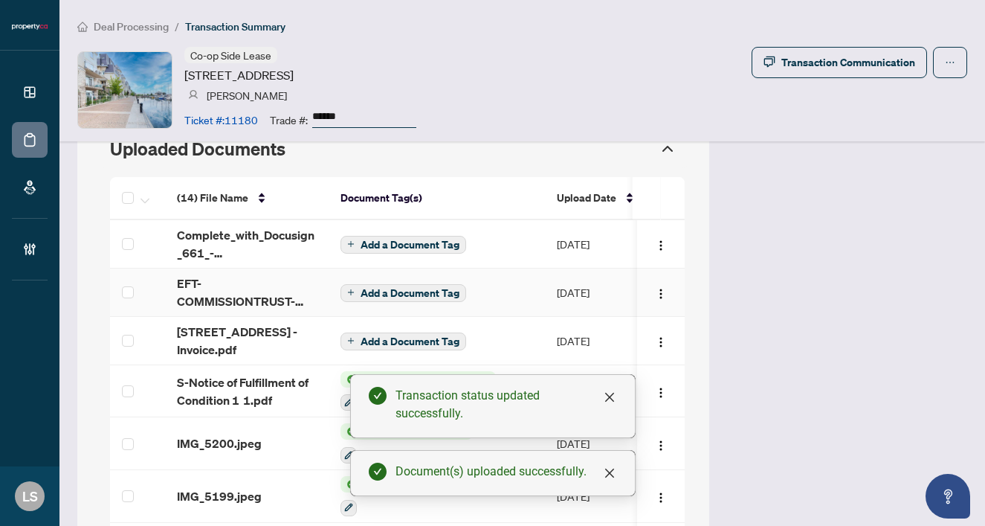
click at [190, 291] on span "EFT-COMMISSIONTRUST-PROPERTYCA-REALTY-INC 190.PDF" at bounding box center [247, 292] width 140 height 36
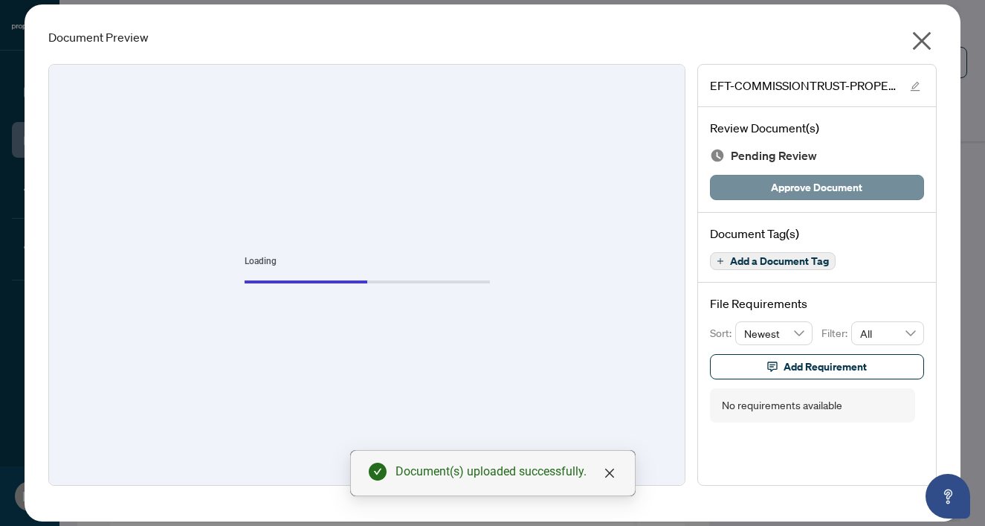
click at [810, 191] on span "Approve Document" at bounding box center [816, 188] width 91 height 24
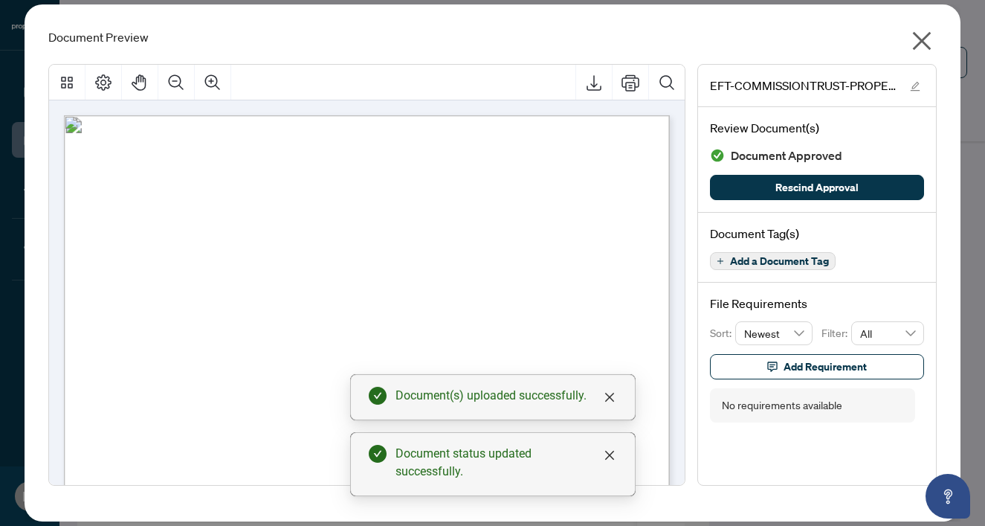
click at [930, 39] on icon "close" at bounding box center [922, 41] width 24 height 24
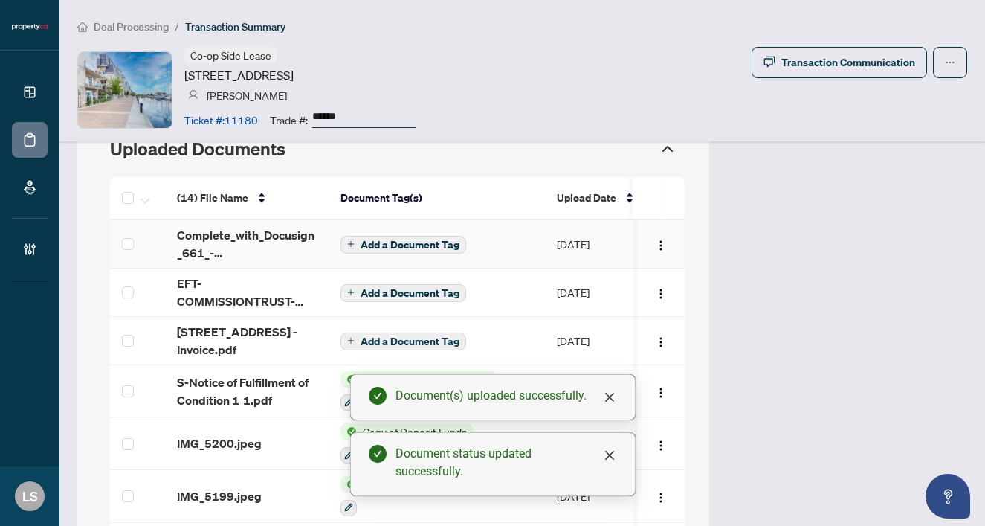
click at [361, 249] on span "Add a Document Tag" at bounding box center [410, 244] width 99 height 10
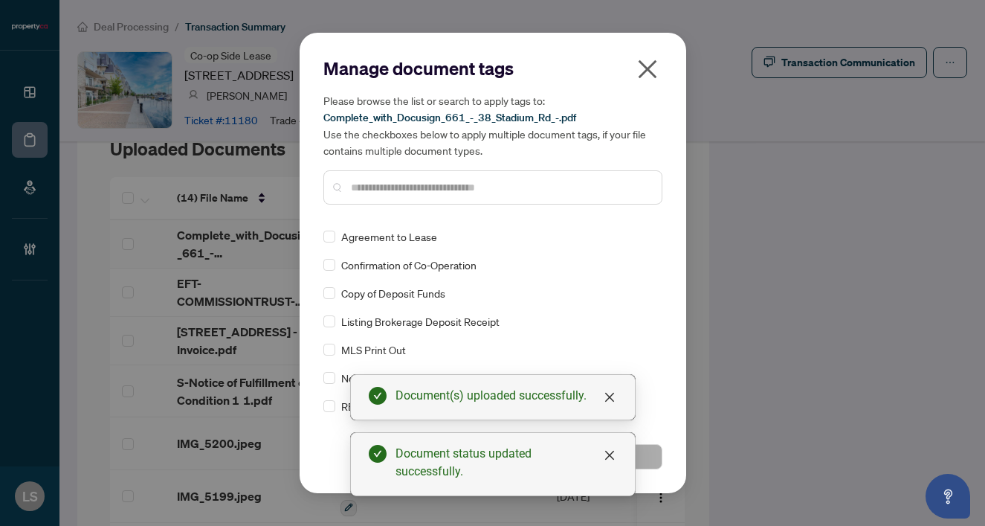
click at [396, 193] on input "text" at bounding box center [500, 187] width 299 height 16
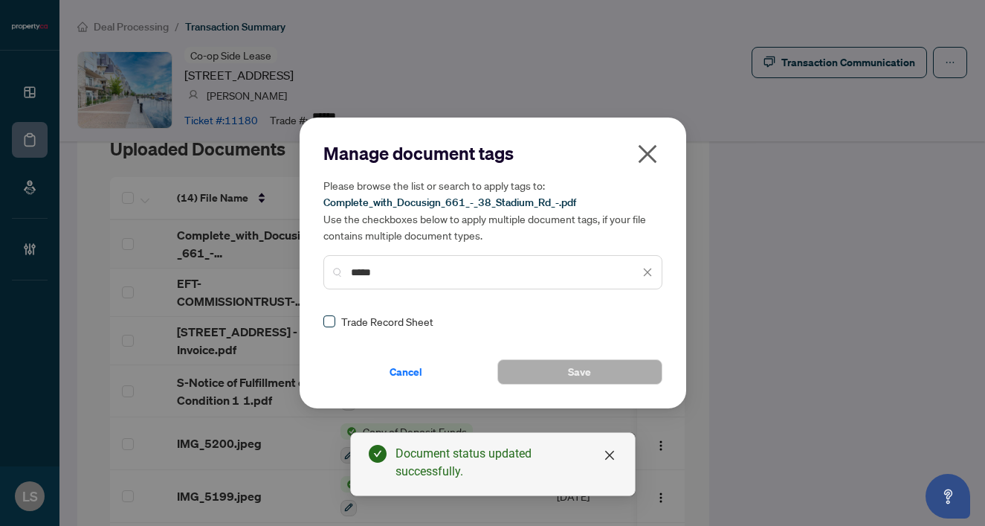
type input "*****"
click at [330, 327] on label at bounding box center [330, 321] width 12 height 16
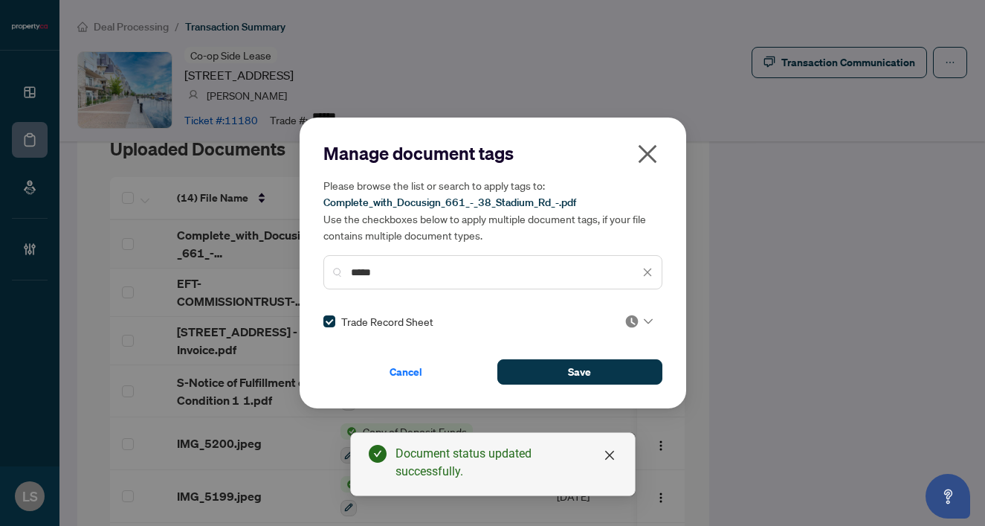
click at [641, 317] on div at bounding box center [639, 321] width 28 height 15
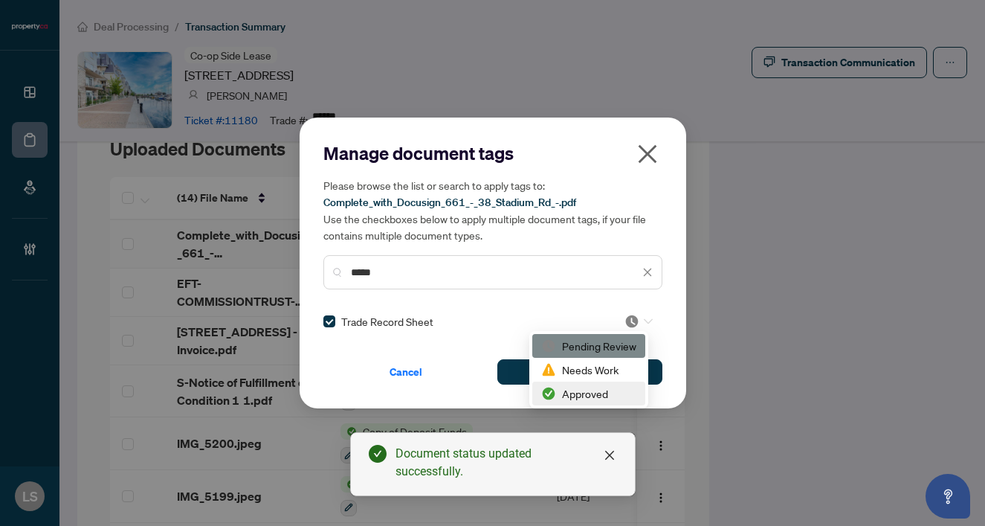
click at [609, 389] on div "Approved" at bounding box center [588, 393] width 95 height 16
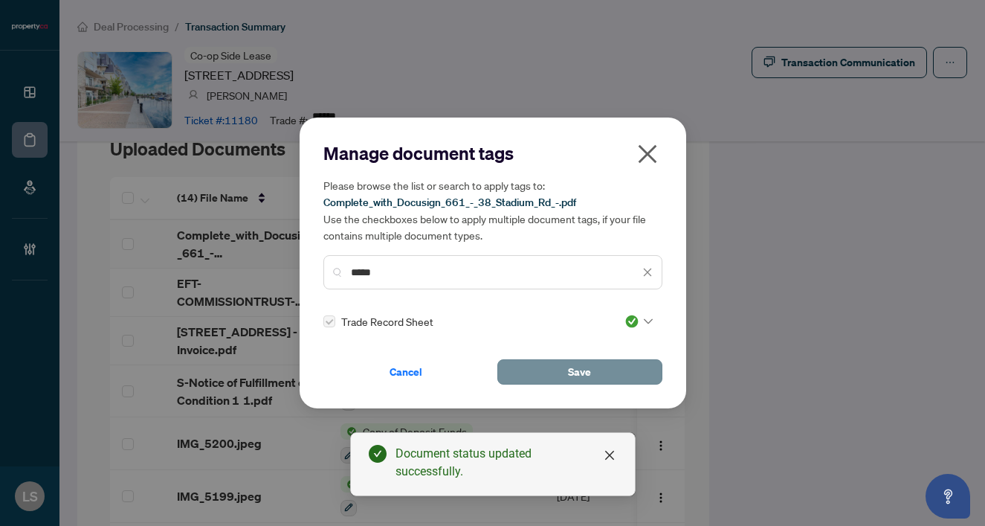
click at [576, 371] on span "Save" at bounding box center [579, 372] width 23 height 24
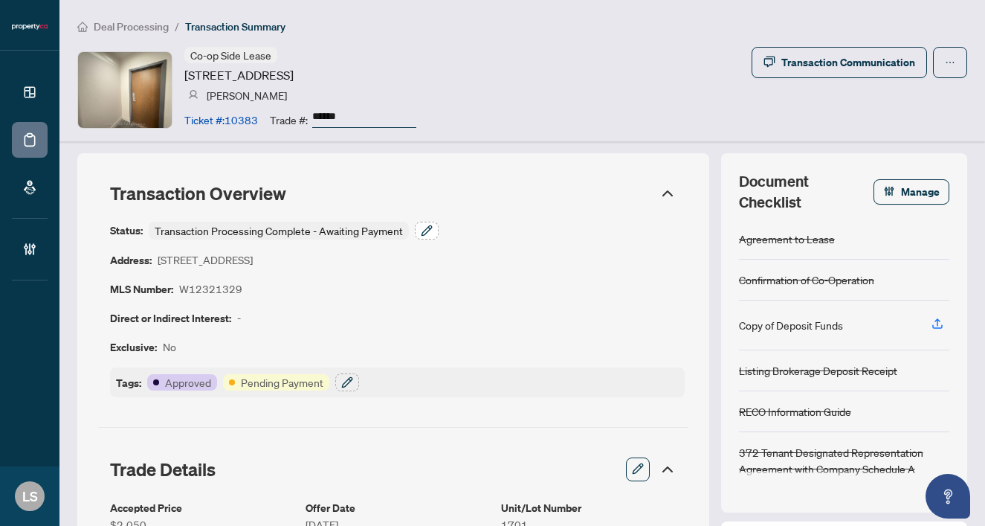
click at [432, 226] on button "button" at bounding box center [427, 231] width 24 height 18
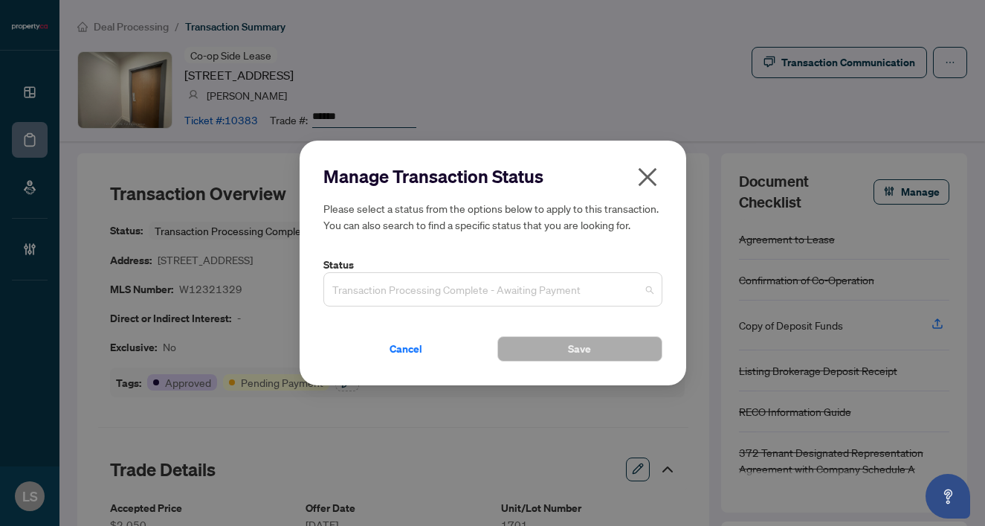
click at [360, 289] on span "Transaction Processing Complete - Awaiting Payment" at bounding box center [492, 289] width 321 height 28
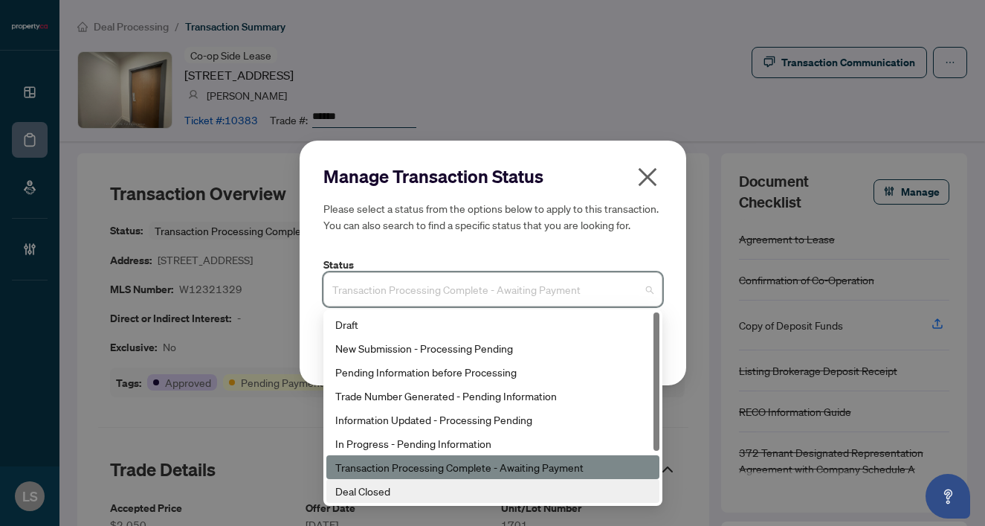
click at [376, 487] on div "Deal Closed" at bounding box center [492, 491] width 315 height 16
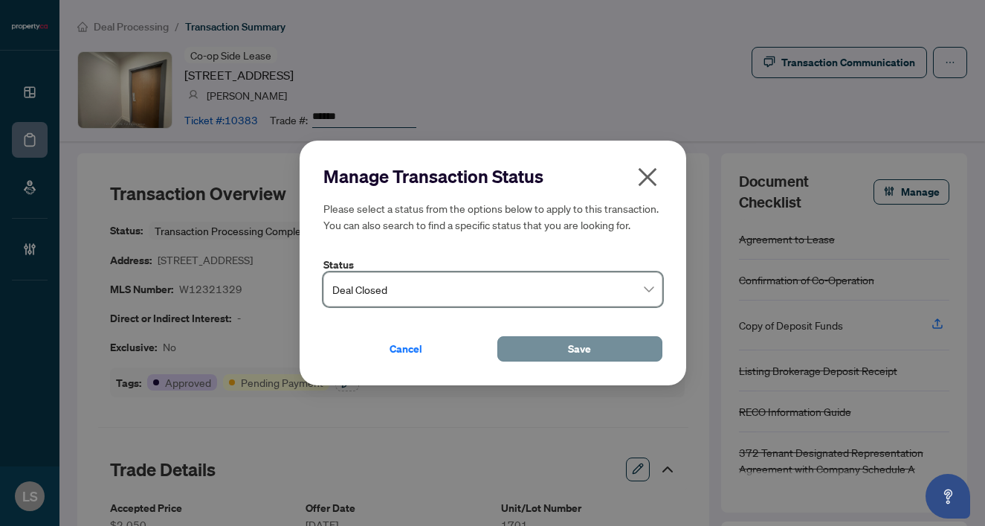
click at [566, 347] on button "Save" at bounding box center [580, 348] width 165 height 25
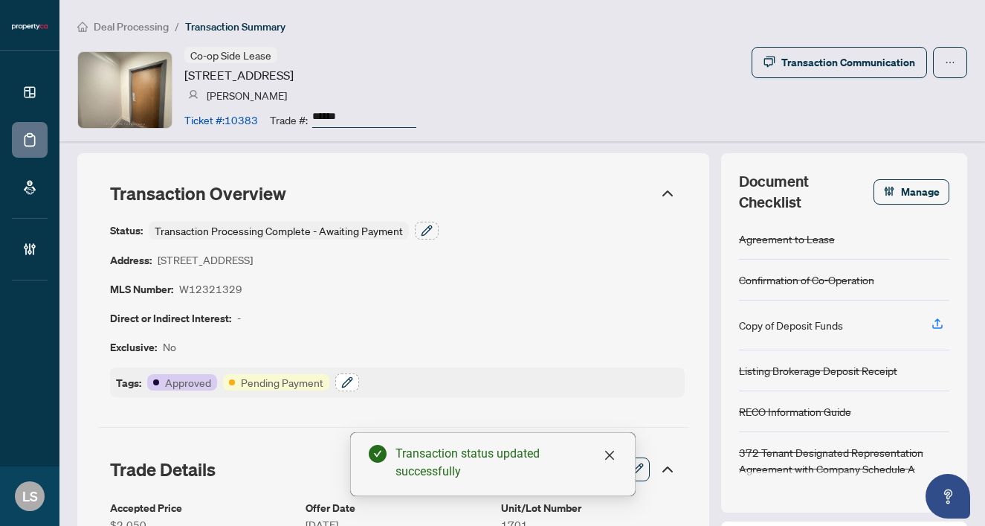
click at [350, 380] on icon "button" at bounding box center [347, 382] width 12 height 12
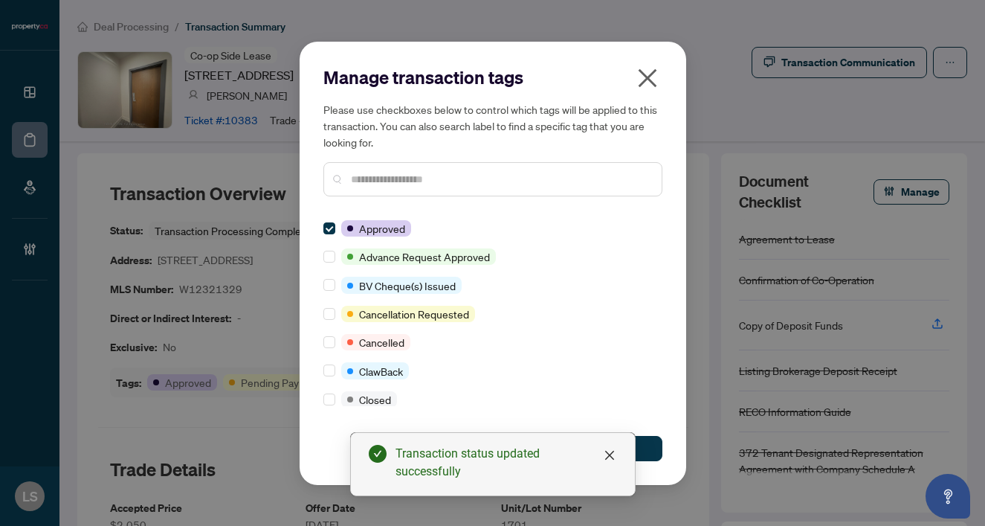
click at [372, 177] on input "text" at bounding box center [500, 179] width 299 height 16
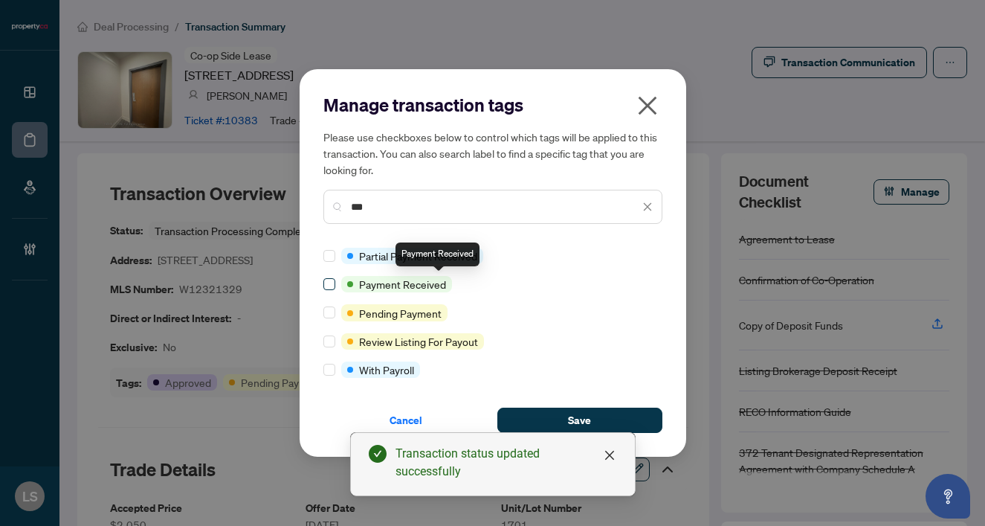
type input "***"
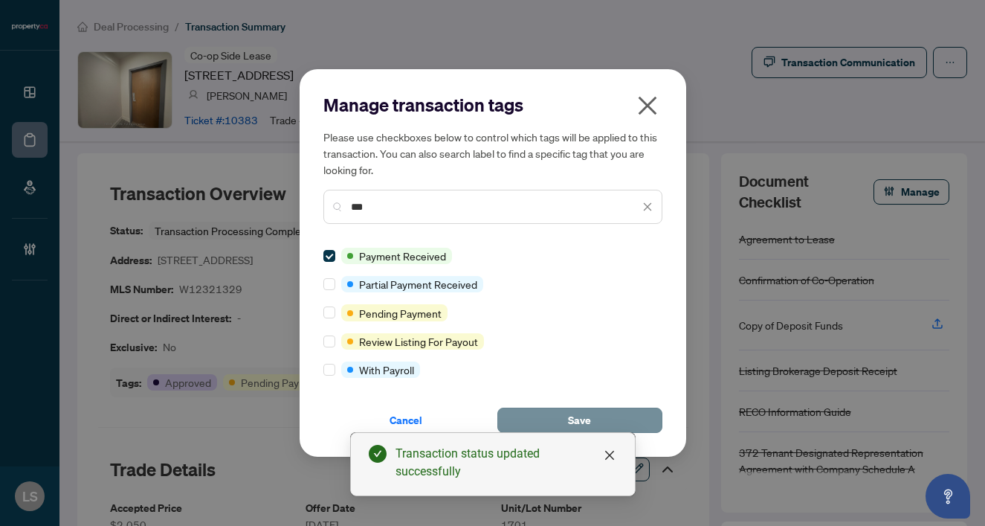
click at [563, 414] on button "Save" at bounding box center [580, 420] width 165 height 25
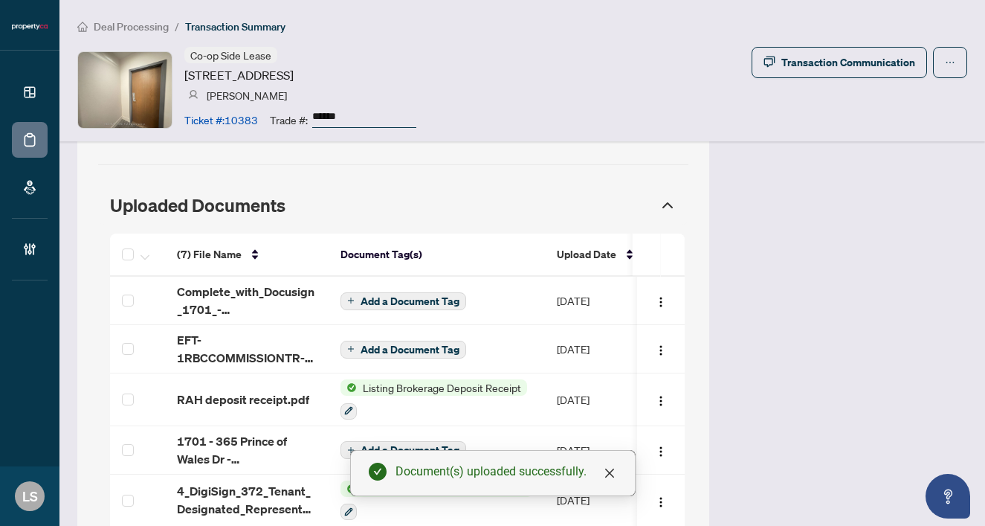
scroll to position [1276, 0]
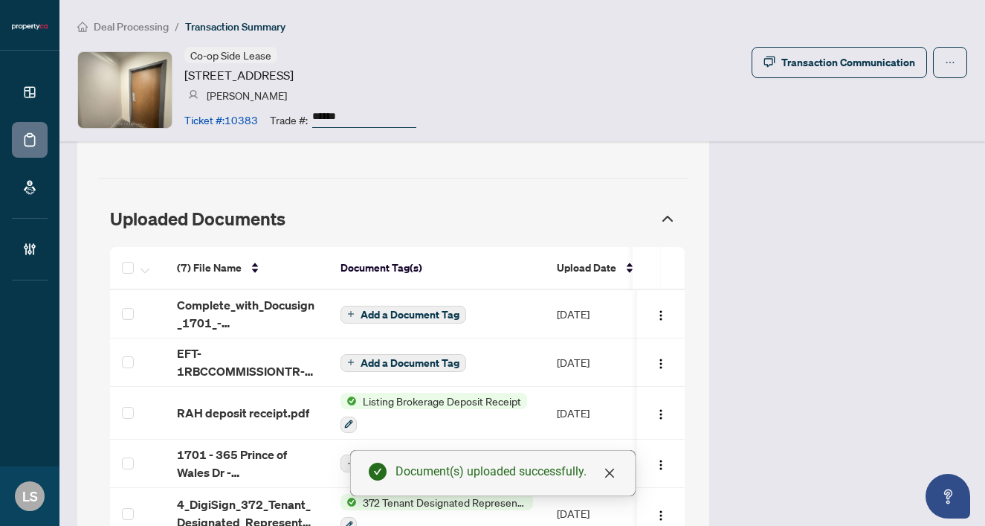
click at [195, 367] on span "EFT-1RBCCOMMISSIONTR-PROPERTYCA-INC---EFT 48.PDF" at bounding box center [247, 362] width 140 height 36
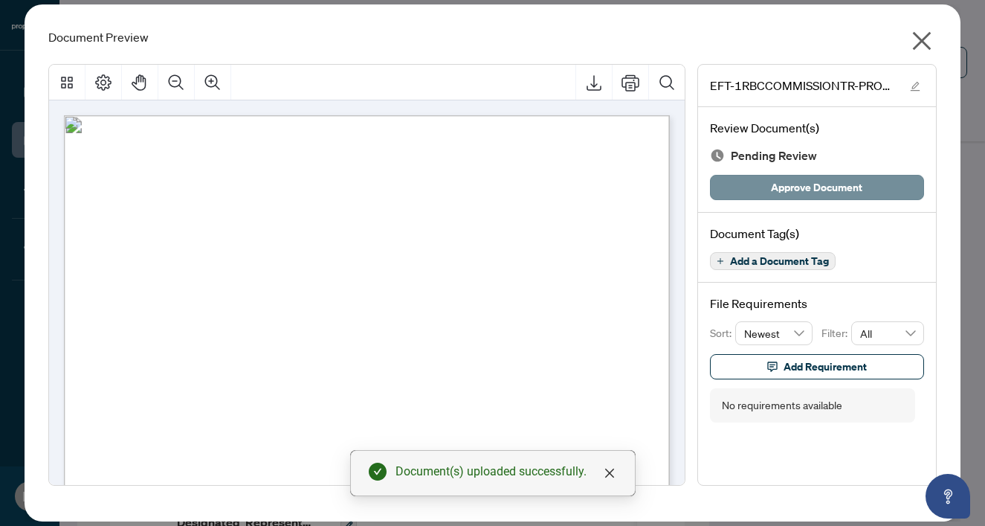
click at [873, 187] on button "Approve Document" at bounding box center [817, 187] width 214 height 25
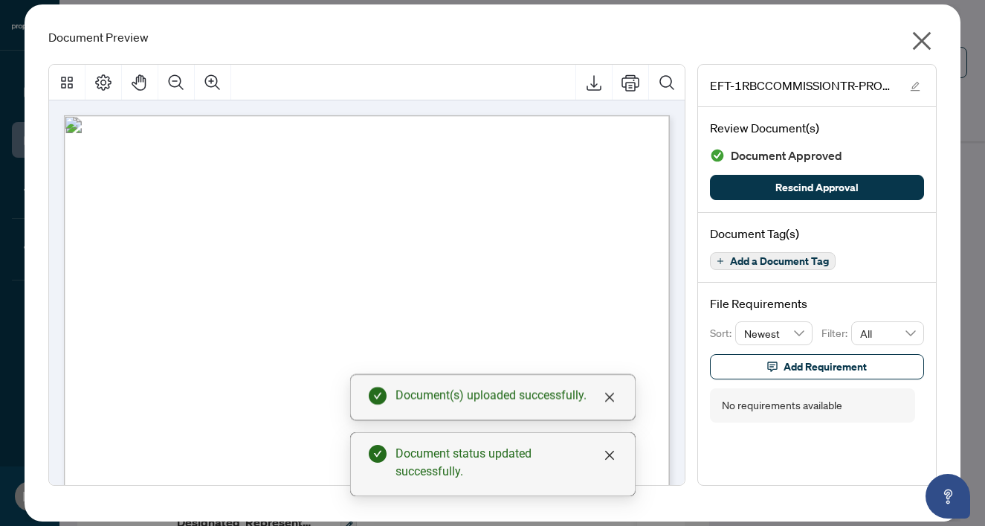
click at [922, 45] on icon "close" at bounding box center [922, 41] width 24 height 24
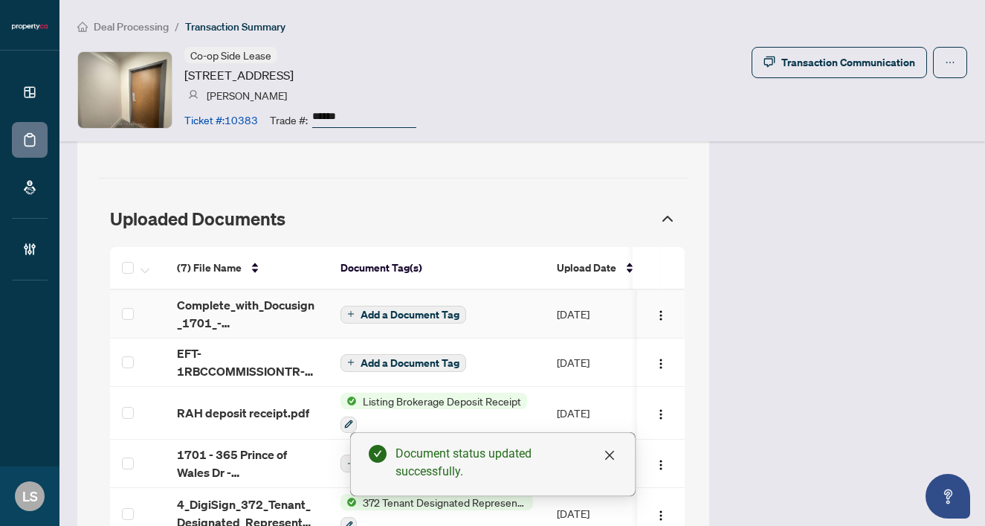
click at [367, 310] on span "Add a Document Tag" at bounding box center [410, 314] width 99 height 10
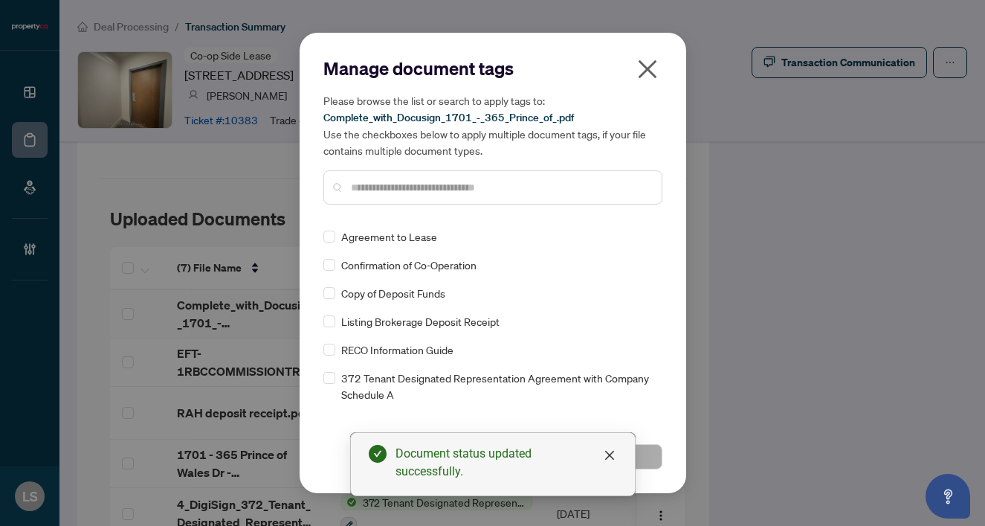
click at [361, 178] on div at bounding box center [493, 187] width 339 height 34
click at [367, 187] on input "text" at bounding box center [500, 187] width 299 height 16
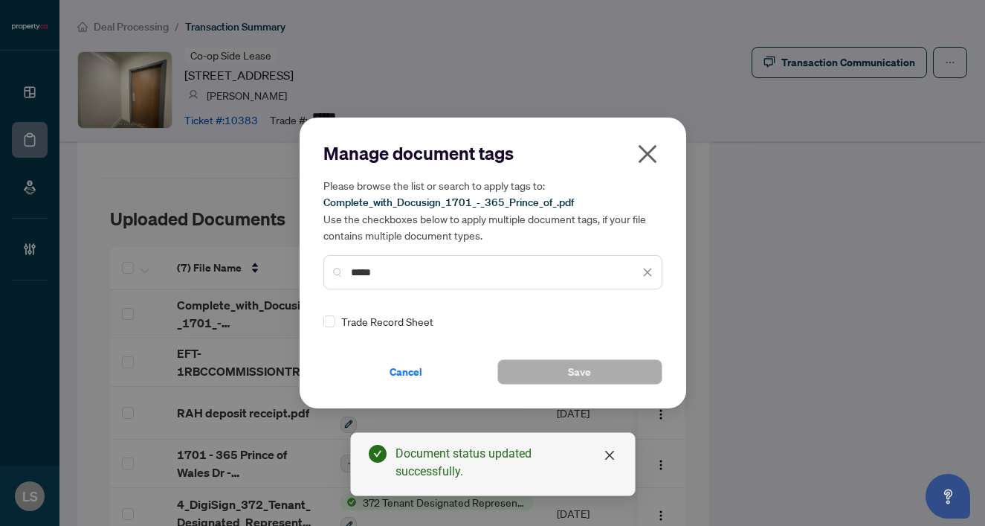
type input "*****"
click at [335, 321] on div "Trade Record Sheet" at bounding box center [489, 321] width 330 height 16
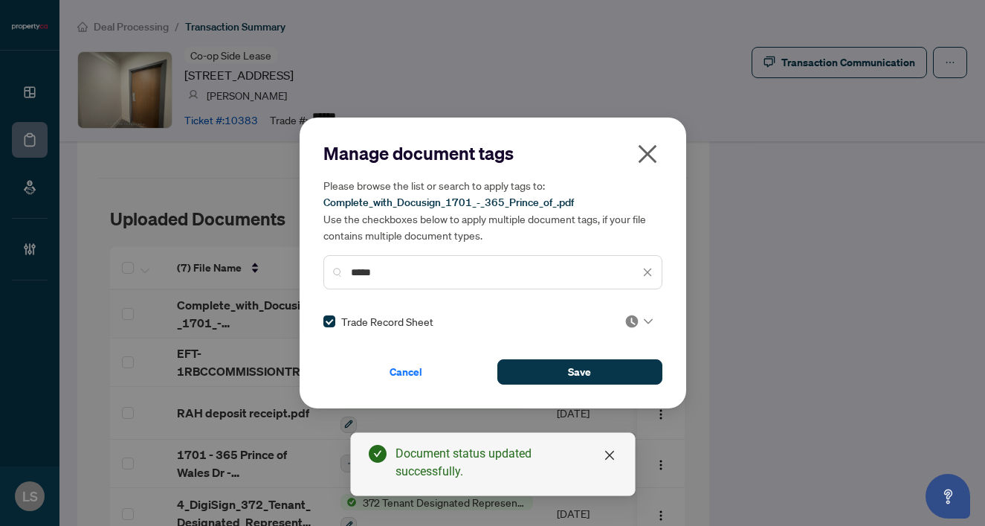
click at [634, 321] on img at bounding box center [632, 321] width 15 height 15
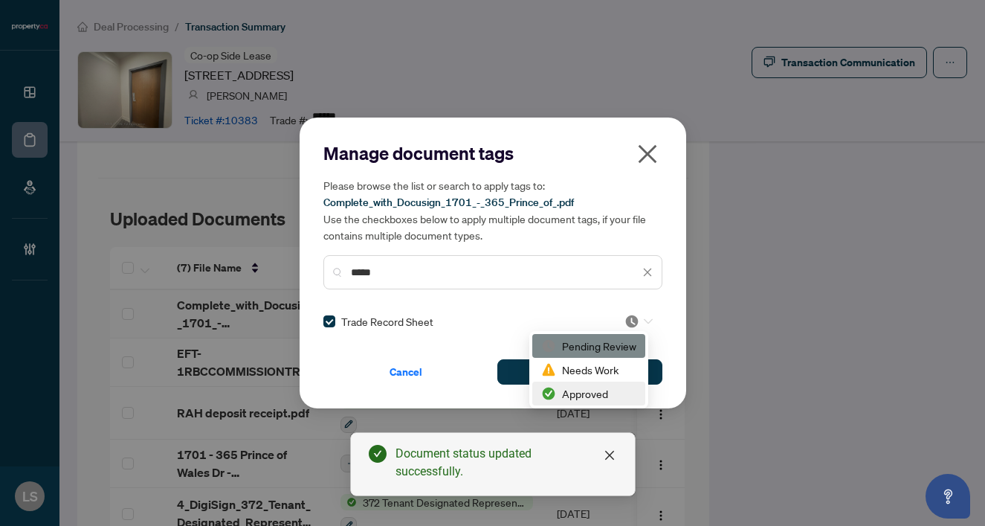
click at [588, 404] on div "Approved" at bounding box center [589, 394] width 113 height 24
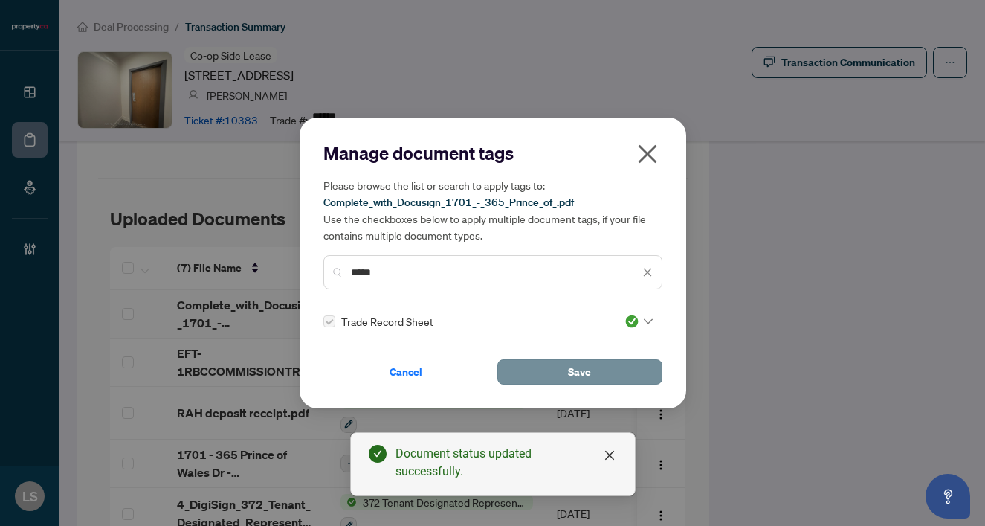
click at [570, 373] on span "Save" at bounding box center [579, 372] width 23 height 24
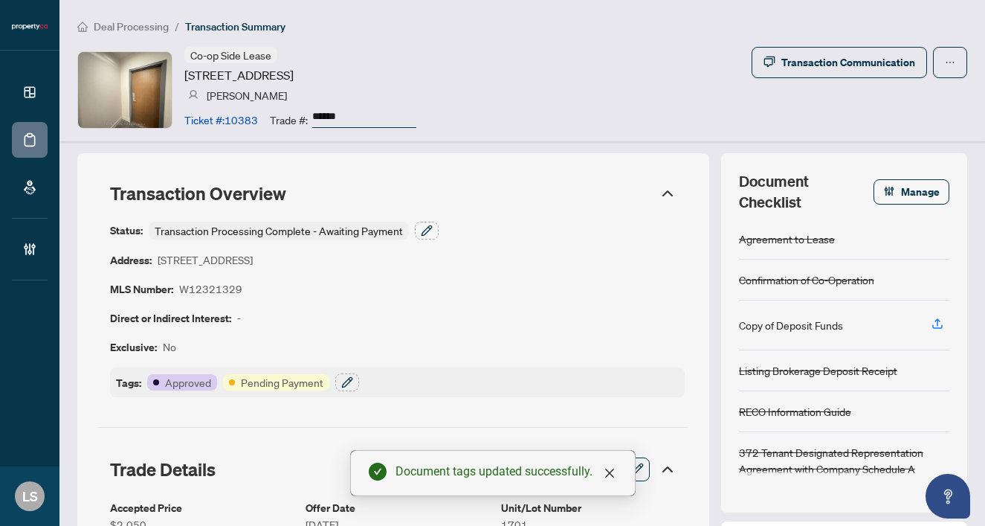
scroll to position [0, 0]
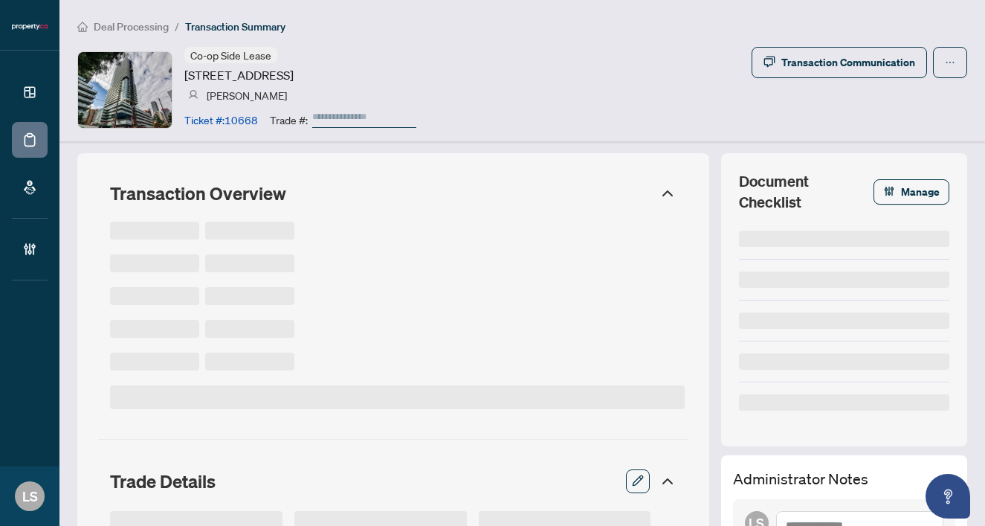
type input "******"
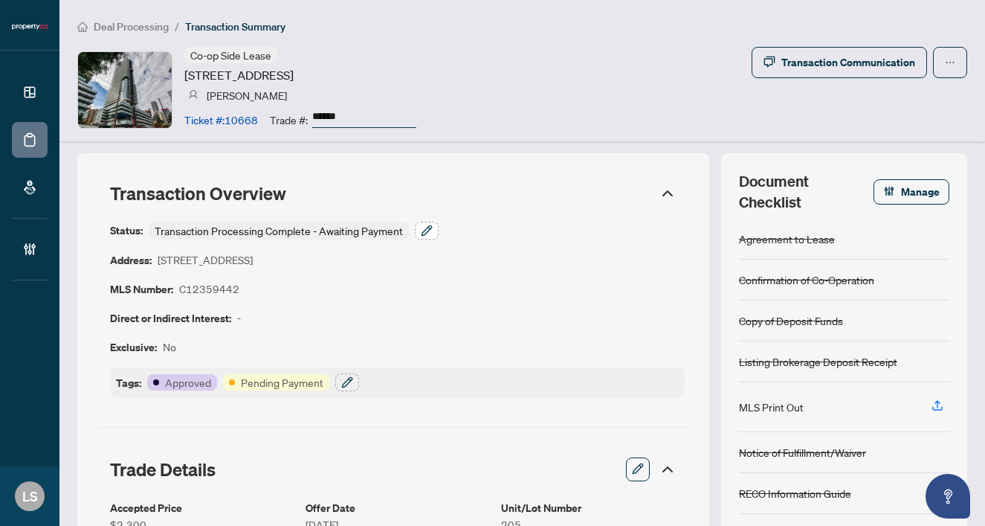
click at [432, 231] on button "button" at bounding box center [427, 231] width 24 height 18
click at [425, 228] on h5 "Please select a status from the options below to apply to this transaction. You…" at bounding box center [493, 216] width 339 height 33
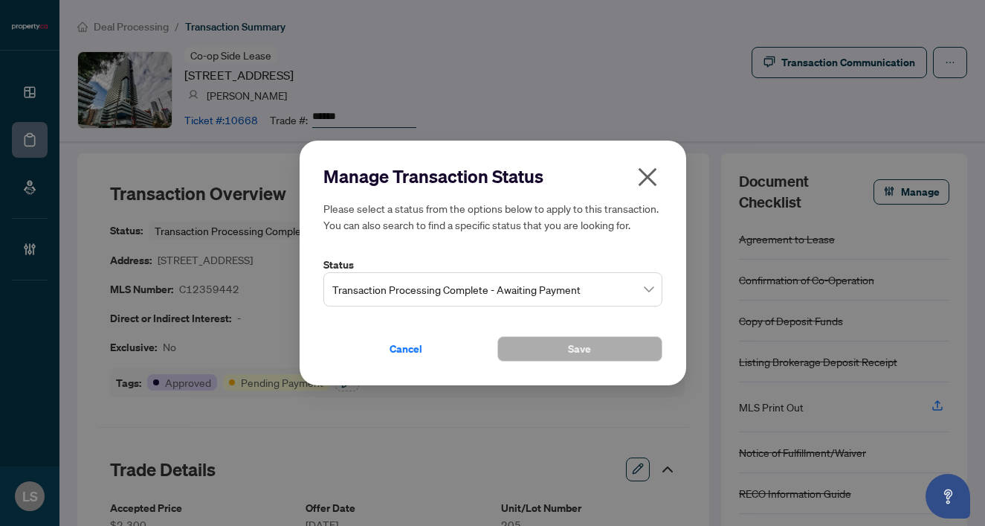
click at [397, 299] on span "Transaction Processing Complete - Awaiting Payment" at bounding box center [492, 289] width 321 height 28
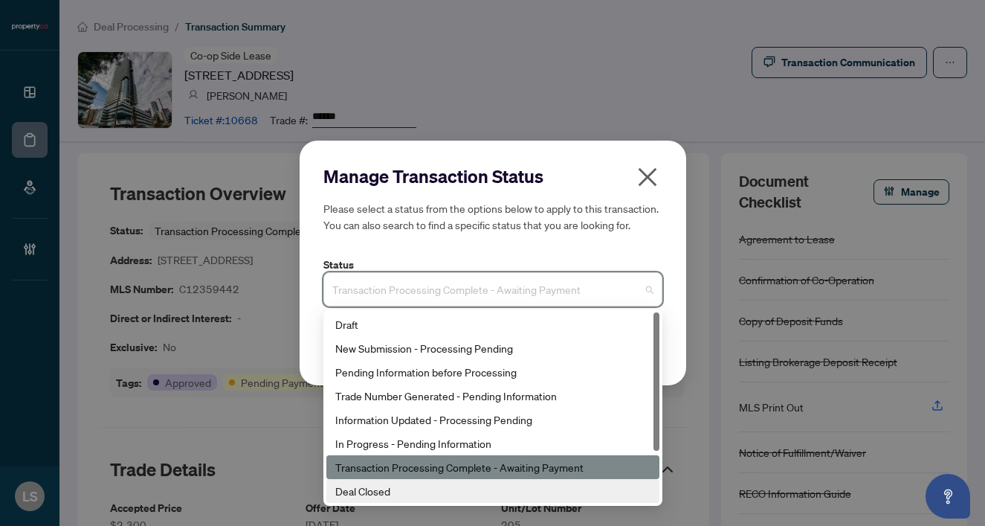
click at [401, 493] on div "Deal Closed" at bounding box center [492, 491] width 315 height 16
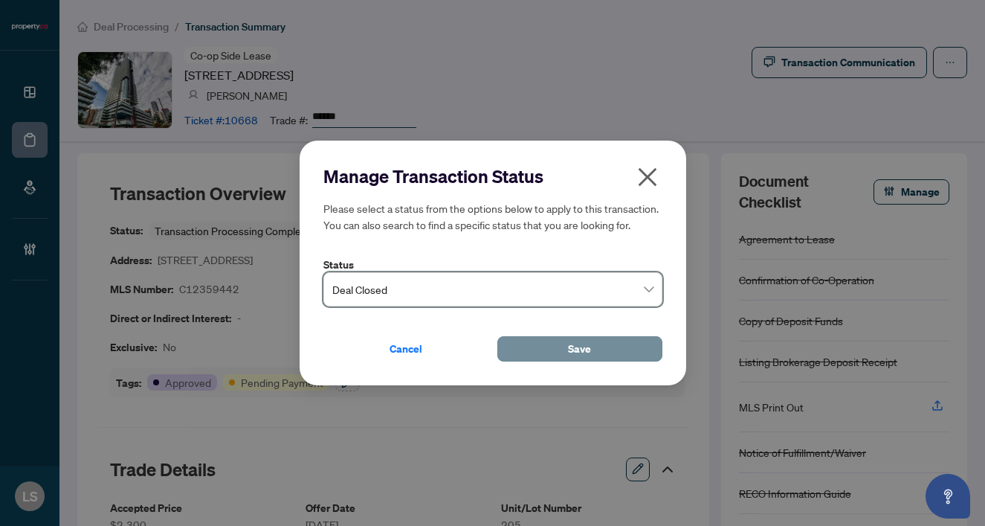
click at [588, 351] on span "Save" at bounding box center [579, 349] width 23 height 24
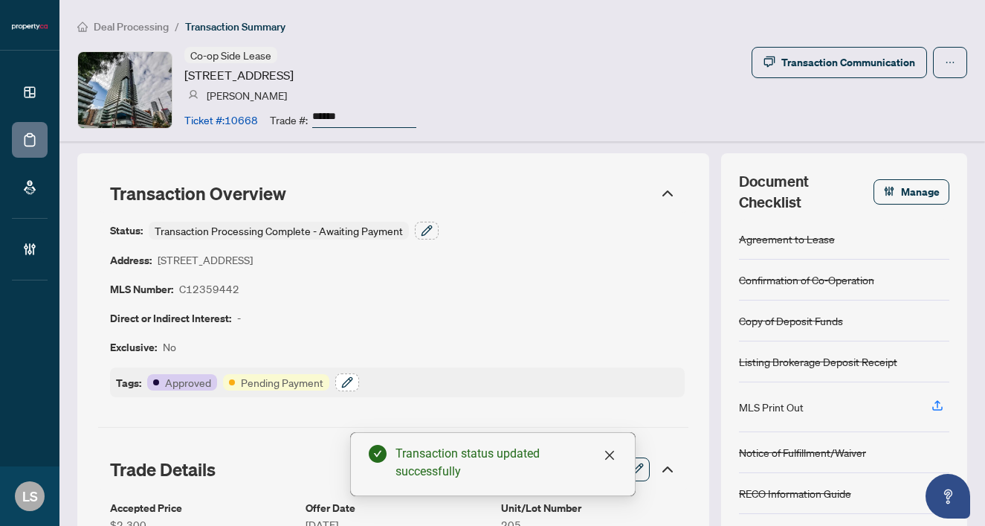
click at [355, 376] on button "button" at bounding box center [347, 382] width 24 height 18
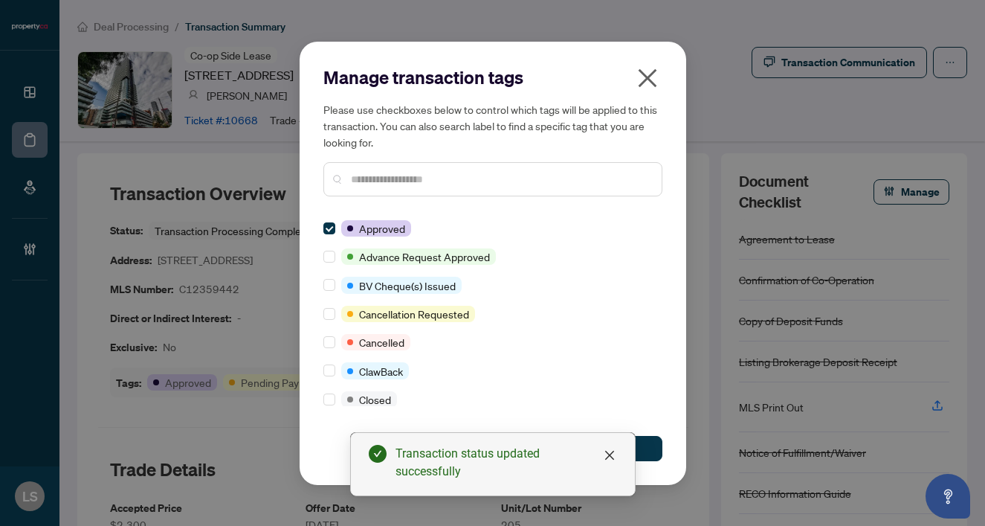
click at [359, 184] on input "text" at bounding box center [500, 179] width 299 height 16
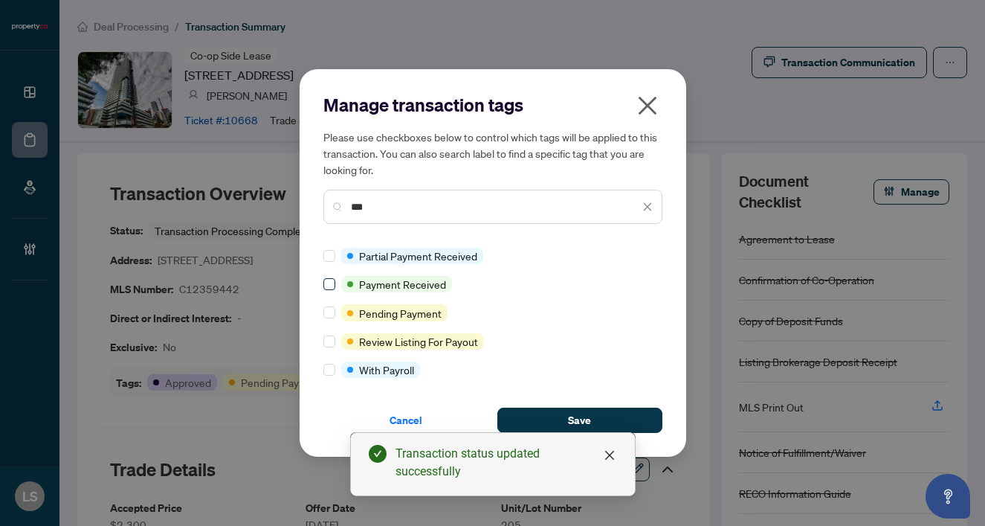
type input "***"
click at [332, 280] on span at bounding box center [330, 284] width 12 height 12
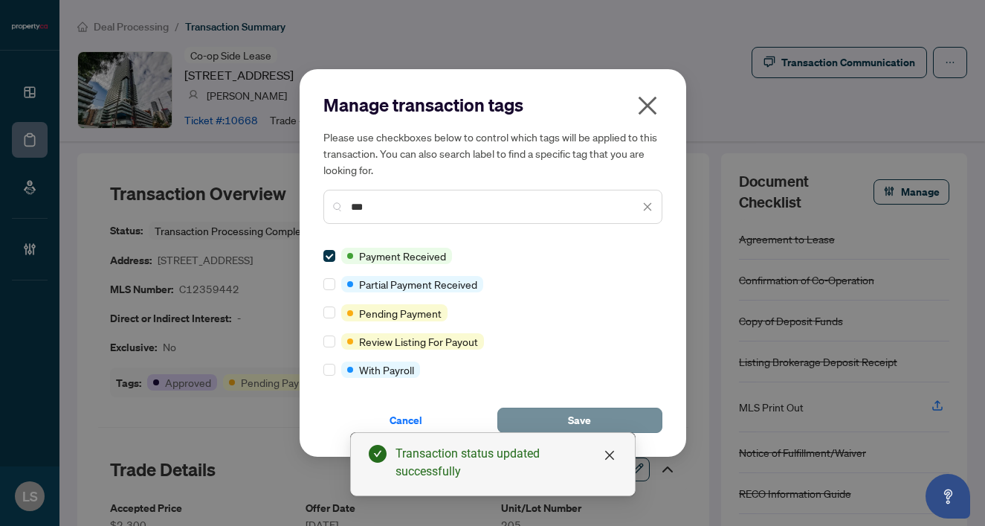
click at [565, 425] on button "Save" at bounding box center [580, 420] width 165 height 25
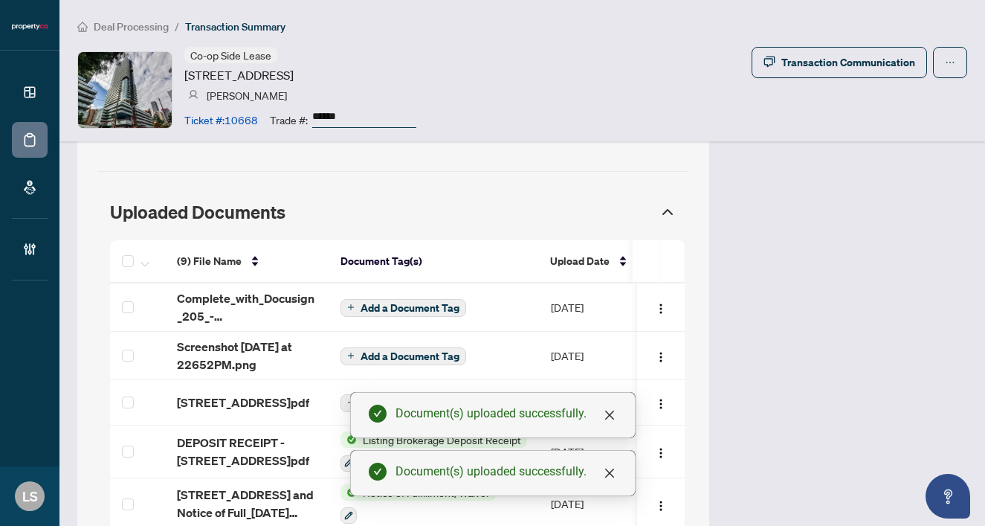
scroll to position [1233, 0]
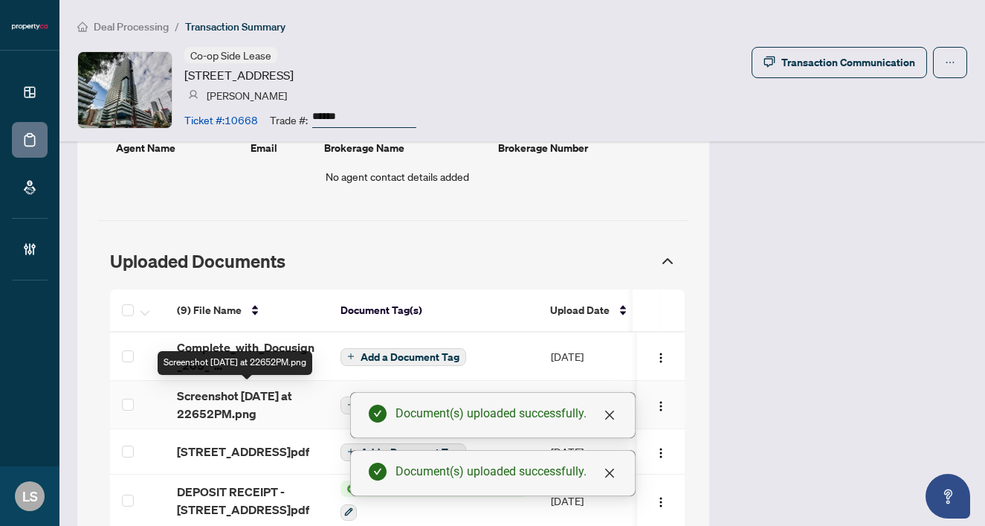
click at [189, 402] on span "Screenshot 2025-10-08 at 22652PM.png" at bounding box center [247, 405] width 140 height 36
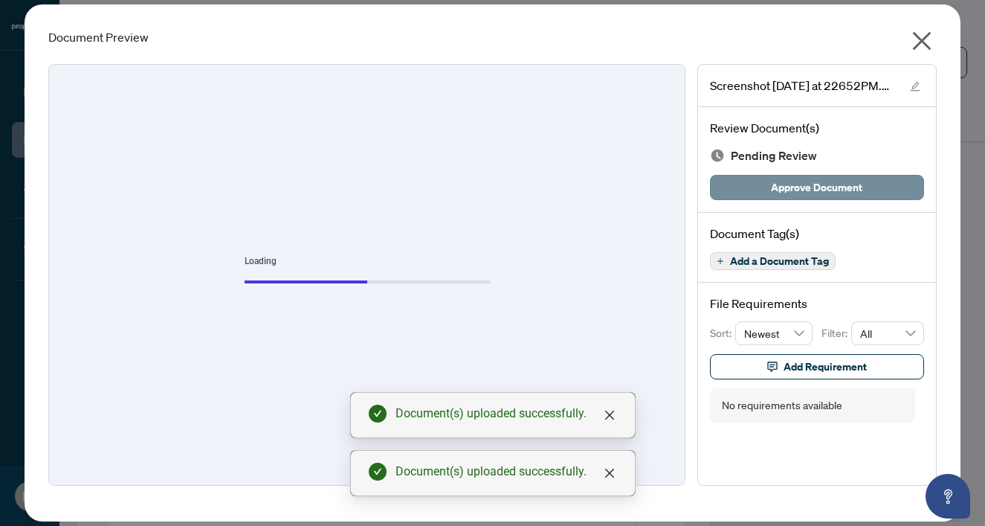
click at [801, 192] on span "Approve Document" at bounding box center [816, 188] width 91 height 24
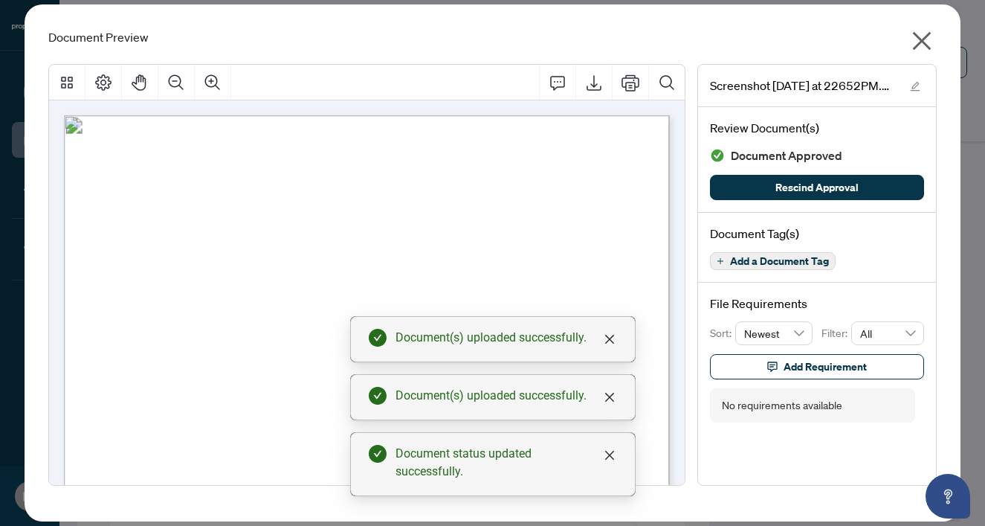
click at [925, 41] on icon "close" at bounding box center [922, 41] width 24 height 24
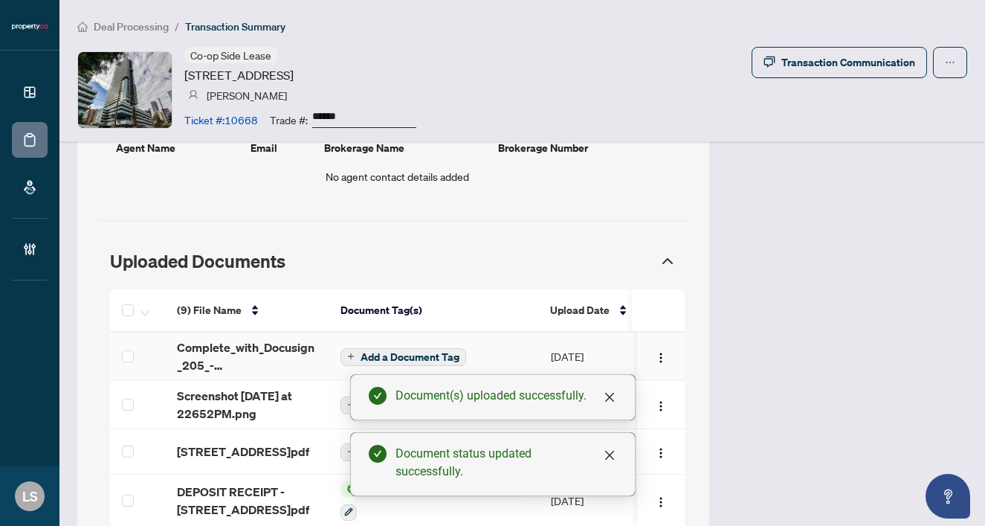
click at [390, 354] on span "Add a Document Tag" at bounding box center [410, 357] width 99 height 10
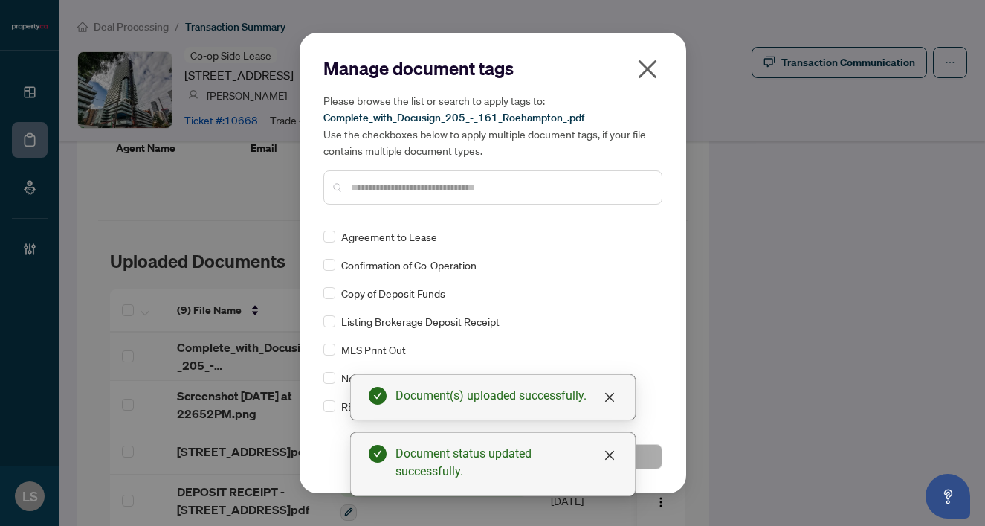
click at [370, 193] on input "text" at bounding box center [500, 187] width 299 height 16
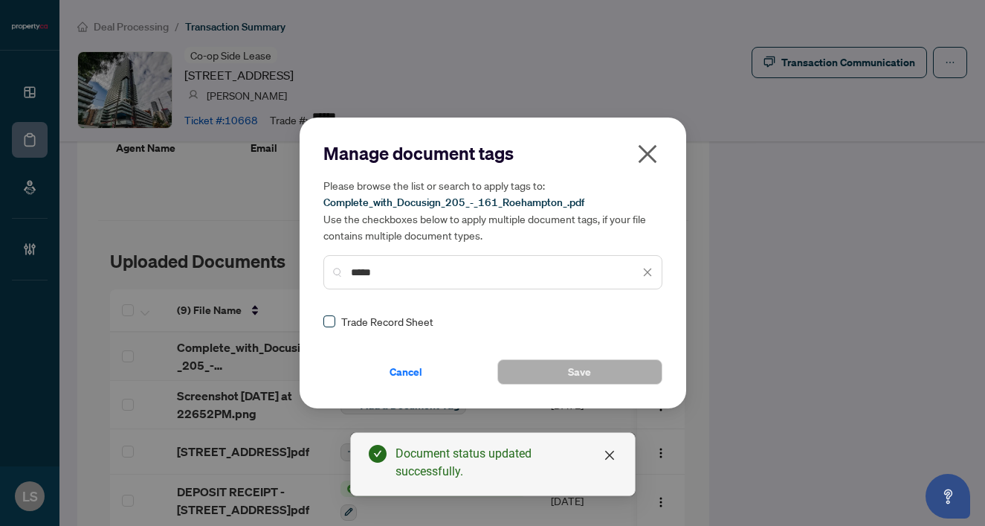
type input "*****"
click at [334, 317] on span at bounding box center [330, 321] width 12 height 12
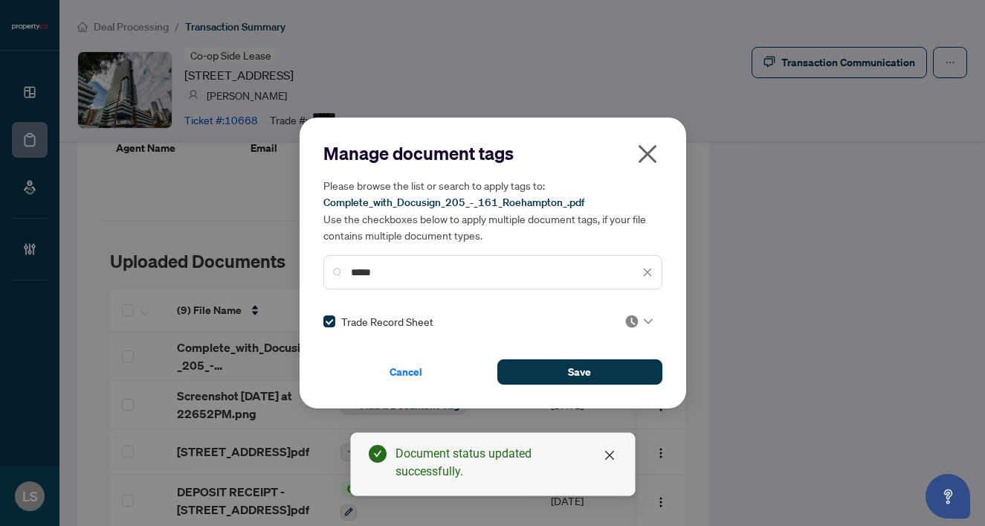
click at [637, 321] on div at bounding box center [639, 321] width 28 height 15
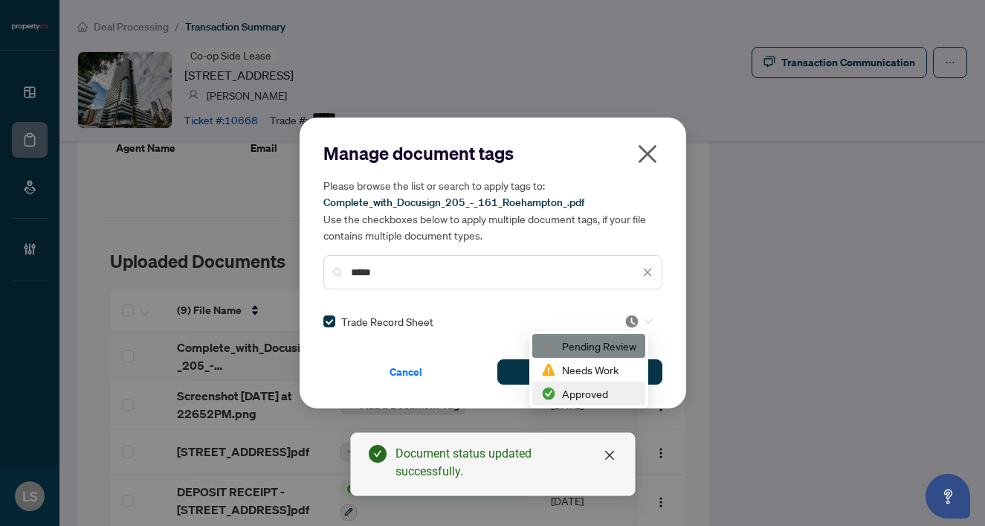
click at [610, 395] on div "Approved" at bounding box center [588, 393] width 95 height 16
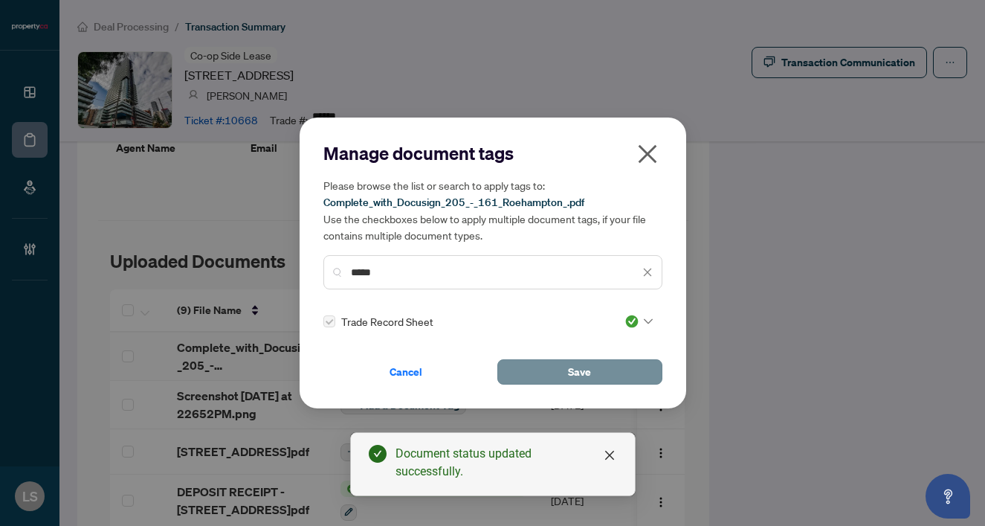
click at [573, 370] on span "Save" at bounding box center [579, 372] width 23 height 24
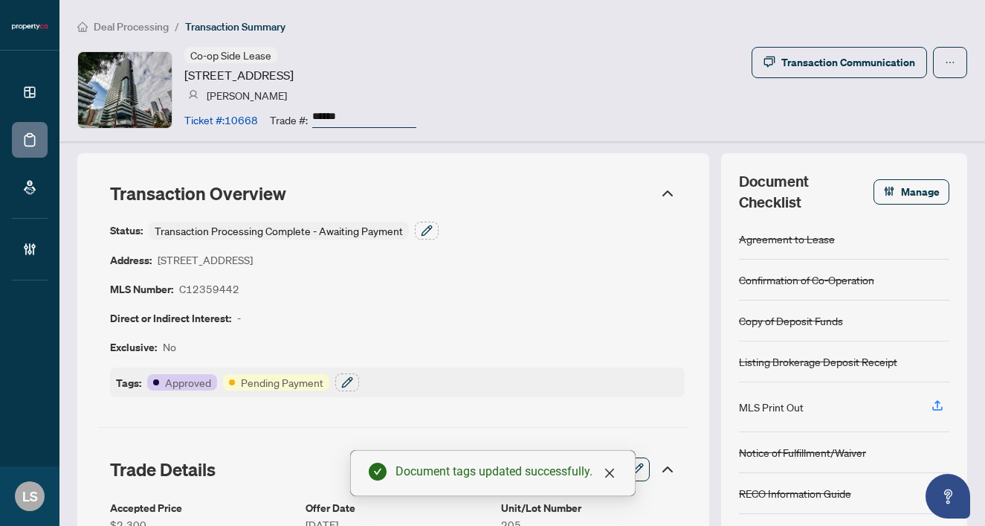
scroll to position [0, 0]
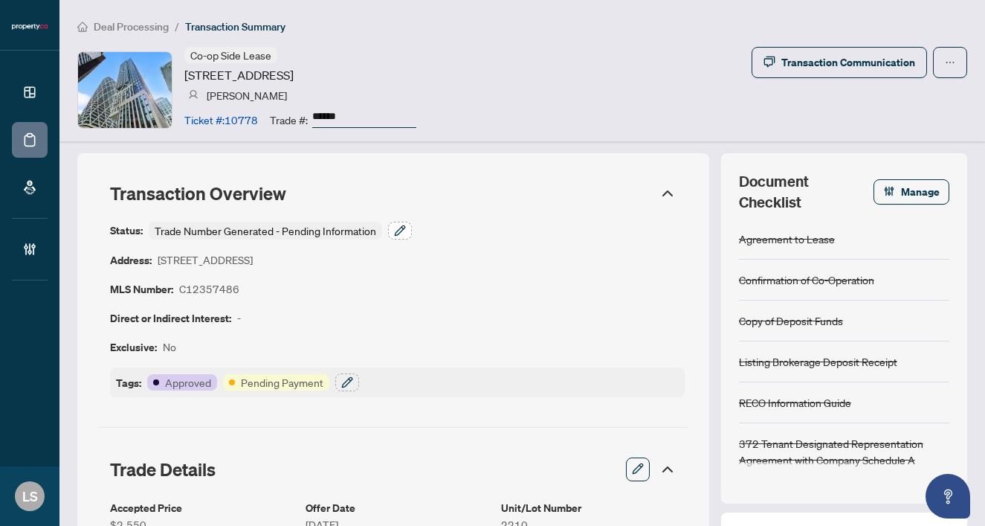
click at [399, 229] on icon "button" at bounding box center [400, 231] width 12 height 12
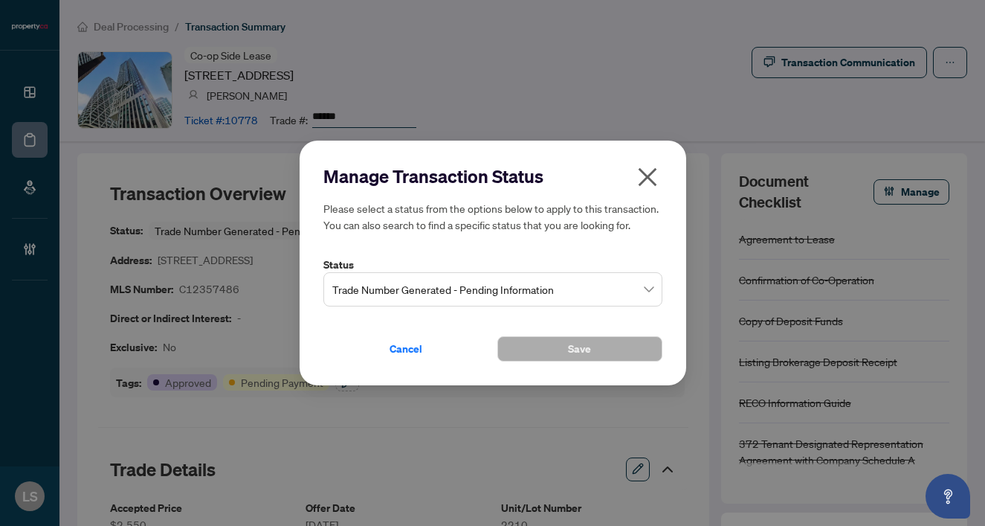
click at [425, 284] on span "Trade Number Generated - Pending Information" at bounding box center [492, 289] width 321 height 28
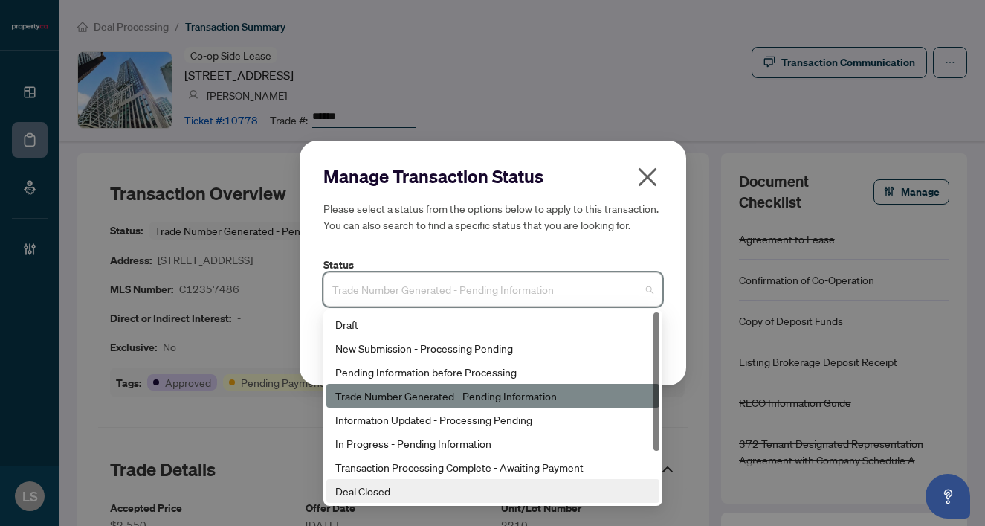
click at [362, 492] on div "Deal Closed" at bounding box center [492, 491] width 315 height 16
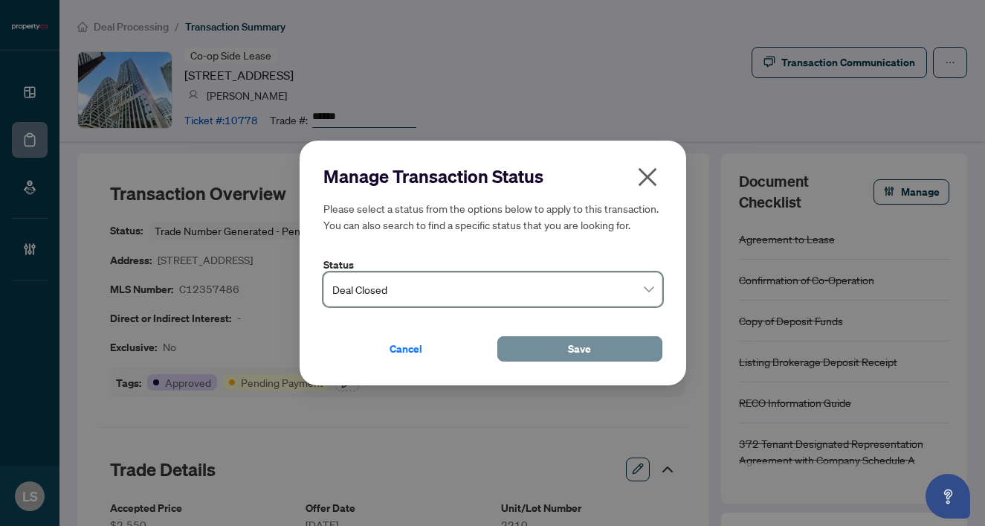
click at [537, 354] on button "Save" at bounding box center [580, 348] width 165 height 25
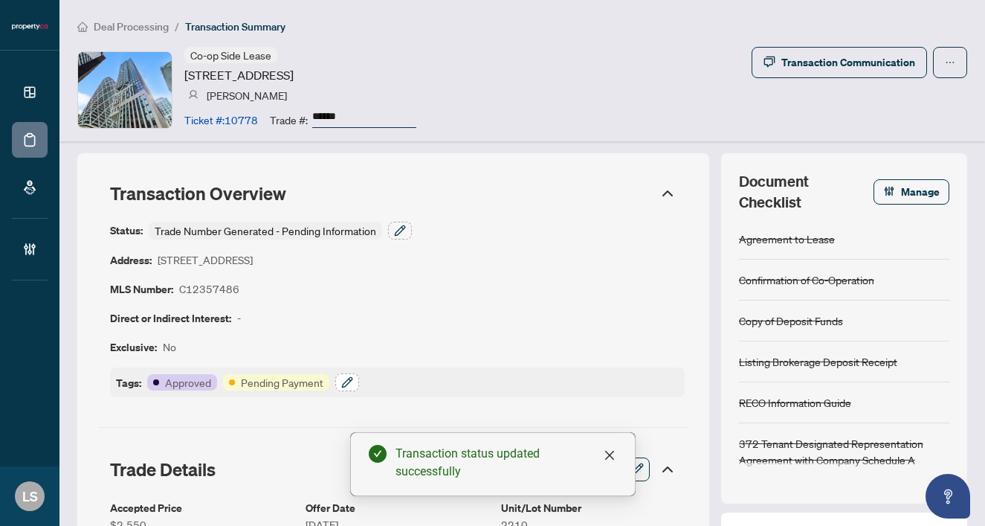
click at [349, 378] on icon "button" at bounding box center [347, 382] width 12 height 12
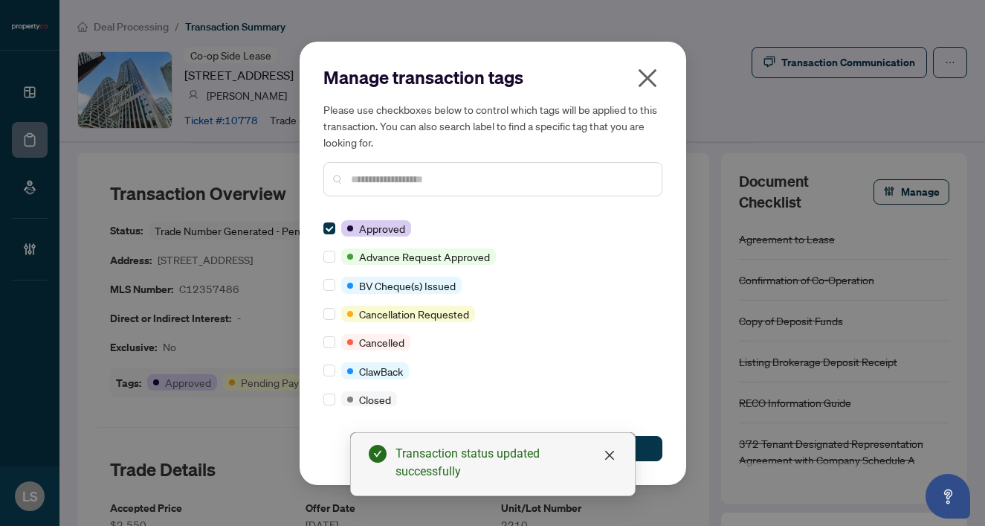
click at [370, 178] on input "text" at bounding box center [500, 179] width 299 height 16
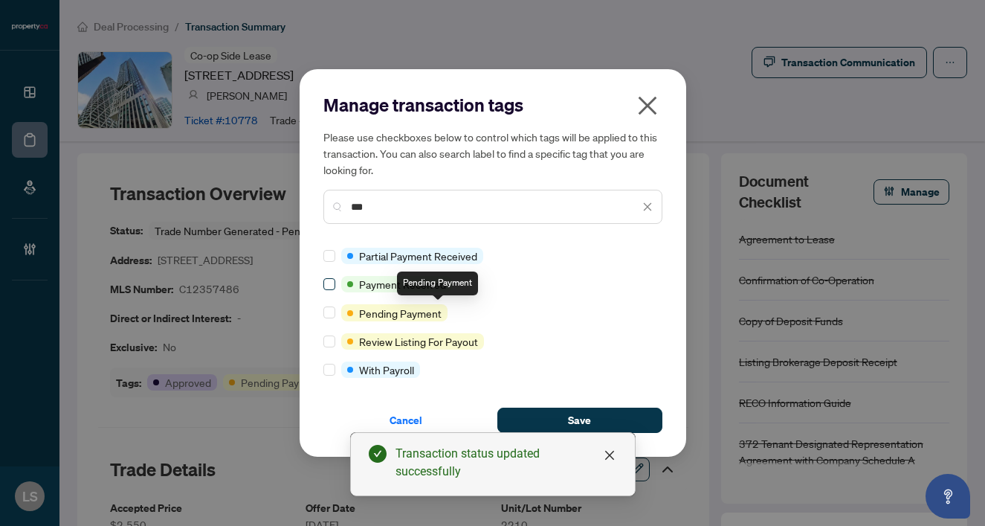
type input "***"
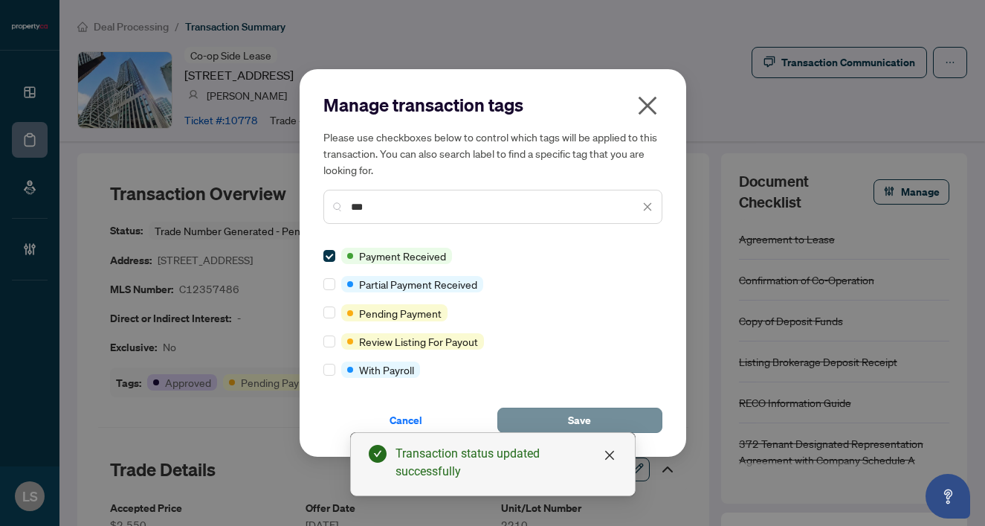
click at [566, 412] on button "Save" at bounding box center [580, 420] width 165 height 25
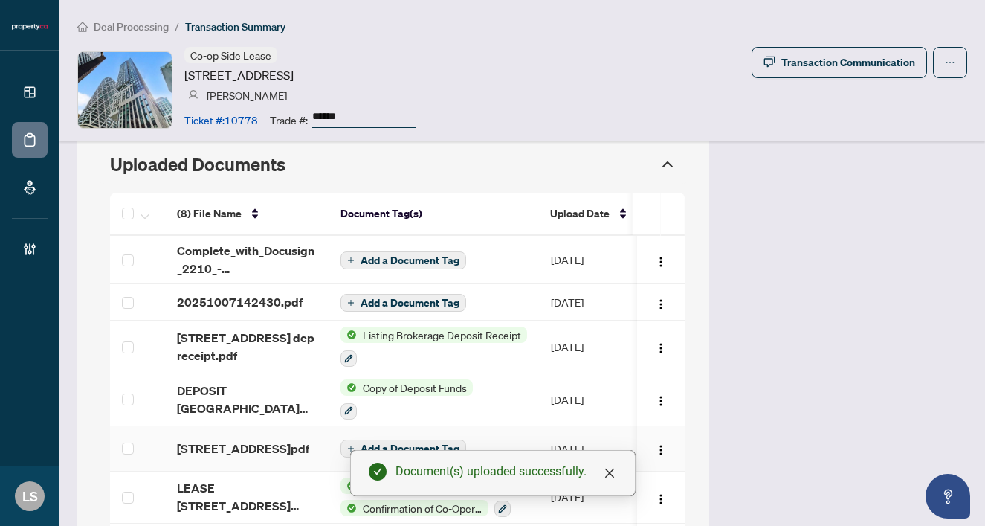
scroll to position [1345, 0]
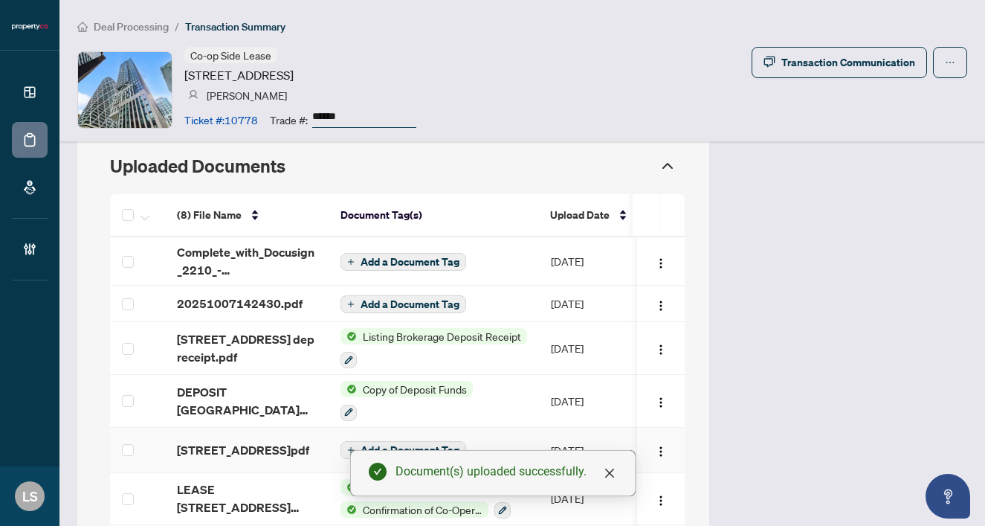
click at [227, 295] on span "20251007142430.pdf" at bounding box center [240, 304] width 126 height 18
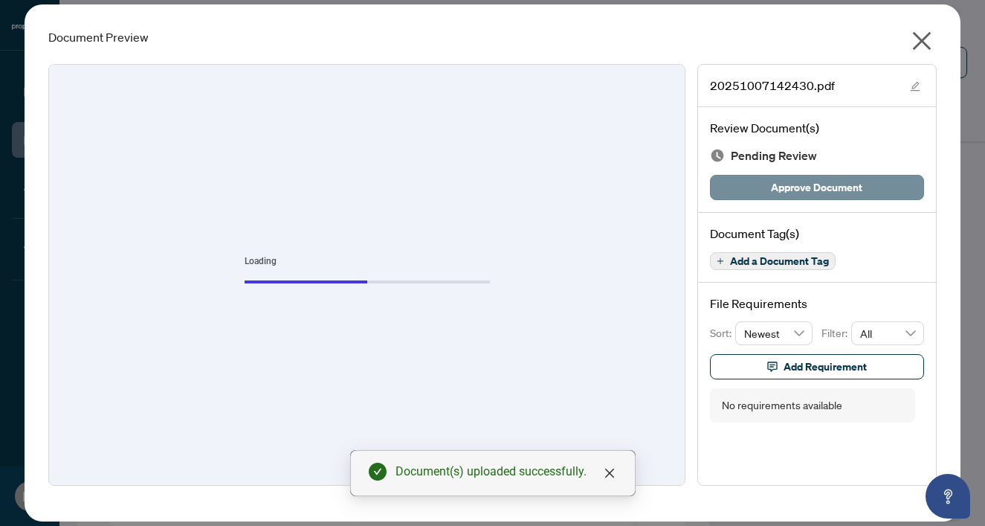
click at [828, 187] on span "Approve Document" at bounding box center [816, 188] width 91 height 24
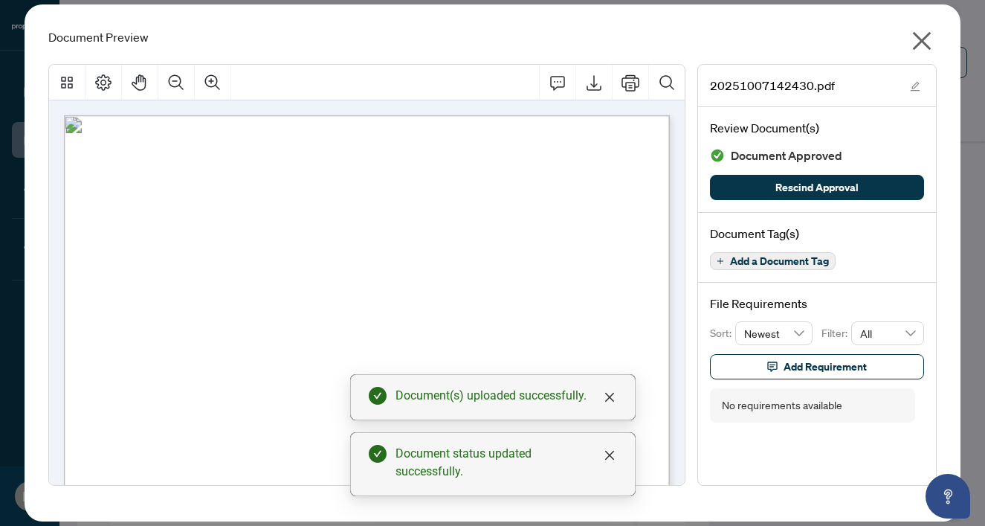
click at [926, 40] on icon "close" at bounding box center [922, 41] width 24 height 24
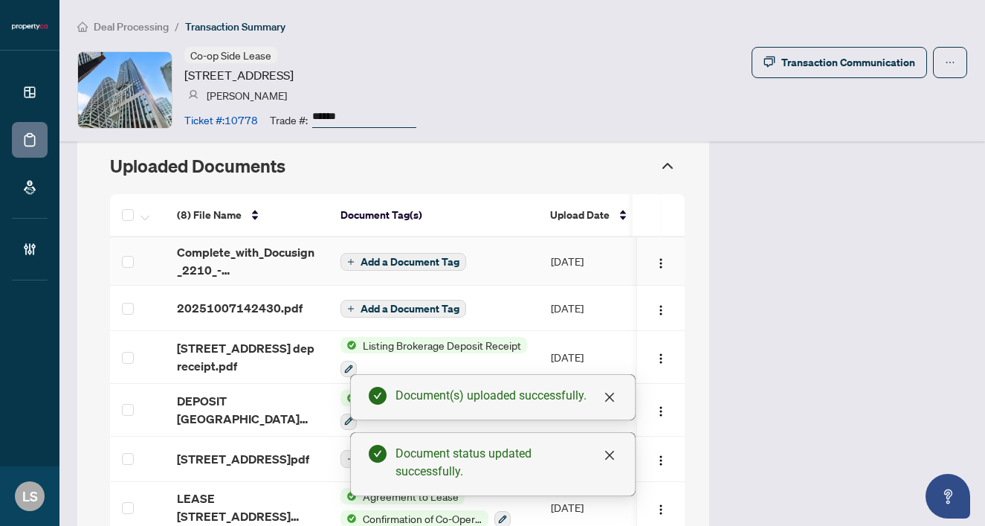
click at [367, 257] on span "Add a Document Tag" at bounding box center [410, 262] width 99 height 10
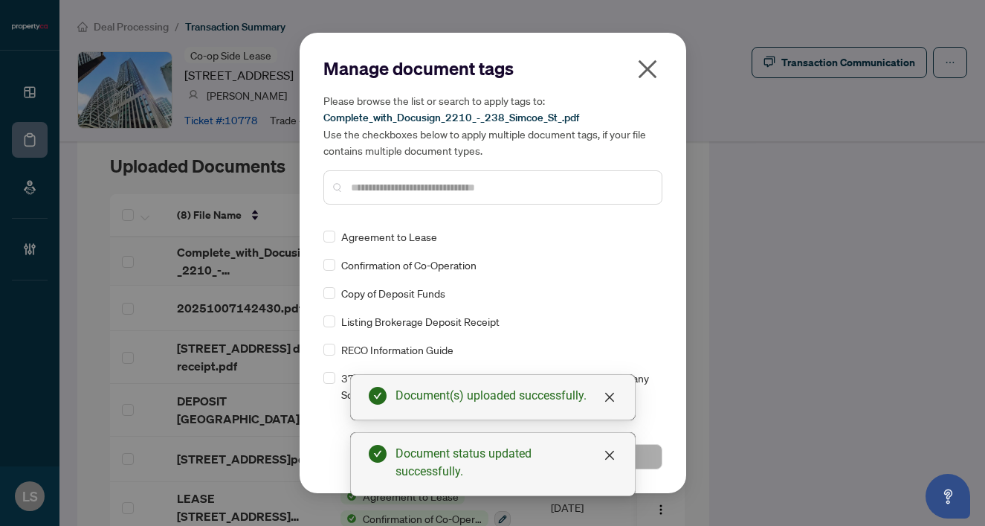
click at [386, 184] on input "text" at bounding box center [500, 187] width 299 height 16
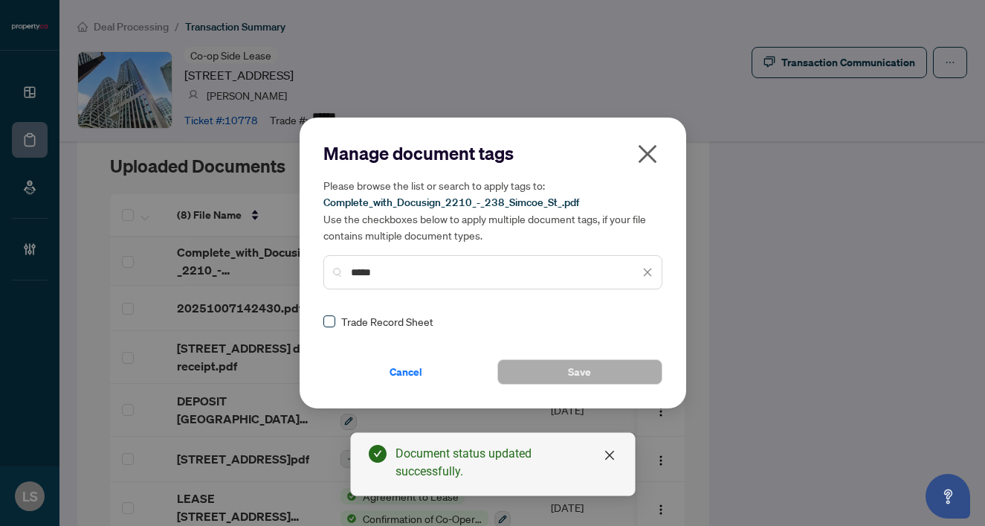
type input "*****"
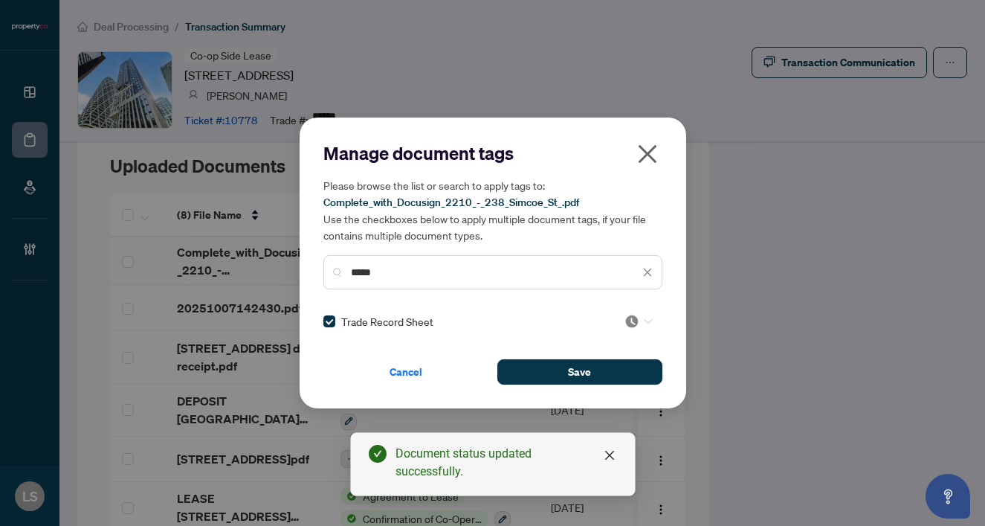
click at [641, 324] on div at bounding box center [639, 321] width 28 height 15
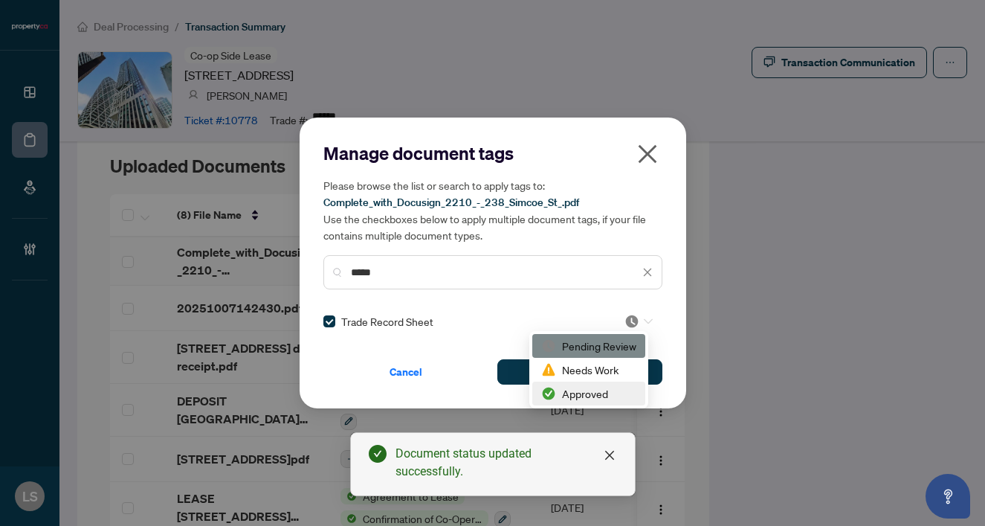
click at [586, 397] on div "Approved" at bounding box center [588, 393] width 95 height 16
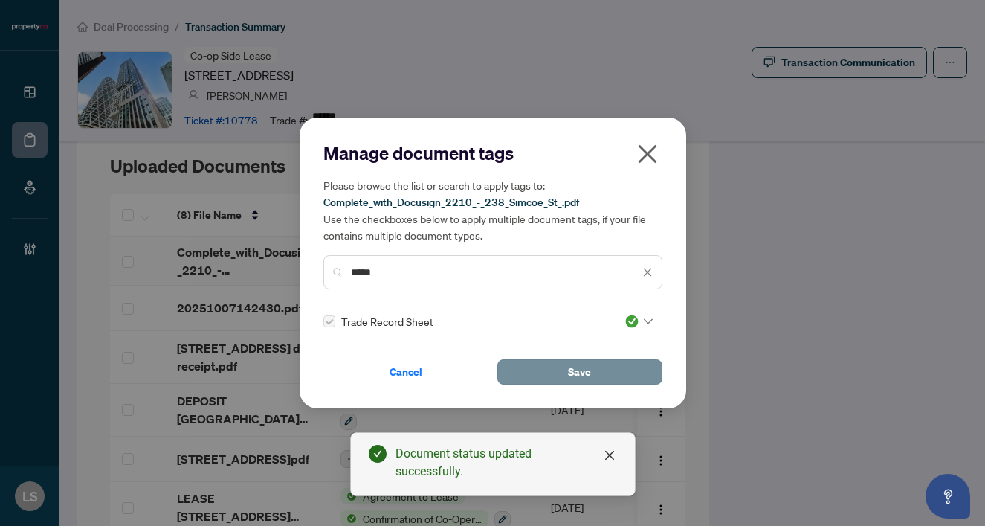
click at [573, 375] on span "Save" at bounding box center [579, 372] width 23 height 24
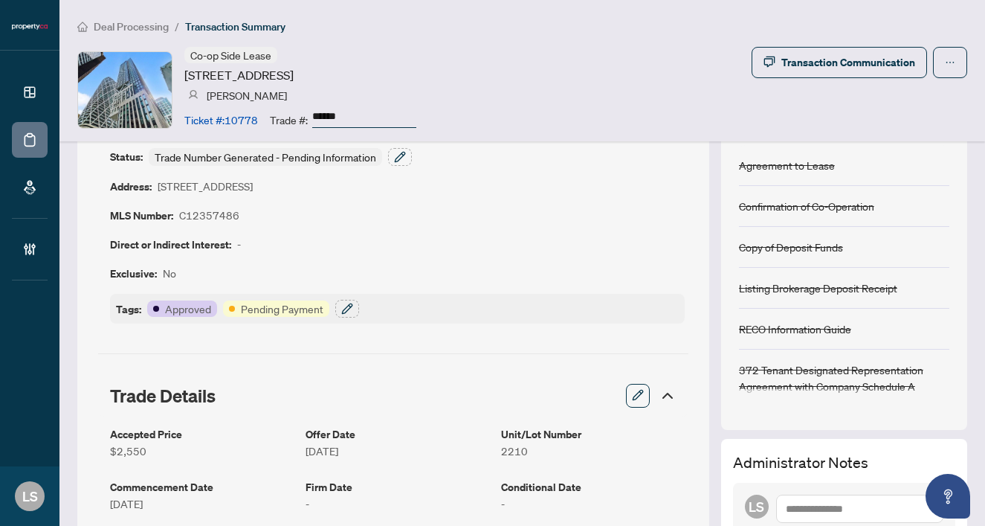
scroll to position [62, 0]
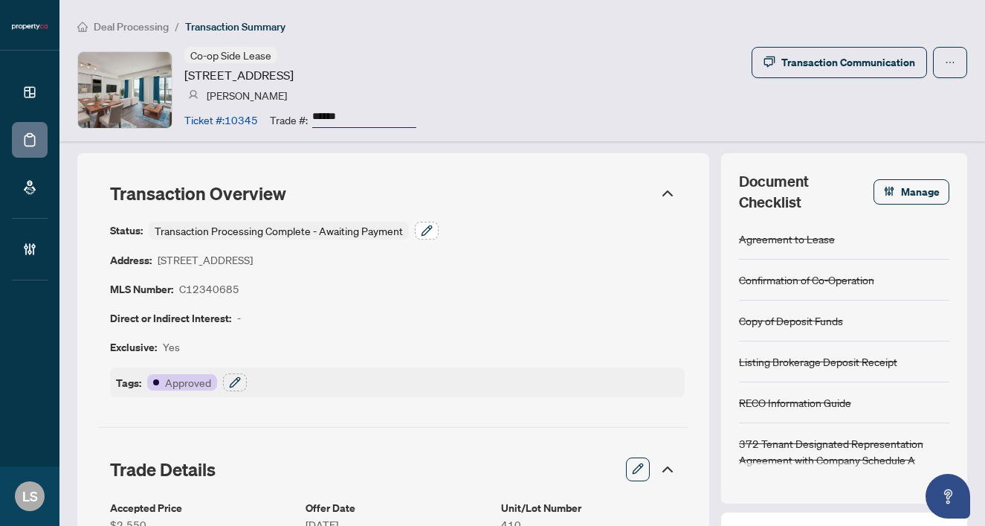
click at [424, 227] on icon "button" at bounding box center [427, 231] width 12 height 12
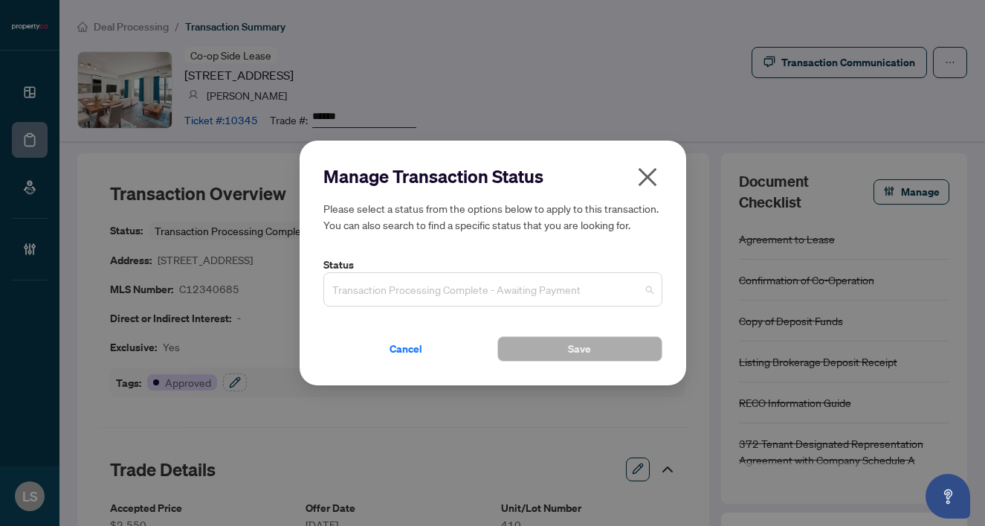
click at [373, 286] on span "Transaction Processing Complete - Awaiting Payment" at bounding box center [492, 289] width 321 height 28
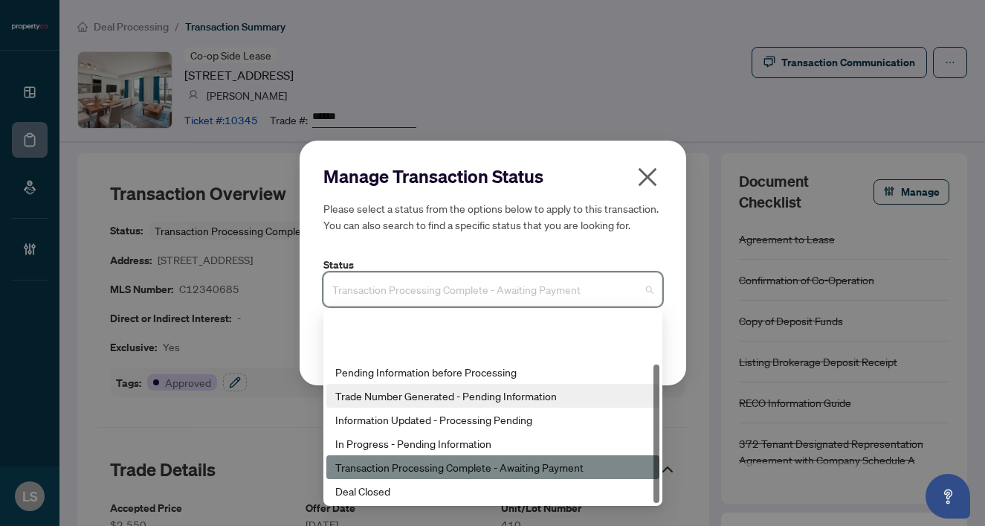
scroll to position [71, 0]
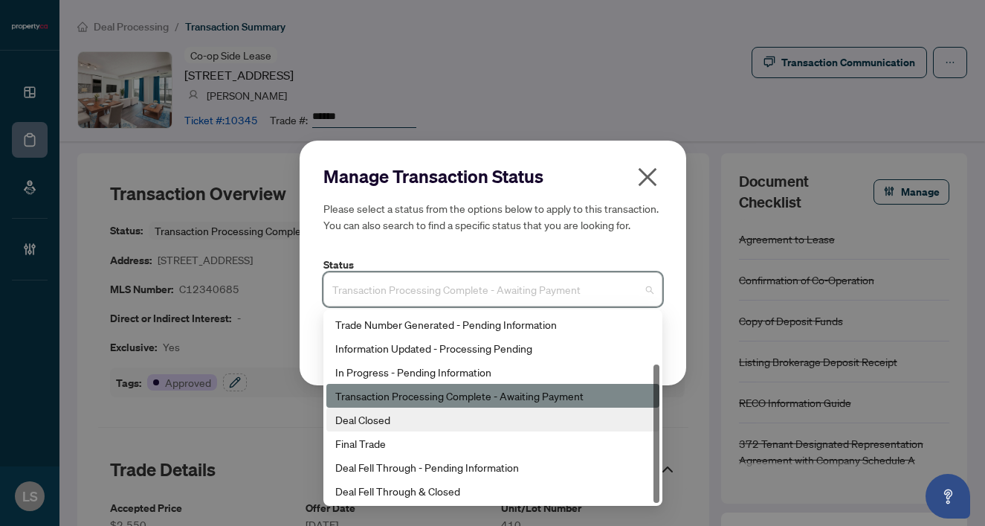
click at [373, 415] on div "Deal Closed" at bounding box center [492, 419] width 315 height 16
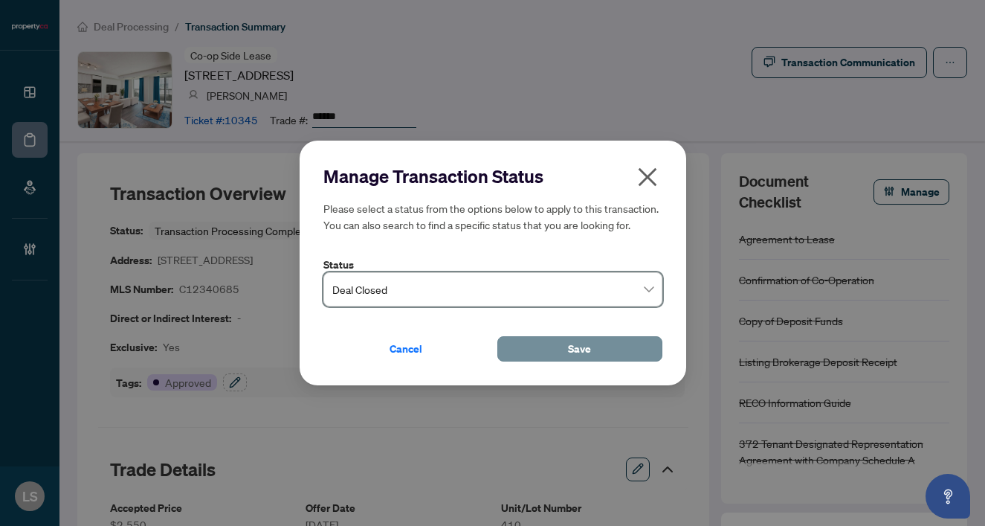
click at [600, 353] on button "Save" at bounding box center [580, 348] width 165 height 25
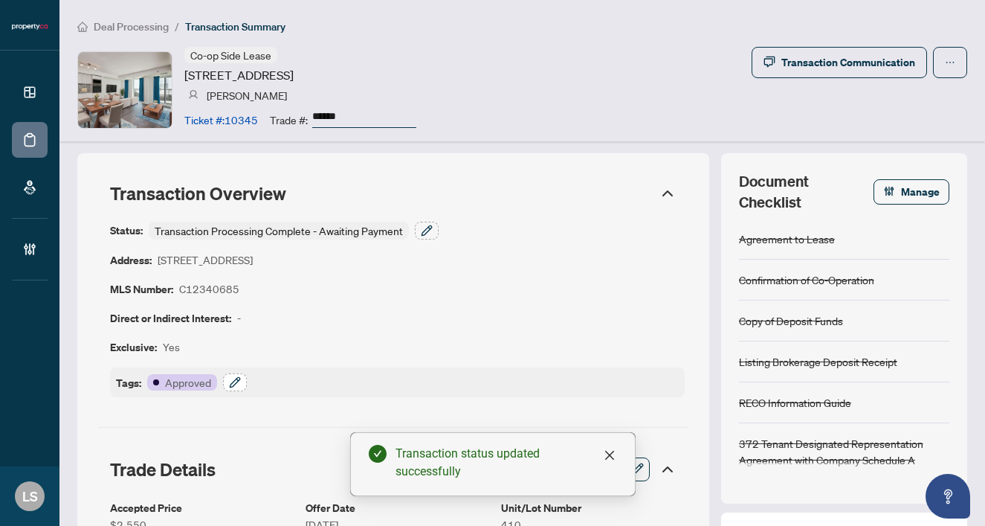
click at [234, 380] on icon "button" at bounding box center [235, 382] width 10 height 10
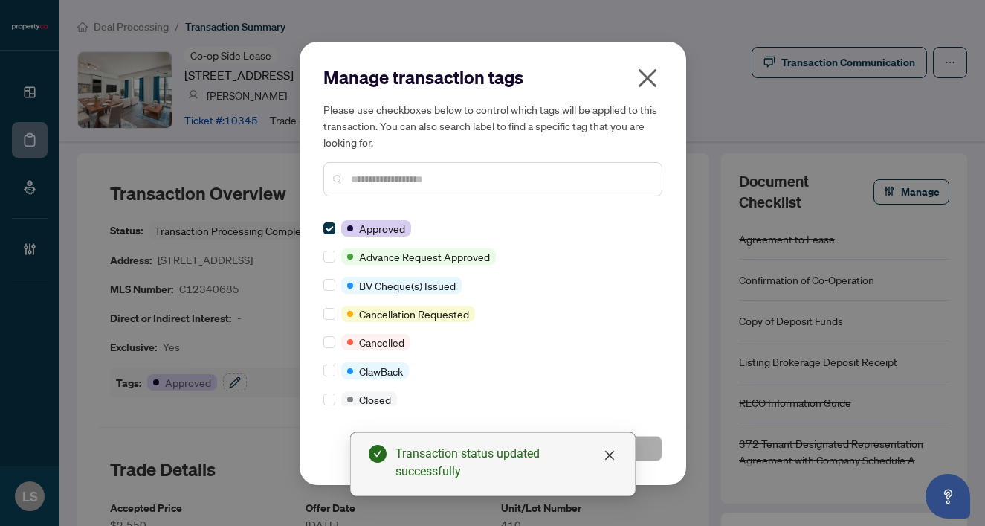
click at [382, 208] on div "Manage transaction tags Please use checkboxes below to control which tags will …" at bounding box center [493, 263] width 339 height 396
click at [377, 199] on div "Manage transaction tags Please use checkboxes below to control which tags will …" at bounding box center [493, 136] width 339 height 143
click at [372, 181] on input "text" at bounding box center [500, 179] width 299 height 16
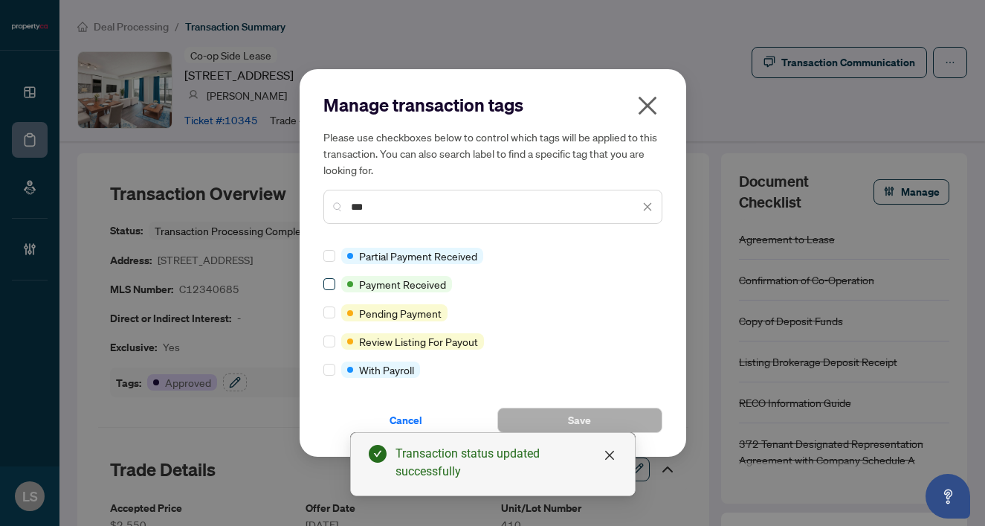
type input "***"
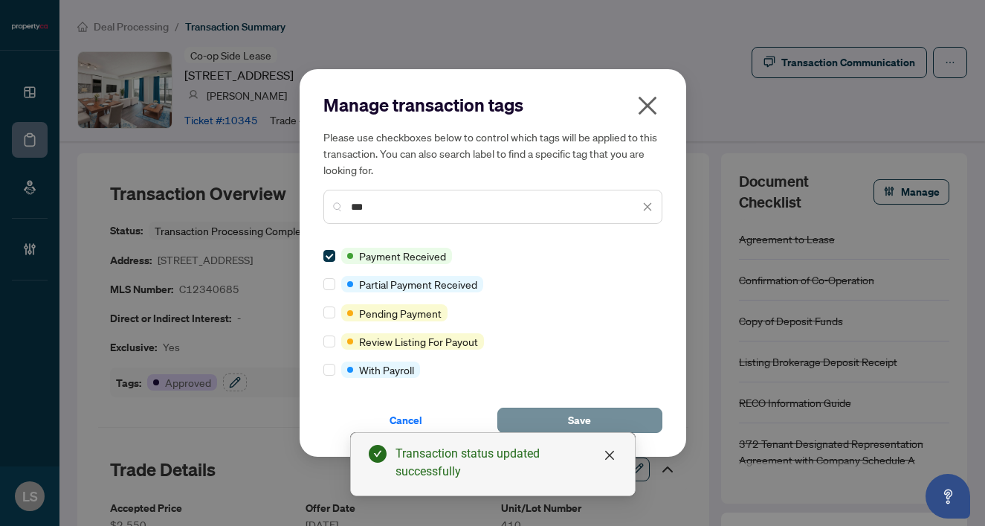
click at [570, 411] on span "Save" at bounding box center [579, 420] width 23 height 24
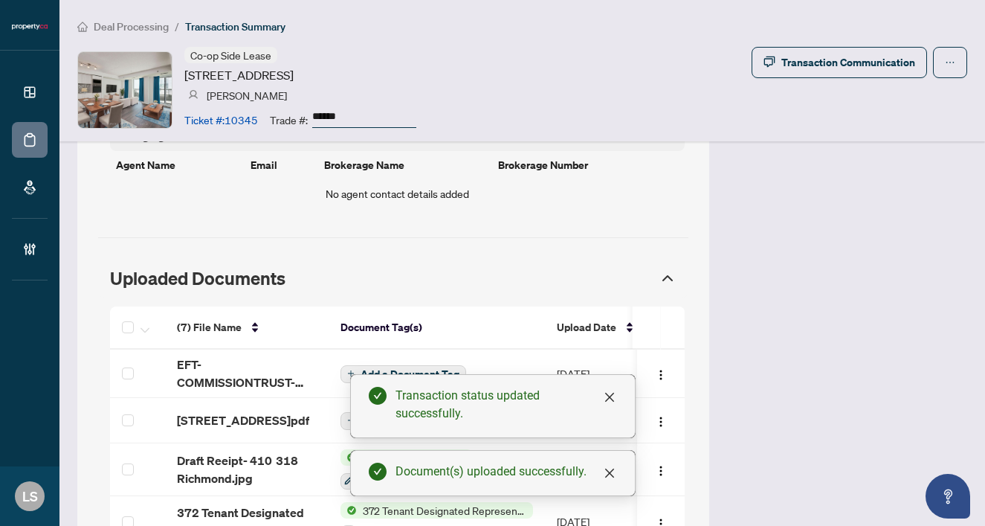
scroll to position [1371, 0]
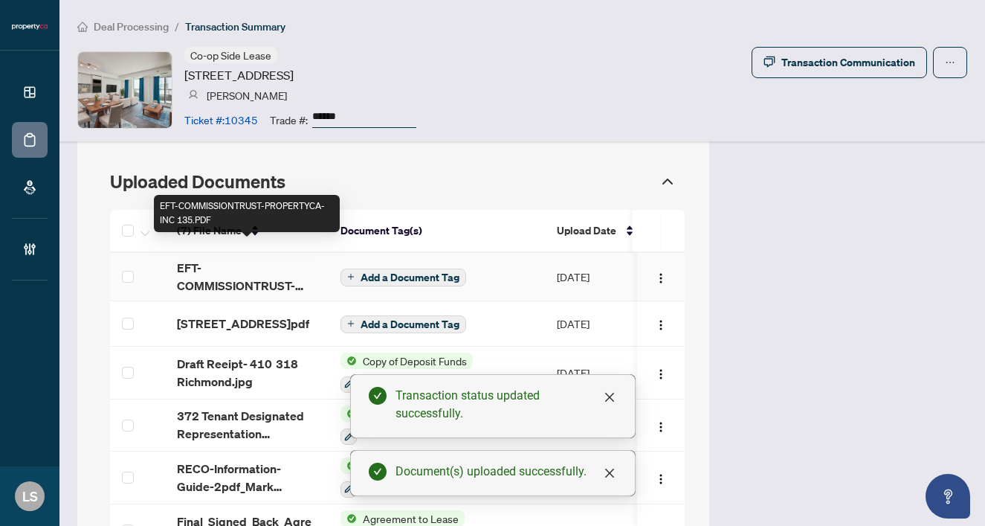
click at [210, 265] on span "EFT-COMMISSIONTRUST-PROPERTYCA-INC 135.PDF" at bounding box center [247, 277] width 140 height 36
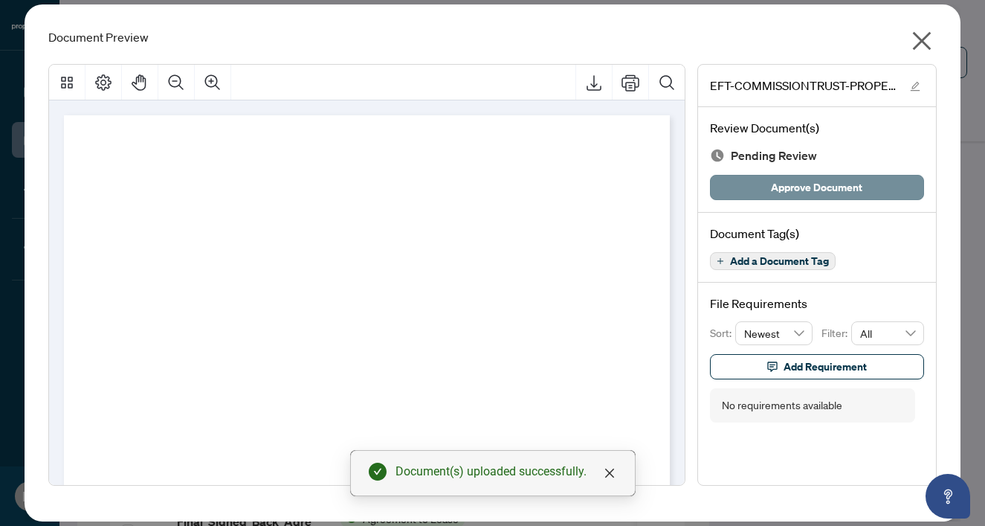
click at [795, 193] on span "Approve Document" at bounding box center [816, 188] width 91 height 24
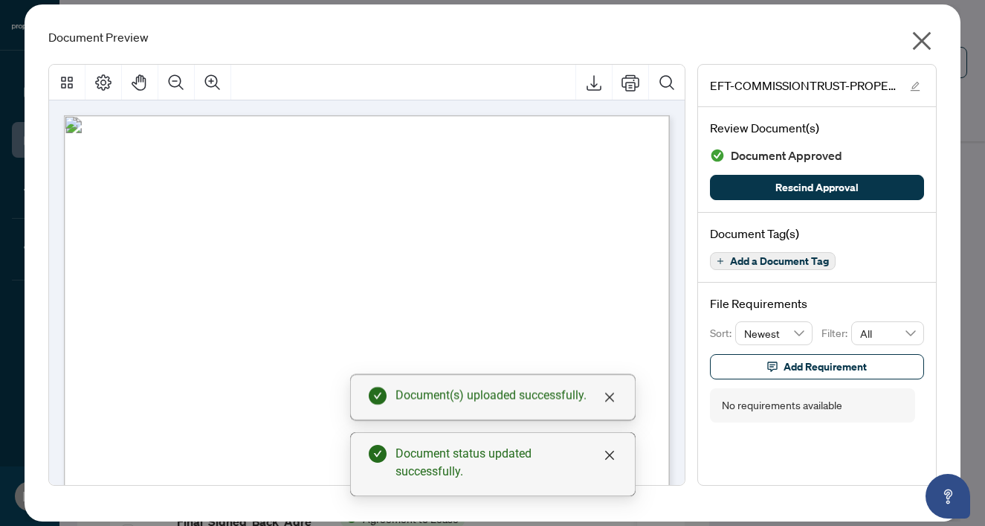
click at [922, 48] on icon "close" at bounding box center [922, 41] width 24 height 24
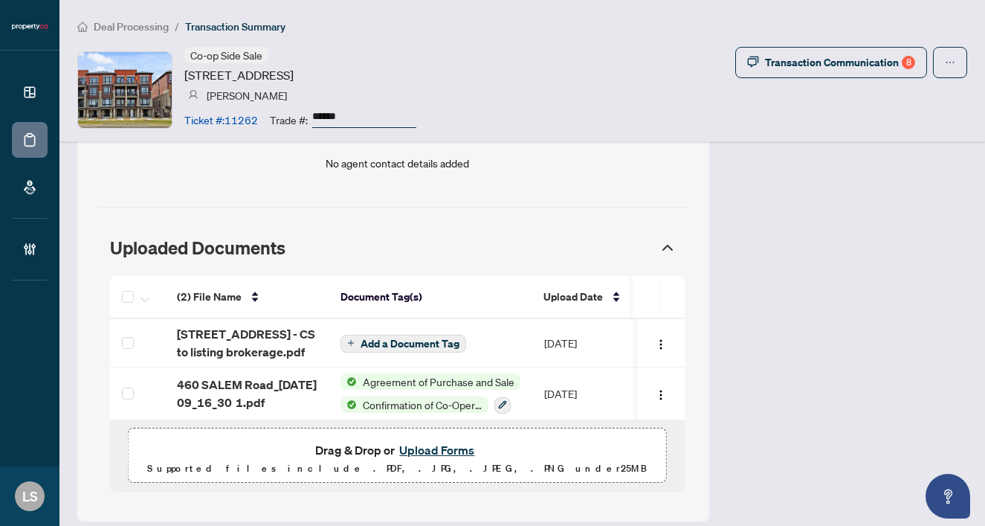
scroll to position [1246, 0]
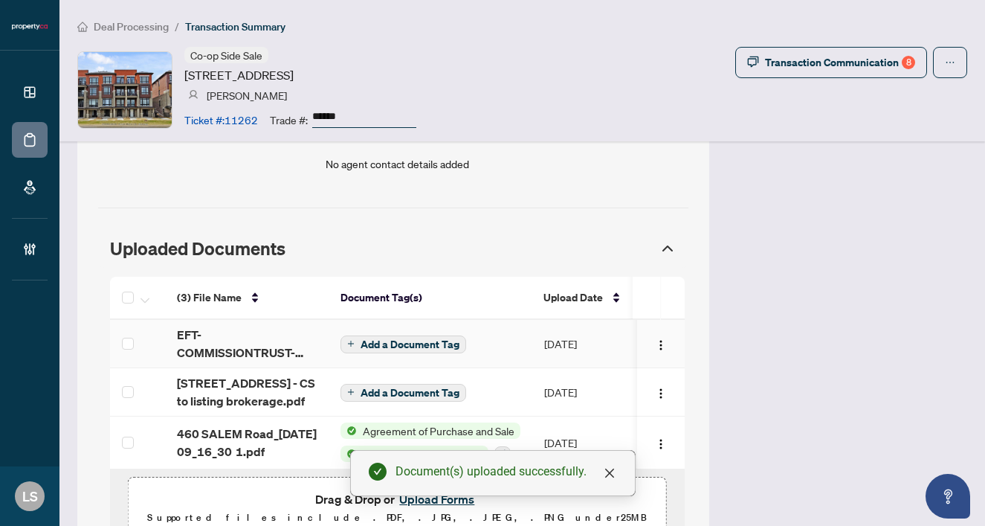
click at [205, 327] on span "EFT-COMMISSIONTRUST-9005--PROPERTYCA-INC-BROKERAGE 4.PDF" at bounding box center [247, 344] width 140 height 36
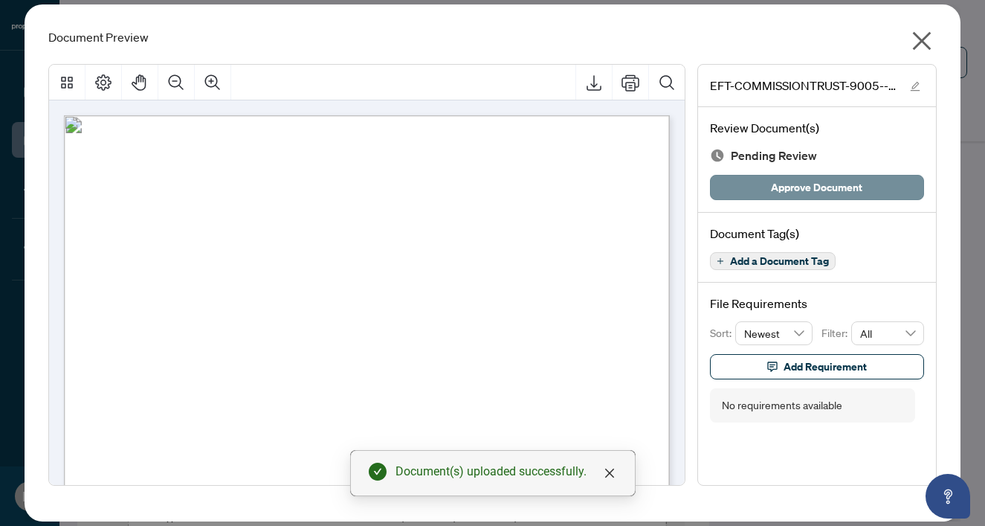
click at [799, 191] on span "Approve Document" at bounding box center [816, 188] width 91 height 24
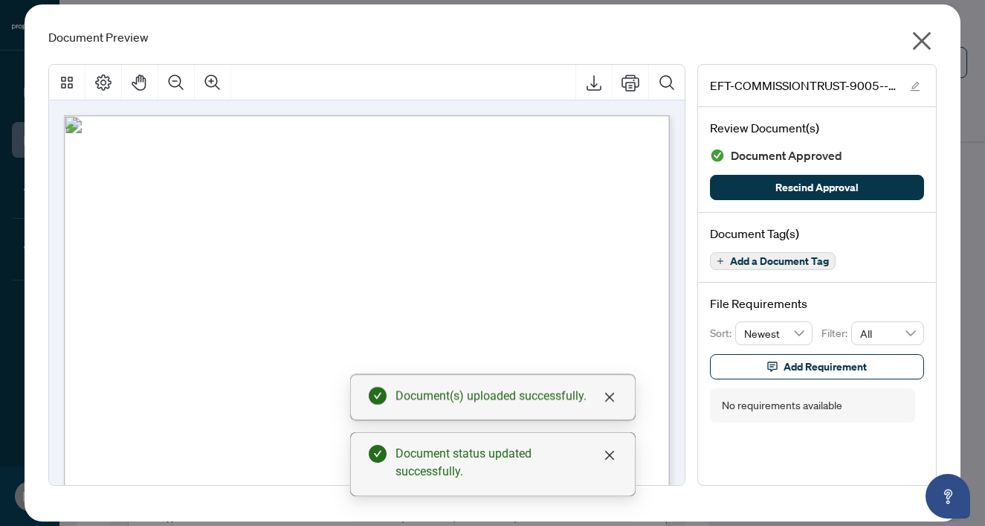
click at [921, 42] on icon "close" at bounding box center [922, 41] width 19 height 19
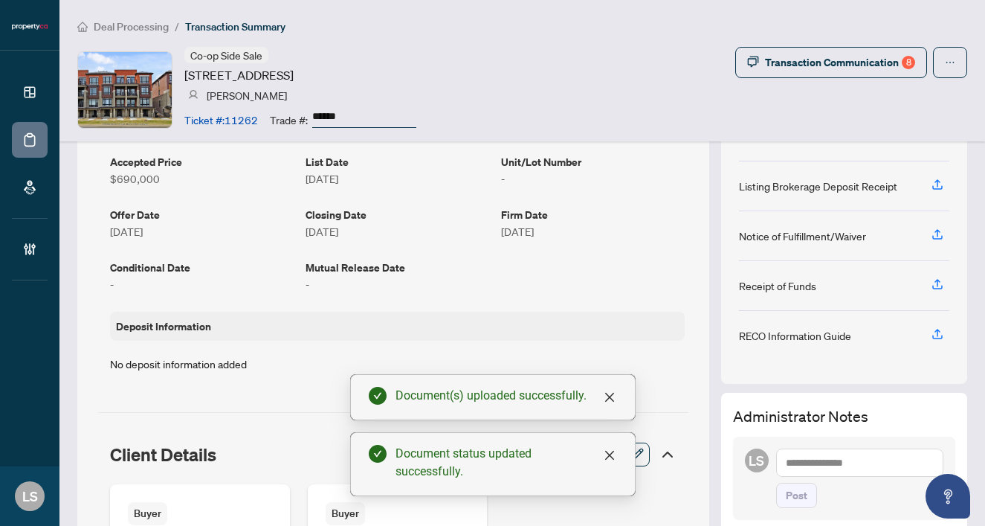
scroll to position [180, 0]
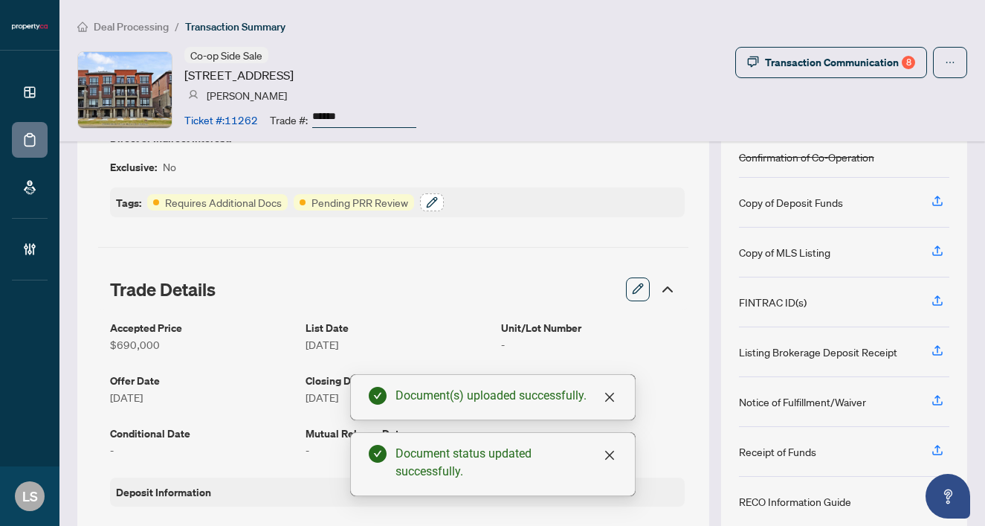
click at [435, 205] on icon "button" at bounding box center [432, 202] width 12 height 12
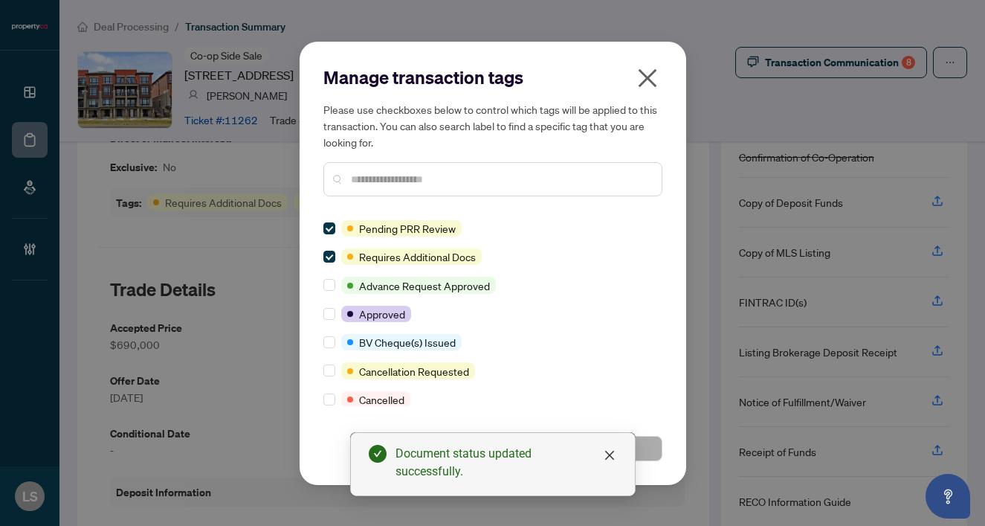
click at [392, 182] on input "text" at bounding box center [500, 179] width 299 height 16
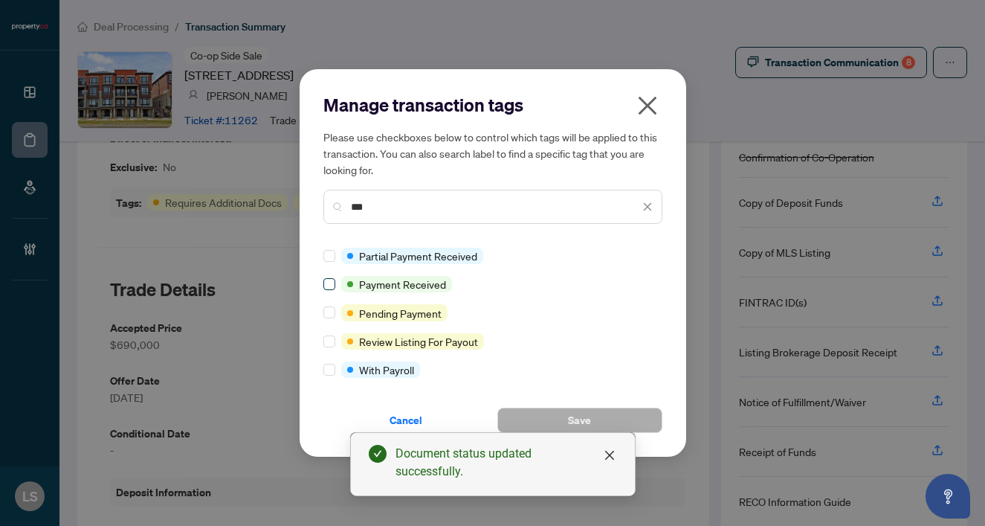
type input "***"
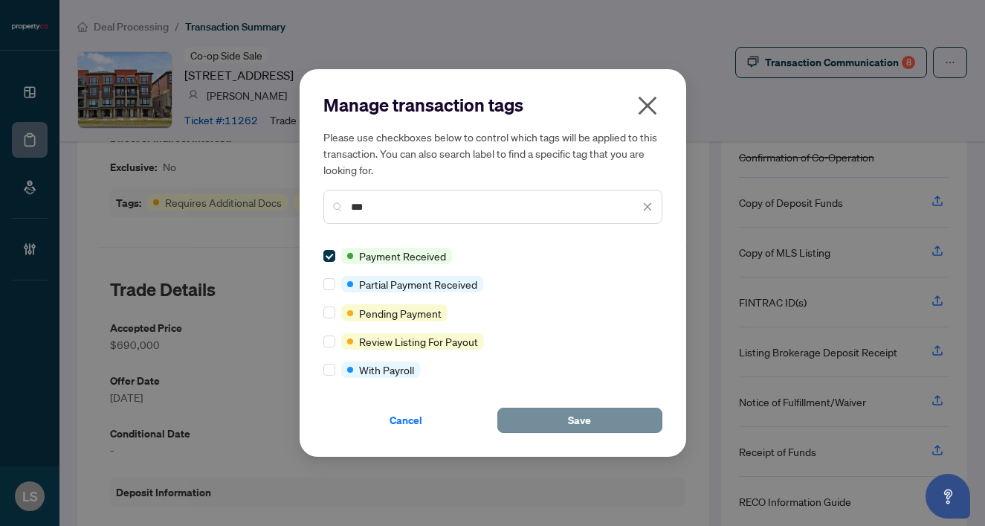
click at [627, 417] on button "Save" at bounding box center [580, 420] width 165 height 25
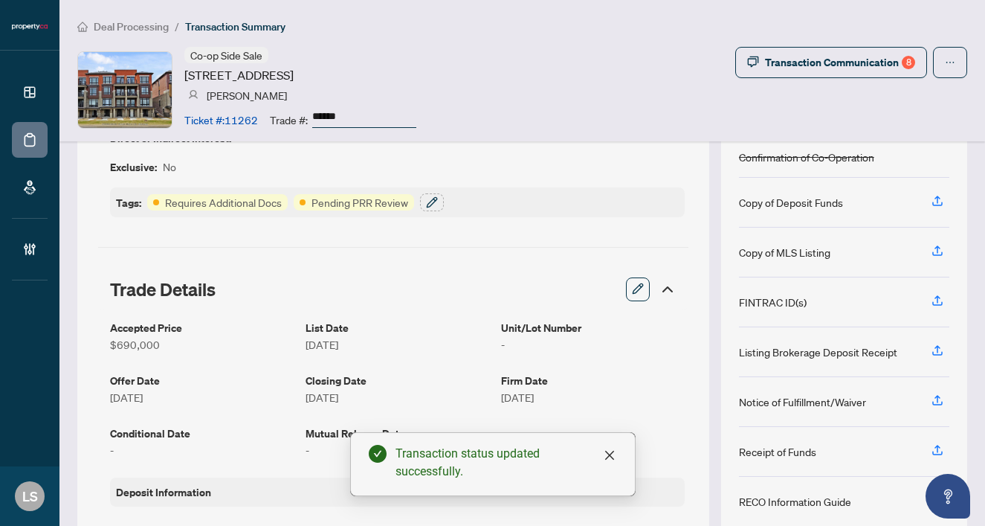
scroll to position [113, 0]
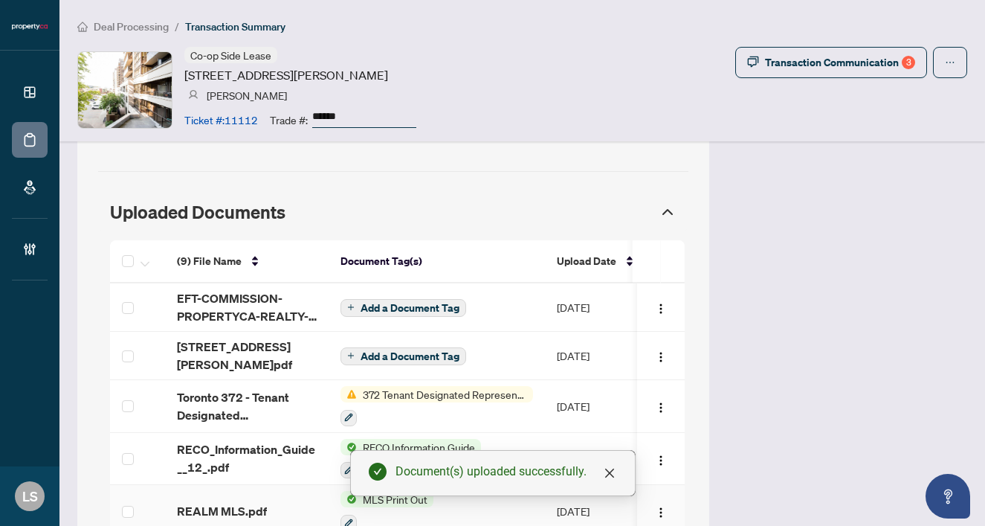
scroll to position [1078, 0]
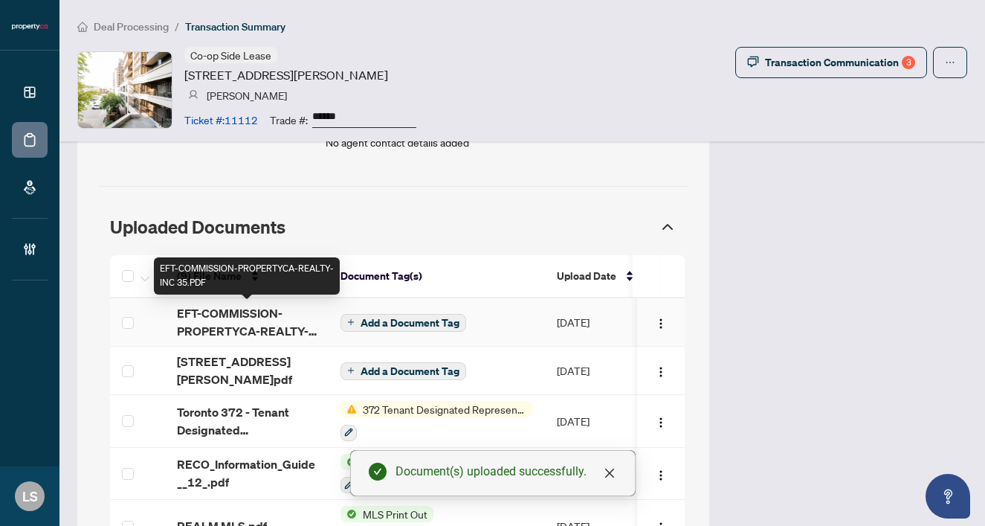
click at [208, 315] on span "EFT-COMMISSION-PROPERTYCA-REALTY-INC 35.PDF" at bounding box center [247, 322] width 140 height 36
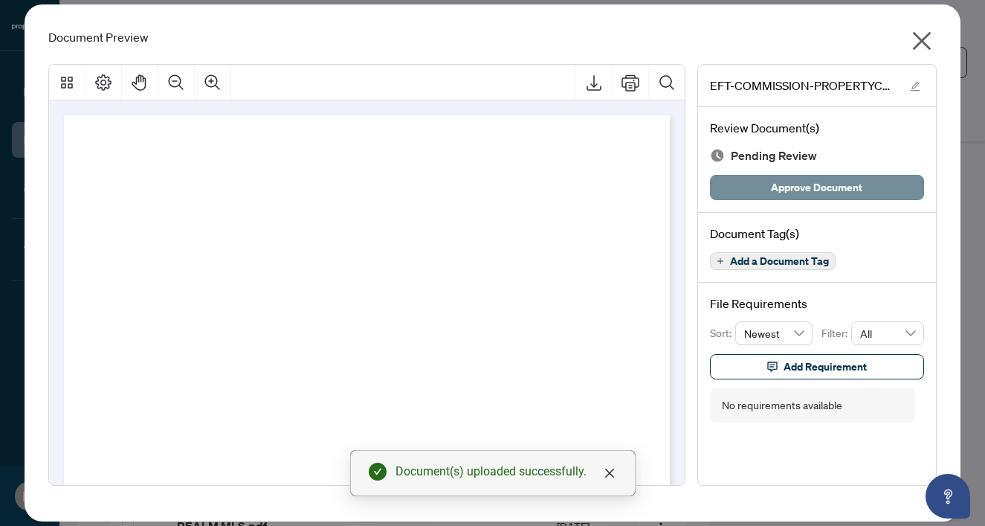
click at [786, 194] on span "Approve Document" at bounding box center [816, 188] width 91 height 24
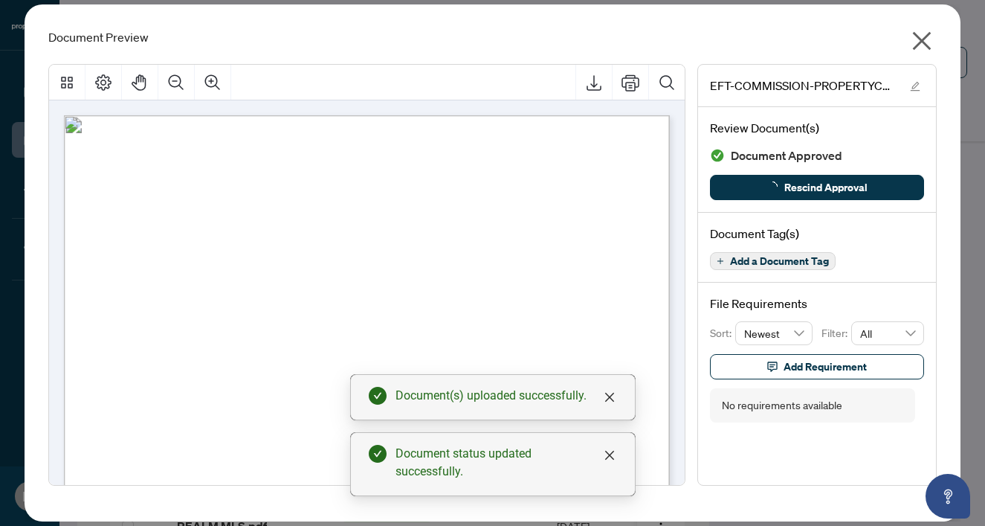
click at [923, 39] on icon "close" at bounding box center [922, 41] width 19 height 19
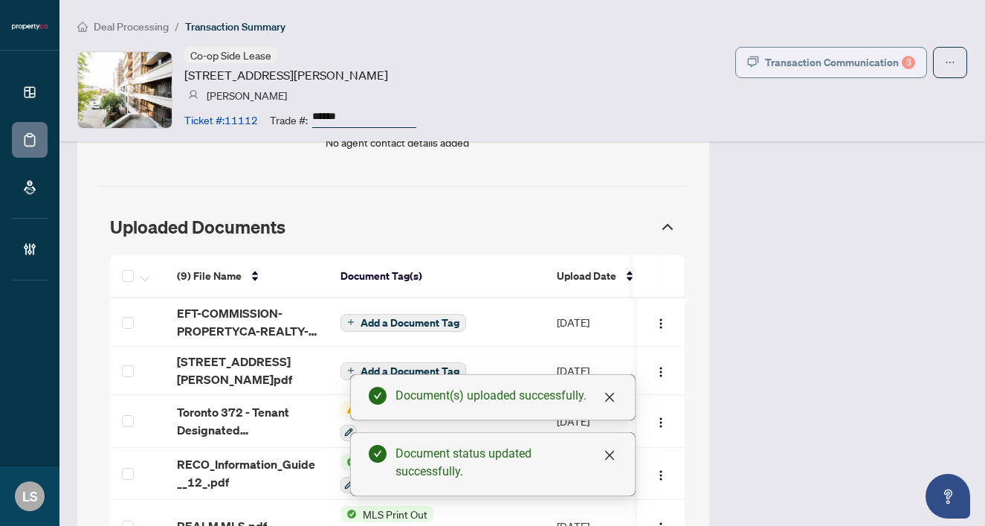
click at [815, 54] on div "Transaction Communication 3" at bounding box center [840, 63] width 150 height 24
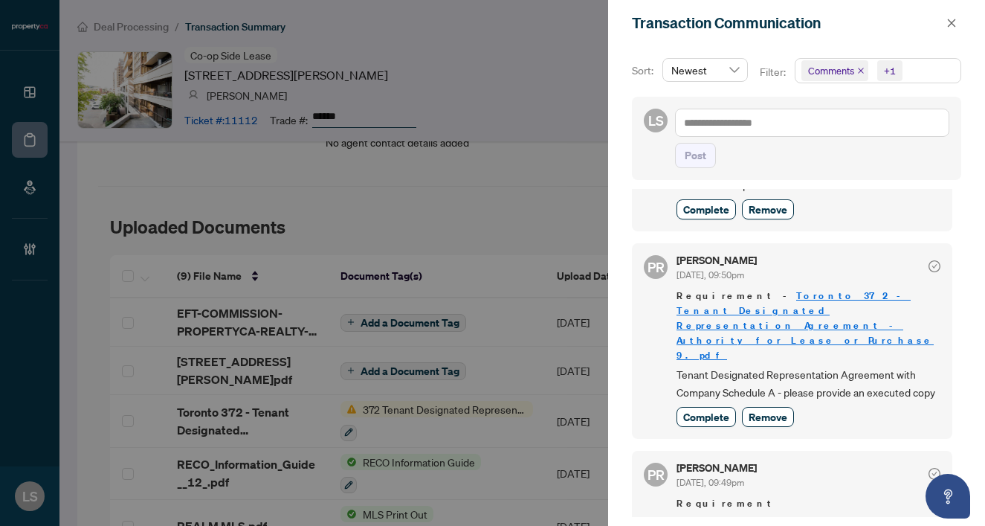
scroll to position [128, 0]
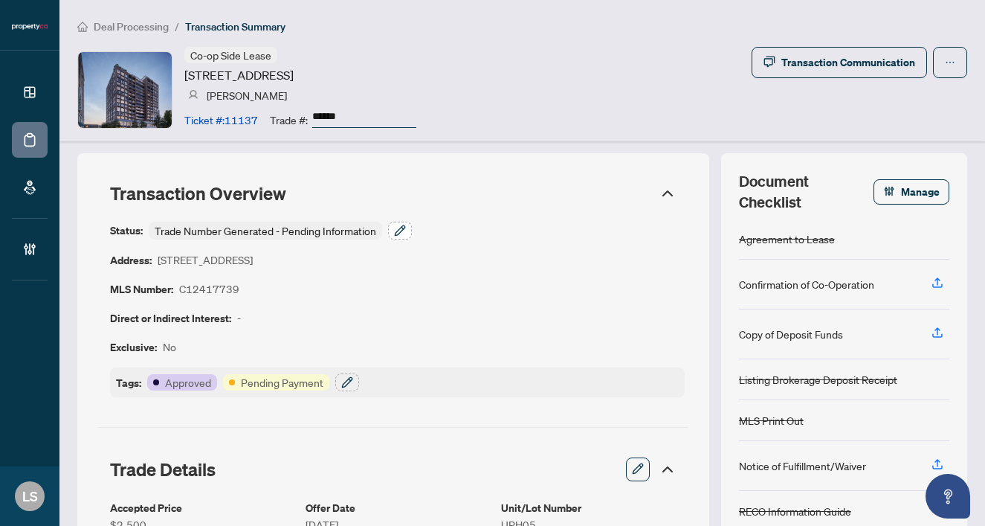
click at [405, 225] on icon "button" at bounding box center [400, 230] width 10 height 10
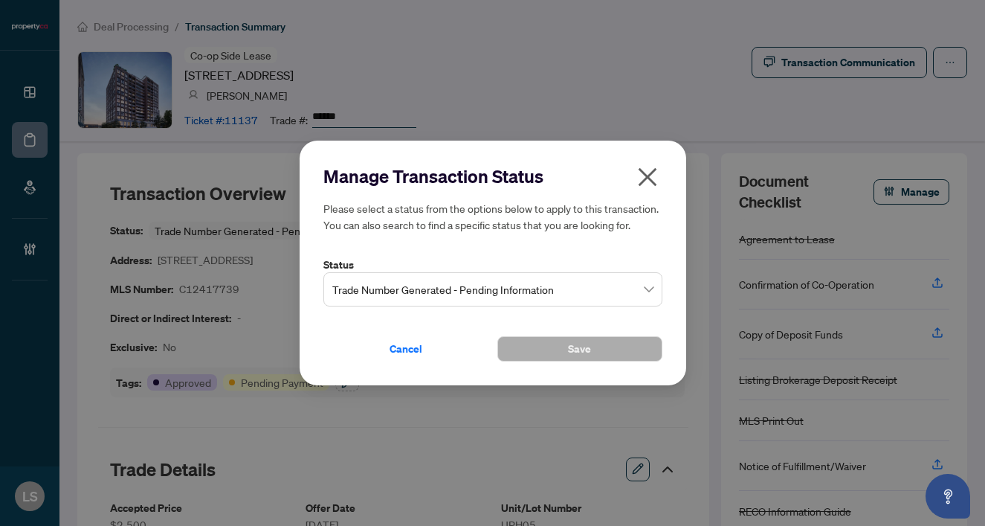
click at [398, 295] on span "Trade Number Generated - Pending Information" at bounding box center [492, 289] width 321 height 28
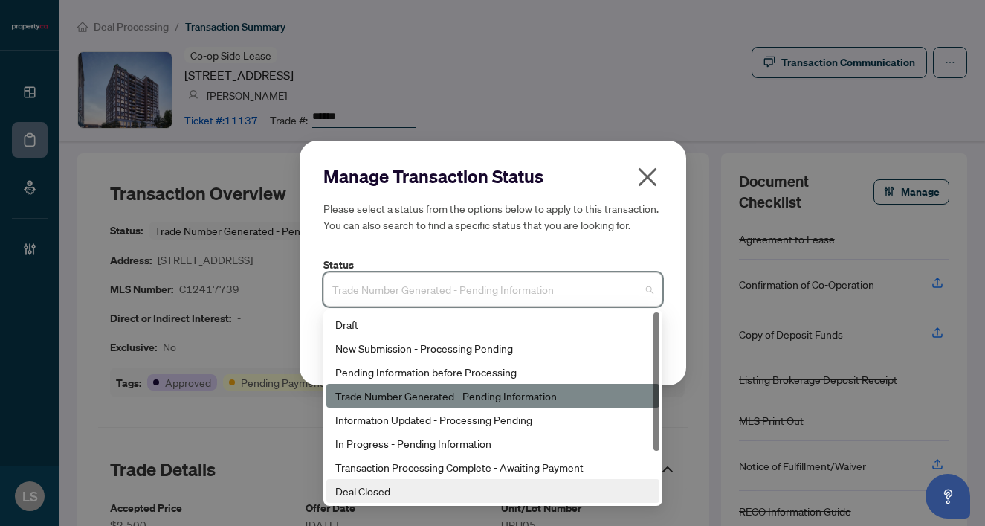
click at [417, 483] on div "Deal Closed" at bounding box center [492, 491] width 315 height 16
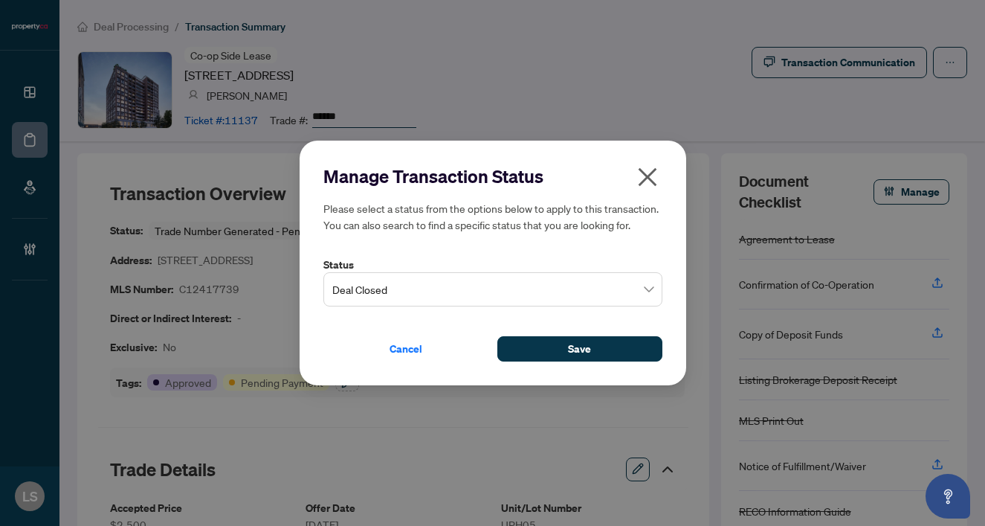
click at [546, 364] on div "Manage Transaction Status Please select a status from the options below to appl…" at bounding box center [493, 263] width 387 height 245
click at [538, 348] on button "Save" at bounding box center [580, 348] width 165 height 25
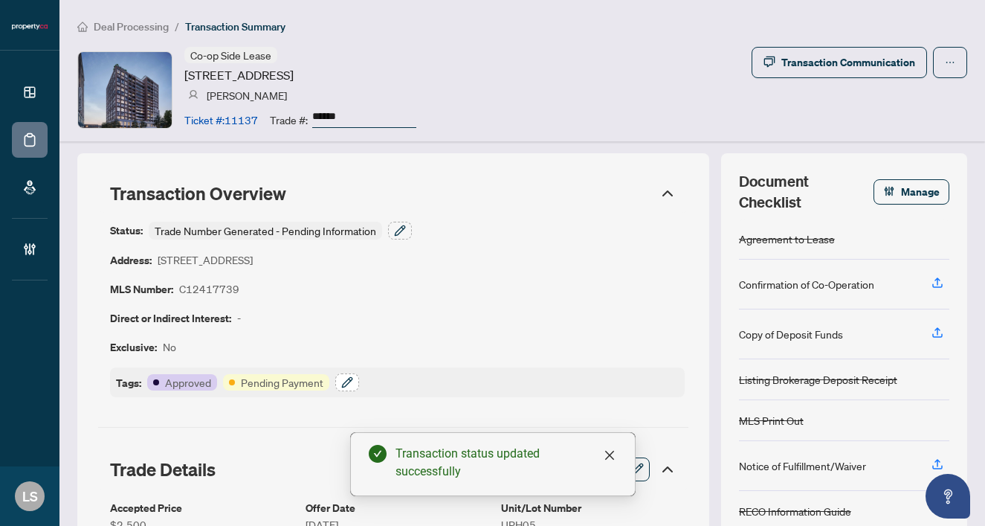
click at [348, 376] on icon "button" at bounding box center [347, 382] width 12 height 12
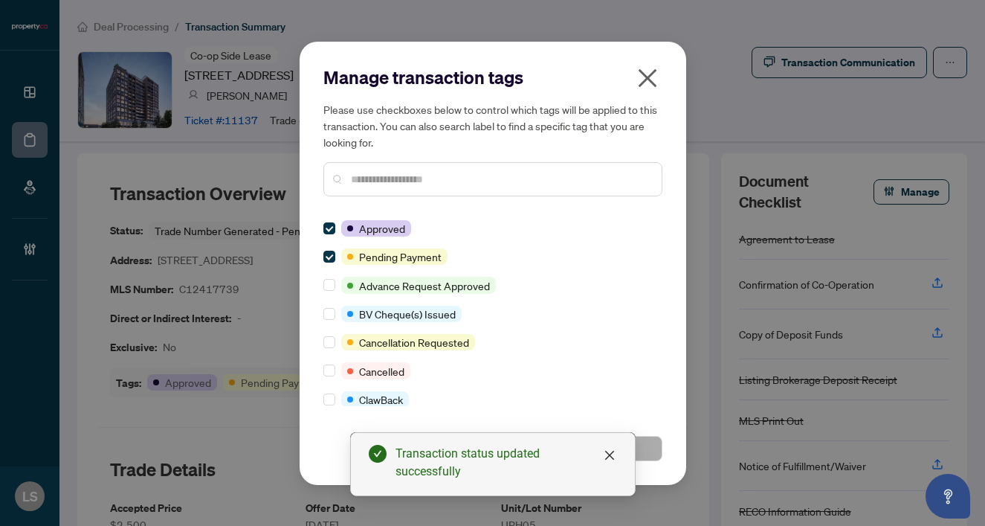
click at [376, 177] on input "text" at bounding box center [500, 179] width 299 height 16
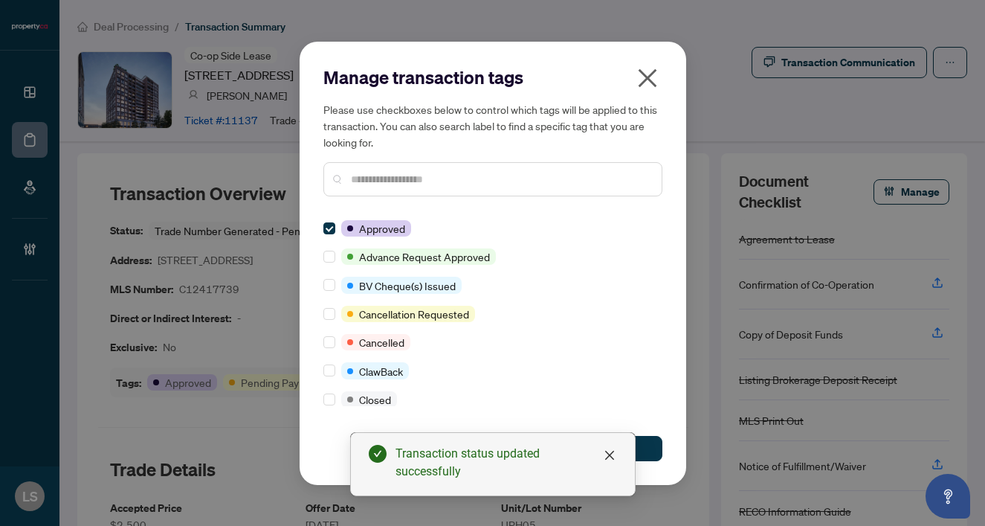
click at [375, 179] on input "text" at bounding box center [500, 179] width 299 height 16
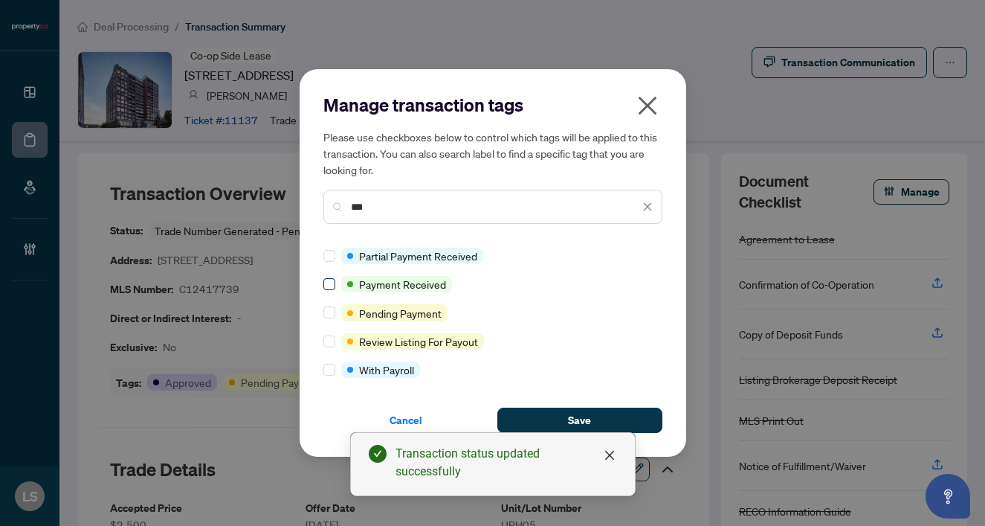
type input "***"
click at [333, 282] on span at bounding box center [330, 284] width 12 height 12
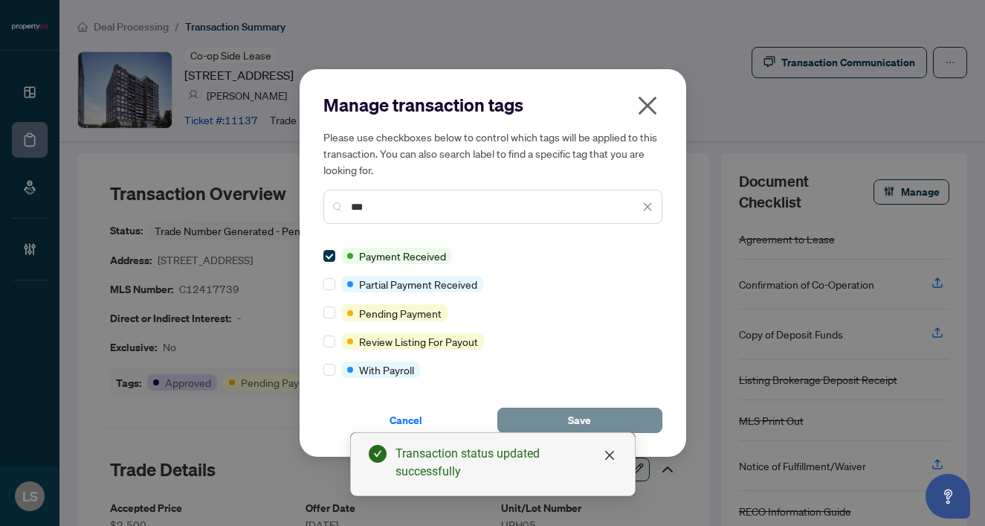
click at [570, 418] on span "Save" at bounding box center [579, 420] width 23 height 24
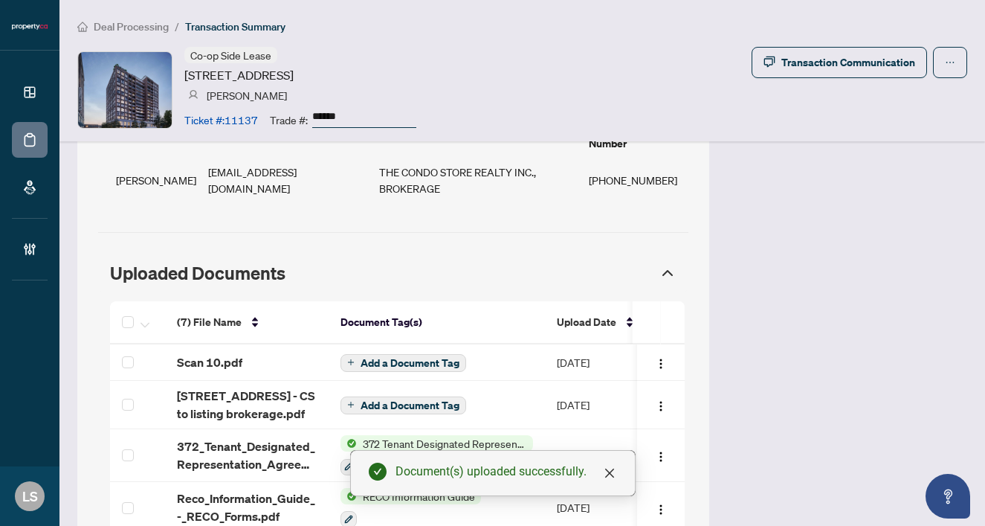
scroll to position [1302, 0]
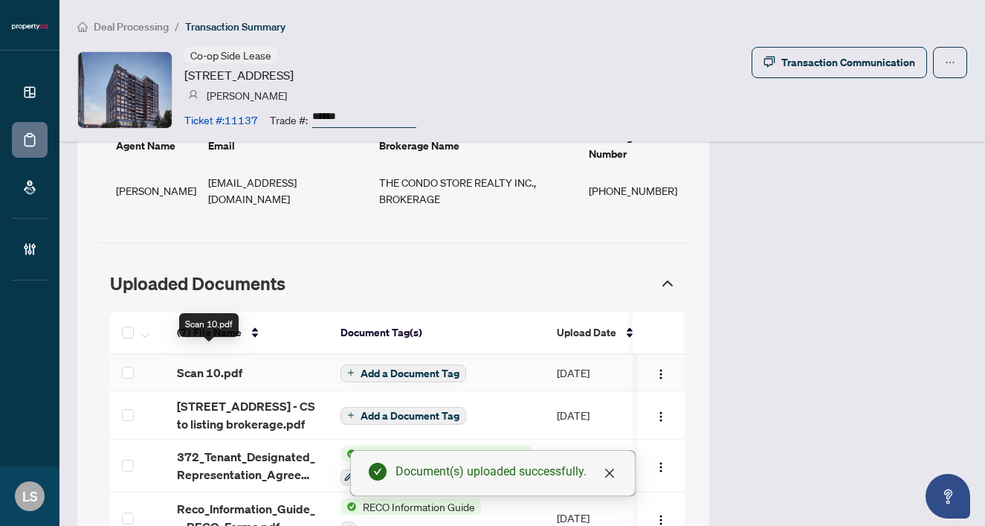
click at [220, 364] on span "Scan 10.pdf" at bounding box center [209, 373] width 65 height 18
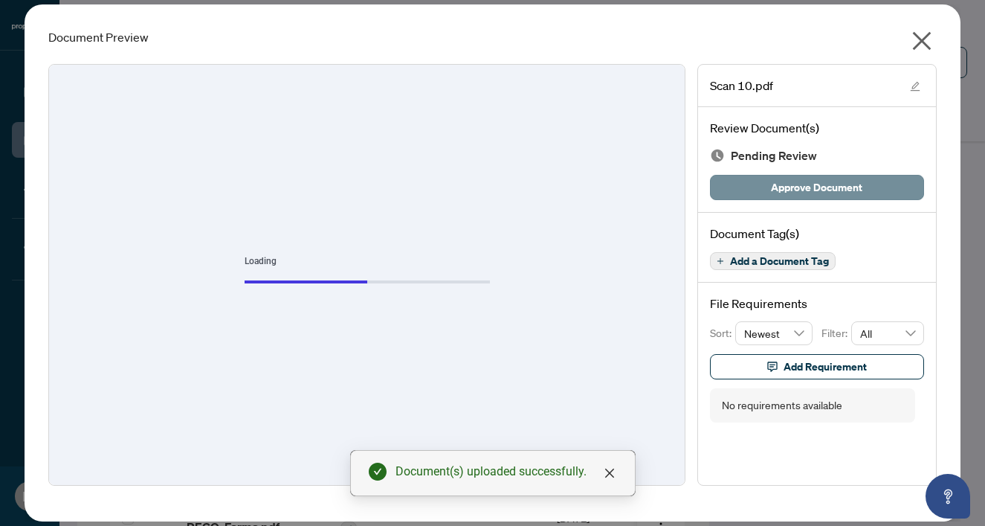
click at [770, 189] on button "Approve Document" at bounding box center [817, 187] width 214 height 25
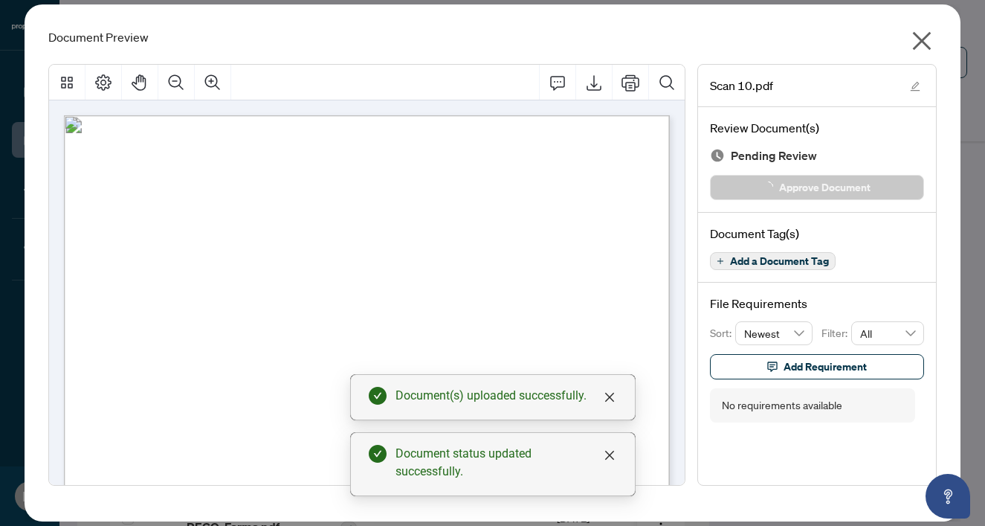
click at [924, 38] on icon "close" at bounding box center [922, 41] width 19 height 19
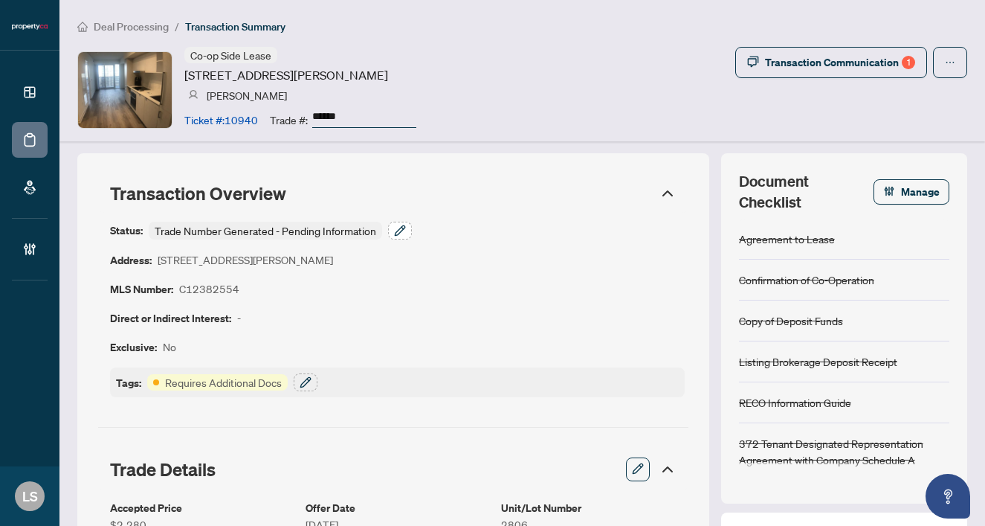
click at [402, 234] on icon "button" at bounding box center [400, 231] width 12 height 12
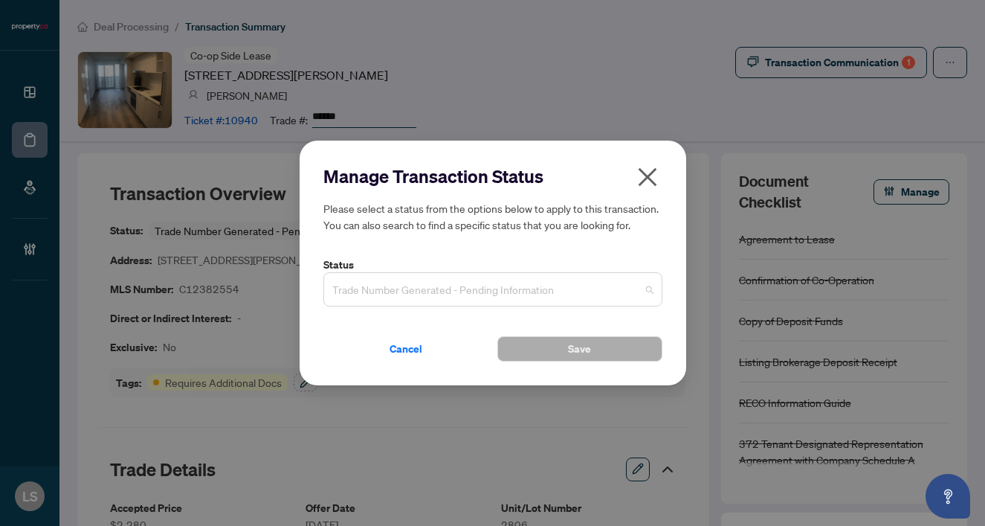
click at [433, 295] on span "Trade Number Generated - Pending Information" at bounding box center [492, 289] width 321 height 28
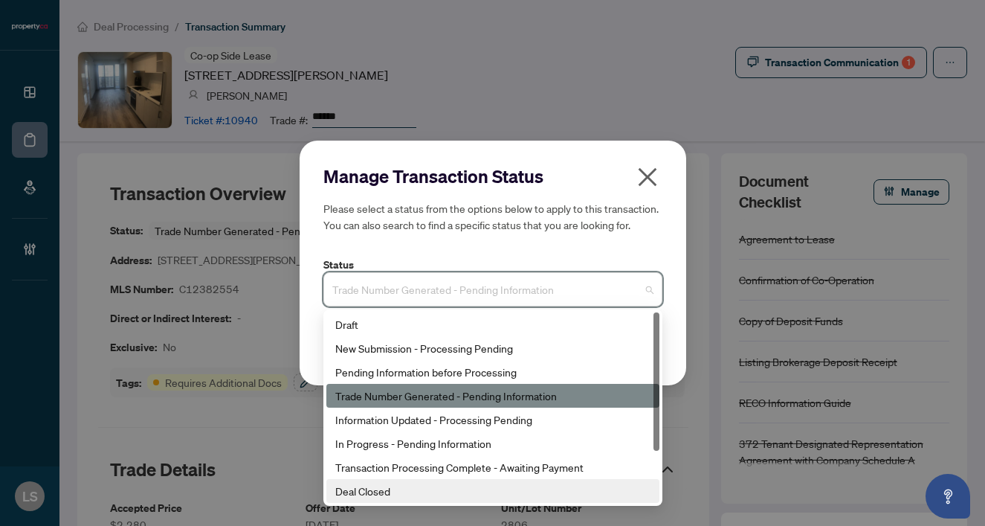
click at [385, 492] on div "Deal Closed" at bounding box center [492, 491] width 315 height 16
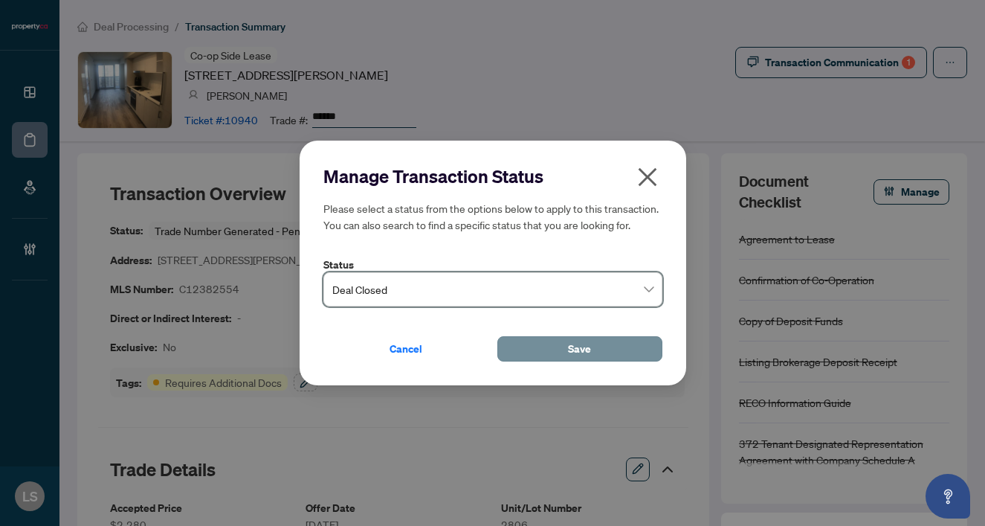
click at [609, 338] on button "Save" at bounding box center [580, 348] width 165 height 25
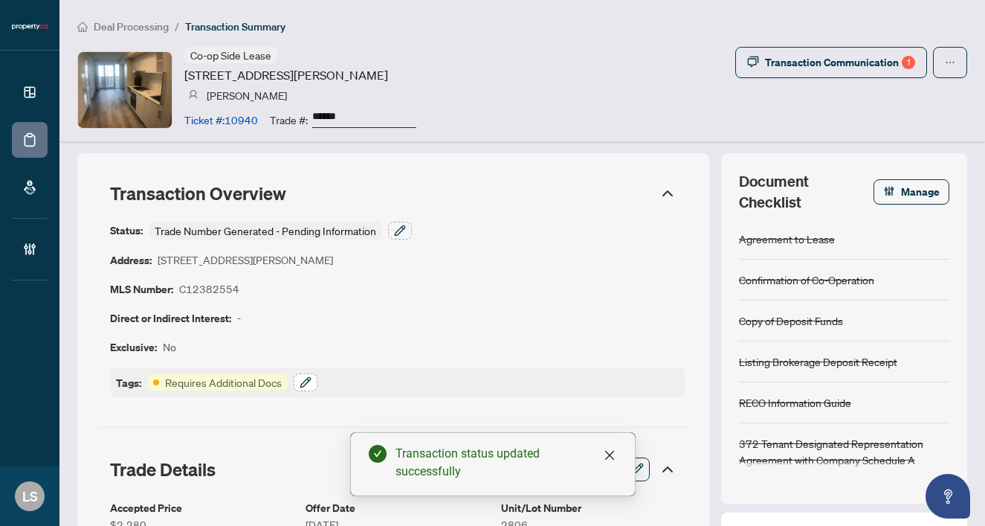
click at [309, 377] on icon "button" at bounding box center [305, 382] width 10 height 10
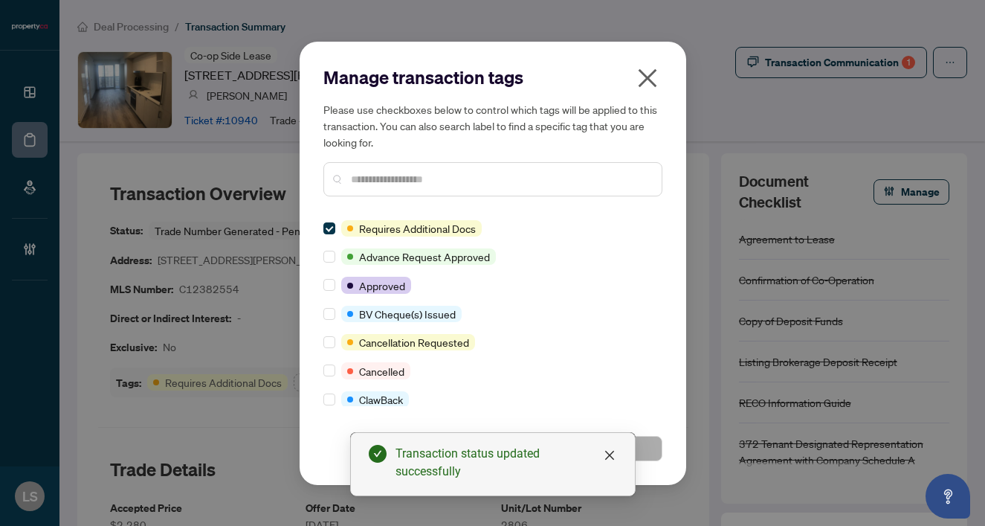
click at [393, 183] on input "text" at bounding box center [500, 179] width 299 height 16
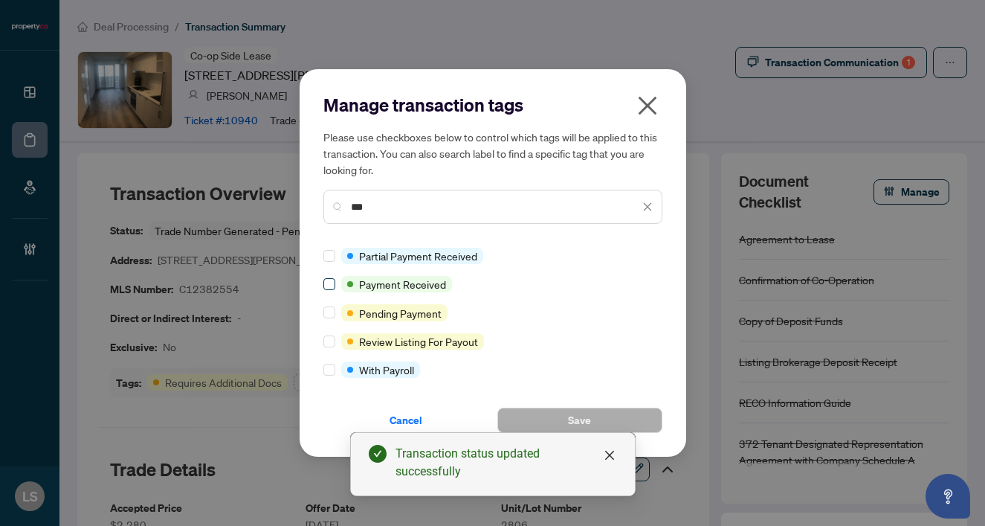
type input "***"
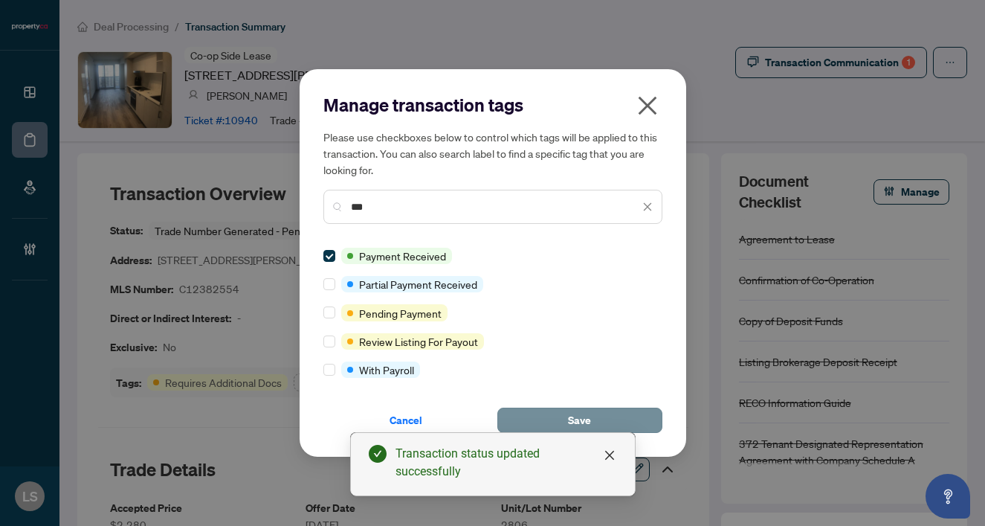
click at [543, 414] on button "Save" at bounding box center [580, 420] width 165 height 25
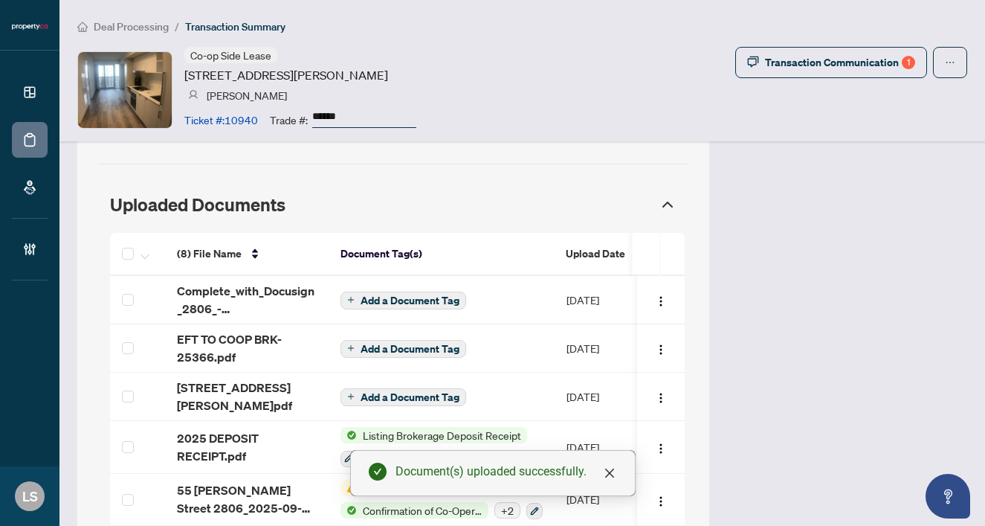
scroll to position [1561, 0]
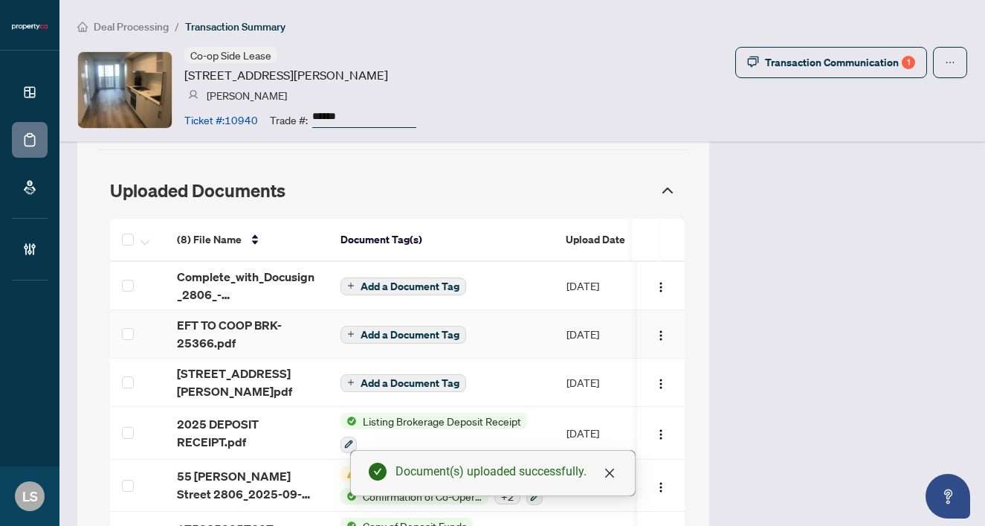
click at [187, 316] on span "EFT TO COOP BRK-25366.pdf" at bounding box center [247, 334] width 140 height 36
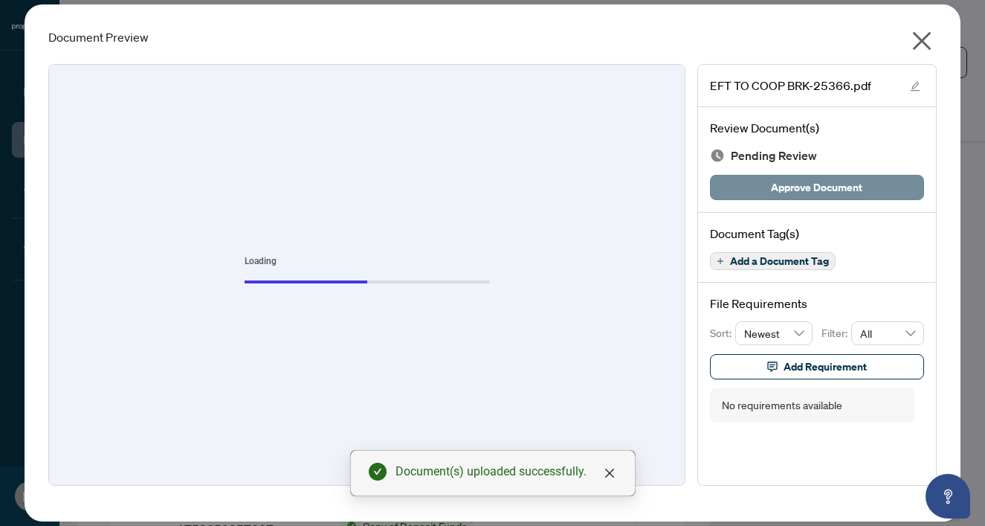
click at [827, 184] on span "Approve Document" at bounding box center [816, 188] width 91 height 24
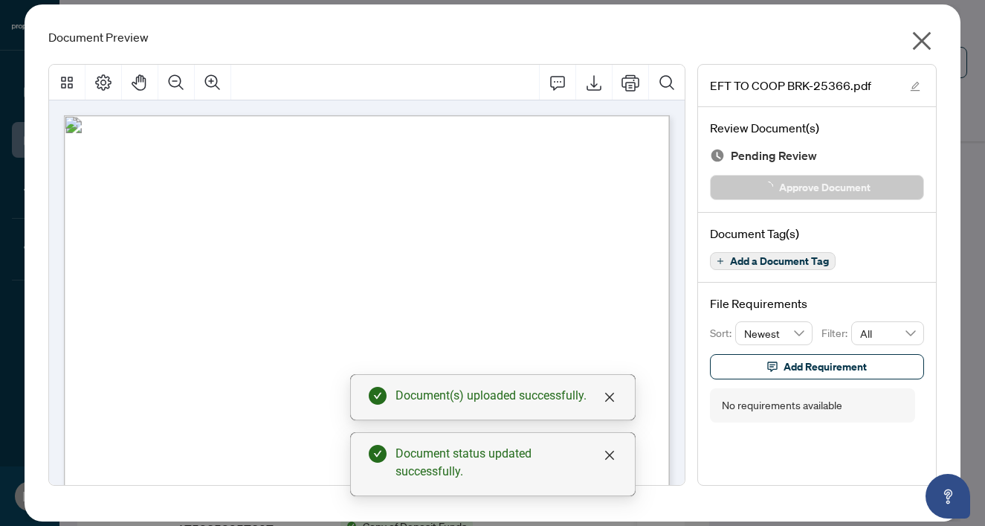
click at [927, 38] on icon "close" at bounding box center [922, 41] width 24 height 24
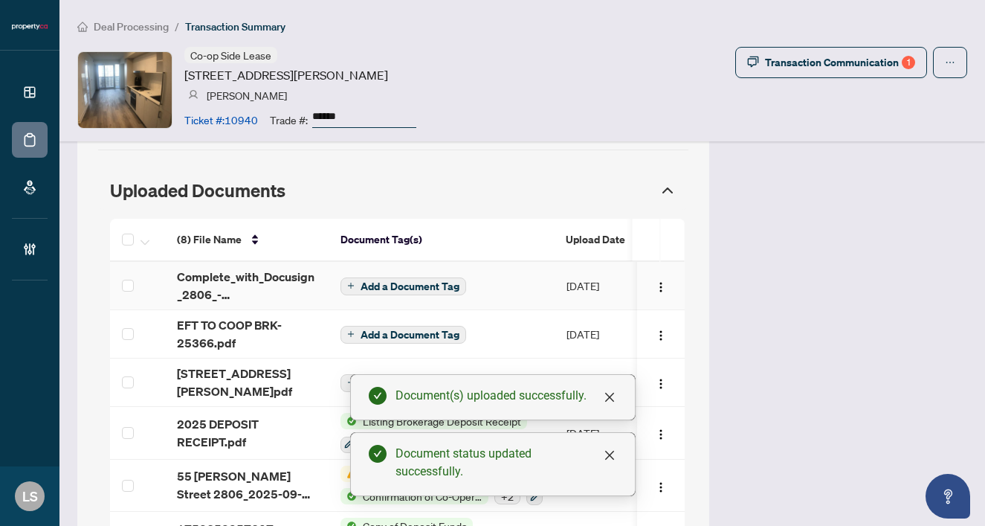
click at [403, 281] on span "Add a Document Tag" at bounding box center [410, 286] width 99 height 10
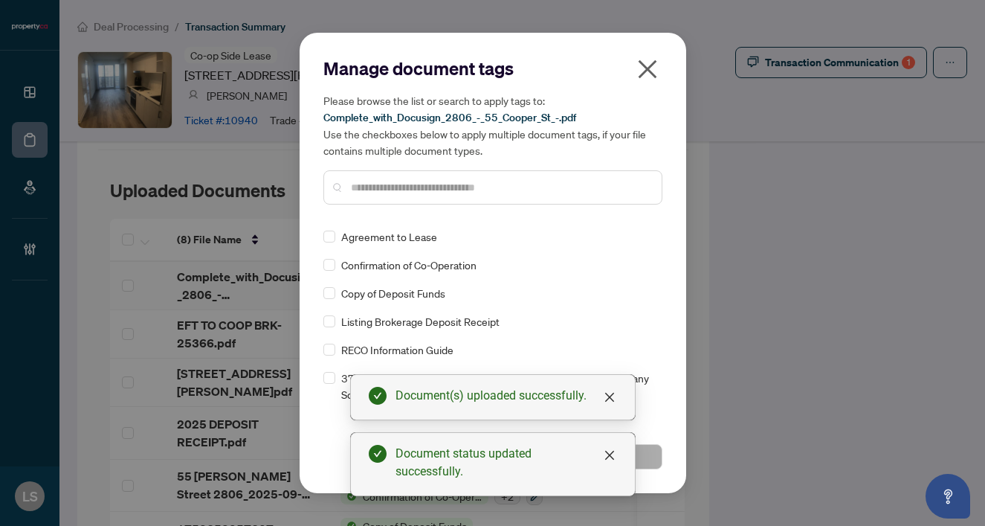
click at [368, 177] on div at bounding box center [493, 187] width 339 height 34
click at [388, 193] on input "text" at bounding box center [500, 187] width 299 height 16
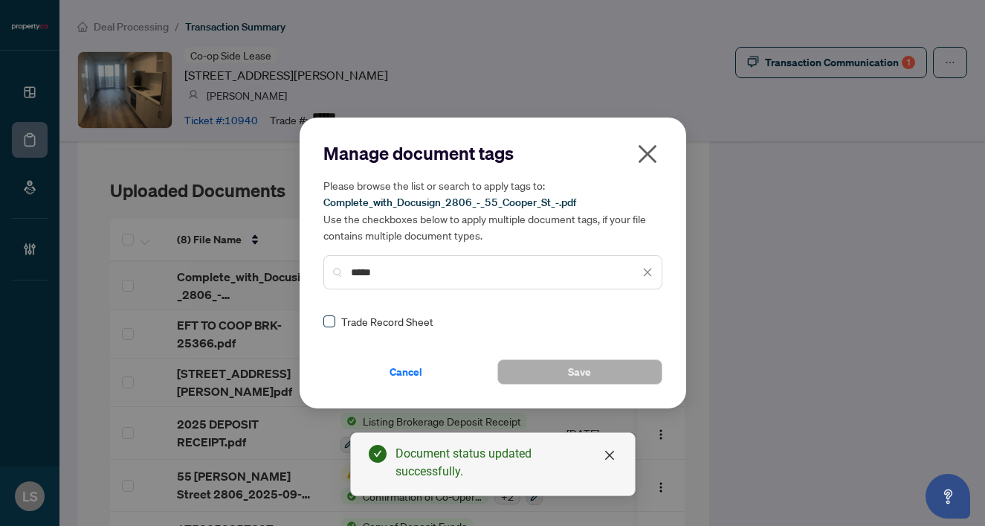
type input "*****"
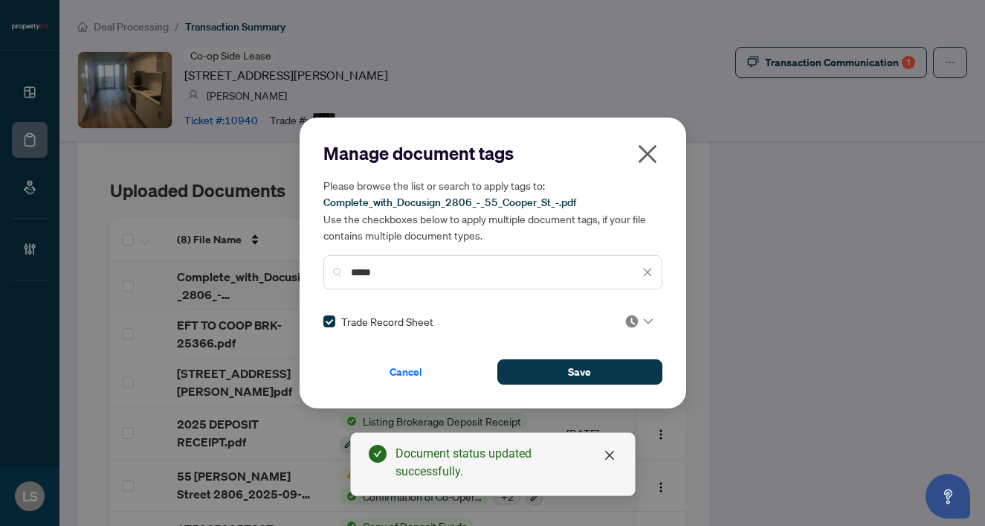
click at [638, 315] on div at bounding box center [639, 321] width 28 height 15
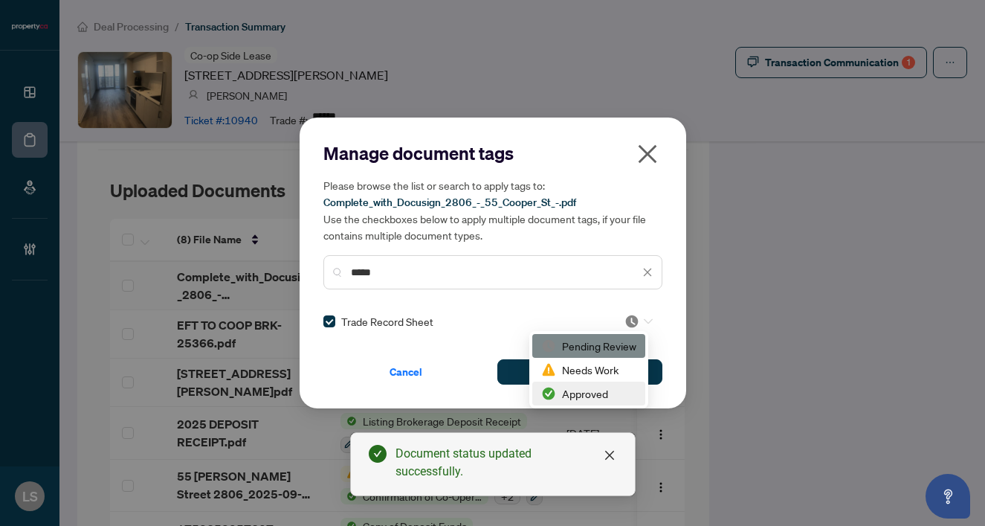
click at [581, 399] on div "Approved" at bounding box center [588, 393] width 95 height 16
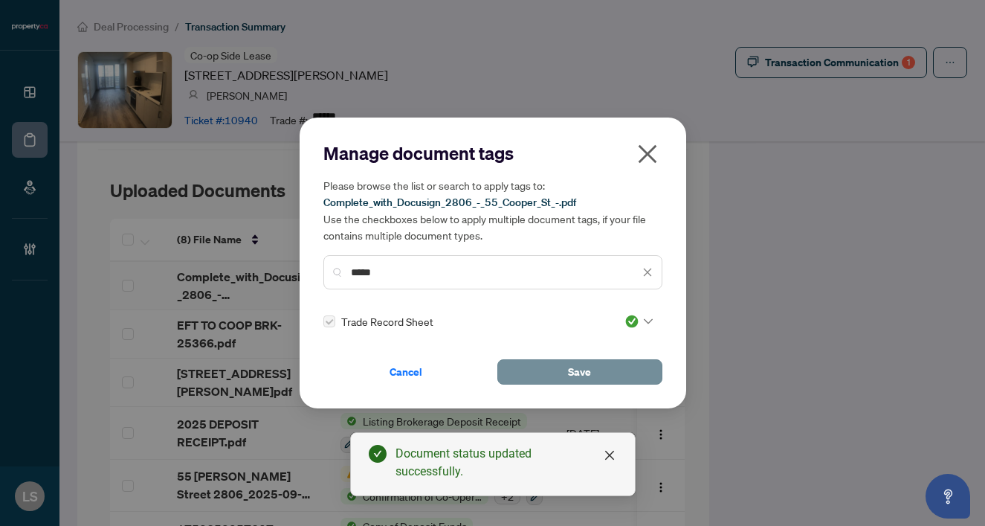
click at [556, 360] on button "Save" at bounding box center [580, 371] width 165 height 25
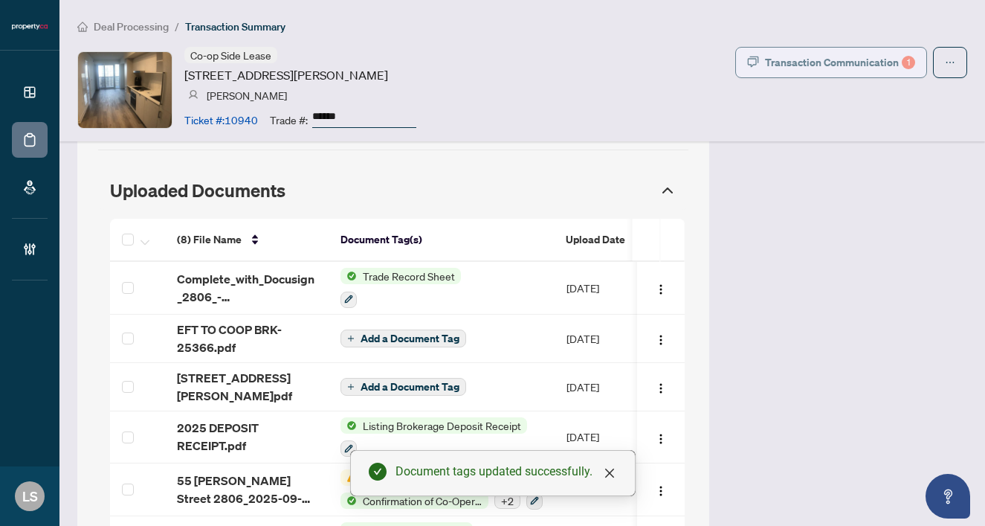
click at [804, 67] on div "Transaction Communication 1" at bounding box center [840, 63] width 150 height 24
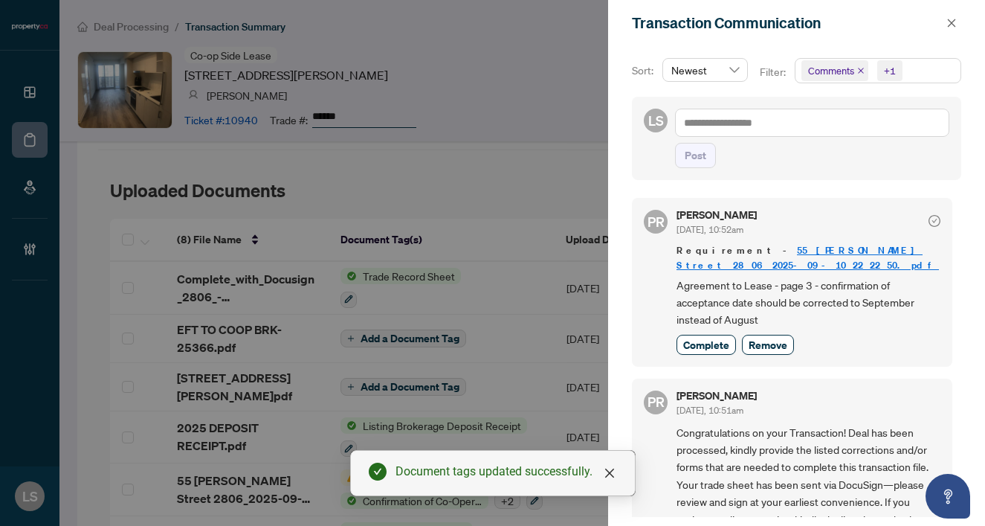
scroll to position [0, 0]
click at [957, 22] on button "button" at bounding box center [951, 23] width 19 height 18
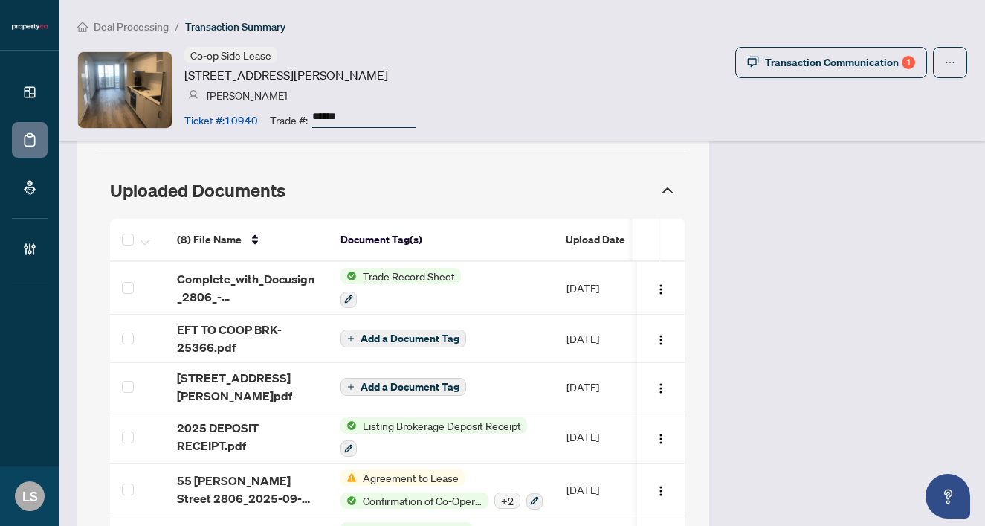
click at [131, 25] on span "Deal Processing" at bounding box center [131, 26] width 75 height 13
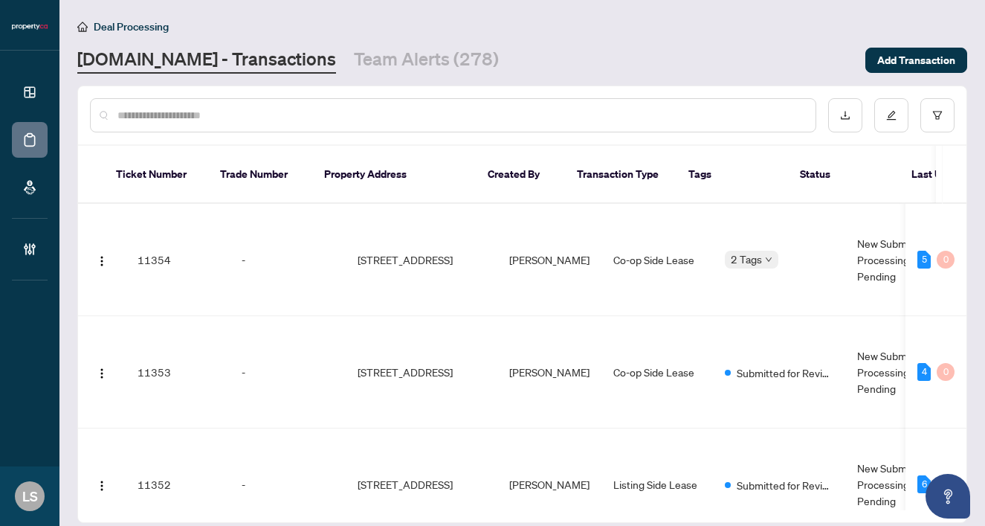
click at [163, 114] on input "text" at bounding box center [461, 115] width 686 height 16
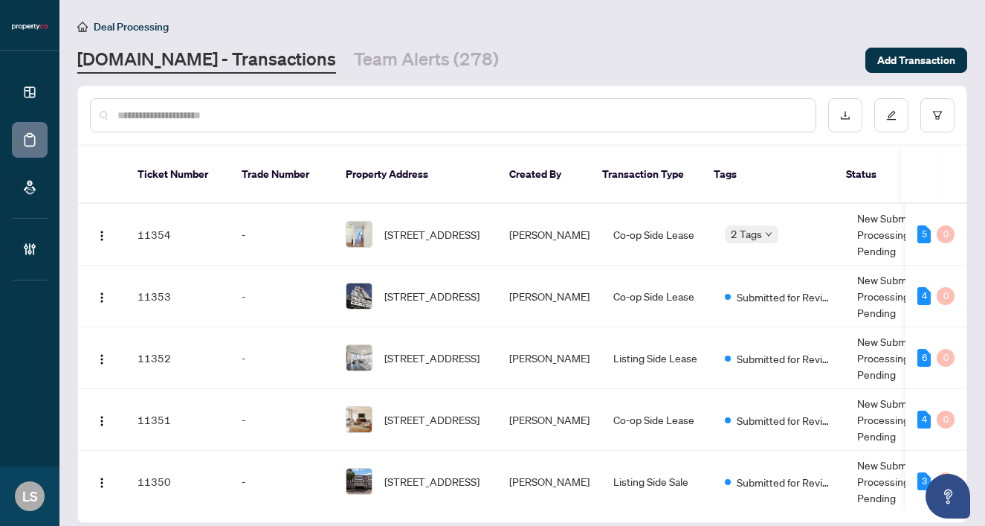
paste input "******"
type input "******"
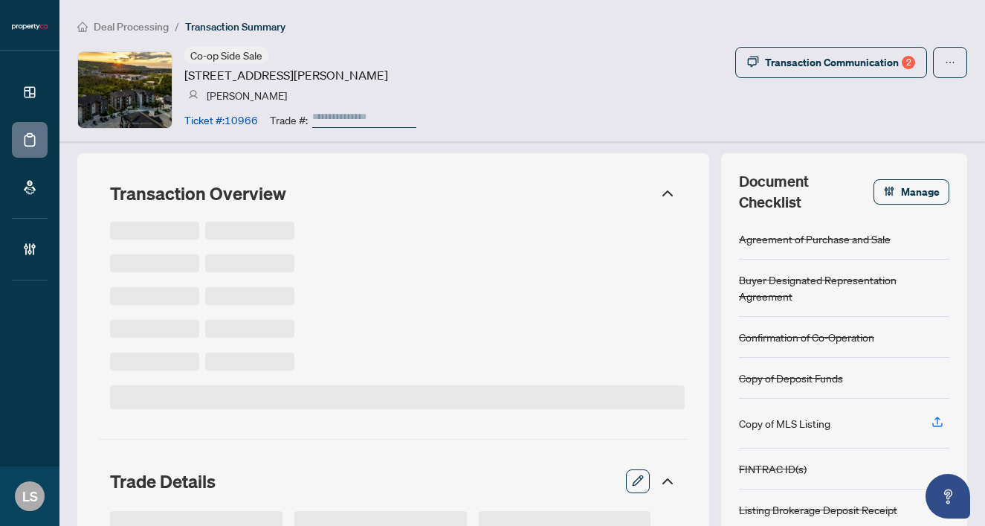
type input "******"
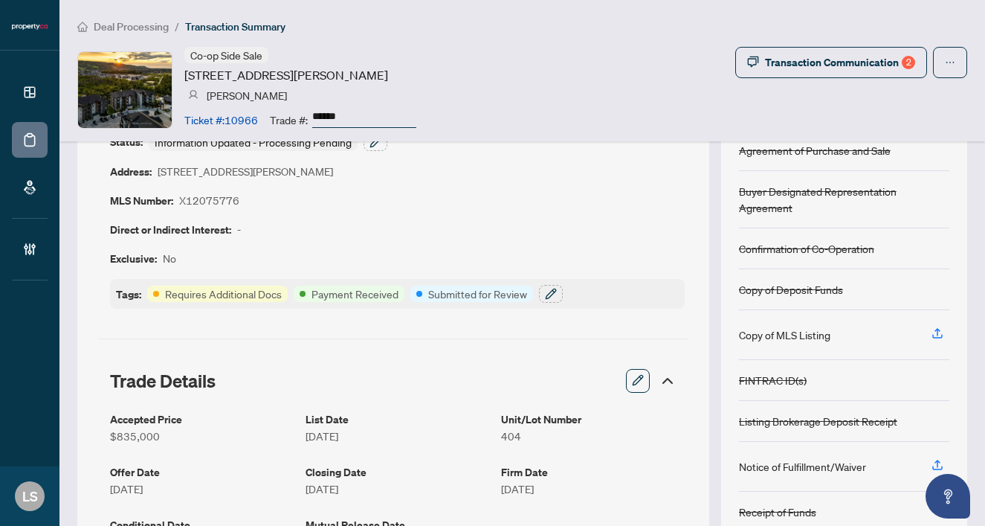
scroll to position [89, 0]
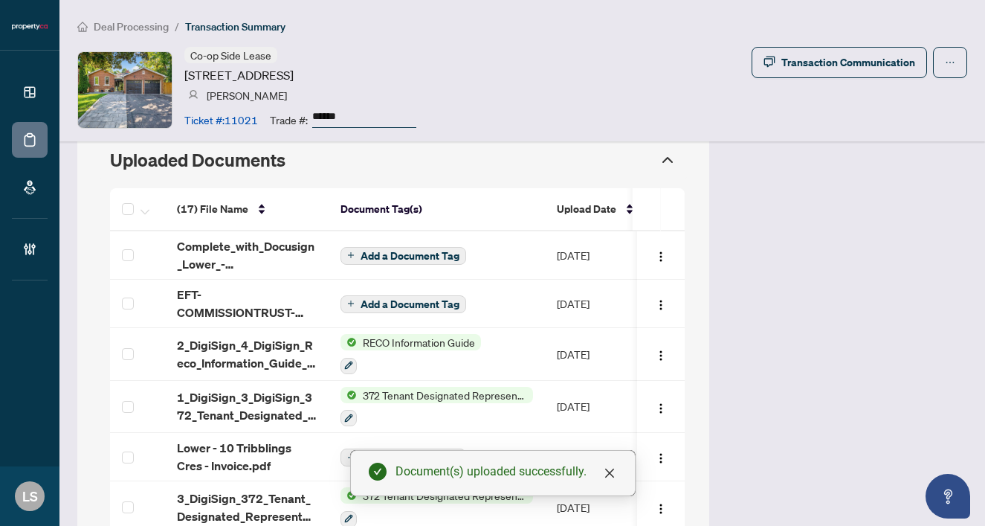
scroll to position [1376, 0]
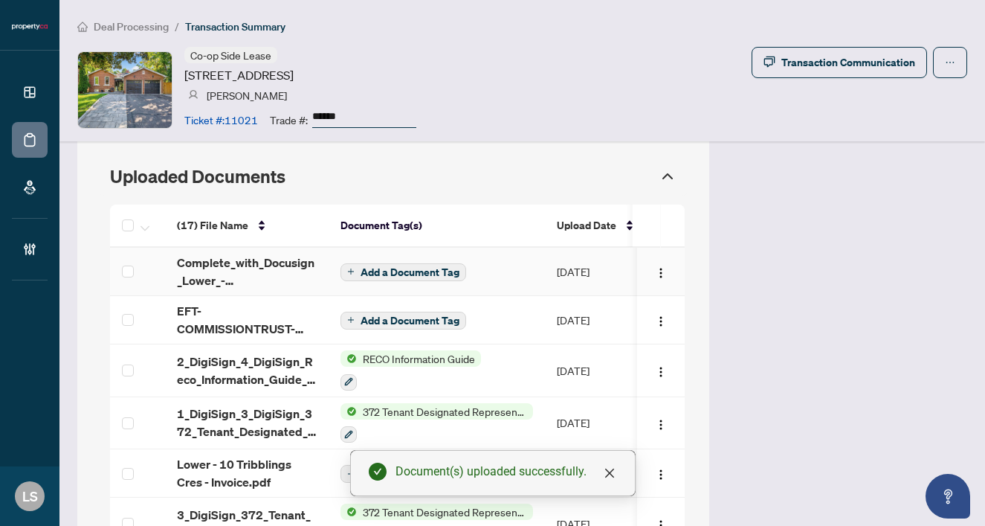
click at [373, 267] on span "Add a Document Tag" at bounding box center [410, 272] width 99 height 10
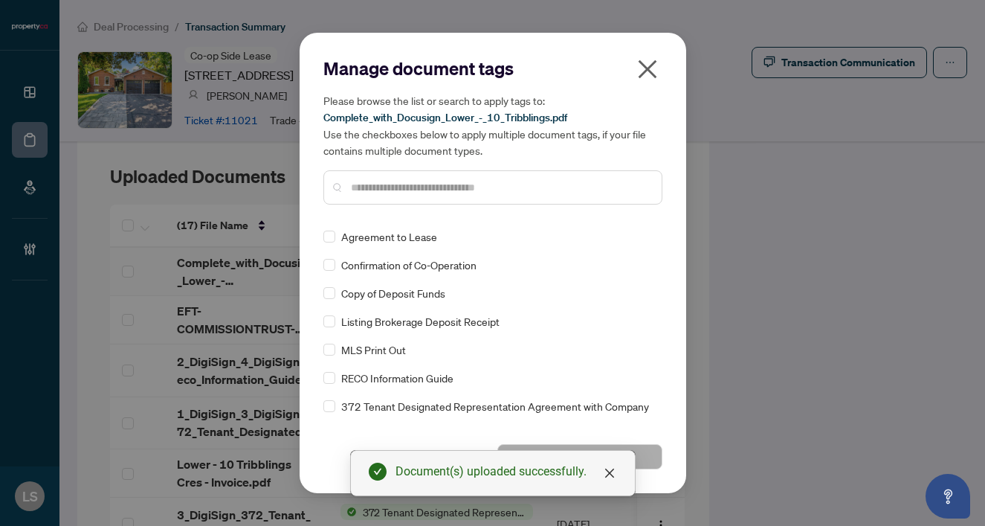
click at [378, 190] on input "text" at bounding box center [500, 187] width 299 height 16
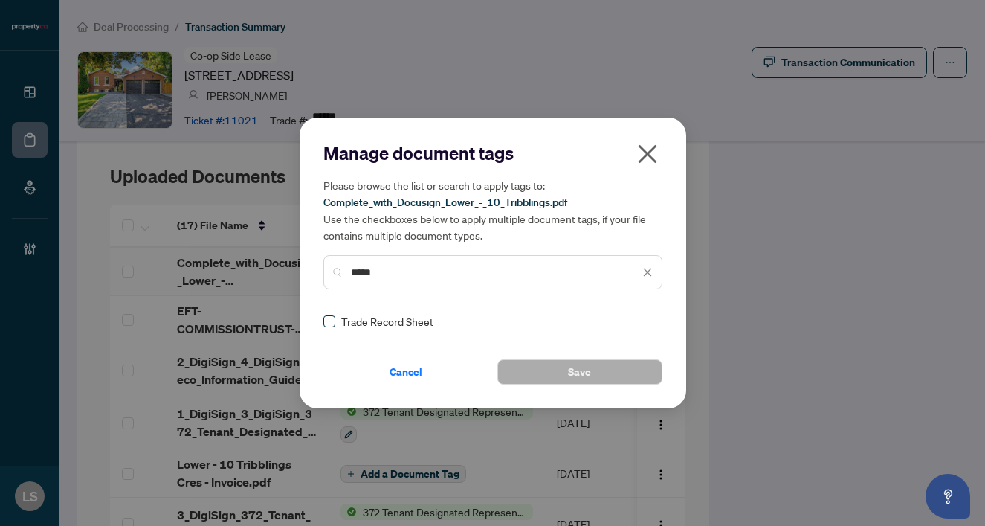
type input "*****"
click at [326, 325] on span at bounding box center [330, 321] width 12 height 12
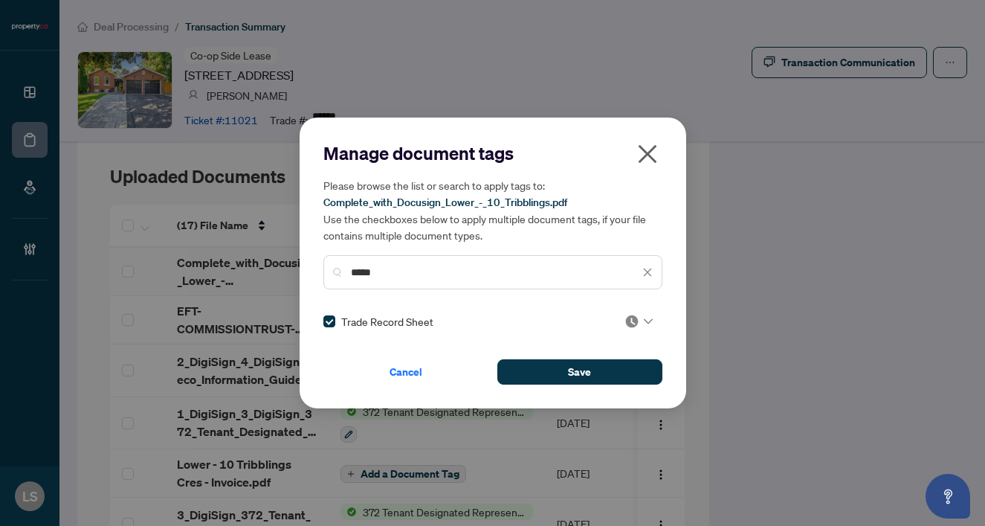
click at [634, 327] on img at bounding box center [632, 321] width 15 height 15
click at [598, 408] on div "Manage document tags Please browse the list or search to apply tags to: Complet…" at bounding box center [492, 263] width 985 height 526
click at [649, 314] on div at bounding box center [635, 321] width 38 height 15
click at [636, 323] on div at bounding box center [639, 321] width 28 height 15
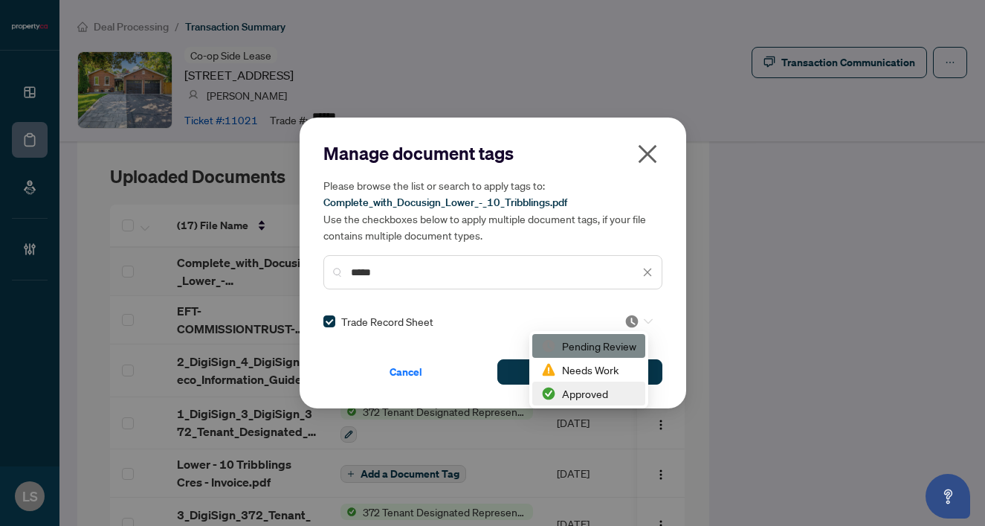
click at [569, 387] on div "Approved" at bounding box center [588, 393] width 95 height 16
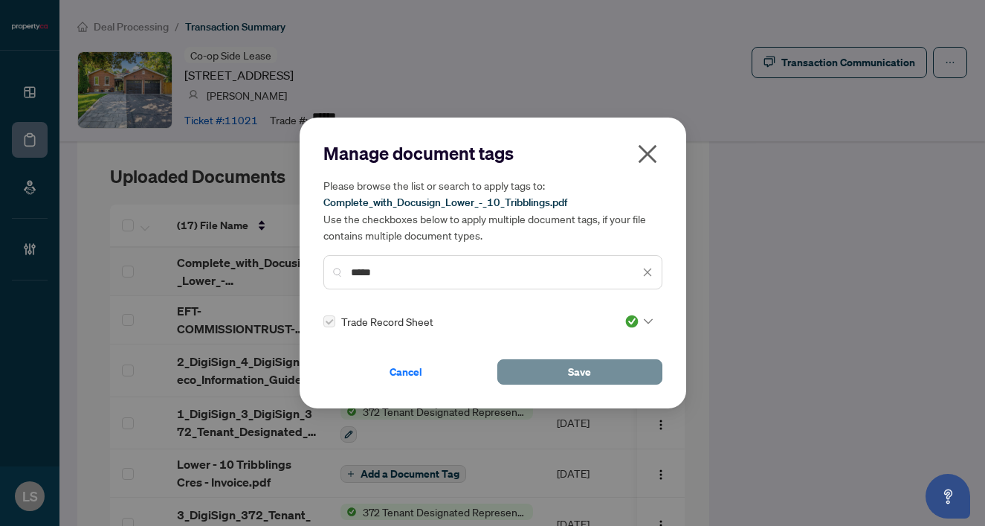
click at [553, 378] on button "Save" at bounding box center [580, 371] width 165 height 25
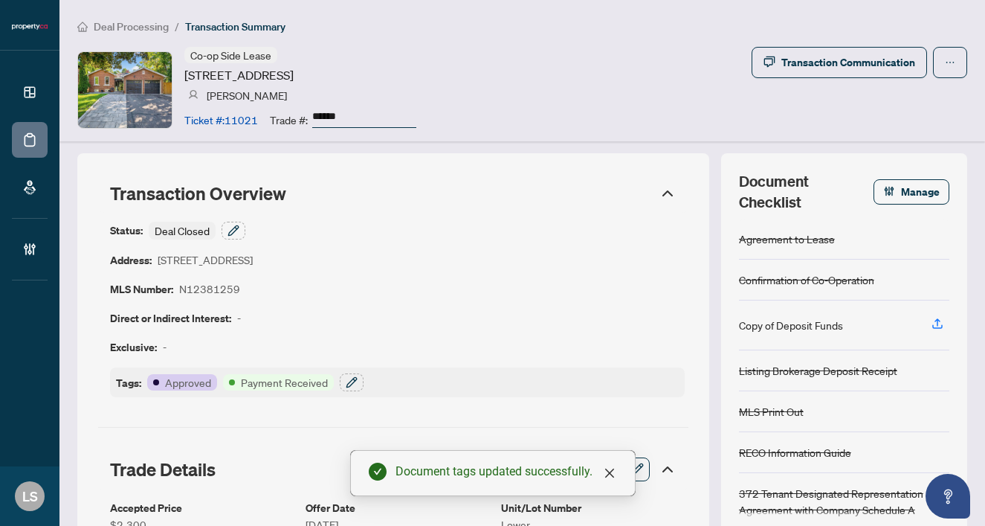
scroll to position [0, 0]
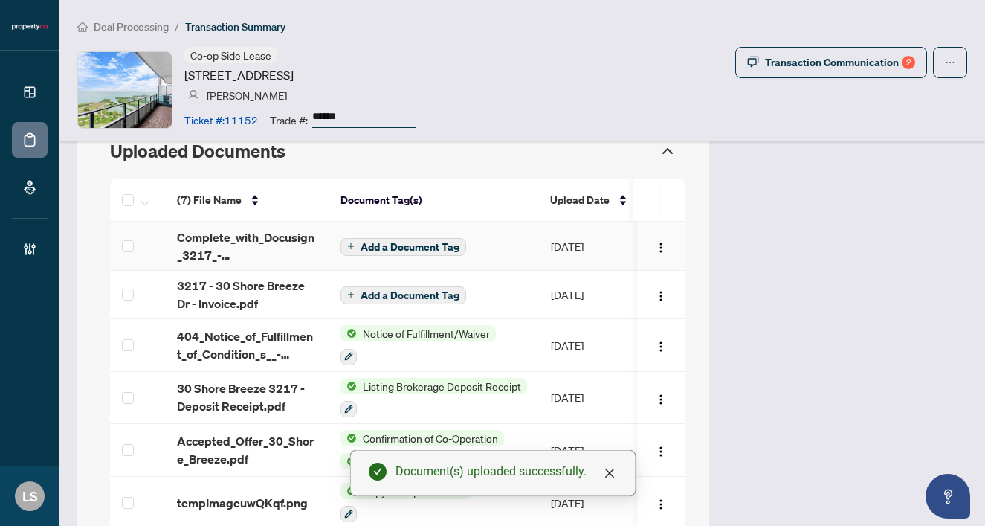
scroll to position [1315, 0]
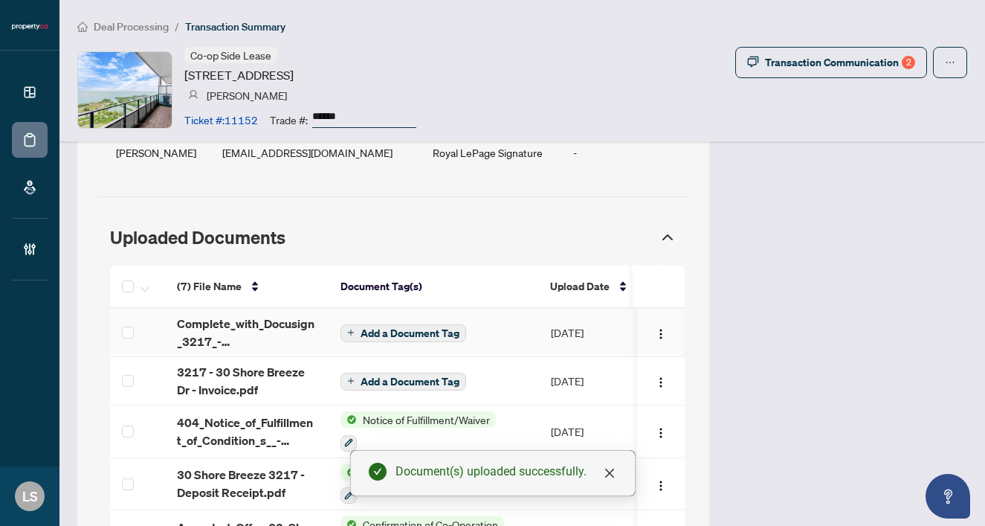
click at [373, 329] on span "Add a Document Tag" at bounding box center [410, 333] width 99 height 10
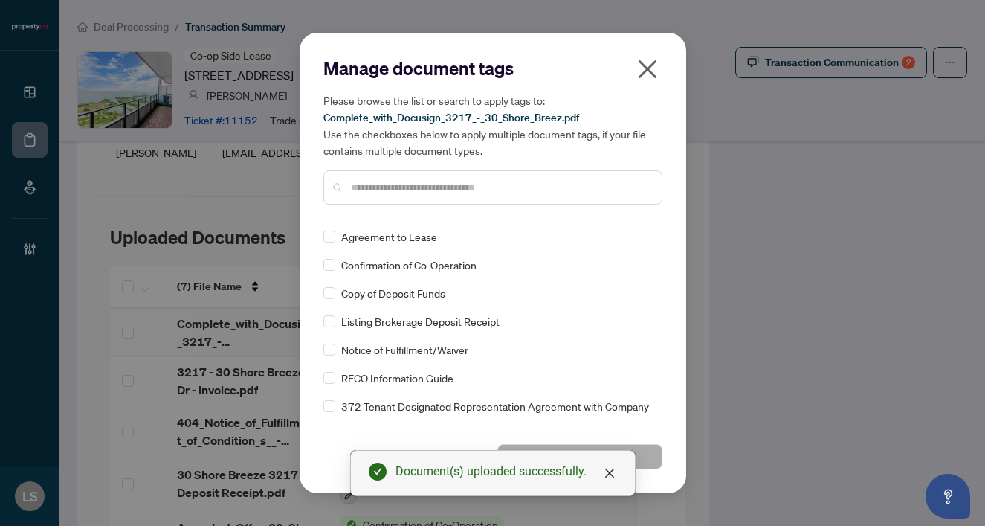
click at [358, 185] on input "text" at bounding box center [500, 187] width 299 height 16
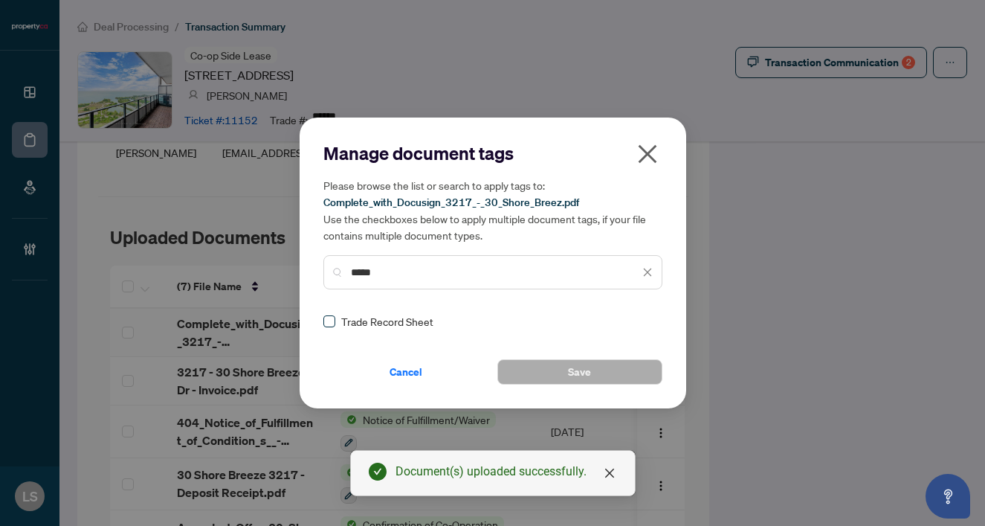
type input "*****"
click at [331, 325] on span at bounding box center [330, 321] width 12 height 12
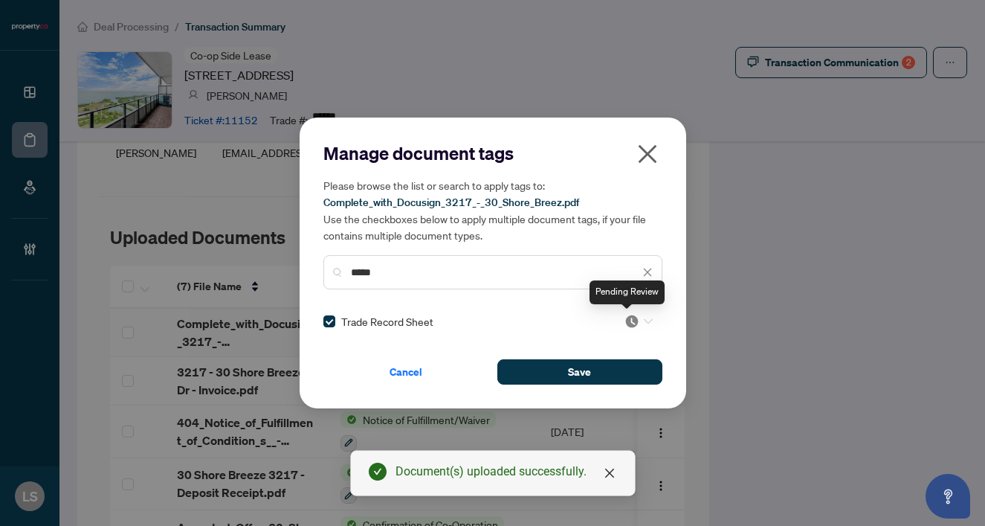
click at [630, 321] on img at bounding box center [632, 321] width 15 height 15
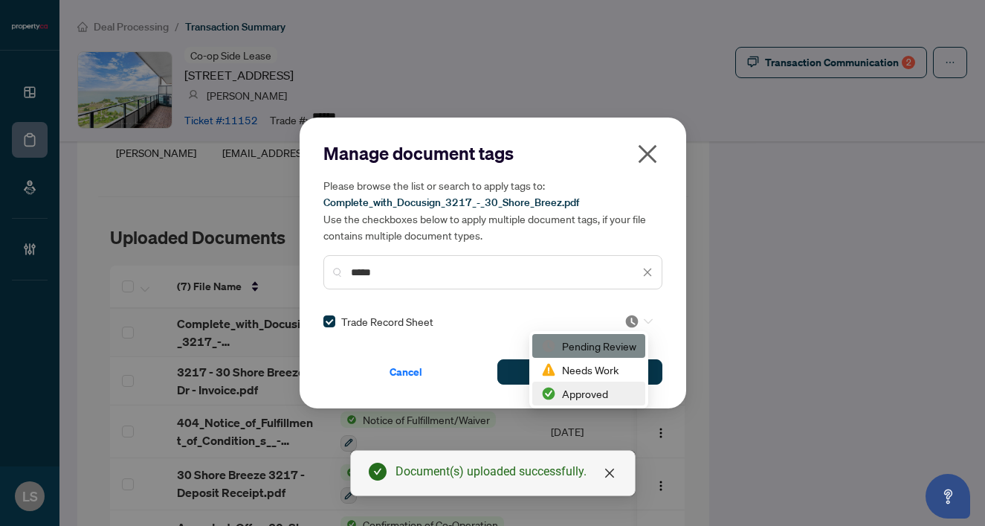
click at [588, 397] on div "Approved" at bounding box center [588, 393] width 95 height 16
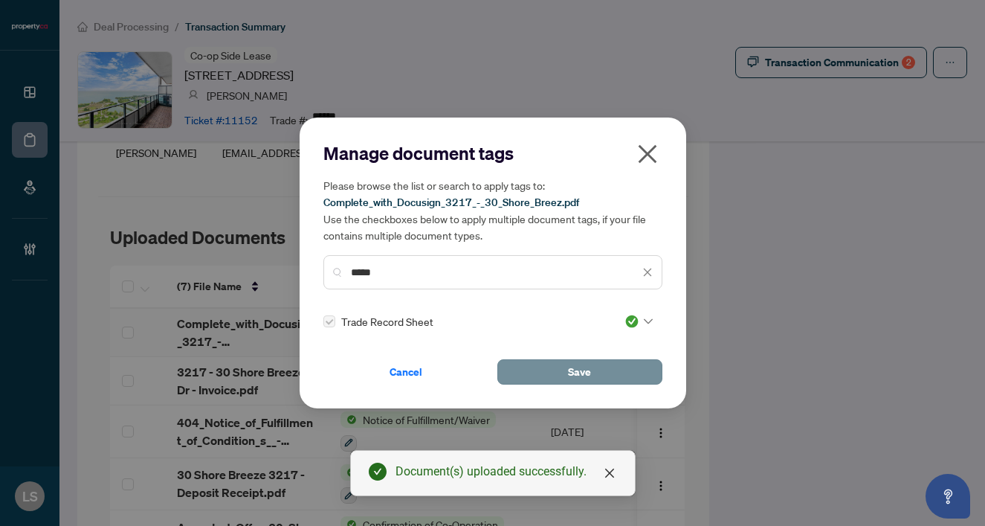
click at [550, 373] on button "Save" at bounding box center [580, 371] width 165 height 25
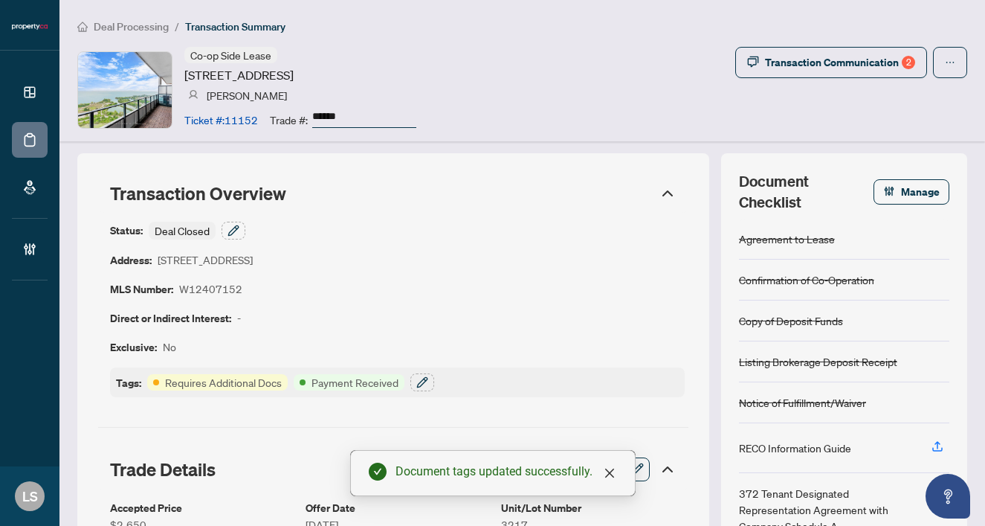
scroll to position [0, 0]
